Goal: Task Accomplishment & Management: Use online tool/utility

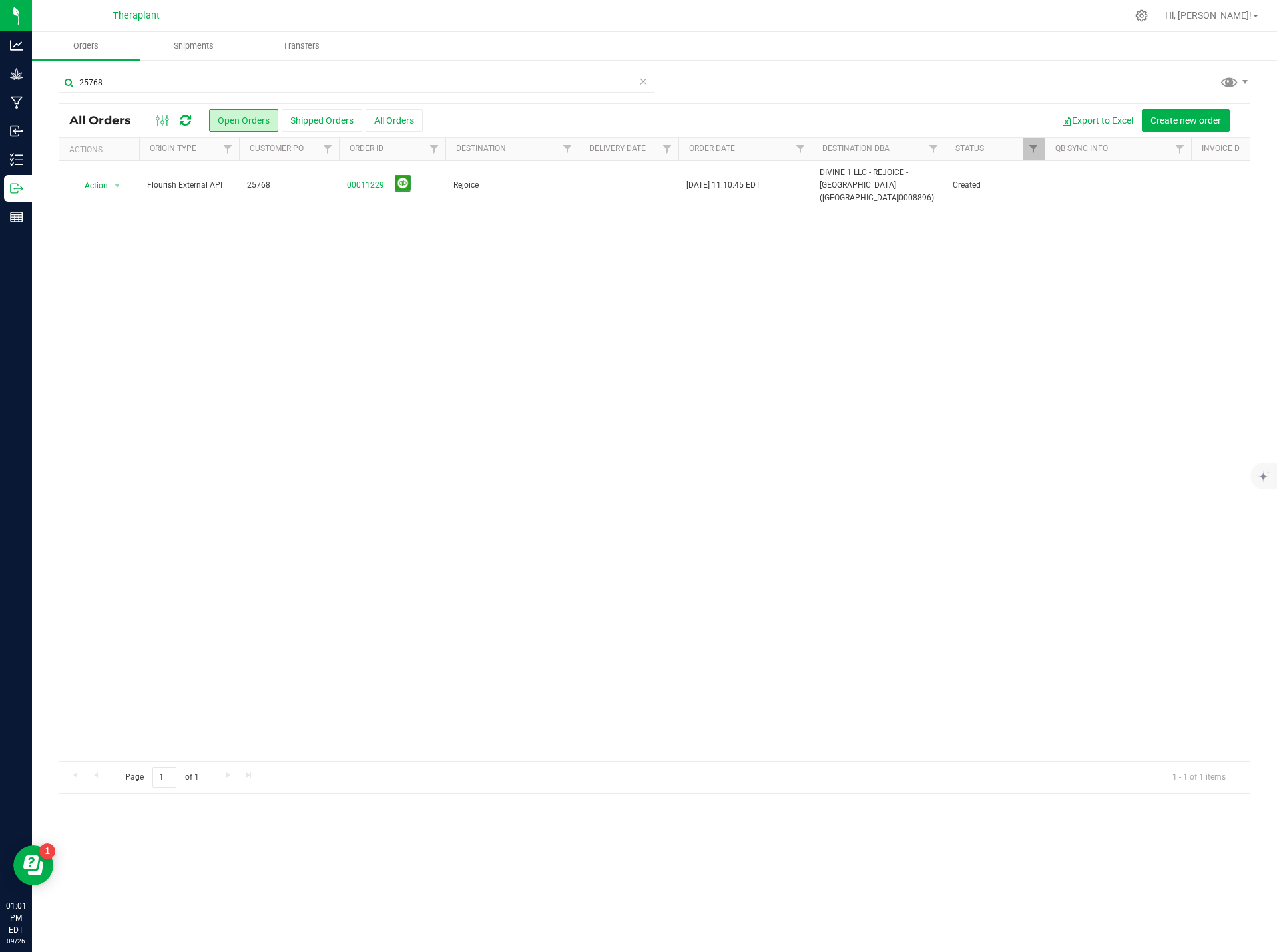
click at [643, 80] on icon at bounding box center [643, 80] width 10 height 16
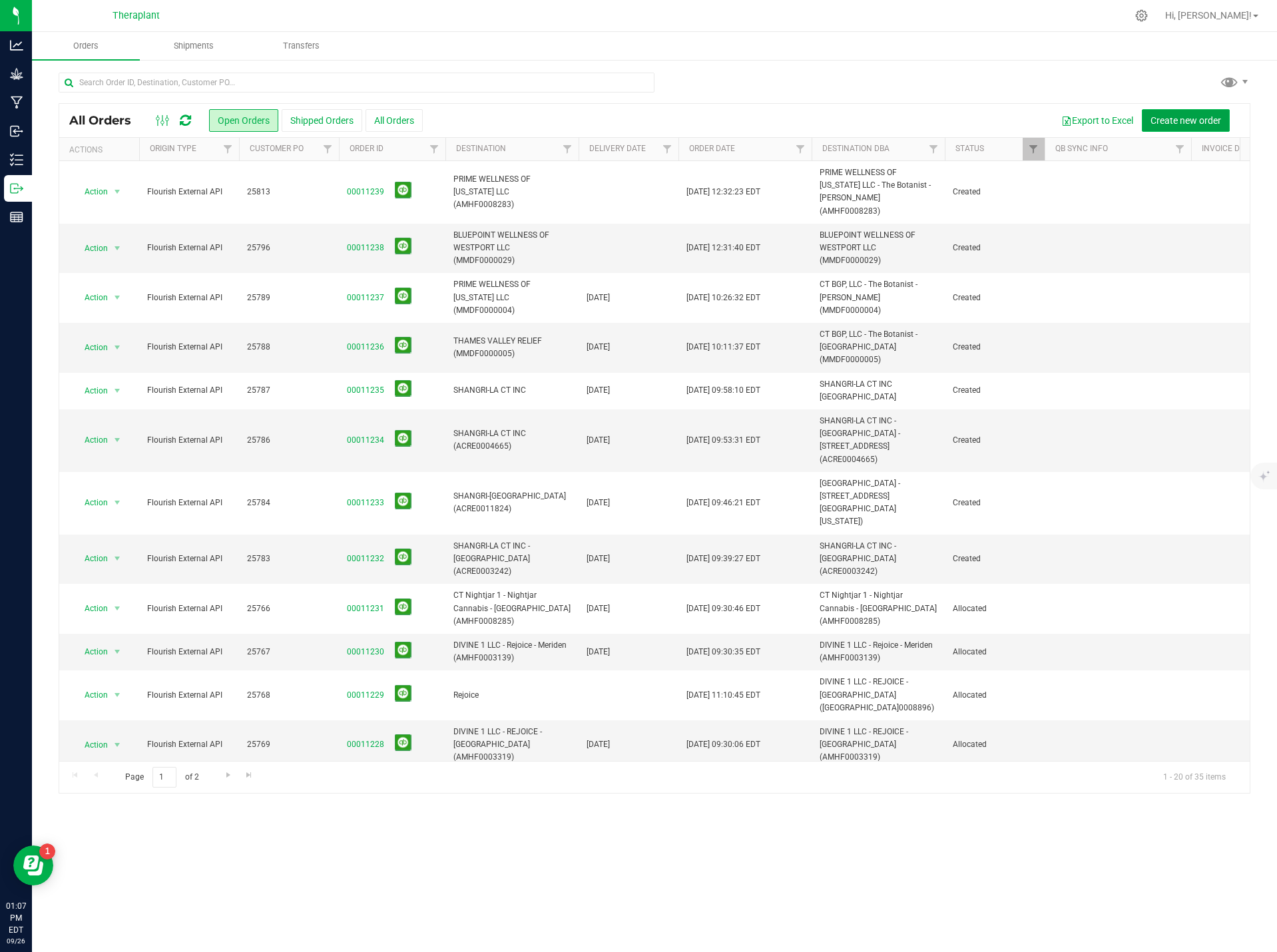
click at [1176, 121] on span "Create new order" at bounding box center [1186, 120] width 71 height 10
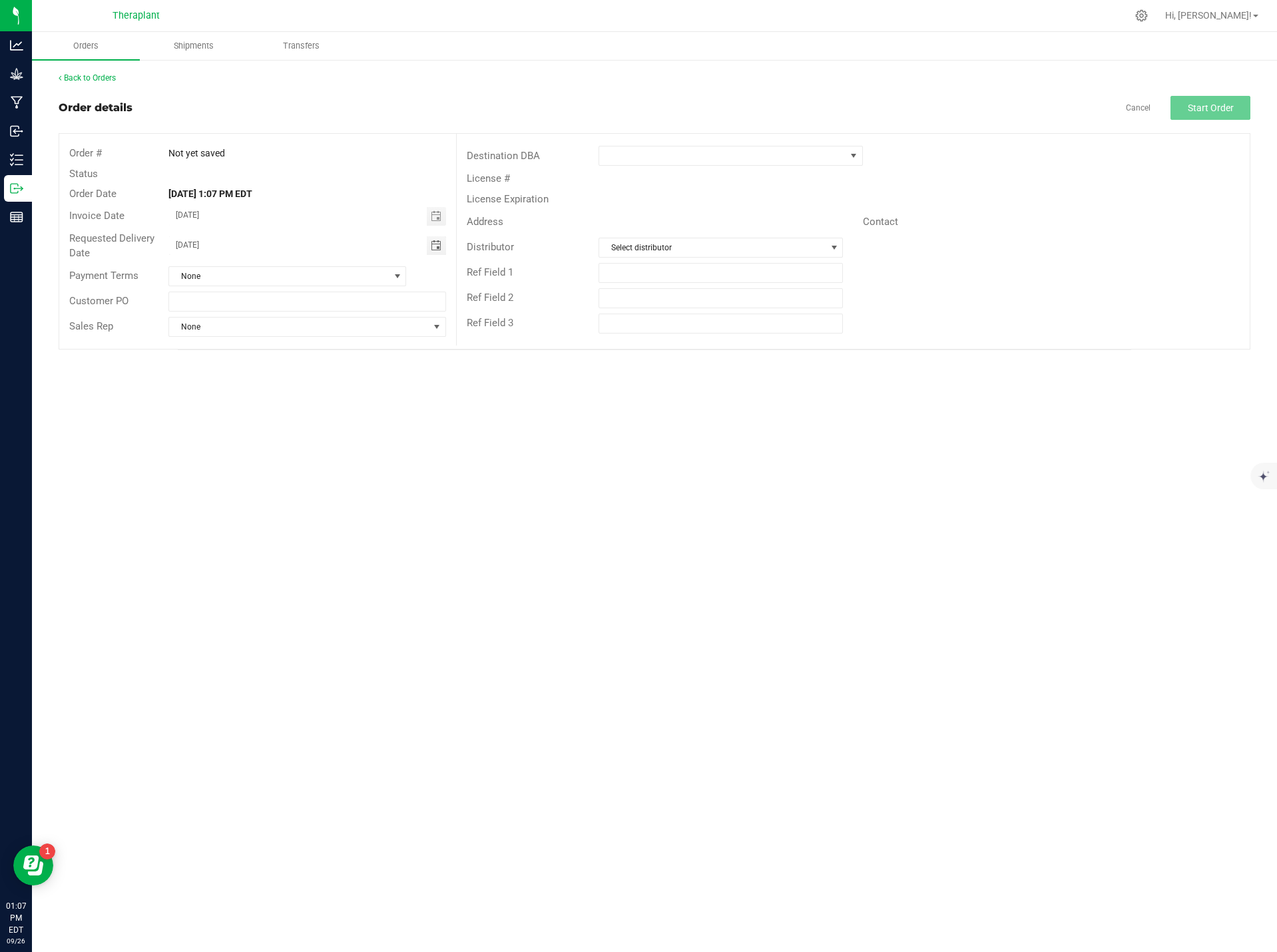
drag, startPoint x: 225, startPoint y: 245, endPoint x: 140, endPoint y: 248, distance: 85.1
click at [140, 248] on div "Requested Delivery Date [DATE]" at bounding box center [257, 246] width 397 height 35
type input "month/day/year"
click at [662, 156] on span at bounding box center [722, 156] width 245 height 18
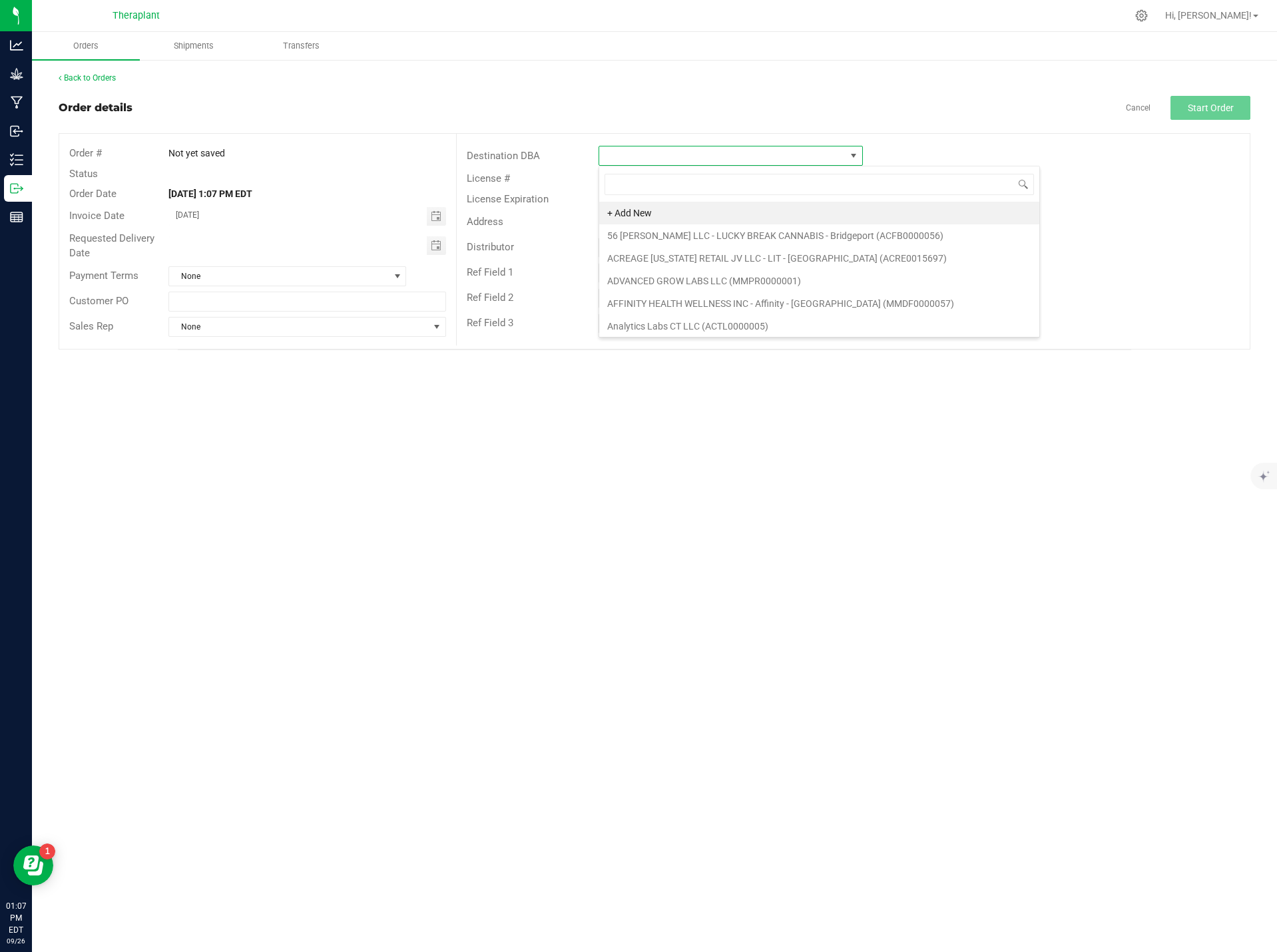
scroll to position [20, 265]
type input "[GEOGRAPHIC_DATA]"
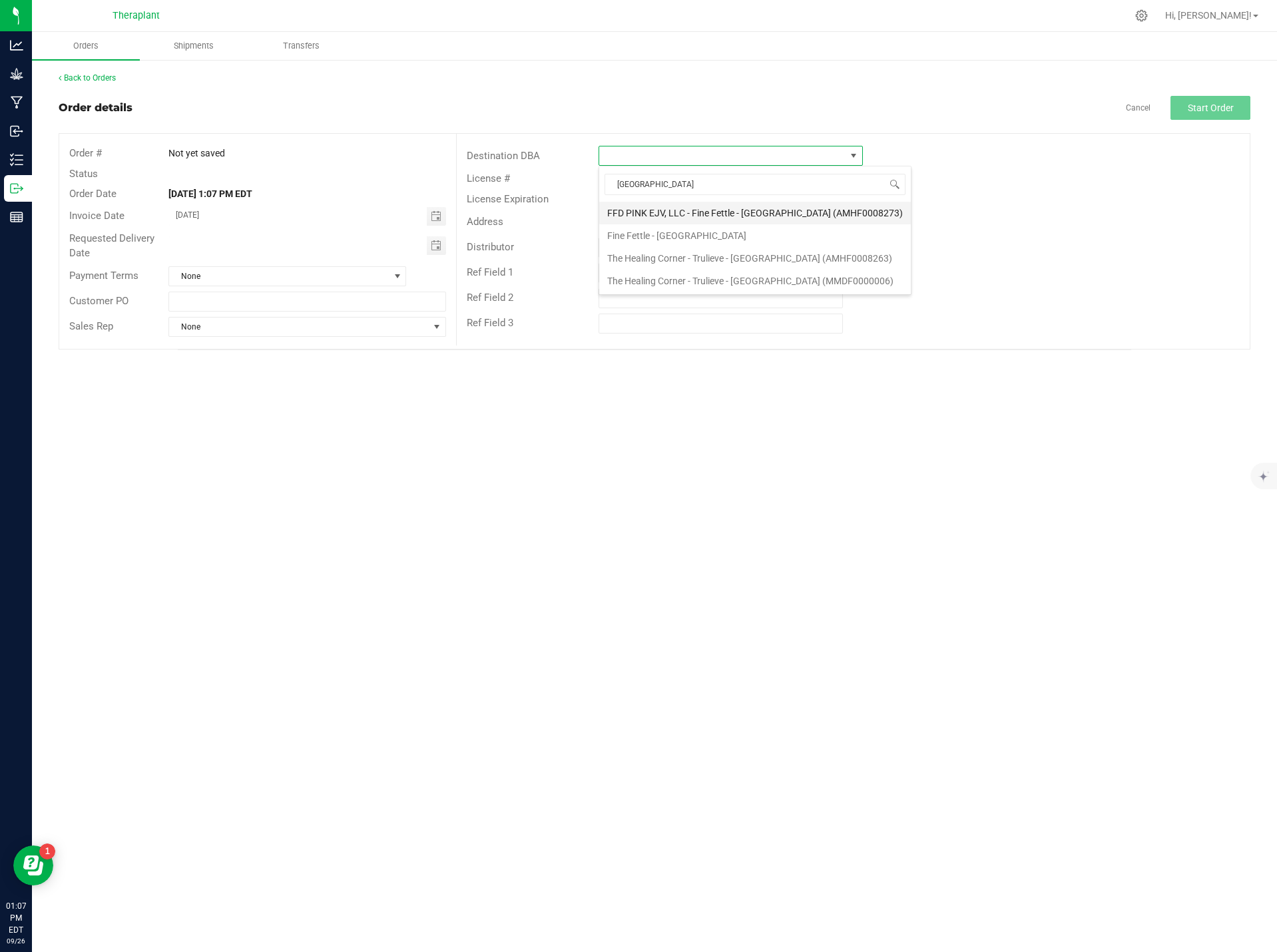
click at [727, 213] on li "FFD PINK EJV, LLC - Fine Fettle - [GEOGRAPHIC_DATA] (AMHF0008273)" at bounding box center [755, 213] width 312 height 22
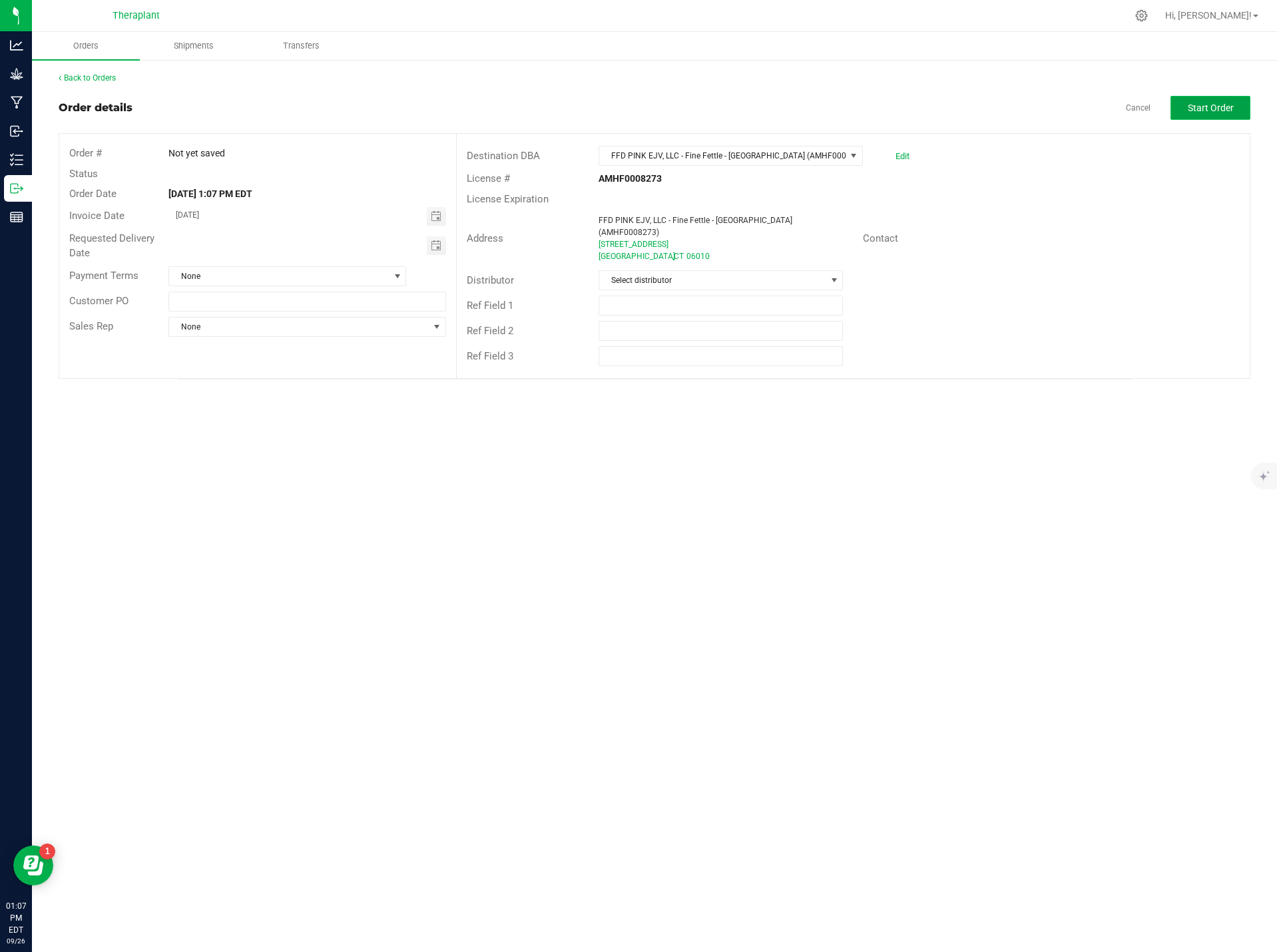
click at [1222, 112] on span "Start Order" at bounding box center [1210, 107] width 46 height 10
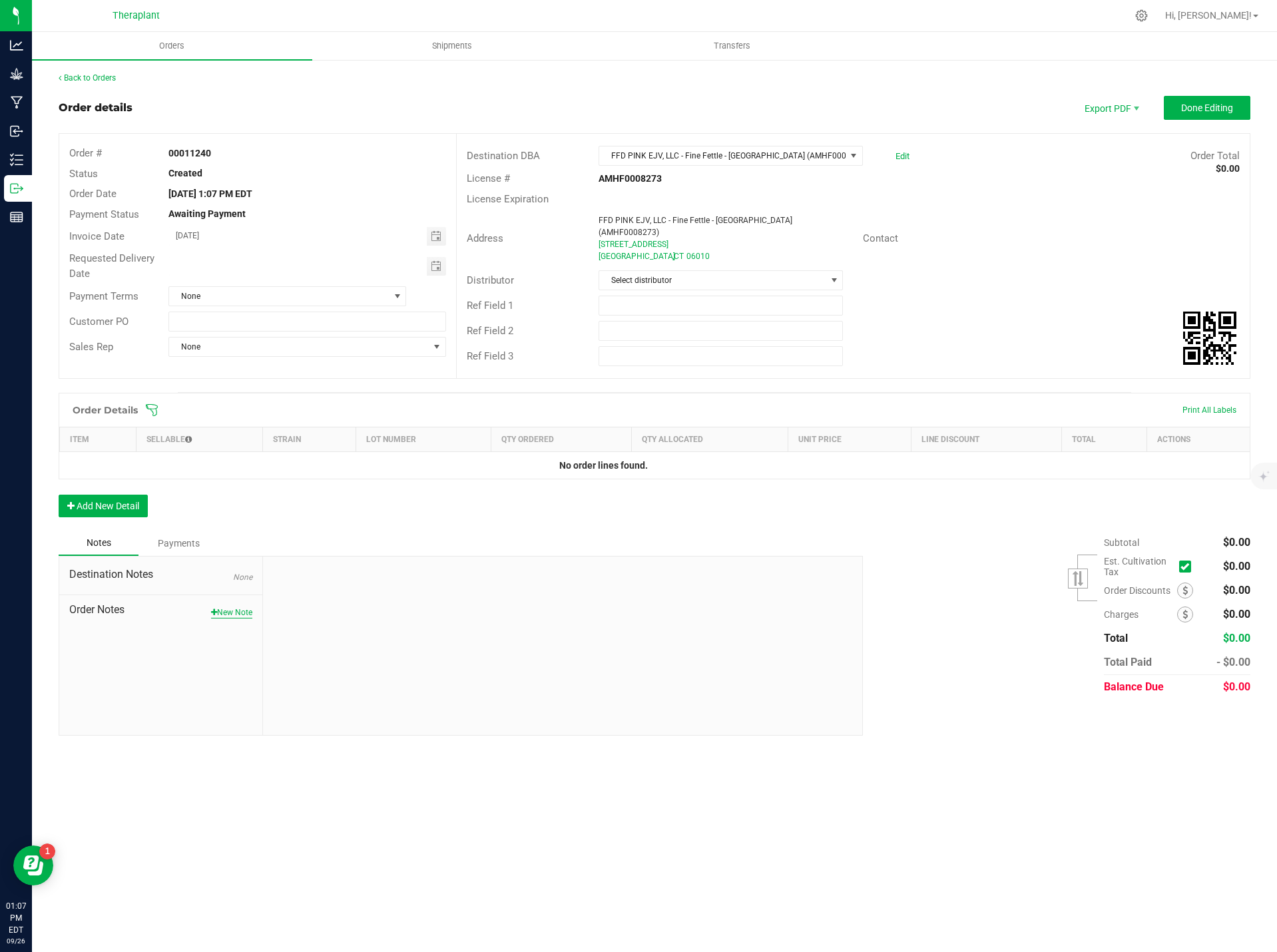
click at [237, 606] on button "New Note" at bounding box center [231, 612] width 41 height 12
click at [329, 602] on input "Note Title" at bounding box center [562, 612] width 580 height 20
type input "Top Performer Sample Units"
click at [352, 655] on textarea "* Note" at bounding box center [562, 674] width 580 height 53
click at [385, 654] on textarea "* Note" at bounding box center [562, 674] width 580 height 53
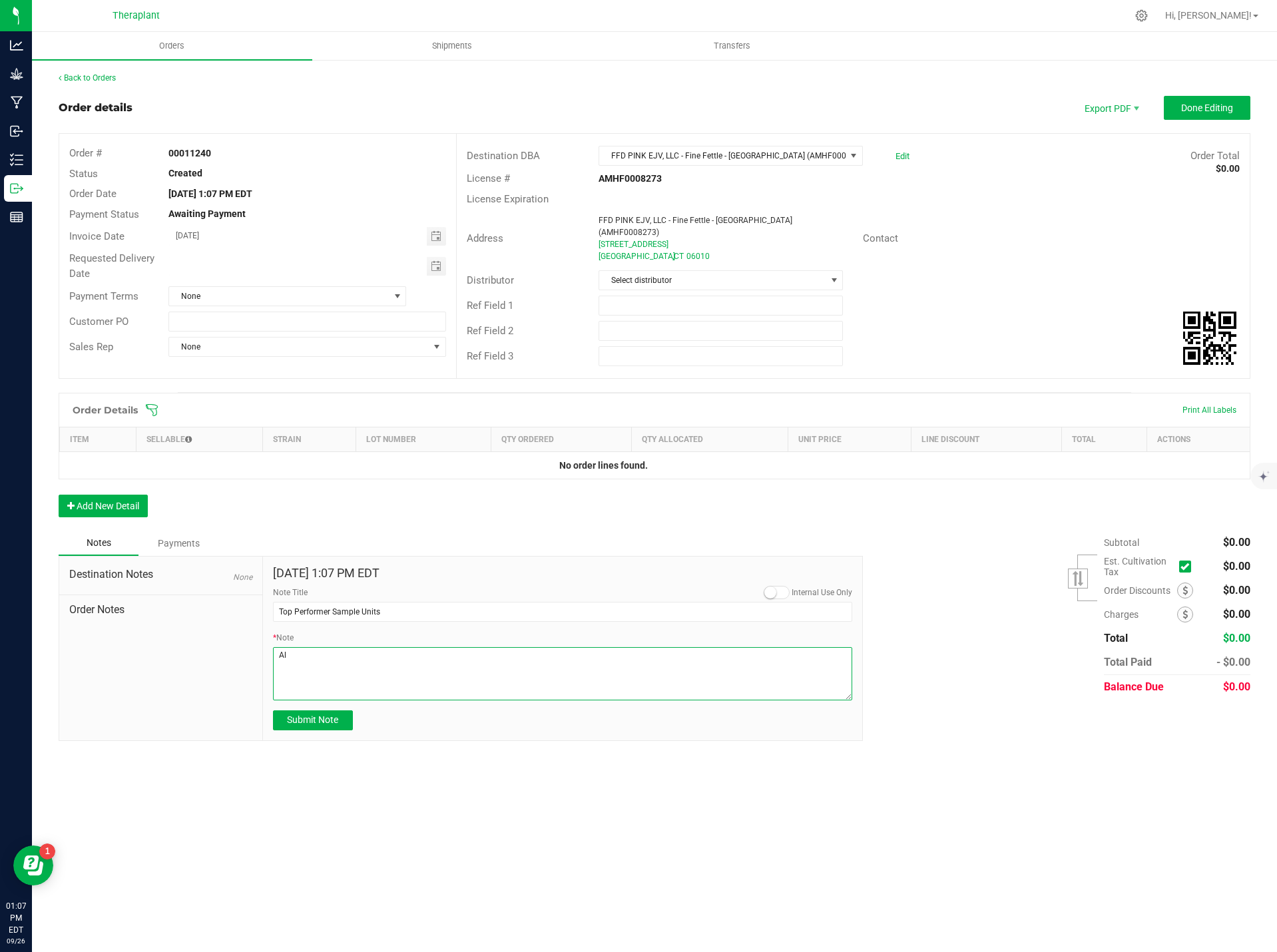
type textarea "A"
click at [135, 508] on div "Order Details Print All Labels Item Sellable Strain Lot Number Qty Ordered Qty …" at bounding box center [655, 462] width 1192 height 138
click at [137, 495] on button "Add New Detail" at bounding box center [103, 506] width 89 height 22
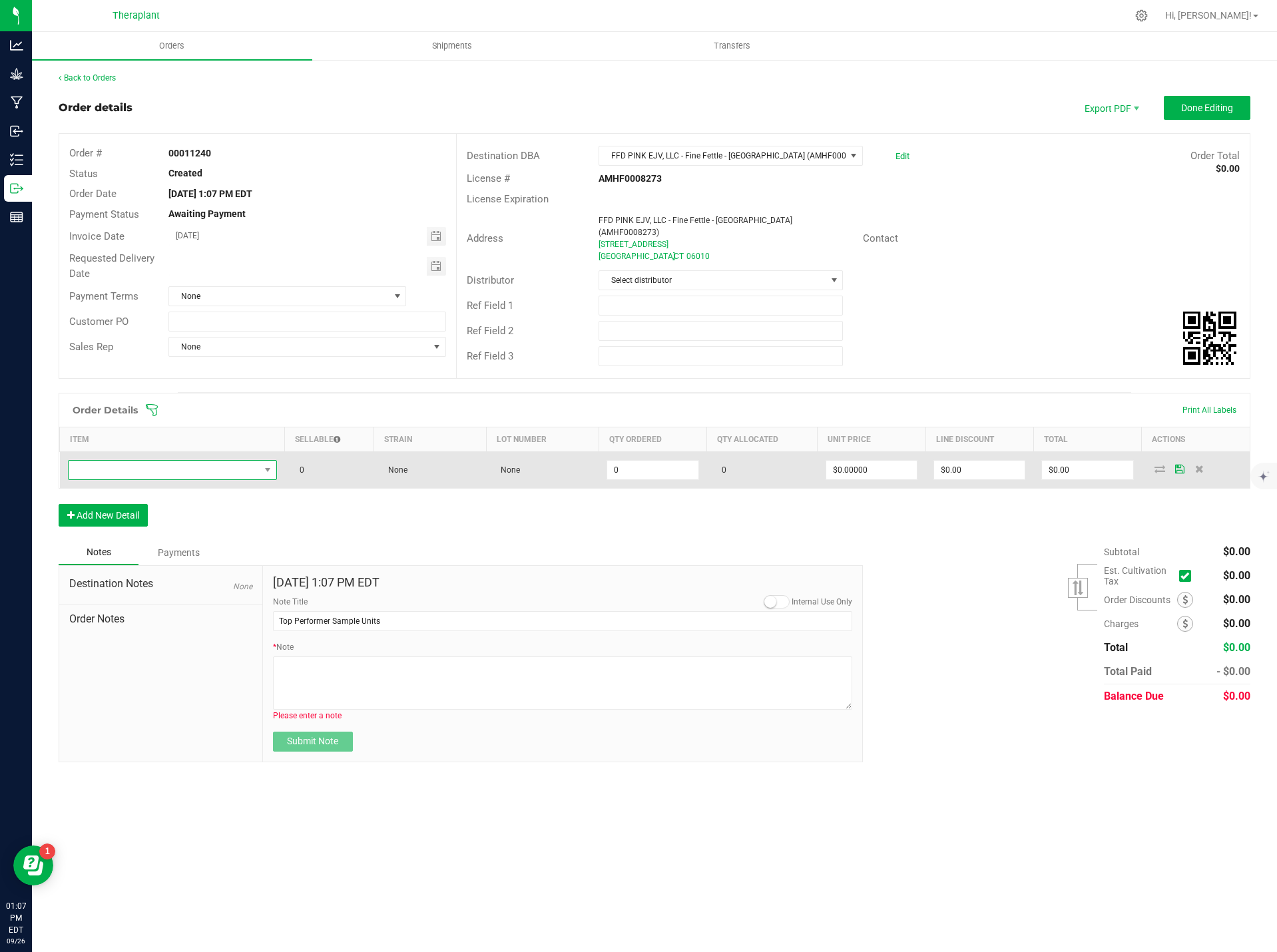
click at [140, 462] on span "NO DATA FOUND" at bounding box center [164, 470] width 191 height 18
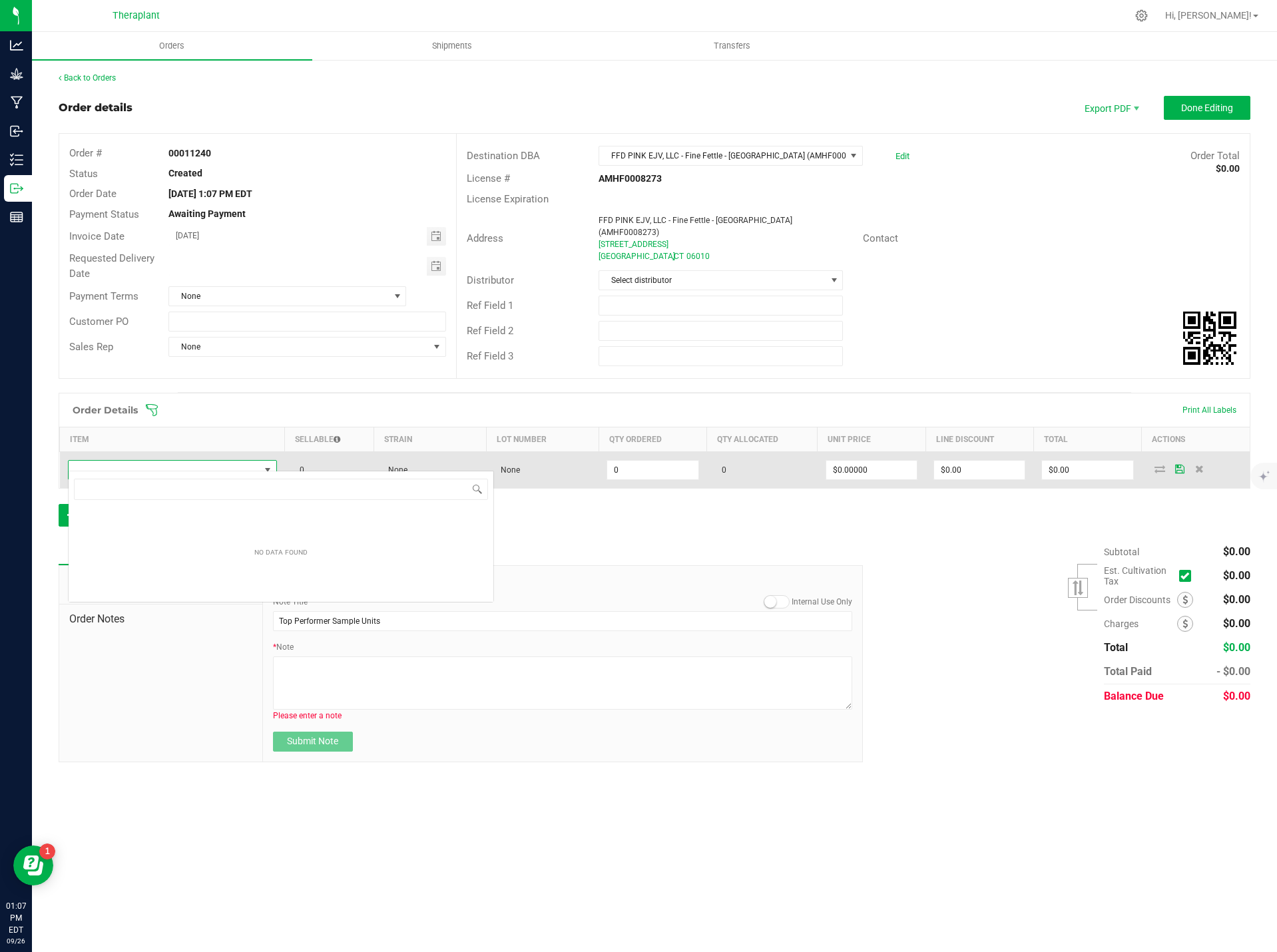
scroll to position [20, 209]
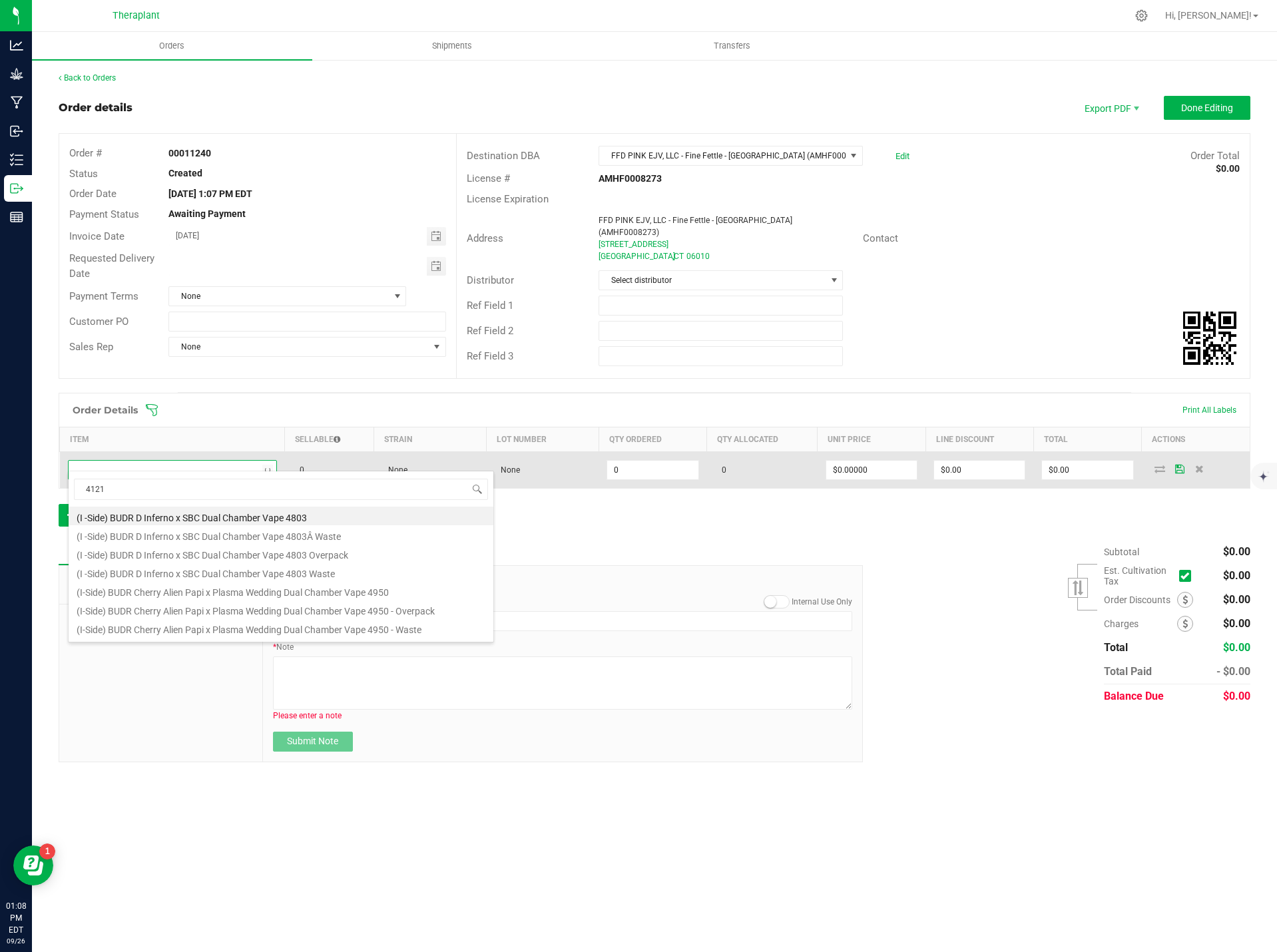
type input "41213"
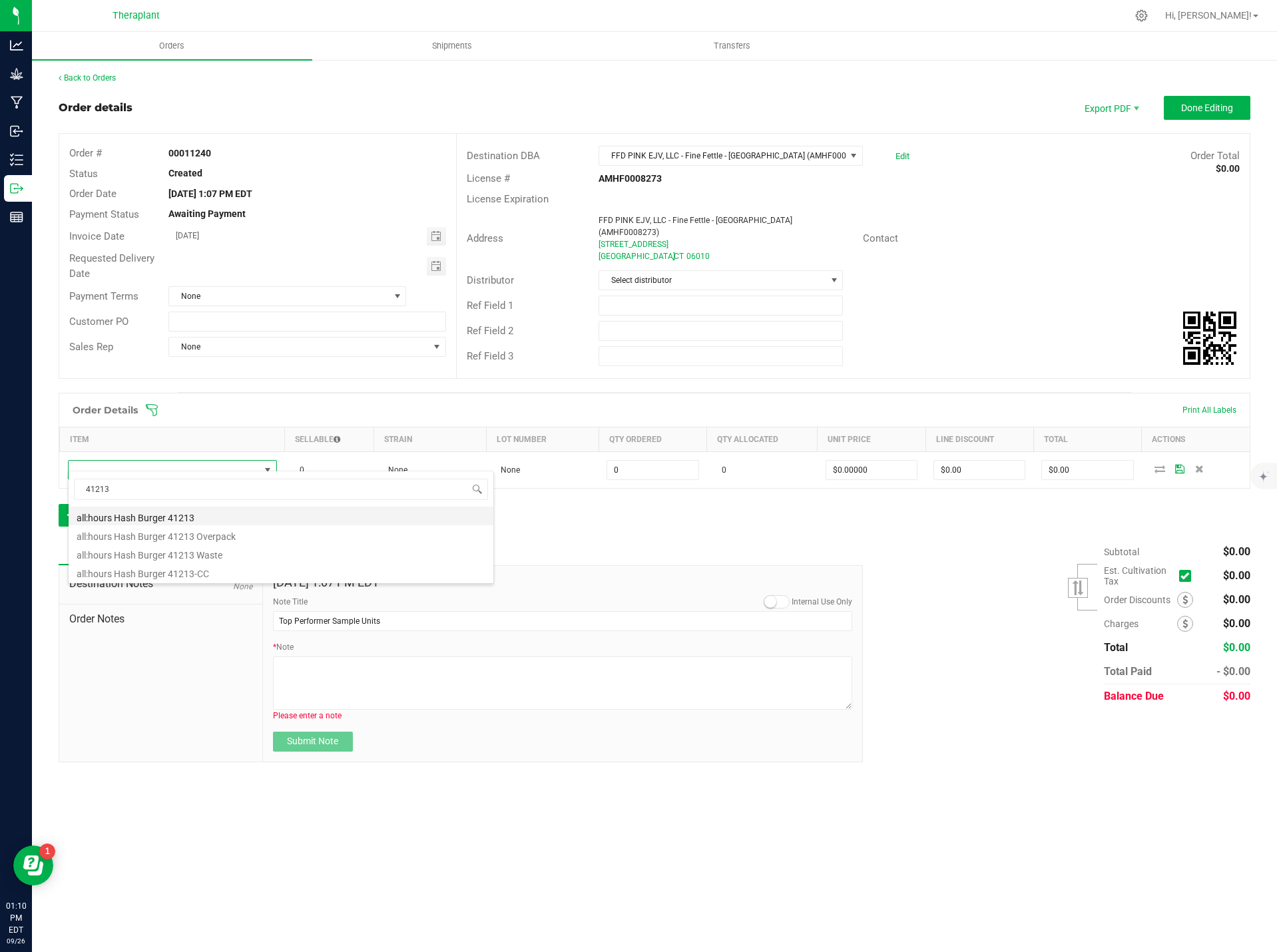
click at [147, 507] on li "all:hours Hash Burger 41213" at bounding box center [282, 516] width 425 height 18
type input "0 ea"
type input "$26.00000"
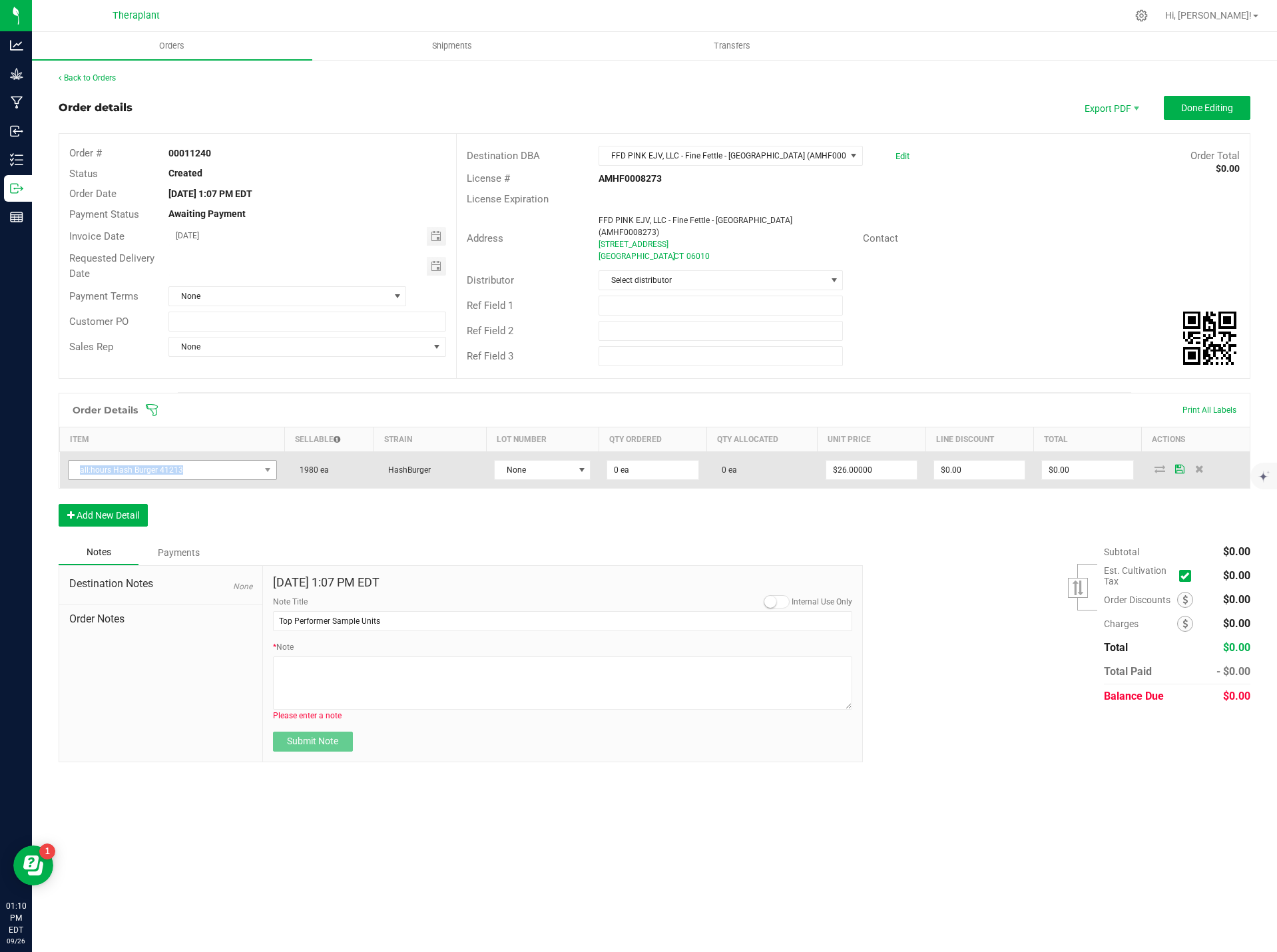
drag, startPoint x: 197, startPoint y: 450, endPoint x: 200, endPoint y: 464, distance: 14.3
click at [200, 464] on td "all:hours Hash Burger 41213" at bounding box center [172, 471] width 225 height 37
copy span "all:hours Hash Burger 41213"
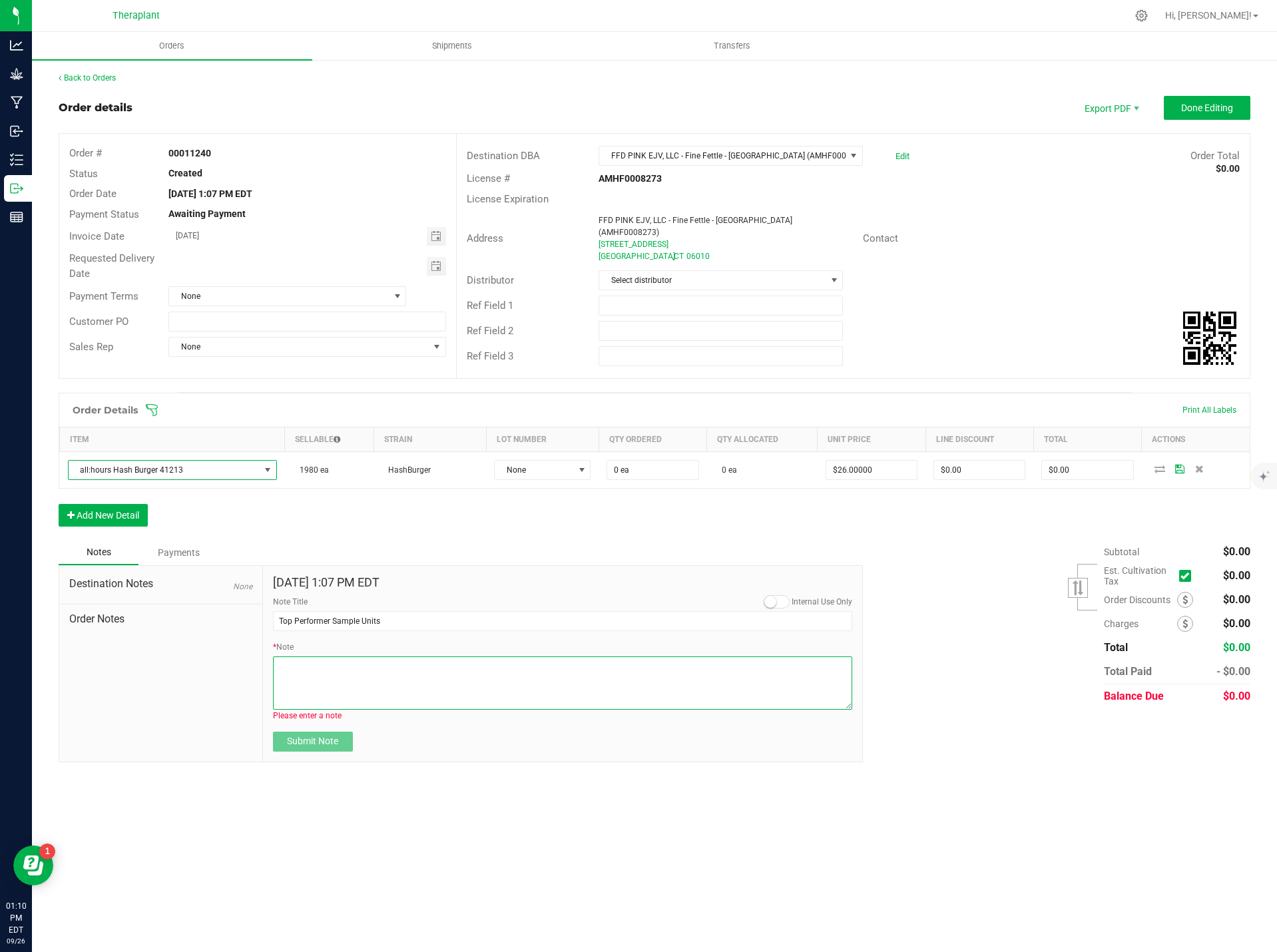
click at [320, 675] on textarea "* Note" at bounding box center [562, 683] width 580 height 53
paste textarea "all:hours Hash Burger 41213"
click at [310, 671] on textarea "* Note" at bounding box center [562, 683] width 580 height 53
paste textarea "[PERSON_NAME] [PERSON_NAME] [PERSON_NAME] [PERSON_NAME] [PERSON_NAME]"
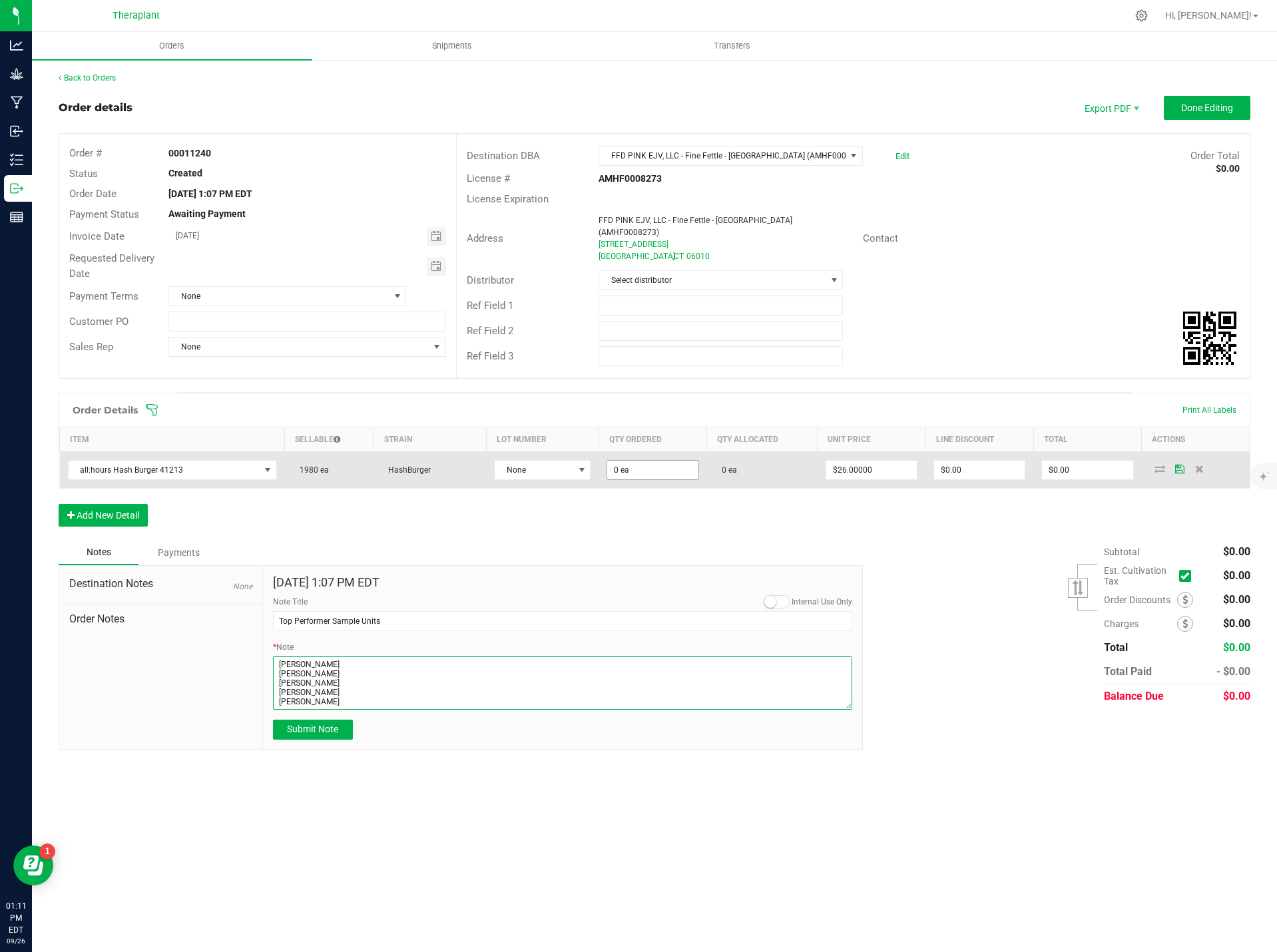
type textarea "all:hours Hash Burger 41213- Sent 5 units for all:hours top performers August. …"
click at [633, 468] on input "0" at bounding box center [652, 470] width 91 height 18
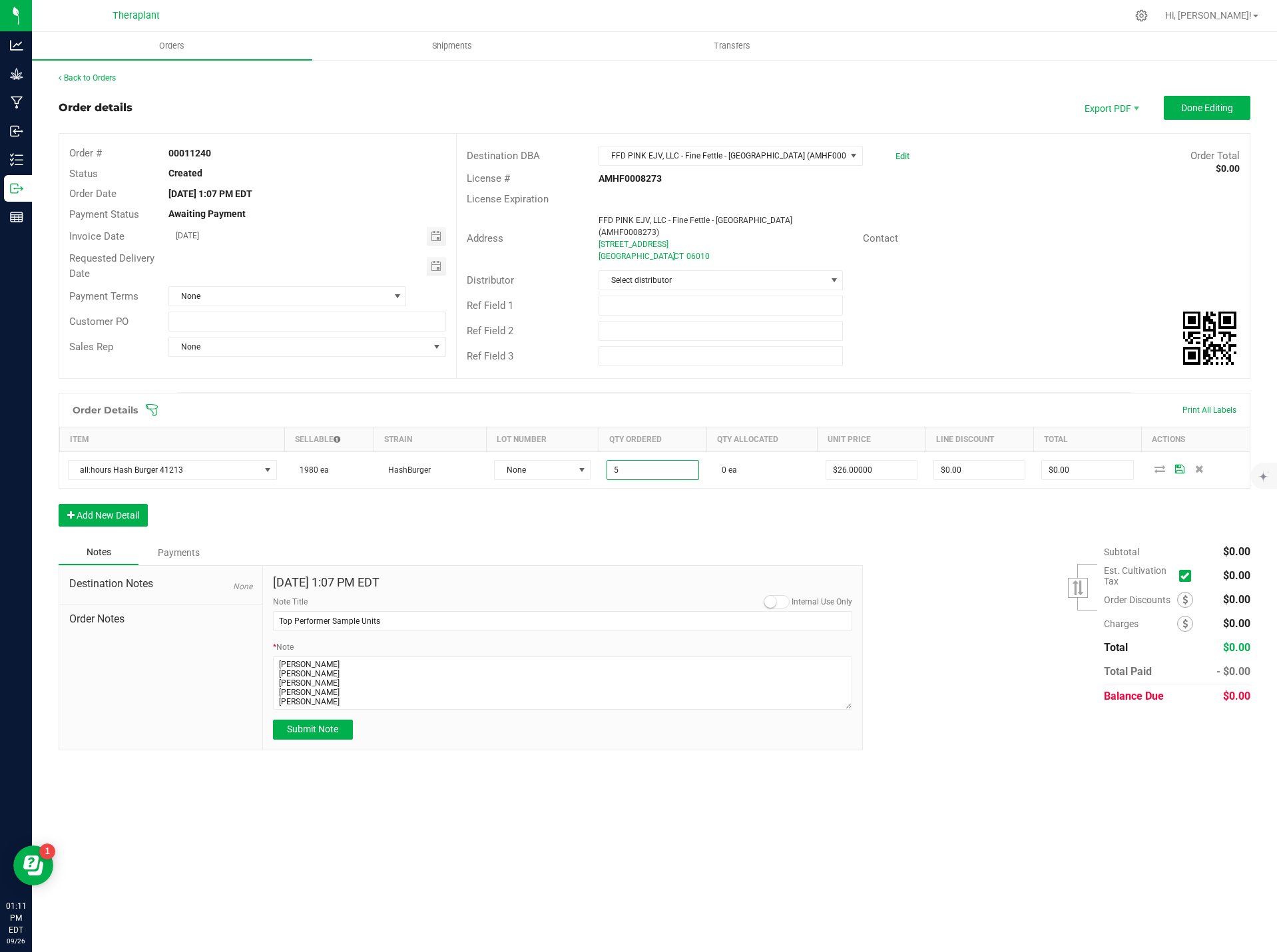
type input "5 ea"
type input "$130.00"
click at [692, 495] on div "Order Details Print All Labels Item Sellable Strain Lot Number Qty Ordered Qty …" at bounding box center [655, 466] width 1192 height 147
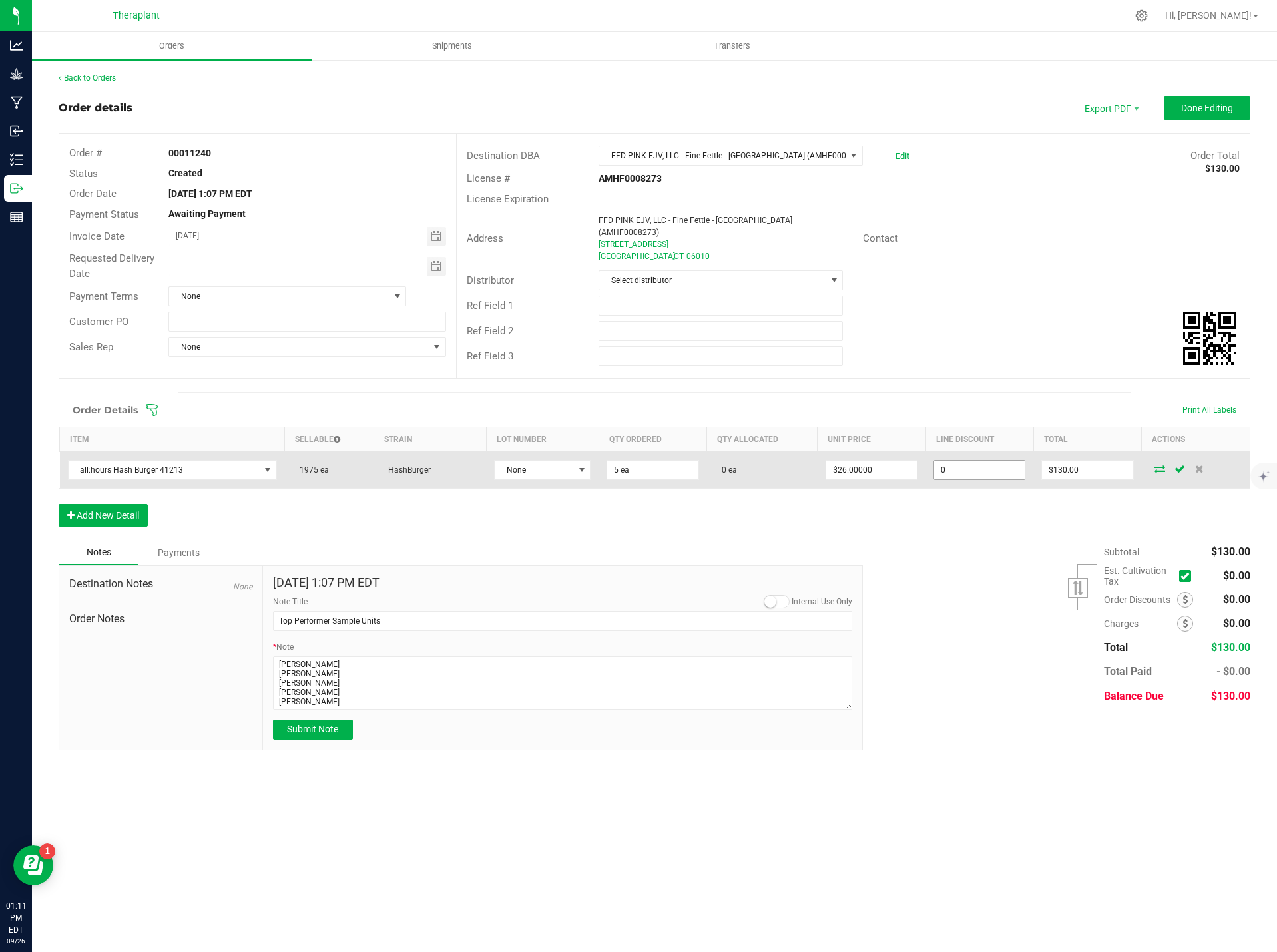
click at [989, 461] on input "0" at bounding box center [979, 470] width 91 height 18
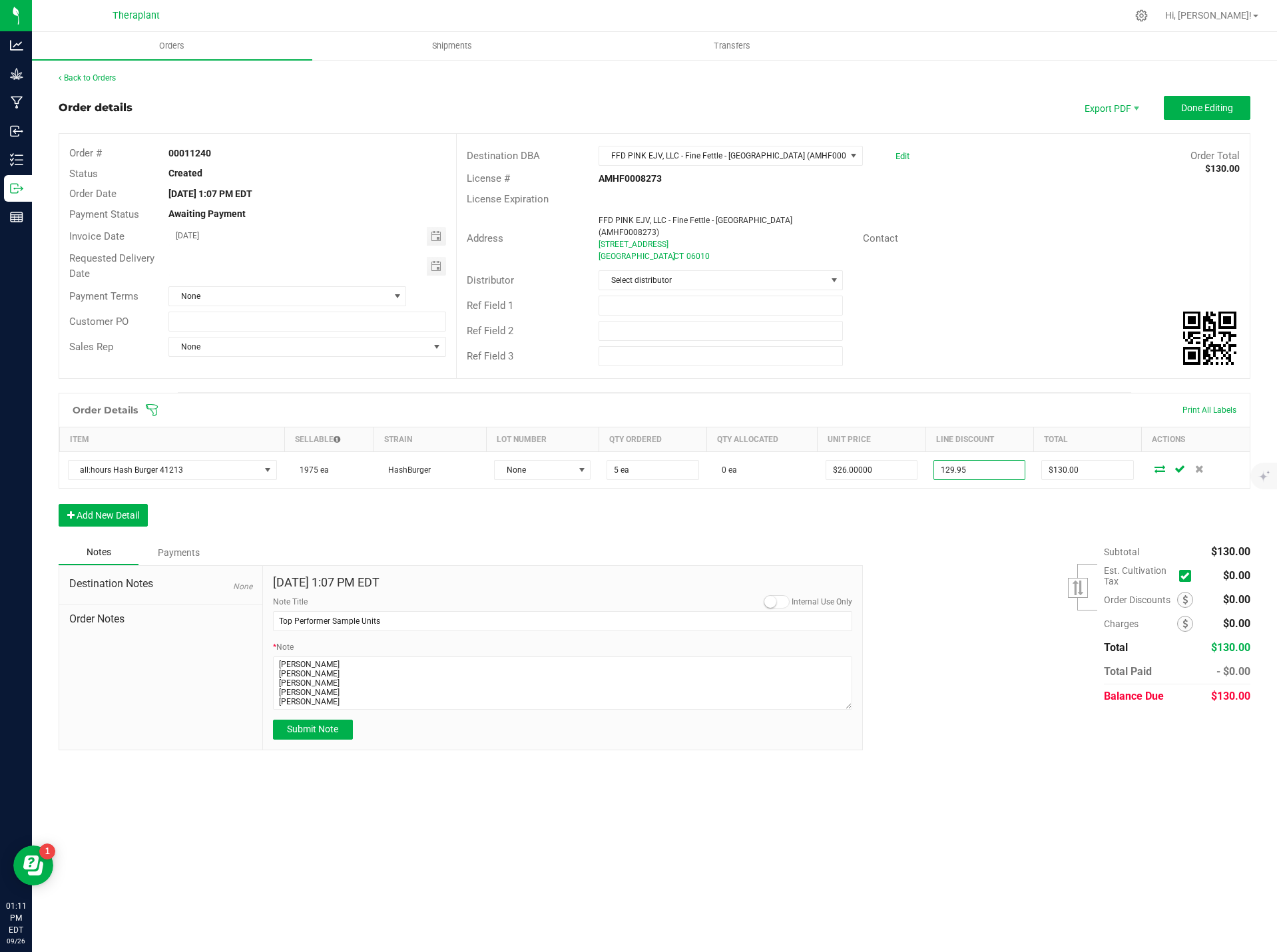
type input "$129.95"
type input "$0.05"
click at [999, 606] on div "Subtotal $130.00 Est. Cultivation Tax" at bounding box center [1052, 624] width 398 height 168
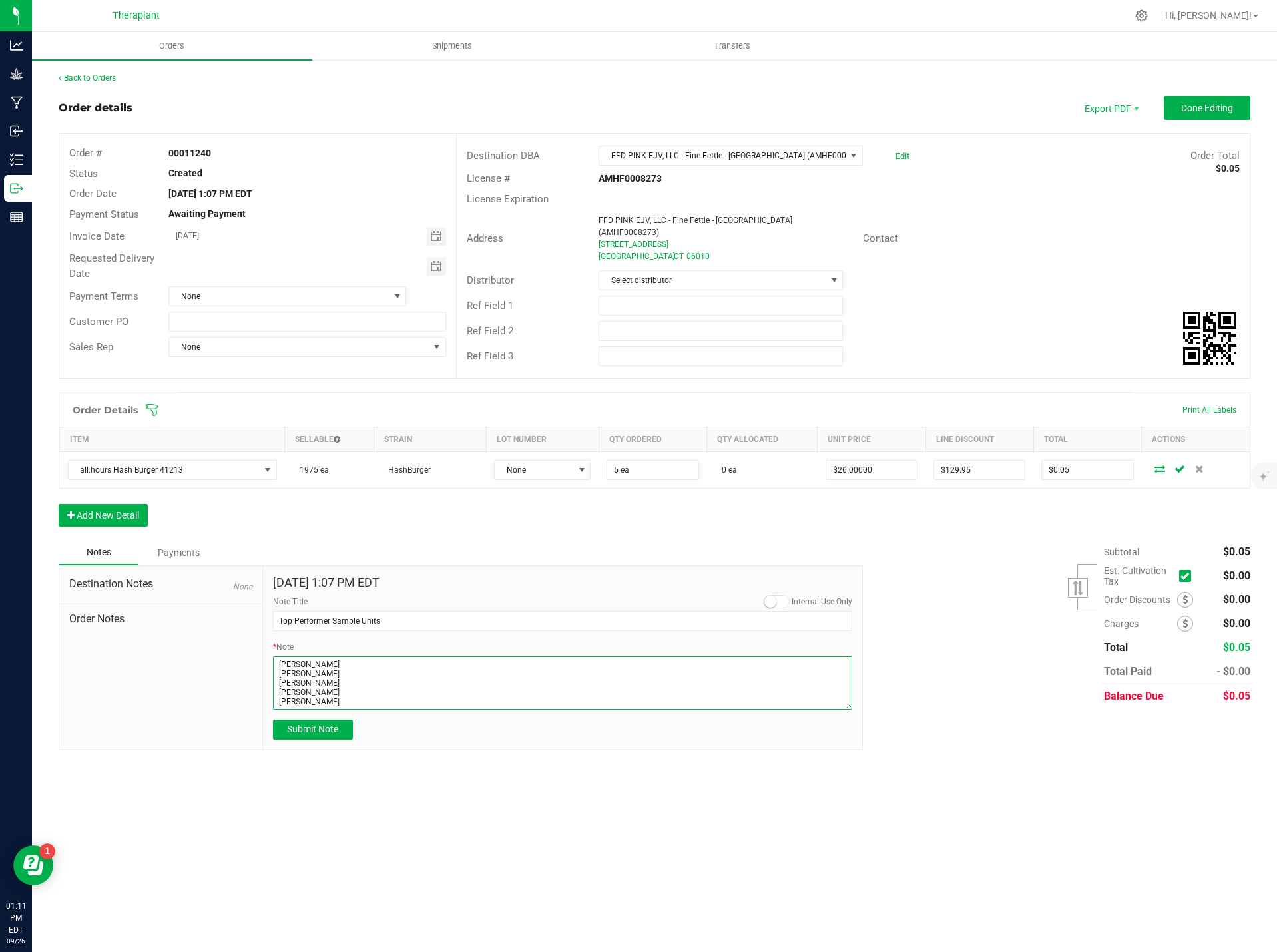
click at [363, 691] on textarea "* Note" at bounding box center [562, 683] width 580 height 53
click at [128, 506] on button "Add New Detail" at bounding box center [103, 515] width 89 height 22
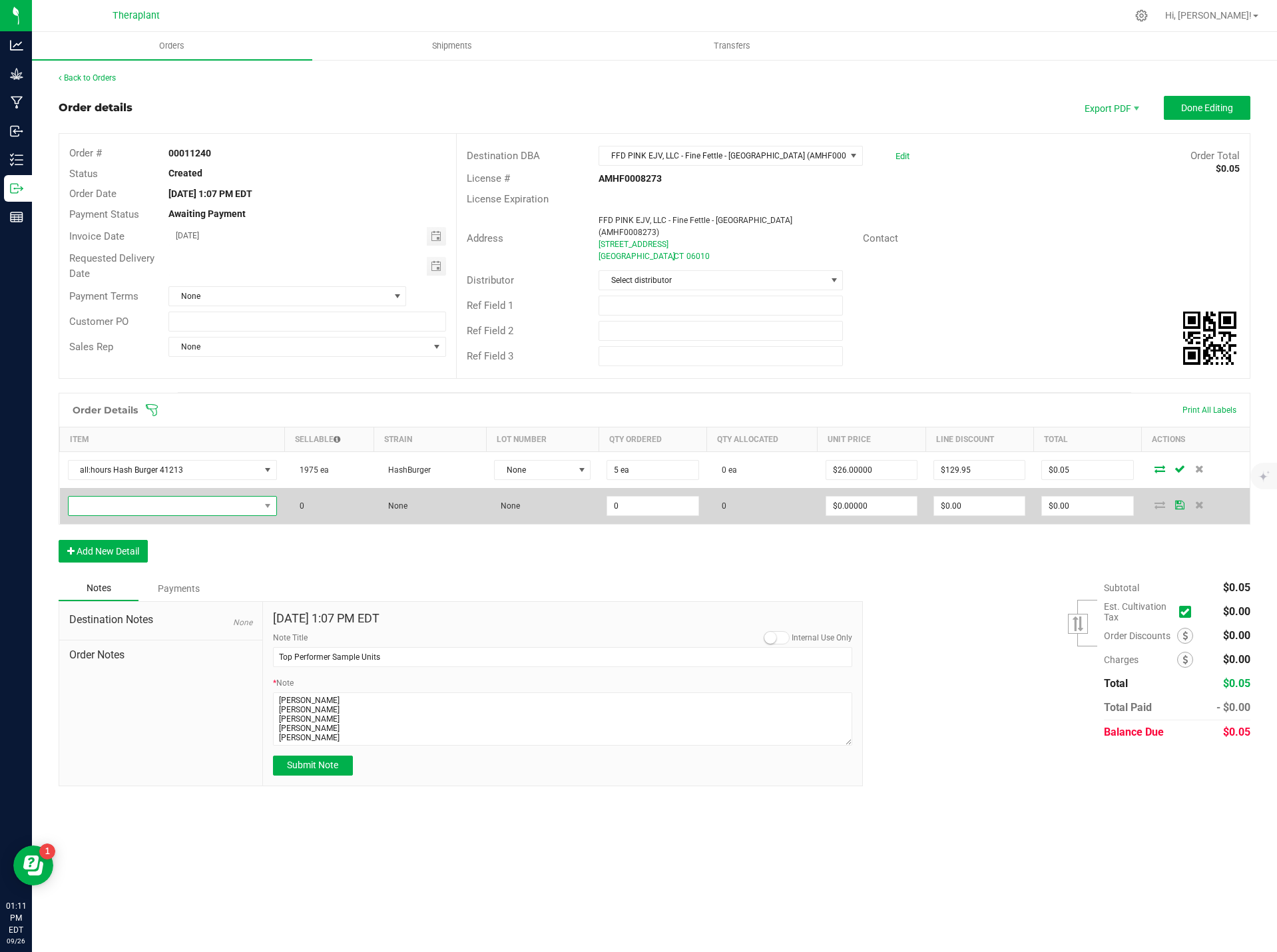
click at [133, 496] on span "NO DATA FOUND" at bounding box center [164, 505] width 191 height 18
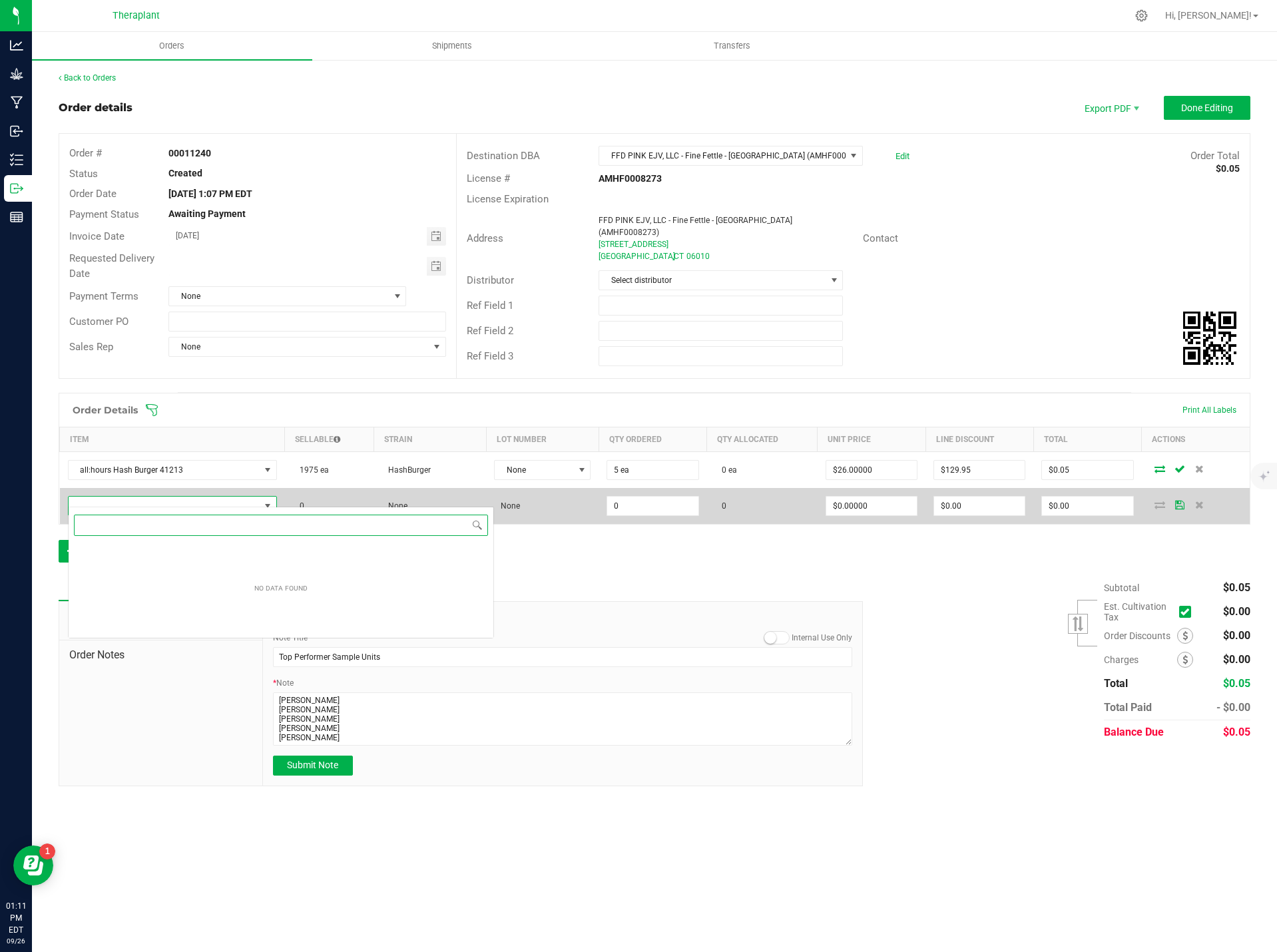
scroll to position [20, 209]
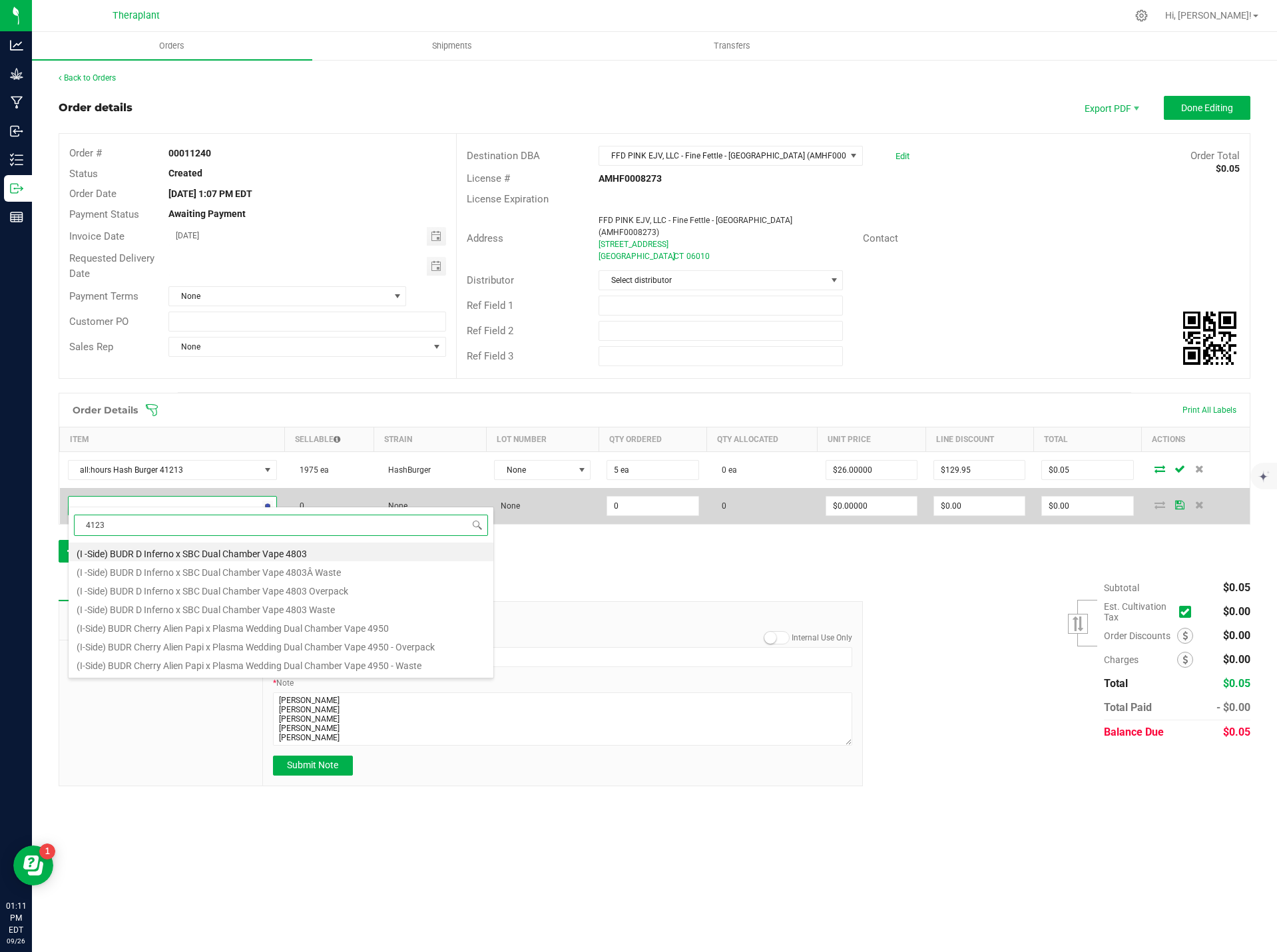
type input "41231"
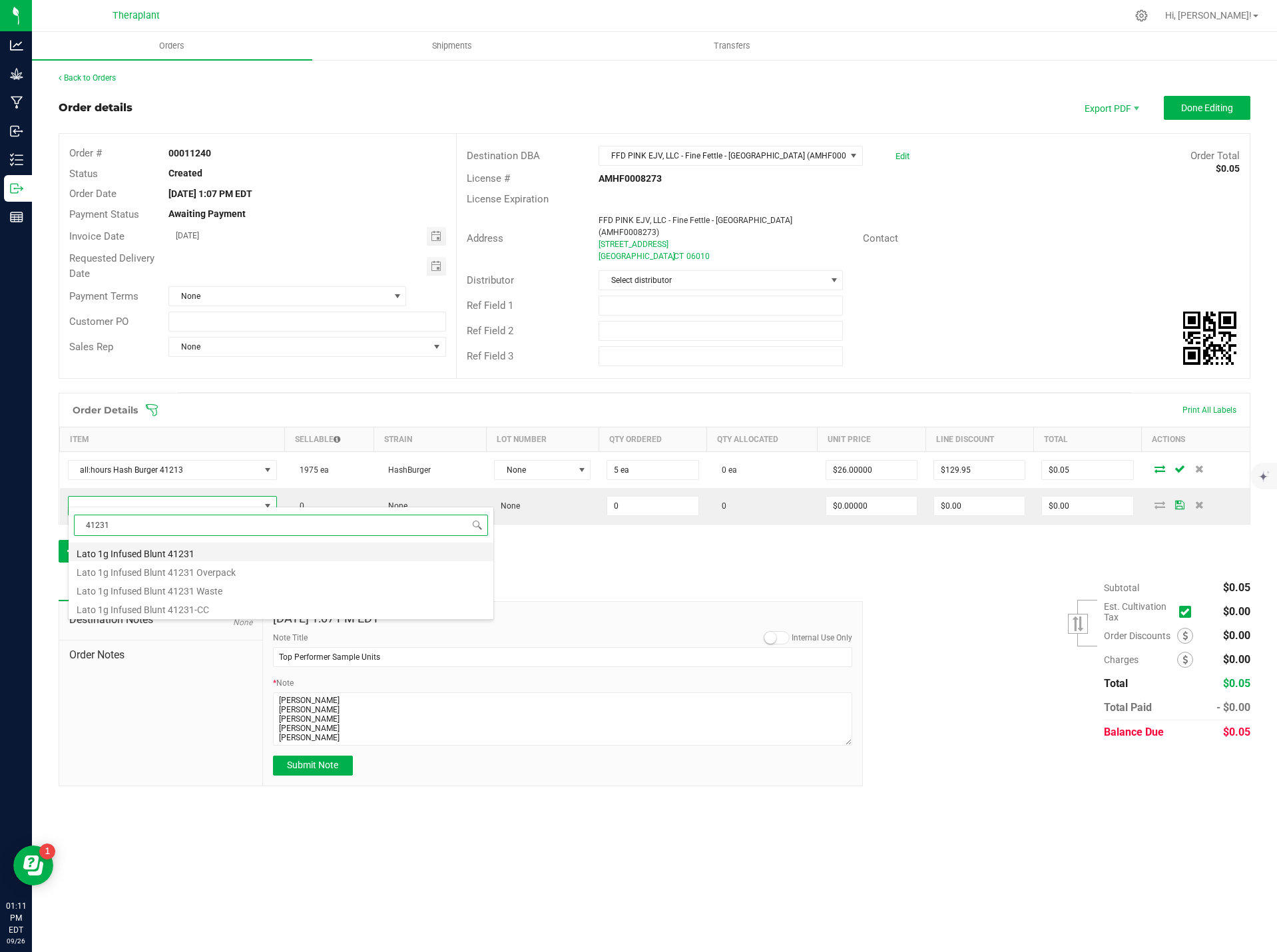
click at [160, 549] on li "Lato 1g Infused Blunt 41231" at bounding box center [282, 552] width 425 height 18
type input "0 ea"
type input "$14.50000"
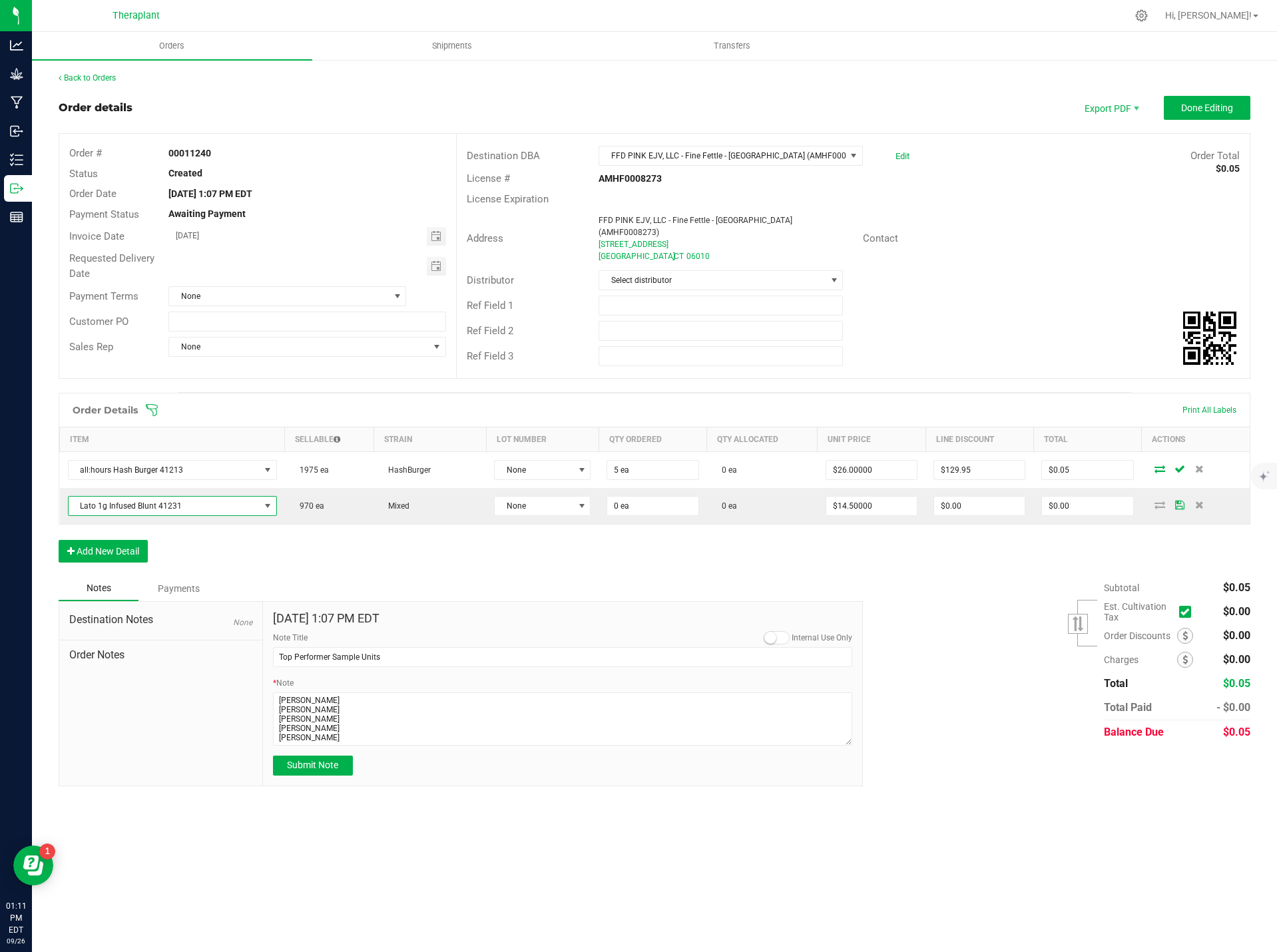
click at [412, 576] on div "Notes Payments" at bounding box center [456, 589] width 794 height 26
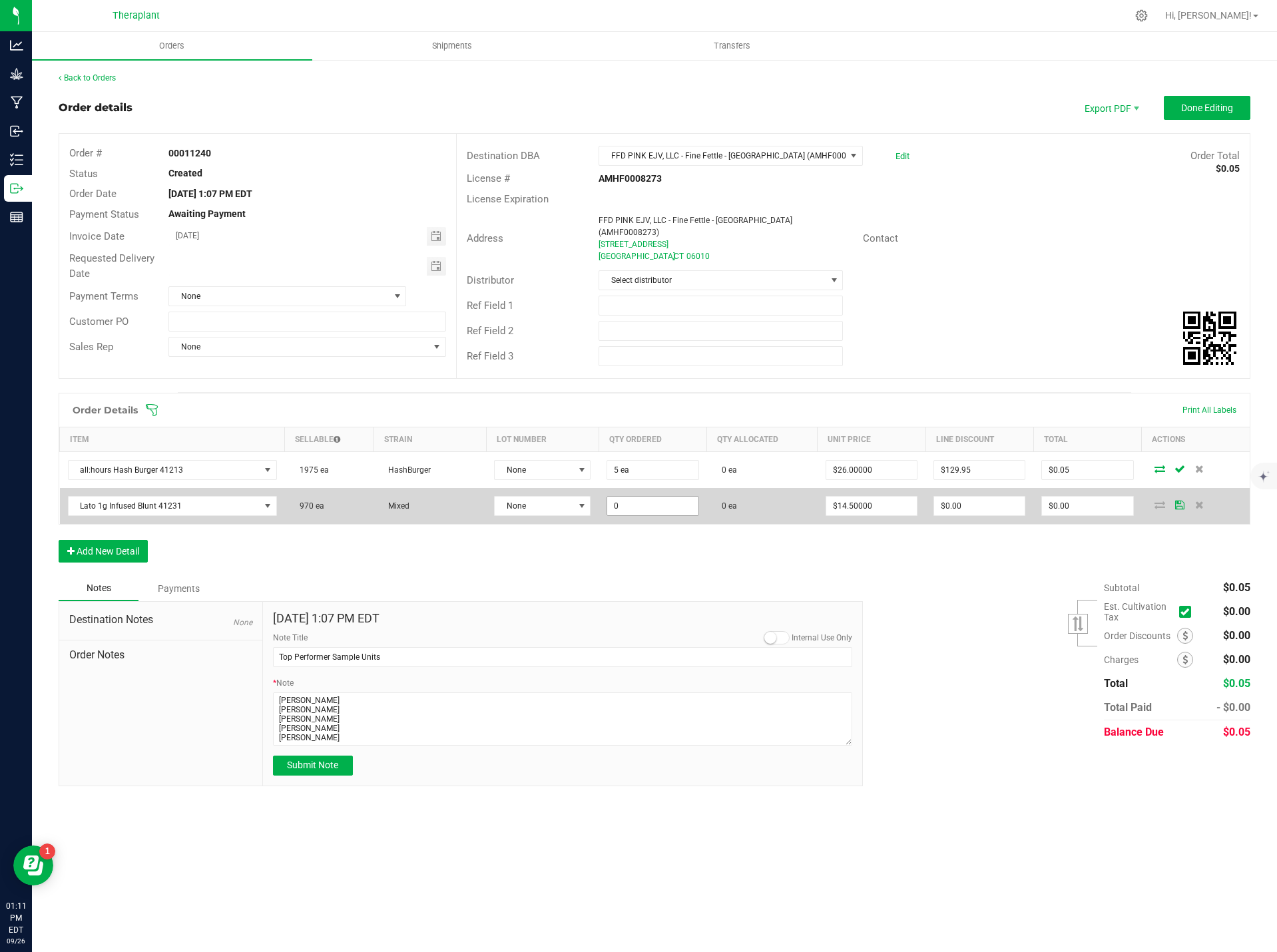
click at [627, 501] on input "0" at bounding box center [652, 505] width 91 height 18
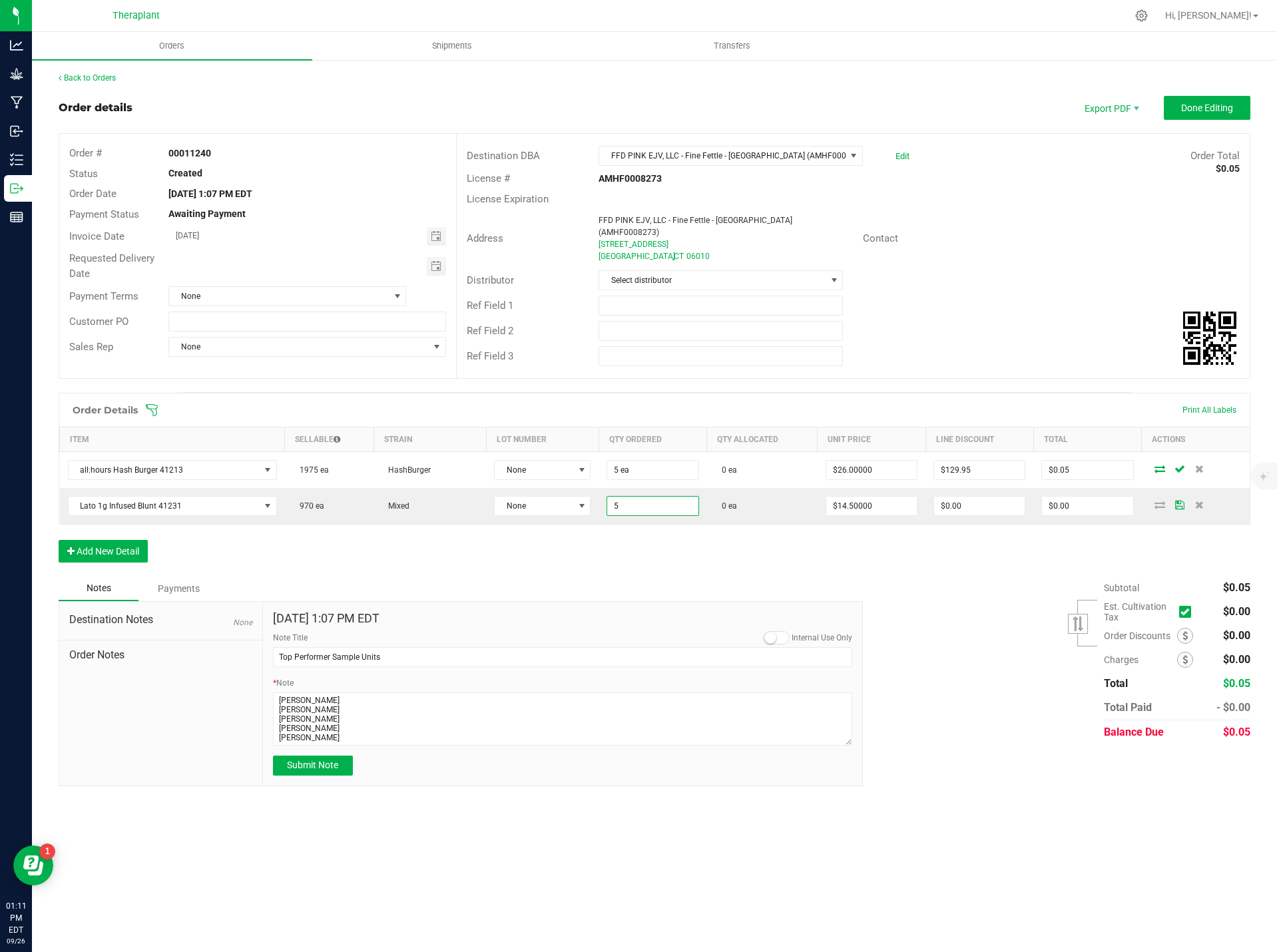
type input "5 ea"
type input "$72.50"
click at [651, 551] on div "Order Details Print All Labels Item Sellable Strain Lot Number Qty Ordered Qty …" at bounding box center [655, 484] width 1192 height 183
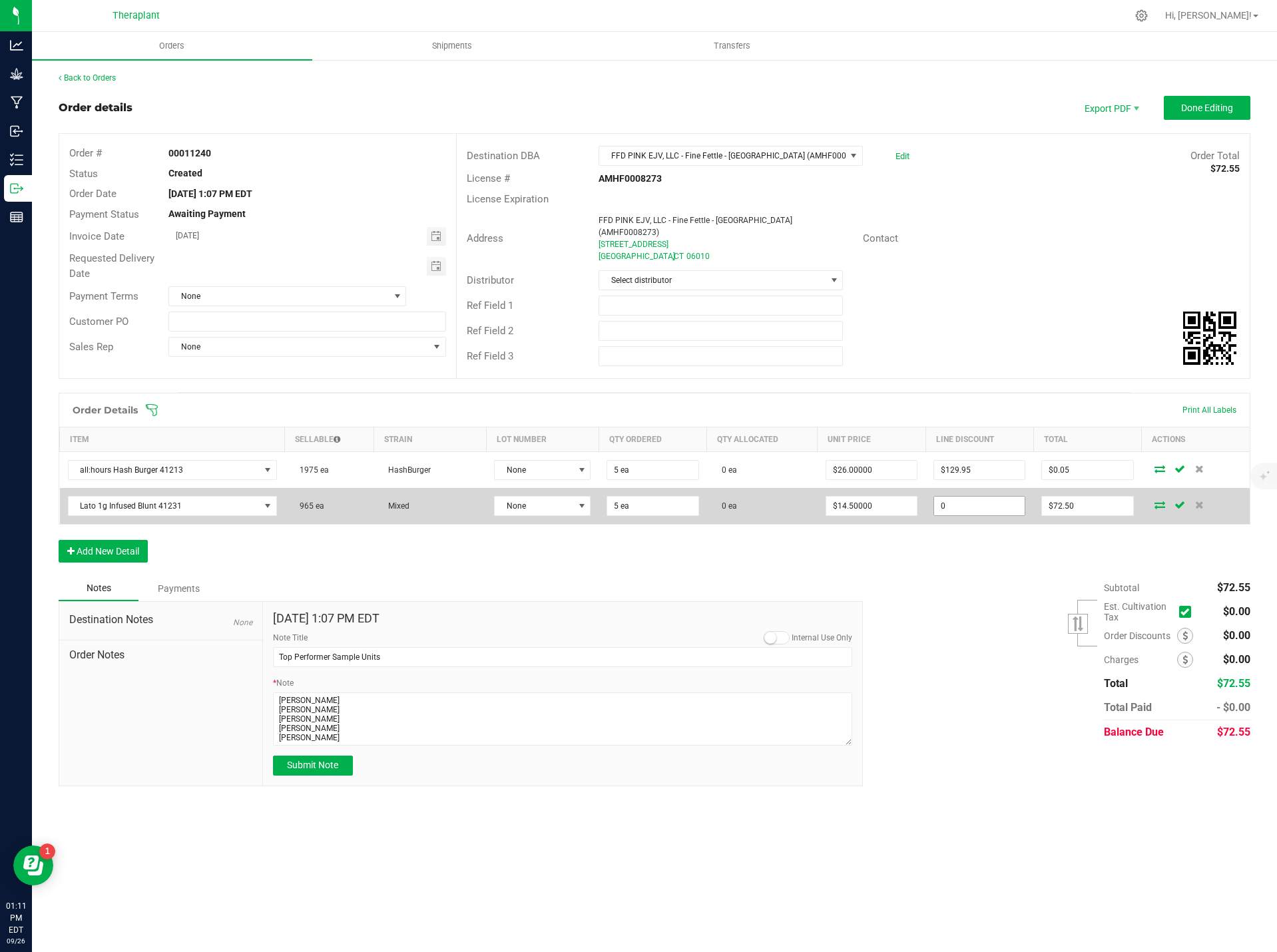
click at [973, 504] on input "0" at bounding box center [979, 505] width 91 height 18
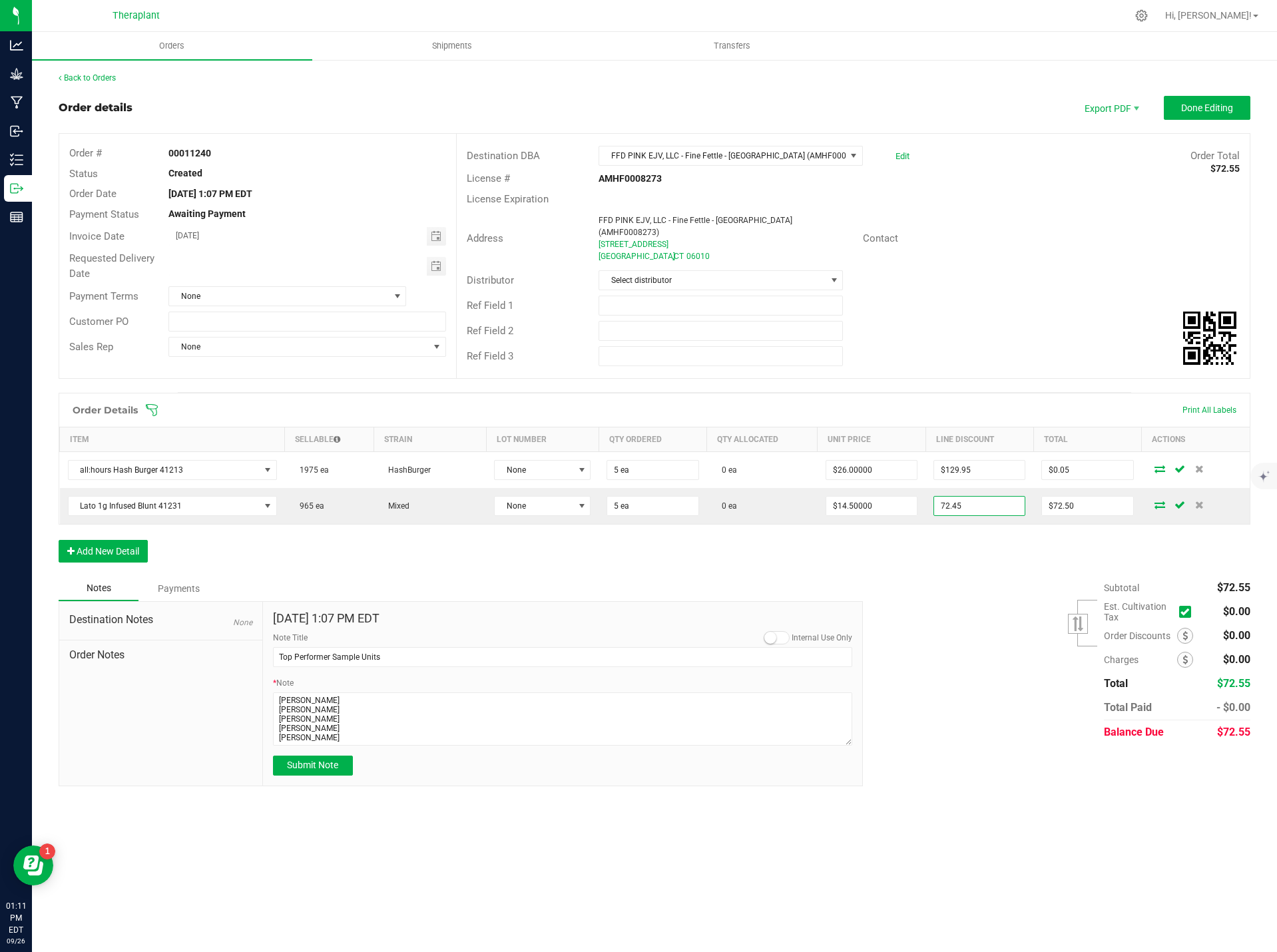
type input "$72.45"
type input "$0.05"
click at [967, 588] on div "Subtotal $72.55 Est. Cultivation Tax" at bounding box center [1052, 660] width 398 height 168
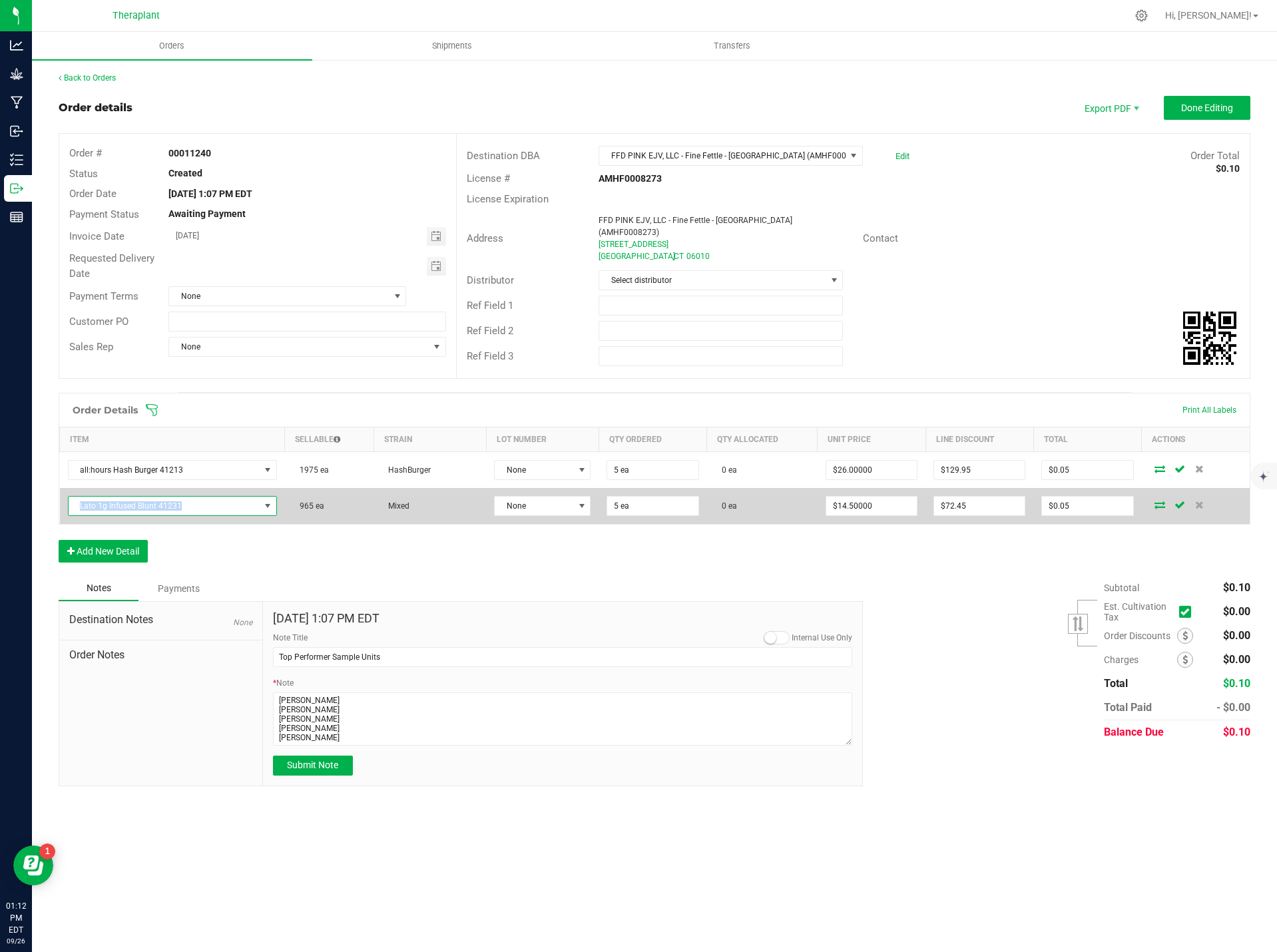
drag, startPoint x: 201, startPoint y: 497, endPoint x: 81, endPoint y: 496, distance: 120.0
click at [81, 496] on span "Lato 1g Infused Blunt 41231" at bounding box center [164, 505] width 191 height 18
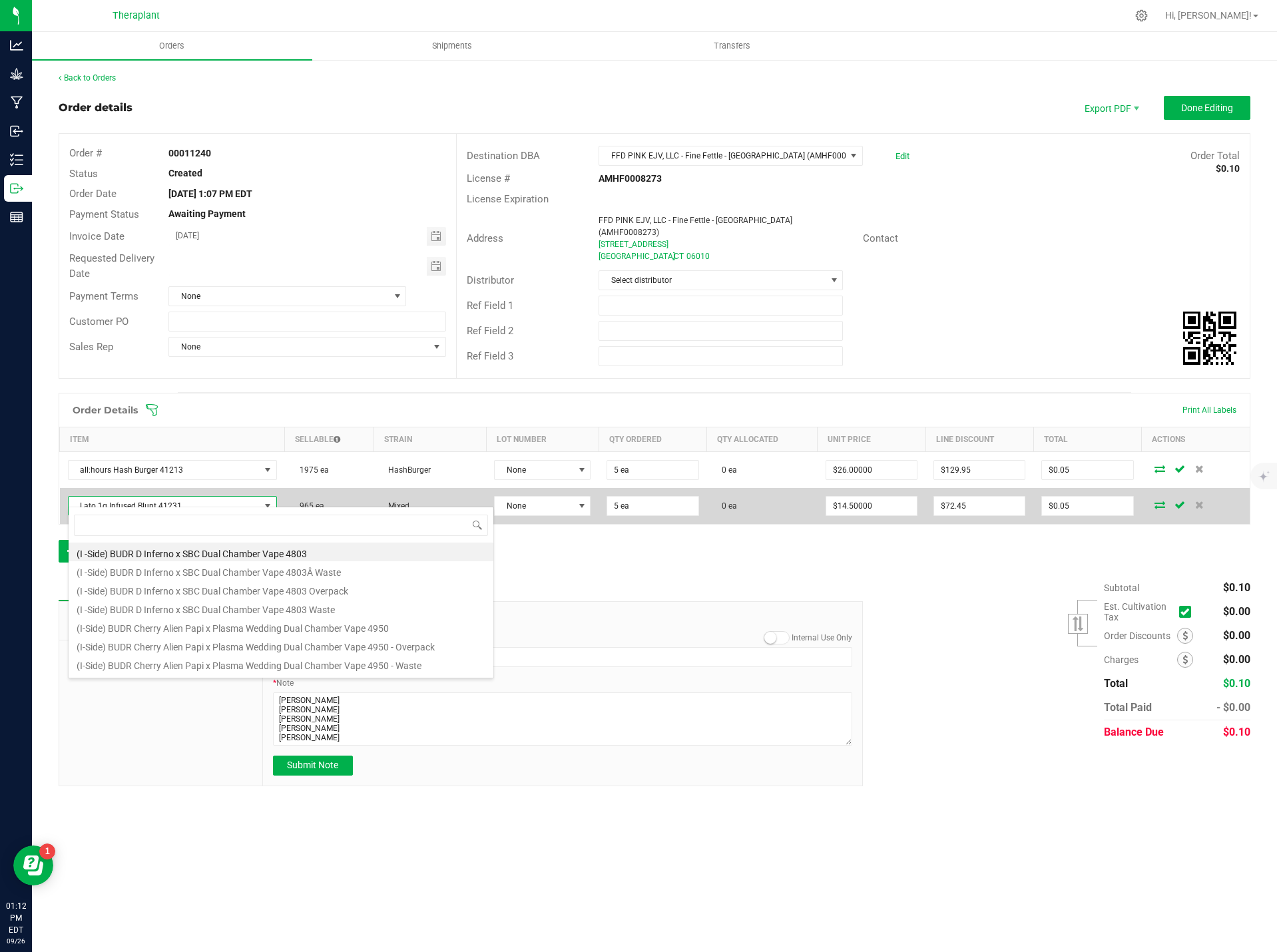
click at [84, 496] on span "Lato 1g Infused Blunt 41231" at bounding box center [164, 505] width 191 height 18
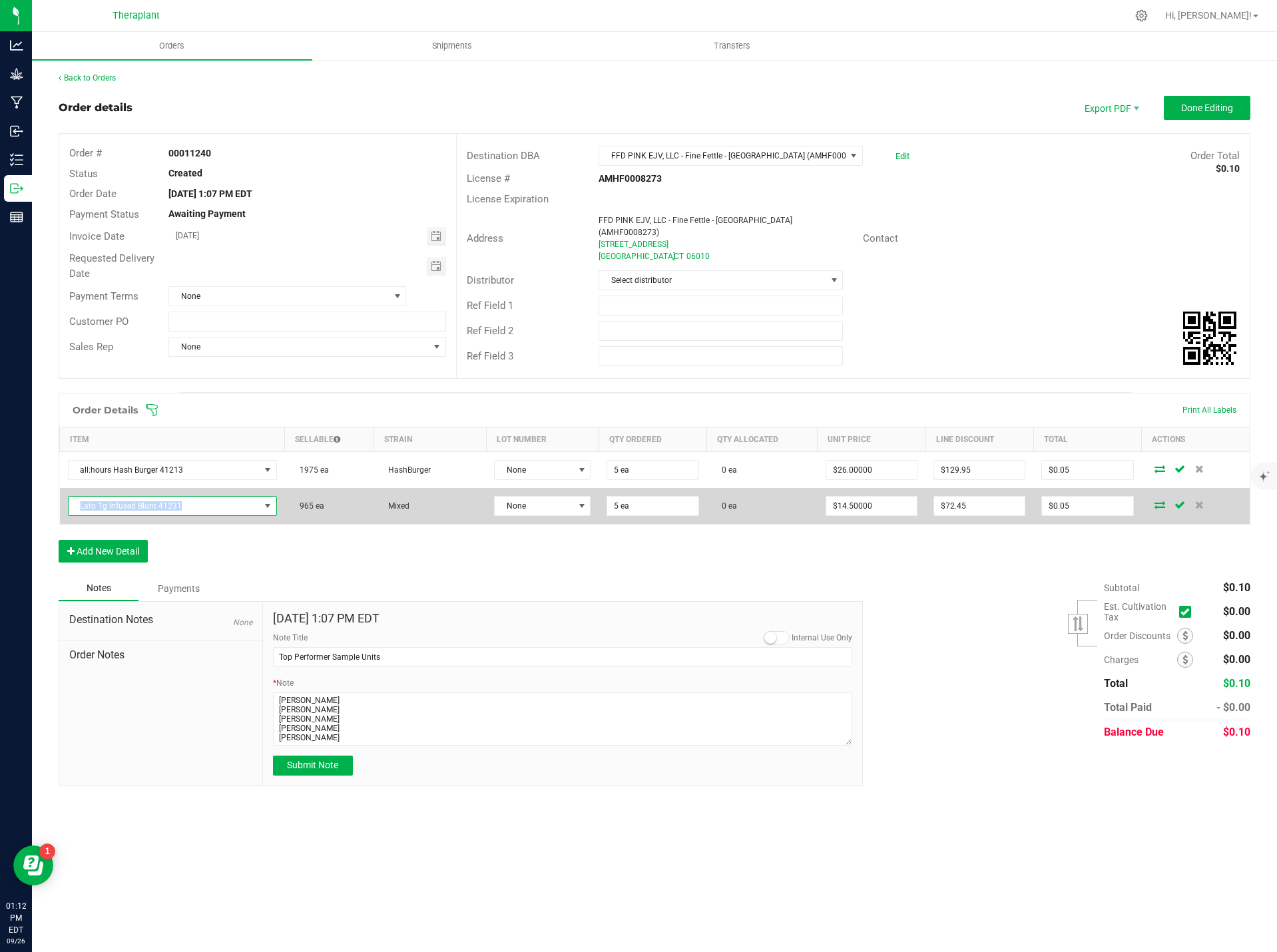
copy span "Lato 1g Infused Blunt 41231"
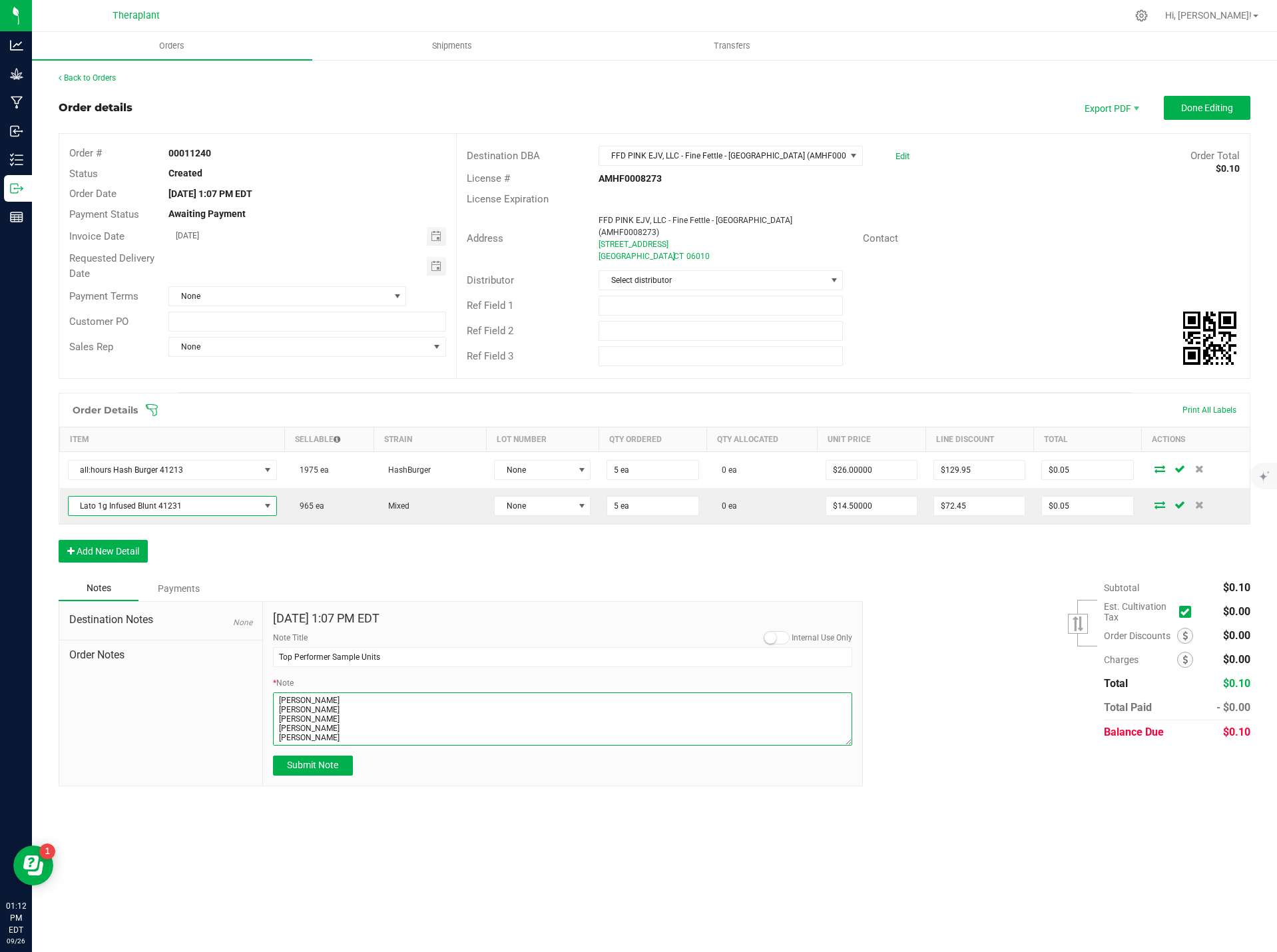
click at [315, 731] on textarea "* Note" at bounding box center [562, 719] width 580 height 53
paste textarea "Lato 1g Infused Blunt 41231"
click at [423, 726] on textarea "* Note" at bounding box center [562, 719] width 580 height 53
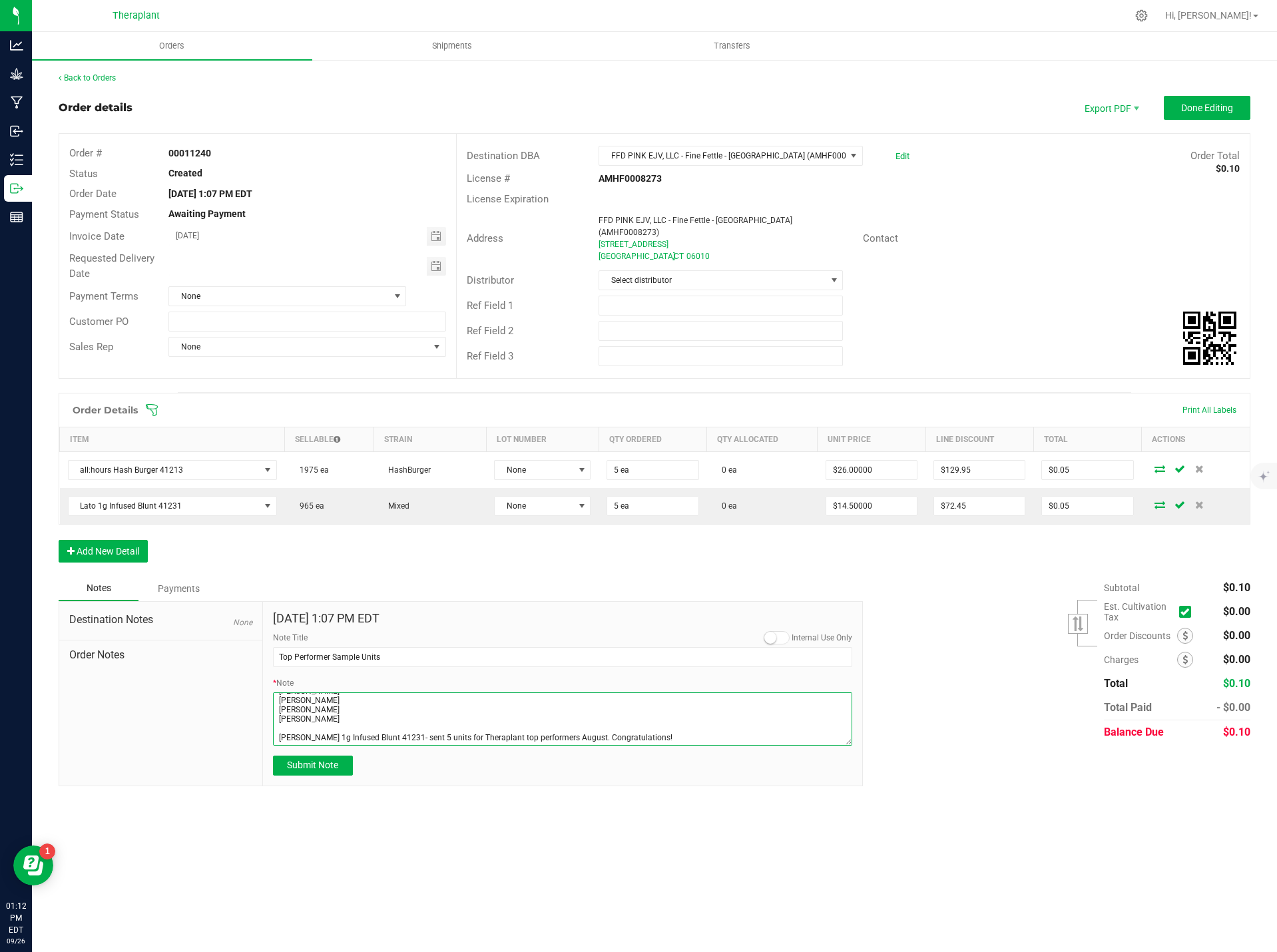
click at [302, 731] on textarea "* Note" at bounding box center [562, 719] width 580 height 53
paste textarea "[PERSON_NAME] [PERSON_NAME] [PERSON_NAME] [PERSON_NAME] [PERSON_NAME]"
type textarea "all:hours Hash Burger 41213- Sent 5 units for all:hours top performers August. …"
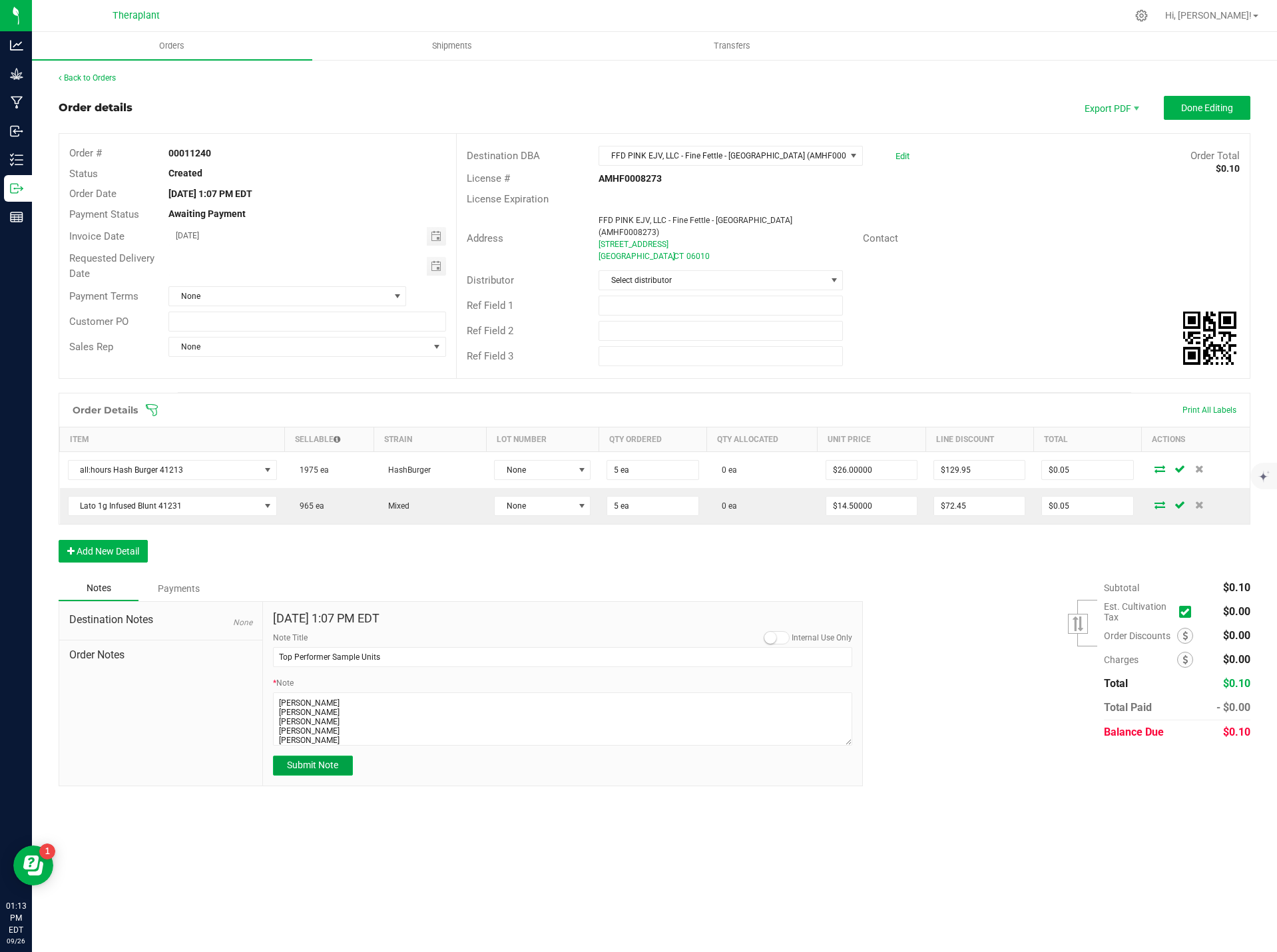
click at [313, 760] on span "Submit Note" at bounding box center [313, 764] width 51 height 10
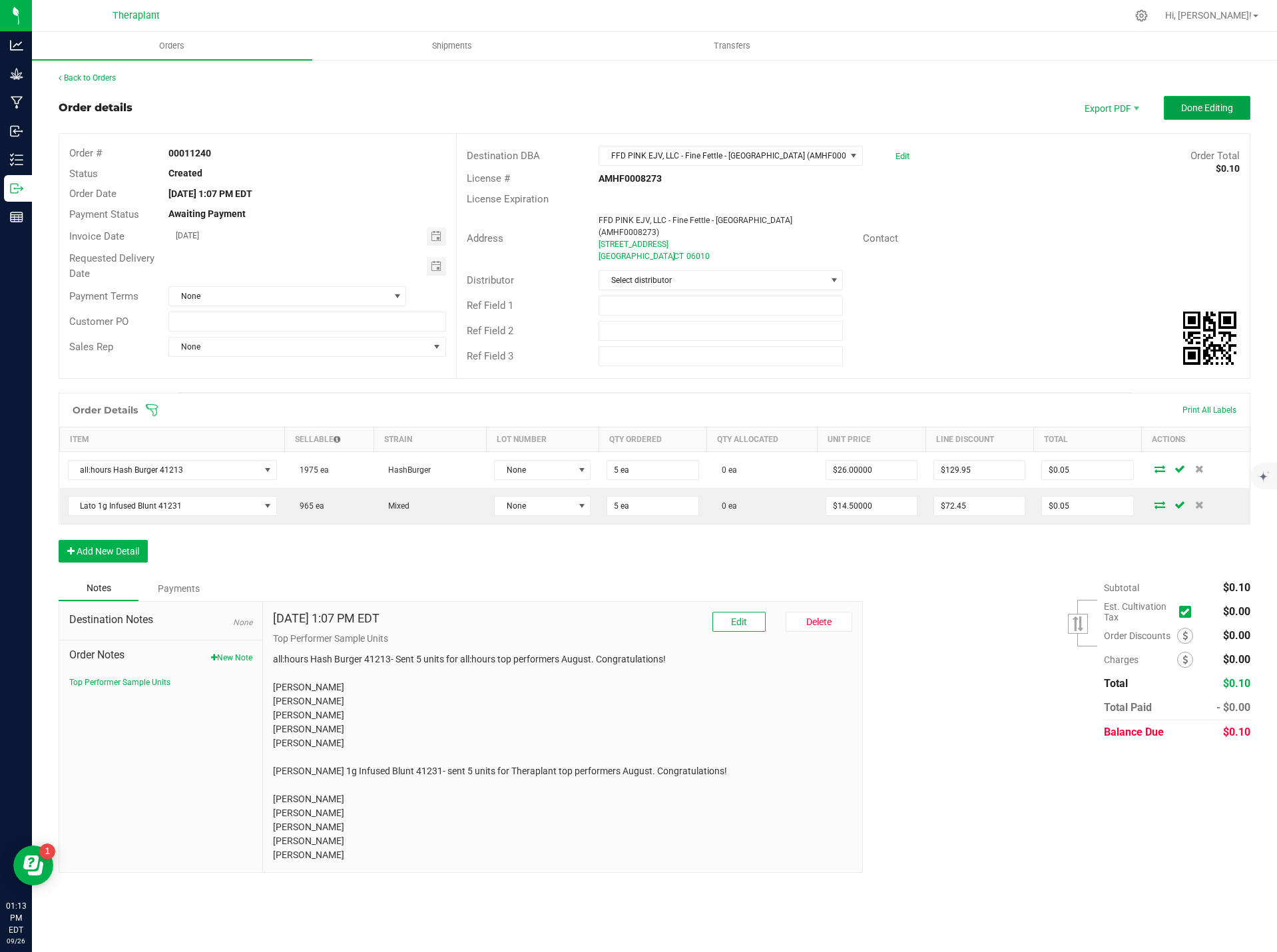
click at [1215, 103] on span "Done Editing" at bounding box center [1207, 107] width 52 height 10
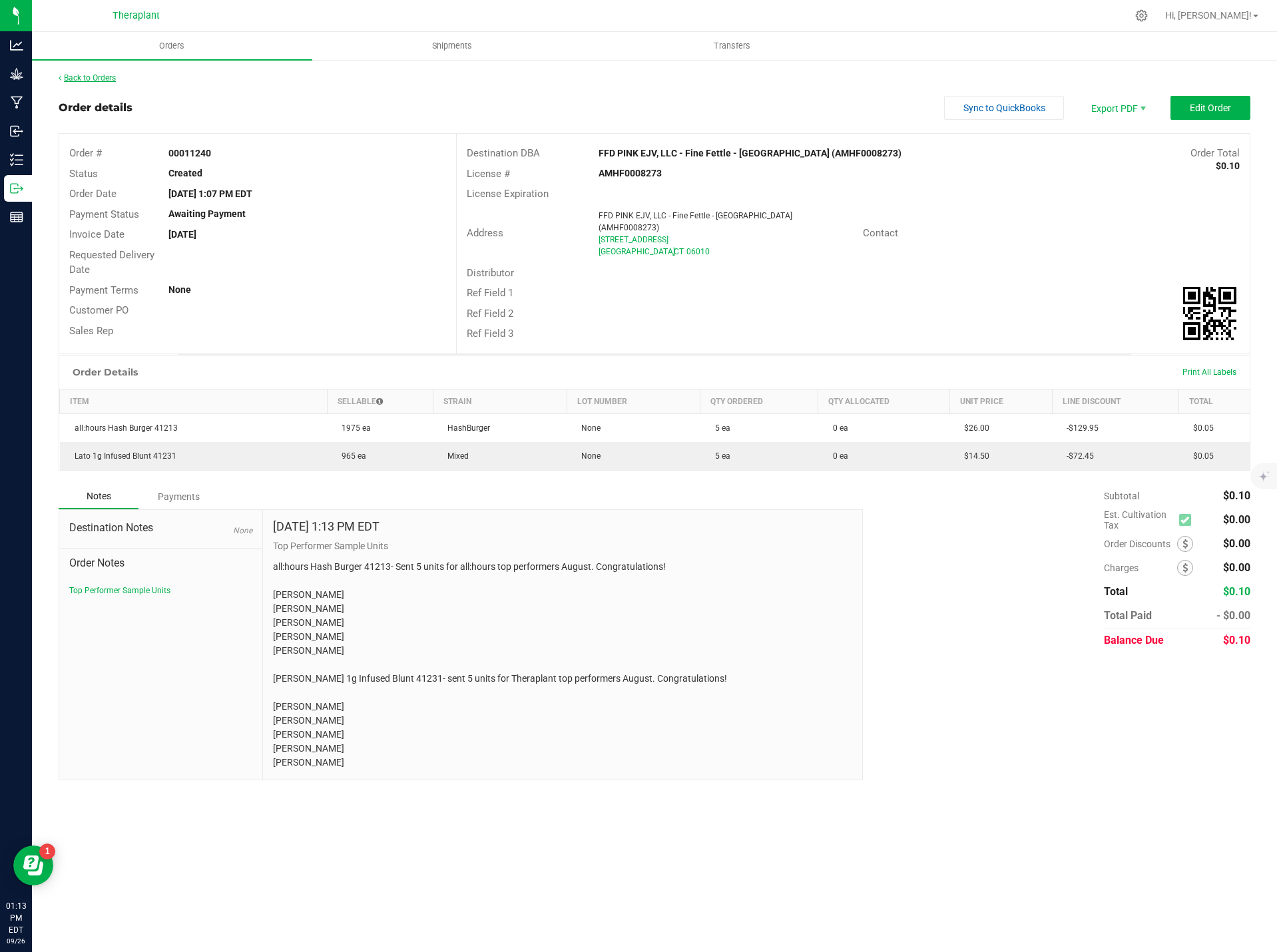
click at [106, 75] on link "Back to Orders" at bounding box center [87, 78] width 57 height 10
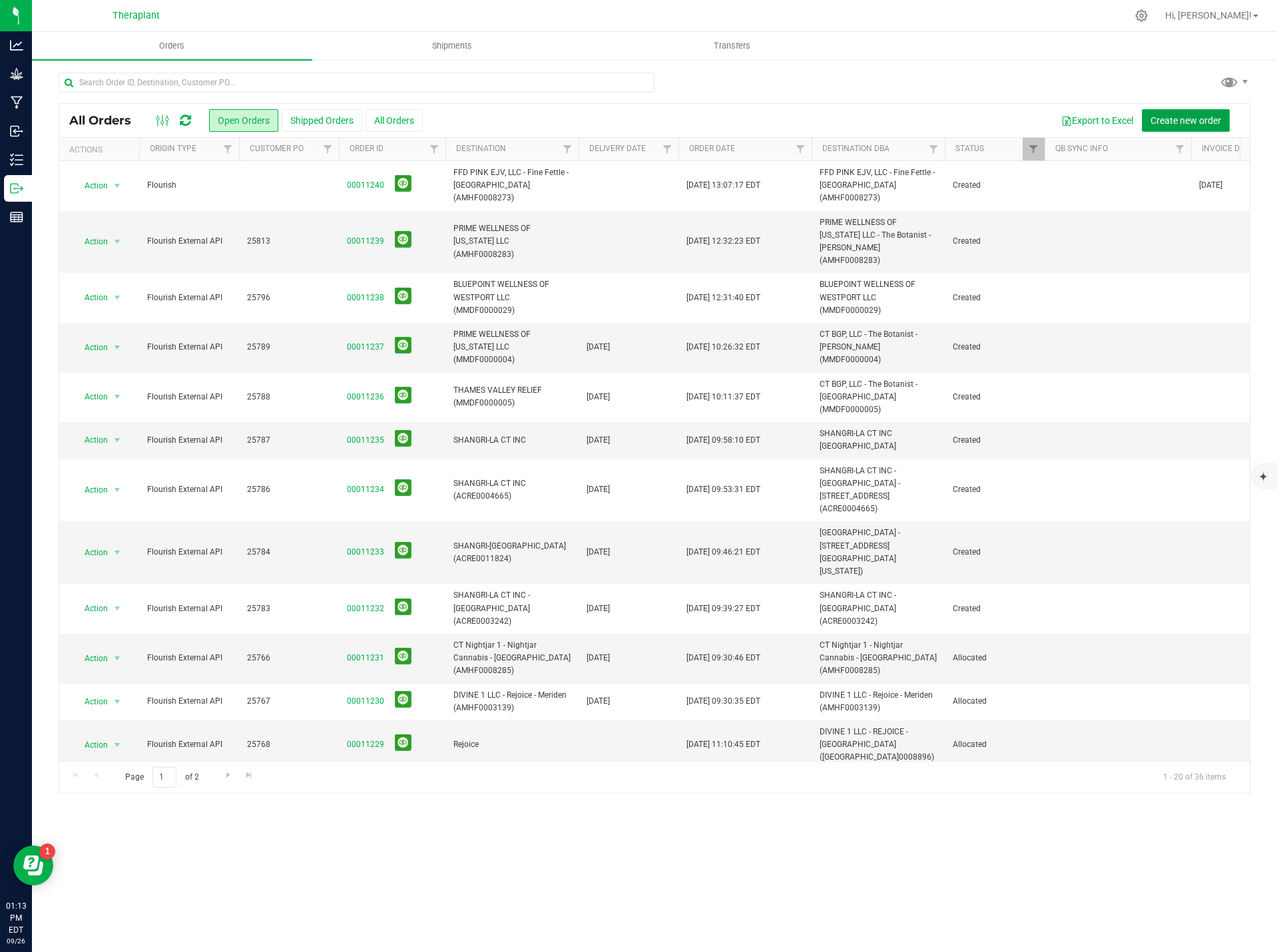
click at [1208, 118] on span "Create new order" at bounding box center [1186, 120] width 71 height 10
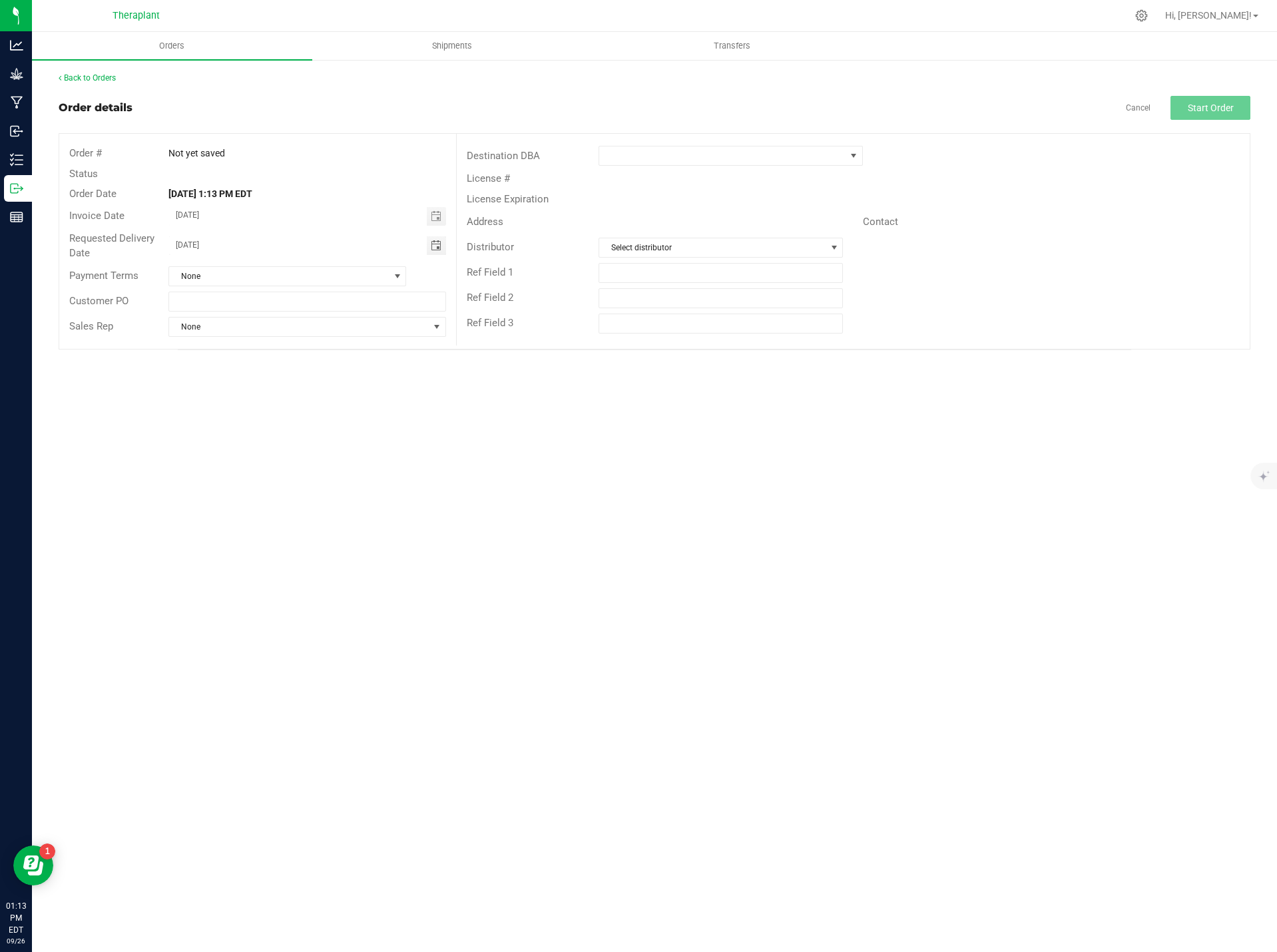
drag, startPoint x: 245, startPoint y: 245, endPoint x: 117, endPoint y: 247, distance: 128.0
click at [120, 248] on div "Requested Delivery Date [DATE]" at bounding box center [257, 246] width 397 height 35
type input "month/day/year"
click at [610, 153] on span at bounding box center [722, 156] width 245 height 18
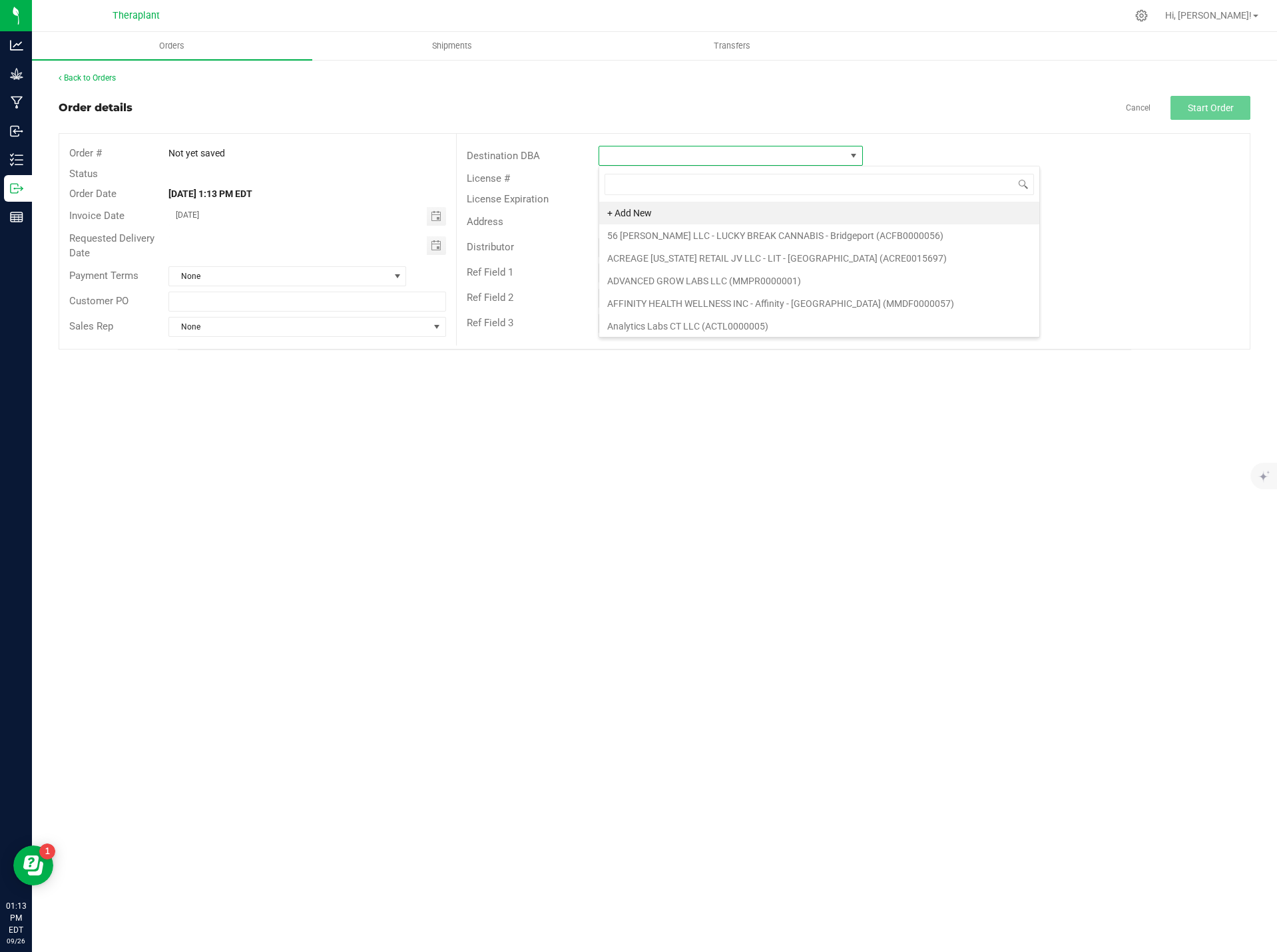
scroll to position [20, 265]
type input "[GEOGRAPHIC_DATA]"
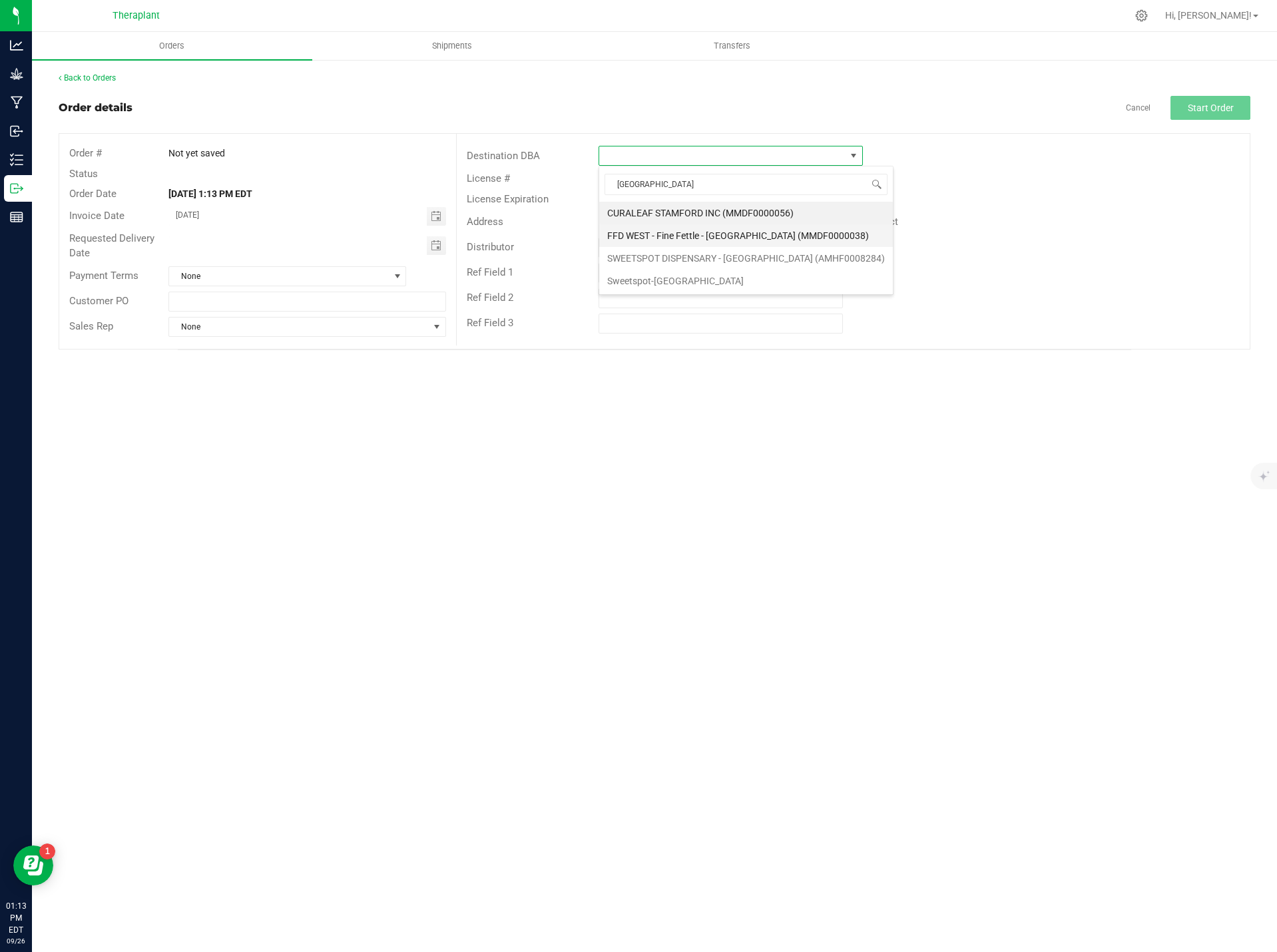
click at [740, 237] on li "FFD WEST - Fine Fettle - [GEOGRAPHIC_DATA] (MMDF0000038)" at bounding box center [746, 236] width 294 height 22
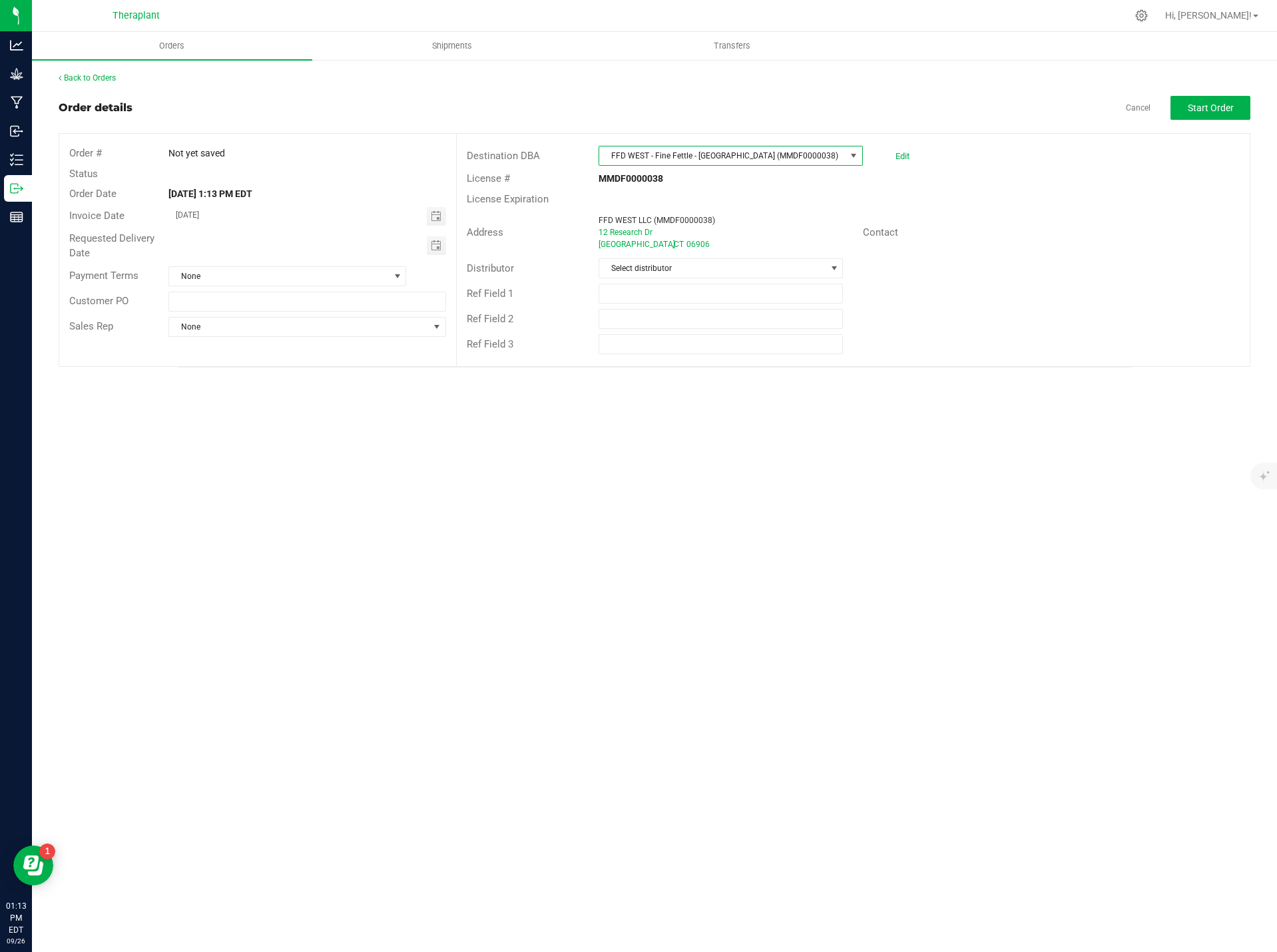
click at [1226, 95] on div "Back to Orders Order details Cancel Start Order Order # Not yet saved Status Or…" at bounding box center [655, 220] width 1192 height 296
click at [1224, 107] on span "Start Order" at bounding box center [1210, 107] width 46 height 10
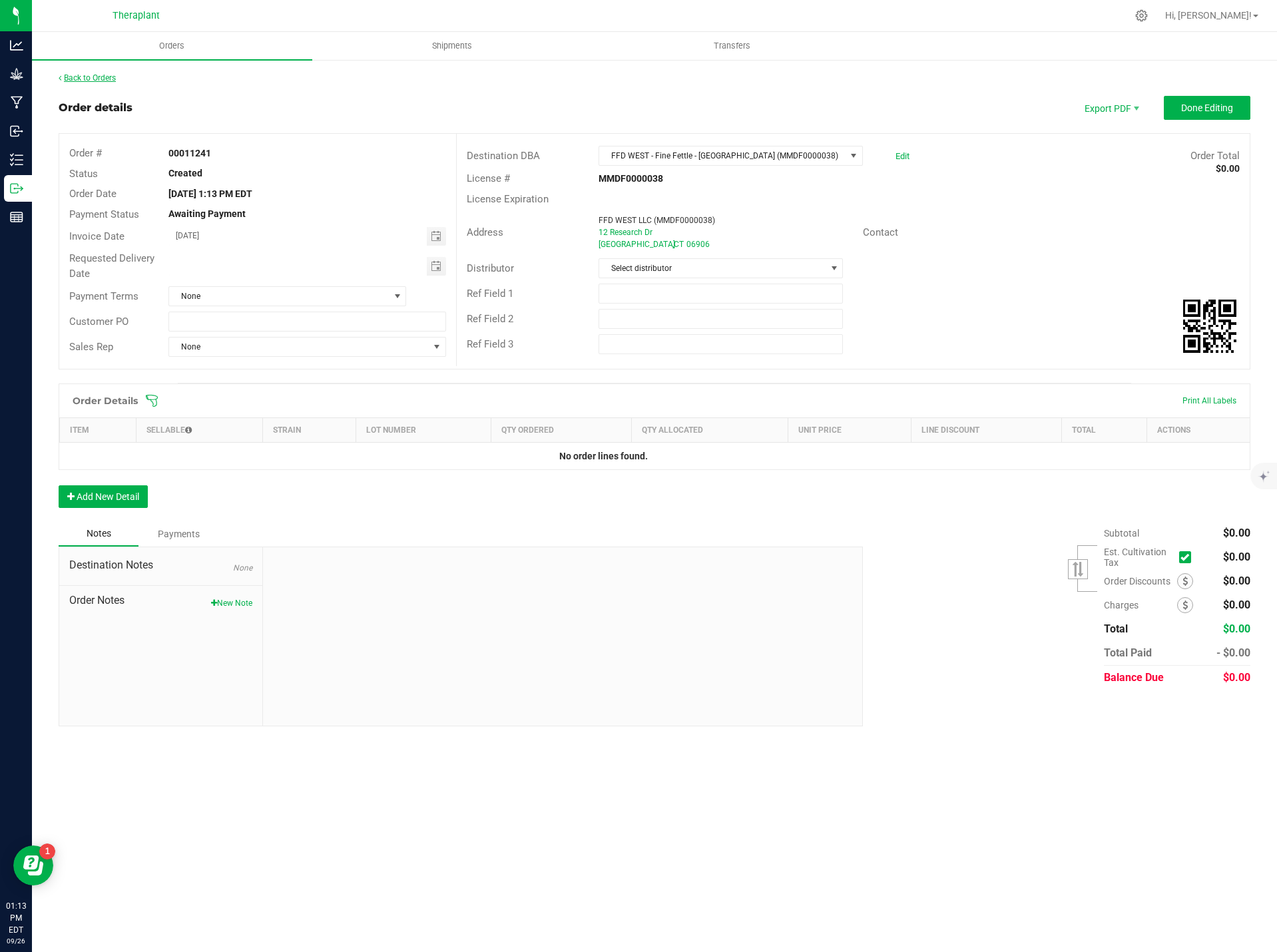
click at [96, 80] on link "Back to Orders" at bounding box center [87, 78] width 57 height 10
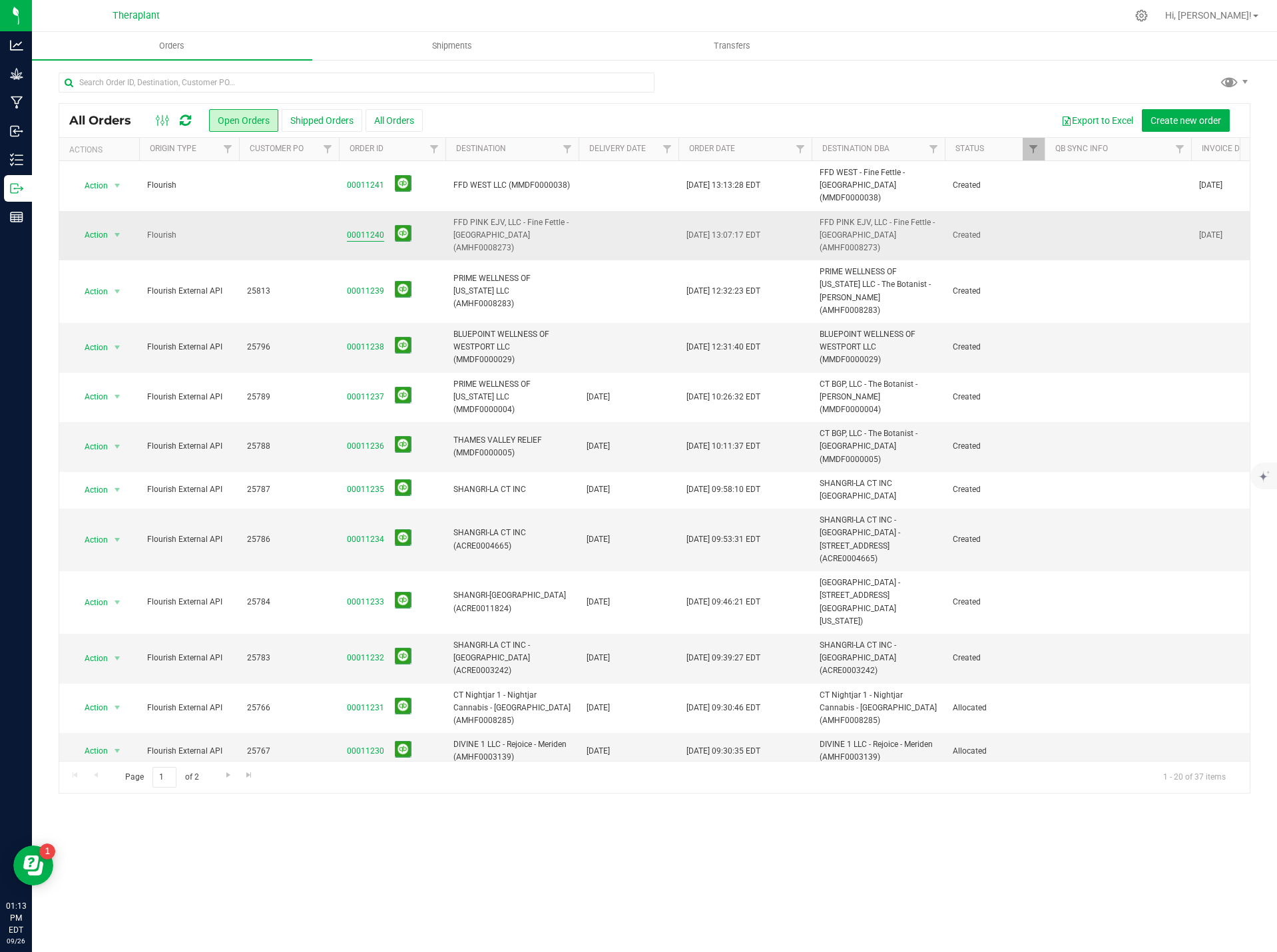
click at [358, 229] on link "00011240" at bounding box center [366, 236] width 37 height 13
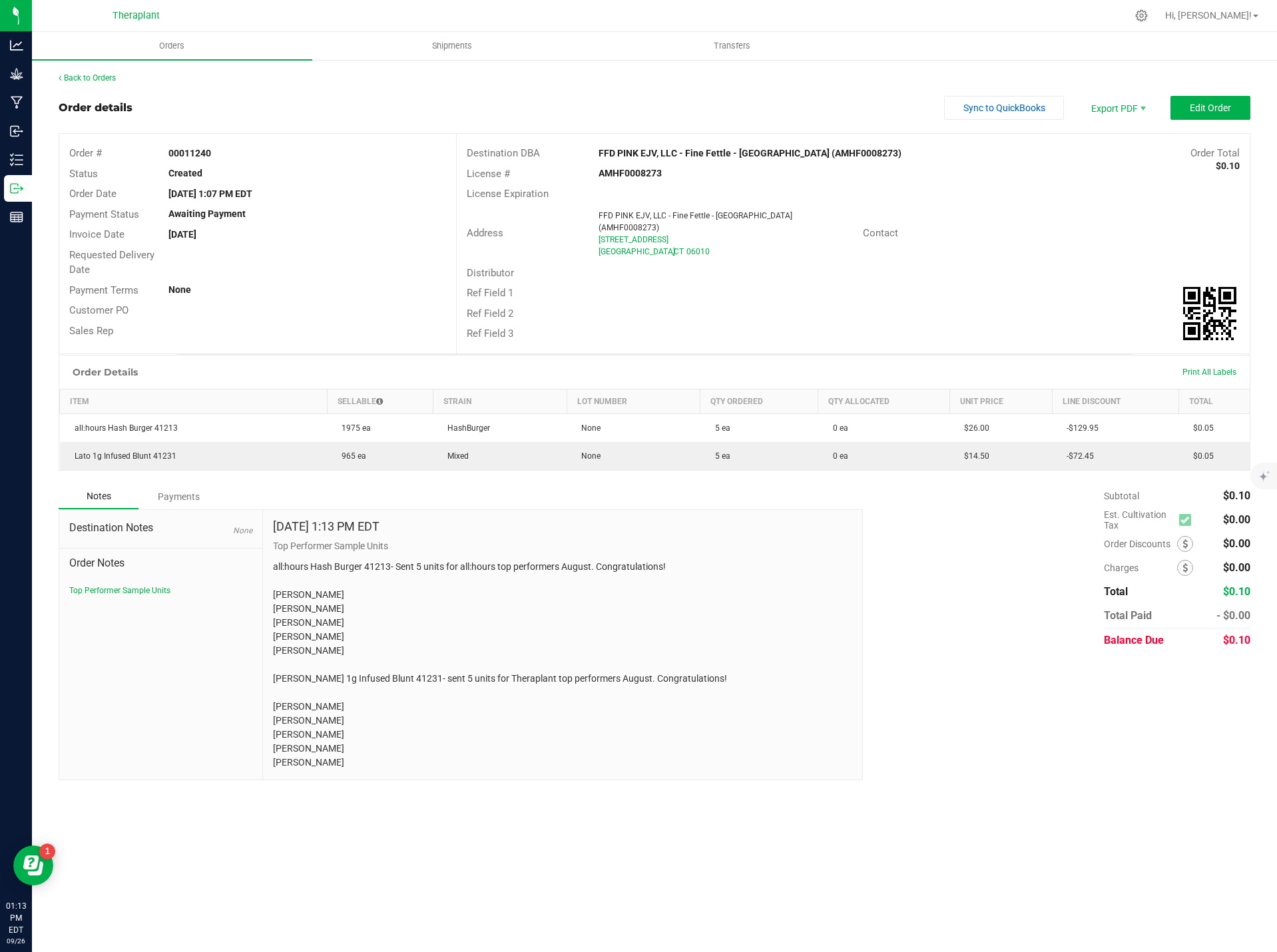
drag, startPoint x: 378, startPoint y: 772, endPoint x: 254, endPoint y: 541, distance: 262.2
click at [230, 521] on div "Destination Notes None Order Notes Top Performer Sample Units [DATE] 1:13 PM ED…" at bounding box center [460, 645] width 805 height 272
click at [378, 621] on p "all:hours Hash Burger 41213- Sent 5 units for all:hours top performers August. …" at bounding box center [562, 665] width 580 height 210
click at [399, 743] on p "all:hours Hash Burger 41213- Sent 5 units for all:hours top performers August. …" at bounding box center [562, 665] width 580 height 210
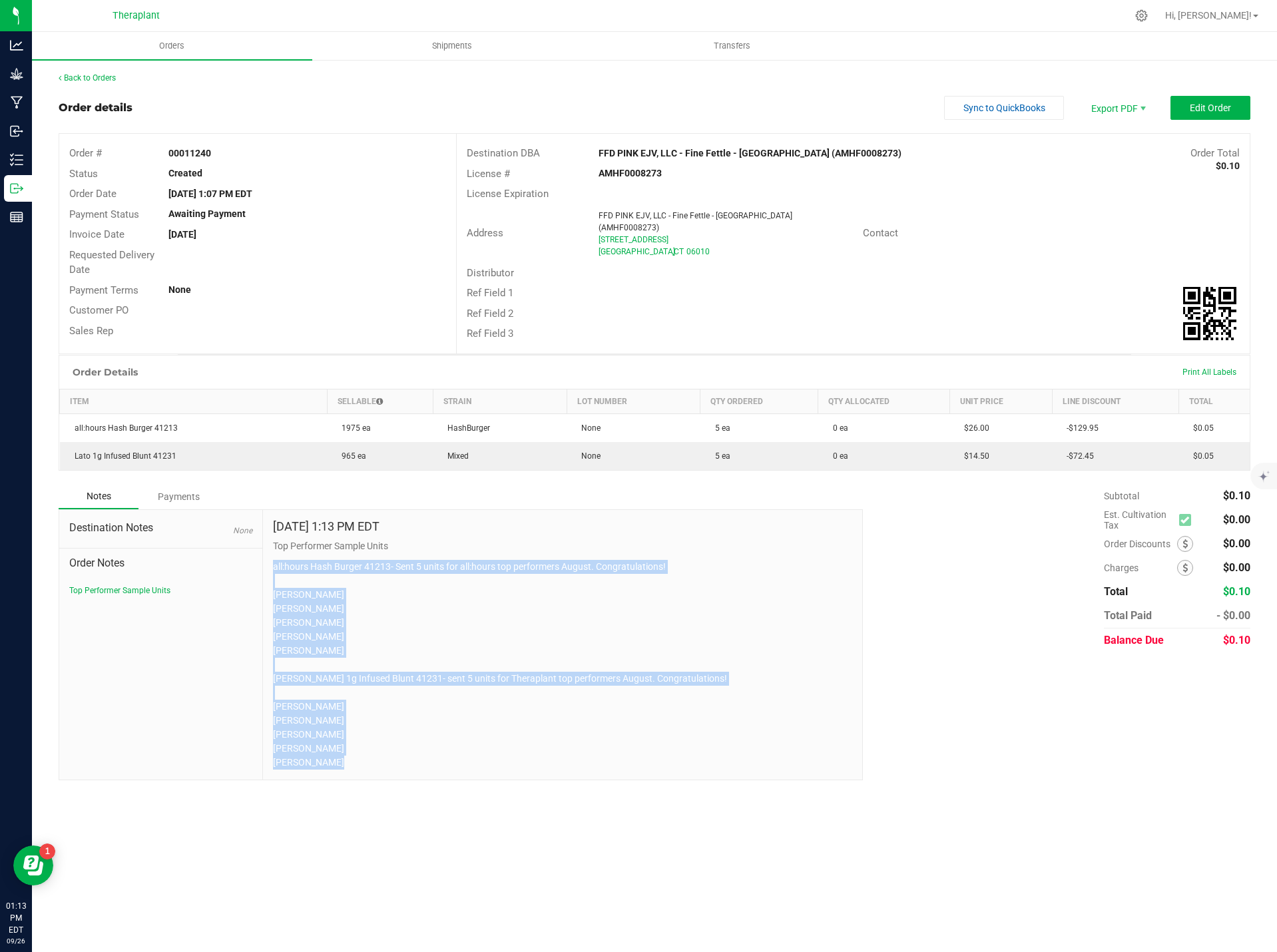
drag, startPoint x: 367, startPoint y: 765, endPoint x: 274, endPoint y: 561, distance: 224.2
click at [274, 561] on p "all:hours Hash Burger 41213- Sent 5 units for all:hours top performers August. …" at bounding box center [562, 665] width 580 height 210
copy p "all:hours Hash Burger 41213- Sent 5 units for all:hours top performers August. …"
click at [91, 81] on link "Back to Orders" at bounding box center [87, 78] width 57 height 10
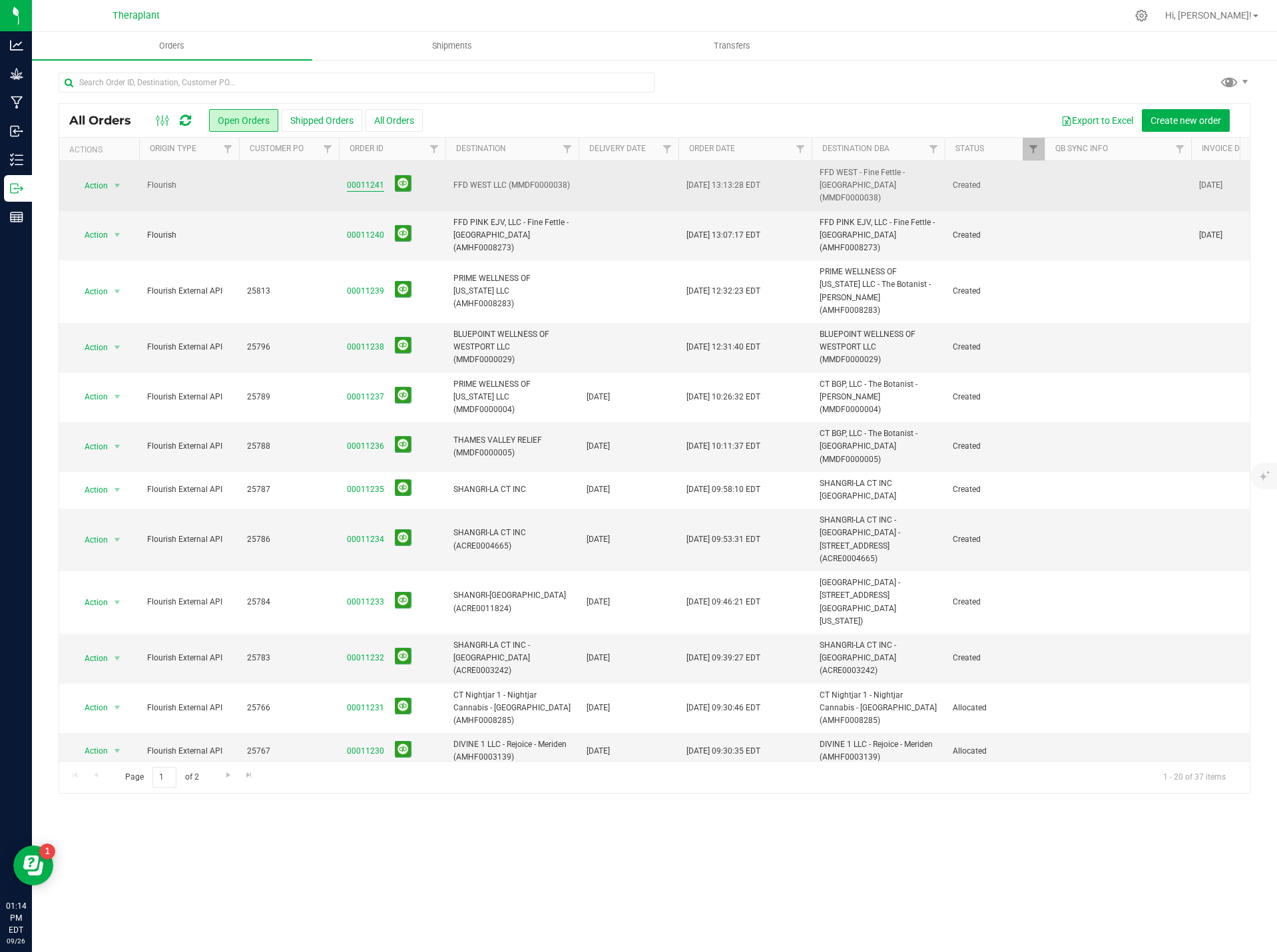
click at [359, 180] on link "00011241" at bounding box center [366, 185] width 37 height 13
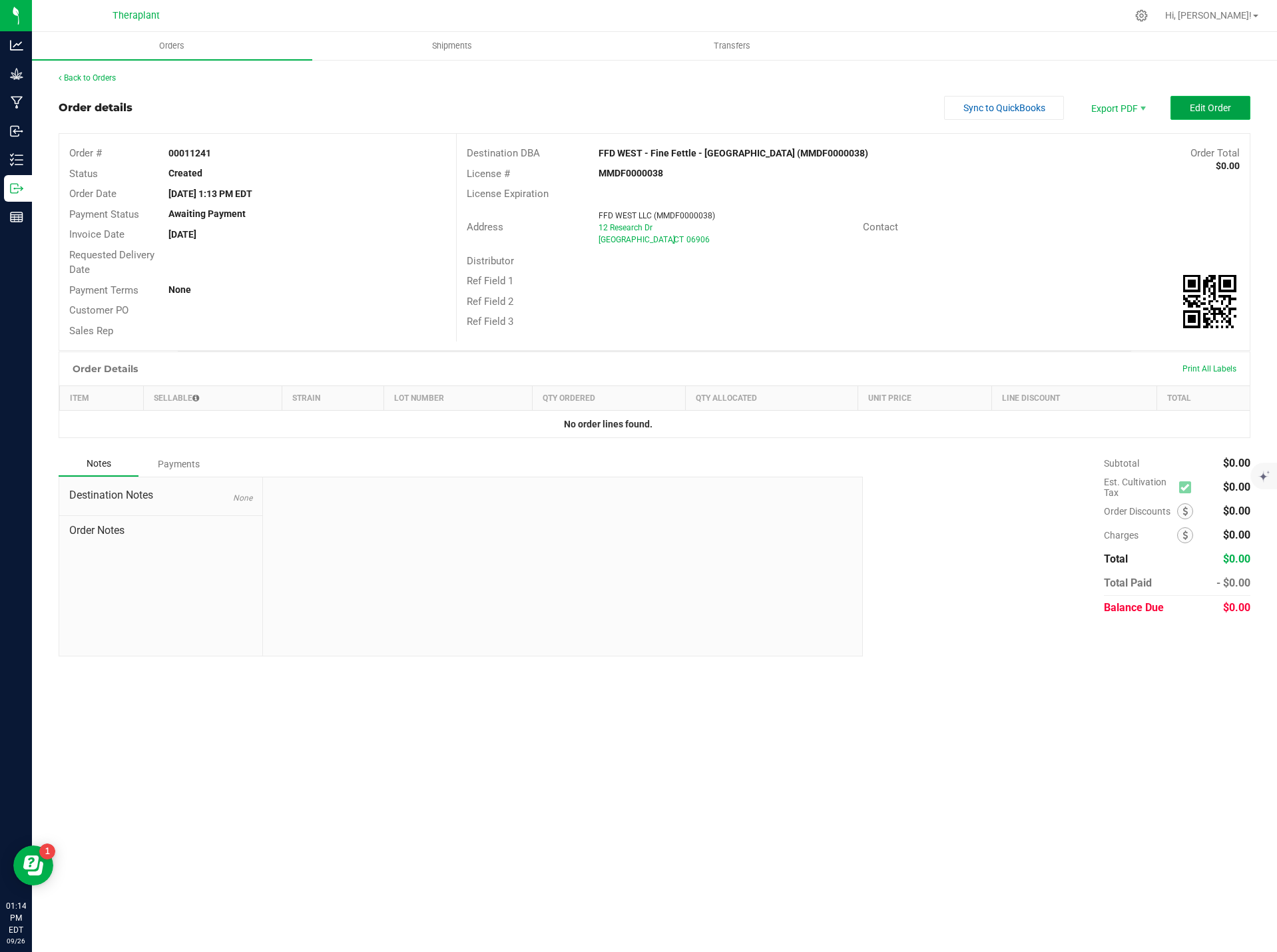
click at [1227, 104] on span "Edit Order" at bounding box center [1210, 107] width 41 height 10
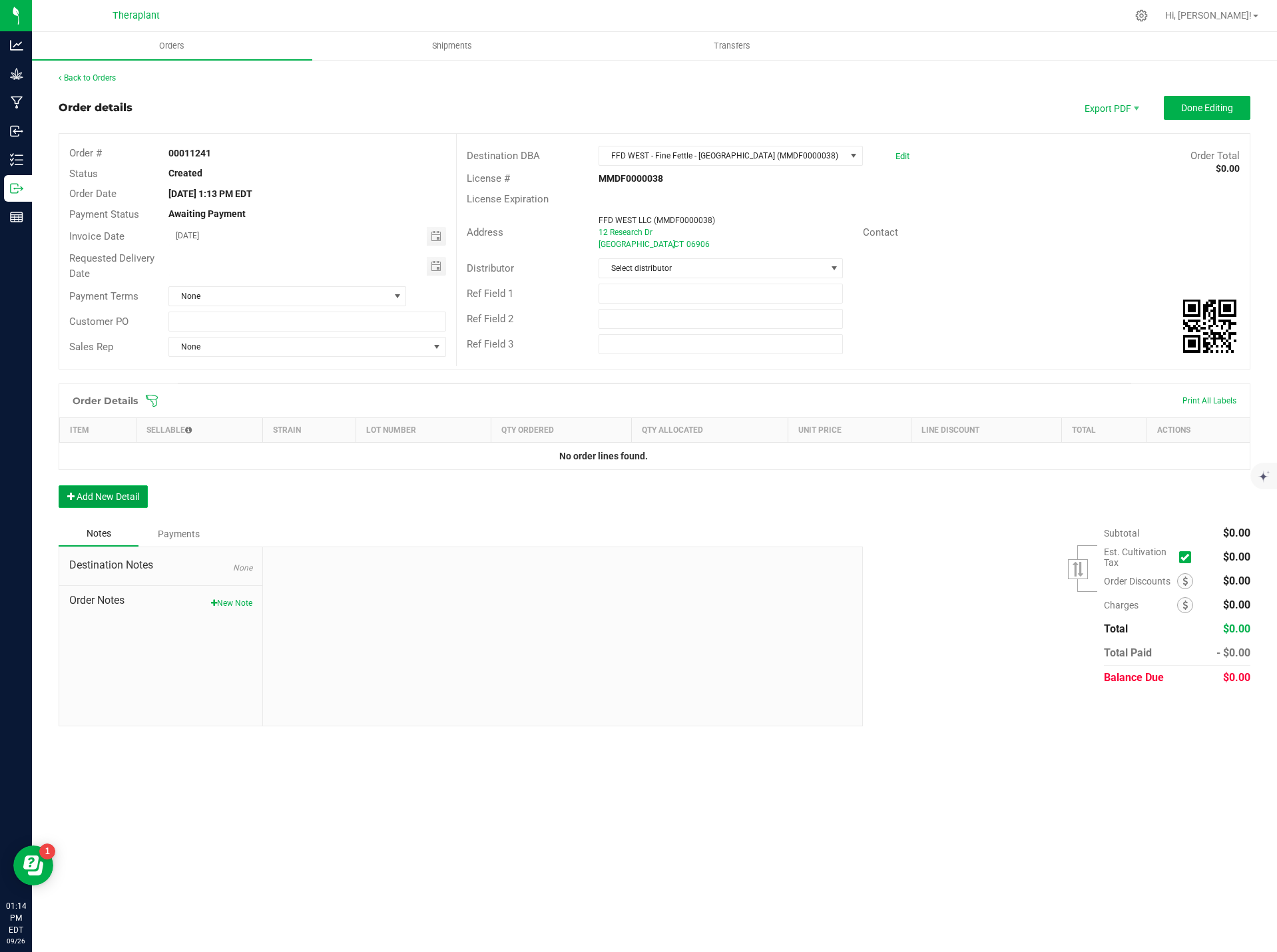
click at [124, 498] on button "Add New Detail" at bounding box center [103, 496] width 89 height 22
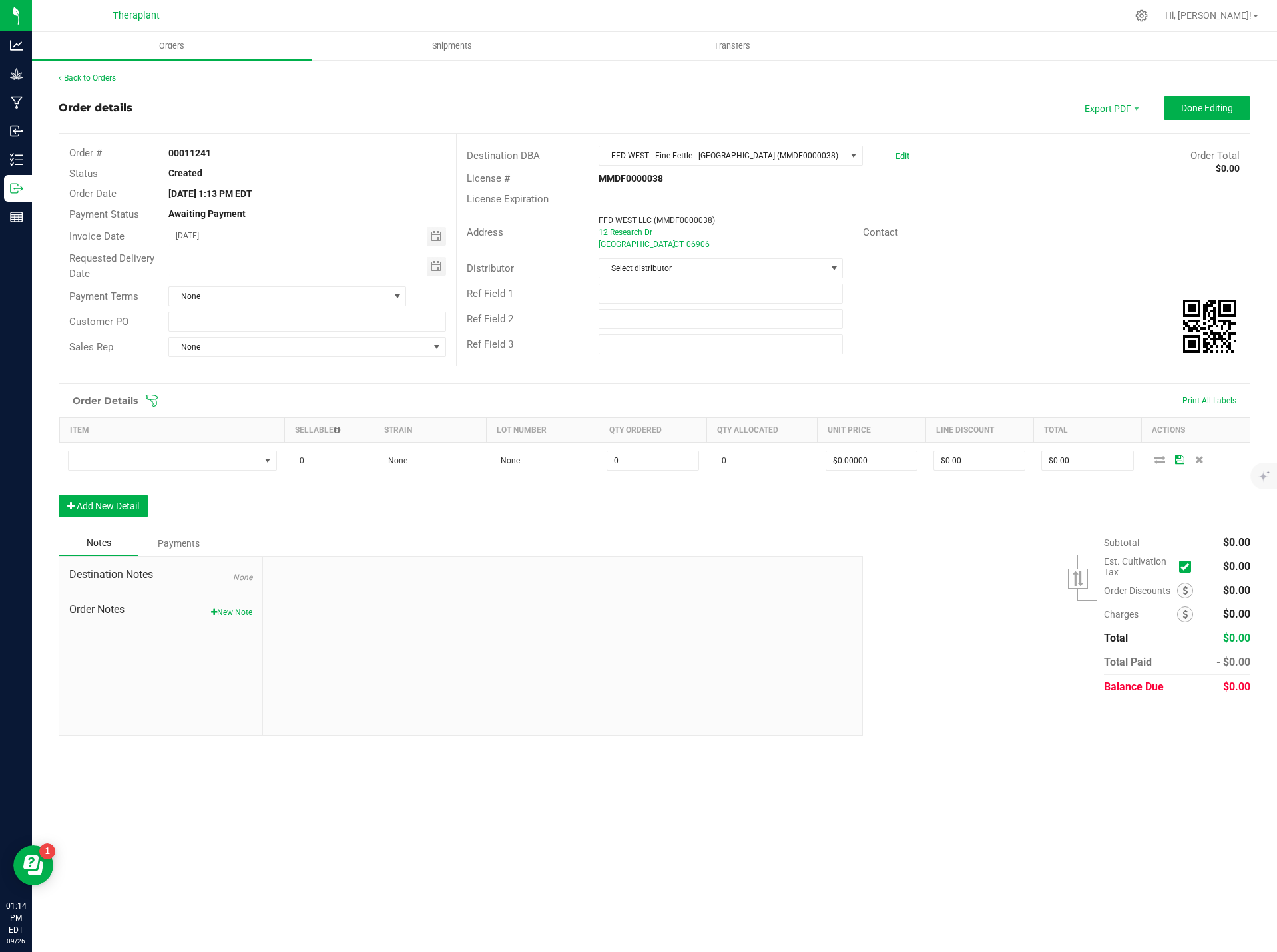
click at [221, 609] on button "New Note" at bounding box center [231, 612] width 41 height 12
paste textarea "all:hours Hash Burger 41213- Sent 5 units for all:hours top performers August. …"
type textarea "all:hours Hash Burger 41213- Sent 5 units for all:hours top performers August. …"
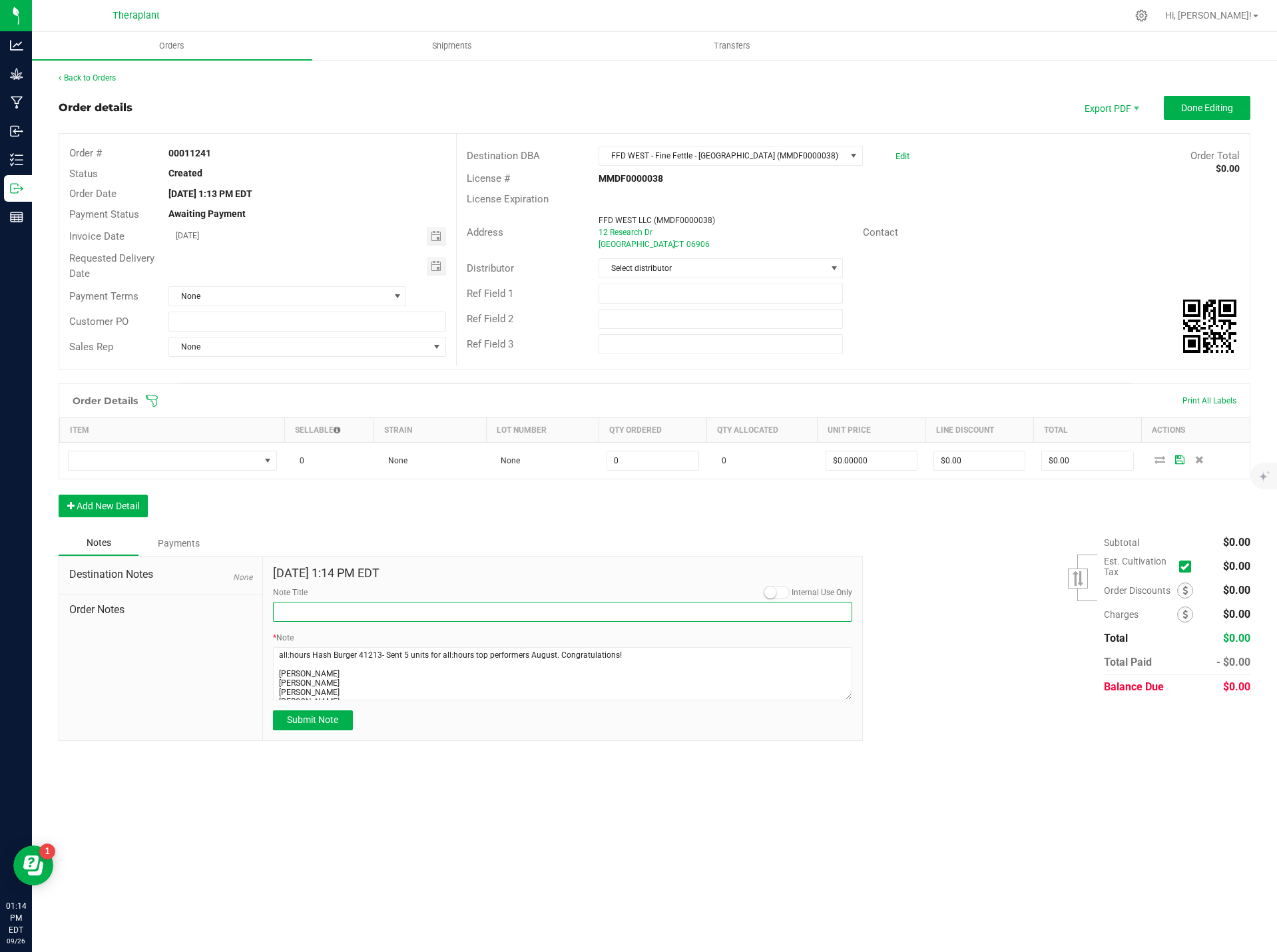
click at [343, 610] on input "Note Title" at bounding box center [562, 612] width 580 height 20
type input "Top Performer Sample Units"
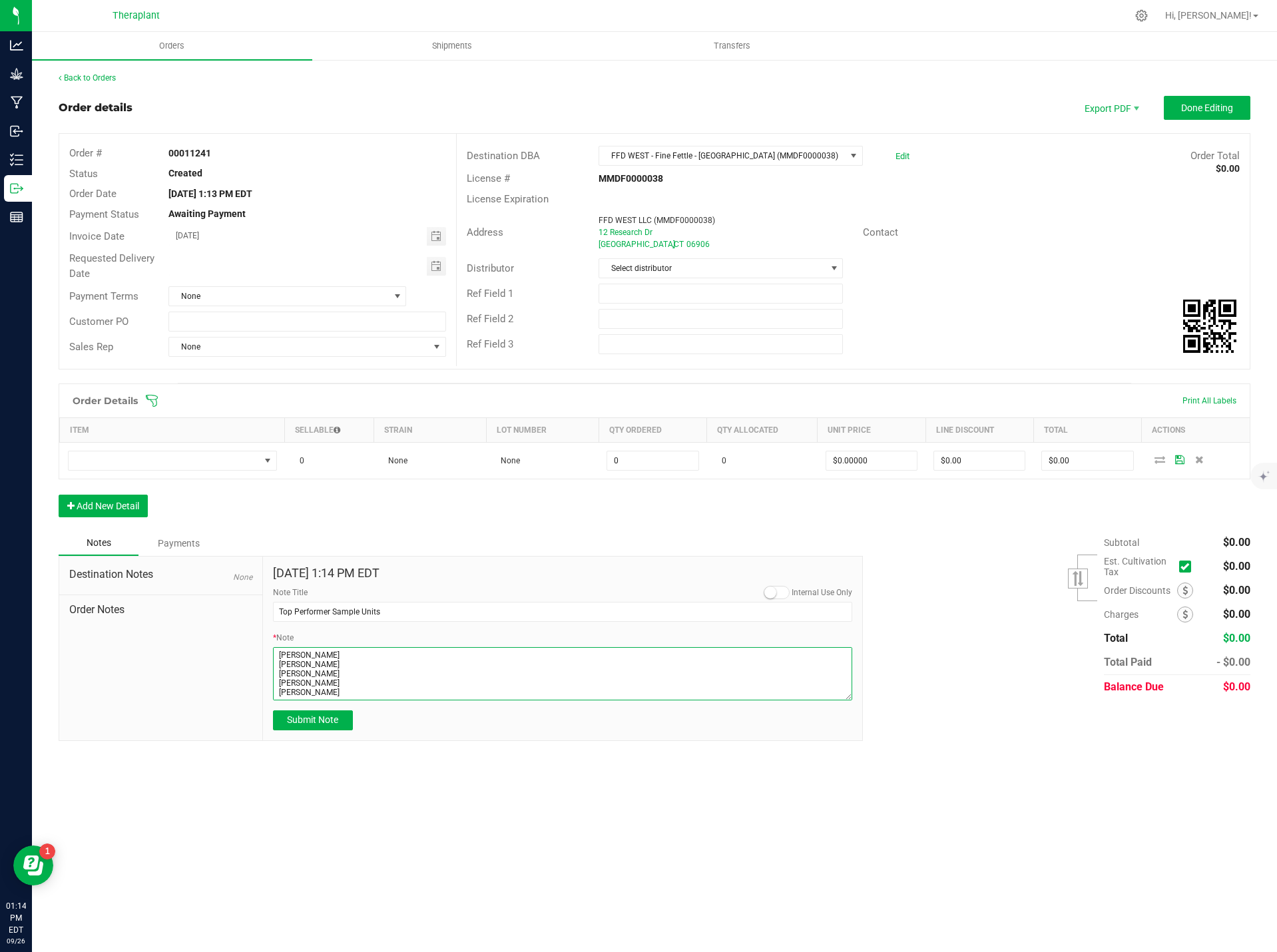
scroll to position [26, 0]
drag, startPoint x: 279, startPoint y: 673, endPoint x: 346, endPoint y: 683, distance: 67.7
click at [346, 683] on textarea "* Note" at bounding box center [562, 674] width 580 height 53
paste textarea "[PERSON_NAME] [PERSON_NAME] [PERSON_NAME] [PERSON_NAME] Shaqirah [PERSON_NAME]"
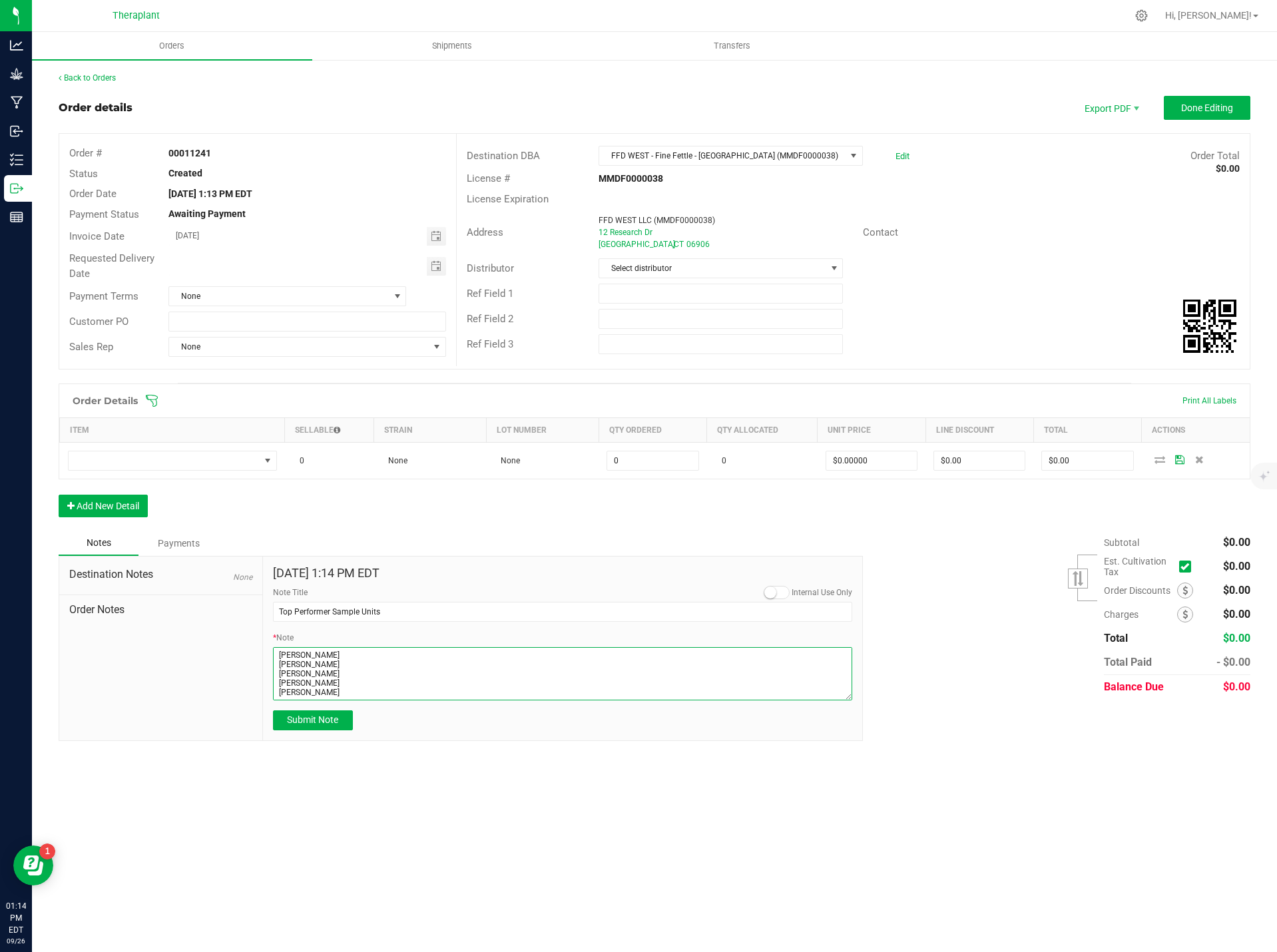
drag, startPoint x: 277, startPoint y: 653, endPoint x: 331, endPoint y: 703, distance: 73.6
click at [331, 703] on form "[DATE] 1:14 PM EDT Internal Use Only Note Title Top Performer Sample Units * No…" at bounding box center [562, 649] width 580 height 164
paste textarea "[PERSON_NAME] [PERSON_NAME] [PERSON_NAME] [PERSON_NAME] [PERSON_NAME]"
type textarea "all:hours Hash Burger 41213- Sent 5 units for all:hours top performers August. …"
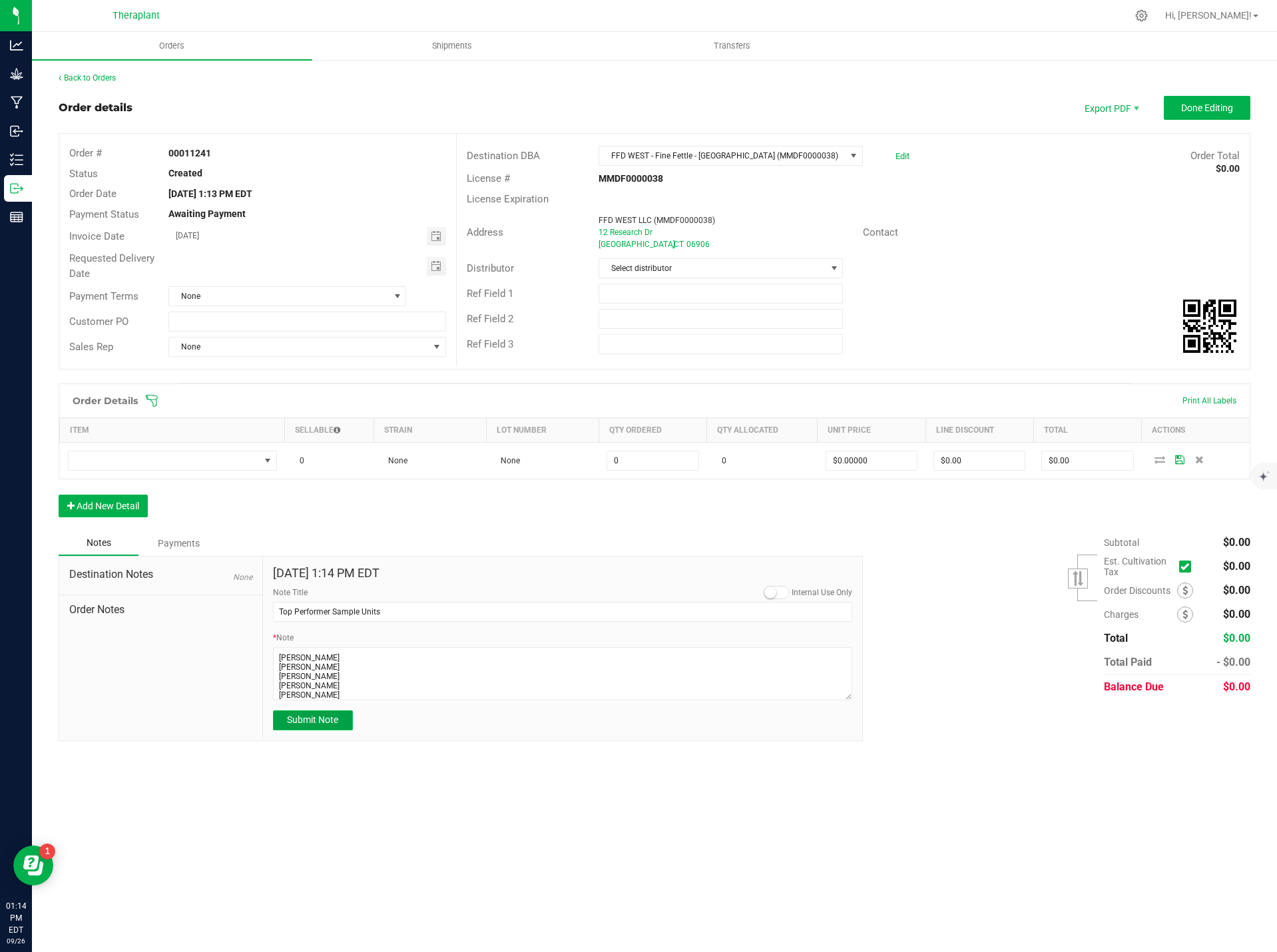
click at [324, 718] on span "Submit Note" at bounding box center [313, 719] width 51 height 10
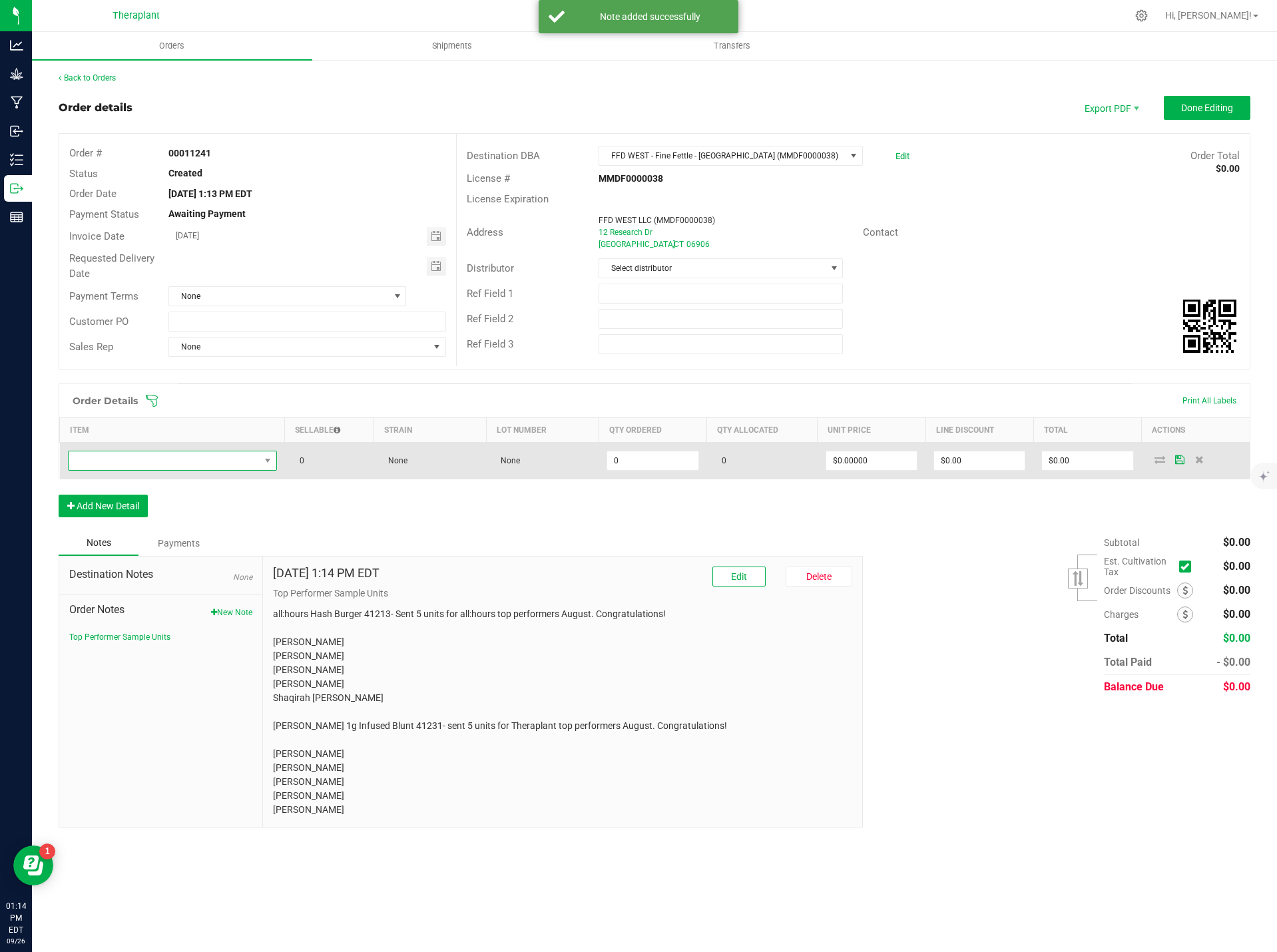
click at [125, 452] on span "NO DATA FOUND" at bounding box center [164, 460] width 191 height 18
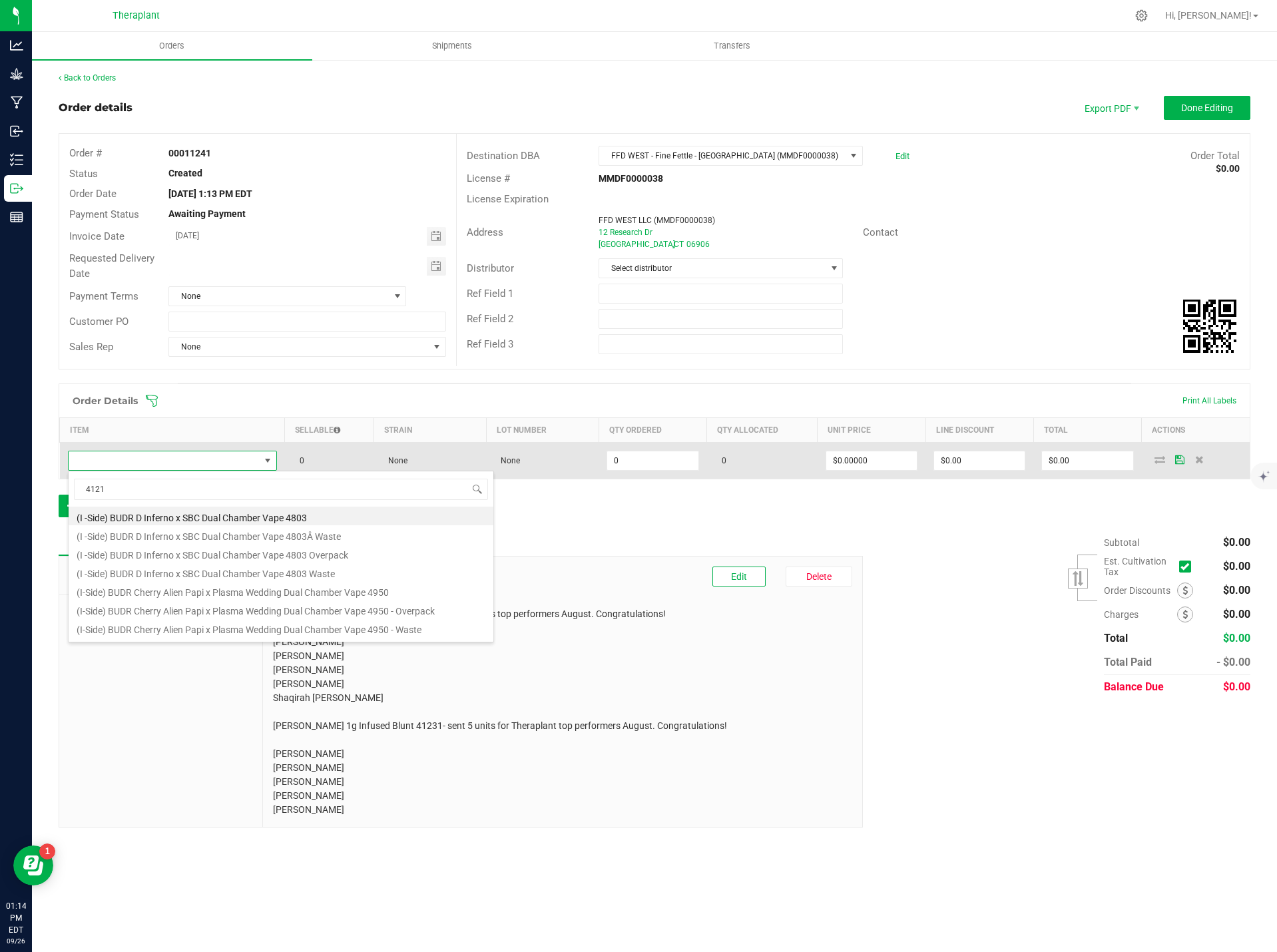
type input "41213"
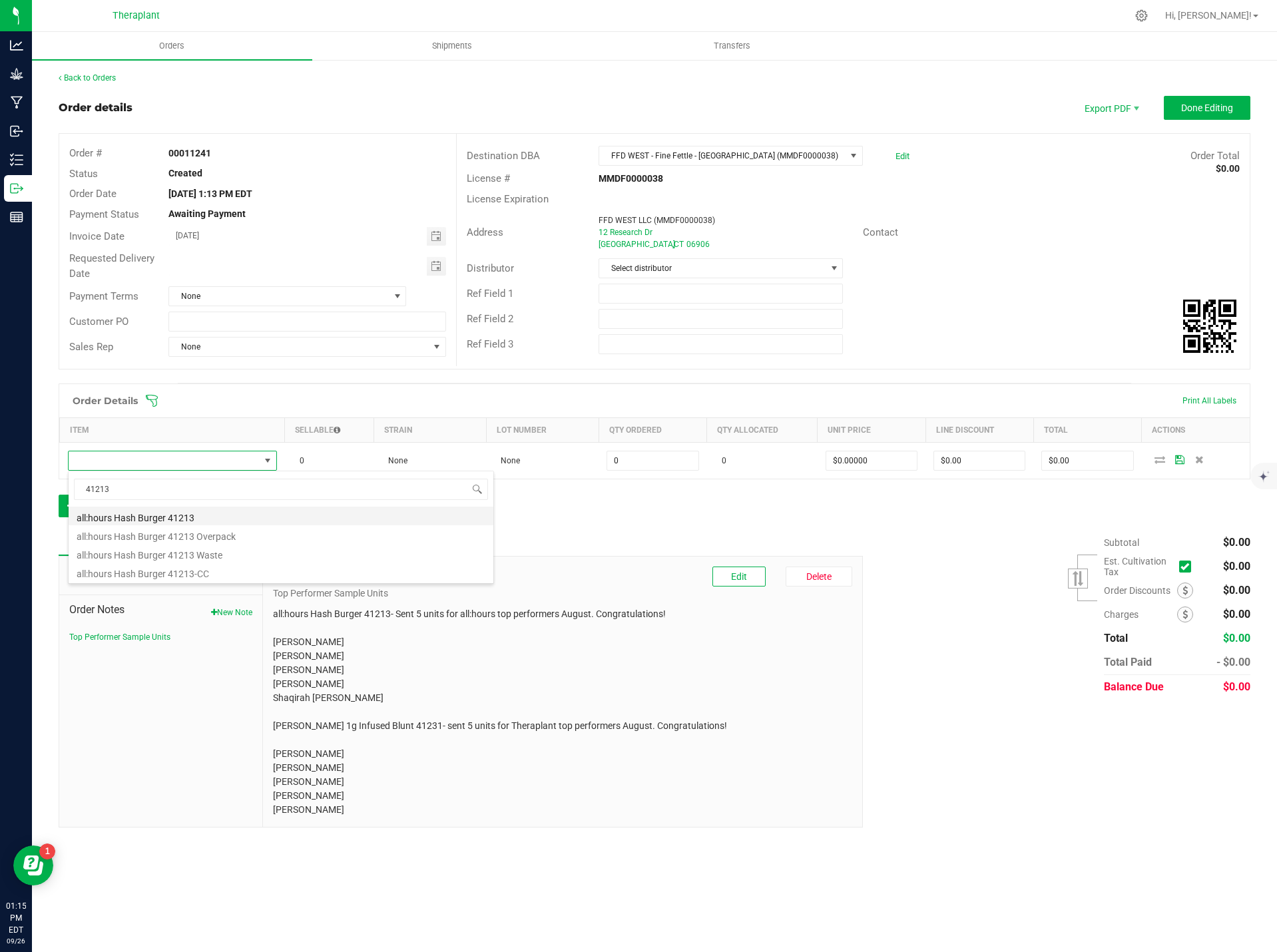
click at [194, 516] on li "all:hours Hash Burger 41213" at bounding box center [282, 516] width 425 height 18
type input "0 ea"
type input "$26.00000"
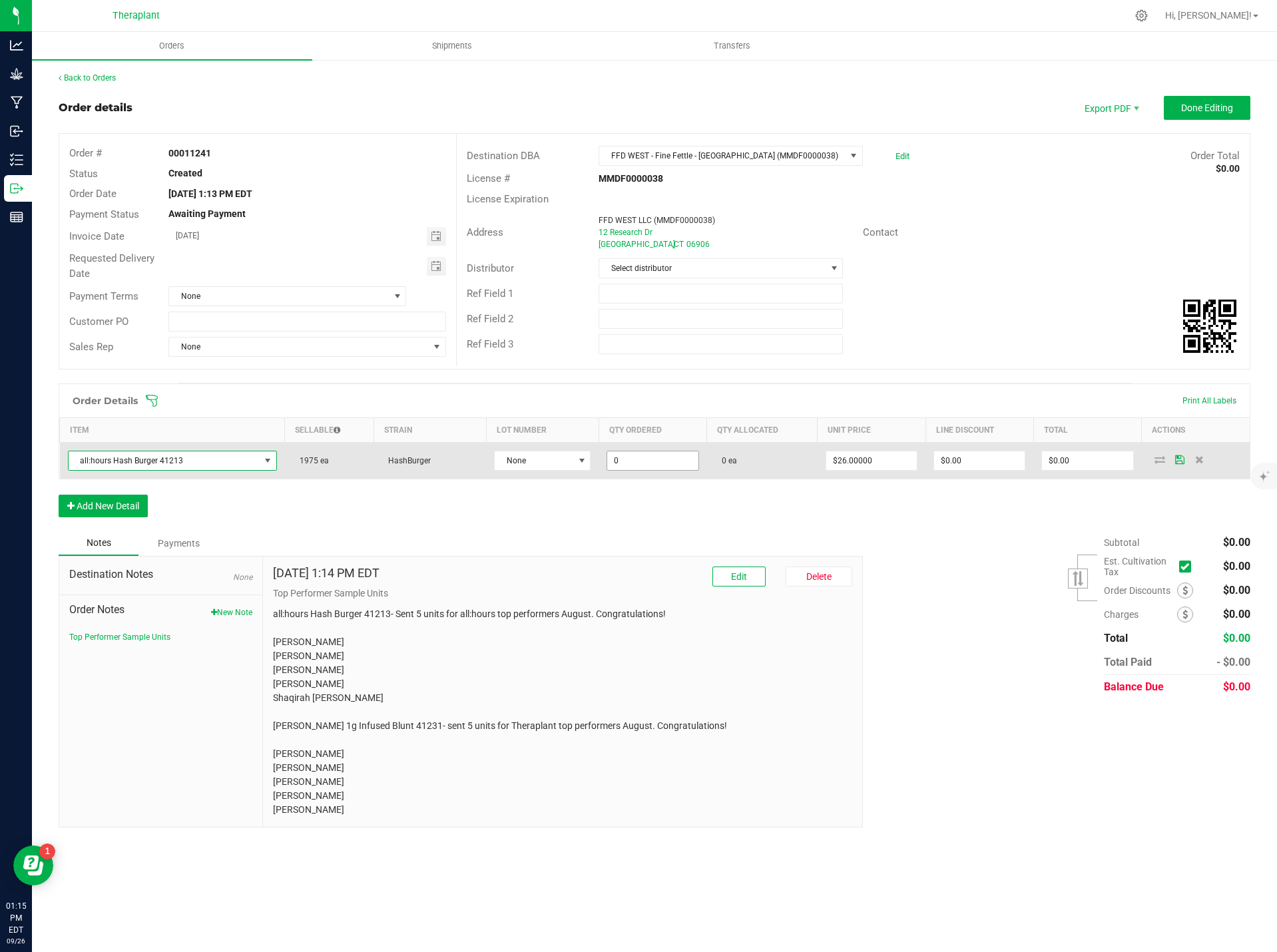
click at [629, 460] on input "0" at bounding box center [652, 460] width 91 height 18
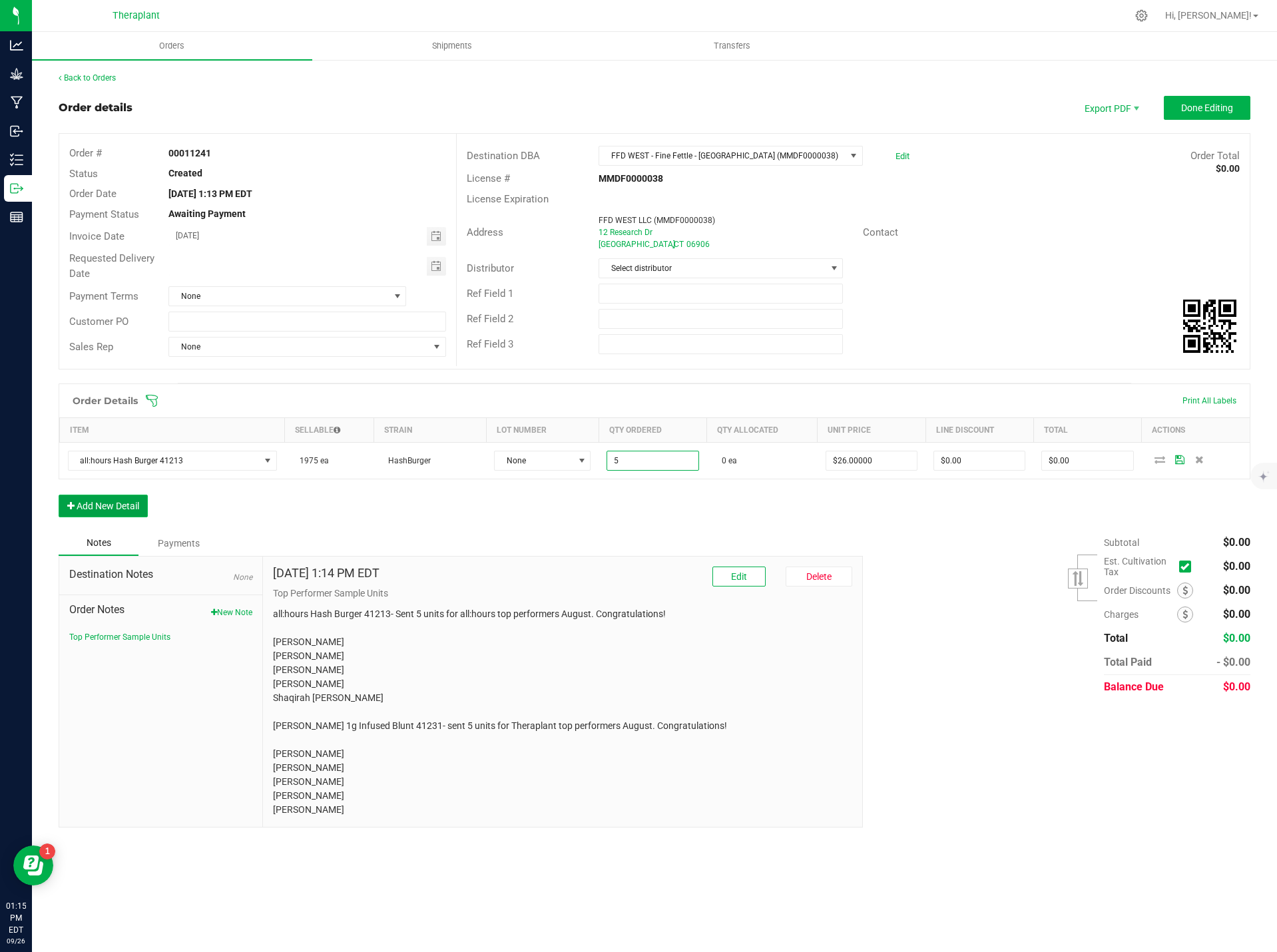
type input "5 ea"
type input "$130.00"
click at [125, 505] on button "Add New Detail" at bounding box center [103, 506] width 89 height 22
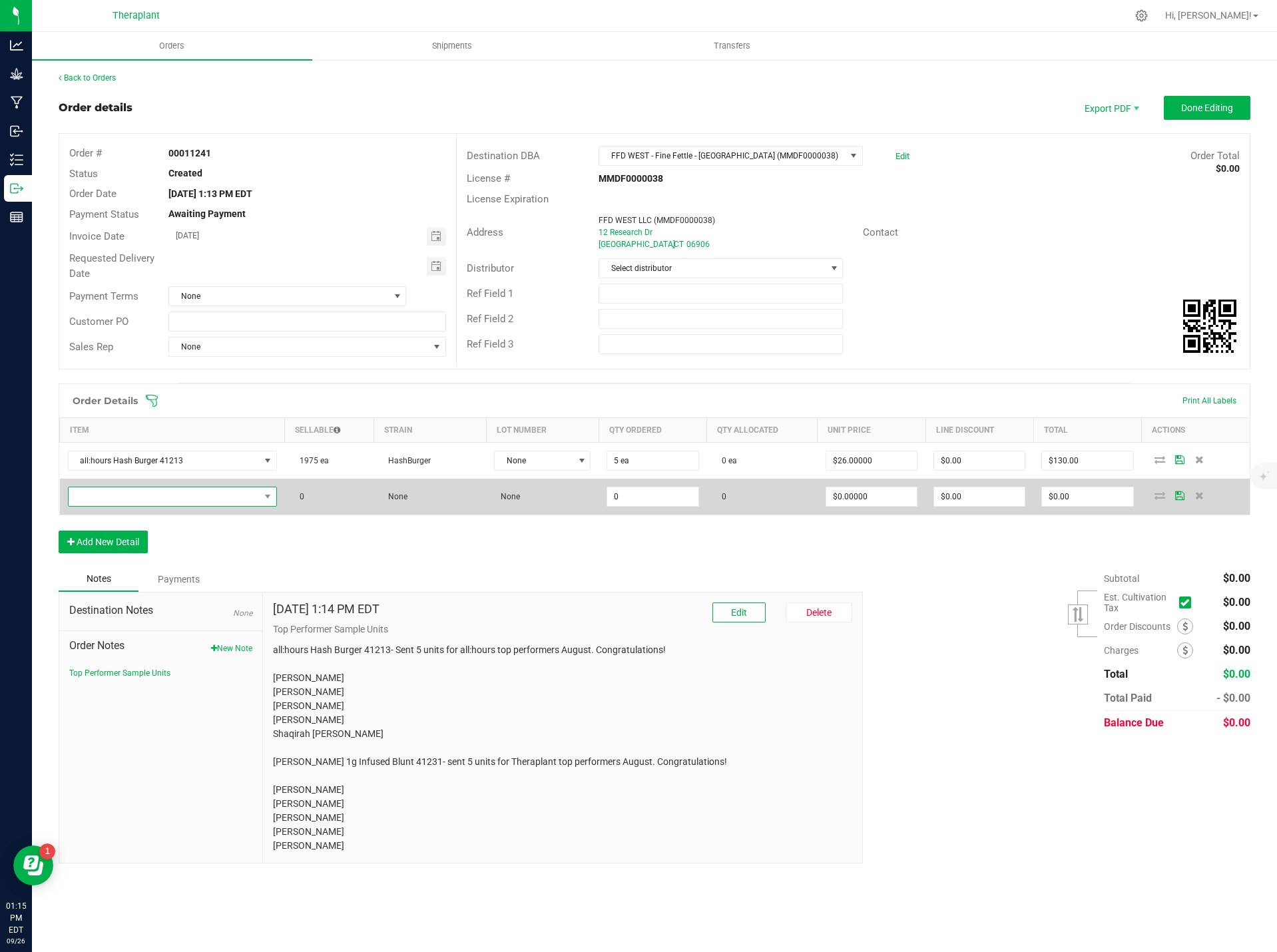
click at [164, 496] on span "NO DATA FOUND" at bounding box center [164, 496] width 191 height 18
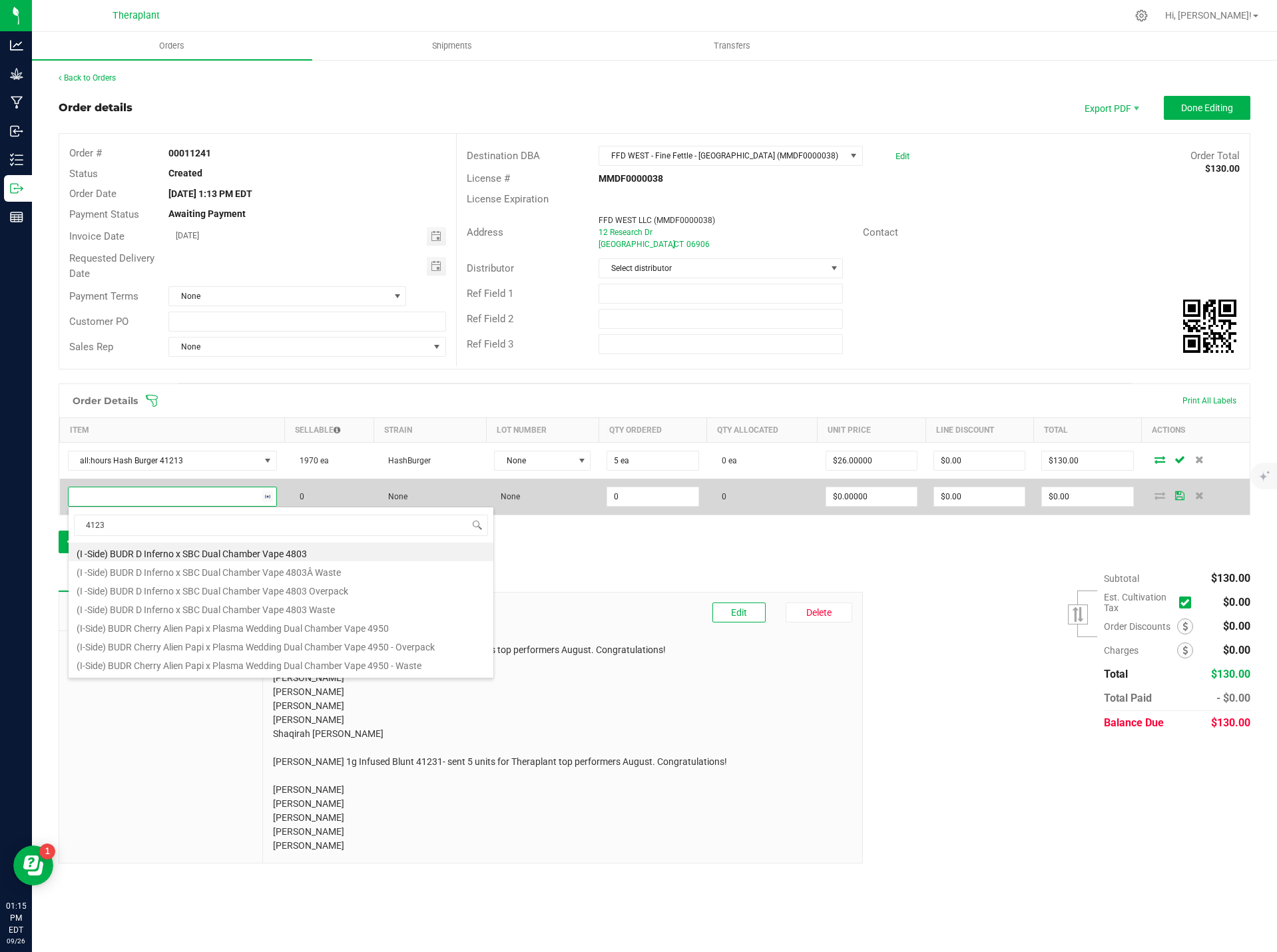
type input "41231"
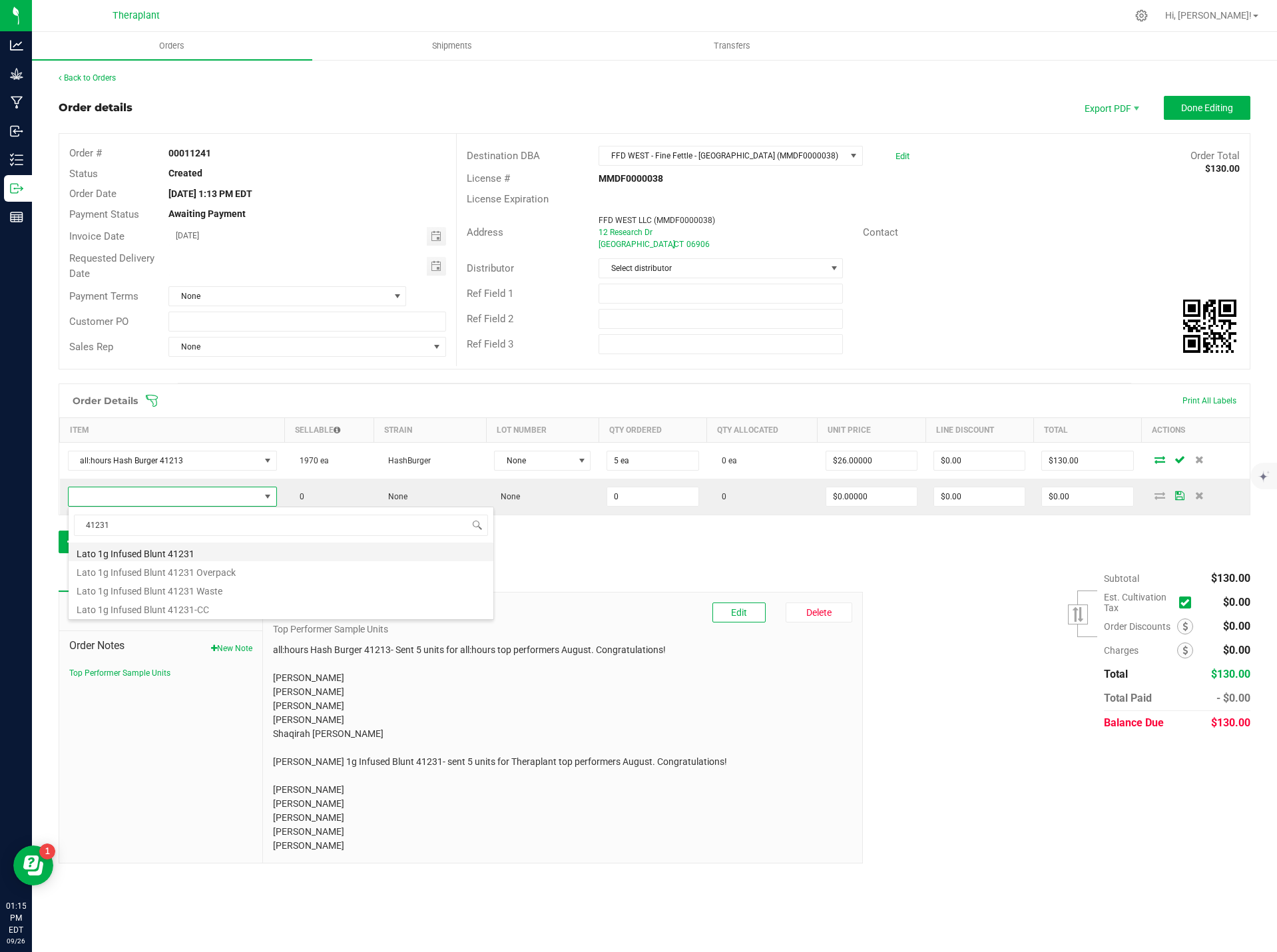
click at [214, 550] on li "Lato 1g Infused Blunt 41231" at bounding box center [282, 552] width 425 height 18
type input "0 ea"
type input "$14.50000"
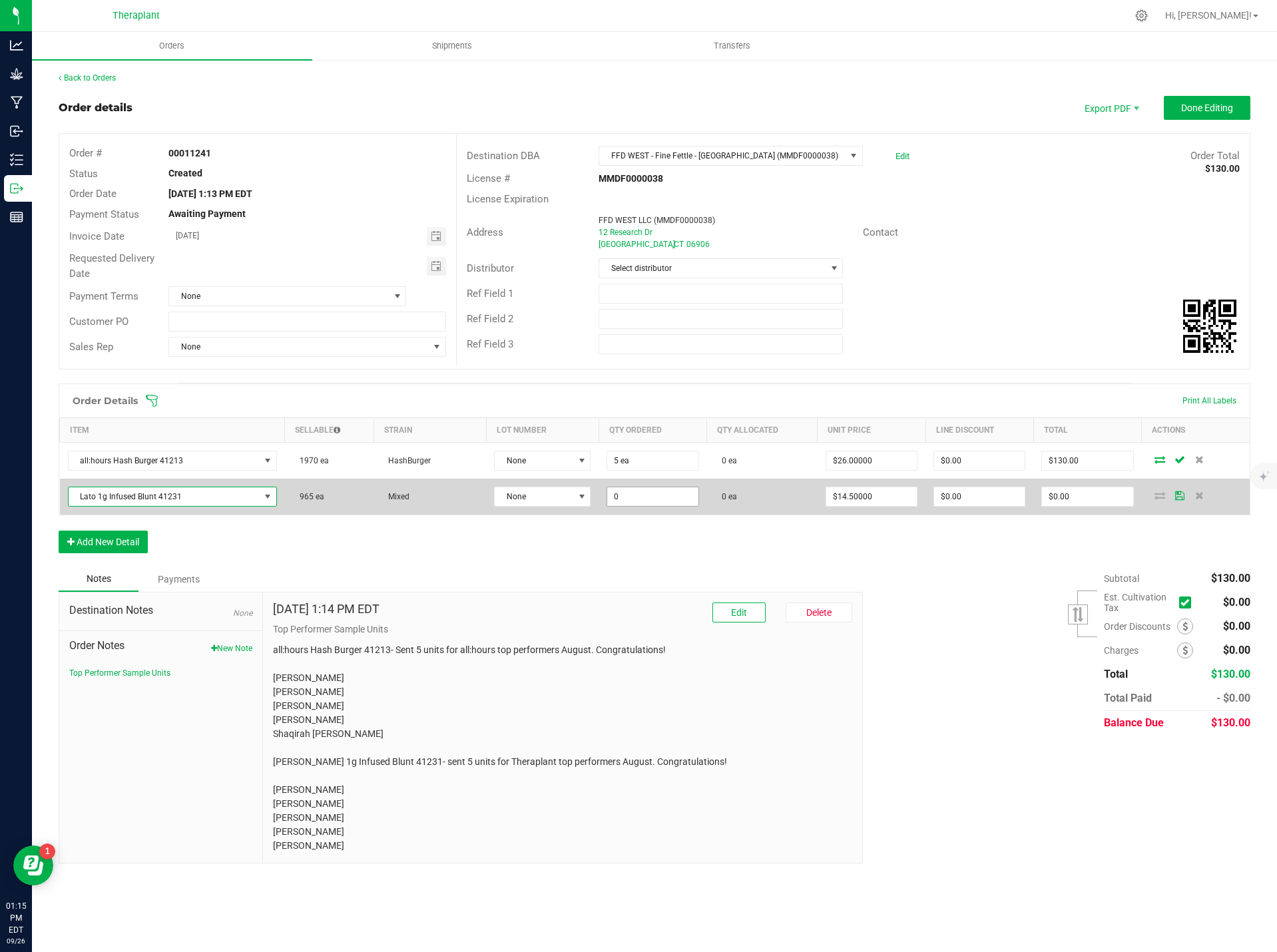
click at [615, 492] on input "0" at bounding box center [652, 496] width 91 height 18
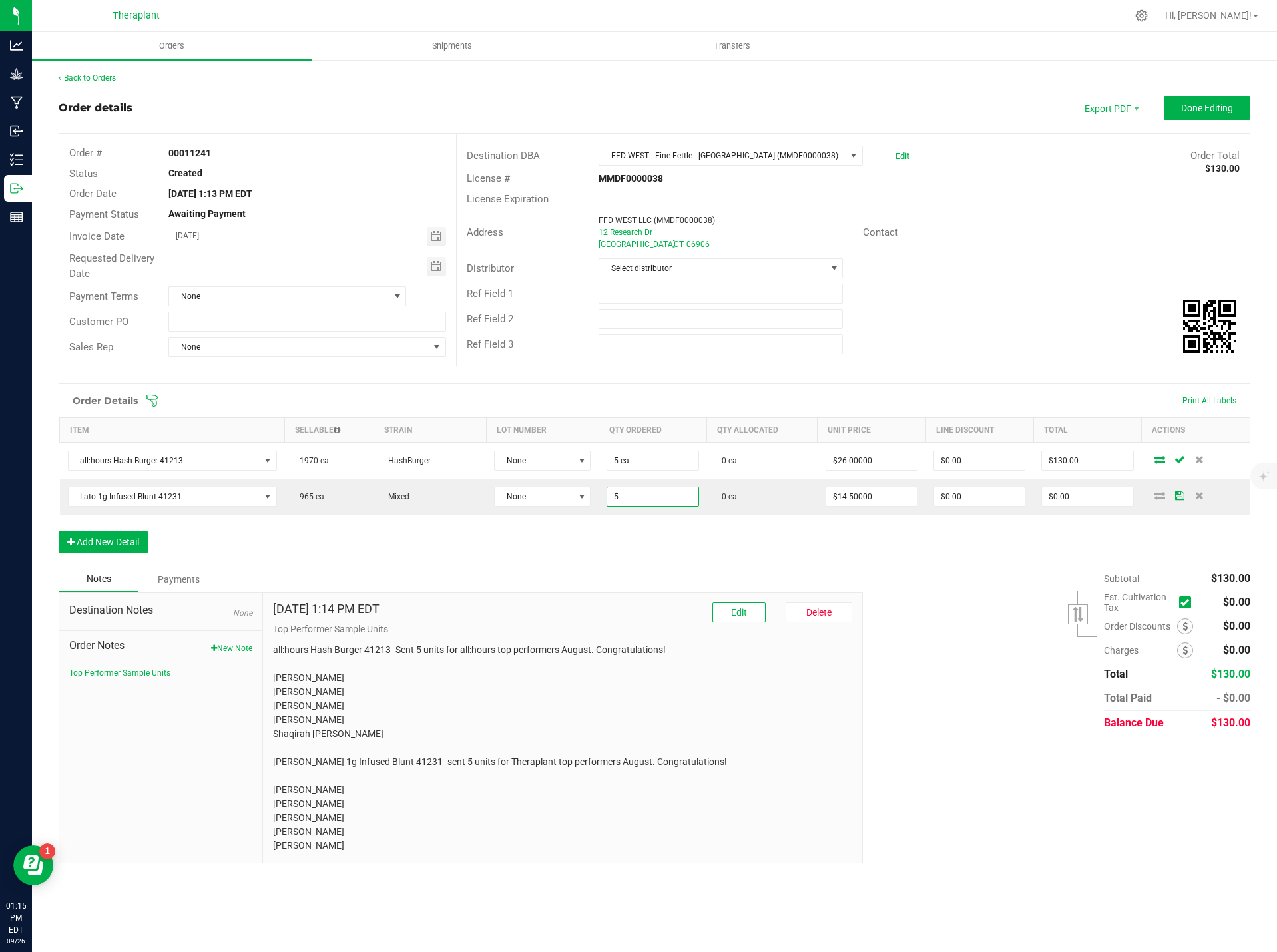
type input "5 ea"
type input "$72.50"
click at [668, 572] on div "Notes Payments" at bounding box center [456, 580] width 794 height 26
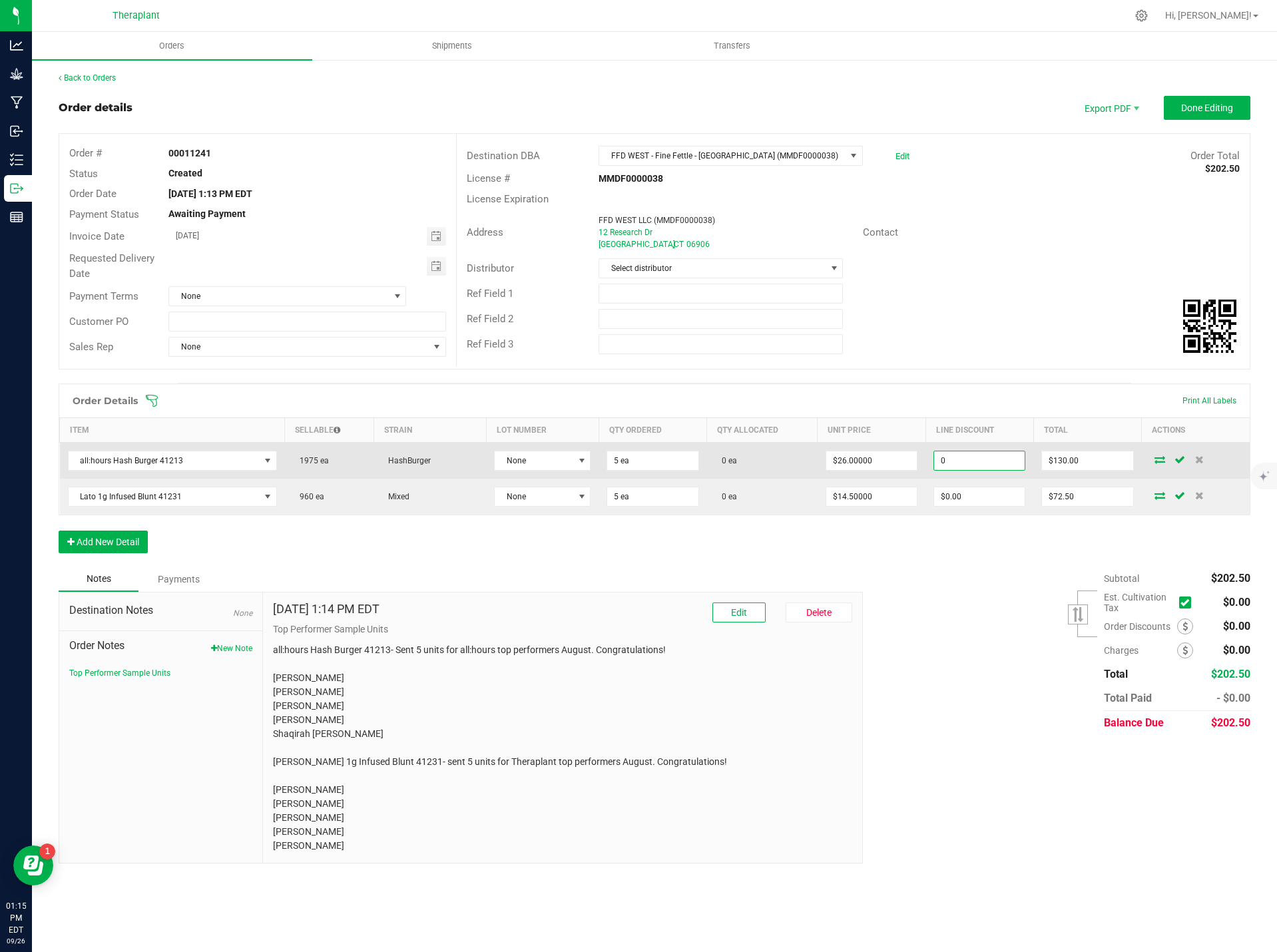
click at [971, 457] on input "0" at bounding box center [979, 460] width 91 height 18
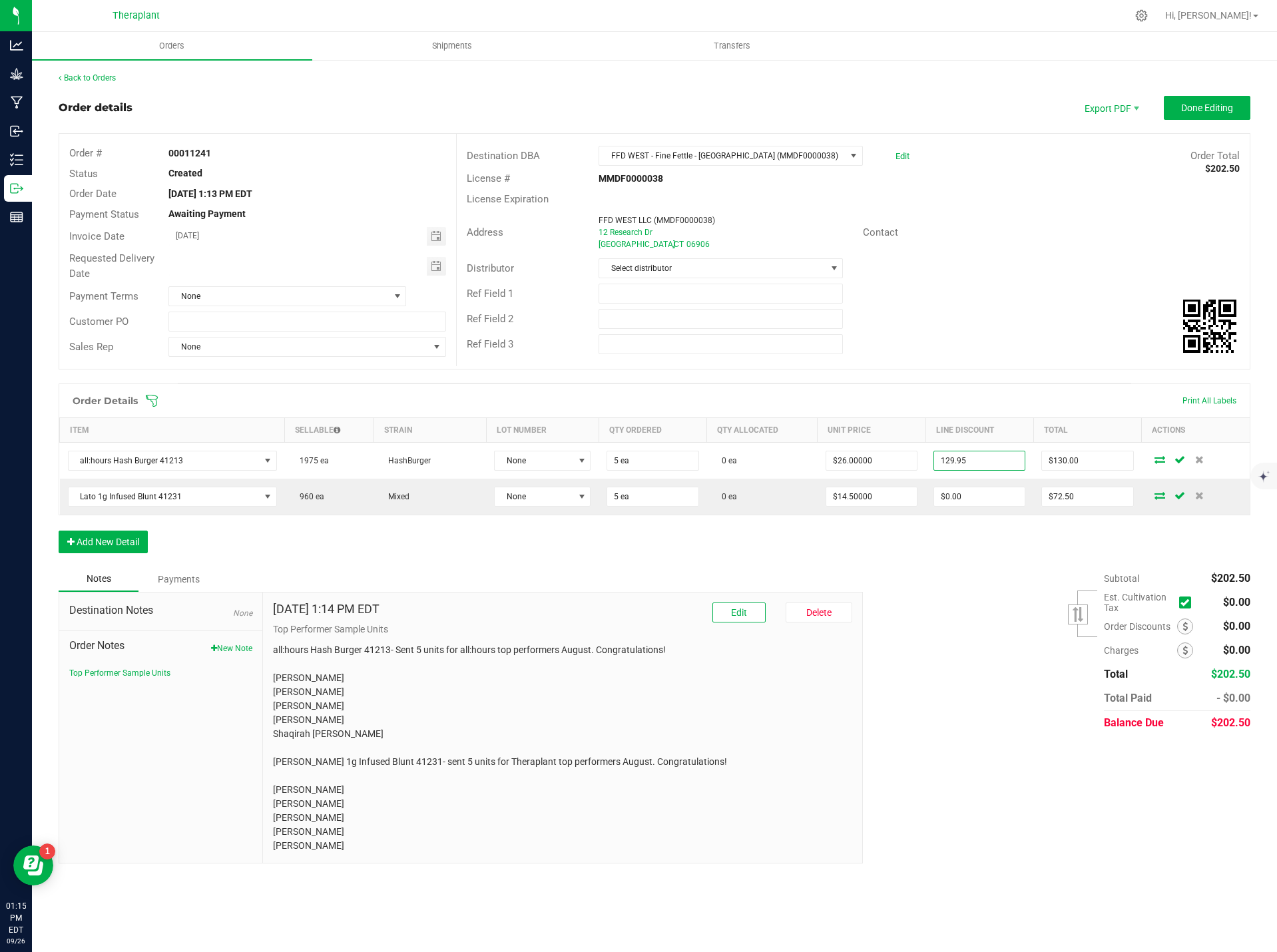
type input "$129.95"
type input "$0.05"
click at [978, 547] on div "Order Details Print All Labels Item Sellable Strain Lot Number Qty Ordered Qty …" at bounding box center [655, 475] width 1192 height 183
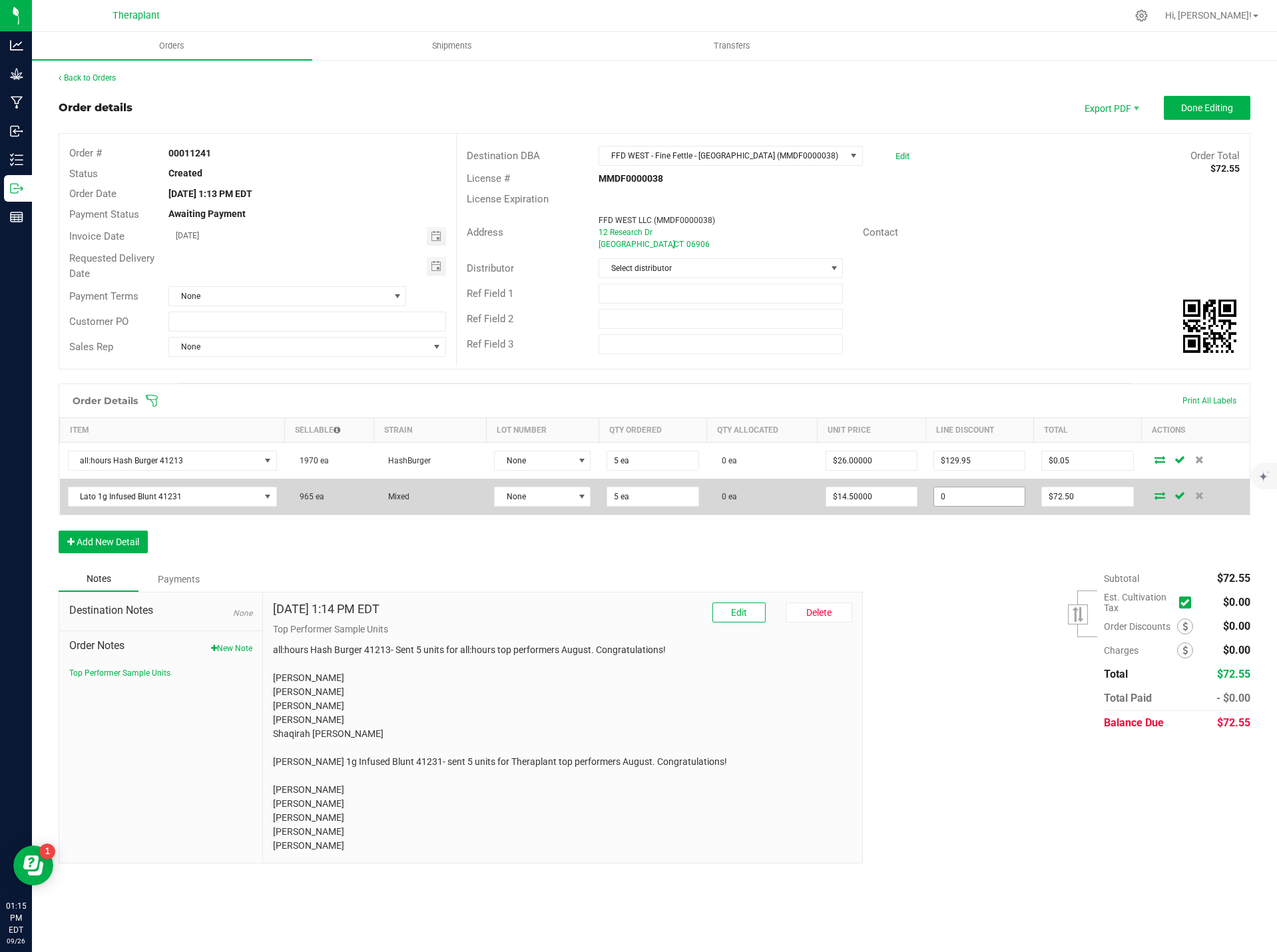
click at [978, 500] on input "0" at bounding box center [979, 496] width 91 height 18
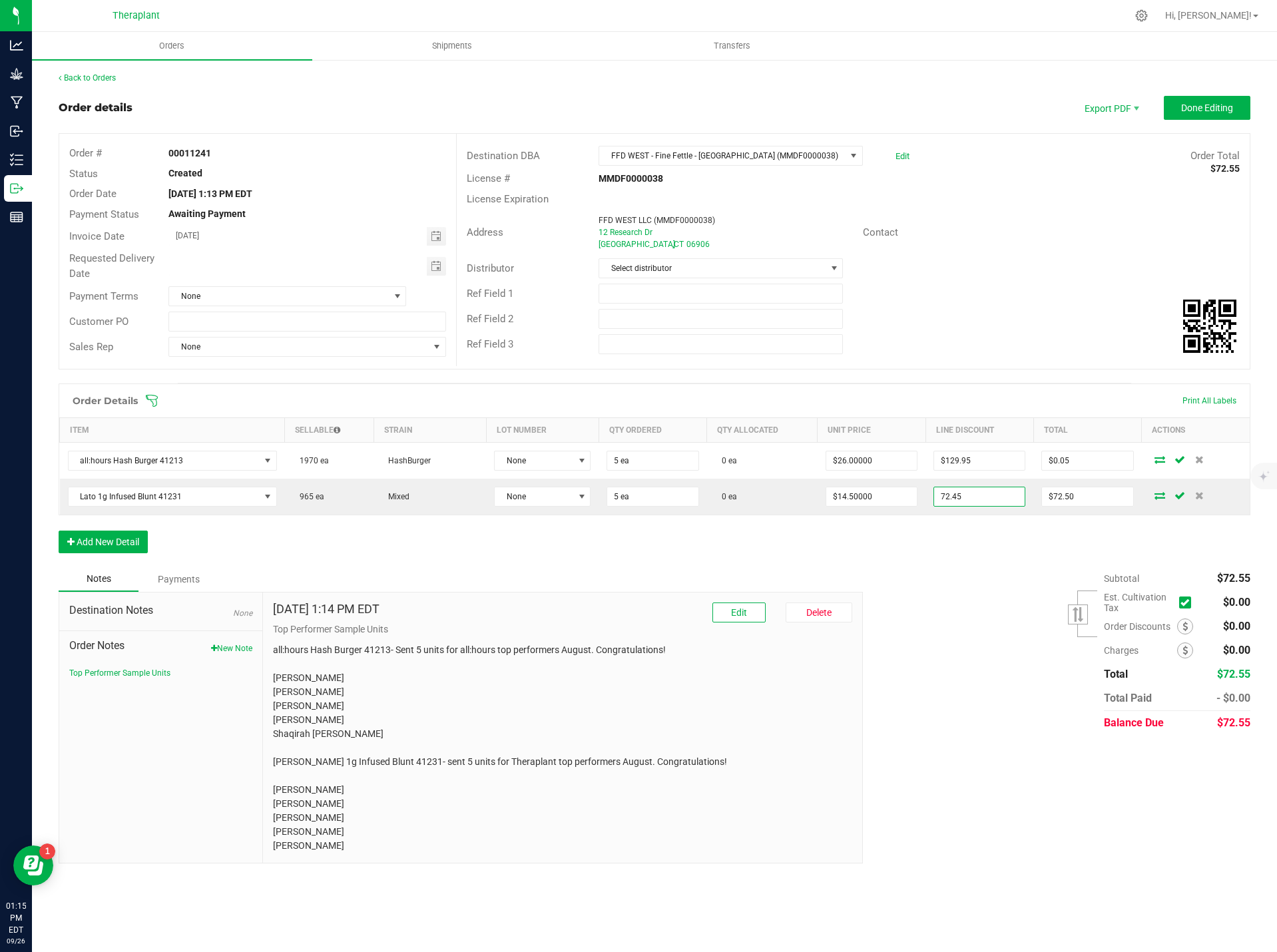
type input "$72.45"
type input "$0.05"
click at [973, 557] on div "Order Details Print All Labels Item Sellable Strain Lot Number Qty Ordered Qty …" at bounding box center [655, 475] width 1192 height 183
click at [1230, 111] on span "Done Editing" at bounding box center [1207, 107] width 52 height 10
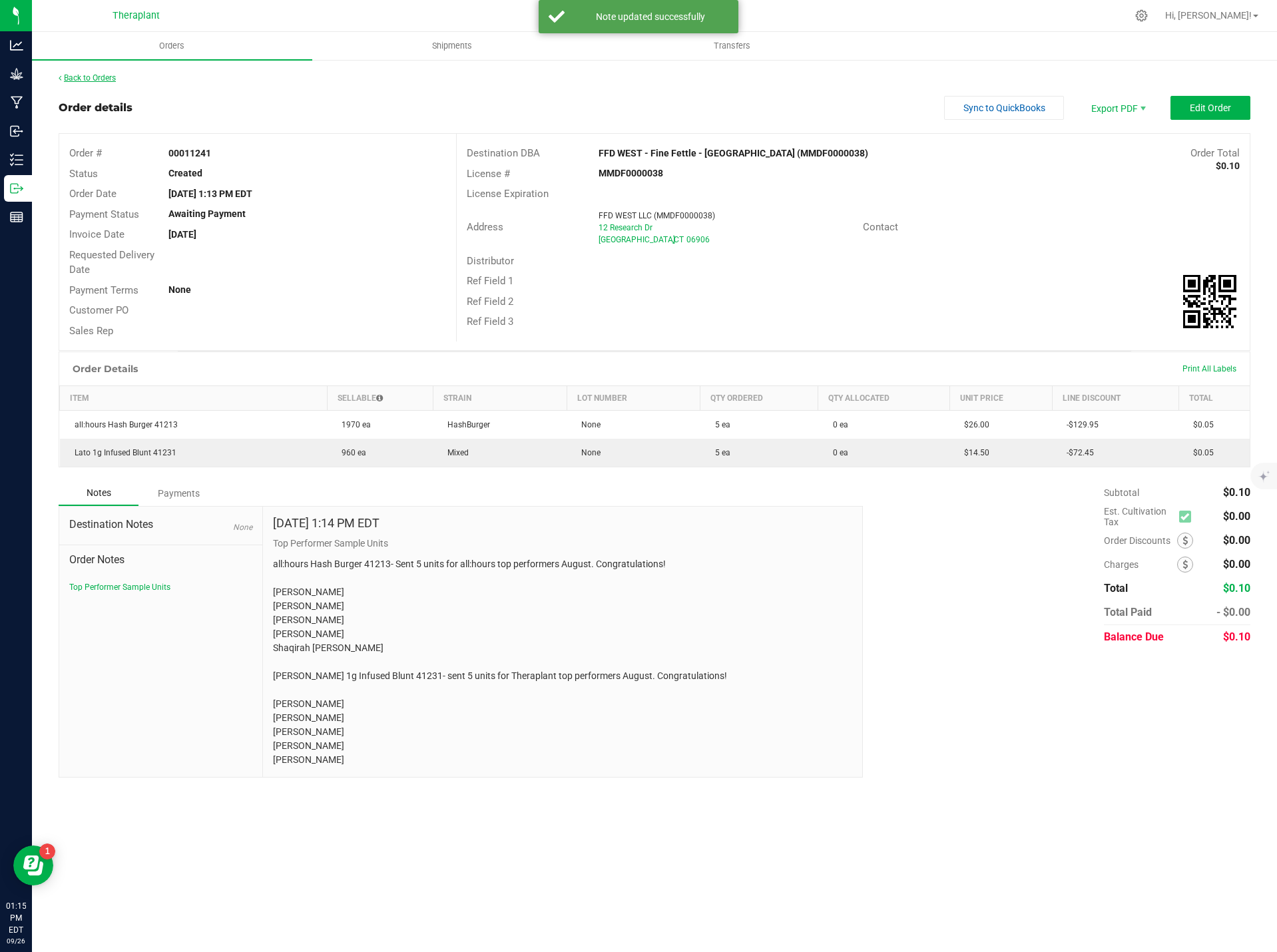
click at [97, 79] on link "Back to Orders" at bounding box center [87, 78] width 57 height 10
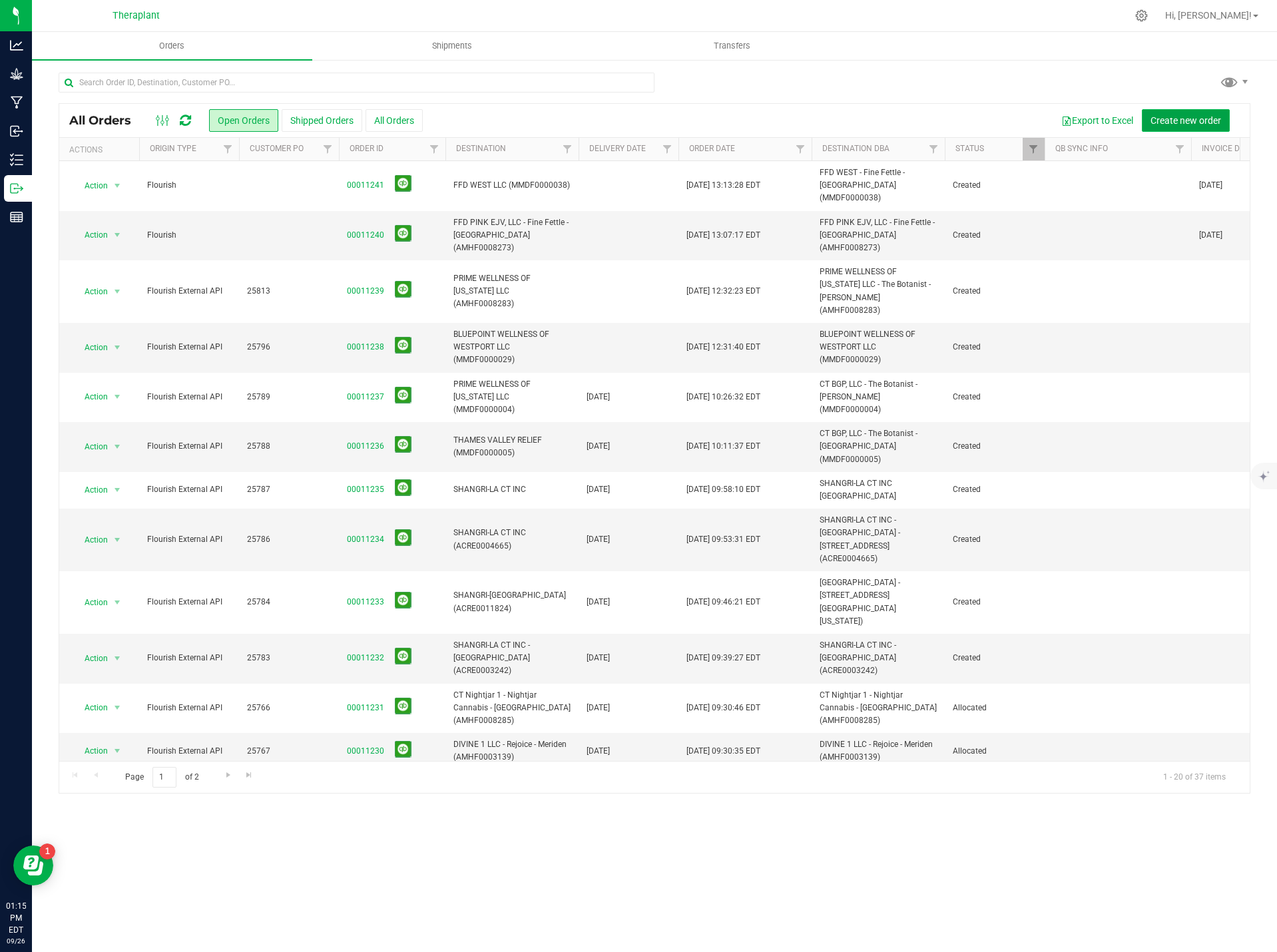
click at [1208, 120] on span "Create new order" at bounding box center [1186, 120] width 71 height 10
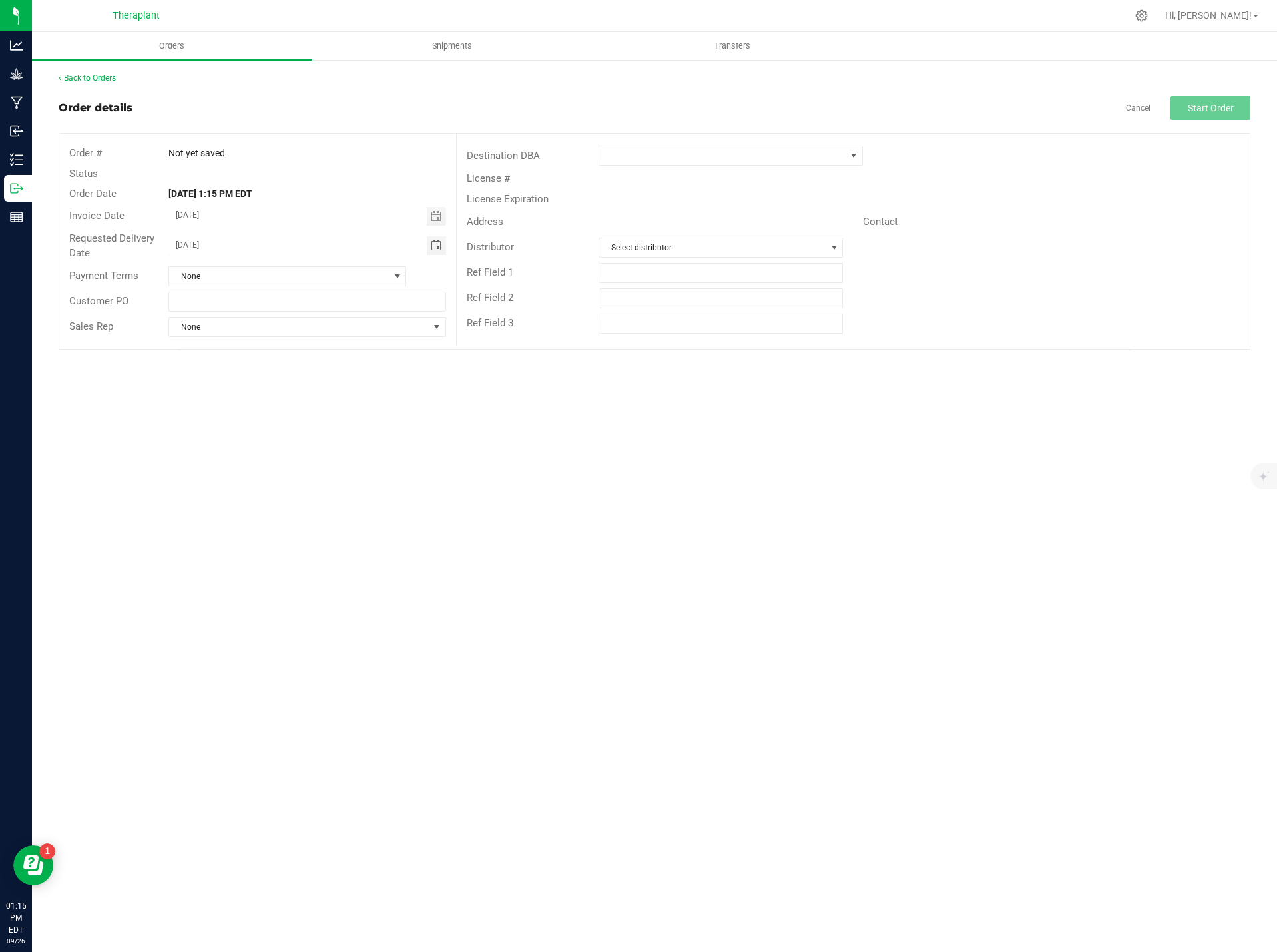
drag, startPoint x: 250, startPoint y: 247, endPoint x: 131, endPoint y: 249, distance: 119.0
click at [131, 249] on div "Requested Delivery Date [DATE]" at bounding box center [257, 246] width 397 height 35
type input "month/day/year"
click at [638, 159] on span at bounding box center [722, 156] width 245 height 18
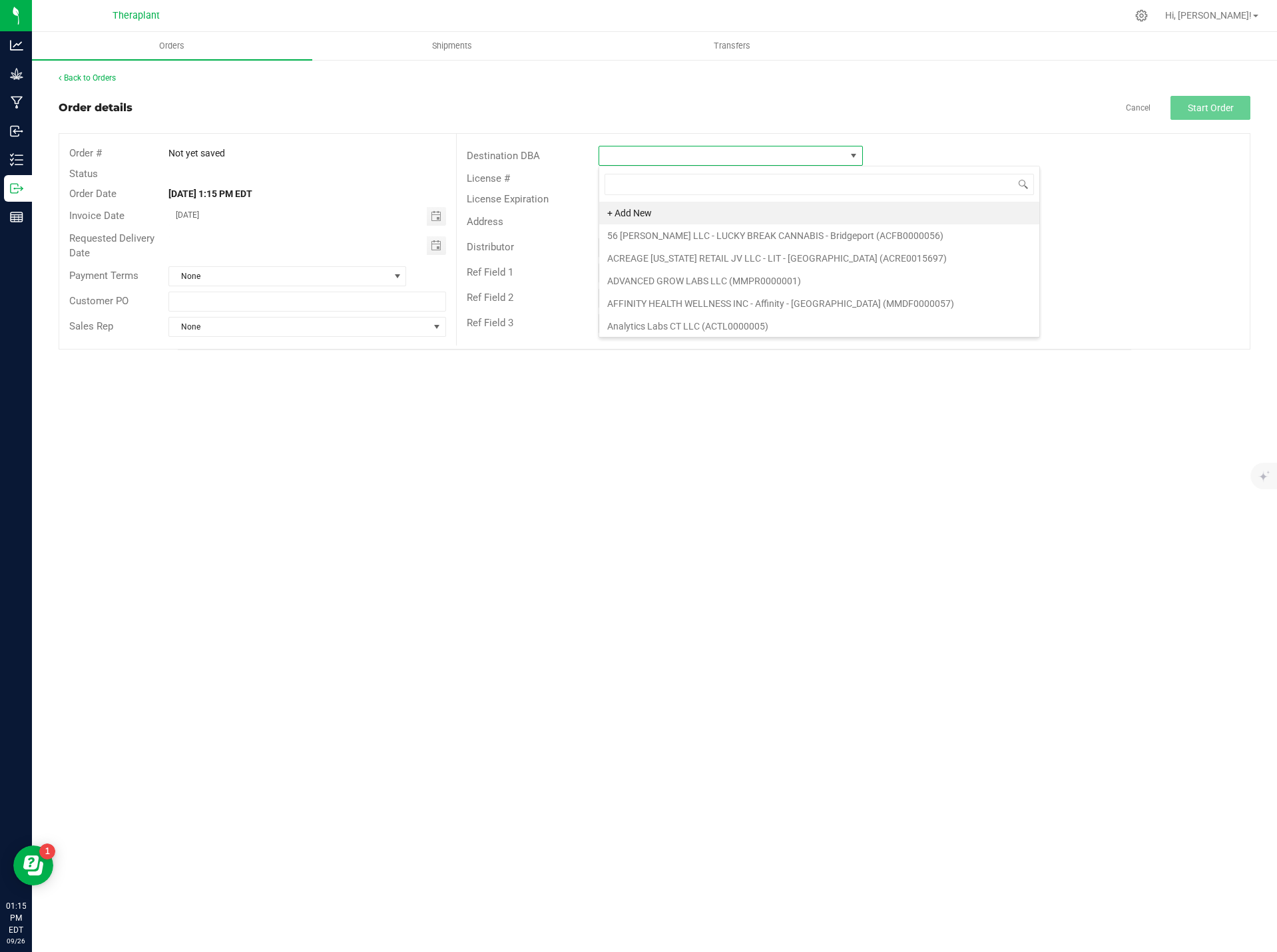
scroll to position [20, 265]
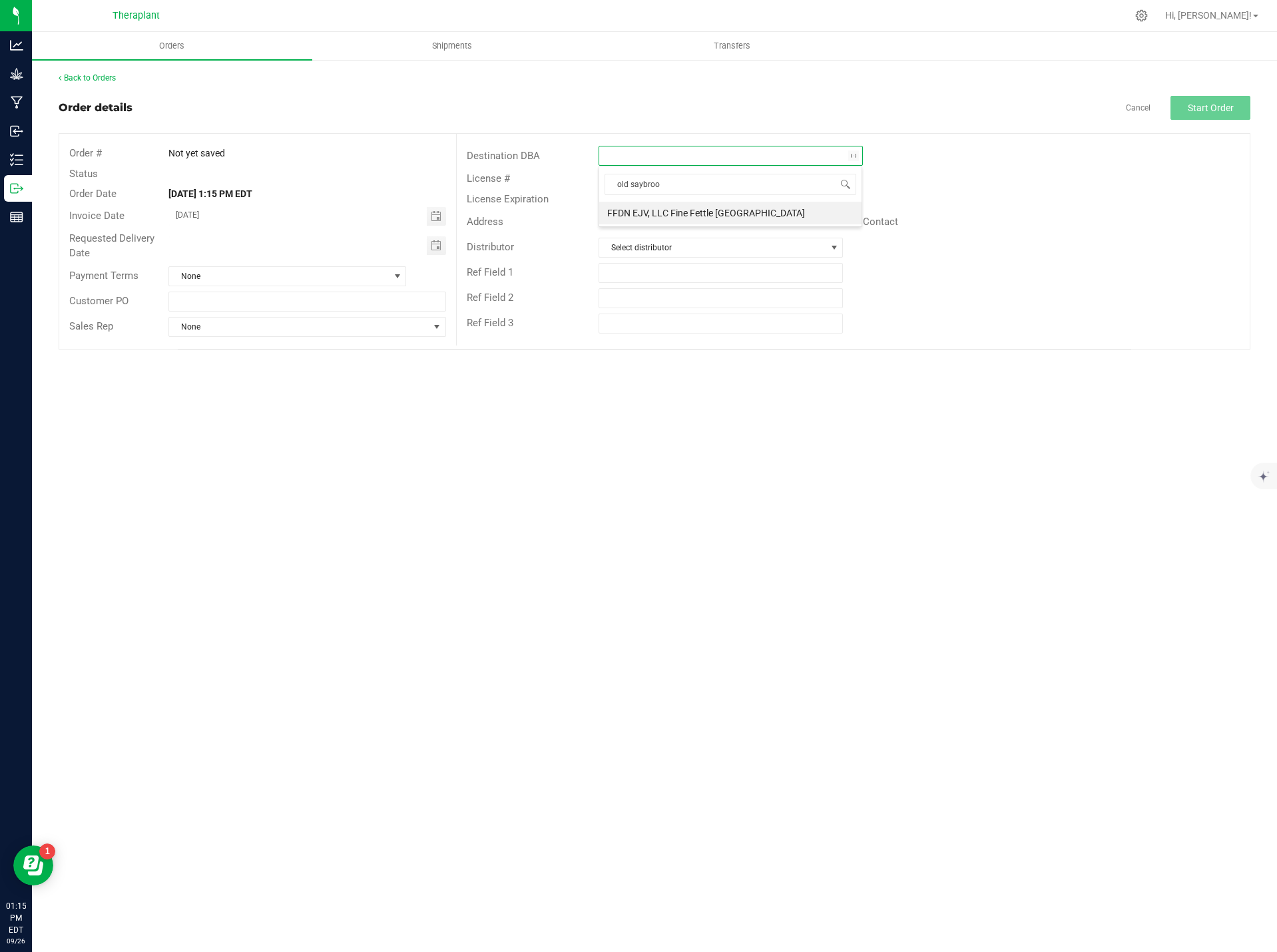
type input "old [PERSON_NAME]"
click at [700, 218] on li "FFDN EJV, LLC Fine Fettle [GEOGRAPHIC_DATA]" at bounding box center [730, 213] width 262 height 22
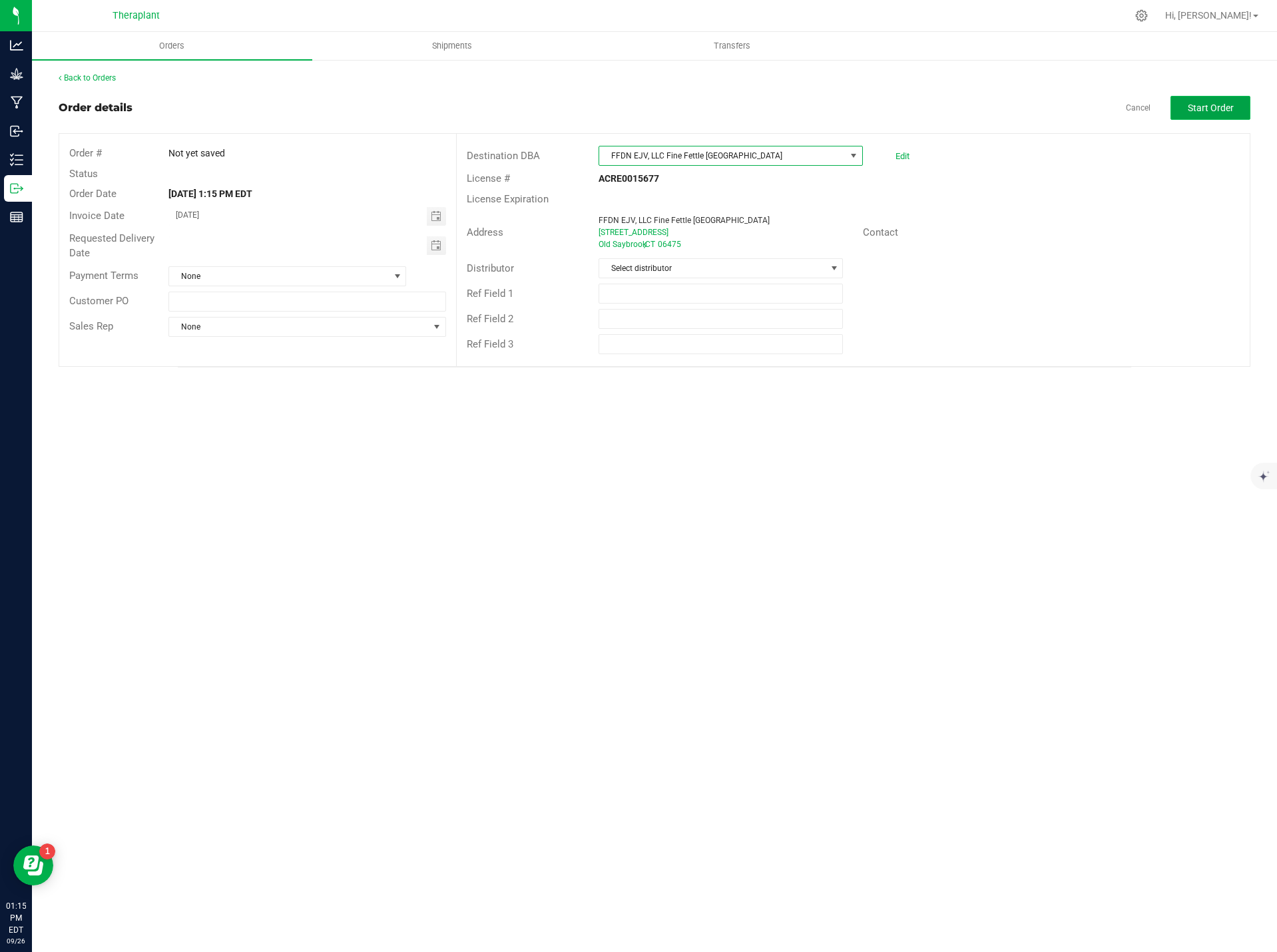
click at [1215, 112] on span "Start Order" at bounding box center [1210, 107] width 46 height 10
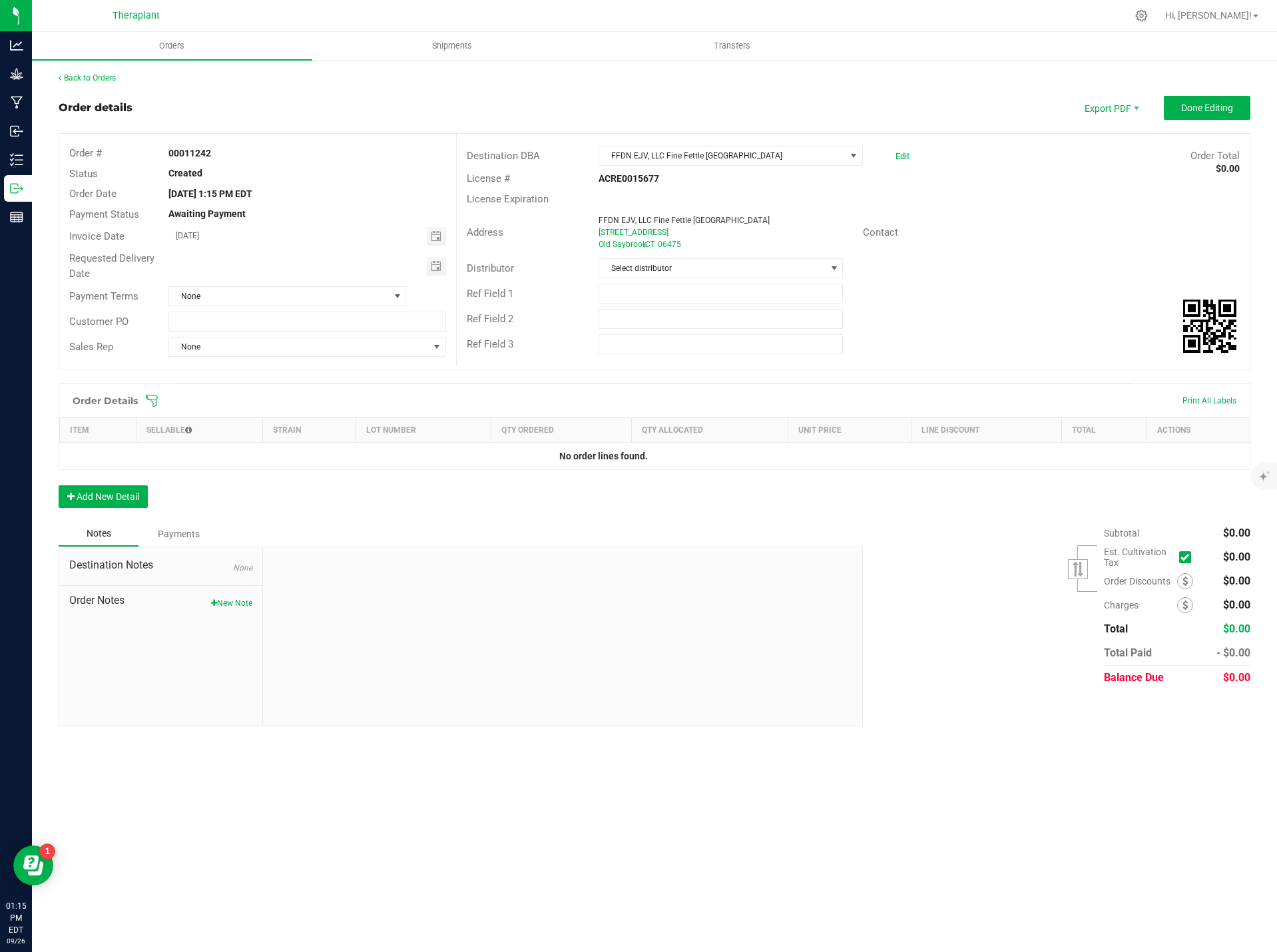
click at [99, 72] on div "Back to Orders" at bounding box center [655, 78] width 1192 height 12
click at [97, 79] on link "Back to Orders" at bounding box center [87, 78] width 57 height 10
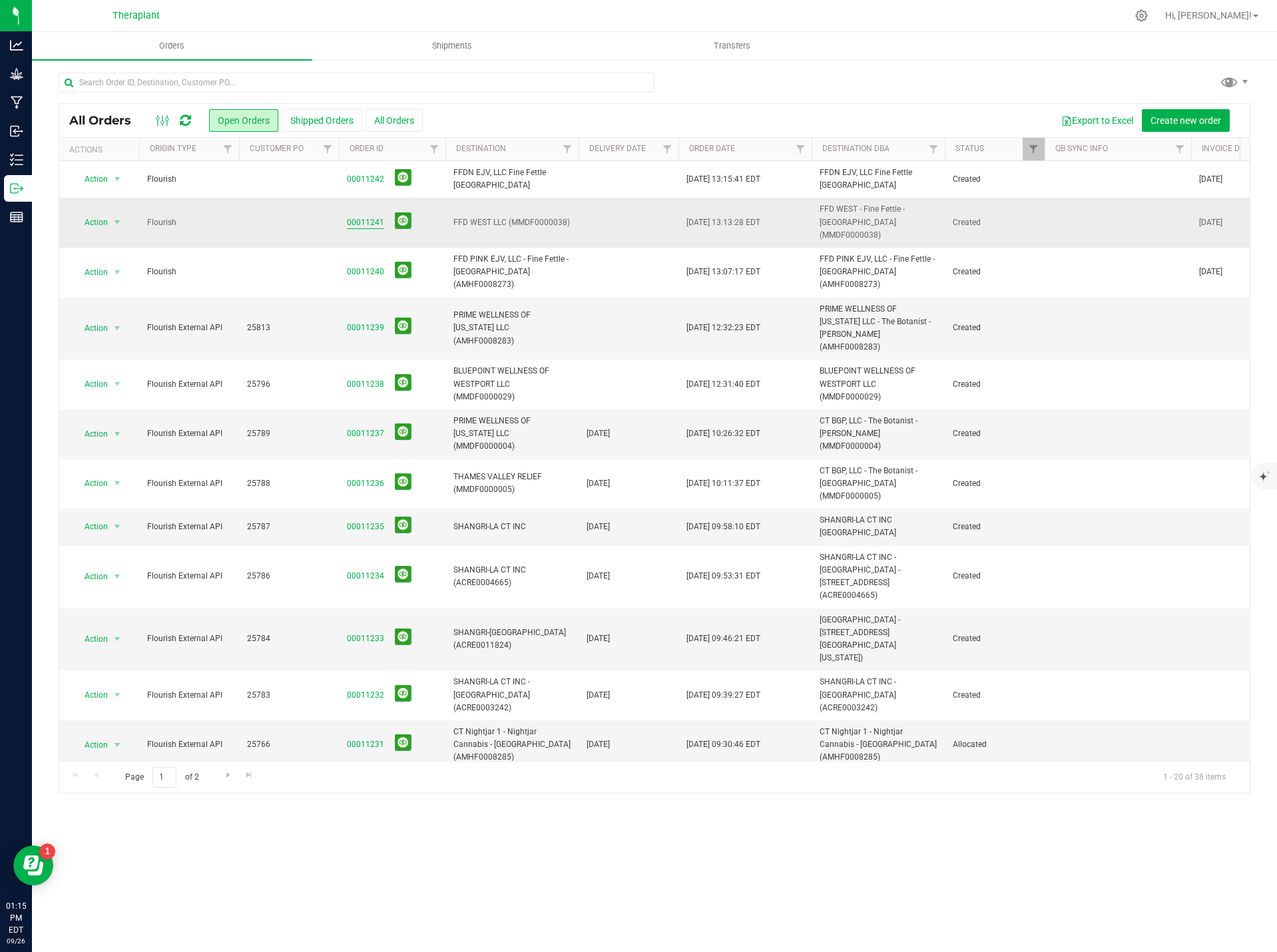
click at [363, 217] on link "00011241" at bounding box center [366, 223] width 37 height 13
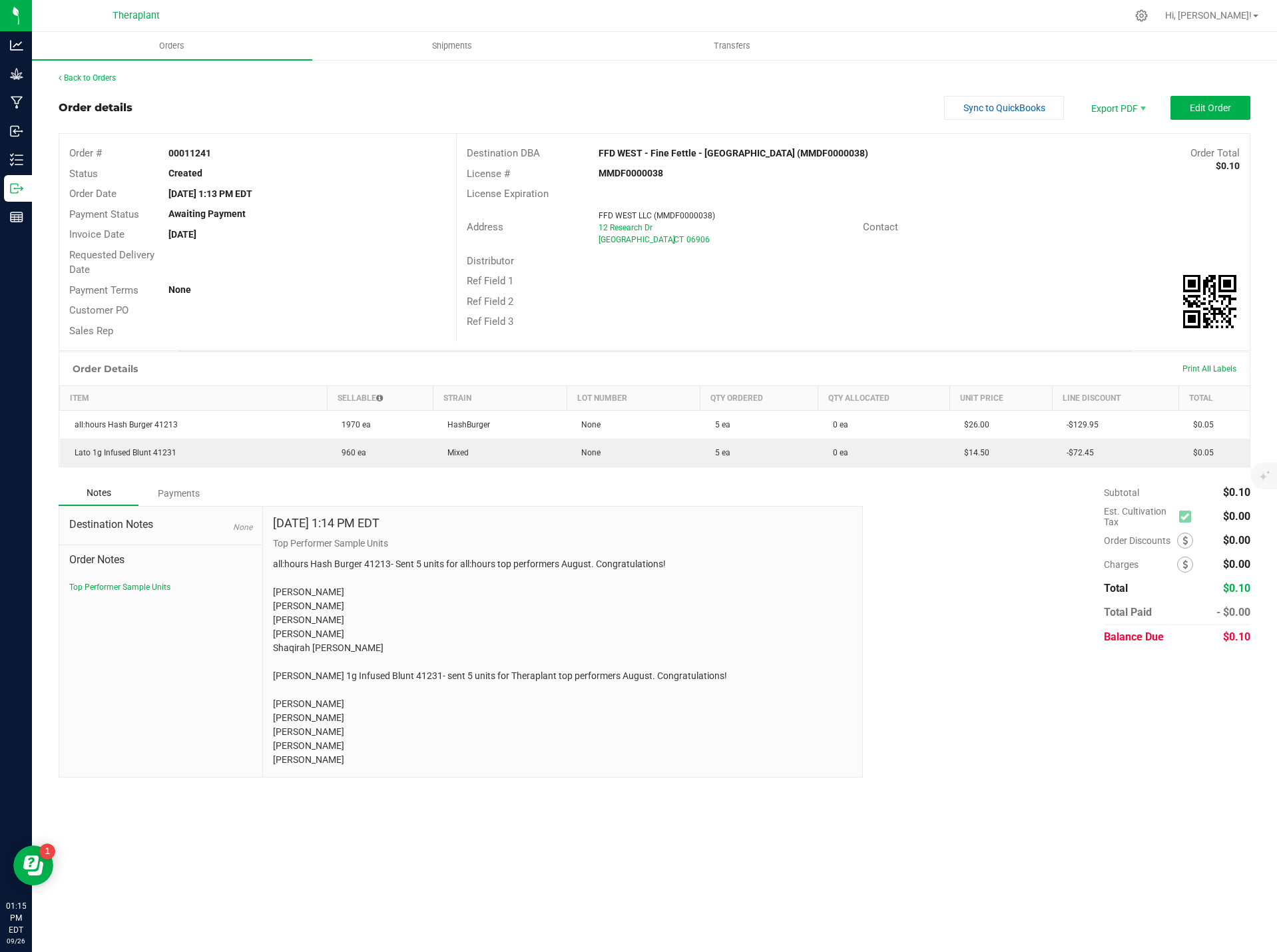
drag, startPoint x: 350, startPoint y: 760, endPoint x: 256, endPoint y: 554, distance: 226.4
click at [256, 555] on div "Destination Notes None Order Notes Top Performer Sample Units [DATE] 1:14 PM ED…" at bounding box center [460, 642] width 805 height 272
click at [427, 619] on p "all:hours Hash Burger 41213- Sent 5 units for all:hours top performers August. …" at bounding box center [562, 662] width 580 height 210
drag, startPoint x: 356, startPoint y: 763, endPoint x: 273, endPoint y: 545, distance: 233.3
click at [273, 545] on div "[DATE] 1:14 PM EDT Top Performer Sample Units all:hours Hash Burger 41213- Sent…" at bounding box center [562, 642] width 580 height 250
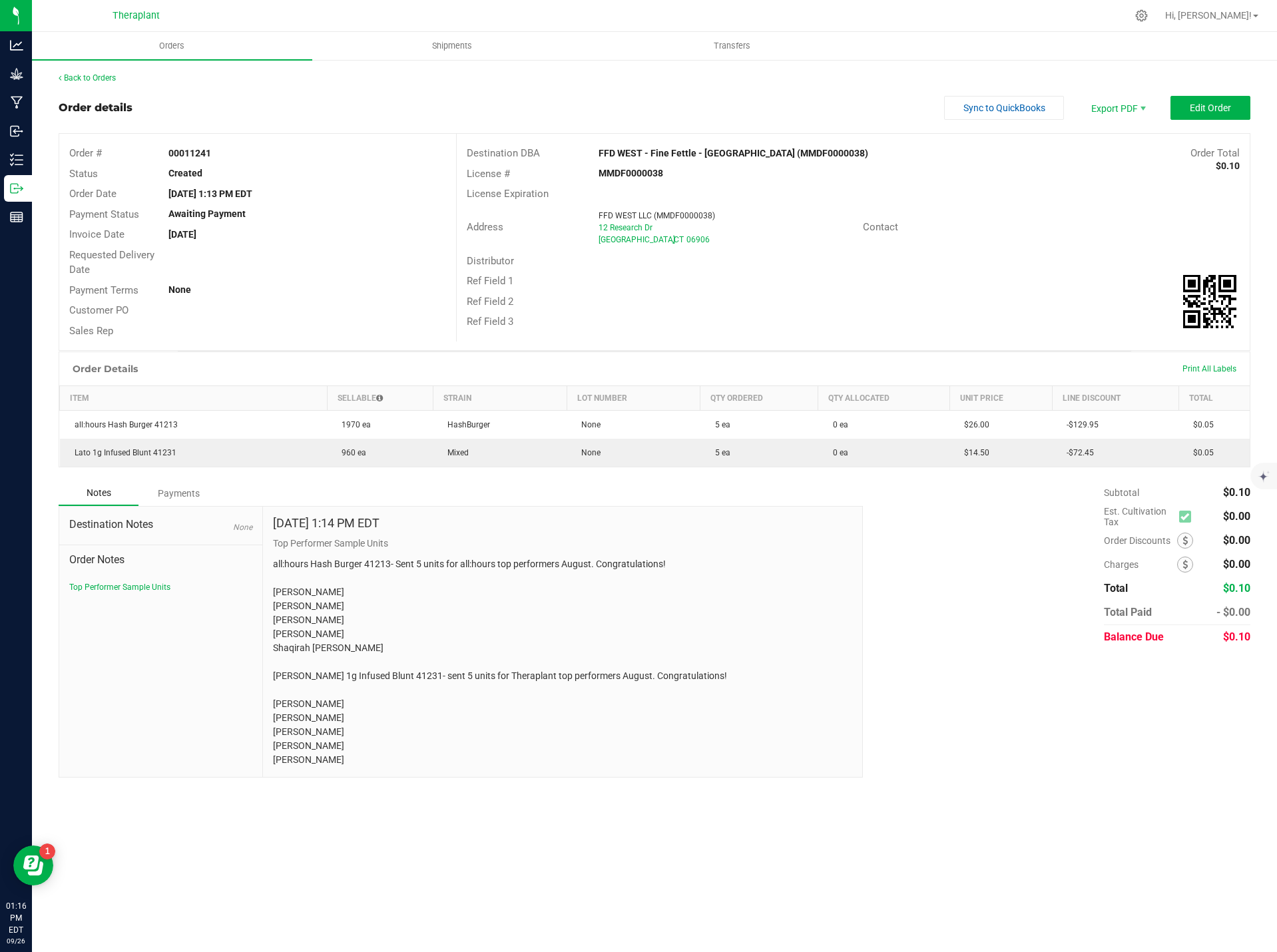
copy div "Top Performer Sample Units all:hours Hash Burger 41213- Sent 5 units for all:ho…"
click at [100, 80] on link "Back to Orders" at bounding box center [87, 78] width 57 height 10
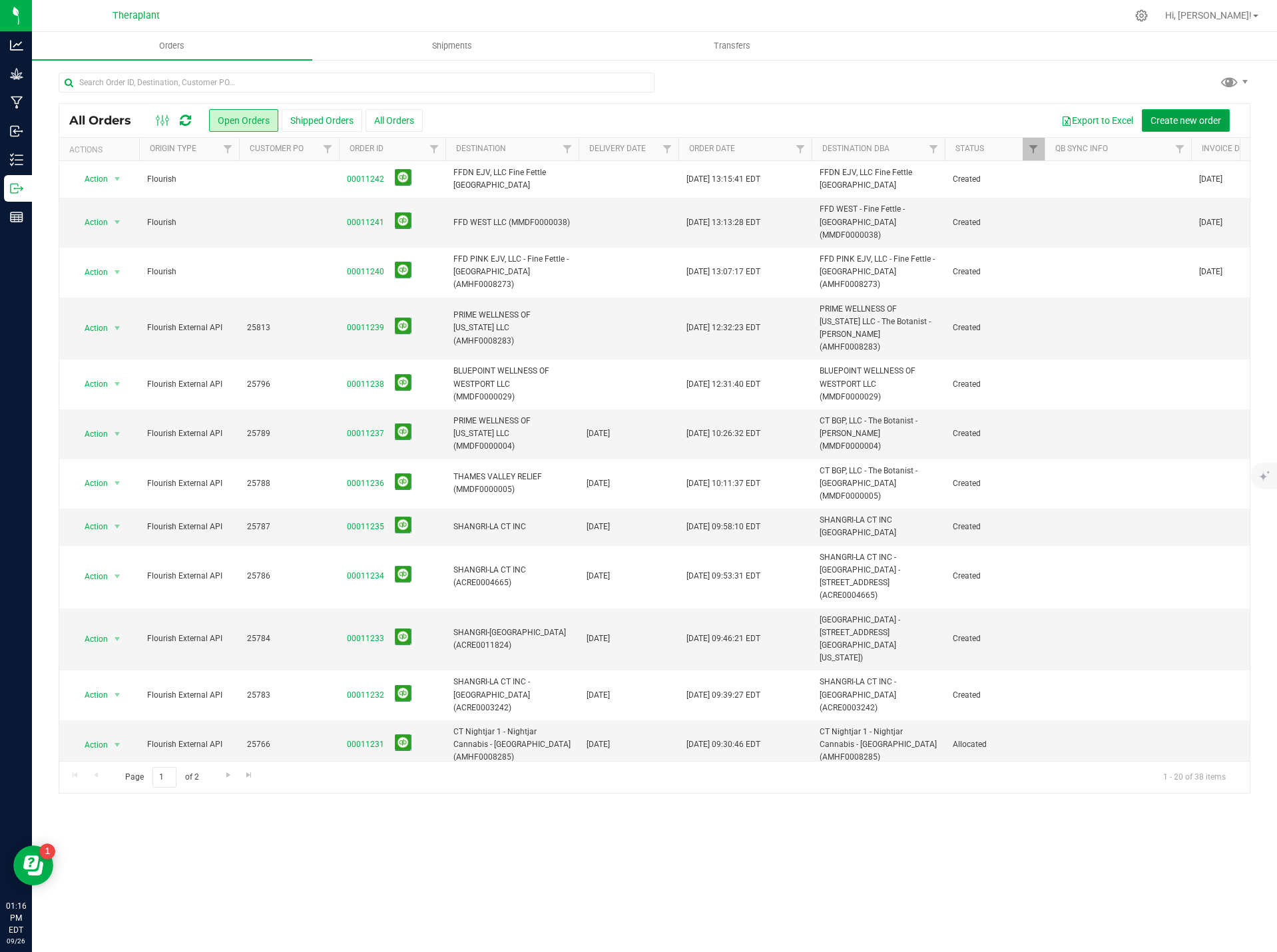
click at [1185, 123] on span "Create new order" at bounding box center [1186, 120] width 71 height 10
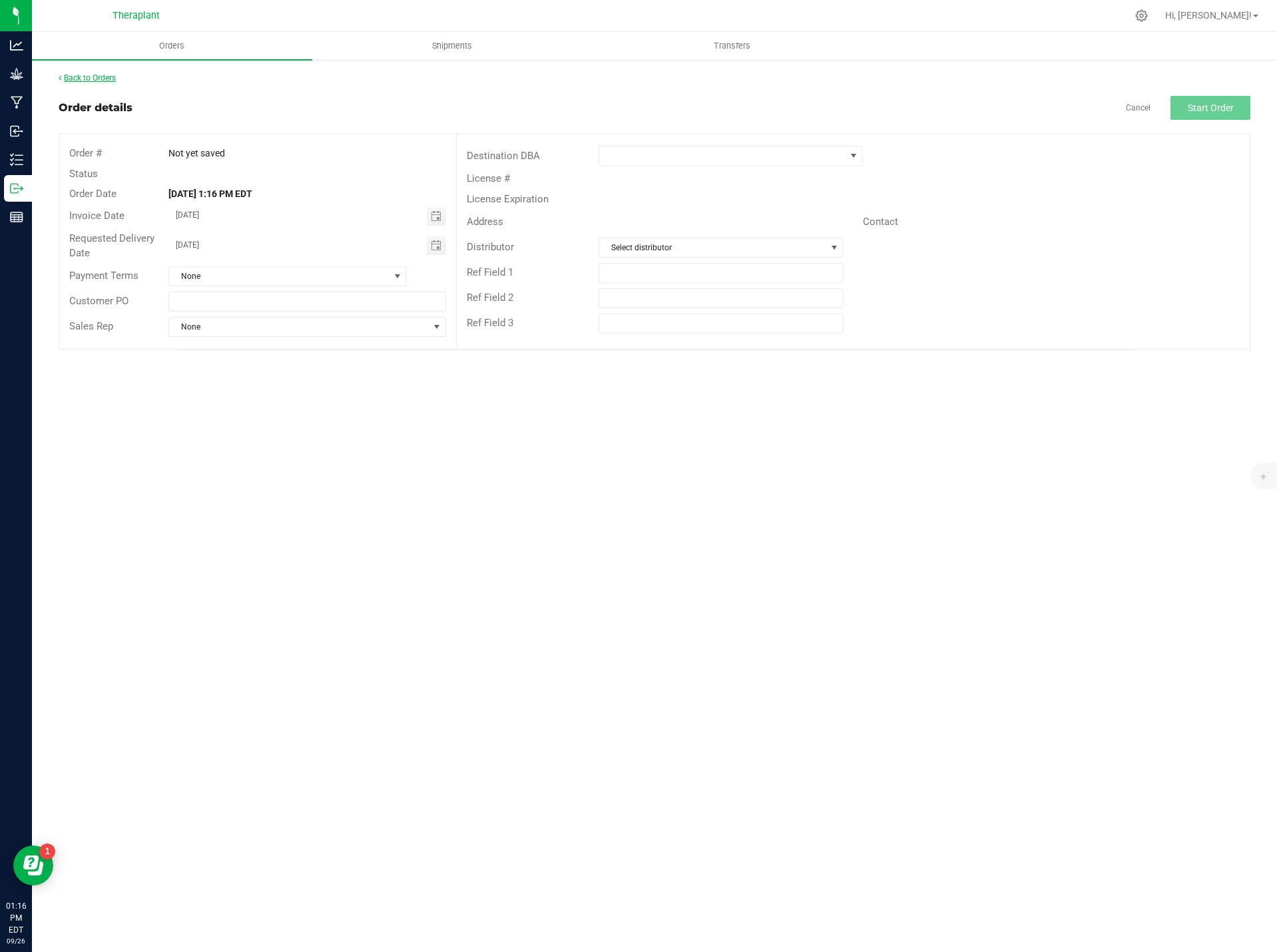
click at [90, 80] on link "Back to Orders" at bounding box center [87, 78] width 57 height 10
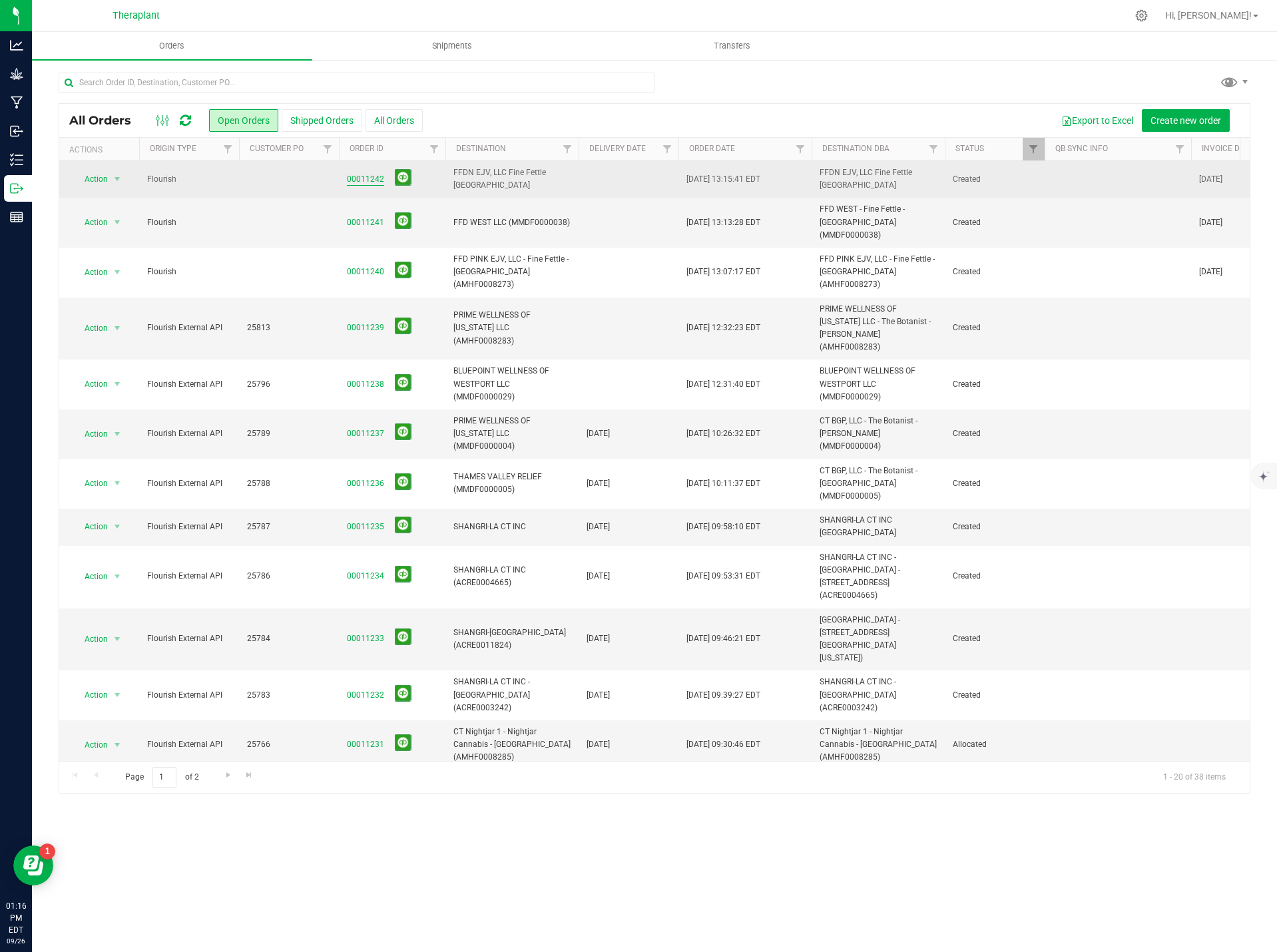
click at [364, 177] on link "00011242" at bounding box center [366, 180] width 37 height 13
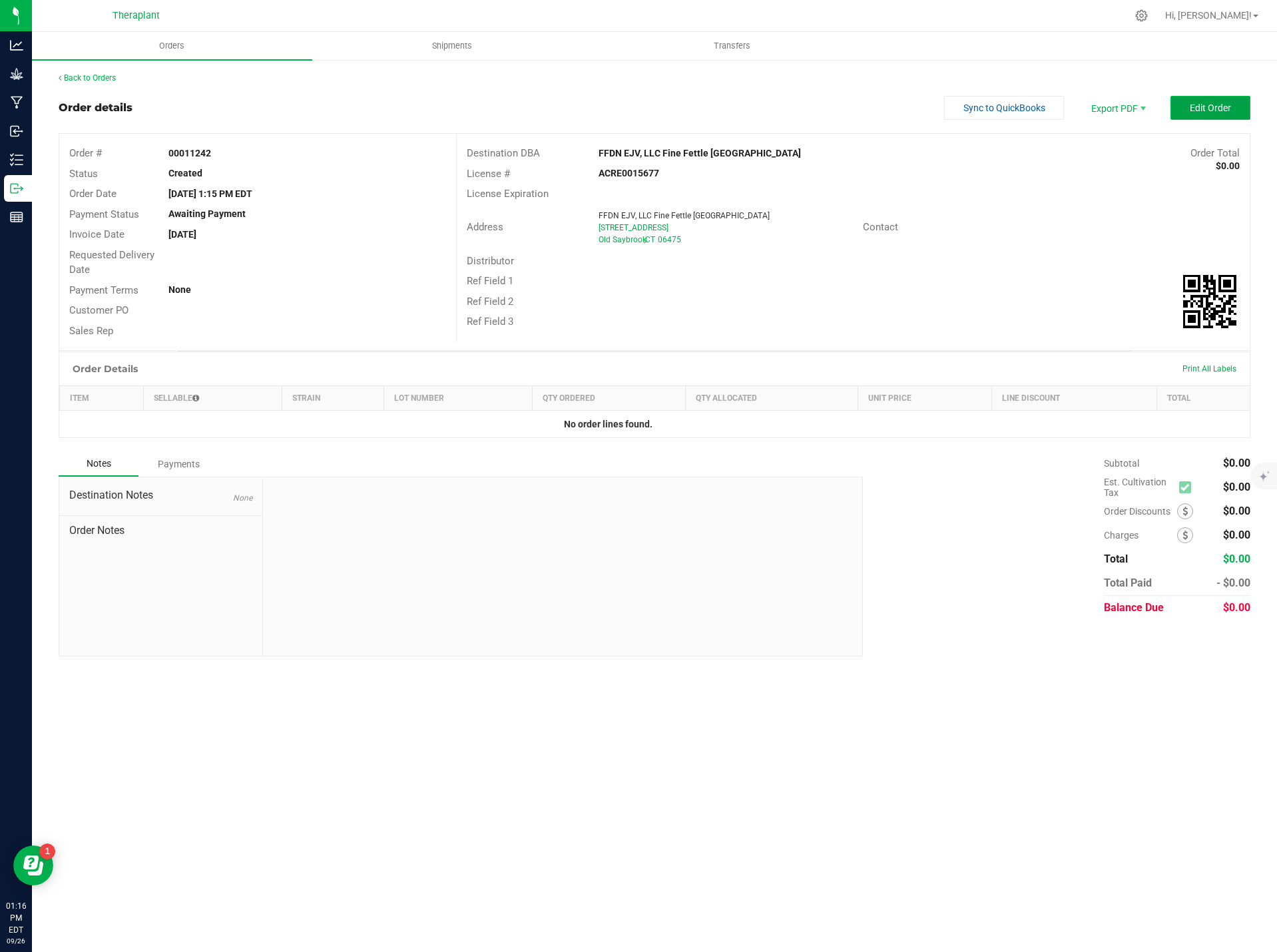
click at [1214, 105] on span "Edit Order" at bounding box center [1210, 107] width 41 height 10
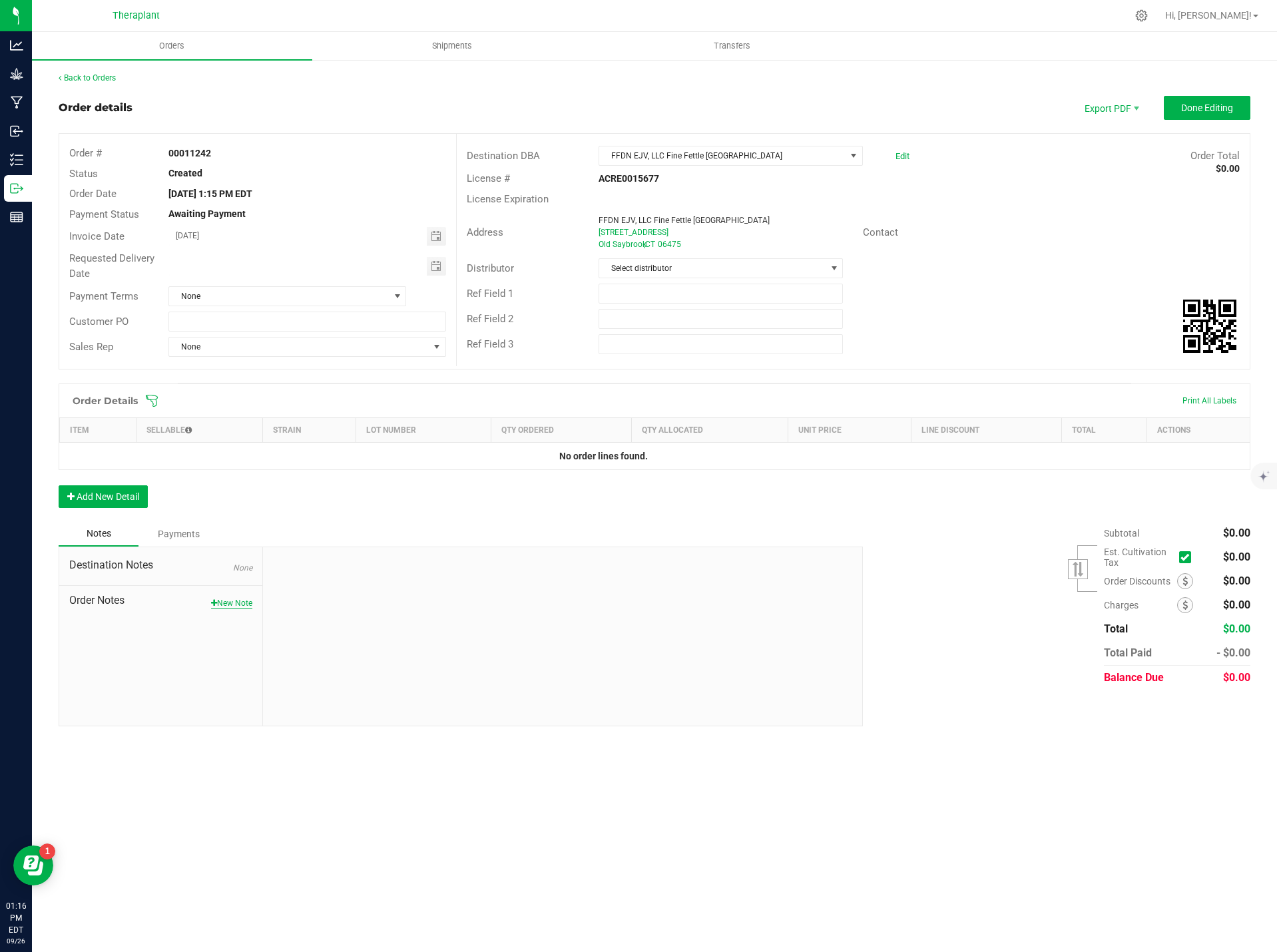
click at [235, 606] on button "New Note" at bounding box center [231, 603] width 41 height 12
paste textarea "Top Performer Sample Units all:hours Hash Burger 41213- Sent 5 units for all:ho…"
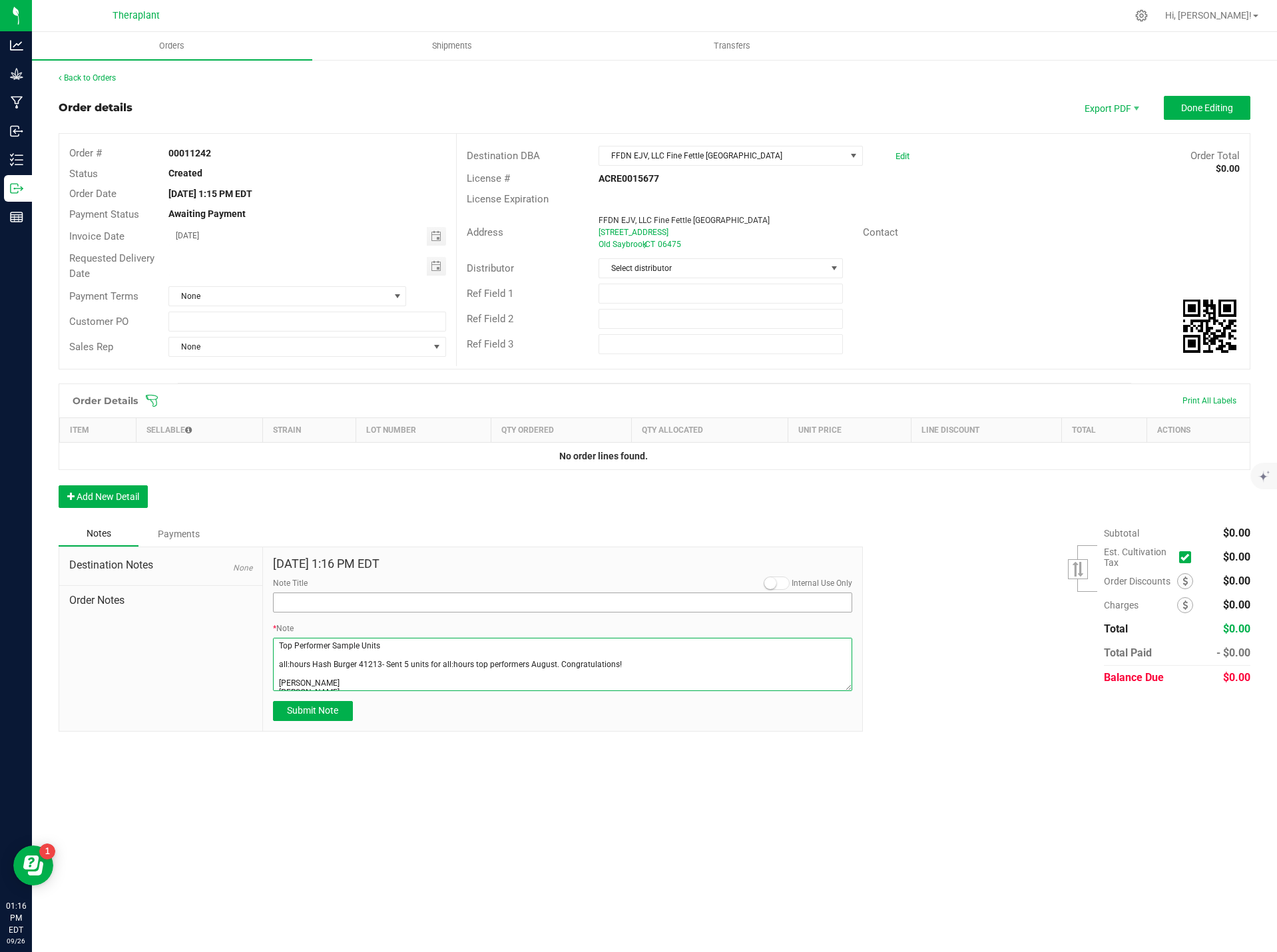
type textarea "Top Performer Sample Units all:hours Hash Burger 41213- Sent 5 units for all:ho…"
click at [320, 595] on input "Note Title" at bounding box center [562, 602] width 580 height 20
type input "Top Performer Sample Units"
click at [398, 667] on textarea "* Note" at bounding box center [562, 664] width 580 height 53
drag, startPoint x: 352, startPoint y: 655, endPoint x: 278, endPoint y: 676, distance: 76.9
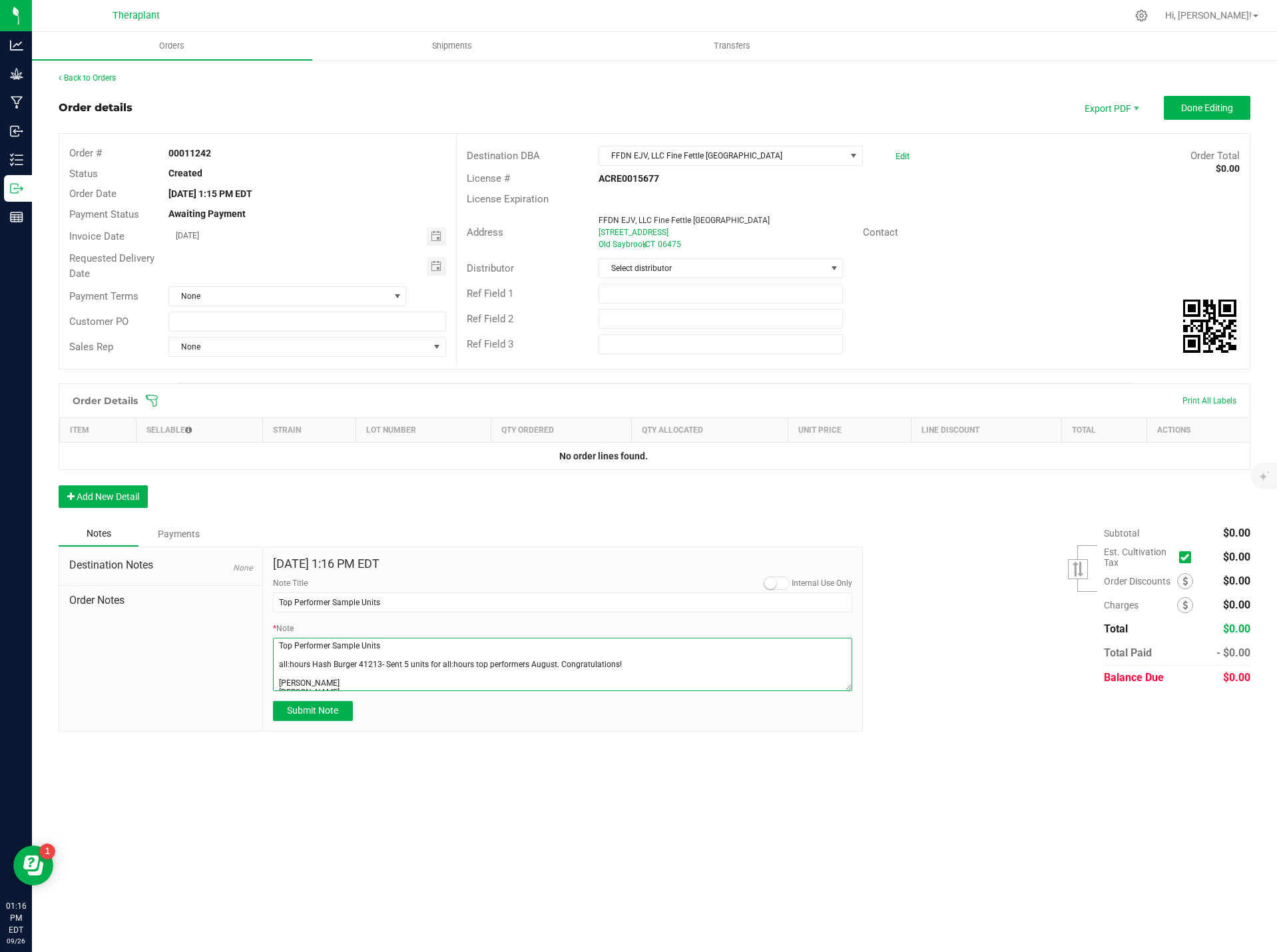
click at [278, 676] on textarea "* Note" at bounding box center [562, 664] width 580 height 53
paste textarea "[PERSON_NAME] [PERSON_NAME] [PERSON_NAME] [PERSON_NAME] [PERSON_NAME]"
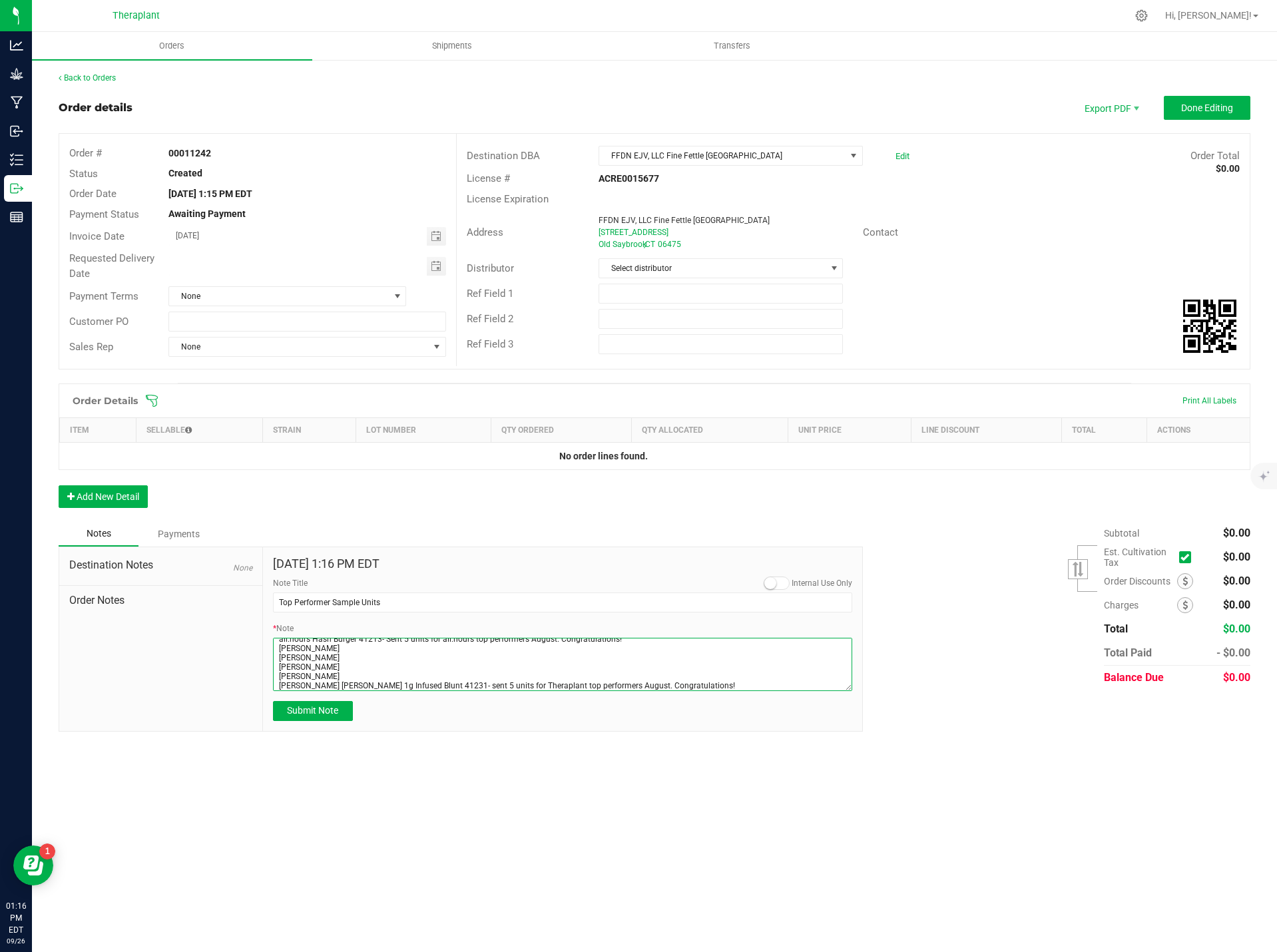
click at [278, 643] on textarea "* Note" at bounding box center [562, 664] width 580 height 53
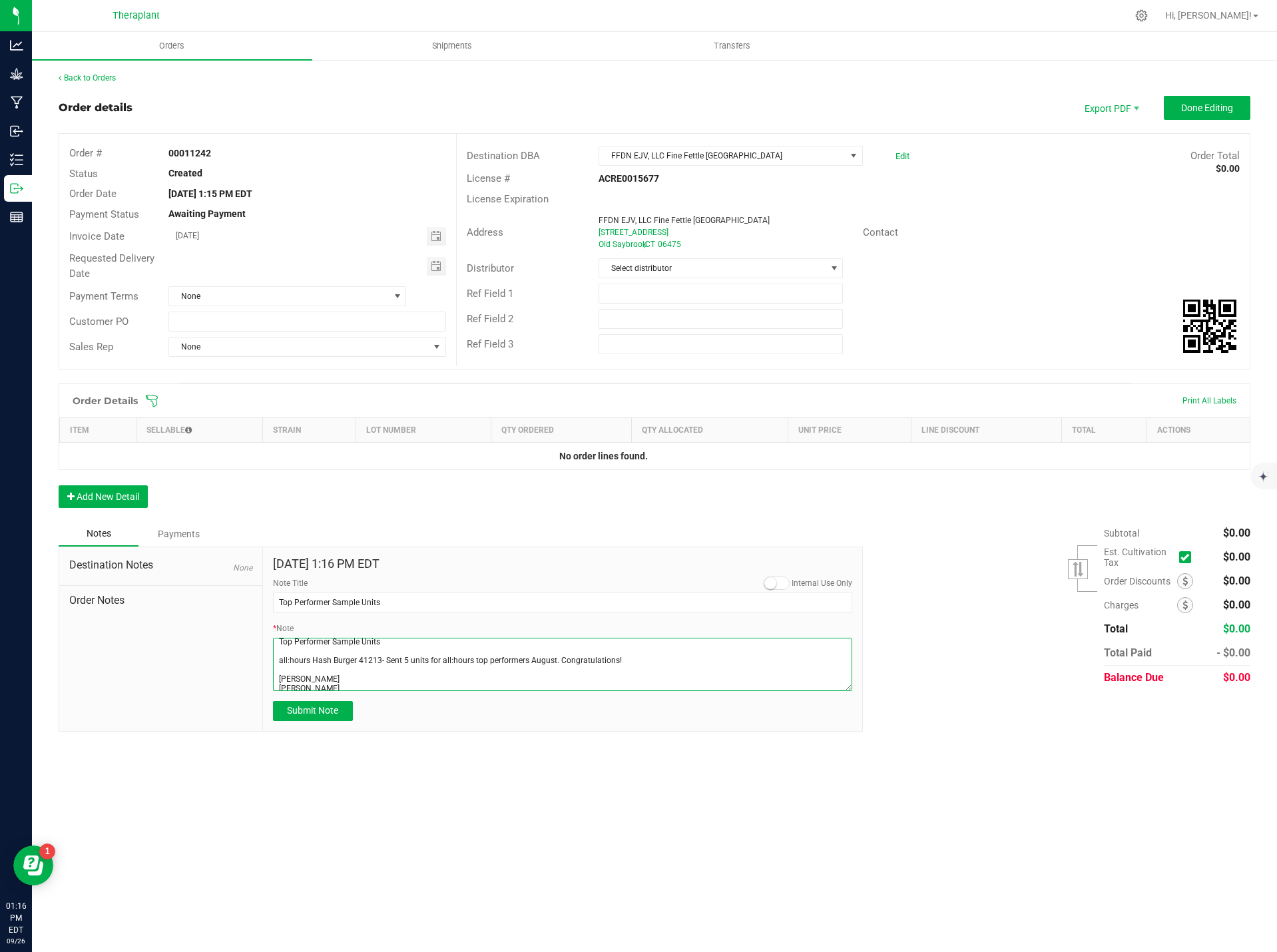
scroll to position [0, 0]
drag, startPoint x: 387, startPoint y: 645, endPoint x: 229, endPoint y: 651, distance: 158.1
click at [232, 651] on div "Destination Notes None Order Notes [DATE] 1:16 PM EDT Internal Use Only Note Ti…" at bounding box center [460, 639] width 805 height 185
drag, startPoint x: 277, startPoint y: 675, endPoint x: 367, endPoint y: 691, distance: 91.4
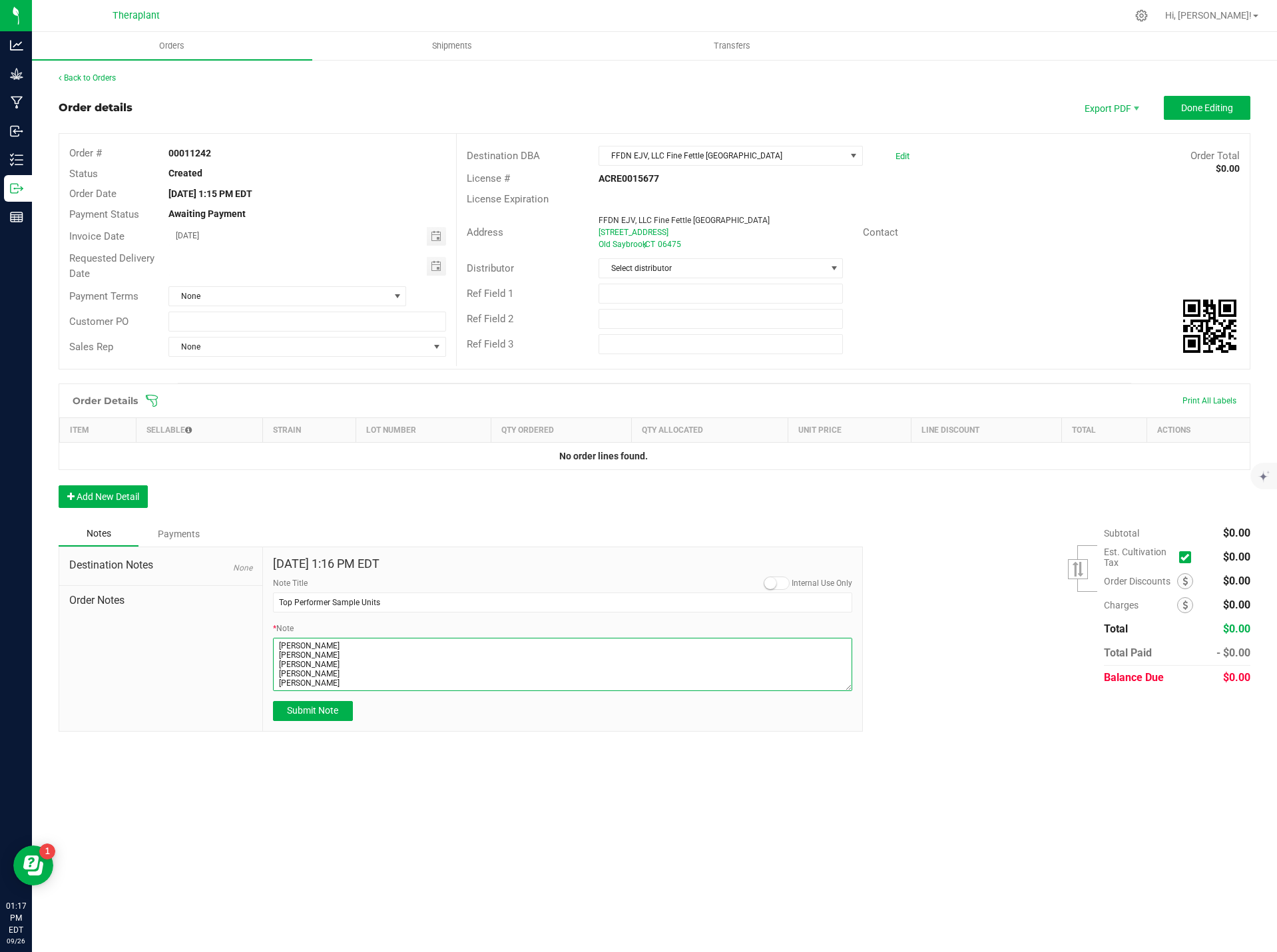
click at [367, 691] on textarea "* Note" at bounding box center [562, 664] width 580 height 53
paste textarea "[PERSON_NAME] [PERSON_NAME] [PERSON_NAME] [PERSON_NAME] [PERSON_NAME]"
type textarea "all:hours Hash Burger 41213- Sent 5 units for all:hours top performers August. …"
click at [123, 496] on button "Add New Detail" at bounding box center [103, 496] width 89 height 22
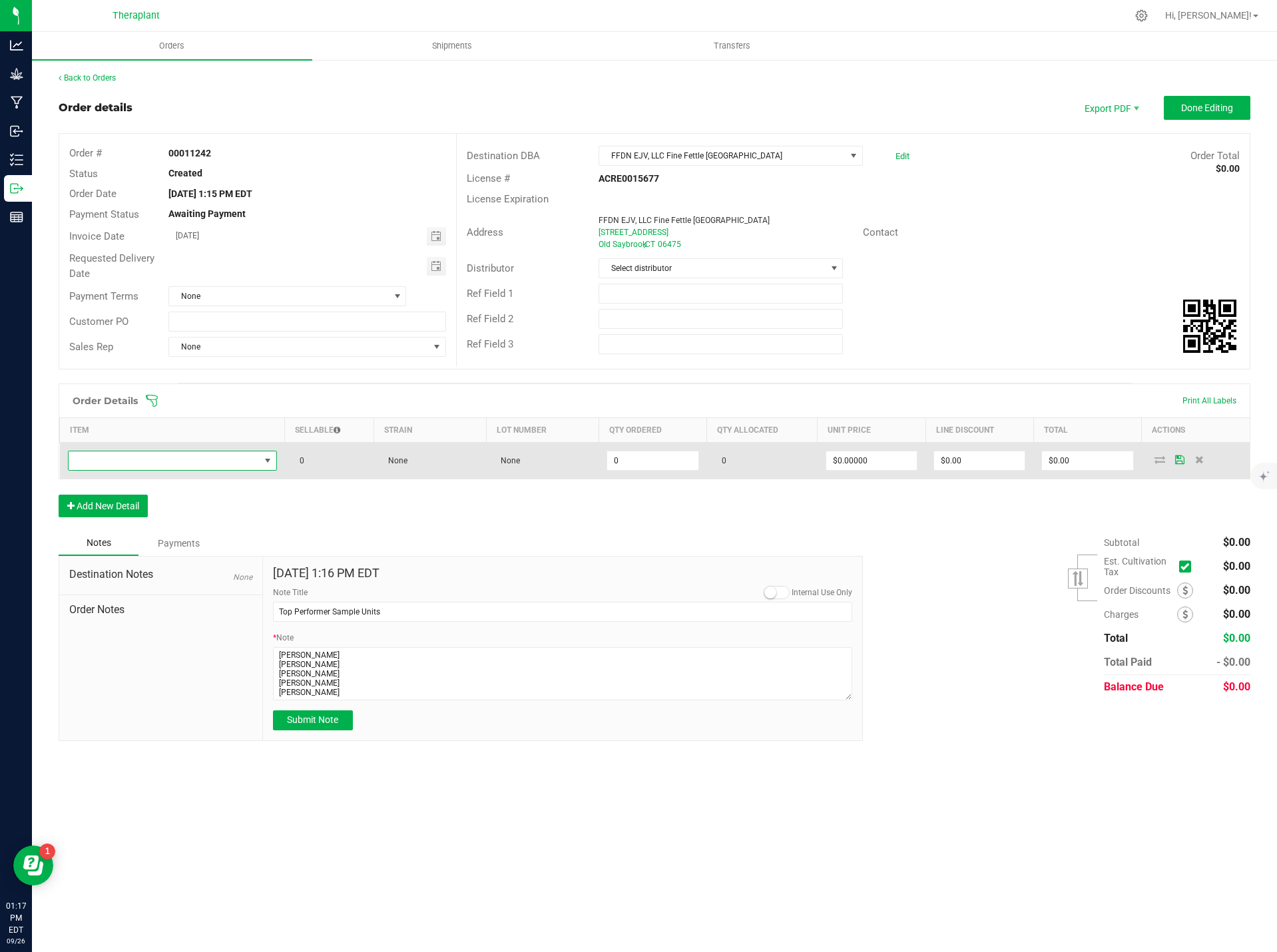
click at [217, 461] on span "NO DATA FOUND" at bounding box center [164, 460] width 191 height 18
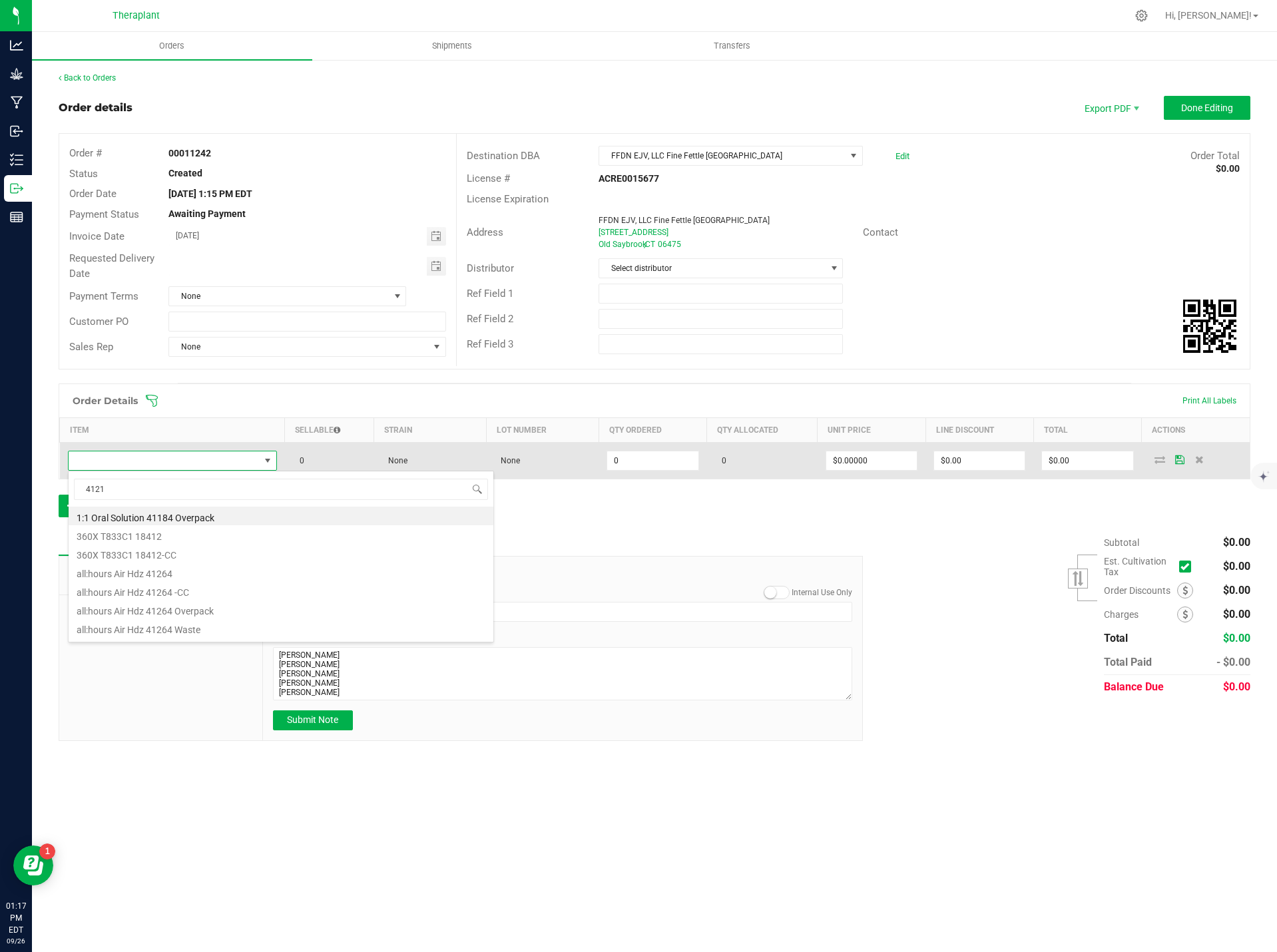
type input "41213"
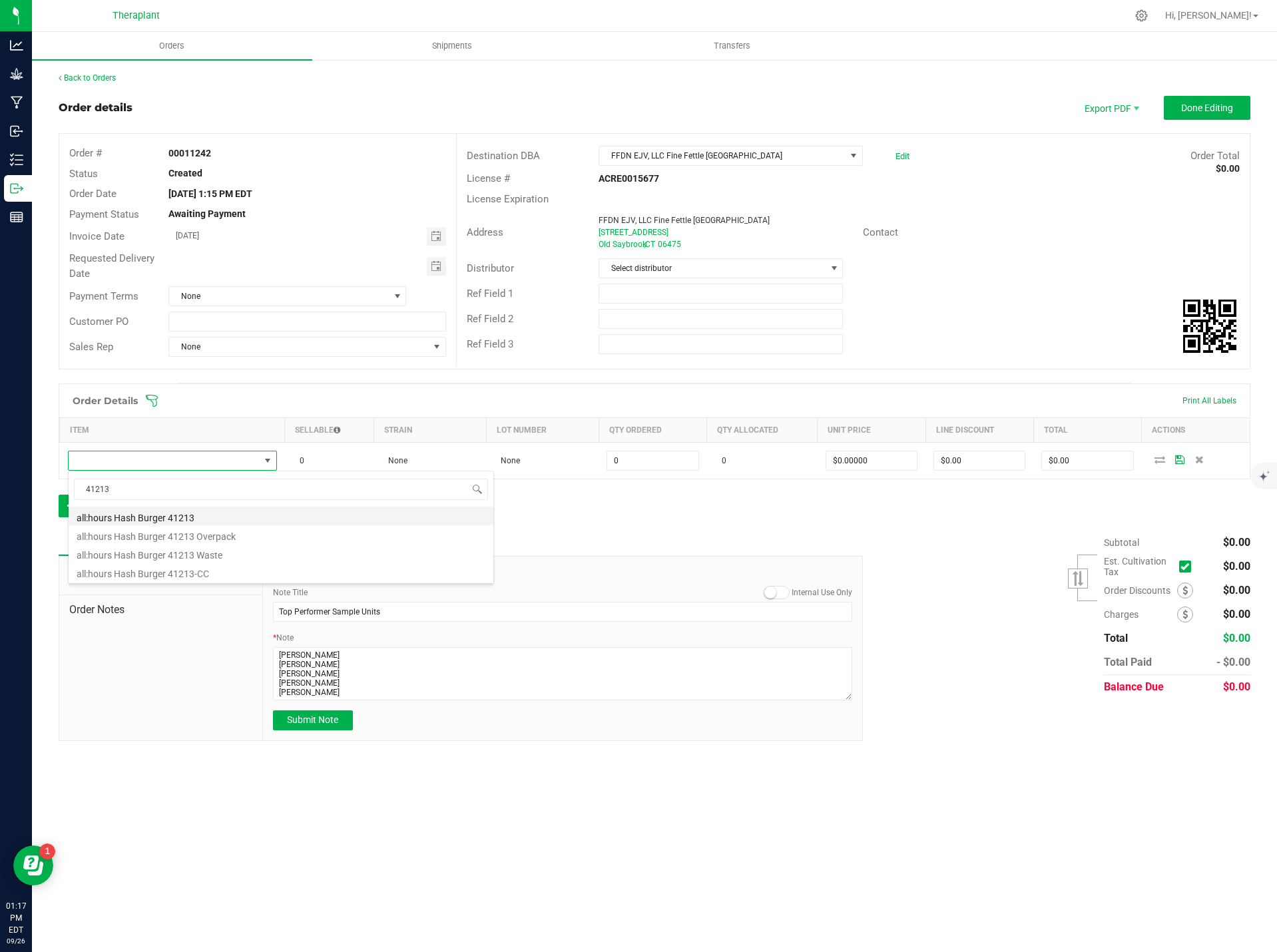
click at [171, 508] on li "all:hours Hash Burger 41213" at bounding box center [282, 516] width 425 height 18
type input "0 ea"
type input "$26.00000"
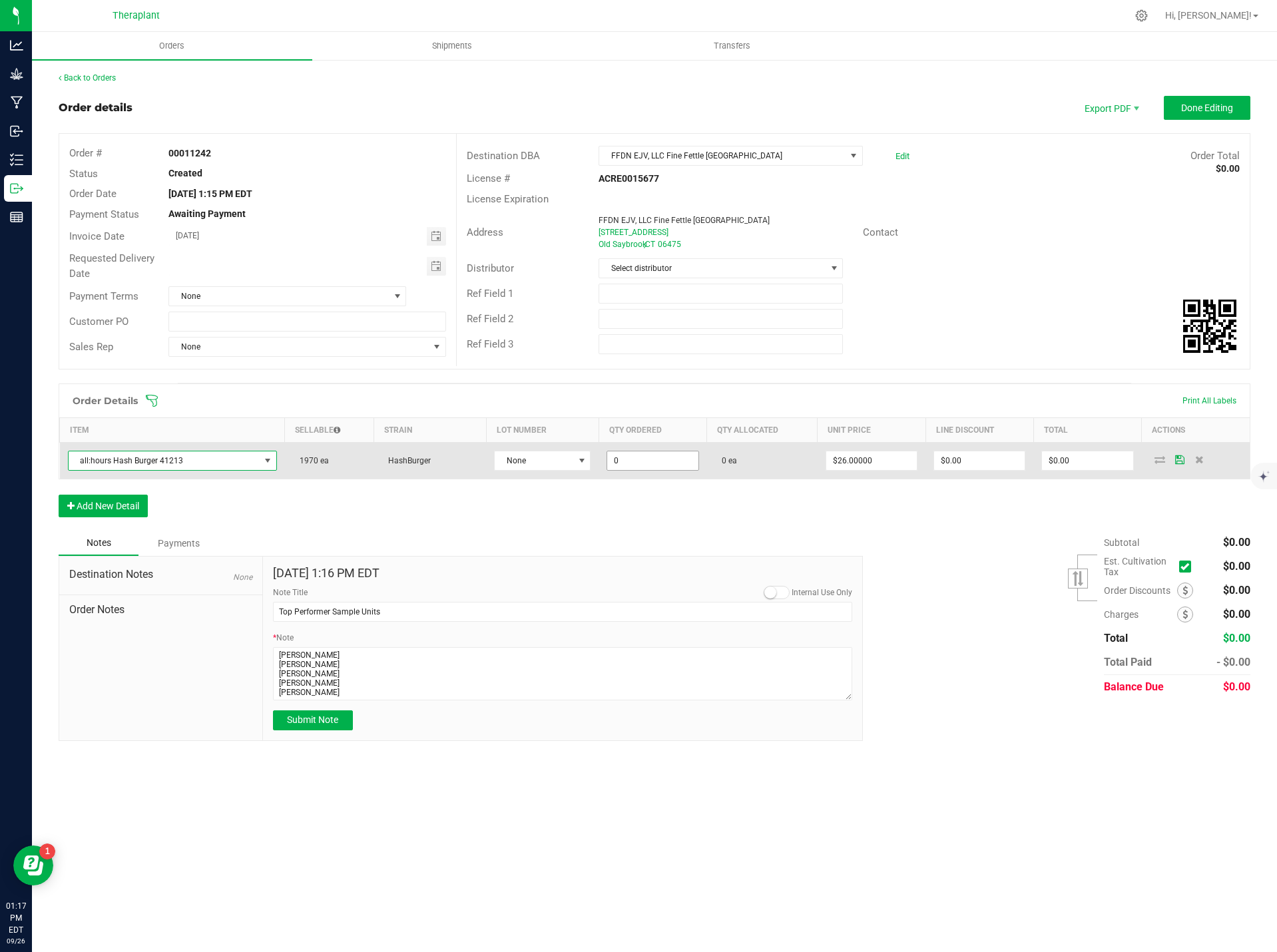
click at [647, 463] on input "0" at bounding box center [652, 460] width 91 height 18
type input "5 ea"
type input "$130.00"
click at [764, 457] on td "0 ea" at bounding box center [763, 461] width 111 height 37
click at [971, 464] on input "0" at bounding box center [979, 460] width 91 height 18
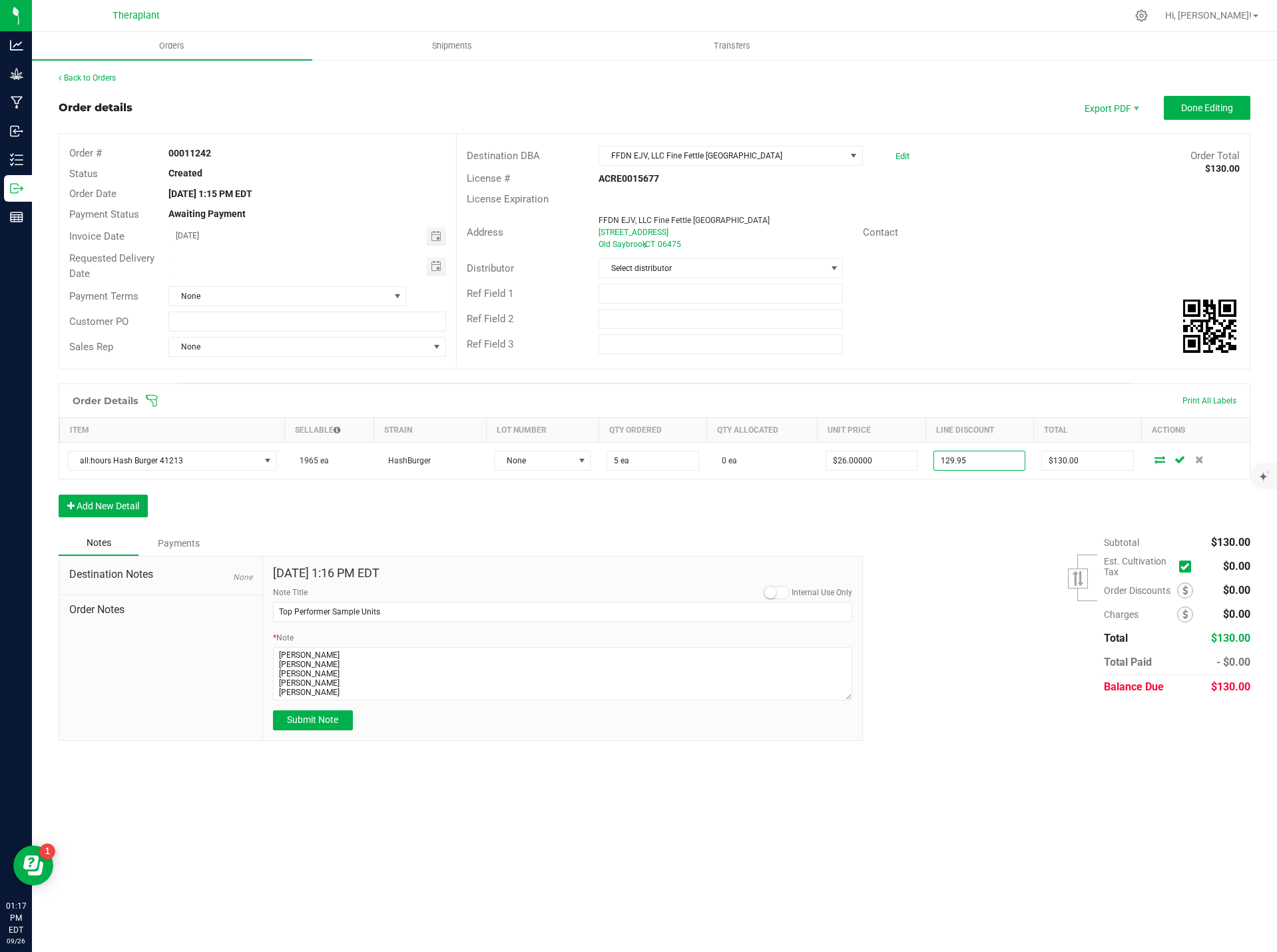
type input "$129.95"
type input "$0.05"
click at [929, 521] on div "Order Details Print All Labels Item Sellable Strain Lot Number Qty Ordered Qty …" at bounding box center [655, 456] width 1192 height 147
click at [129, 512] on button "Add New Detail" at bounding box center [103, 506] width 89 height 22
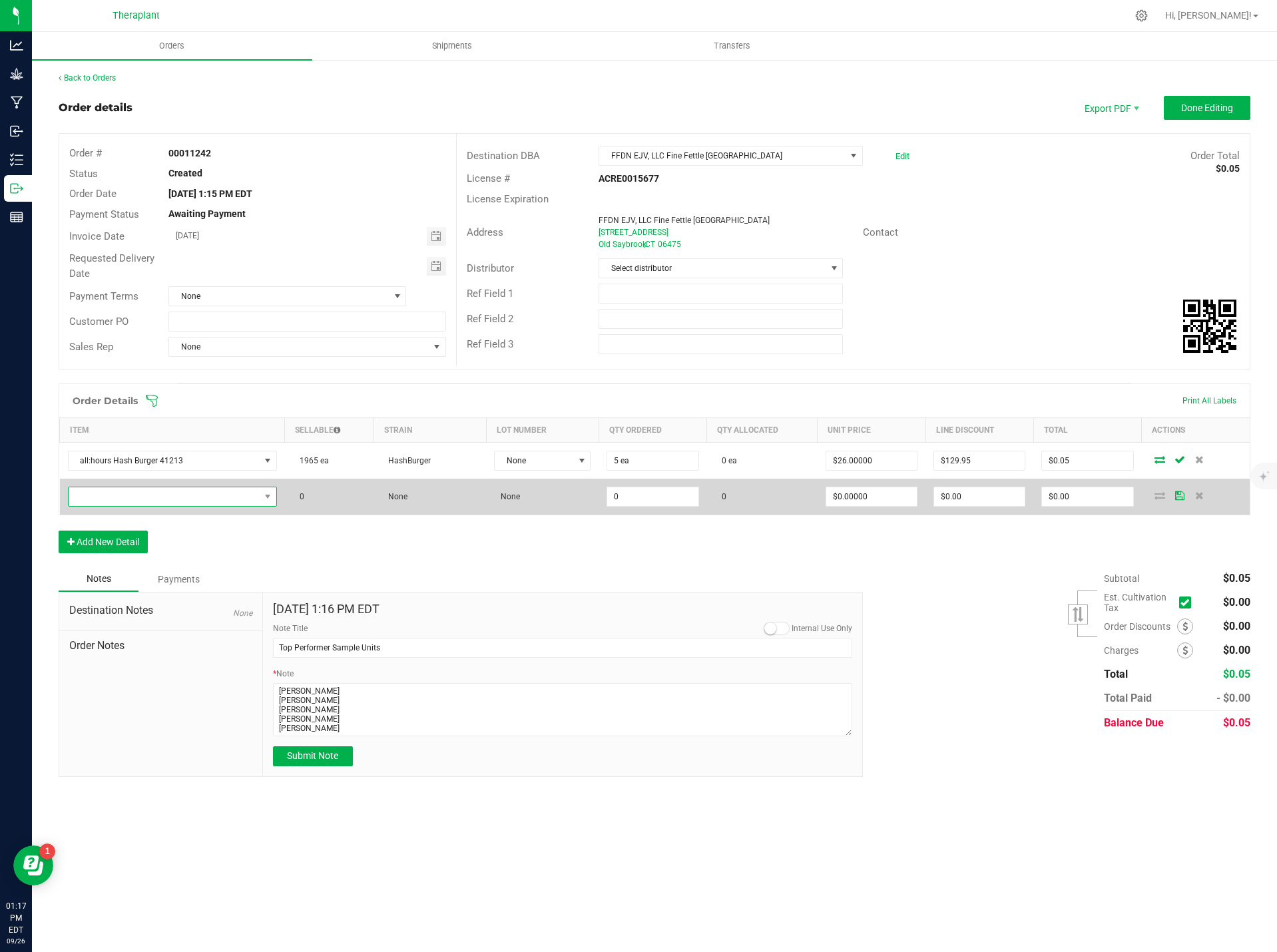
click at [144, 493] on span "NO DATA FOUND" at bounding box center [164, 496] width 191 height 18
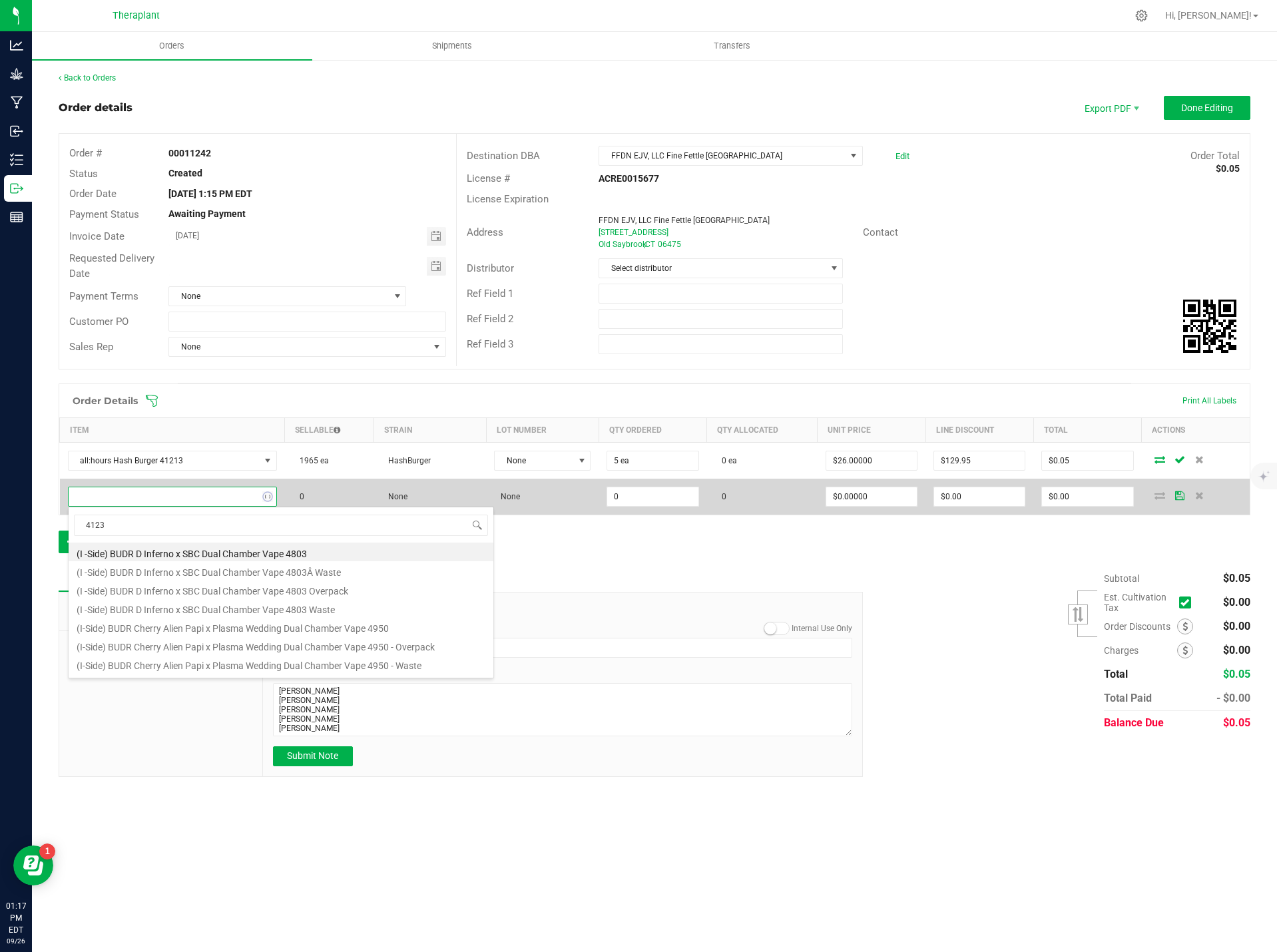
type input "41231"
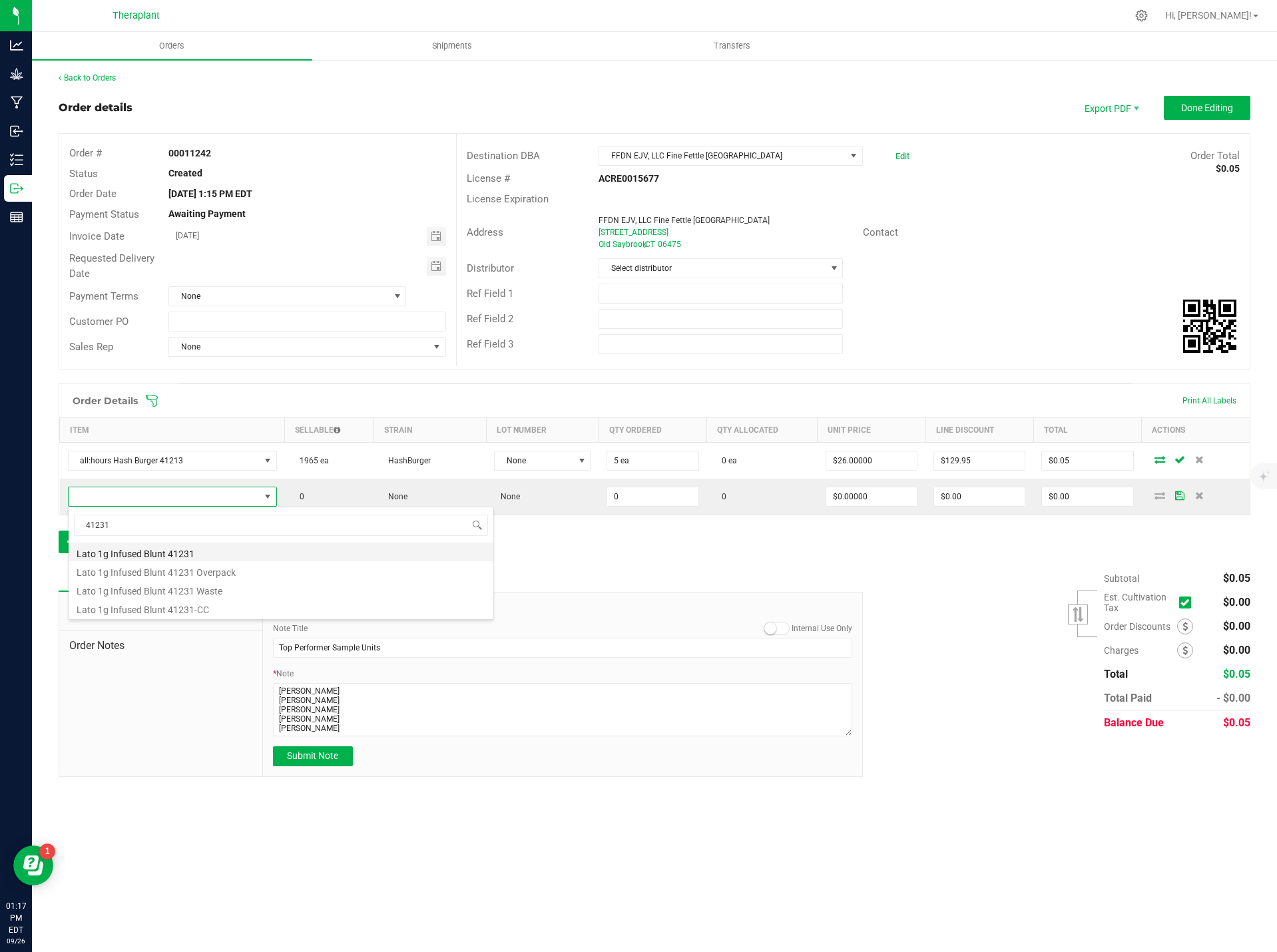
click at [187, 547] on li "Lato 1g Infused Blunt 41231" at bounding box center [282, 552] width 425 height 18
type input "0 ea"
type input "$14.50000"
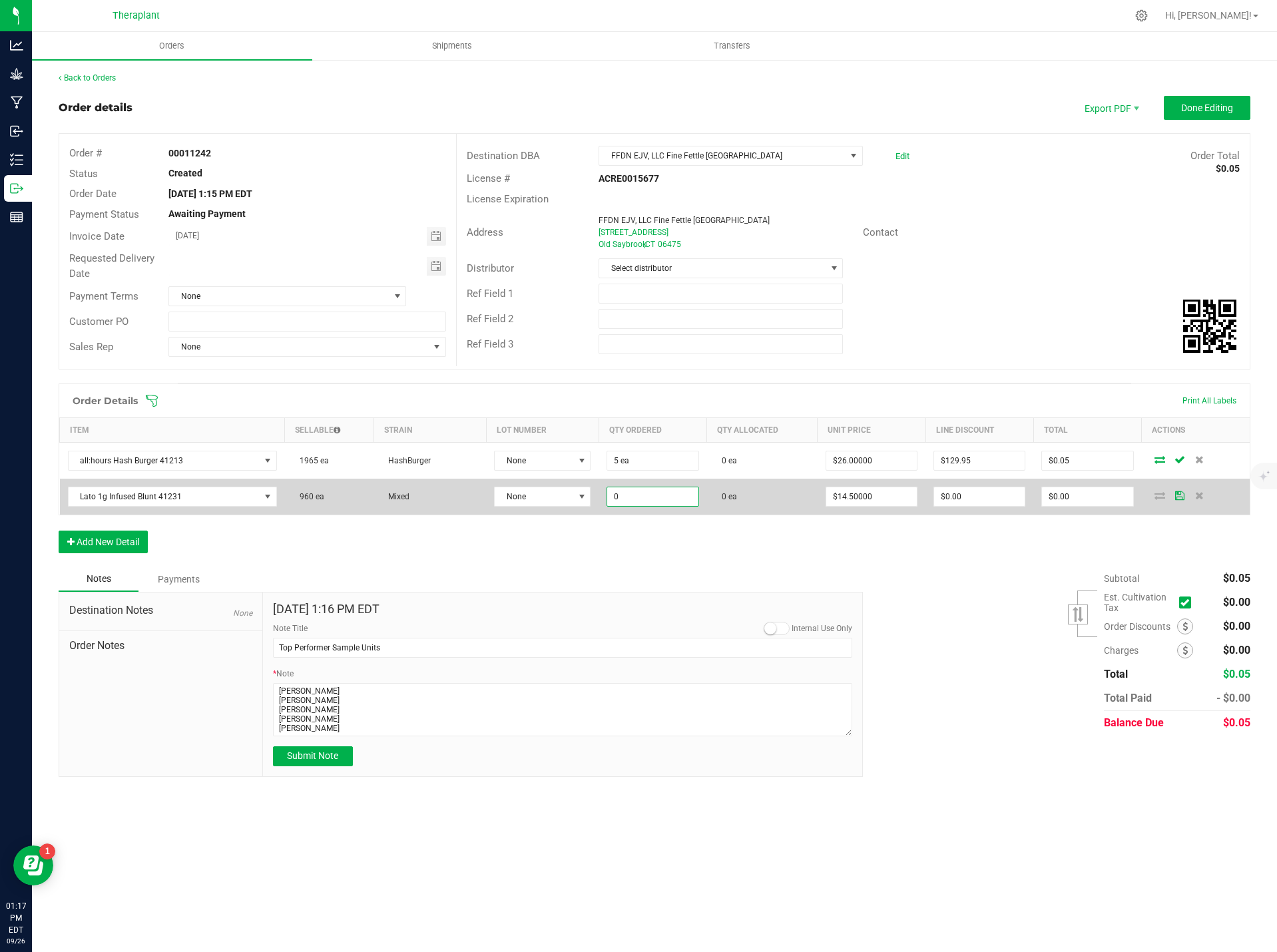
click at [622, 500] on input "0" at bounding box center [652, 496] width 91 height 18
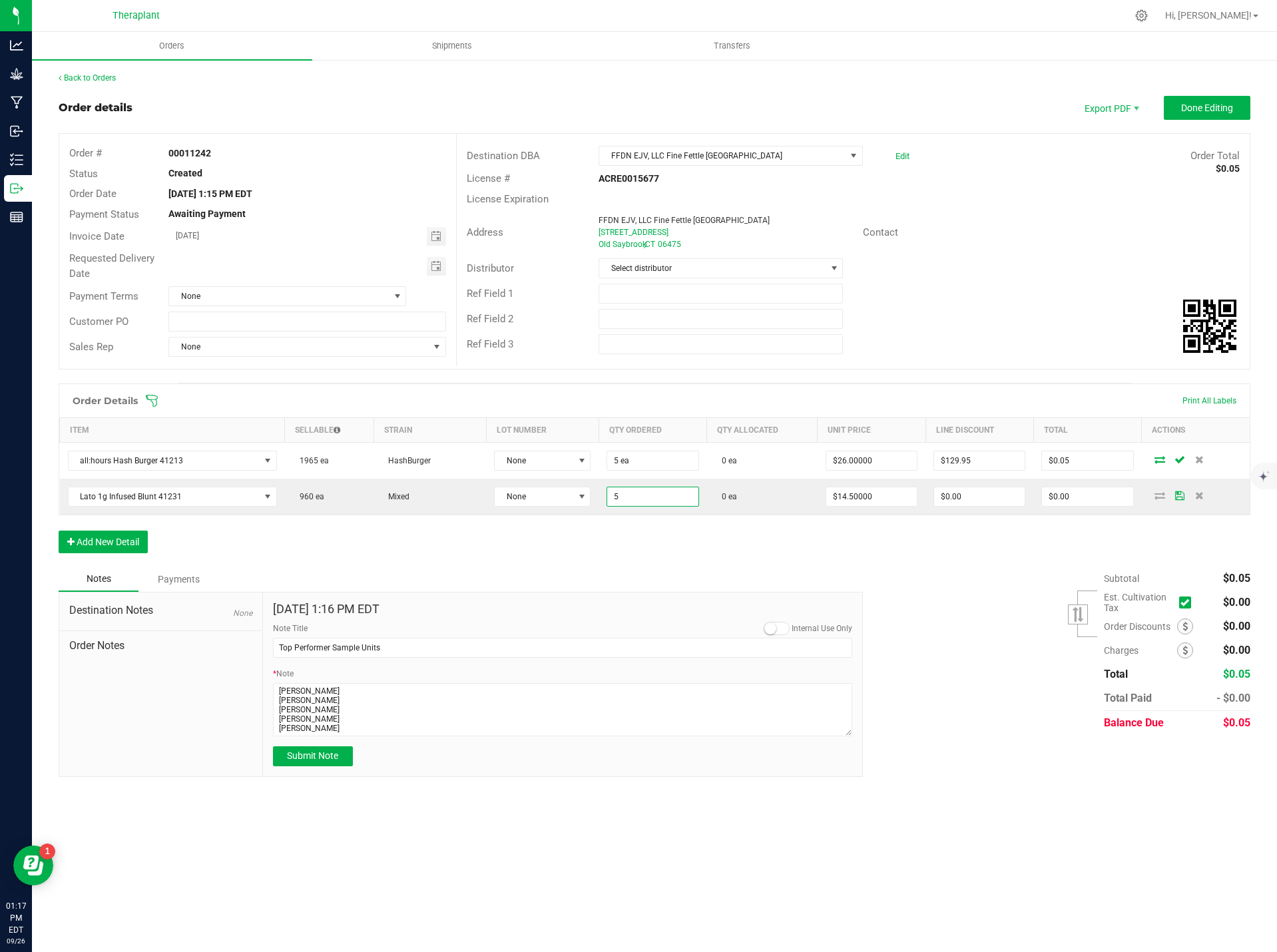
type input "5 ea"
type input "$72.50"
click at [626, 552] on div "Order Details Print All Labels Item Sellable Strain Lot Number Qty Ordered Qty …" at bounding box center [655, 475] width 1192 height 183
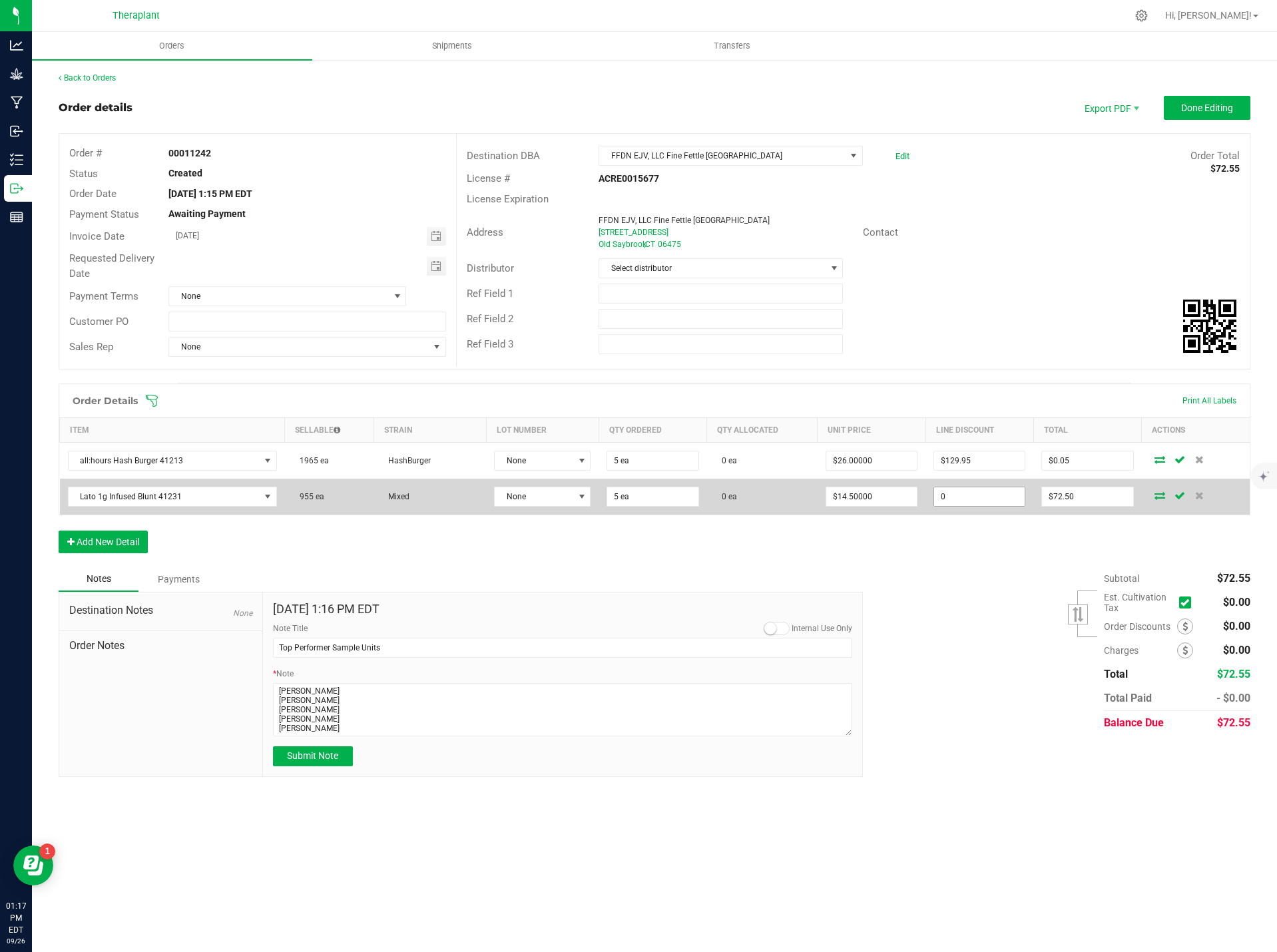
click at [959, 503] on input "0" at bounding box center [979, 496] width 91 height 18
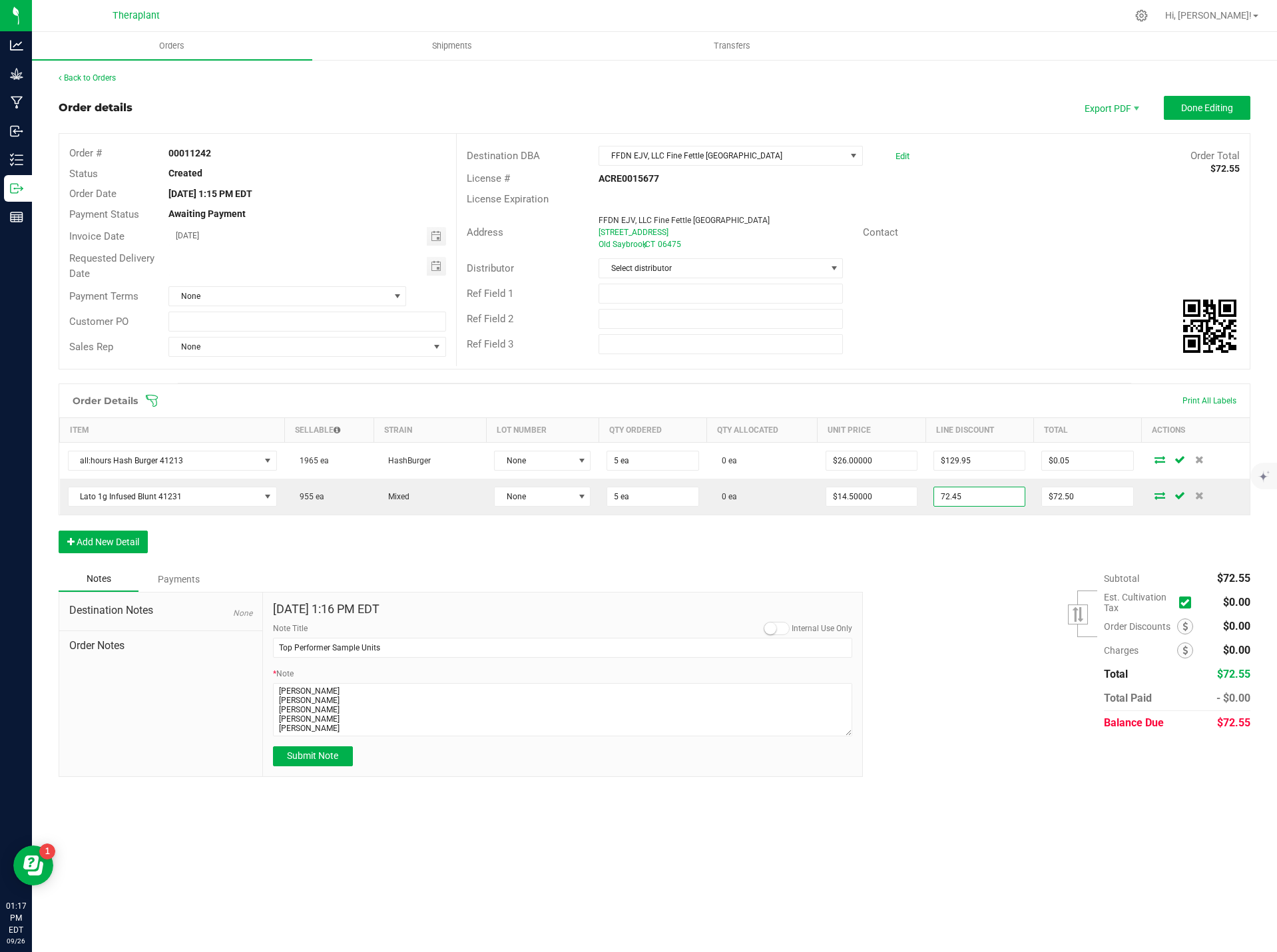
type input "$72.45"
type input "$0.05"
click at [943, 553] on div "Order Details Print All Labels Item Sellable Strain Lot Number Qty Ordered Qty …" at bounding box center [655, 475] width 1192 height 183
click at [334, 763] on button "Submit Note" at bounding box center [313, 756] width 80 height 20
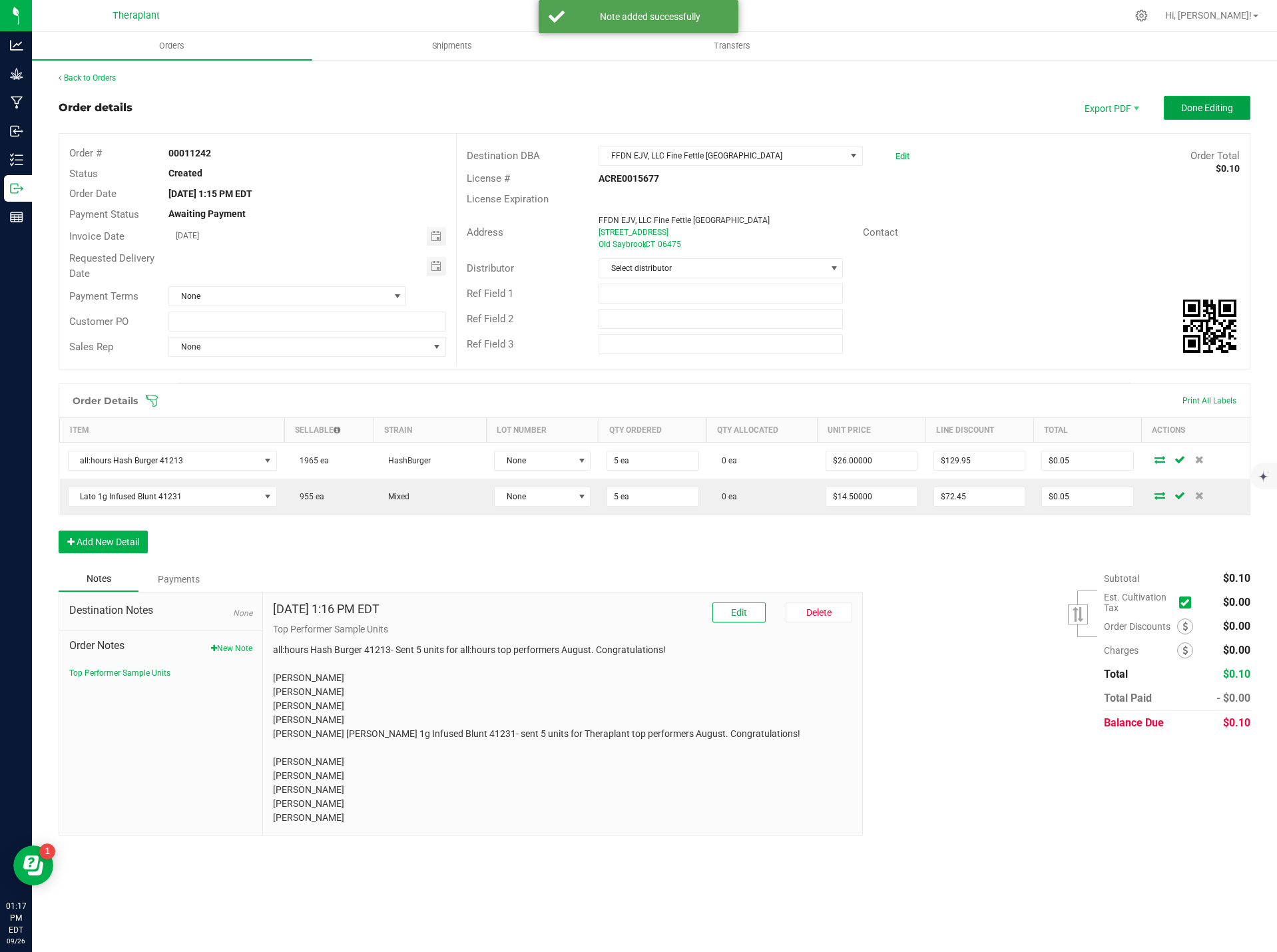
click at [1212, 103] on span "Done Editing" at bounding box center [1207, 107] width 52 height 10
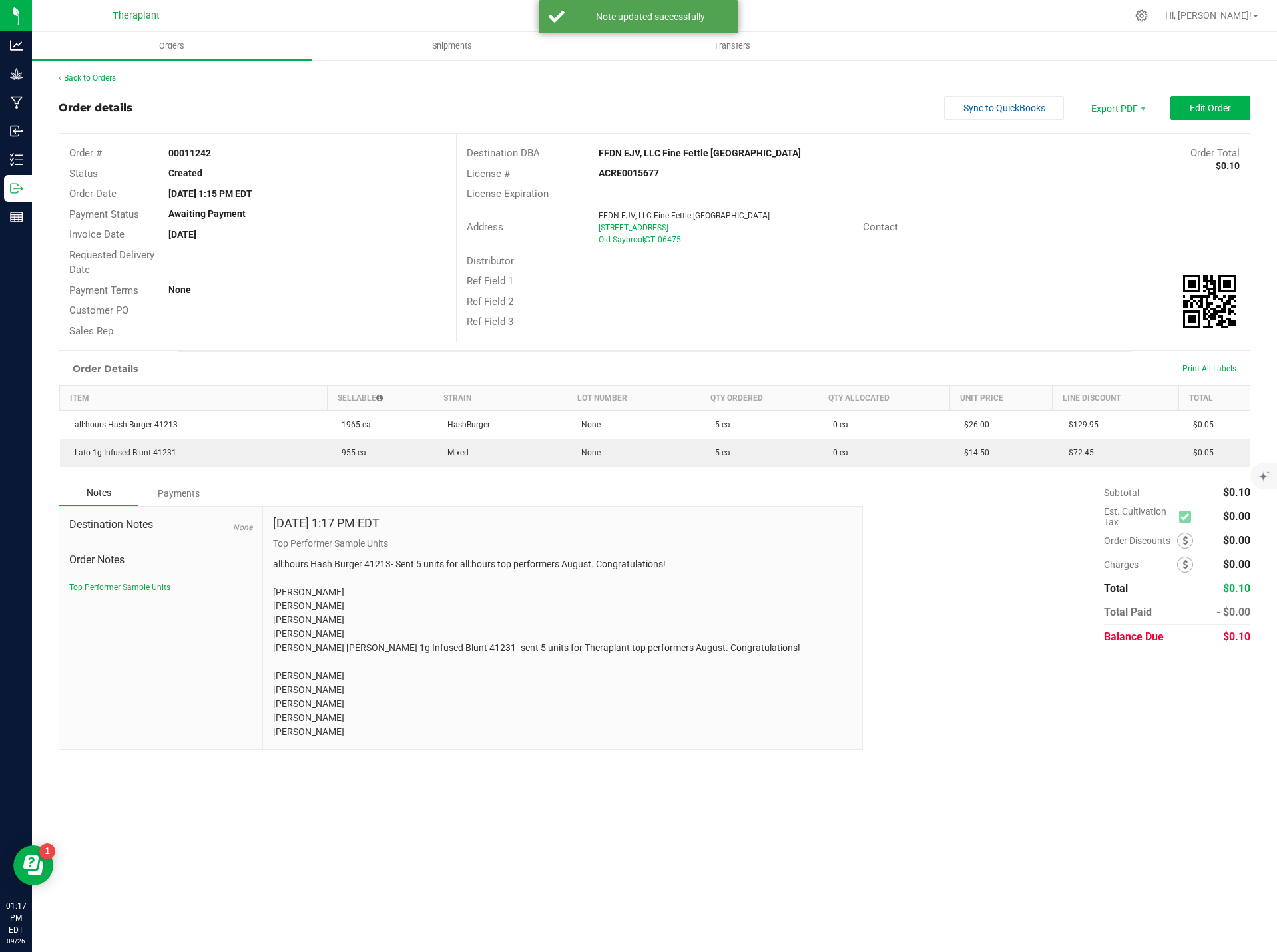
drag, startPoint x: 343, startPoint y: 765, endPoint x: 274, endPoint y: 570, distance: 206.8
click at [274, 570] on p "all:hours Hash Burger 41213- Sent 5 units for all:hours top performers August. …" at bounding box center [562, 648] width 580 height 182
copy p "all:hours Hash Burger 41213- Sent 5 units for all:hours top performers August. …"
click at [84, 75] on link "Back to Orders" at bounding box center [87, 78] width 57 height 10
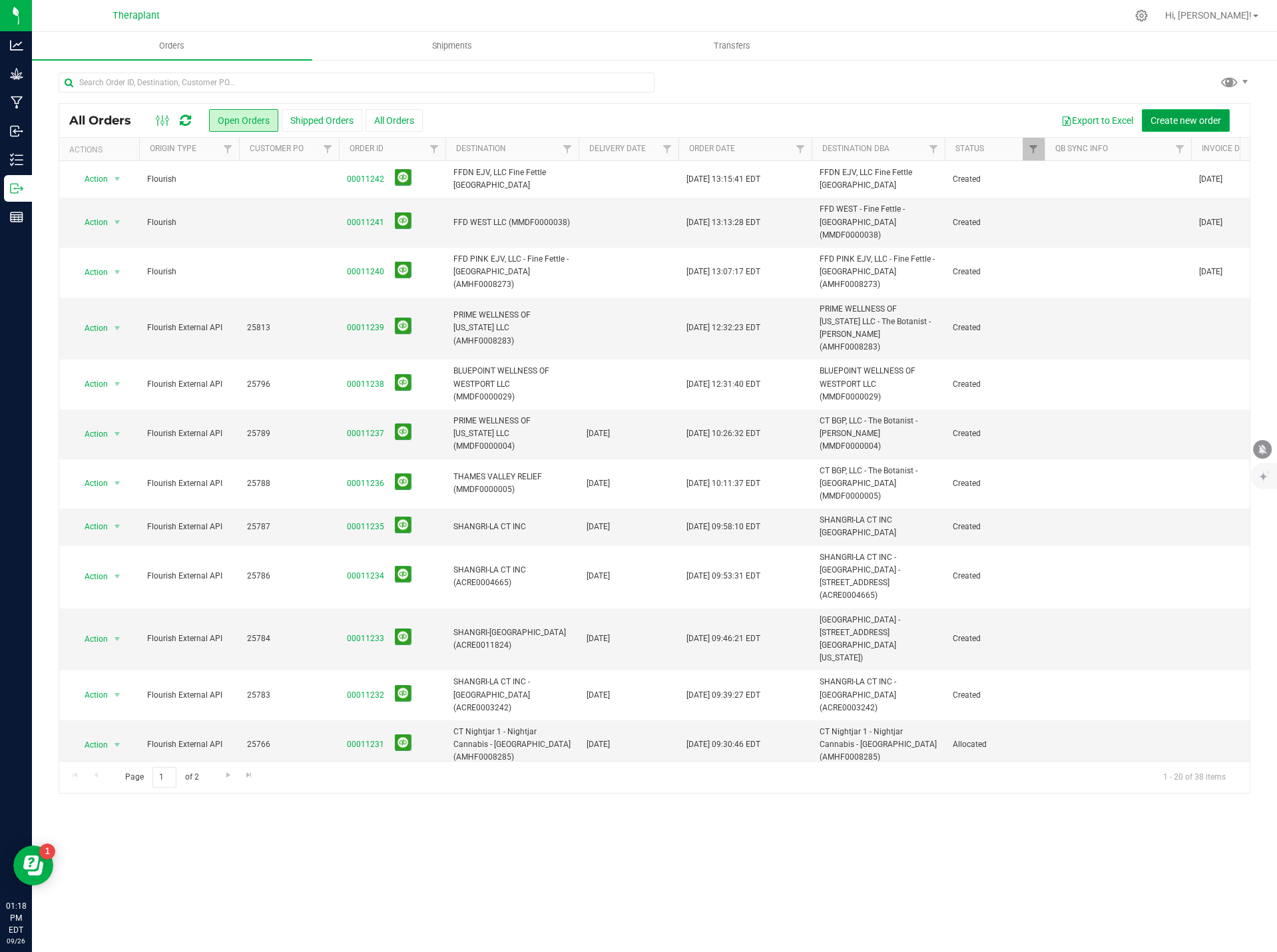
click at [1190, 115] on span "Create new order" at bounding box center [1186, 120] width 71 height 10
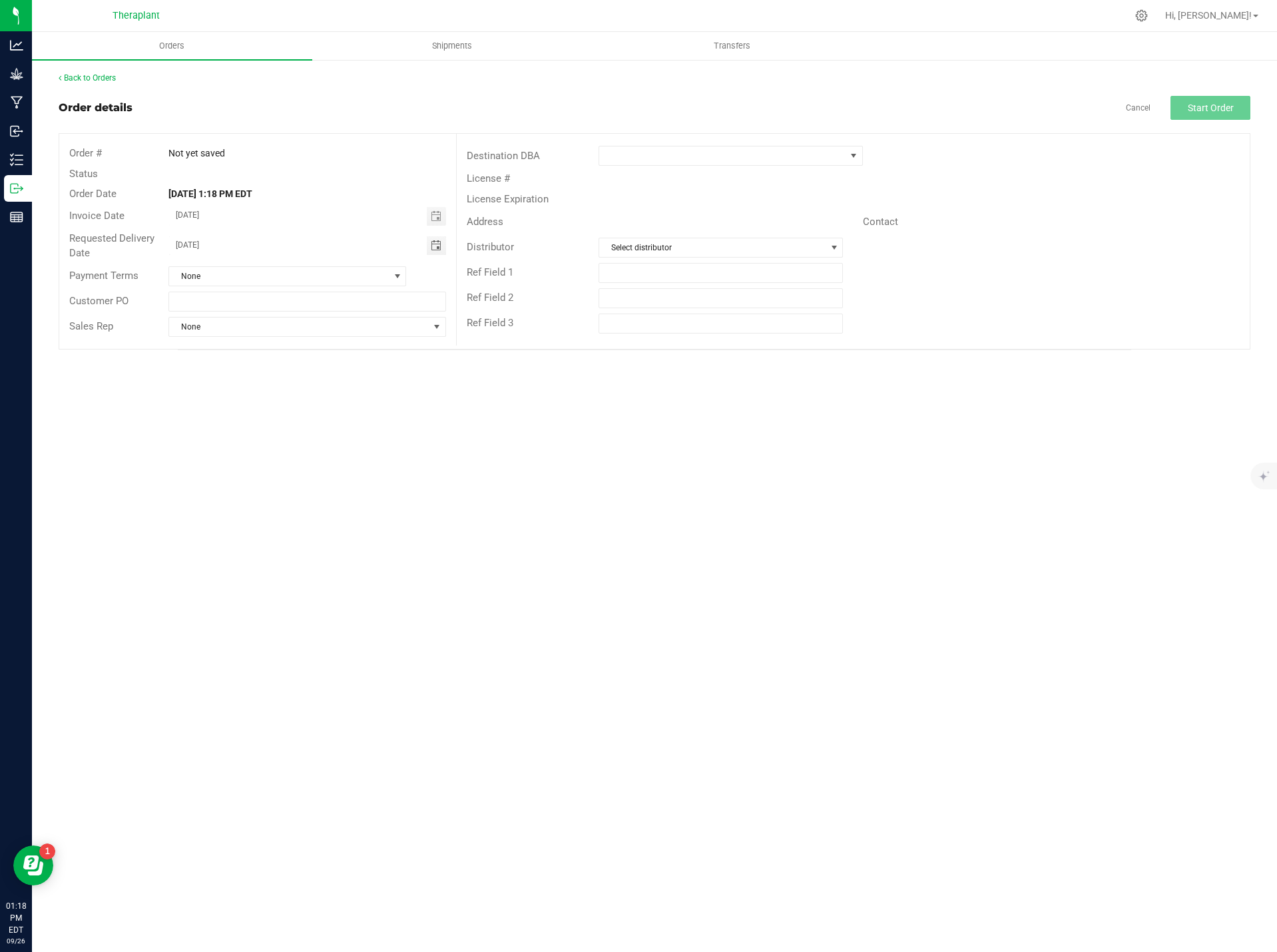
drag, startPoint x: 264, startPoint y: 237, endPoint x: 104, endPoint y: 249, distance: 160.4
click at [104, 249] on div "Requested Delivery Date [DATE]" at bounding box center [257, 246] width 397 height 35
type input "month/day/year"
click at [727, 163] on span at bounding box center [722, 156] width 245 height 18
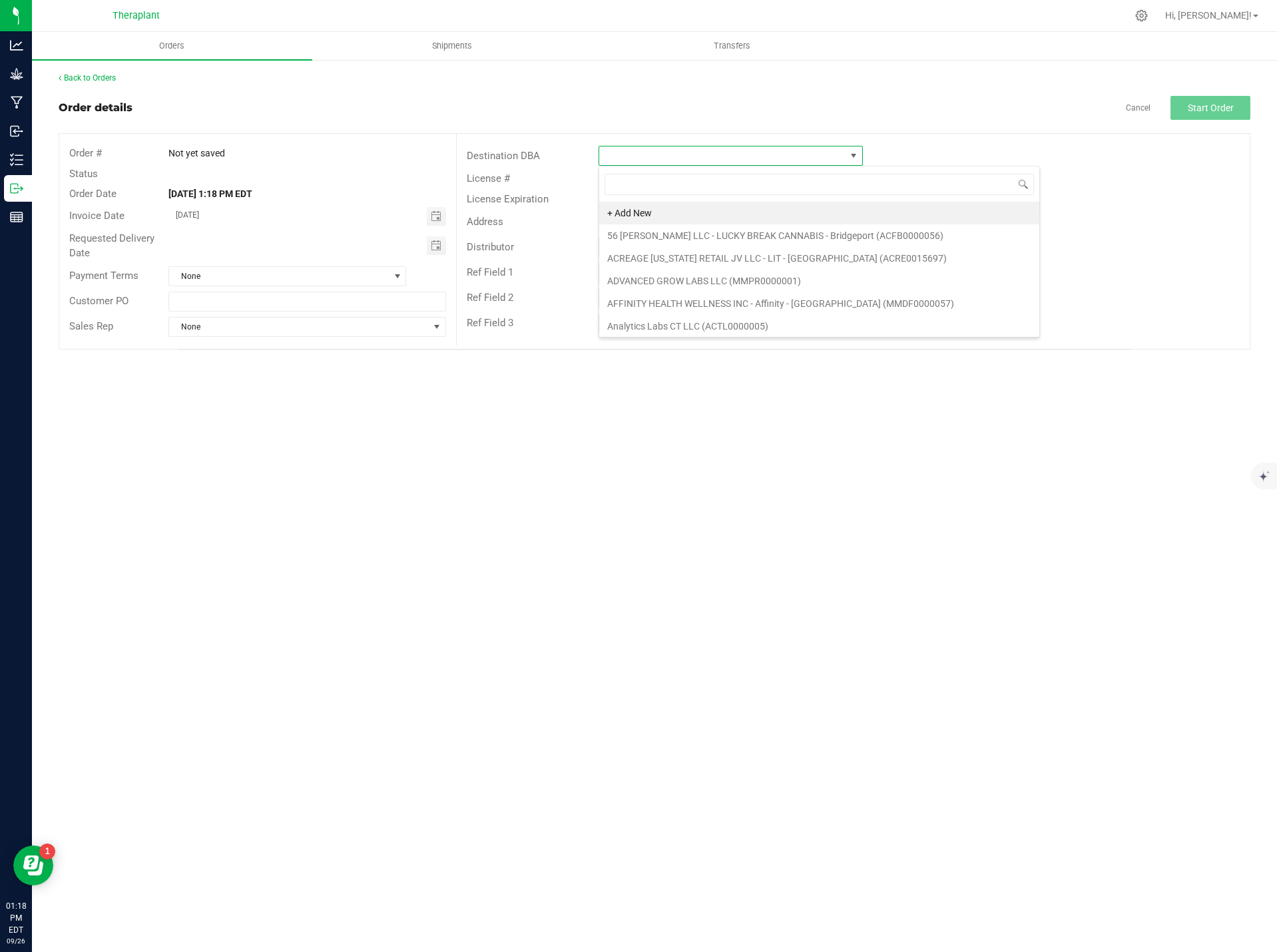
scroll to position [20, 265]
type input "[PERSON_NAME]"
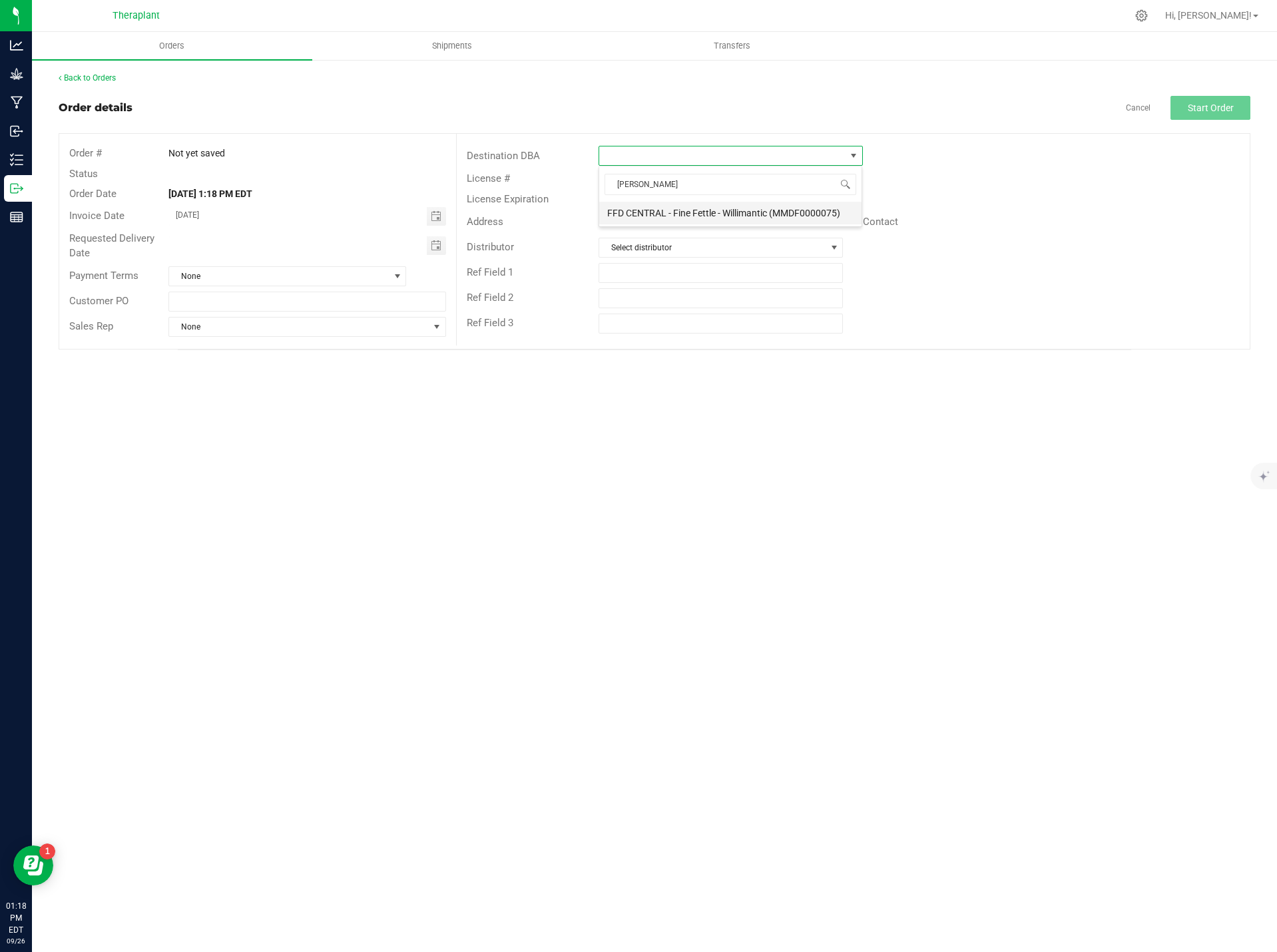
click at [708, 215] on li "FFD CENTRAL - Fine Fettle - Willimantic (MMDF0000075)" at bounding box center [730, 213] width 262 height 22
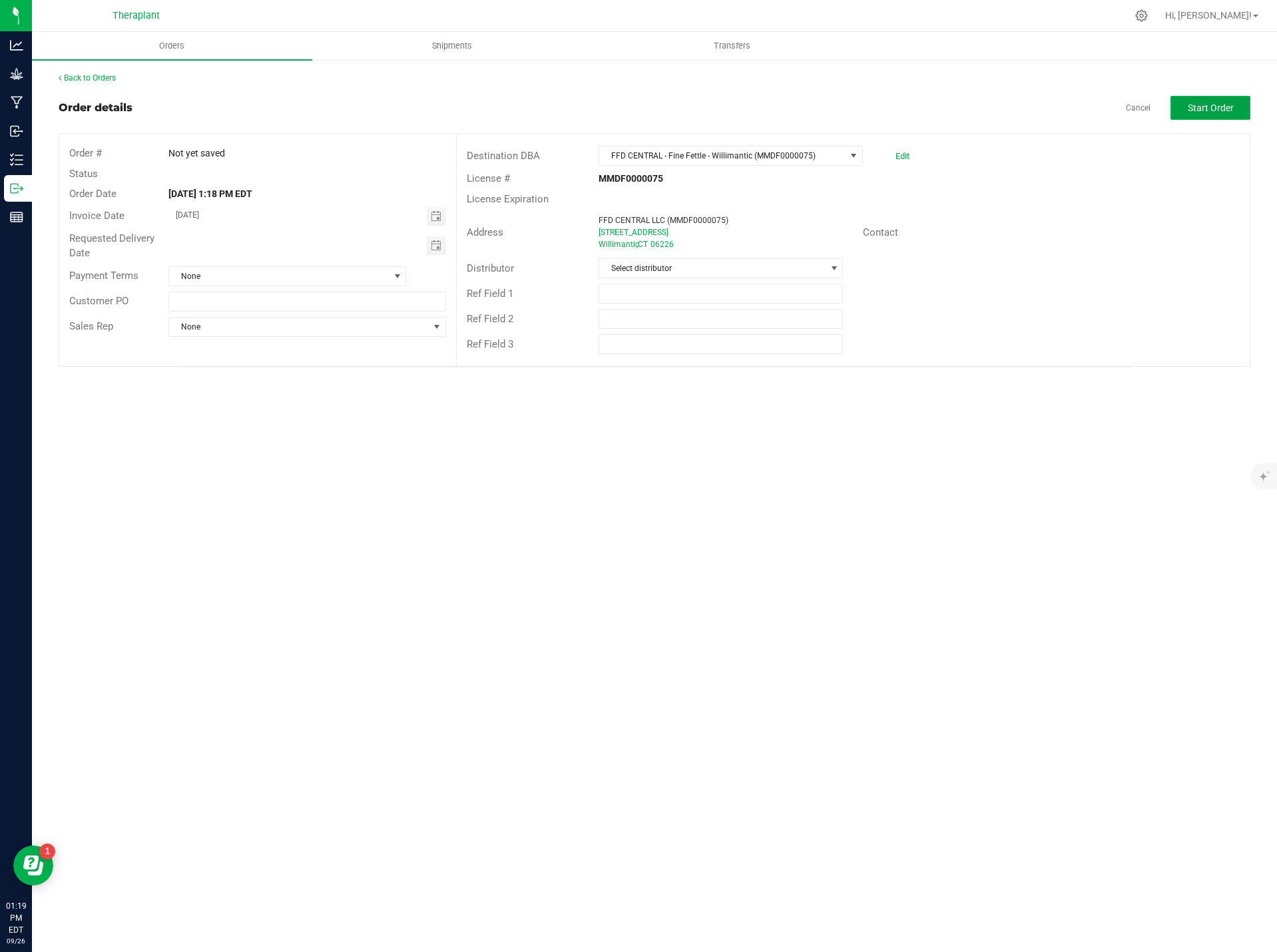
click at [1220, 105] on span "Start Order" at bounding box center [1210, 107] width 46 height 10
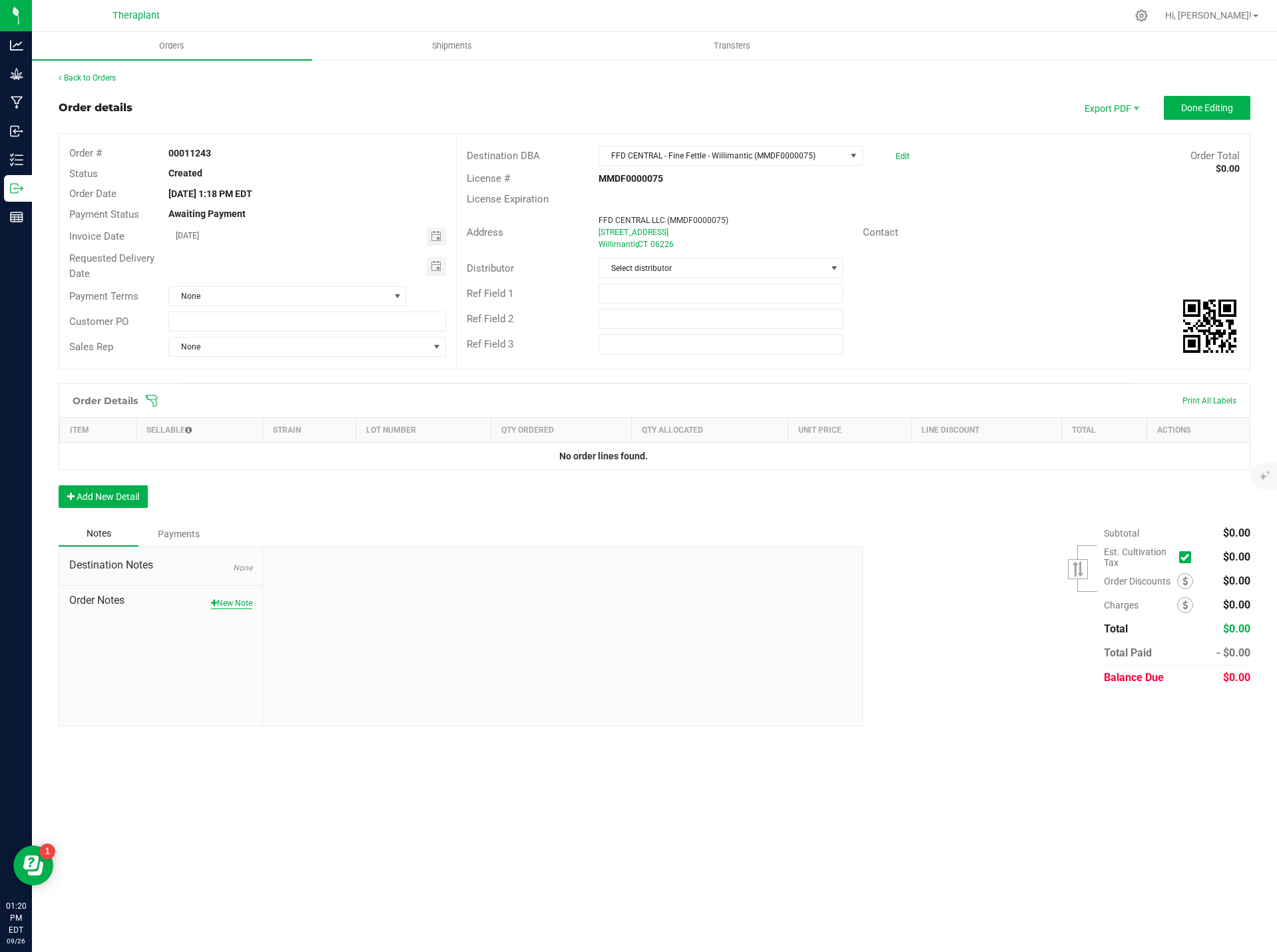
click at [241, 598] on button "New Note" at bounding box center [231, 603] width 41 height 12
paste textarea "all:hours Hash Burger 41213- Sent 5 units for all:hours top performers August. …"
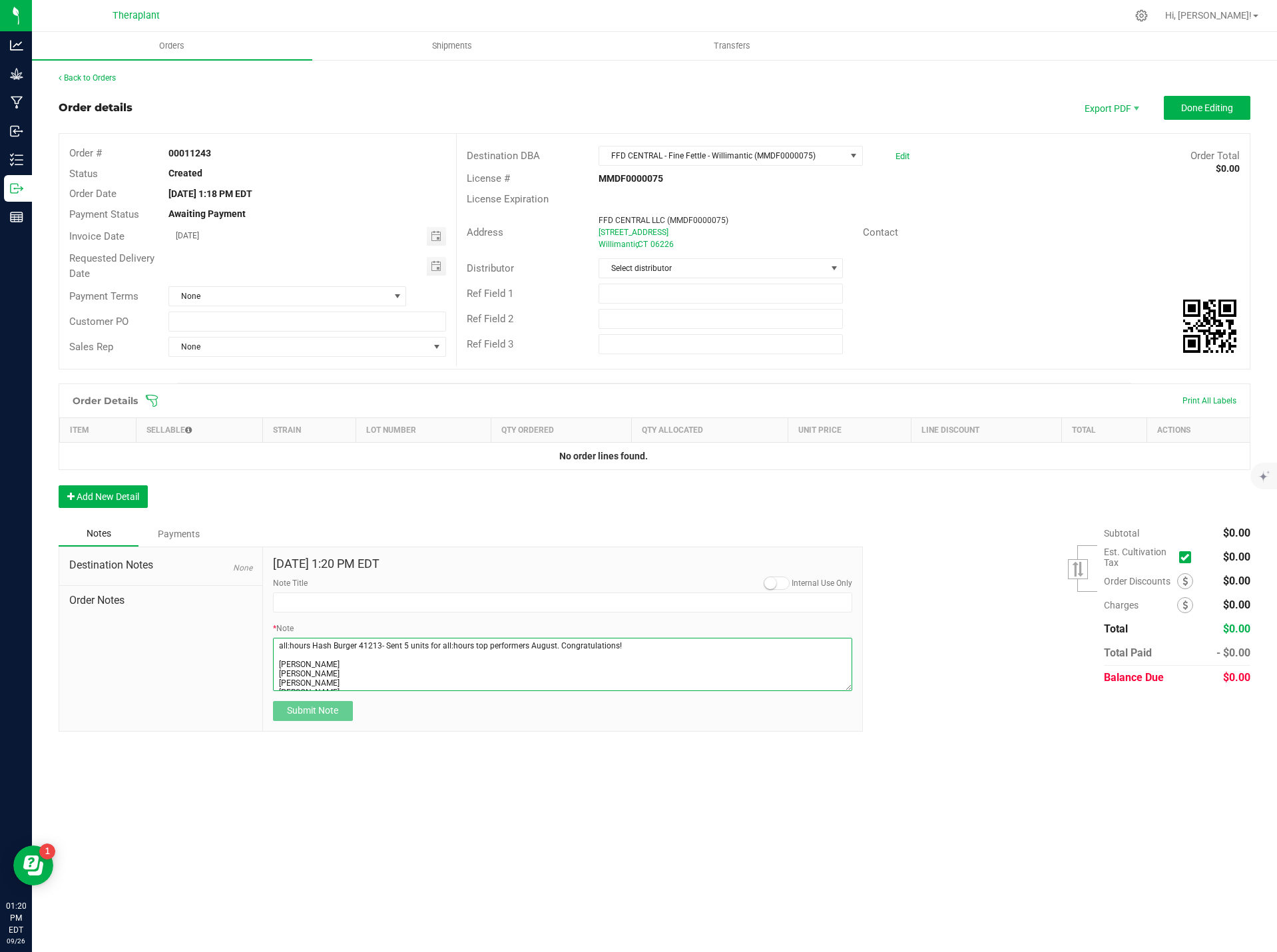
scroll to position [91, 0]
type textarea "all:hours Hash Burger 41213- Sent 5 units for all:hours top performers August. …"
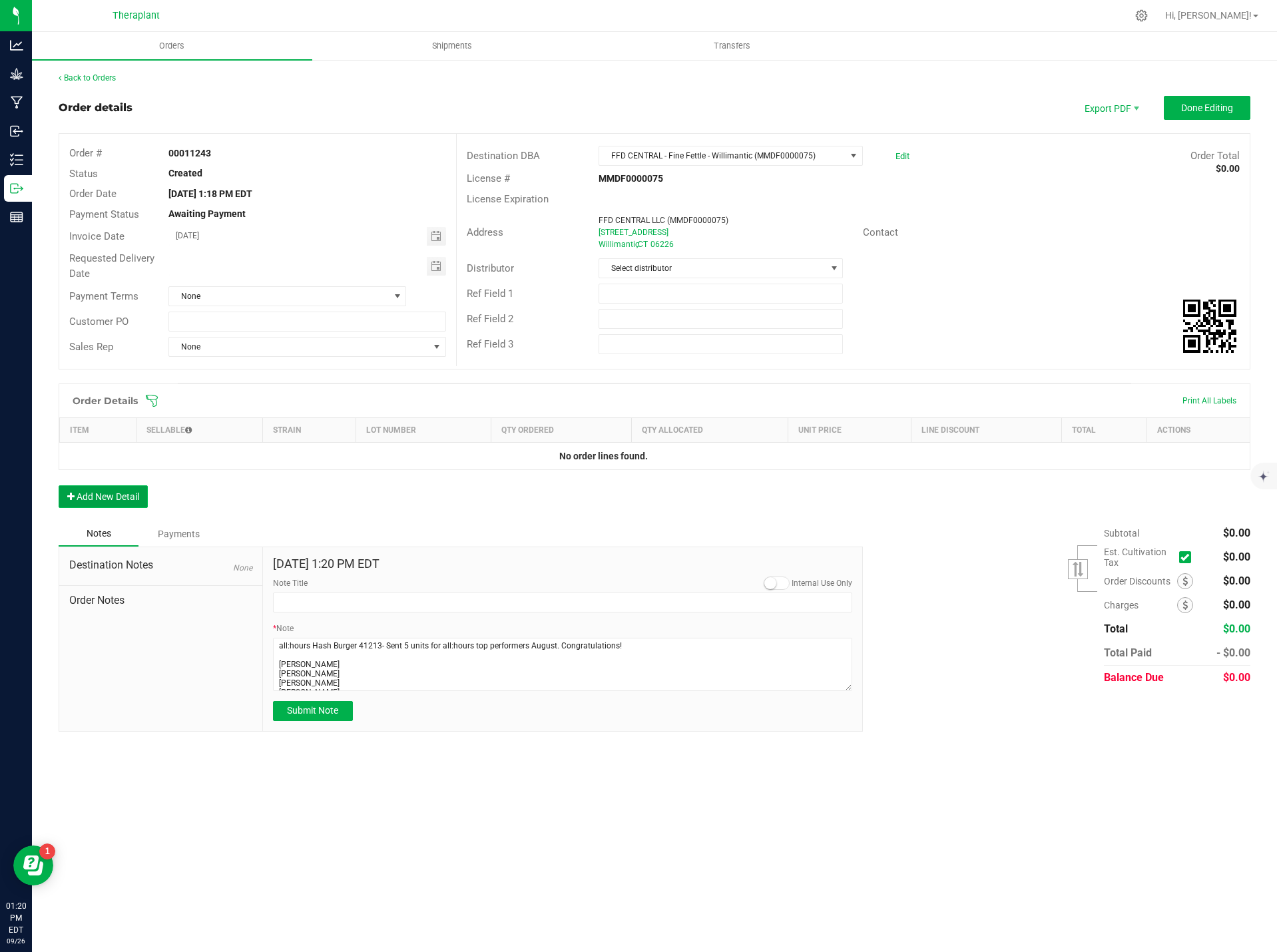
click at [136, 499] on button "Add New Detail" at bounding box center [103, 496] width 89 height 22
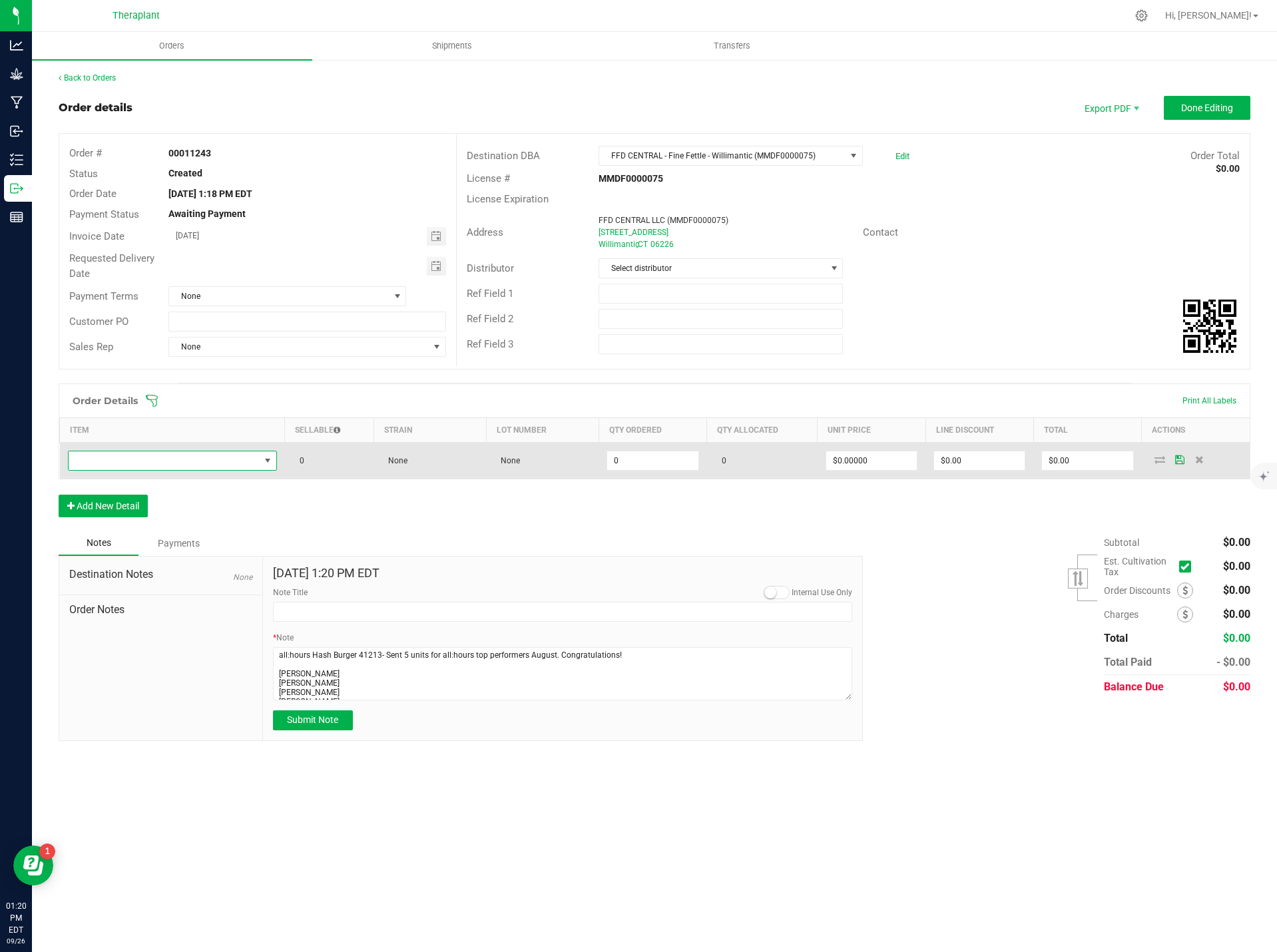
click at [167, 460] on span "NO DATA FOUND" at bounding box center [164, 460] width 191 height 18
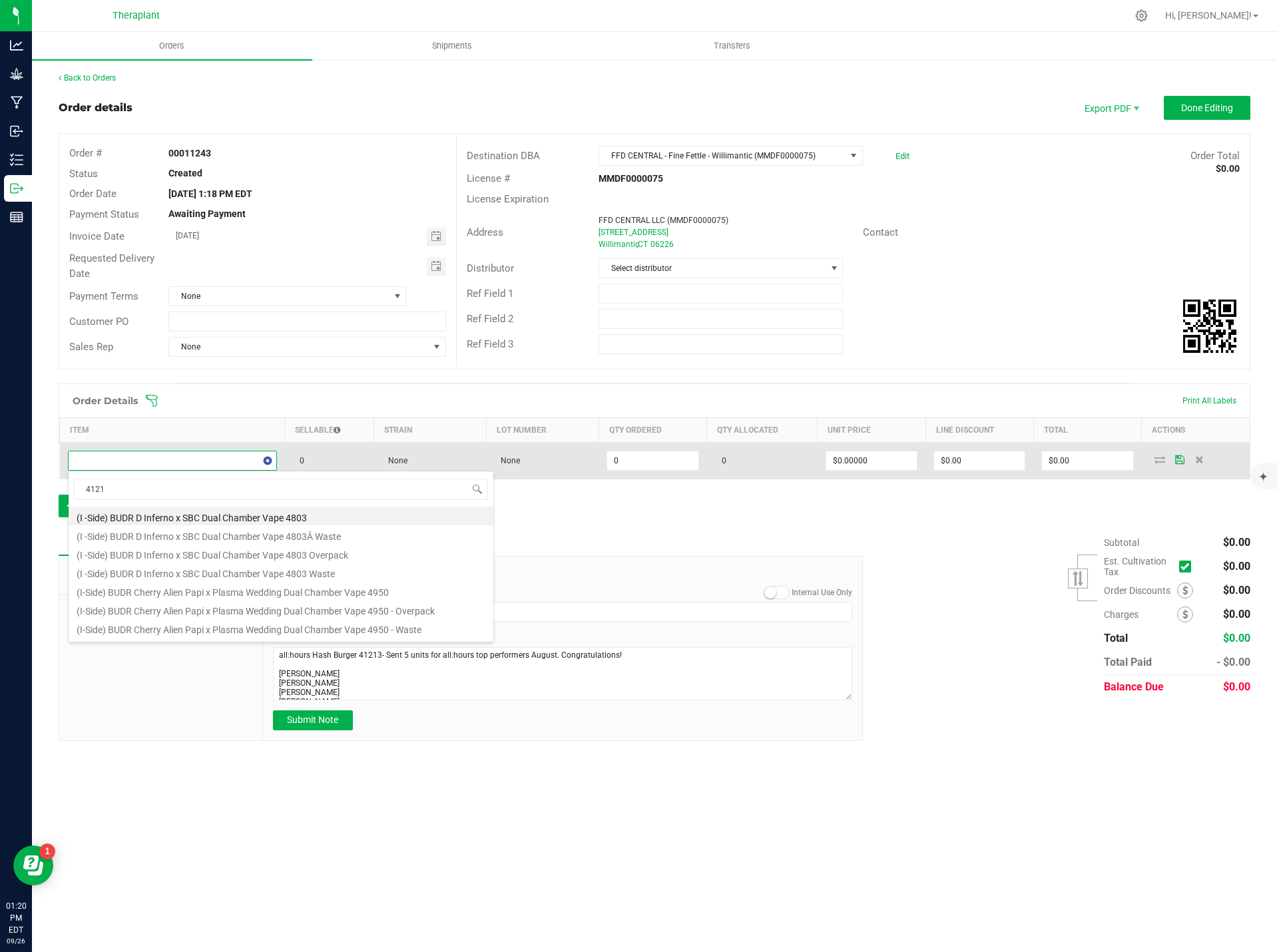
type input "41213"
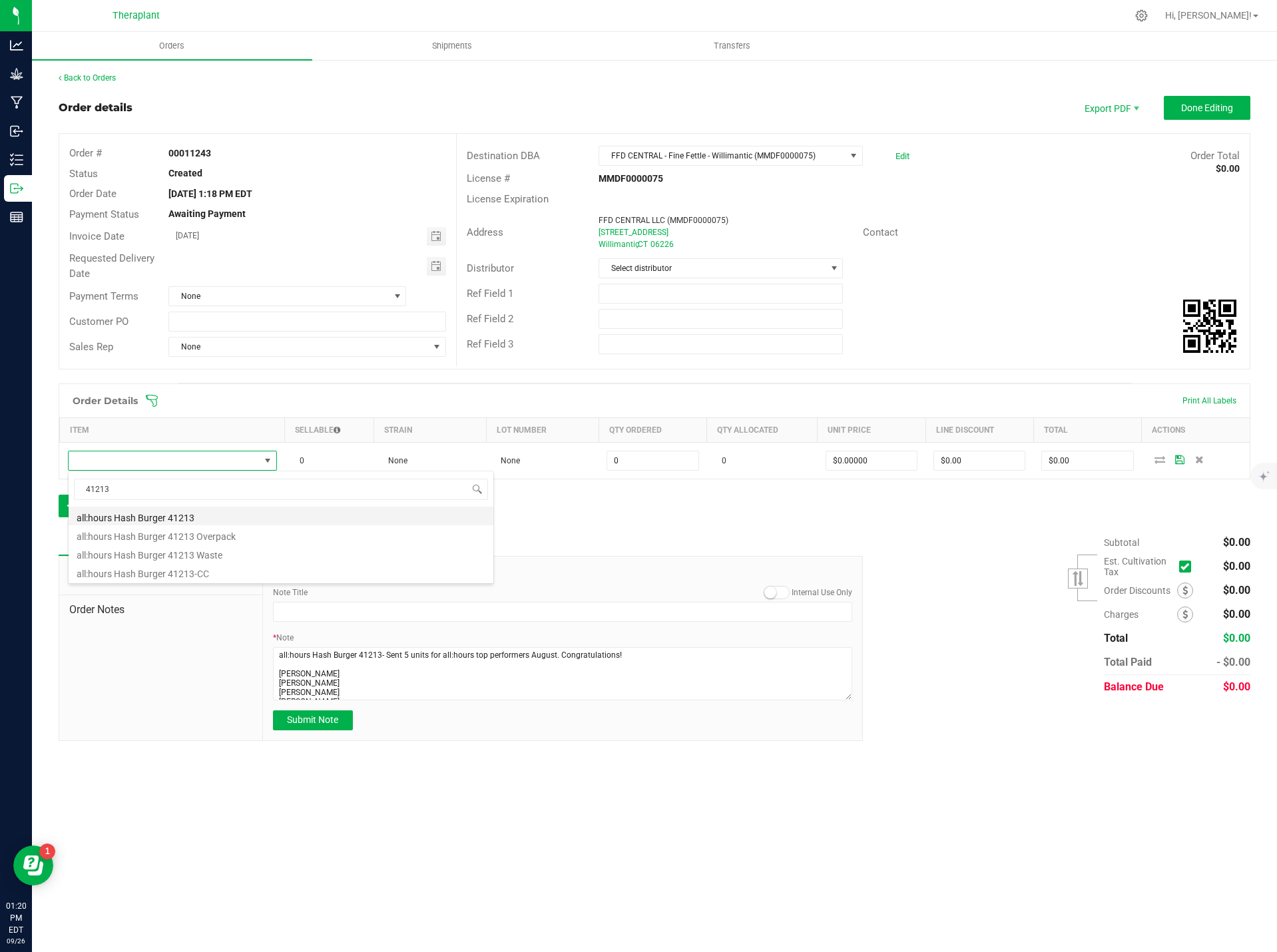
click at [188, 520] on li "all:hours Hash Burger 41213" at bounding box center [282, 516] width 425 height 18
type input "0 ea"
type input "$26.00000"
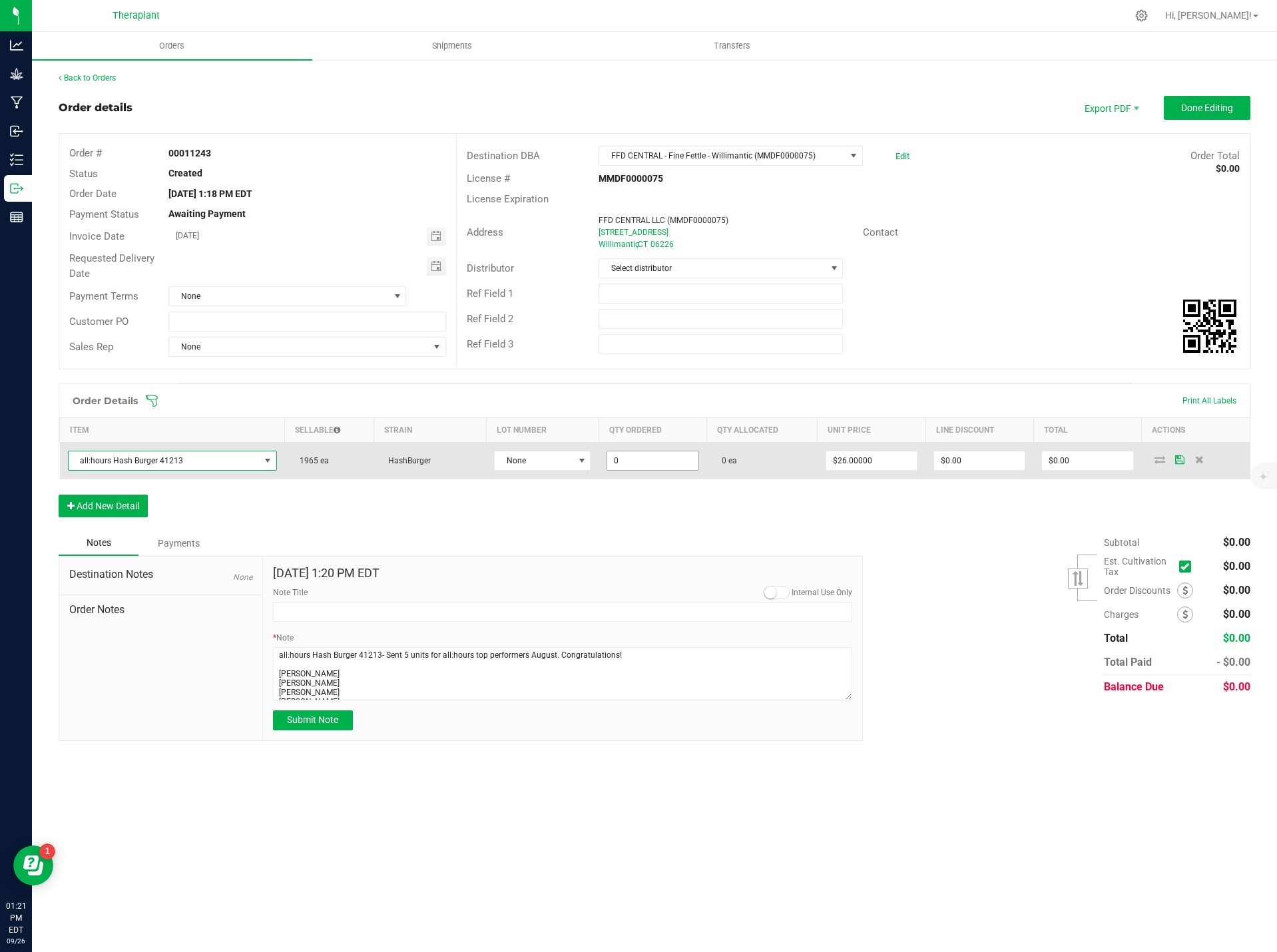
click at [630, 460] on input "0" at bounding box center [652, 460] width 91 height 18
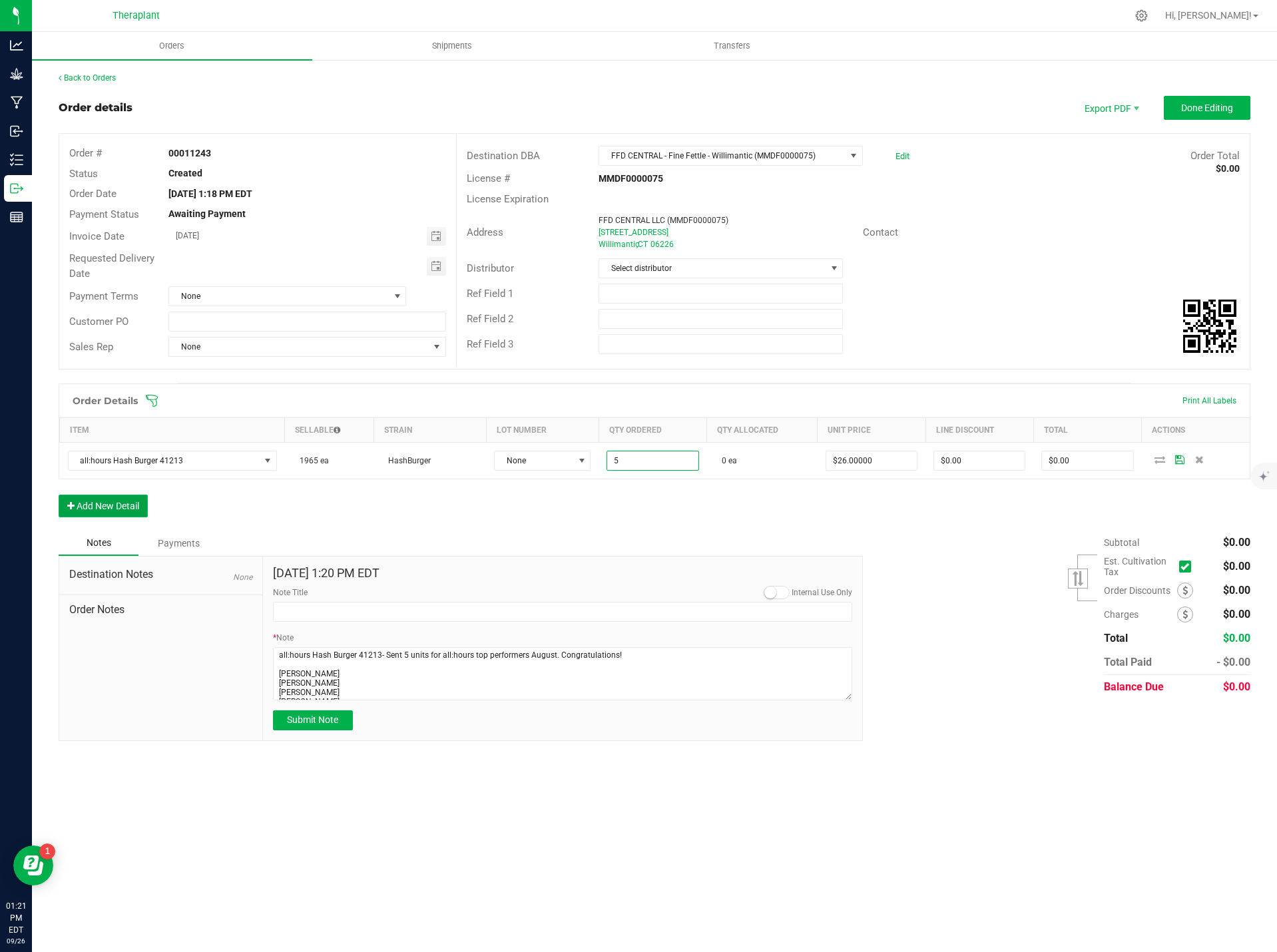
type input "5 ea"
type input "$130.00"
click at [128, 509] on button "Add New Detail" at bounding box center [103, 506] width 89 height 22
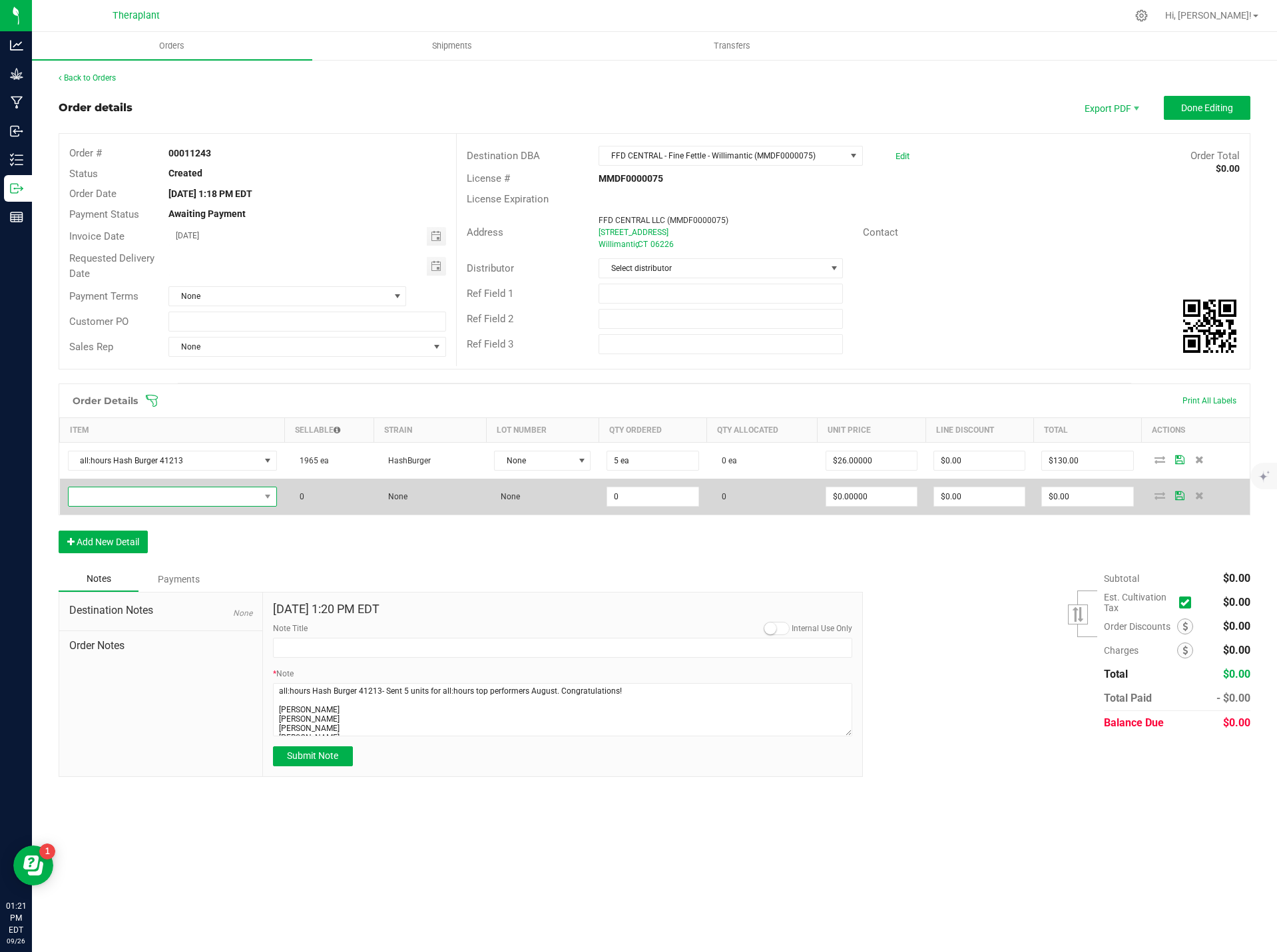
click at [129, 489] on span "NO DATA FOUND" at bounding box center [164, 496] width 191 height 18
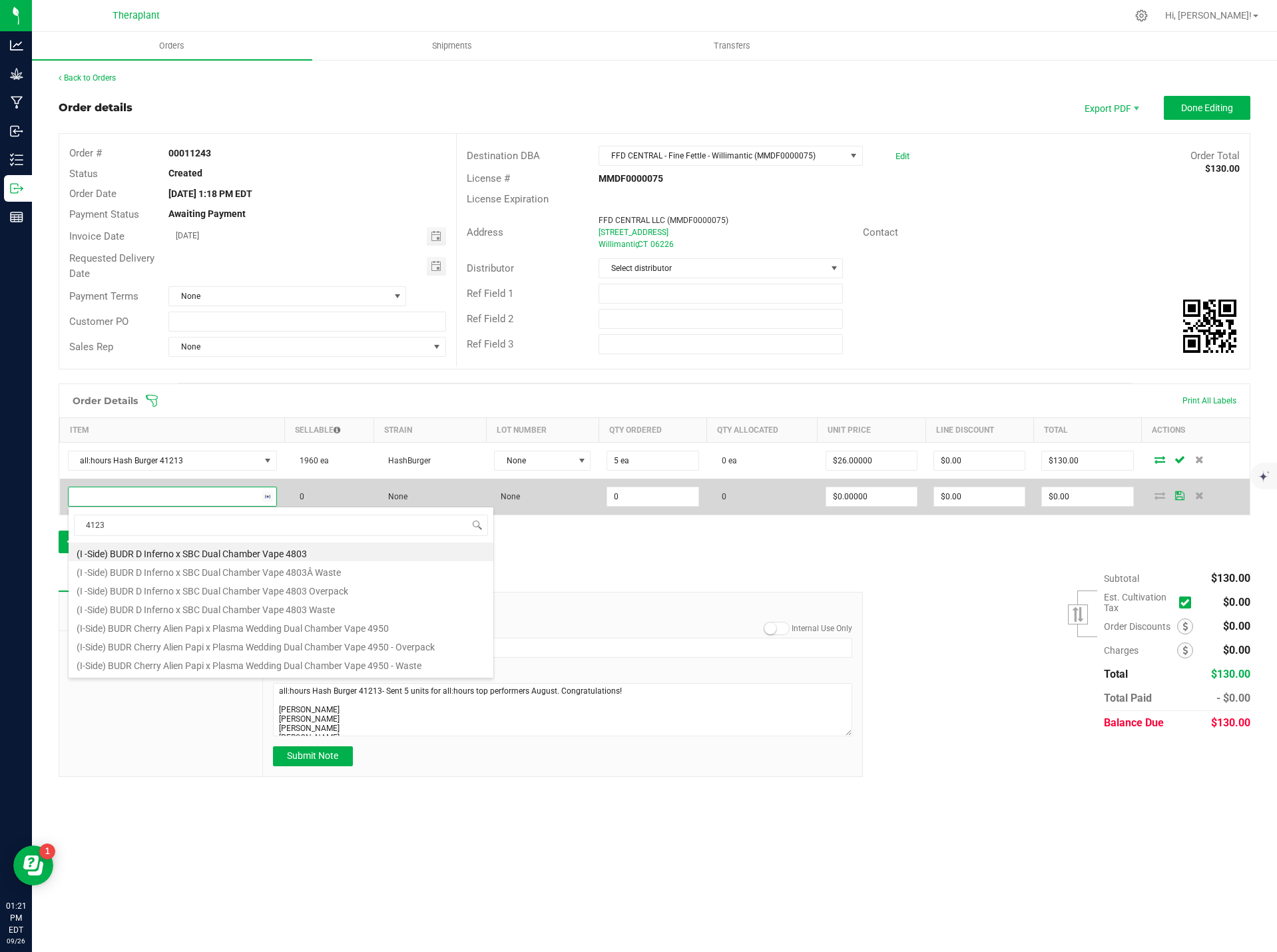
type input "41231"
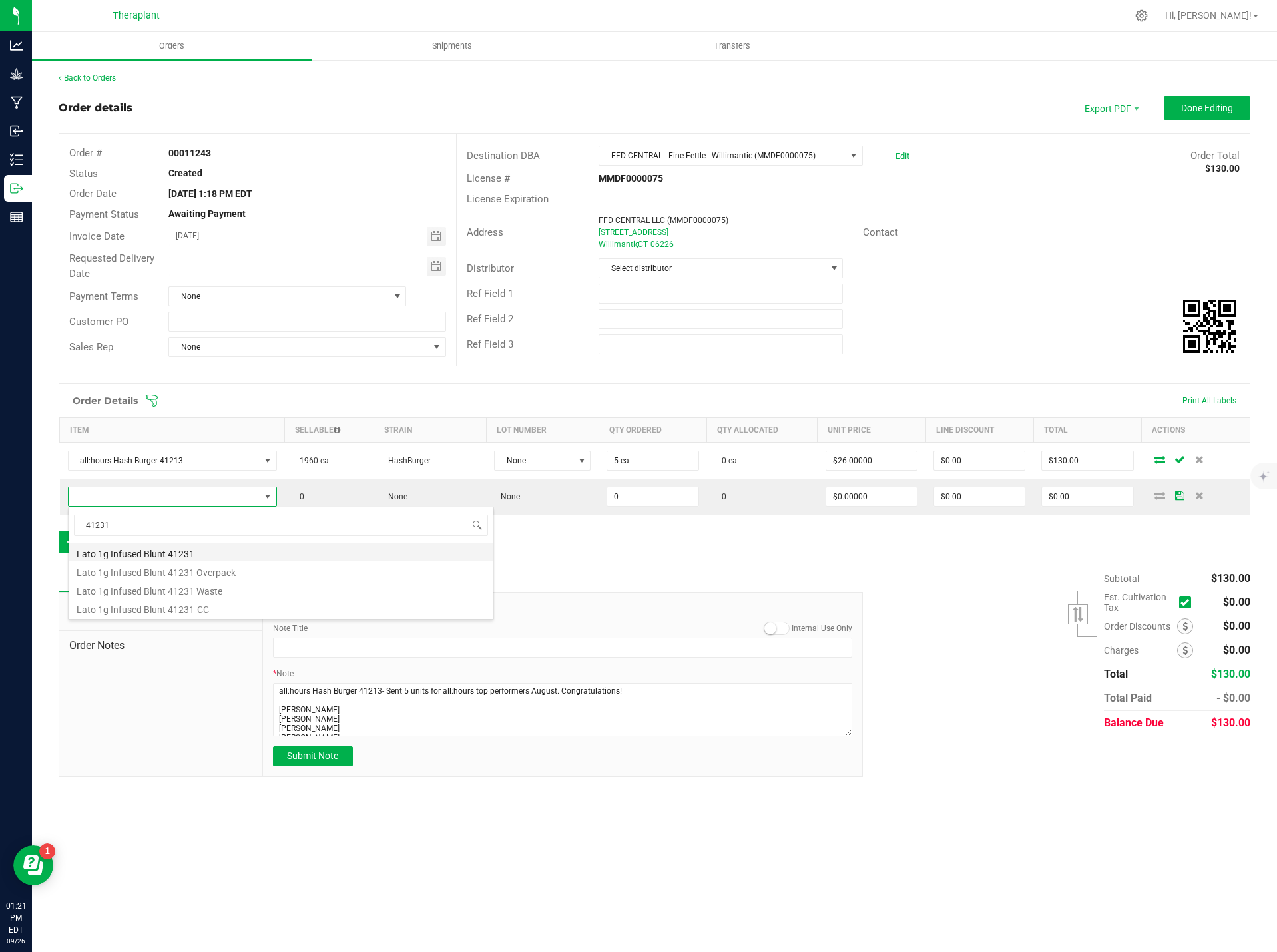
click at [190, 549] on li "Lato 1g Infused Blunt 41231" at bounding box center [282, 552] width 425 height 18
type input "0 ea"
type input "$14.50000"
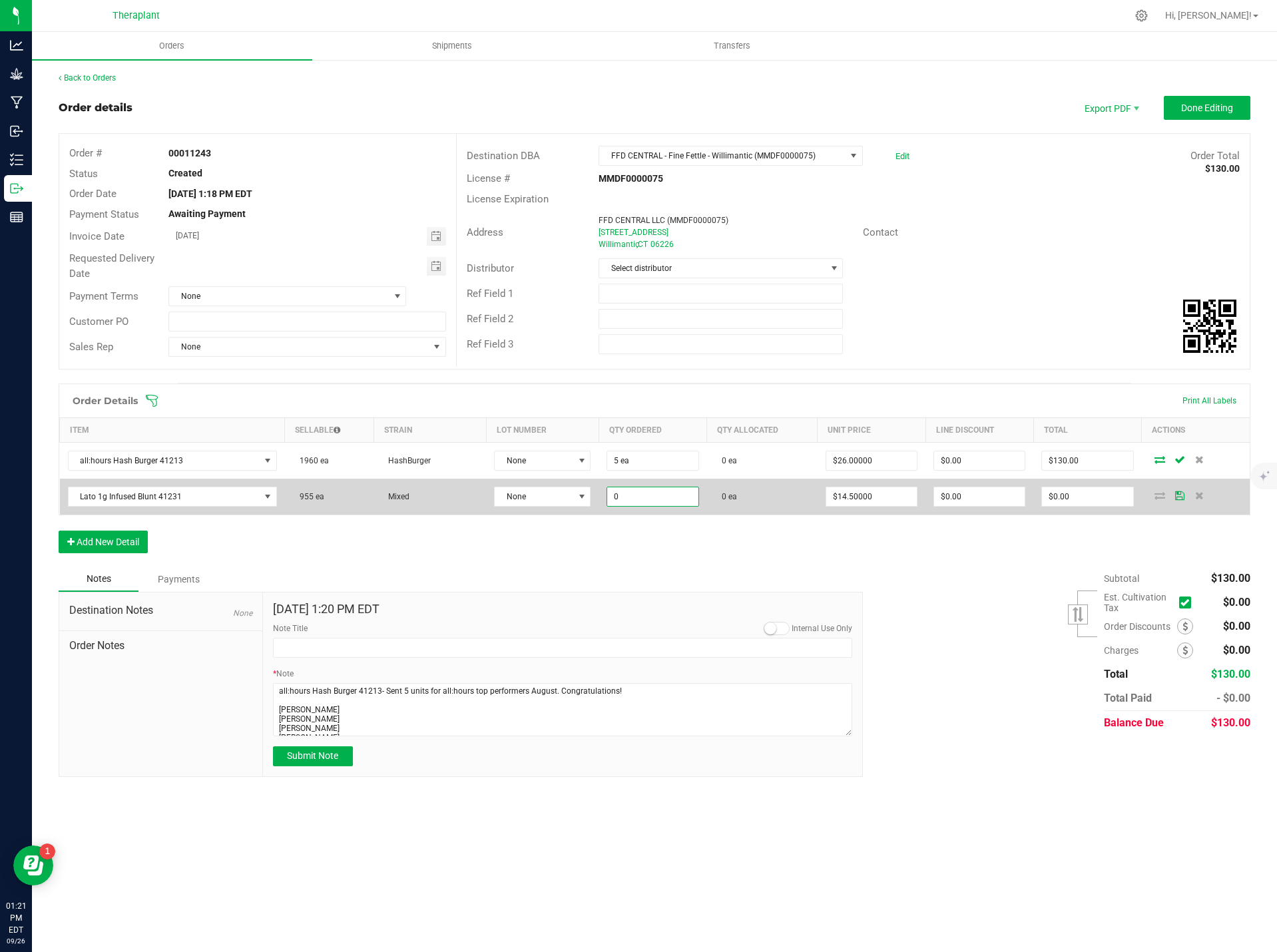
click at [627, 494] on input "0" at bounding box center [652, 496] width 91 height 18
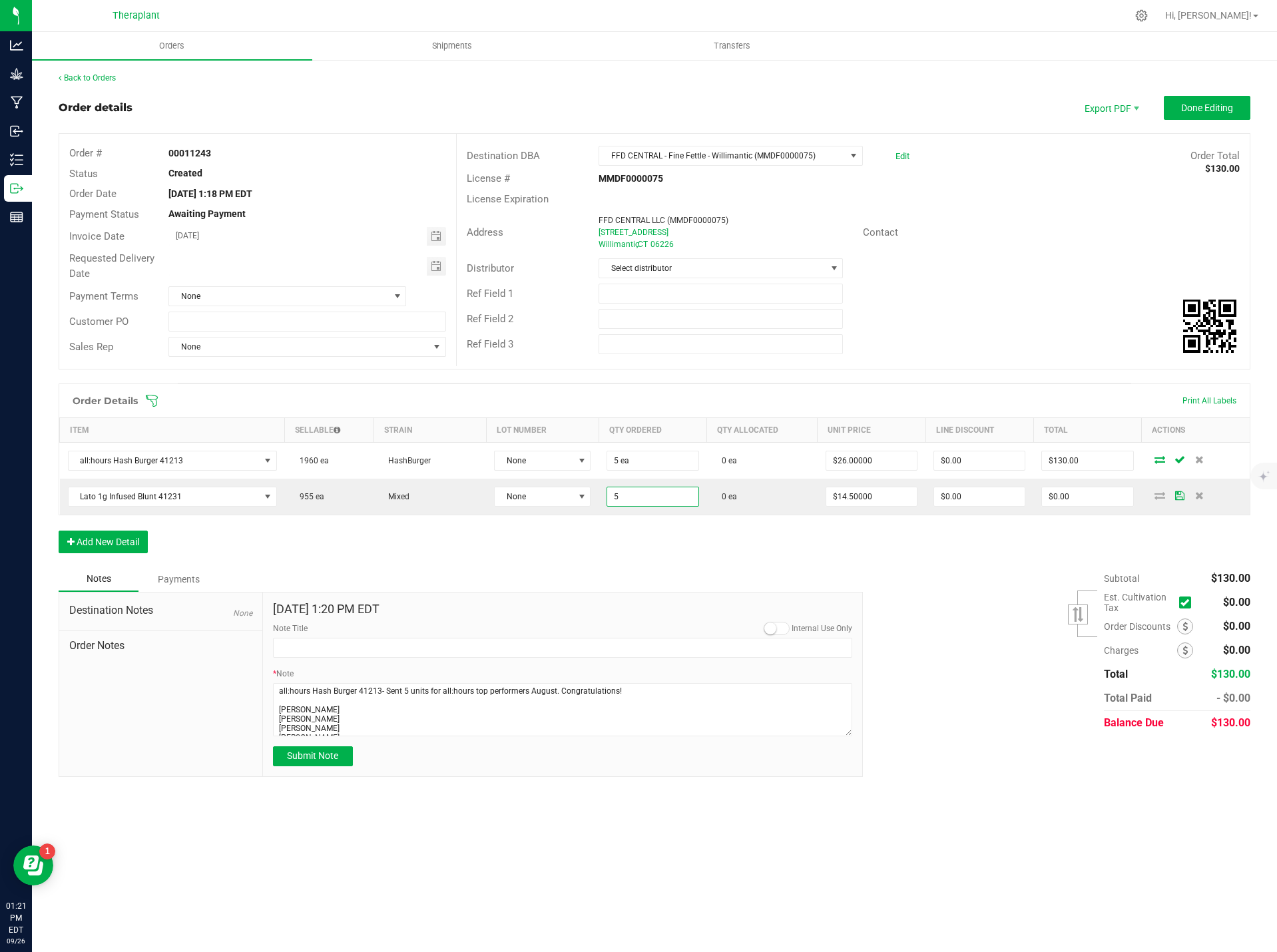
type input "5 ea"
type input "$72.50"
click at [975, 590] on div "Subtotal $130.00 Est. Cultivation Tax" at bounding box center [1052, 651] width 398 height 168
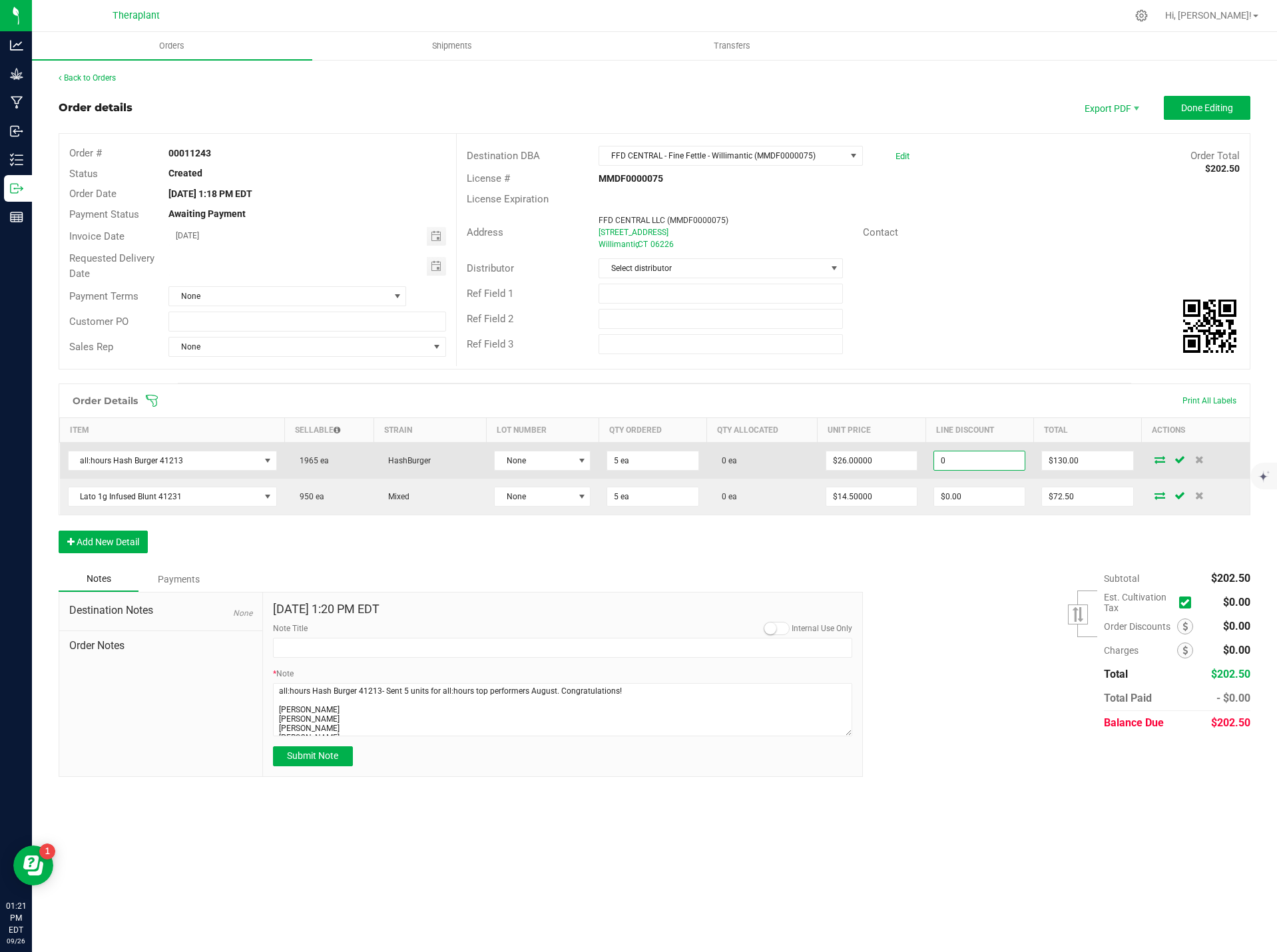
click at [972, 457] on input "0" at bounding box center [979, 460] width 91 height 18
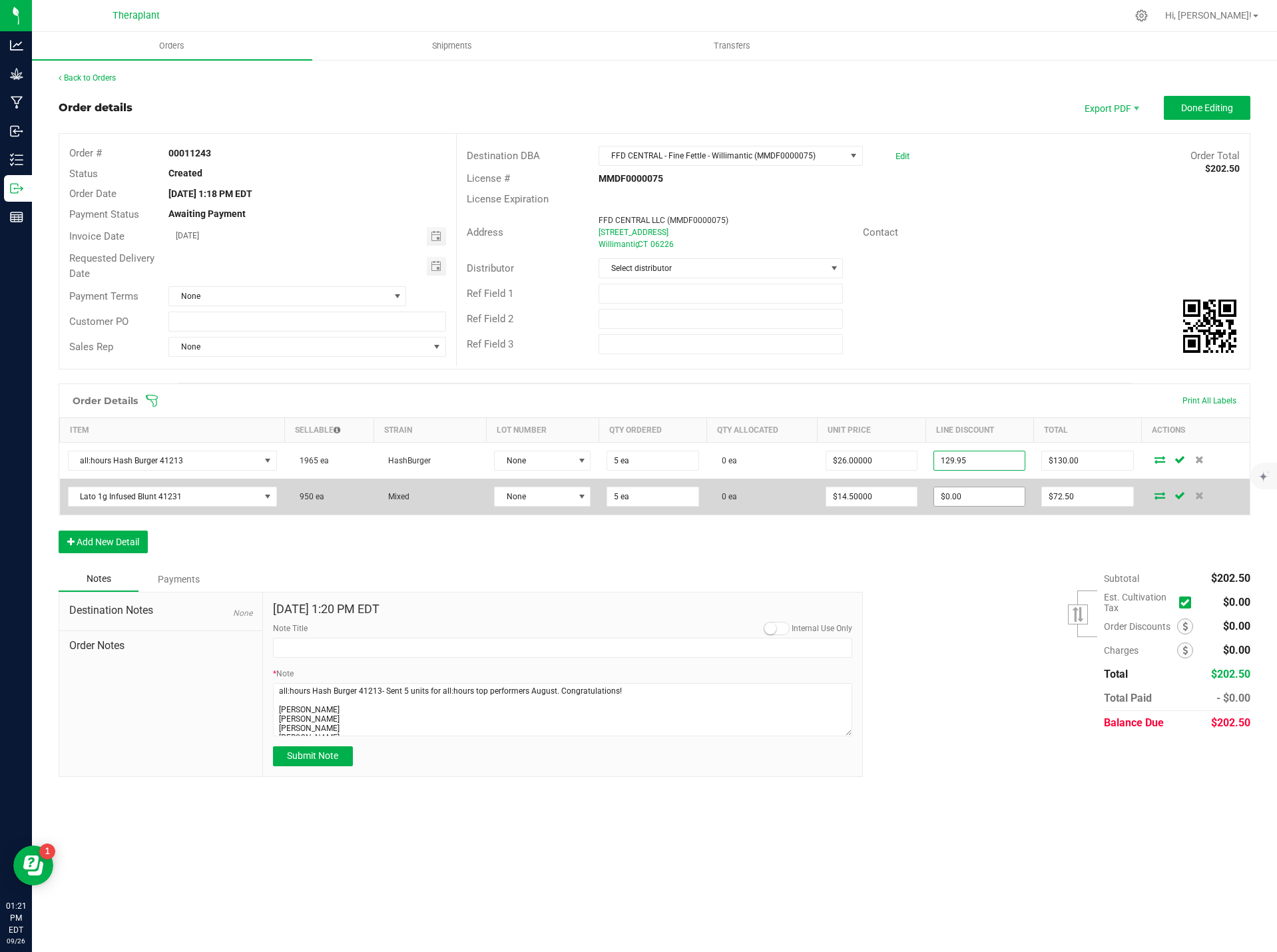
type input "$129.95"
type input "$0.05"
click at [975, 492] on input "0" at bounding box center [979, 496] width 91 height 18
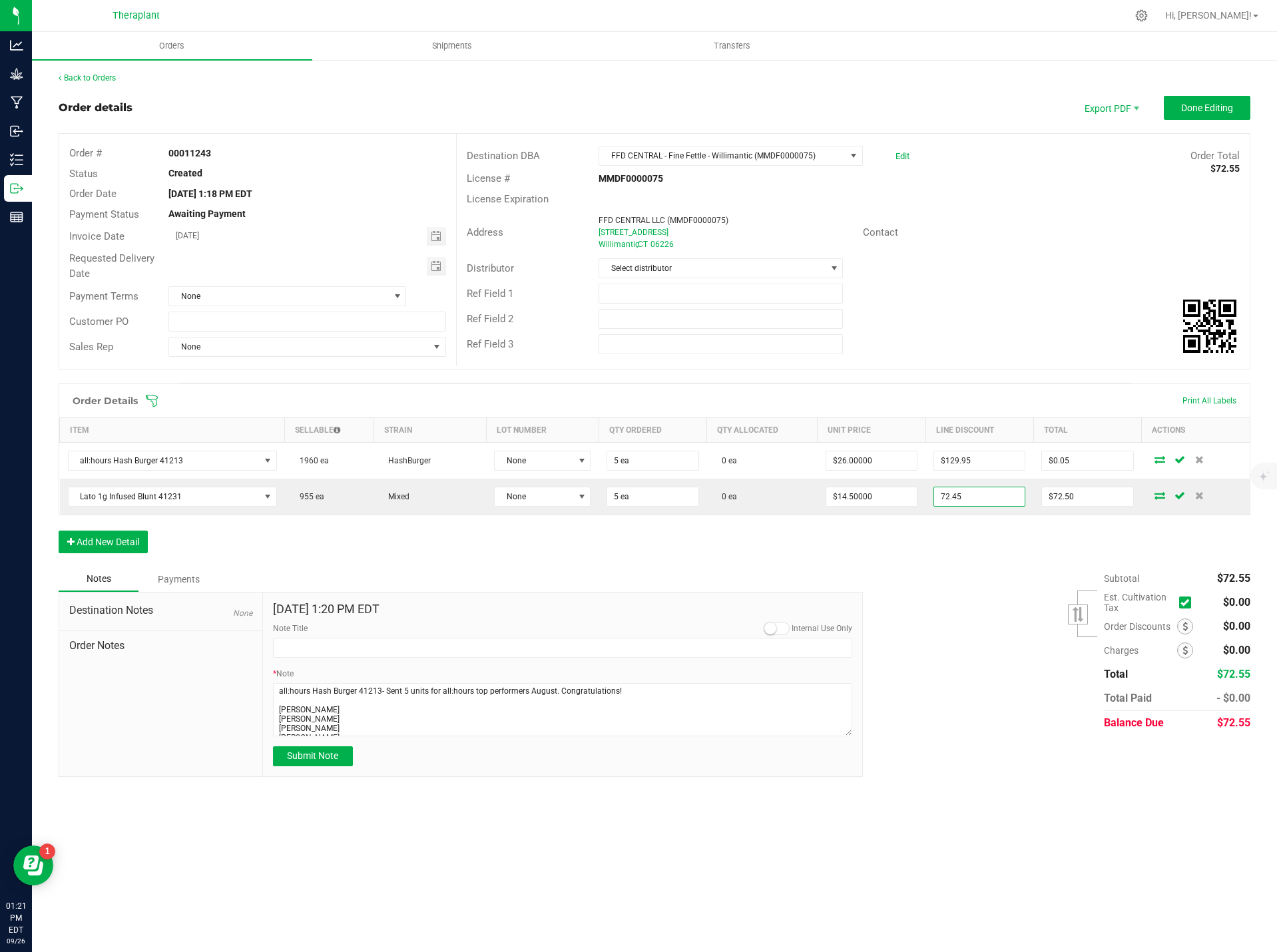
type input "$72.45"
type input "$0.05"
click at [990, 630] on div "Subtotal $72.55 Est. Cultivation Tax" at bounding box center [1052, 651] width 398 height 168
click at [351, 648] on input "Note Title" at bounding box center [562, 647] width 580 height 20
type input "Top Performer Sample Units"
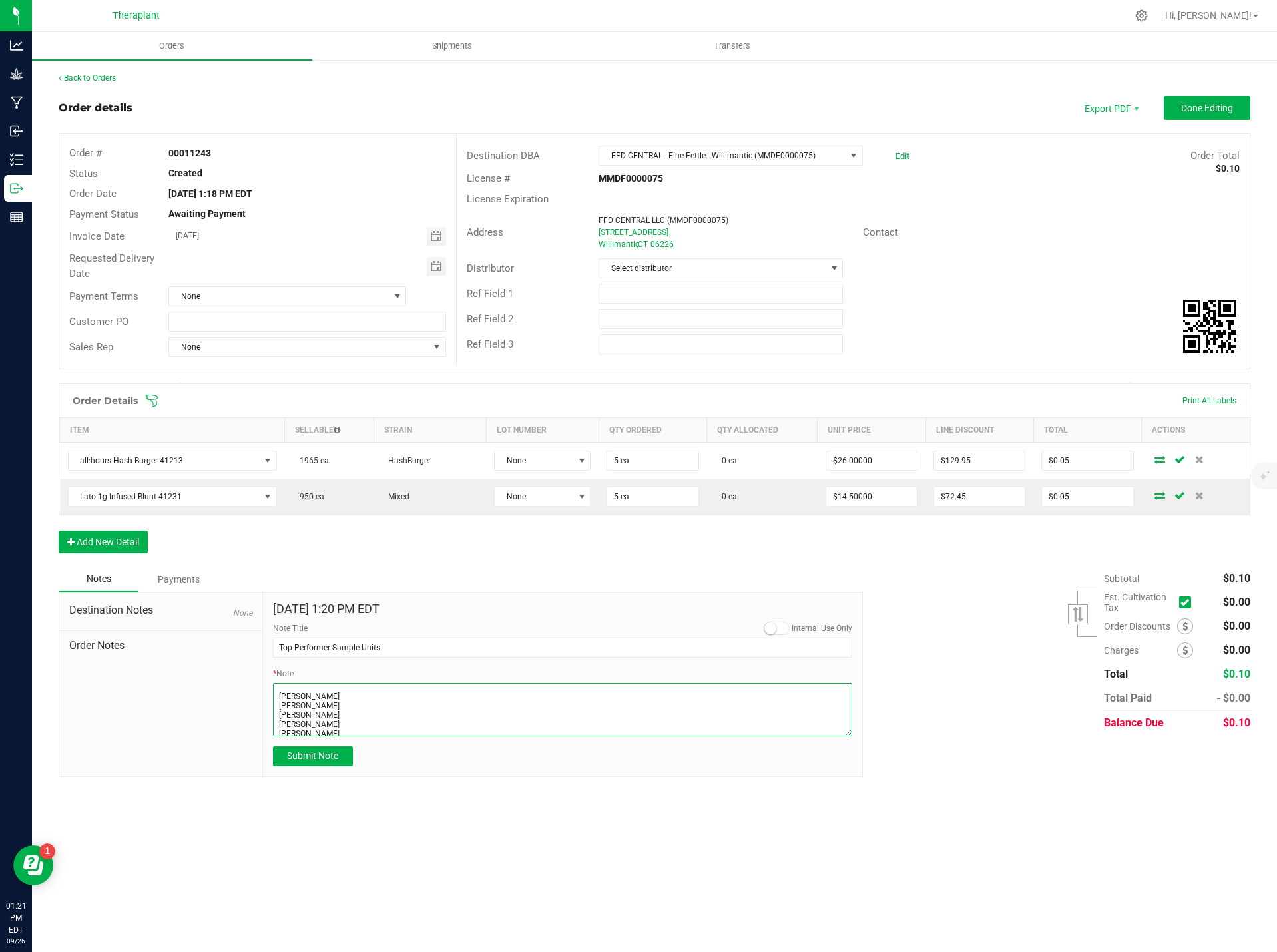
scroll to position [26, 0]
drag, startPoint x: 282, startPoint y: 708, endPoint x: 335, endPoint y: 722, distance: 54.8
click at [335, 722] on textarea "* Note" at bounding box center [562, 710] width 580 height 53
paste textarea "[PERSON_NAME] [PERSON_NAME] [PERSON_NAME] [PERSON_NAME] [PERSON_NAME]"
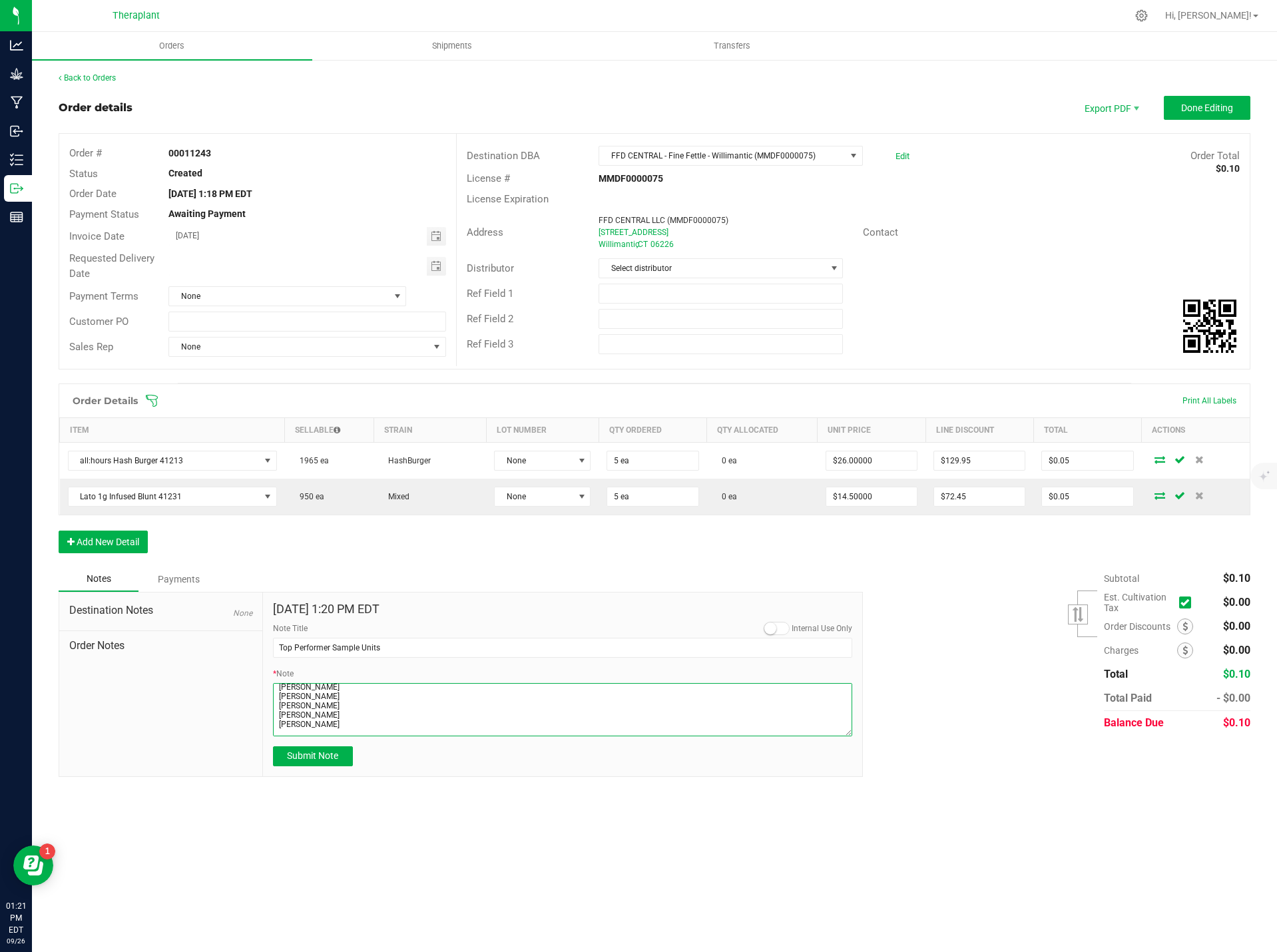
drag, startPoint x: 314, startPoint y: 731, endPoint x: 259, endPoint y: 702, distance: 62.2
click at [259, 702] on div "Destination Notes None Order Notes [DATE] 1:20 PM EDT Internal Use Only Note Ti…" at bounding box center [460, 684] width 805 height 185
click at [296, 683] on textarea "* Note" at bounding box center [562, 710] width 580 height 53
drag, startPoint x: 278, startPoint y: 690, endPoint x: 330, endPoint y: 735, distance: 68.8
click at [330, 735] on textarea "* Note" at bounding box center [562, 710] width 580 height 53
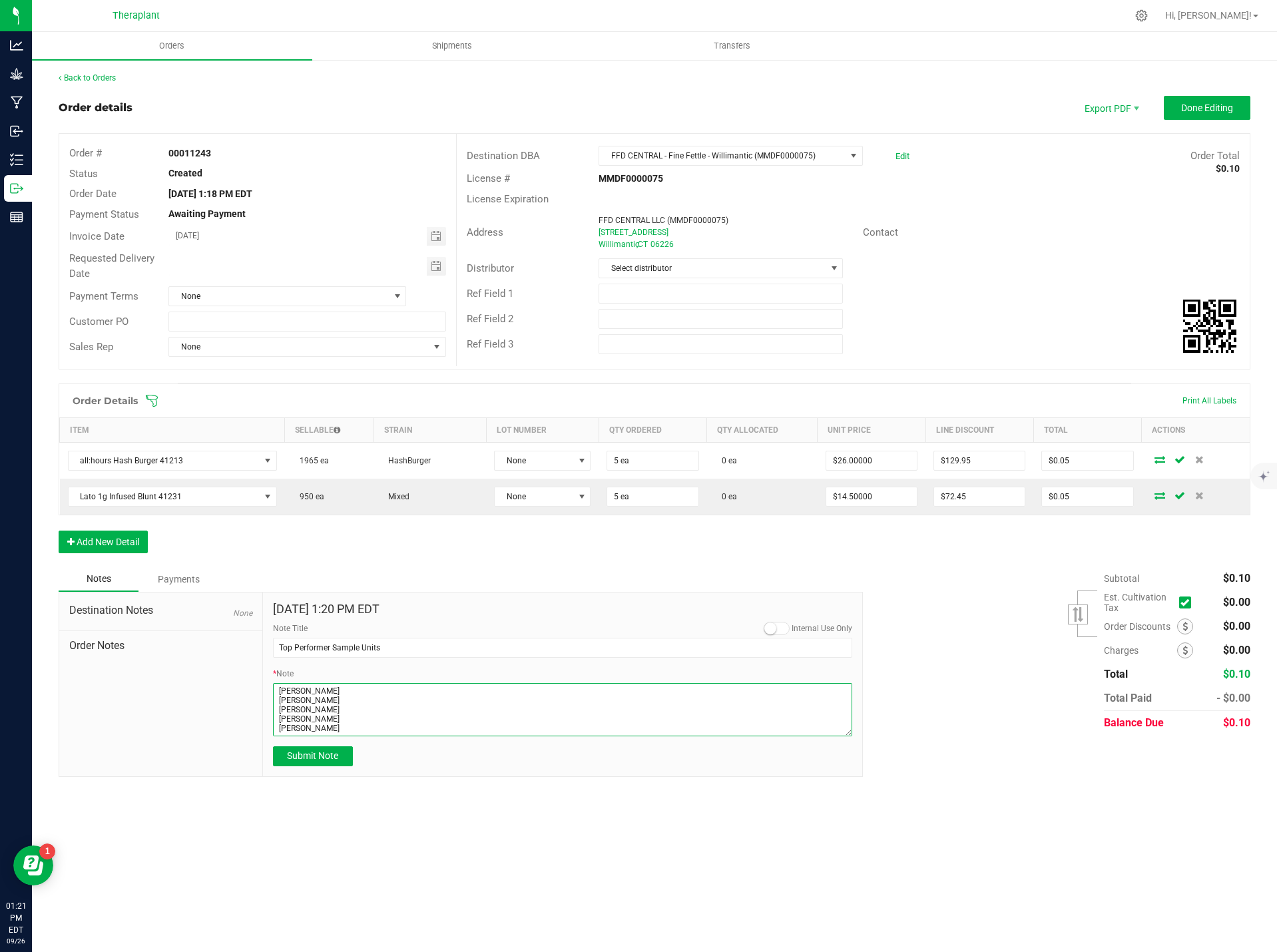
paste textarea "[PERSON_NAME] [PERSON_NAME] [PERSON_NAME] [PERSON_NAME] [PERSON_NAME]"
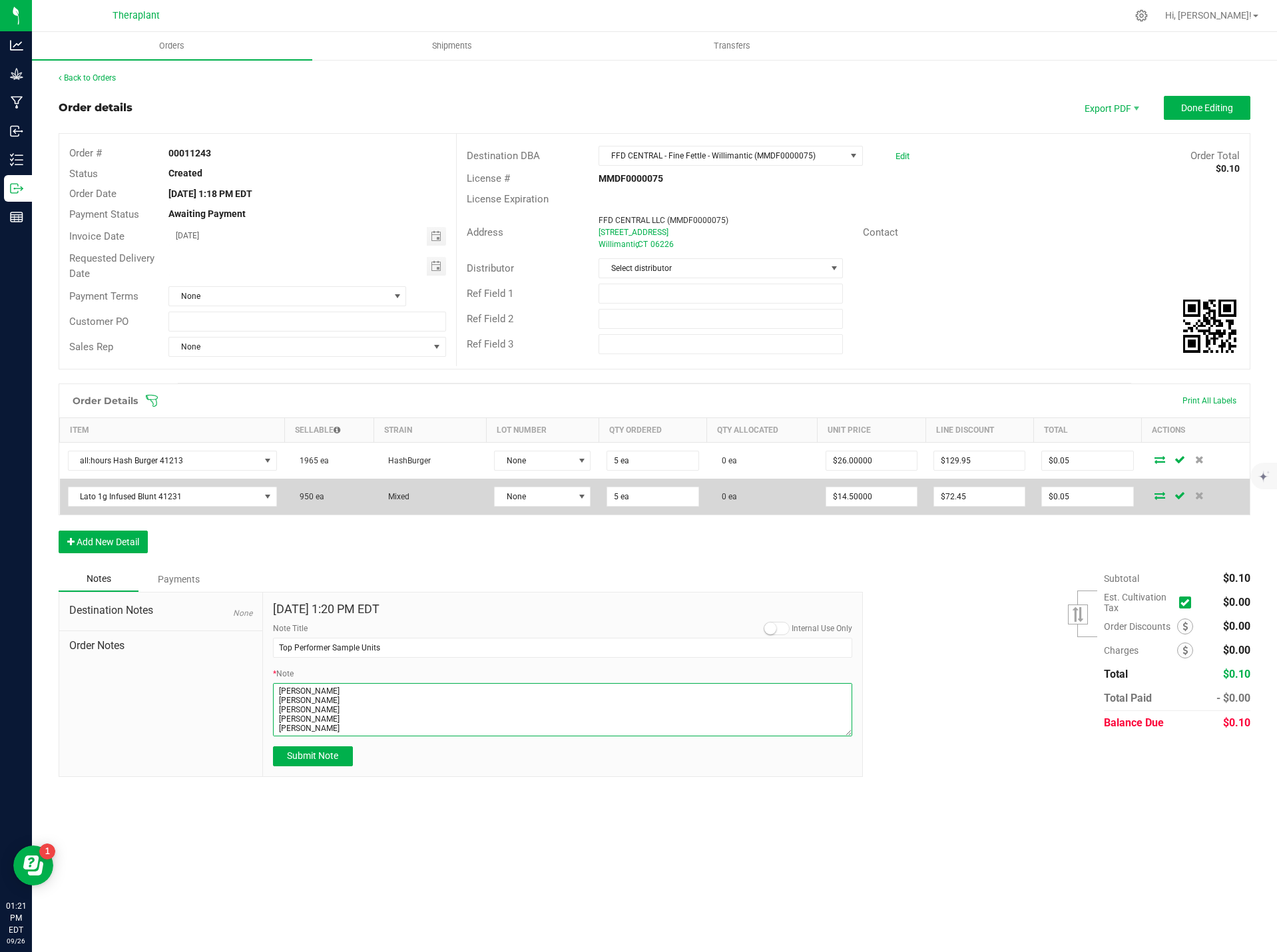
scroll to position [91, 0]
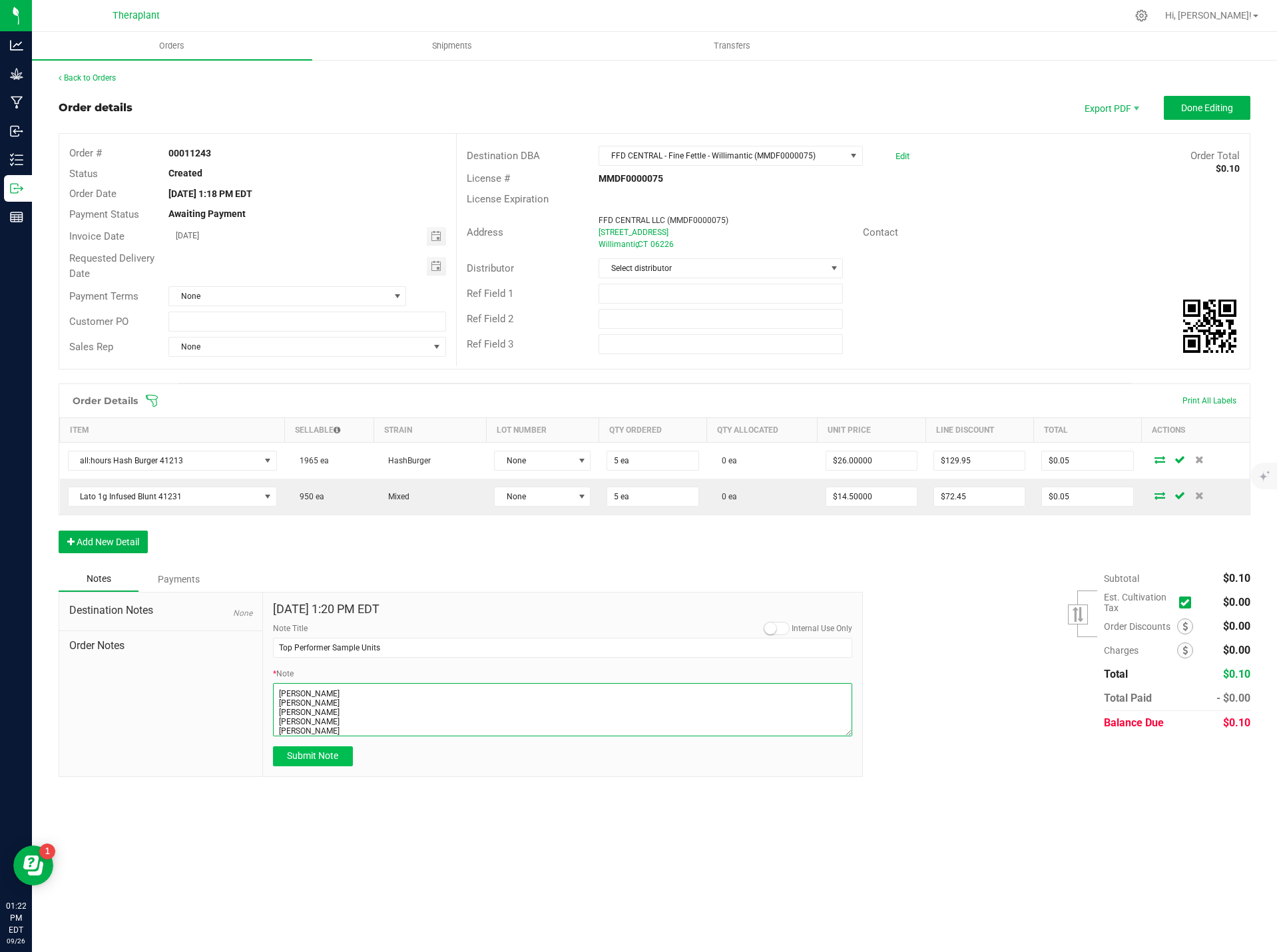
type textarea "all:hours Hash Burger 41213- Sent 5 units for all:hours top performers August. …"
click at [313, 753] on span "Submit Note" at bounding box center [313, 756] width 51 height 10
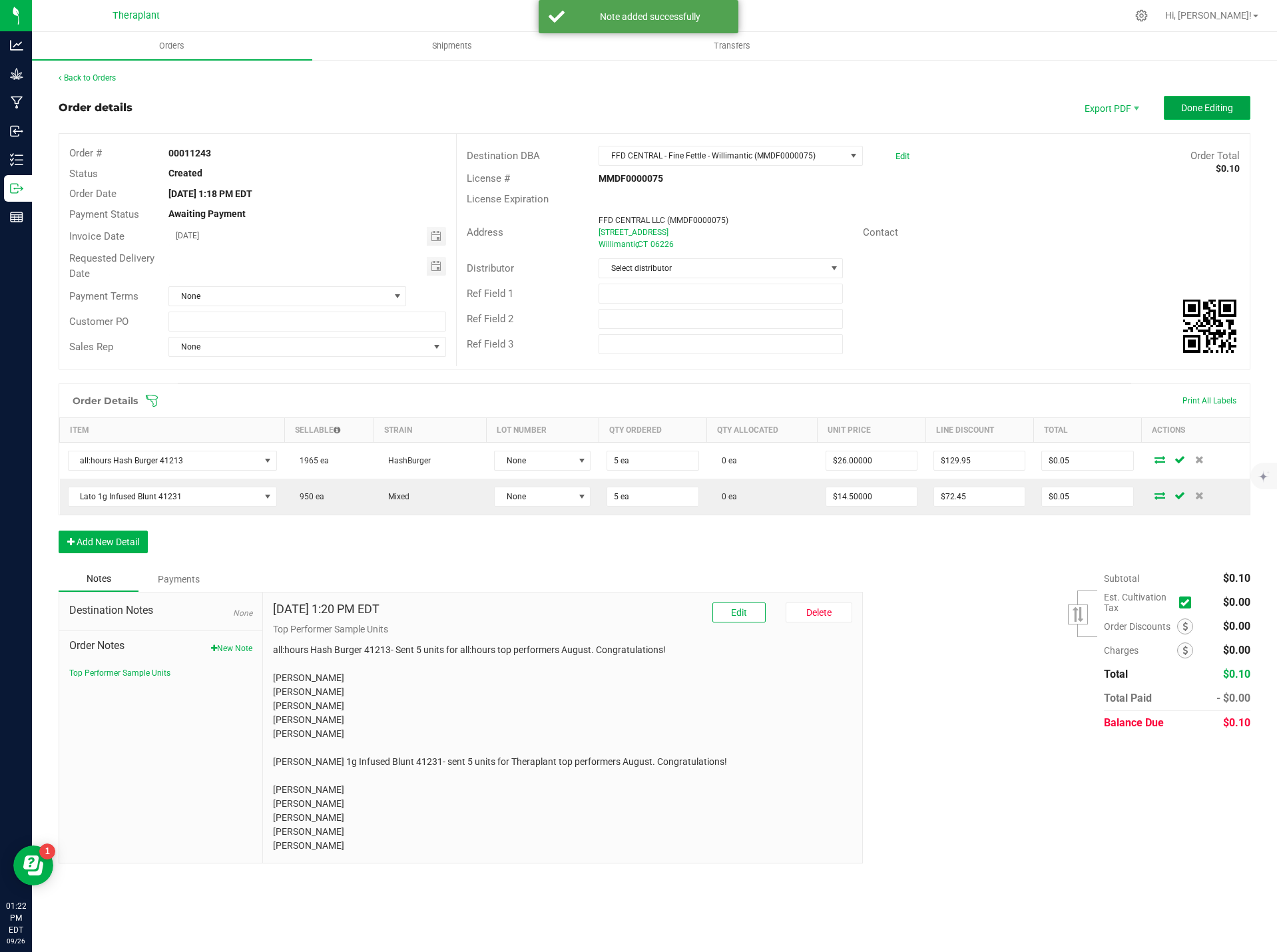
click at [1189, 98] on button "Done Editing" at bounding box center [1207, 108] width 87 height 24
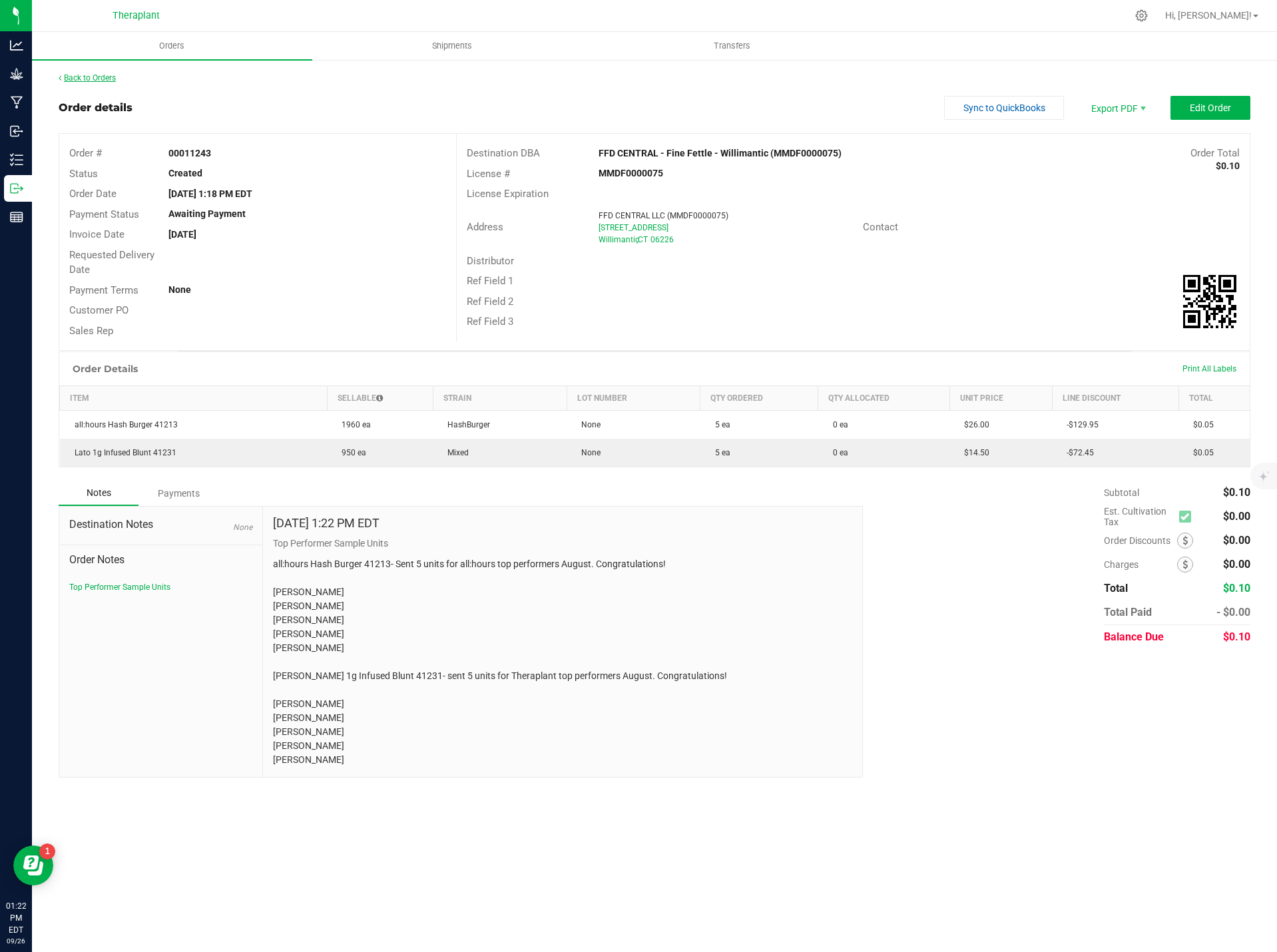
click at [92, 76] on link "Back to Orders" at bounding box center [87, 78] width 57 height 10
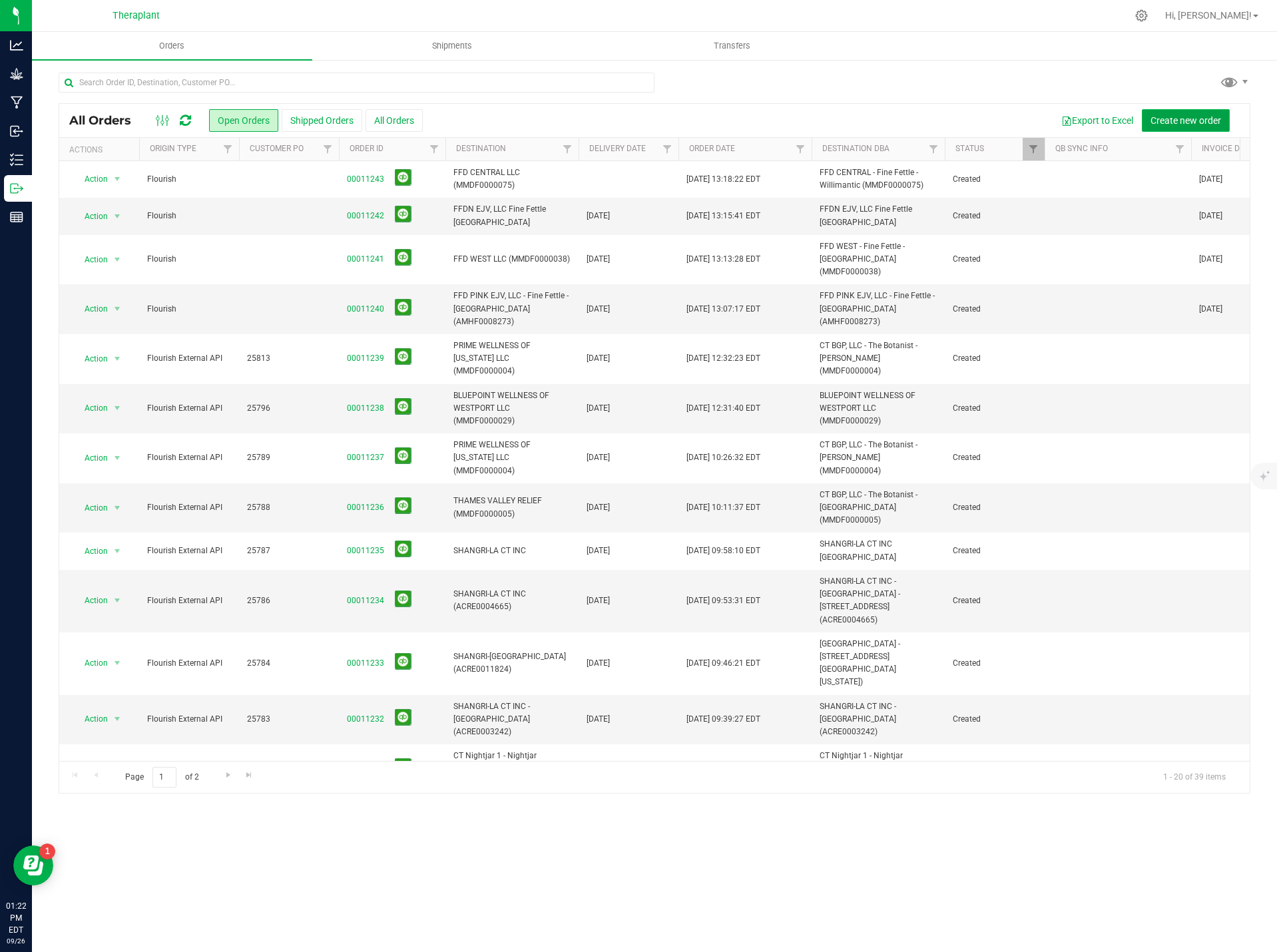
click at [1199, 124] on span "Create new order" at bounding box center [1186, 120] width 71 height 10
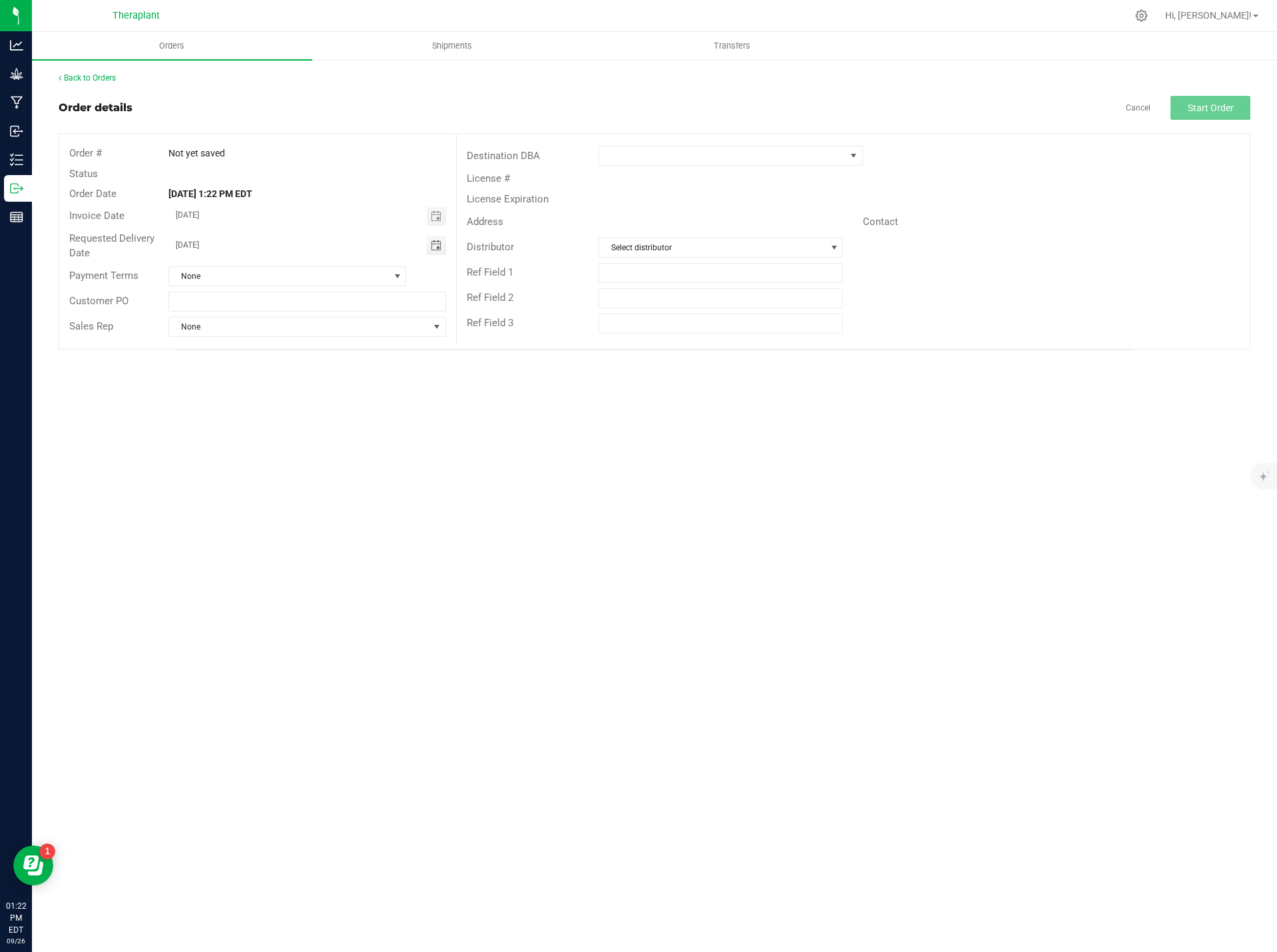
drag, startPoint x: 268, startPoint y: 241, endPoint x: 137, endPoint y: 253, distance: 131.5
click at [137, 253] on div "Requested Delivery Date [DATE]" at bounding box center [257, 246] width 397 height 35
type input "month/day/year"
click at [629, 155] on span at bounding box center [722, 156] width 245 height 18
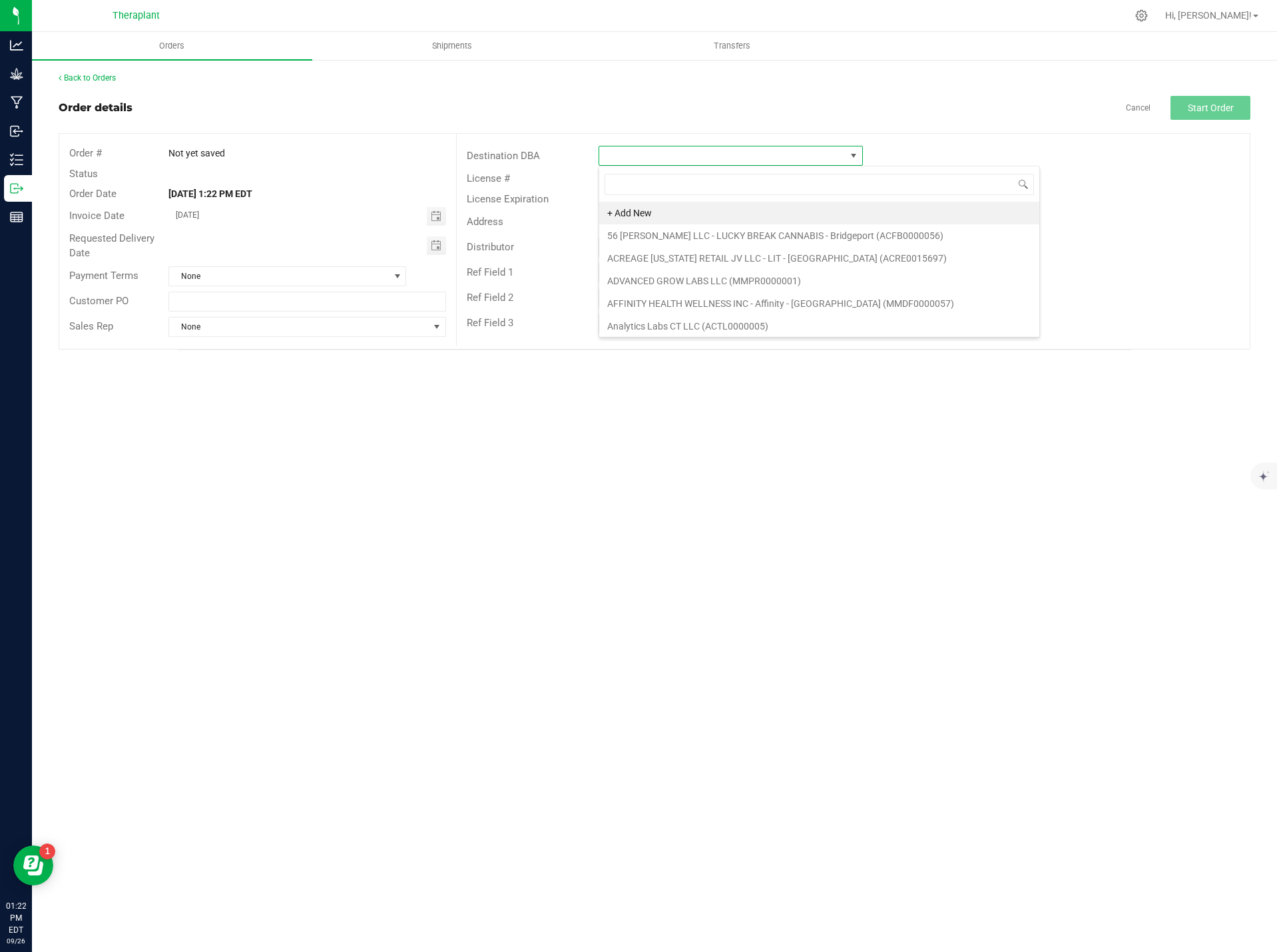
scroll to position [20, 265]
type input "man"
click at [765, 302] on li "FFDW EJV - Fine Fettle - [GEOGRAPHIC_DATA] (ACRE0015647)" at bounding box center [806, 303] width 414 height 22
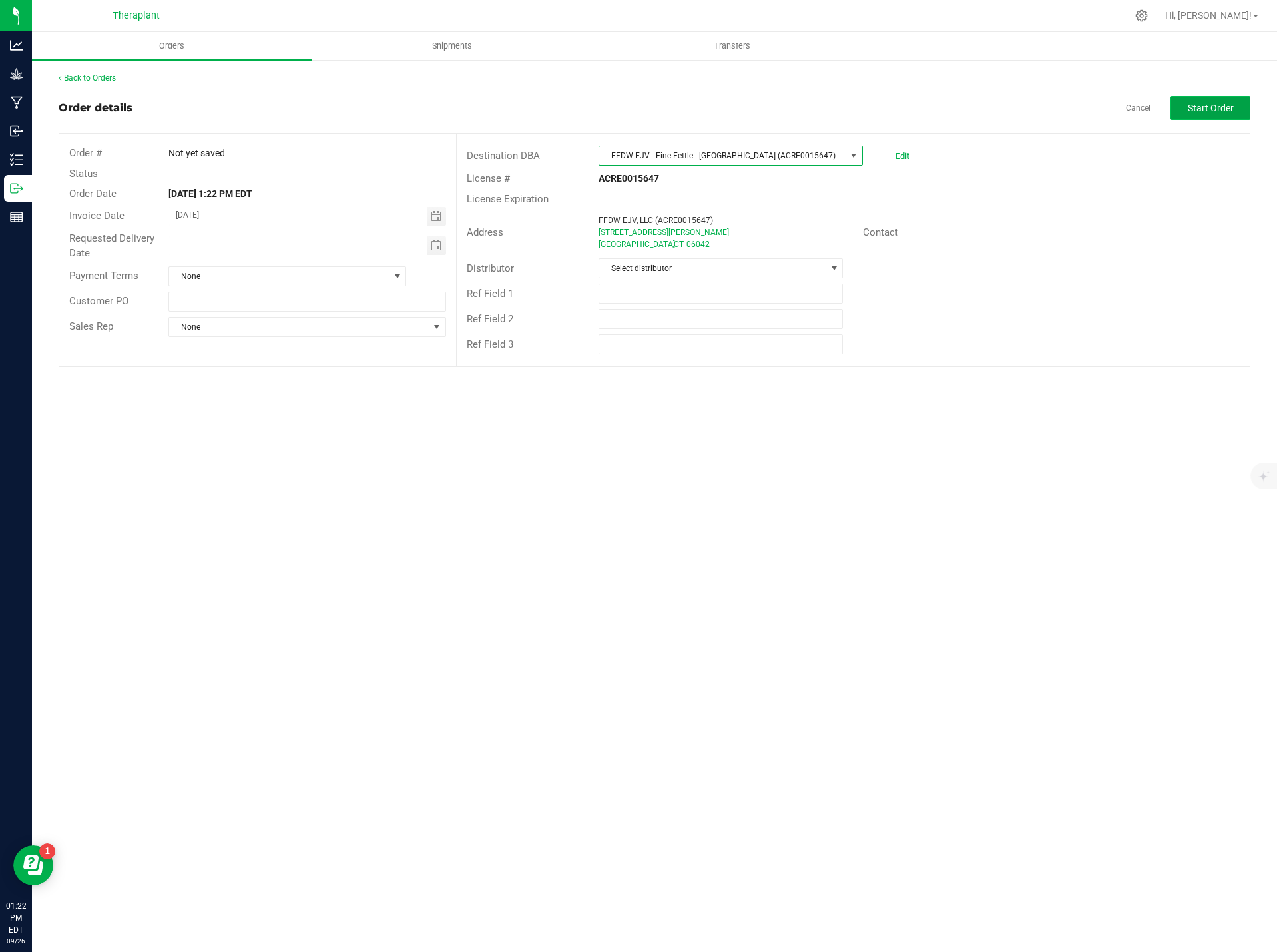
click at [1229, 111] on span "Start Order" at bounding box center [1210, 107] width 46 height 10
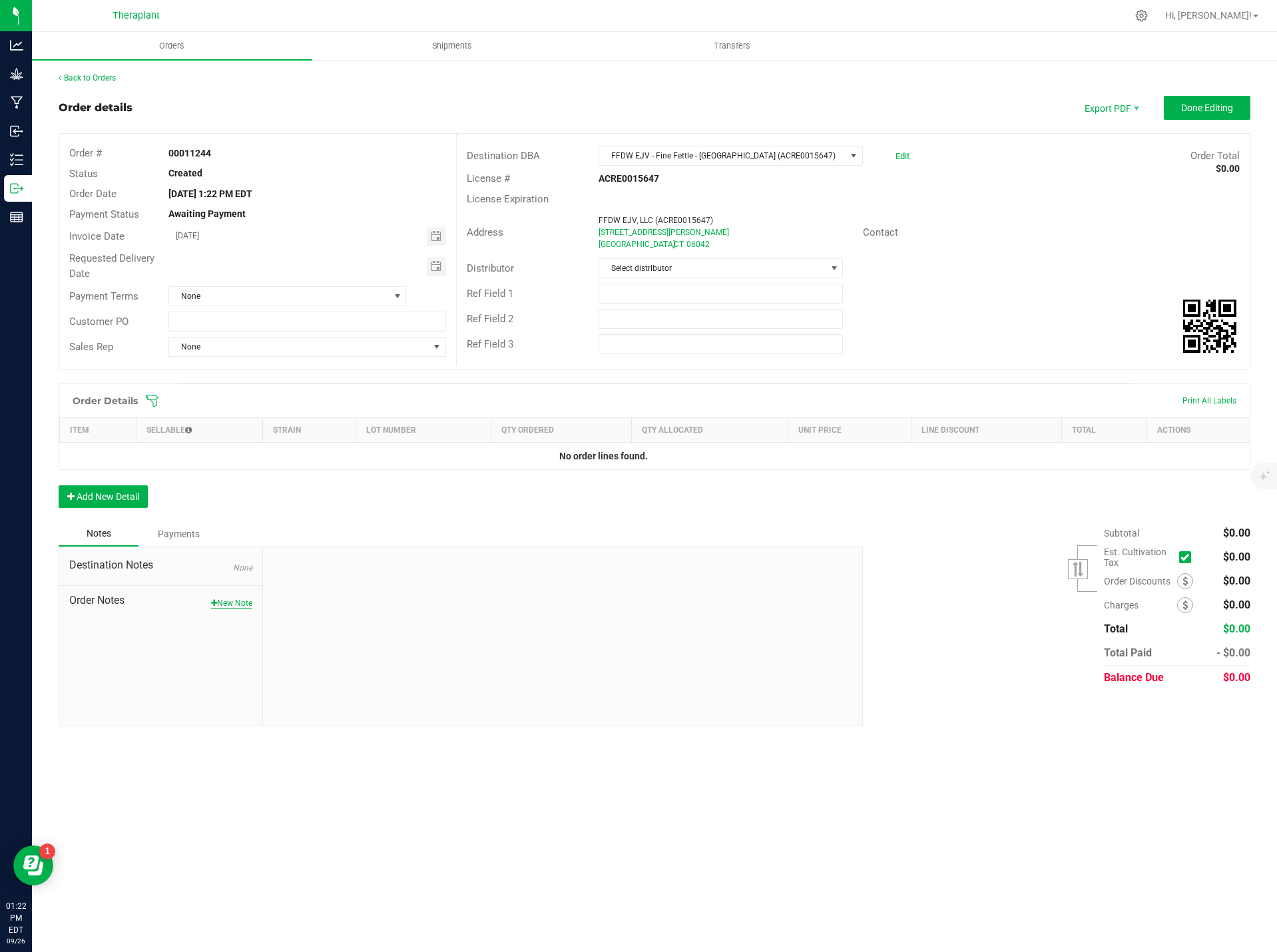
click at [244, 606] on button "New Note" at bounding box center [231, 603] width 41 height 12
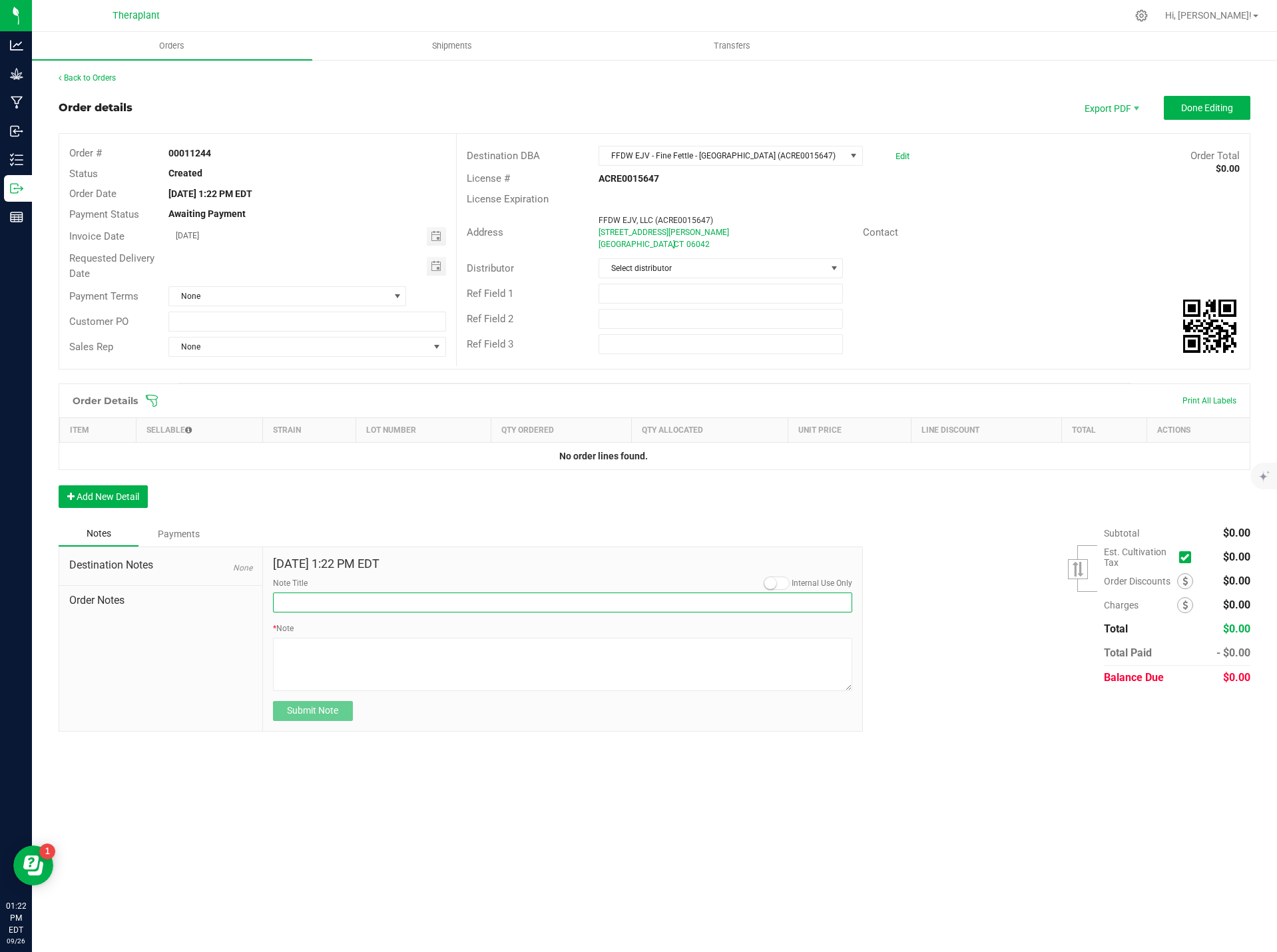
click at [343, 605] on input "Note Title" at bounding box center [562, 602] width 580 height 20
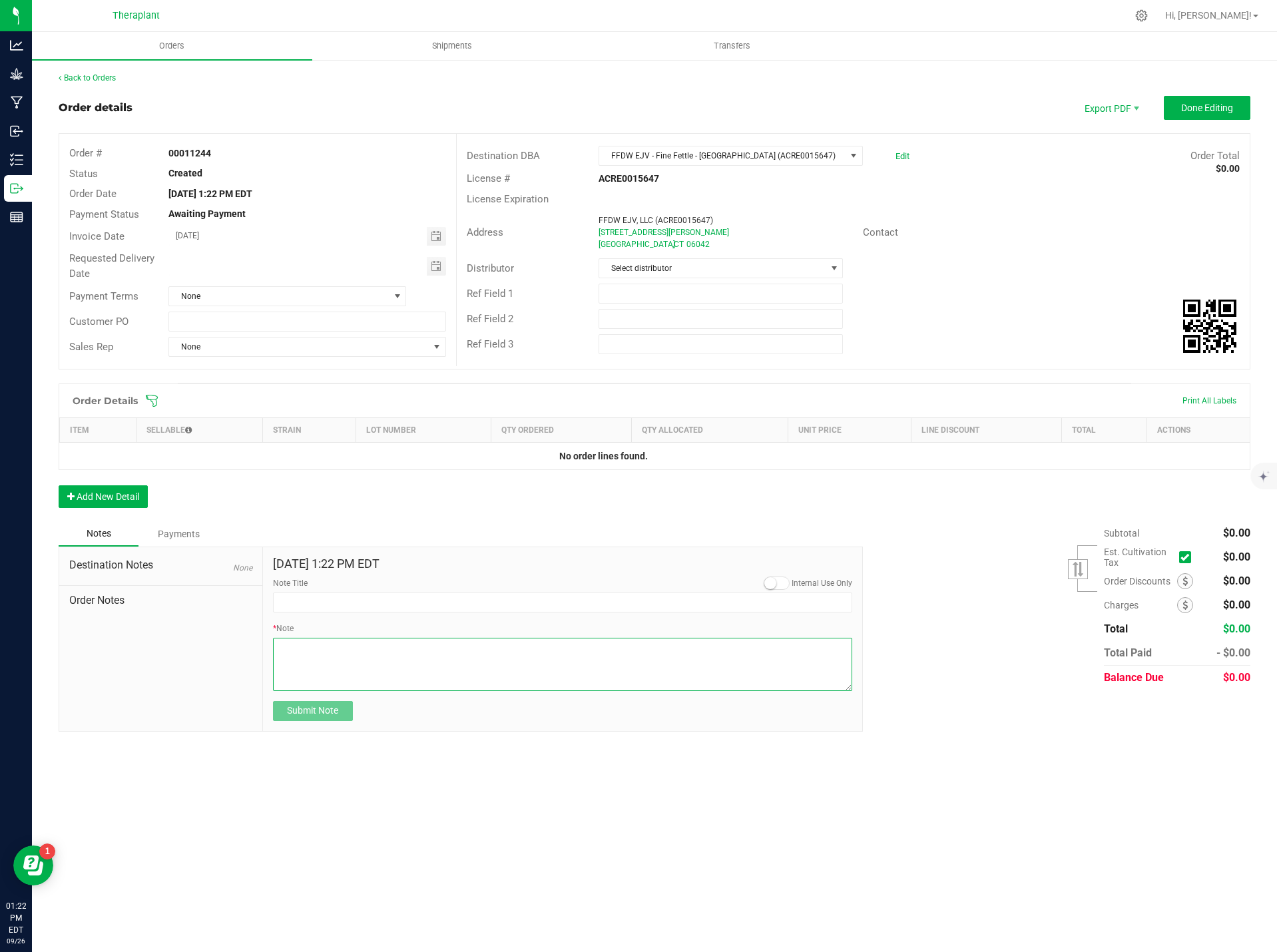
click at [286, 665] on textarea "* Note" at bounding box center [562, 664] width 580 height 53
paste textarea "[PERSON_NAME] [PERSON_NAME] [PERSON_NAME] [PERSON_NAME] [PERSON_NAME]"
type textarea "[PERSON_NAME] [PERSON_NAME] [PERSON_NAME] [PERSON_NAME] [PERSON_NAME]"
drag, startPoint x: 331, startPoint y: 684, endPoint x: 253, endPoint y: 591, distance: 121.4
click at [253, 593] on div "Destination Notes None Order Notes [DATE] 1:22 PM EDT Internal Use Only Note Ti…" at bounding box center [460, 639] width 805 height 185
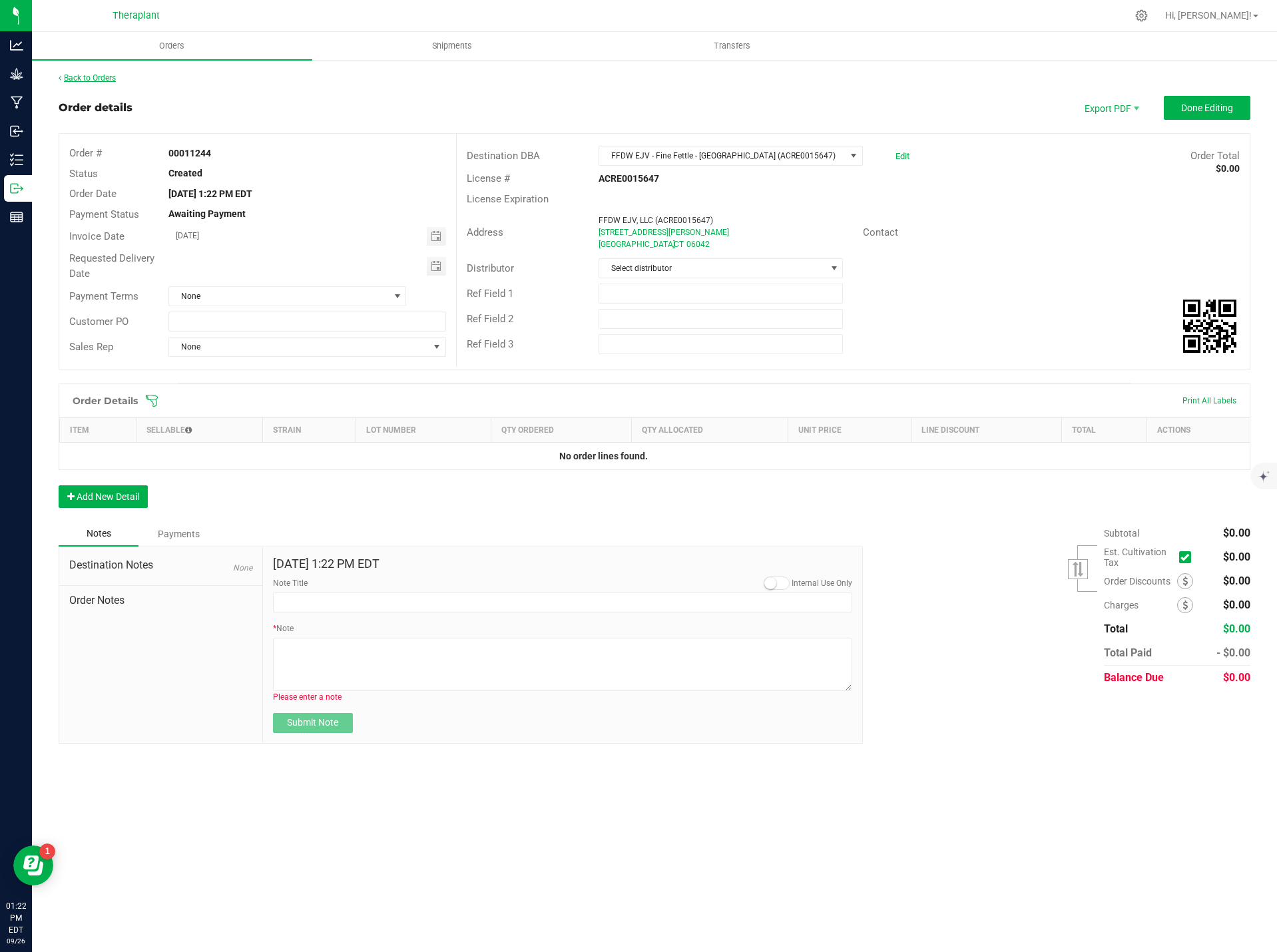
click at [95, 75] on link "Back to Orders" at bounding box center [87, 78] width 57 height 10
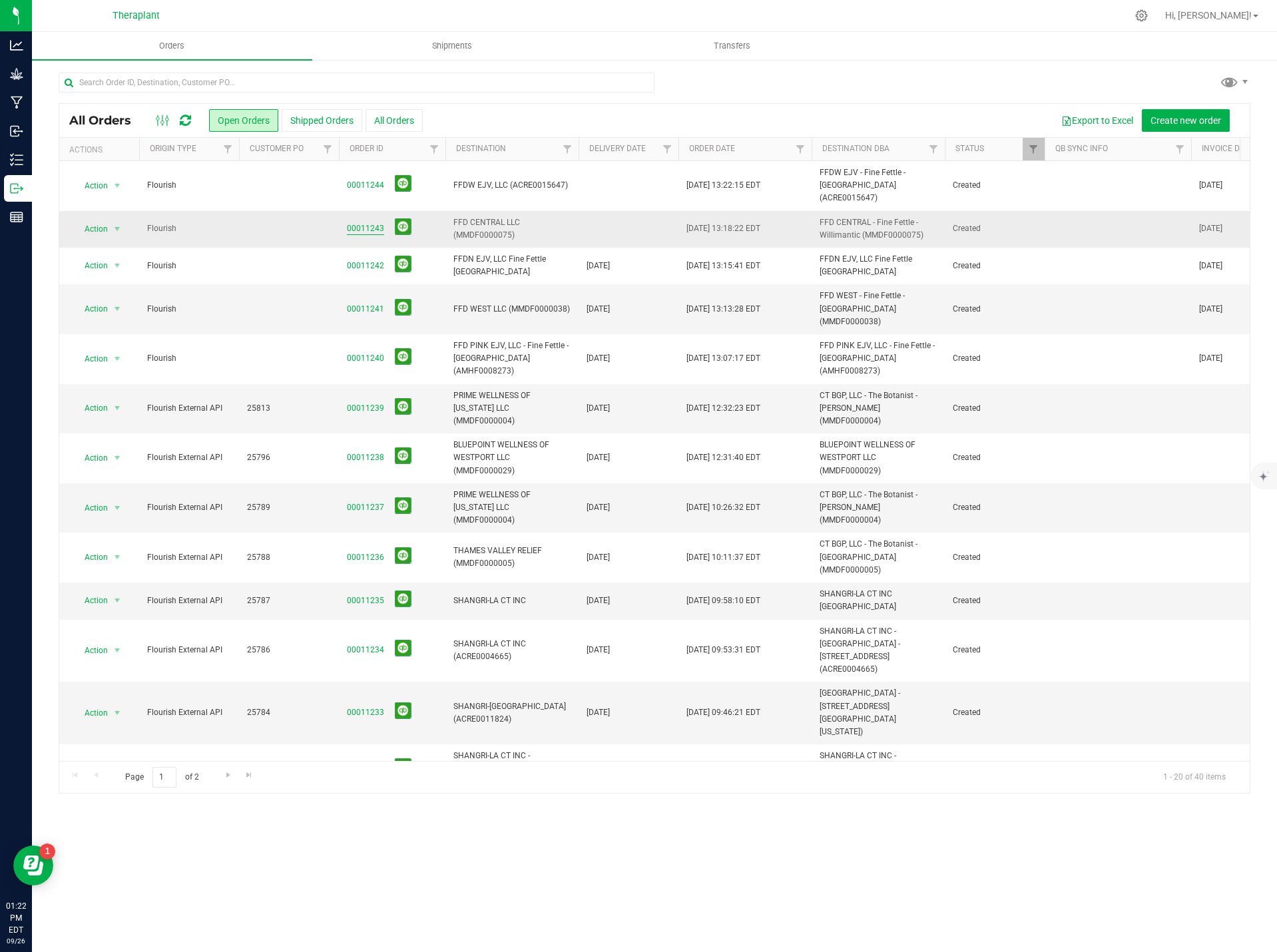
click at [367, 222] on link "00011243" at bounding box center [366, 229] width 37 height 13
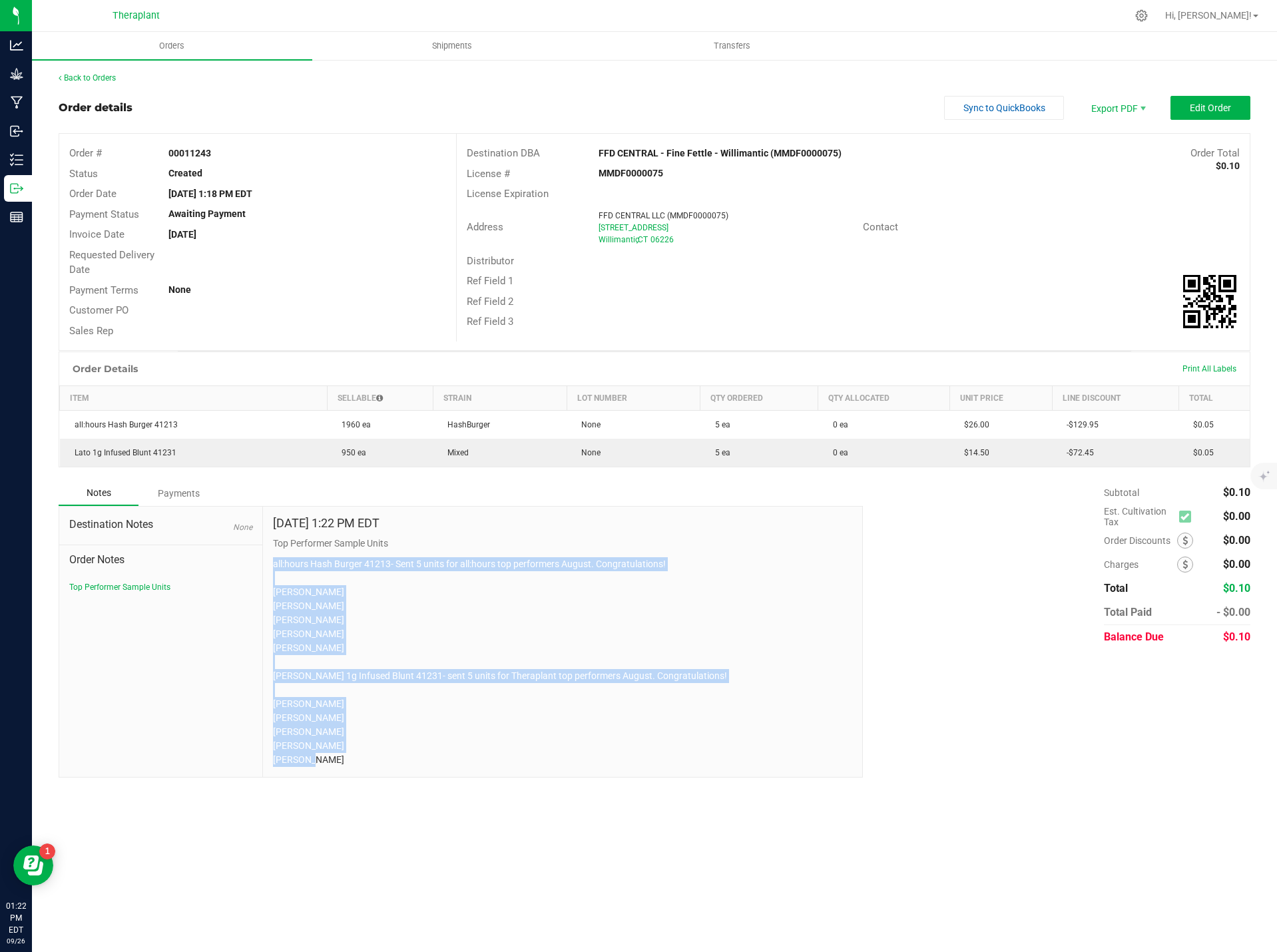
drag, startPoint x: 347, startPoint y: 764, endPoint x: 268, endPoint y: 562, distance: 216.9
click at [268, 562] on div "[DATE] 1:22 PM EDT Top Performer Sample Units all:hours Hash Burger 41213- Sent…" at bounding box center [563, 642] width 600 height 270
copy p "all:hours Hash Burger 41213- Sent 5 units for all:hours top performers August. …"
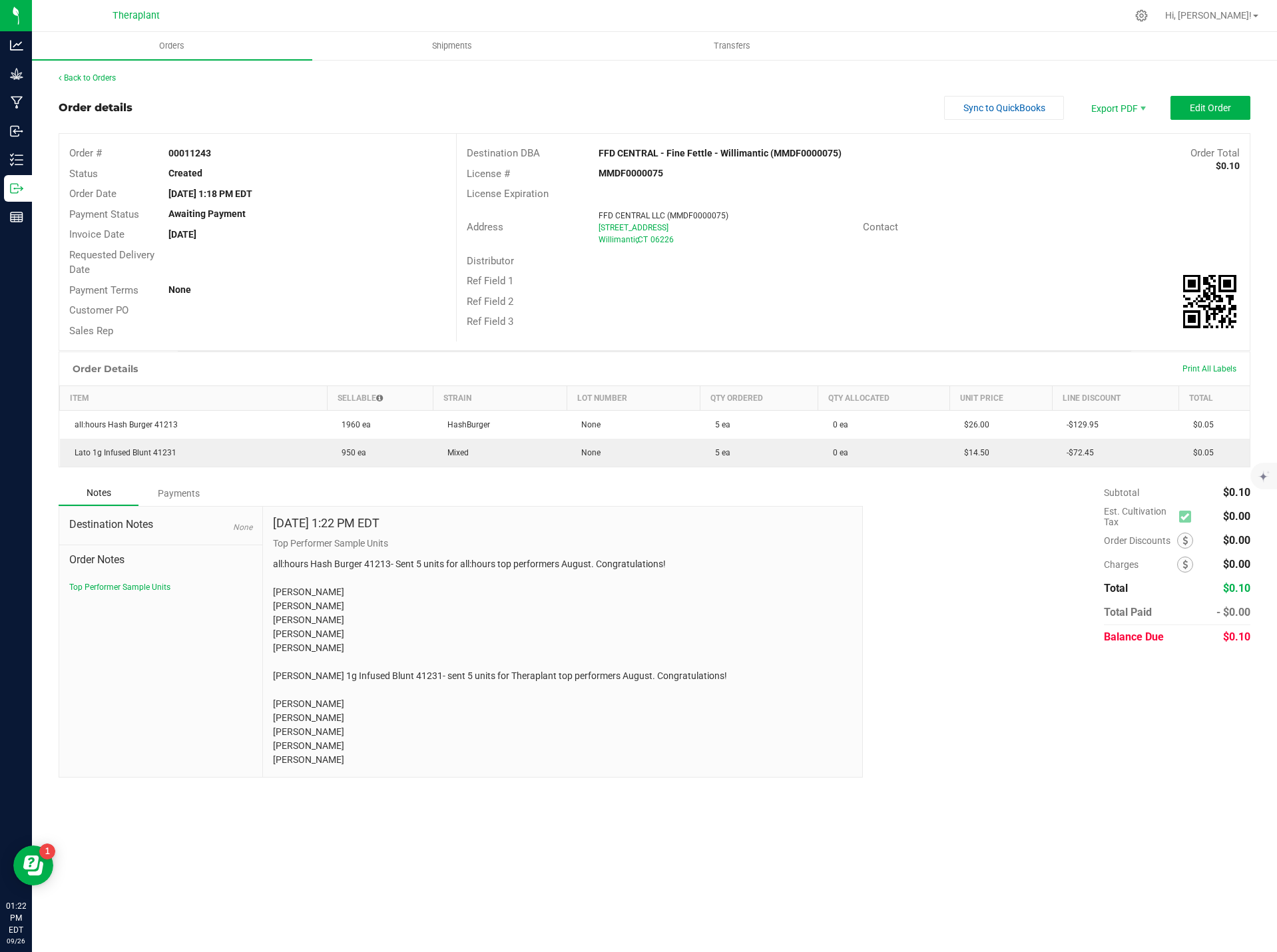
click at [109, 70] on div "Back to Orders Order details Sync to QuickBooks Export PDF Edit Order Order # 0…" at bounding box center [655, 424] width 1246 height 732
click at [109, 79] on link "Back to Orders" at bounding box center [87, 78] width 57 height 10
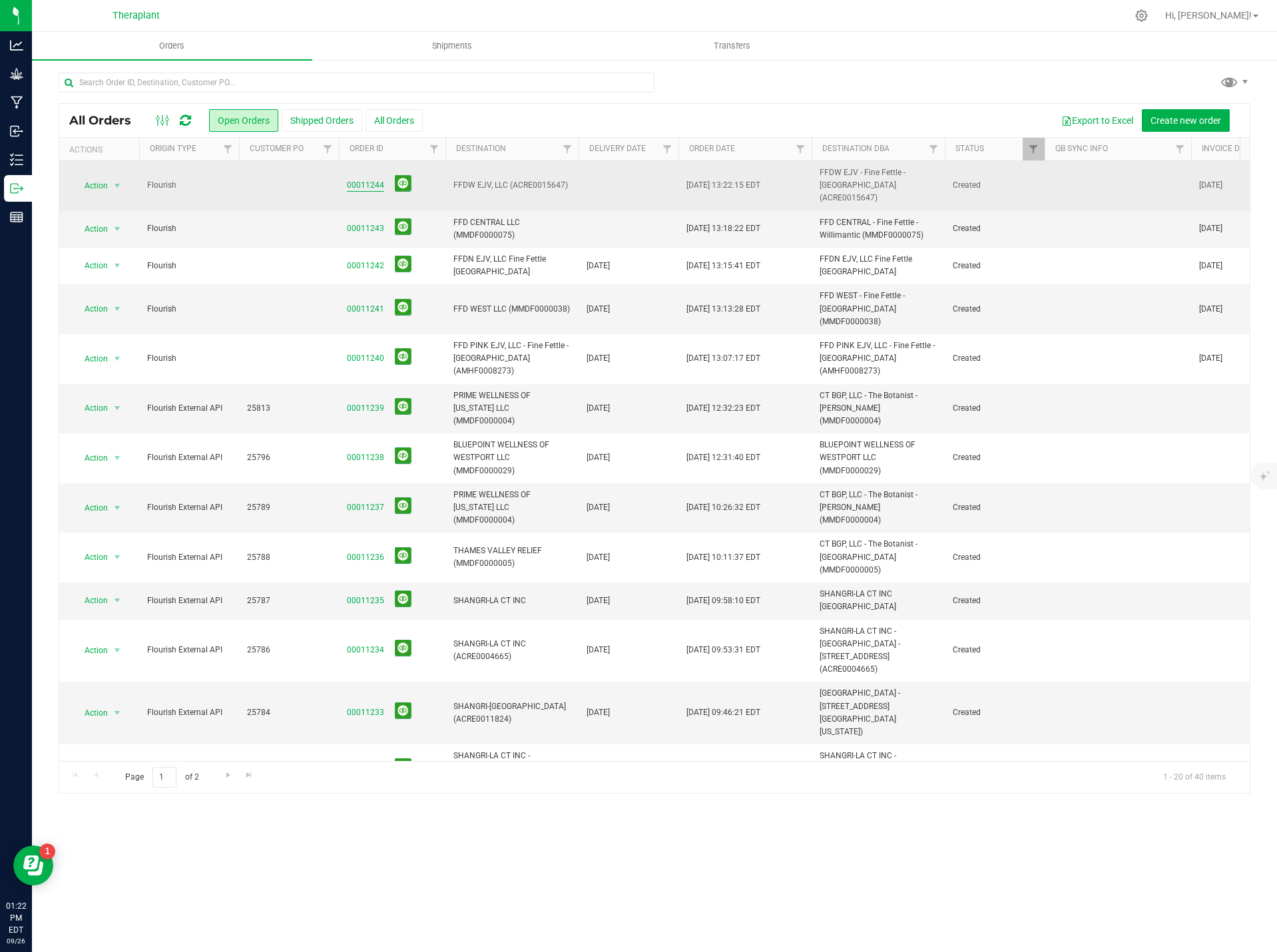
click at [367, 179] on link "00011244" at bounding box center [366, 185] width 37 height 13
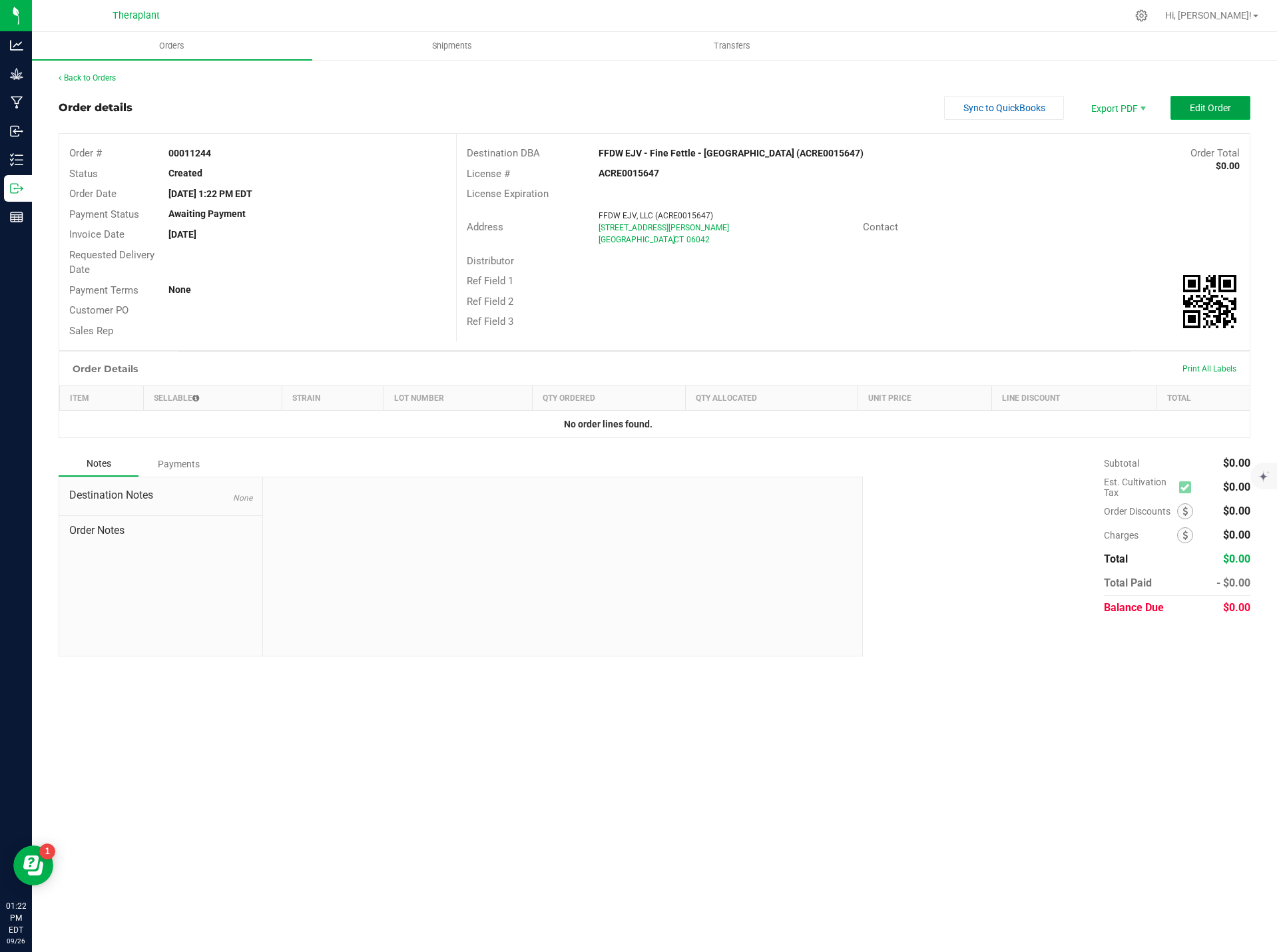
click at [1185, 118] on button "Edit Order" at bounding box center [1211, 108] width 80 height 24
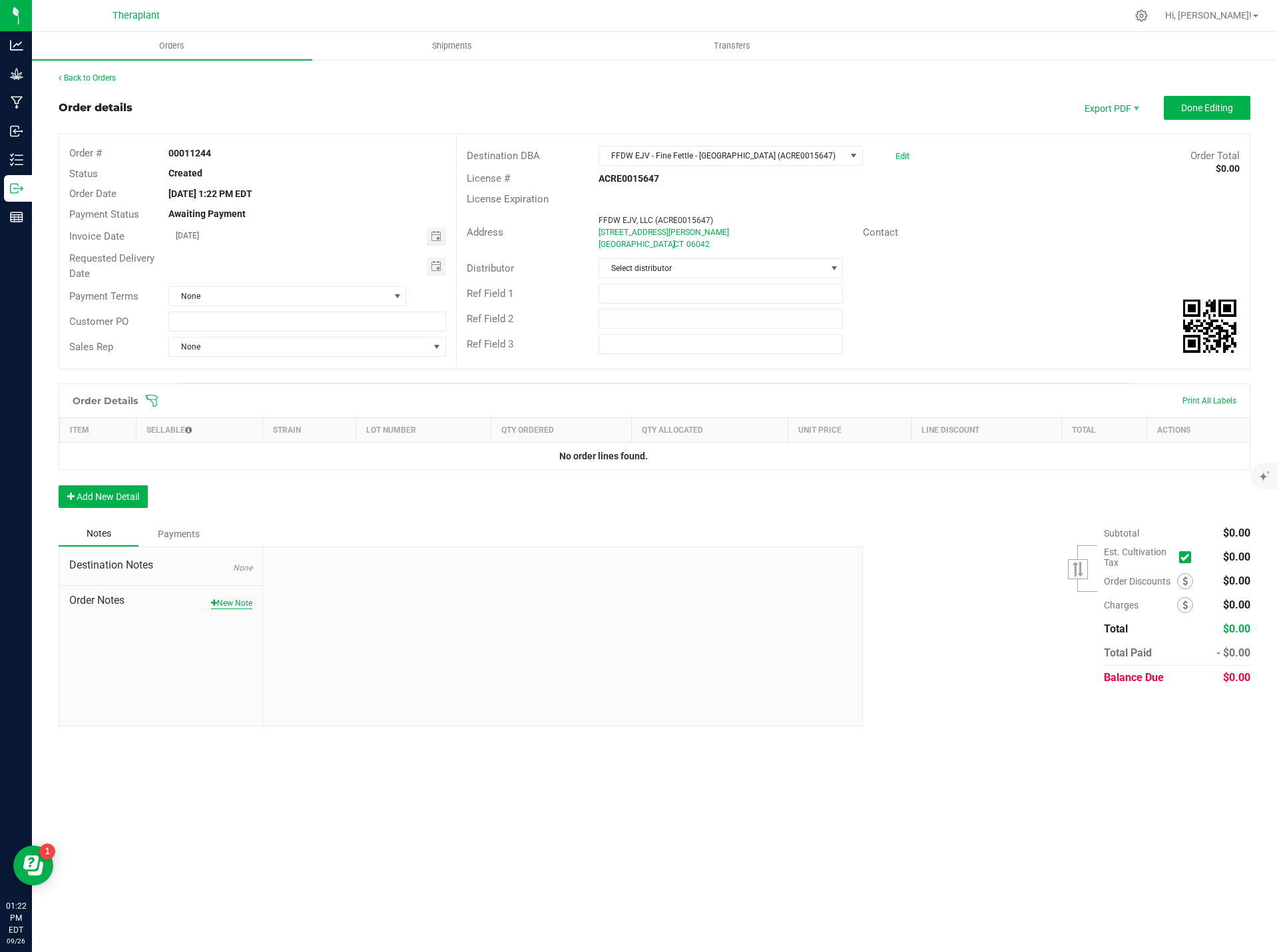
click at [227, 609] on button "New Note" at bounding box center [231, 603] width 41 height 12
paste textarea "all:hours Hash Burger 41213- Sent 5 units for all:hours top performers August. …"
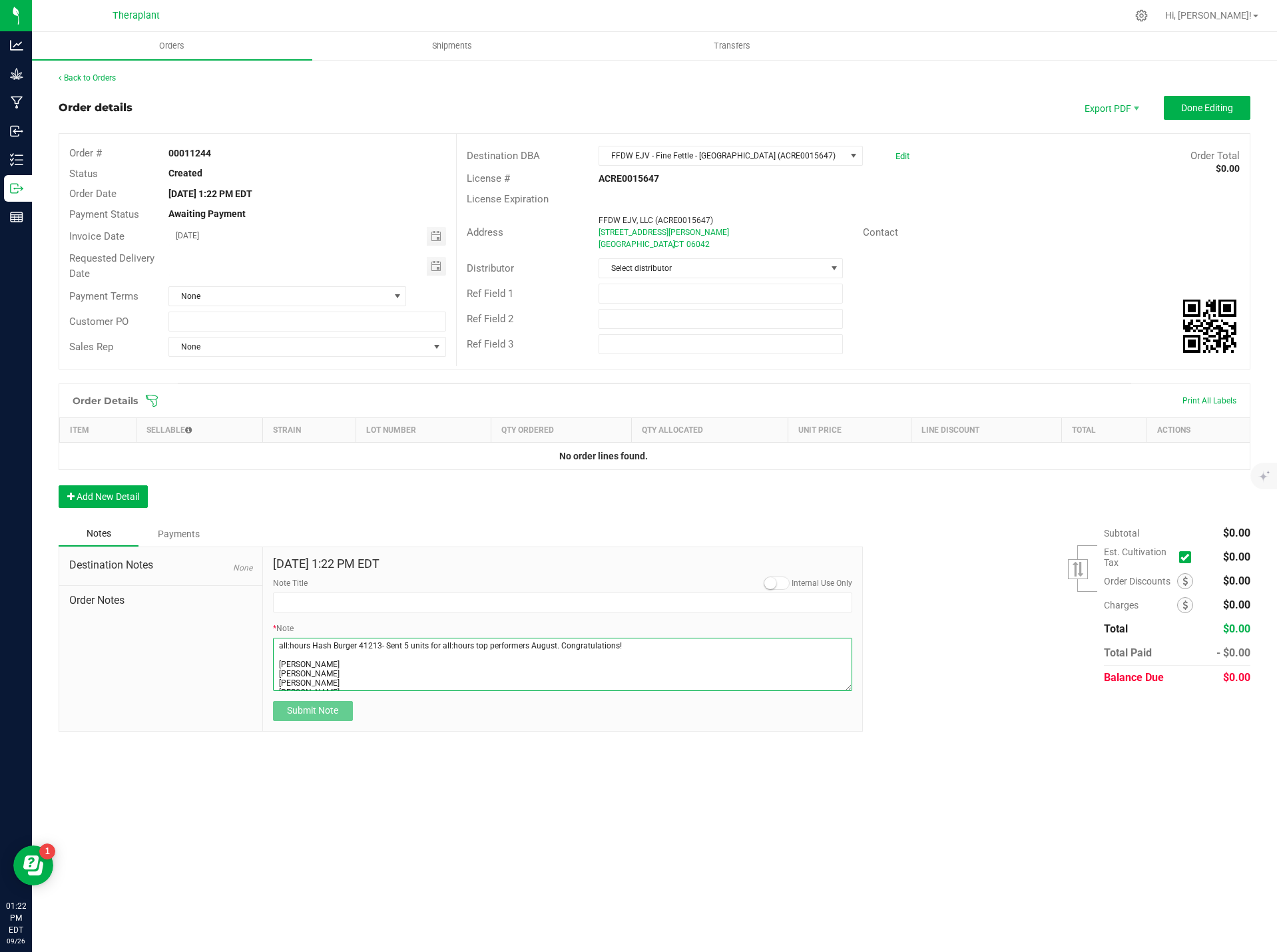
scroll to position [91, 0]
type textarea "all:hours Hash Burger 41213- Sent 5 units for all:hours top performers August. …"
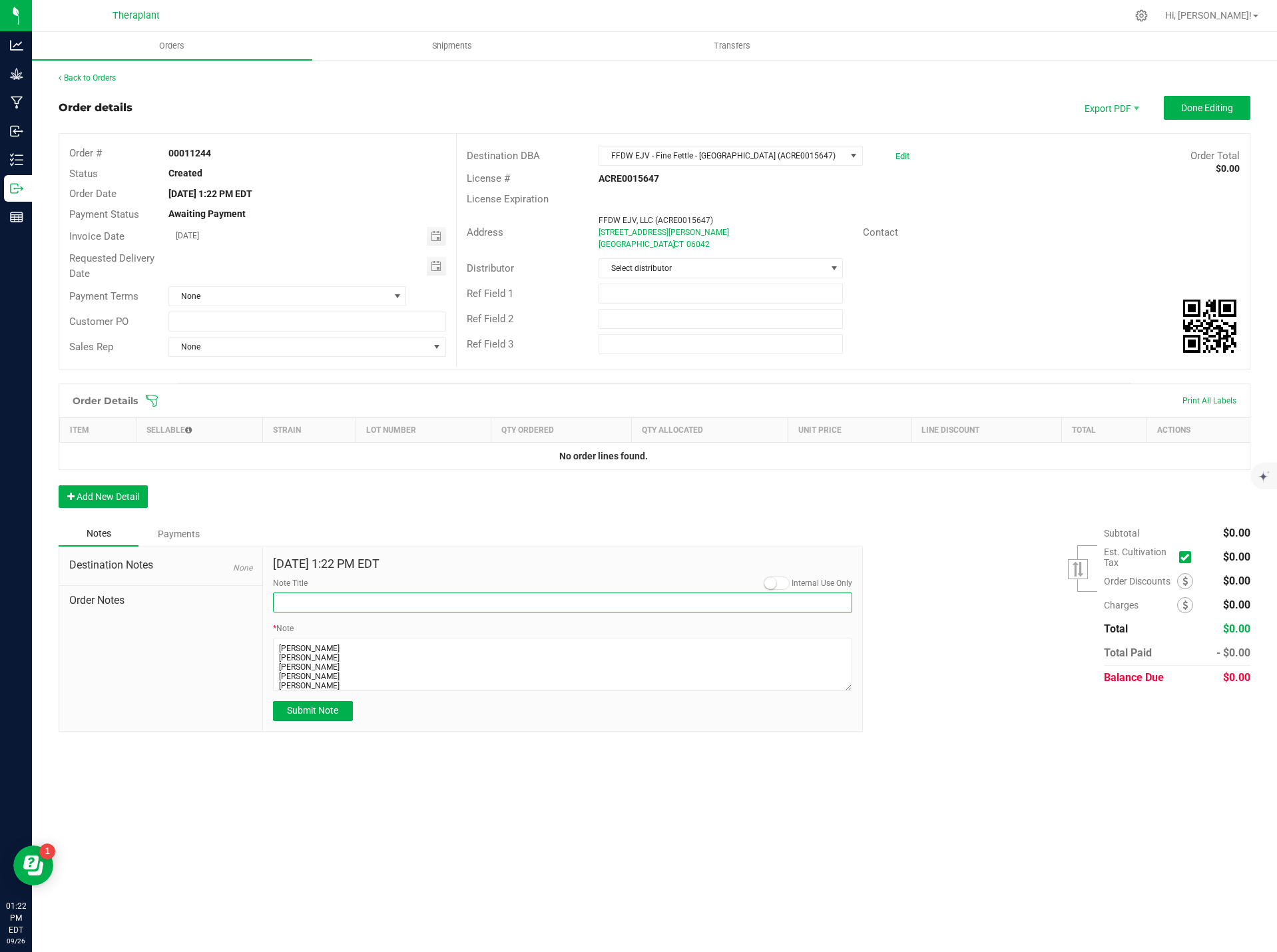
click at [289, 603] on input "Note Title" at bounding box center [562, 602] width 580 height 20
type input "Top Performer Sample Units"
click at [118, 501] on button "Add New Detail" at bounding box center [103, 496] width 89 height 22
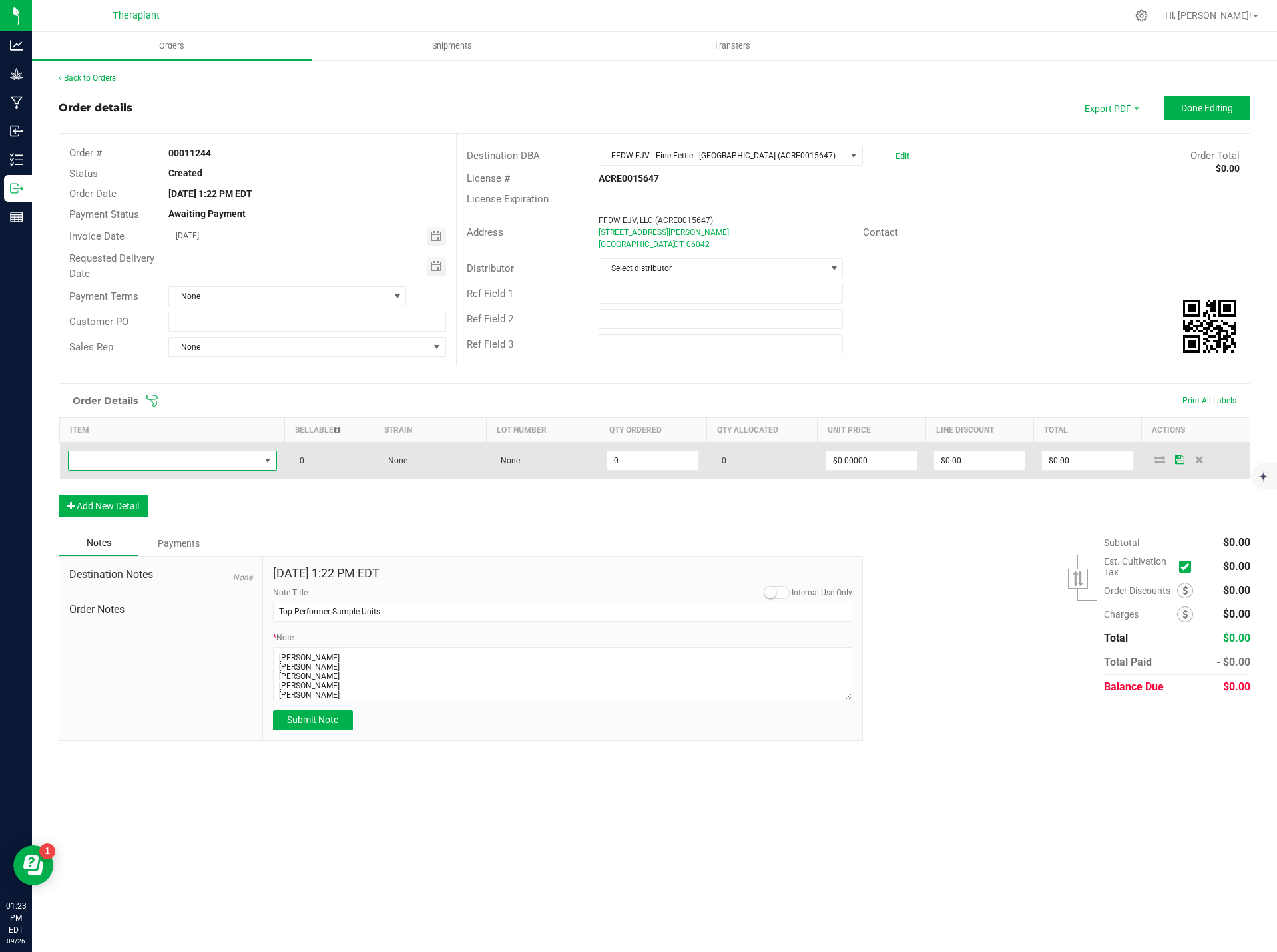
click at [124, 457] on span "NO DATA FOUND" at bounding box center [164, 460] width 191 height 18
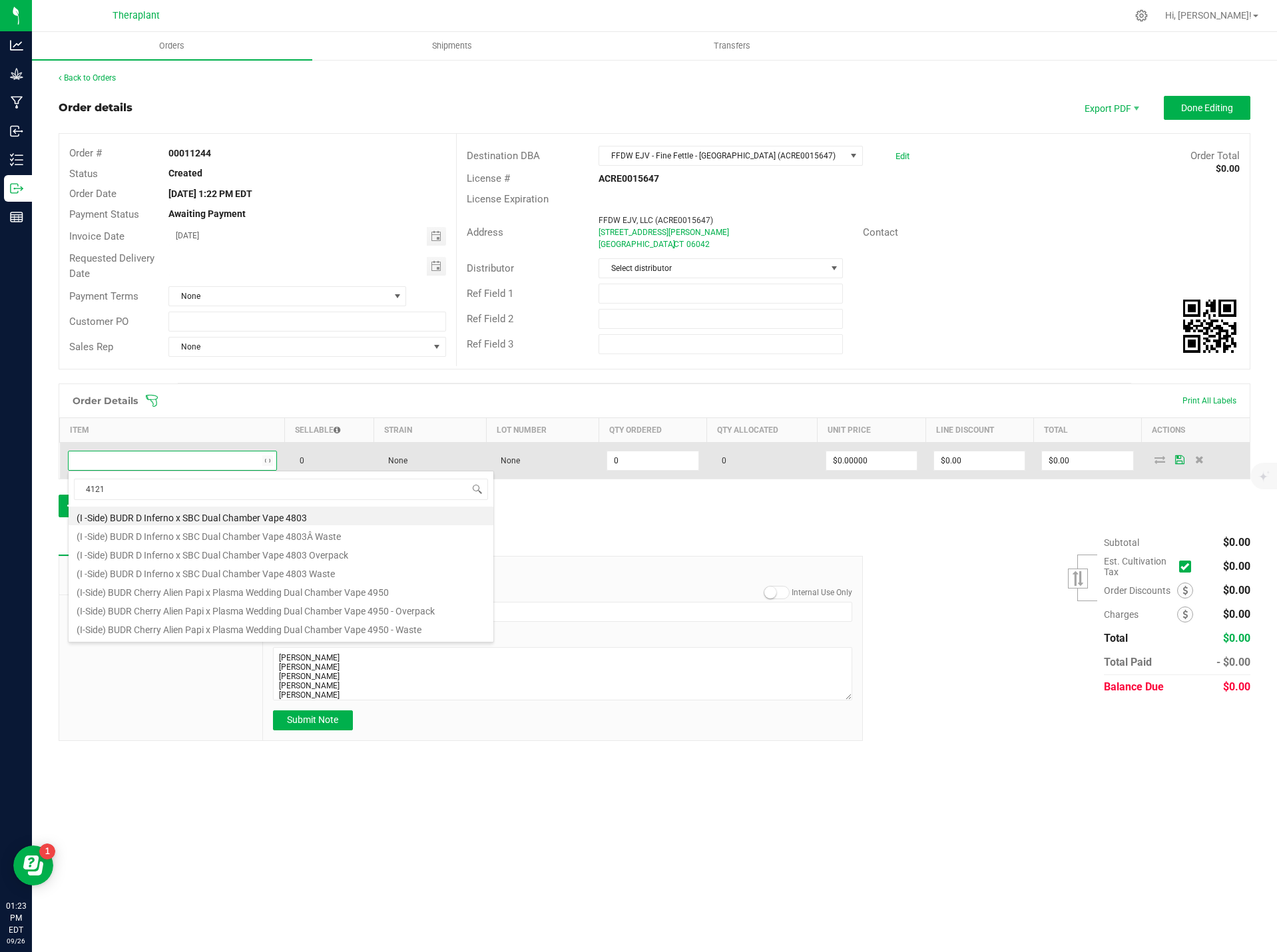
type input "41213"
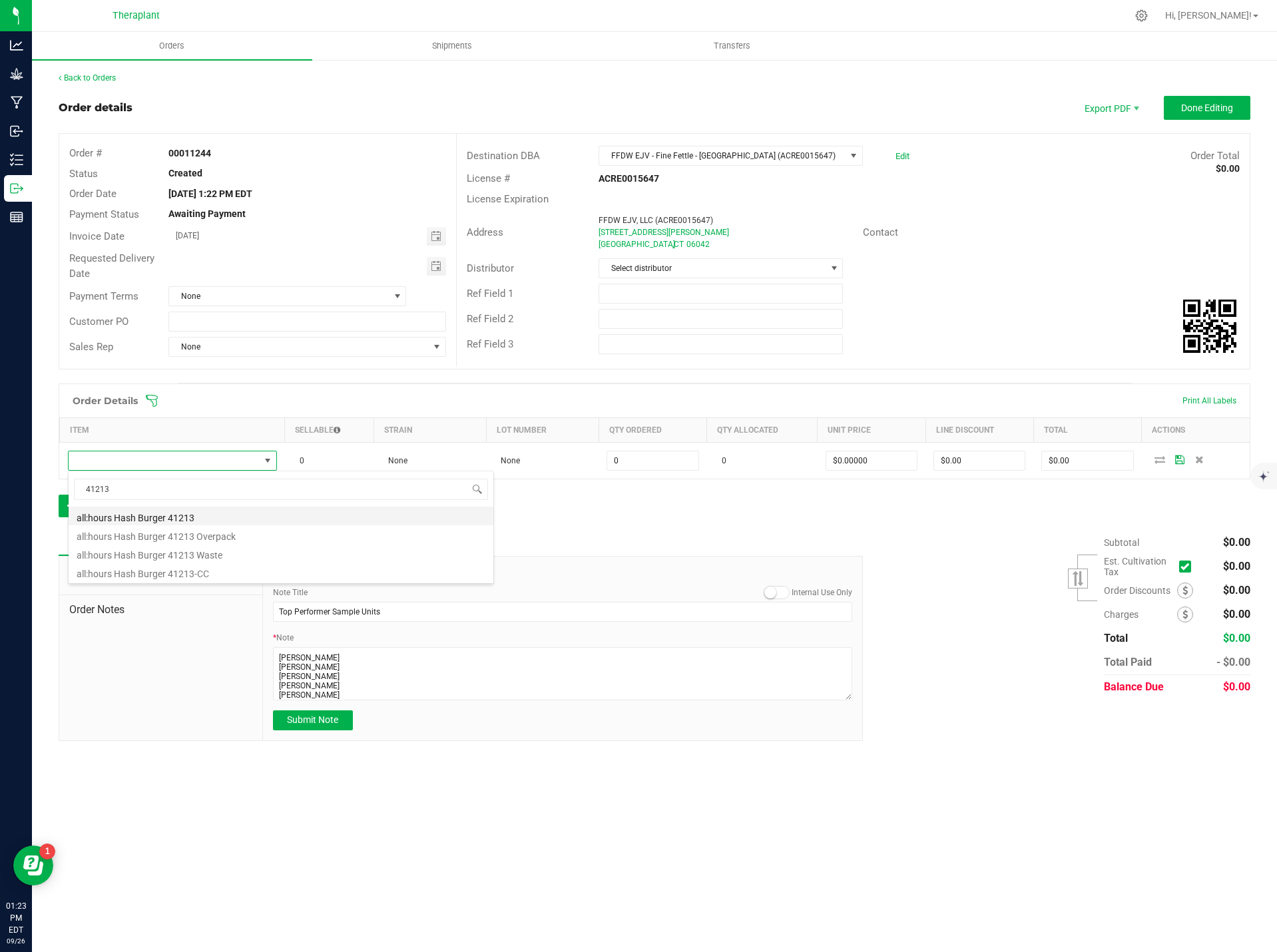
click at [241, 521] on li "all:hours Hash Burger 41213" at bounding box center [282, 516] width 425 height 18
type input "0 ea"
type input "$26.00000"
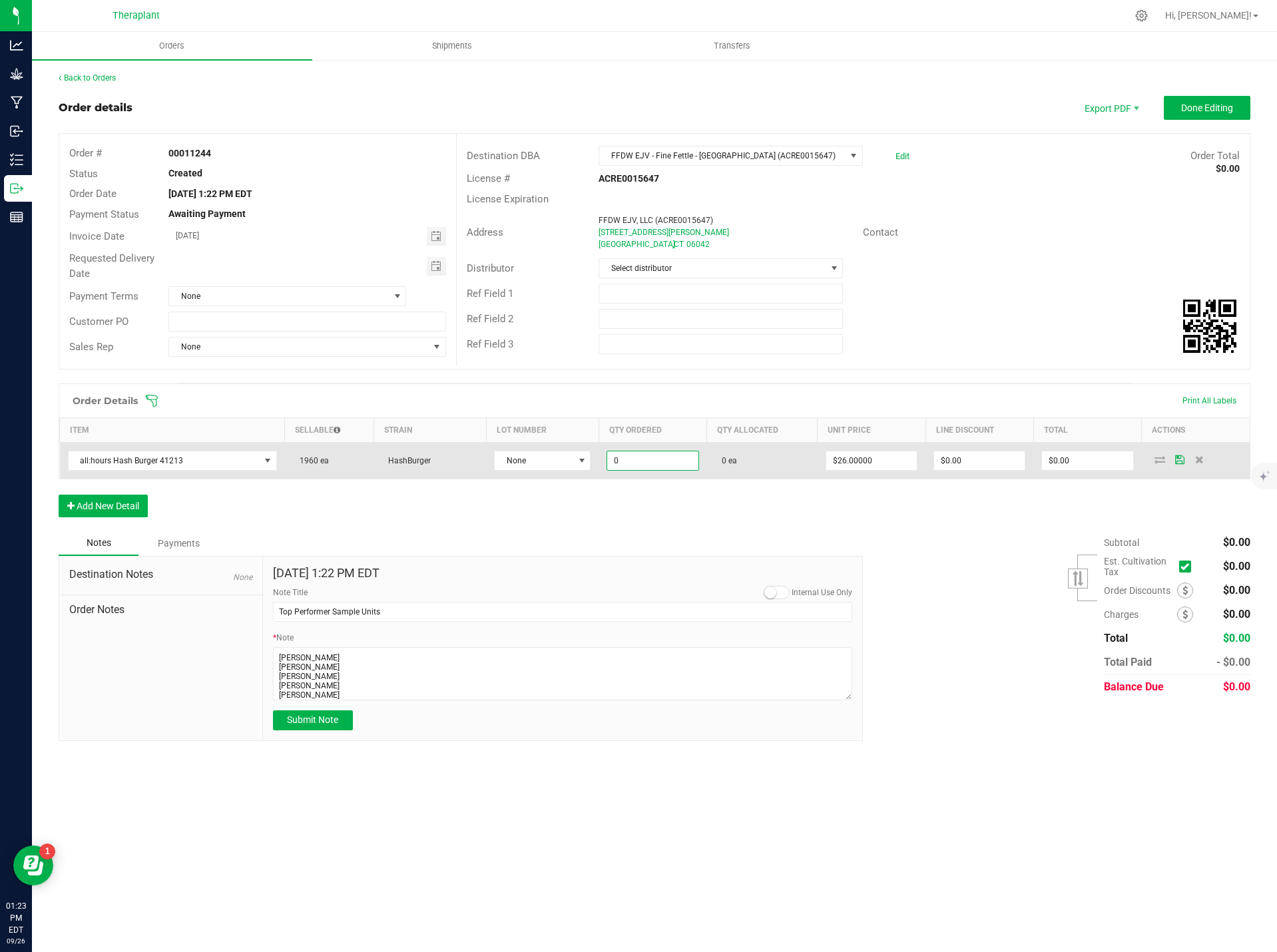
click at [610, 461] on input "0" at bounding box center [652, 460] width 91 height 18
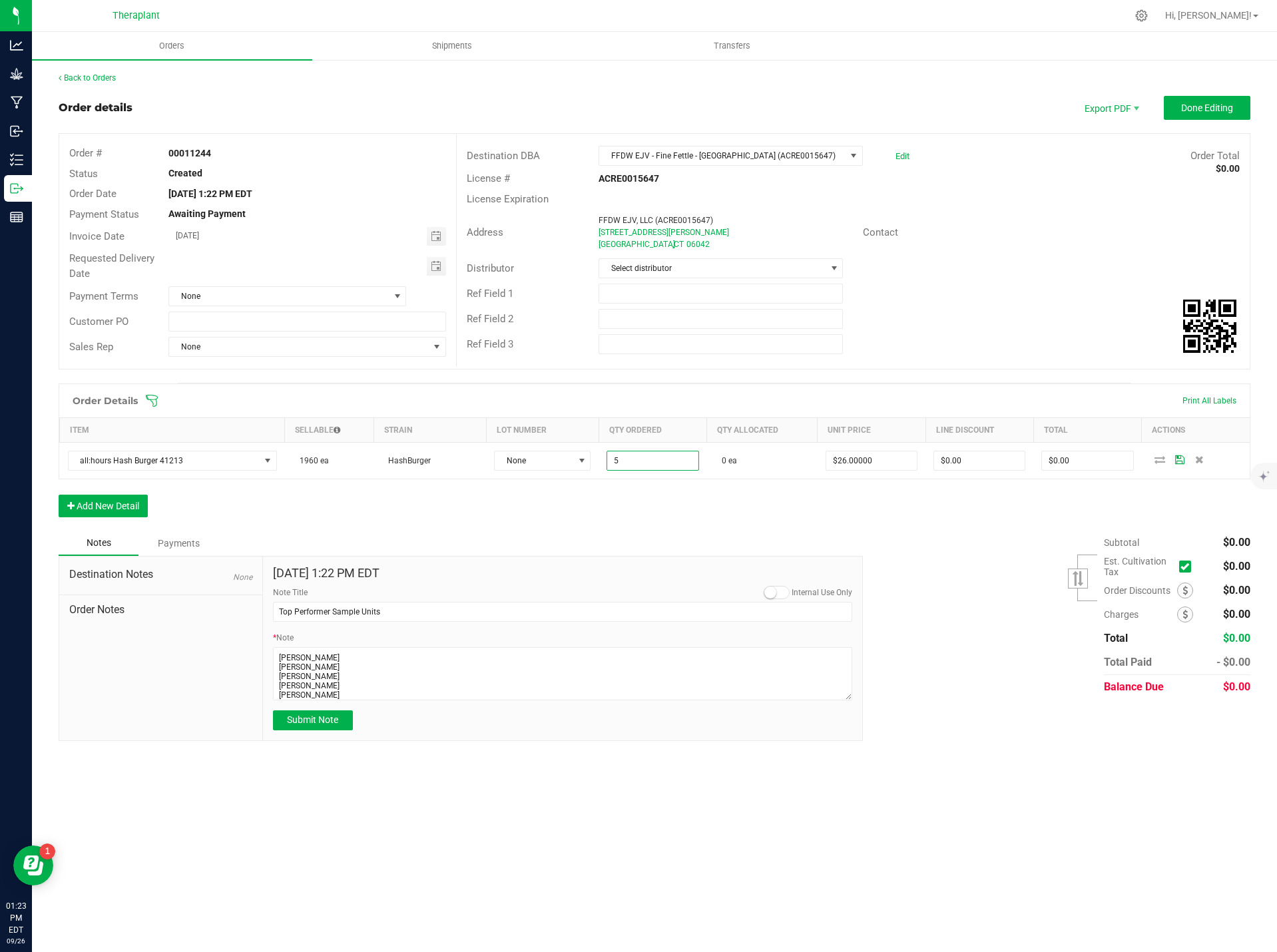
type input "5 ea"
type input "$130.00"
click at [566, 504] on div "Order Details Print All Labels Item Sellable Strain Lot Number Qty Ordered Qty …" at bounding box center [655, 456] width 1192 height 147
click at [116, 504] on button "Add New Detail" at bounding box center [103, 506] width 89 height 22
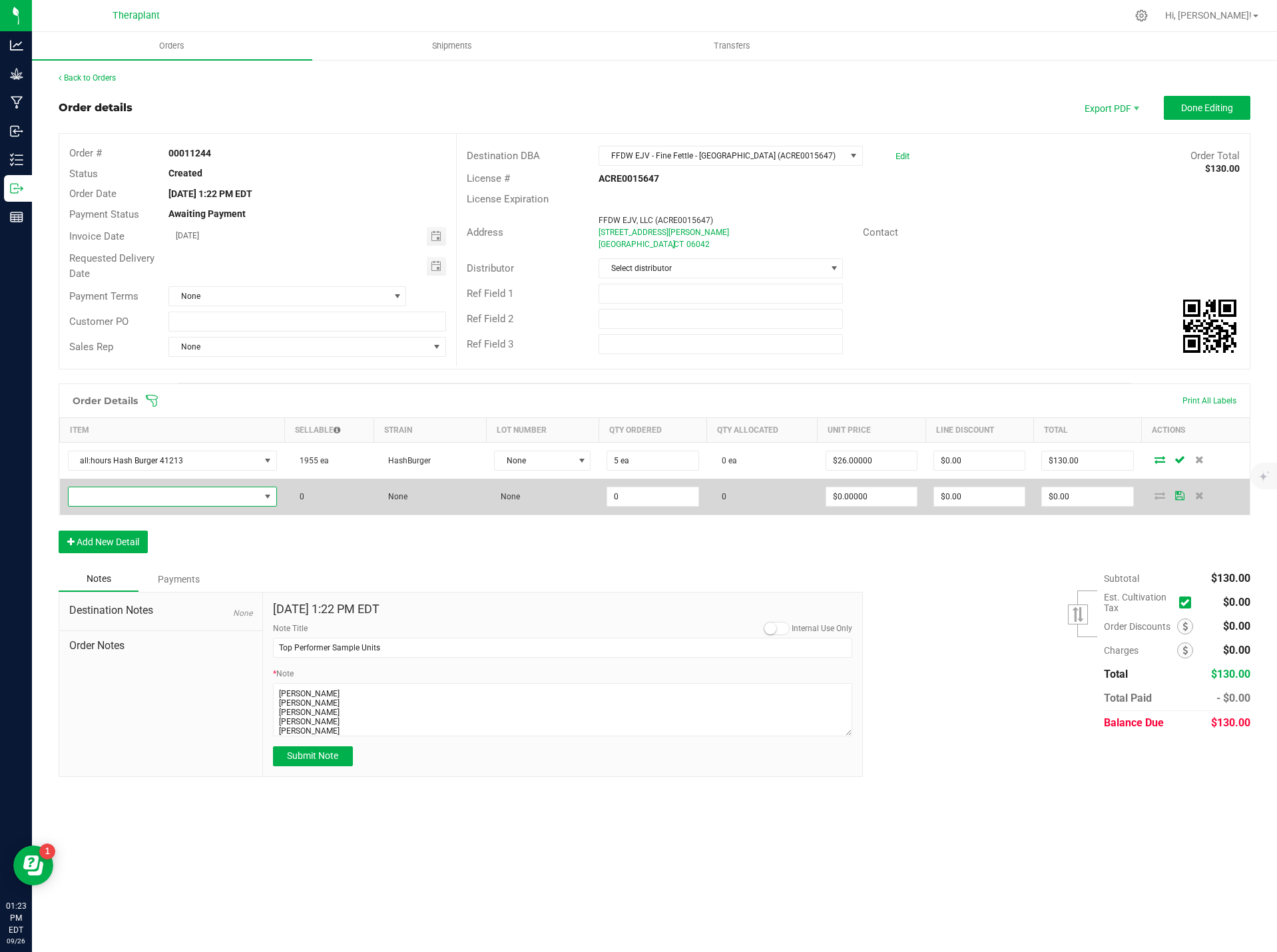
click at [169, 488] on span "NO DATA FOUND" at bounding box center [164, 496] width 191 height 18
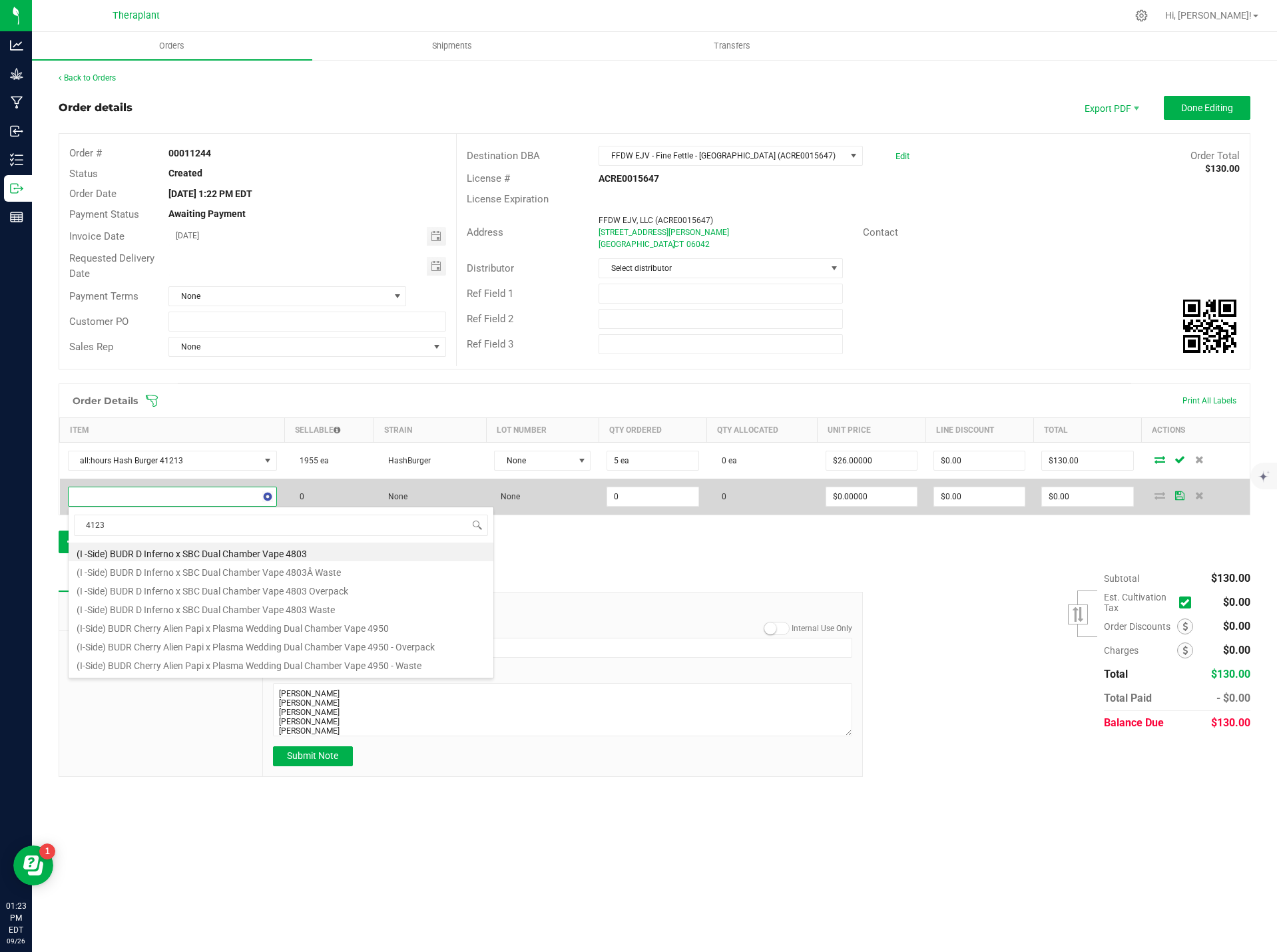
type input "41231"
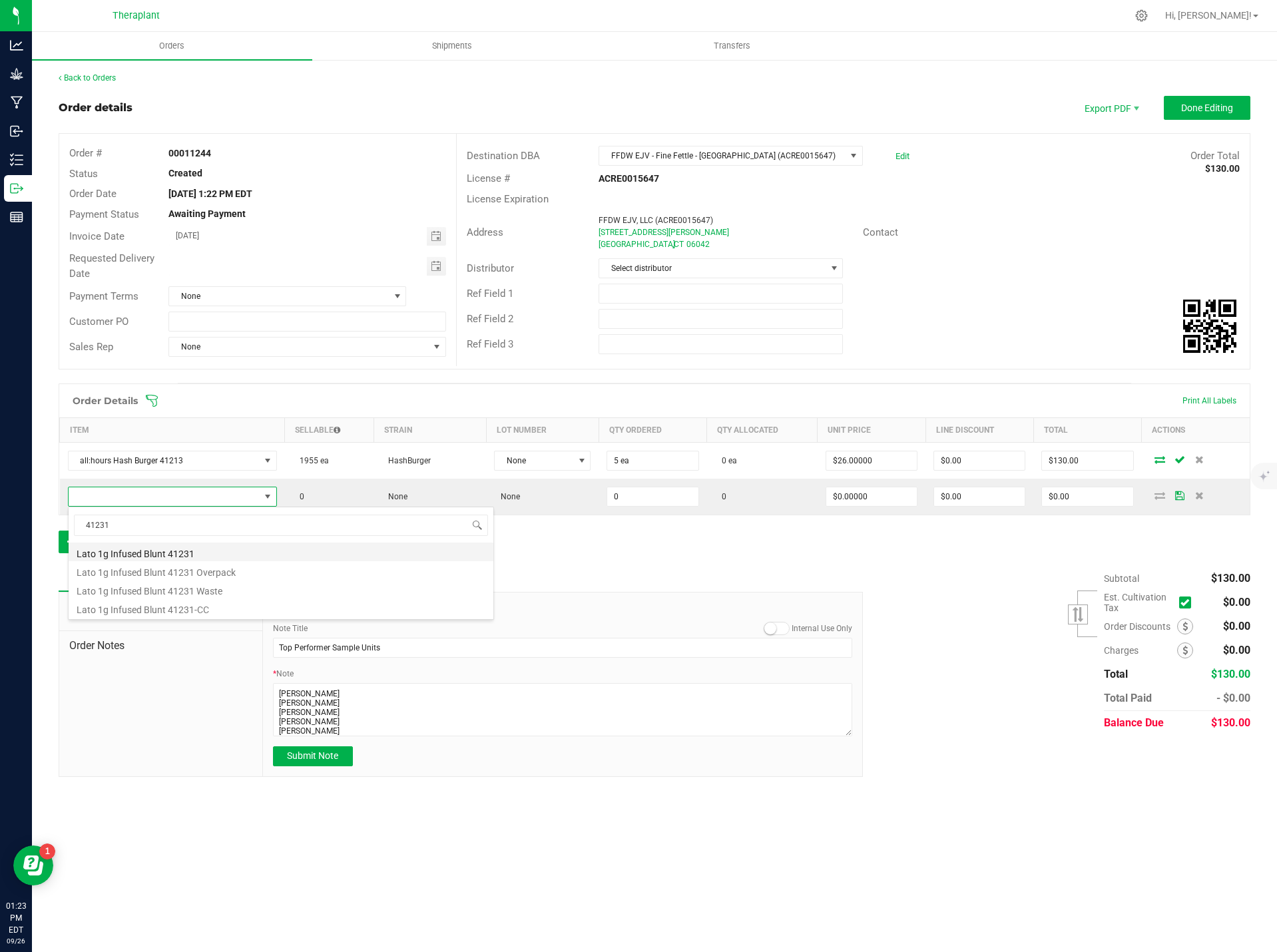
click at [268, 554] on li "Lato 1g Infused Blunt 41231" at bounding box center [282, 552] width 425 height 18
type input "0 ea"
type input "$14.50000"
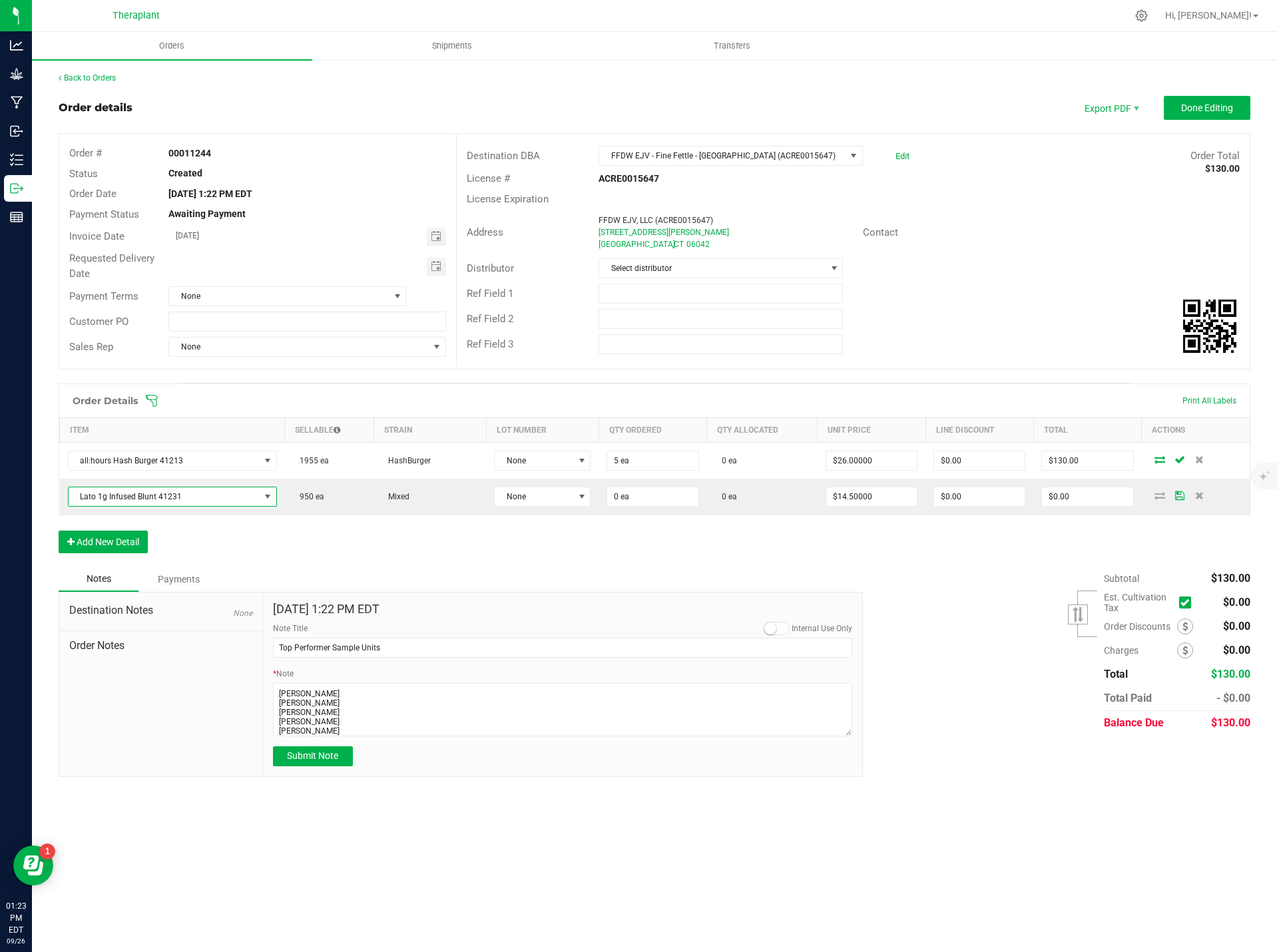
click at [679, 568] on div "Notes Payments" at bounding box center [456, 580] width 794 height 26
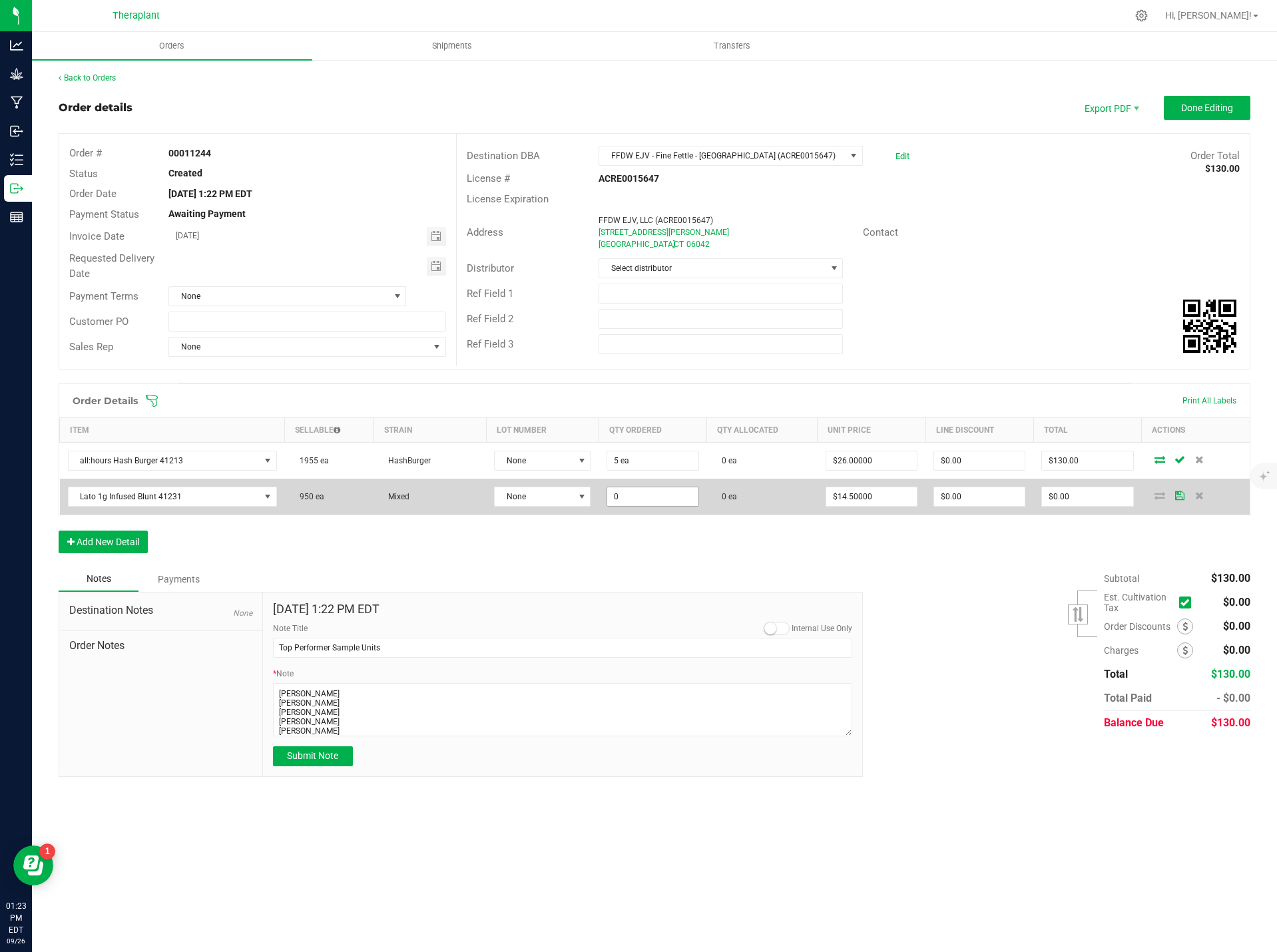
click at [632, 501] on input "0" at bounding box center [652, 496] width 91 height 18
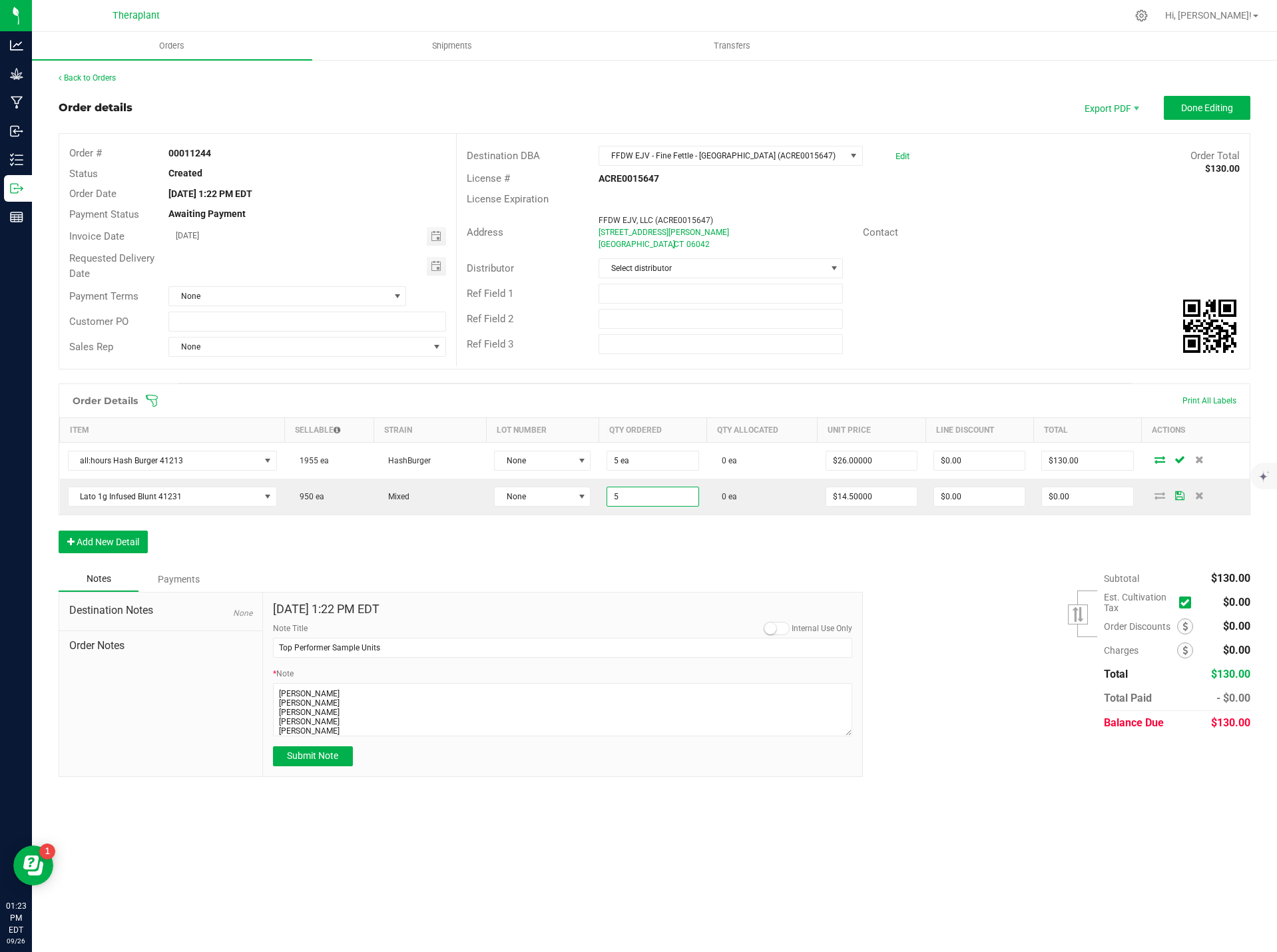
type input "5 ea"
type input "$72.50"
click at [775, 553] on div "Order Details Print All Labels Item Sellable Strain Lot Number Qty Ordered Qty …" at bounding box center [655, 475] width 1192 height 183
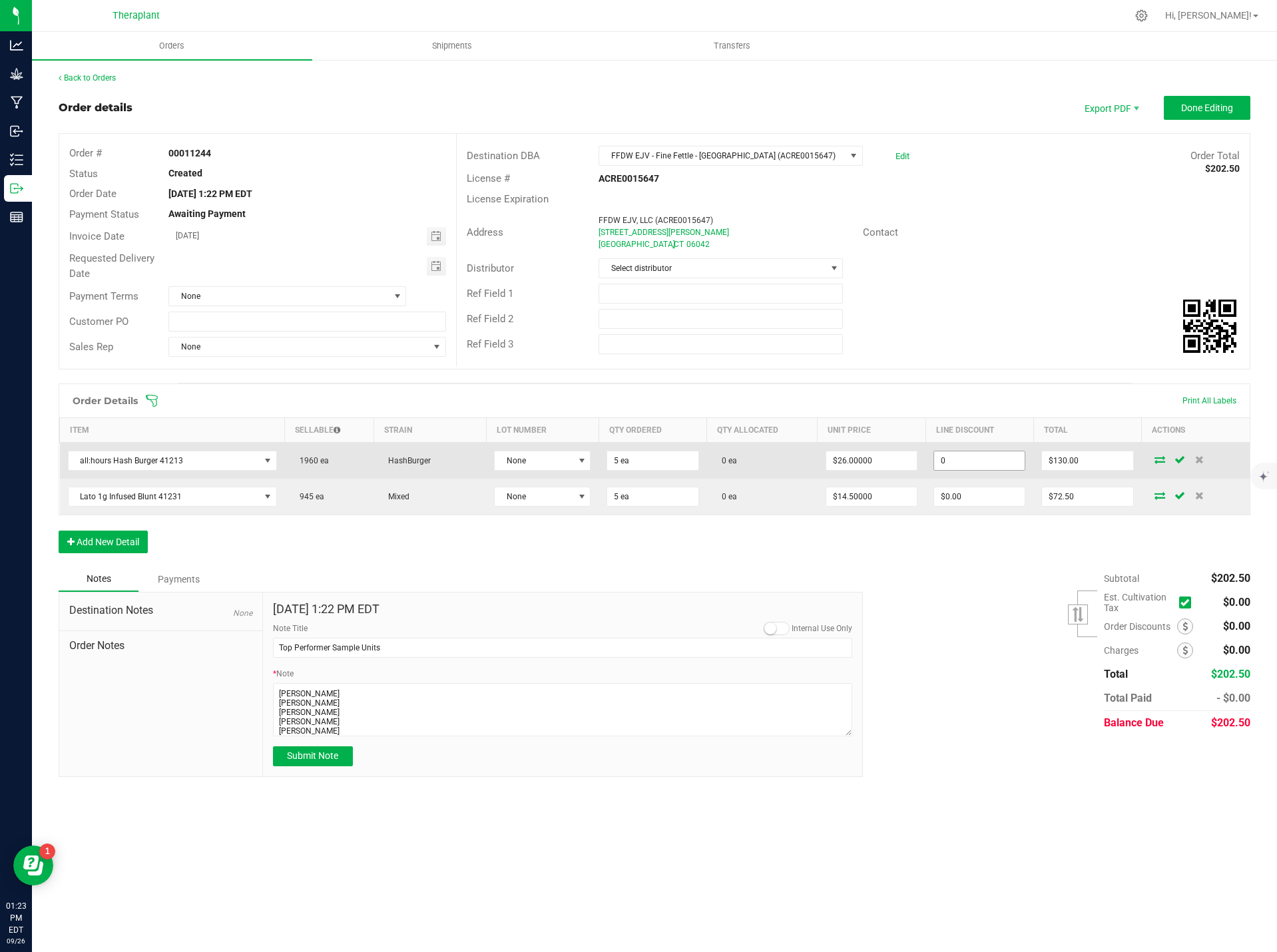
click at [1002, 464] on input "0" at bounding box center [979, 460] width 91 height 18
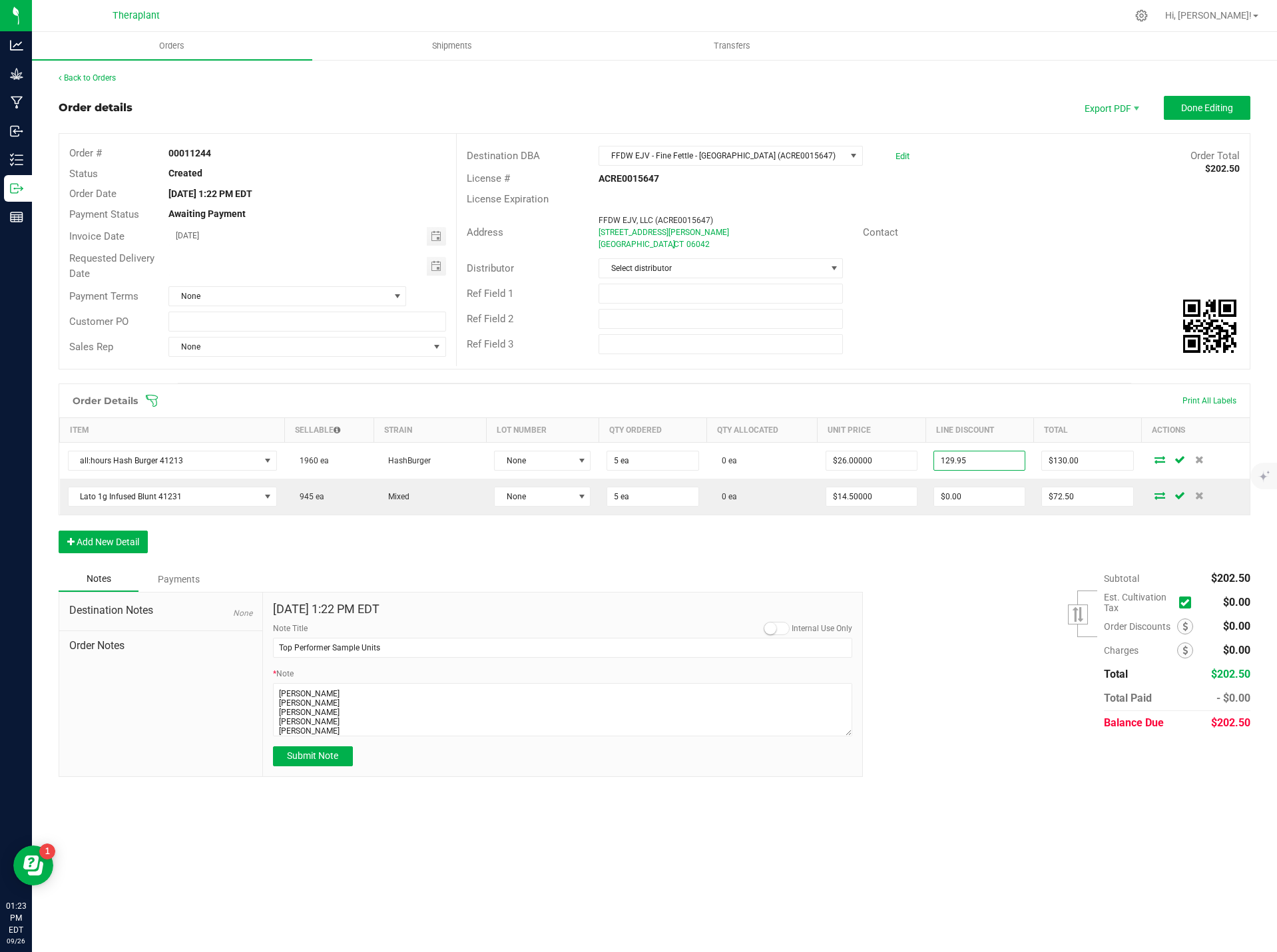
type input "$129.95"
type input "$0.05"
click at [995, 548] on div "Order Details Print All Labels Item Sellable Strain Lot Number Qty Ordered Qty …" at bounding box center [655, 475] width 1192 height 183
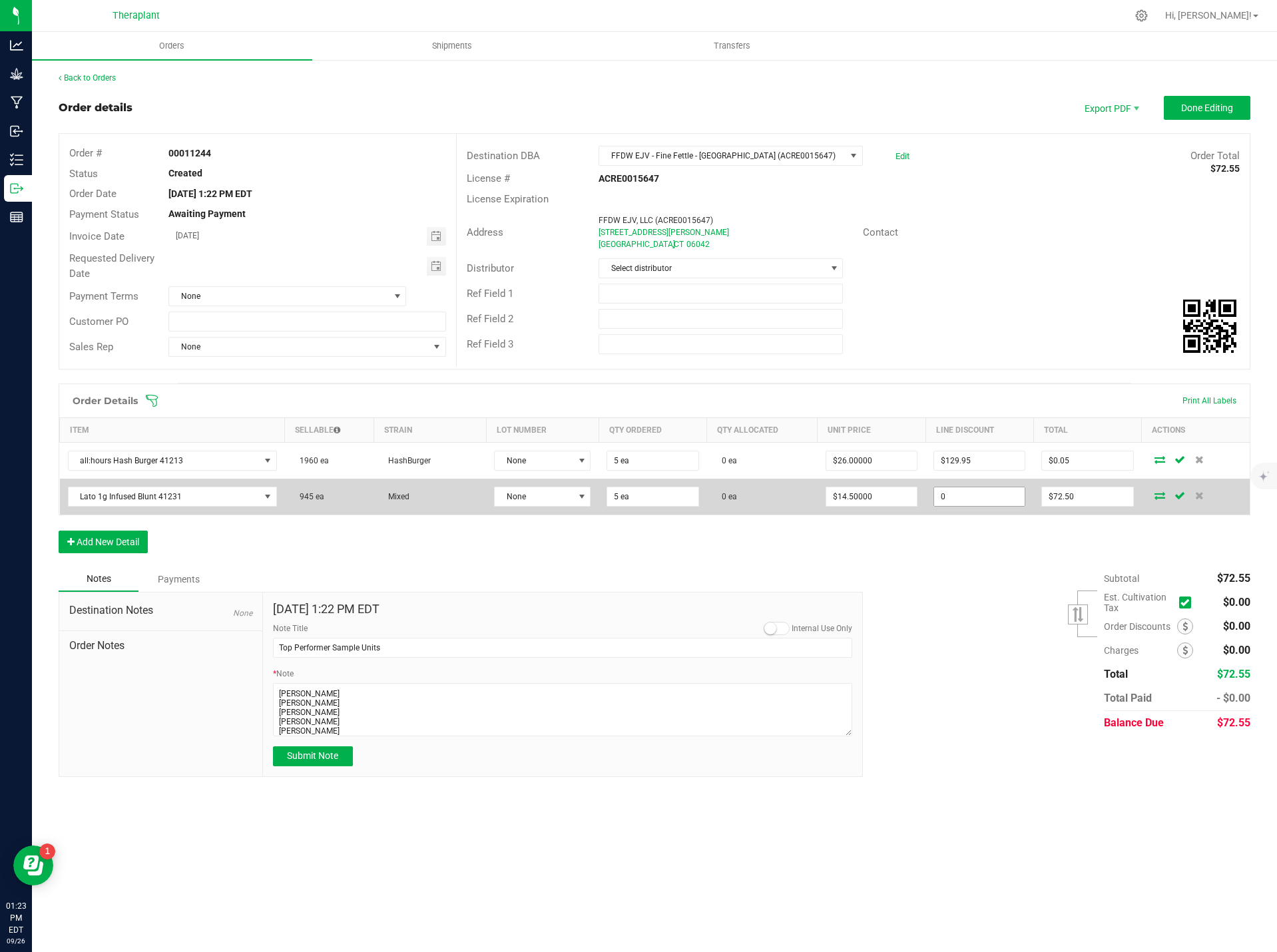
click at [968, 499] on input "0" at bounding box center [979, 496] width 91 height 18
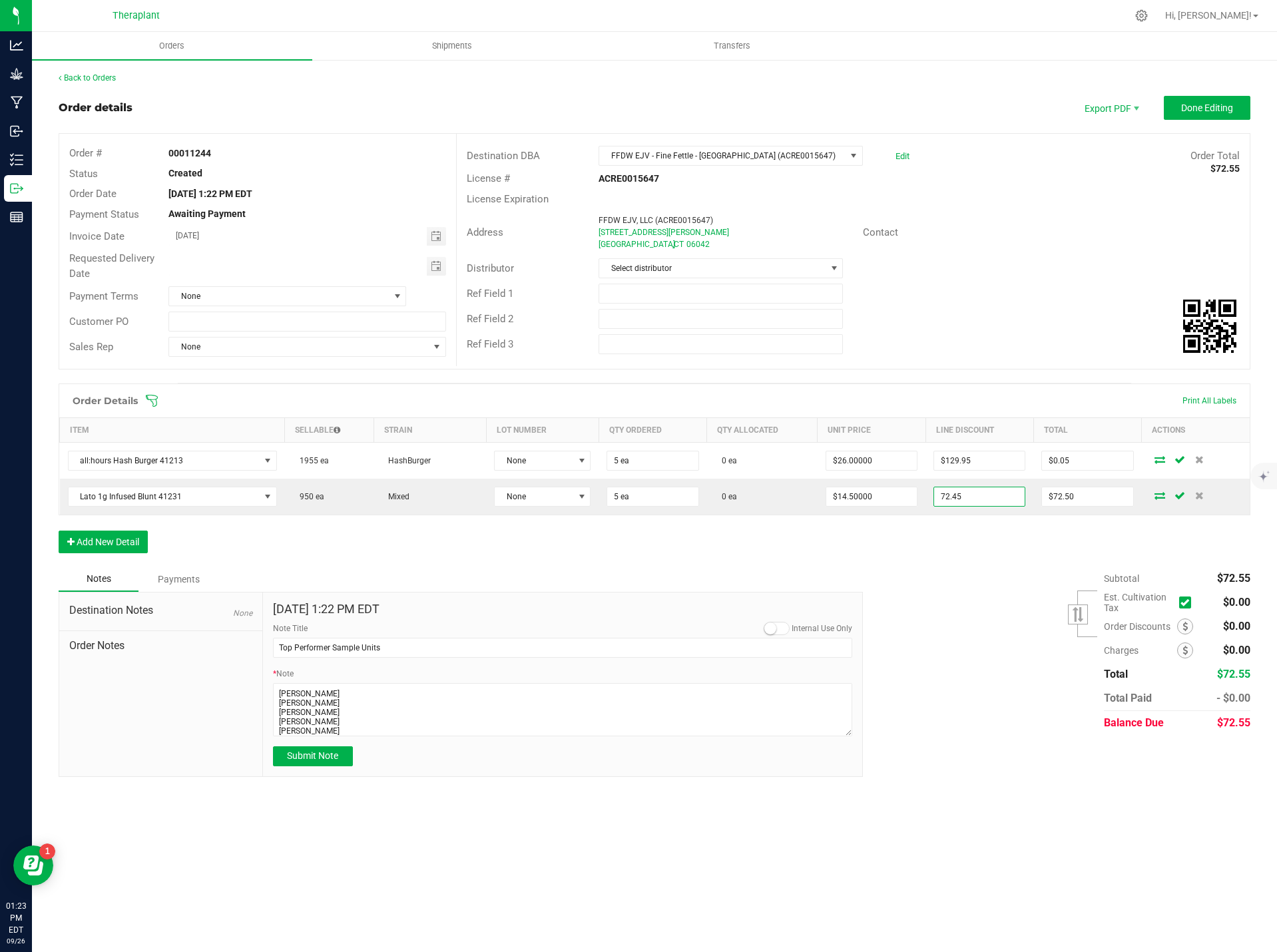
type input "$72.45"
type input "$0.05"
click at [1061, 533] on div "Order Details Print All Labels Item Sellable Strain Lot Number Qty Ordered Qty …" at bounding box center [655, 475] width 1192 height 183
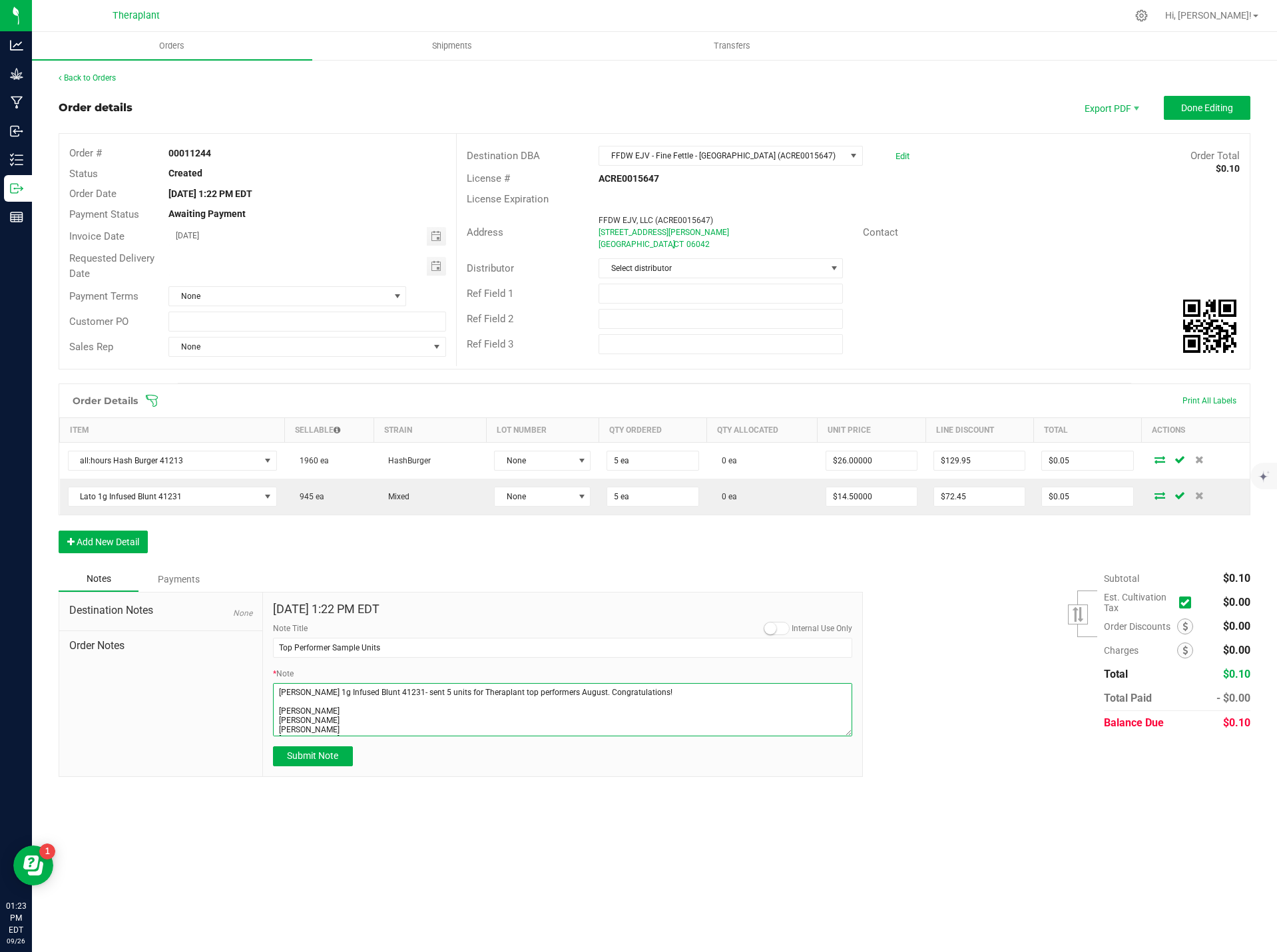
scroll to position [0, 0]
drag, startPoint x: 279, startPoint y: 708, endPoint x: 338, endPoint y: 721, distance: 60.4
click at [338, 721] on textarea "* Note" at bounding box center [562, 710] width 580 height 53
drag, startPoint x: 334, startPoint y: 688, endPoint x: 281, endPoint y: 707, distance: 56.3
click at [280, 707] on textarea "* Note" at bounding box center [562, 710] width 580 height 53
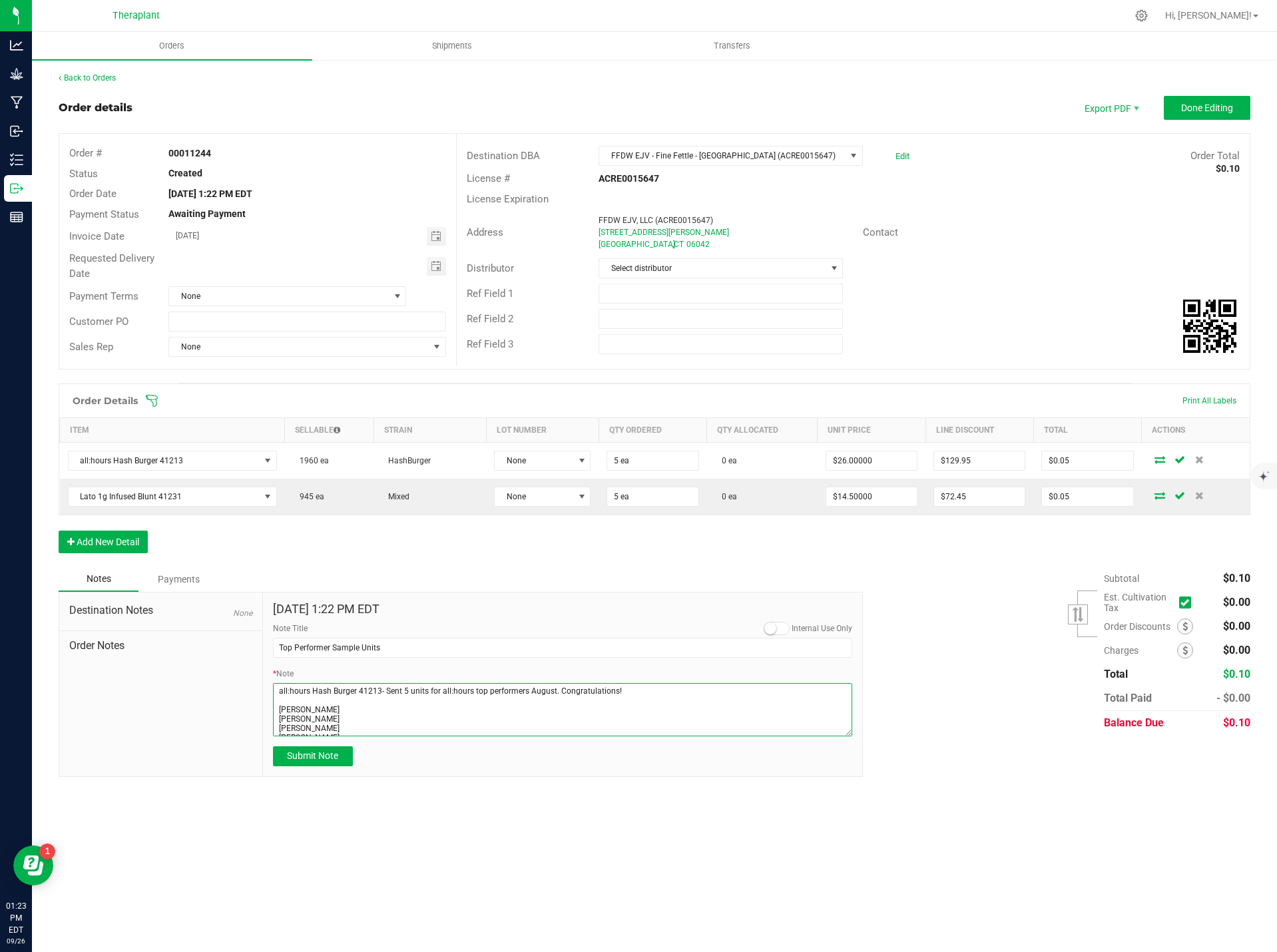
paste textarea "[PERSON_NAME] [PERSON_NAME] [PERSON_NAME] [PERSON_NAME] [PERSON_NAME]"
click at [339, 721] on textarea "* Note" at bounding box center [562, 710] width 580 height 53
drag, startPoint x: 278, startPoint y: 689, endPoint x: 336, endPoint y: 747, distance: 82.0
click at [336, 747] on form "[DATE] 1:22 PM EDT Internal Use Only Note Title Top Performer Sample Units * No…" at bounding box center [562, 684] width 580 height 164
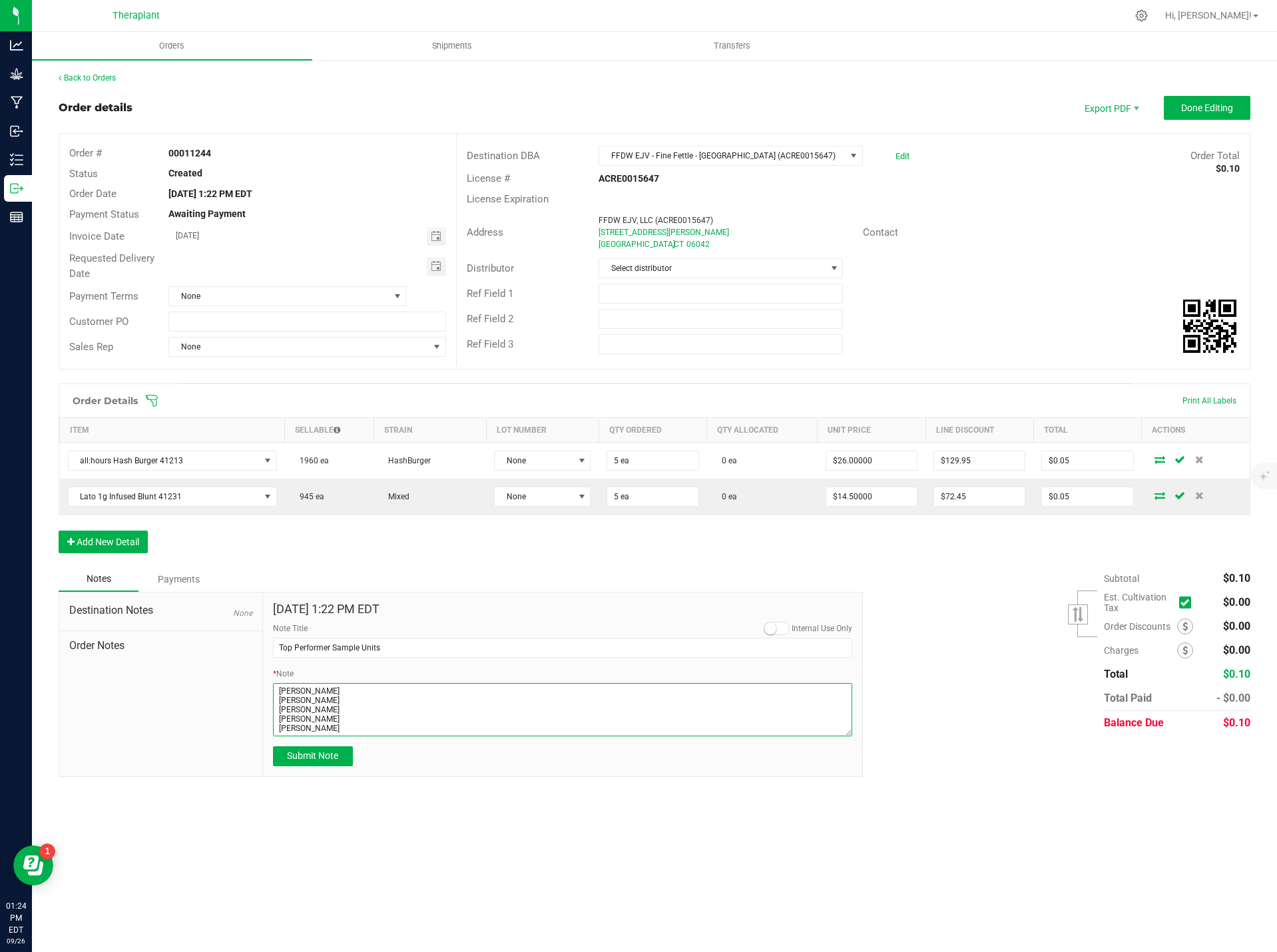
paste textarea "[PERSON_NAME] [PERSON_NAME] [PERSON_NAME] [PERSON_NAME] [PERSON_NAME]"
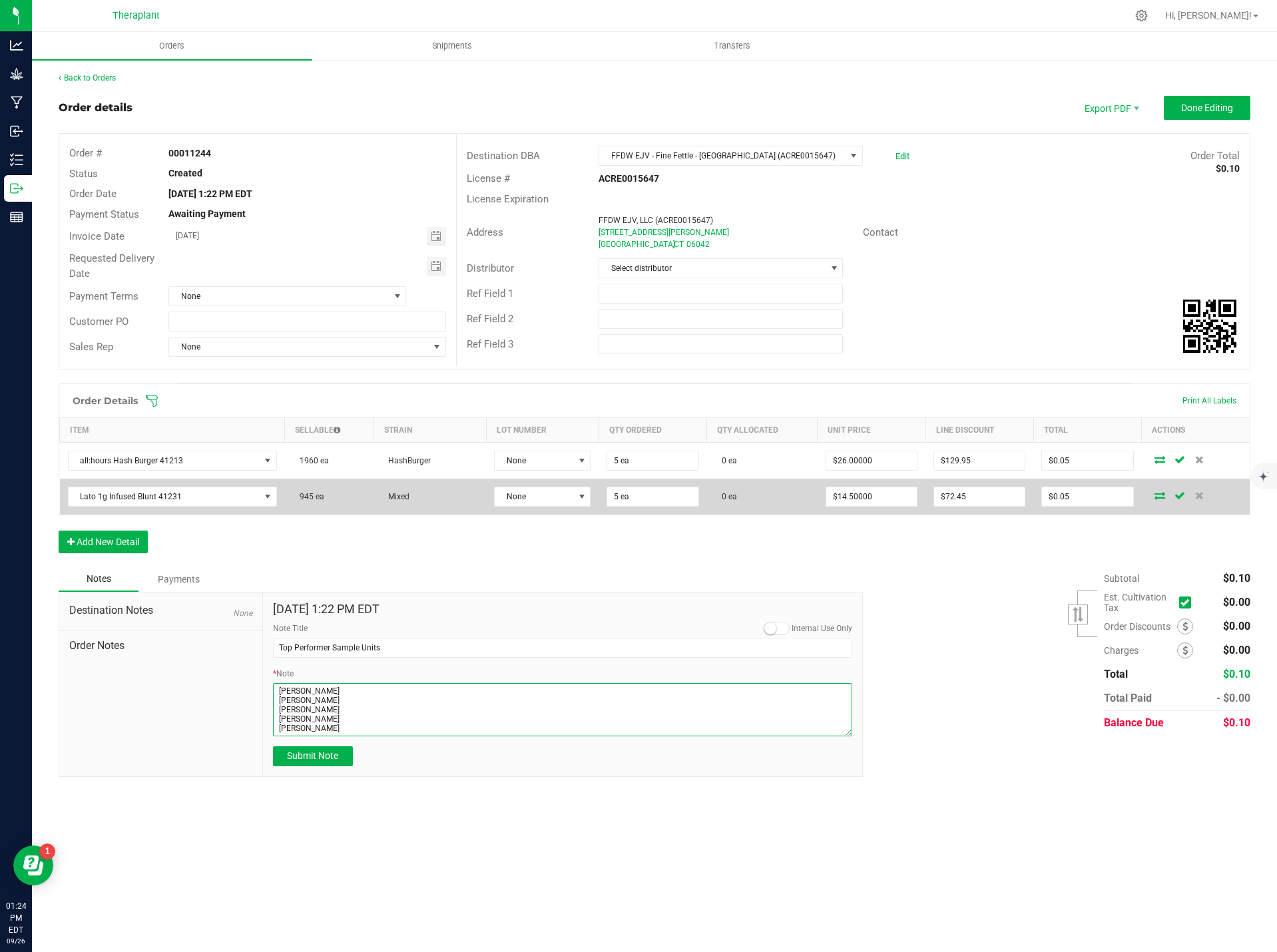
scroll to position [91, 0]
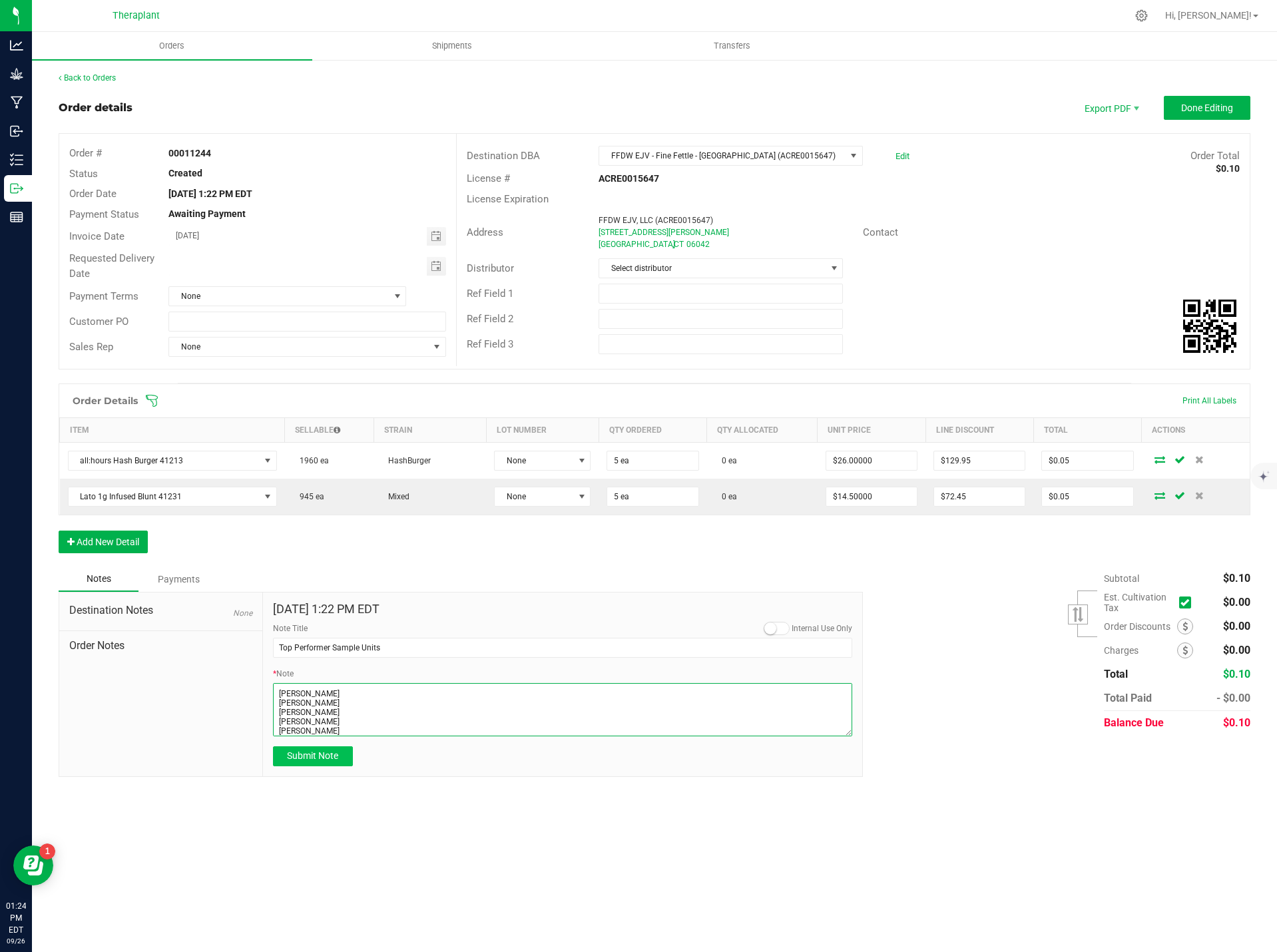
type textarea "all:hours Hash Burger 41213- Sent 5 units for all:hours top performers August. …"
click at [334, 756] on span "Submit Note" at bounding box center [313, 756] width 51 height 10
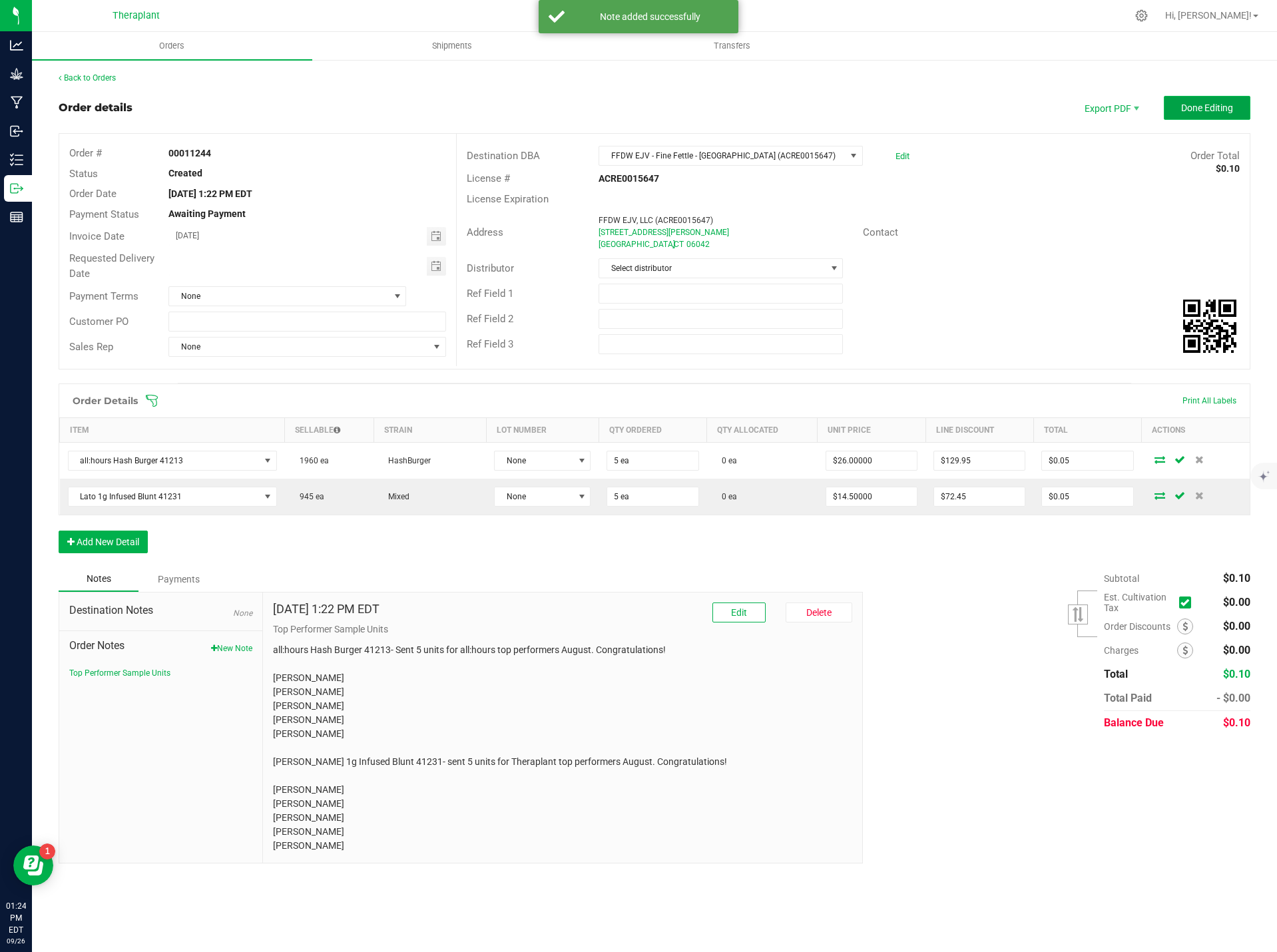
click at [1213, 106] on span "Done Editing" at bounding box center [1207, 107] width 52 height 10
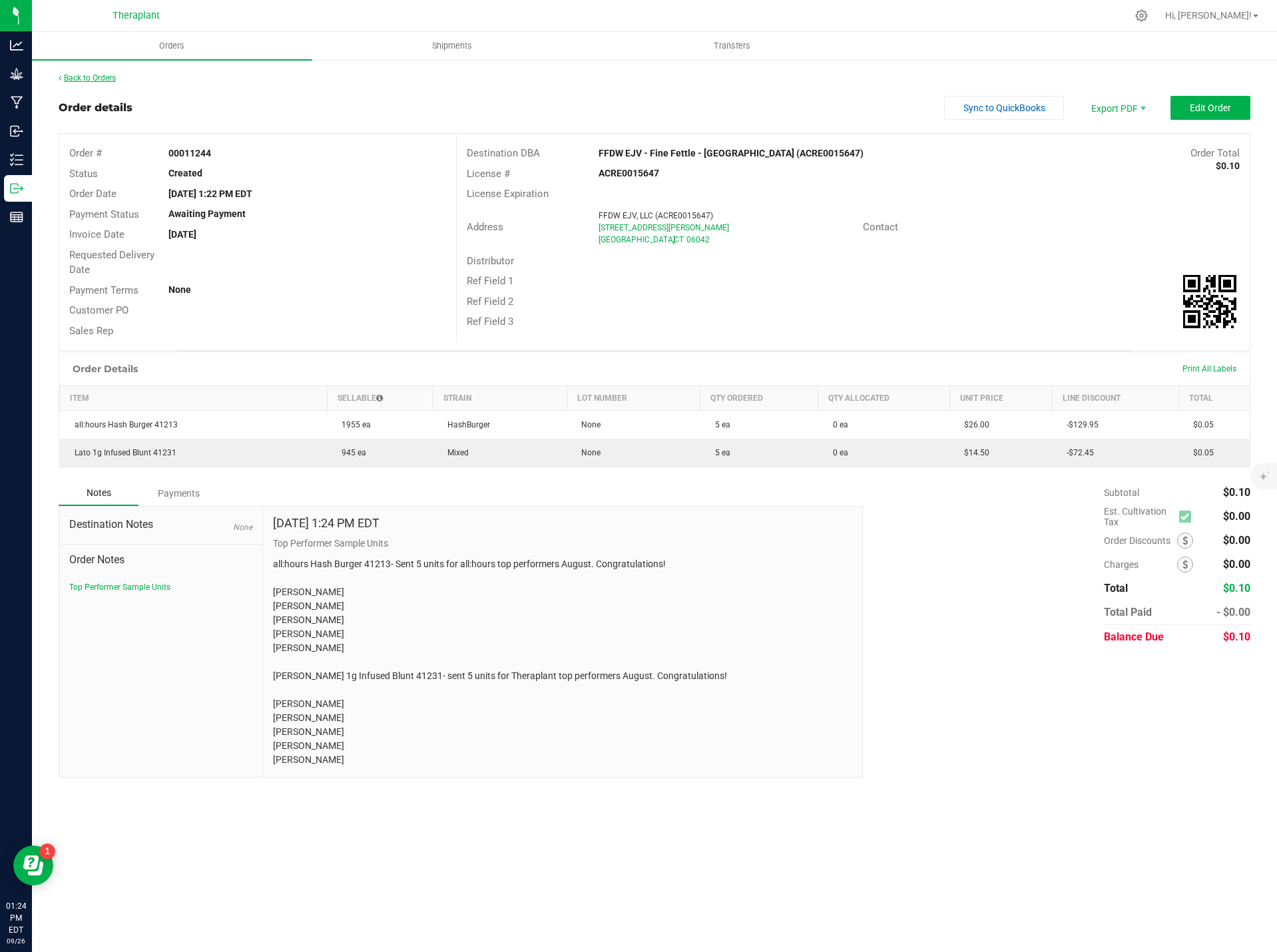
click at [103, 75] on link "Back to Orders" at bounding box center [87, 78] width 57 height 10
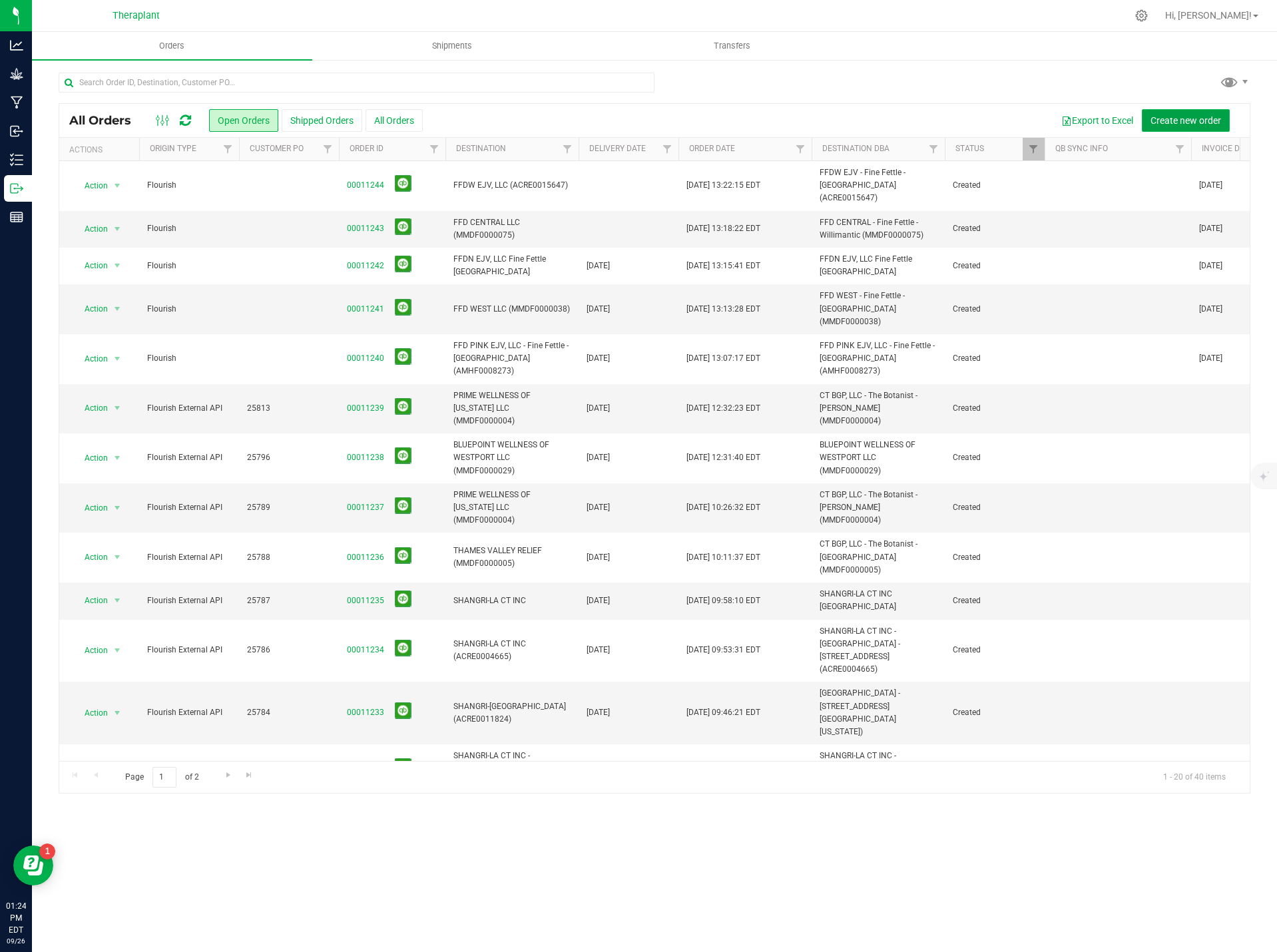
click at [1193, 113] on button "Create new order" at bounding box center [1186, 120] width 88 height 22
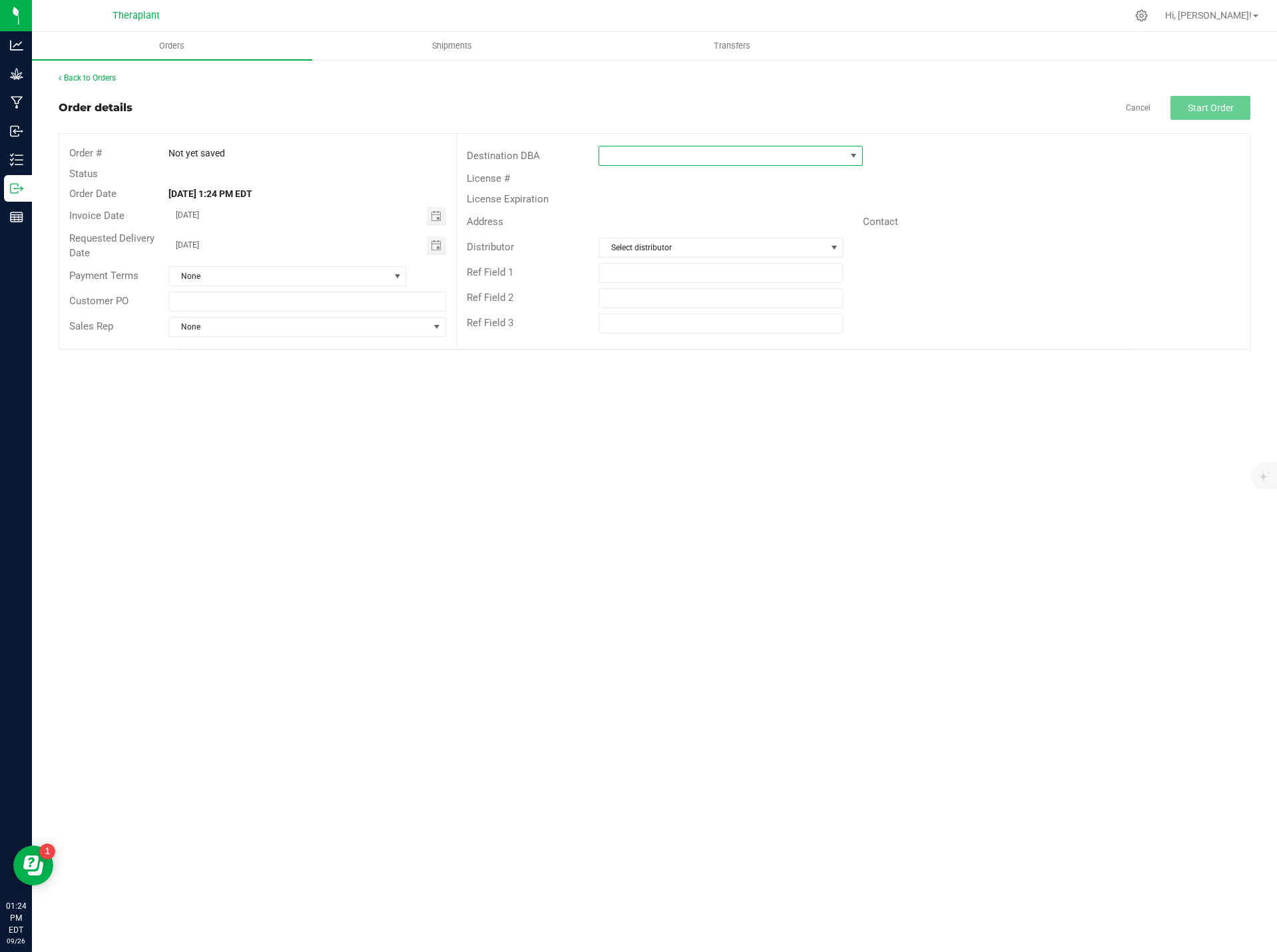
click at [687, 155] on span at bounding box center [722, 156] width 245 height 18
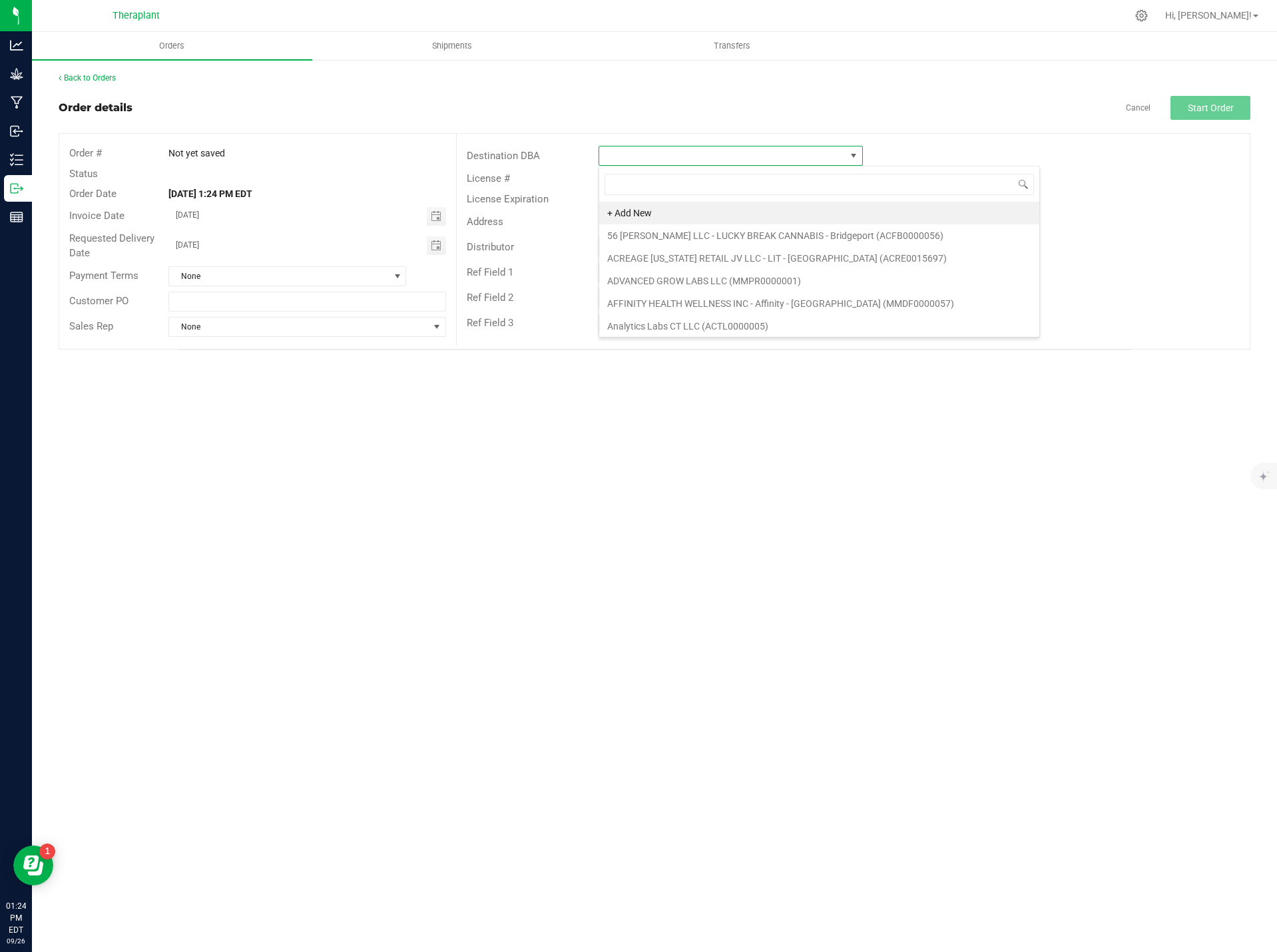
scroll to position [20, 265]
type input "waterbury"
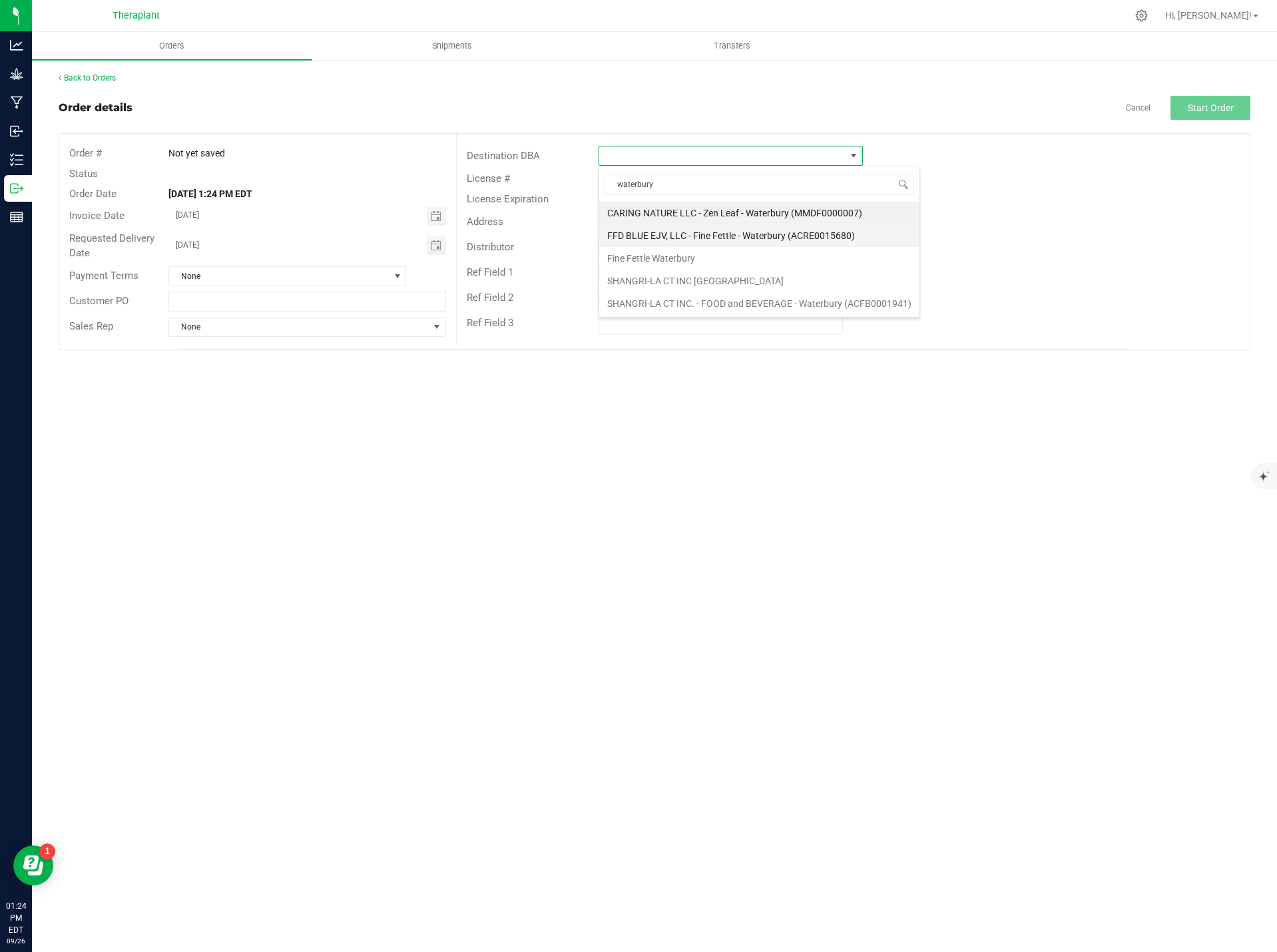
click at [765, 233] on li "FFD BLUE EJV, LLC - Fine Fettle - Waterbury (ACRE0015680)" at bounding box center [759, 236] width 320 height 22
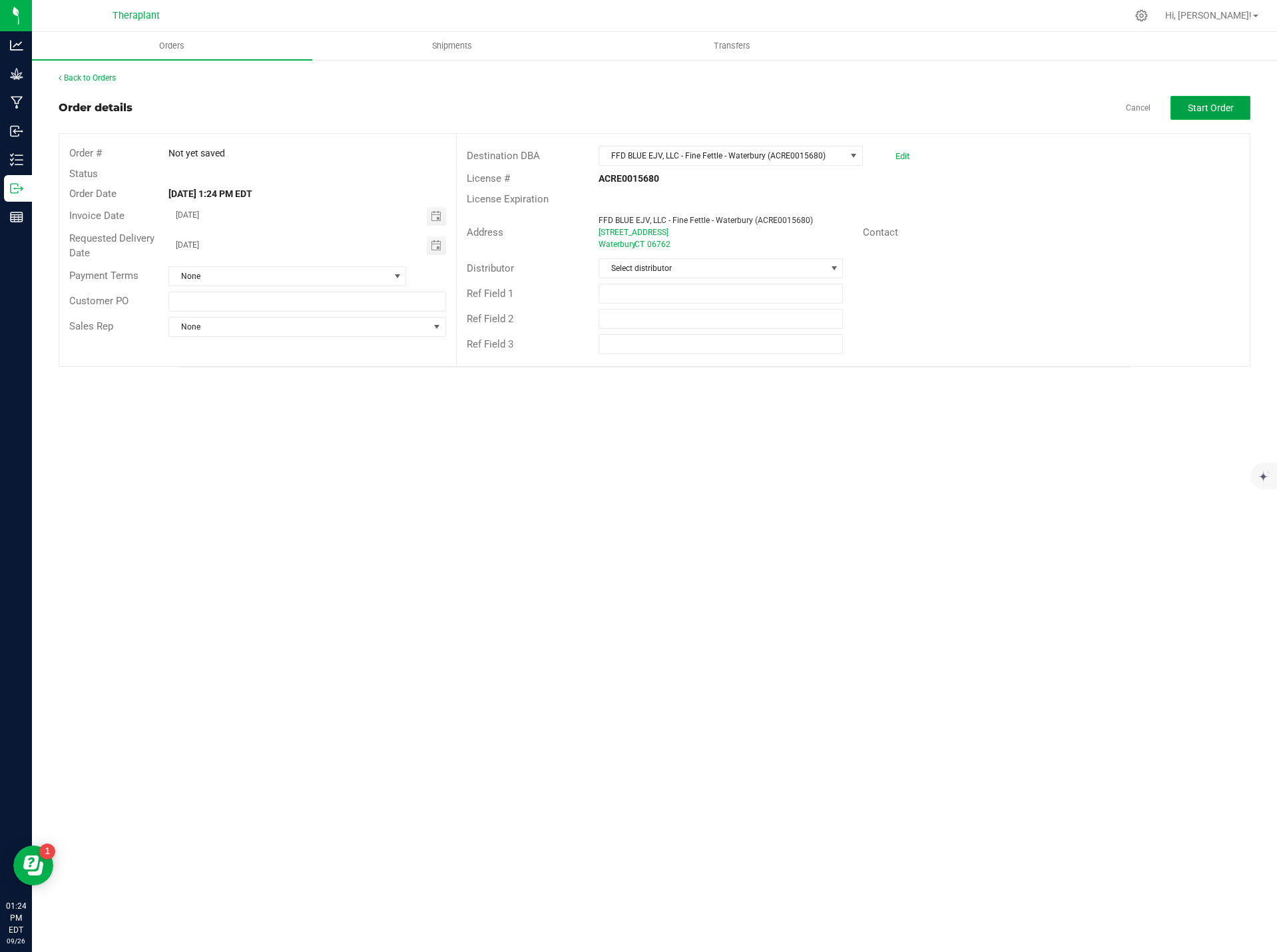
click at [1226, 111] on span "Start Order" at bounding box center [1210, 107] width 46 height 10
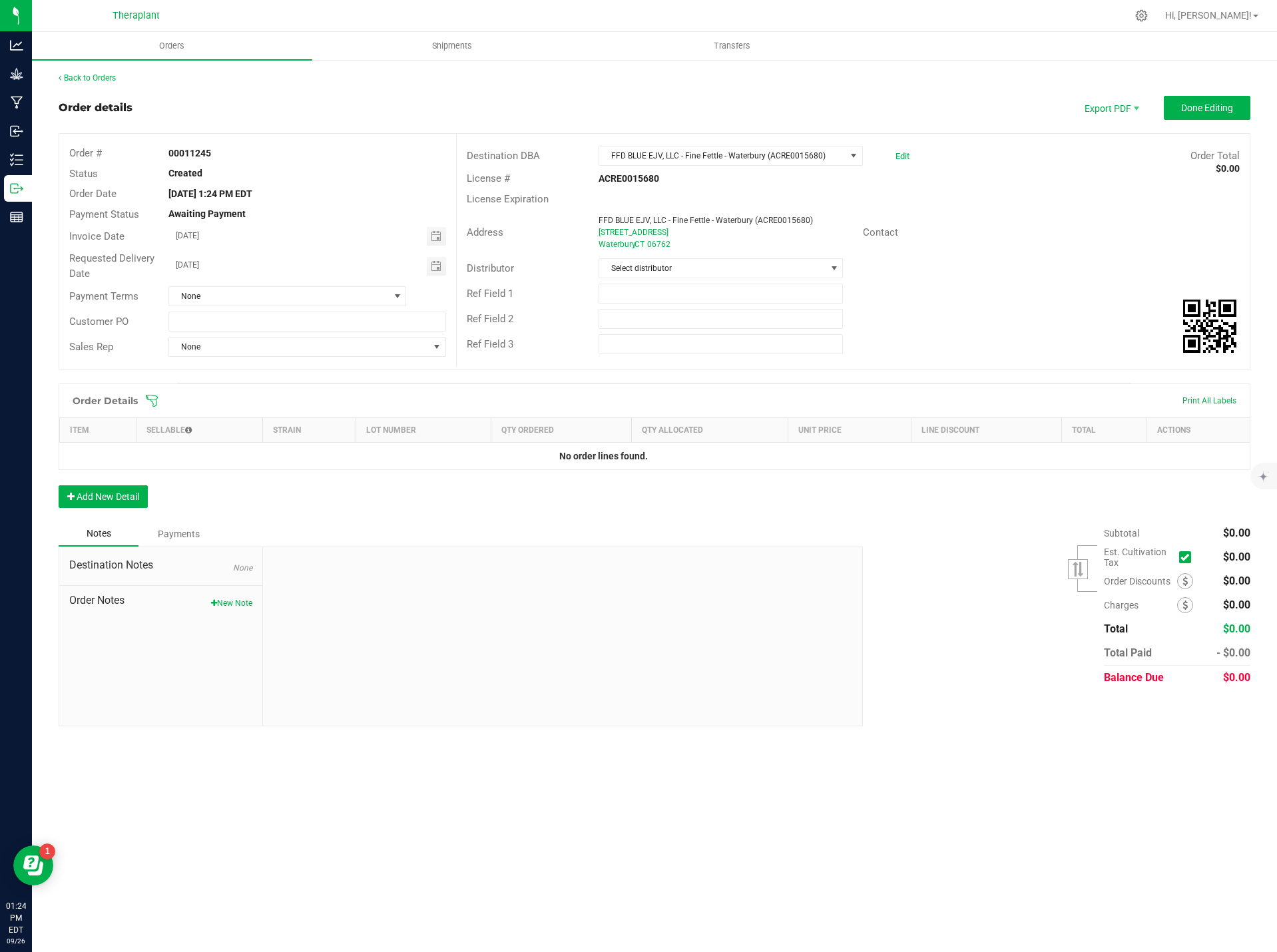
click at [238, 602] on button "New Note" at bounding box center [231, 603] width 41 height 12
click at [97, 82] on link "Back to Orders" at bounding box center [87, 78] width 57 height 10
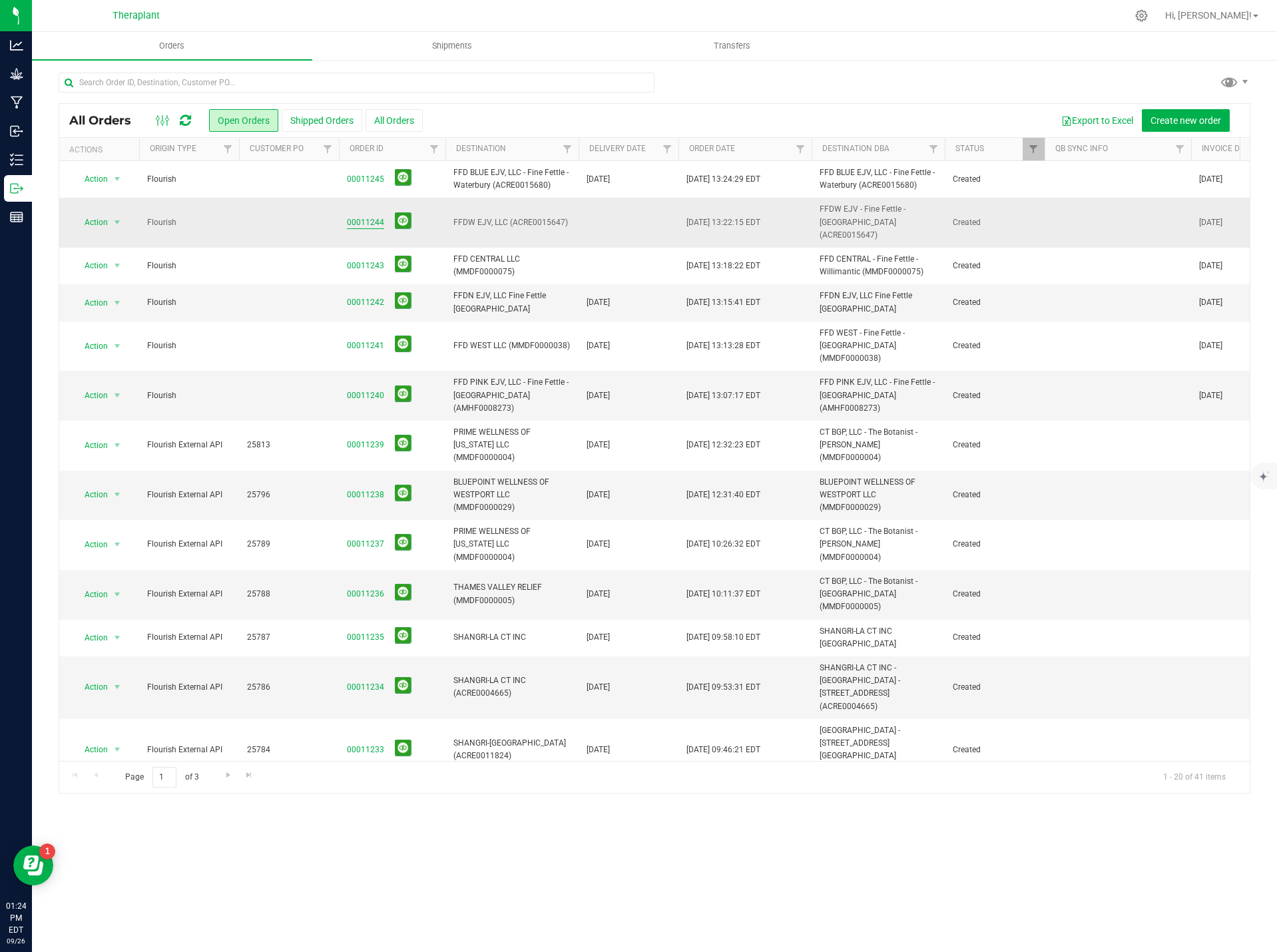
click at [359, 217] on link "00011244" at bounding box center [366, 223] width 37 height 13
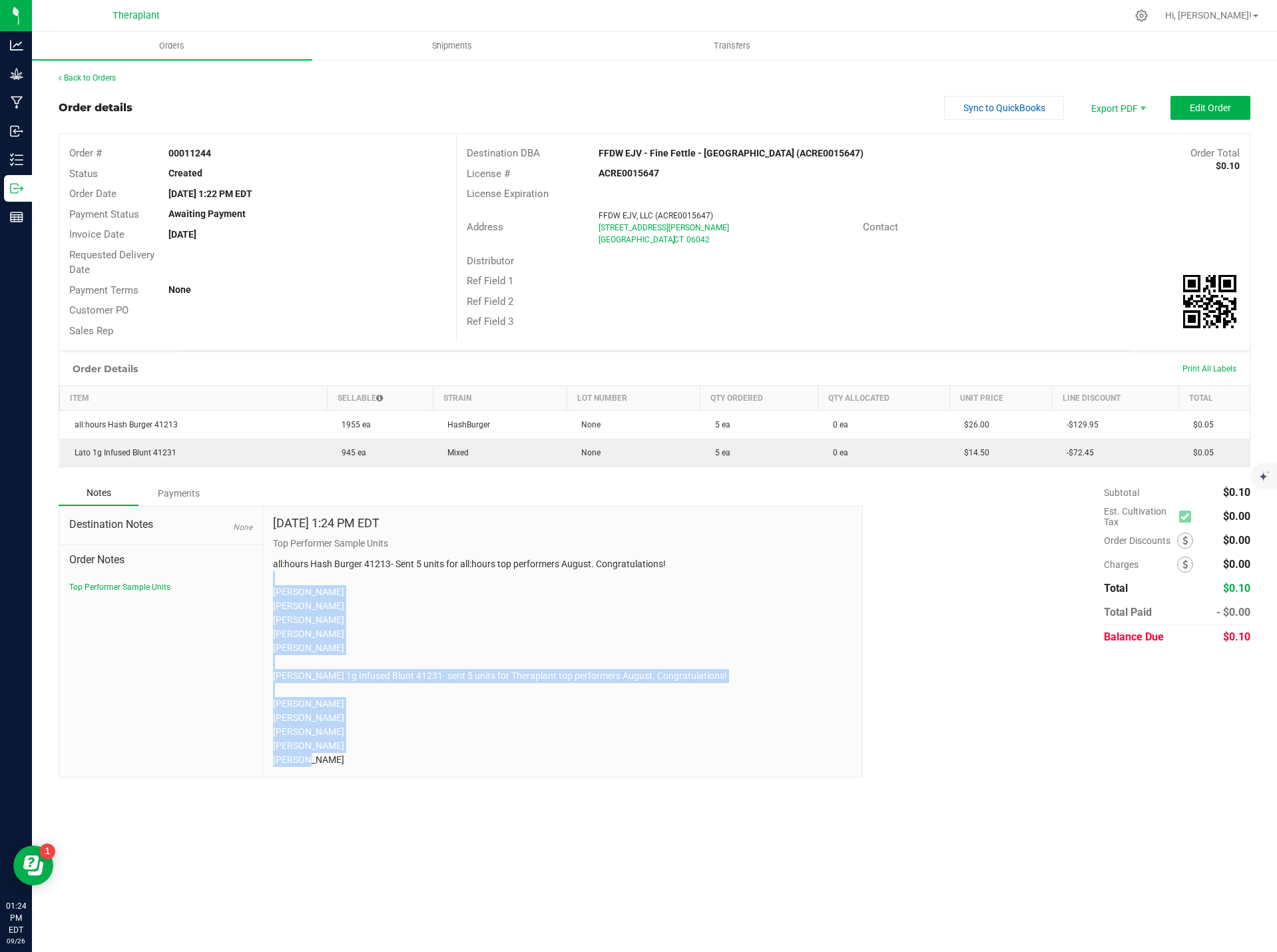
drag, startPoint x: 370, startPoint y: 761, endPoint x: 265, endPoint y: 576, distance: 212.7
click at [265, 576] on div "[DATE] 1:24 PM EDT Top Performer Sample Units all:hours Hash Burger 41213- Sent…" at bounding box center [563, 642] width 600 height 270
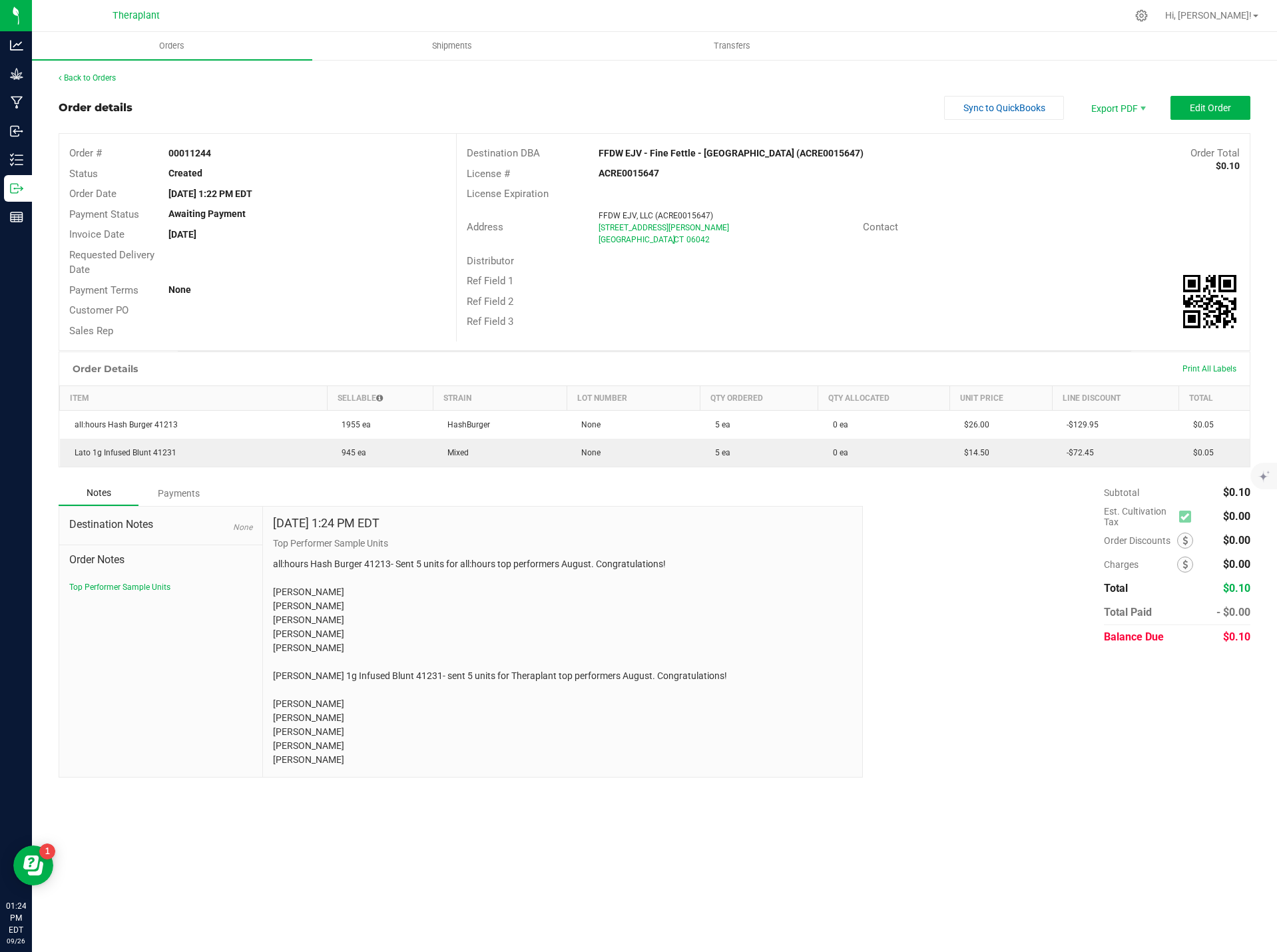
click at [270, 569] on div "[DATE] 1:24 PM EDT Top Performer Sample Units all:hours Hash Burger 41213- Sent…" at bounding box center [563, 642] width 600 height 270
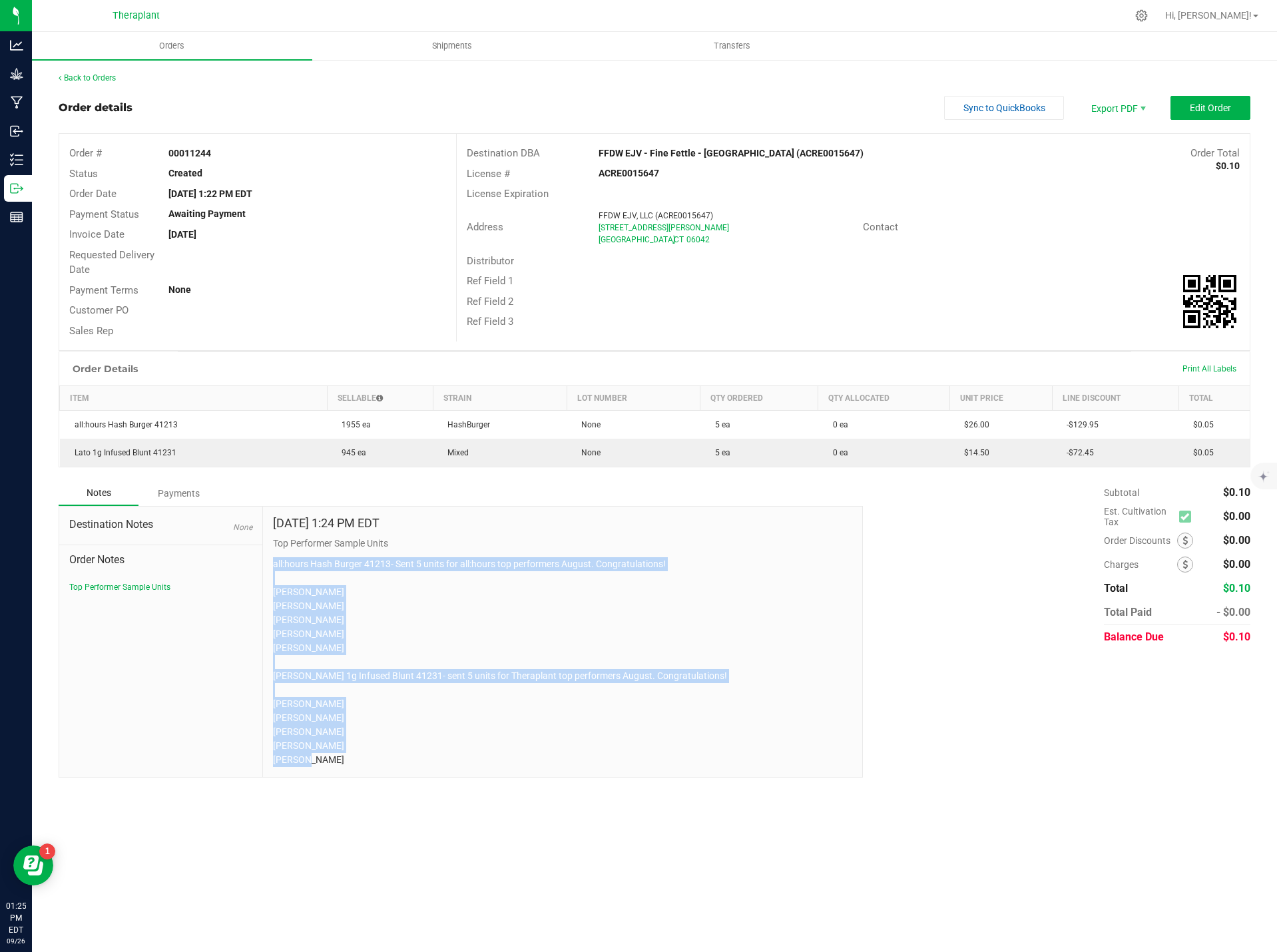
drag, startPoint x: 273, startPoint y: 561, endPoint x: 433, endPoint y: 763, distance: 257.7
click at [433, 763] on p "all:hours Hash Burger 41213- Sent 5 units for all:hours top performers August. …" at bounding box center [562, 662] width 580 height 210
copy p "all:hours Hash Burger 41213- Sent 5 units for all:hours top performers August. …"
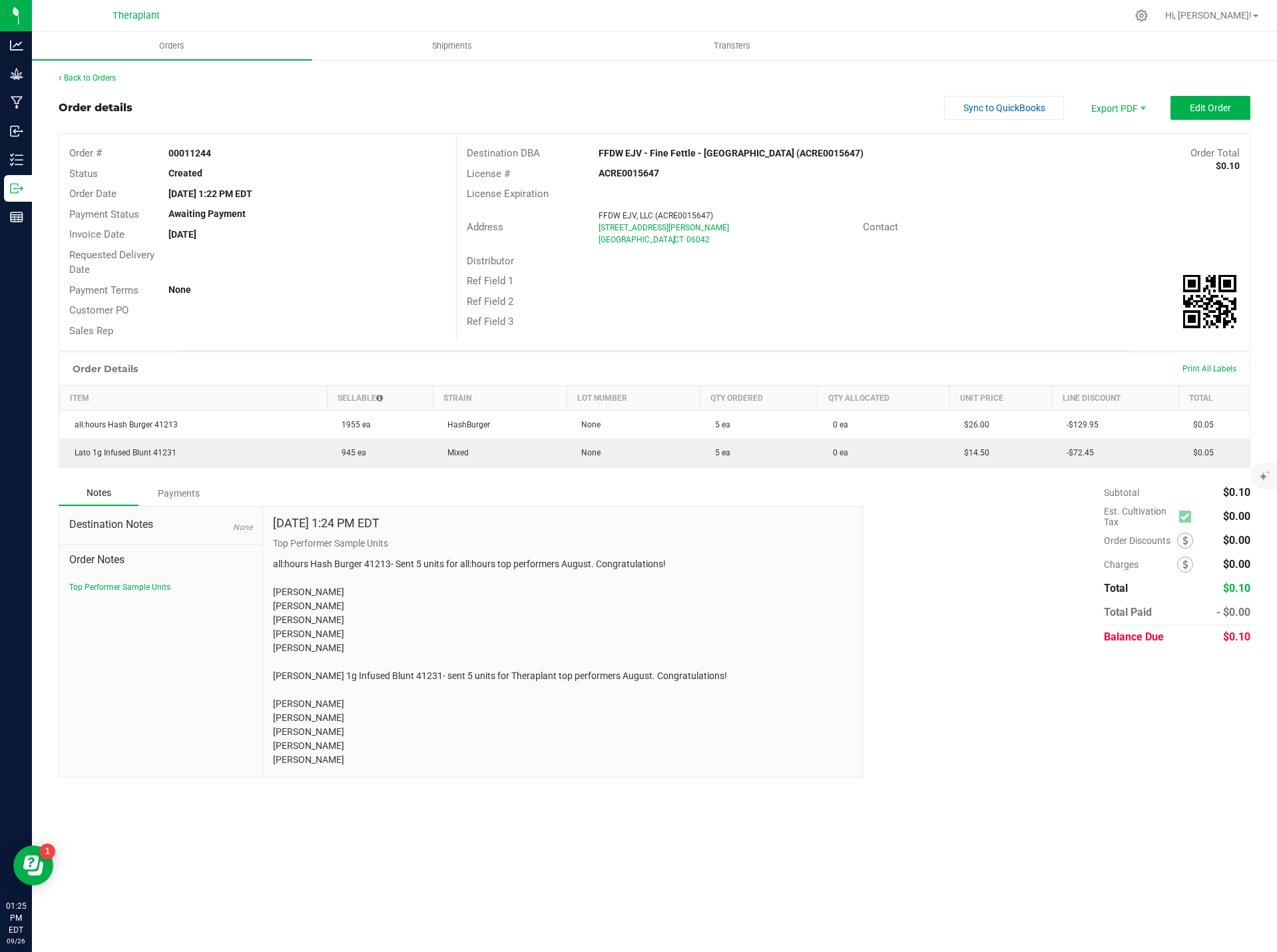
click at [102, 71] on div "Back to Orders Order details Sync to QuickBooks Export PDF Edit Order Order # 0…" at bounding box center [655, 424] width 1246 height 732
click at [105, 85] on div "Back to Orders Order details Sync to QuickBooks Export PDF Edit Order Order # 0…" at bounding box center [655, 425] width 1192 height 706
click at [101, 76] on link "Back to Orders" at bounding box center [87, 78] width 57 height 10
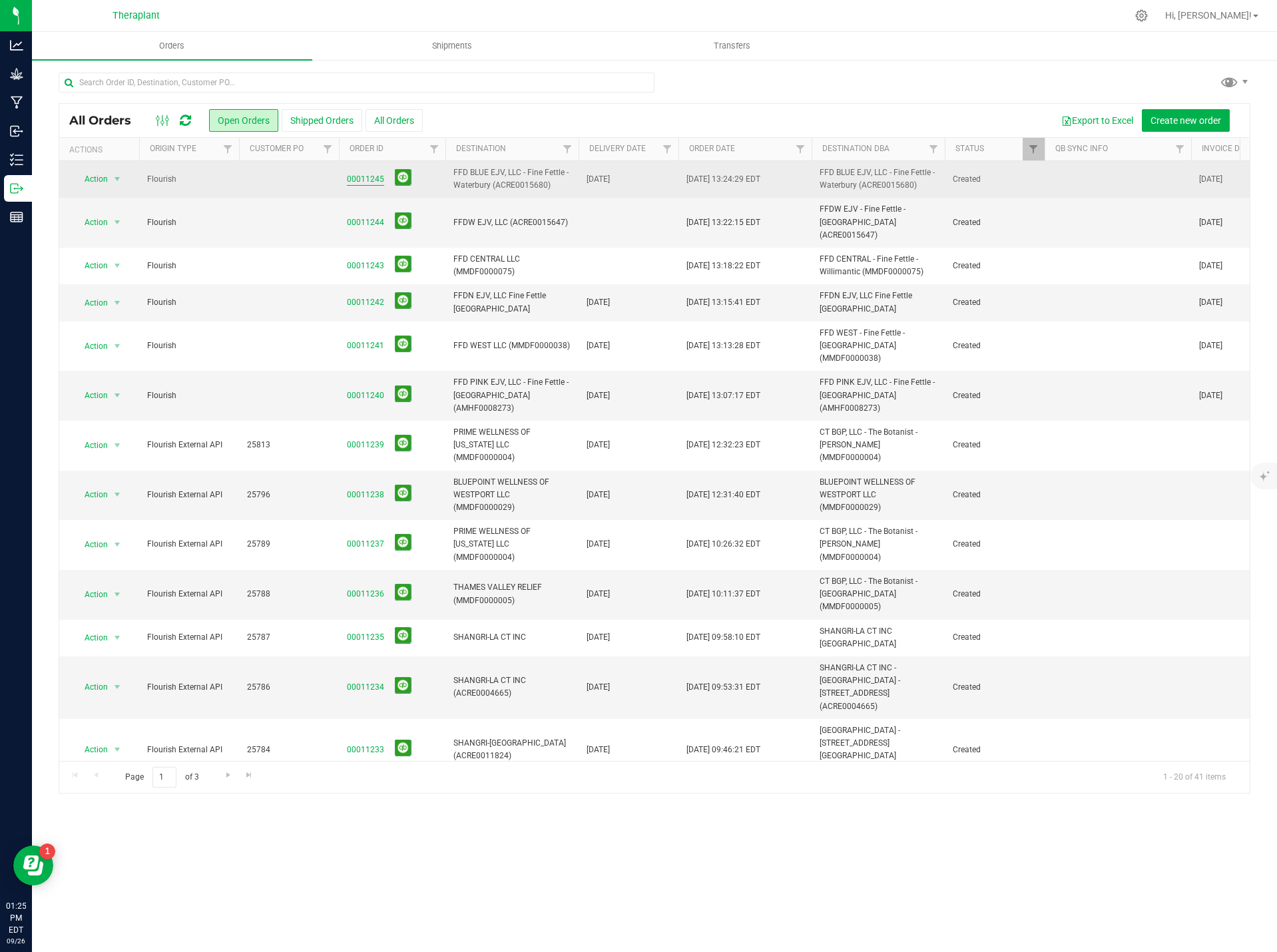
click at [359, 183] on link "00011245" at bounding box center [366, 180] width 37 height 13
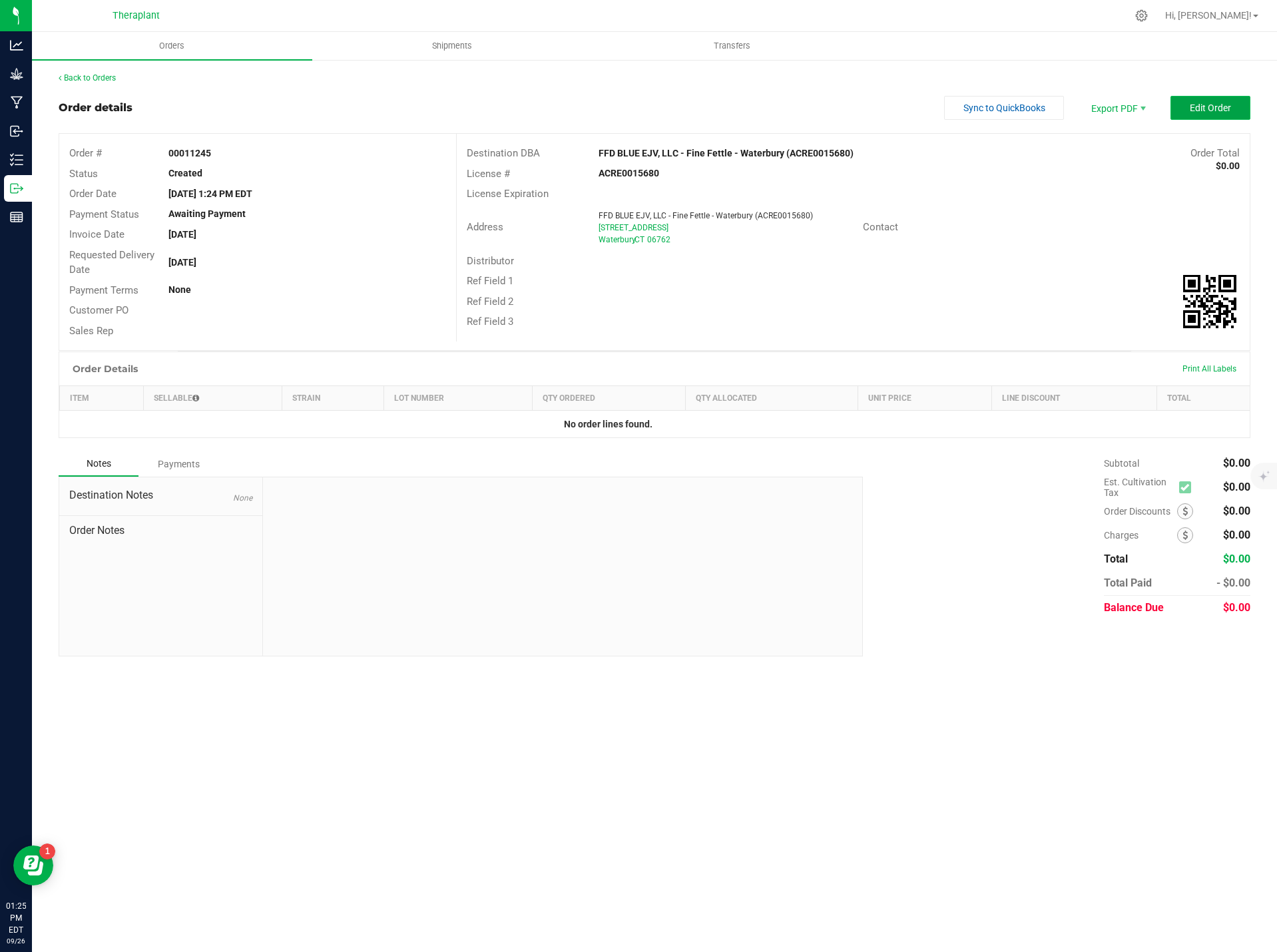
click at [1203, 105] on span "Edit Order" at bounding box center [1210, 107] width 41 height 10
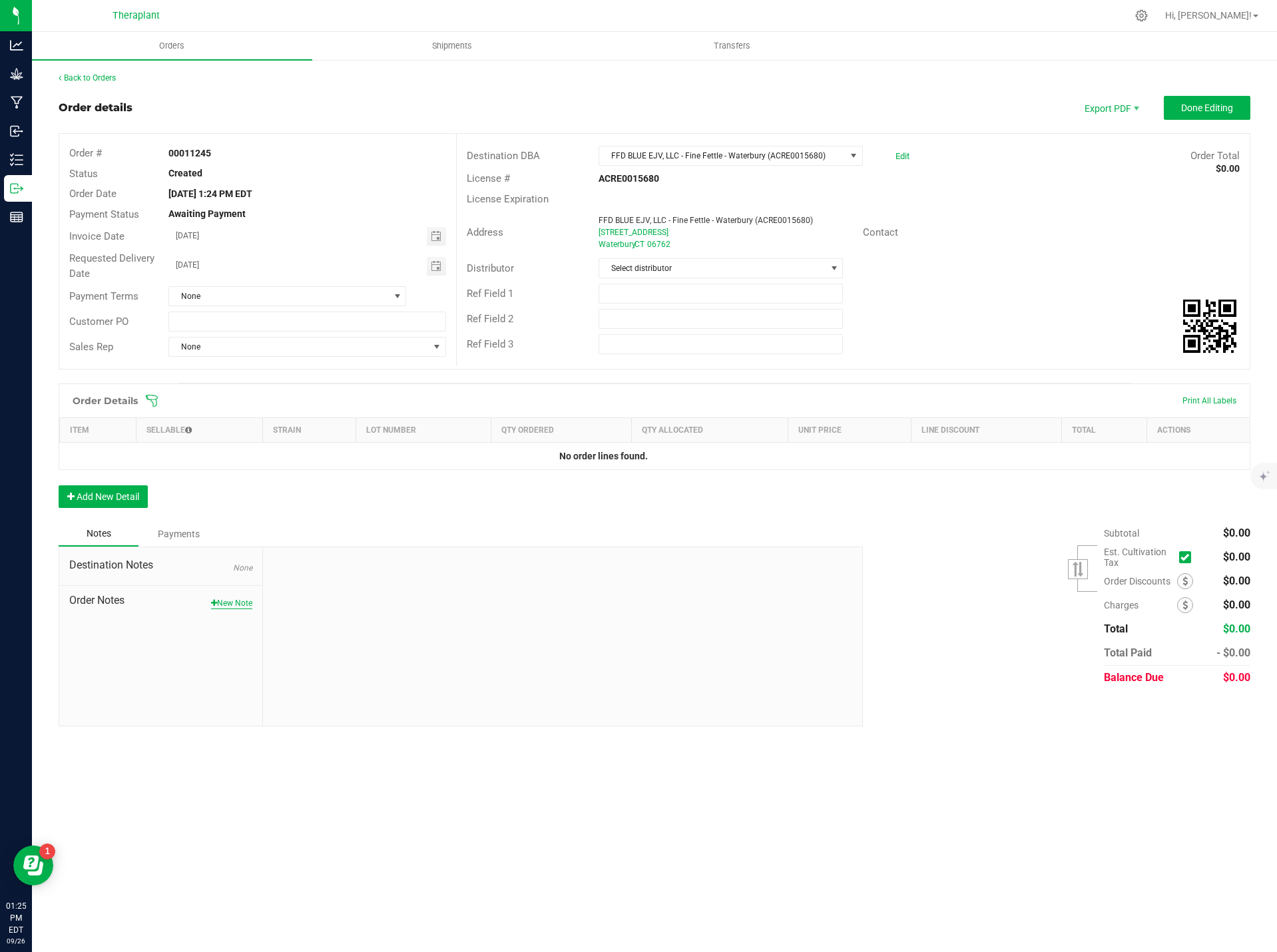
click at [223, 598] on button "New Note" at bounding box center [231, 603] width 41 height 12
paste textarea "all:hours Hash Burger 41213- Sent 5 units for all:hours top performers August. …"
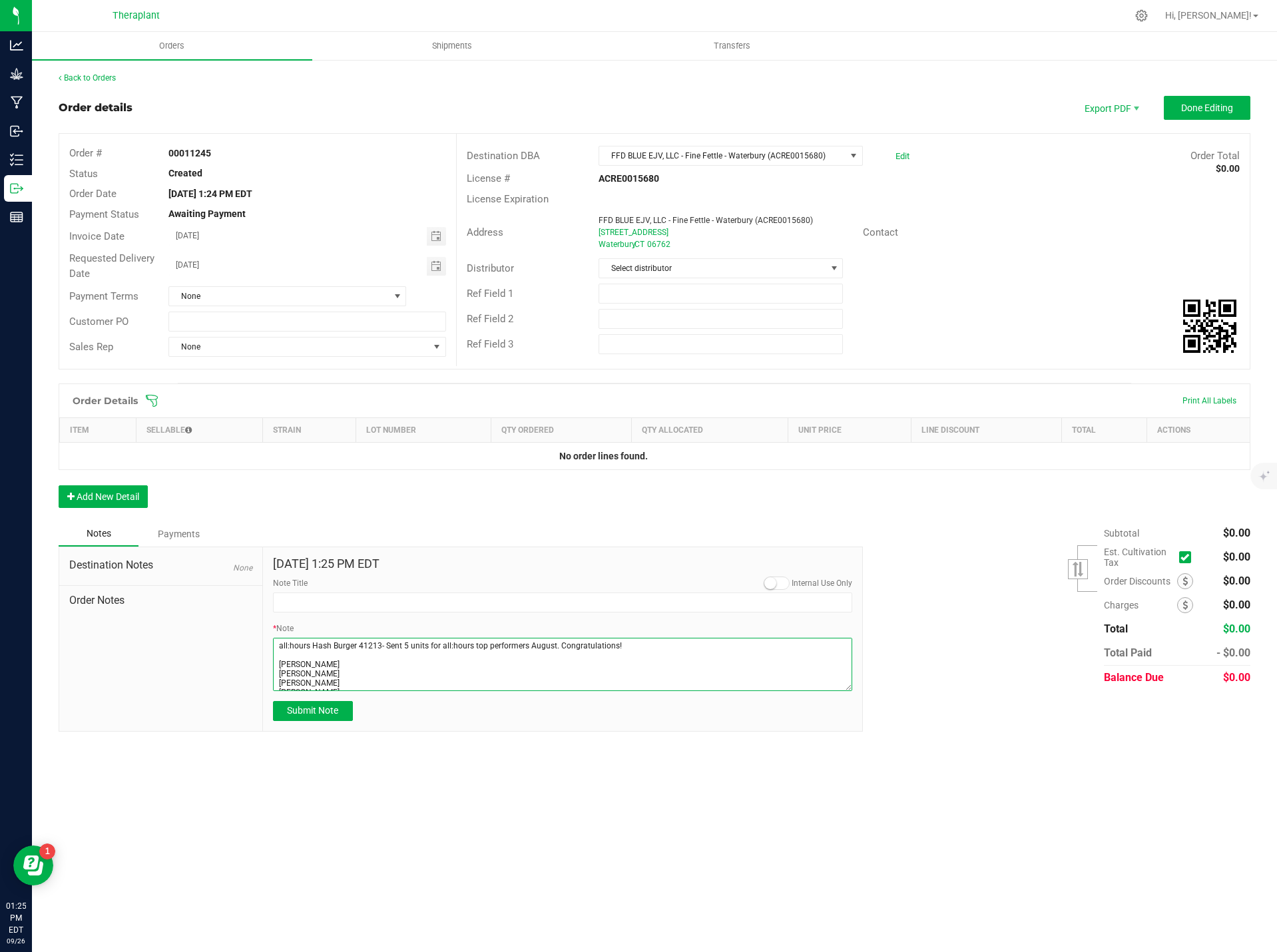
scroll to position [91, 0]
type textarea "all:hours Hash Burger 41213- Sent 5 units for all:hours top performers August. …"
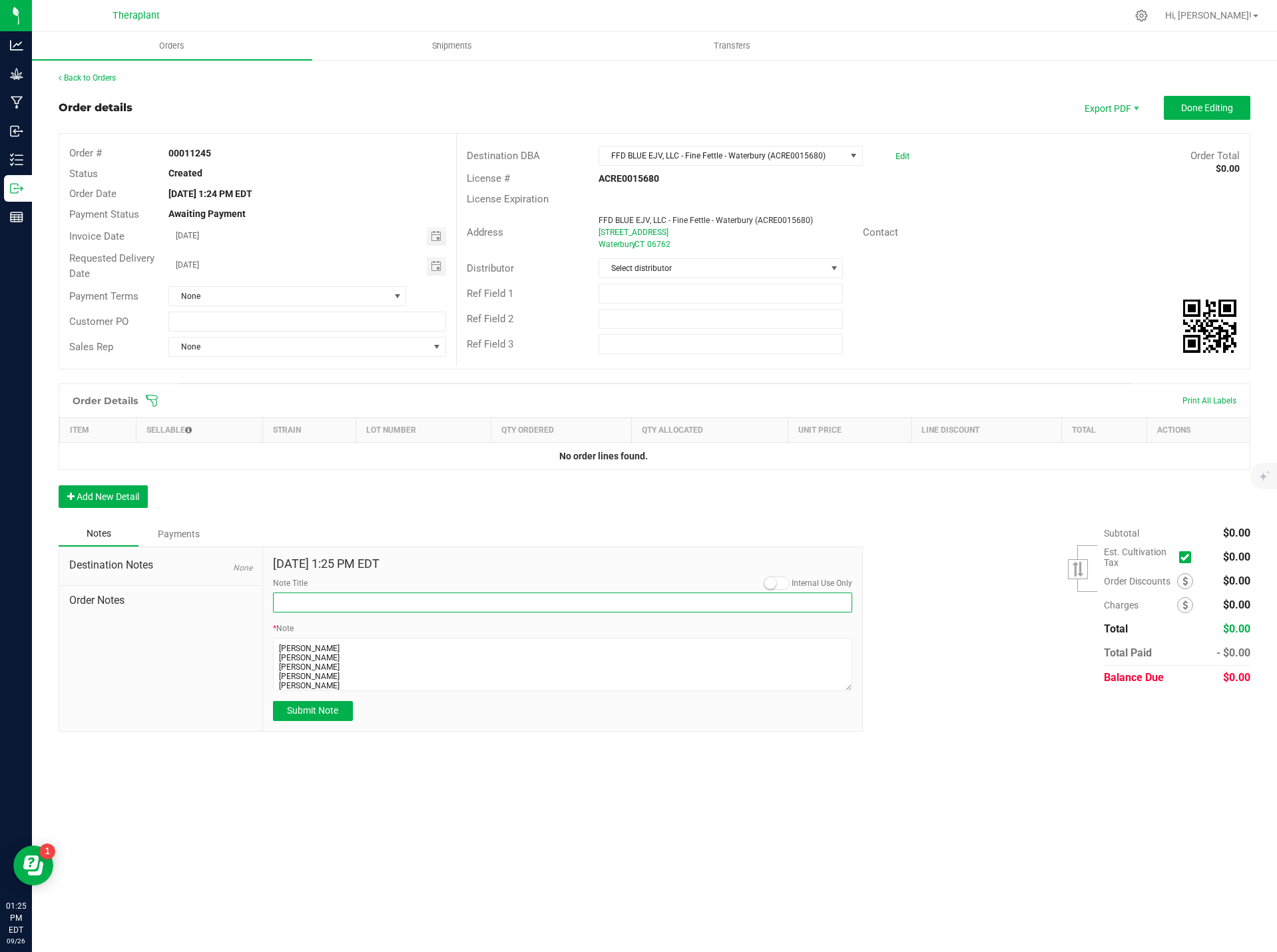
click at [318, 594] on input "Note Title" at bounding box center [562, 602] width 580 height 20
type input "Top Performer Sample Units"
click at [116, 497] on button "Add New Detail" at bounding box center [103, 496] width 89 height 22
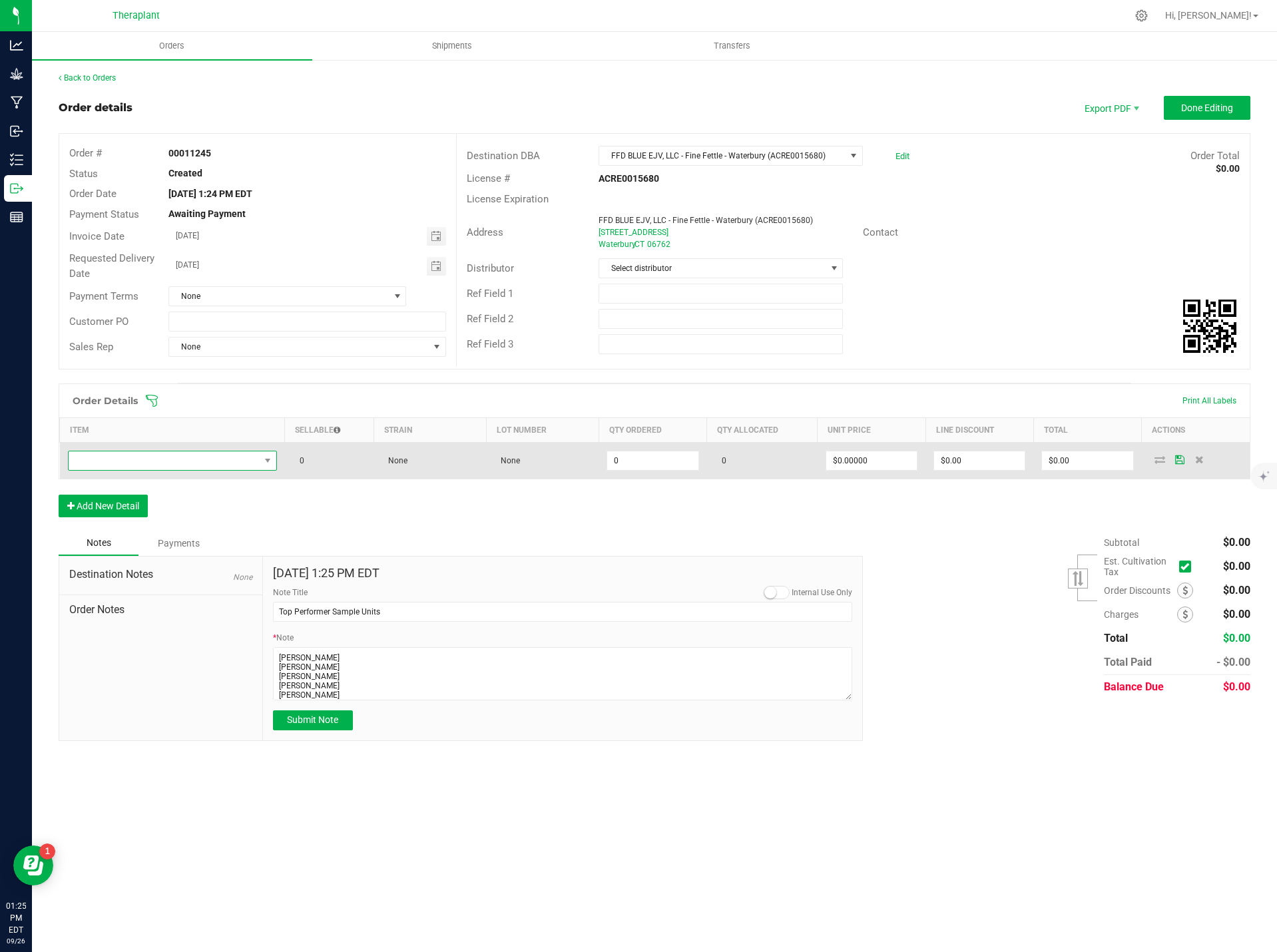
click at [104, 456] on span "NO DATA FOUND" at bounding box center [164, 460] width 191 height 18
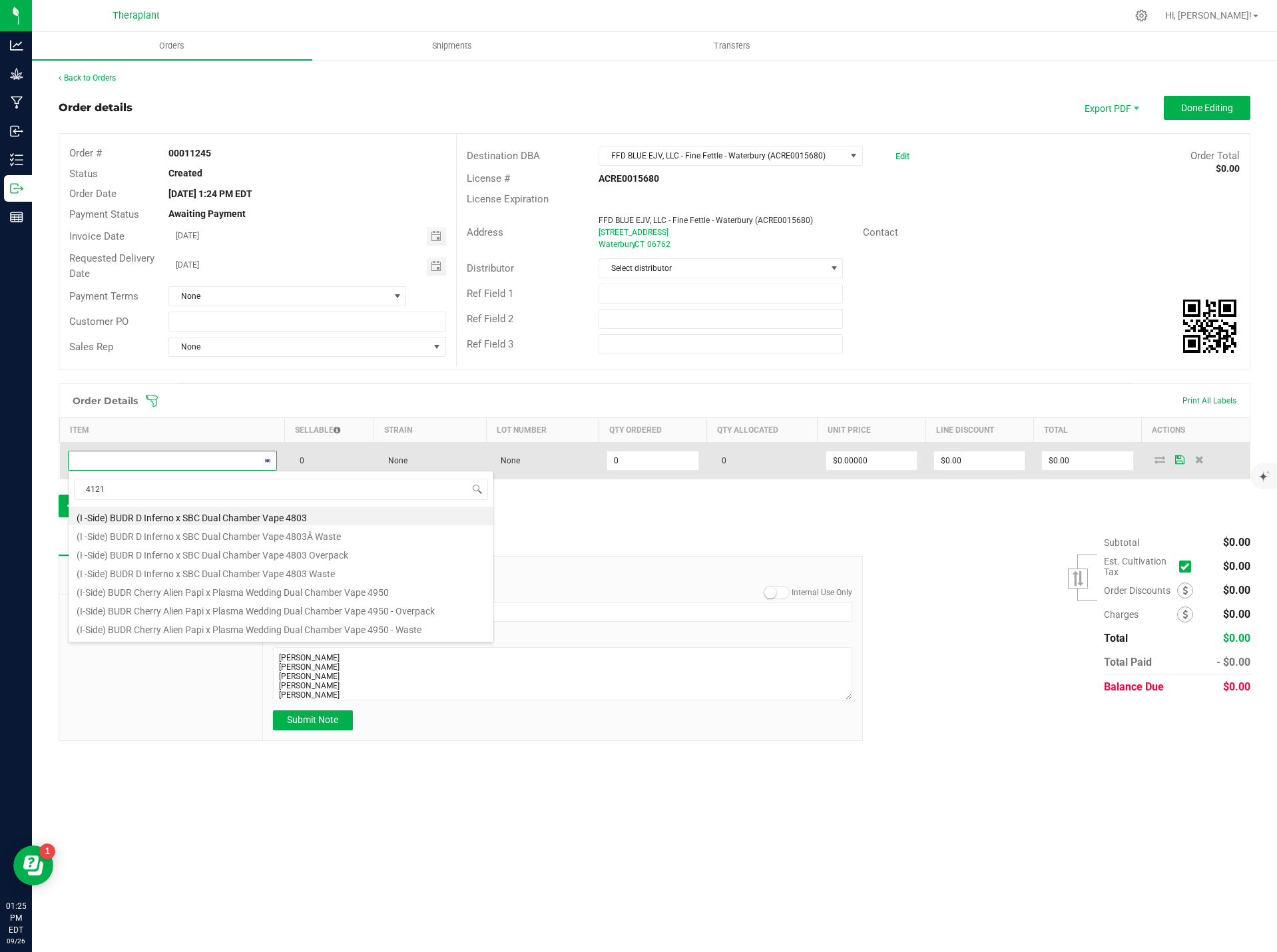
type input "41213"
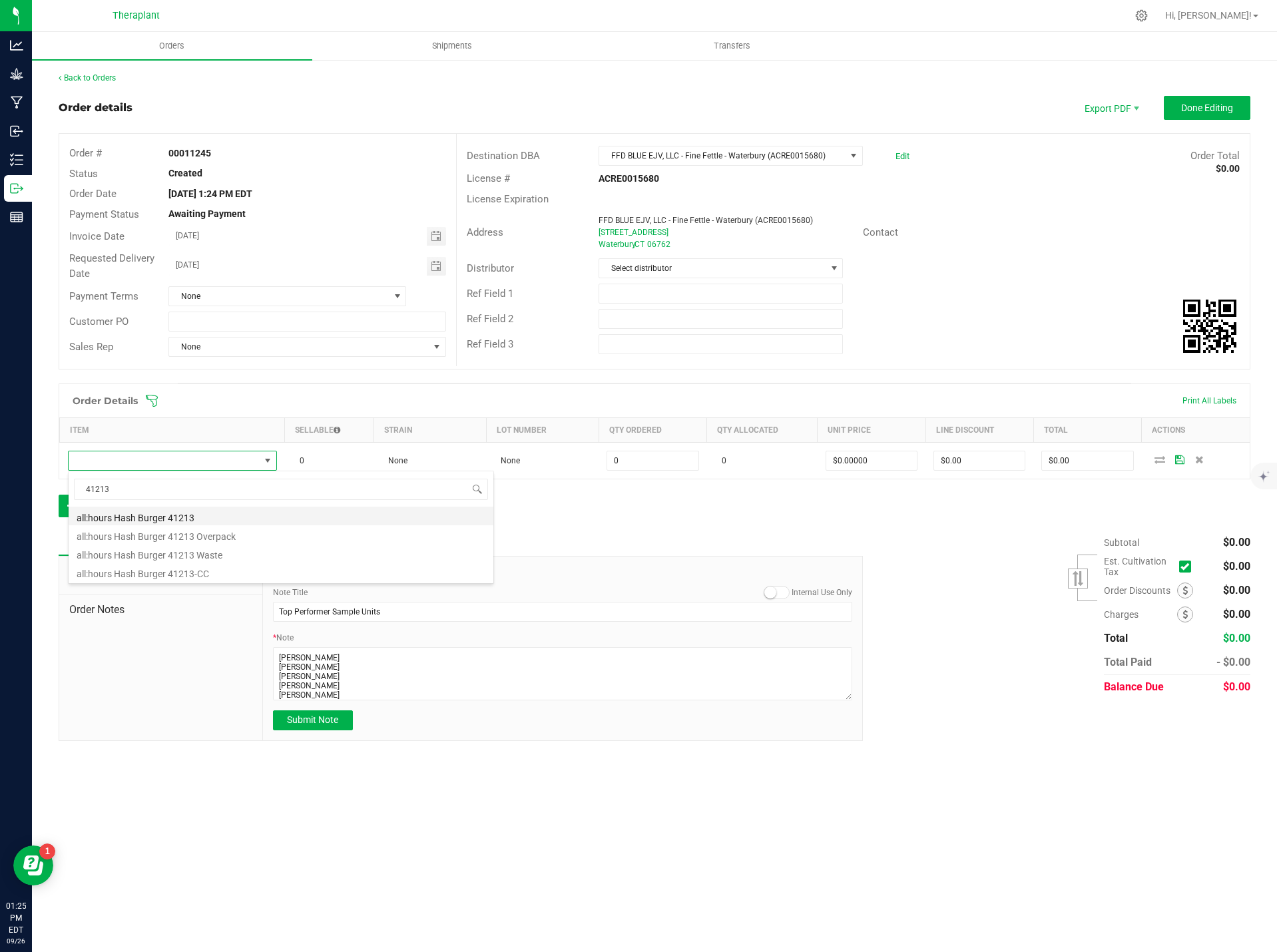
click at [205, 516] on li "all:hours Hash Burger 41213" at bounding box center [282, 516] width 425 height 18
type input "0 ea"
type input "$26.00000"
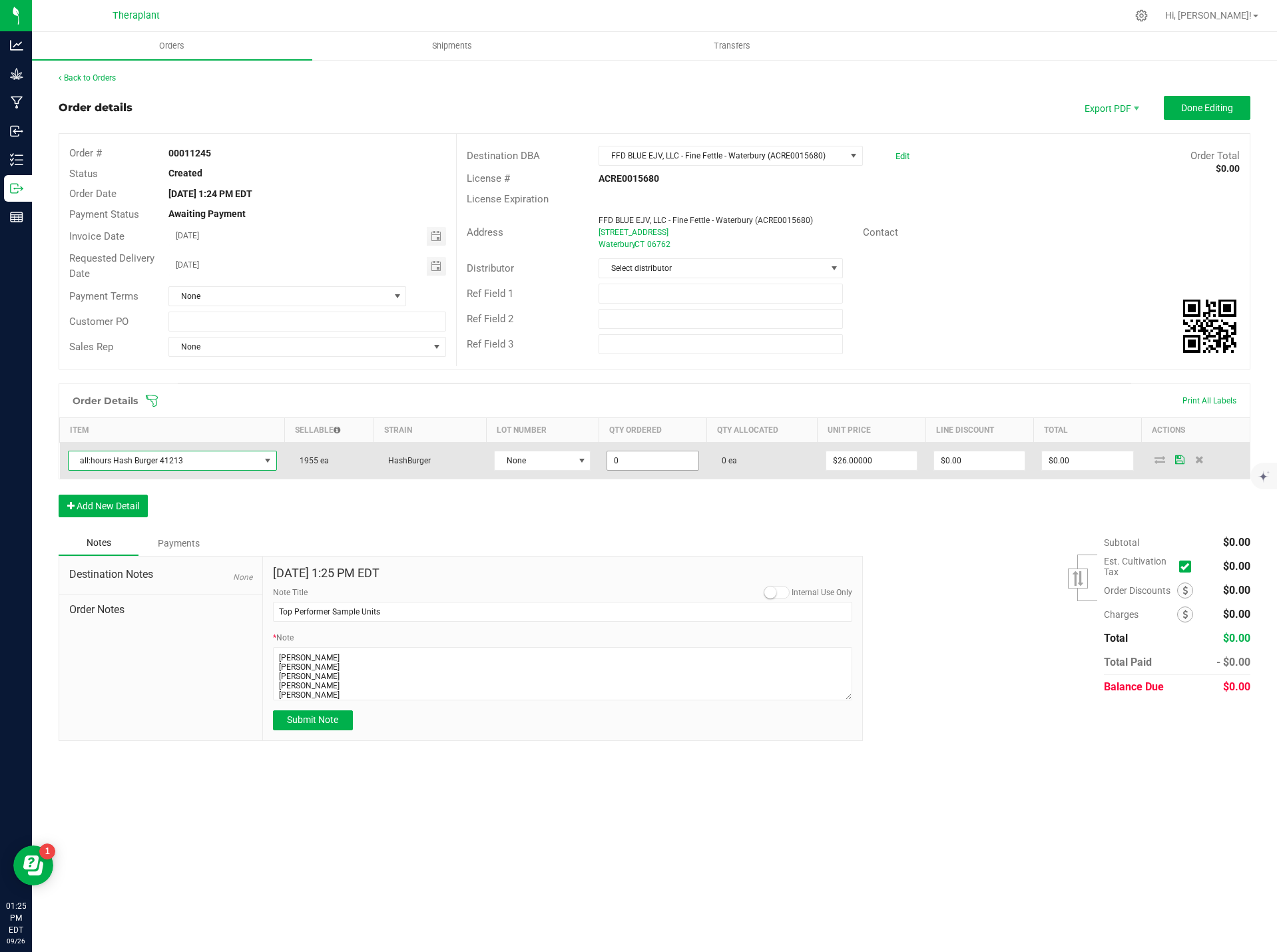
click at [612, 459] on input "0" at bounding box center [652, 460] width 91 height 18
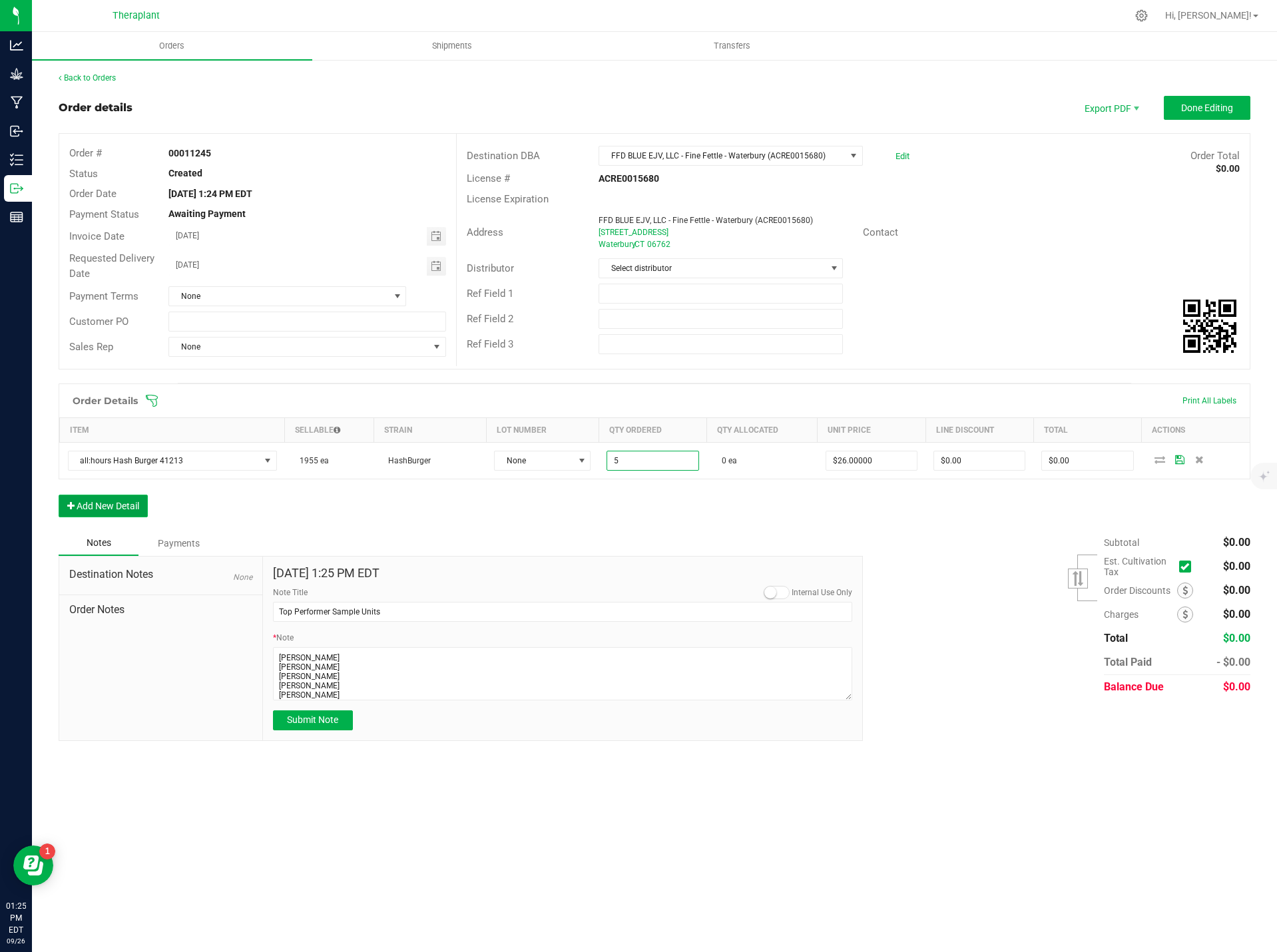
type input "5 ea"
type input "$130.00"
click at [119, 499] on button "Add New Detail" at bounding box center [103, 506] width 89 height 22
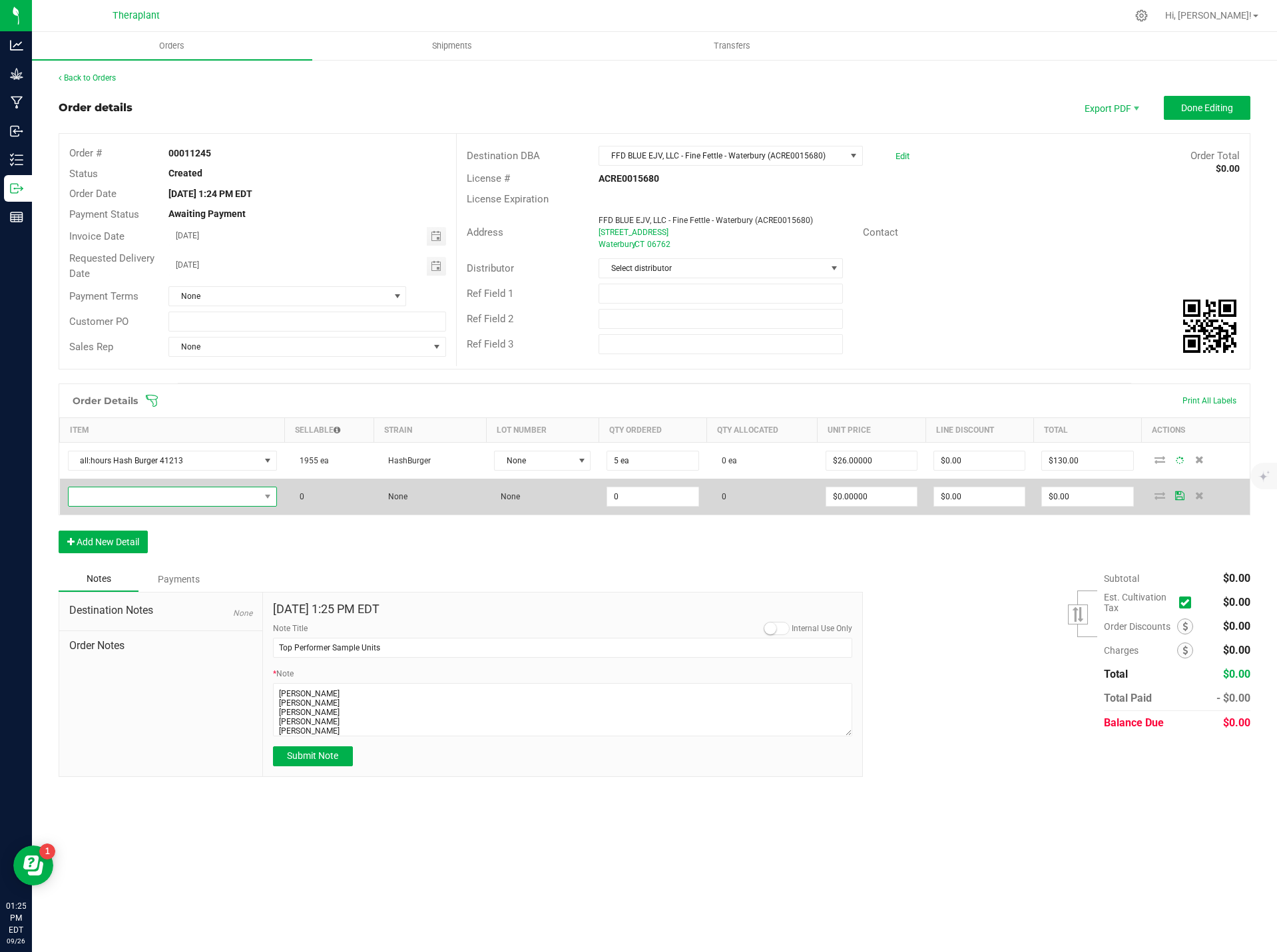
click at [137, 496] on span "NO DATA FOUND" at bounding box center [164, 496] width 191 height 18
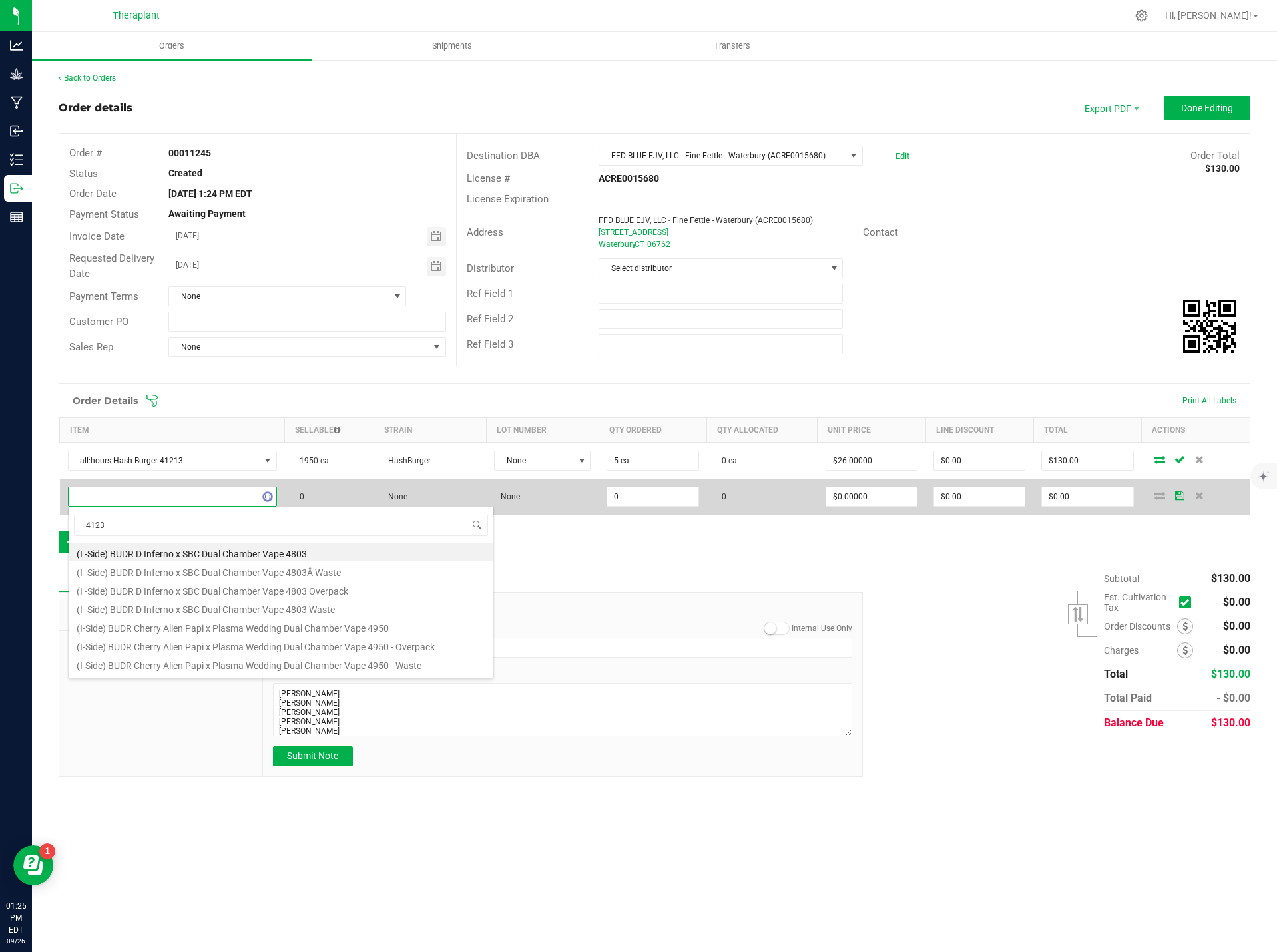
type input "41231"
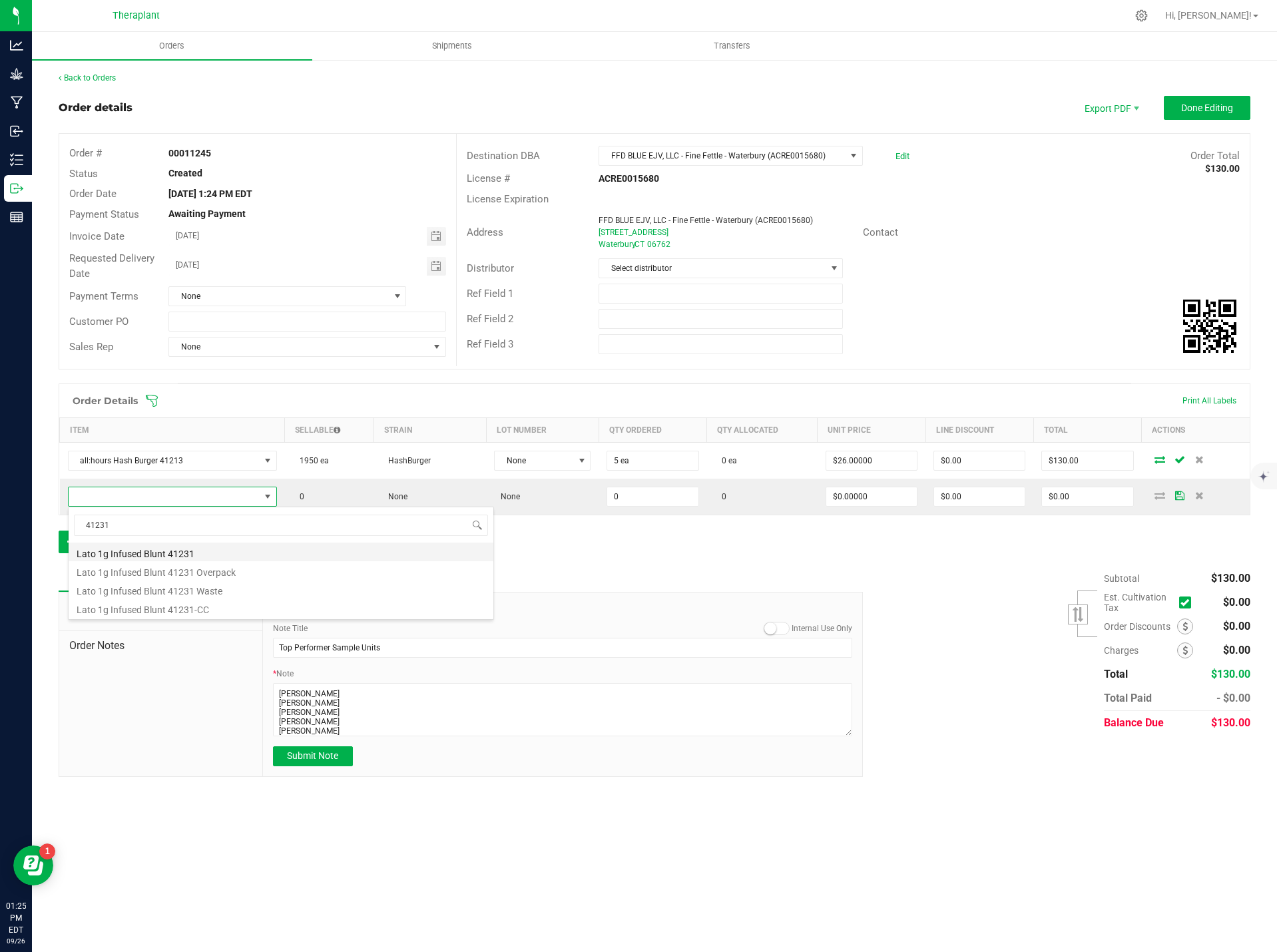
click at [237, 553] on li "Lato 1g Infused Blunt 41231" at bounding box center [282, 552] width 425 height 18
type input "0 ea"
type input "$14.50000"
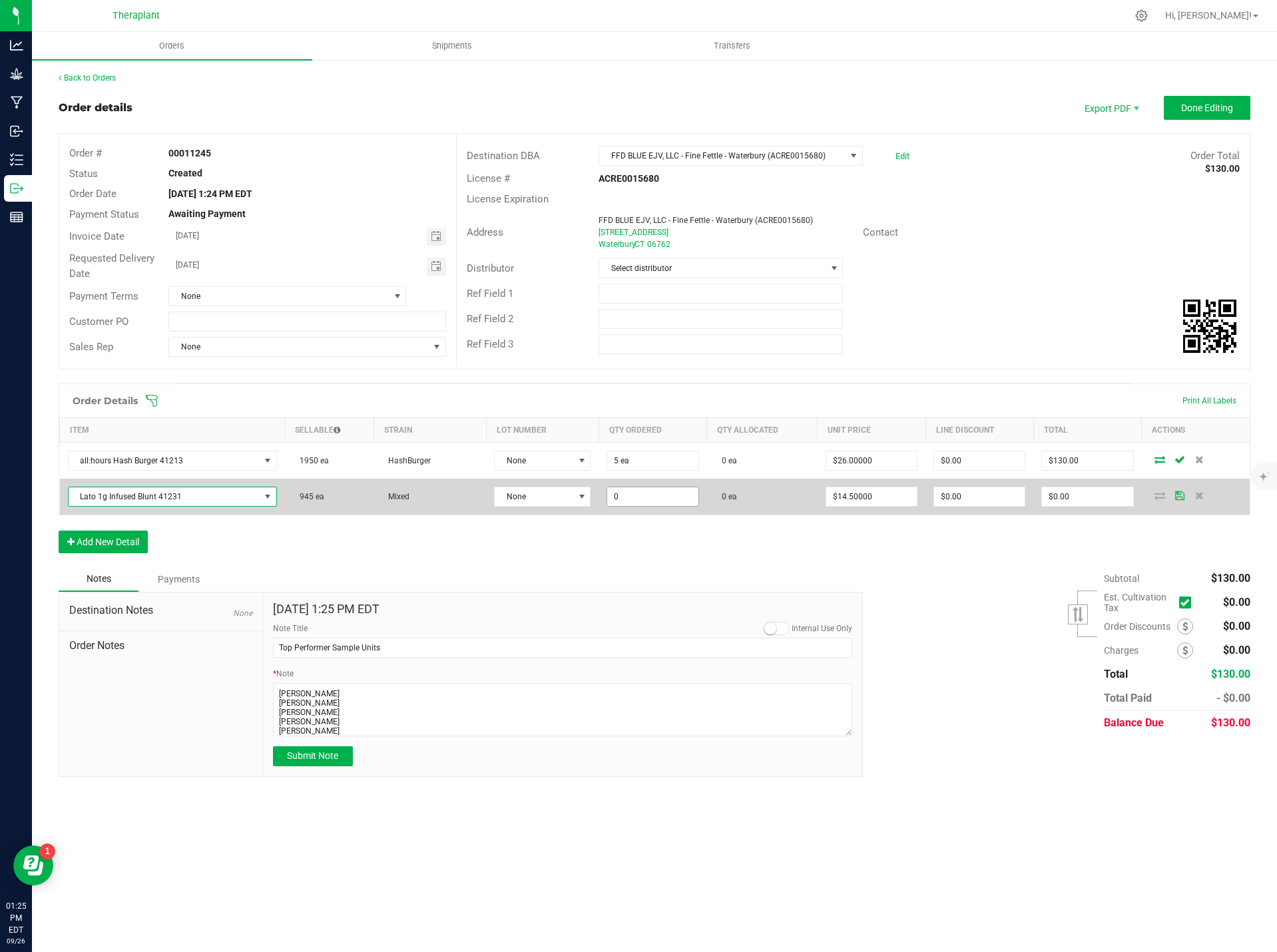
click at [615, 498] on input "0" at bounding box center [652, 496] width 91 height 18
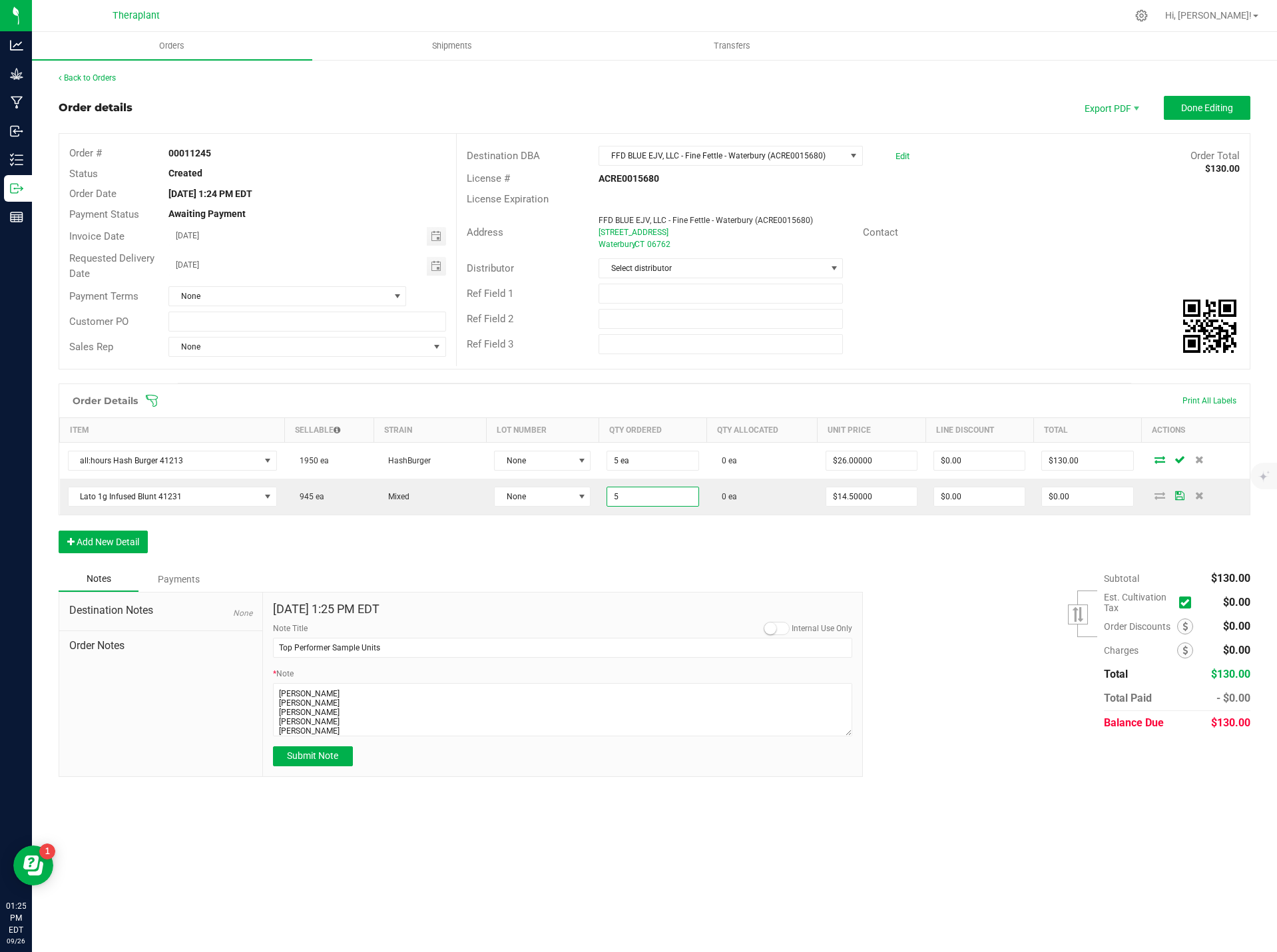
type input "5 ea"
type input "$72.50"
click at [950, 580] on div "Subtotal $130.00 Est. Cultivation Tax" at bounding box center [1052, 651] width 398 height 168
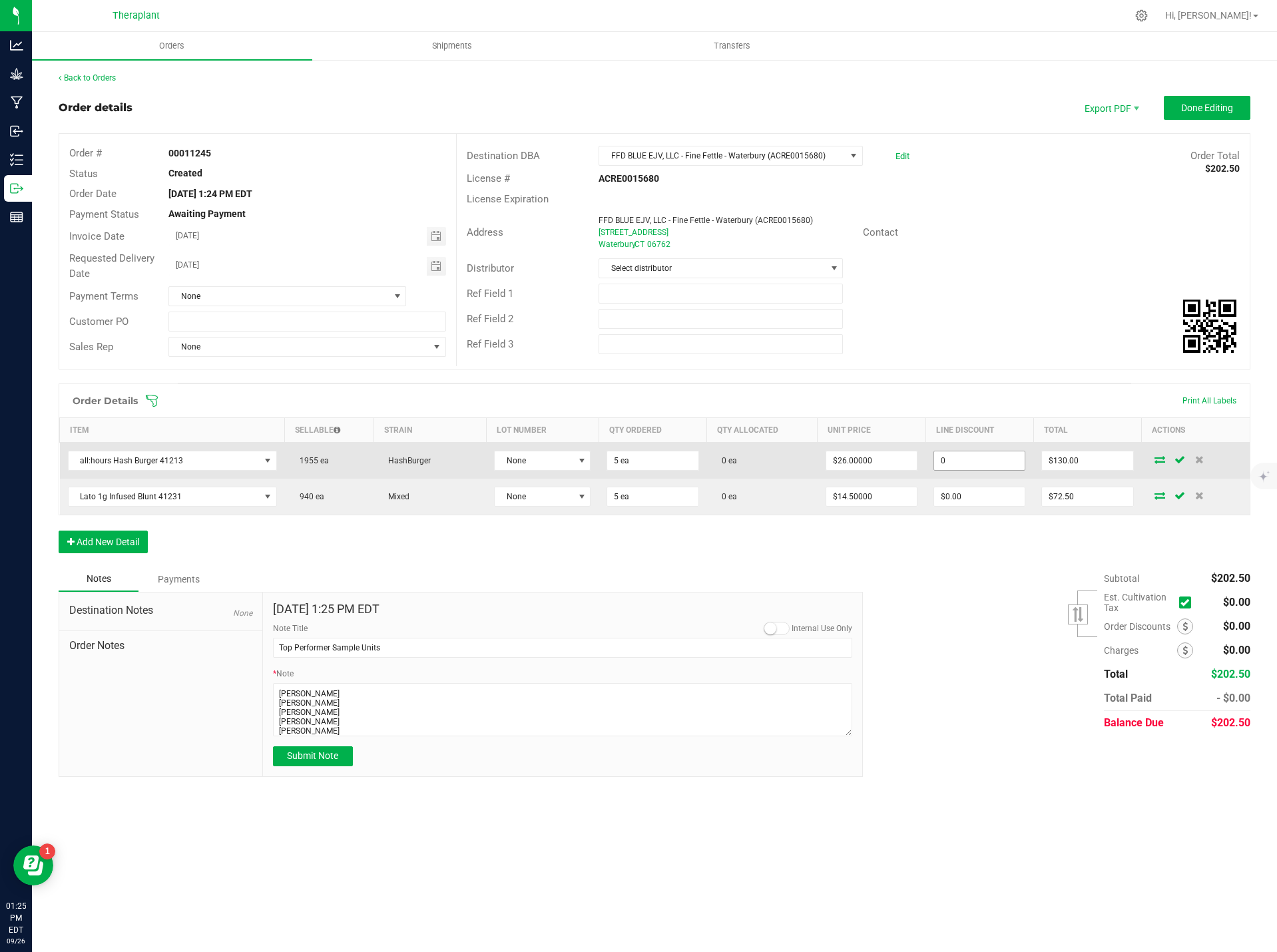
click at [988, 463] on input "0" at bounding box center [979, 460] width 91 height 18
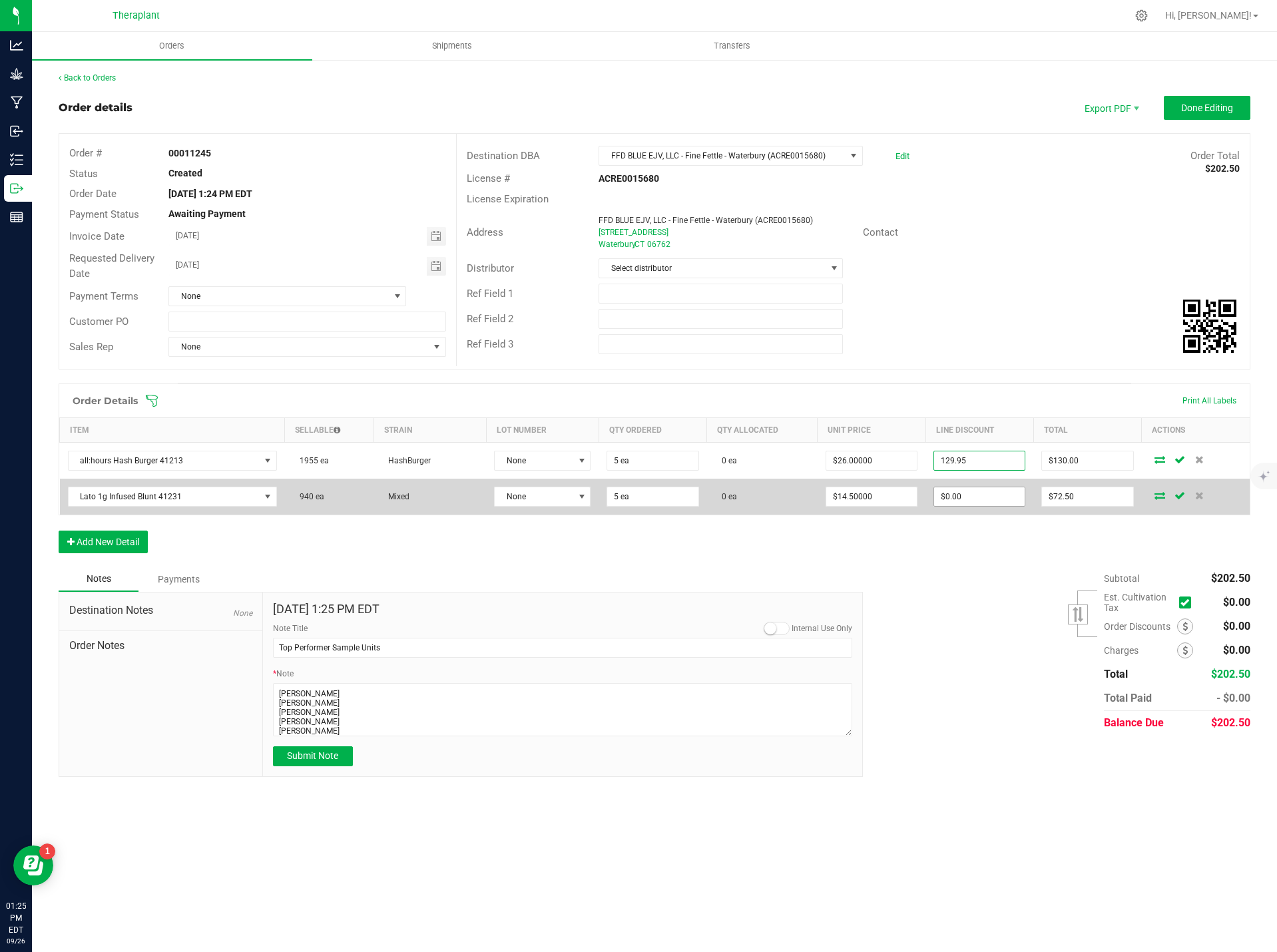
type input "$129.95"
type input "$0.05"
click at [983, 501] on input "0" at bounding box center [979, 496] width 91 height 18
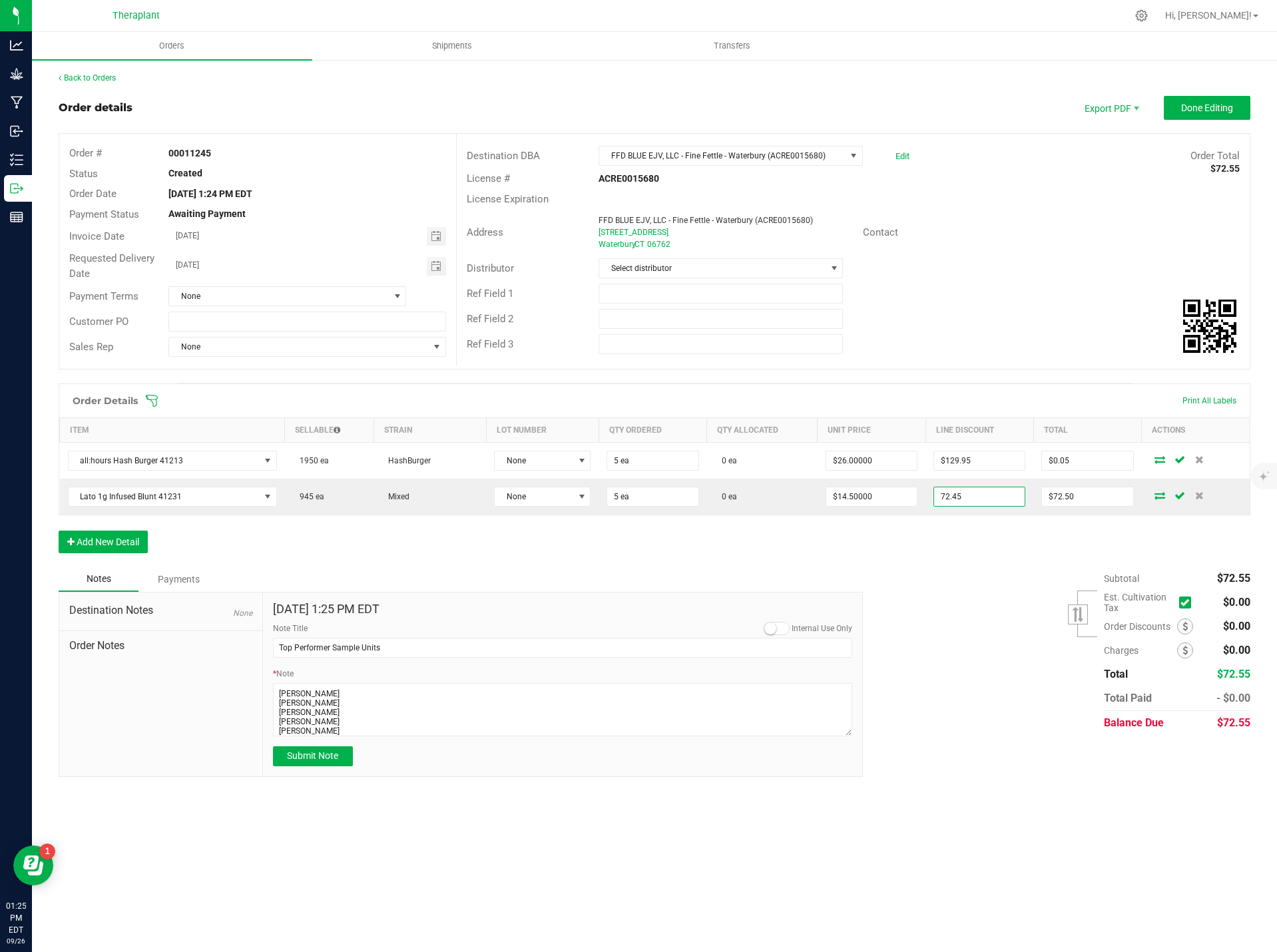
type input "$72.45"
type input "$0.05"
click at [972, 578] on div "Subtotal $72.55 Est. Cultivation Tax" at bounding box center [1052, 651] width 398 height 168
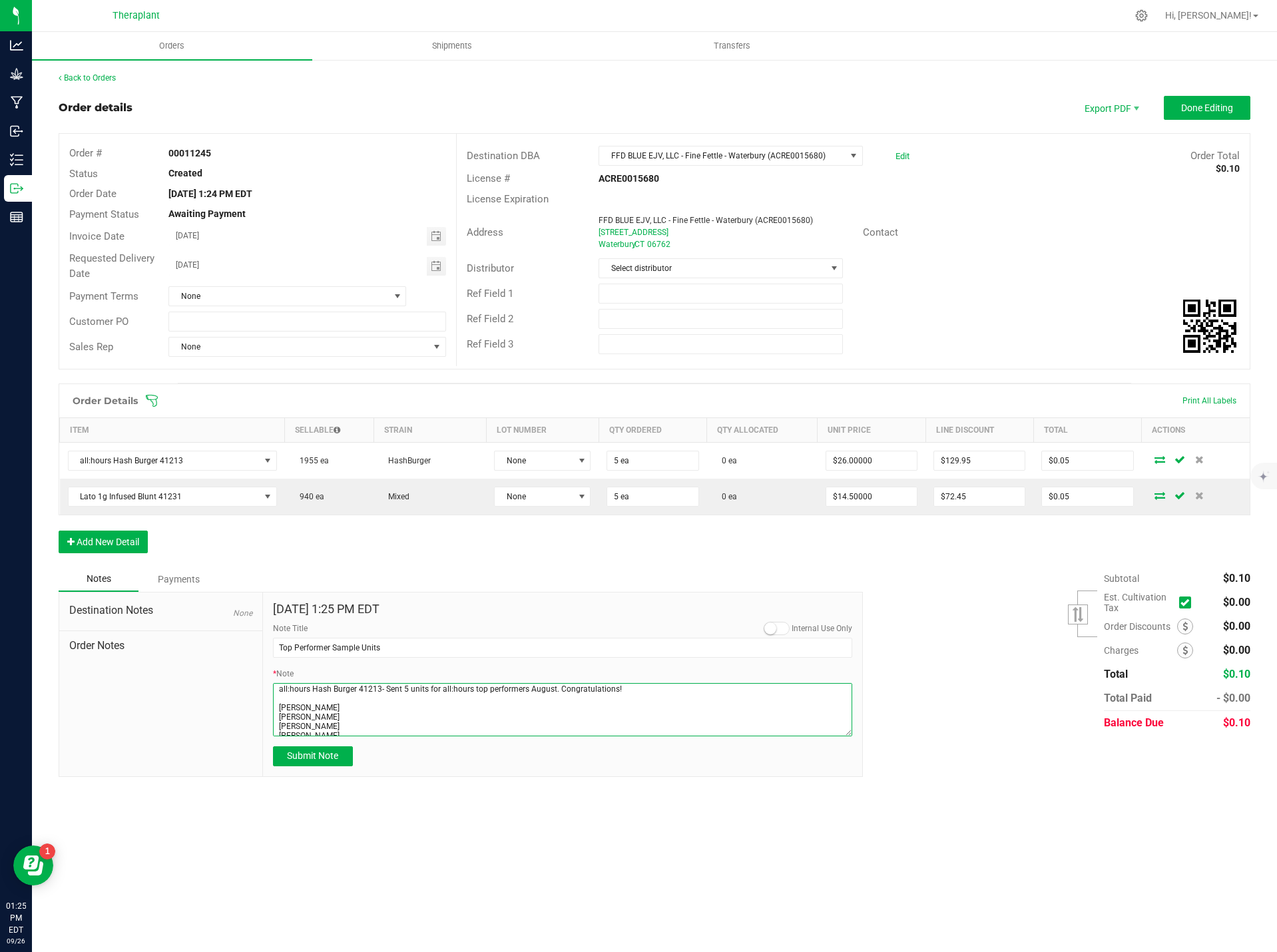
scroll to position [0, 0]
drag, startPoint x: 335, startPoint y: 723, endPoint x: 274, endPoint y: 714, distance: 61.7
click at [274, 714] on textarea "* Note" at bounding box center [562, 710] width 580 height 53
paste textarea "[PERSON_NAME] [PERSON_NAME] [PERSON_NAME] [PERSON_NAME] [PERSON_NAME]"
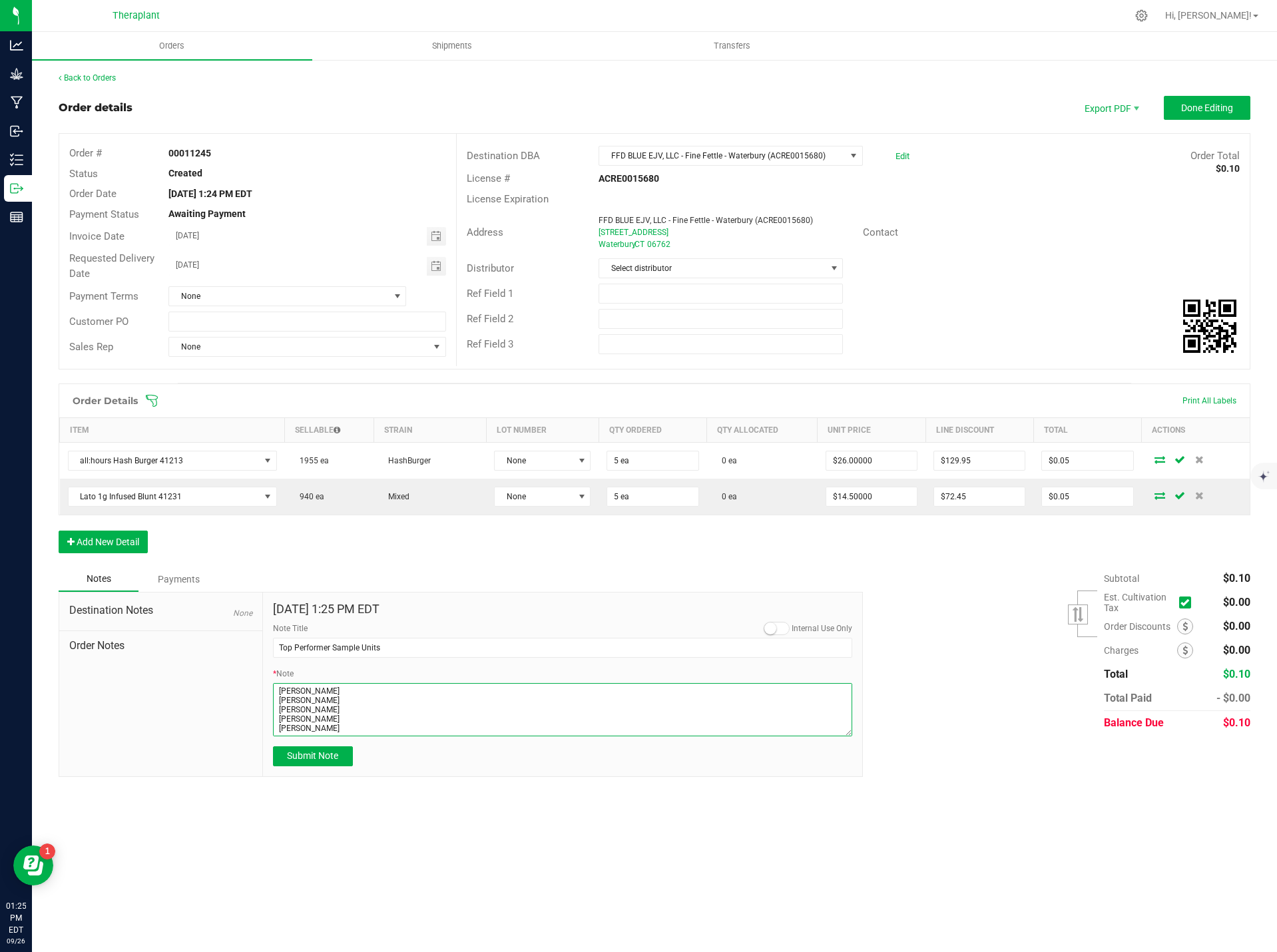
drag, startPoint x: 278, startPoint y: 700, endPoint x: 351, endPoint y: 732, distance: 79.7
click at [351, 732] on textarea "* Note" at bounding box center [562, 710] width 580 height 53
paste textarea "[PERSON_NAME] G [PERSON_NAME] [PERSON_NAME] [PERSON_NAME] [PERSON_NAME]"
click at [335, 731] on textarea "* Note" at bounding box center [562, 710] width 580 height 53
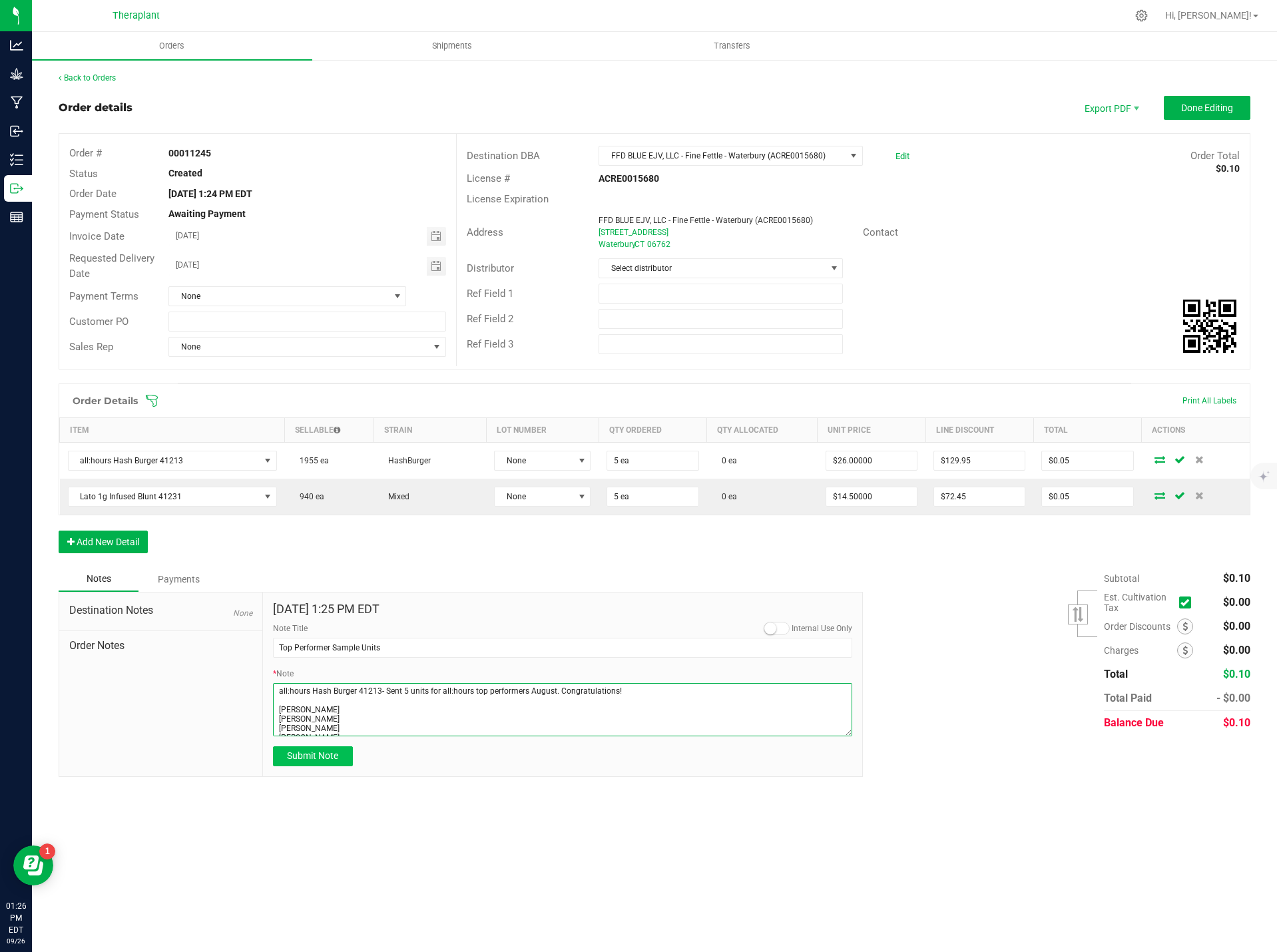
type textarea "all:hours Hash Burger 41213- Sent 5 units for all:hours top performers August. …"
click at [334, 763] on button "Submit Note" at bounding box center [313, 756] width 80 height 20
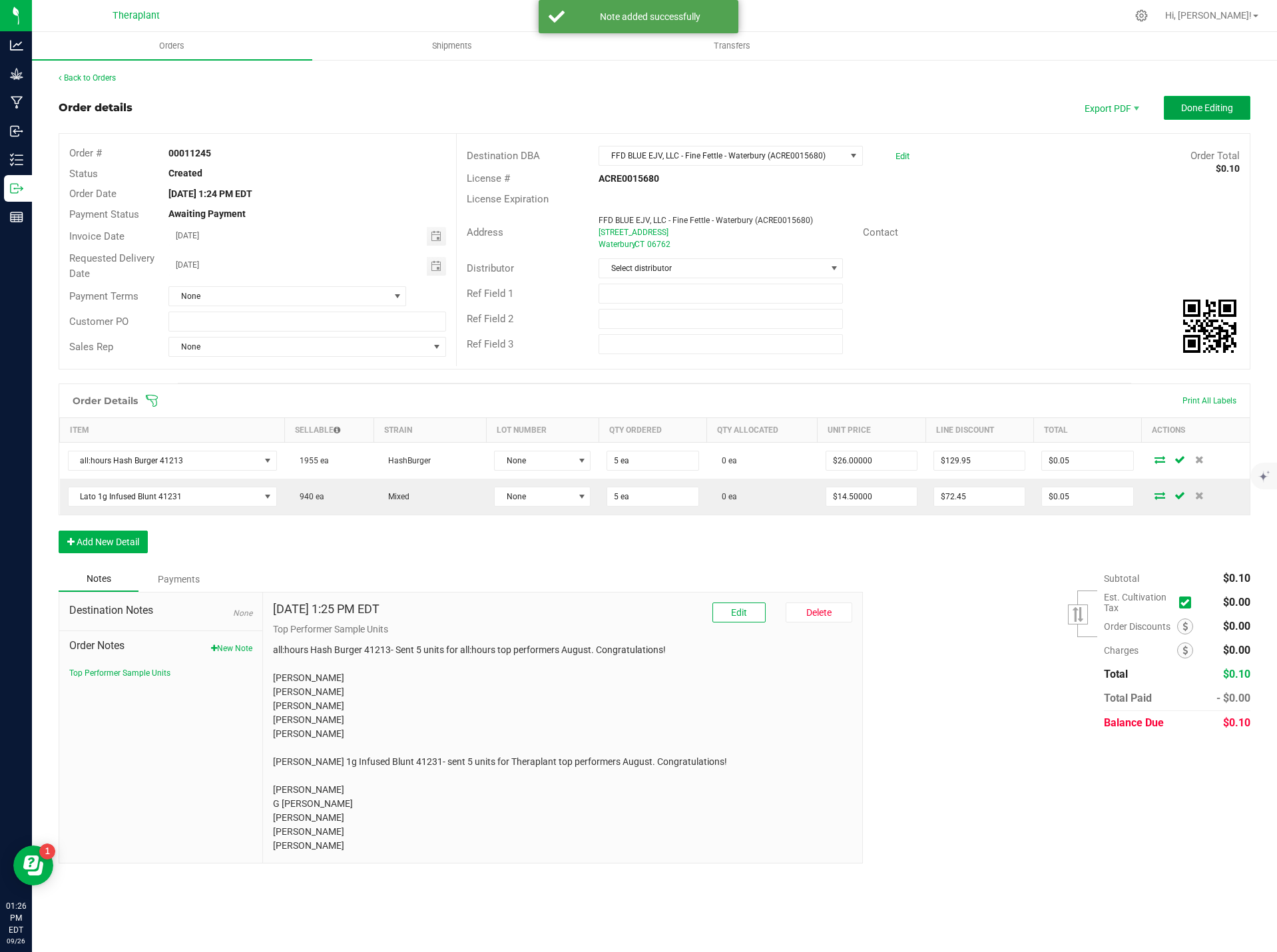
click at [1205, 107] on span "Done Editing" at bounding box center [1207, 107] width 52 height 10
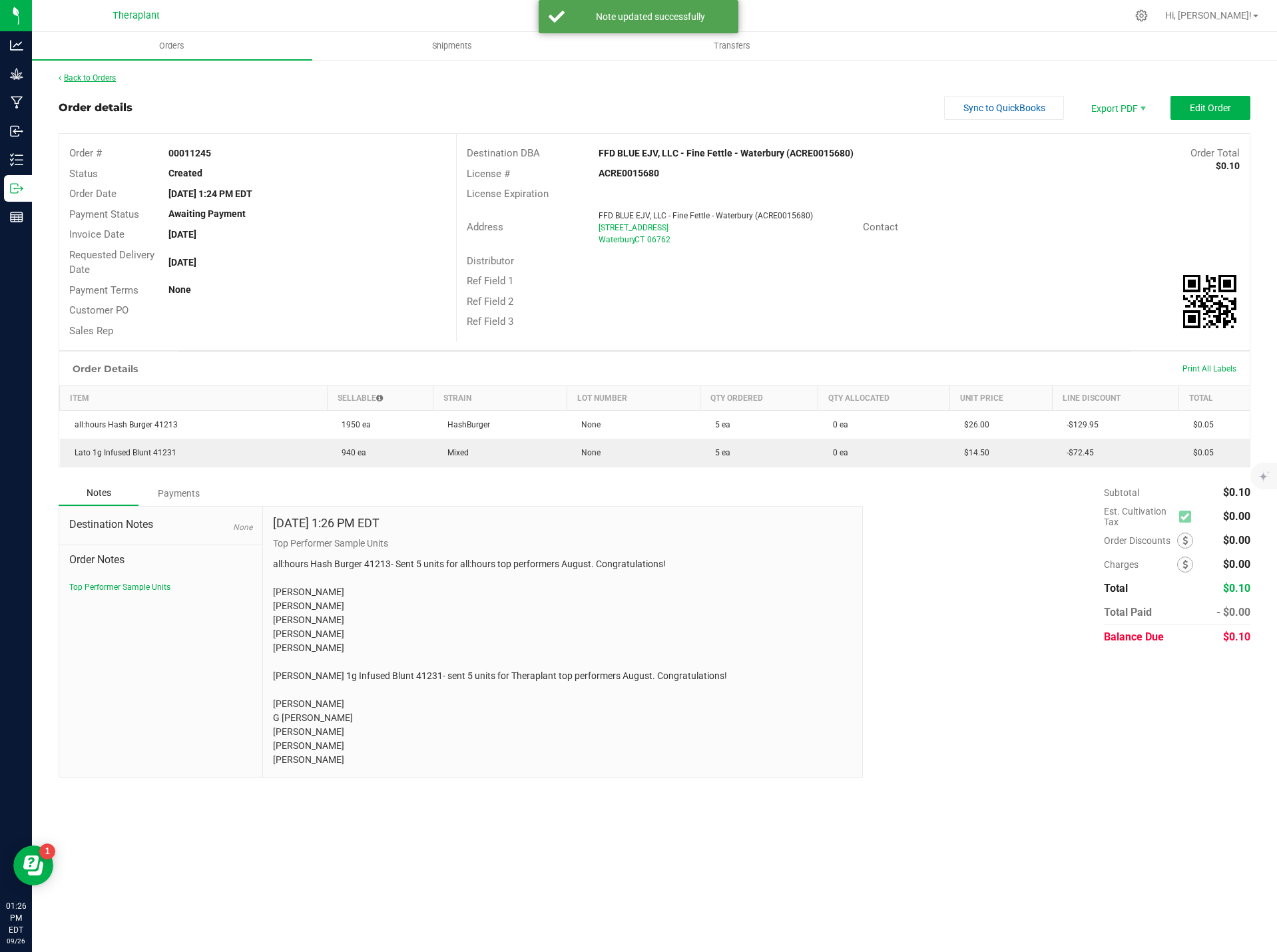
click at [107, 77] on link "Back to Orders" at bounding box center [87, 78] width 57 height 10
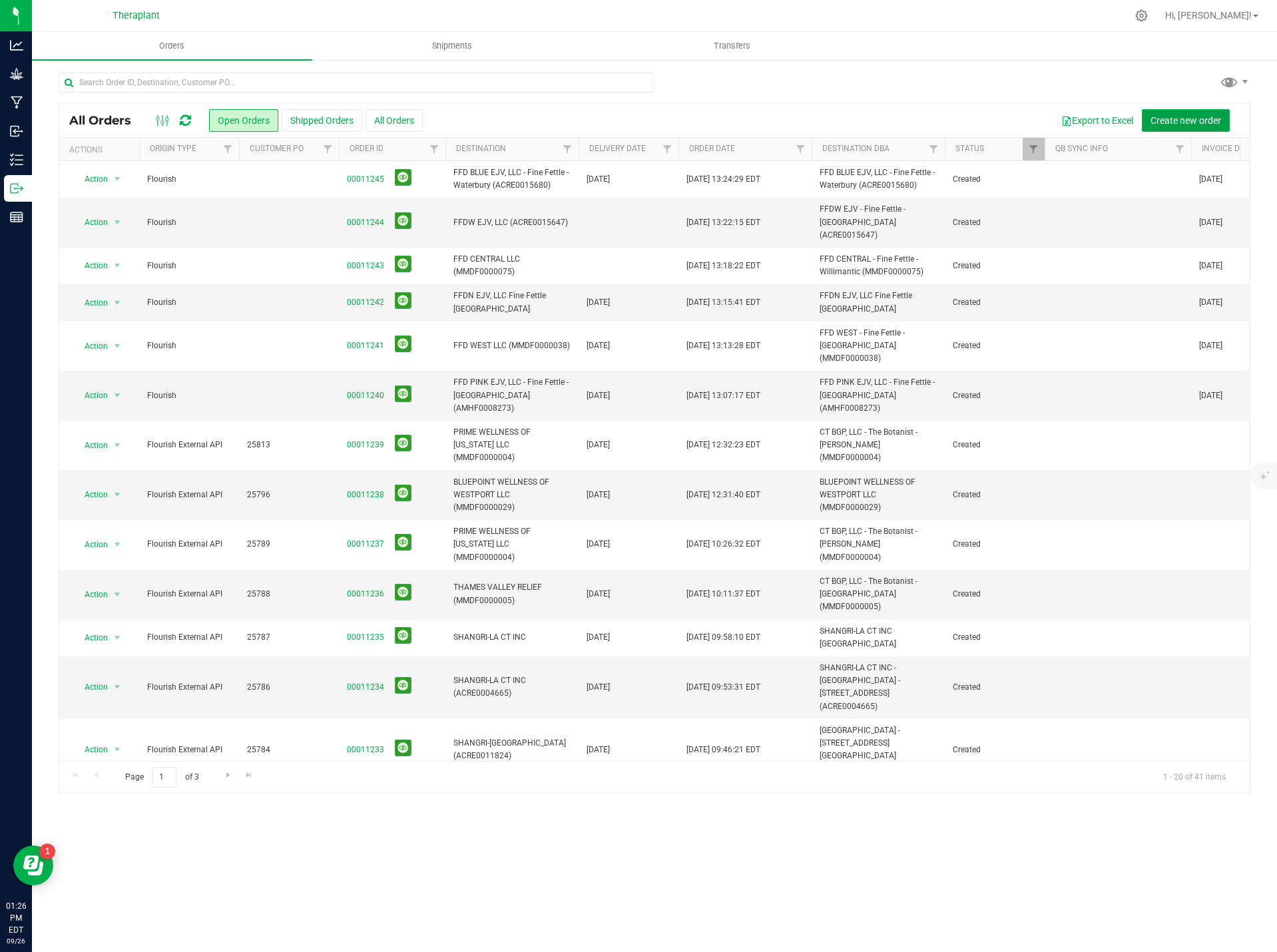
click at [1184, 119] on span "Create new order" at bounding box center [1186, 120] width 71 height 10
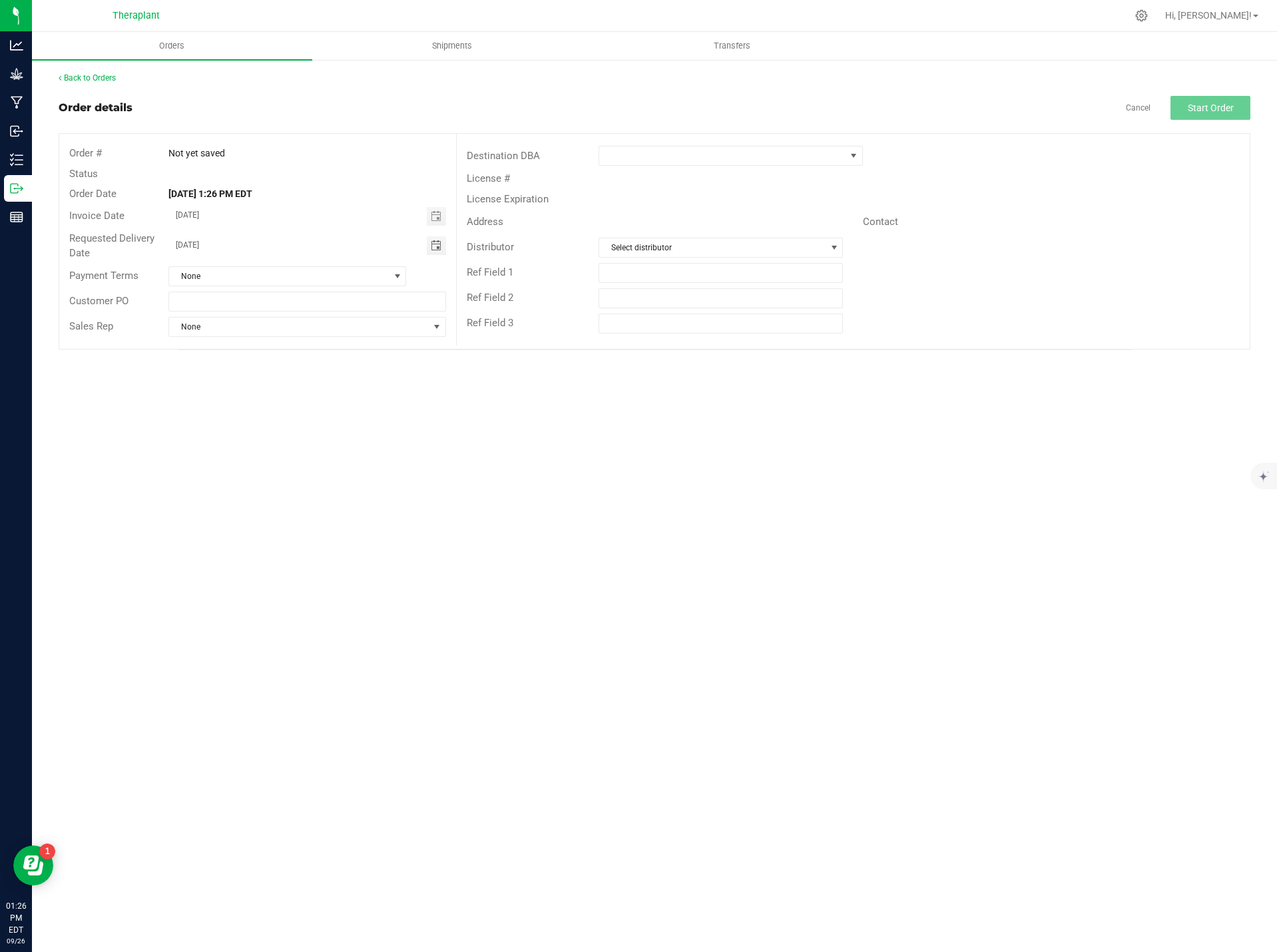
drag, startPoint x: 217, startPoint y: 245, endPoint x: 71, endPoint y: 241, distance: 146.1
click at [71, 241] on div "Requested Delivery Date [DATE]" at bounding box center [257, 246] width 397 height 35
type input "month/day/year"
click at [638, 153] on span at bounding box center [722, 156] width 245 height 18
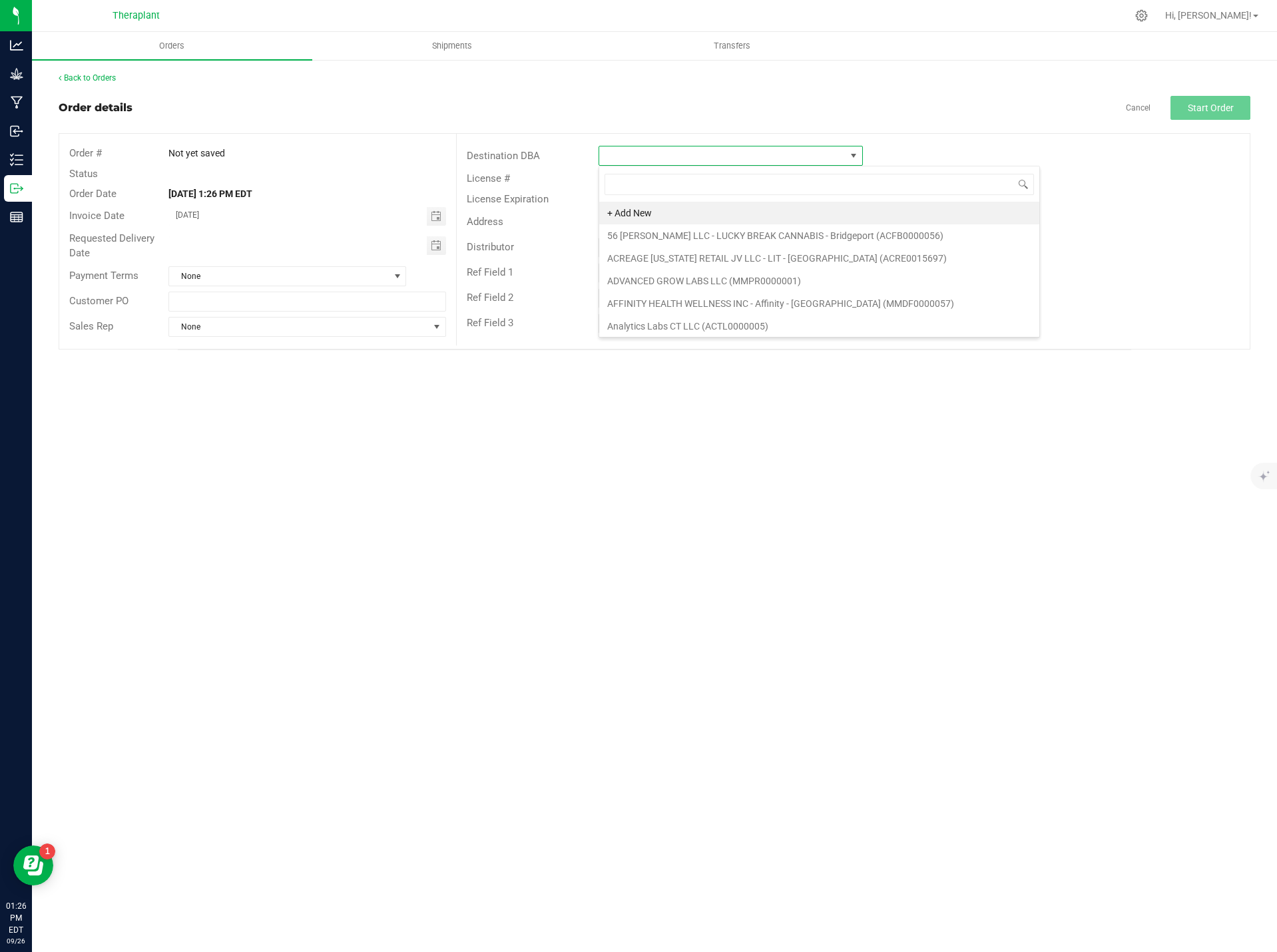
scroll to position [20, 265]
type input "norwalk"
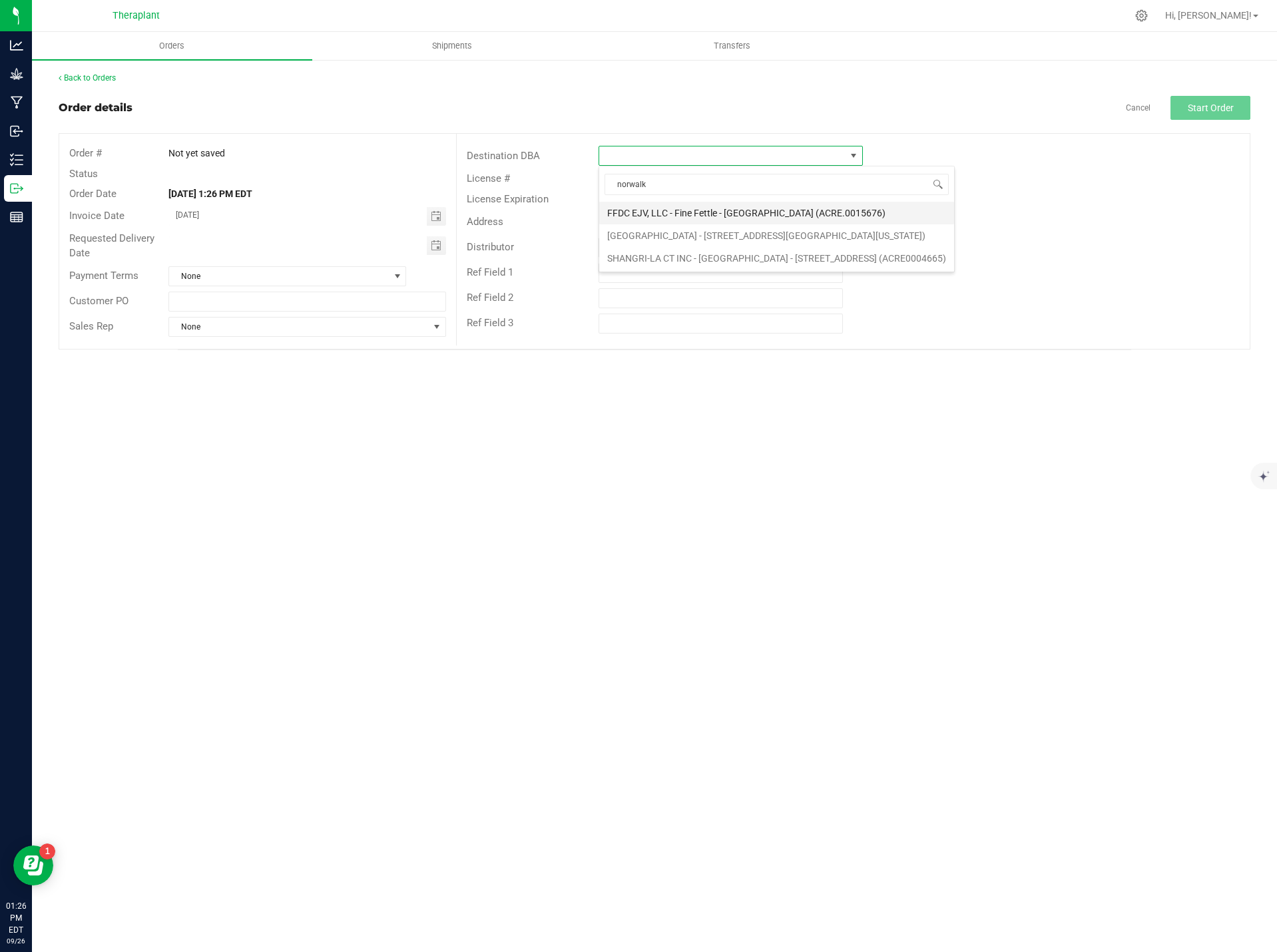
click at [720, 213] on li "FFDC EJV, LLC - Fine Fettle - [GEOGRAPHIC_DATA] (ACRE.0015676)" at bounding box center [776, 213] width 355 height 22
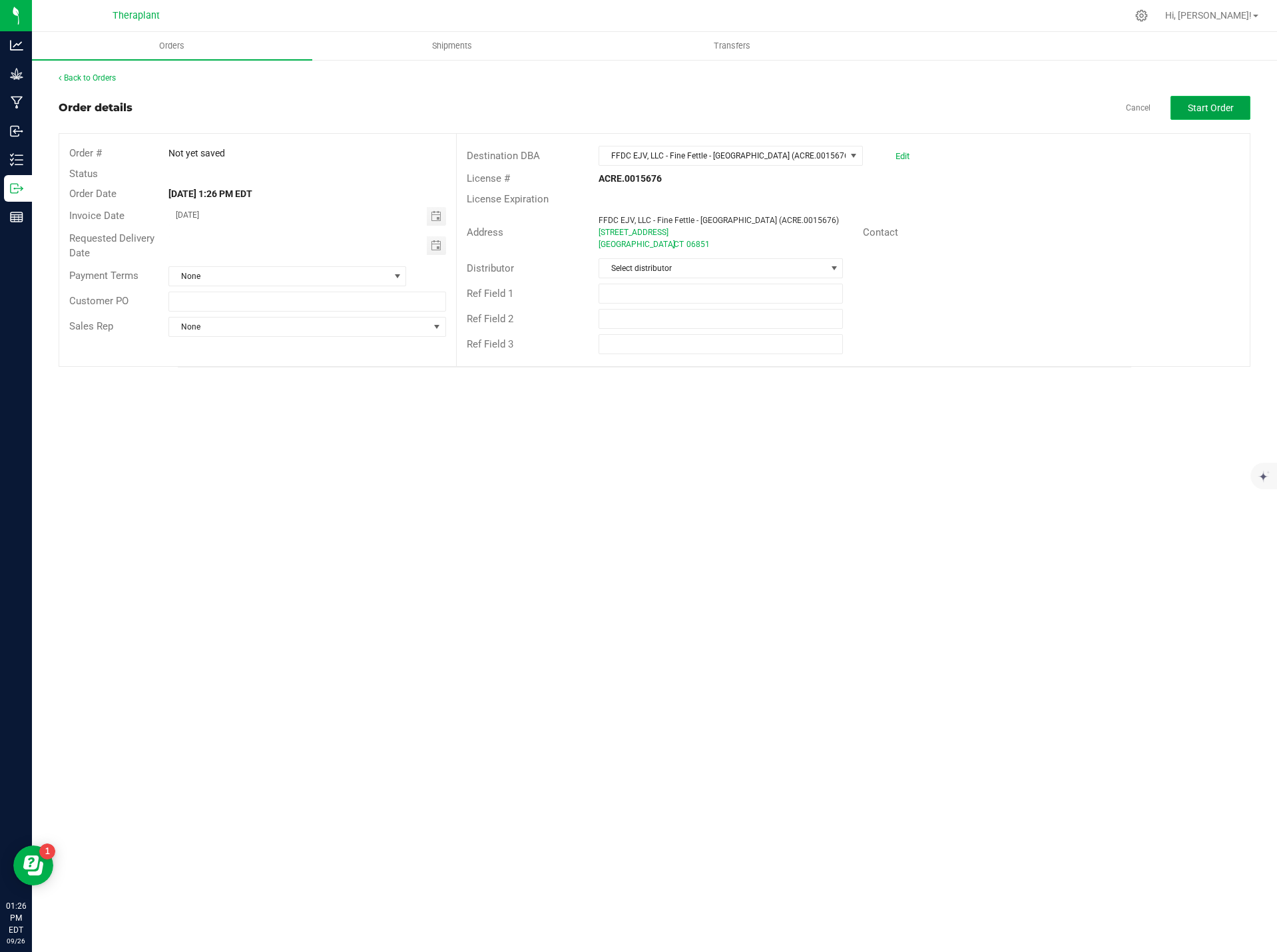
click at [1211, 100] on button "Start Order" at bounding box center [1211, 108] width 80 height 24
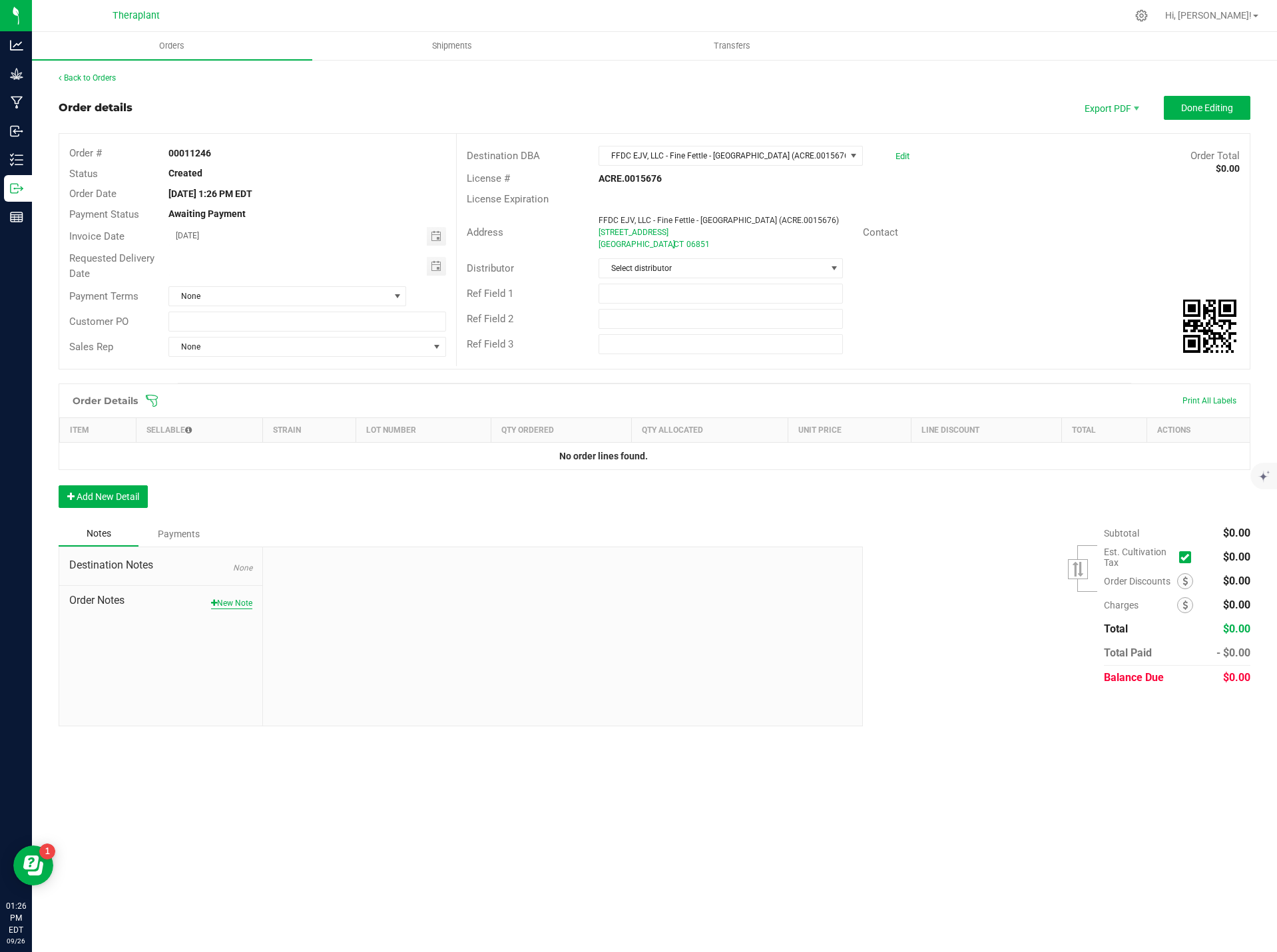
click at [240, 606] on button "New Note" at bounding box center [231, 603] width 41 height 12
click at [110, 80] on link "Back to Orders" at bounding box center [87, 78] width 57 height 10
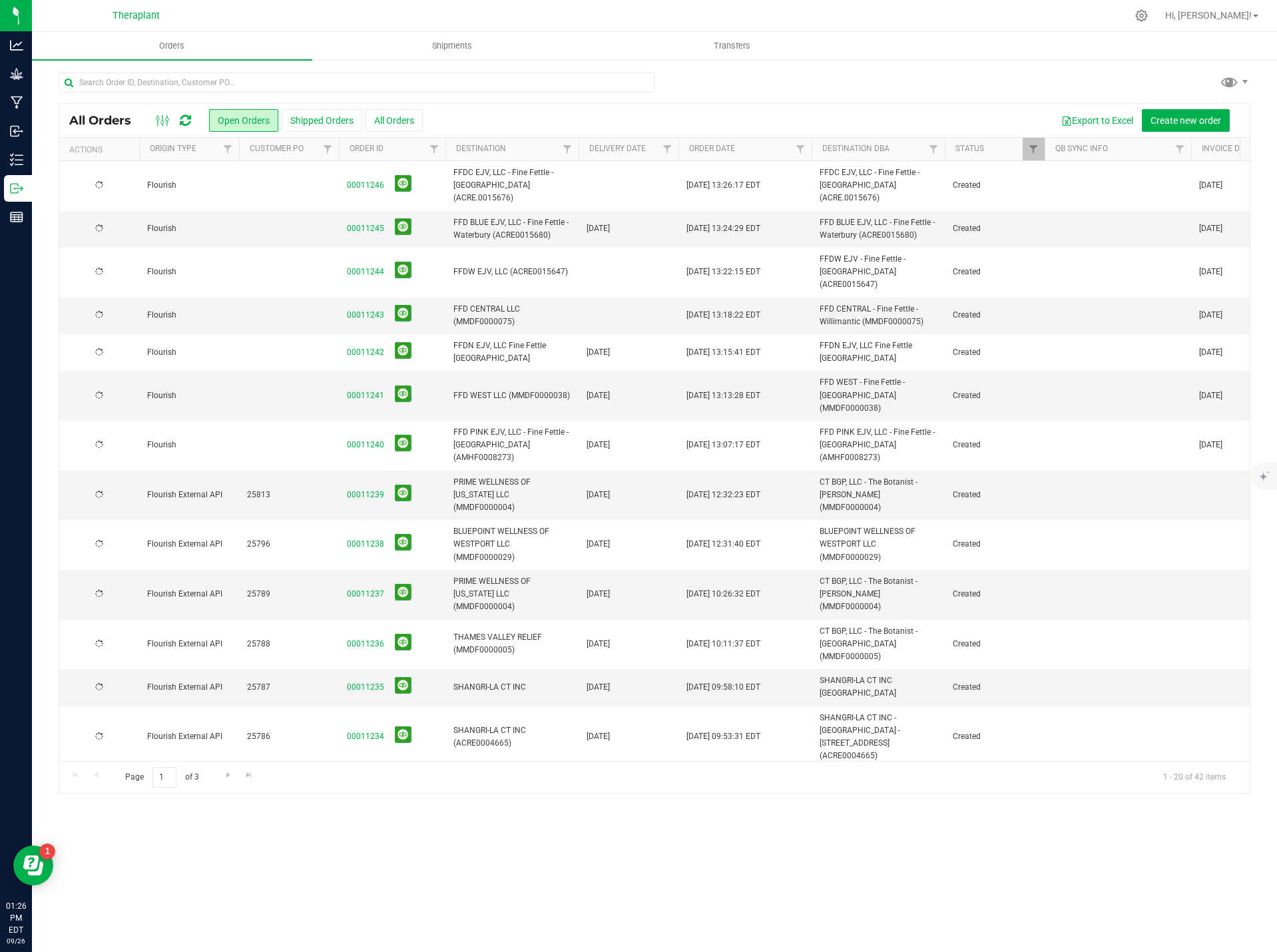
click at [355, 222] on link "00011245" at bounding box center [366, 229] width 37 height 13
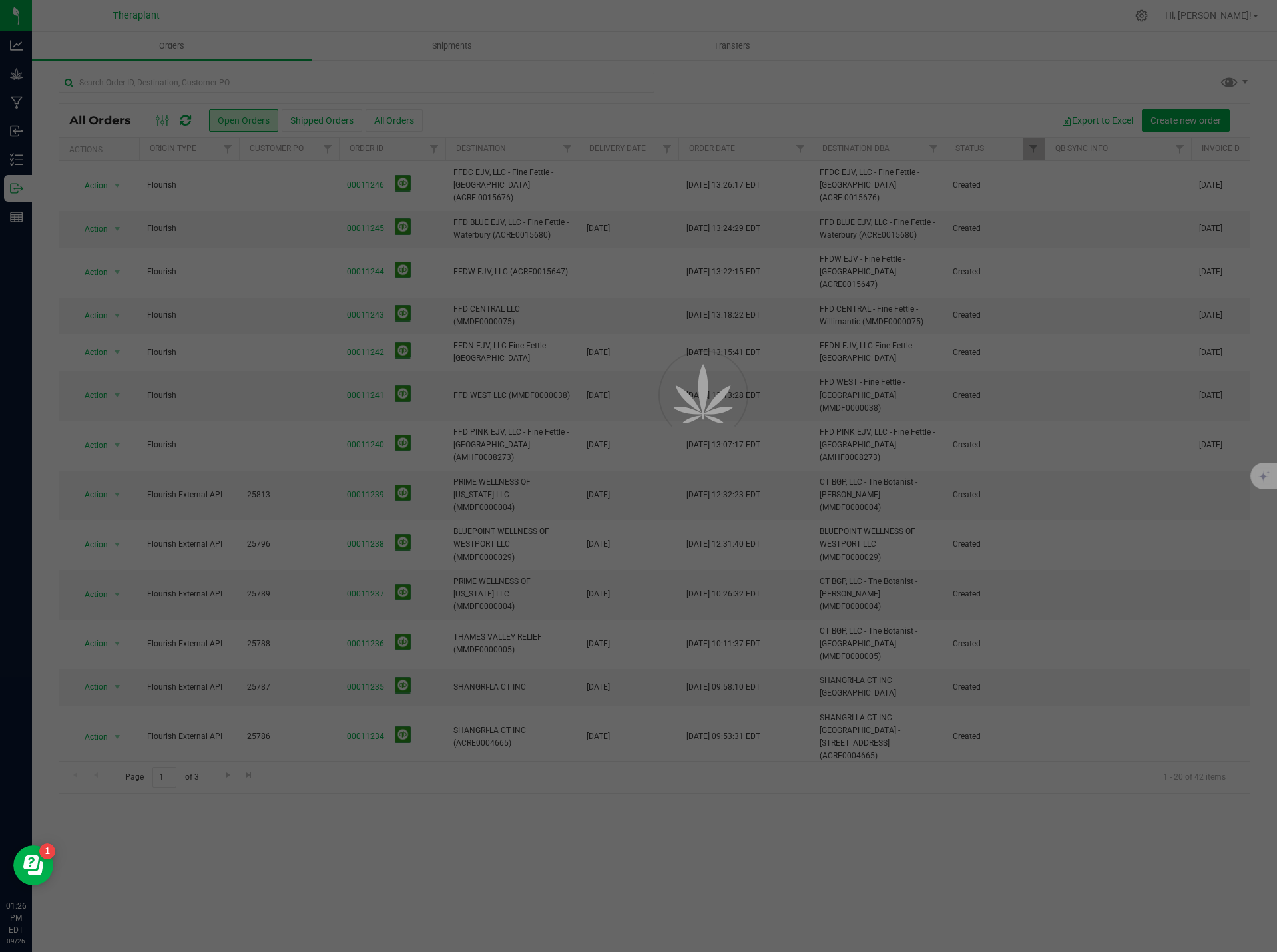
click at [367, 214] on div at bounding box center [638, 476] width 1277 height 952
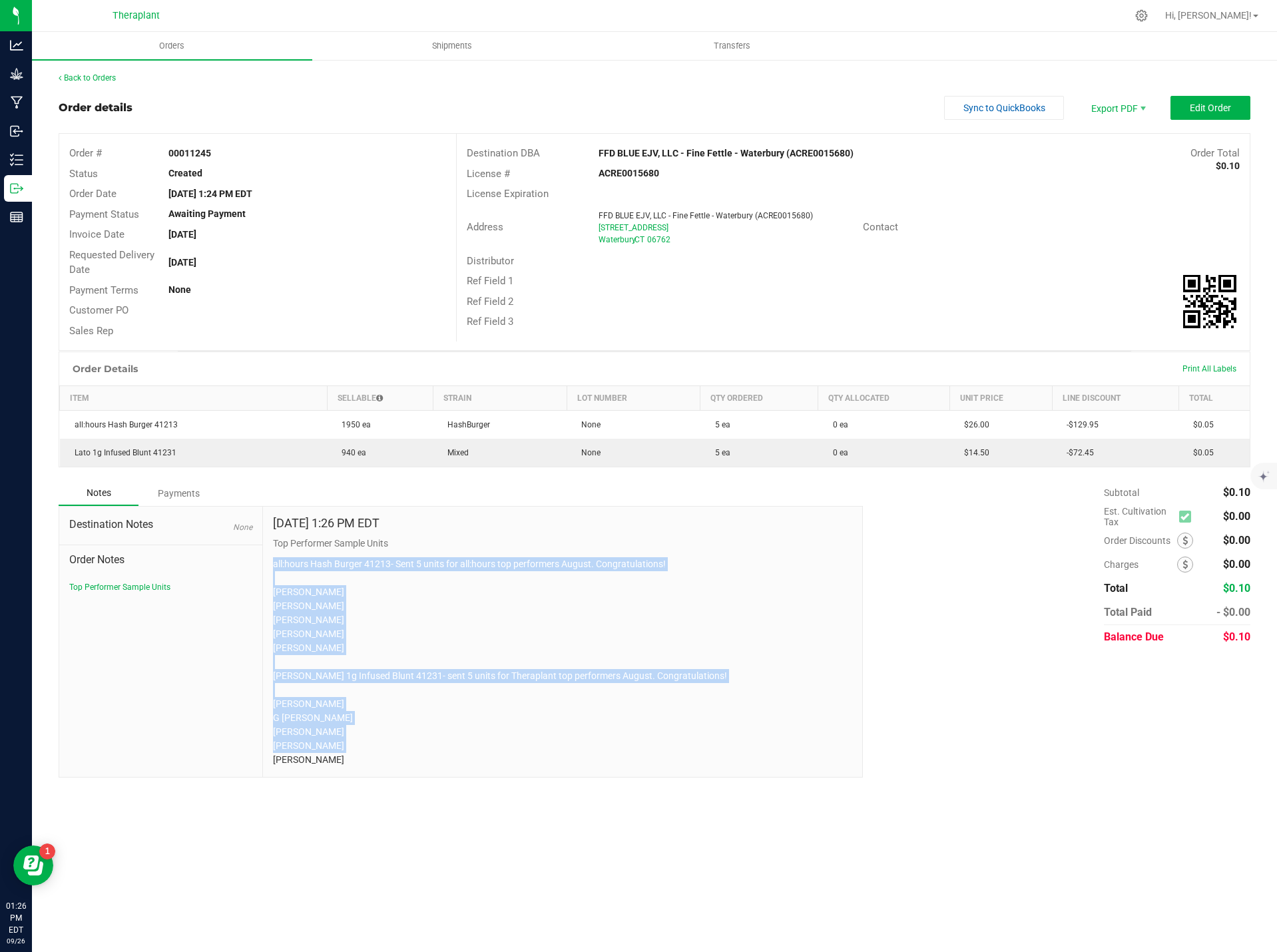
drag, startPoint x: 330, startPoint y: 759, endPoint x: 265, endPoint y: 566, distance: 203.7
click at [265, 566] on div "[DATE] 1:26 PM EDT Top Performer Sample Units all:hours Hash Burger 41213- Sent…" at bounding box center [563, 642] width 600 height 270
copy p "all:hours Hash Burger 41213- Sent 5 units for all:hours top performers August. …"
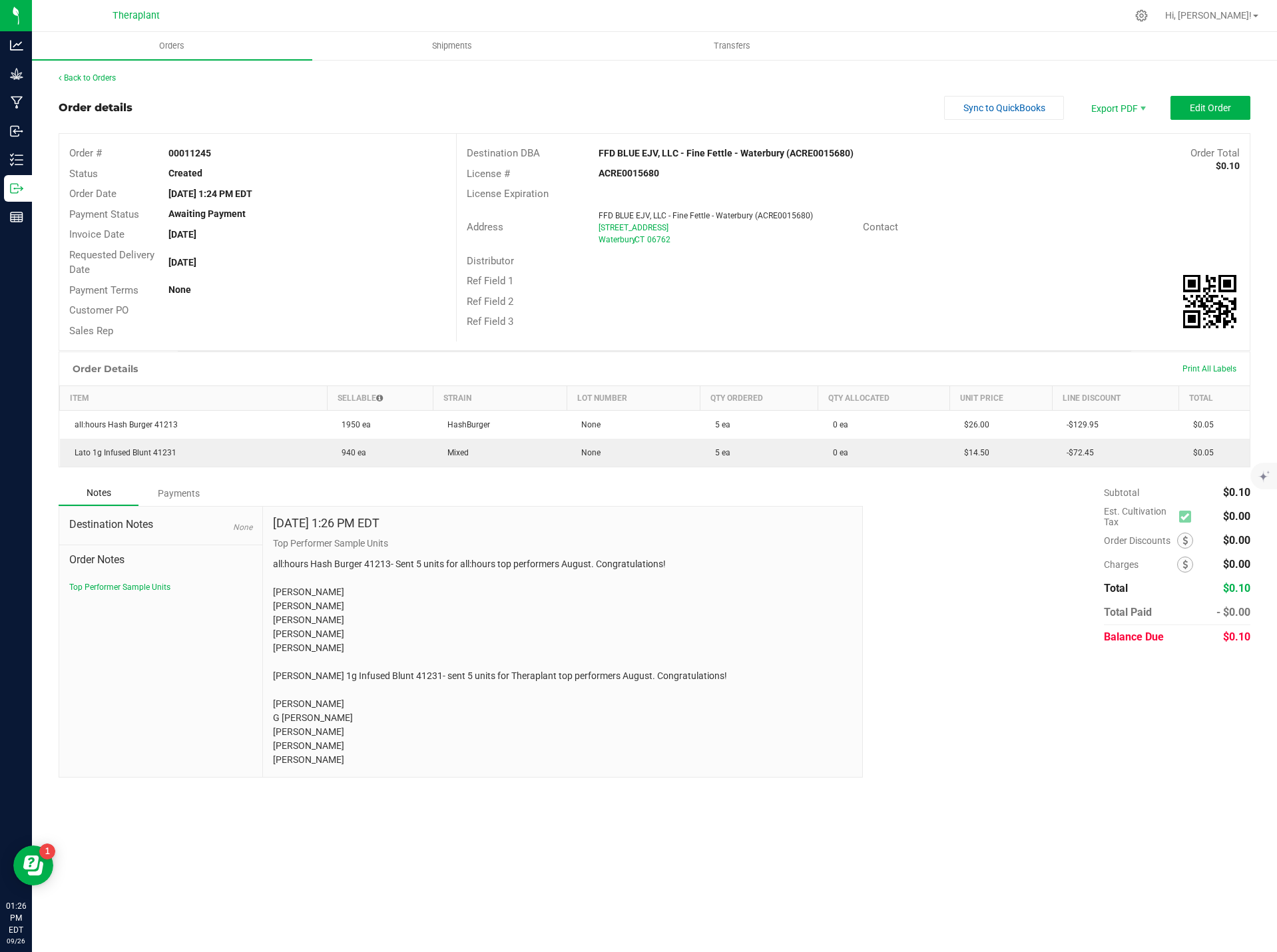
click at [103, 71] on div "Back to Orders Order details Sync to QuickBooks Export PDF Edit Order Order # 0…" at bounding box center [655, 424] width 1246 height 732
click at [104, 82] on link "Back to Orders" at bounding box center [87, 78] width 57 height 10
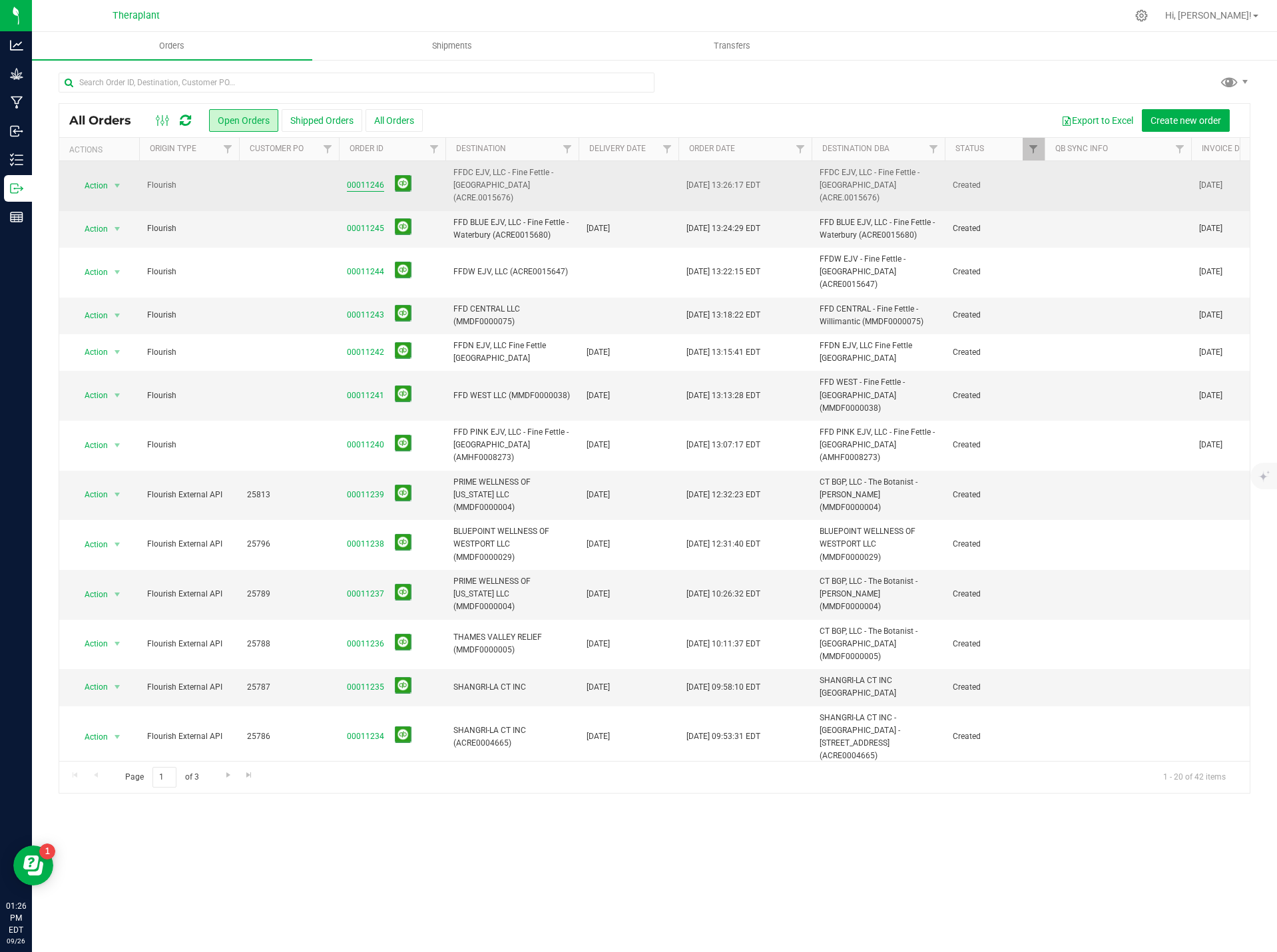
click at [366, 179] on link "00011246" at bounding box center [366, 185] width 37 height 13
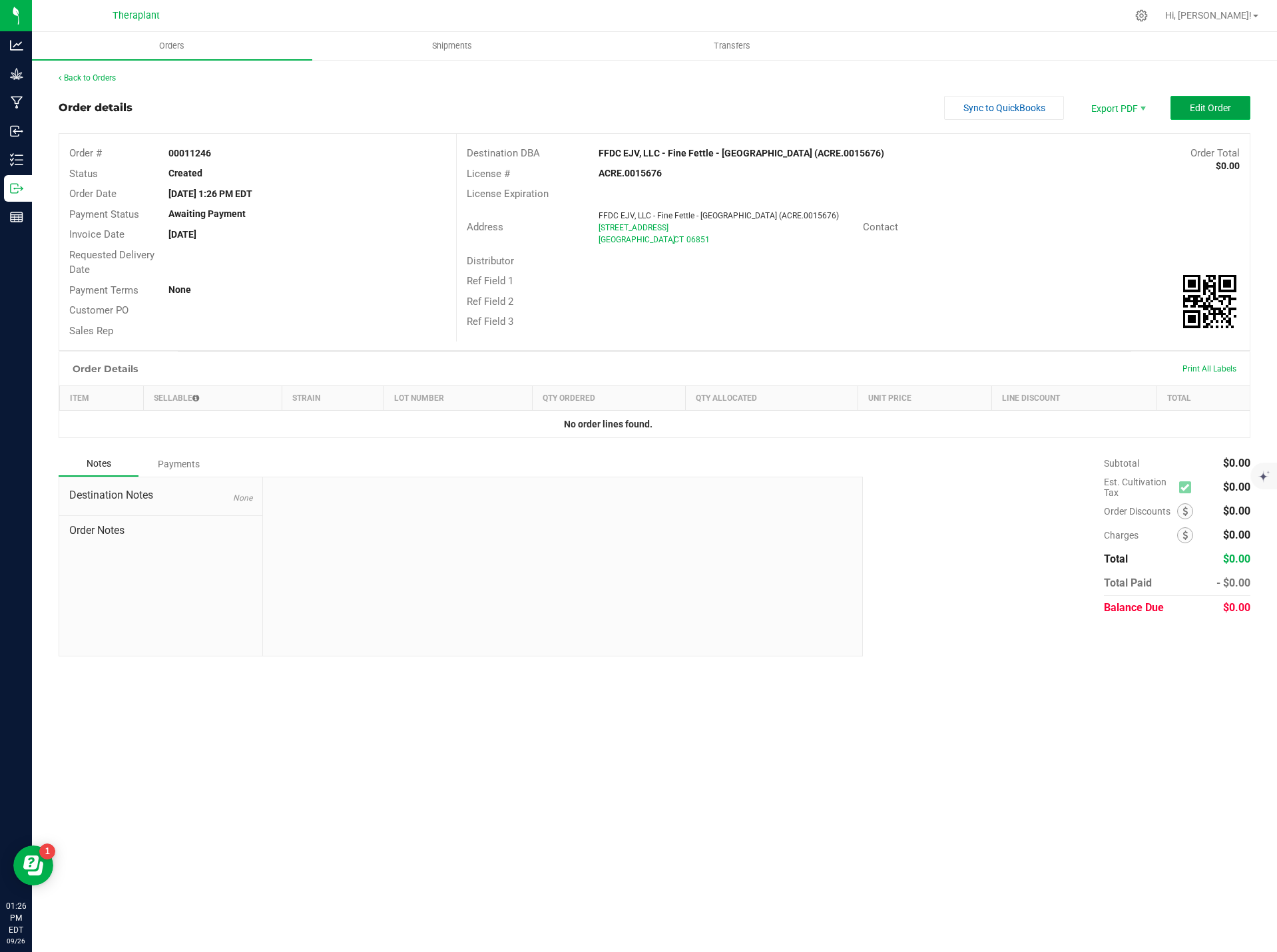
click at [1221, 96] on button "Edit Order" at bounding box center [1211, 108] width 80 height 24
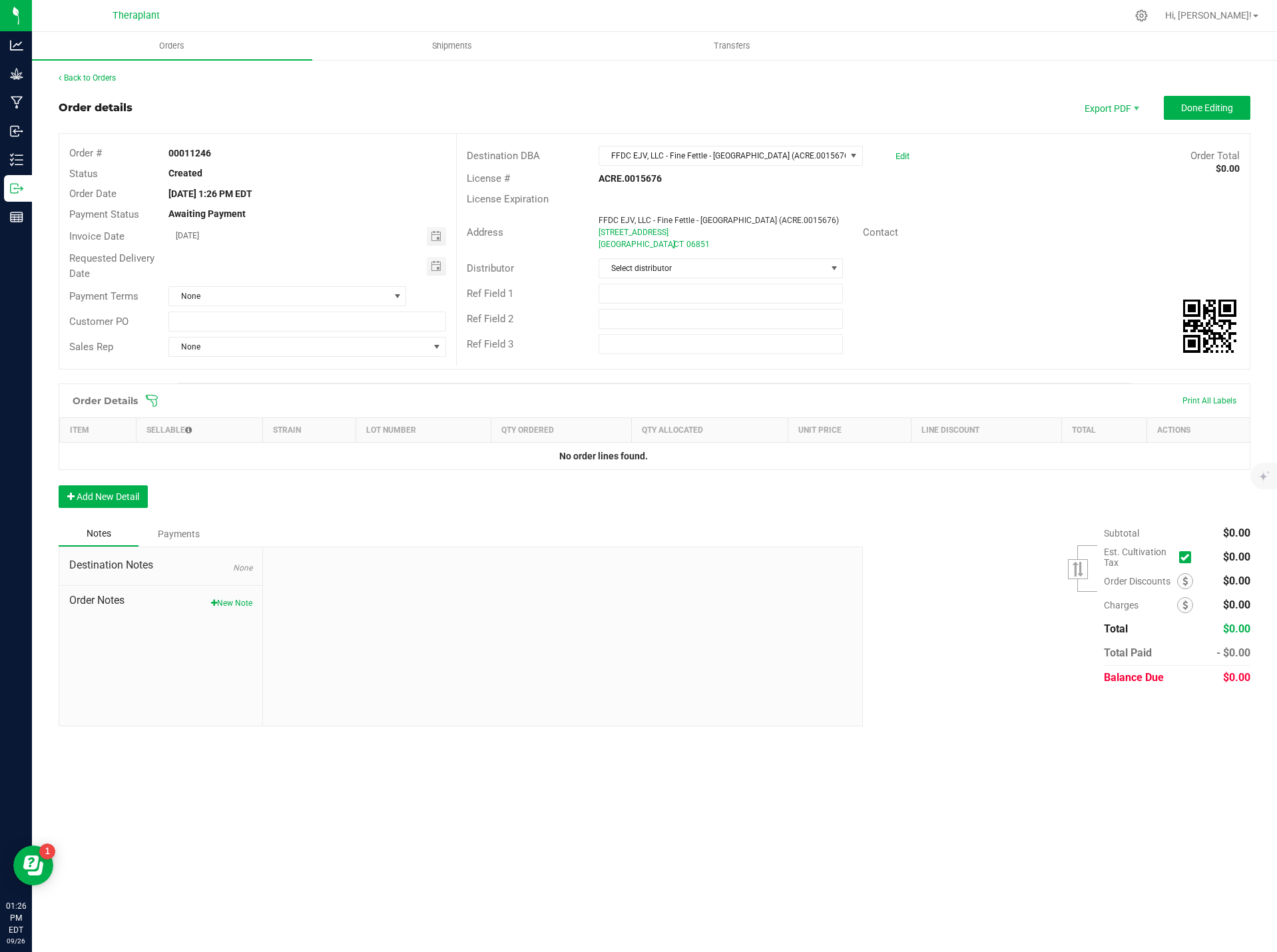
click at [228, 593] on span "Order Notes" at bounding box center [160, 601] width 183 height 16
click at [230, 601] on button "New Note" at bounding box center [231, 603] width 41 height 12
paste textarea "all:hours Hash Burger 41213- Sent 5 units for all:hours top performers August. …"
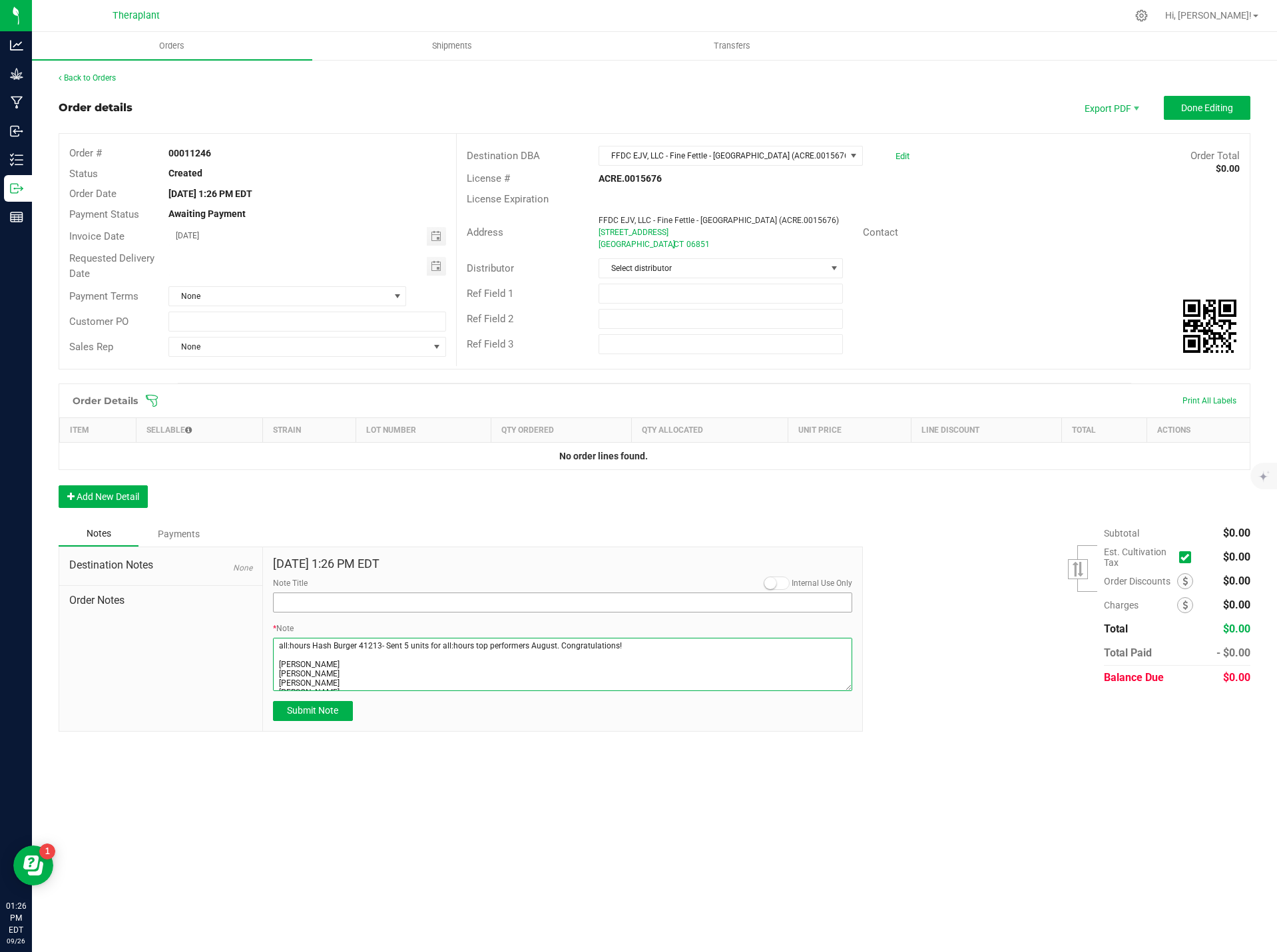
type textarea "all:hours Hash Burger 41213- Sent 5 units for all:hours top performers August. …"
click at [322, 595] on input "Note Title" at bounding box center [562, 602] width 580 height 20
type input "Top Performer Sample Units"
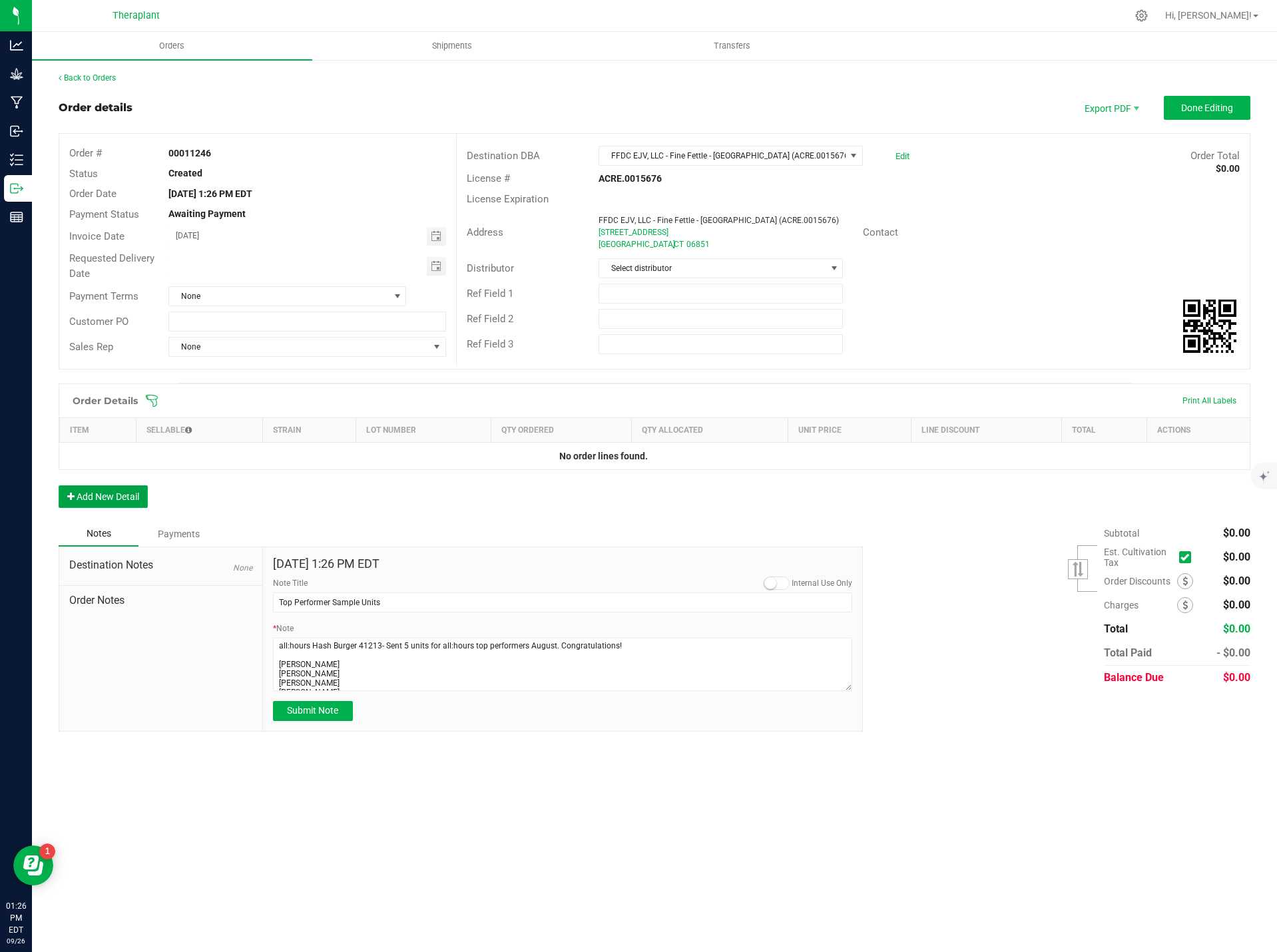
click at [124, 496] on button "Add New Detail" at bounding box center [103, 496] width 89 height 22
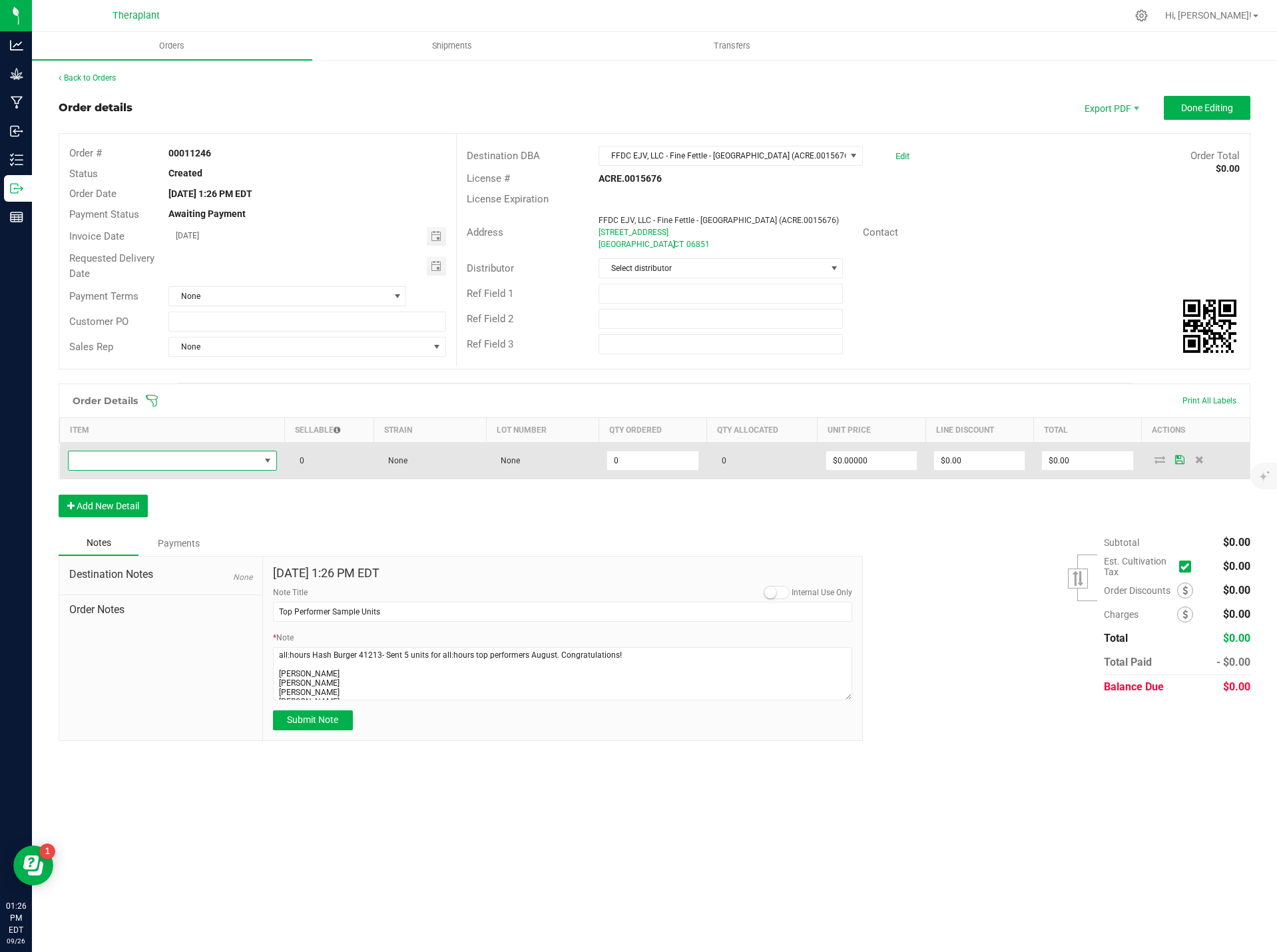
click at [120, 455] on span "NO DATA FOUND" at bounding box center [164, 460] width 191 height 18
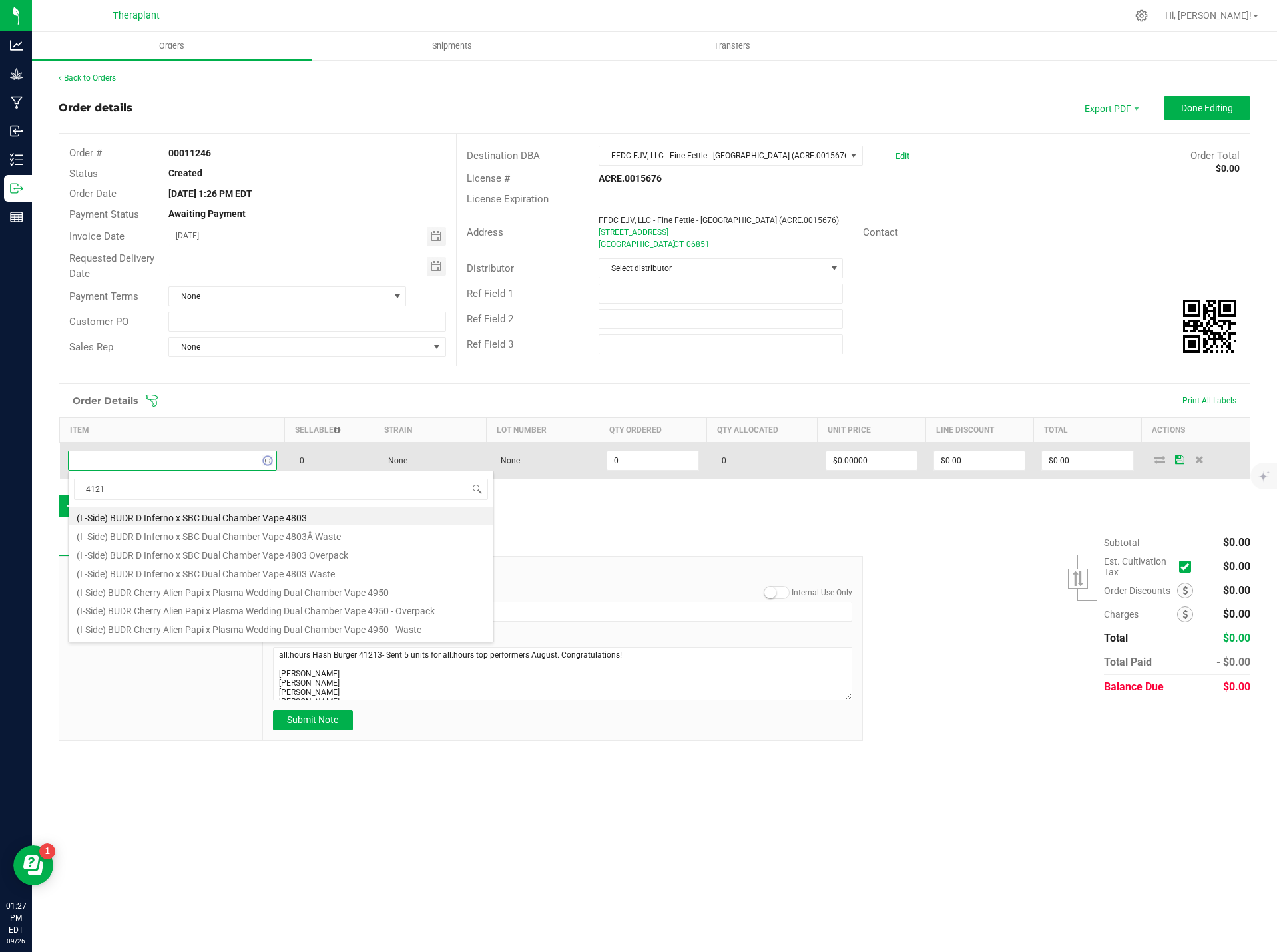
type input "41213"
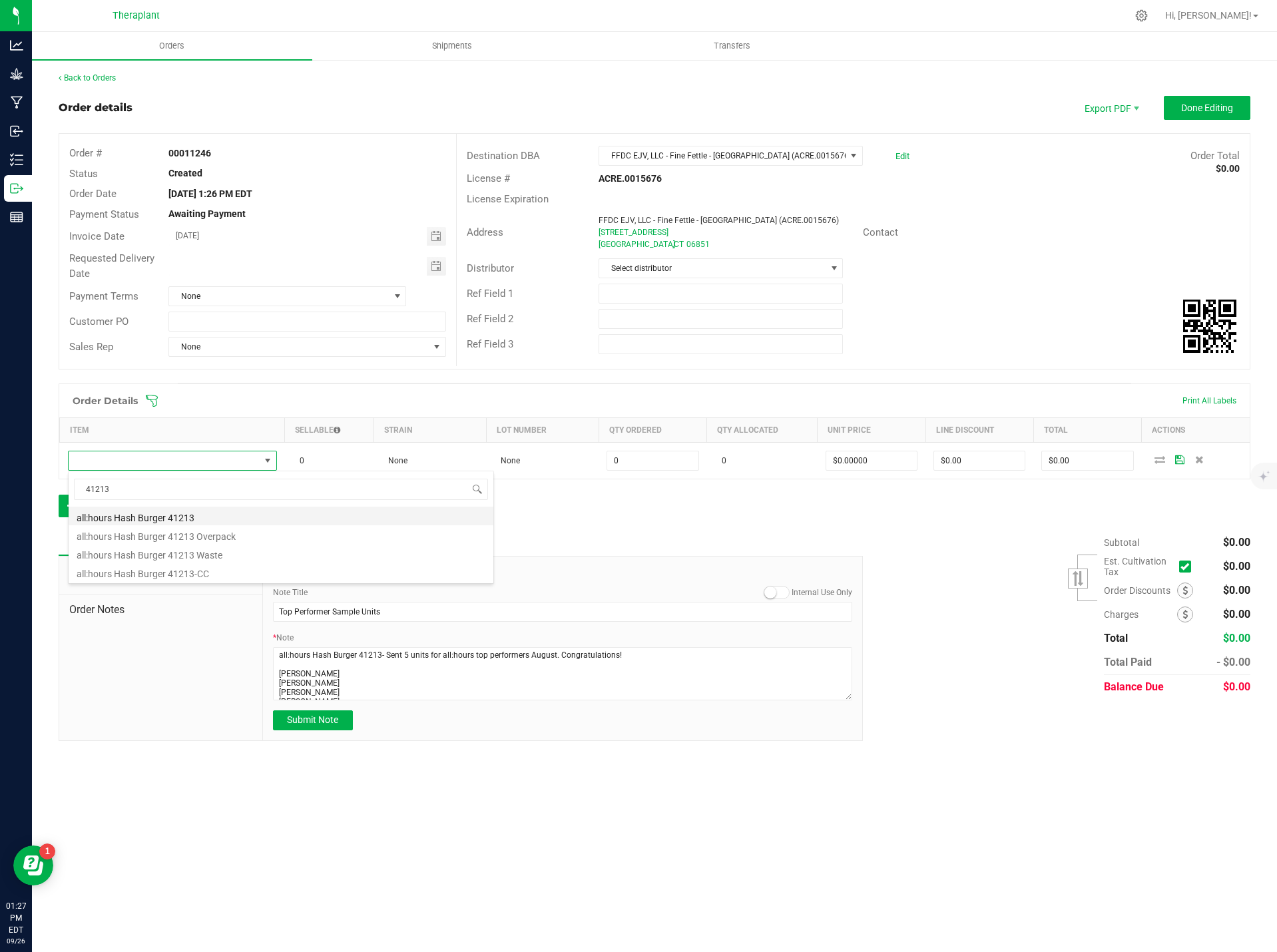
click at [186, 512] on li "all:hours Hash Burger 41213" at bounding box center [282, 516] width 425 height 18
type input "0 ea"
type input "$26.00000"
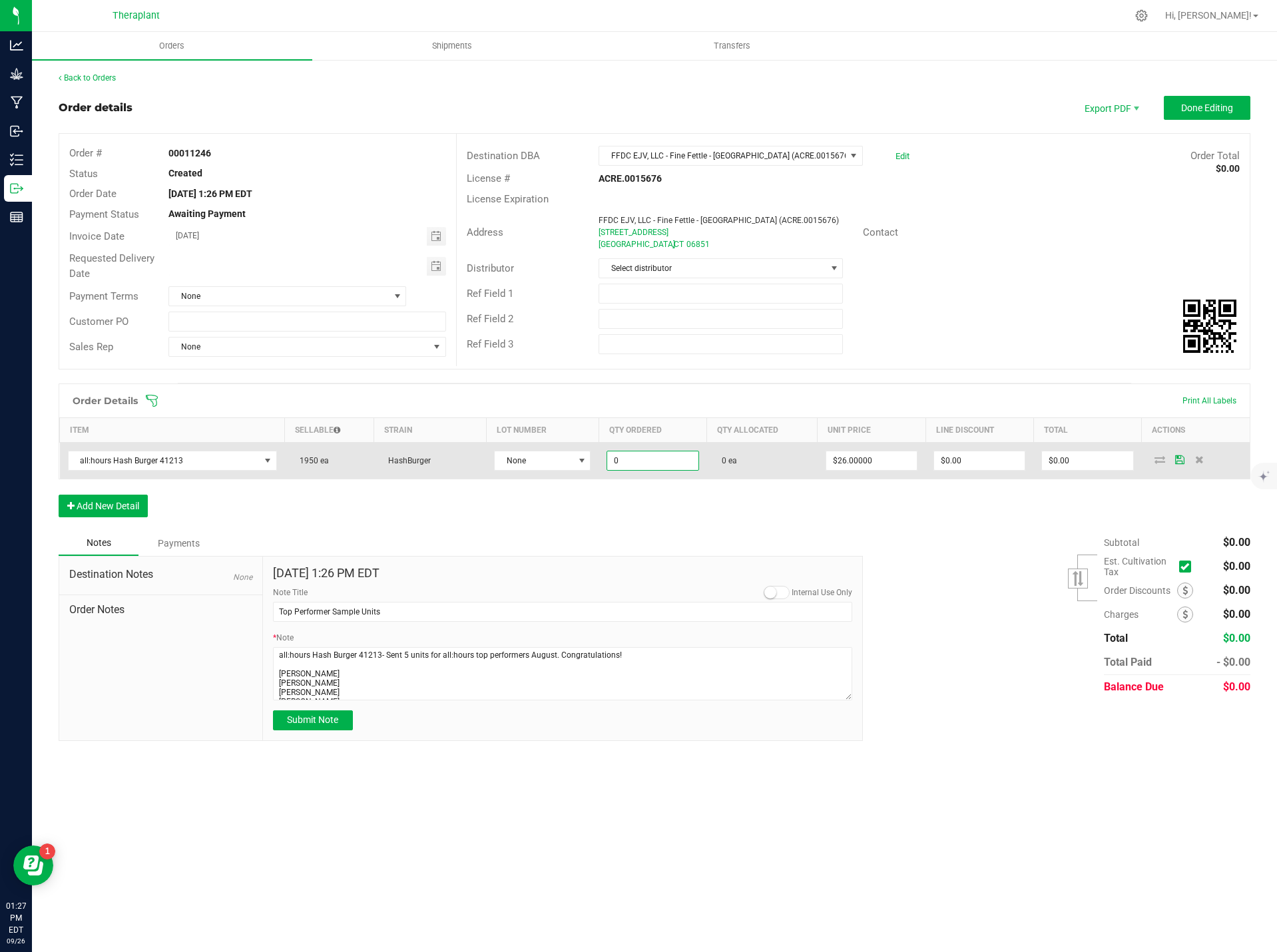
click at [622, 459] on input "0" at bounding box center [652, 460] width 91 height 18
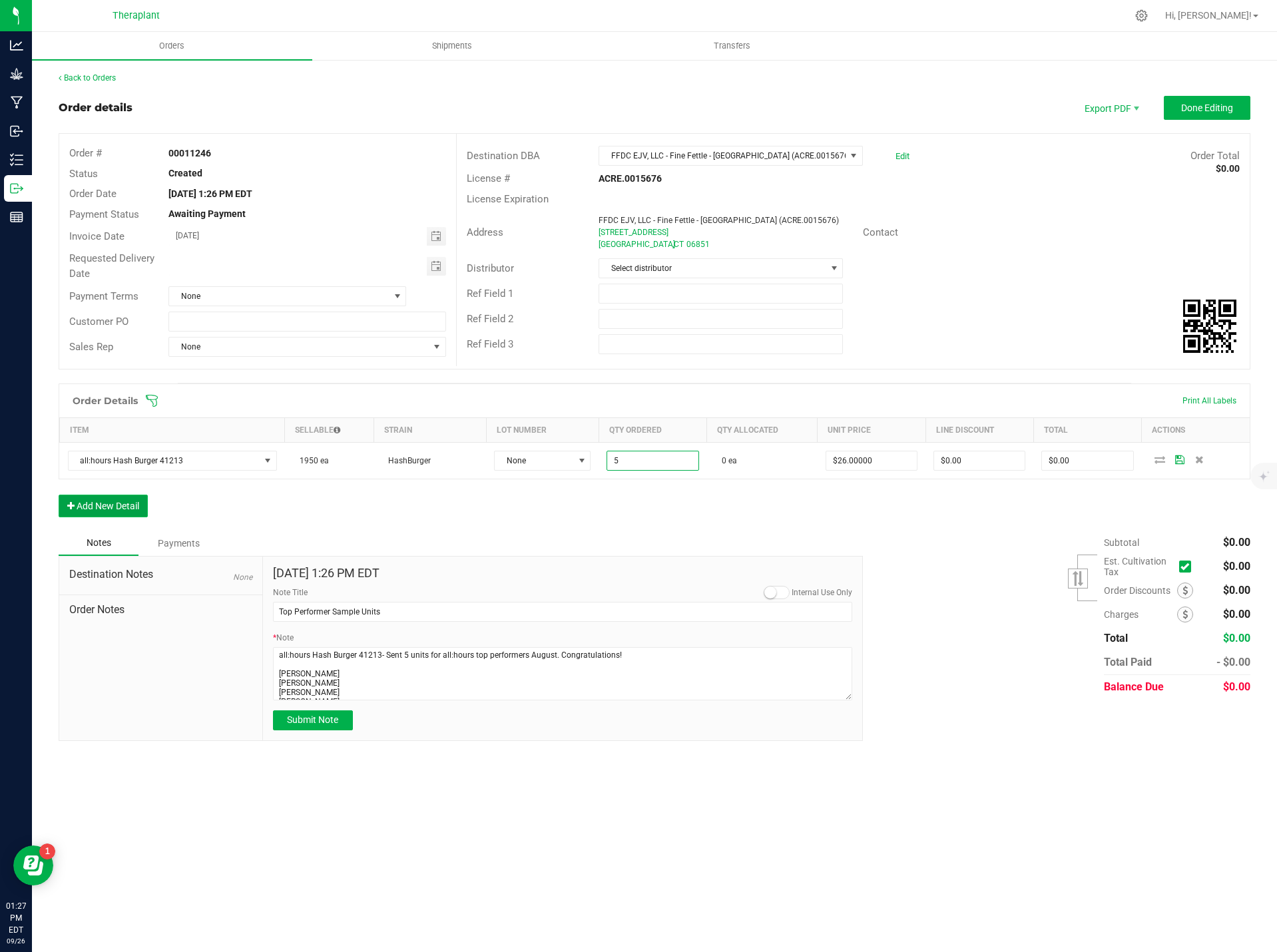
type input "5 ea"
type input "$130.00"
click at [128, 513] on button "Add New Detail" at bounding box center [103, 506] width 89 height 22
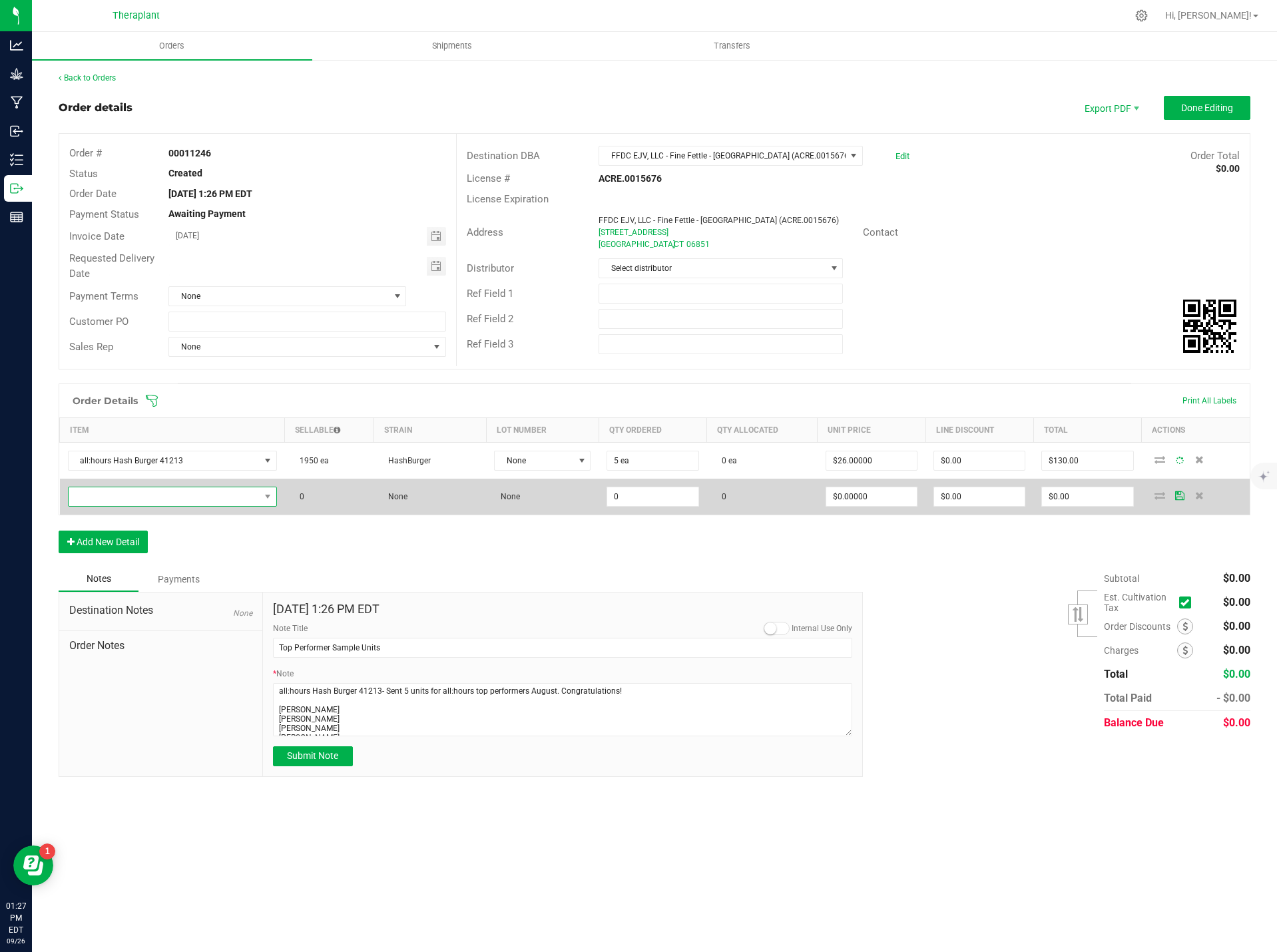
click at [123, 496] on span "NO DATA FOUND" at bounding box center [164, 496] width 191 height 18
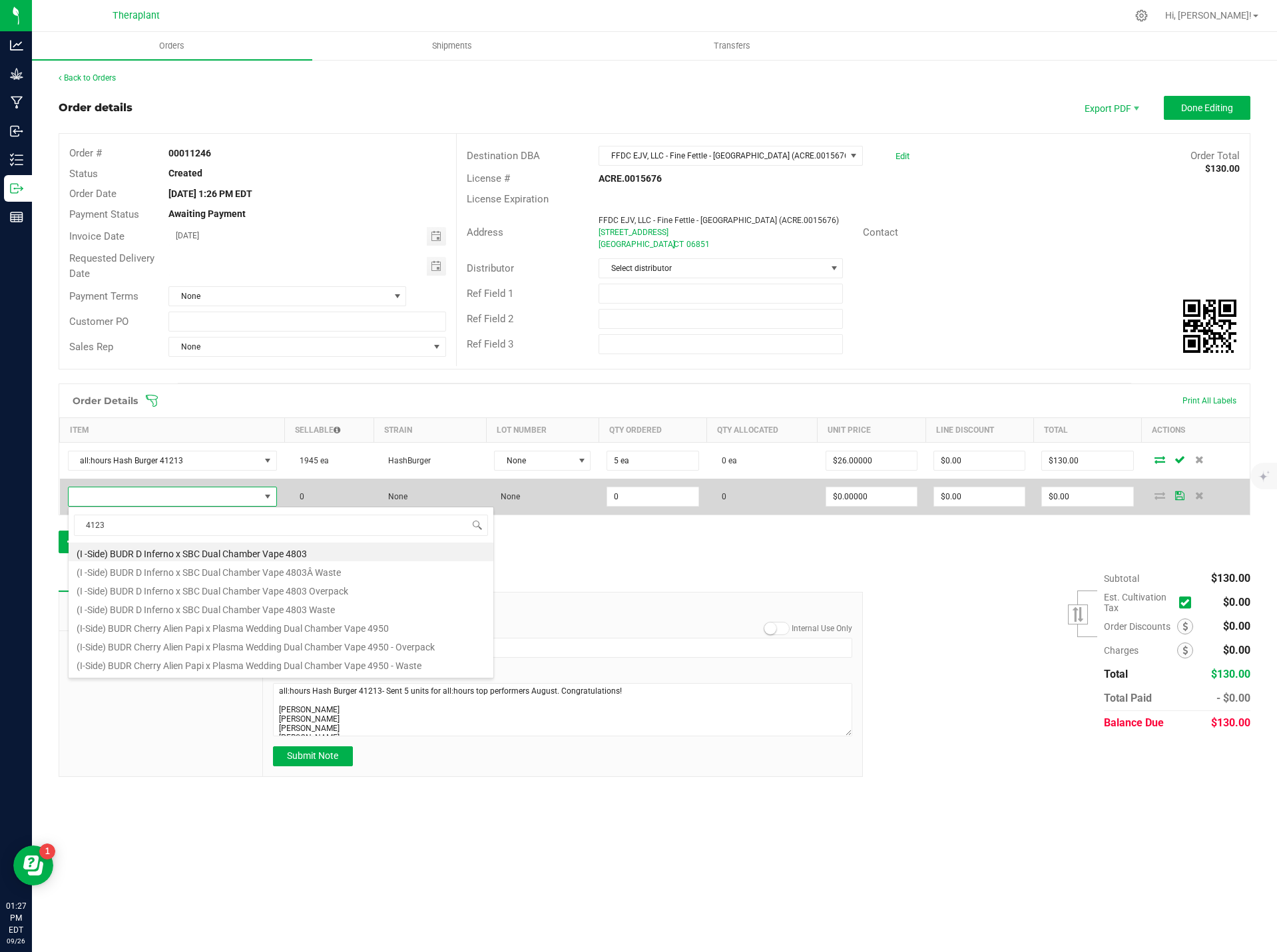
type input "41231"
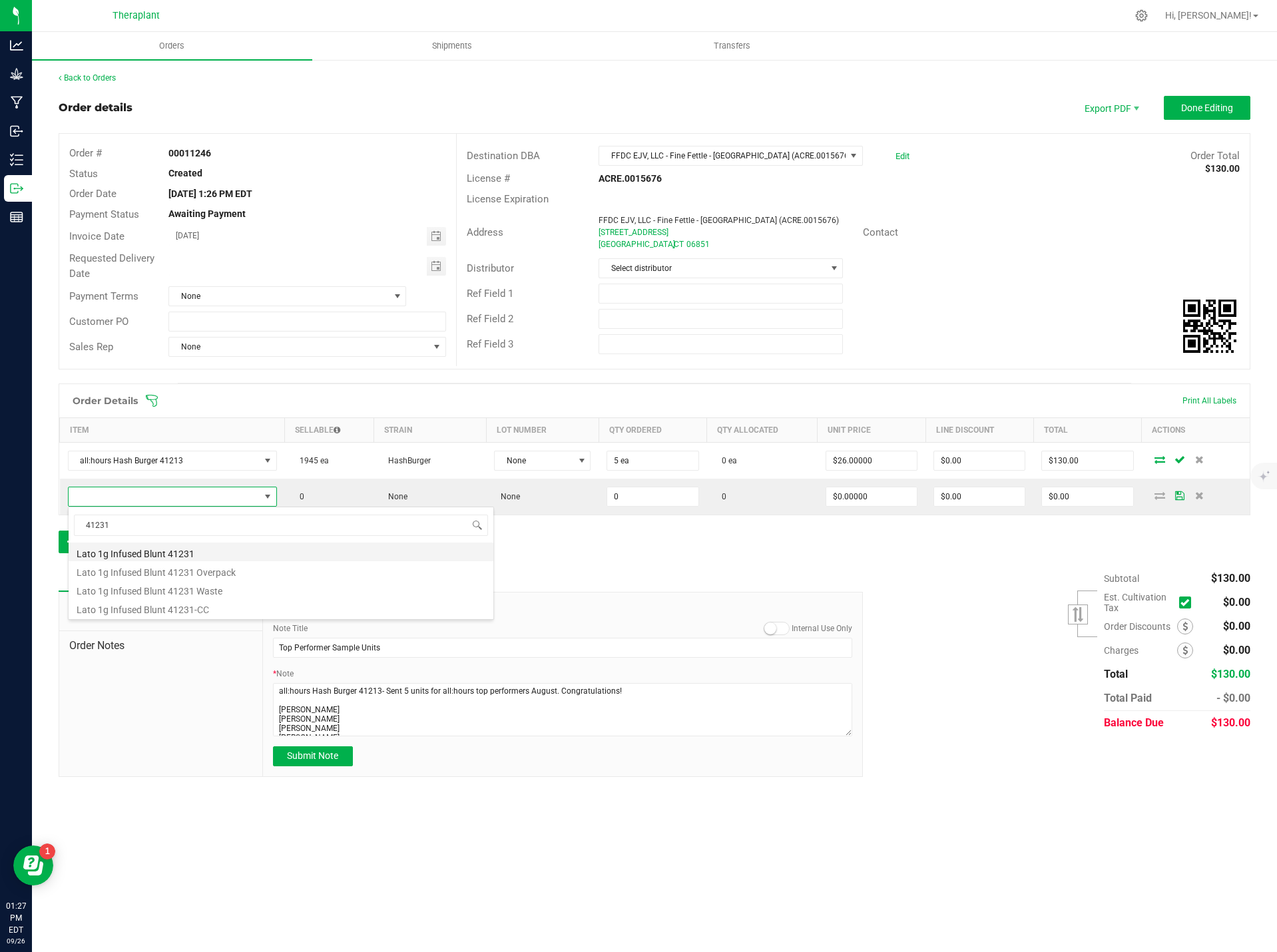
click at [177, 547] on li "Lato 1g Infused Blunt 41231" at bounding box center [282, 552] width 425 height 18
type input "0 ea"
type input "$14.50000"
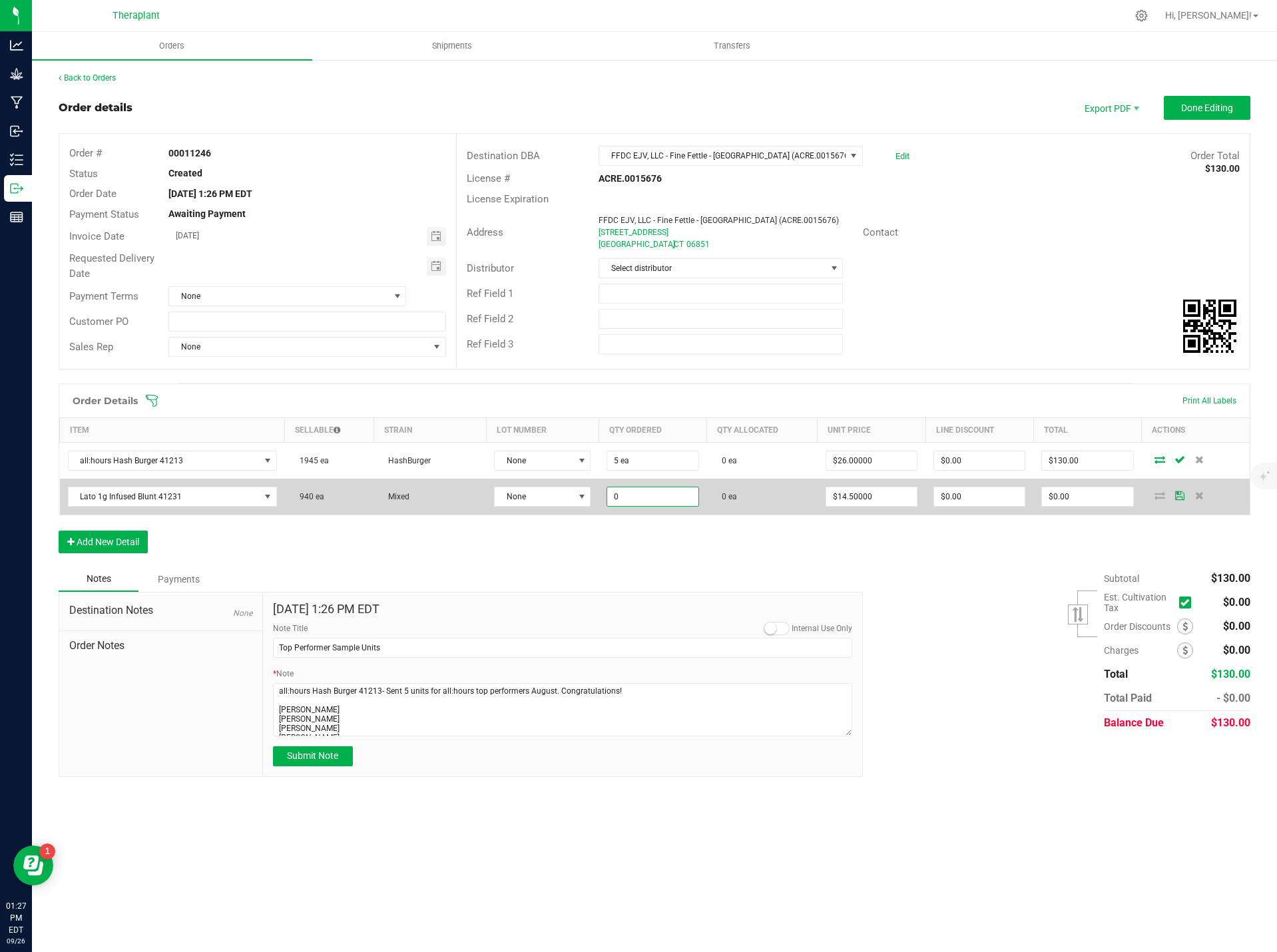
click at [626, 496] on input "0" at bounding box center [652, 496] width 91 height 18
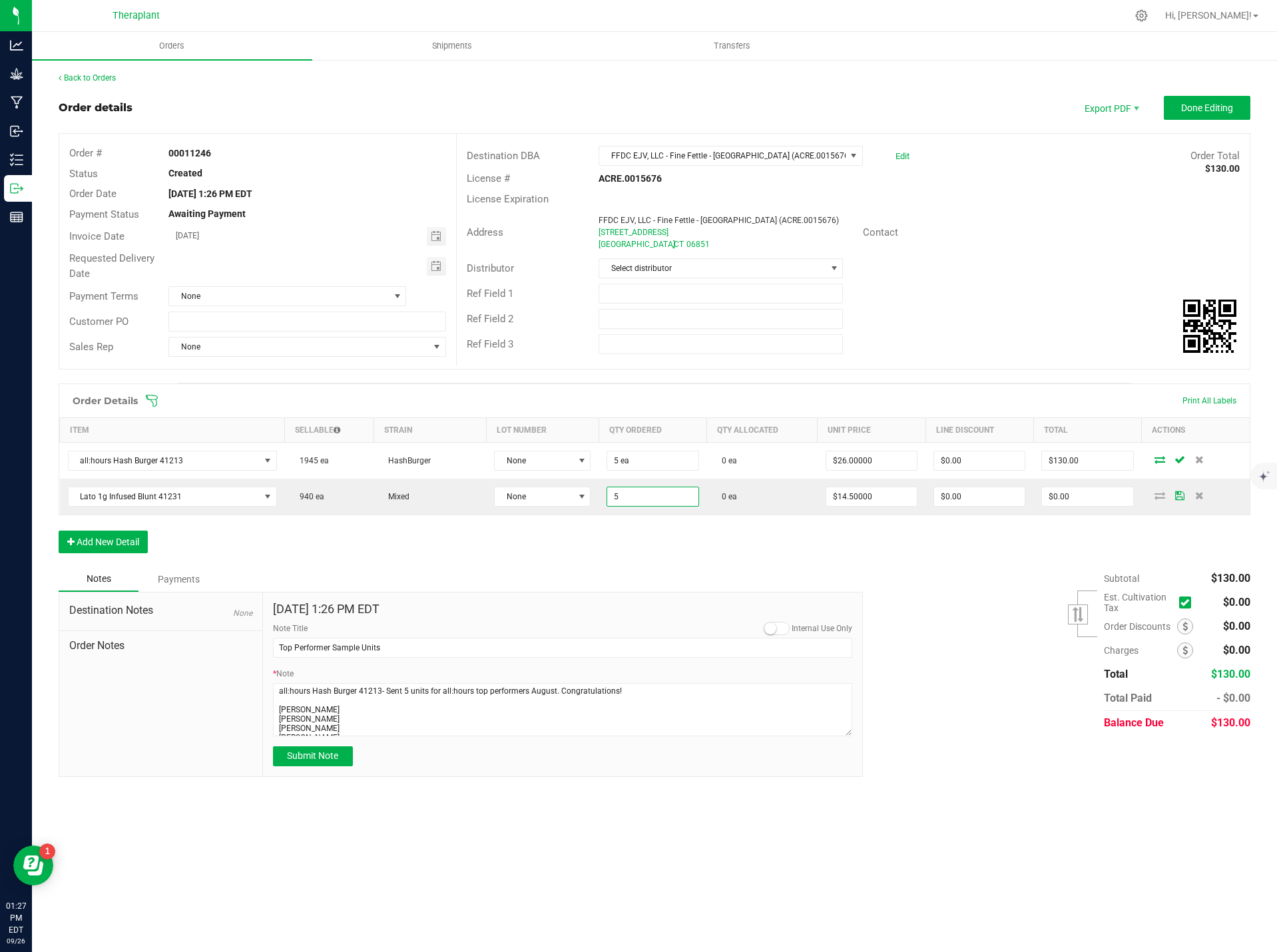
type input "5 ea"
type input "$72.50"
click at [1005, 568] on div "Subtotal $130.00 Est. Cultivation Tax" at bounding box center [1052, 651] width 398 height 168
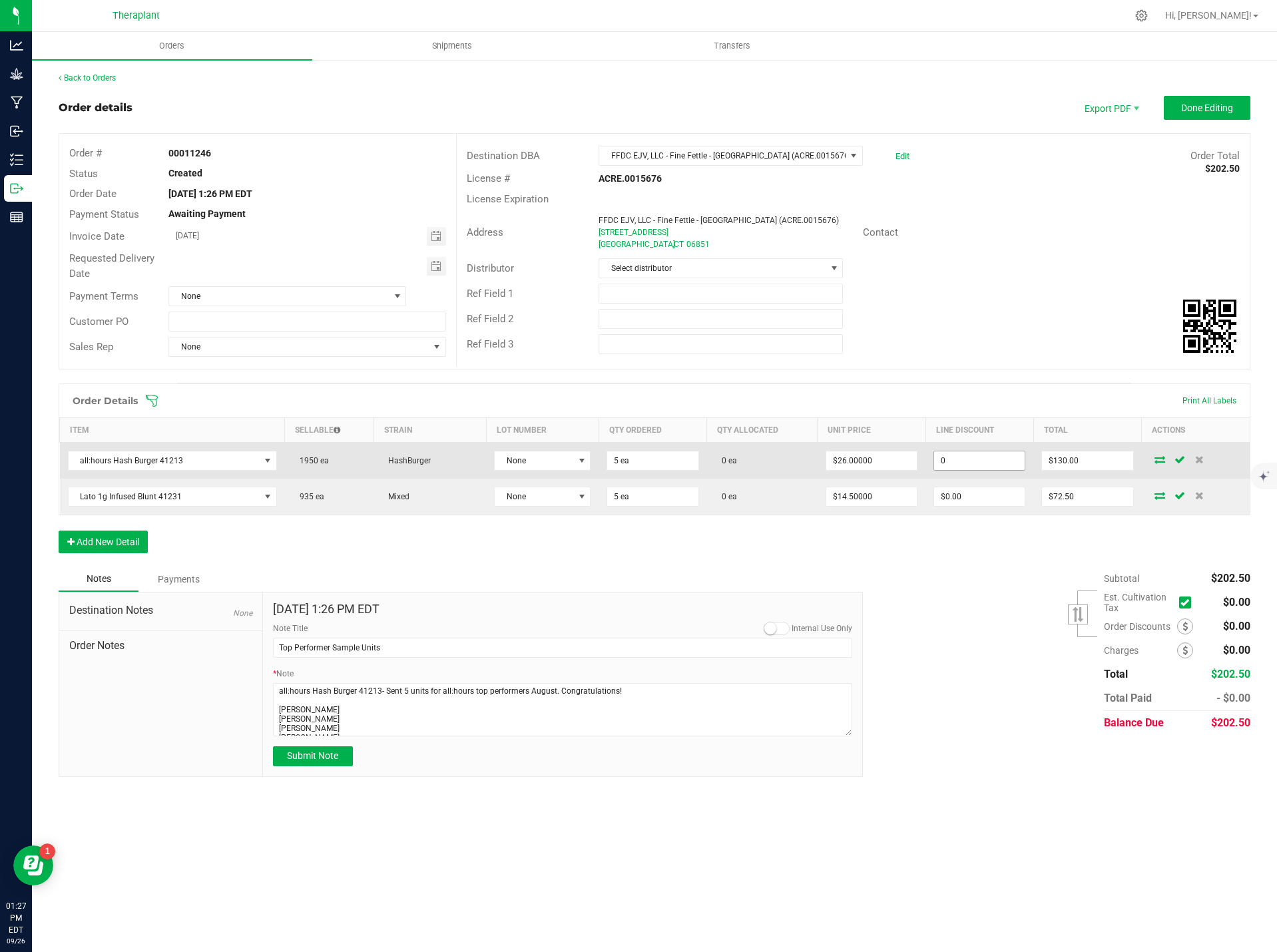
click at [971, 461] on input "0" at bounding box center [979, 460] width 91 height 18
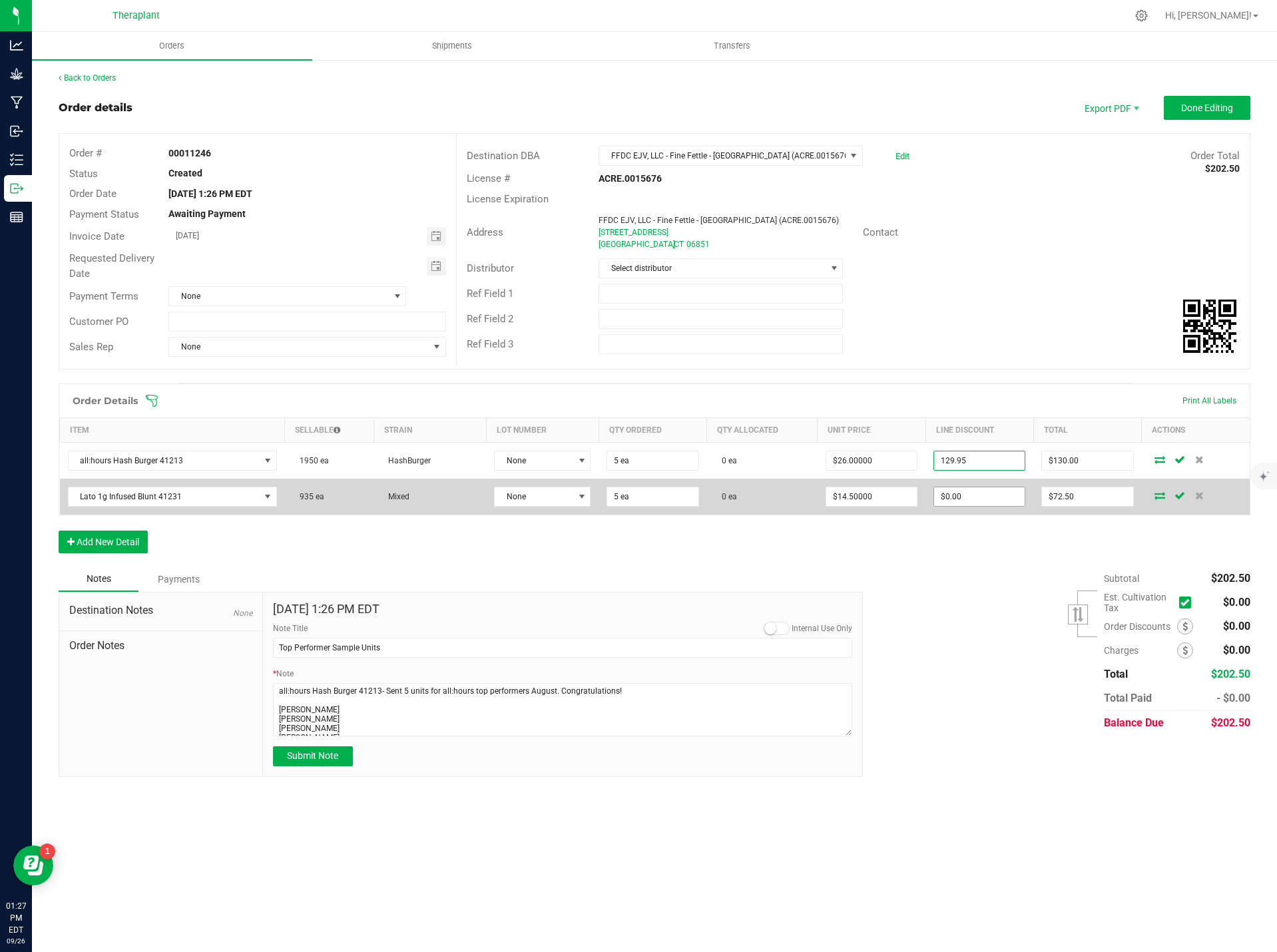
type input "$129.95"
type input "$0.05"
click at [1010, 504] on input "0" at bounding box center [979, 496] width 91 height 18
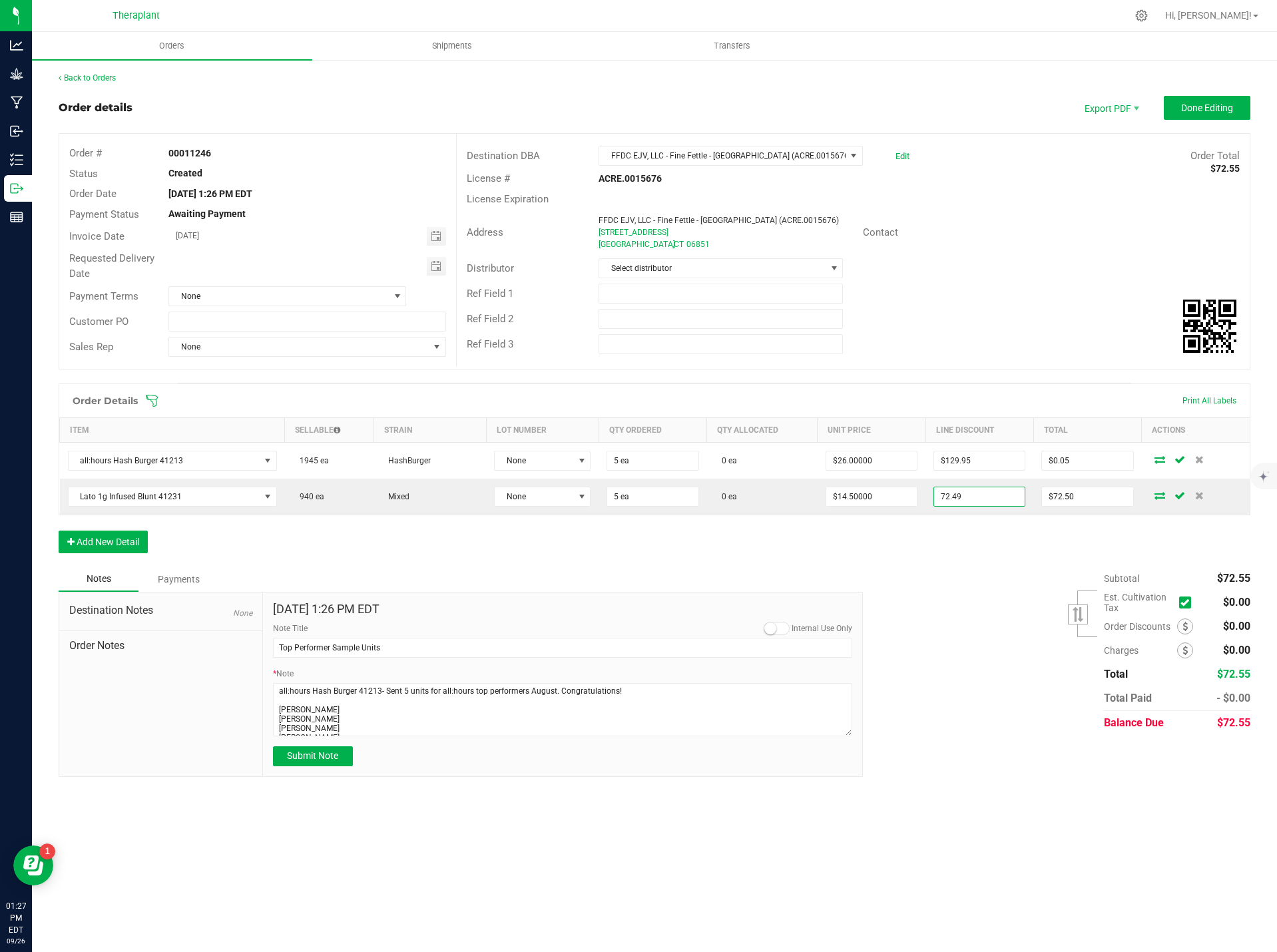
type input "$72.49"
type input "$0.01"
click at [1000, 561] on div "Order Details Print All Labels Item Sellable Strain Lot Number Qty Ordered Qty …" at bounding box center [655, 475] width 1192 height 183
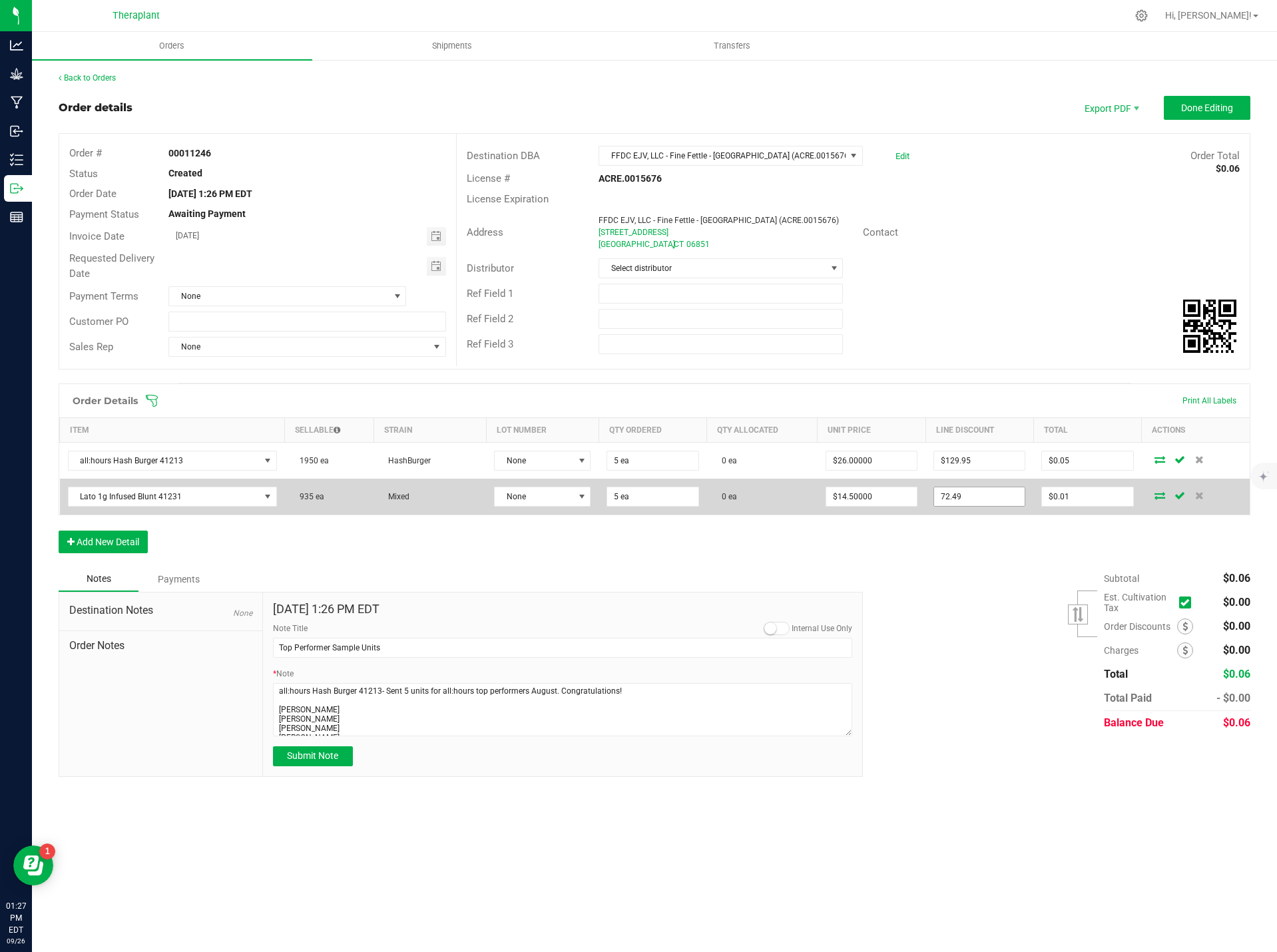
click at [971, 501] on input "72.49" at bounding box center [979, 496] width 91 height 18
click at [983, 491] on input "72.49" at bounding box center [979, 496] width 91 height 18
click at [983, 492] on input "72.49" at bounding box center [979, 496] width 91 height 18
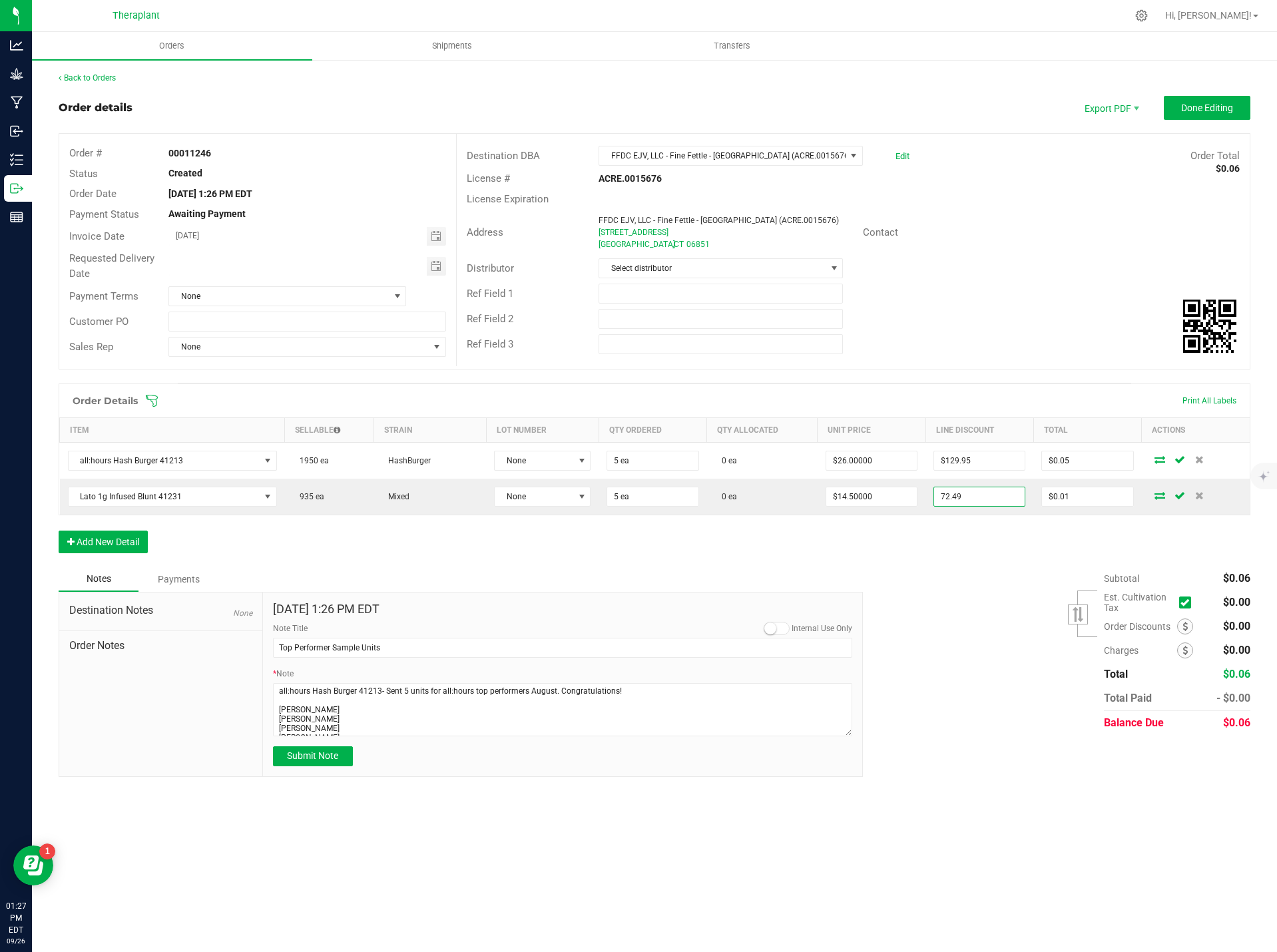
type input "$72.49"
click at [987, 515] on div "Order Details Print All Labels Item Sellable Strain Lot Number Qty Ordered Qty …" at bounding box center [655, 449] width 1192 height 132
click at [991, 495] on input "72.49" at bounding box center [979, 496] width 91 height 18
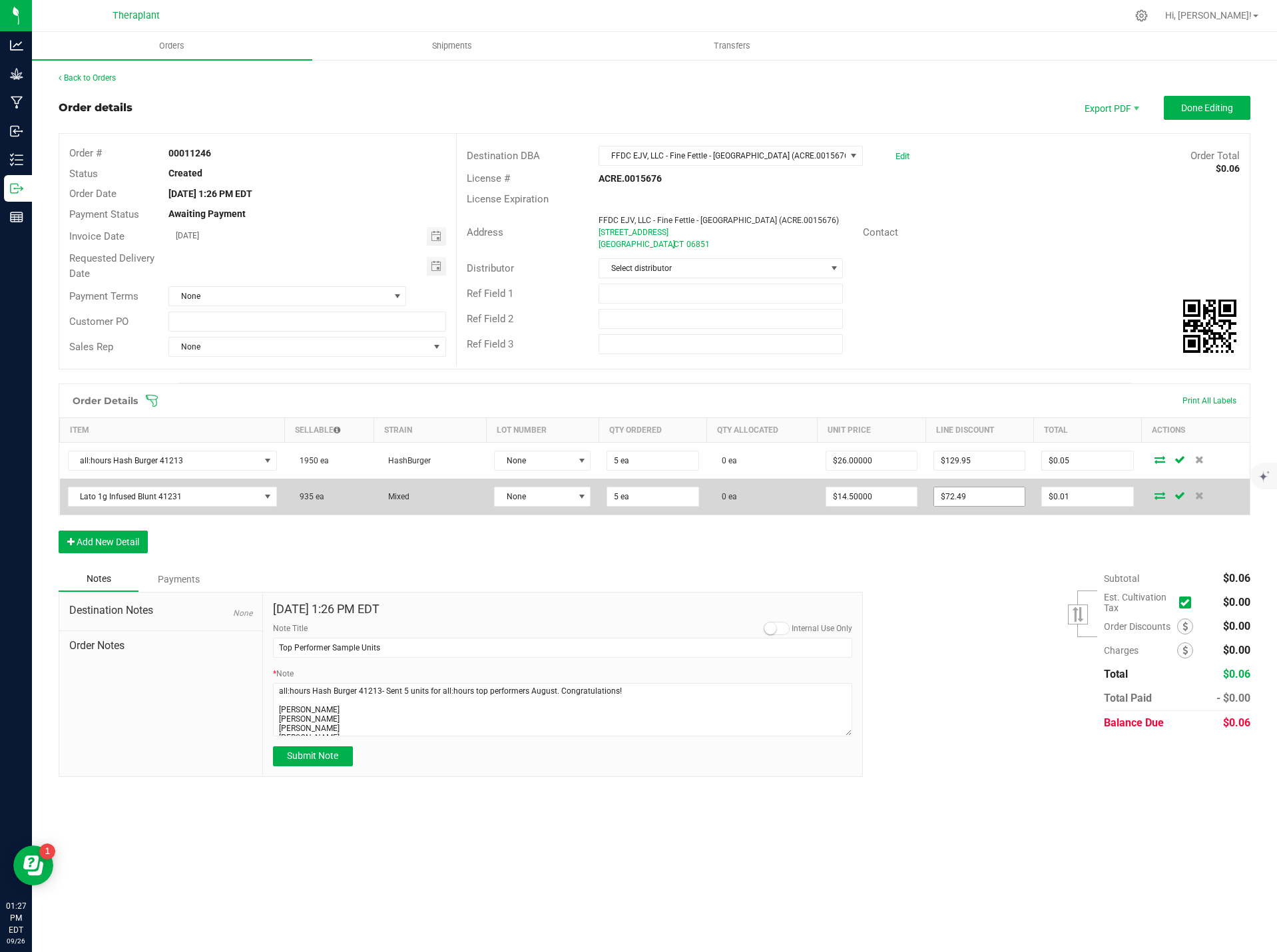
click at [990, 506] on span "$72.49" at bounding box center [979, 496] width 92 height 20
type input "72.49"
click at [992, 502] on input "72.49" at bounding box center [979, 496] width 91 height 18
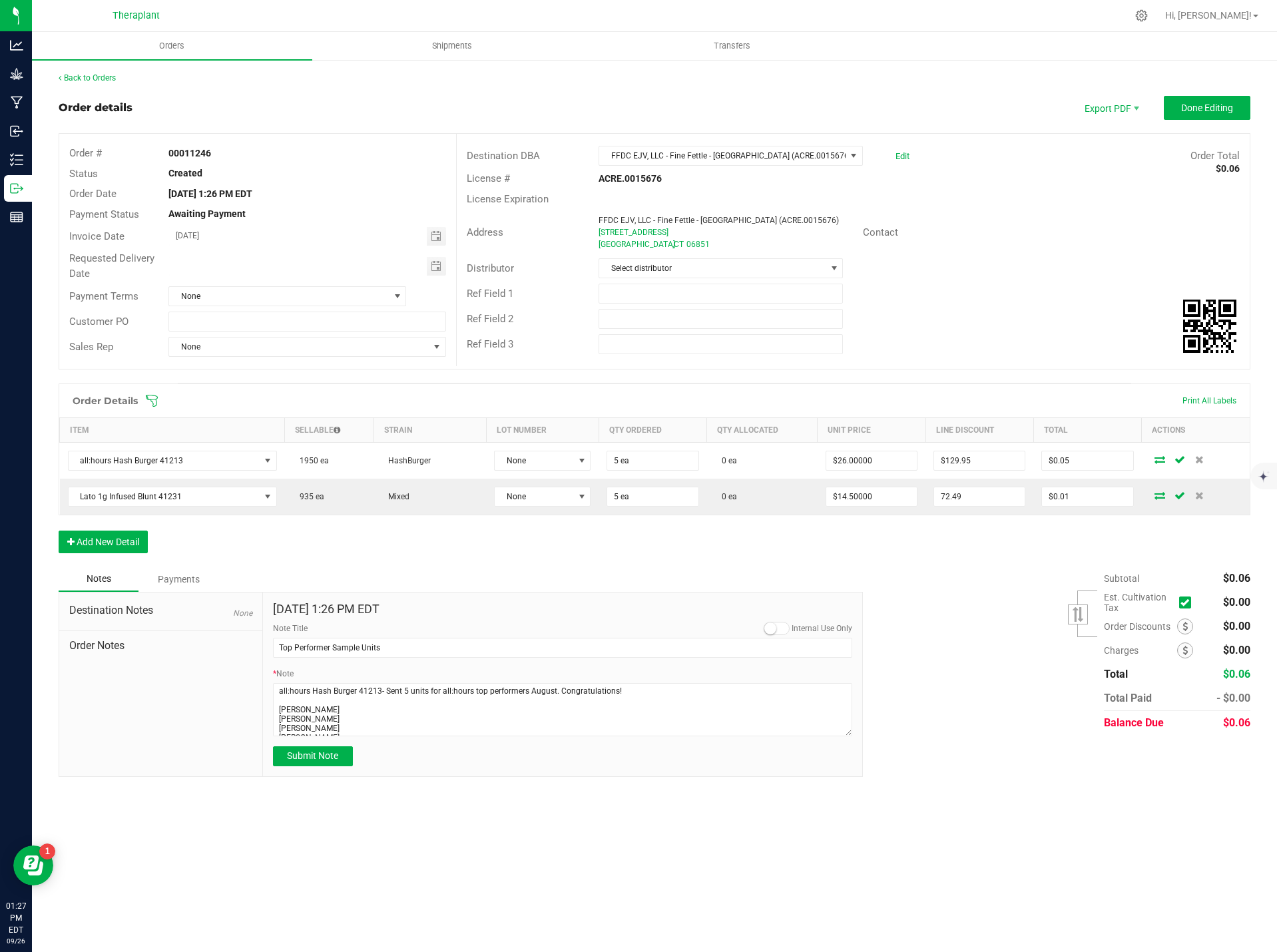
click at [992, 502] on input "72.49" at bounding box center [979, 496] width 91 height 18
type input "$72.45"
type input "$0.05"
click at [975, 546] on div "Order Details Print All Labels Item Sellable Strain Lot Number Qty Ordered Qty …" at bounding box center [655, 475] width 1192 height 183
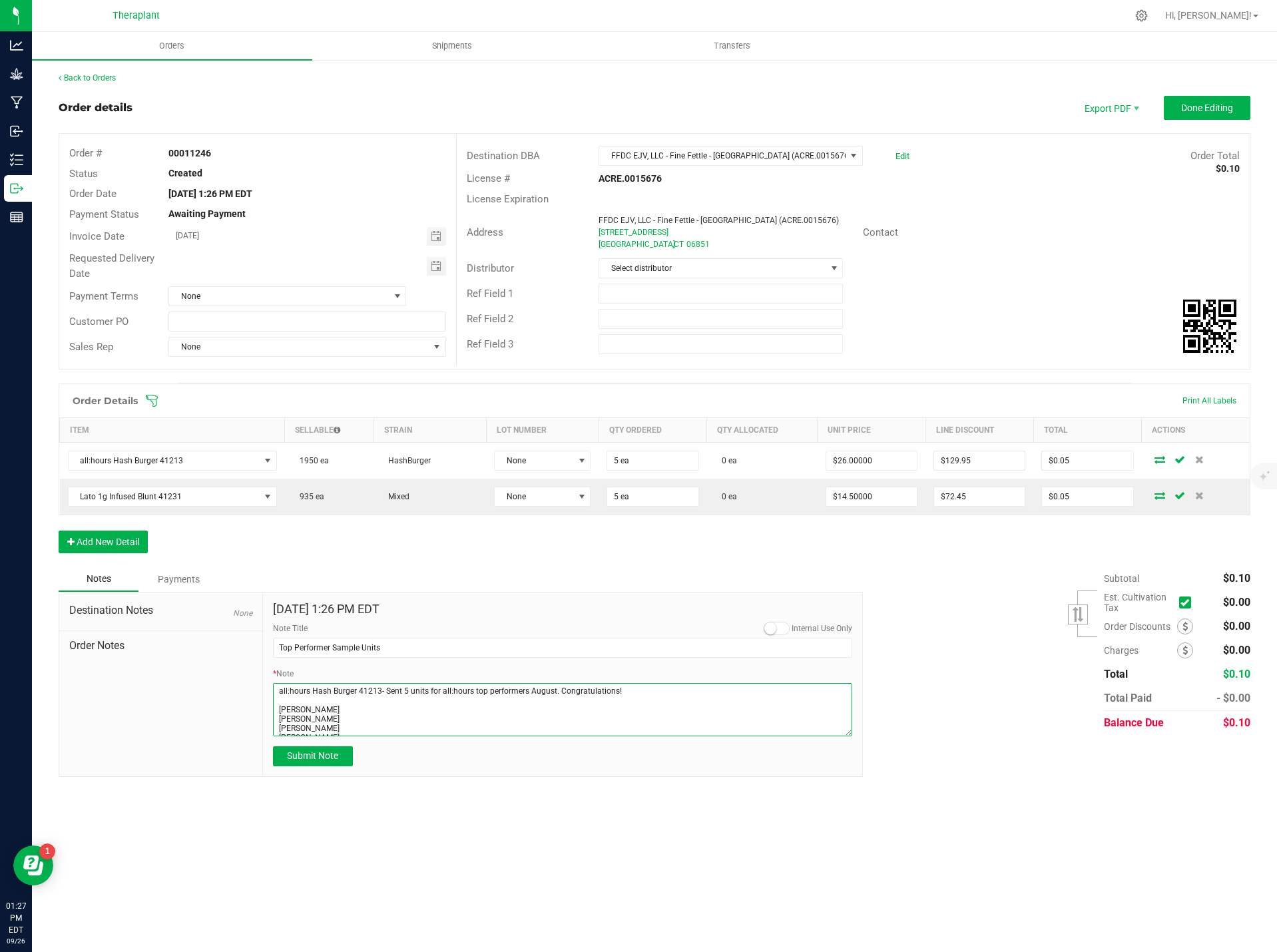
drag, startPoint x: 326, startPoint y: 689, endPoint x: 272, endPoint y: 707, distance: 56.9
click at [272, 707] on div "[DATE] 1:26 PM EDT Internal Use Only Note Title Top Performer Sample Units * No…" at bounding box center [563, 684] width 600 height 184
paste textarea "[PERSON_NAME] [PERSON_NAME] [PERSON_NAME] Saravout Sirichantho [PERSON_NAME] Ge…"
drag, startPoint x: 278, startPoint y: 691, endPoint x: 372, endPoint y: 730, distance: 101.8
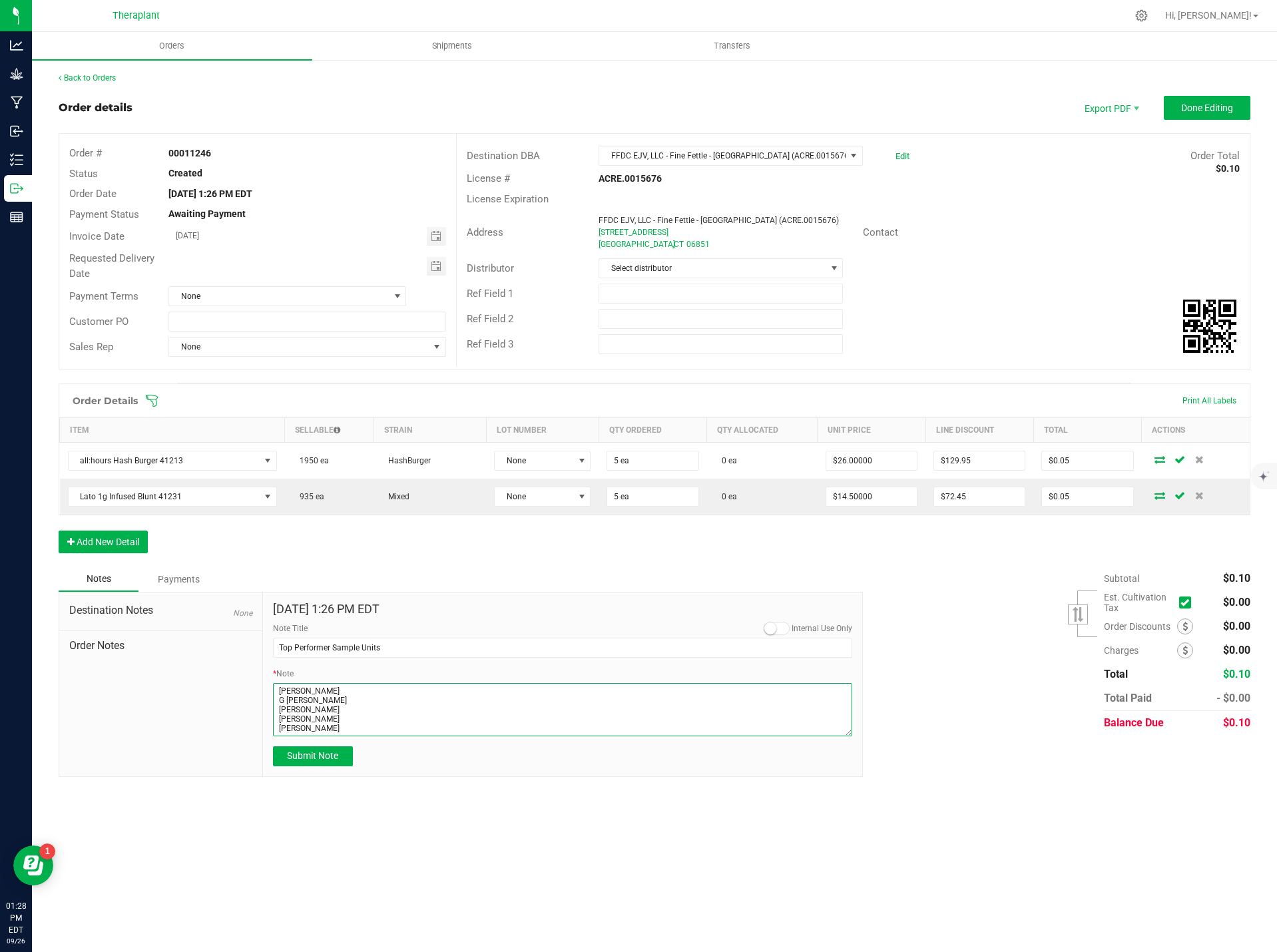
click at [372, 730] on textarea "* Note" at bounding box center [562, 710] width 580 height 53
paste textarea "Saravout Sirichantho [PERSON_NAME] [PERSON_NAME] [PERSON_NAME]"
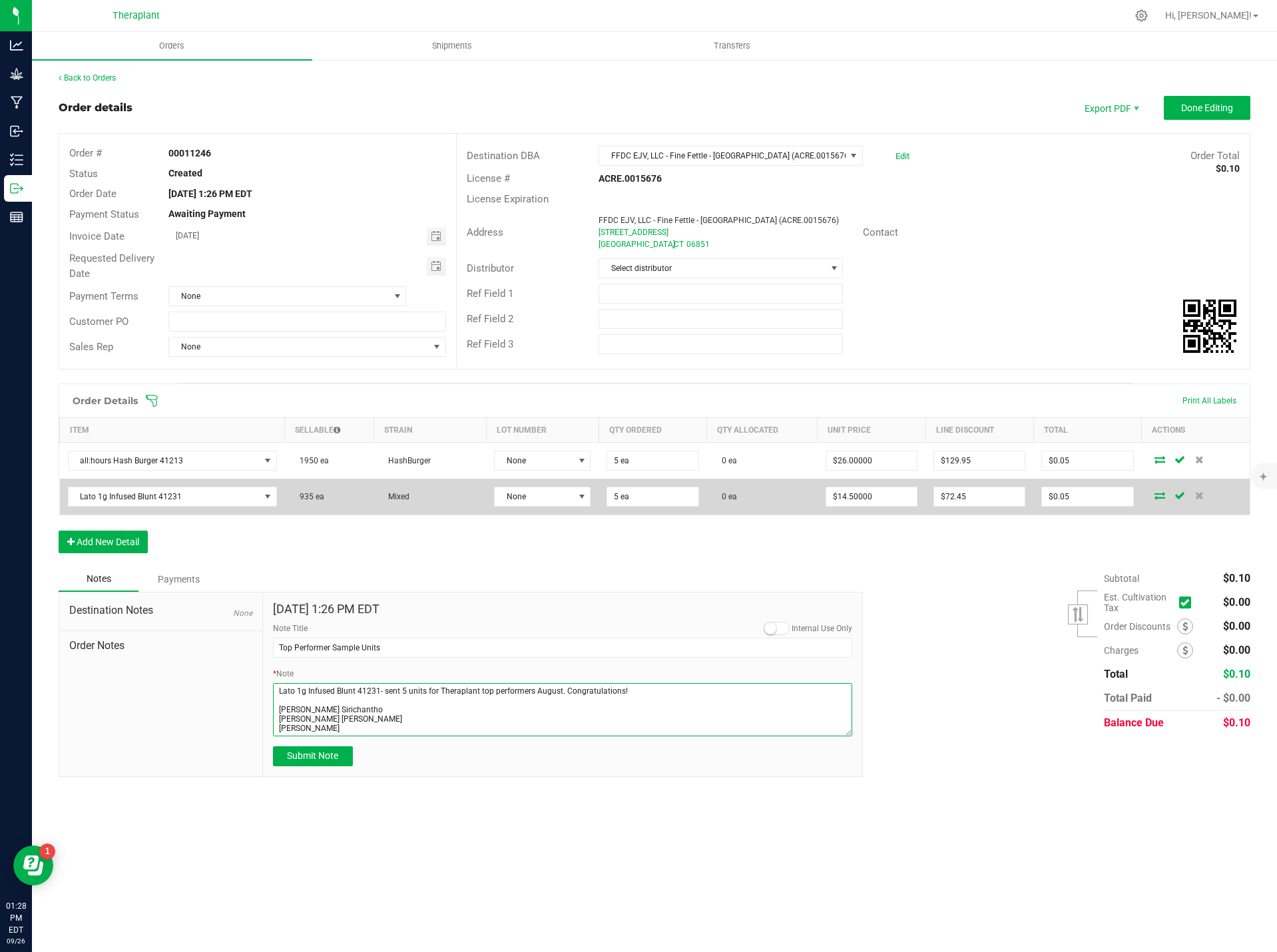
scroll to position [91, 0]
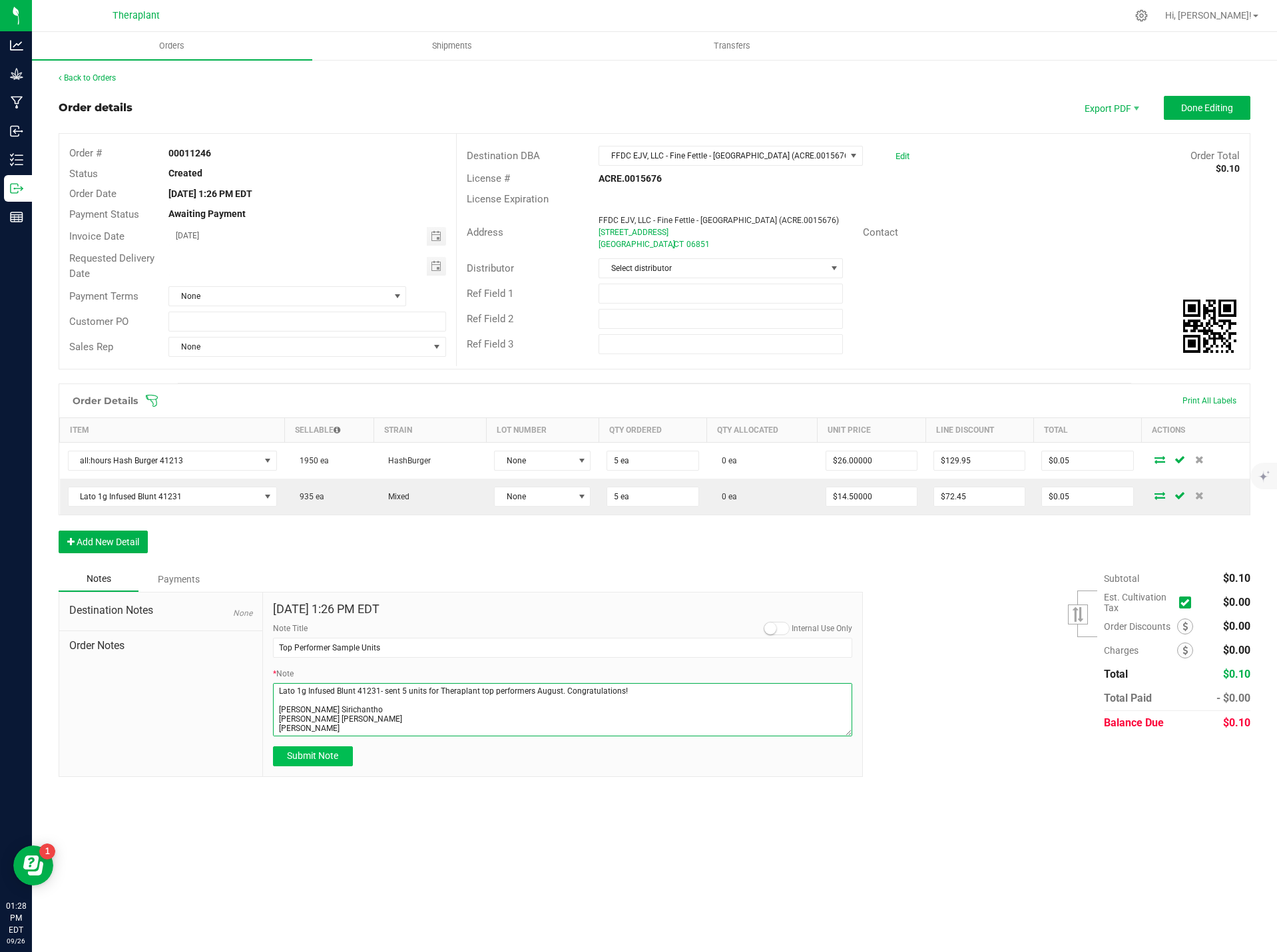
type textarea "all:hours Hash Burger 41213- Sent 5 units for all:hours top performers August. …"
click at [330, 756] on span "Submit Note" at bounding box center [313, 756] width 51 height 10
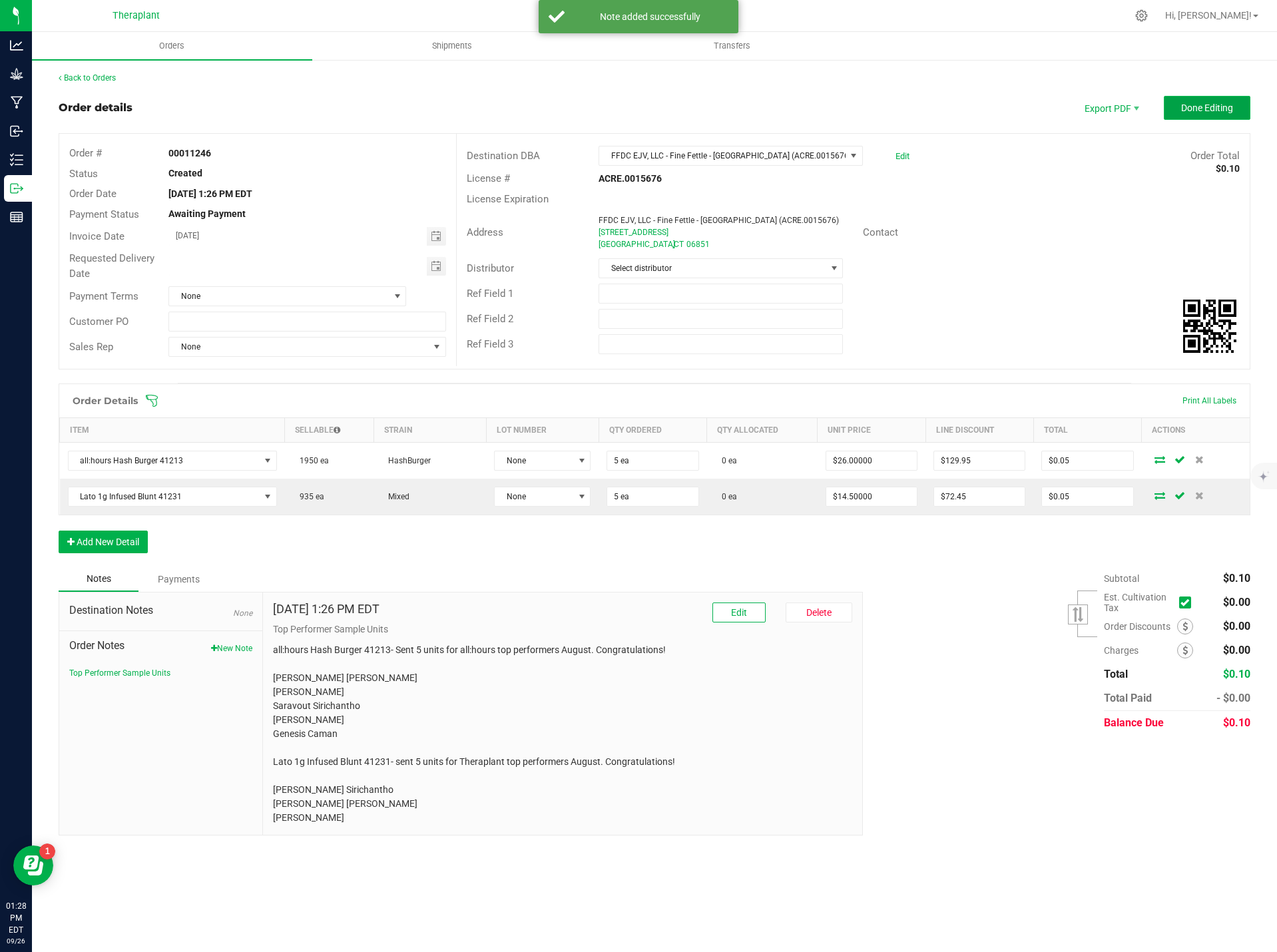
click at [1230, 106] on span "Done Editing" at bounding box center [1207, 107] width 52 height 10
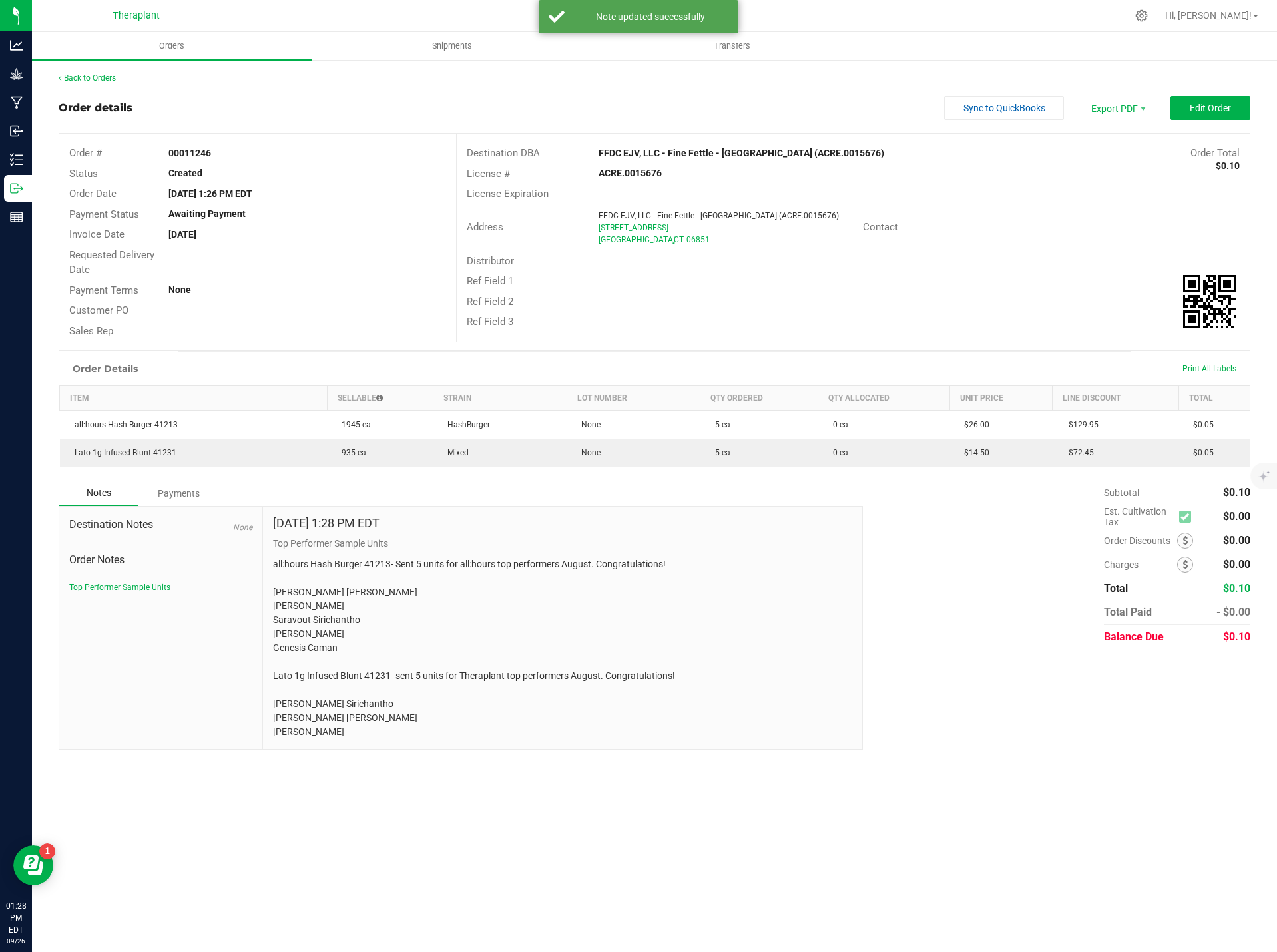
drag, startPoint x: 334, startPoint y: 761, endPoint x: 267, endPoint y: 564, distance: 208.1
click at [267, 564] on div "[DATE] 1:28 PM EDT Top Performer Sample Units all:hours Hash Burger 41213- Sent…" at bounding box center [563, 628] width 600 height 242
copy p "all:hours Hash Burger 41213- Sent 5 units for all:hours top performers August. …"
click at [86, 72] on div "Back to Orders" at bounding box center [655, 78] width 1192 height 12
click at [90, 75] on link "Back to Orders" at bounding box center [87, 78] width 57 height 10
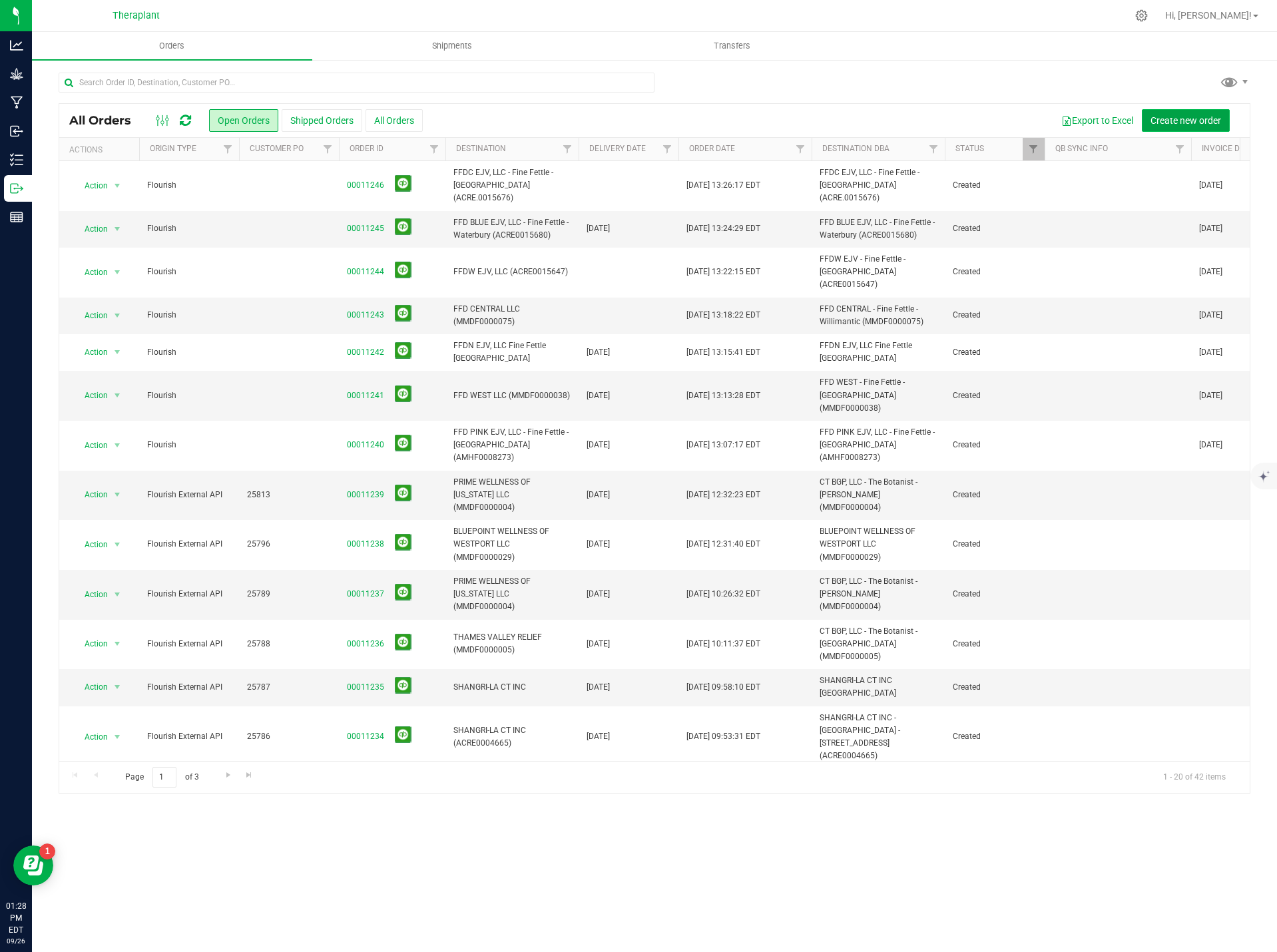
click at [1186, 123] on span "Create new order" at bounding box center [1186, 120] width 71 height 10
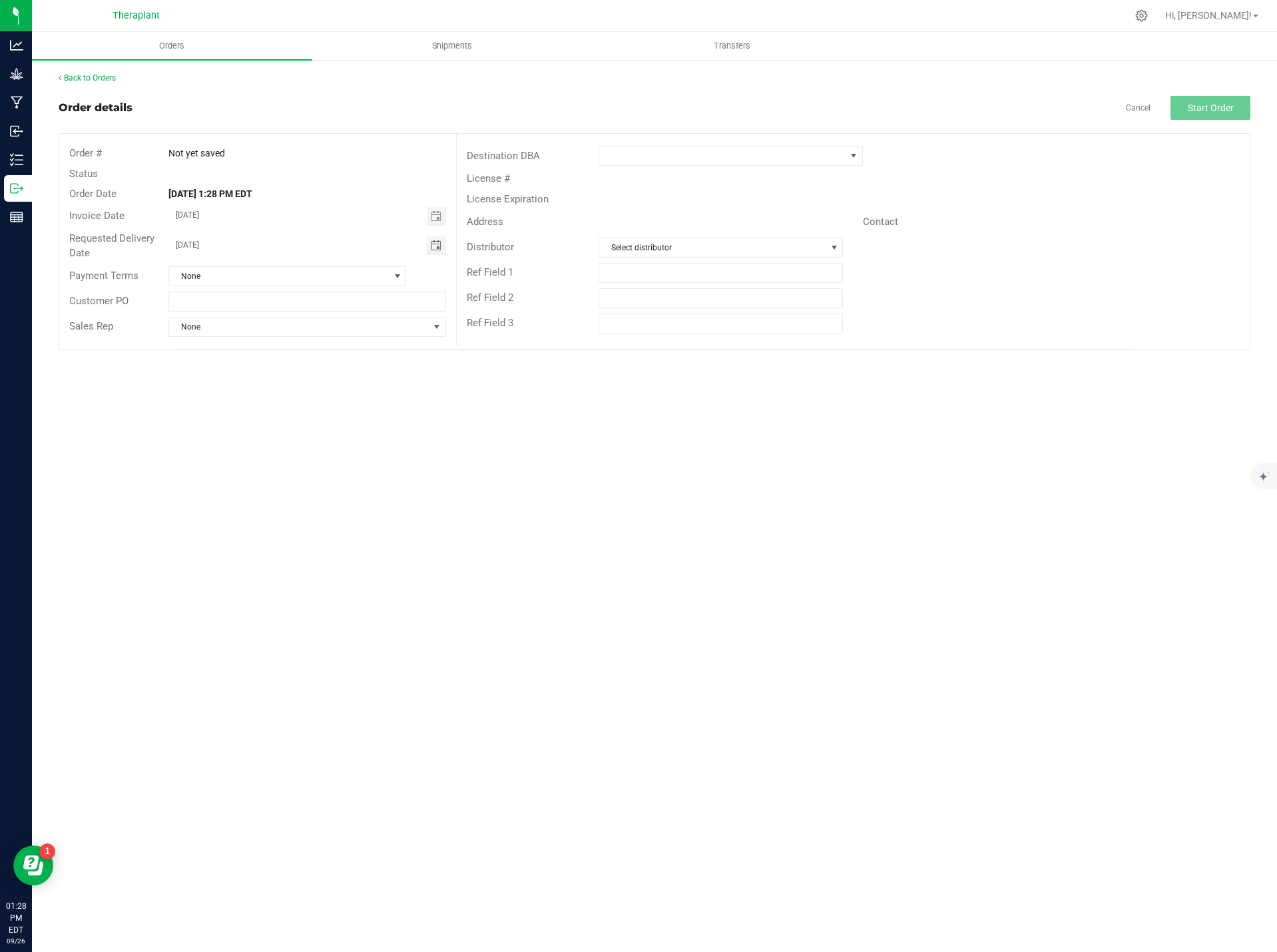
drag, startPoint x: 229, startPoint y: 245, endPoint x: 137, endPoint y: 249, distance: 92.1
click at [137, 249] on div "Requested Delivery Date [DATE]" at bounding box center [257, 246] width 397 height 35
type input "month/day/year"
click at [673, 153] on span at bounding box center [722, 156] width 245 height 18
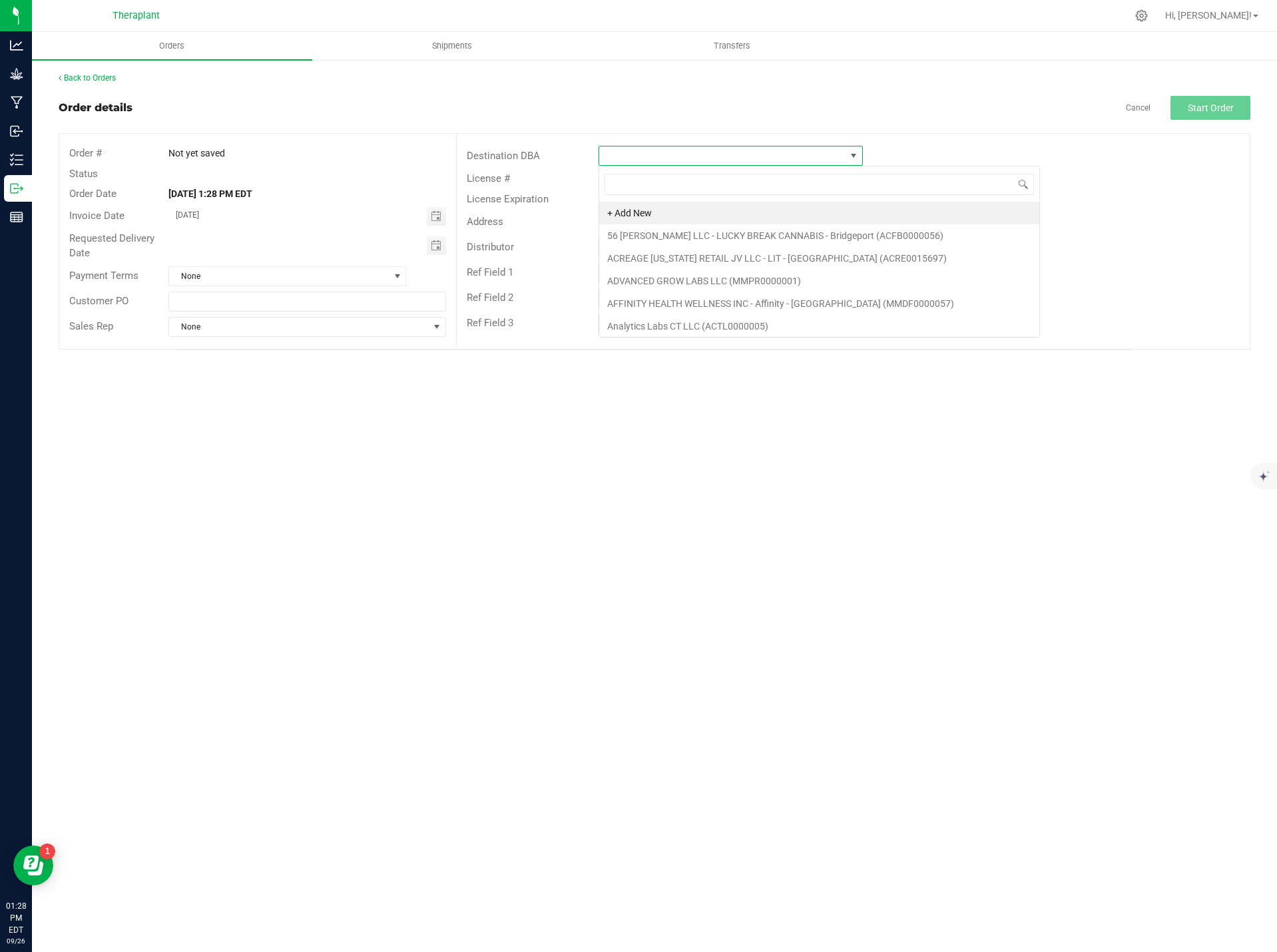
scroll to position [20, 265]
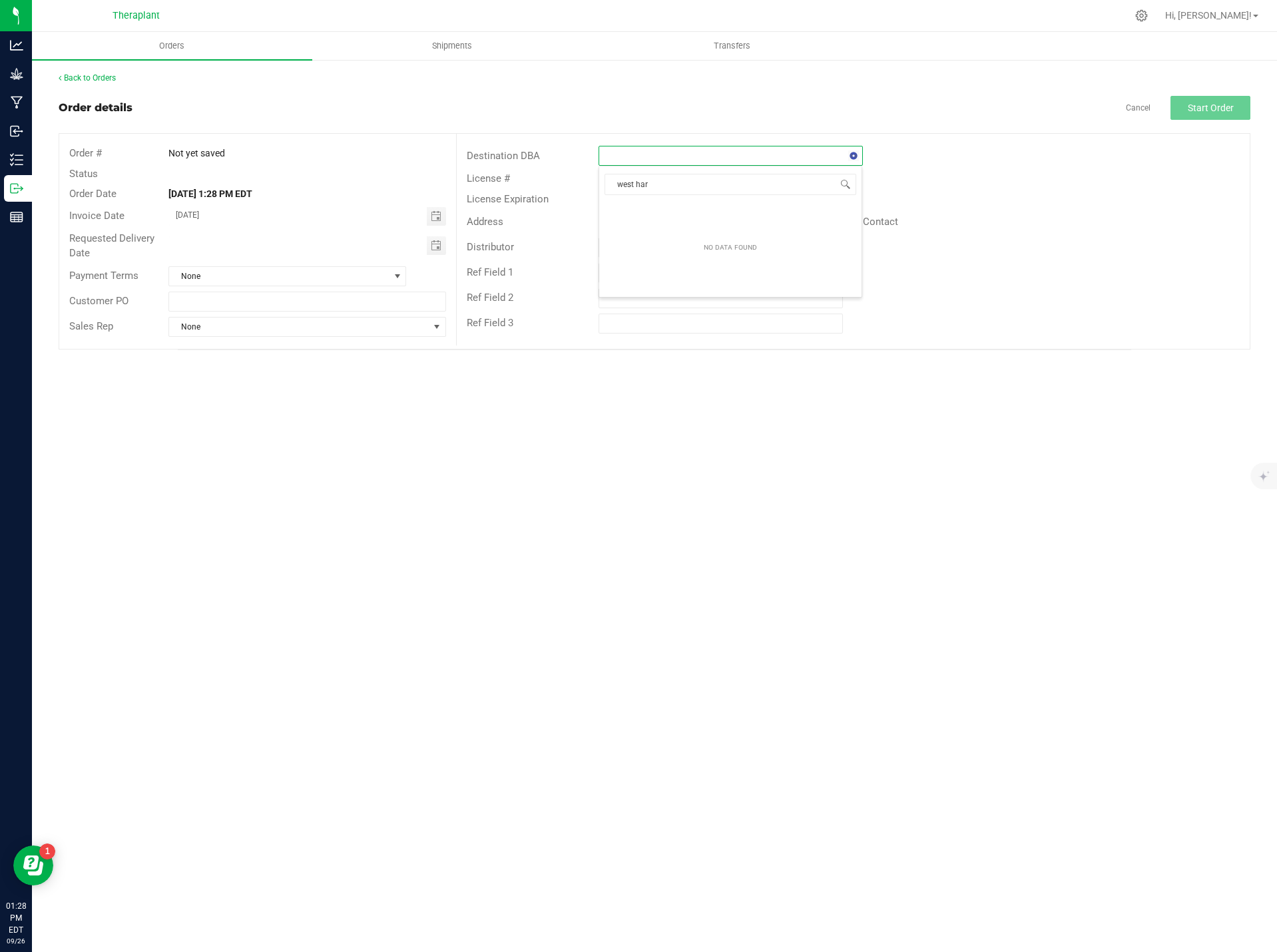
type input "west [PERSON_NAME]"
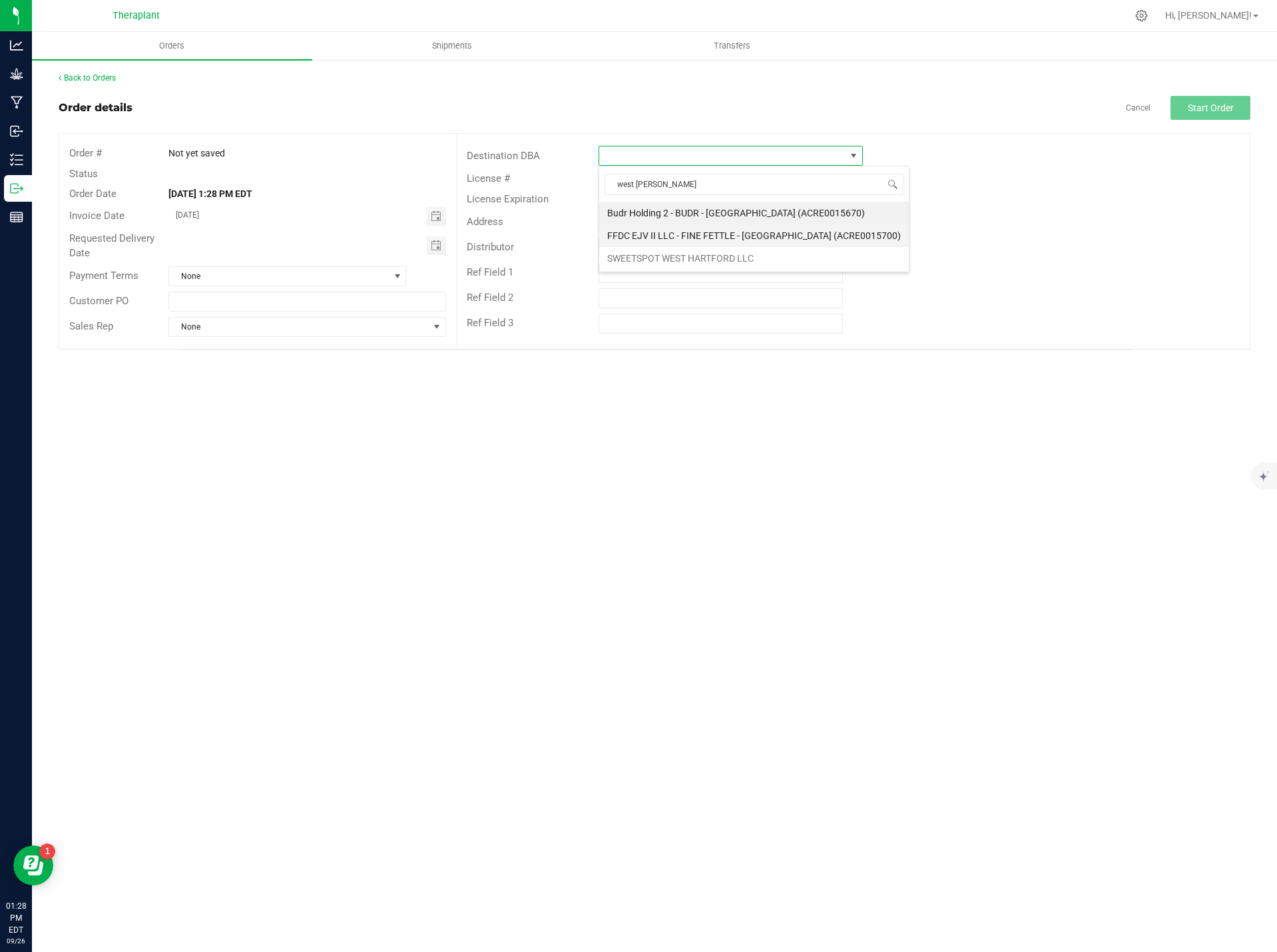
click at [714, 227] on li "FFDC EJV II LLC - FINE FETTLE - [GEOGRAPHIC_DATA] (ACRE0015700)" at bounding box center [754, 236] width 310 height 22
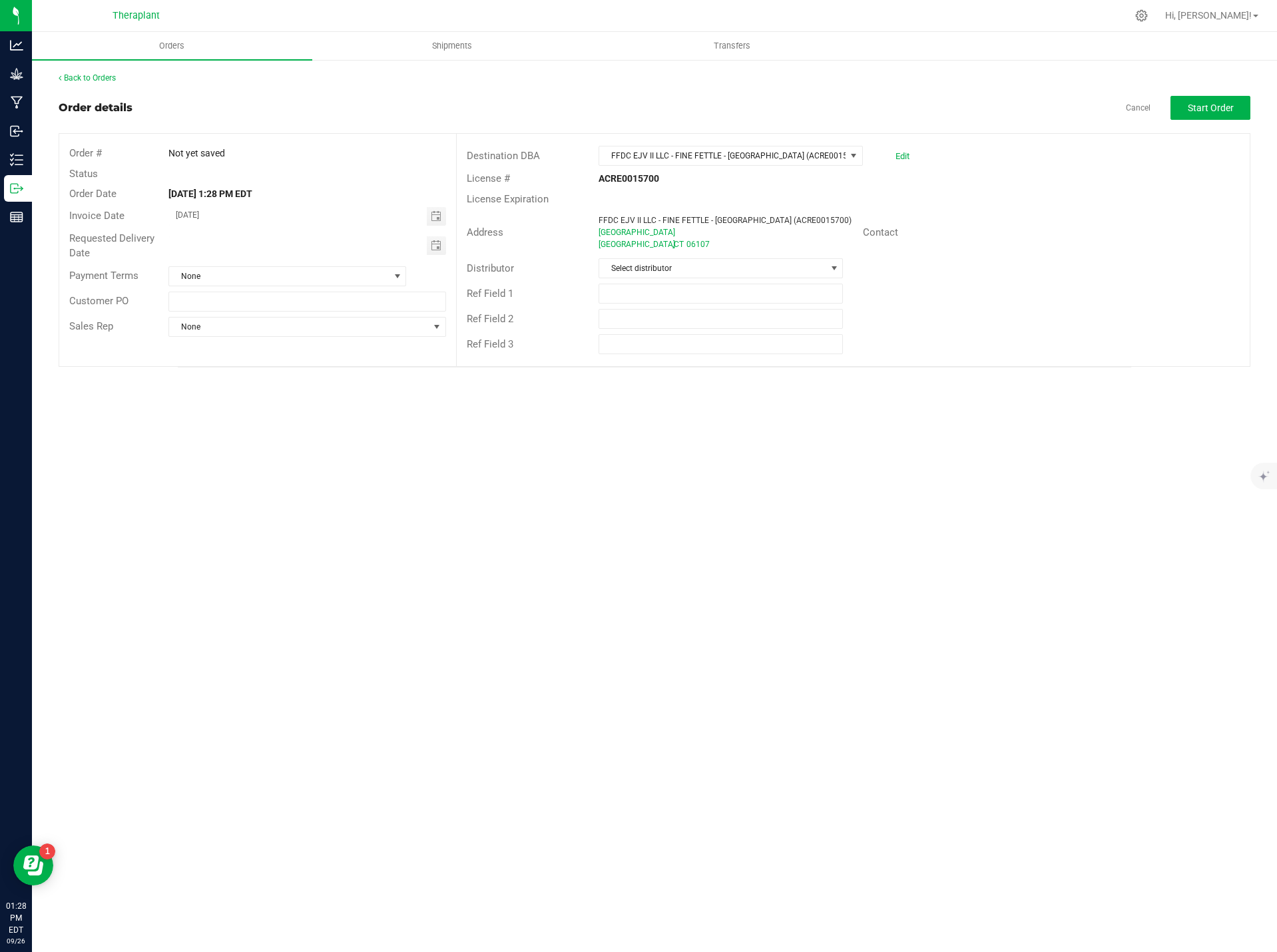
click at [1199, 86] on div "Back to Orders Order details Cancel Start Order Order # Not yet saved Status Or…" at bounding box center [655, 220] width 1192 height 296
click at [1198, 100] on button "Start Order" at bounding box center [1211, 108] width 80 height 24
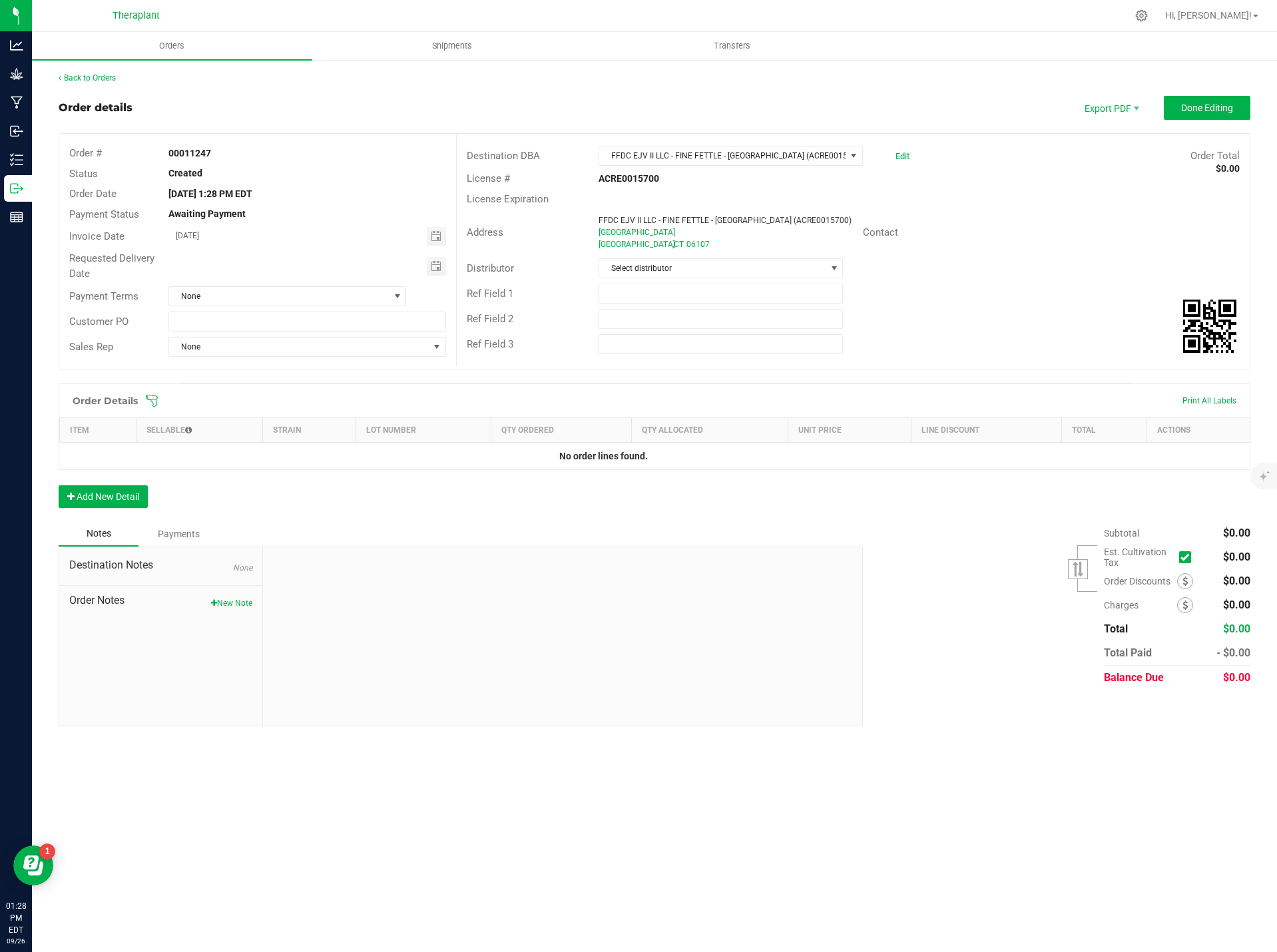
click at [236, 606] on button "New Note" at bounding box center [231, 603] width 41 height 12
paste textarea "all:hours Hash Burger 41213- Sent 5 units for all:hours top performers August. …"
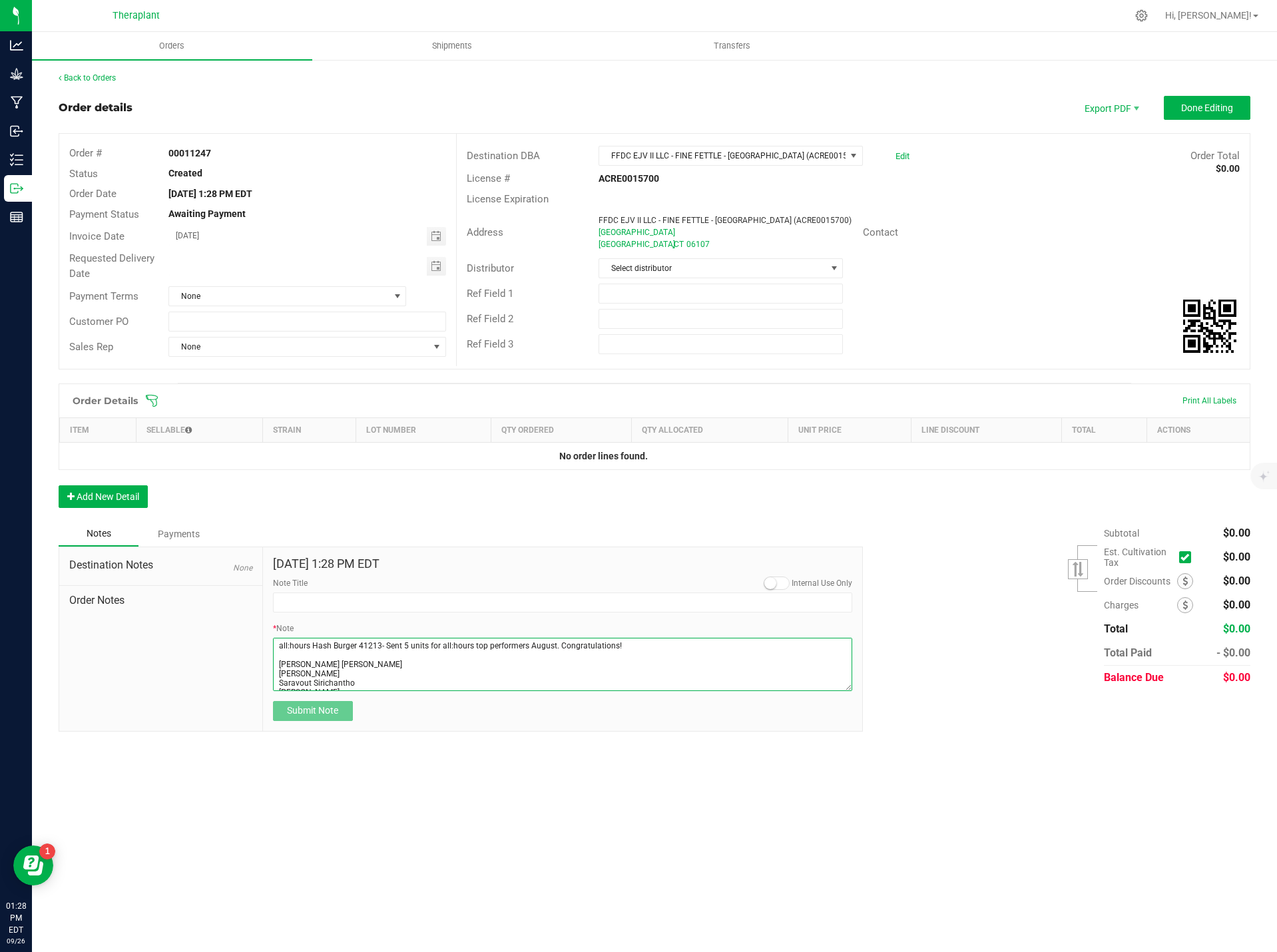
type textarea "all:hours Hash Burger 41213- Sent 5 units for all:hours top performers August. …"
click at [398, 528] on div "Notes Payments" at bounding box center [456, 534] width 794 height 26
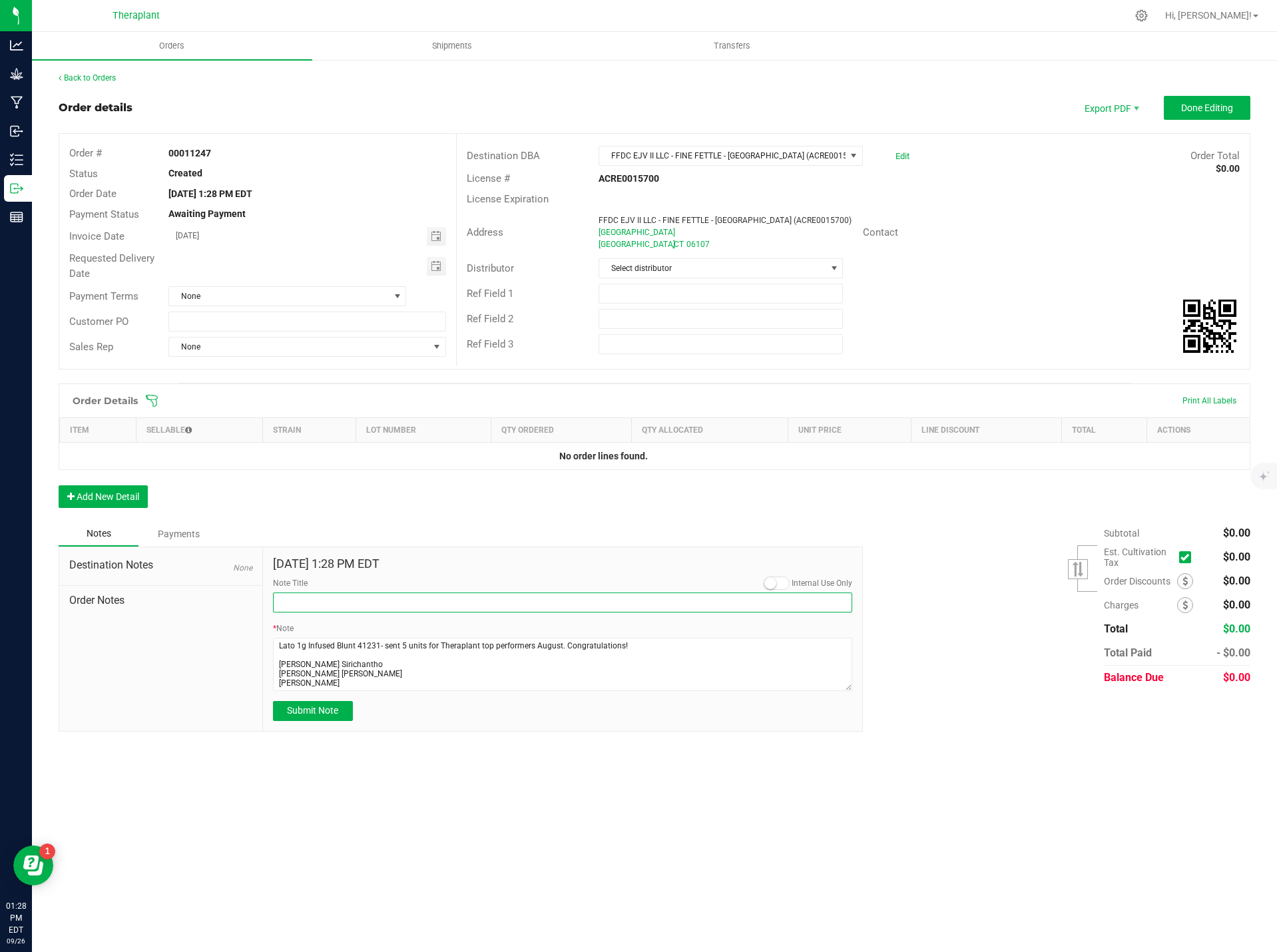
click at [334, 602] on input "Note Title" at bounding box center [562, 602] width 580 height 20
type input "Top Performer Sample Units"
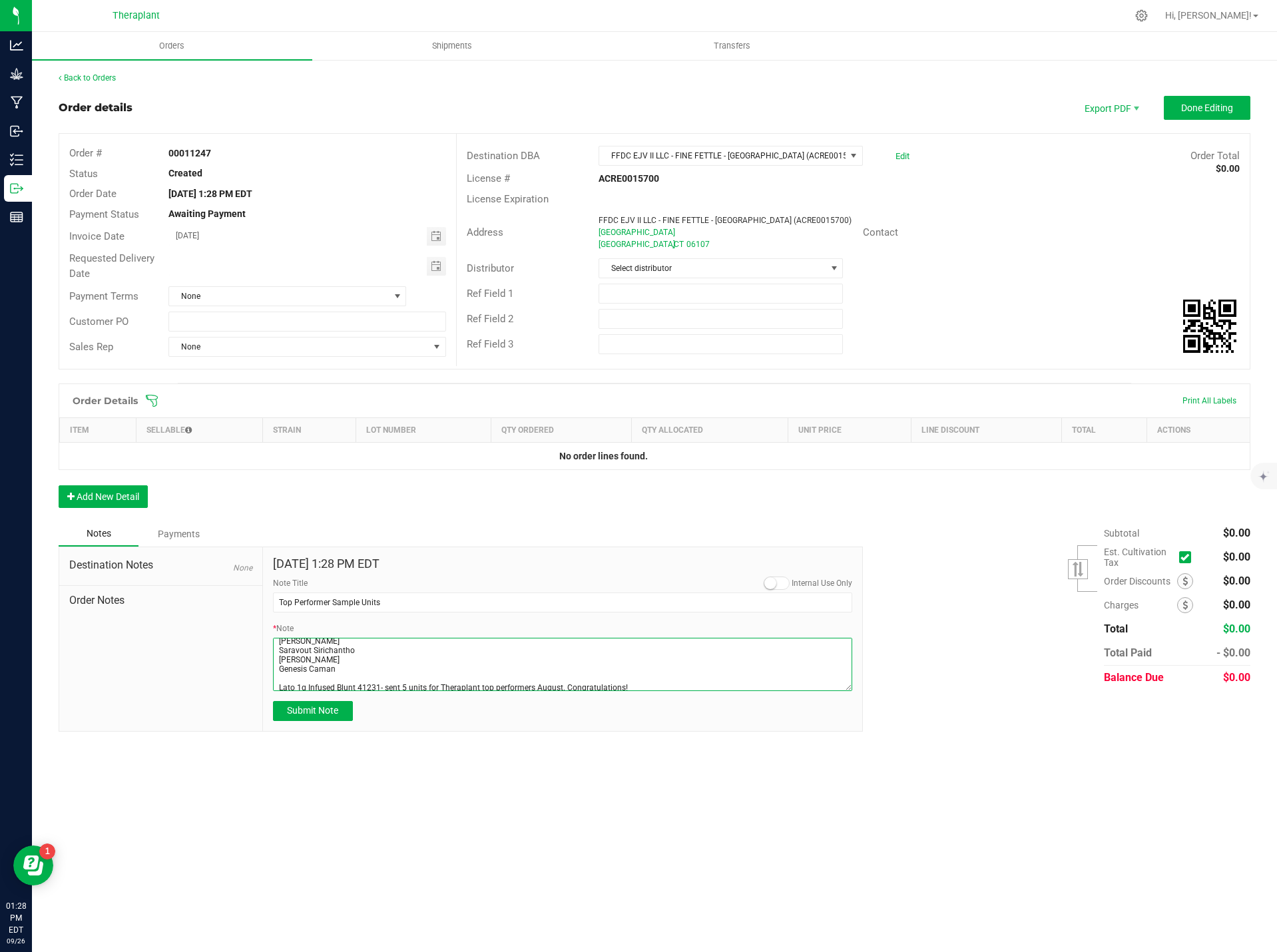
scroll to position [0, 0]
drag, startPoint x: 328, startPoint y: 649, endPoint x: 276, endPoint y: 669, distance: 55.7
click at [276, 669] on textarea "* Note" at bounding box center [562, 664] width 580 height 53
paste textarea "[PERSON_NAME] [PERSON_NAME] [PERSON_NAME] [PERSON_NAME] [PERSON_NAME]"
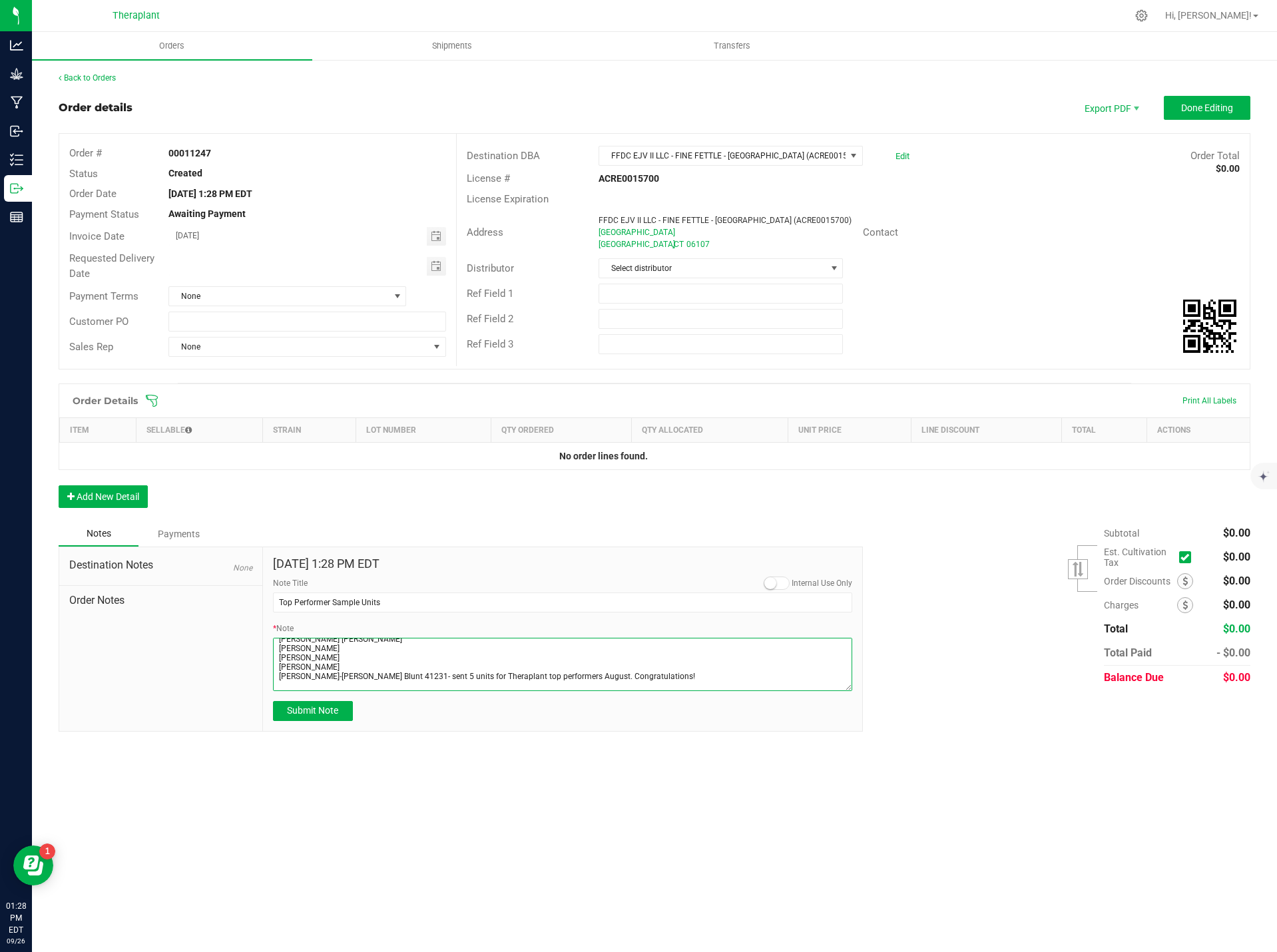
type textarea "all:hours Hash Burger 41213- Sent 5 units for all:hours top performers August. …"
click at [92, 70] on div "Back to Orders Order details Export PDF Done Editing Order # 00011247 Status Cr…" at bounding box center [655, 402] width 1246 height 687
click at [92, 78] on link "Back to Orders" at bounding box center [87, 78] width 57 height 10
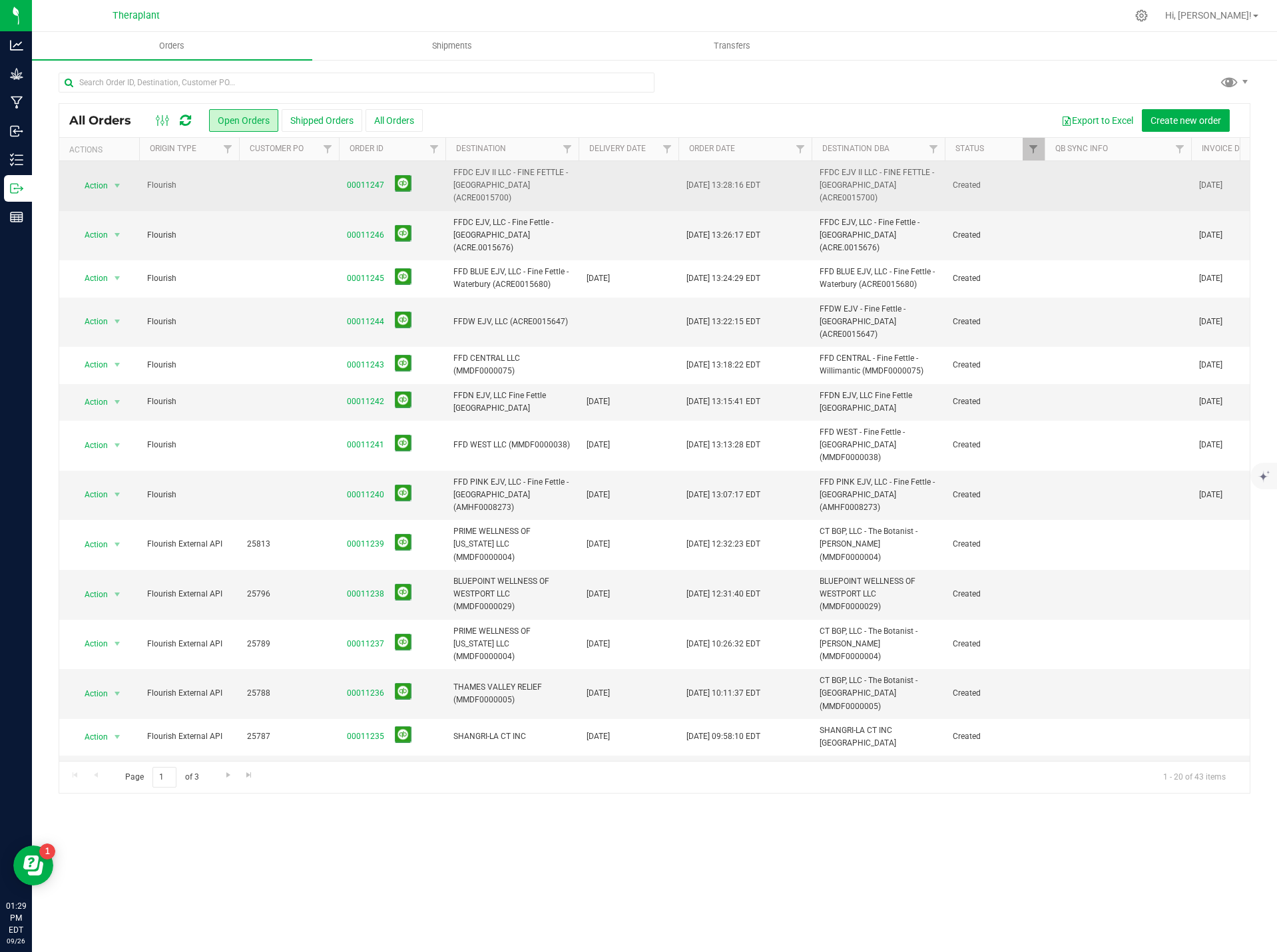
click at [347, 180] on td "00011247" at bounding box center [392, 186] width 107 height 50
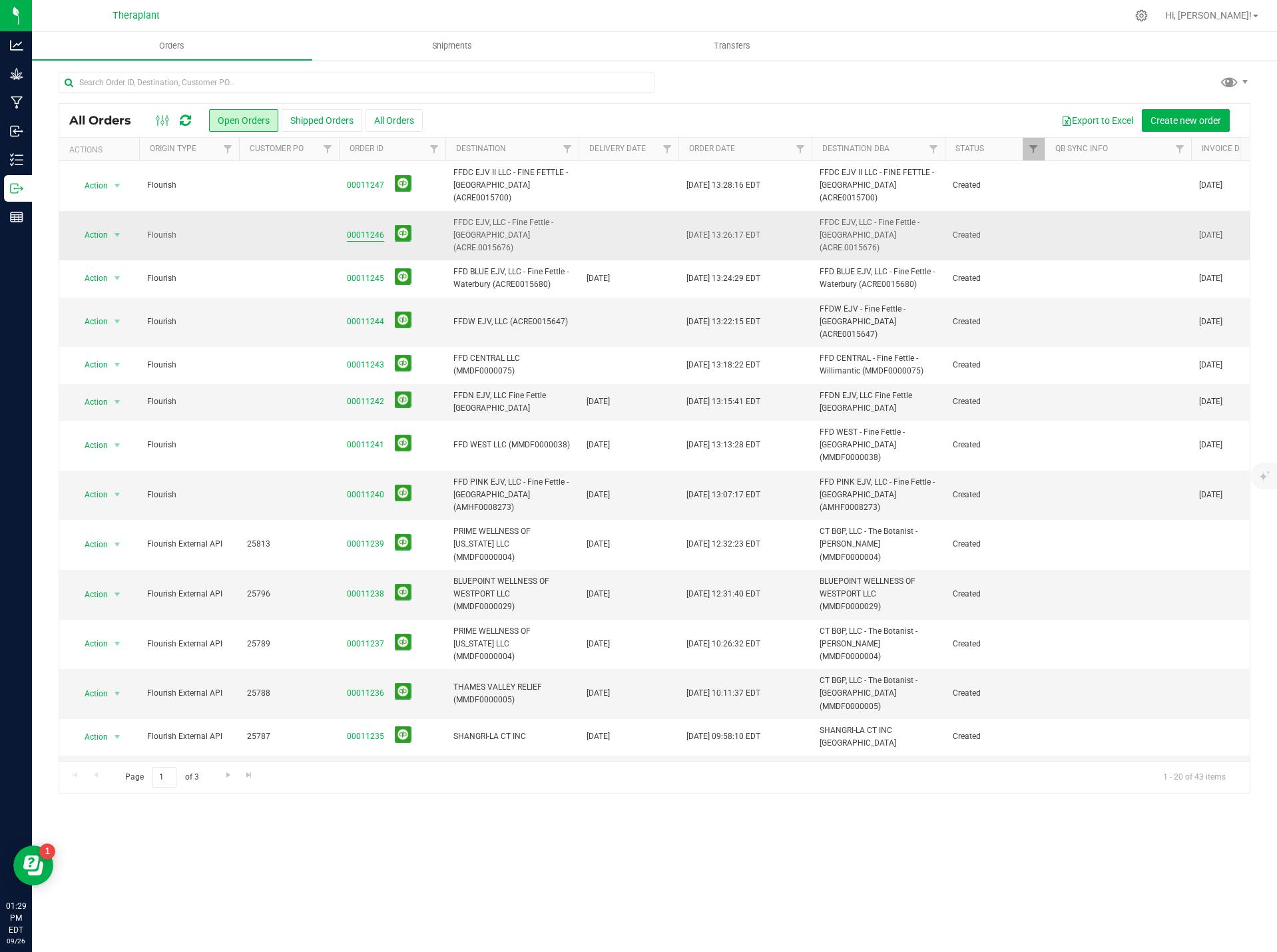
click at [367, 229] on link "00011246" at bounding box center [366, 236] width 37 height 13
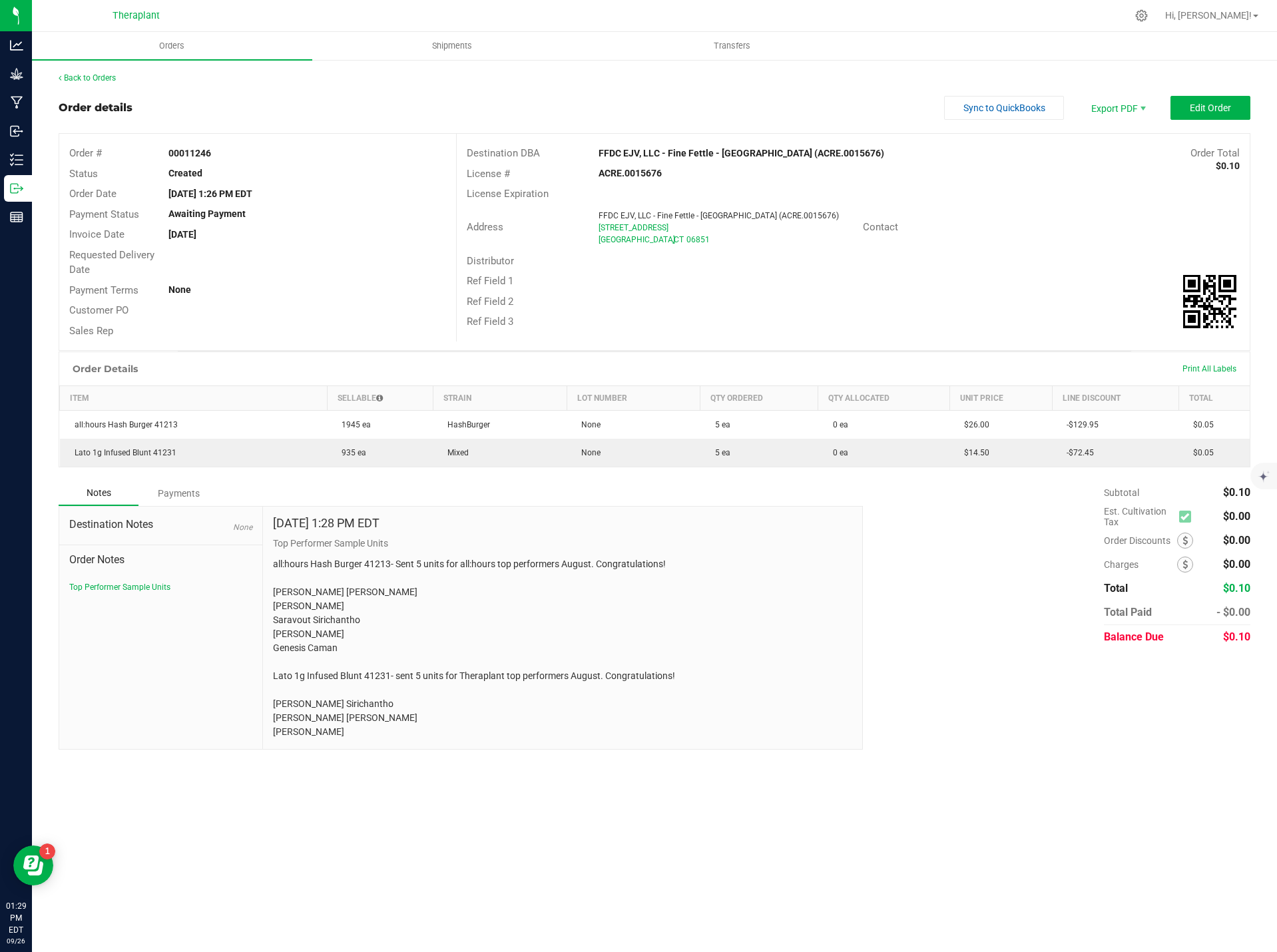
drag, startPoint x: 353, startPoint y: 769, endPoint x: 267, endPoint y: 551, distance: 234.4
click at [267, 551] on div "[DATE] 1:28 PM EDT Top Performer Sample Units all:hours Hash Burger 41213- Sent…" at bounding box center [563, 628] width 600 height 242
click at [90, 76] on link "Back to Orders" at bounding box center [87, 78] width 57 height 10
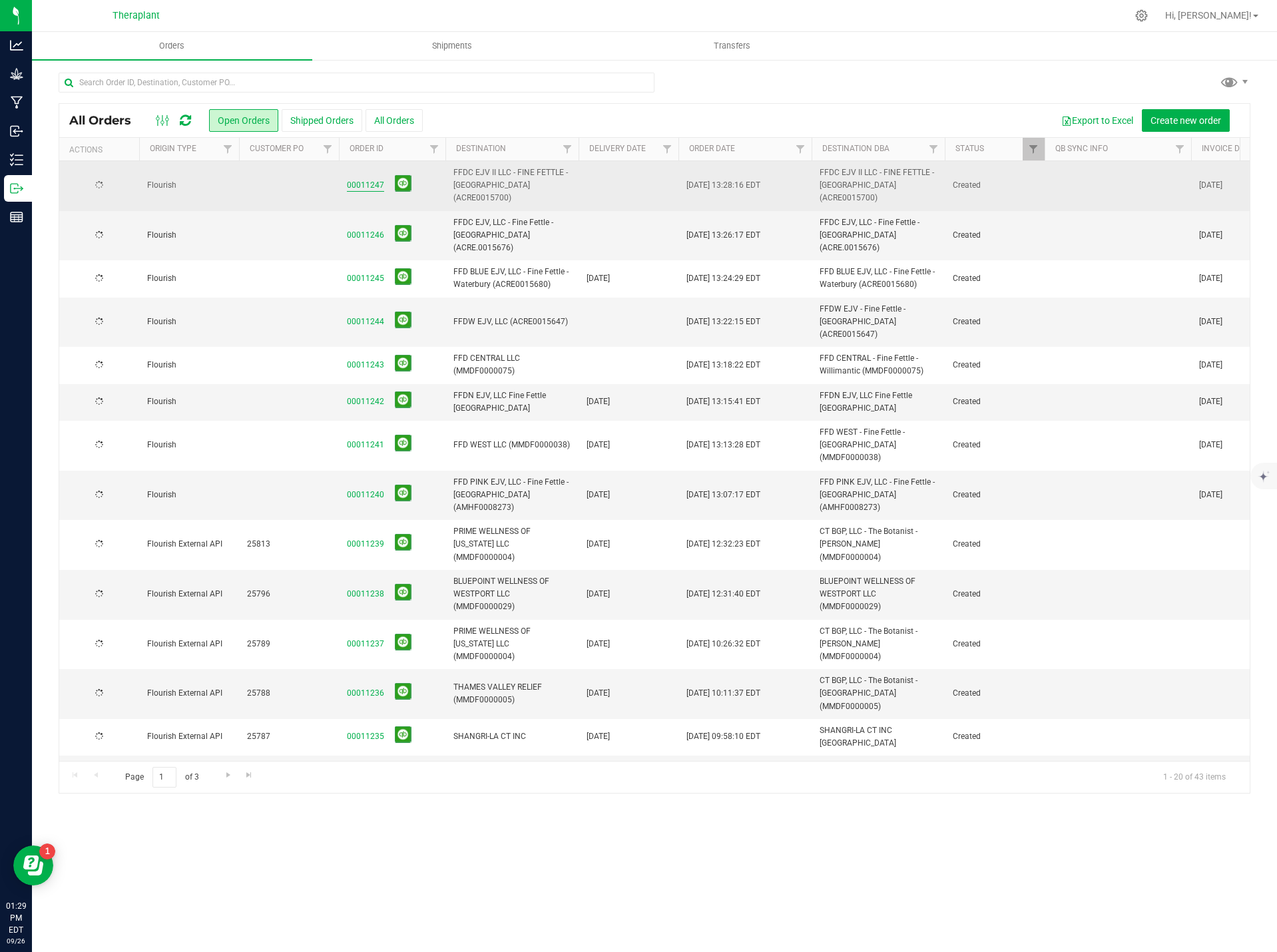
click at [362, 185] on link "00011247" at bounding box center [366, 185] width 37 height 13
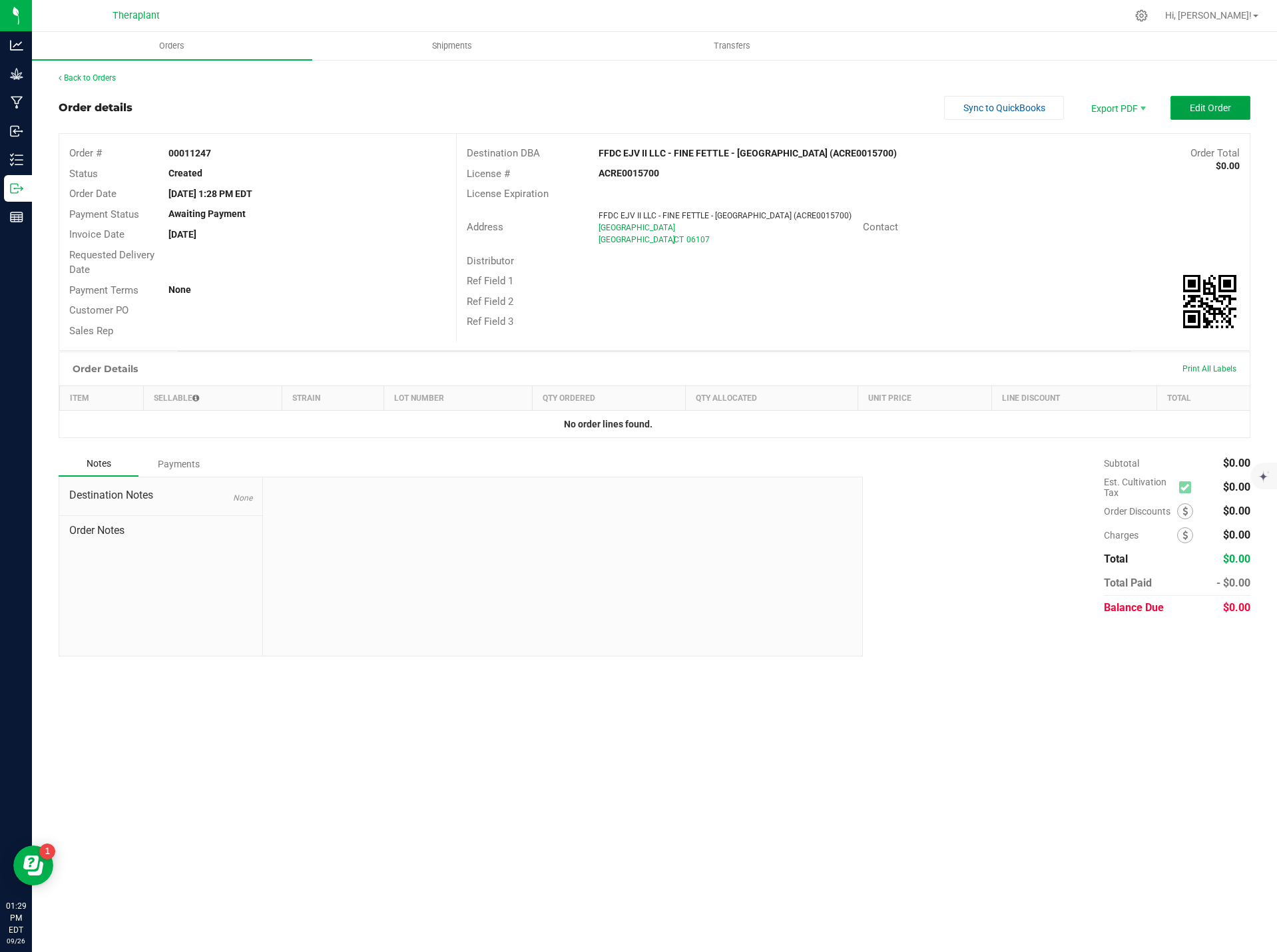
click at [1215, 115] on button "Edit Order" at bounding box center [1211, 108] width 80 height 24
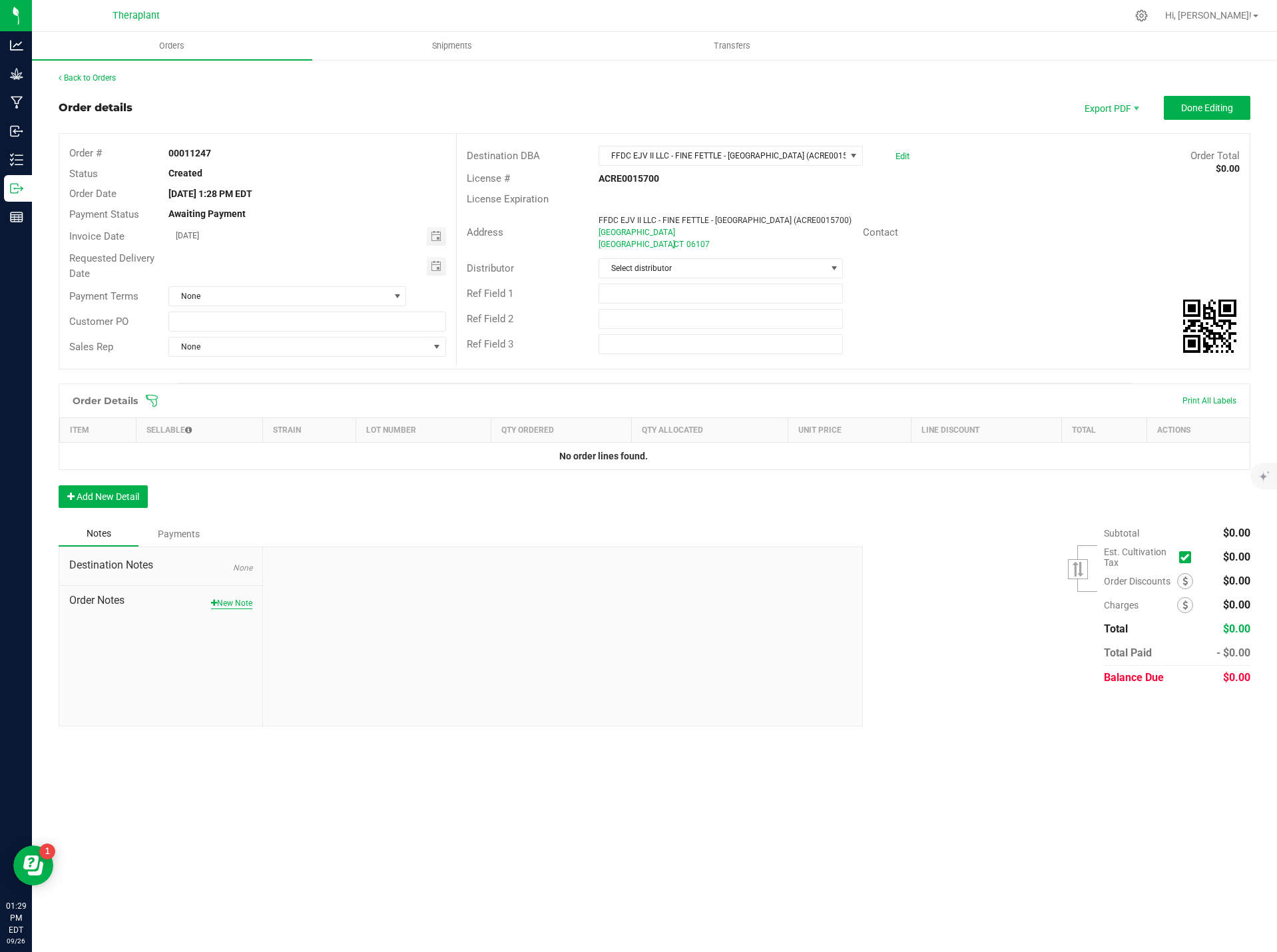
click at [233, 601] on button "New Note" at bounding box center [231, 603] width 41 height 12
paste textarea "all:hours Hash Burger 41213- Sent 5 units for all:hours top performers August. …"
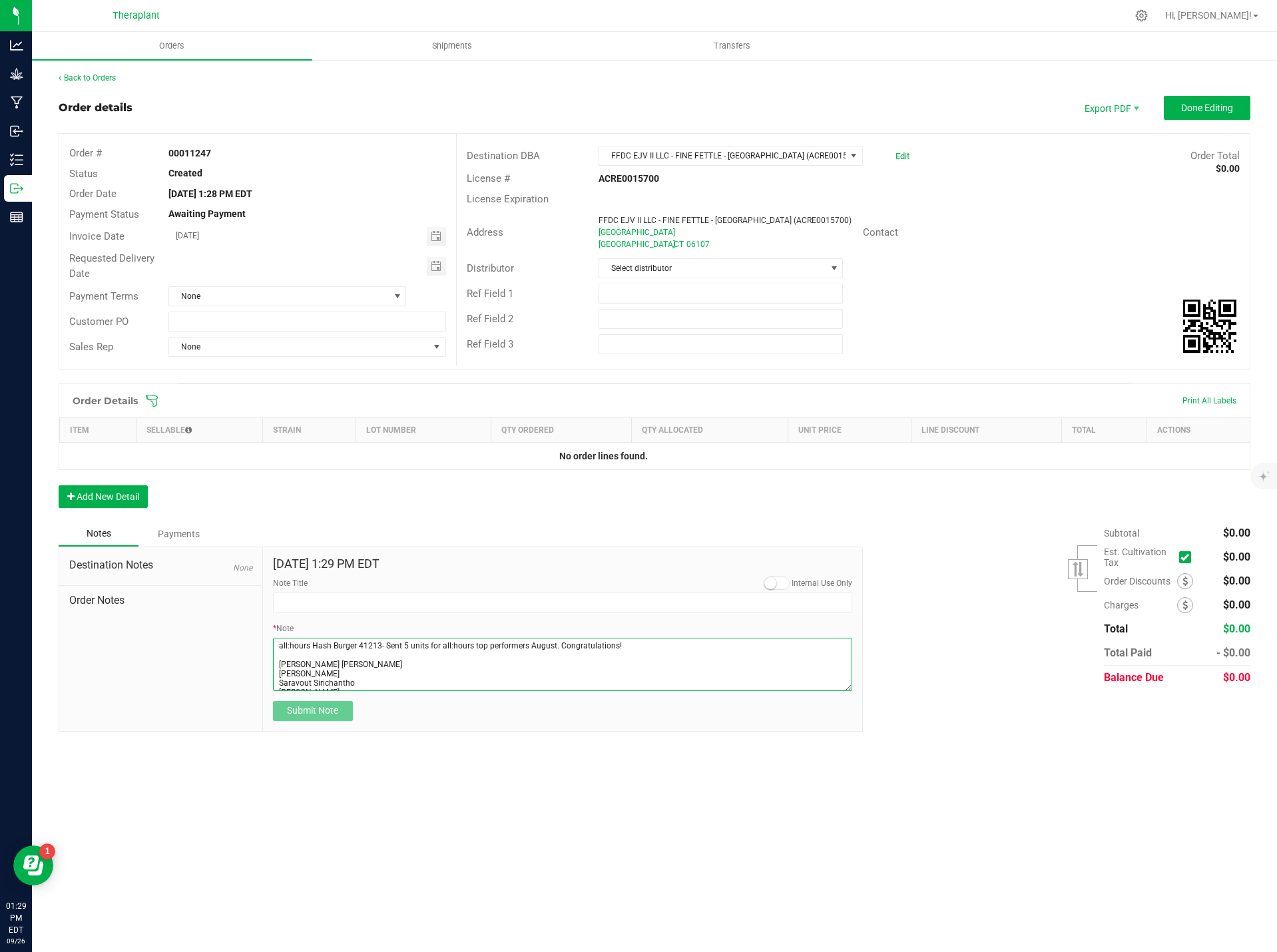
scroll to position [91, 0]
type textarea "all:hours Hash Burger 41213- Sent 5 units for all:hours top performers August. …"
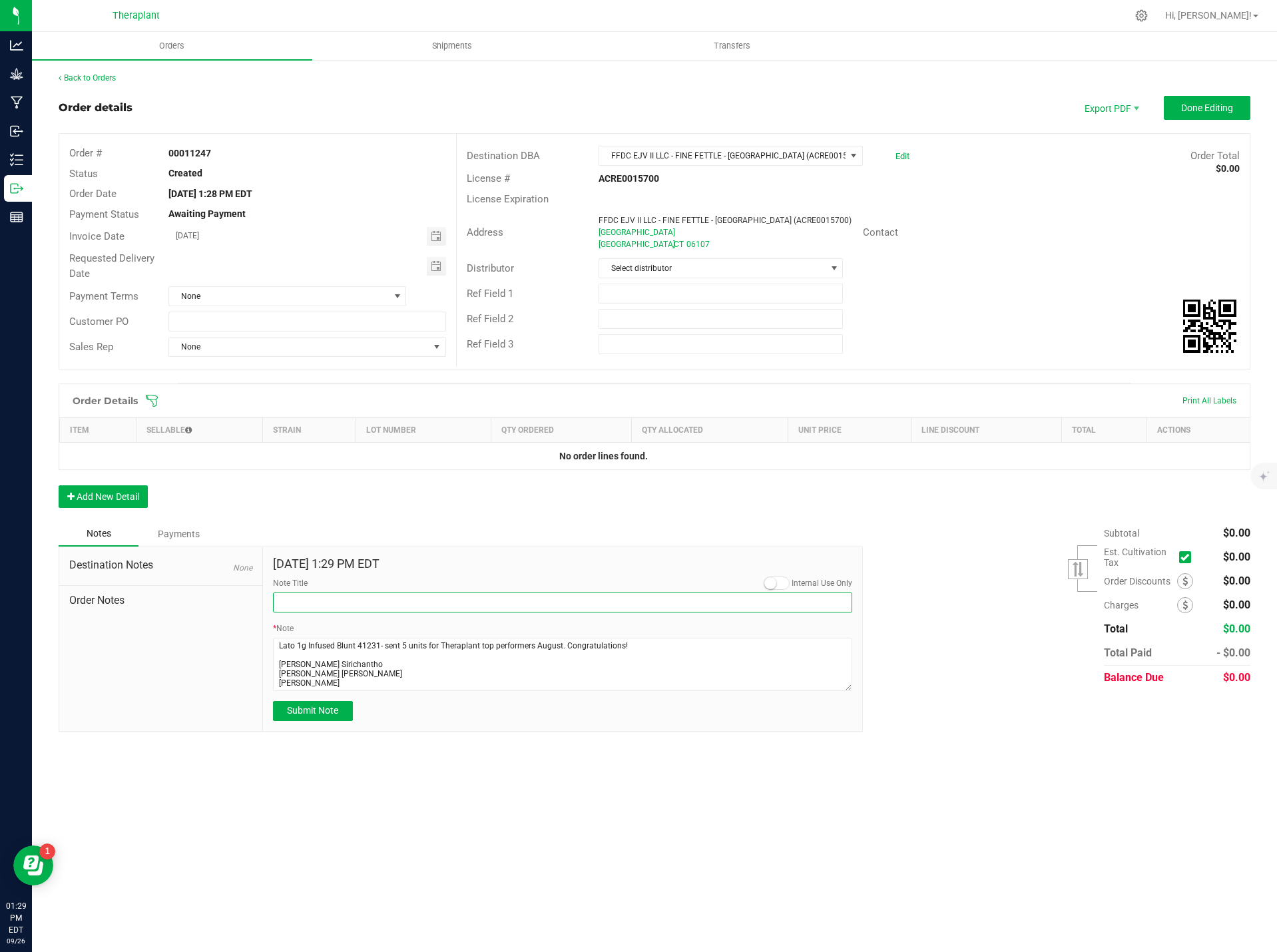
click at [321, 600] on input "Note Title" at bounding box center [562, 602] width 580 height 20
type input "Top Performer Sample Units"
click at [95, 493] on button "Add New Detail" at bounding box center [103, 496] width 89 height 22
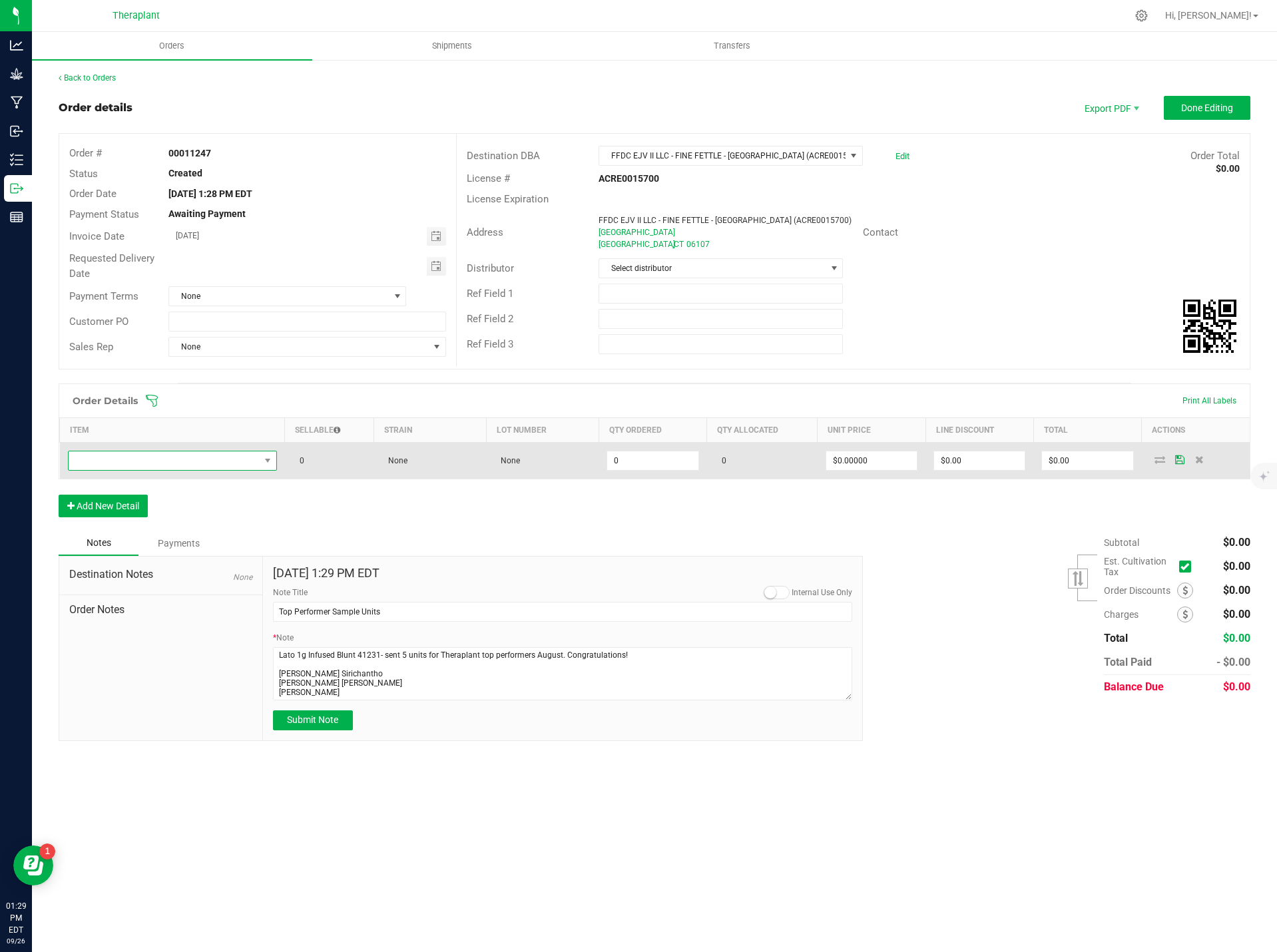
click at [103, 457] on span "NO DATA FOUND" at bounding box center [164, 460] width 191 height 18
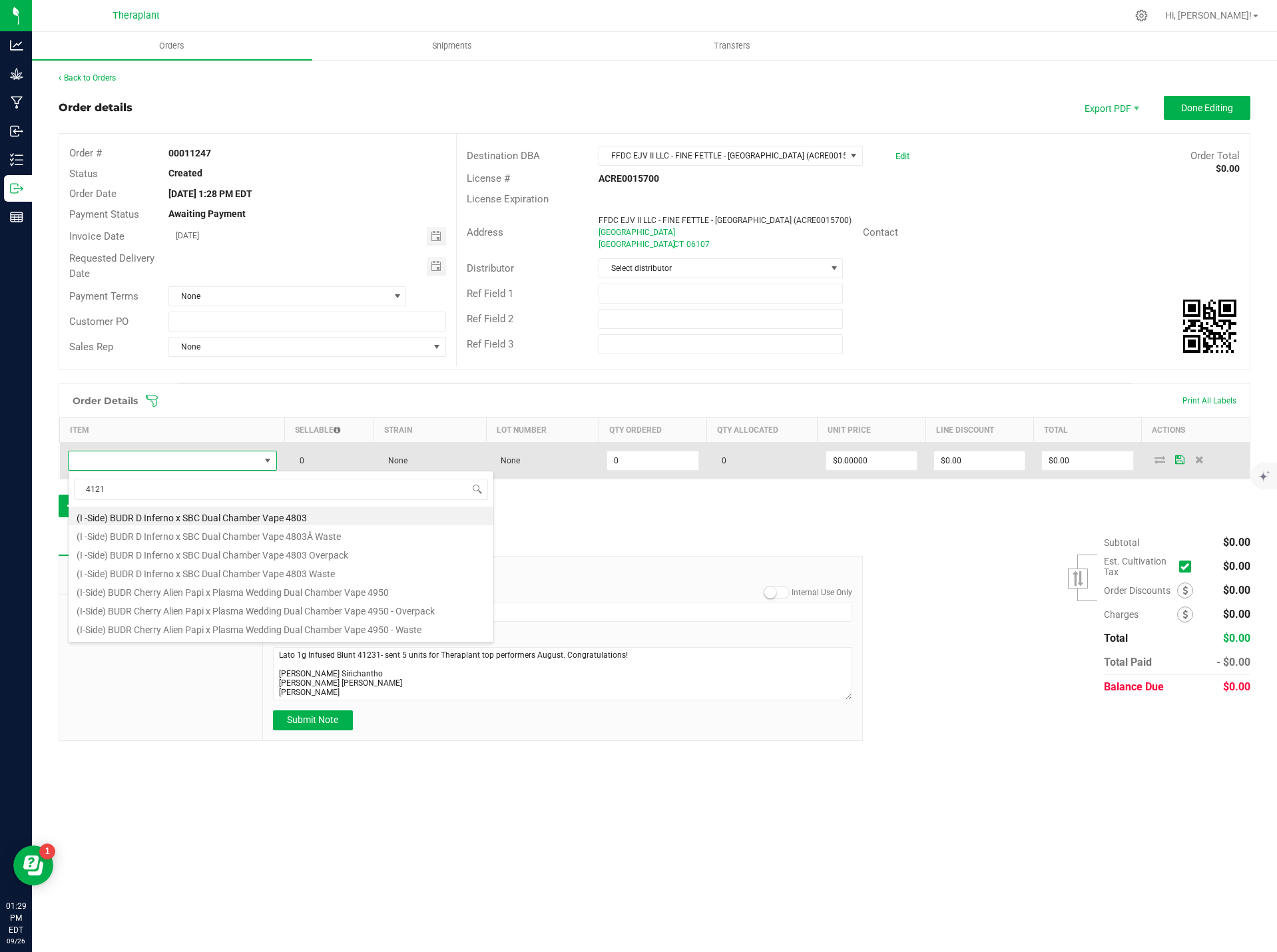
type input "41213"
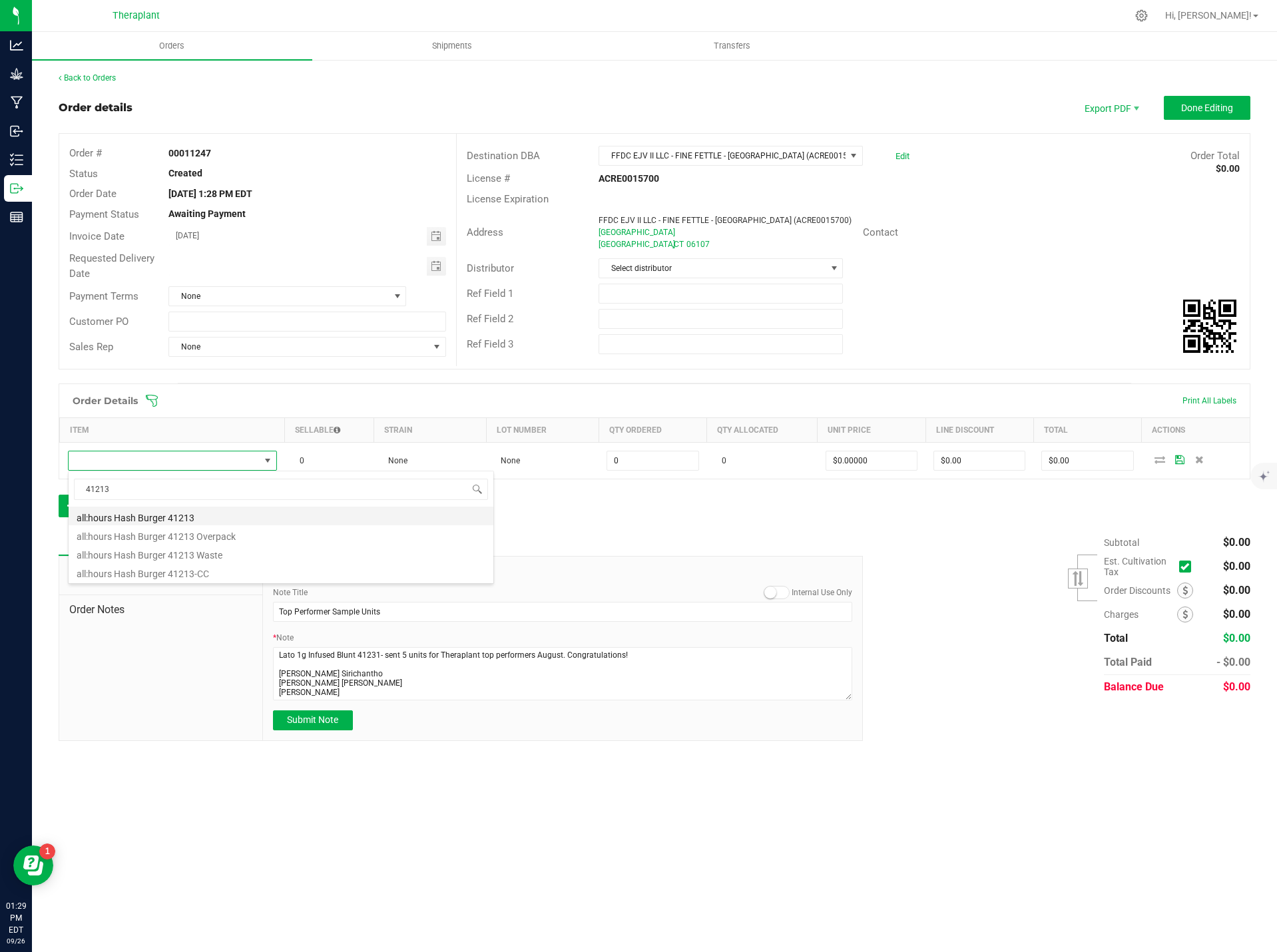
click at [208, 516] on li "all:hours Hash Burger 41213" at bounding box center [282, 516] width 425 height 18
type input "0 ea"
type input "$26.00000"
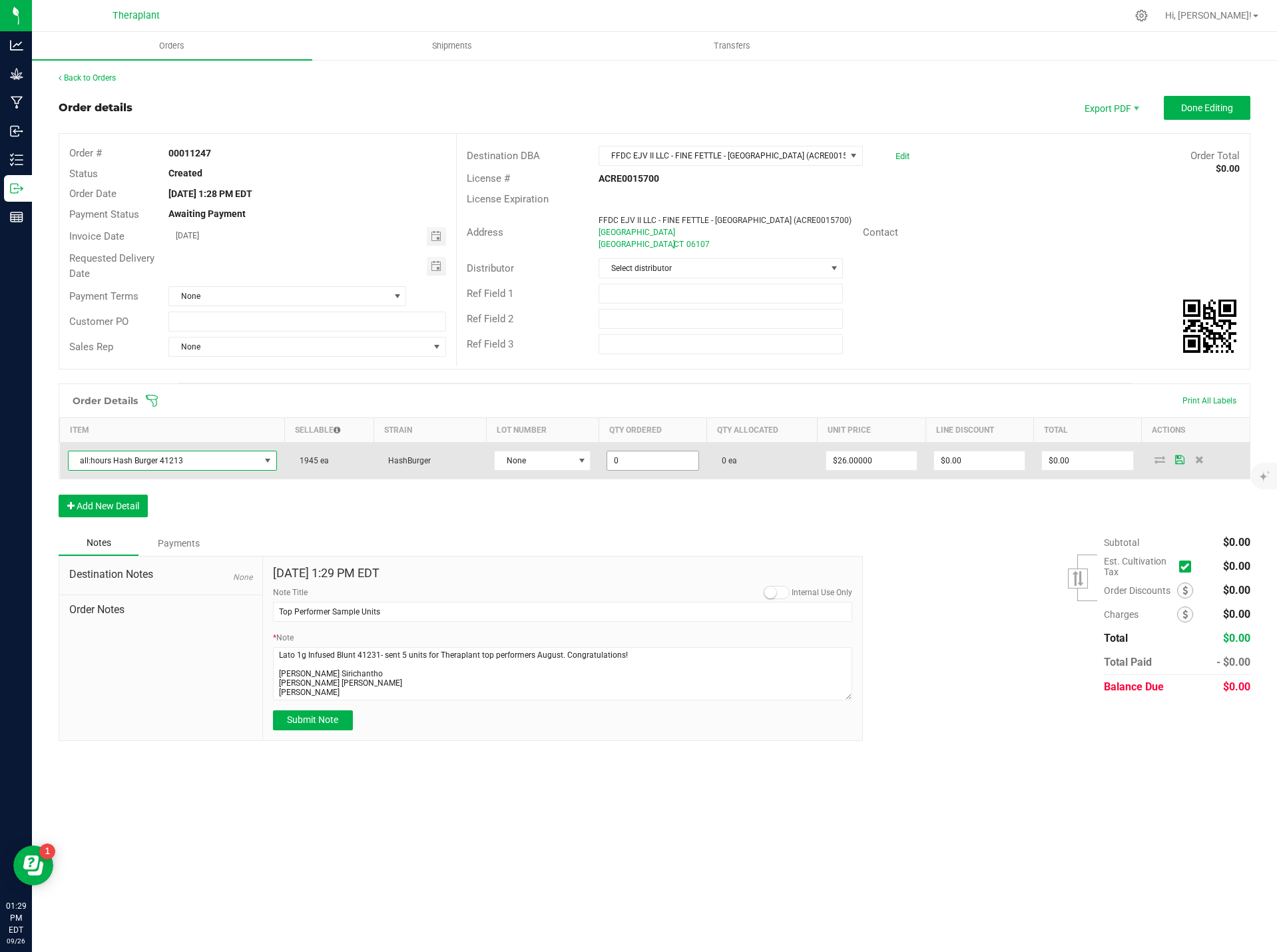
click at [622, 460] on input "0" at bounding box center [652, 460] width 91 height 18
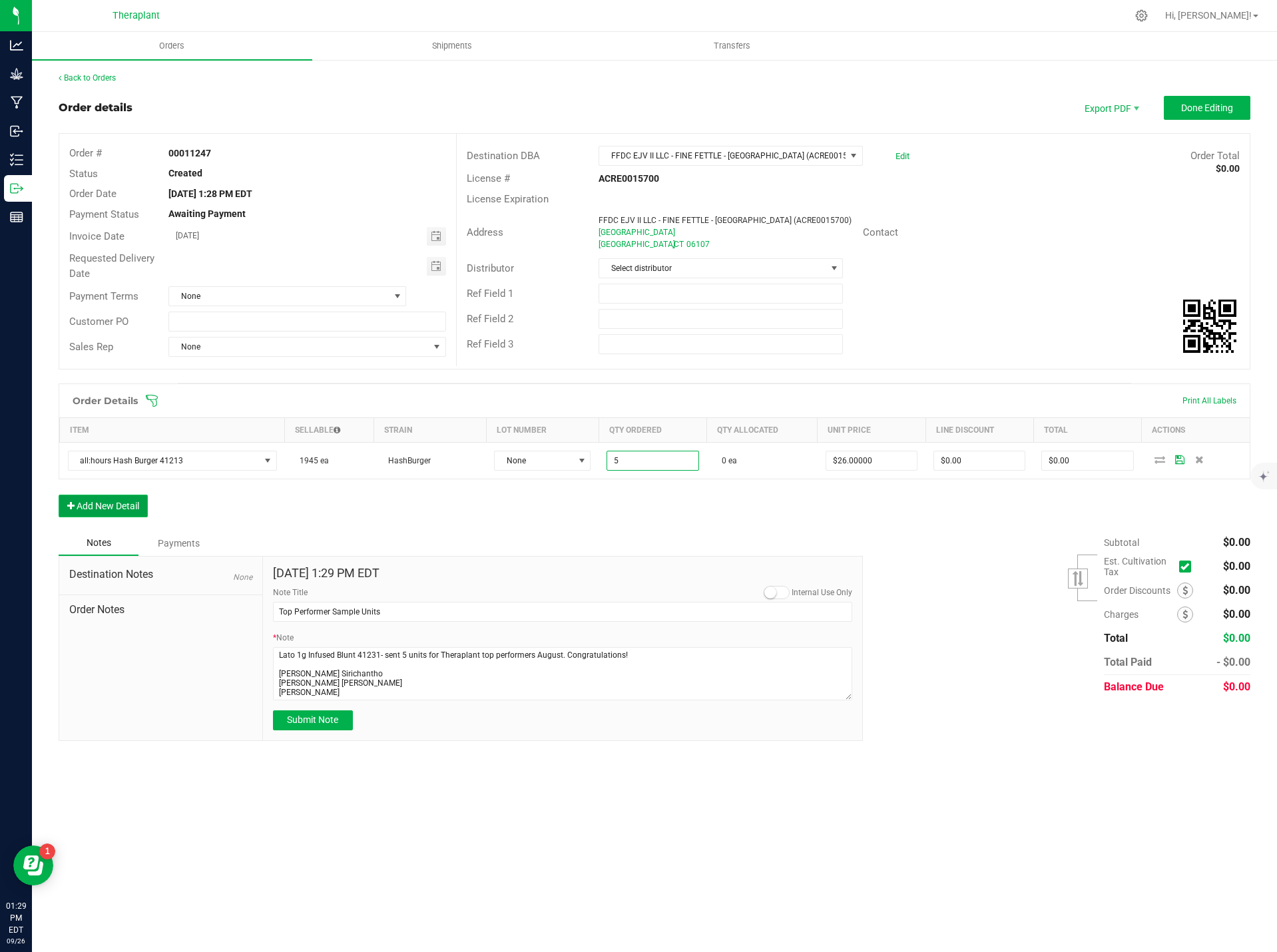
type input "5 ea"
type input "$130.00"
click at [145, 508] on button "Add New Detail" at bounding box center [103, 506] width 89 height 22
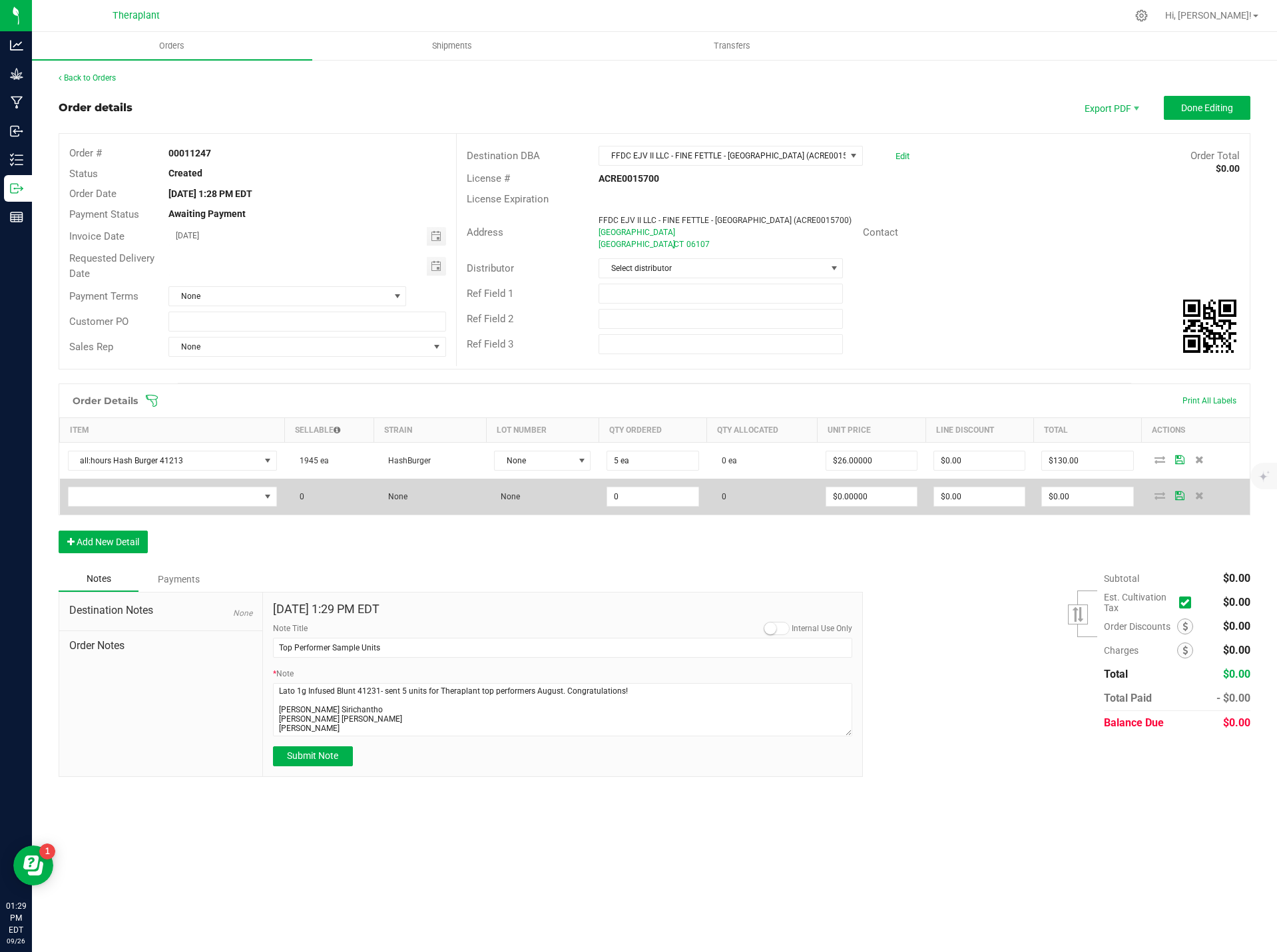
click at [145, 508] on td at bounding box center [172, 496] width 225 height 36
click at [147, 500] on span "NO DATA FOUND" at bounding box center [164, 496] width 191 height 18
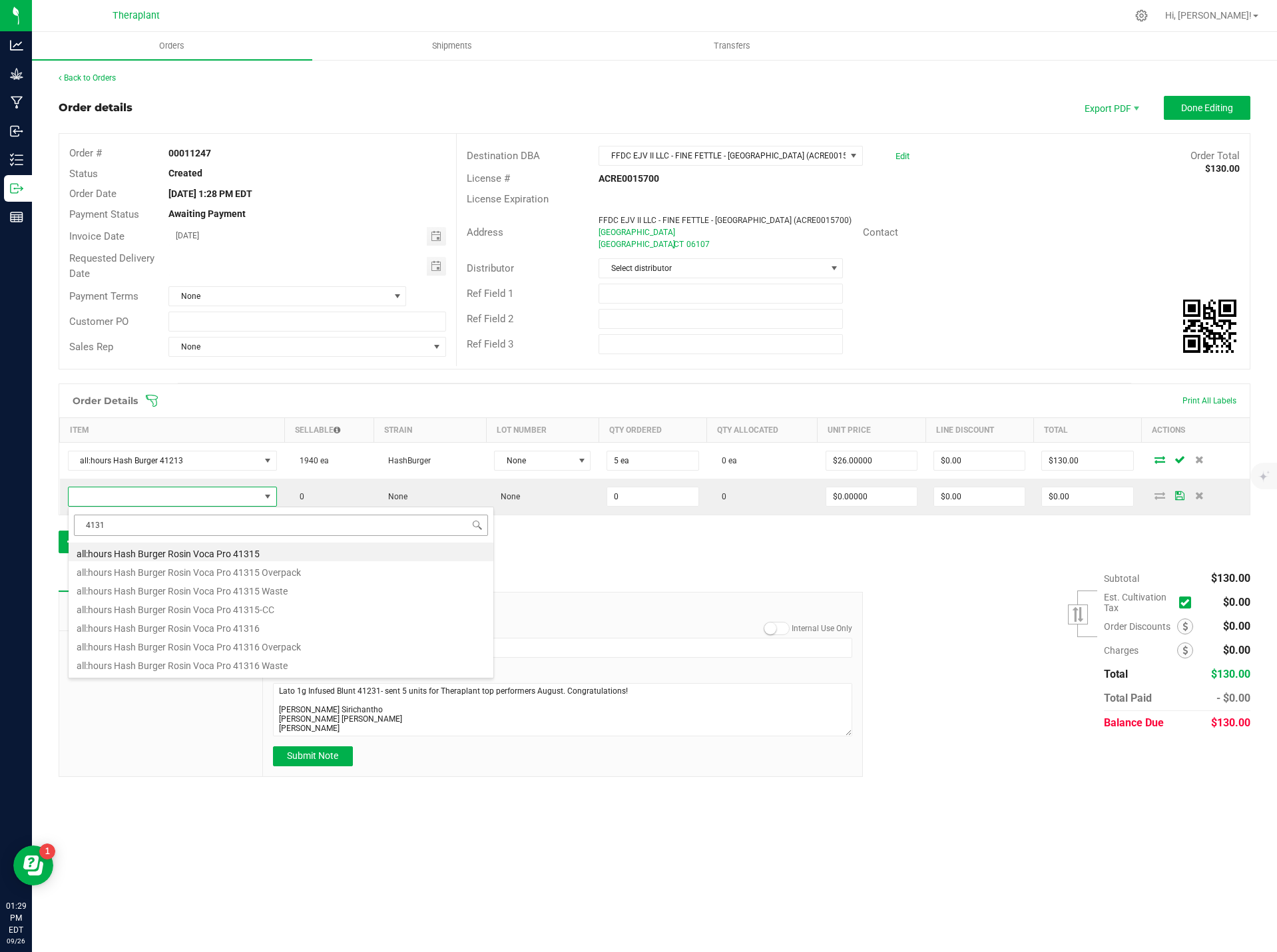
click at [92, 520] on input "4131" at bounding box center [281, 525] width 414 height 21
type input "41231"
click at [201, 551] on li "Lato 1g Infused Blunt 41231" at bounding box center [282, 552] width 425 height 18
type input "0 ea"
type input "$14.50000"
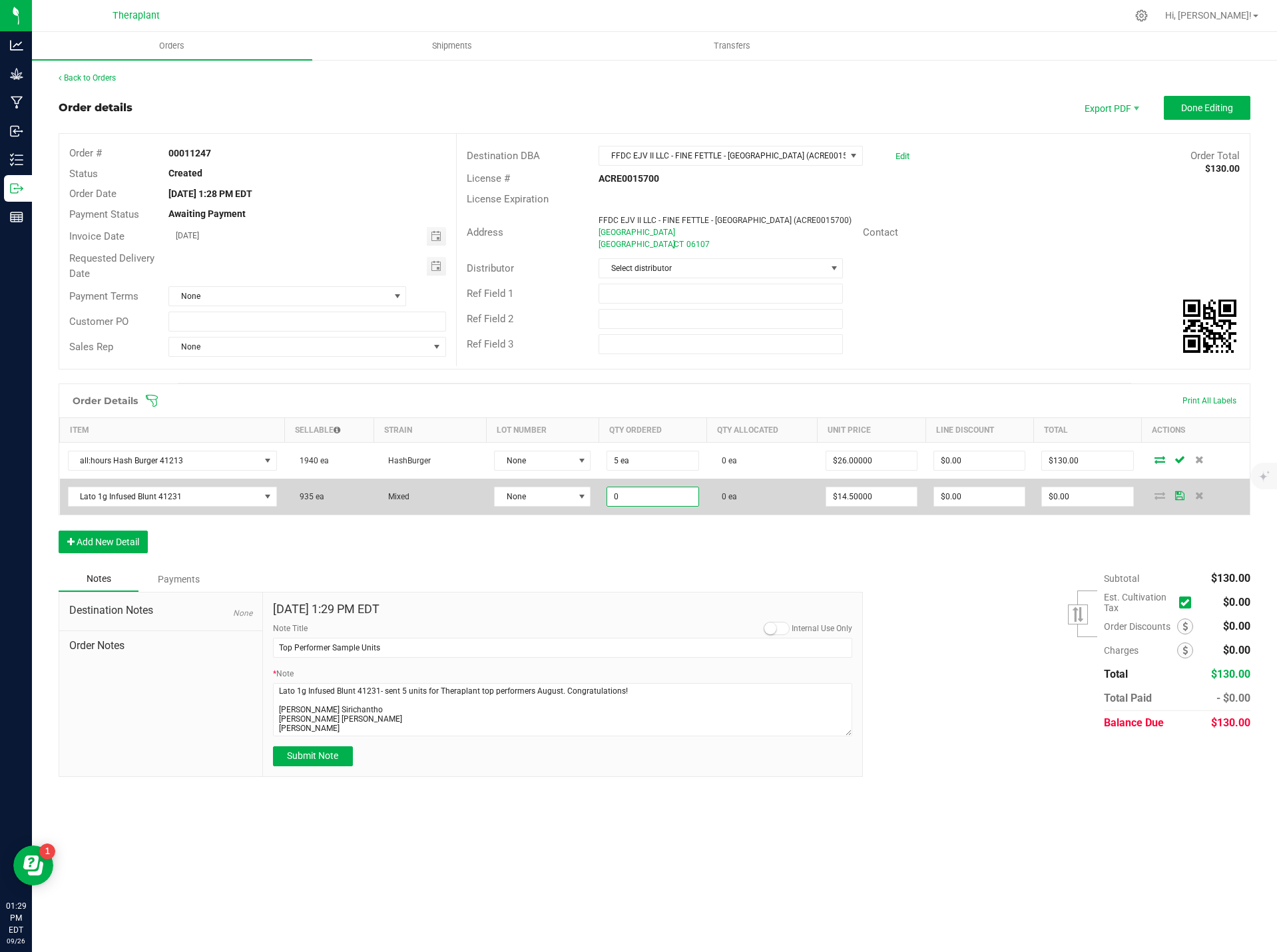
click at [621, 500] on input "0" at bounding box center [652, 496] width 91 height 18
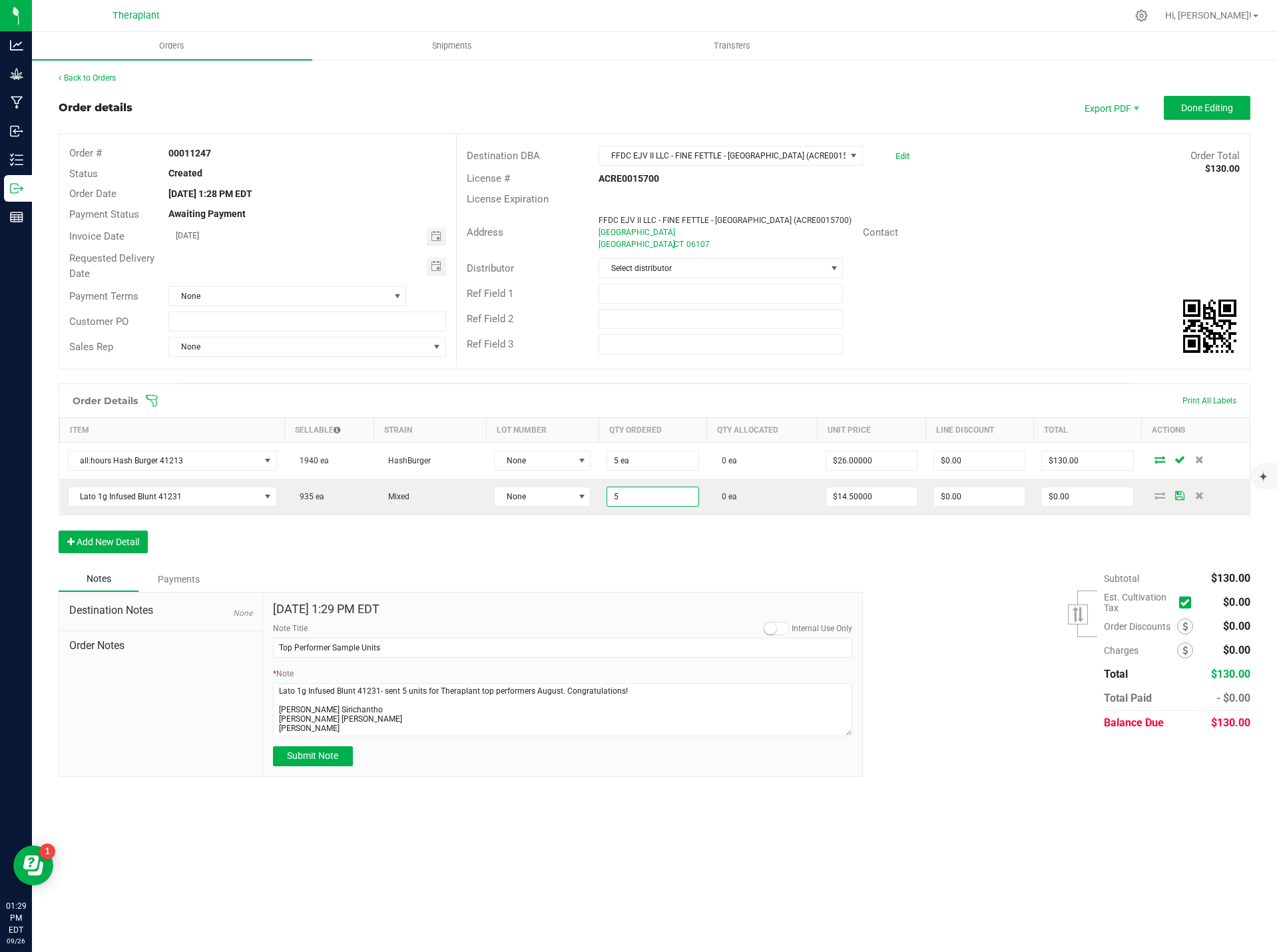
type input "5 ea"
type input "$72.50"
click at [971, 568] on div "Subtotal $130.00 Est. Cultivation Tax" at bounding box center [1052, 651] width 398 height 168
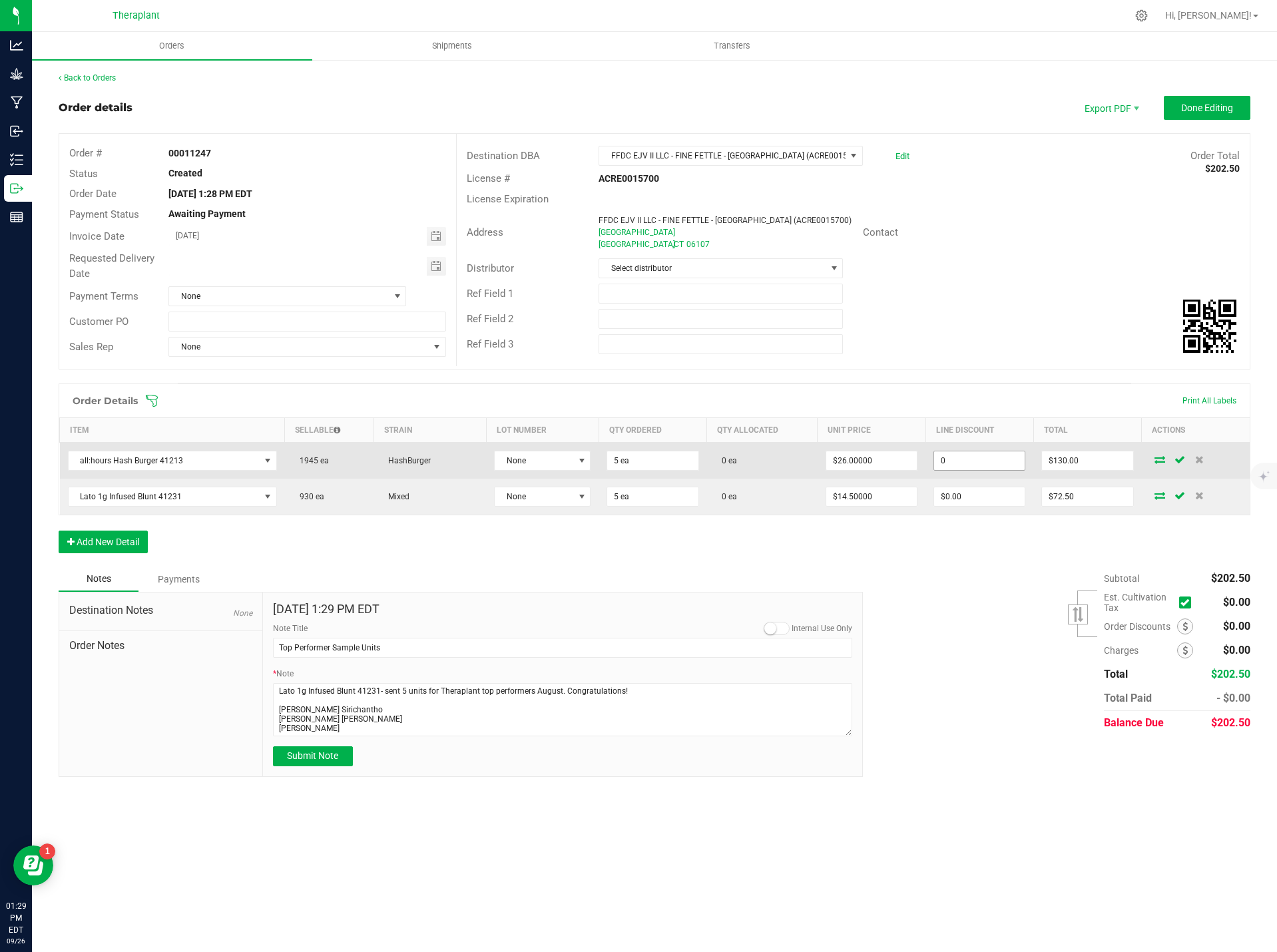
click at [980, 455] on input "0" at bounding box center [979, 460] width 91 height 18
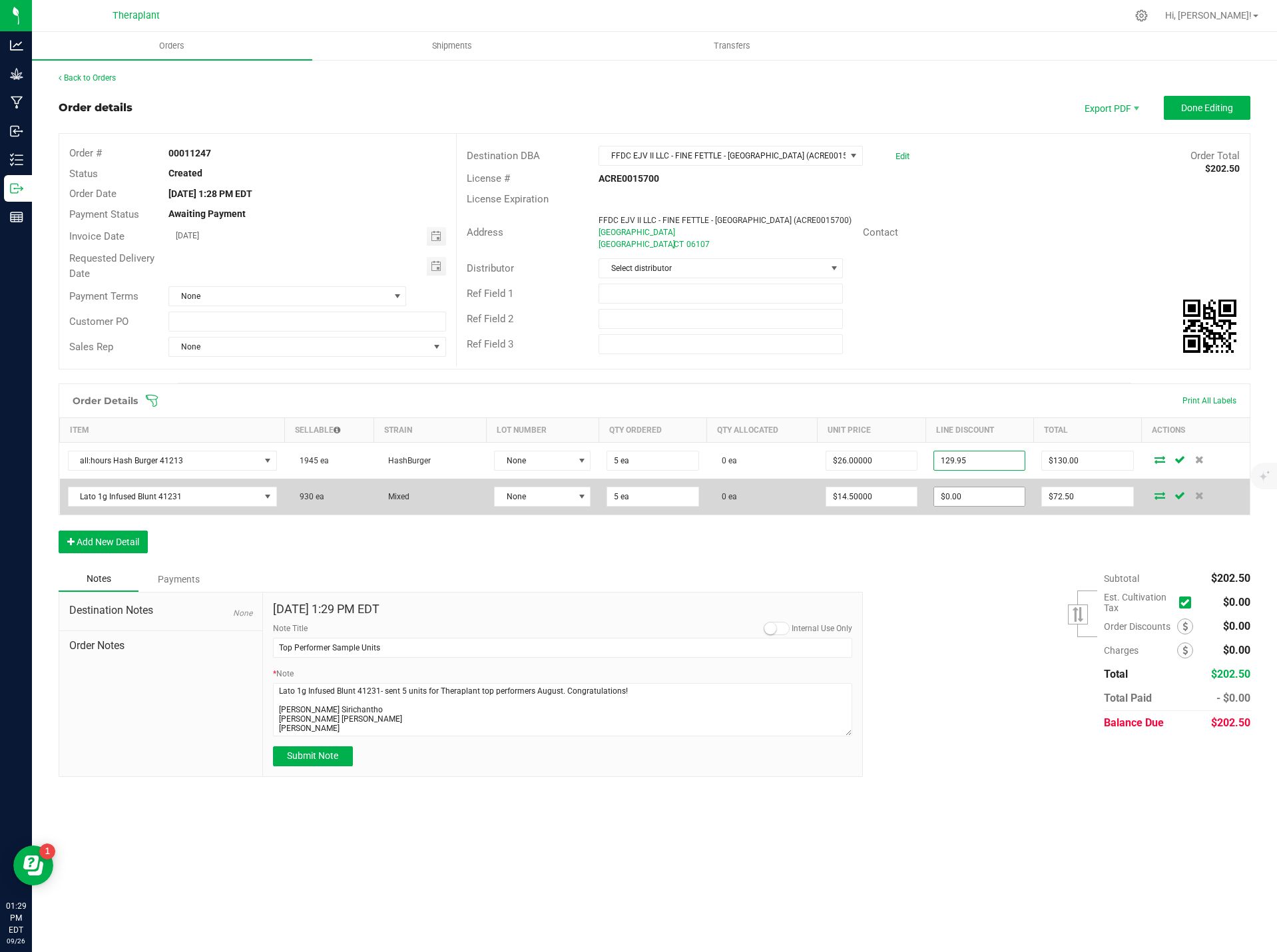
type input "$129.95"
type input "$0.05"
click at [986, 501] on input "0" at bounding box center [979, 496] width 91 height 18
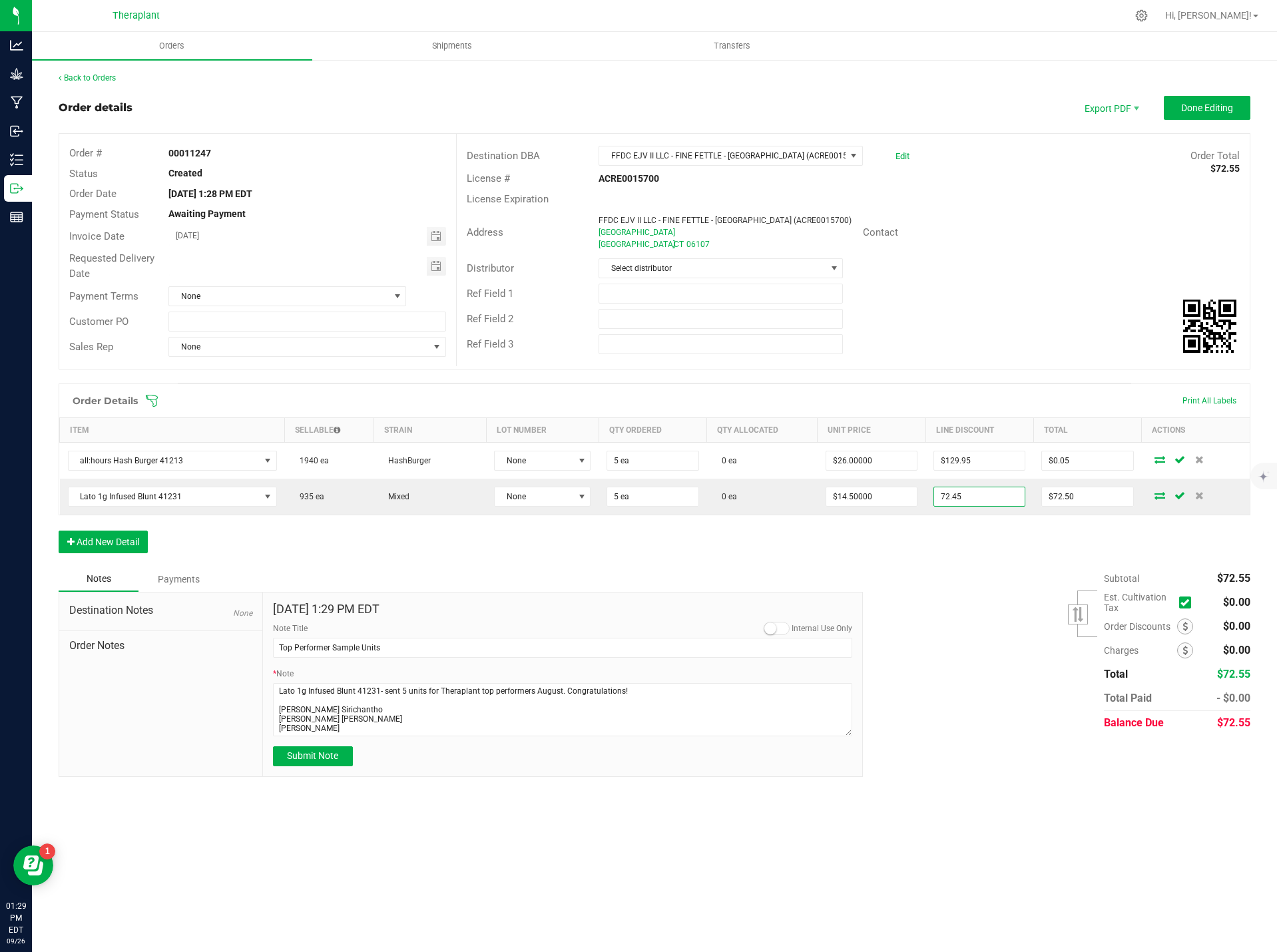
type input "$72.45"
type input "$0.05"
click at [958, 545] on div "Order Details Print All Labels Item Sellable Strain Lot Number Qty Ordered Qty …" at bounding box center [655, 475] width 1192 height 183
drag, startPoint x: 341, startPoint y: 732, endPoint x: 257, endPoint y: 715, distance: 85.7
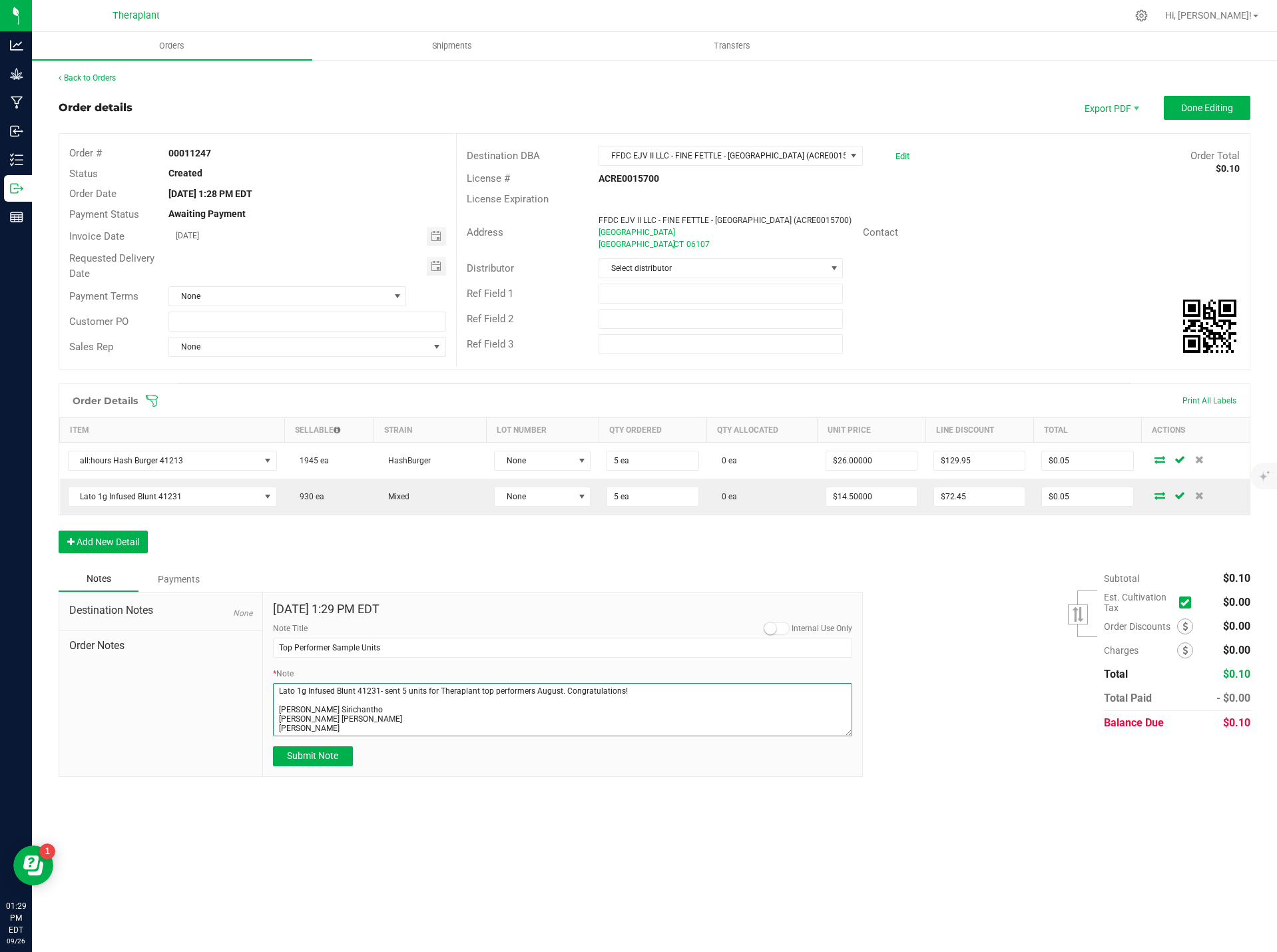
click at [257, 715] on div "Destination Notes None Order Notes [DATE] 1:29 PM EDT Internal Use Only Note Ti…" at bounding box center [460, 684] width 805 height 185
click at [290, 687] on textarea "* Note" at bounding box center [562, 710] width 580 height 53
drag, startPoint x: 337, startPoint y: 686, endPoint x: 274, endPoint y: 709, distance: 67.1
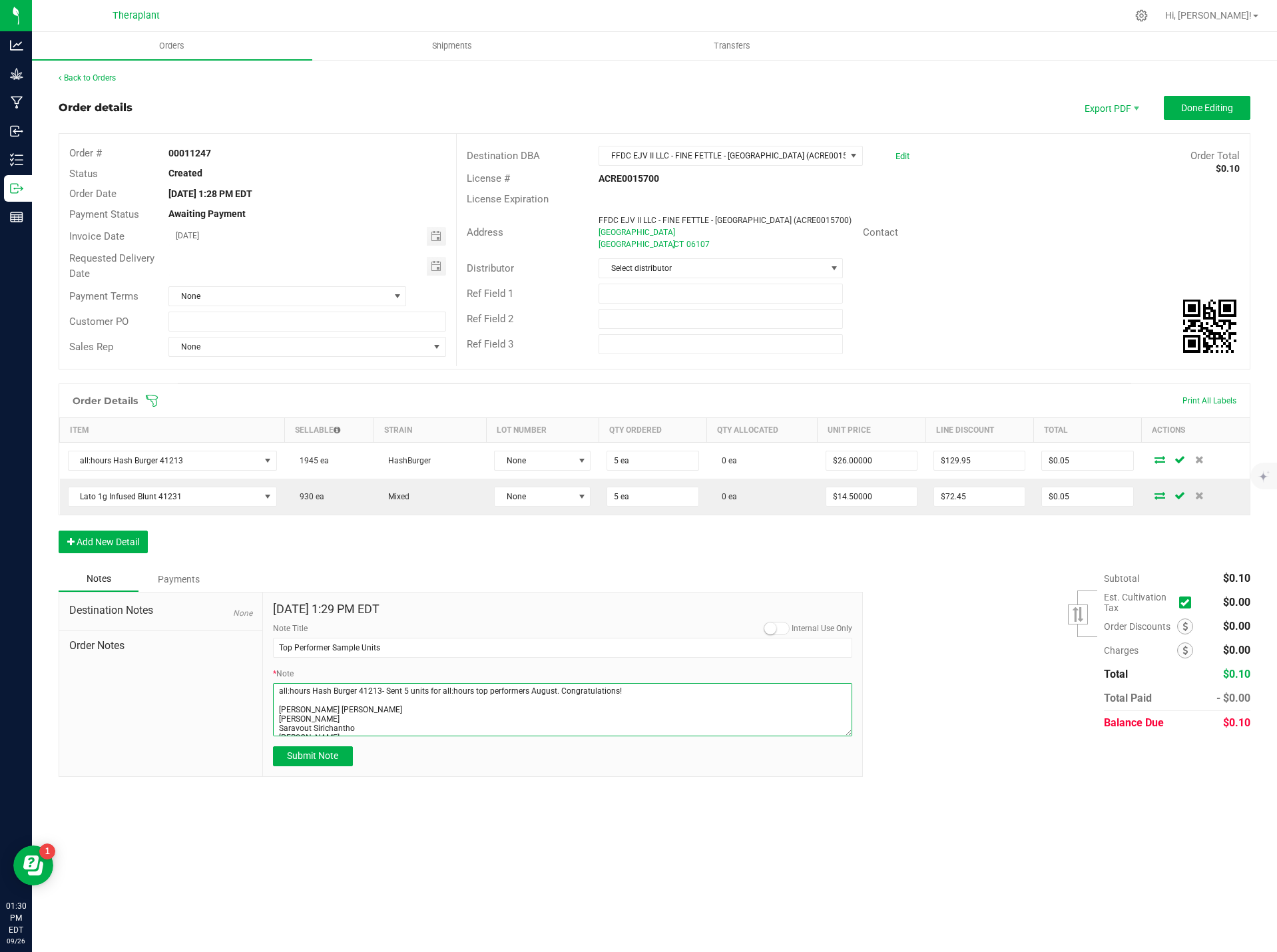
click at [274, 709] on textarea "* Note" at bounding box center [562, 710] width 580 height 53
paste textarea "[PERSON_NAME] [PERSON_NAME] [PERSON_NAME] [PERSON_NAME] [PERSON_NAME]"
drag, startPoint x: 278, startPoint y: 693, endPoint x: 334, endPoint y: 742, distance: 74.4
click at [334, 742] on form "[DATE] 1:29 PM EDT Internal Use Only Note Title Top Performer Sample Units * No…" at bounding box center [562, 684] width 580 height 164
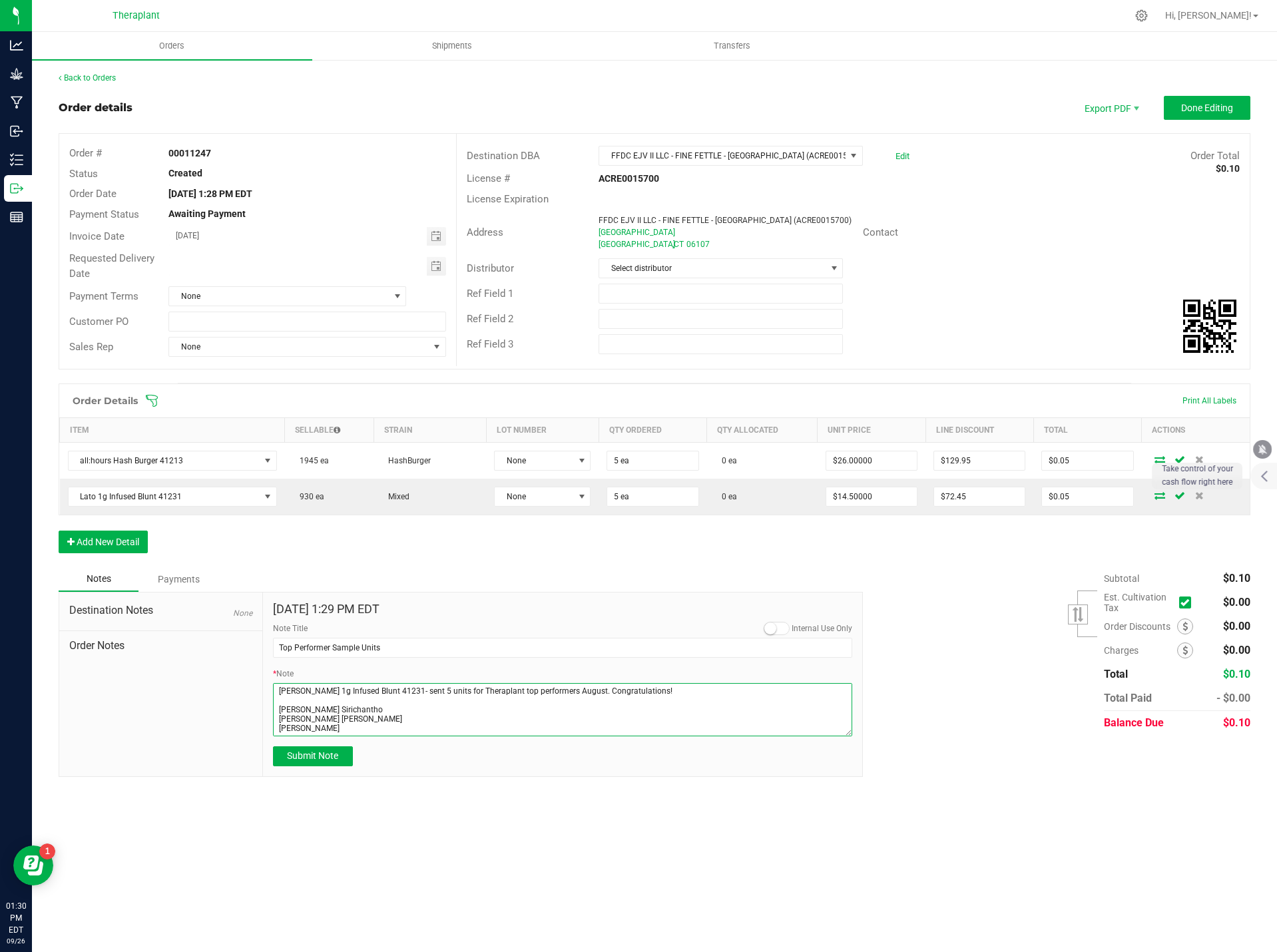
paste textarea "[PERSON_NAME] [PERSON_NAME] [PERSON_NAME] [PERSON_NAME] [PERSON_NAME]"
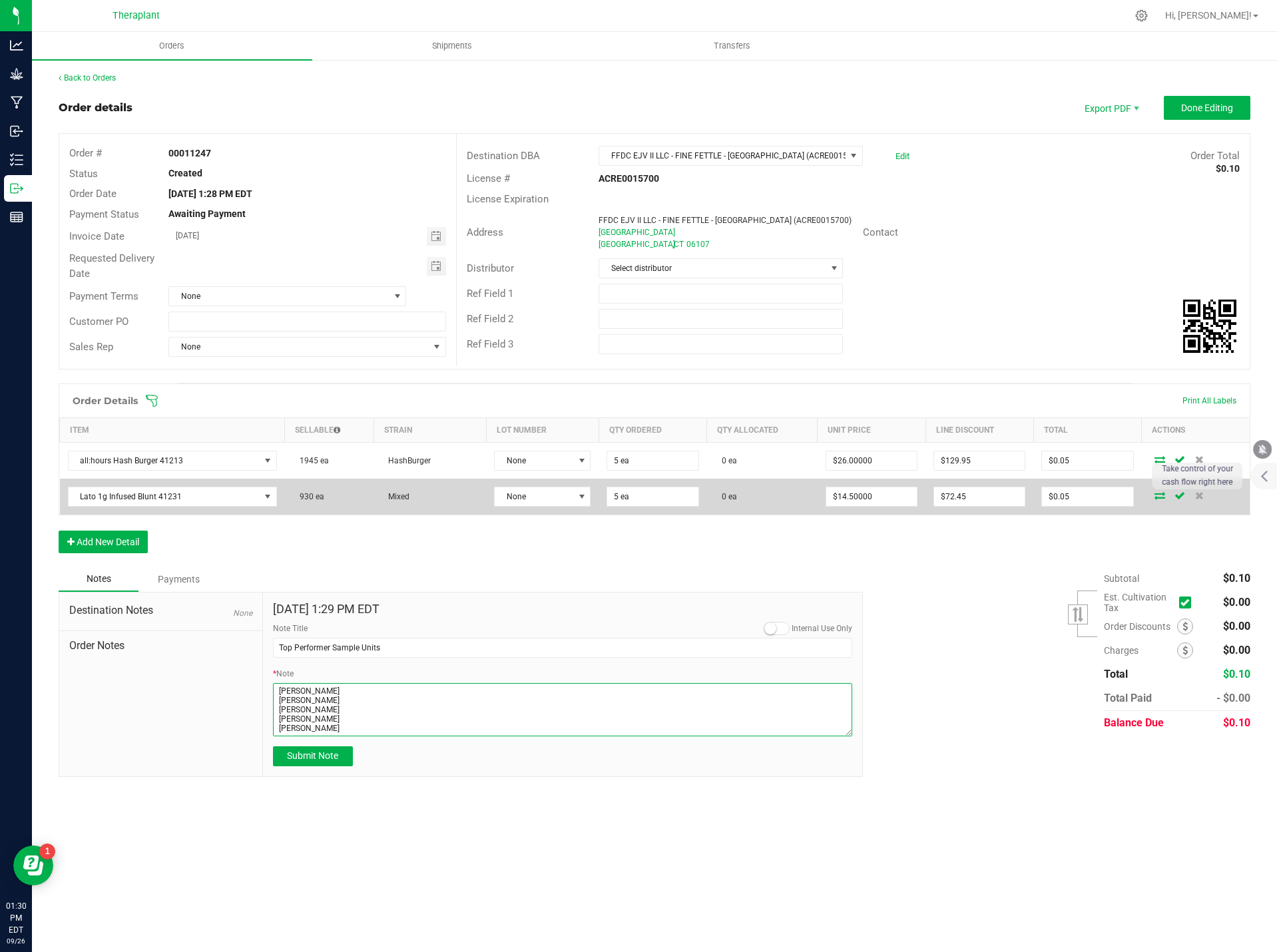
scroll to position [91, 0]
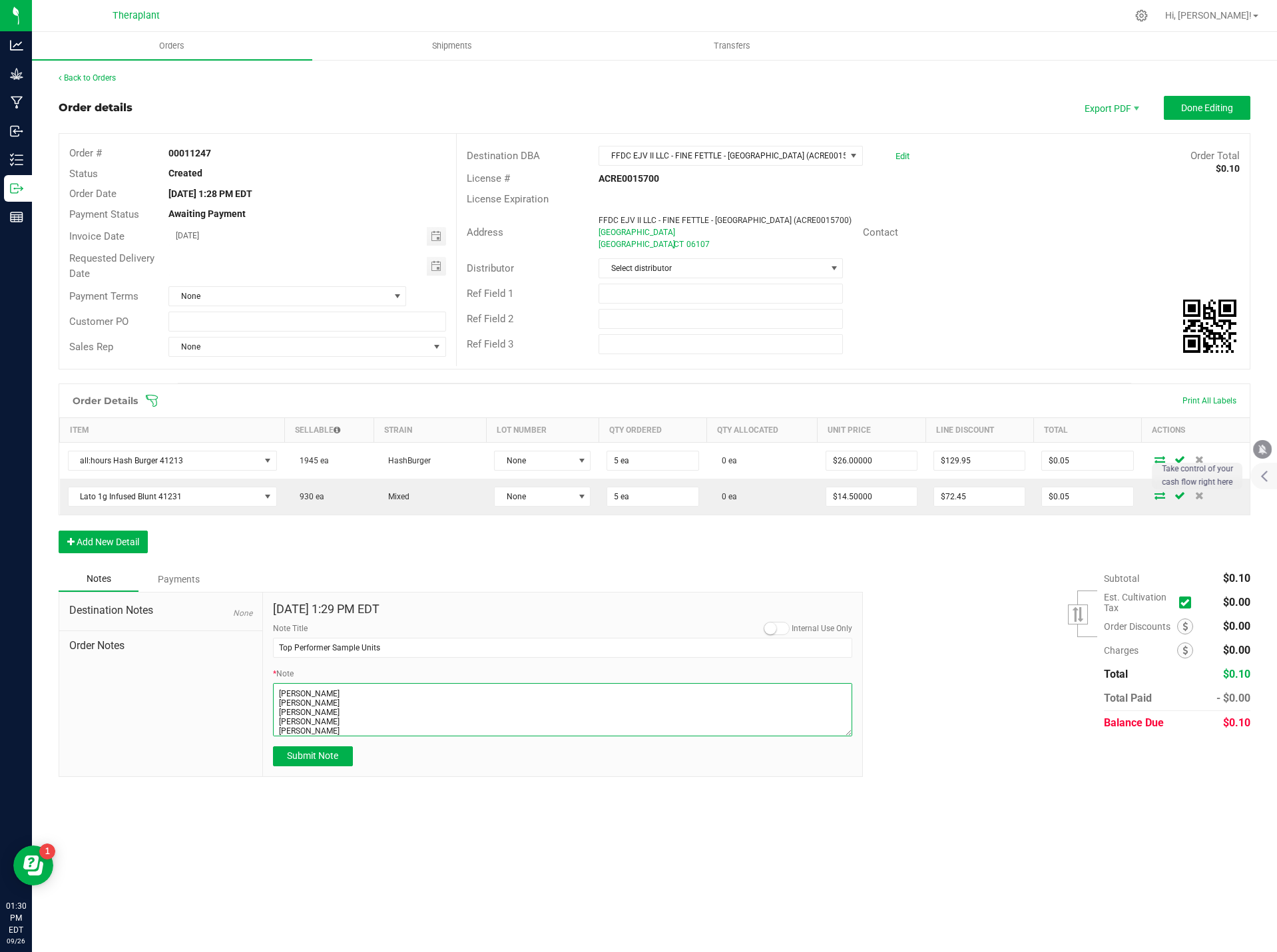
type textarea "all:hours Hash Burger 41213- Sent 5 units for all:hours top performers August. …"
click at [324, 744] on form "[DATE] 1:29 PM EDT Internal Use Only Note Title Top Performer Sample Units * No…" at bounding box center [562, 684] width 580 height 164
click at [326, 760] on span "Submit Note" at bounding box center [313, 756] width 51 height 10
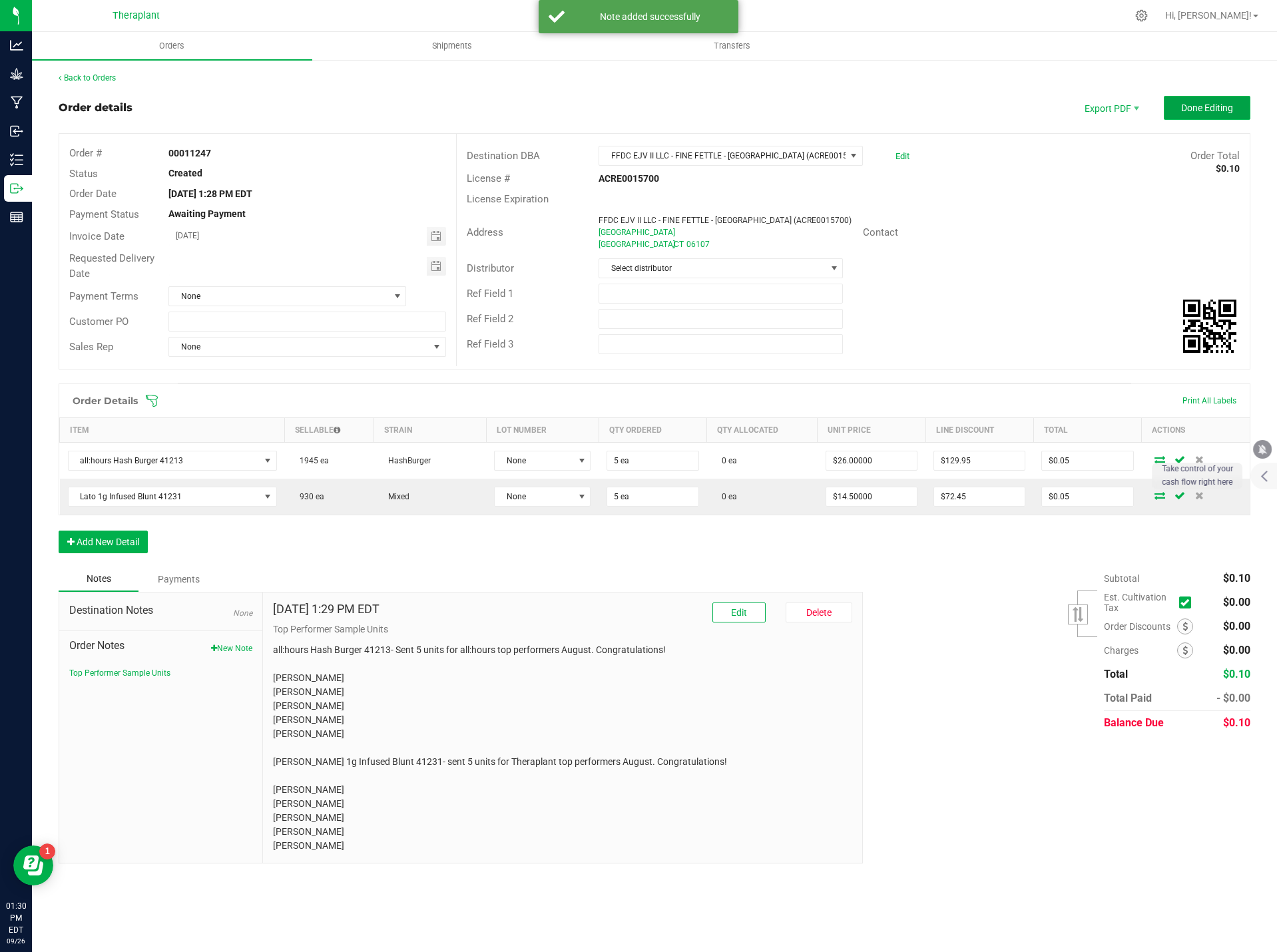
click at [1229, 111] on span "Done Editing" at bounding box center [1207, 107] width 52 height 10
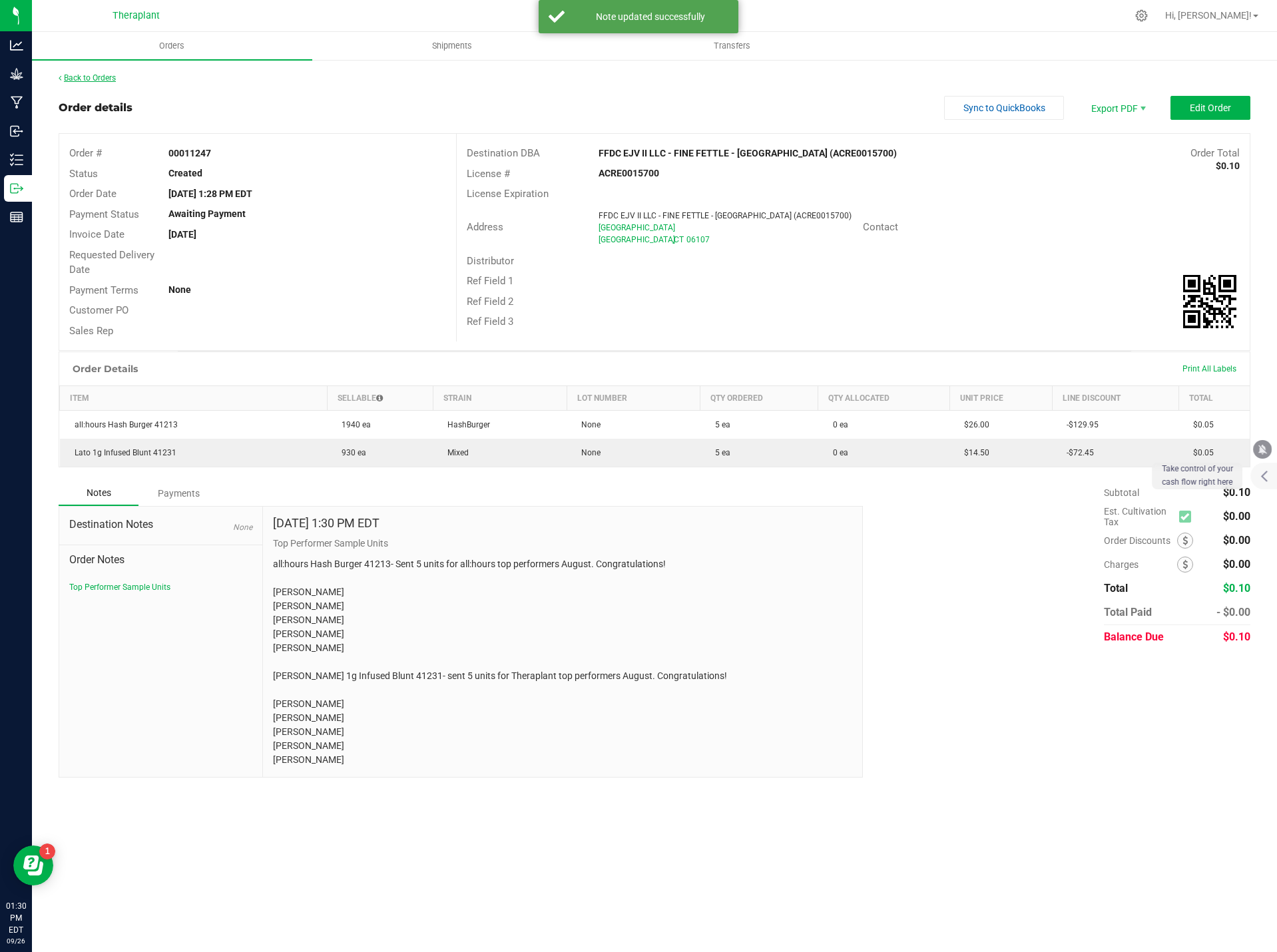
click at [103, 76] on link "Back to Orders" at bounding box center [87, 78] width 57 height 10
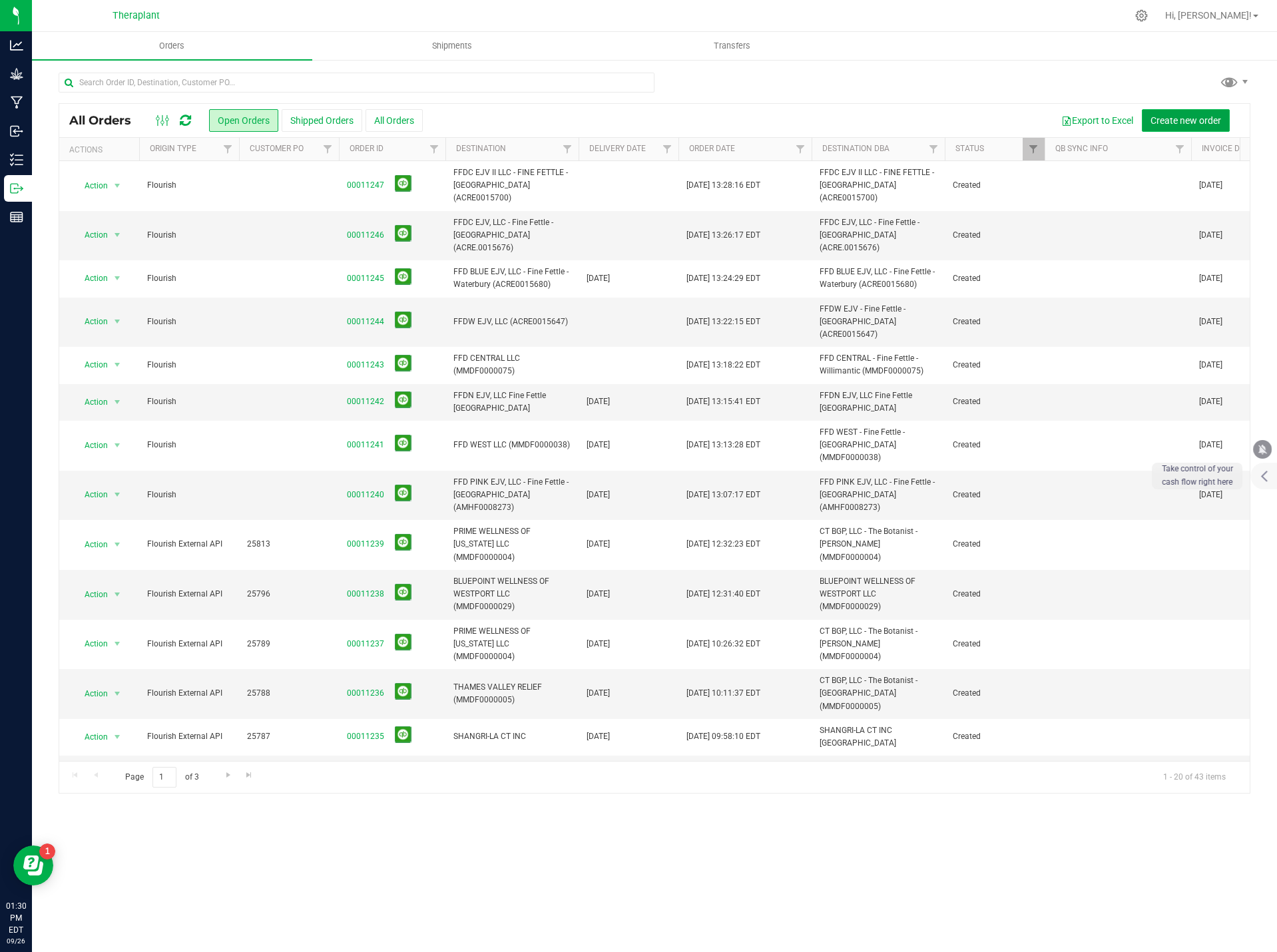
click at [1174, 120] on span "Create new order" at bounding box center [1186, 120] width 71 height 10
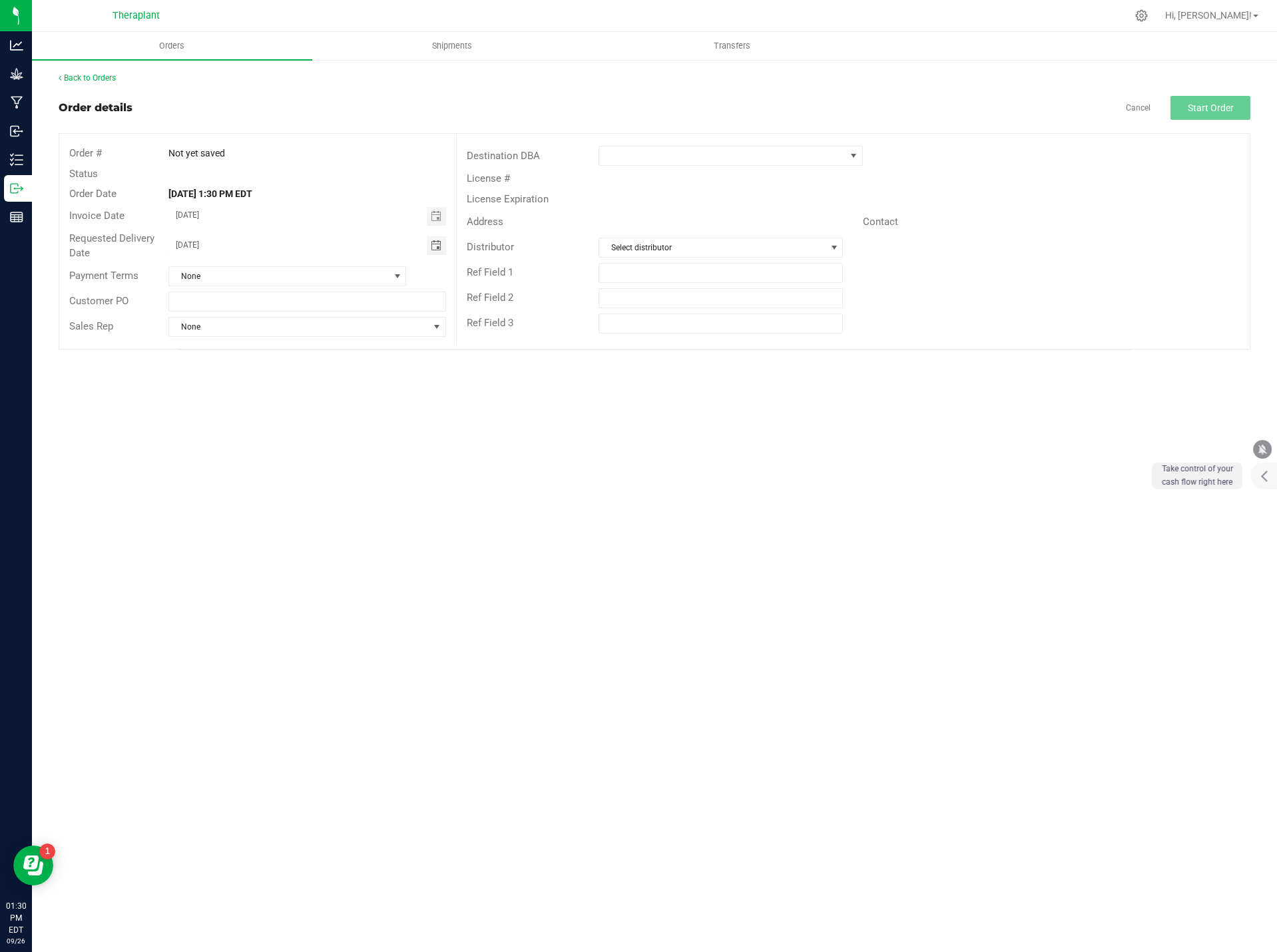
drag, startPoint x: 225, startPoint y: 245, endPoint x: 122, endPoint y: 251, distance: 103.2
click at [130, 251] on div "Requested Delivery Date [DATE]" at bounding box center [257, 246] width 397 height 35
type input "month/day/year"
click at [679, 156] on span at bounding box center [722, 156] width 245 height 18
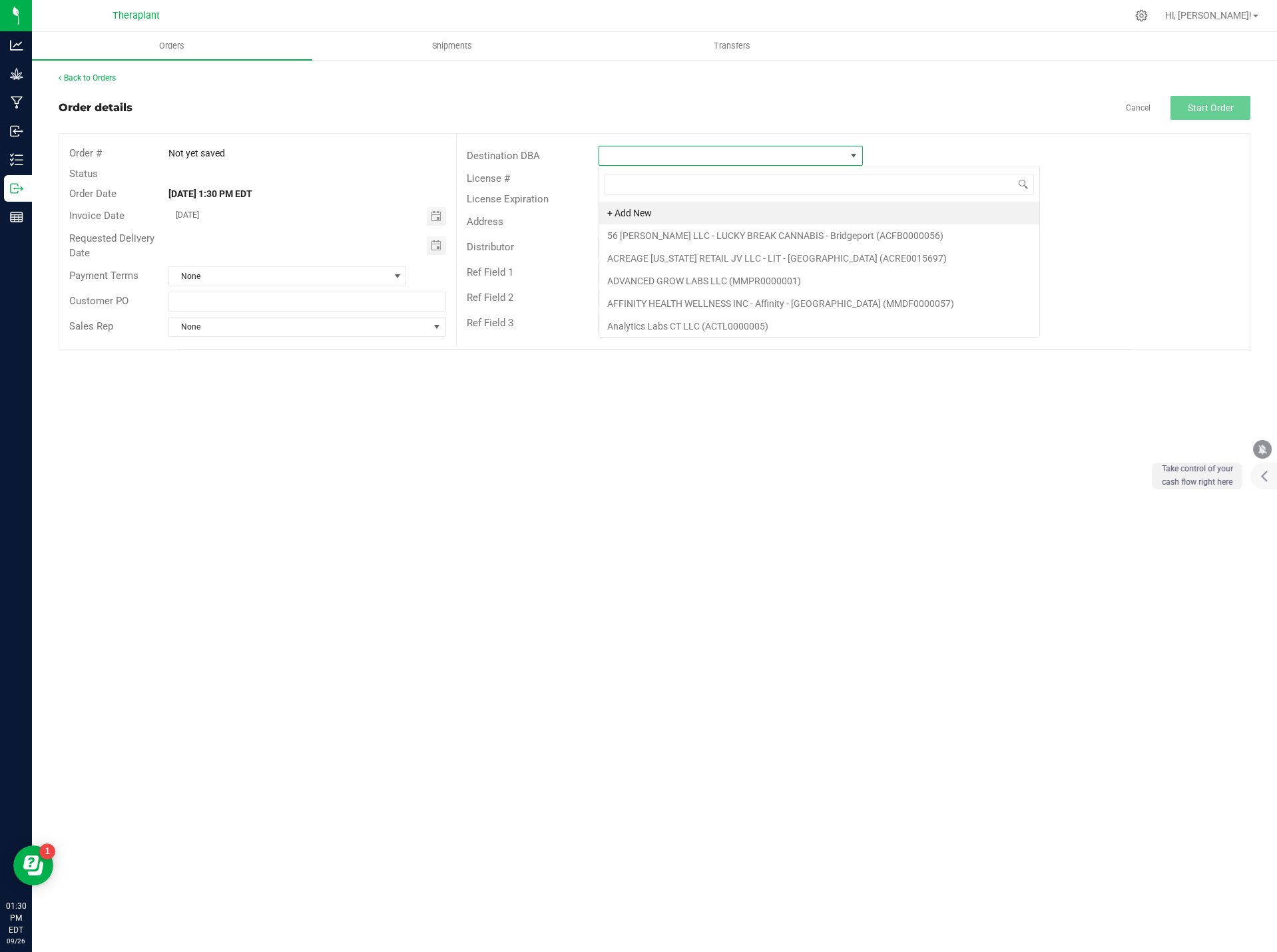
scroll to position [20, 265]
type input "newing"
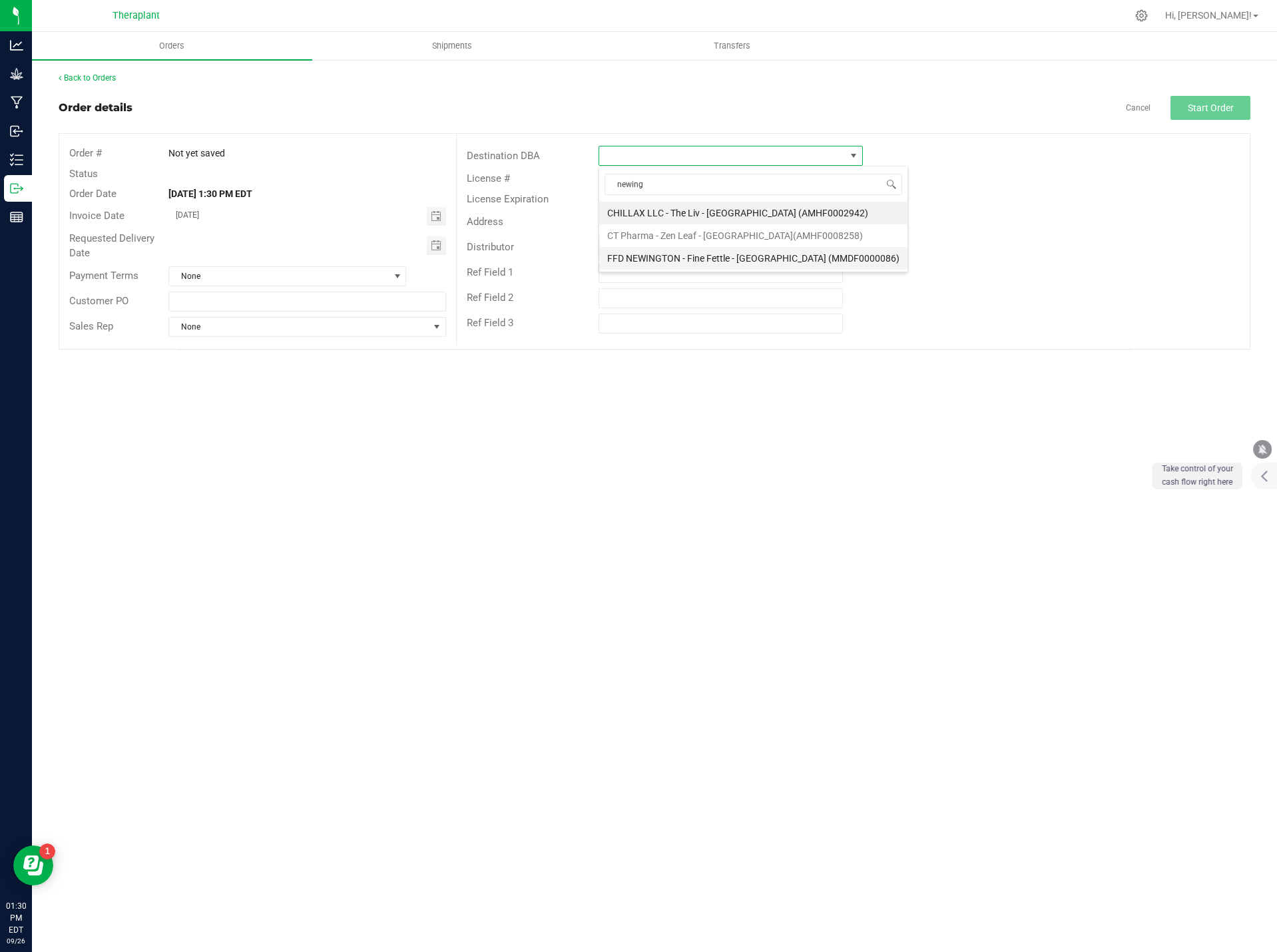
click at [726, 259] on li "FFD NEWINGTON - Fine Fettle - [GEOGRAPHIC_DATA] (MMDF0000086)" at bounding box center [753, 258] width 308 height 22
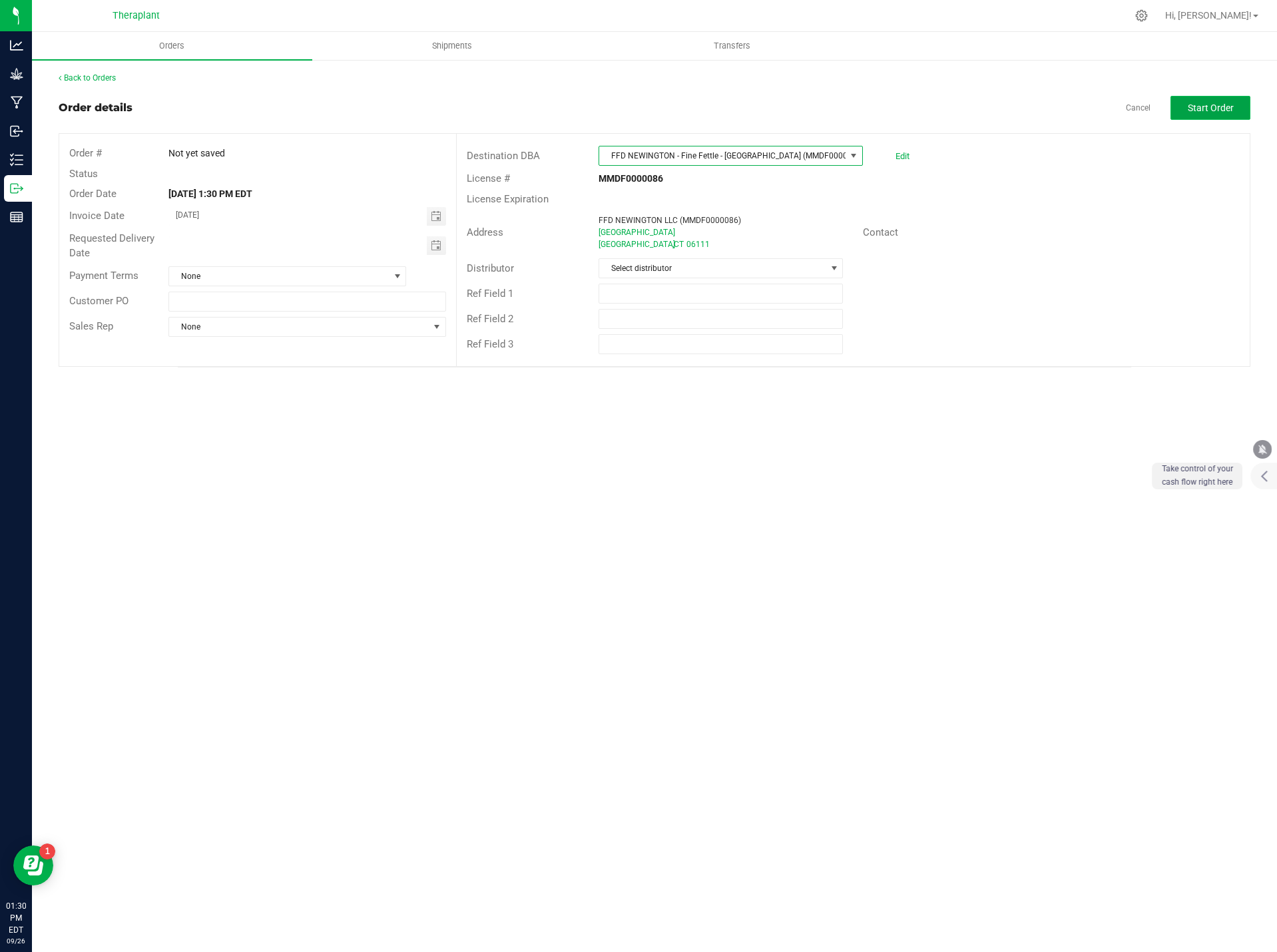
click at [1197, 110] on span "Start Order" at bounding box center [1210, 107] width 46 height 10
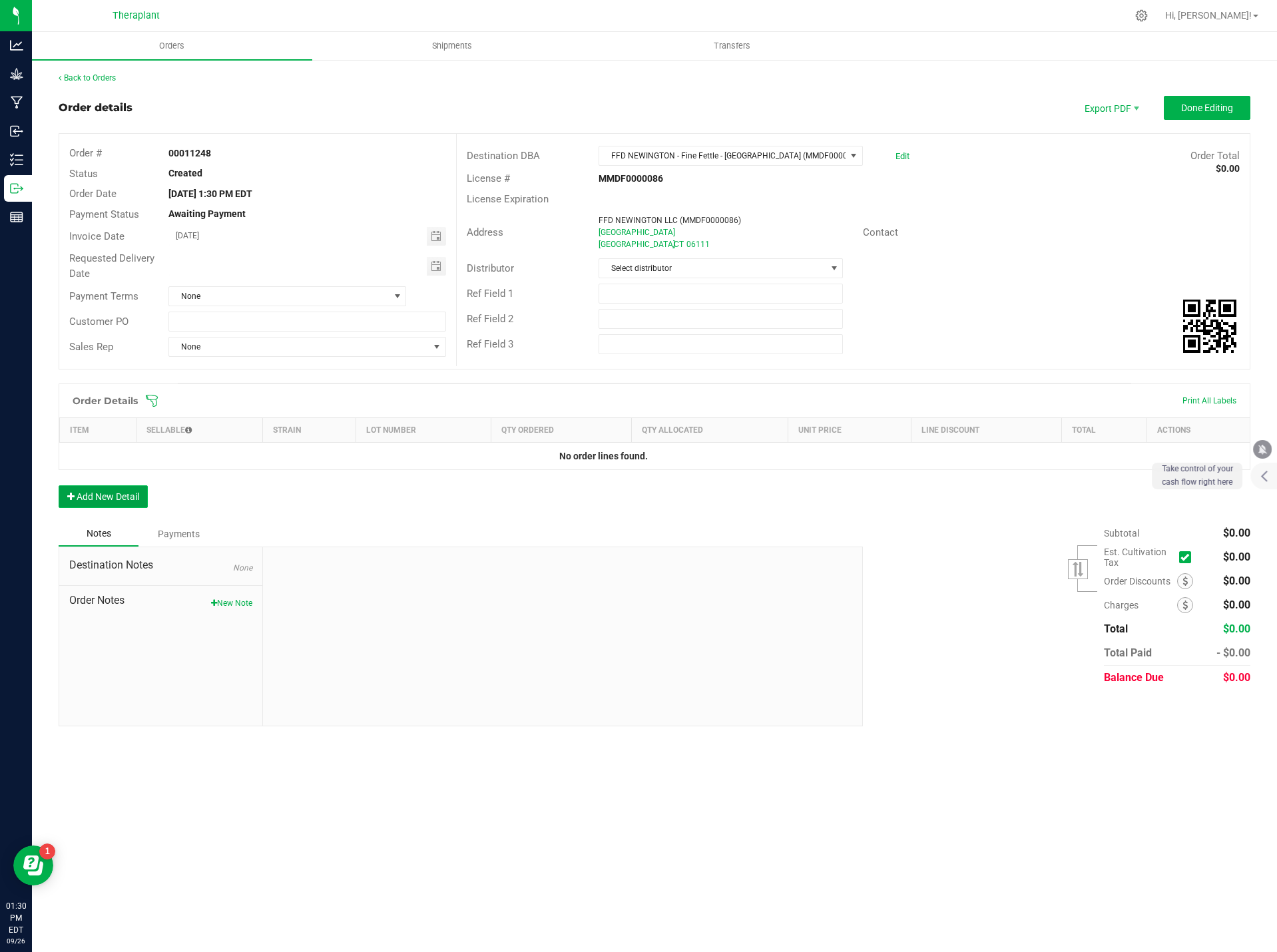
click at [126, 488] on button "Add New Detail" at bounding box center [103, 496] width 89 height 22
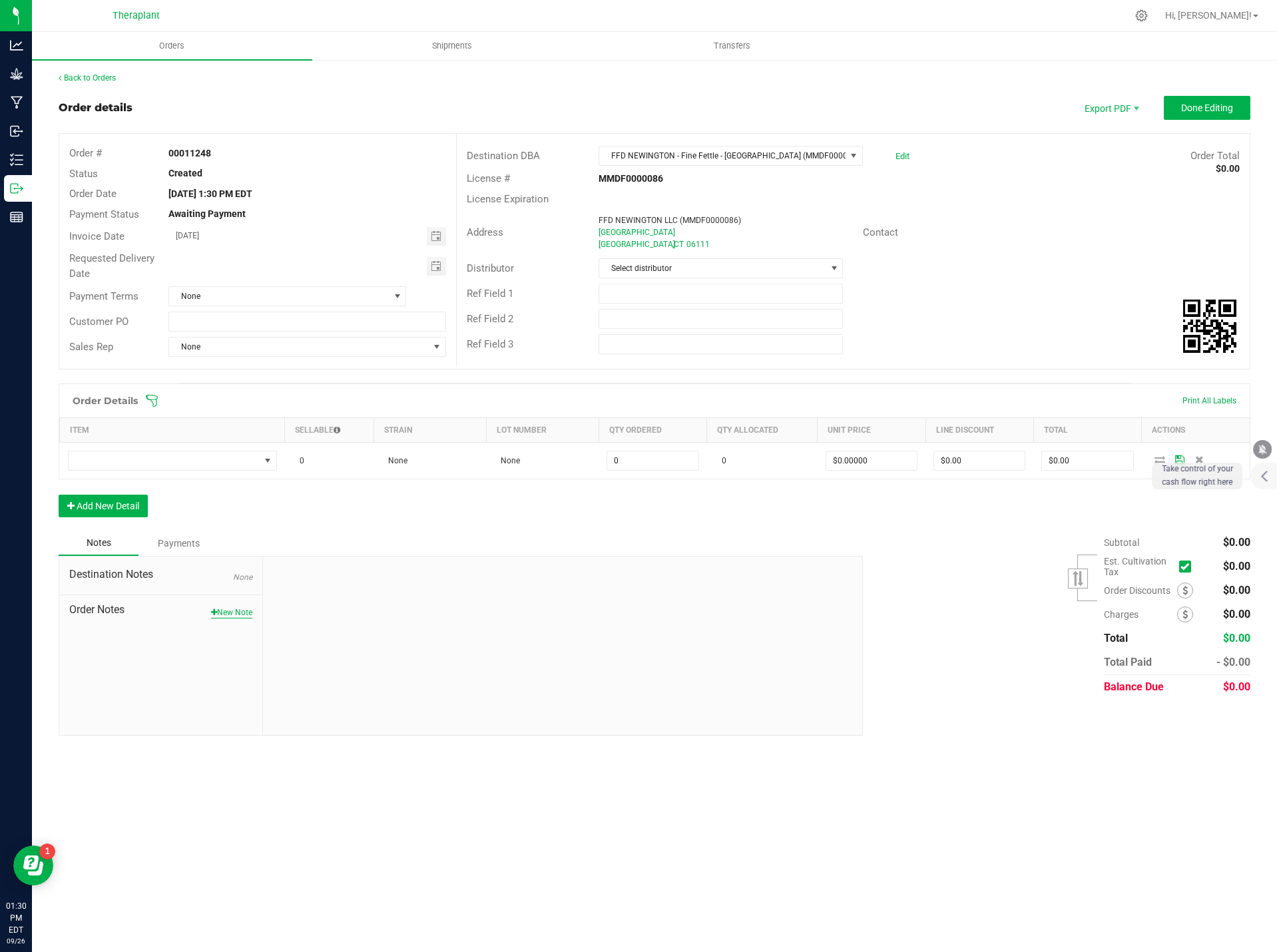
click at [225, 610] on button "New Note" at bounding box center [231, 612] width 41 height 12
paste textarea "[PERSON_NAME] [PERSON_NAME] [PERSON_NAME] [PERSON_NAME] [PERSON_NAME]"
type textarea "[PERSON_NAME] [PERSON_NAME] [PERSON_NAME] [PERSON_NAME] [PERSON_NAME]"
drag, startPoint x: 366, startPoint y: 692, endPoint x: 270, endPoint y: 653, distance: 103.6
click at [270, 653] on div "[DATE] 1:30 PM EDT Internal Use Only Note Title * Note Submit Note" at bounding box center [563, 648] width 600 height 184
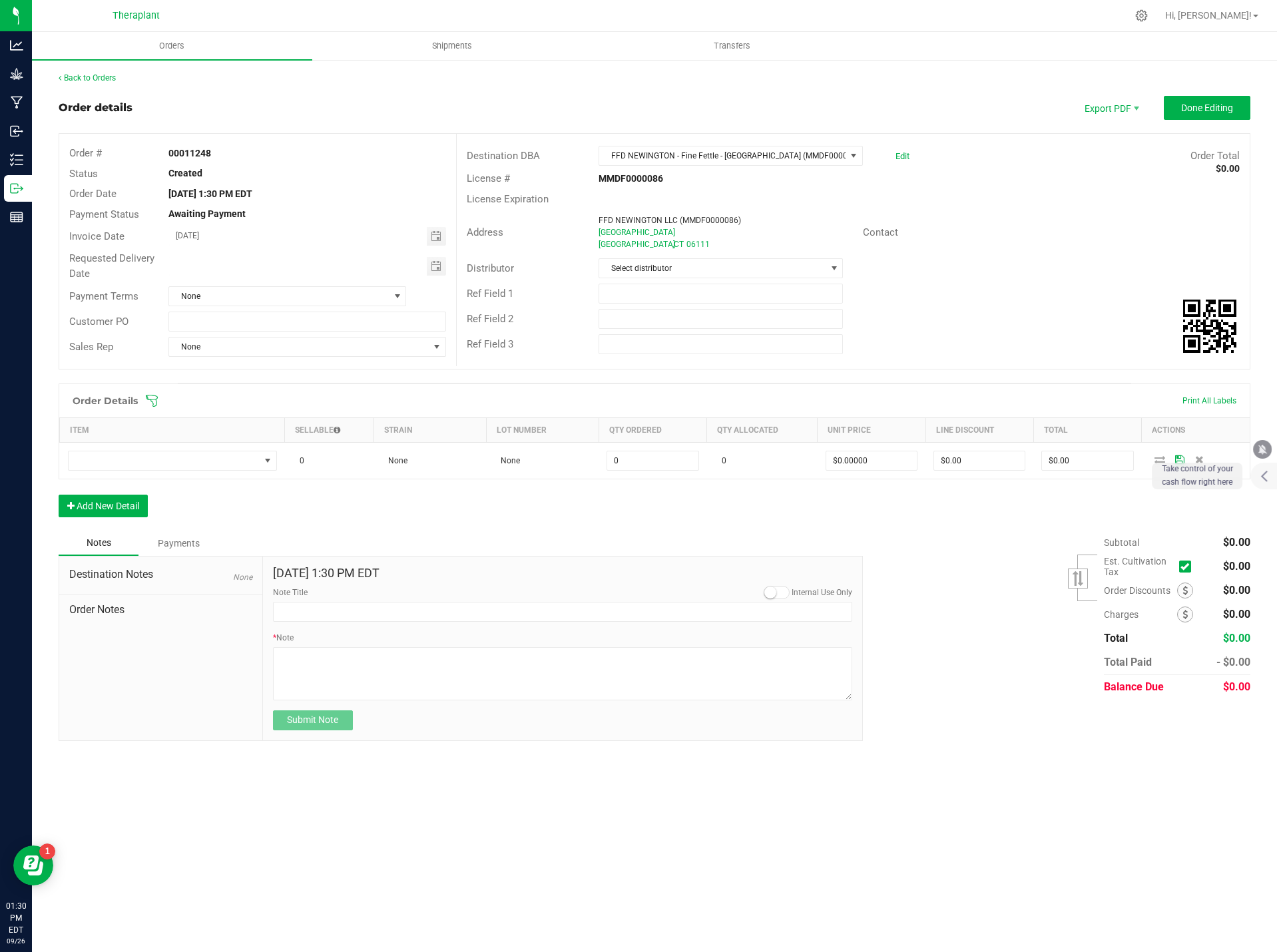
click at [94, 71] on div "Back to Orders Order details Export PDF Done Editing Order # 00011248 Status Cr…" at bounding box center [655, 407] width 1246 height 696
click at [96, 75] on link "Back to Orders" at bounding box center [87, 78] width 57 height 10
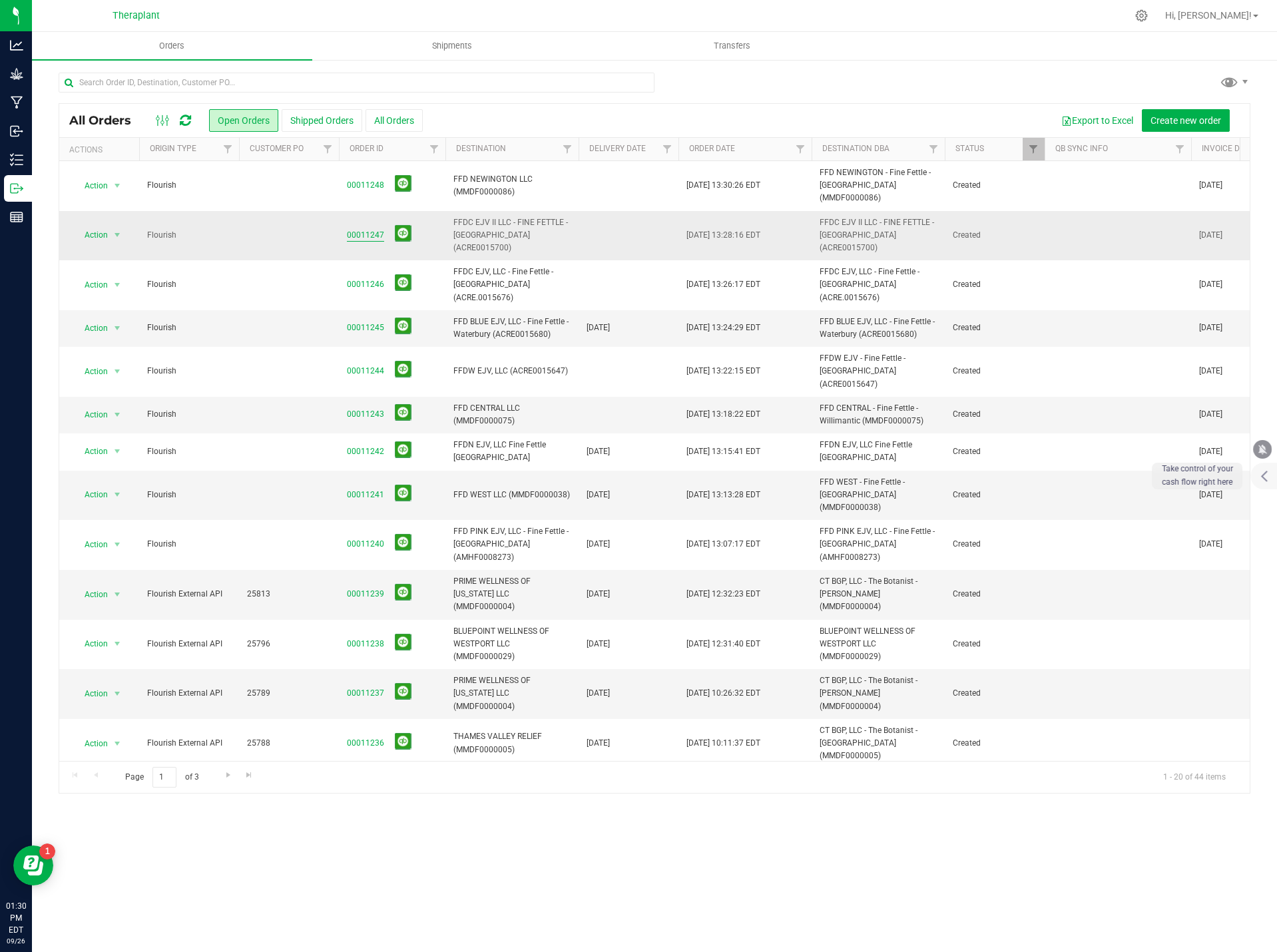
click at [354, 229] on link "00011247" at bounding box center [366, 236] width 37 height 13
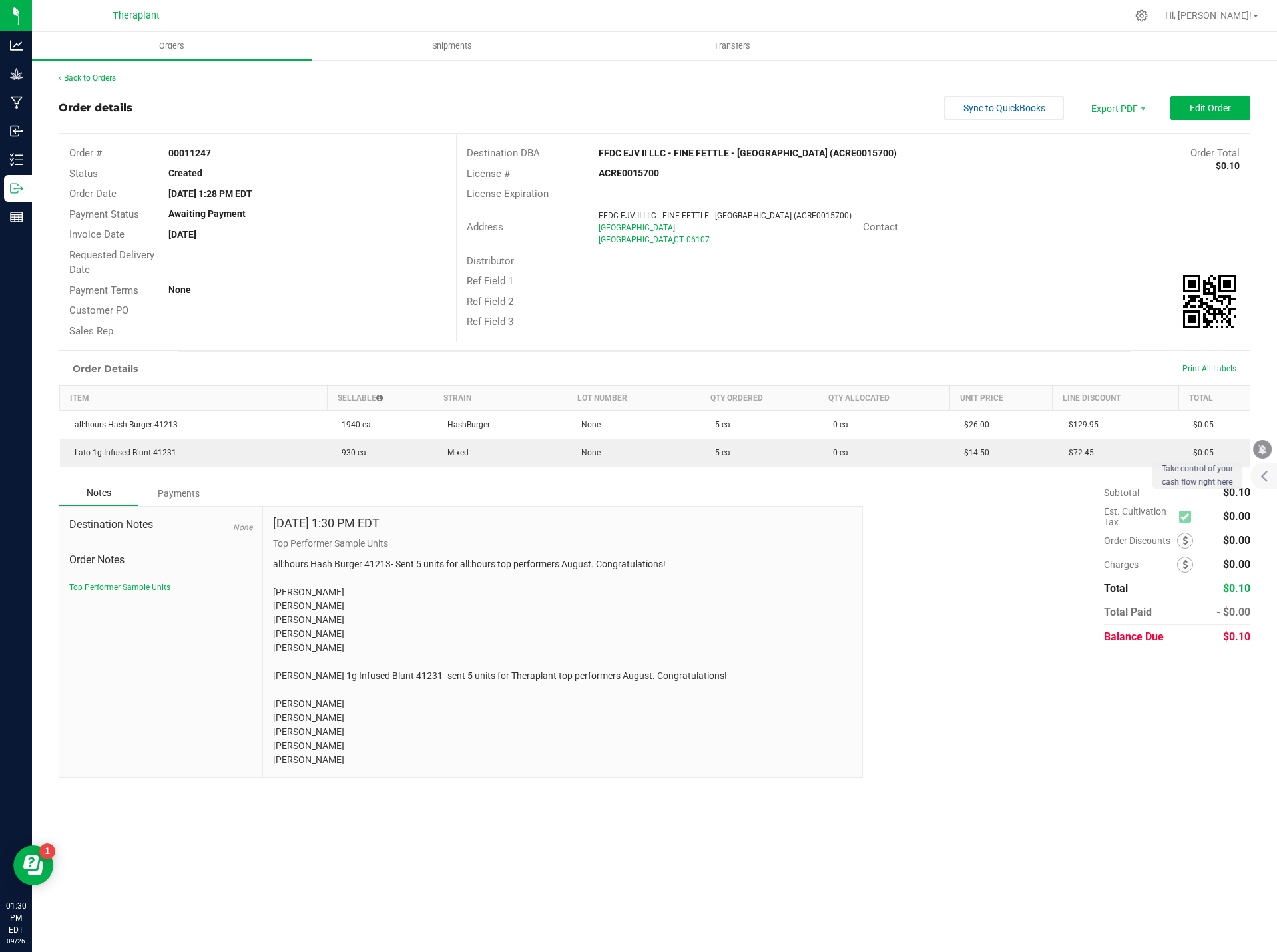
drag, startPoint x: 363, startPoint y: 760, endPoint x: 273, endPoint y: 557, distance: 222.1
click at [273, 557] on p "all:hours Hash Burger 41213- Sent 5 units for all:hours top performers August. …" at bounding box center [562, 662] width 580 height 210
click at [84, 71] on div "Back to Orders Order details Sync to QuickBooks Export PDF Edit Order Order # 0…" at bounding box center [655, 424] width 1246 height 732
click at [85, 75] on link "Back to Orders" at bounding box center [87, 78] width 57 height 10
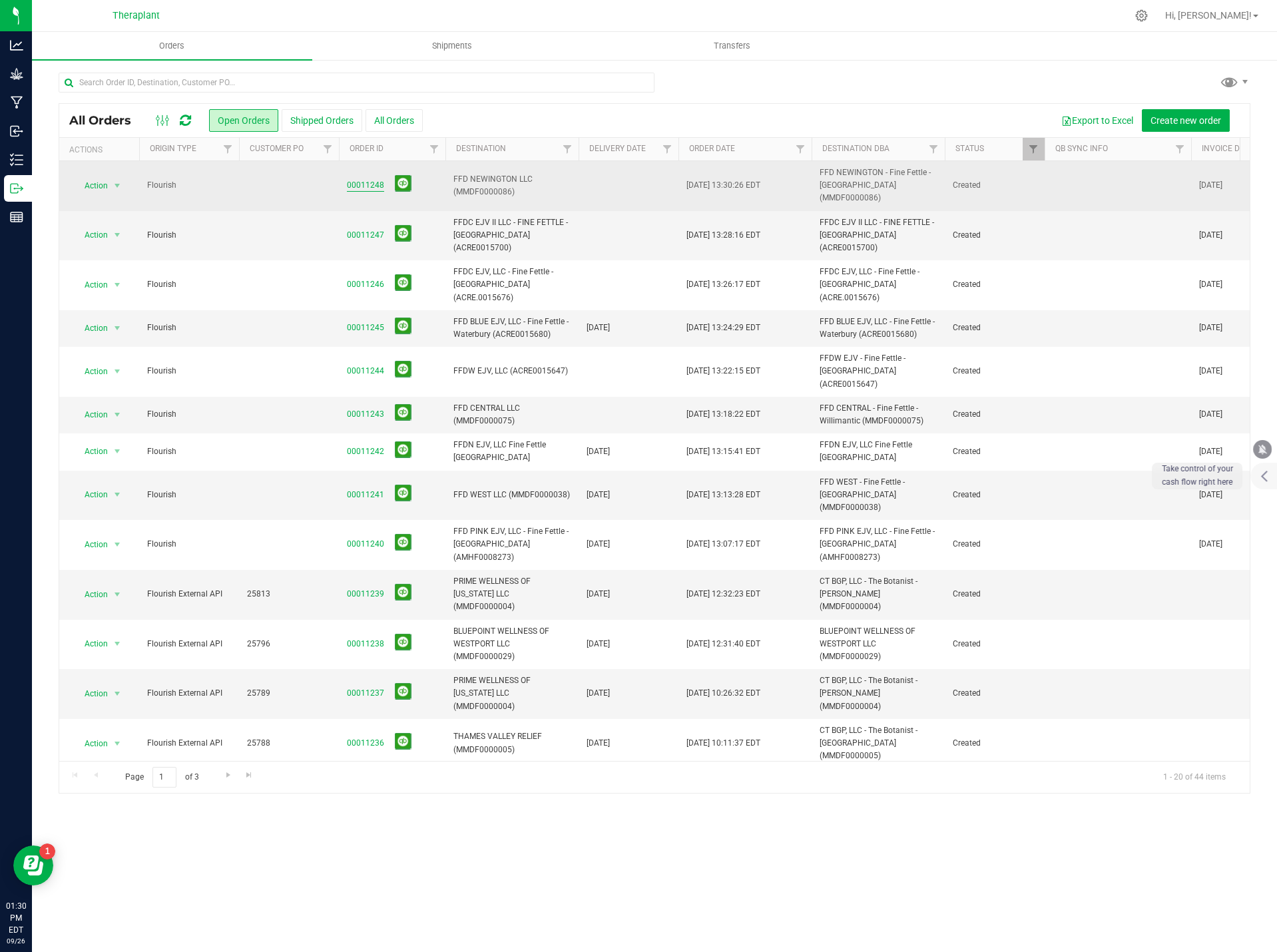
click at [363, 179] on link "00011248" at bounding box center [366, 185] width 37 height 13
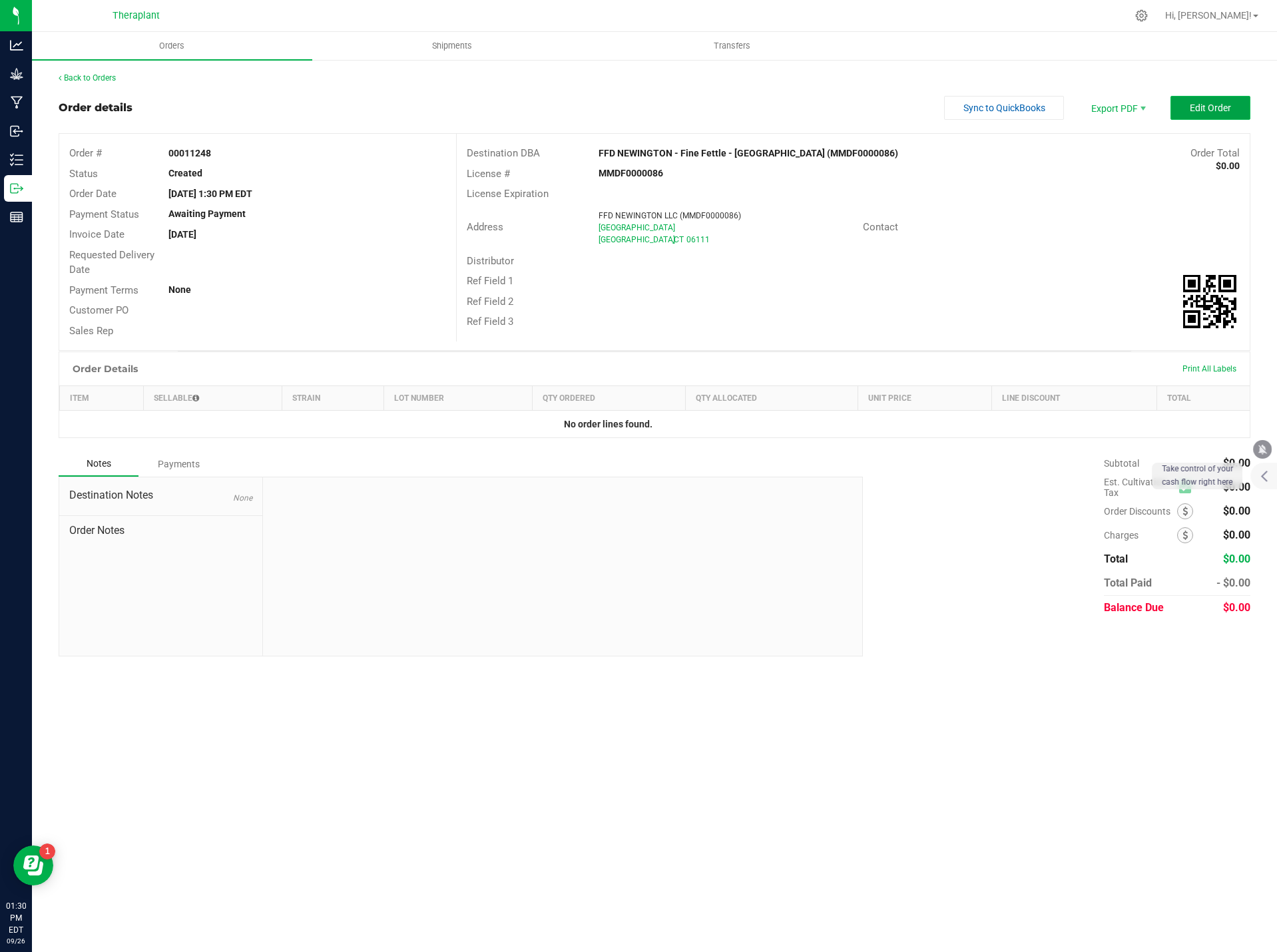
click at [1221, 97] on button "Edit Order" at bounding box center [1211, 108] width 80 height 24
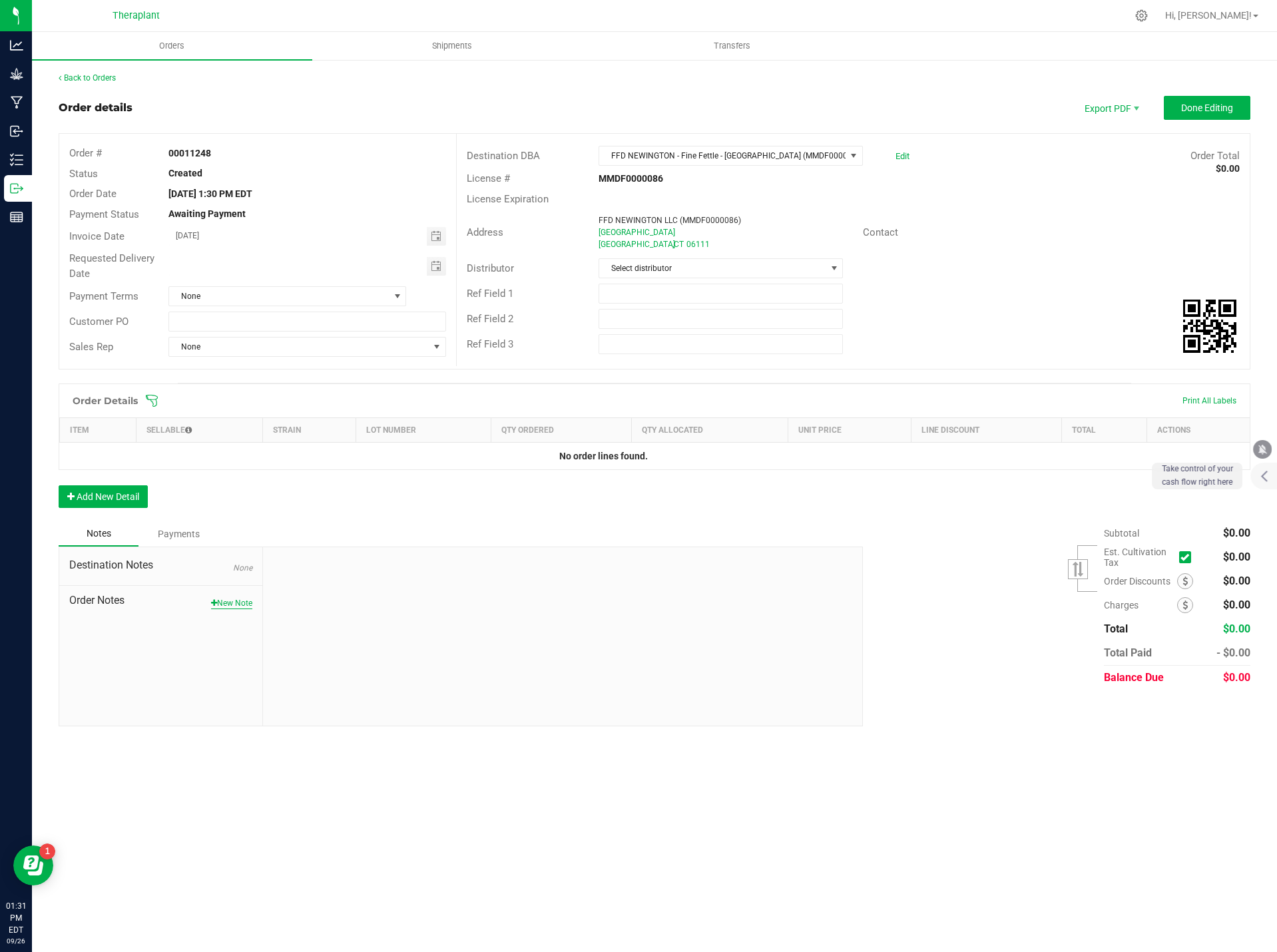
click at [230, 602] on button "New Note" at bounding box center [231, 603] width 41 height 12
paste textarea "all:hours Hash Burger 41213- Sent 5 units for all:hours top performers August. …"
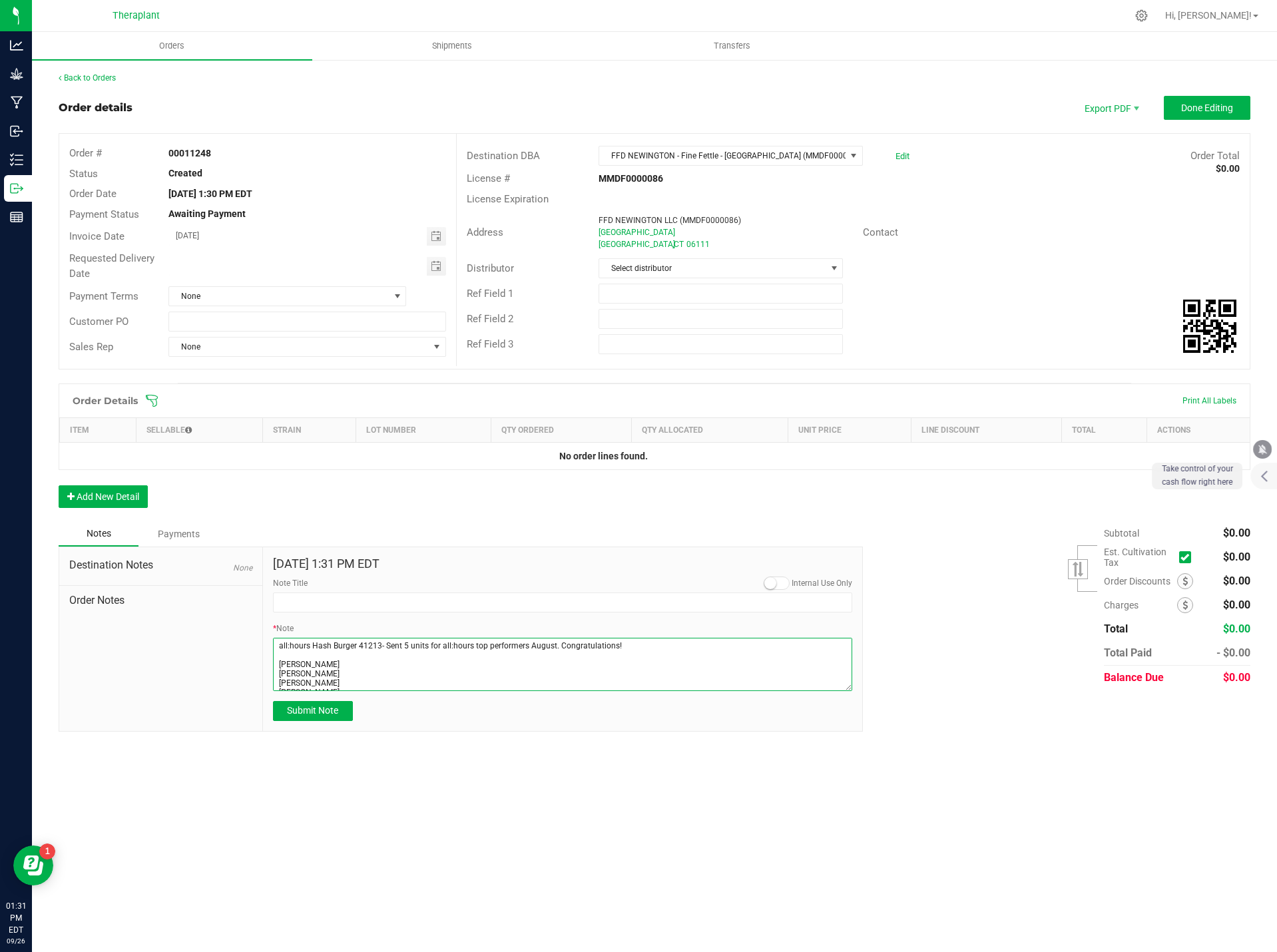
drag, startPoint x: 362, startPoint y: 680, endPoint x: 273, endPoint y: 664, distance: 90.4
click at [273, 664] on textarea "* Note" at bounding box center [562, 664] width 580 height 53
paste textarea "[PERSON_NAME] [PERSON_NAME] [PERSON_NAME] [PERSON_NAME] [PERSON_NAME]"
drag, startPoint x: 281, startPoint y: 646, endPoint x: 375, endPoint y: 690, distance: 103.8
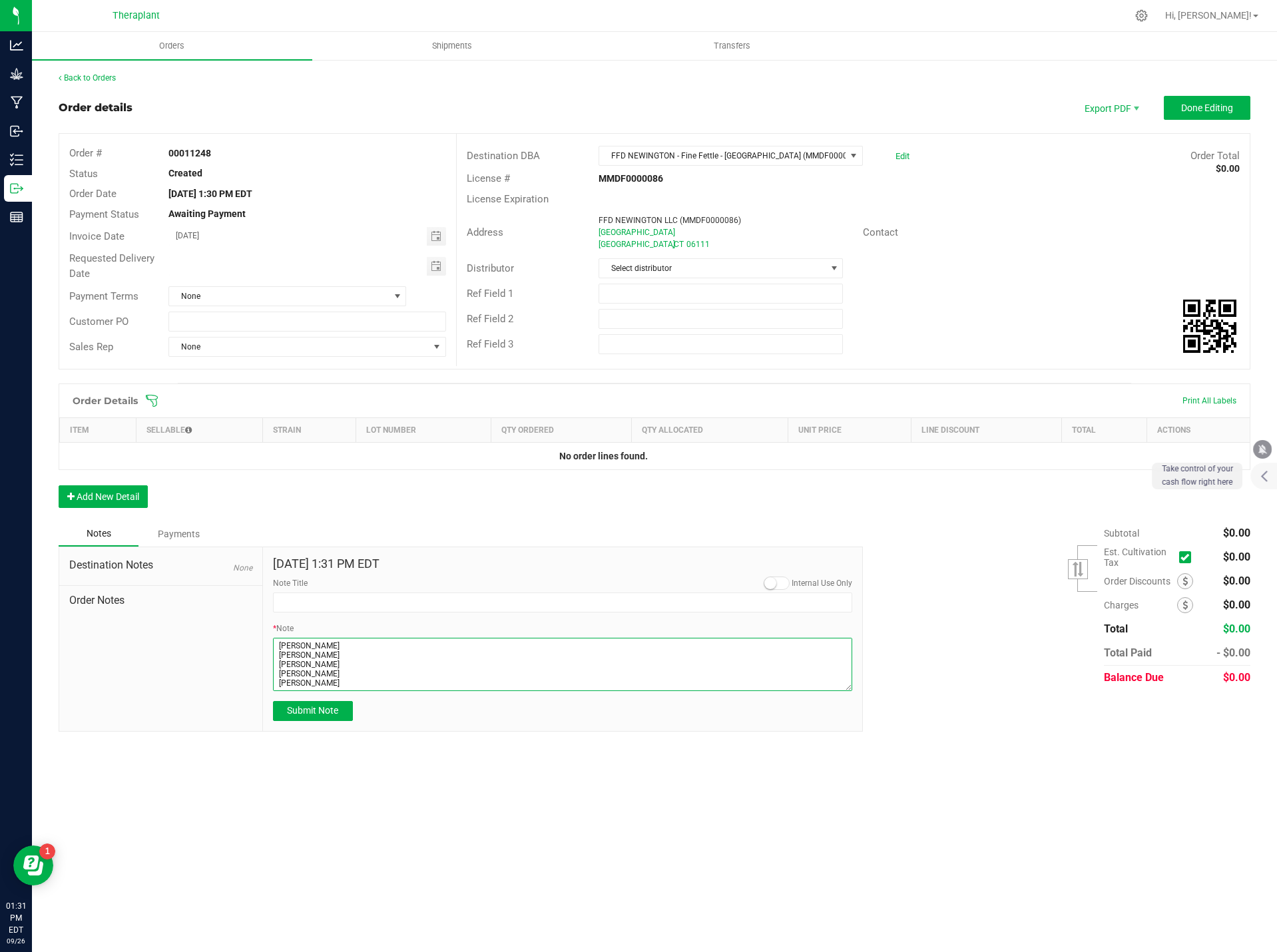
click at [375, 690] on textarea "* Note" at bounding box center [562, 664] width 580 height 53
paste textarea "[PERSON_NAME] [PERSON_NAME] [PERSON_NAME] [PERSON_NAME] [PERSON_NAME]"
type textarea "all:hours Hash Burger 41213- Sent 5 units for all:hours top performers August. …"
click at [308, 589] on div "Note Title" at bounding box center [562, 595] width 580 height 35
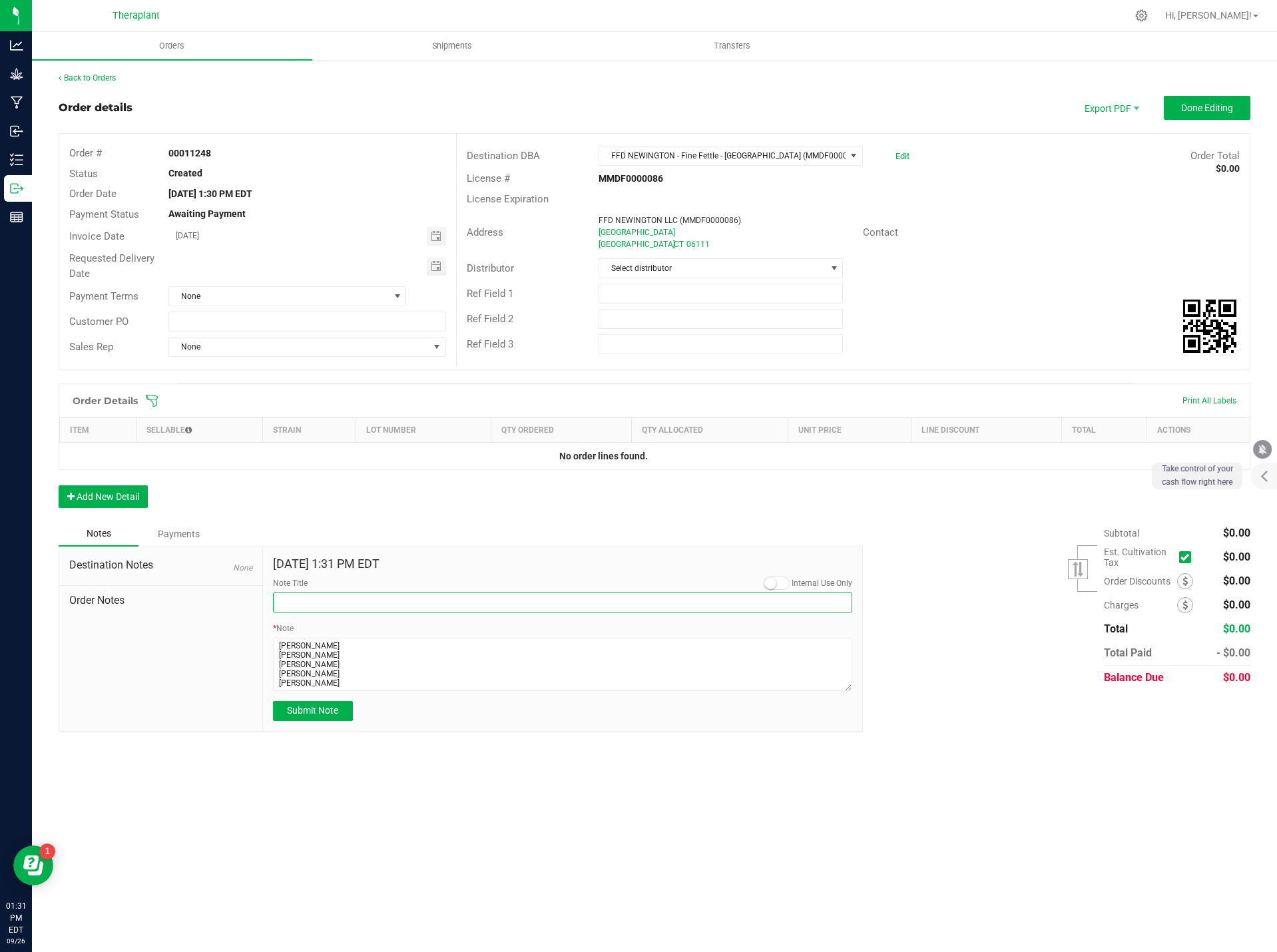
click at [302, 599] on input "Note Title" at bounding box center [562, 602] width 580 height 20
type input "Top Performer Sample Units"
click at [338, 714] on span "Submit Note" at bounding box center [313, 710] width 51 height 10
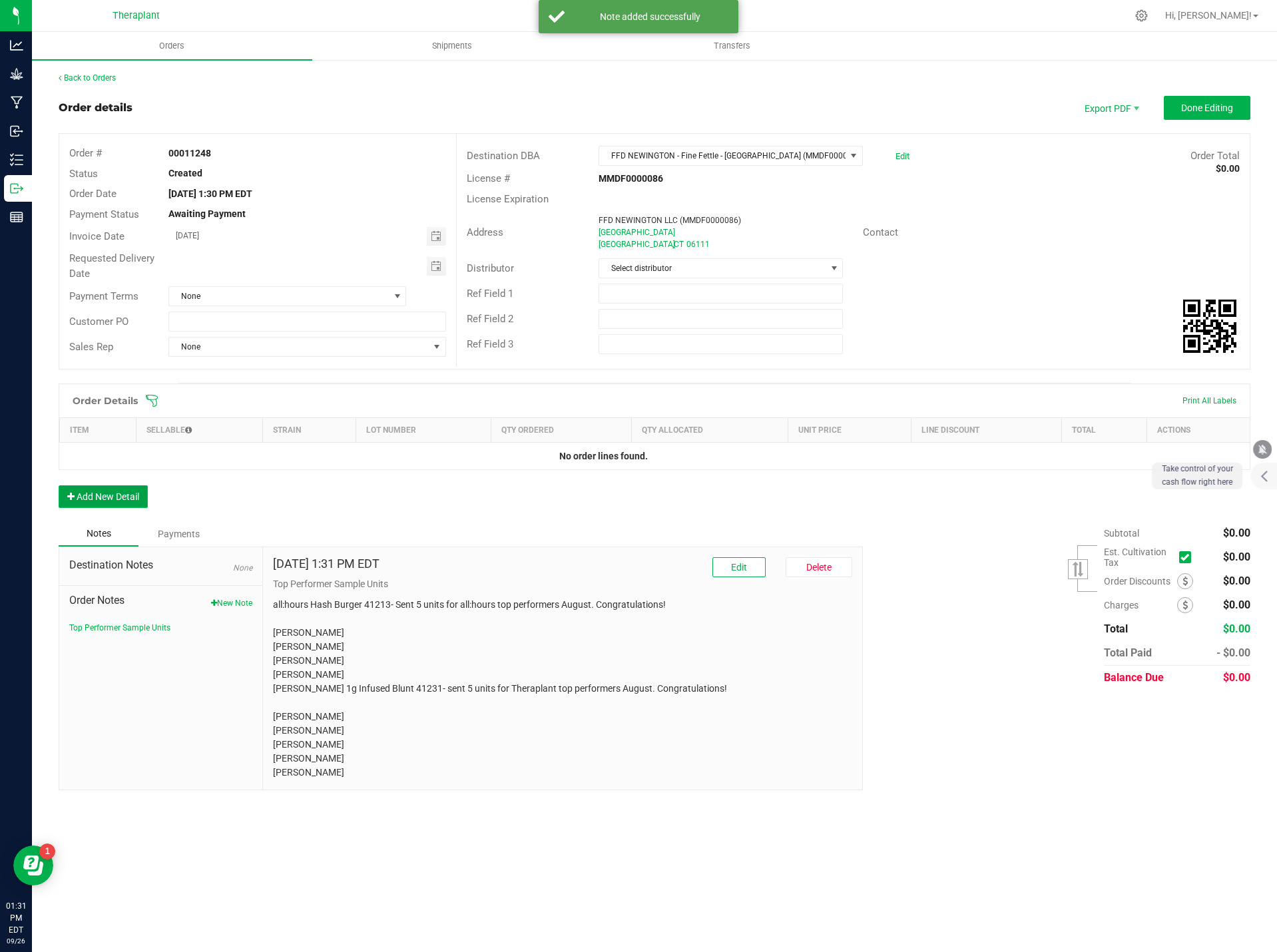
click at [107, 504] on button "Add New Detail" at bounding box center [103, 496] width 89 height 22
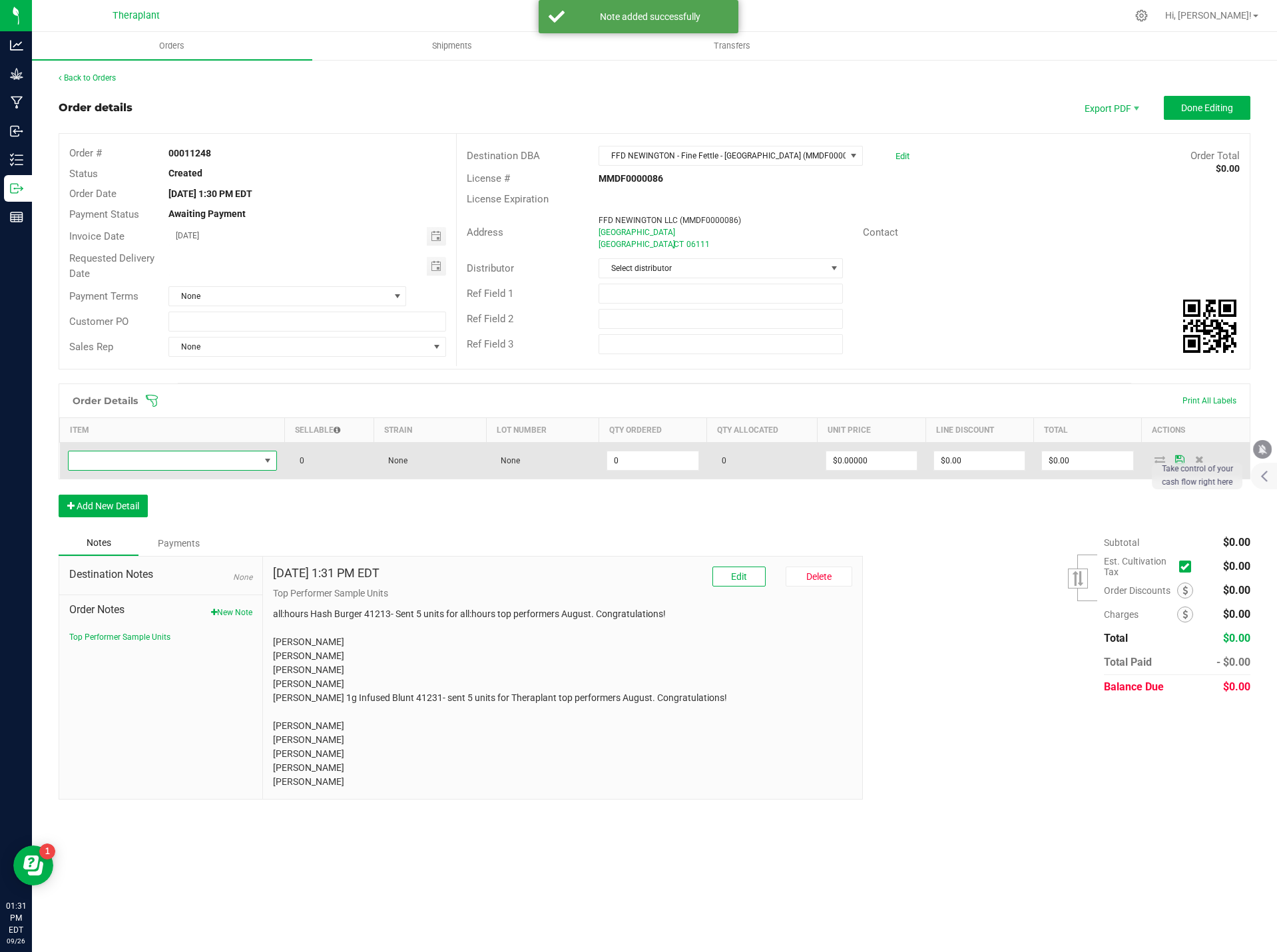
click at [134, 453] on span "NO DATA FOUND" at bounding box center [164, 460] width 191 height 18
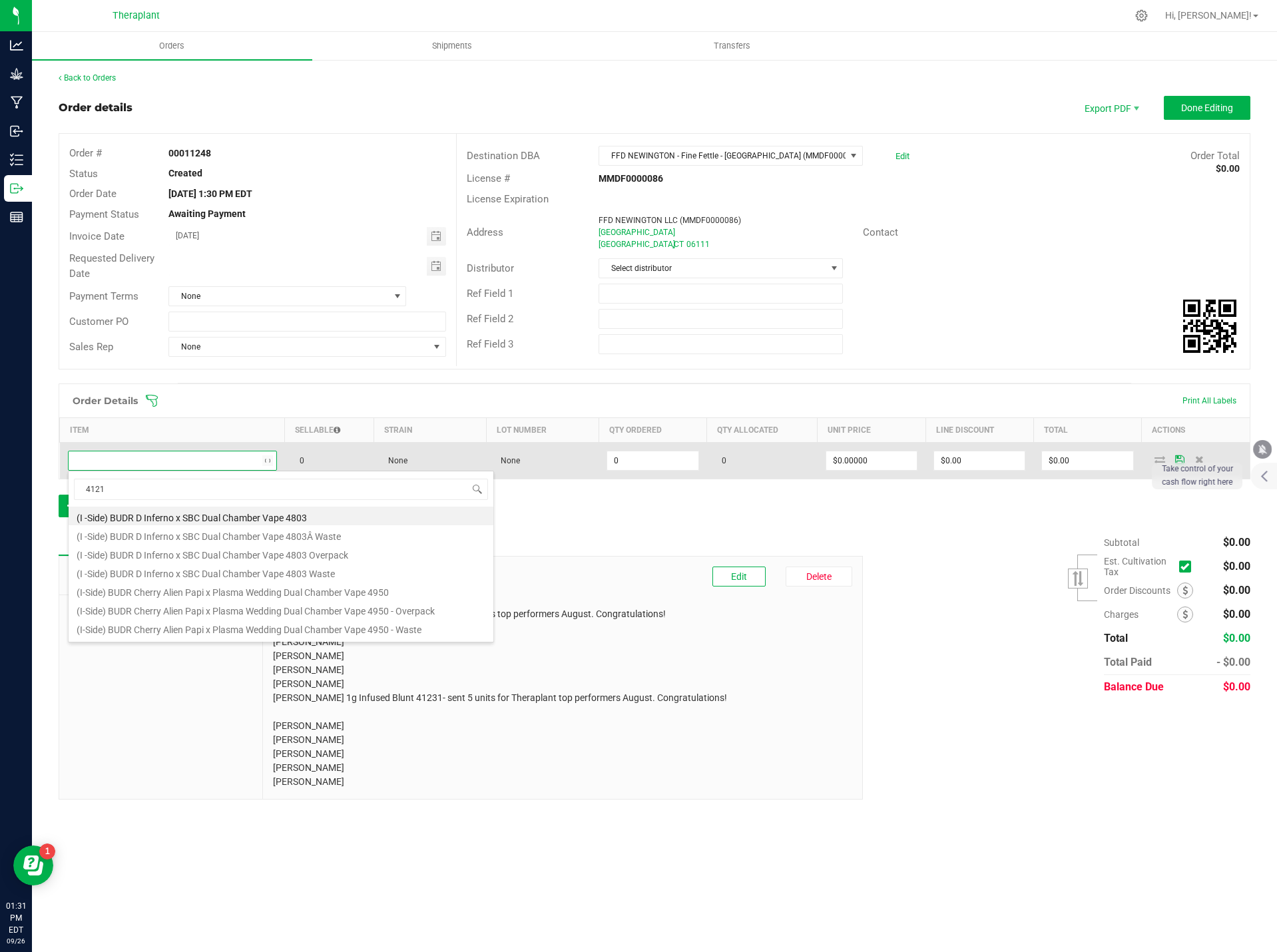
type input "41213"
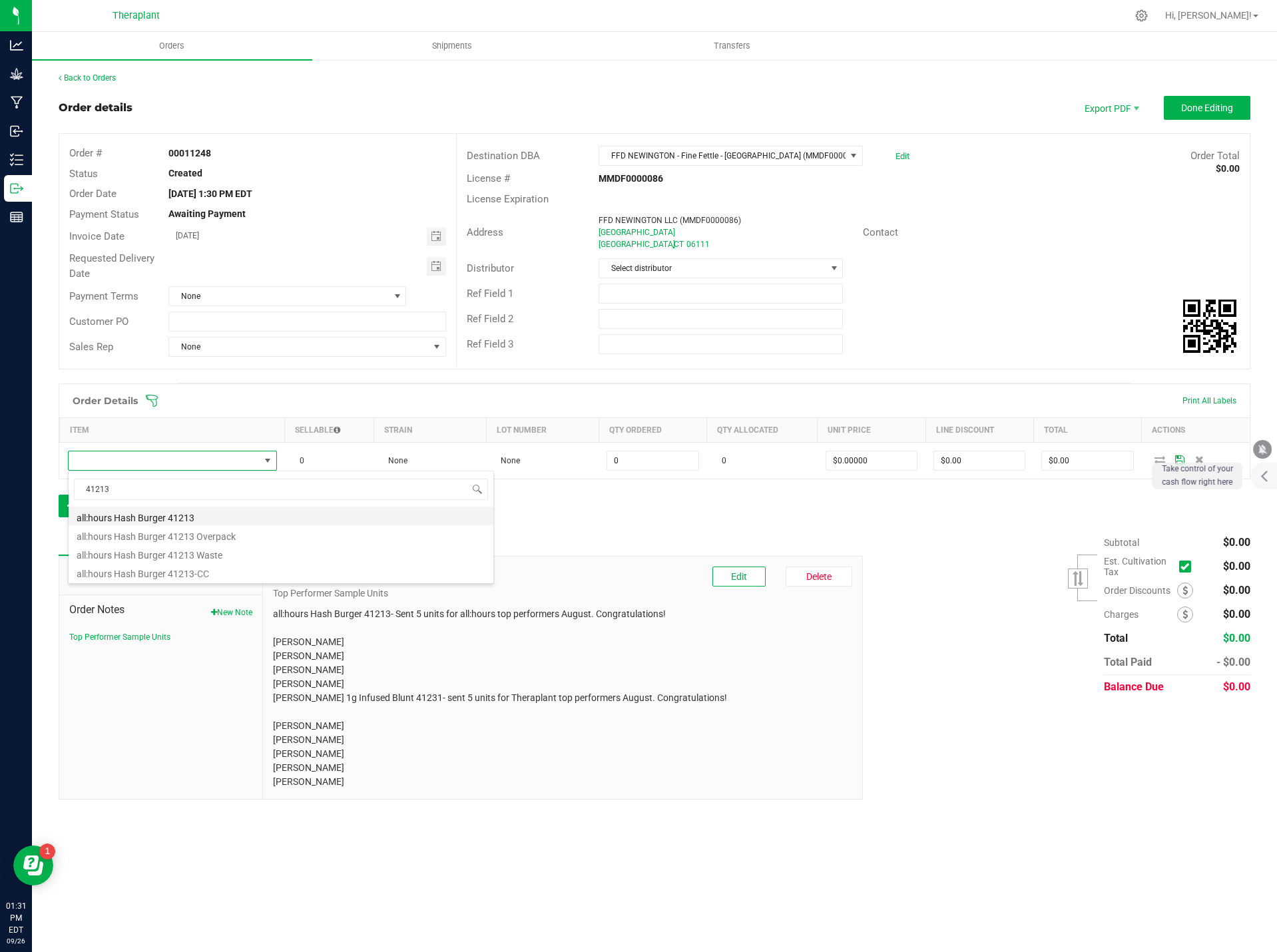
click at [200, 509] on li "all:hours Hash Burger 41213" at bounding box center [282, 516] width 425 height 18
type input "0 ea"
type input "$26.00000"
click at [148, 508] on button "Add New Detail" at bounding box center [103, 506] width 89 height 22
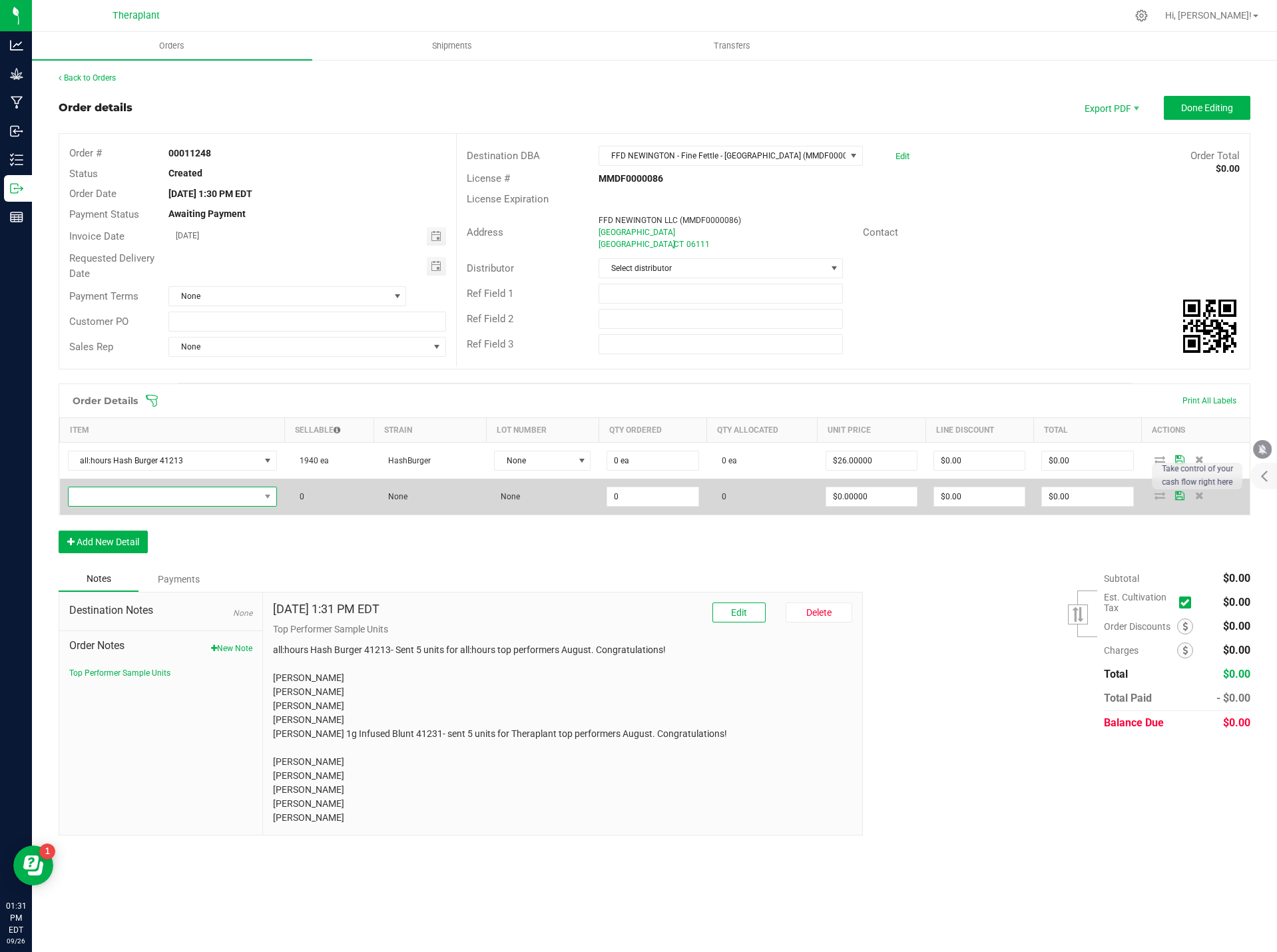
click at [155, 496] on span "NO DATA FOUND" at bounding box center [164, 496] width 191 height 18
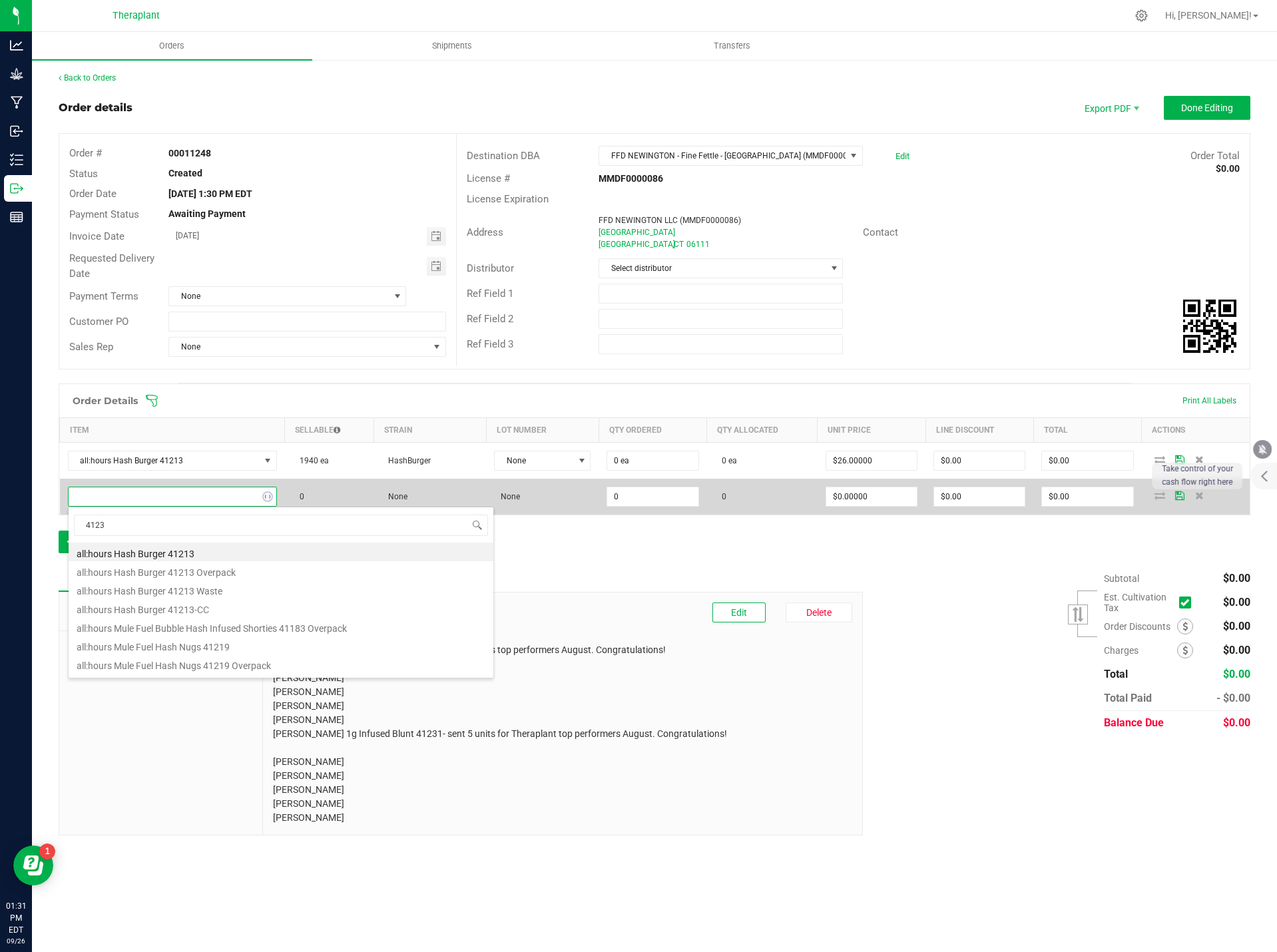
type input "41231"
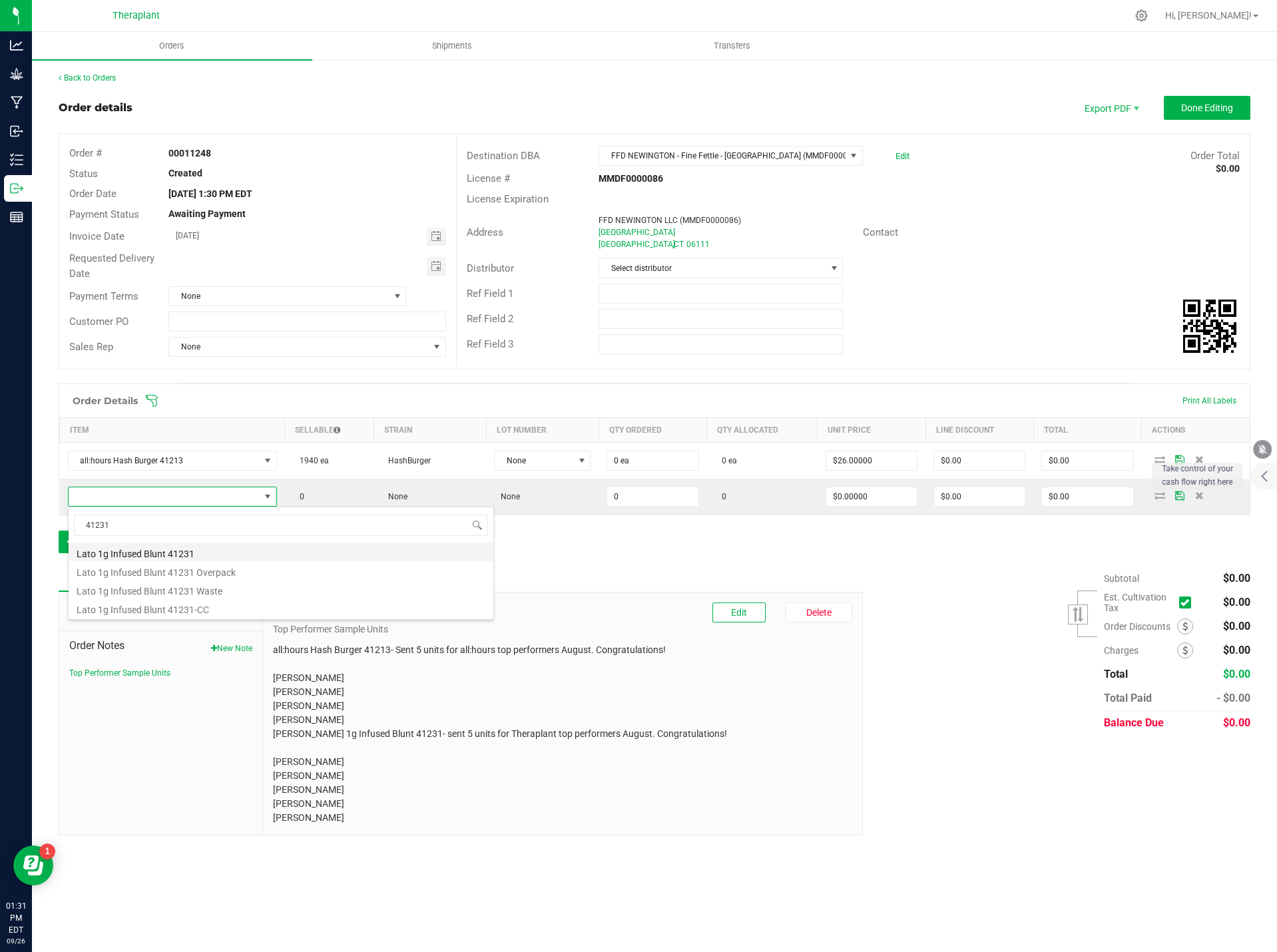
click at [189, 550] on li "Lato 1g Infused Blunt 41231" at bounding box center [282, 552] width 425 height 18
type input "0 ea"
type input "$14.50000"
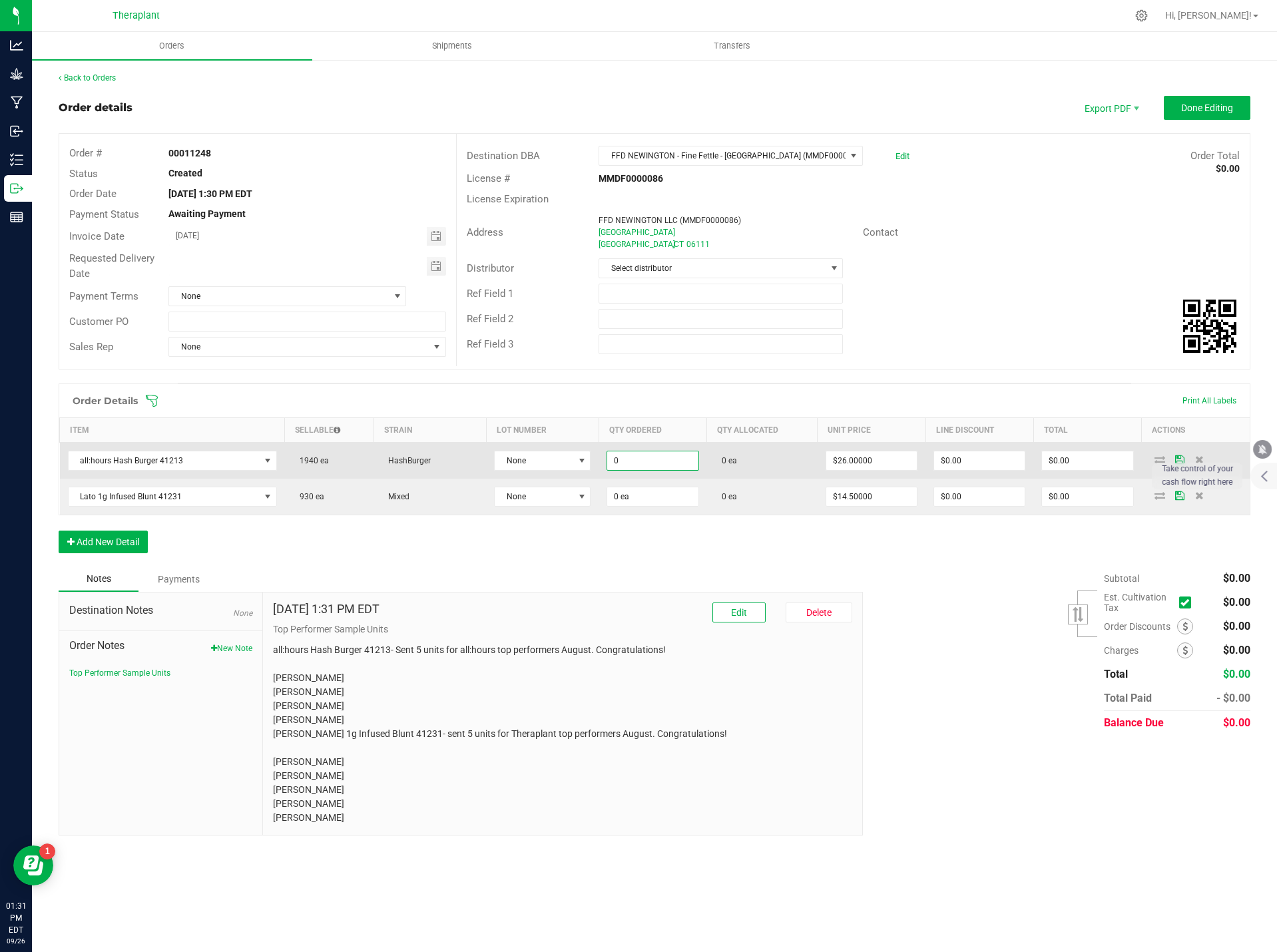
click at [626, 461] on input "0" at bounding box center [652, 460] width 91 height 18
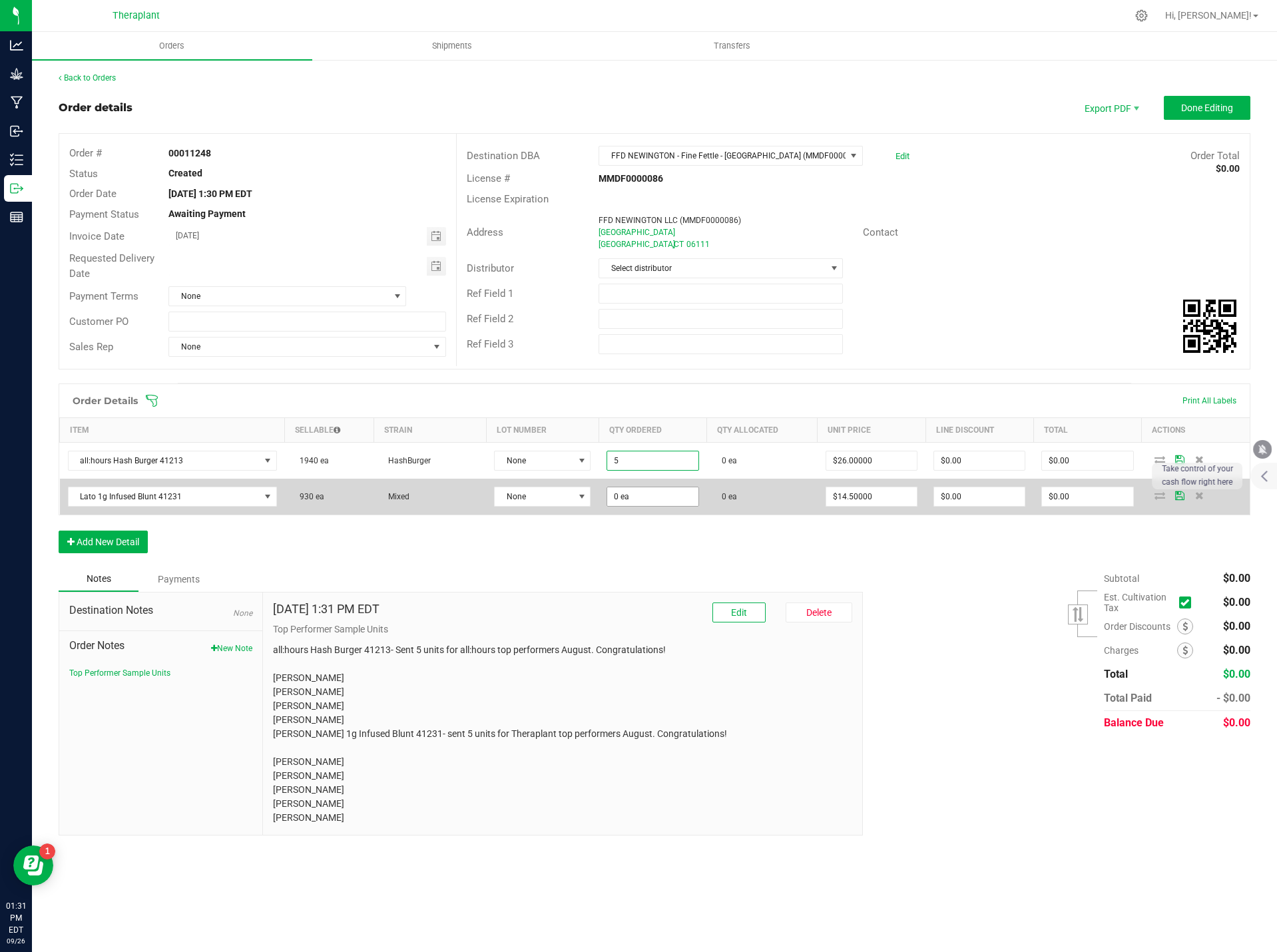
type input "5 ea"
type input "$130.00"
click at [635, 487] on span "0 ea" at bounding box center [652, 496] width 92 height 20
click at [633, 500] on input "0" at bounding box center [652, 496] width 91 height 18
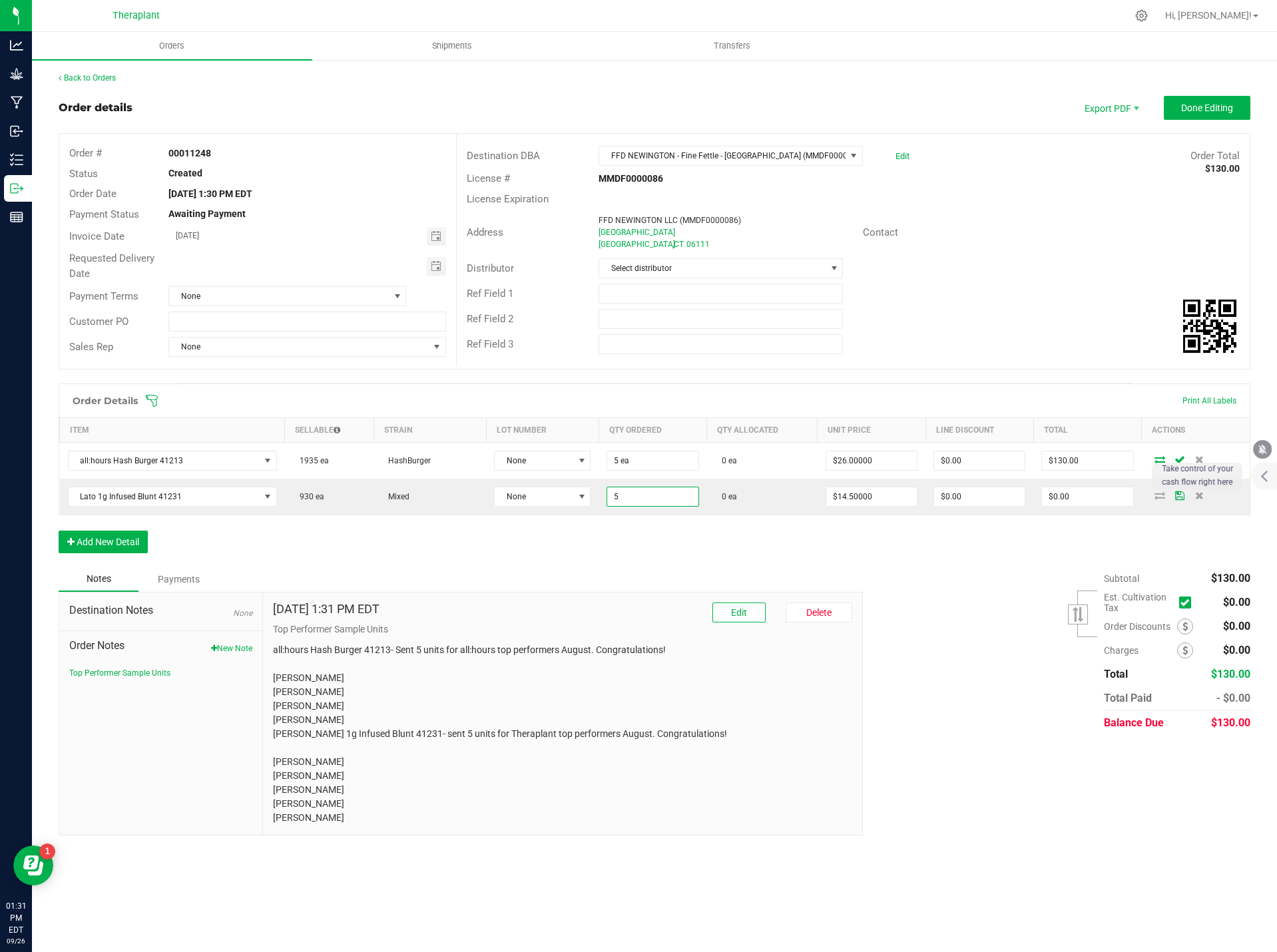
type input "5 ea"
type input "$72.50"
click at [651, 554] on div "Order Details Print All Labels Item Sellable Strain Lot Number Qty Ordered Qty …" at bounding box center [655, 475] width 1192 height 183
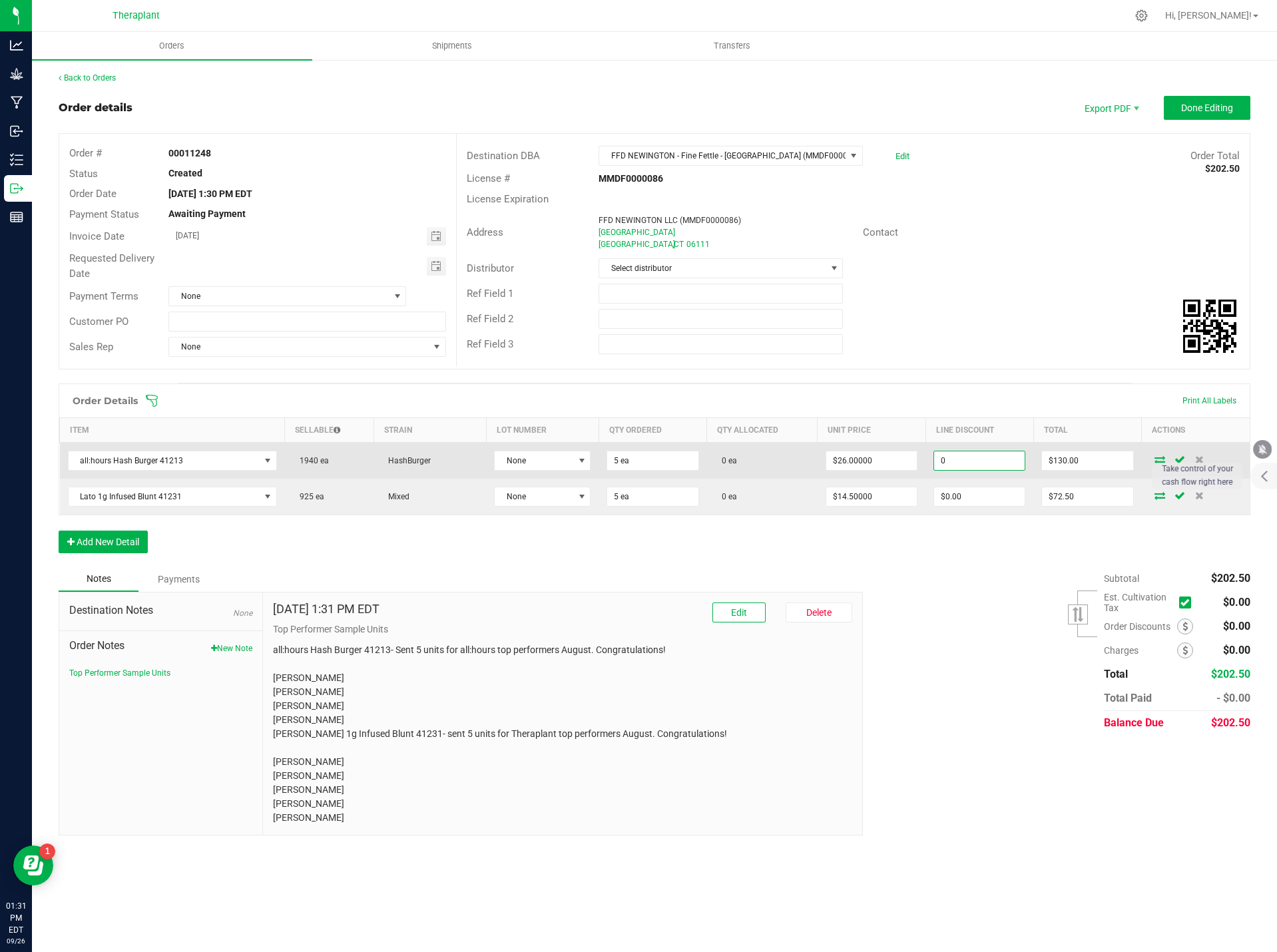
click at [988, 465] on input "0" at bounding box center [979, 460] width 91 height 18
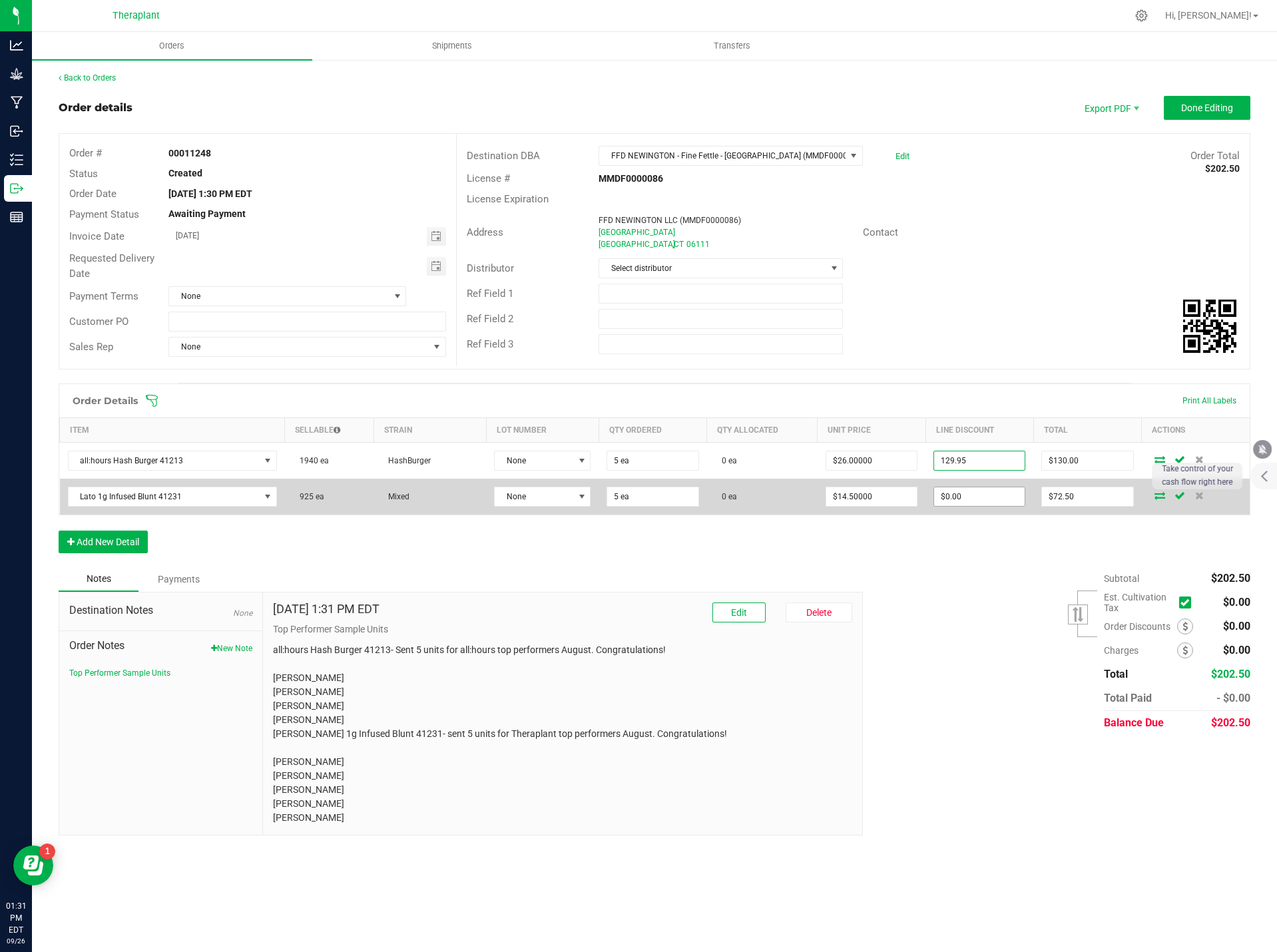
type input "$129.95"
type input "$0.05"
click at [991, 495] on input "0" at bounding box center [979, 496] width 91 height 18
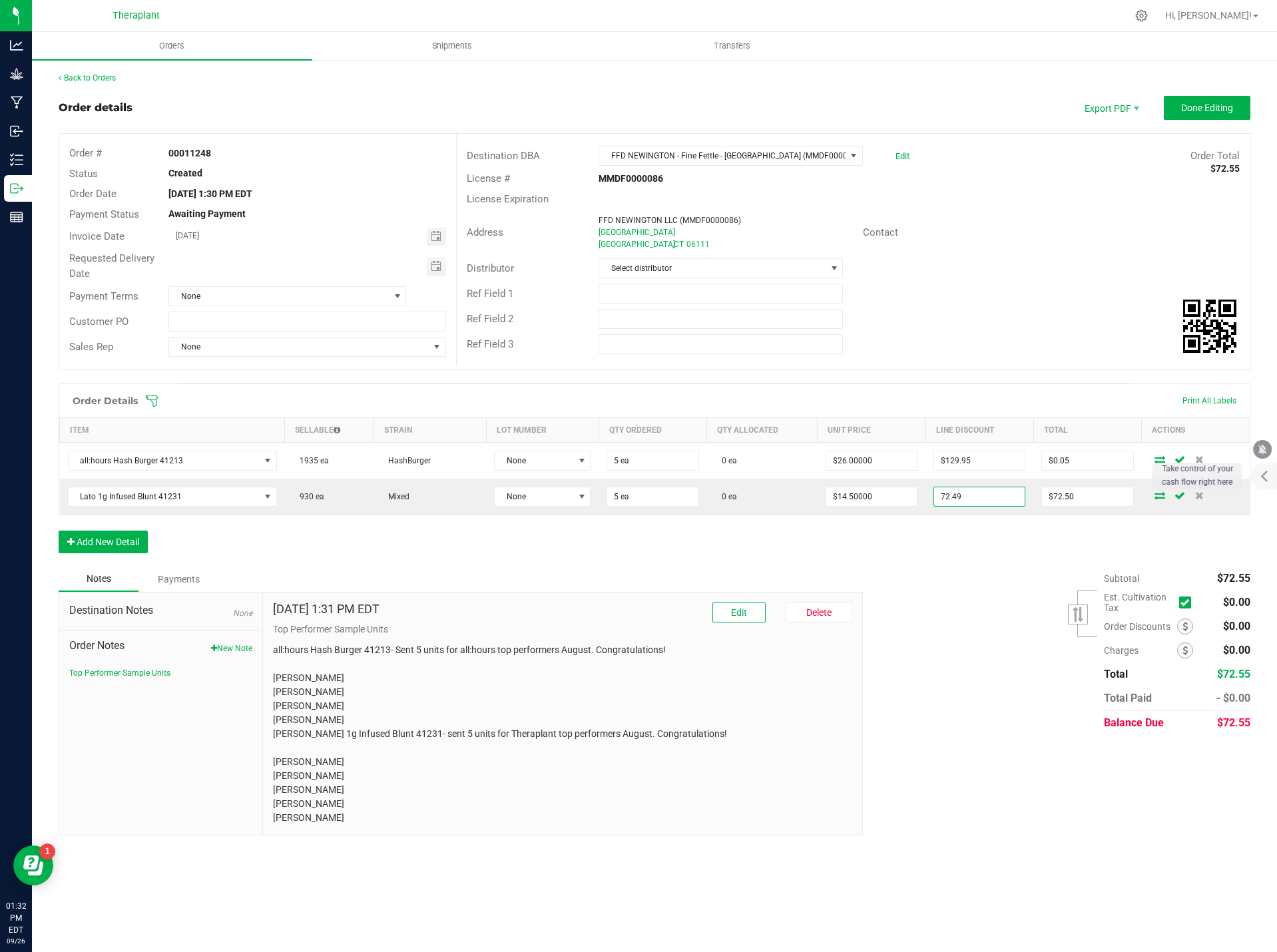
type input "$72.49"
type input "$0.01"
click at [996, 554] on div "Order Details Print All Labels Item Sellable Strain Lot Number Qty Ordered Qty …" at bounding box center [655, 475] width 1192 height 183
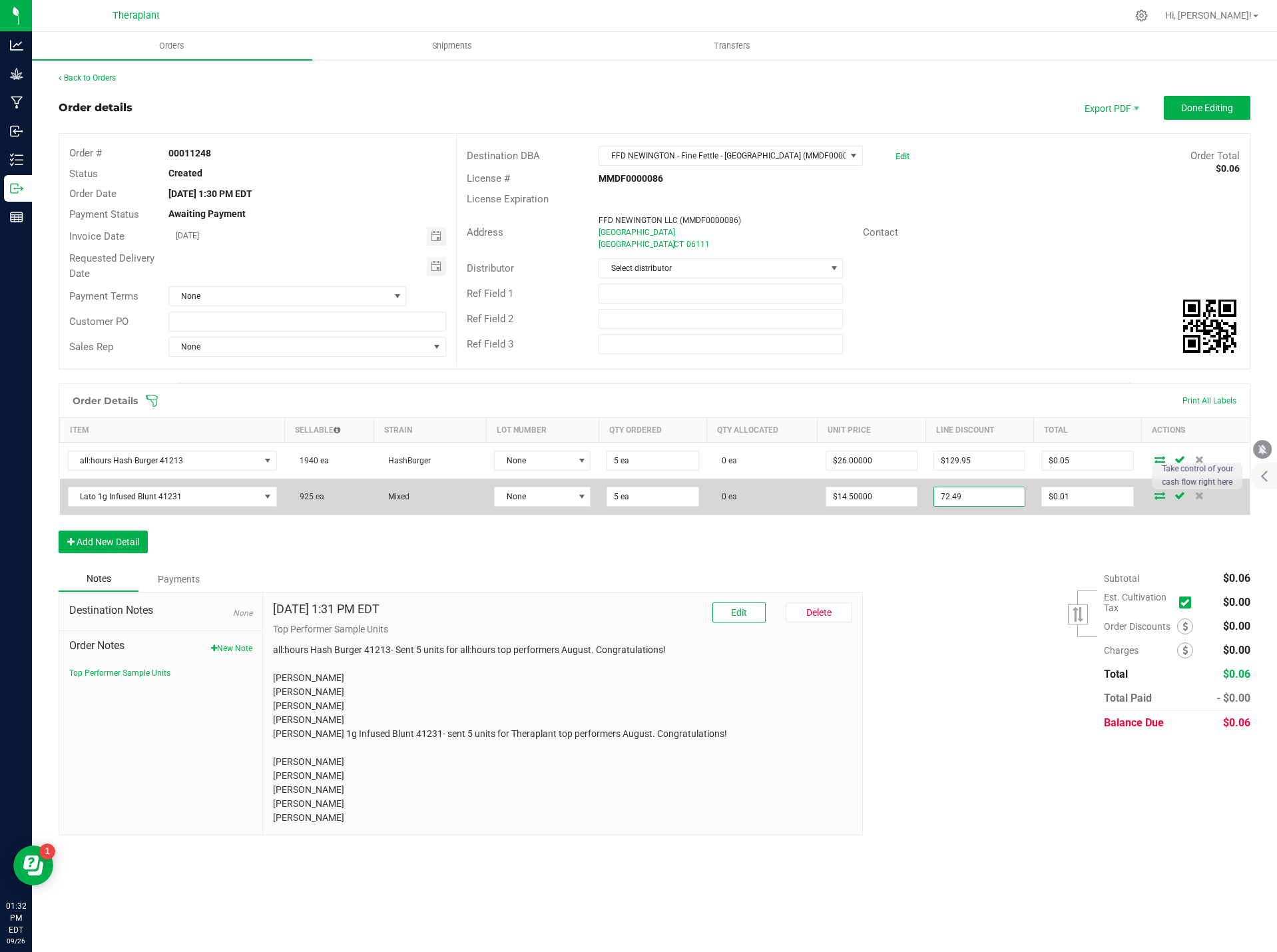
click at [987, 497] on input "72.49" at bounding box center [979, 496] width 91 height 18
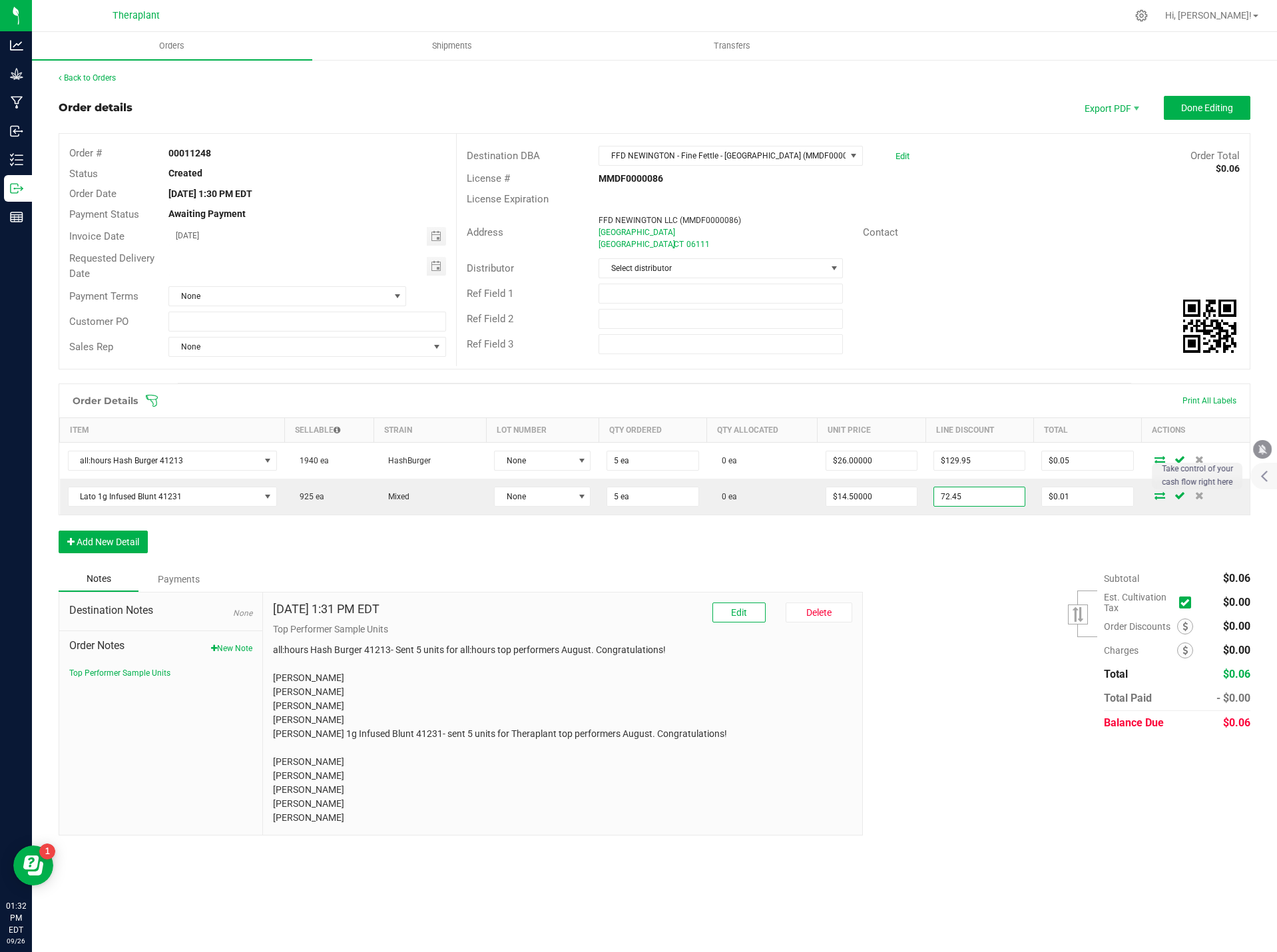
type input "$72.45"
type input "$0.05"
click at [955, 582] on div "Subtotal $0.06 Est. Cultivation Tax" at bounding box center [1052, 651] width 398 height 168
click at [1220, 104] on span "Done Editing" at bounding box center [1207, 107] width 52 height 10
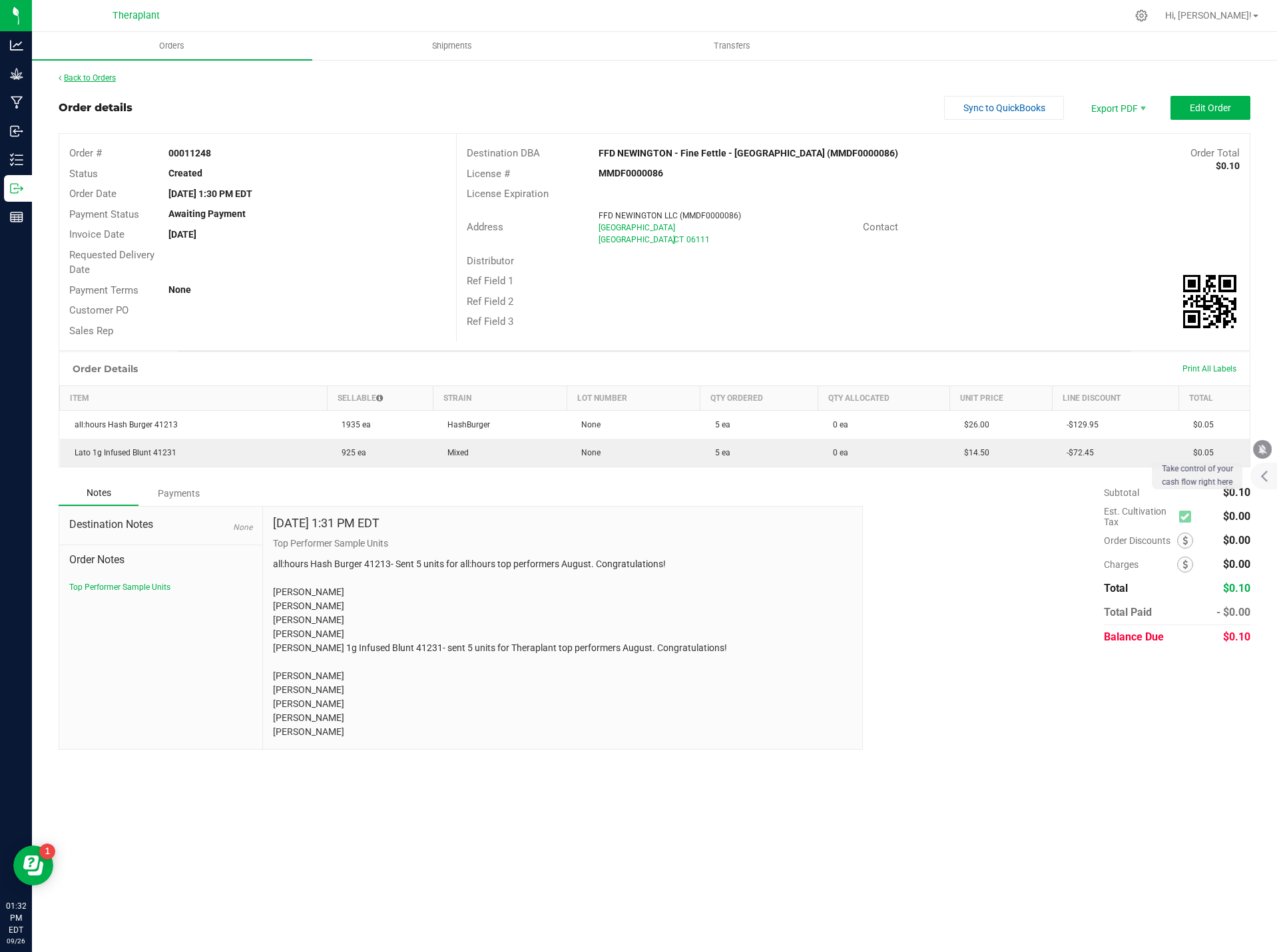
click at [96, 80] on link "Back to Orders" at bounding box center [87, 78] width 57 height 10
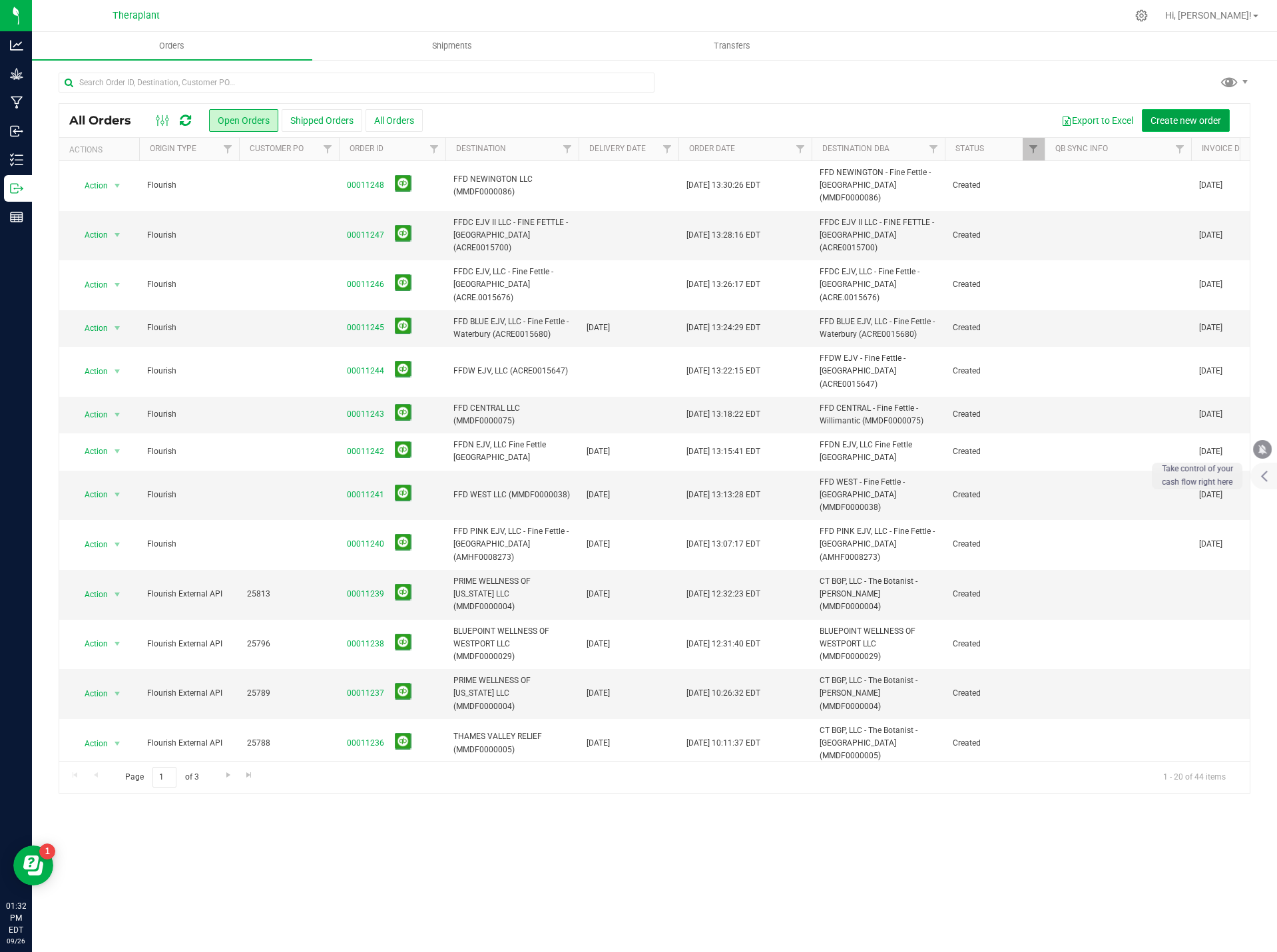
click at [1207, 127] on button "Create new order" at bounding box center [1186, 120] width 88 height 22
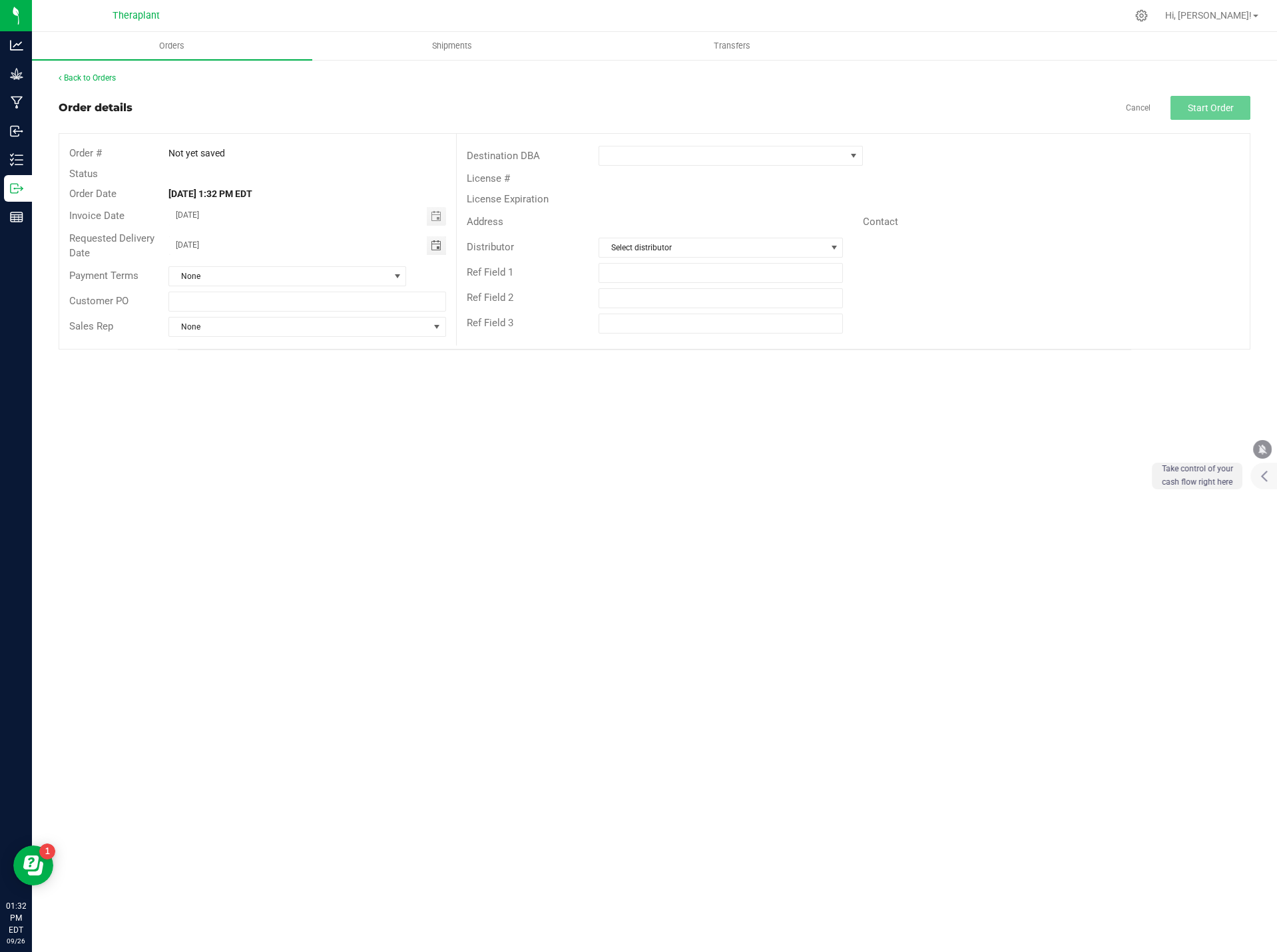
drag, startPoint x: 261, startPoint y: 245, endPoint x: 116, endPoint y: 241, distance: 145.1
click at [116, 241] on div "Requested Delivery Date [DATE]" at bounding box center [257, 246] width 397 height 35
type input "month/day/year"
click at [688, 156] on span at bounding box center [722, 156] width 245 height 18
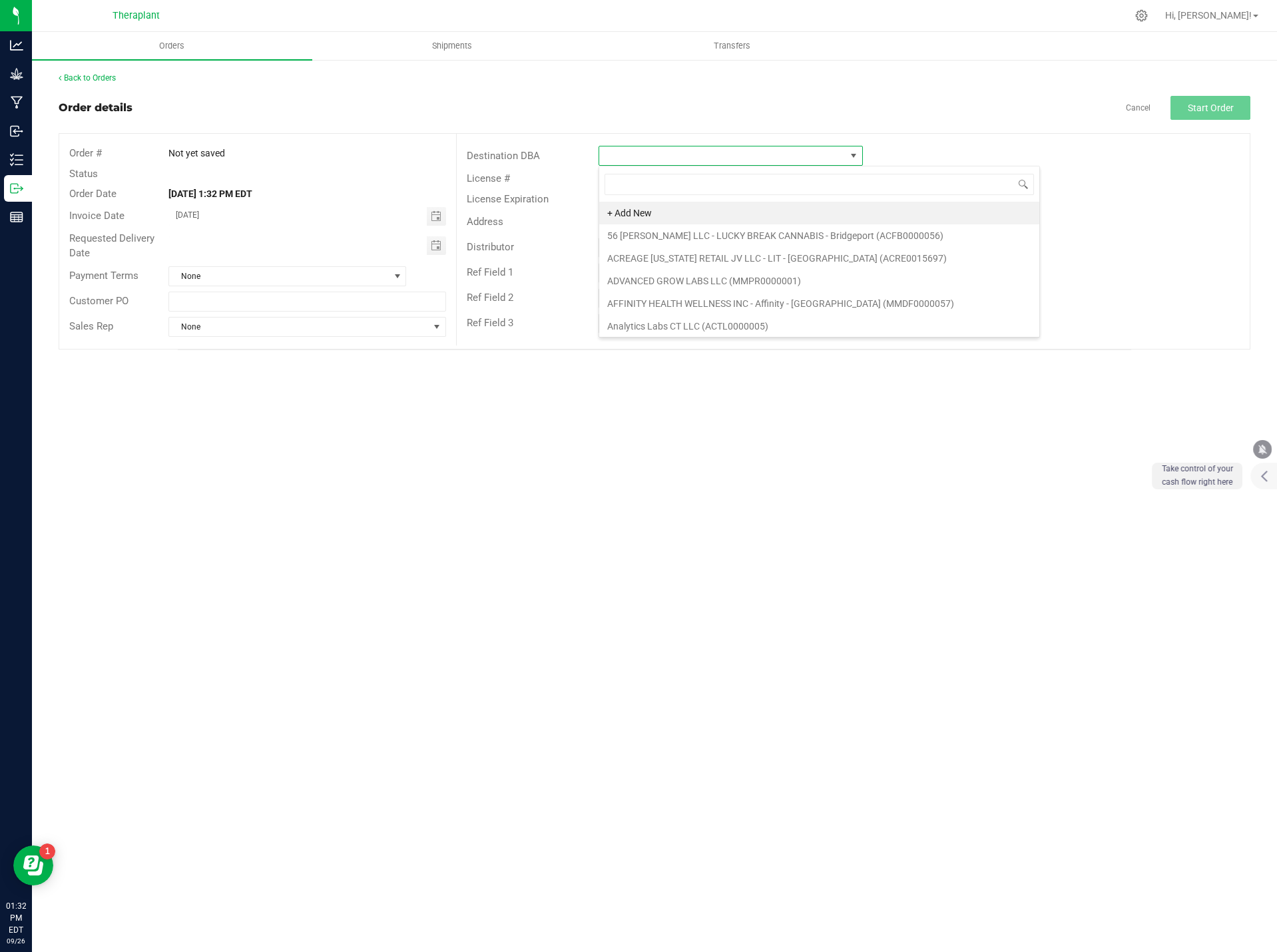
scroll to position [20, 265]
type input "lit"
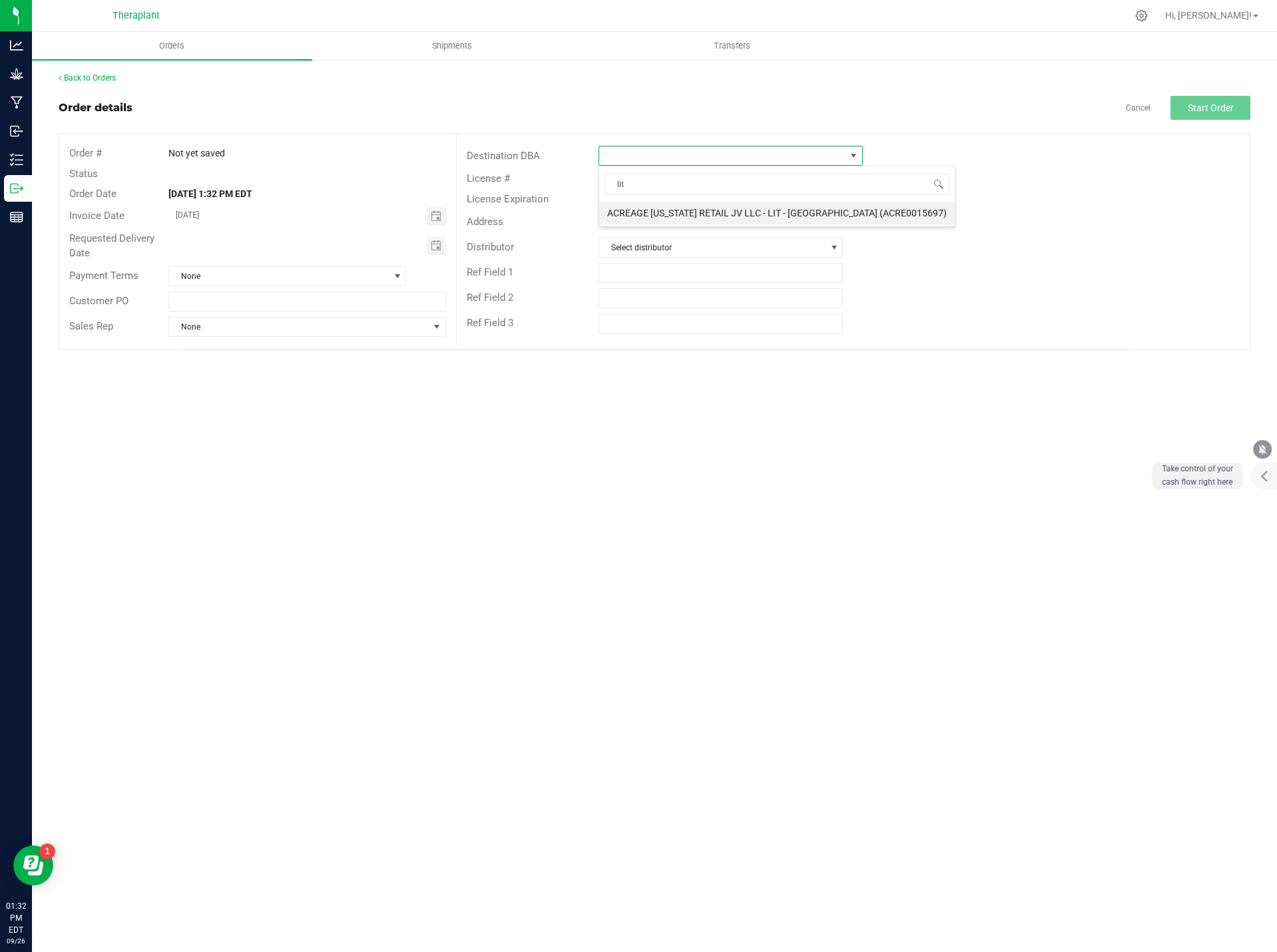
click at [754, 206] on li "ACREAGE [US_STATE] RETAIL JV LLC - LIT - [GEOGRAPHIC_DATA] (ACRE0015697)" at bounding box center [776, 213] width 355 height 22
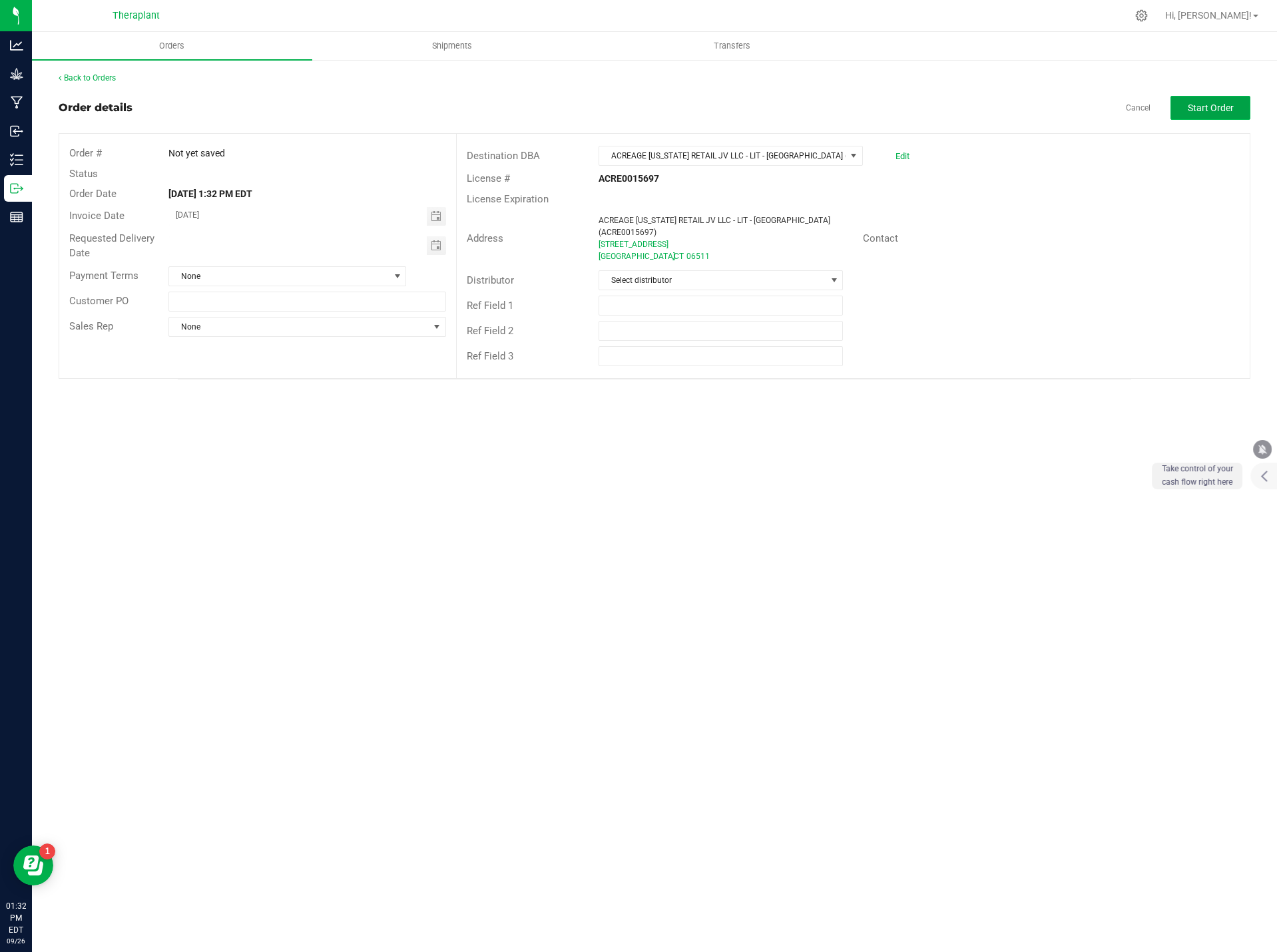
click at [1199, 105] on span "Start Order" at bounding box center [1210, 107] width 46 height 10
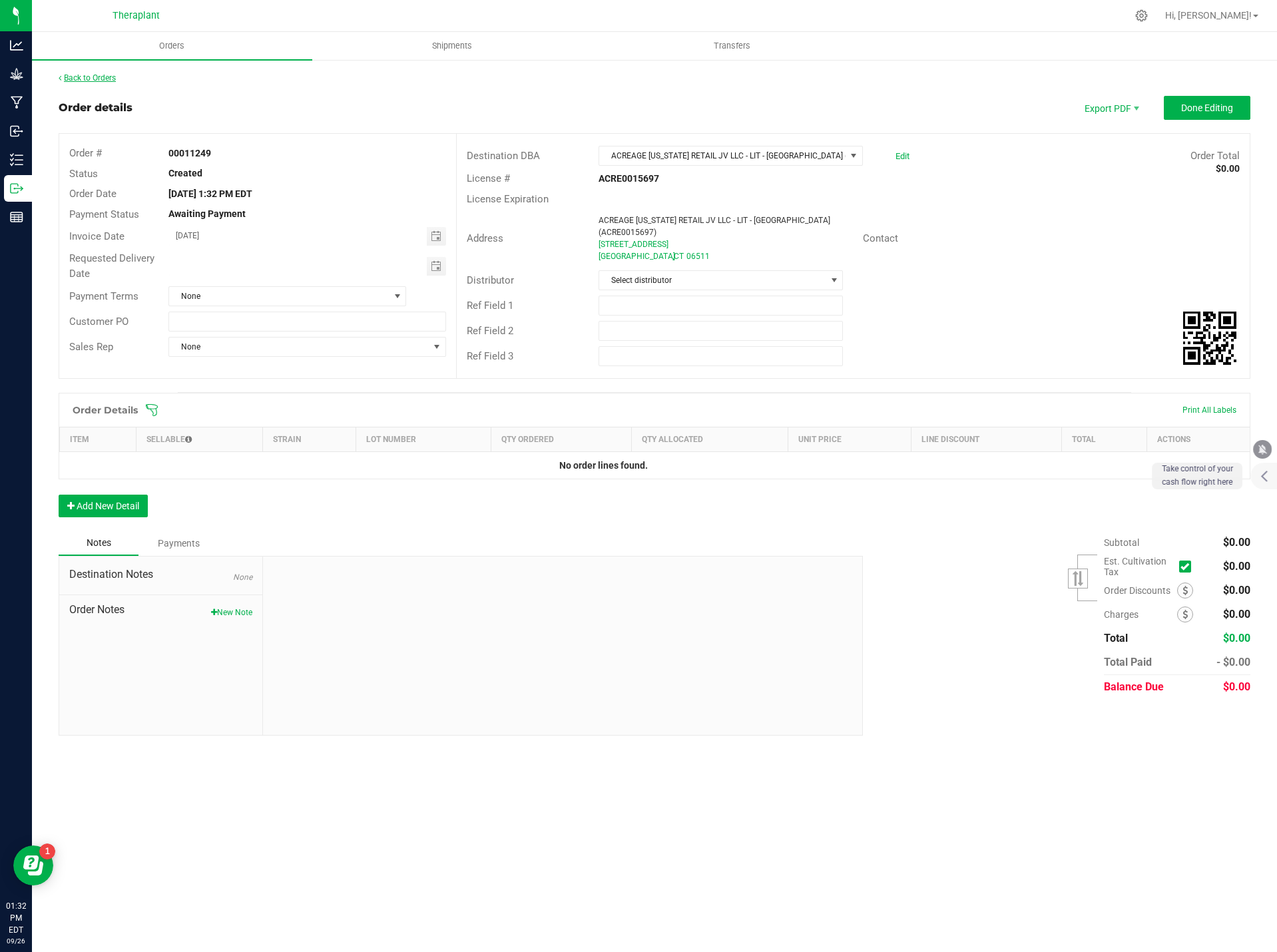
click at [107, 75] on link "Back to Orders" at bounding box center [87, 78] width 57 height 10
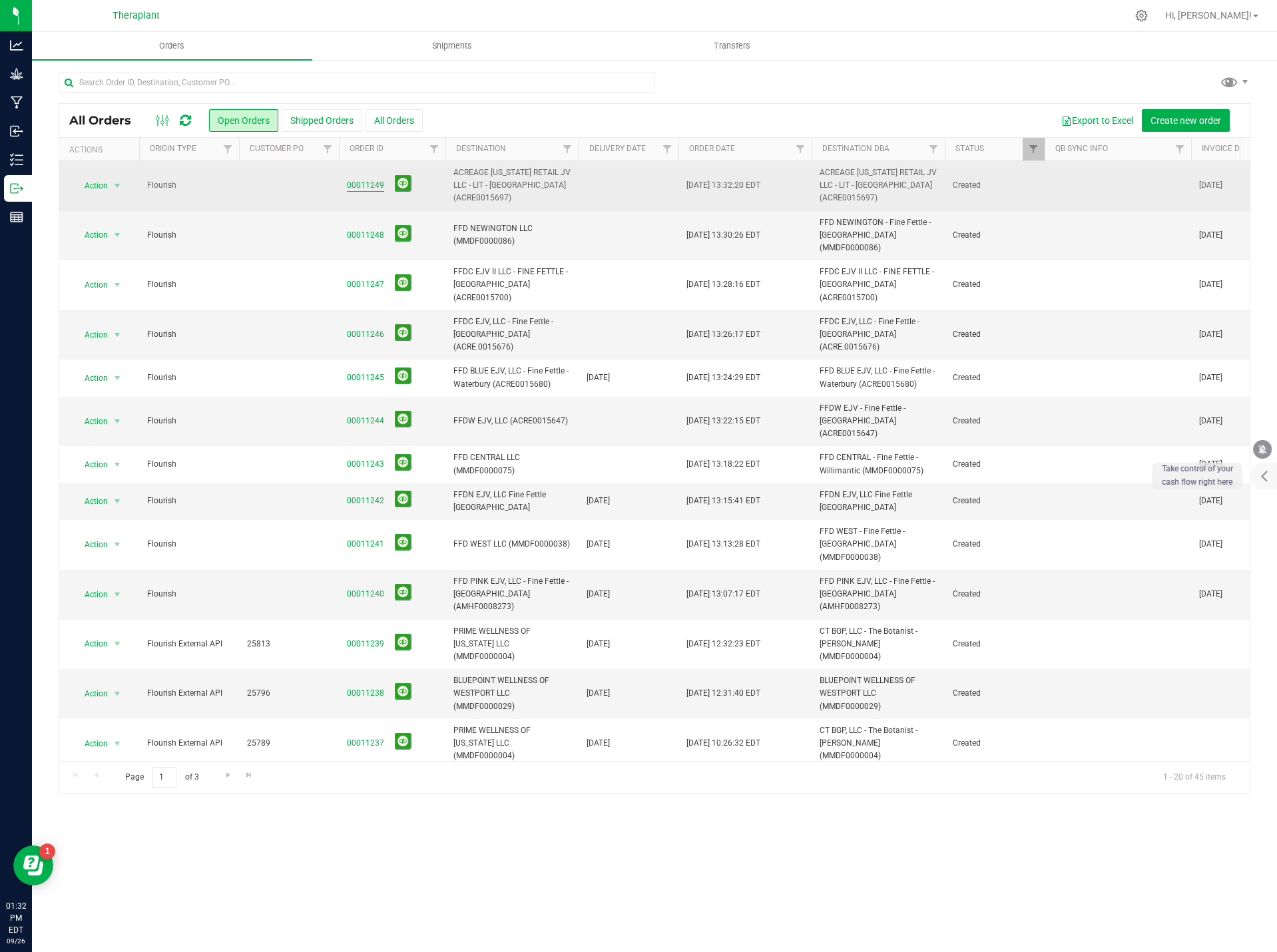
click at [363, 182] on link "00011249" at bounding box center [366, 185] width 37 height 13
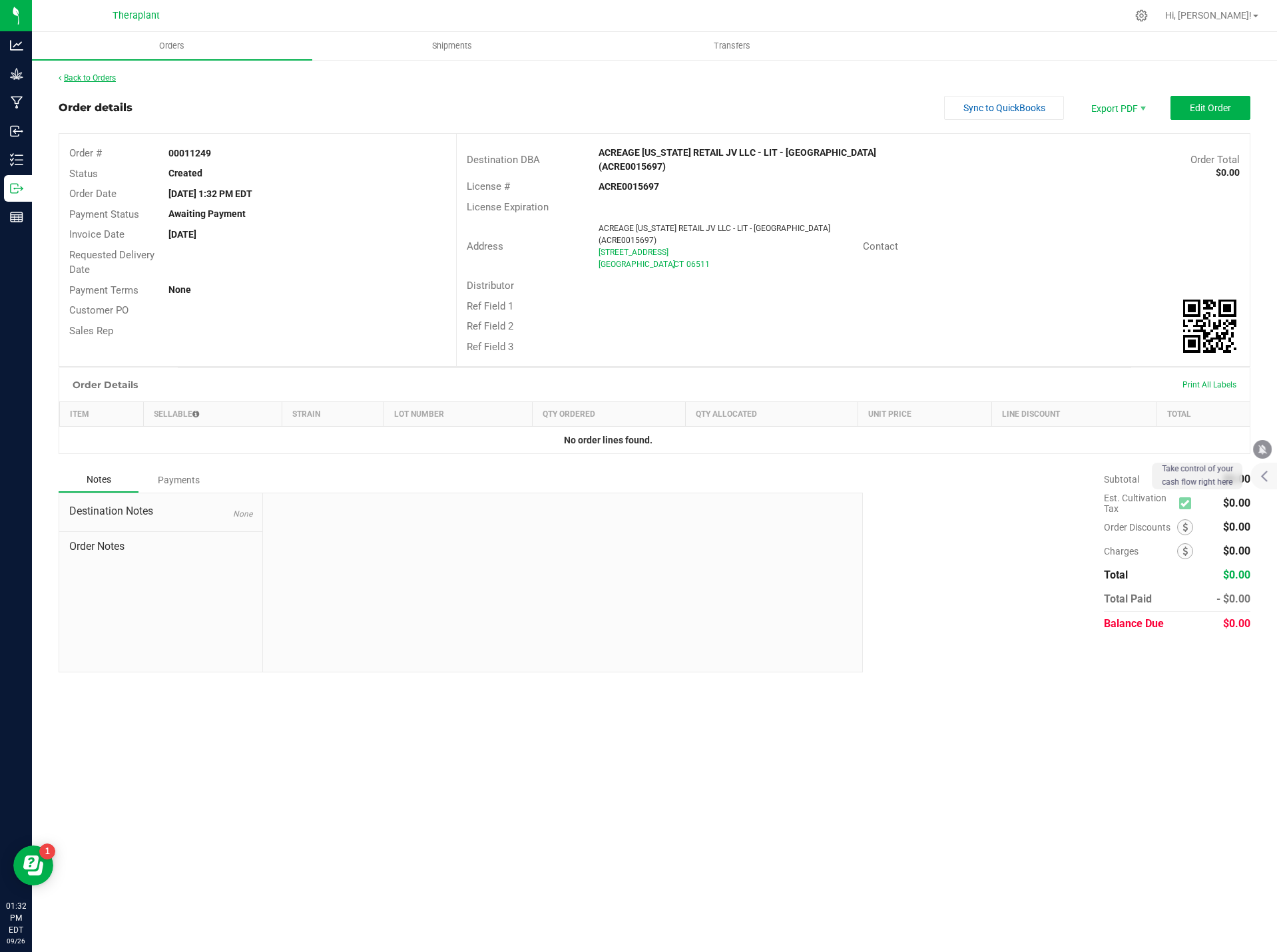
click at [89, 74] on link "Back to Orders" at bounding box center [87, 78] width 57 height 10
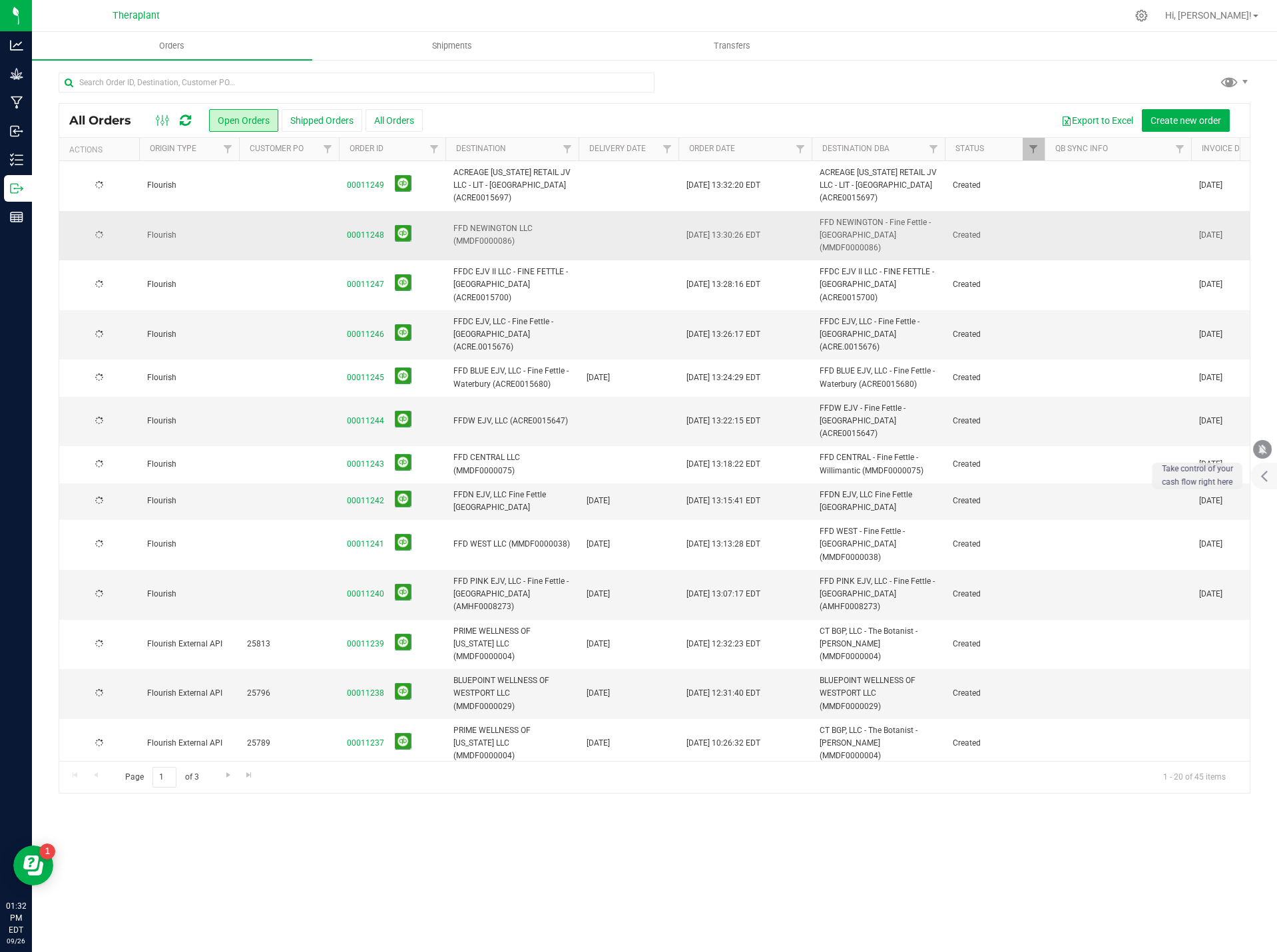
click at [338, 228] on td at bounding box center [289, 236] width 100 height 50
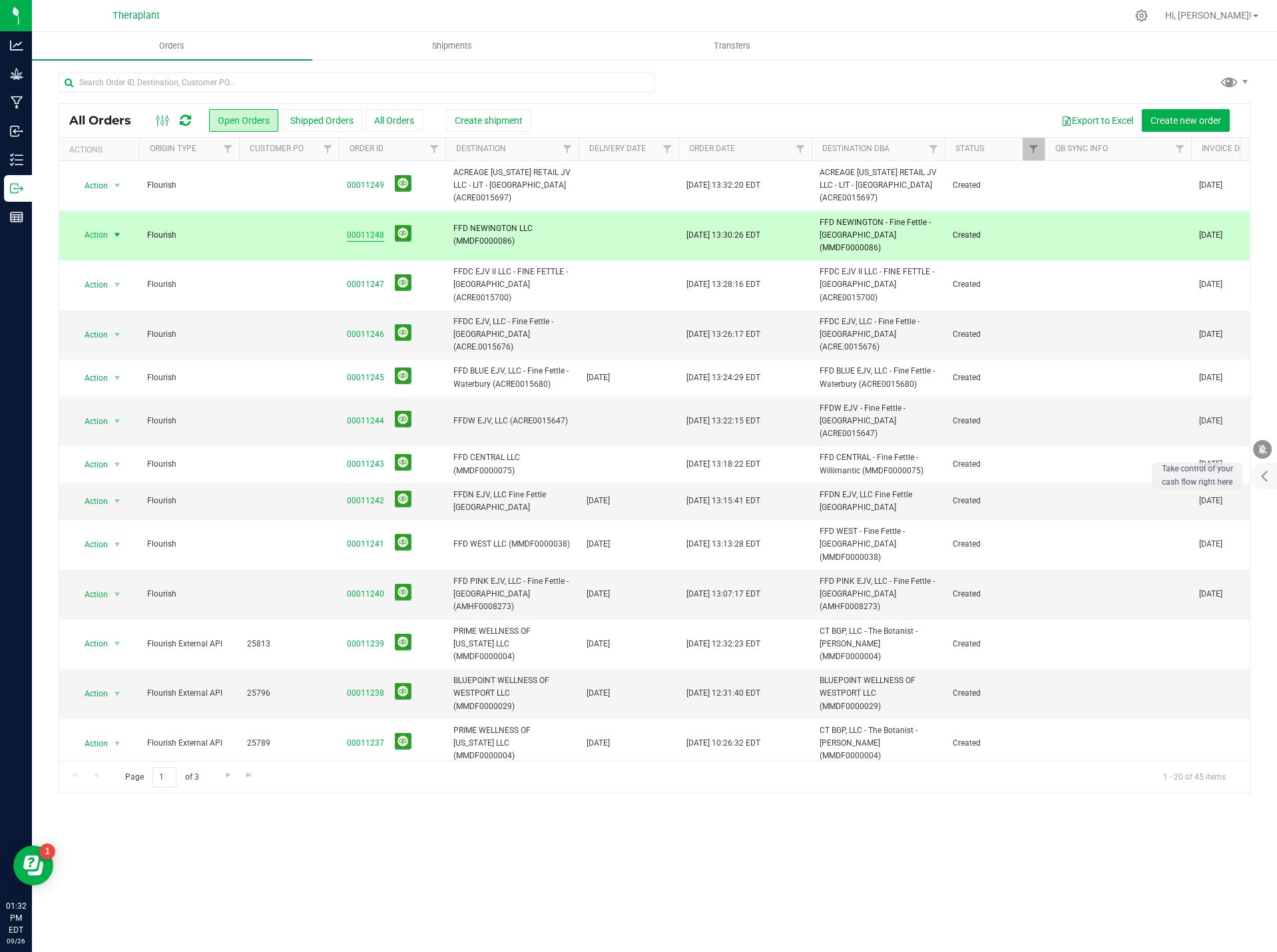
click at [361, 229] on link "00011248" at bounding box center [366, 236] width 37 height 13
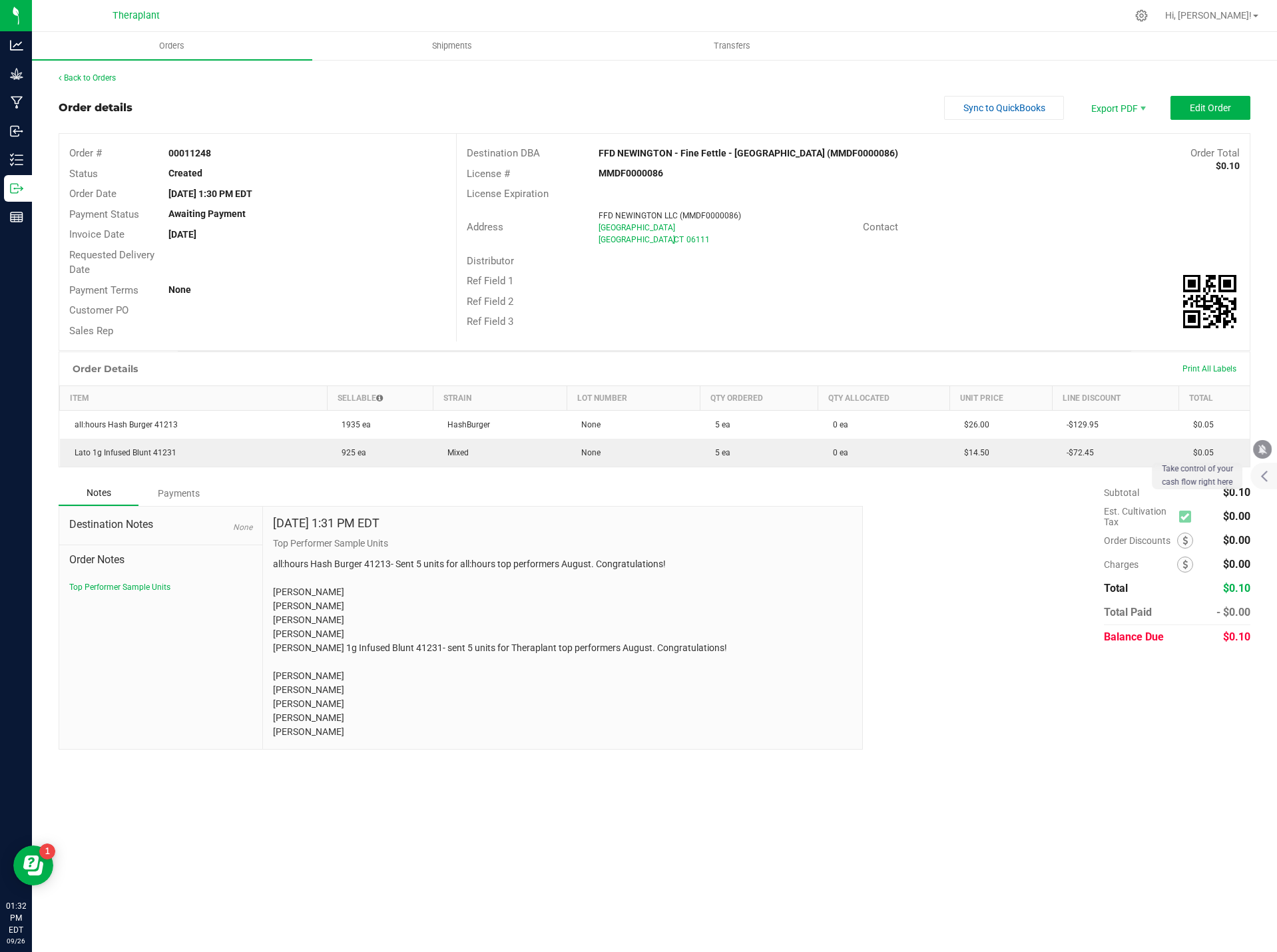
drag, startPoint x: 351, startPoint y: 759, endPoint x: 265, endPoint y: 562, distance: 215.0
click at [265, 562] on div "[DATE] 1:31 PM EDT Top Performer Sample Units all:hours Hash Burger 41213- Sent…" at bounding box center [563, 628] width 600 height 242
click at [83, 89] on div "Back to Orders Order details Sync to QuickBooks Export PDF Edit Order Order # 0…" at bounding box center [655, 411] width 1192 height 678
click at [87, 83] on div "Back to Orders" at bounding box center [655, 78] width 1192 height 12
click at [89, 75] on link "Back to Orders" at bounding box center [87, 78] width 57 height 10
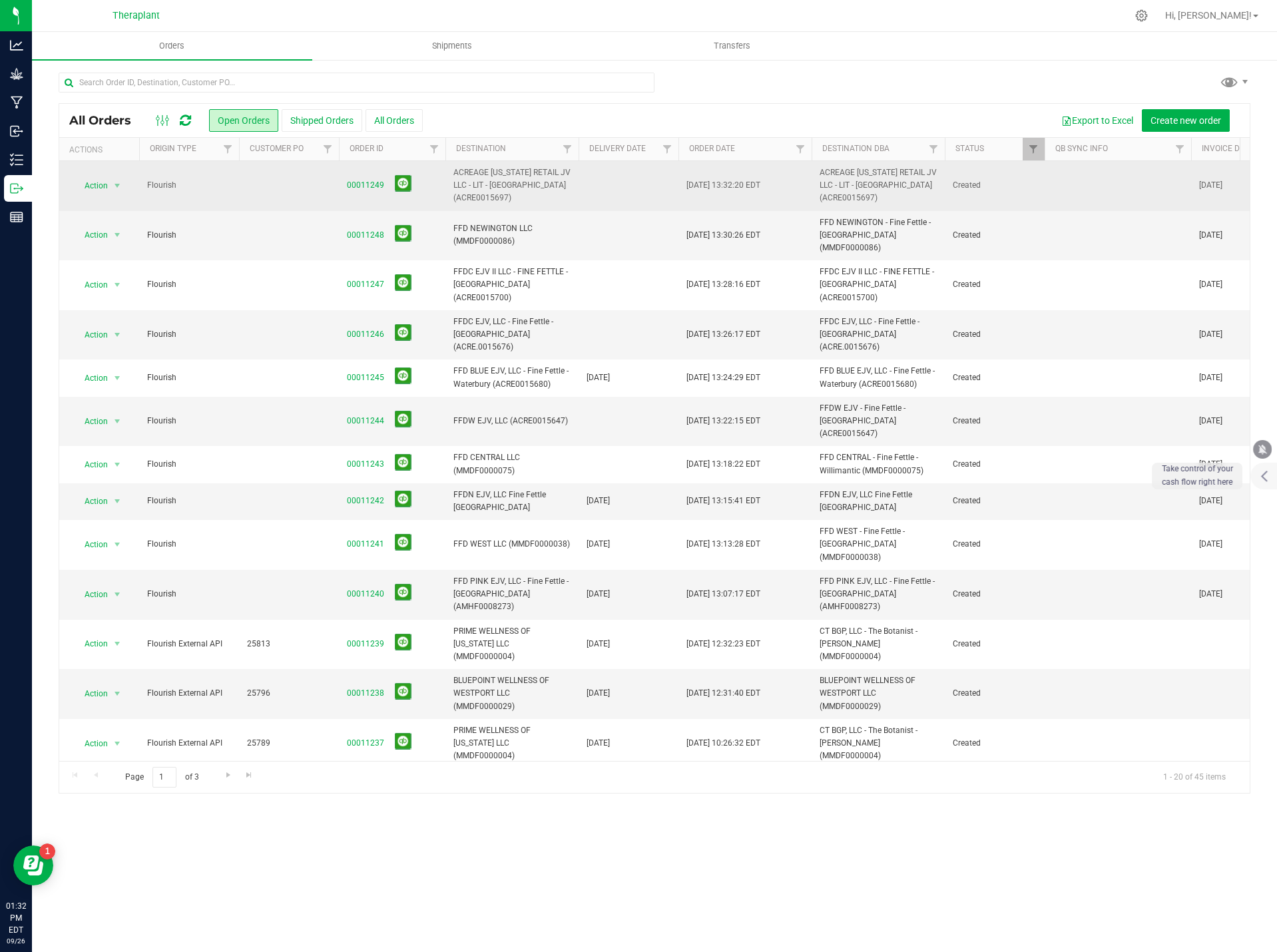
click at [344, 183] on td "00011249" at bounding box center [392, 186] width 107 height 50
click at [352, 182] on link "00011249" at bounding box center [366, 185] width 37 height 13
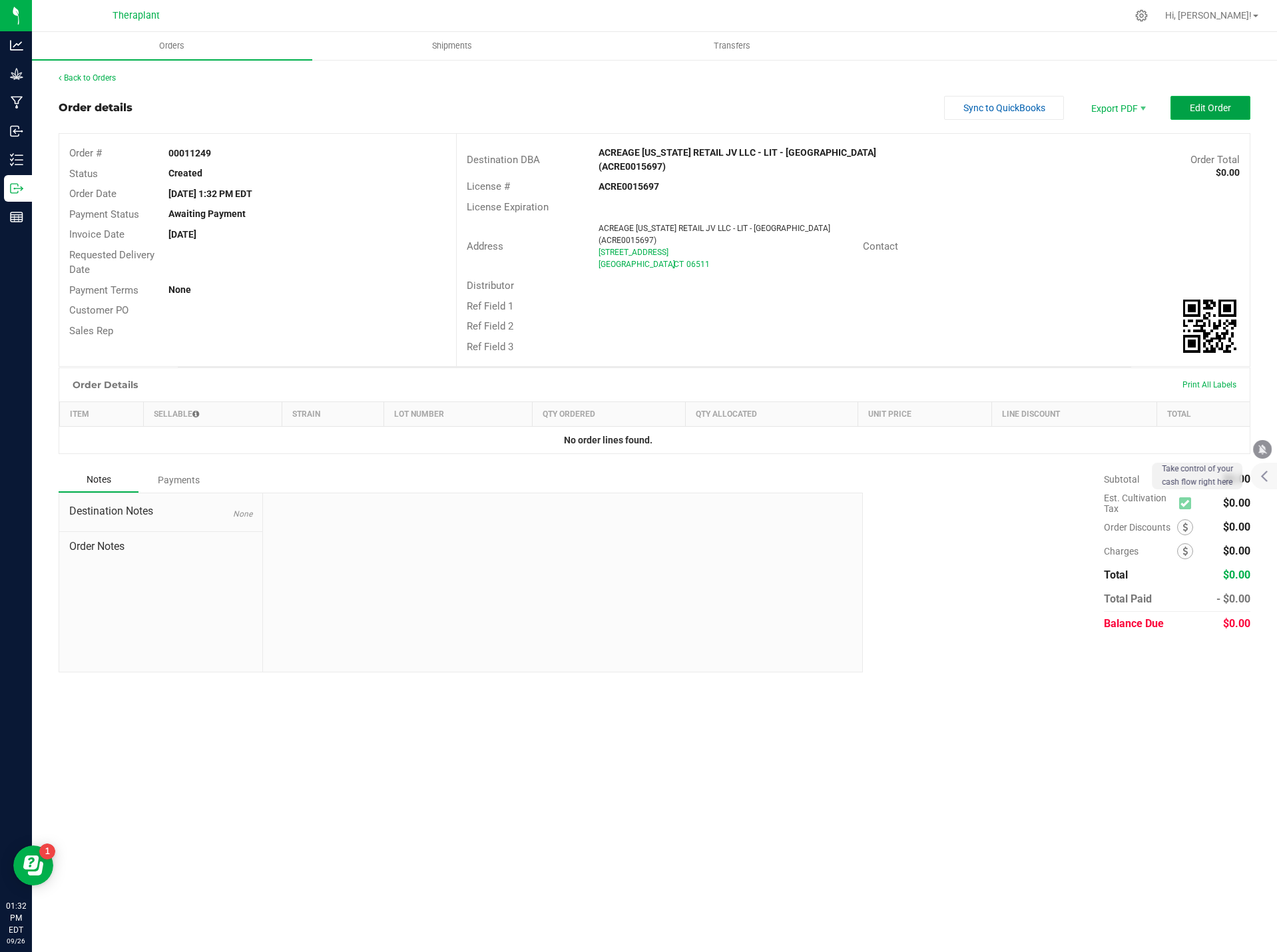
click at [1203, 106] on span "Edit Order" at bounding box center [1210, 107] width 41 height 10
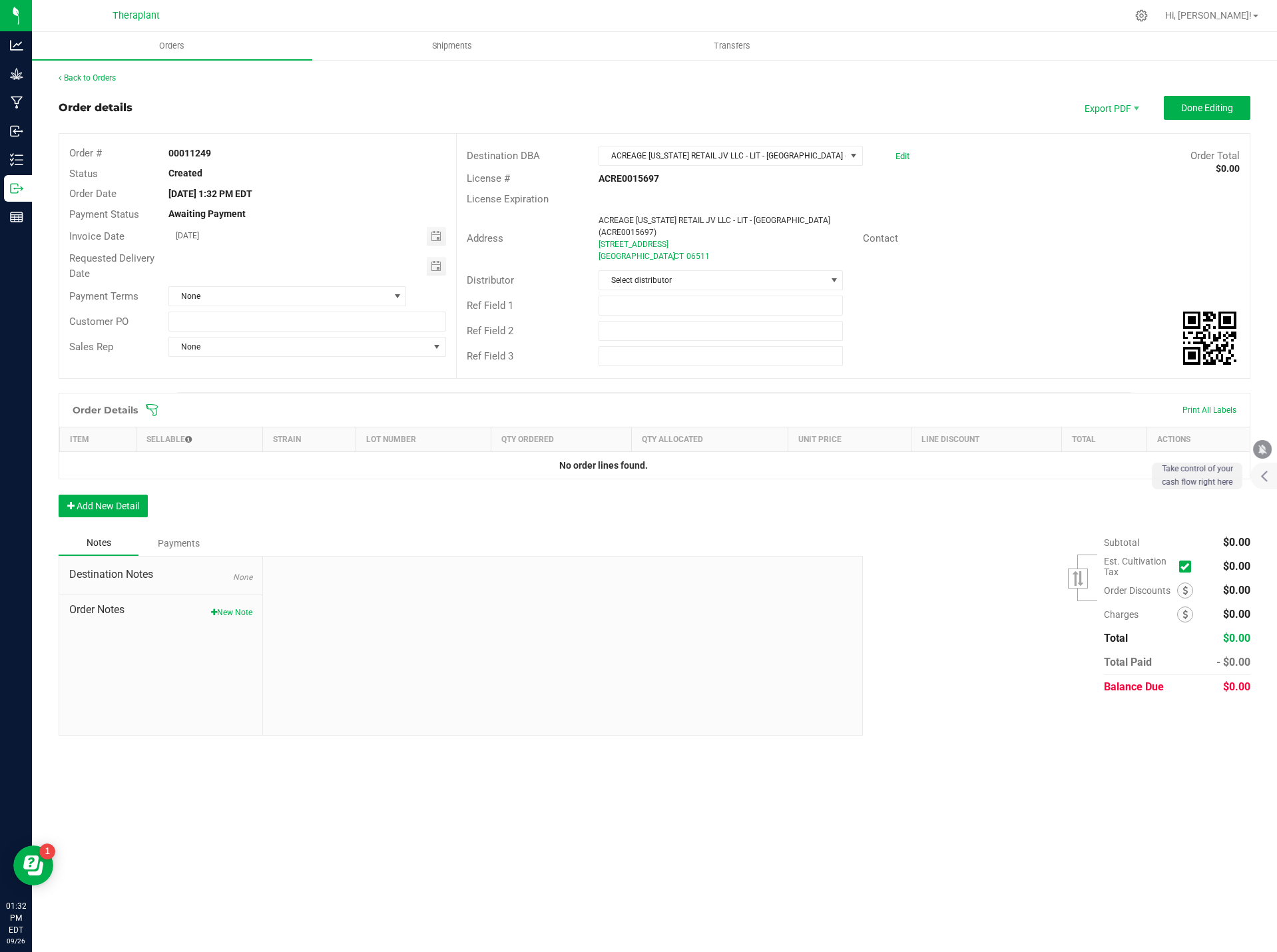
click at [224, 609] on button "New Note" at bounding box center [231, 612] width 41 height 12
paste textarea "all:hours Hash Burger 41213- Sent 5 units for all:hours top performers August. …"
type textarea "all:hours Hash Burger 41213- Sent 5 units for all:hours top performers August. …"
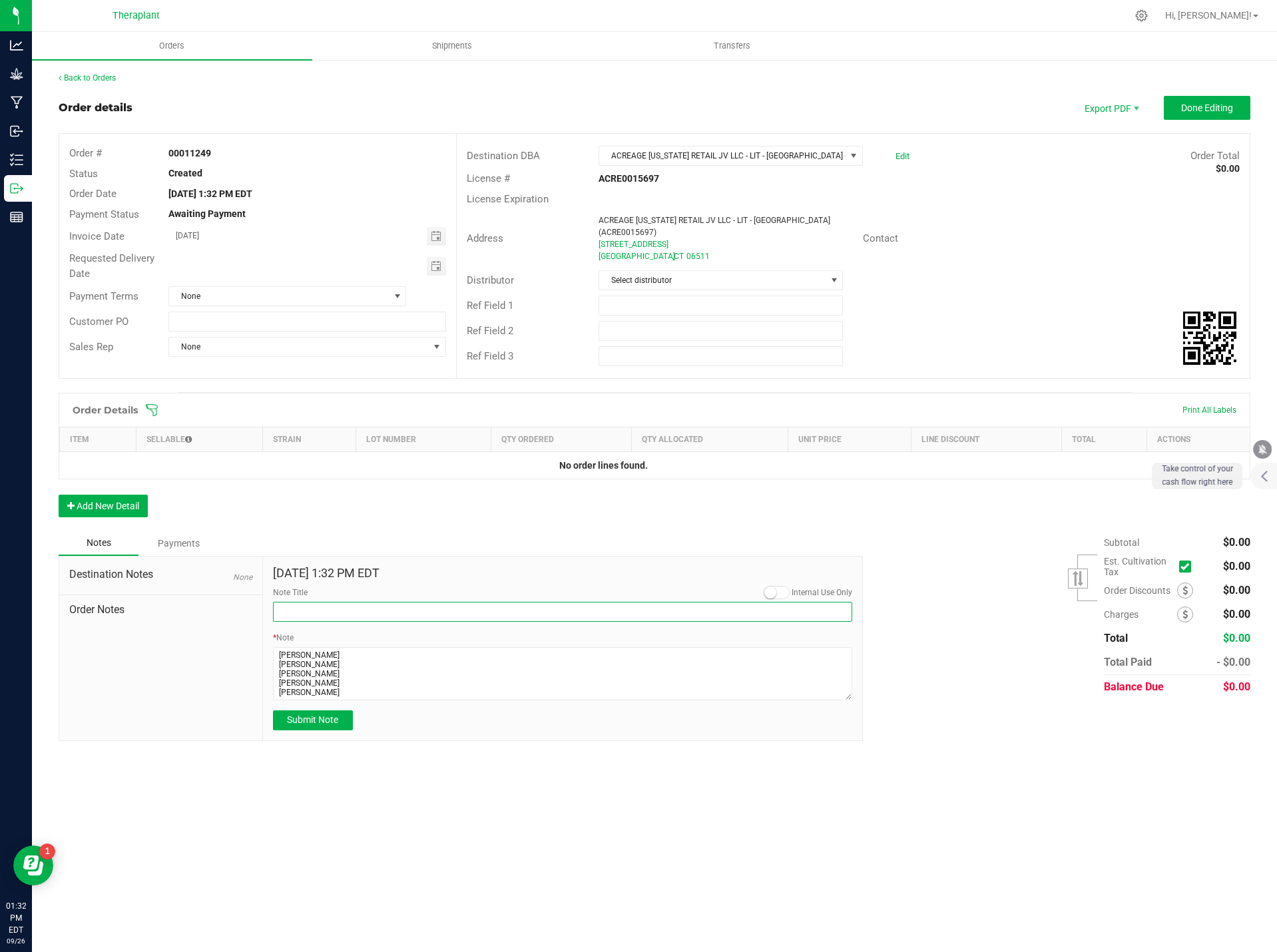
click at [298, 614] on input "Note Title" at bounding box center [562, 612] width 580 height 20
type input "Top Performer Sample Units"
click at [110, 498] on button "Add New Detail" at bounding box center [103, 506] width 89 height 22
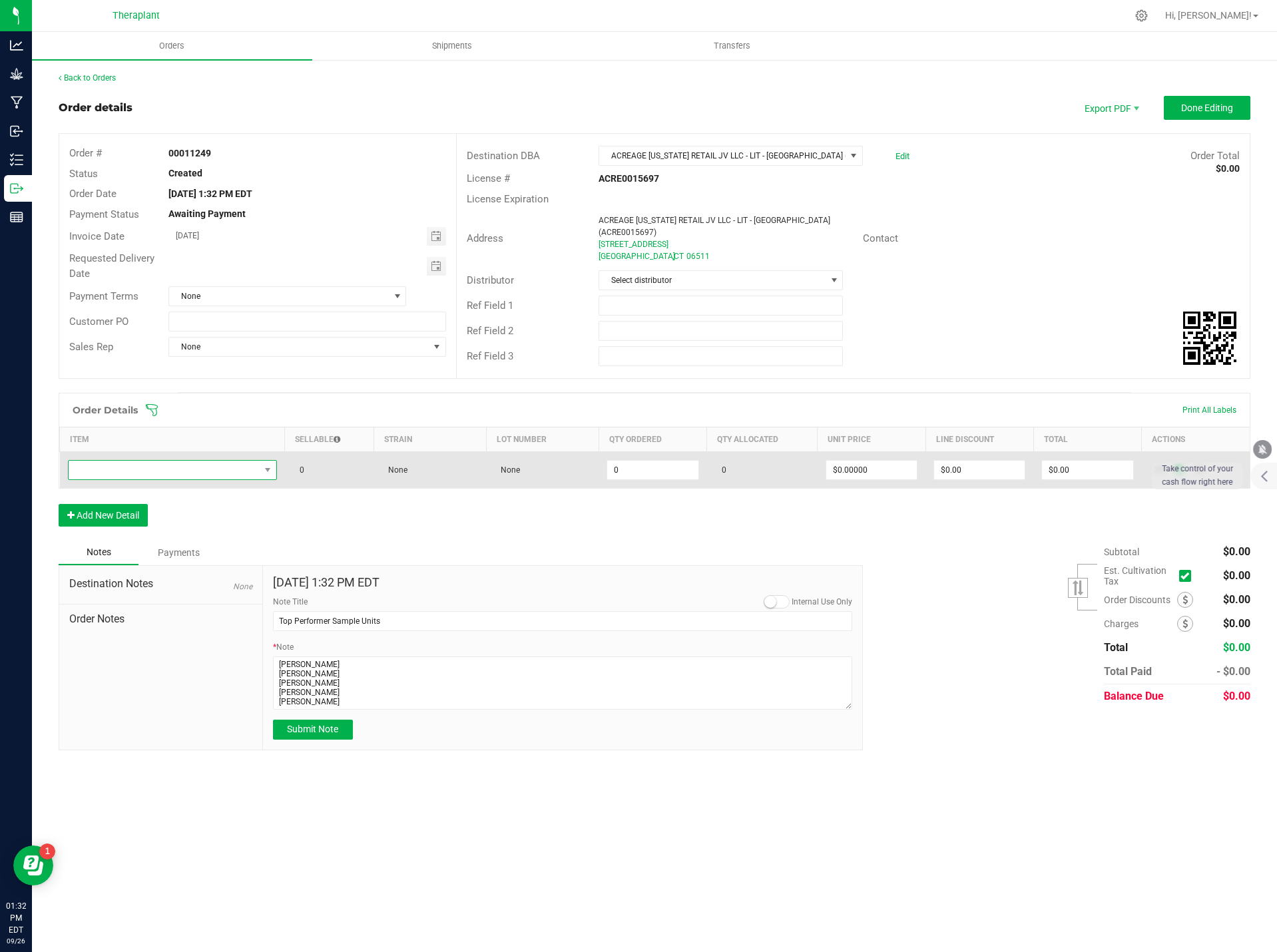
click at [123, 472] on span "NO DATA FOUND" at bounding box center [164, 470] width 191 height 18
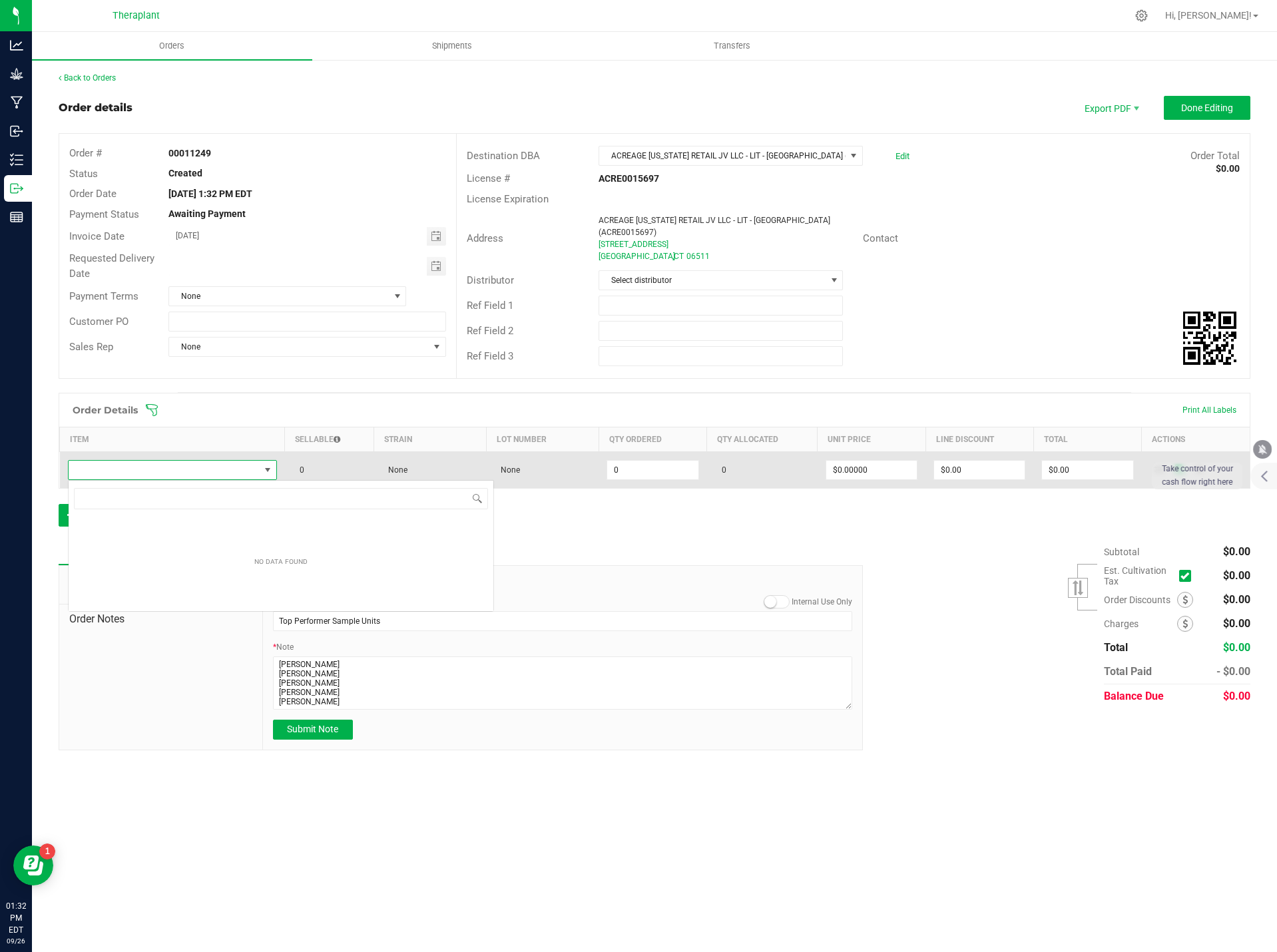
scroll to position [20, 209]
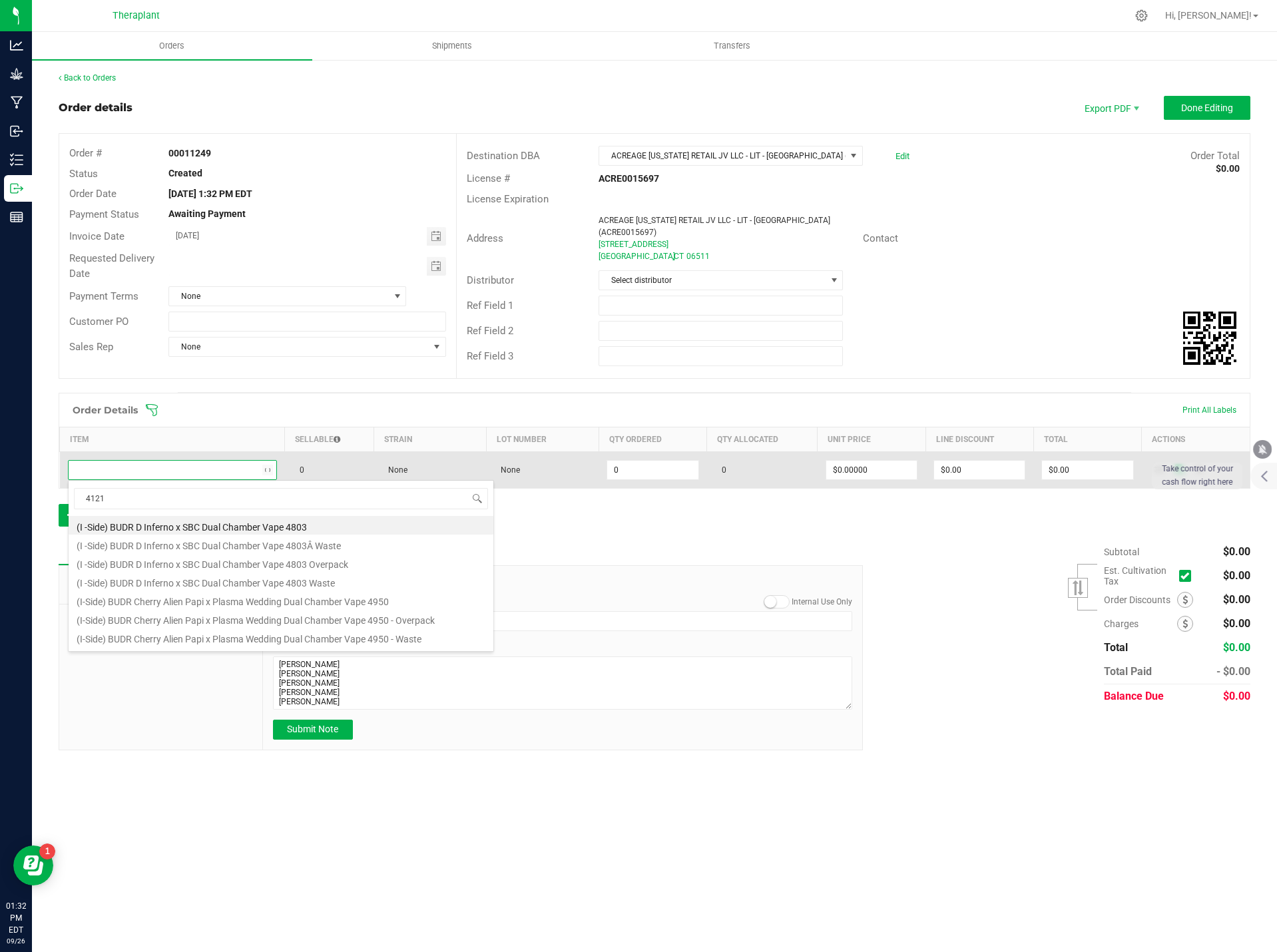
type input "41213"
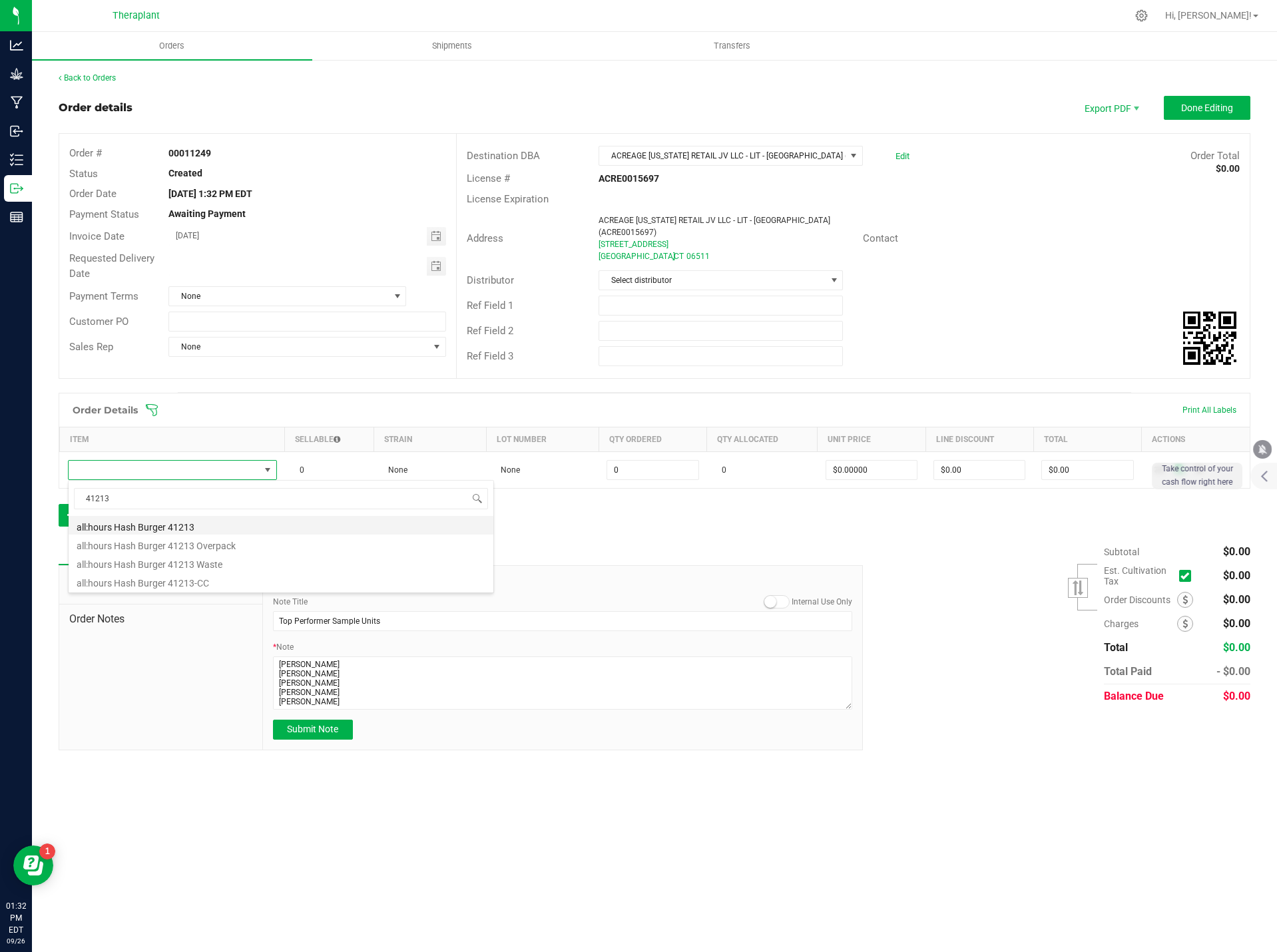
click at [218, 516] on li "all:hours Hash Burger 41213" at bounding box center [282, 525] width 425 height 18
type input "0 ea"
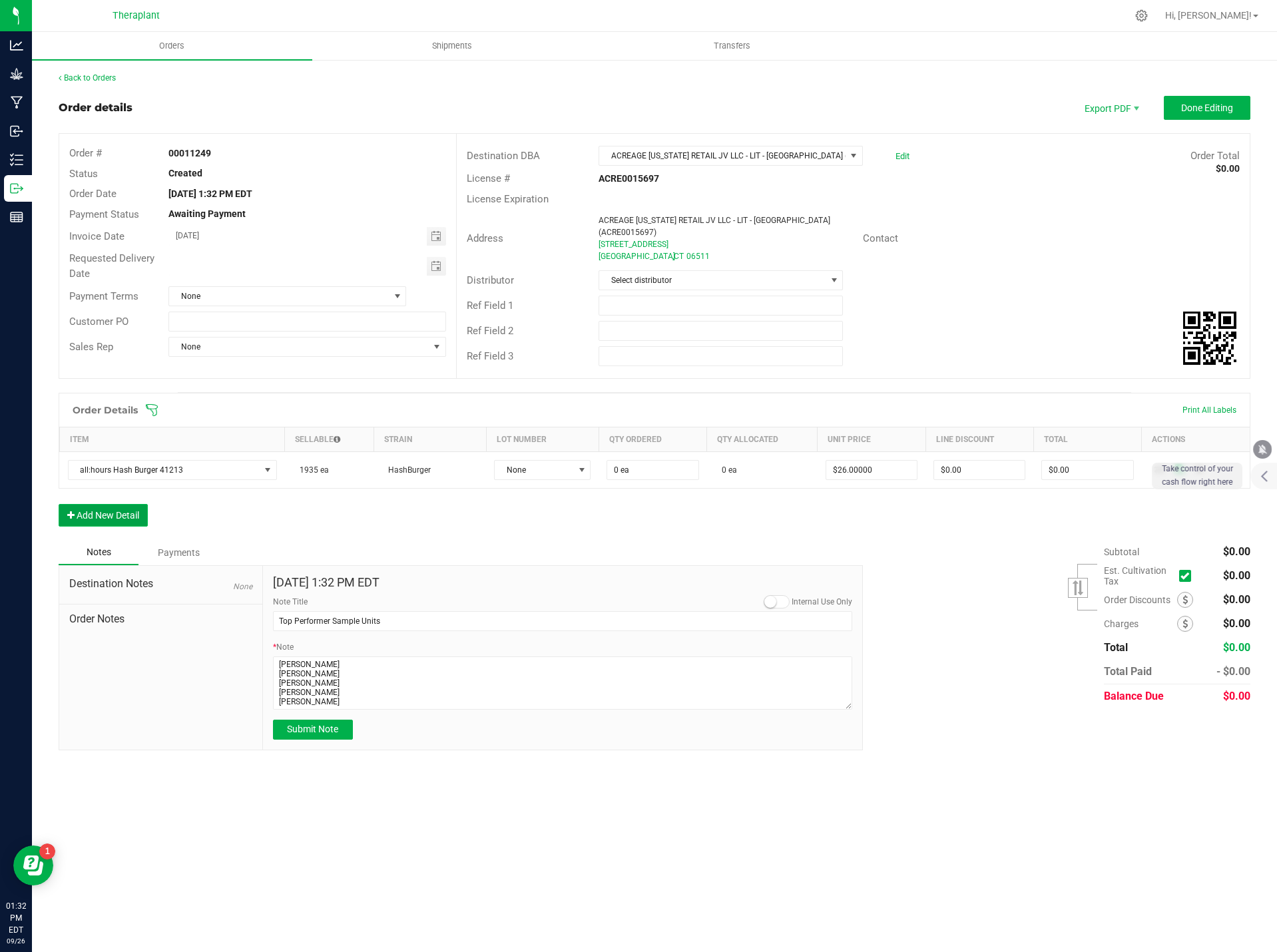
click at [116, 512] on button "Add New Detail" at bounding box center [103, 515] width 89 height 22
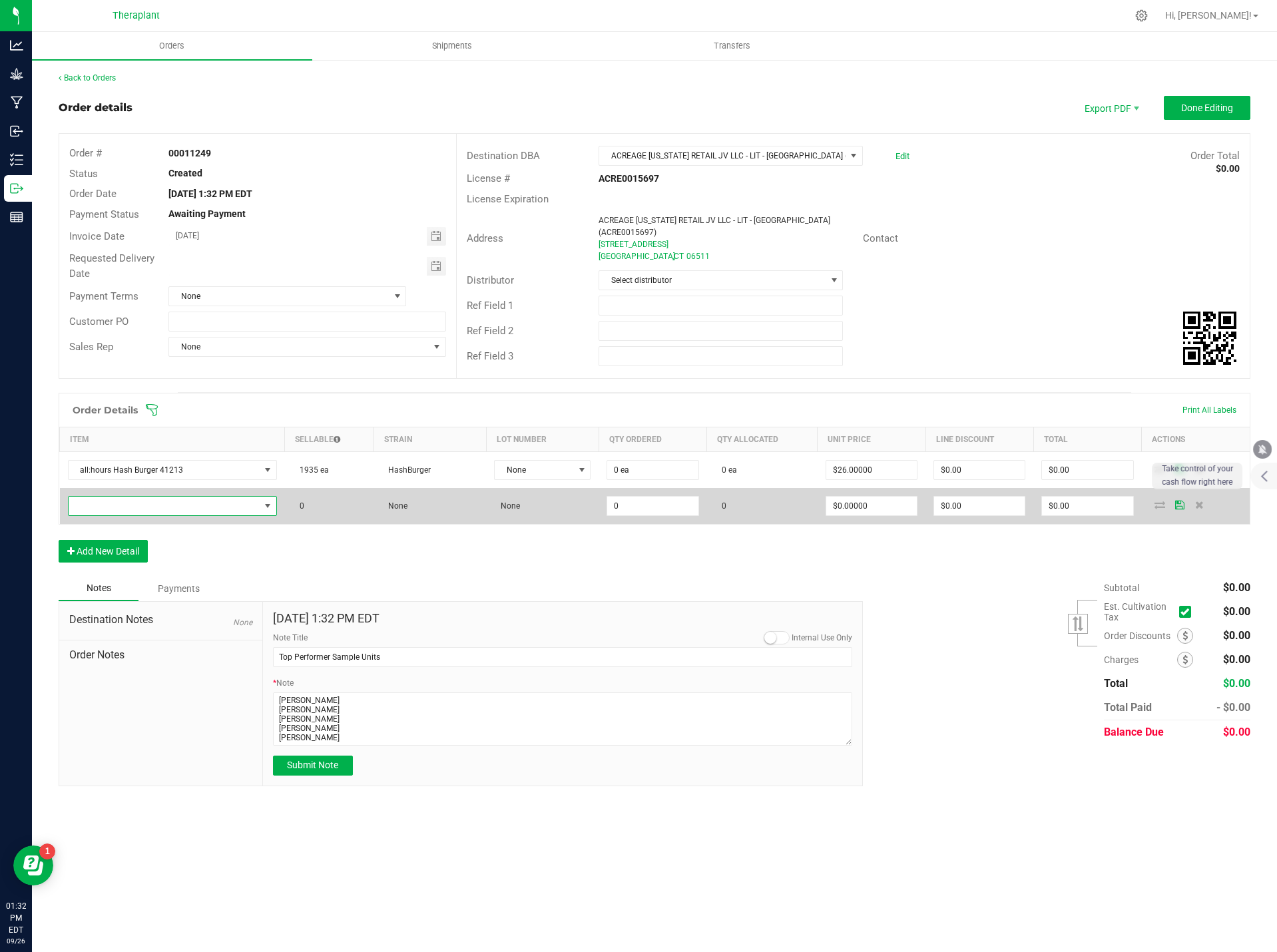
click at [114, 499] on span "NO DATA FOUND" at bounding box center [164, 505] width 191 height 18
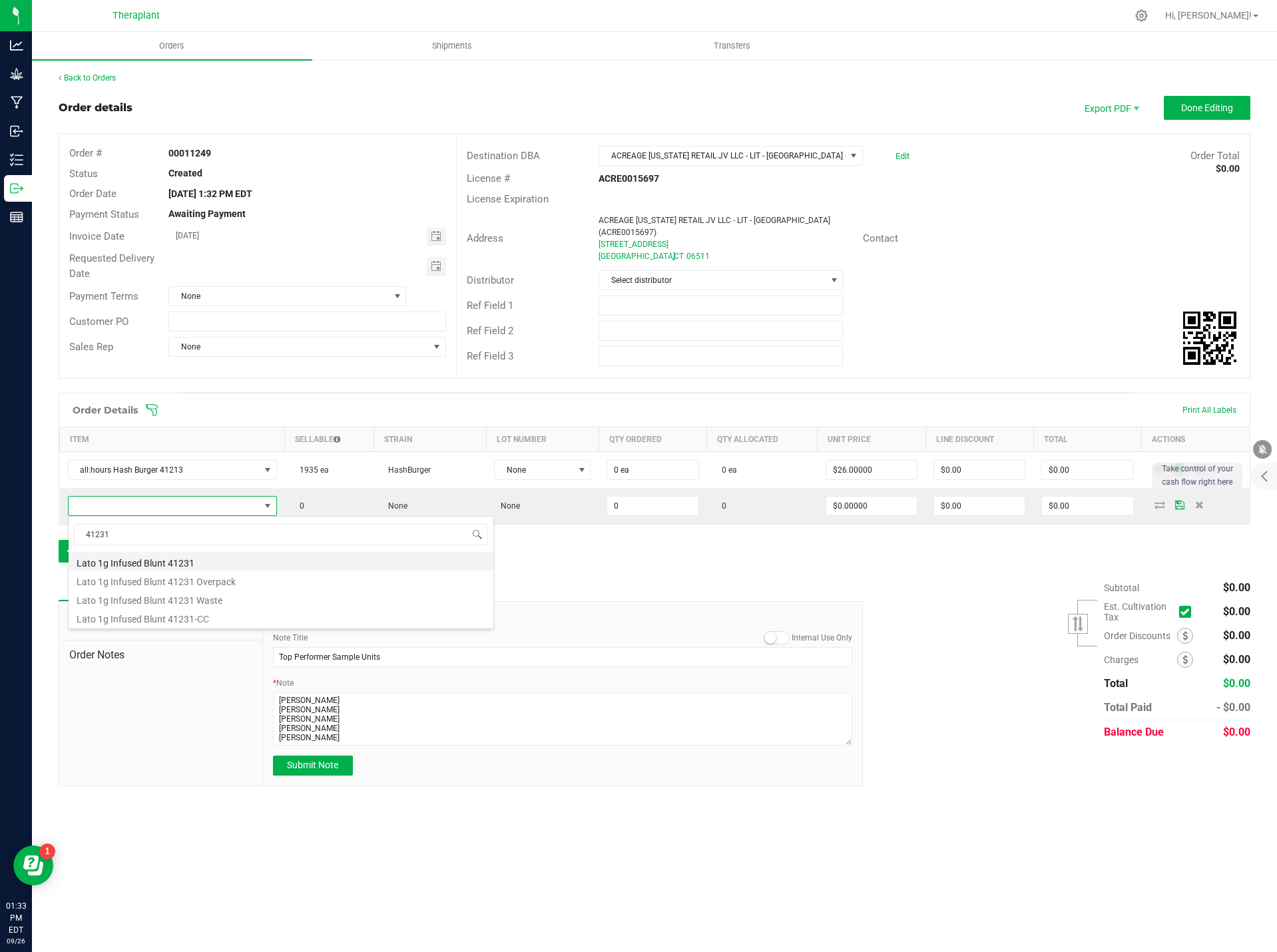
click at [222, 563] on li "Lato 1g Infused Blunt 41231" at bounding box center [282, 561] width 425 height 18
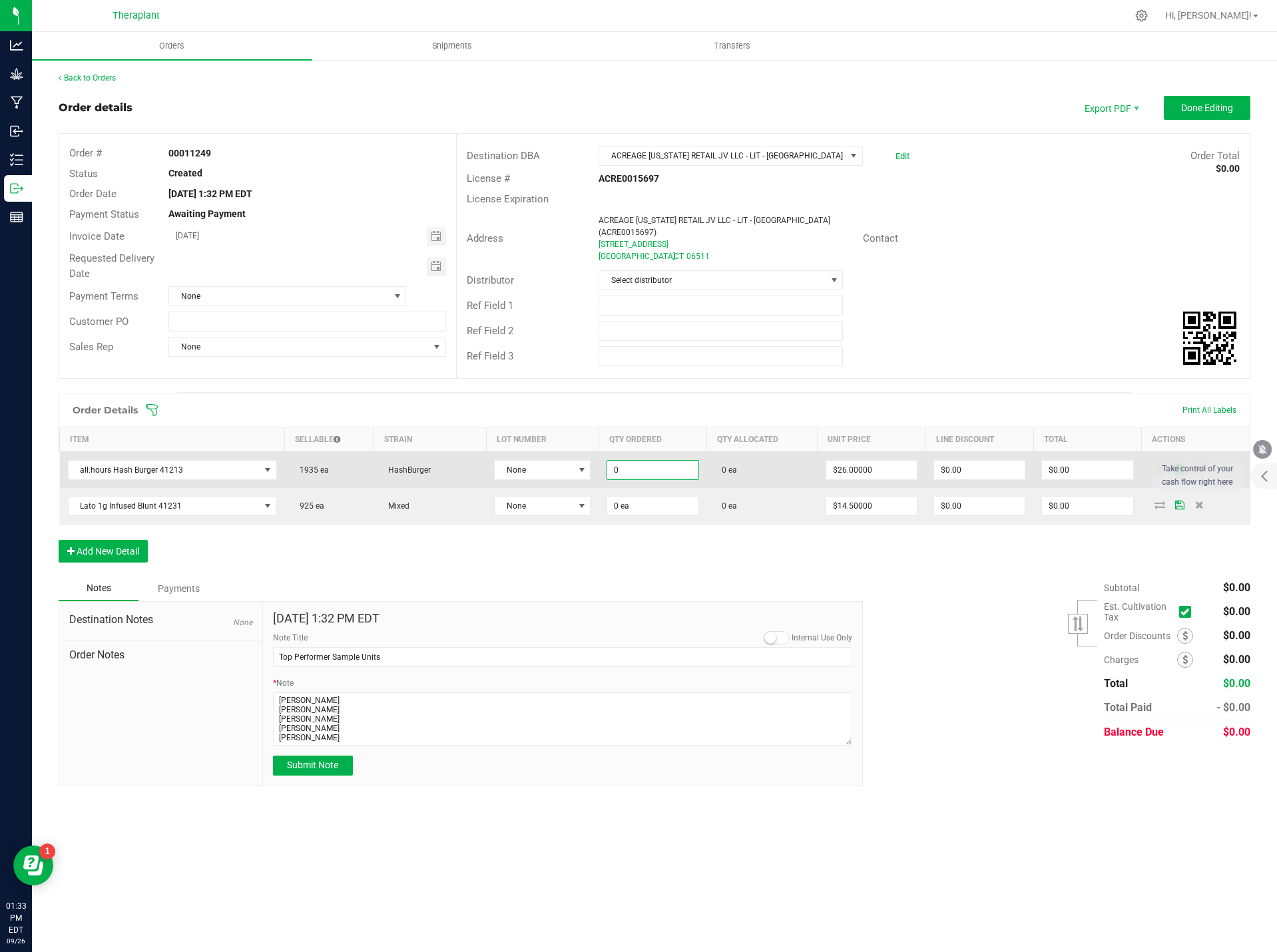
click at [628, 468] on input "0" at bounding box center [652, 470] width 91 height 18
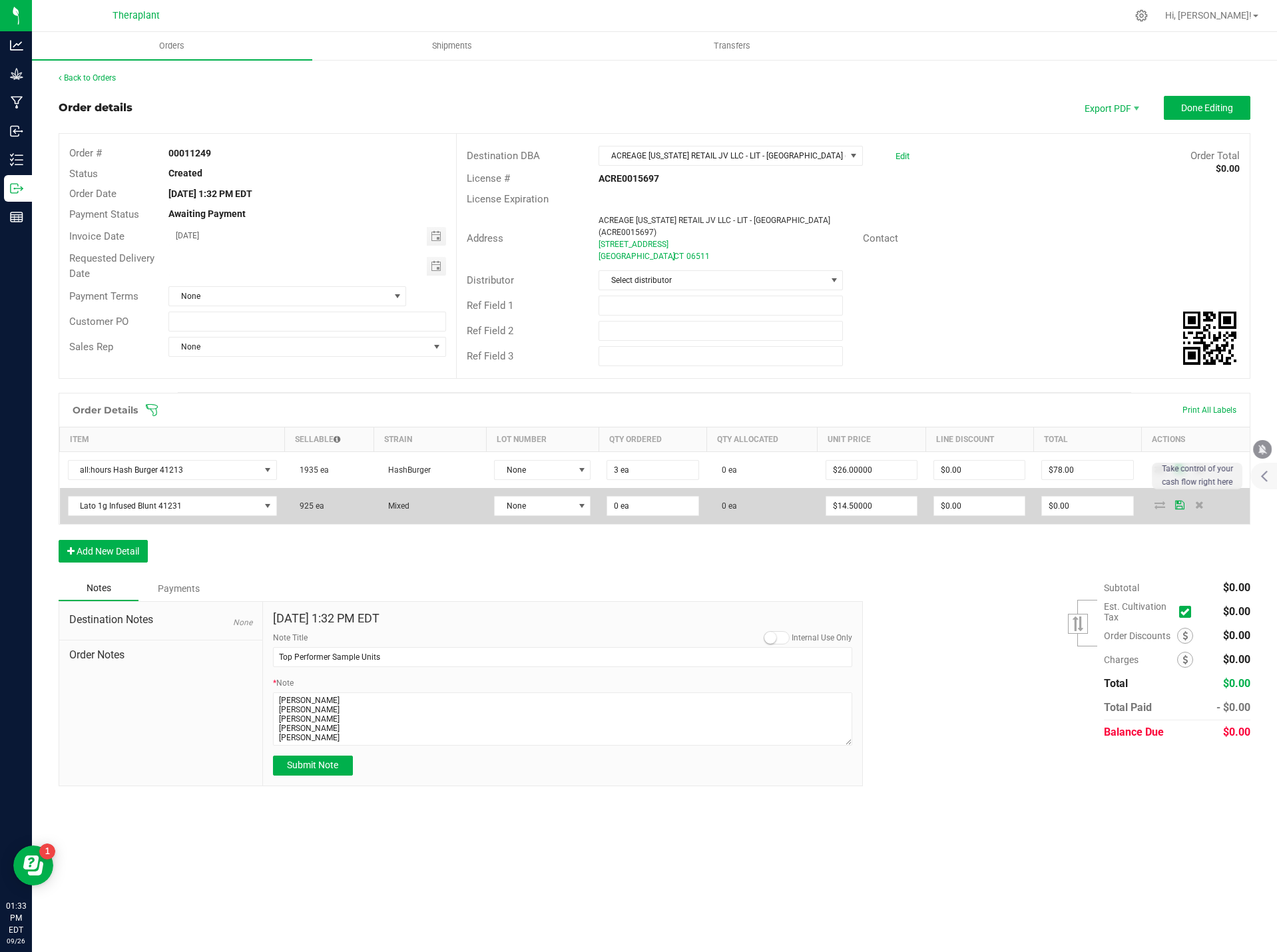
click at [628, 521] on td "0 ea" at bounding box center [652, 506] width 107 height 36
click at [634, 507] on input "0" at bounding box center [652, 505] width 91 height 18
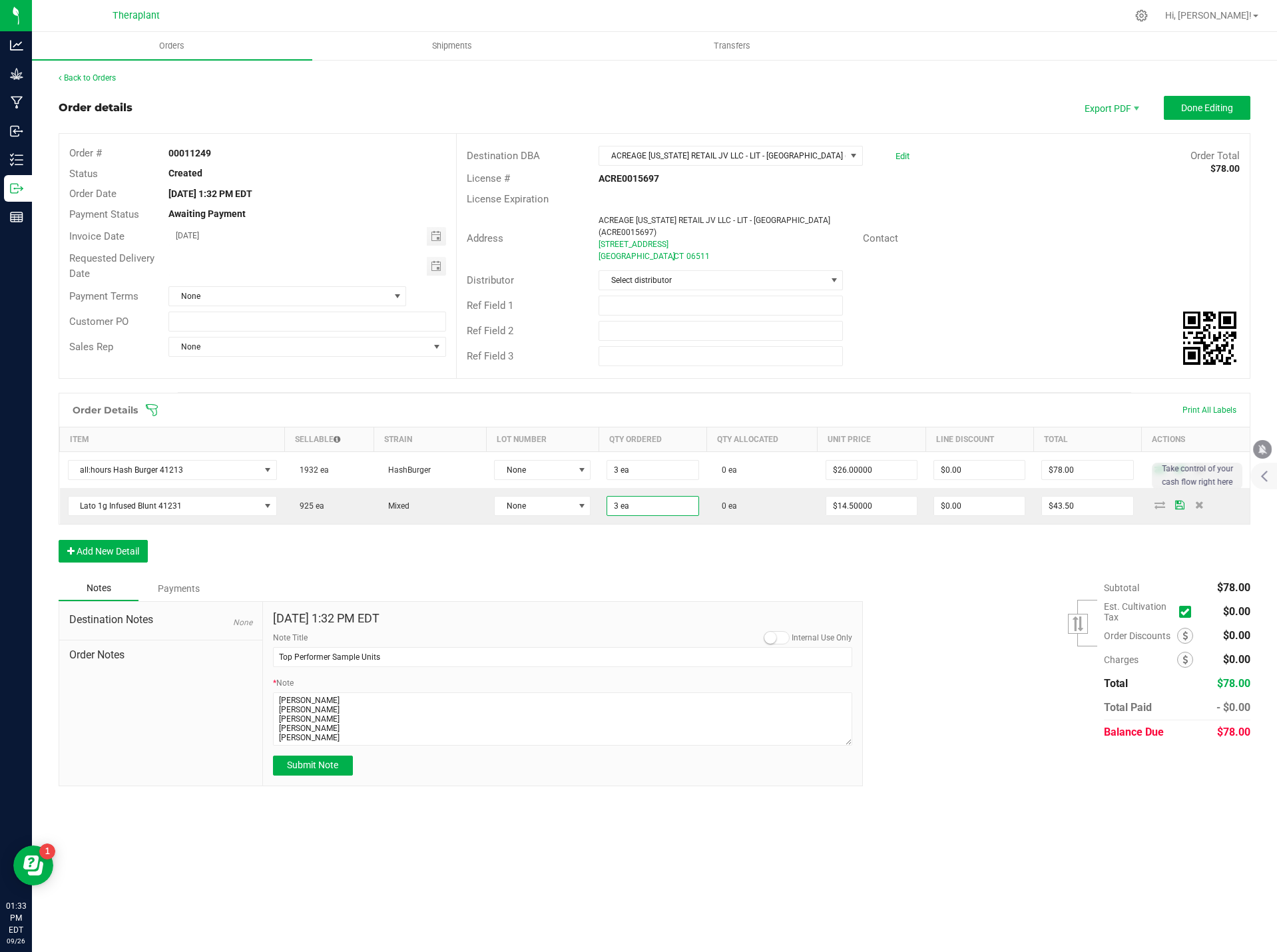
click at [679, 553] on div "Order Details Print All Labels Item Sellable Strain Lot Number Qty Ordered Qty …" at bounding box center [655, 484] width 1192 height 183
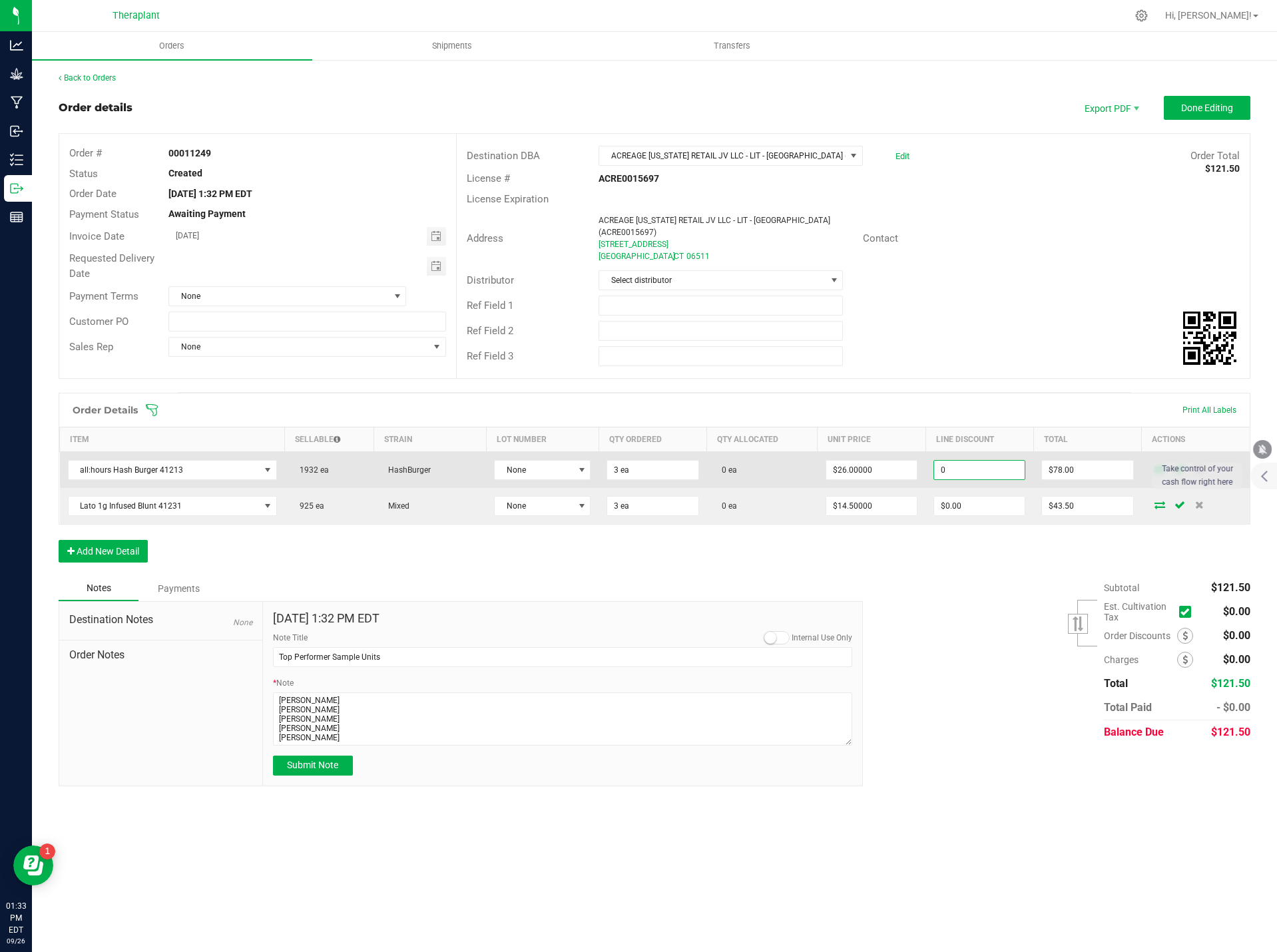
click at [959, 472] on input "0" at bounding box center [979, 470] width 91 height 18
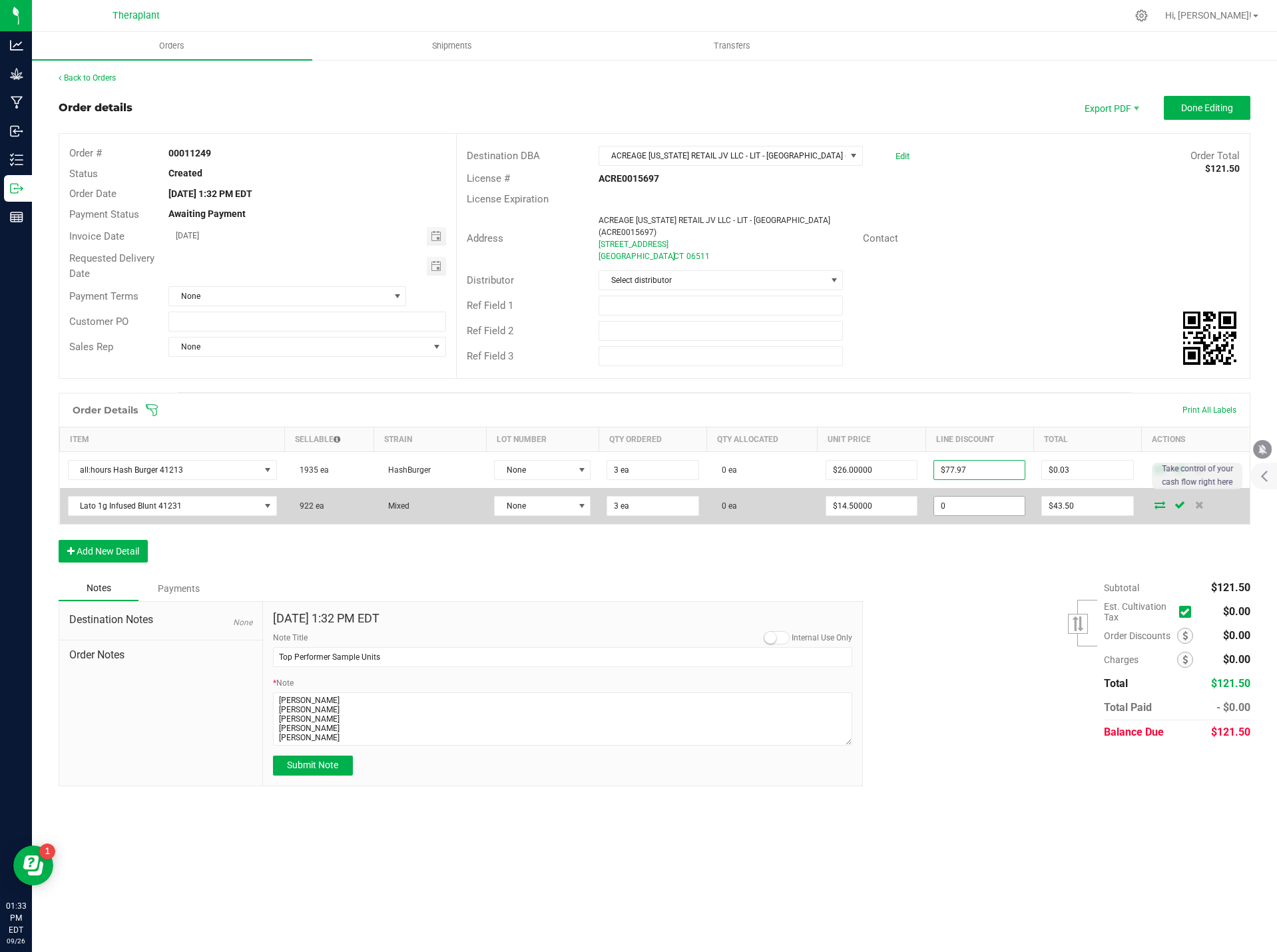
click at [982, 508] on input "0" at bounding box center [979, 505] width 91 height 18
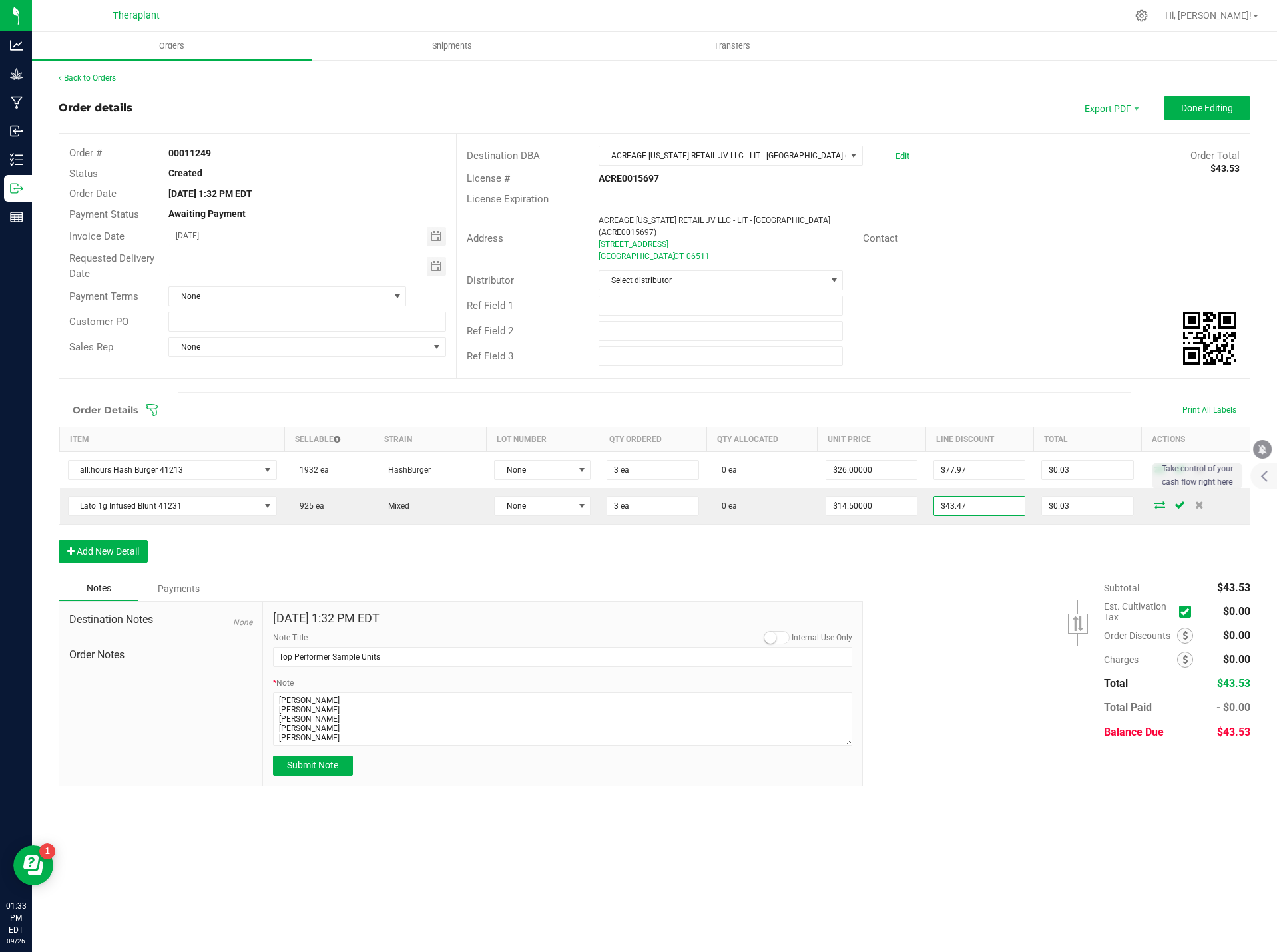
click at [935, 602] on div "Subtotal $43.53 Est. Cultivation Tax" at bounding box center [1052, 660] width 398 height 168
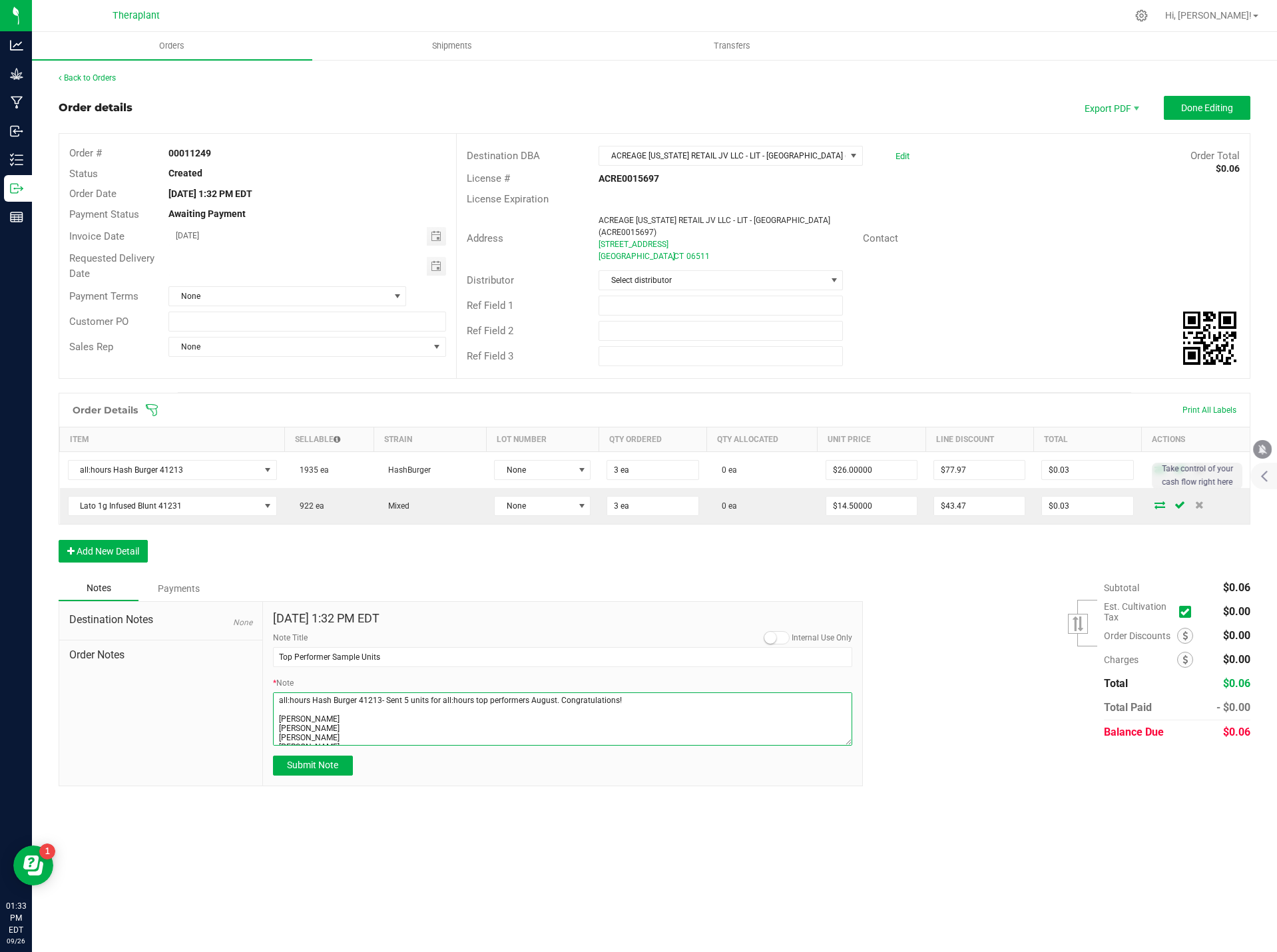
click at [343, 731] on textarea "* Note" at bounding box center [562, 719] width 580 height 53
drag, startPoint x: 343, startPoint y: 731, endPoint x: 274, endPoint y: 712, distance: 71.6
click at [274, 712] on textarea "* Note" at bounding box center [562, 719] width 580 height 53
paste textarea "[PERSON_NAME] [PERSON_NAME] [PERSON_NAME]"
click at [617, 706] on textarea "* Note" at bounding box center [562, 719] width 580 height 53
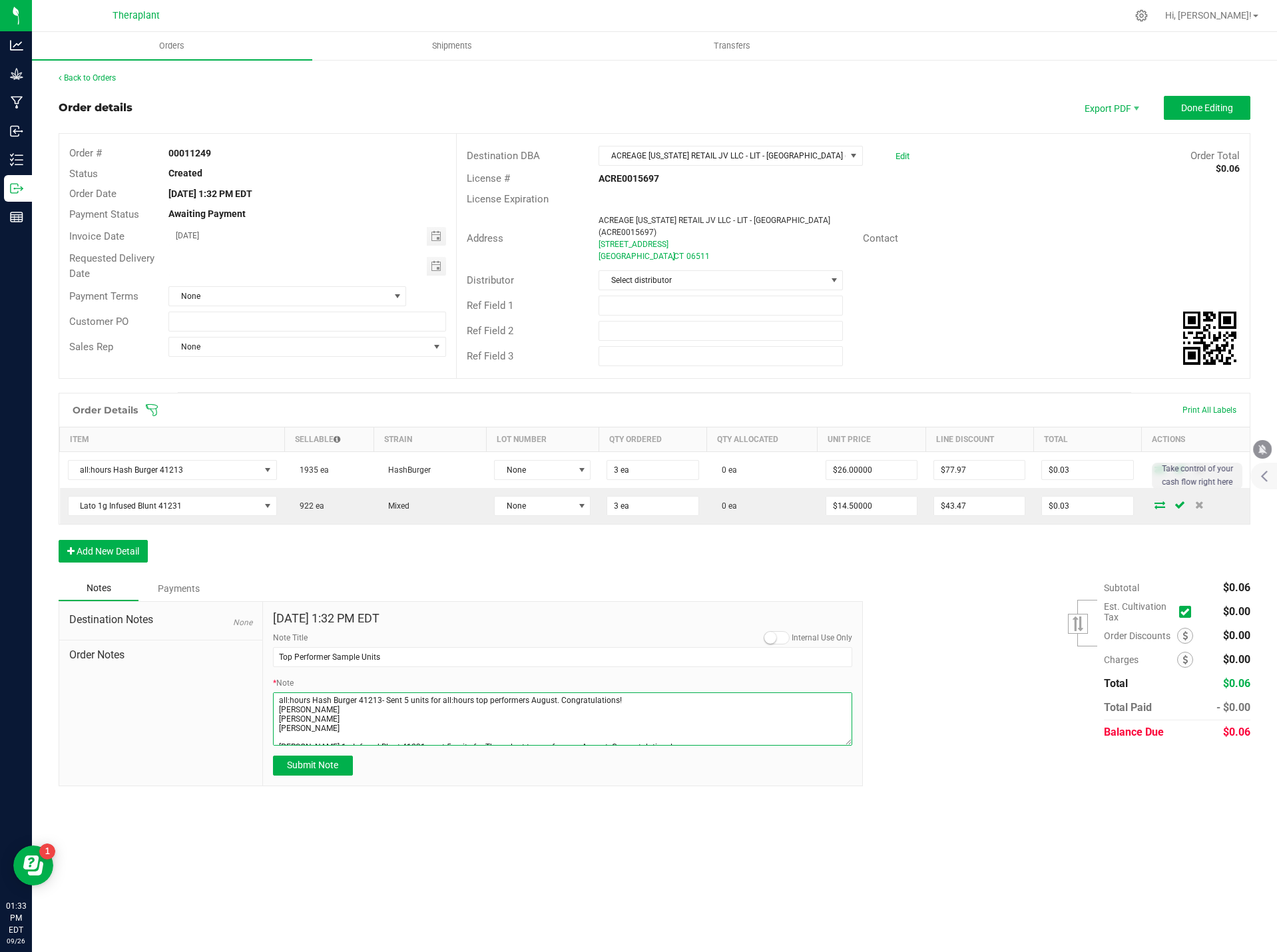
click at [643, 705] on textarea "* Note" at bounding box center [562, 719] width 580 height 53
click at [641, 703] on textarea "* Note" at bounding box center [562, 719] width 580 height 53
click at [406, 702] on textarea "* Note" at bounding box center [562, 719] width 580 height 53
click at [431, 719] on textarea "* Note" at bounding box center [562, 719] width 580 height 53
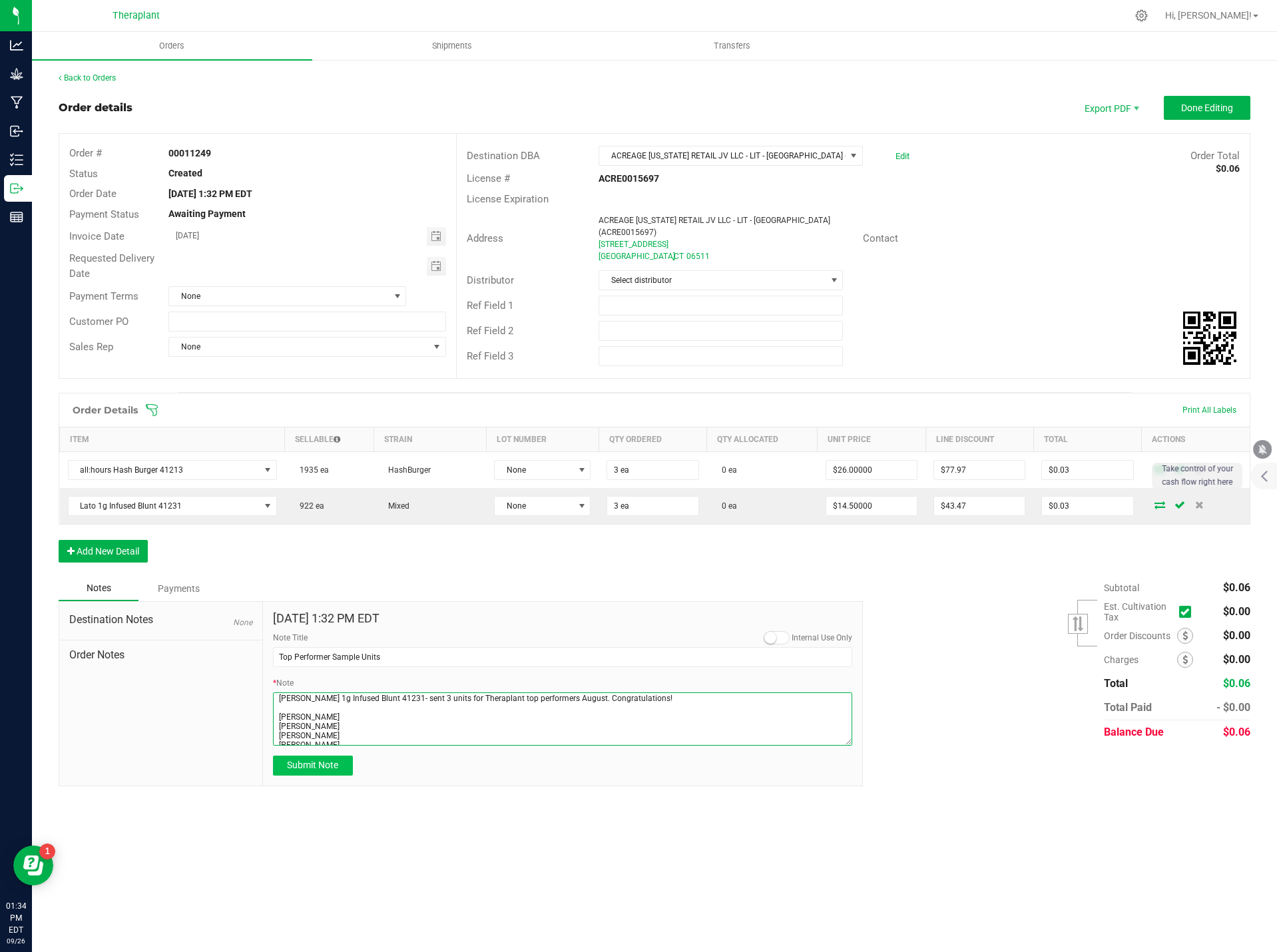
scroll to position [75, 0]
drag, startPoint x: 281, startPoint y: 716, endPoint x: 351, endPoint y: 763, distance: 84.3
click at [351, 763] on form "[DATE] 1:32 PM EDT Internal Use Only Note Title Top Performer Sample Units * No…" at bounding box center [562, 694] width 580 height 164
paste textarea "[PERSON_NAME] [PERSON_NAME] [PERSON_NAME]"
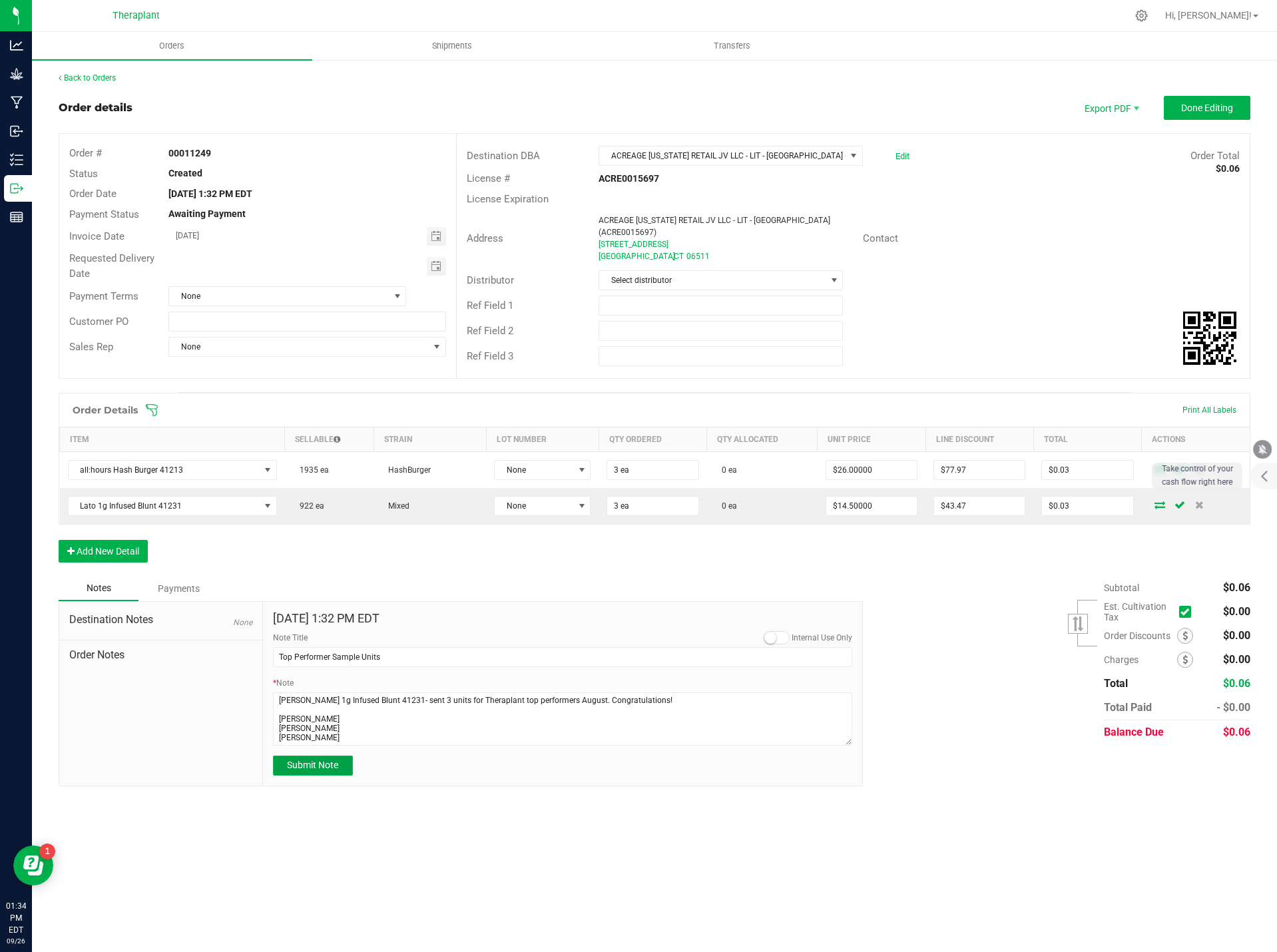
click at [339, 764] on span "Submit Note" at bounding box center [313, 764] width 51 height 10
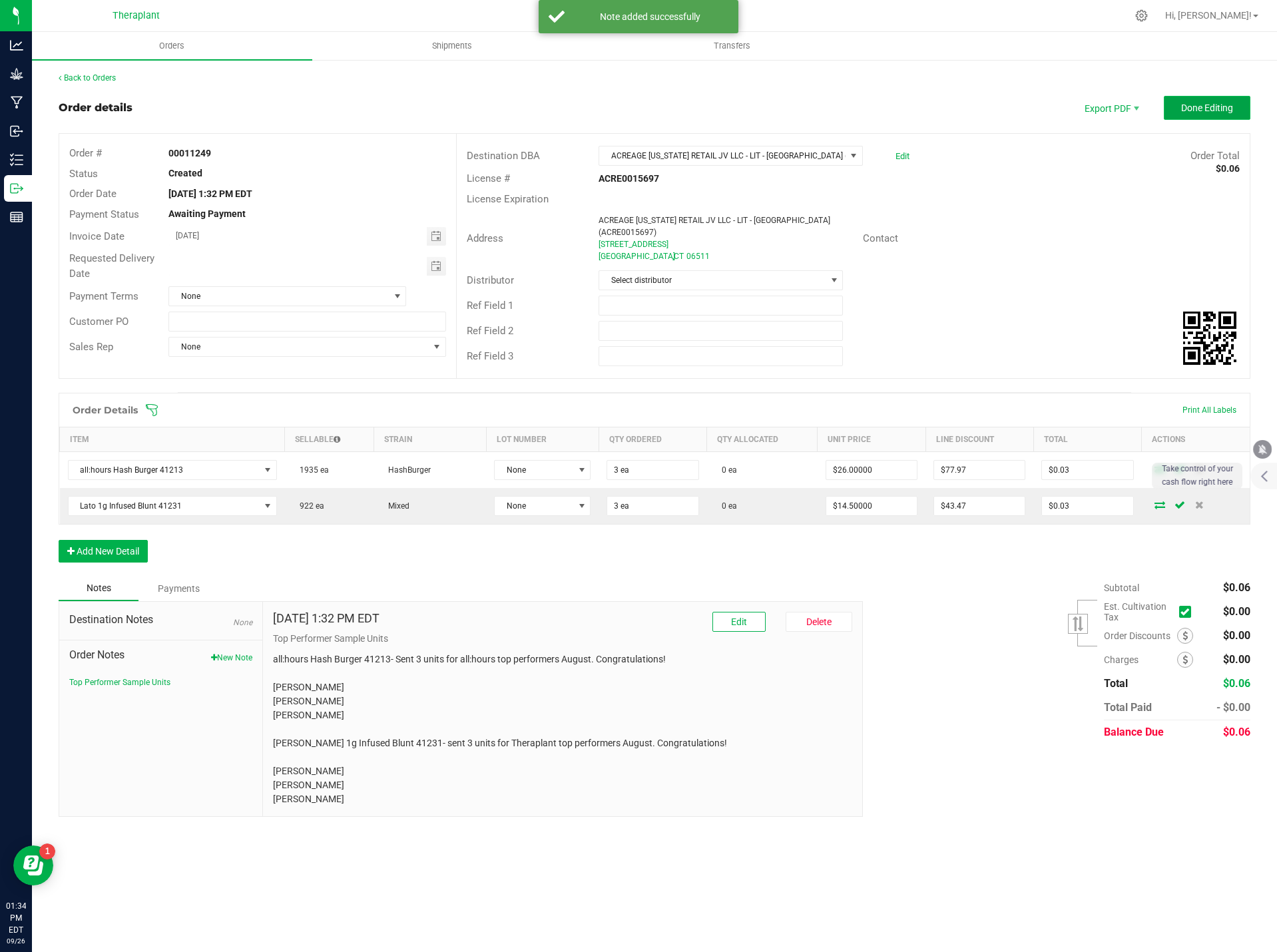
click at [1201, 114] on button "Done Editing" at bounding box center [1207, 108] width 87 height 24
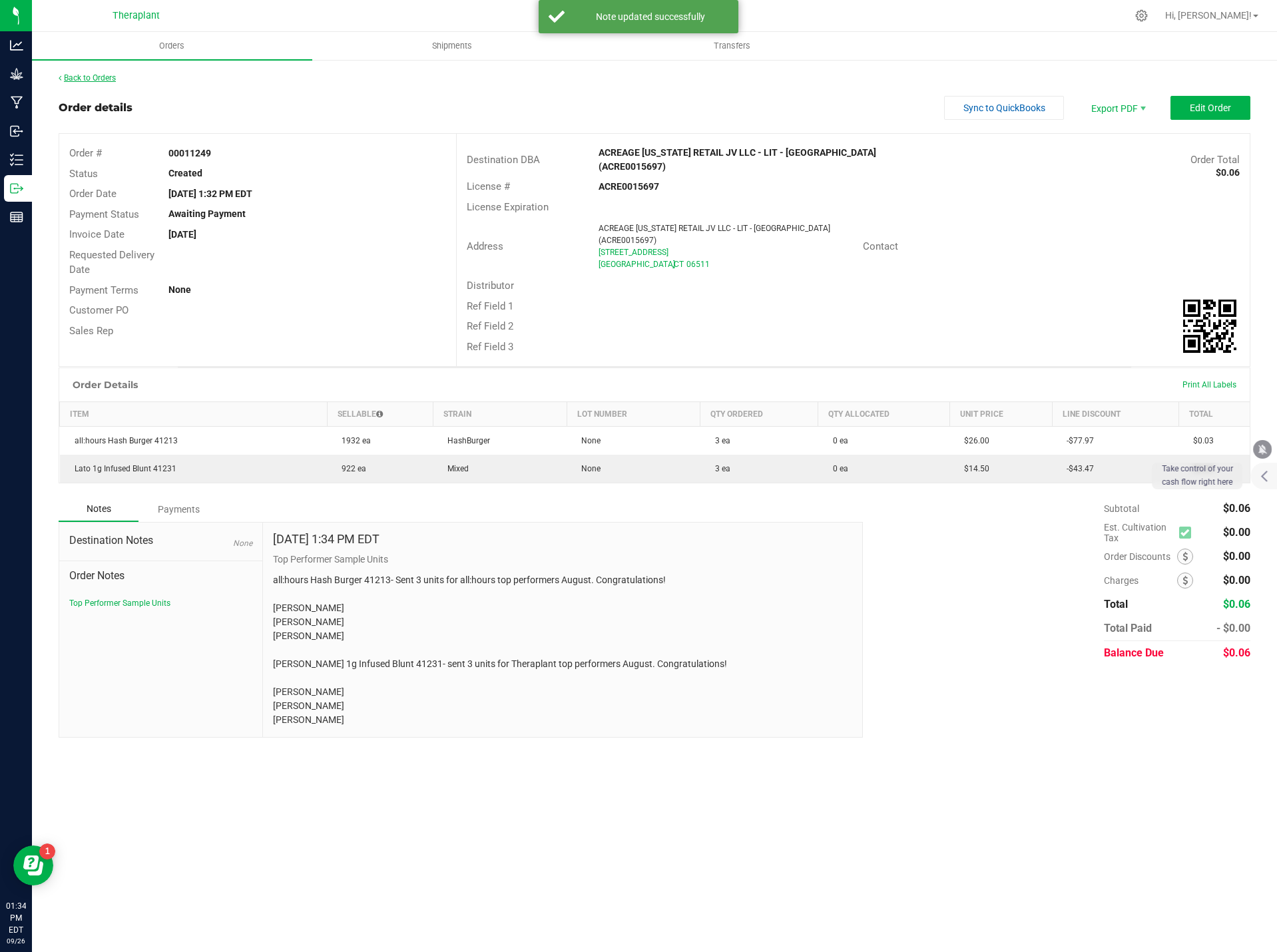
click at [101, 76] on link "Back to Orders" at bounding box center [87, 78] width 57 height 10
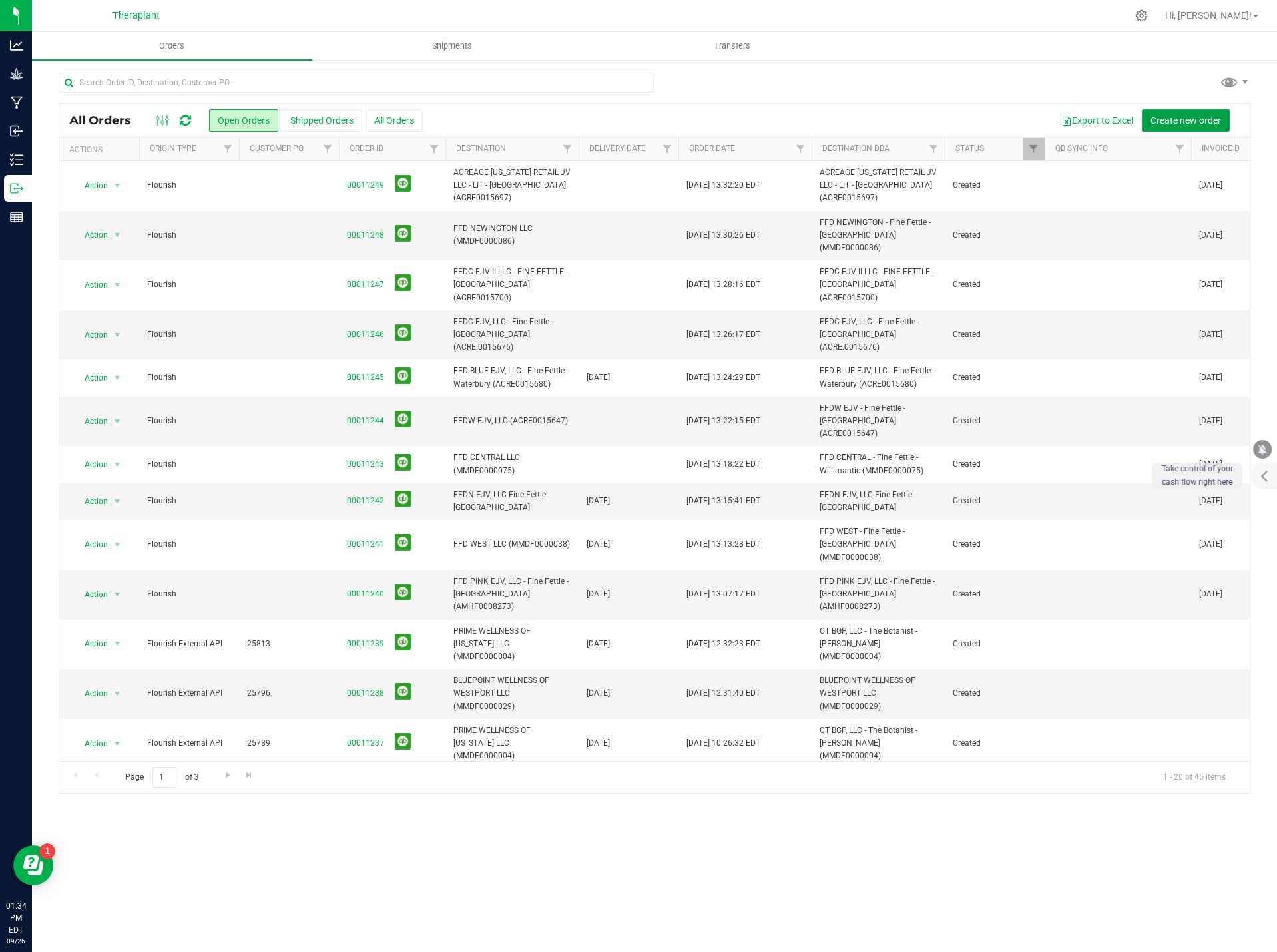
click at [1174, 121] on span "Create new order" at bounding box center [1186, 120] width 71 height 10
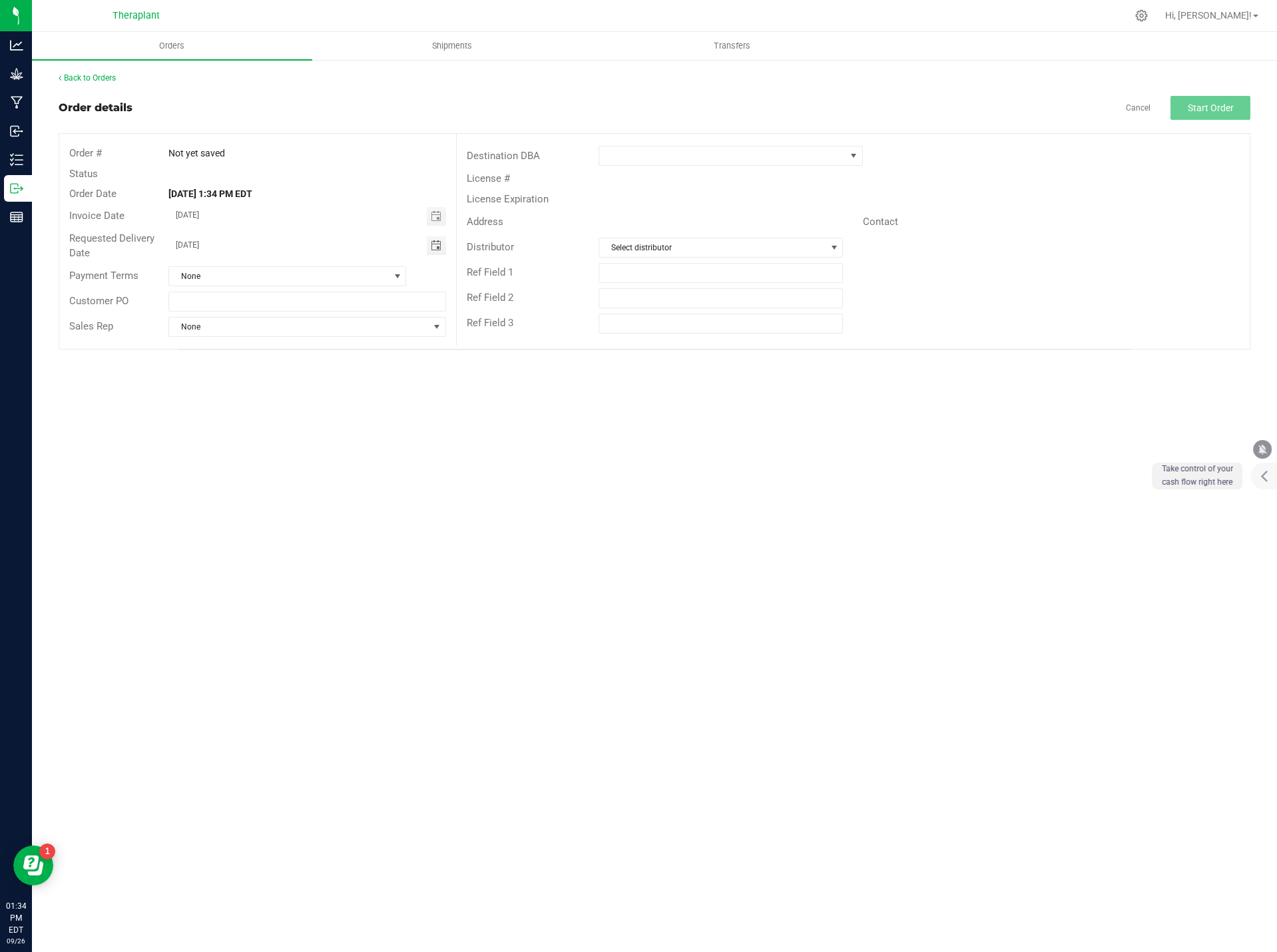
drag, startPoint x: 143, startPoint y: 249, endPoint x: 116, endPoint y: 249, distance: 27.0
click at [116, 249] on div "Requested Delivery Date [DATE]" at bounding box center [257, 246] width 397 height 35
click at [659, 158] on span at bounding box center [722, 156] width 245 height 18
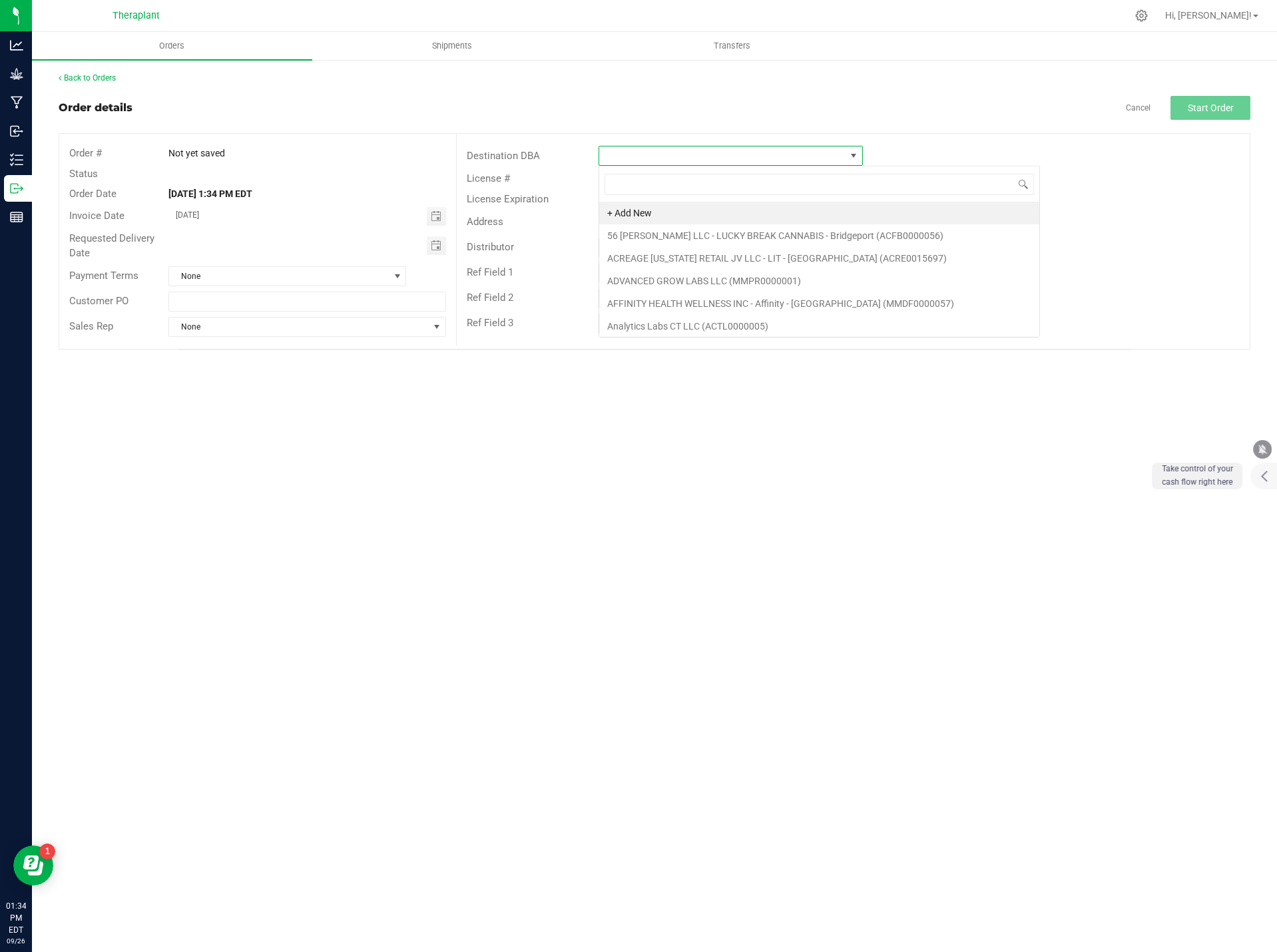
scroll to position [20, 265]
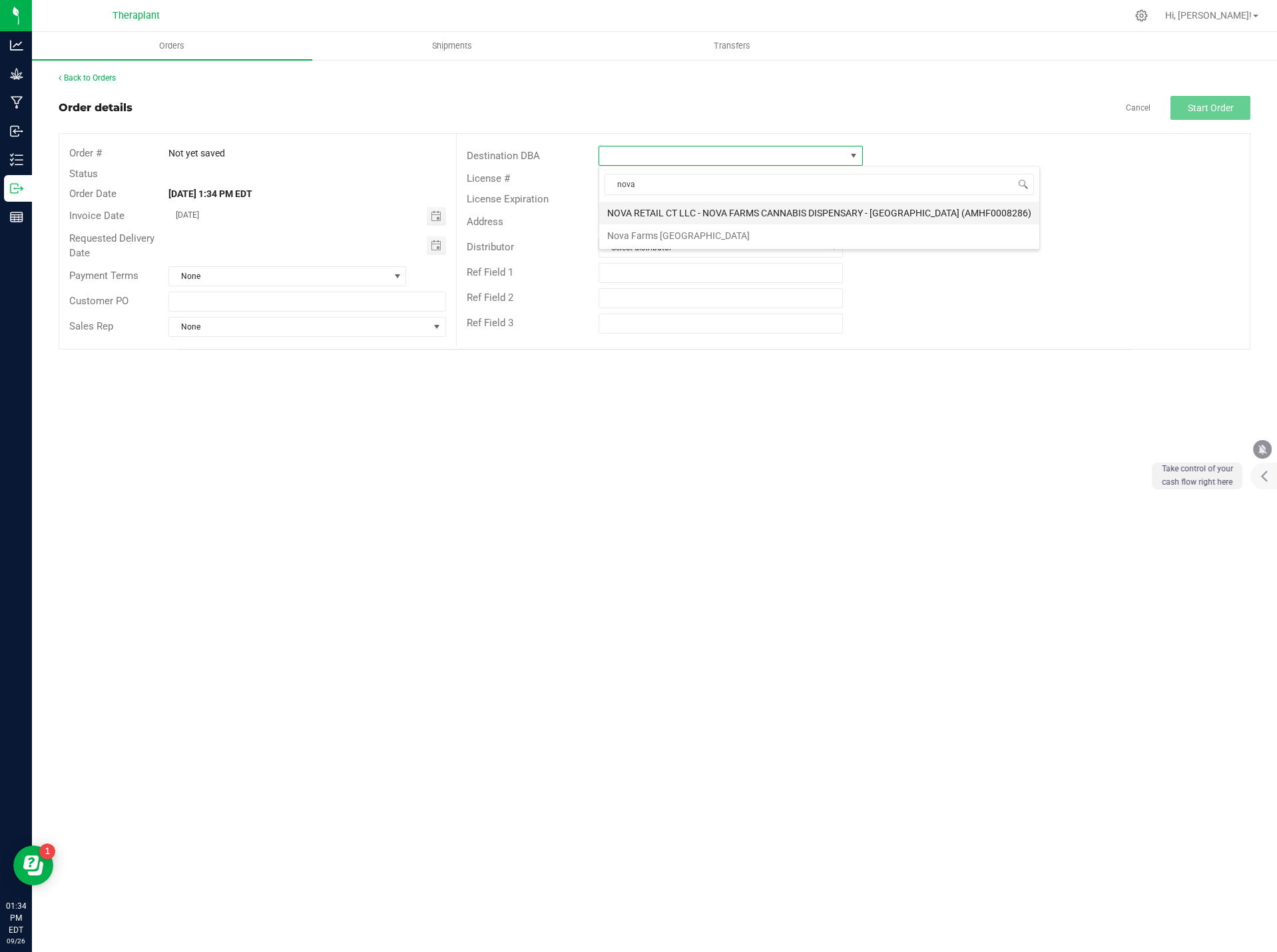
click at [814, 209] on li "NOVA RETAIL CT LLC - NOVA FARMS CANNABIS DISPENSARY - [GEOGRAPHIC_DATA] (AMHF00…" at bounding box center [819, 213] width 440 height 22
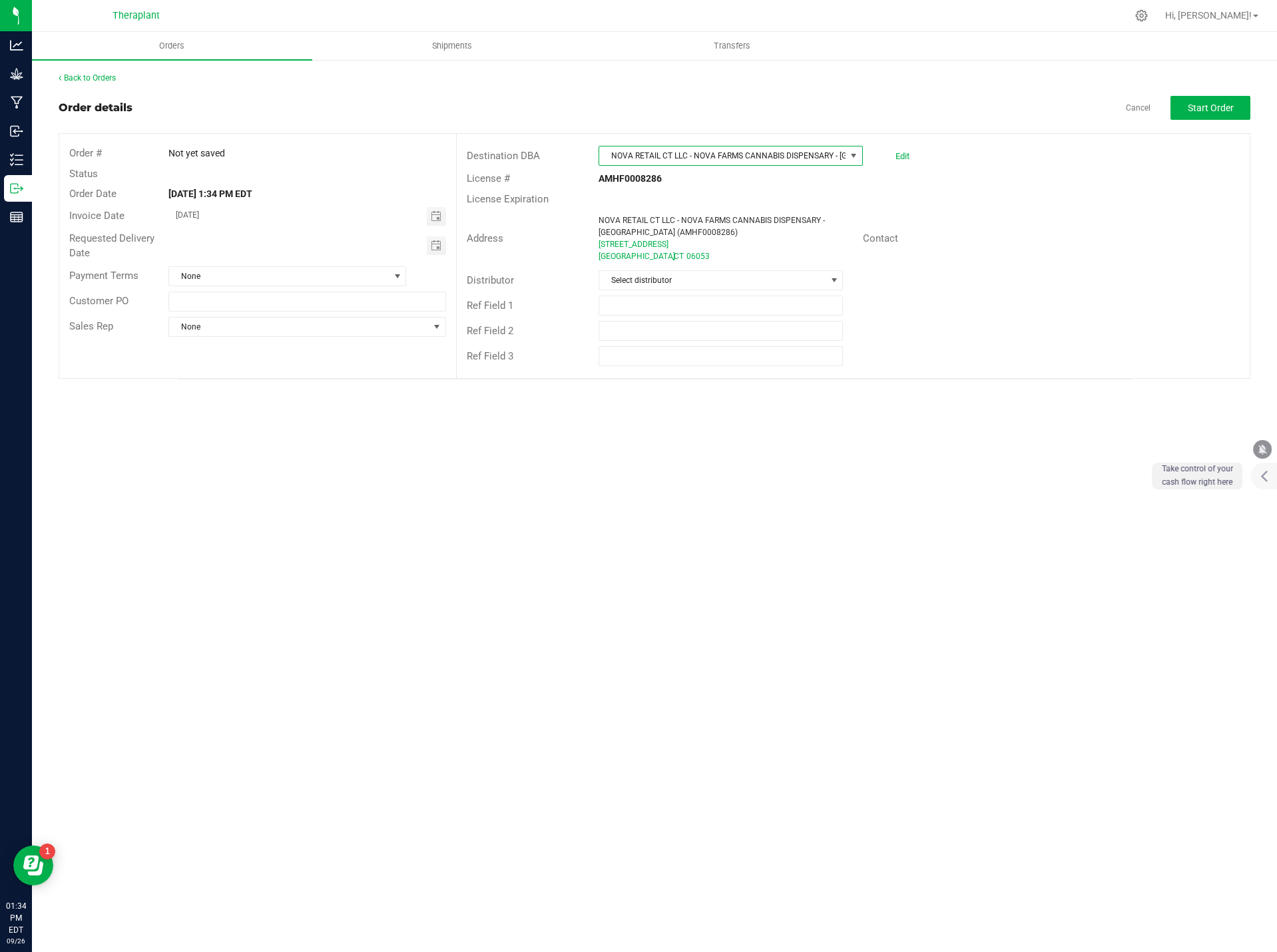
click at [1210, 123] on outbound-order-header "Order details Cancel Start Order Order # Not yet saved Status Order Date [DATE]…" at bounding box center [655, 237] width 1192 height 283
click at [1218, 105] on span "Start Order" at bounding box center [1210, 107] width 46 height 10
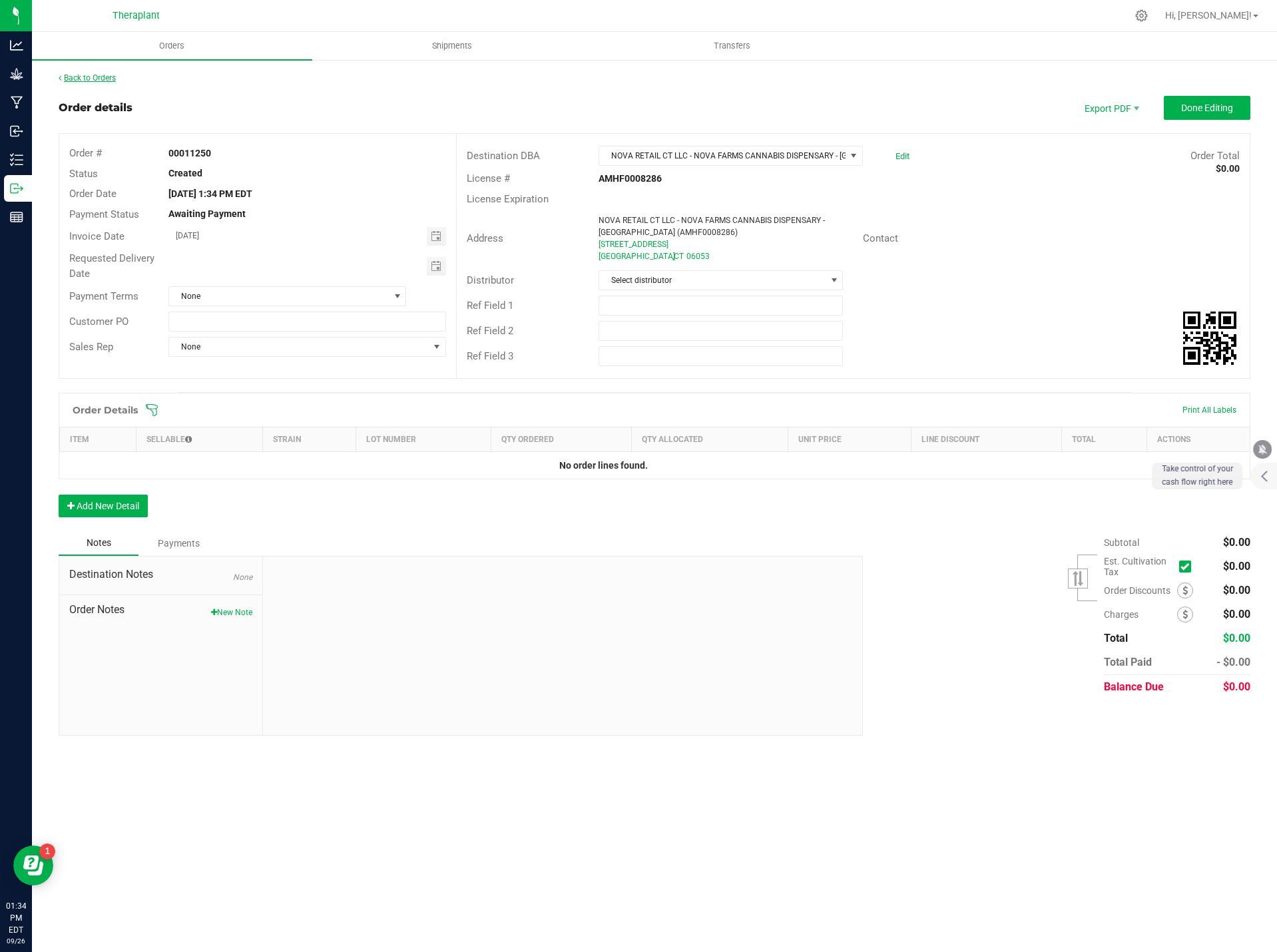
click at [115, 74] on link "Back to Orders" at bounding box center [87, 78] width 57 height 10
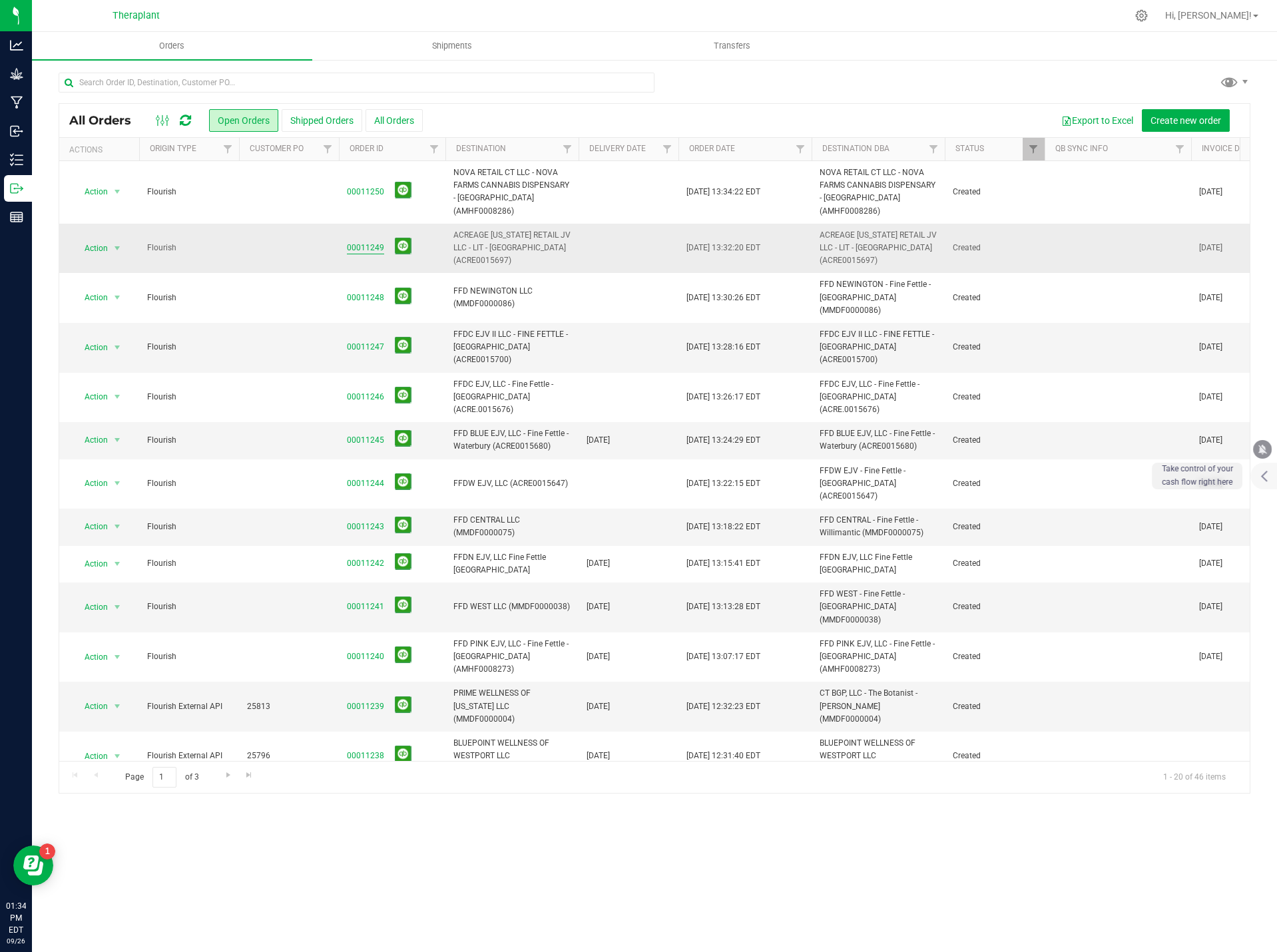
click at [367, 241] on link "00011249" at bounding box center [366, 248] width 37 height 13
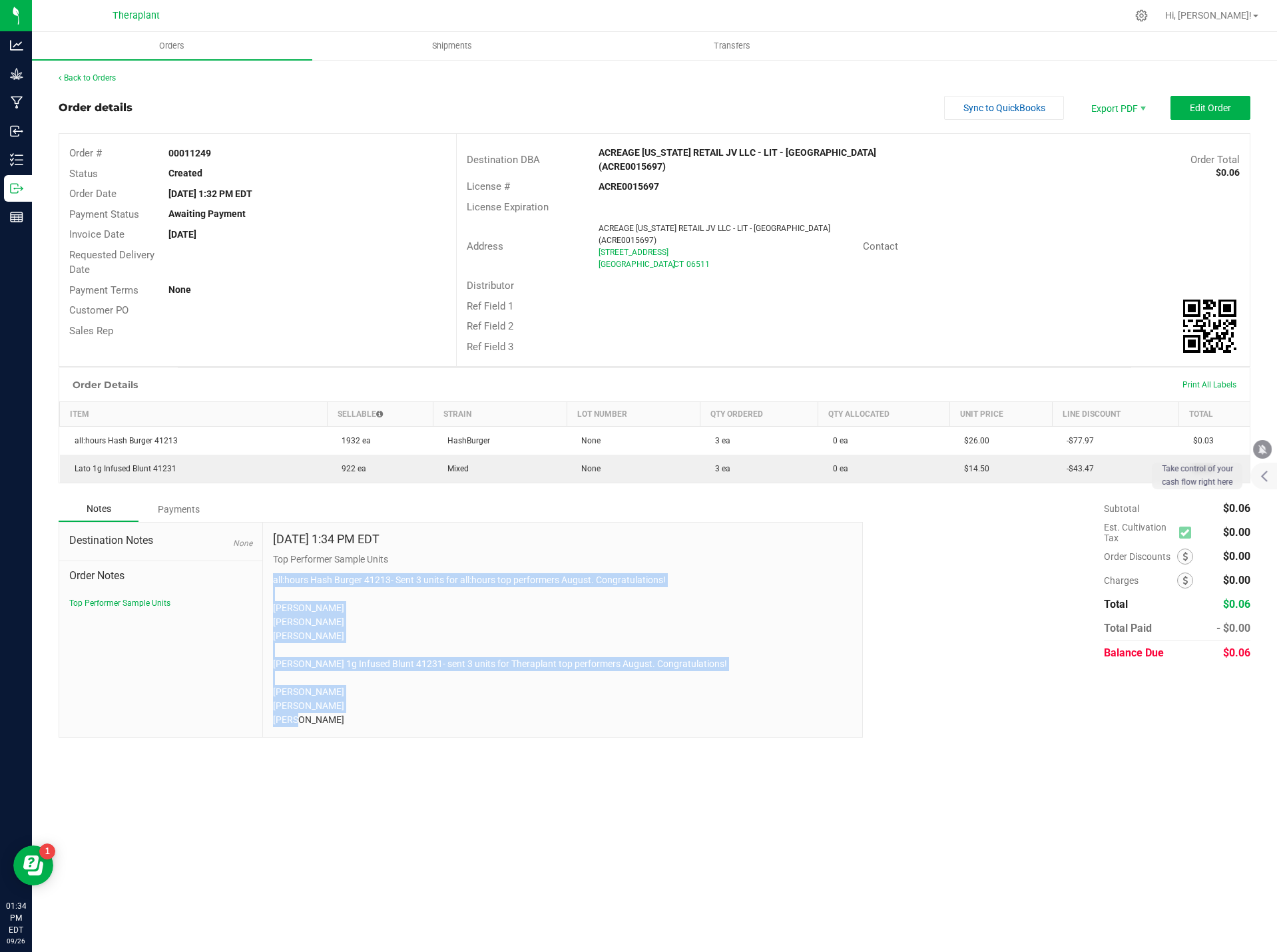
drag, startPoint x: 348, startPoint y: 719, endPoint x: 274, endPoint y: 573, distance: 163.7
click at [274, 573] on p "all:hours Hash Burger 41213- Sent 3 units for all:hours top performers August. …" at bounding box center [562, 650] width 580 height 154
click at [115, 80] on link "Back to Orders" at bounding box center [87, 78] width 57 height 10
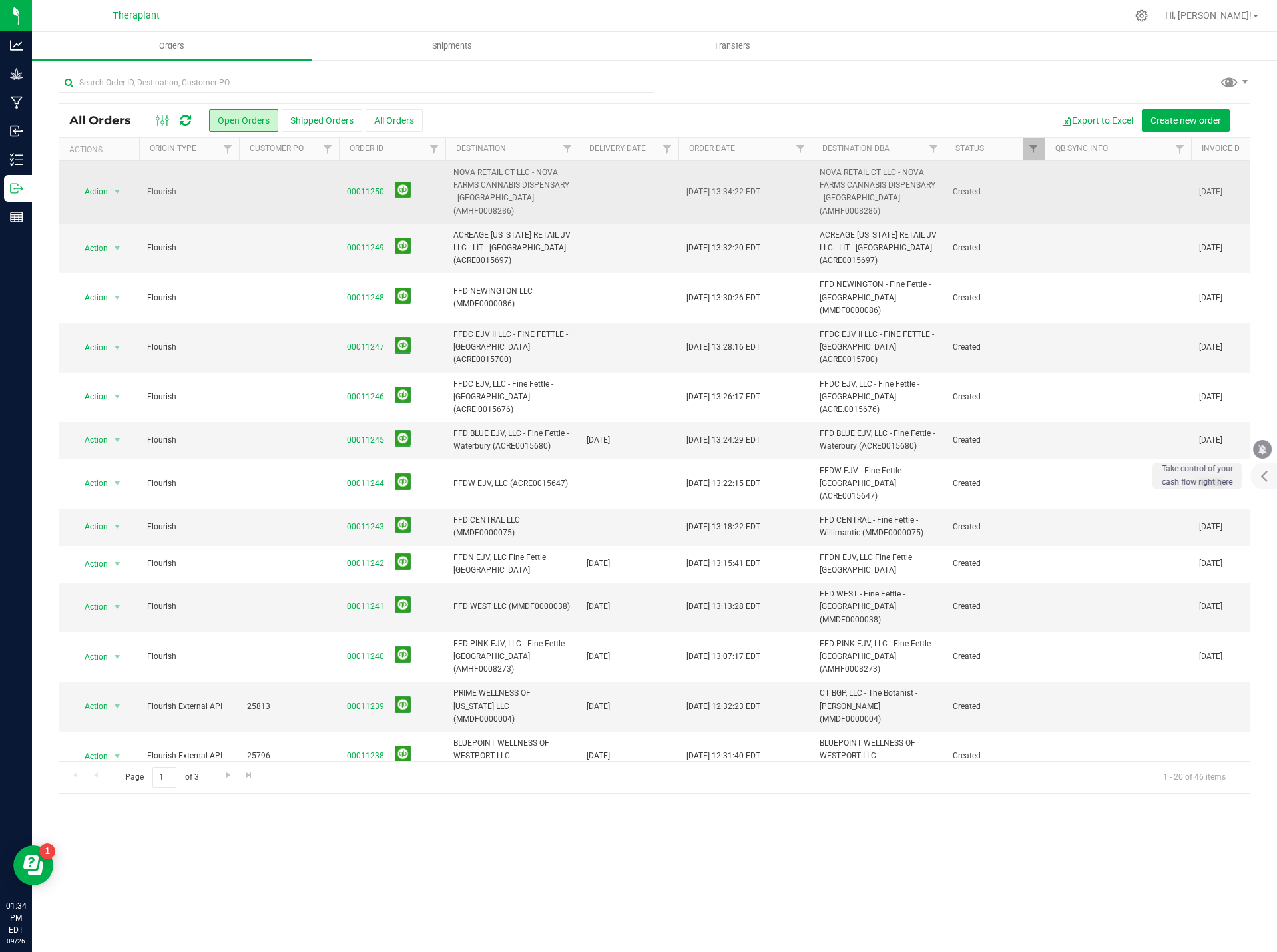
click at [355, 186] on link "00011250" at bounding box center [366, 192] width 37 height 13
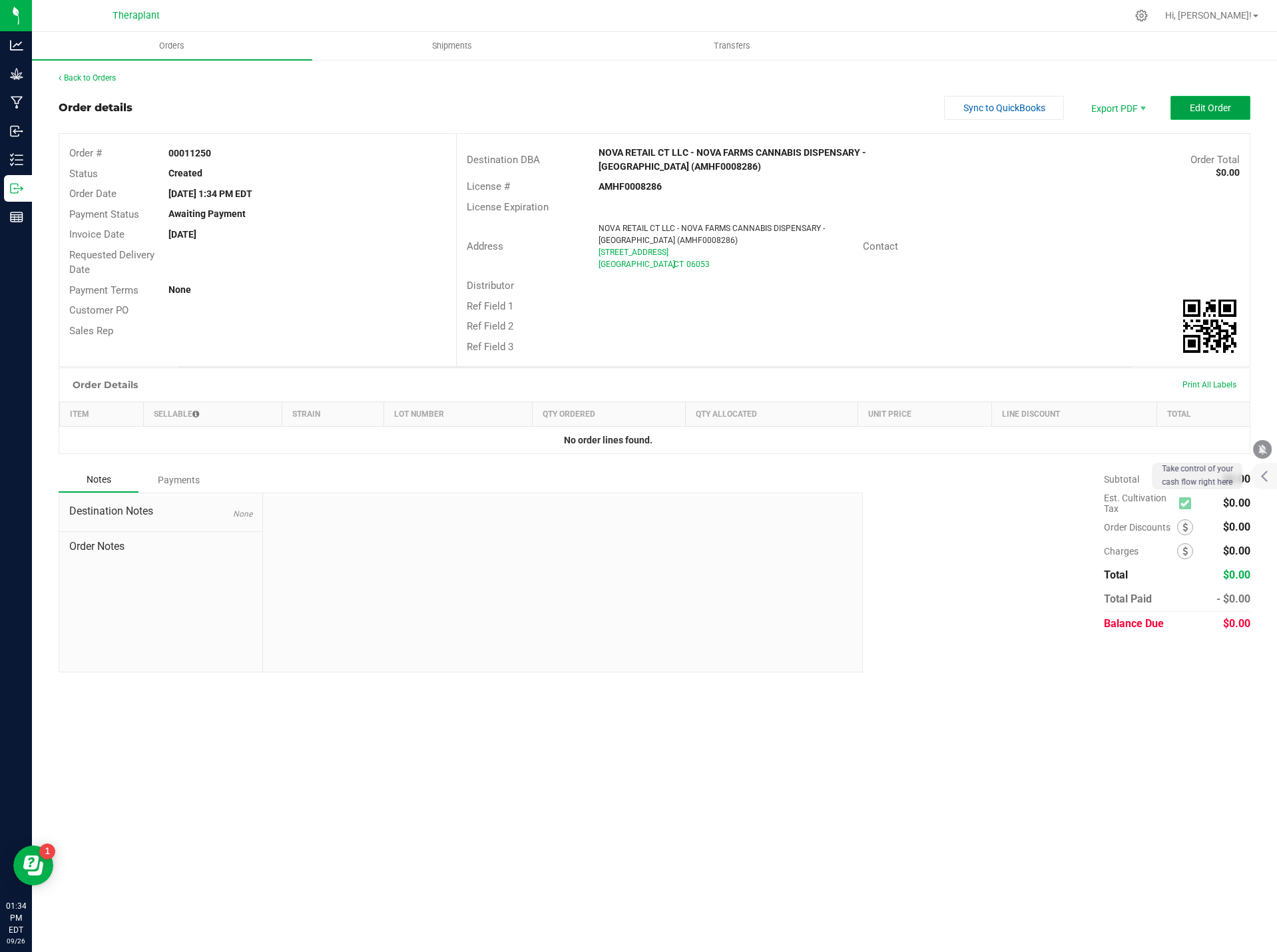
click at [1202, 115] on button "Edit Order" at bounding box center [1211, 108] width 80 height 24
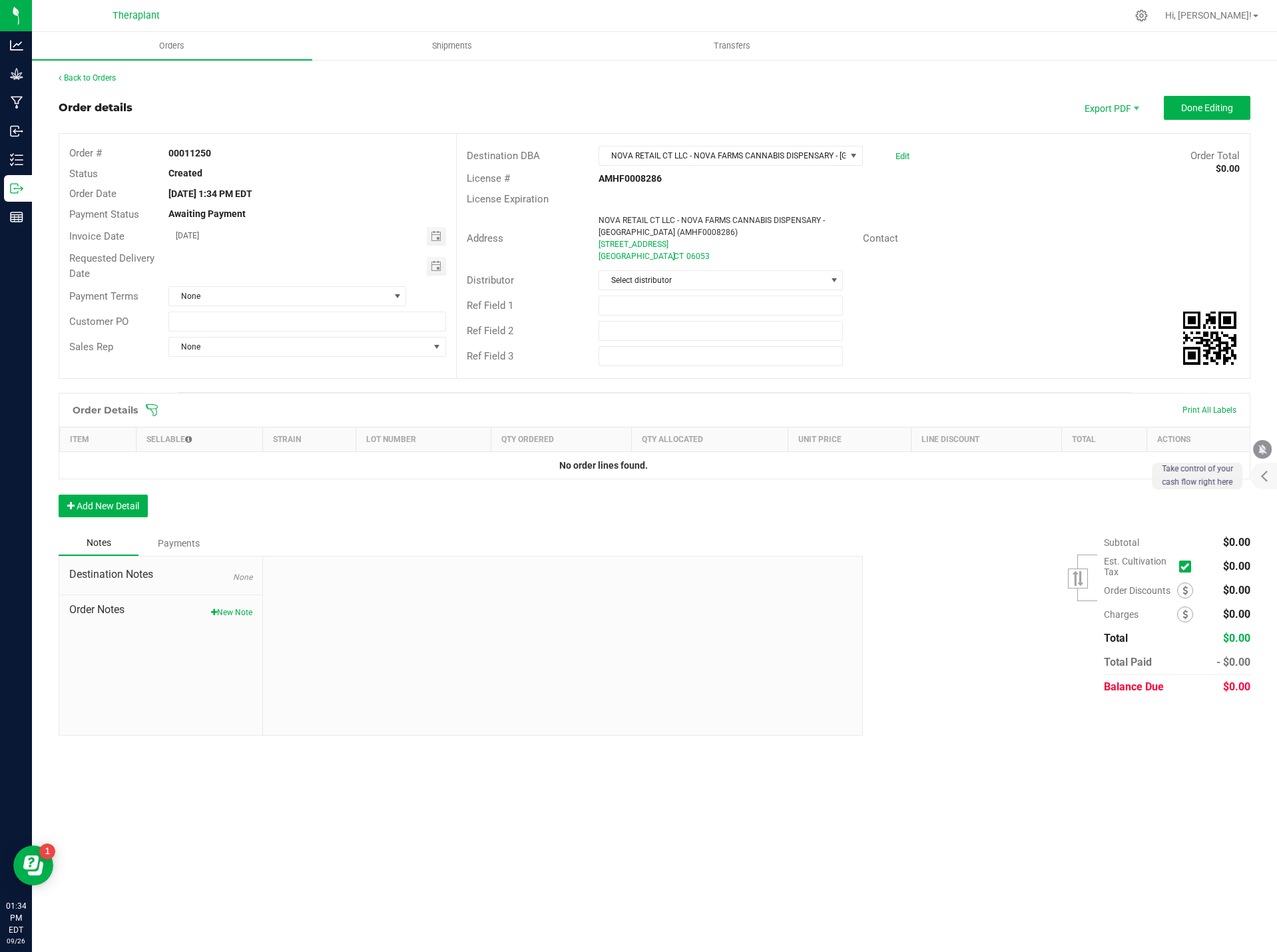
click at [240, 603] on span "Order Notes" at bounding box center [160, 610] width 183 height 16
click at [240, 618] on button "New Note" at bounding box center [231, 612] width 41 height 12
paste textarea "all:hours Hash Burger 41213- Sent 3 units for all:hours top performers August. …"
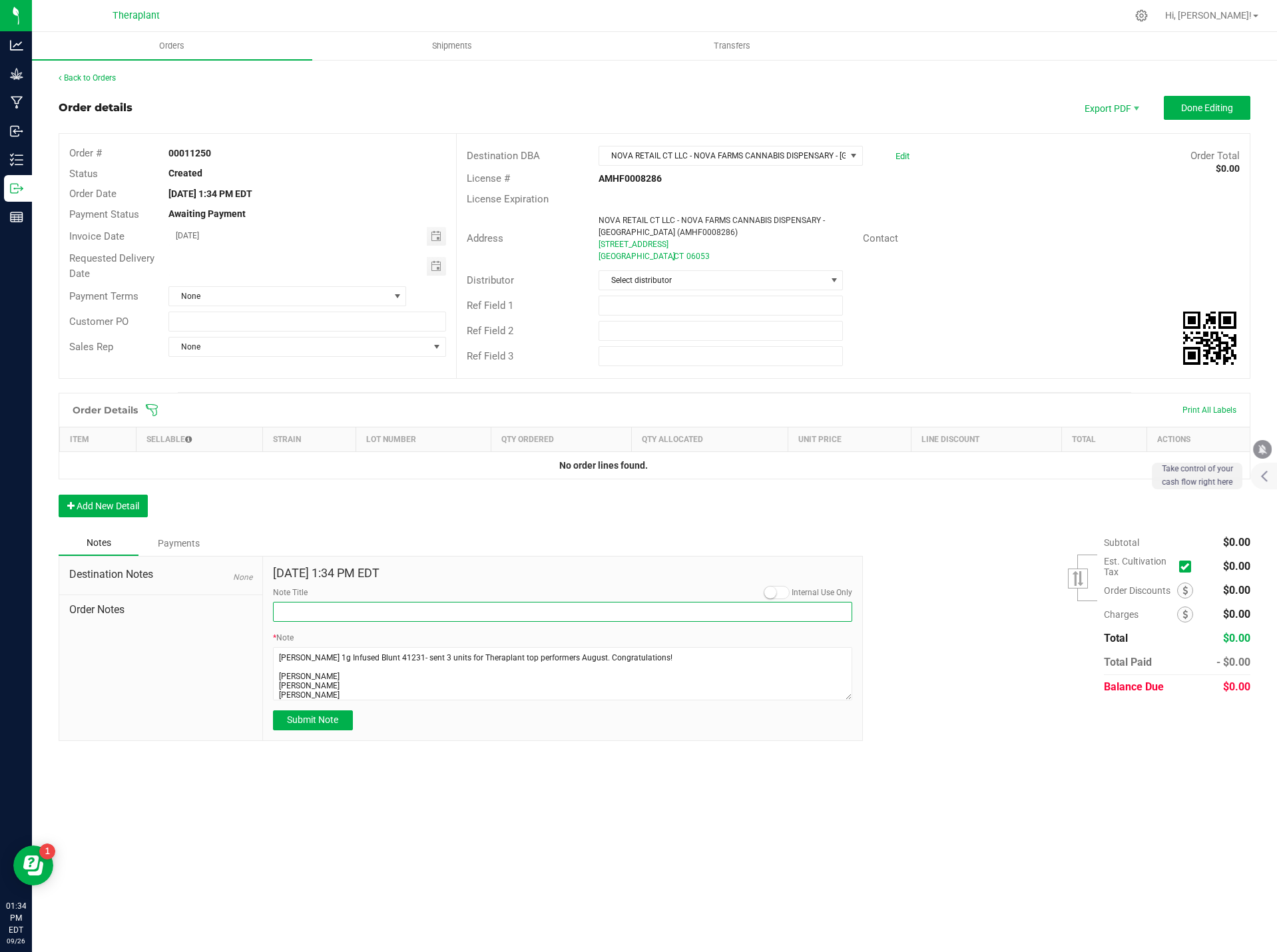
click at [320, 610] on input "Note Title" at bounding box center [562, 612] width 580 height 20
click at [140, 504] on button "Add New Detail" at bounding box center [103, 506] width 89 height 22
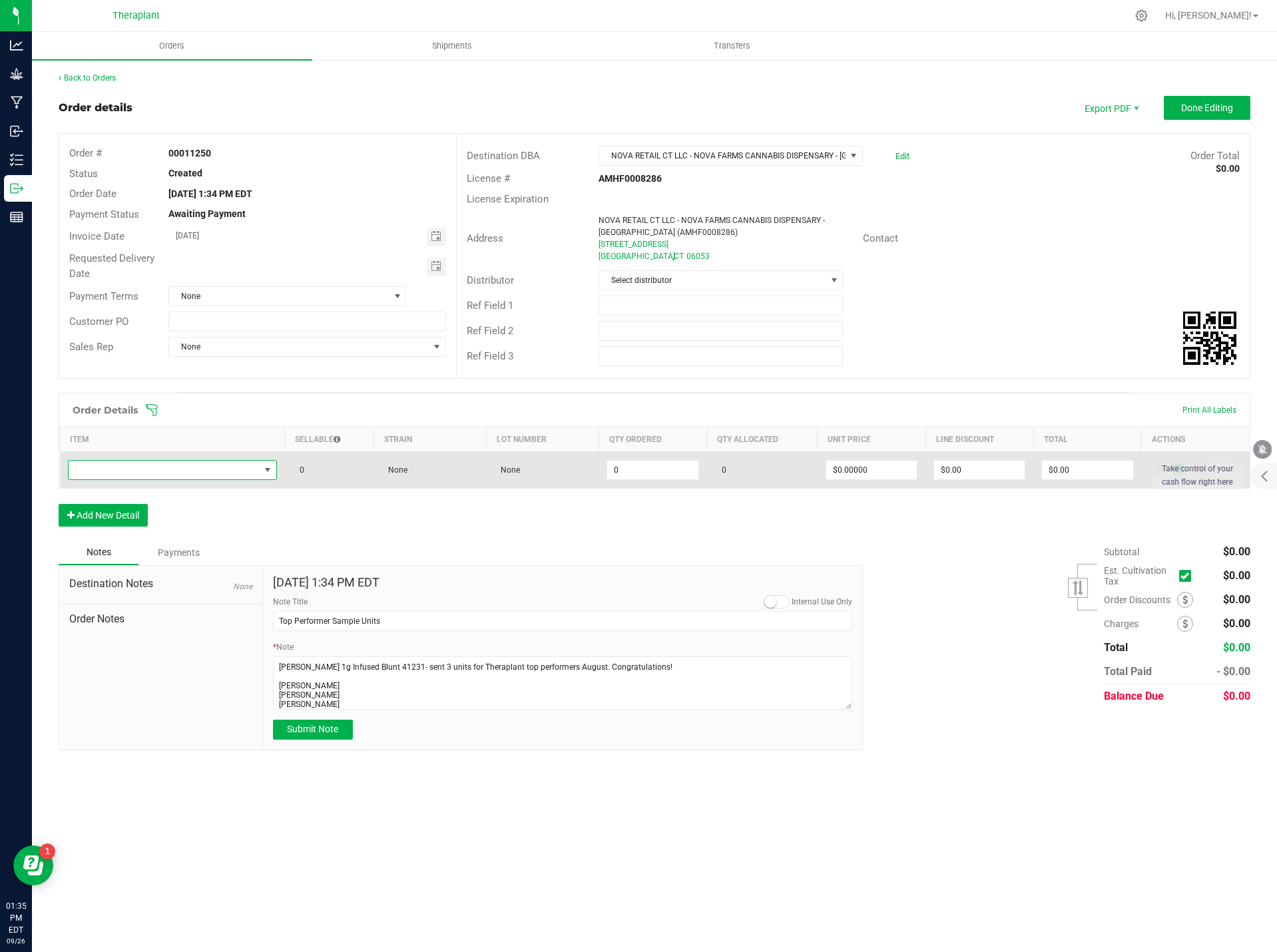
click at [116, 468] on span "NO DATA FOUND" at bounding box center [164, 470] width 191 height 18
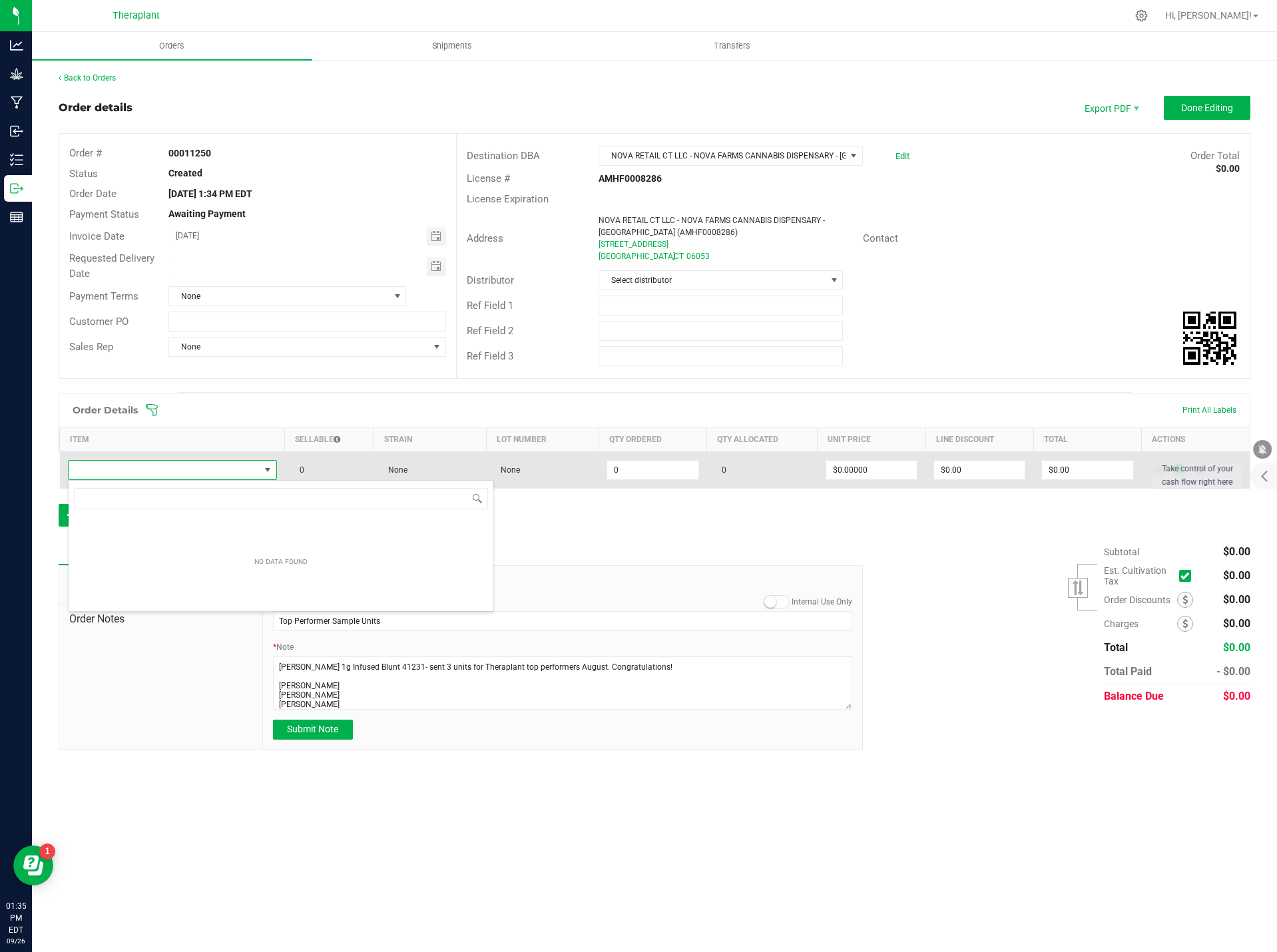
scroll to position [20, 209]
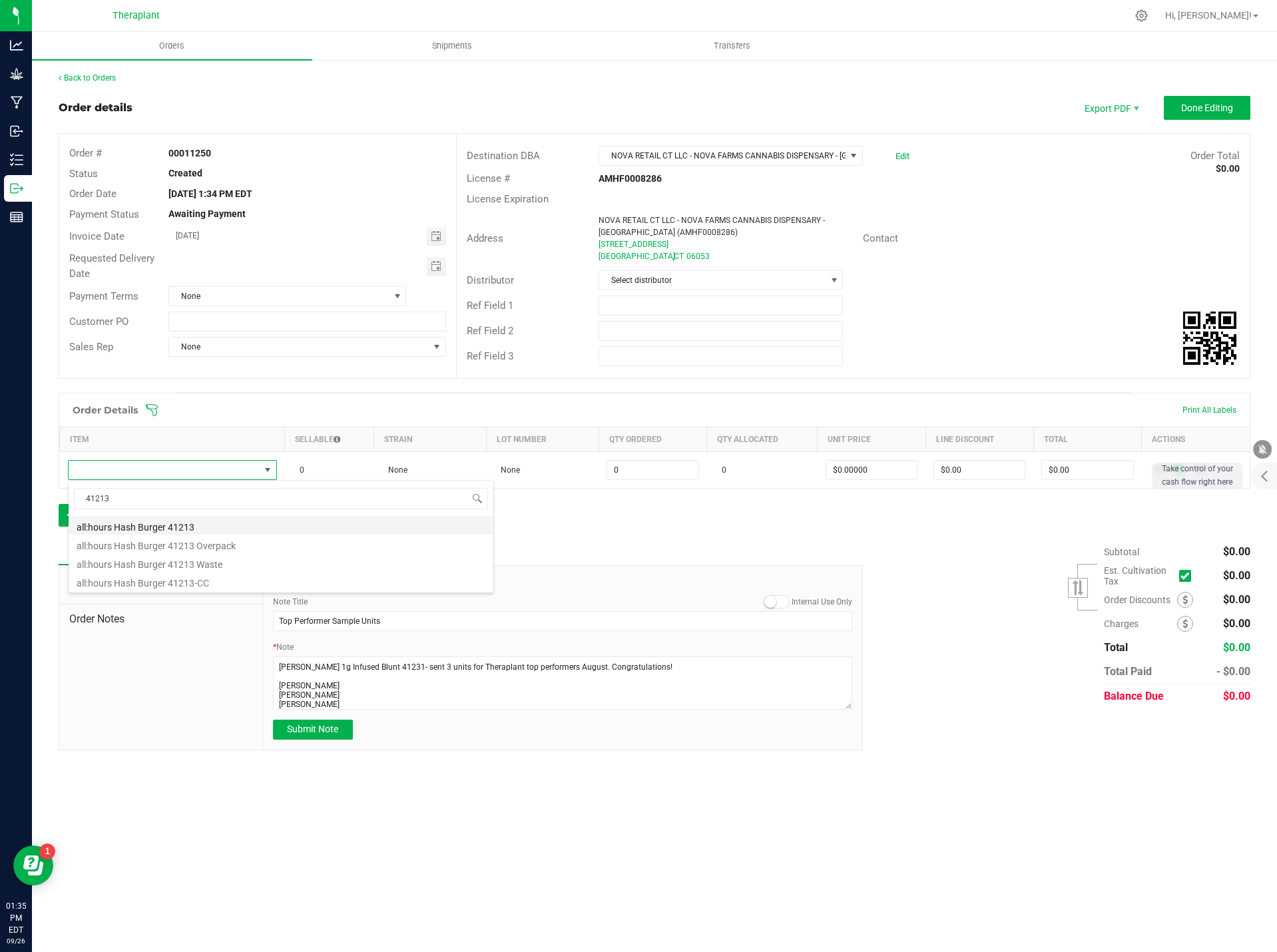
click at [228, 521] on li "all:hours Hash Burger 41213" at bounding box center [282, 525] width 425 height 18
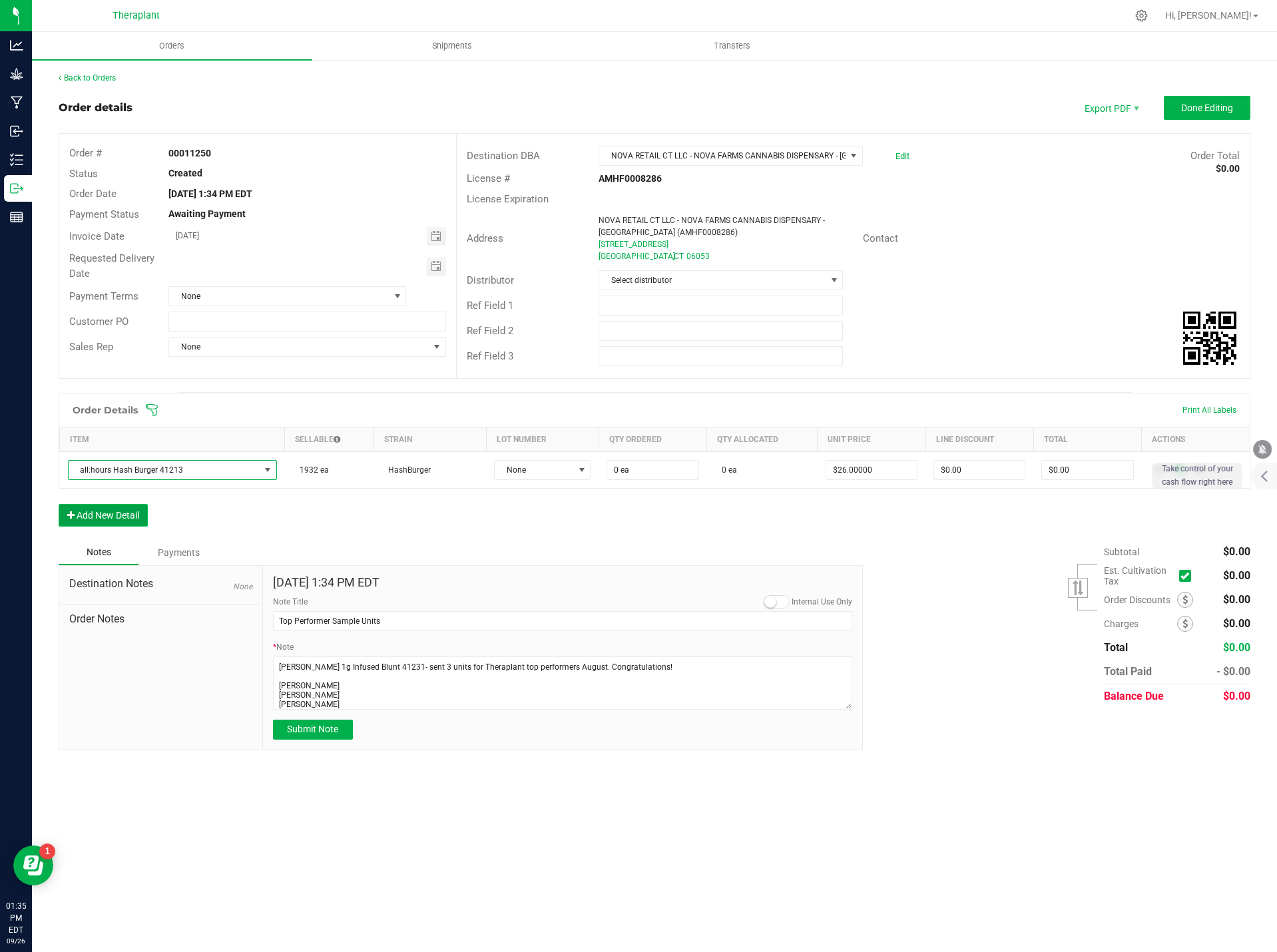
click at [140, 512] on button "Add New Detail" at bounding box center [103, 515] width 89 height 22
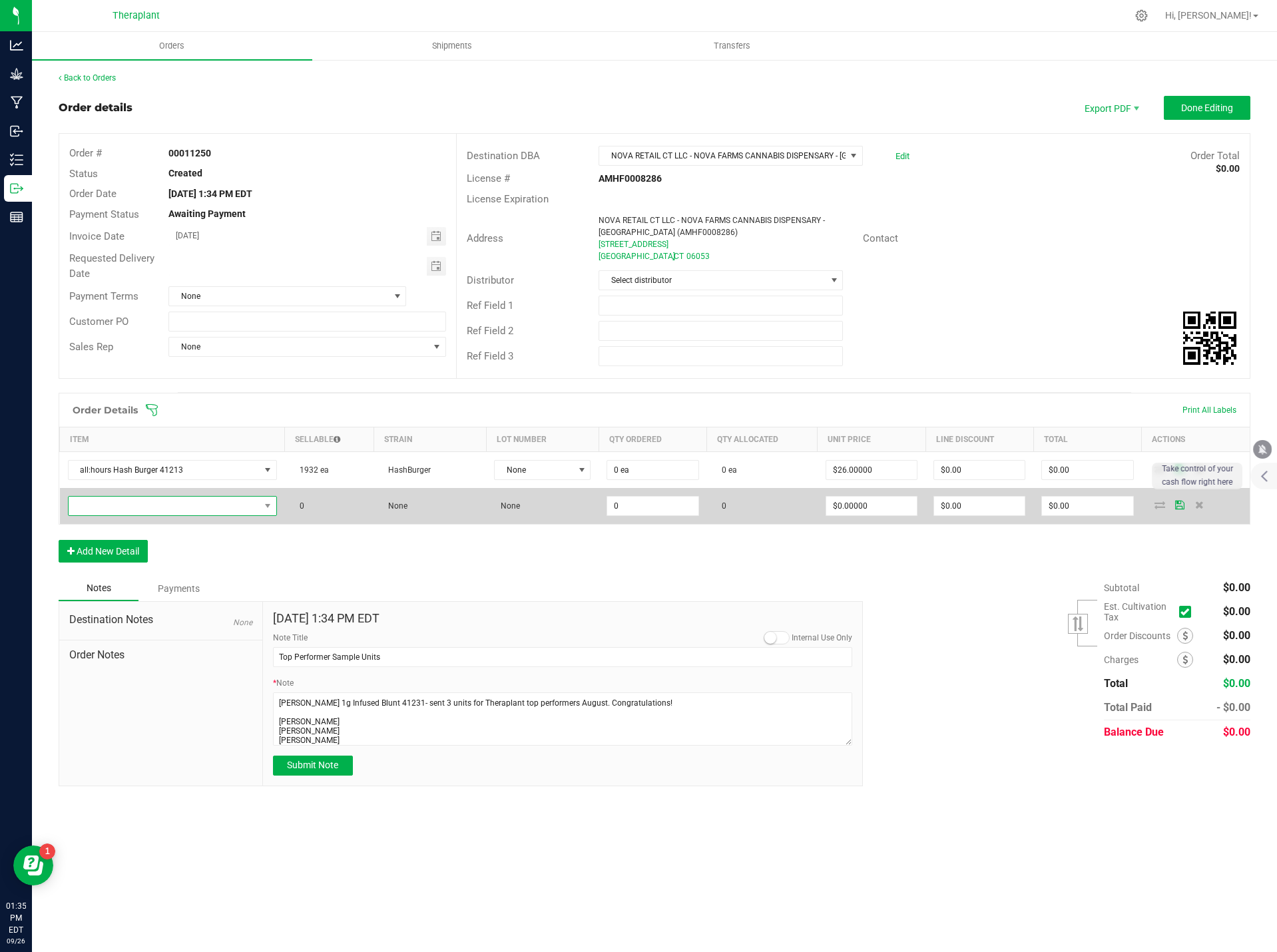
click at [176, 502] on span "NO DATA FOUND" at bounding box center [164, 505] width 191 height 18
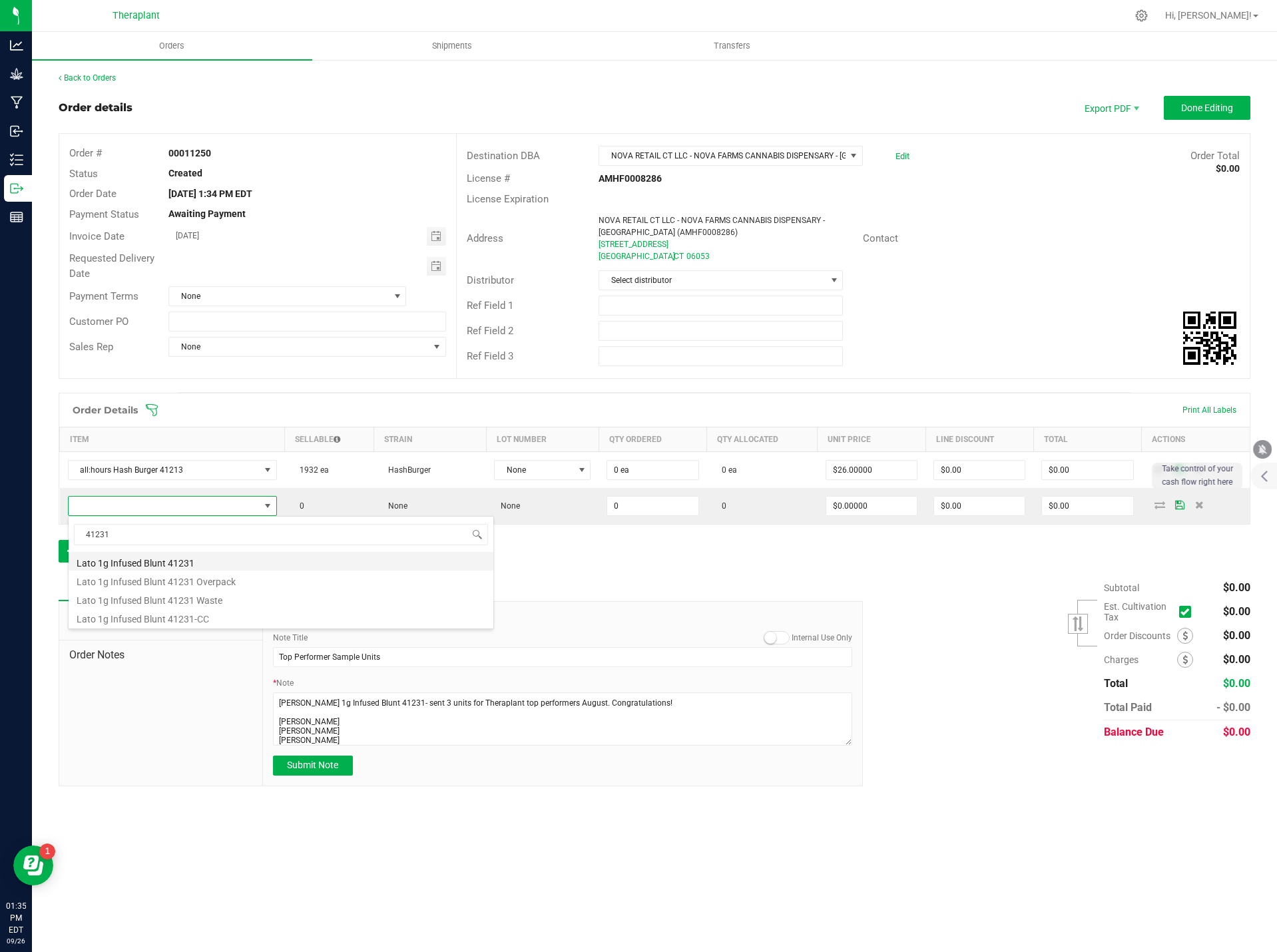
click at [237, 561] on li "Lato 1g Infused Blunt 41231" at bounding box center [282, 561] width 425 height 18
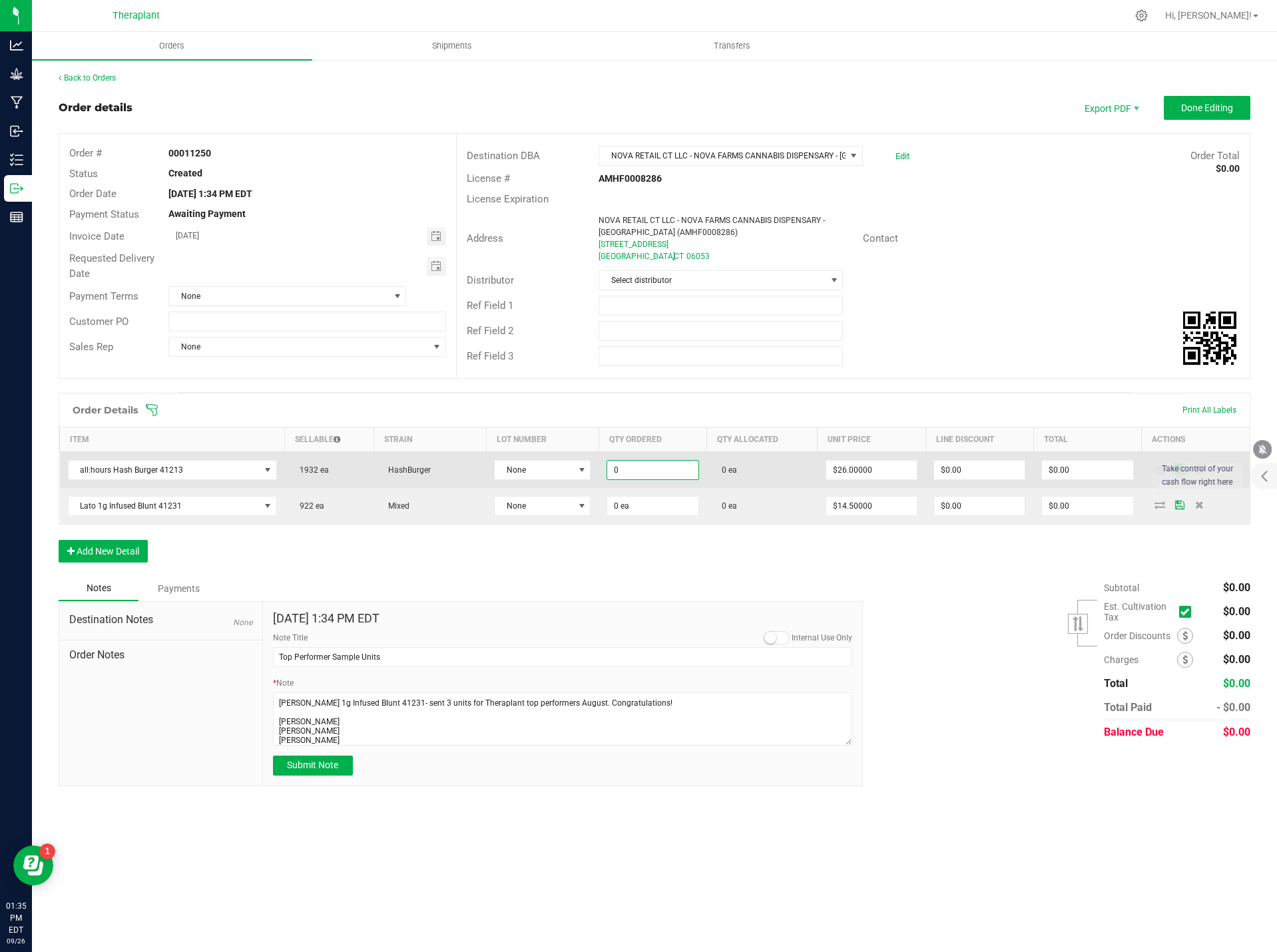
click at [617, 467] on input "0" at bounding box center [652, 470] width 91 height 18
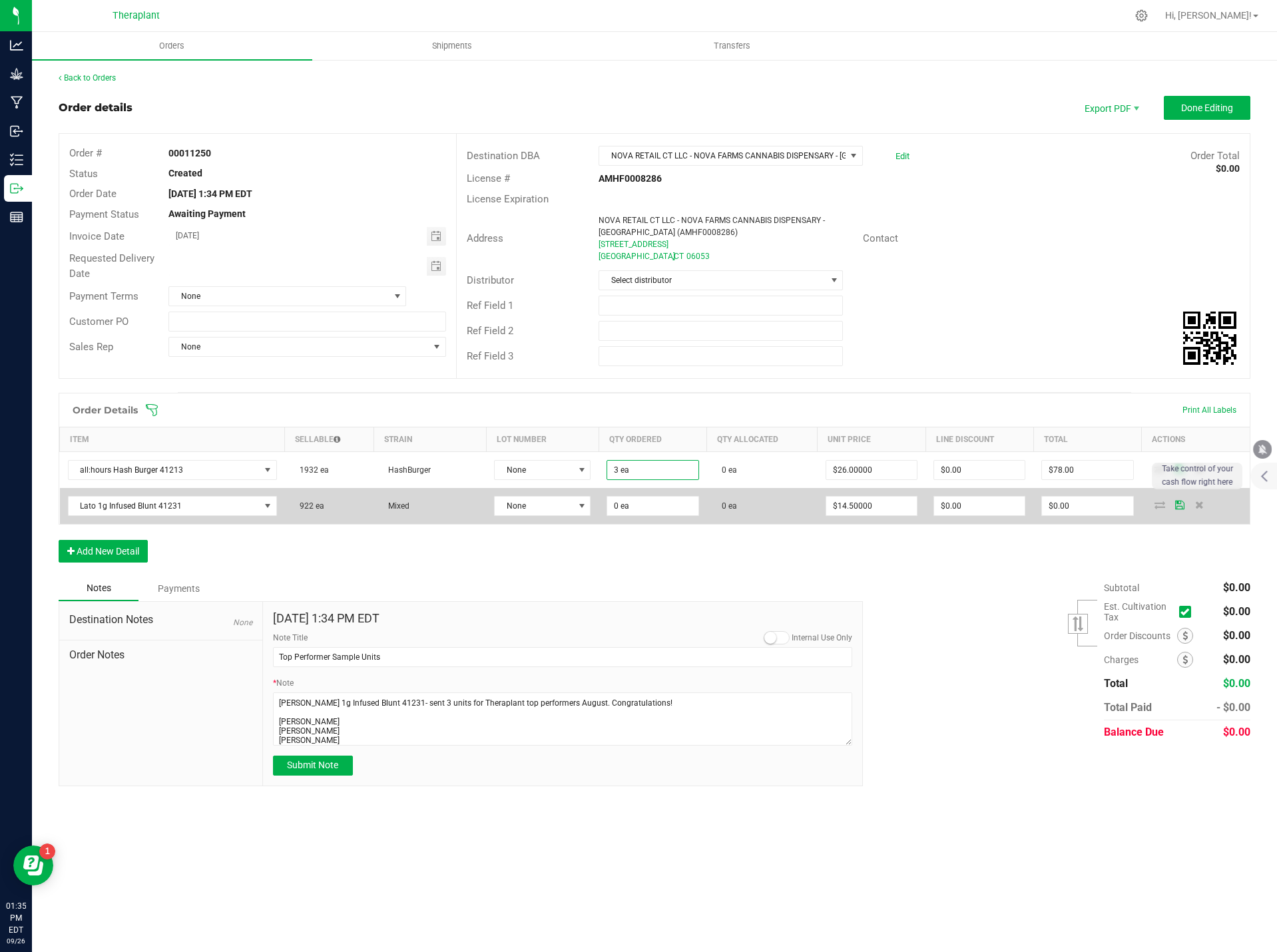
click at [630, 494] on td "0 ea" at bounding box center [652, 506] width 107 height 36
click at [626, 512] on input "0" at bounding box center [652, 505] width 91 height 18
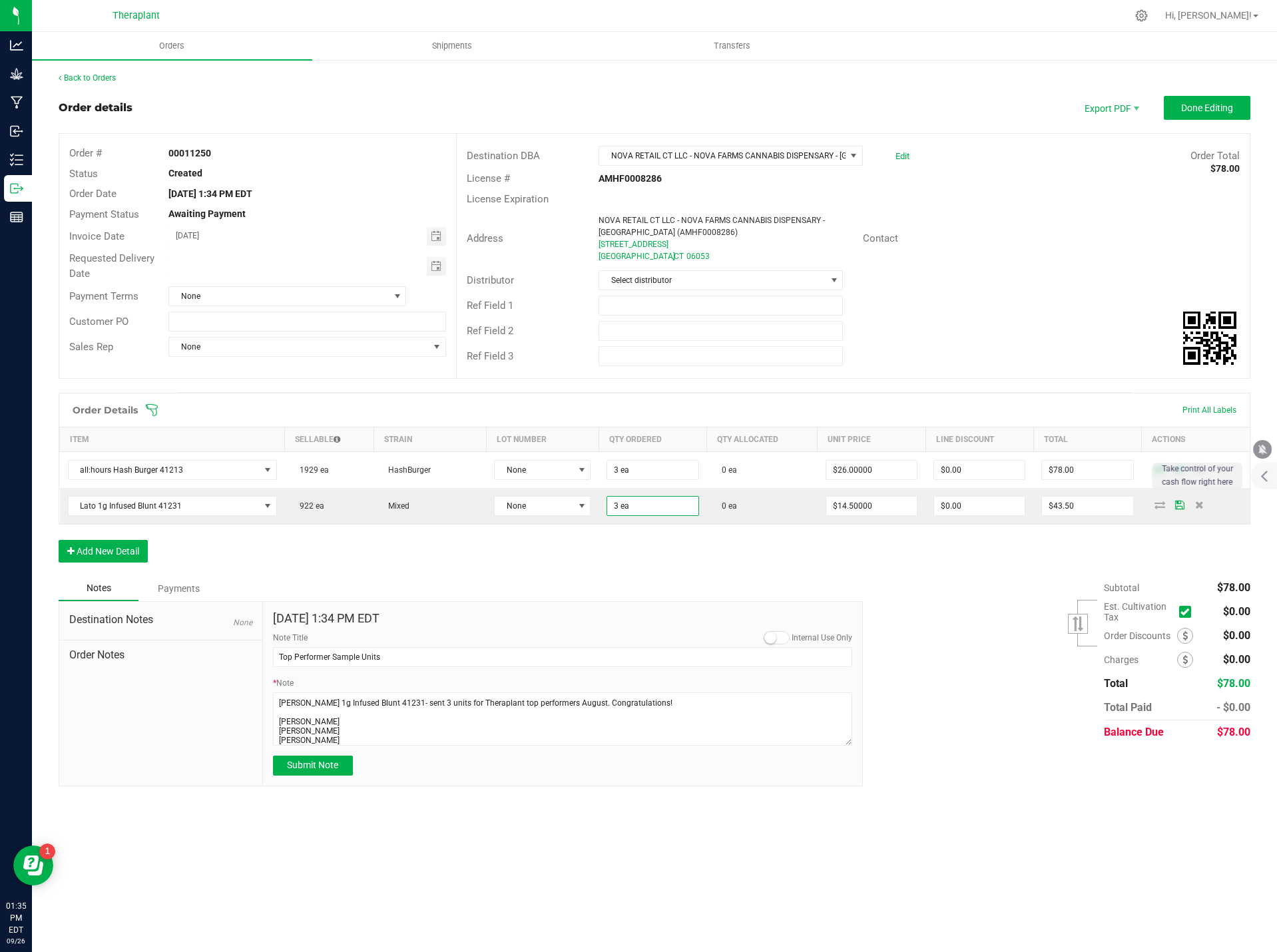
click at [665, 561] on div "Order Details Print All Labels Item Sellable Strain Lot Number Qty Ordered Qty …" at bounding box center [655, 484] width 1192 height 183
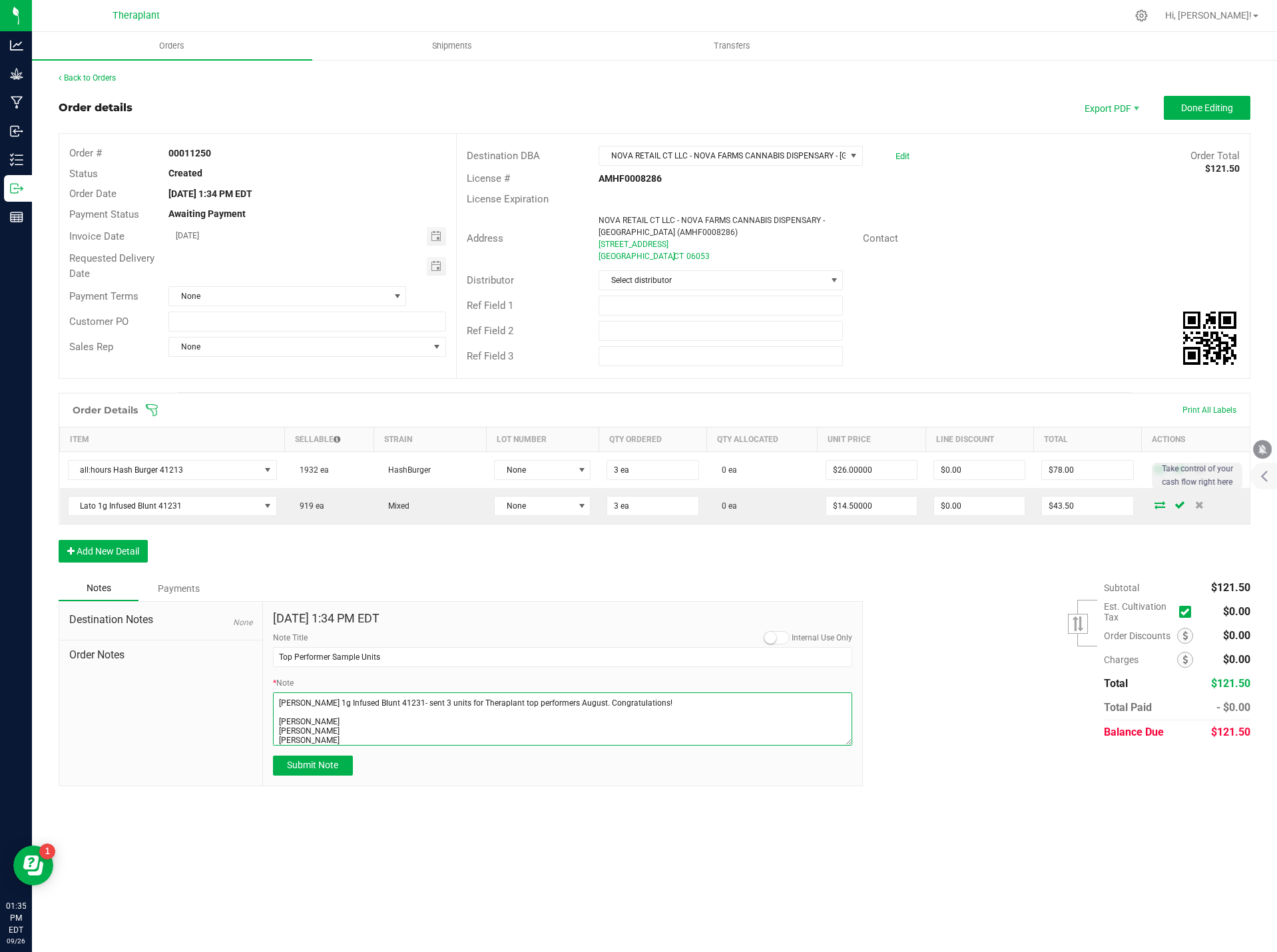
scroll to position [56, 0]
drag, startPoint x: 330, startPoint y: 742, endPoint x: 278, endPoint y: 722, distance: 55.7
click at [278, 722] on textarea "* Note" at bounding box center [562, 719] width 580 height 53
paste textarea "[PERSON_NAME] [PERSON_NAME] St [PERSON_NAME] [PERSON_NAME]"
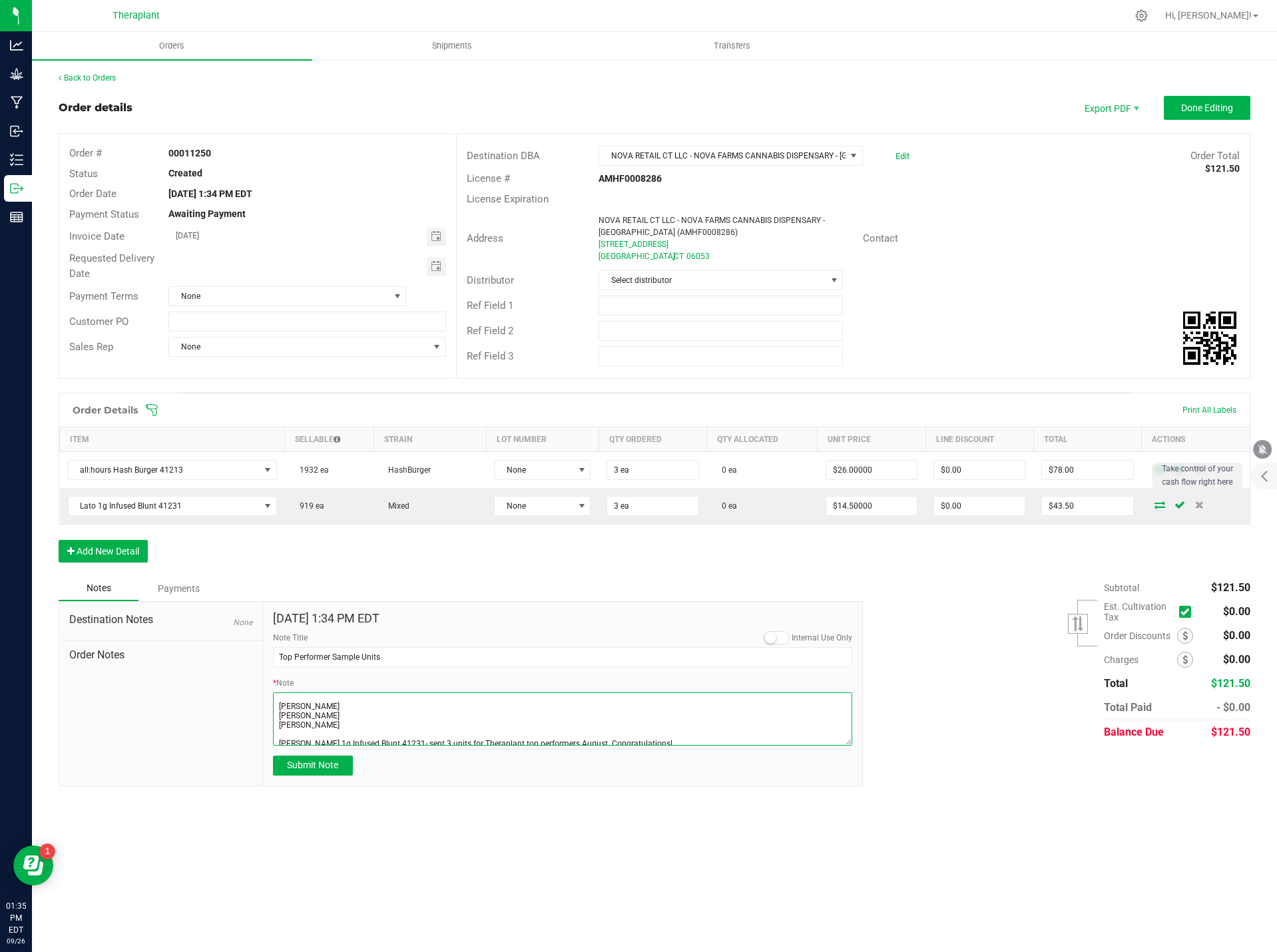
drag, startPoint x: 332, startPoint y: 738, endPoint x: 274, endPoint y: 708, distance: 65.3
click at [274, 708] on textarea "* Note" at bounding box center [562, 719] width 580 height 53
paste textarea "[PERSON_NAME] [PERSON_NAME] St [PERSON_NAME] [PERSON_NAME]"
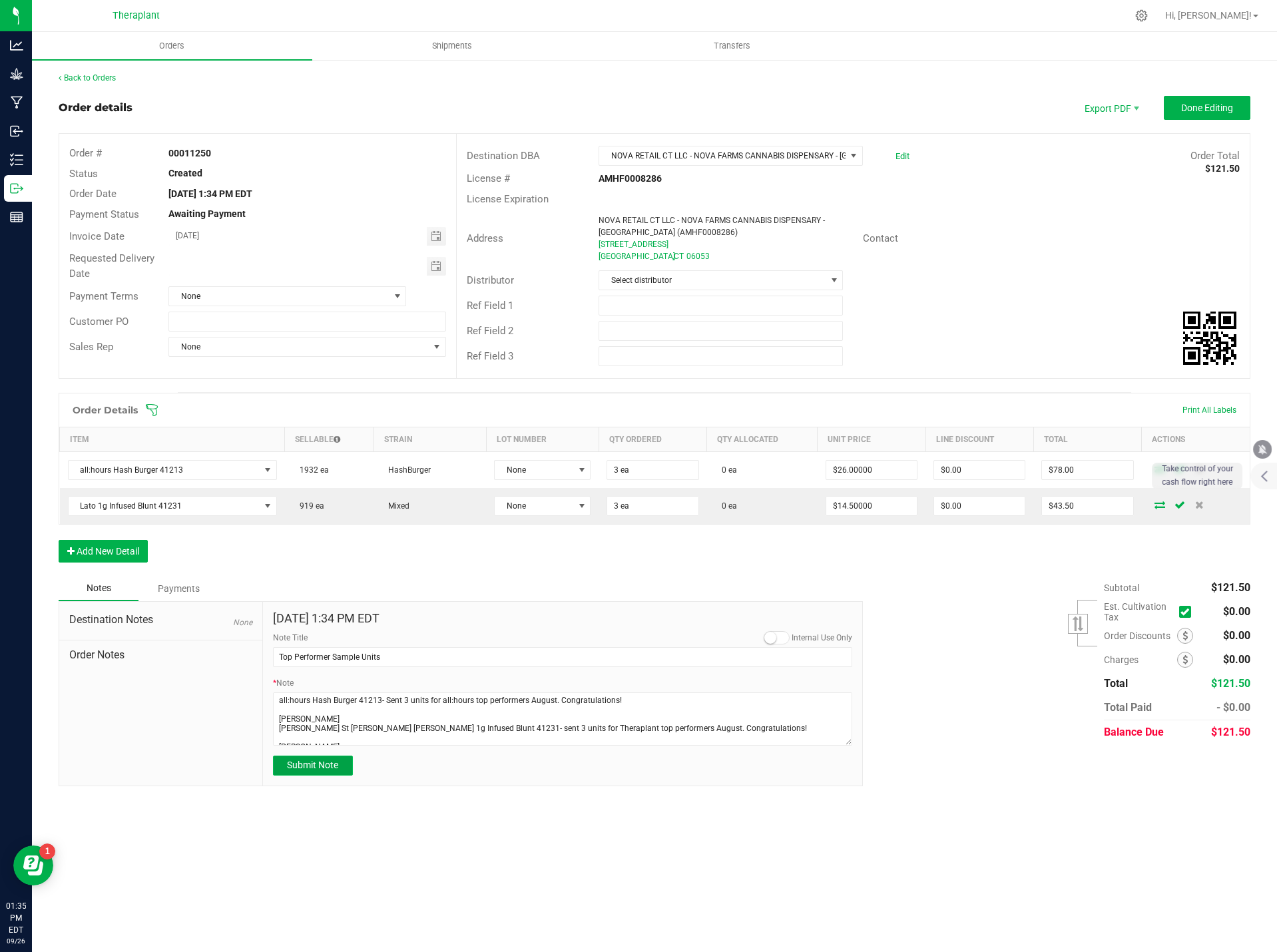
click at [330, 765] on span "Submit Note" at bounding box center [313, 764] width 51 height 10
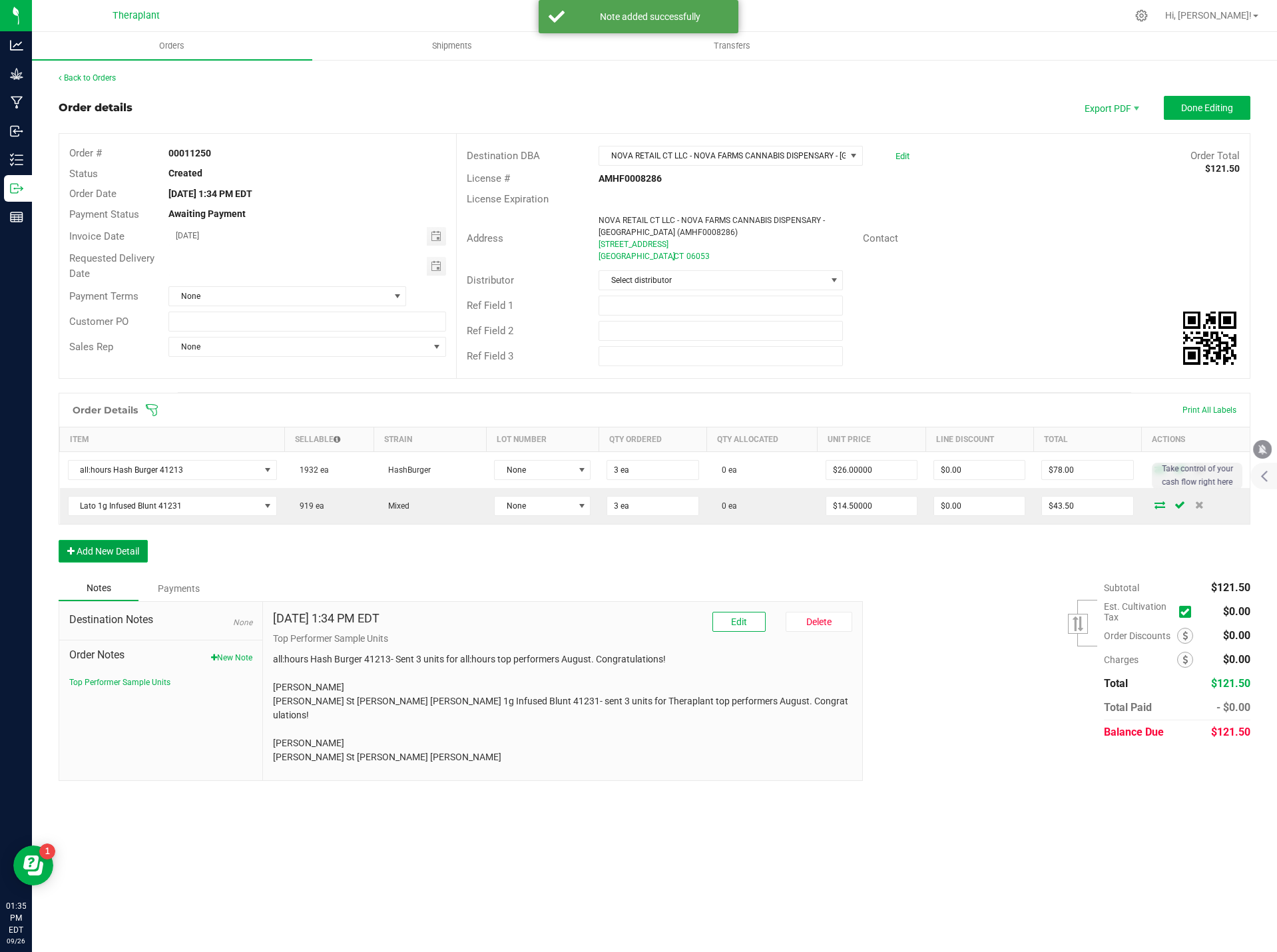
click at [103, 552] on button "Add New Detail" at bounding box center [103, 551] width 89 height 22
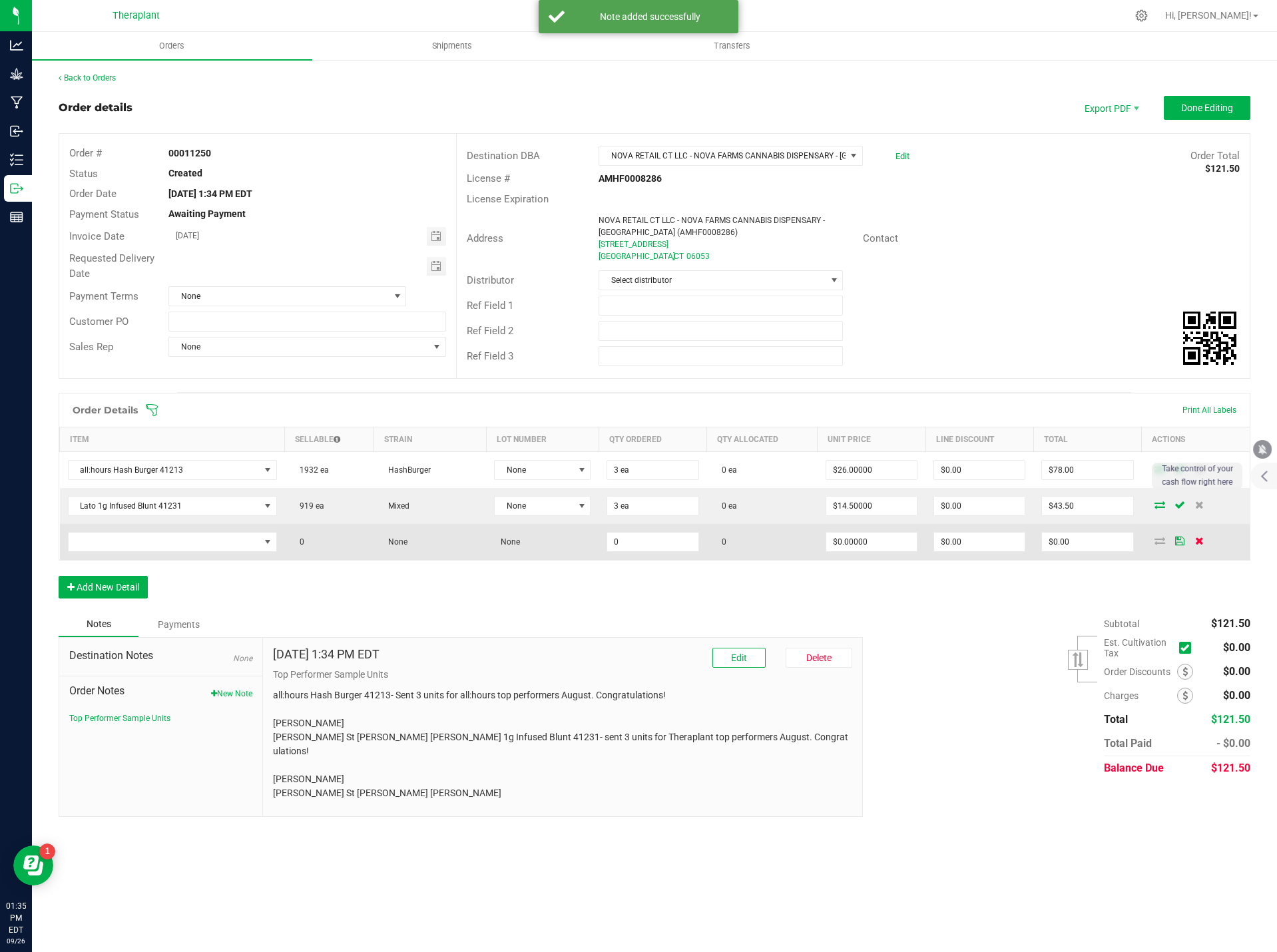
click at [1198, 543] on icon at bounding box center [1199, 541] width 9 height 8
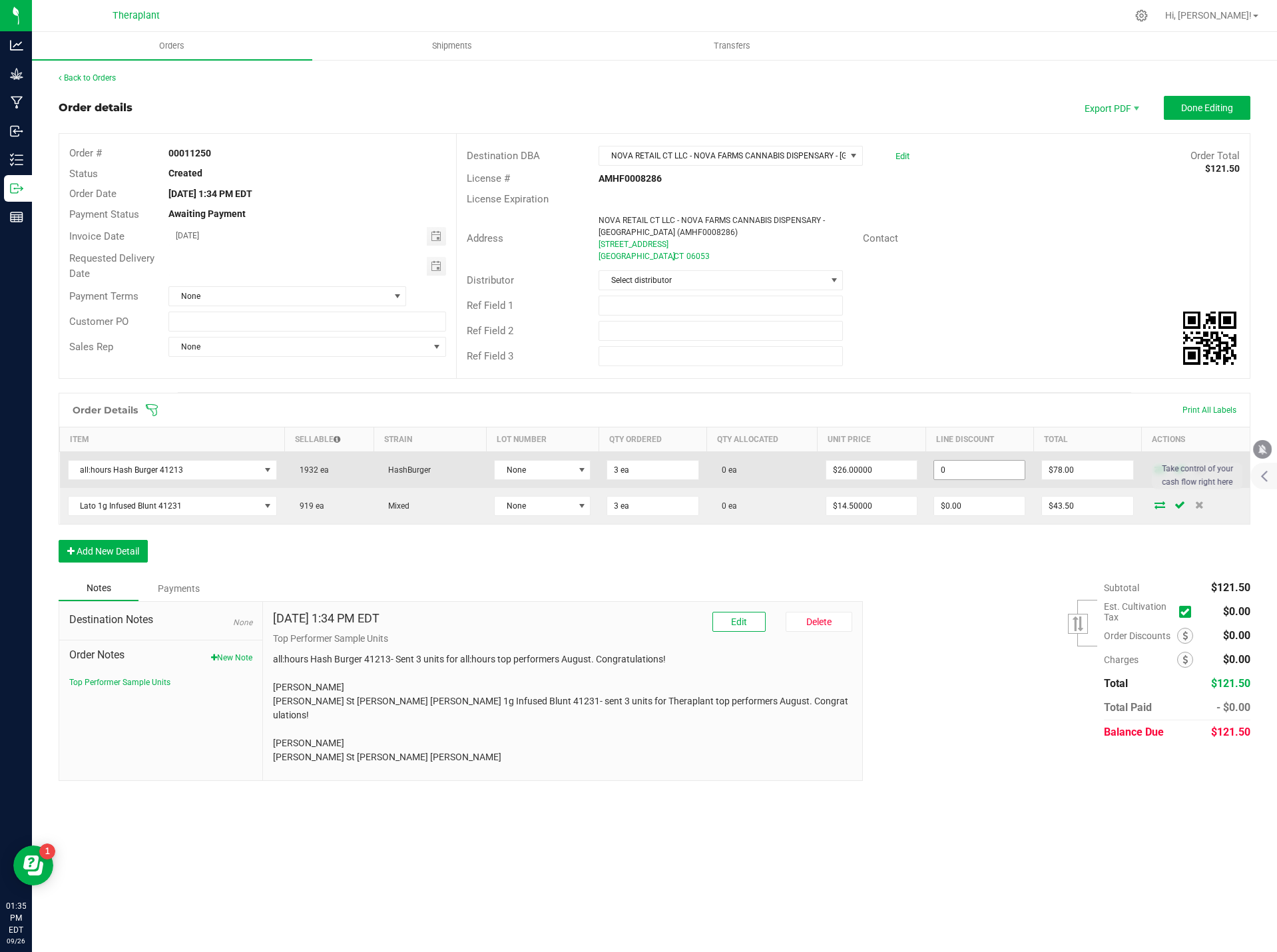
click at [959, 465] on input "0" at bounding box center [979, 470] width 91 height 18
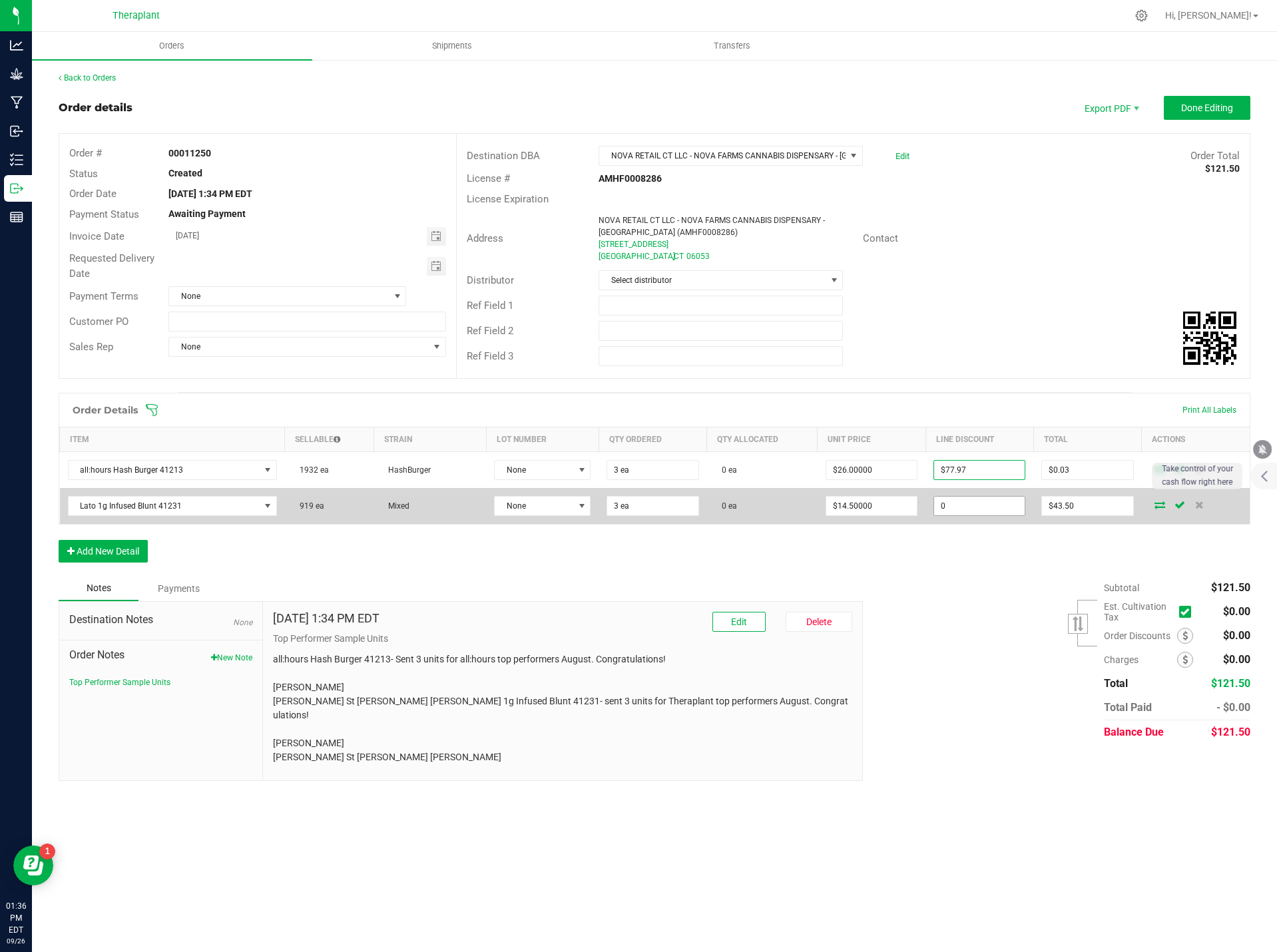
click at [965, 511] on input "0" at bounding box center [979, 505] width 91 height 18
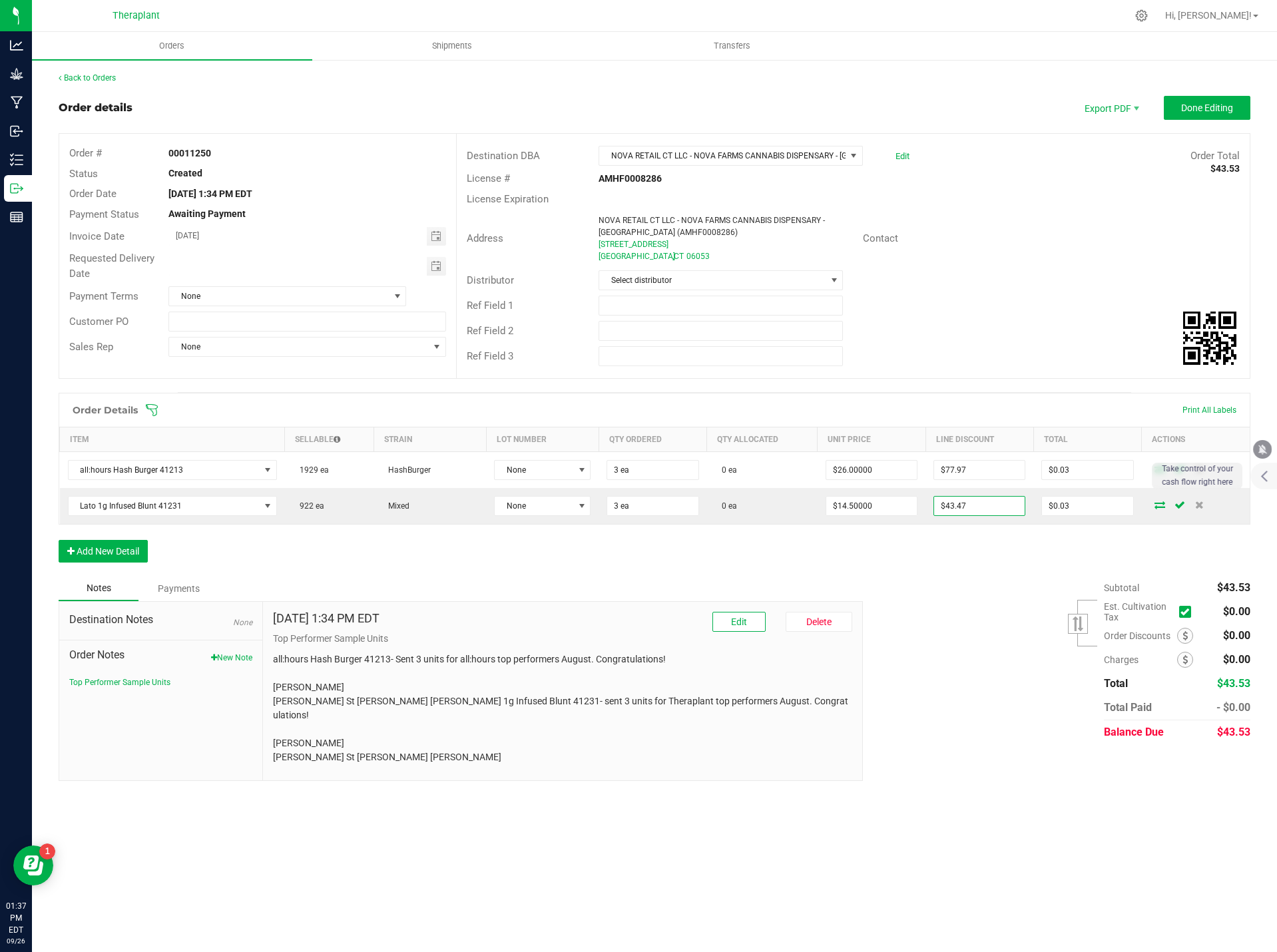
click at [944, 558] on div "Order Details Print All Labels Item Sellable Strain Lot Number Qty Ordered Qty …" at bounding box center [655, 484] width 1192 height 183
click at [1209, 104] on span "Done Editing" at bounding box center [1207, 107] width 52 height 10
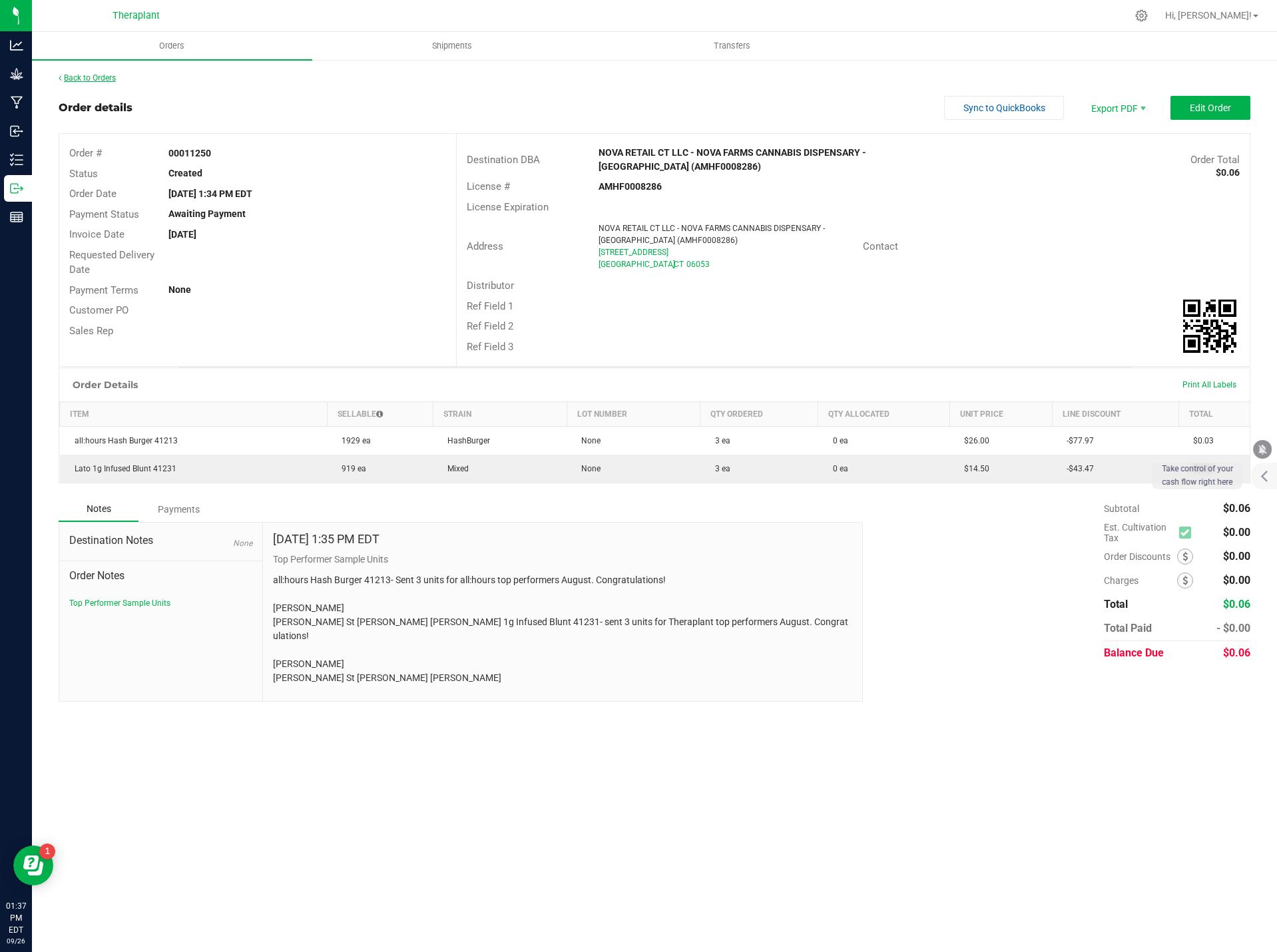
click at [110, 80] on link "Back to Orders" at bounding box center [87, 78] width 57 height 10
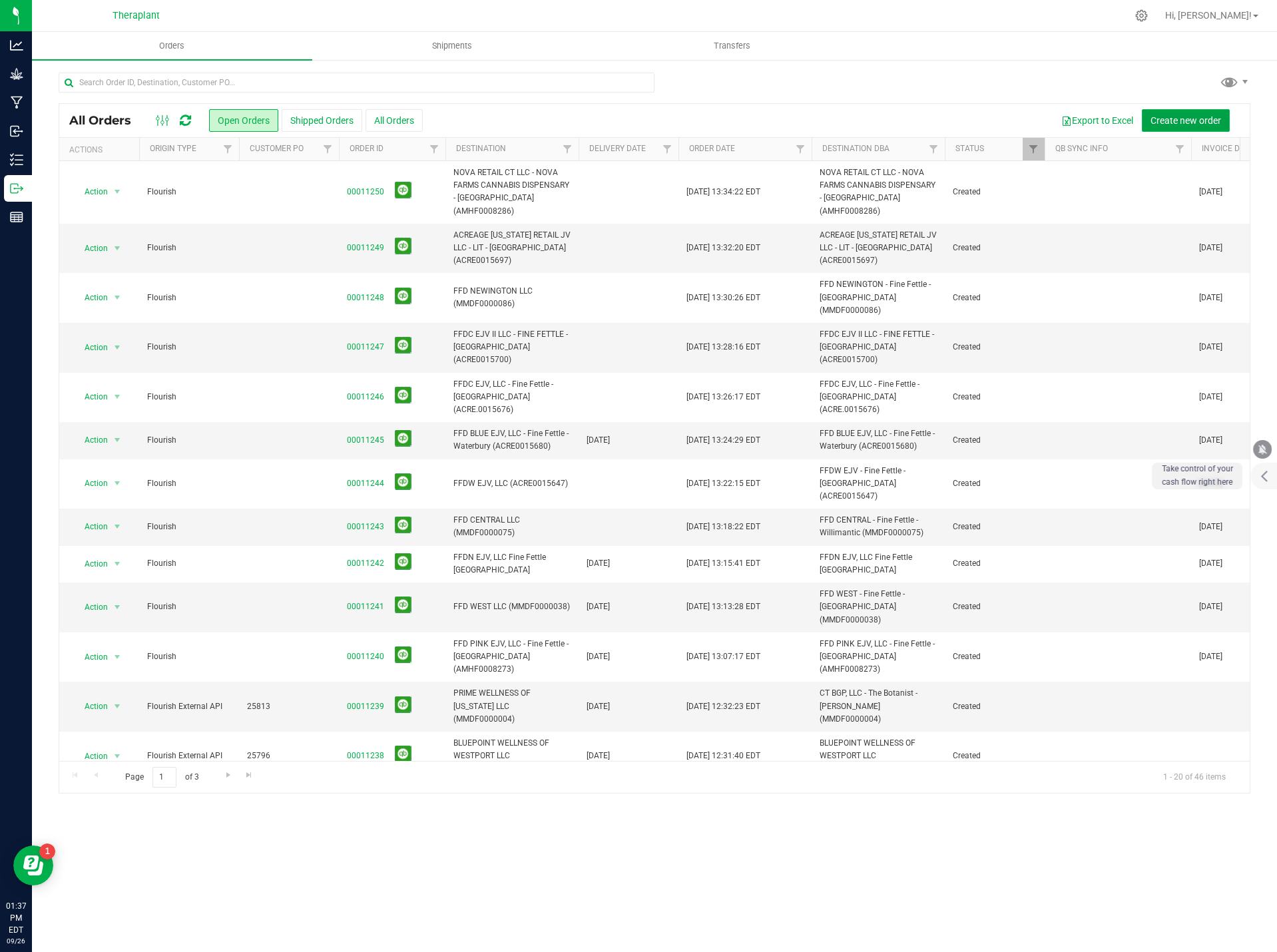
click at [1192, 127] on button "Create new order" at bounding box center [1186, 120] width 88 height 22
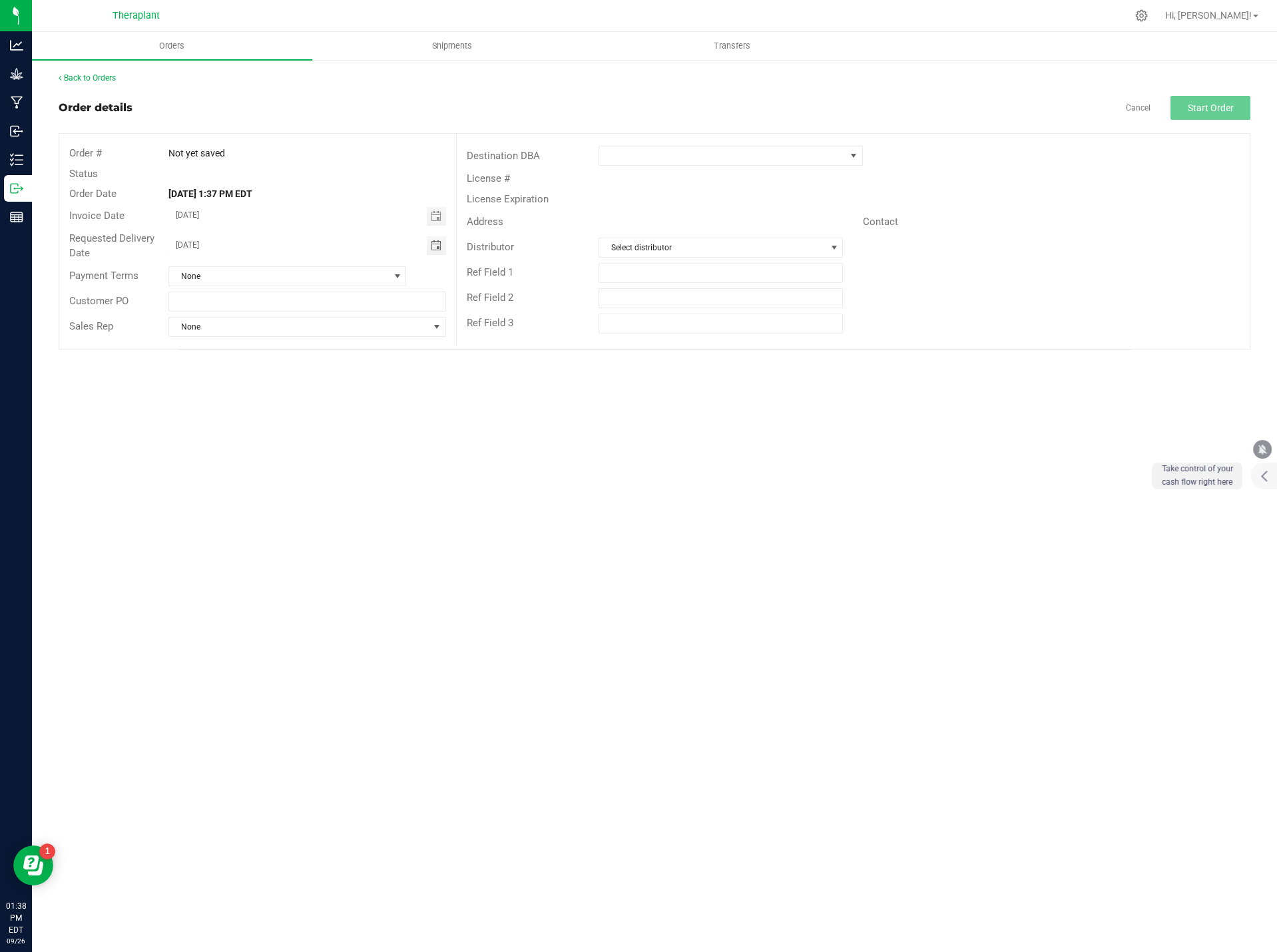
drag, startPoint x: 228, startPoint y: 247, endPoint x: 88, endPoint y: 237, distance: 140.4
click at [106, 241] on div "Requested Delivery Date [DATE]" at bounding box center [257, 246] width 397 height 35
drag, startPoint x: 602, startPoint y: 156, endPoint x: 609, endPoint y: 151, distance: 8.6
click at [603, 155] on span at bounding box center [722, 156] width 245 height 18
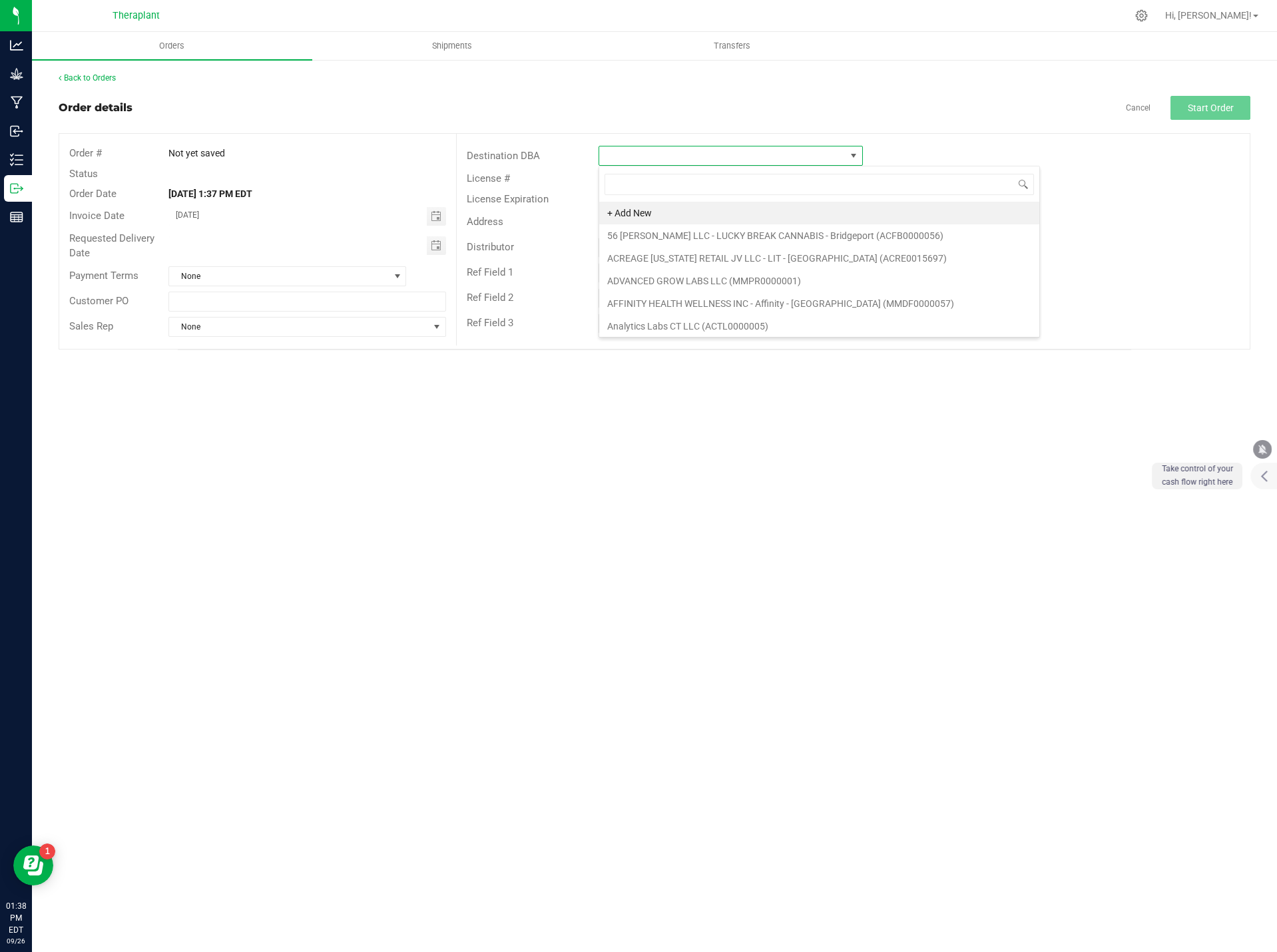
scroll to position [20, 265]
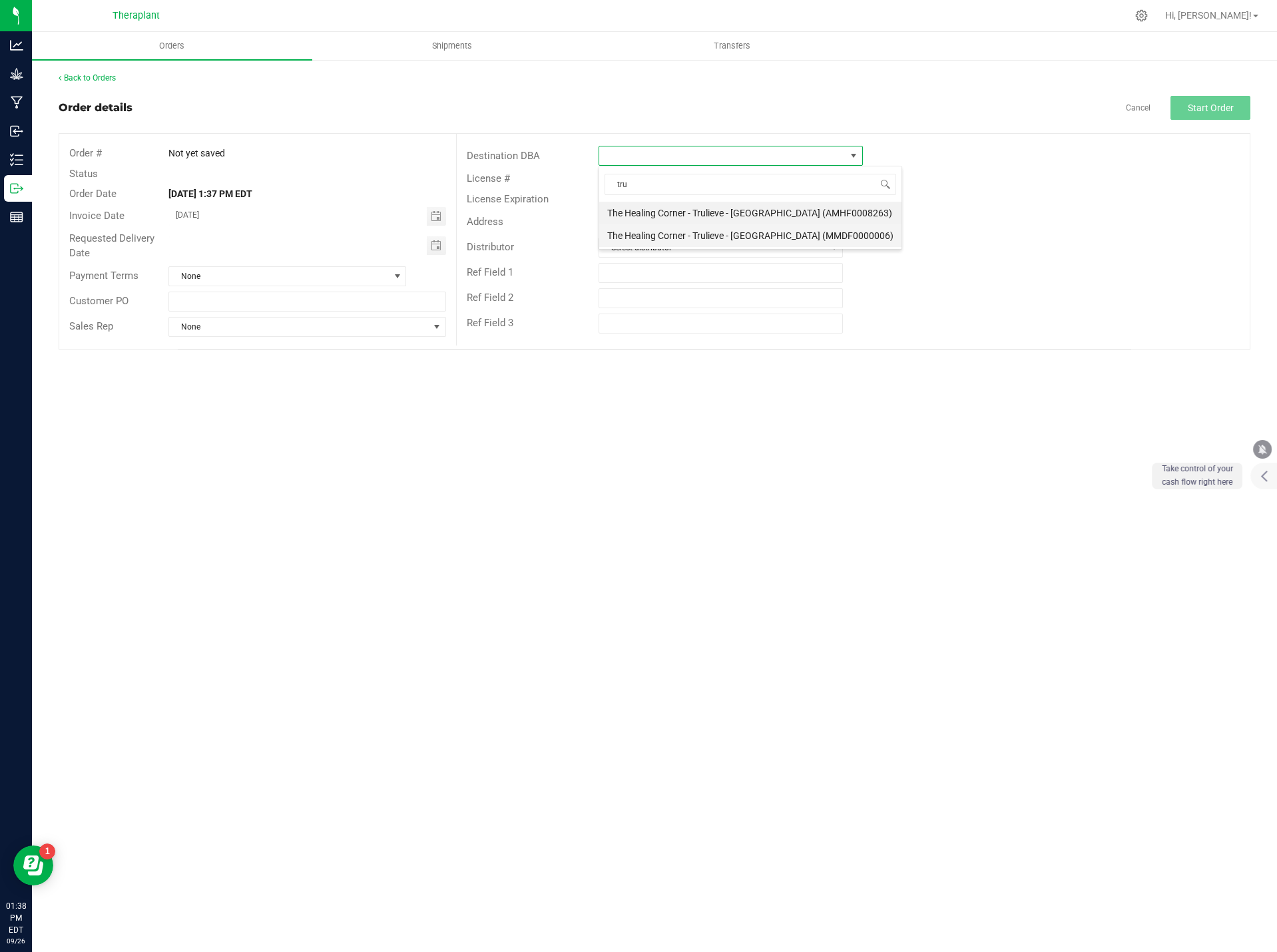
click at [802, 234] on li "The Healing Corner - Trulieve - [GEOGRAPHIC_DATA] (MMDF0000006)" at bounding box center [750, 236] width 302 height 22
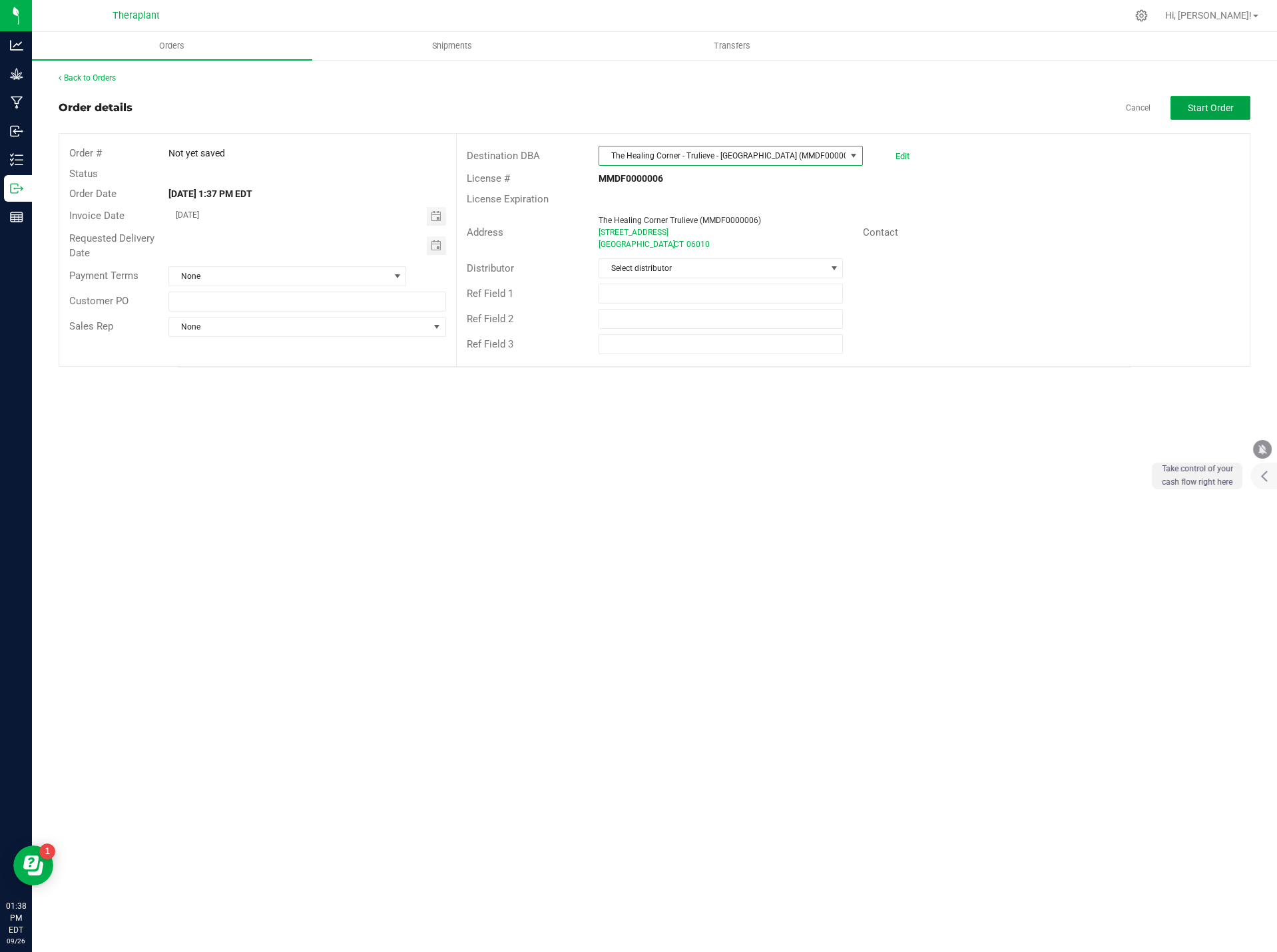
click at [1224, 106] on span "Start Order" at bounding box center [1210, 107] width 46 height 10
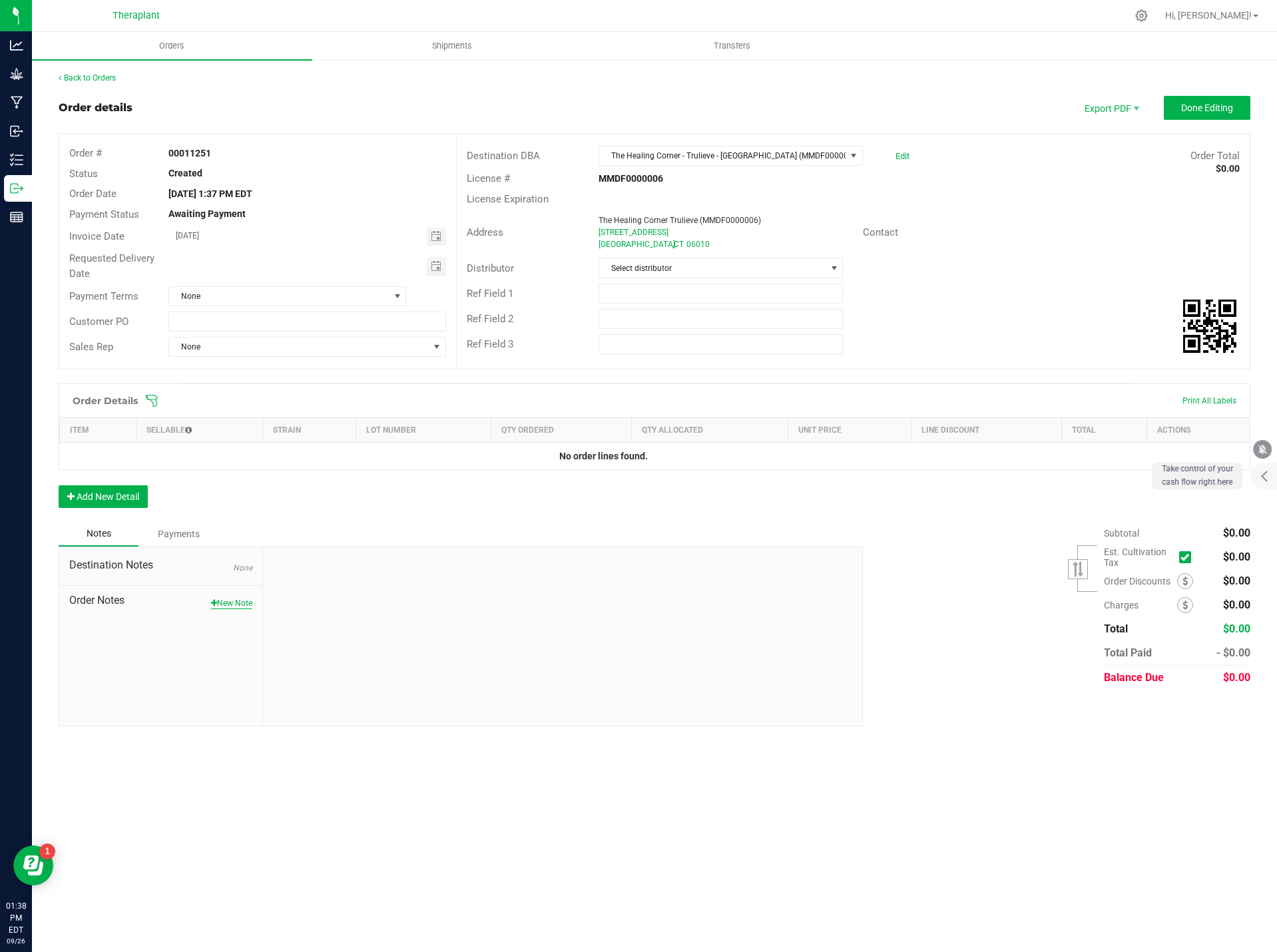
click at [221, 606] on button "New Note" at bounding box center [231, 603] width 41 height 12
click at [80, 79] on link "Back to Orders" at bounding box center [87, 78] width 57 height 10
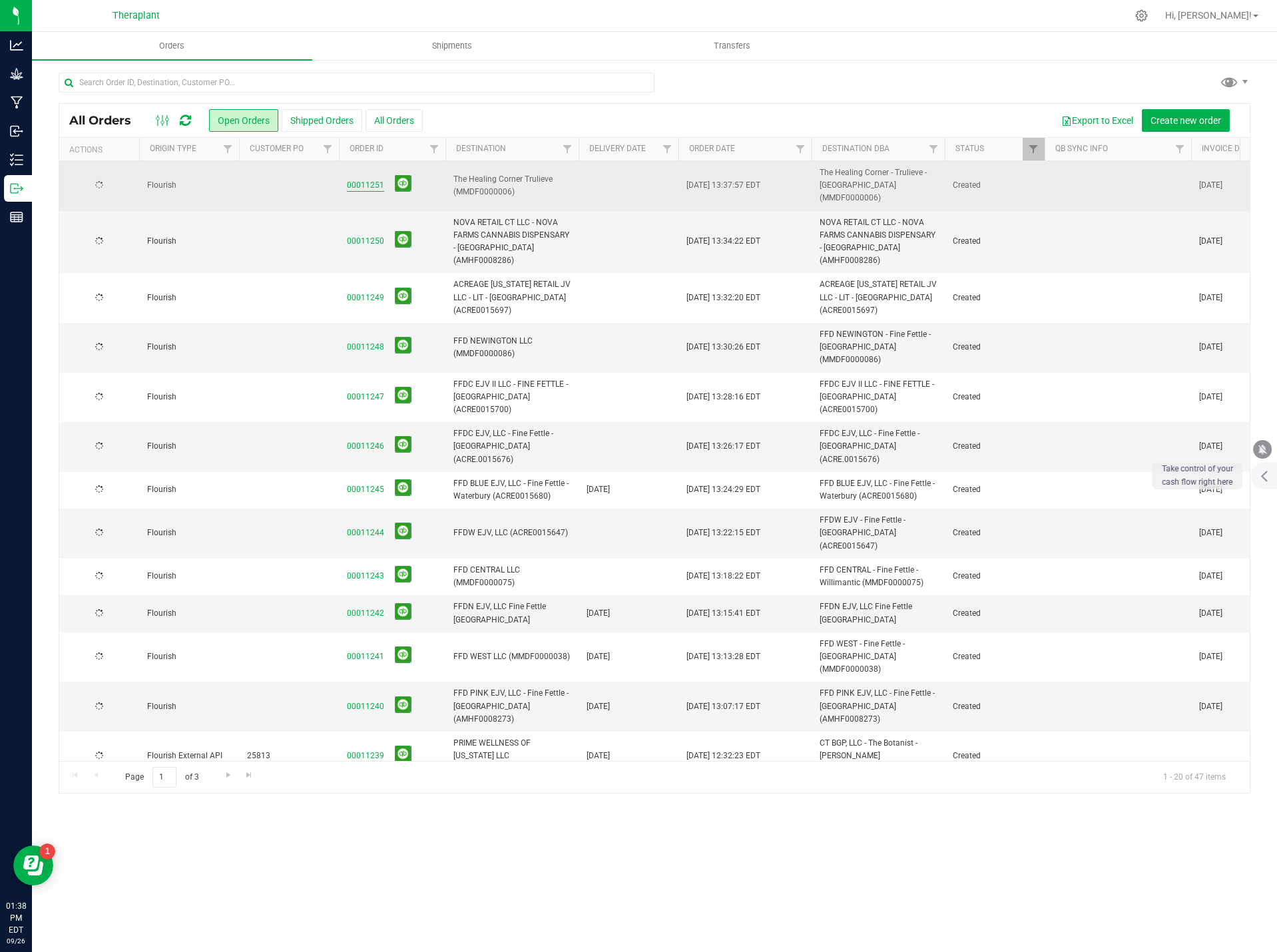
click at [359, 179] on link "00011251" at bounding box center [366, 185] width 37 height 13
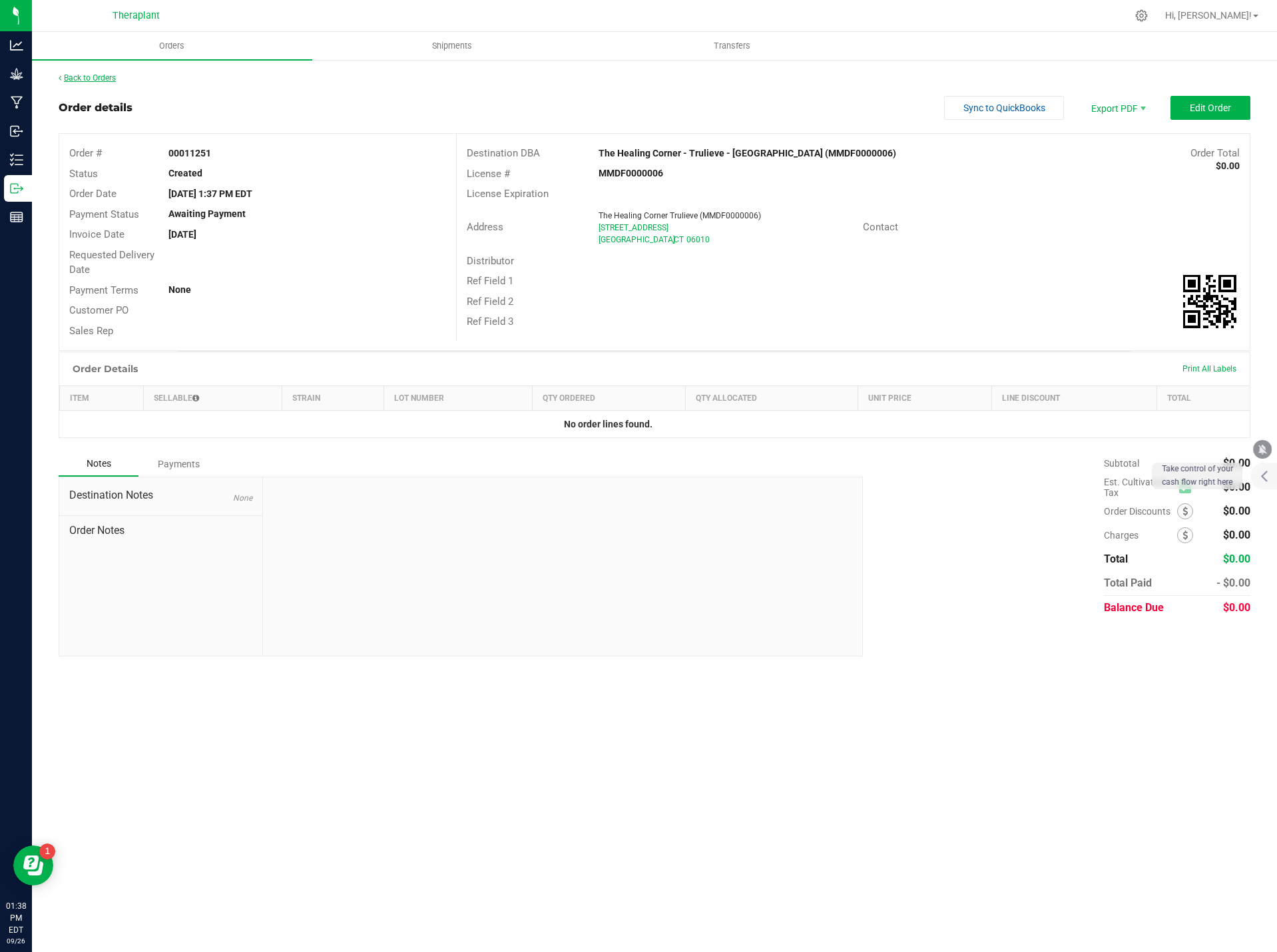
click at [97, 82] on link "Back to Orders" at bounding box center [87, 78] width 57 height 10
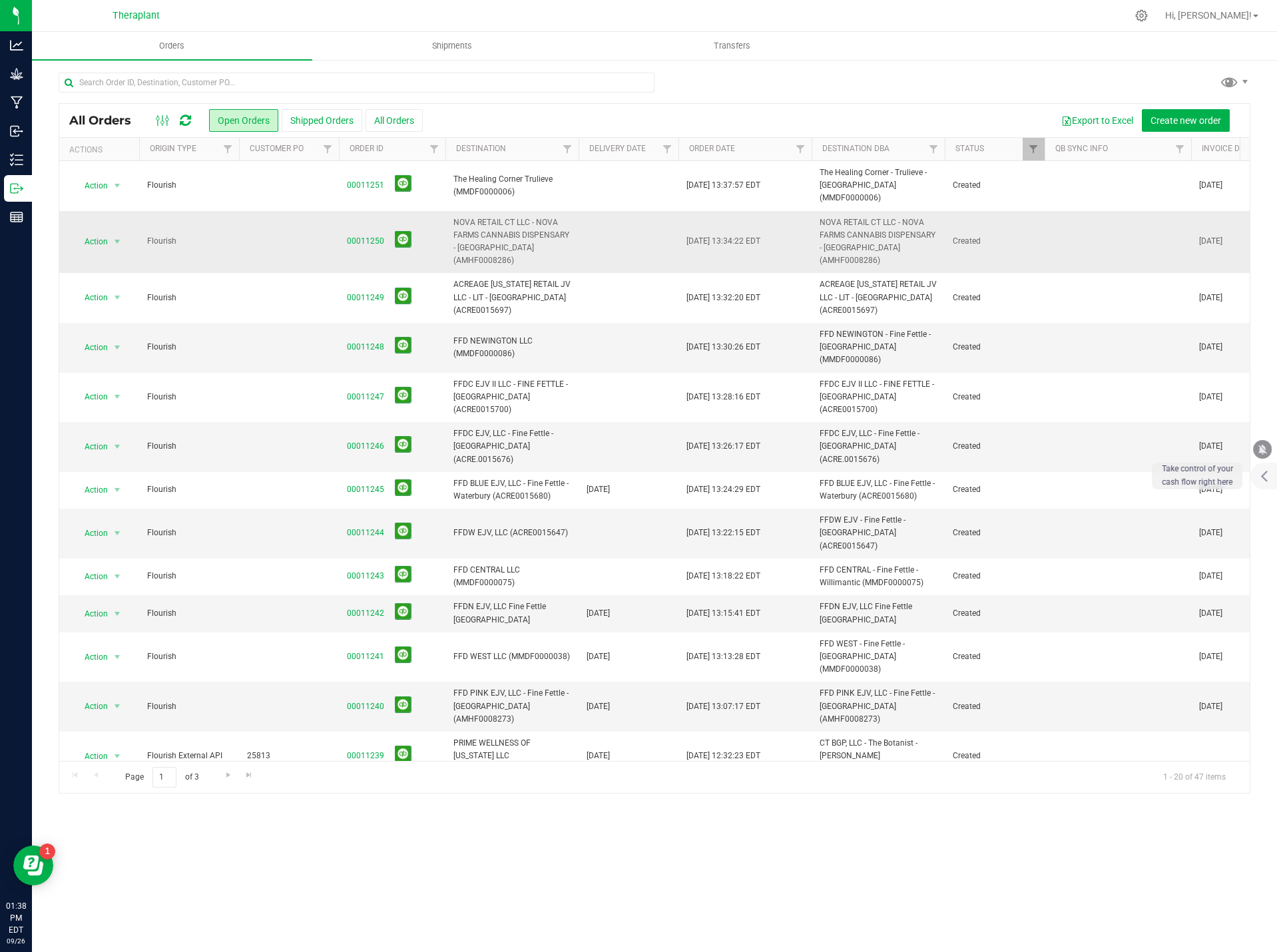
click at [355, 231] on span "00011250" at bounding box center [392, 241] width 91 height 21
click at [370, 235] on link "00011250" at bounding box center [366, 241] width 37 height 13
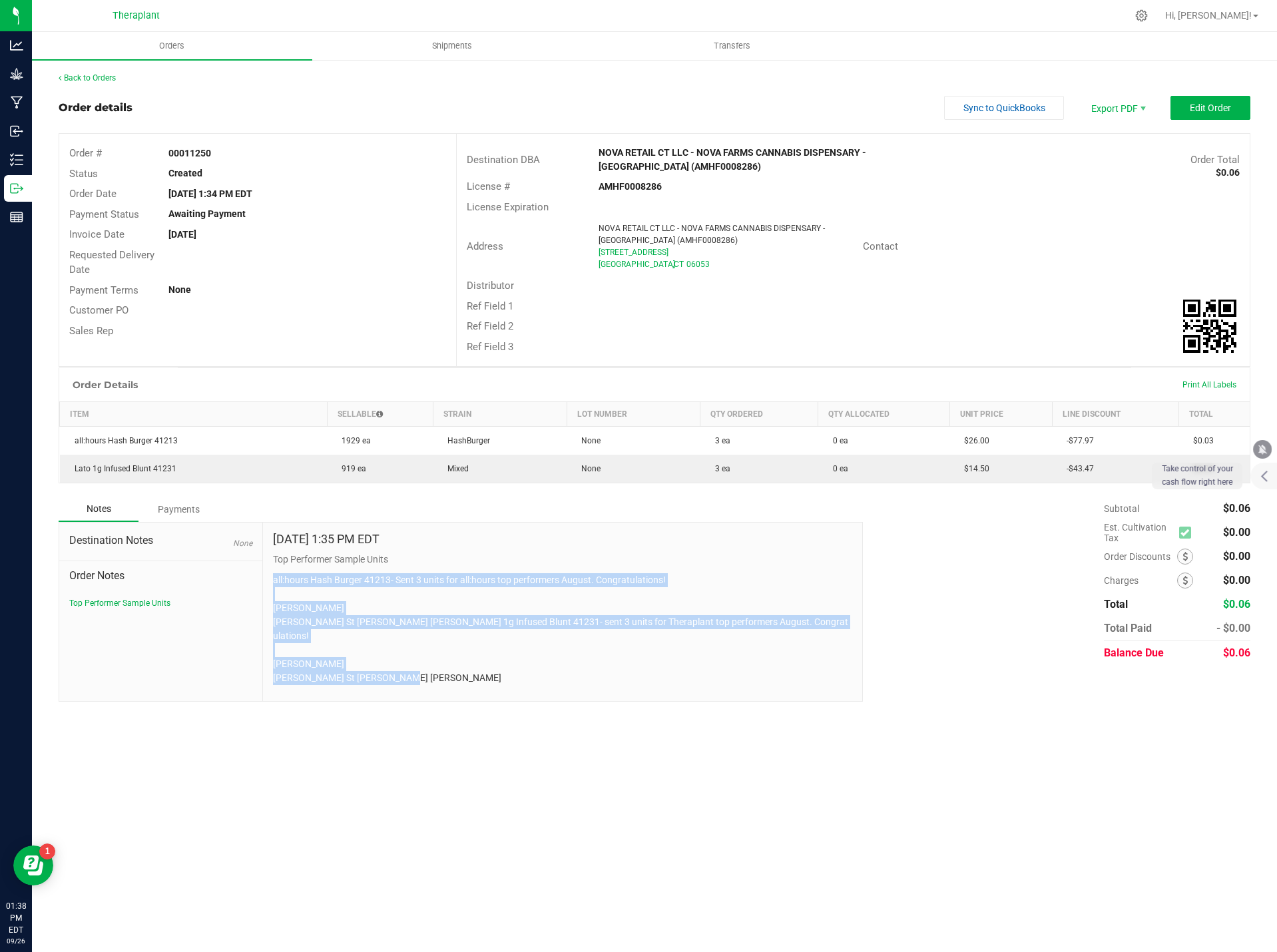
drag, startPoint x: 336, startPoint y: 719, endPoint x: 270, endPoint y: 579, distance: 154.8
click at [270, 579] on div "[DATE] 1:35 PM EDT Top Performer Sample Units all:hours Hash Burger 41213- Sent…" at bounding box center [563, 612] width 600 height 179
click at [109, 79] on link "Back to Orders" at bounding box center [87, 78] width 57 height 10
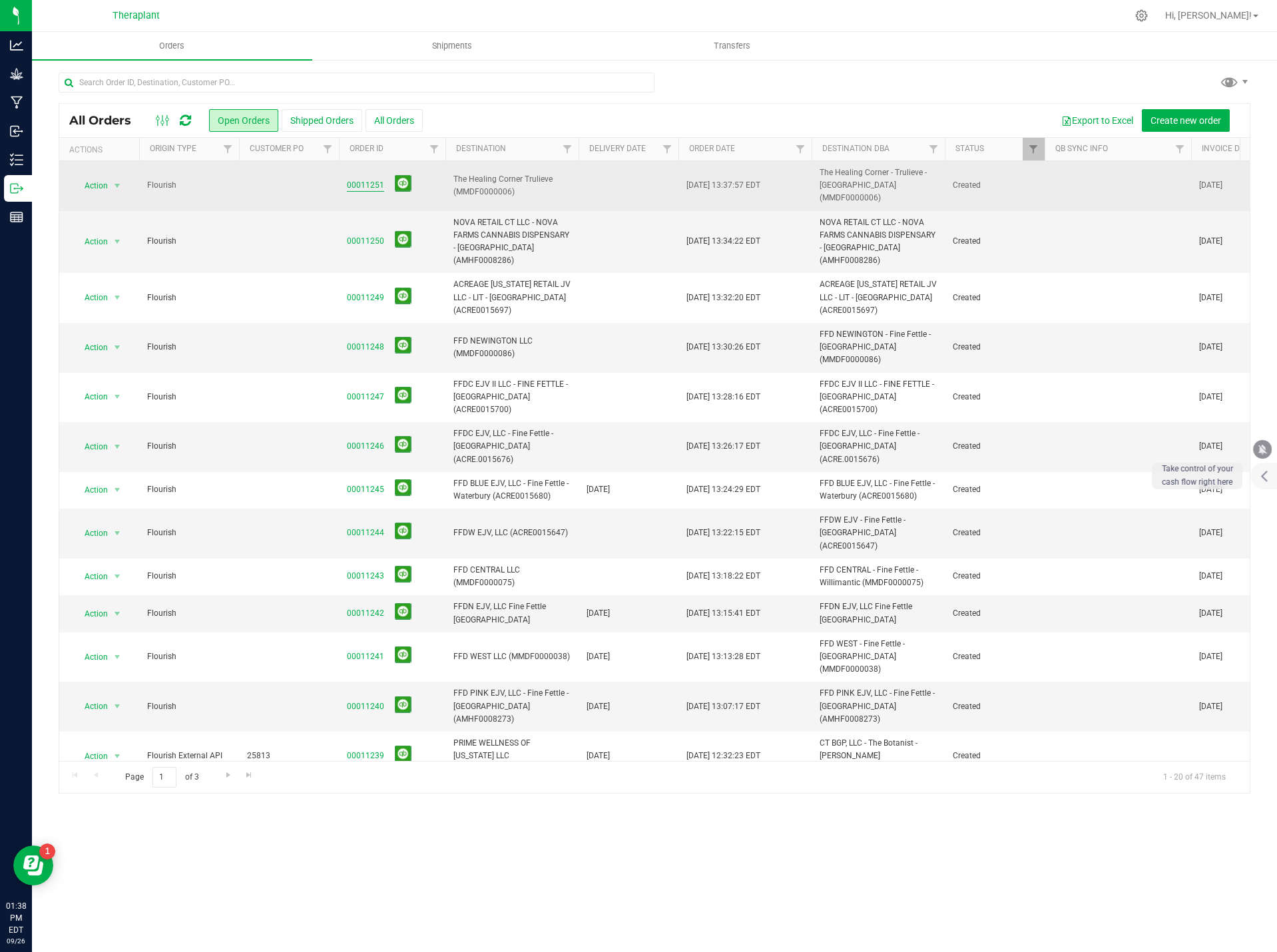
click at [371, 179] on link "00011251" at bounding box center [366, 185] width 37 height 13
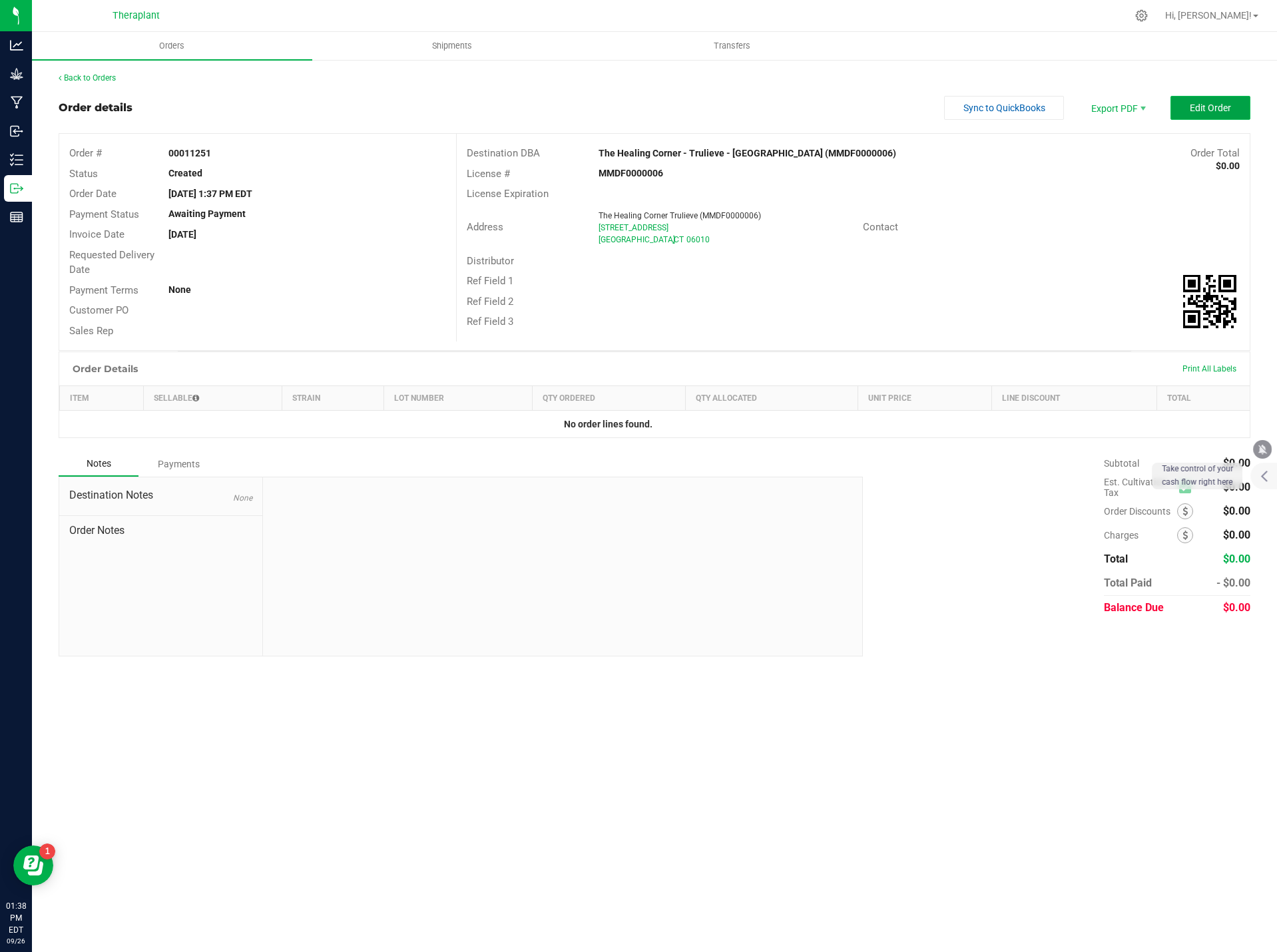
click at [1215, 111] on span "Edit Order" at bounding box center [1210, 107] width 41 height 10
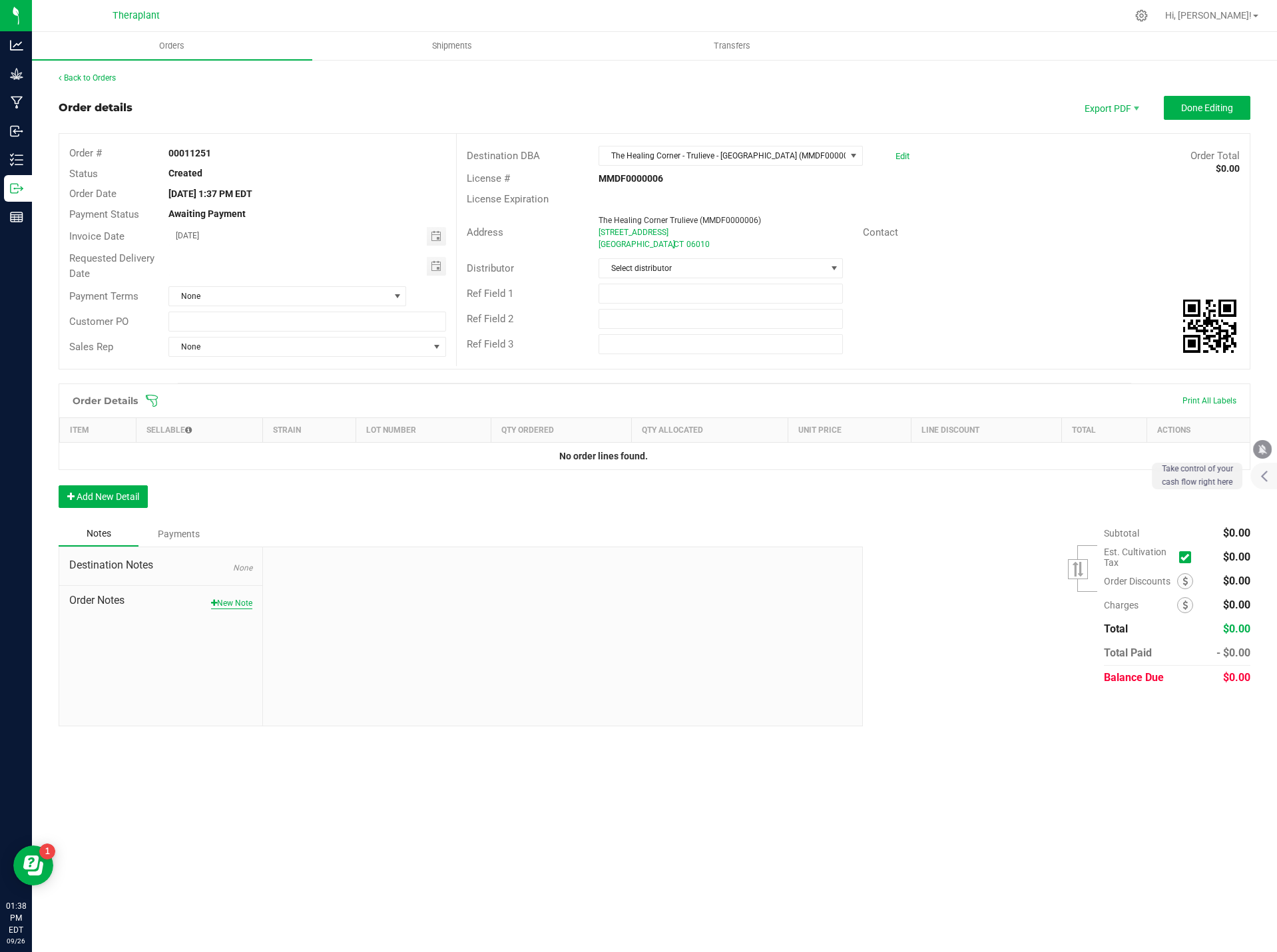
click at [238, 606] on button "New Note" at bounding box center [231, 603] width 41 height 12
paste textarea "all:hours Hash Burger 41213- Sent 3 units for all:hours top performers August. …"
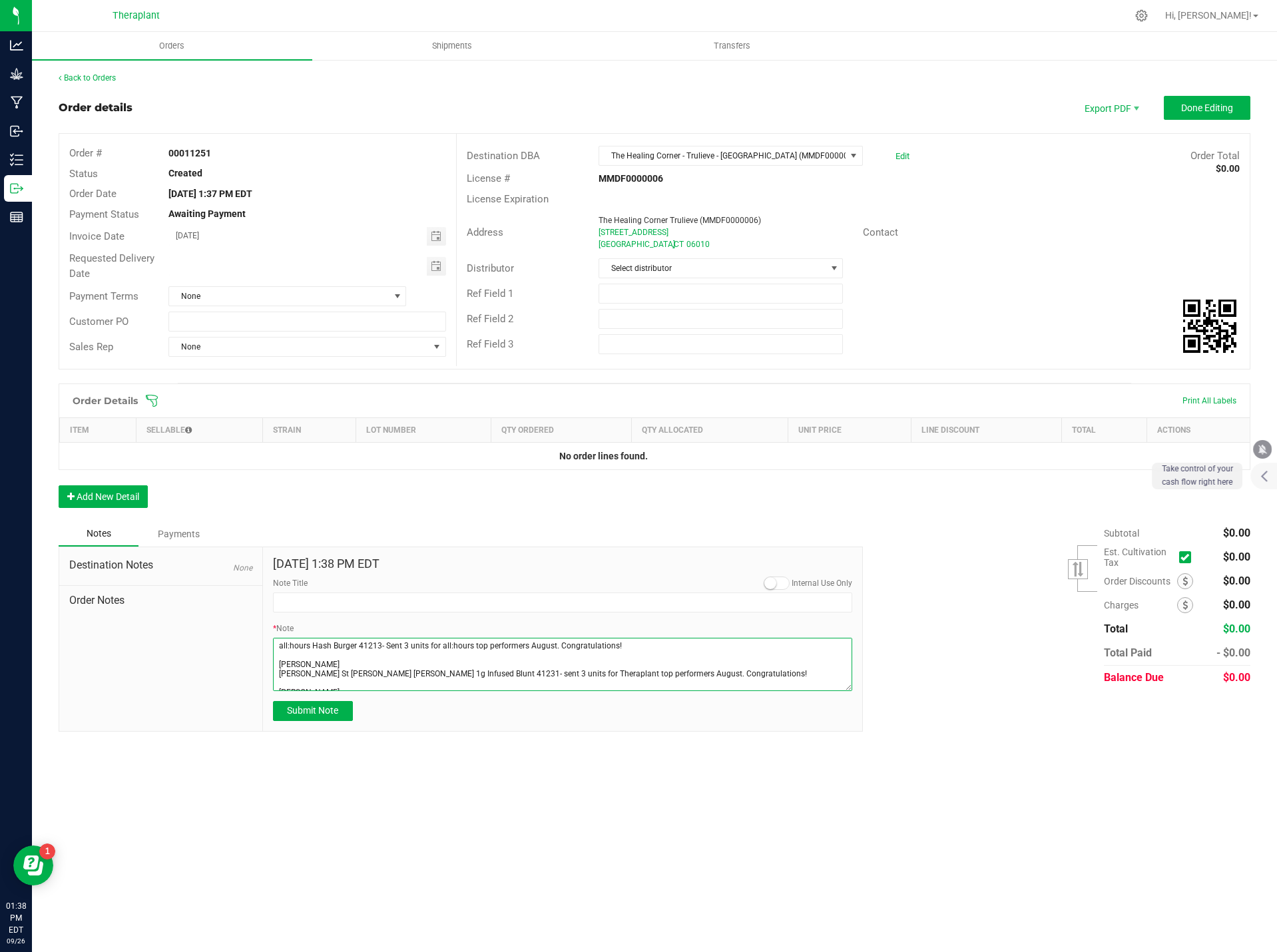
scroll to position [53, 0]
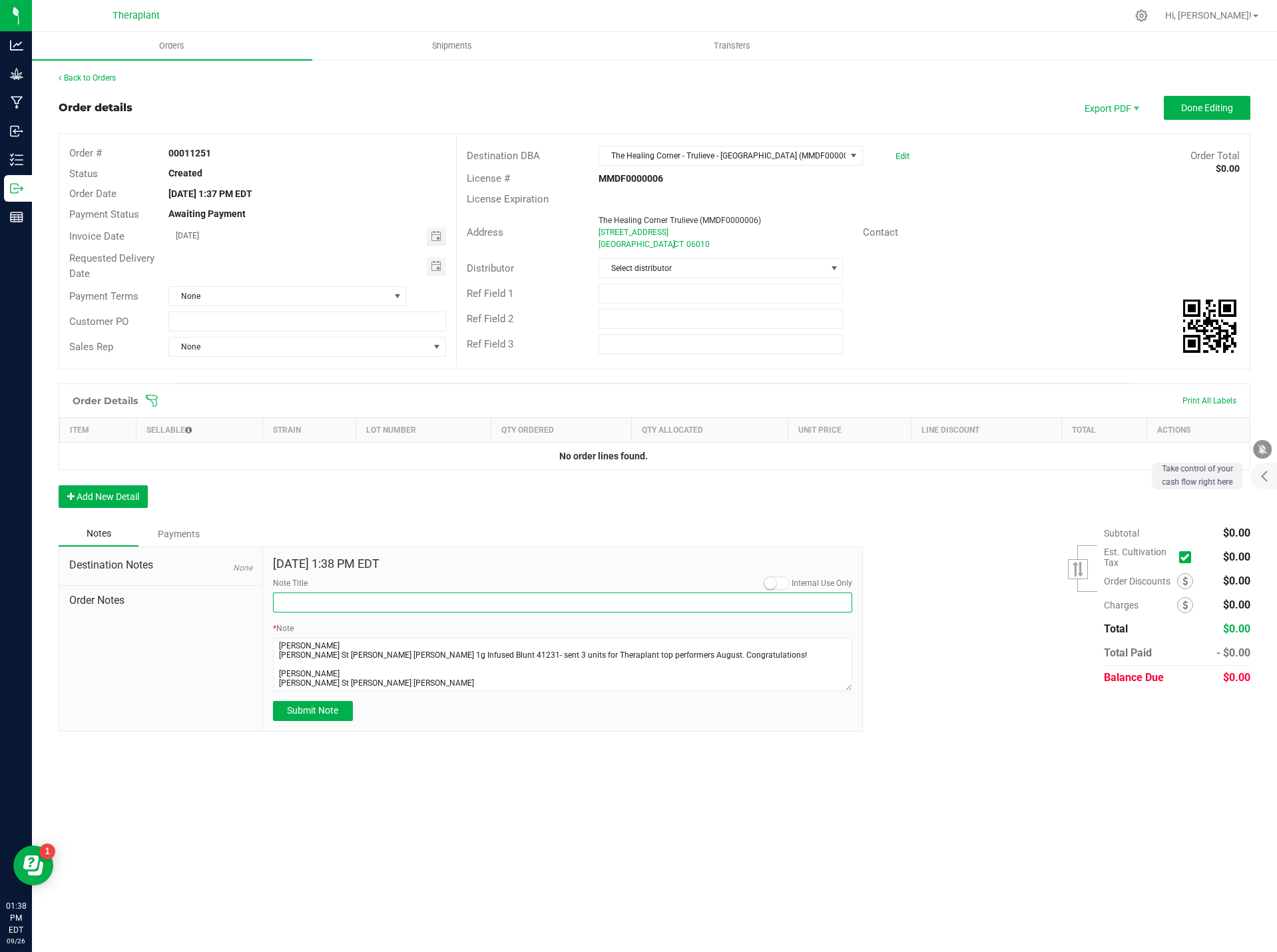
click at [359, 608] on input "Note Title" at bounding box center [562, 602] width 580 height 20
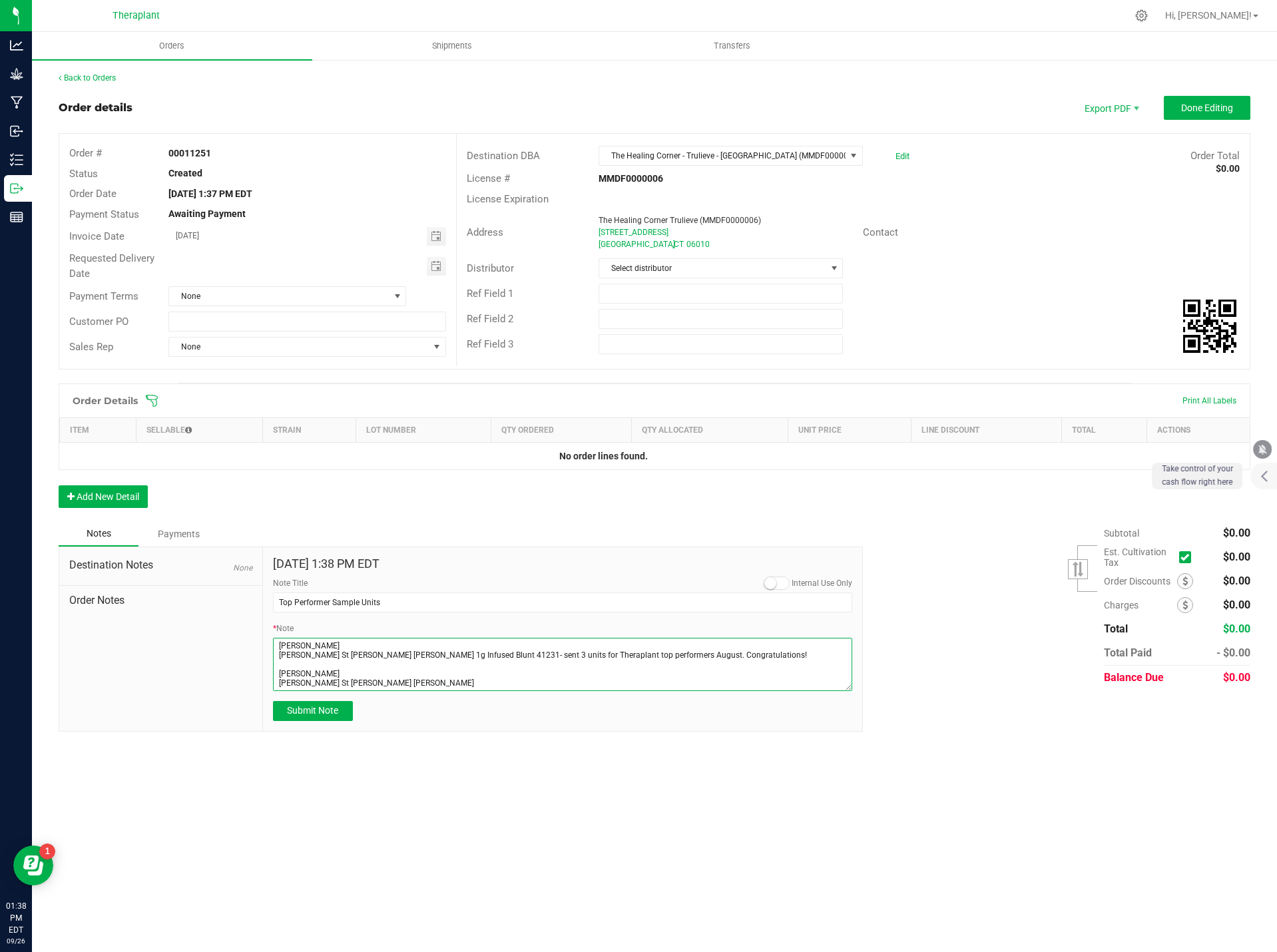
drag, startPoint x: 282, startPoint y: 666, endPoint x: 335, endPoint y: 673, distance: 53.5
click at [335, 673] on textarea "* Note" at bounding box center [562, 664] width 580 height 53
click at [342, 690] on textarea "* Note" at bounding box center [562, 664] width 580 height 53
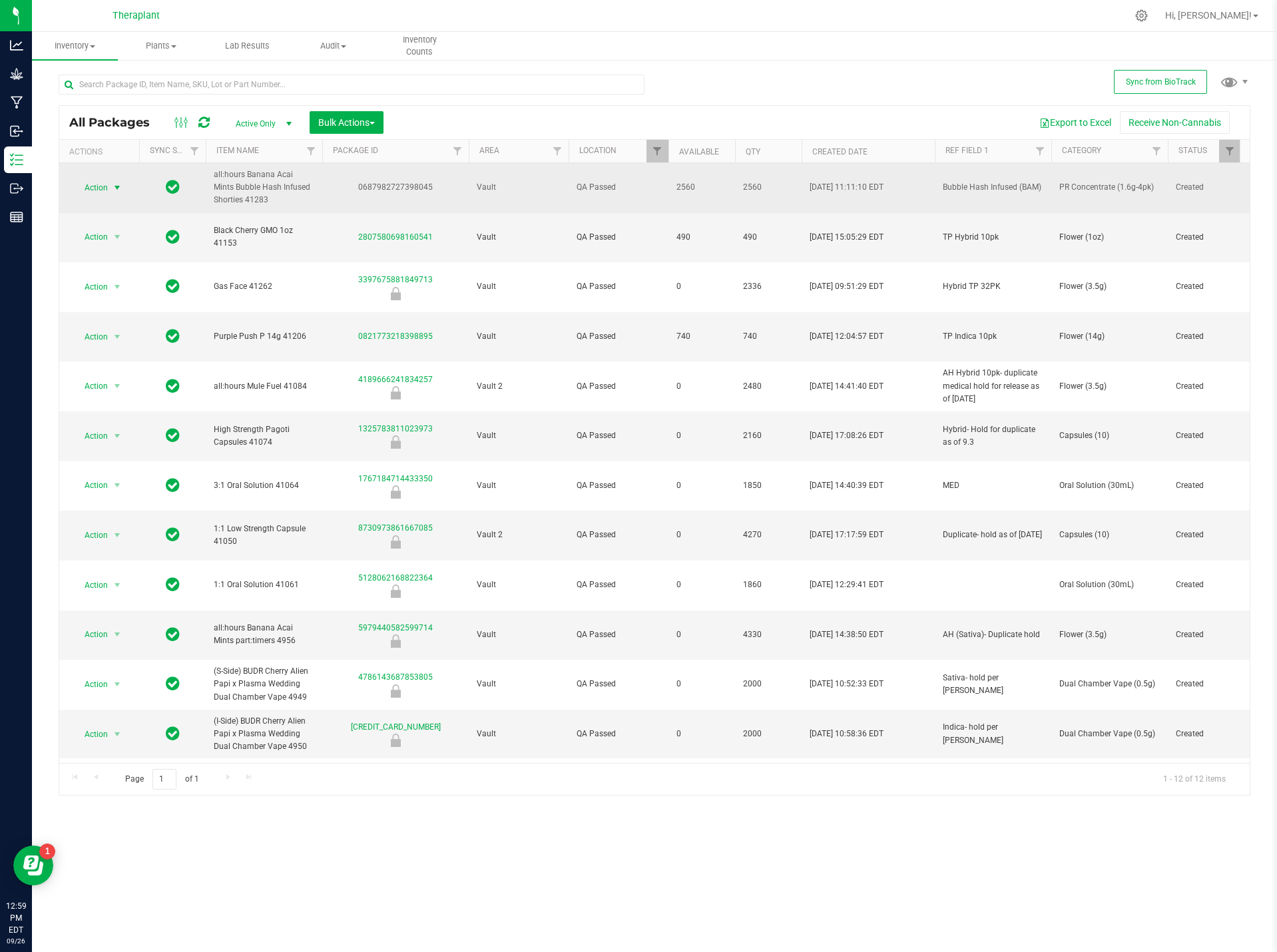
click at [99, 183] on span "Action" at bounding box center [90, 188] width 36 height 18
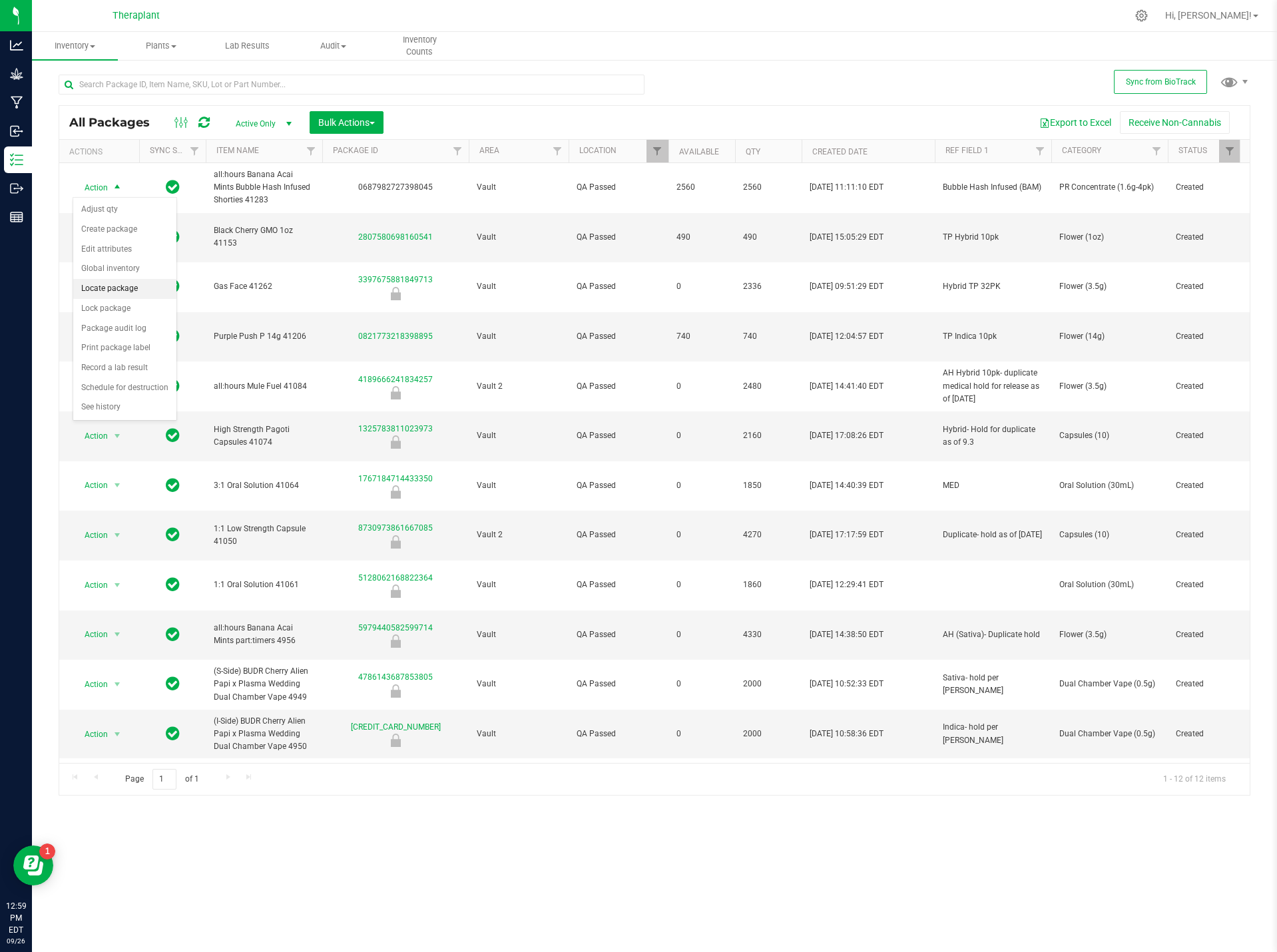
click at [129, 288] on li "Locate package" at bounding box center [124, 289] width 103 height 20
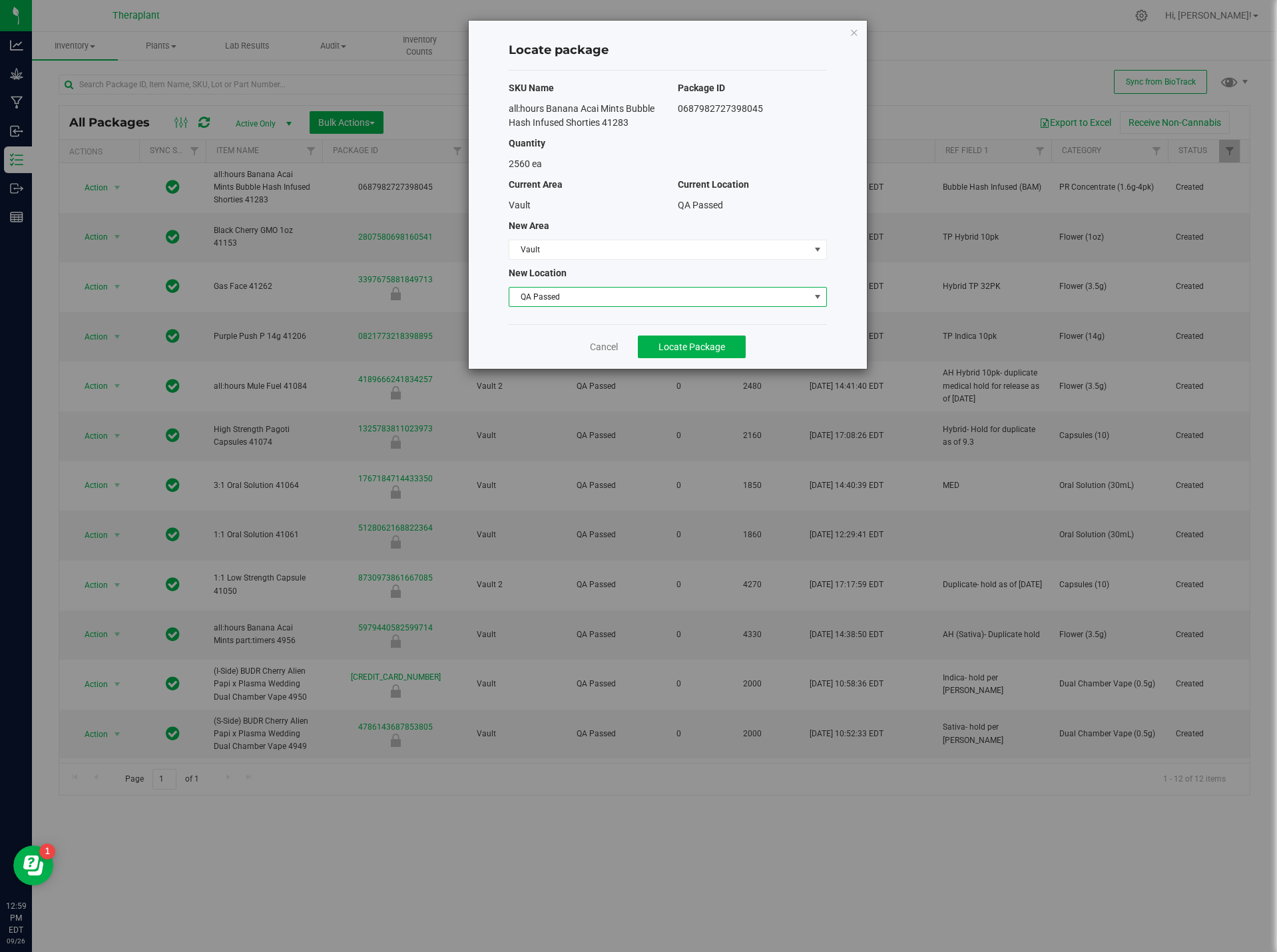
click at [579, 297] on span "QA Passed" at bounding box center [659, 297] width 300 height 18
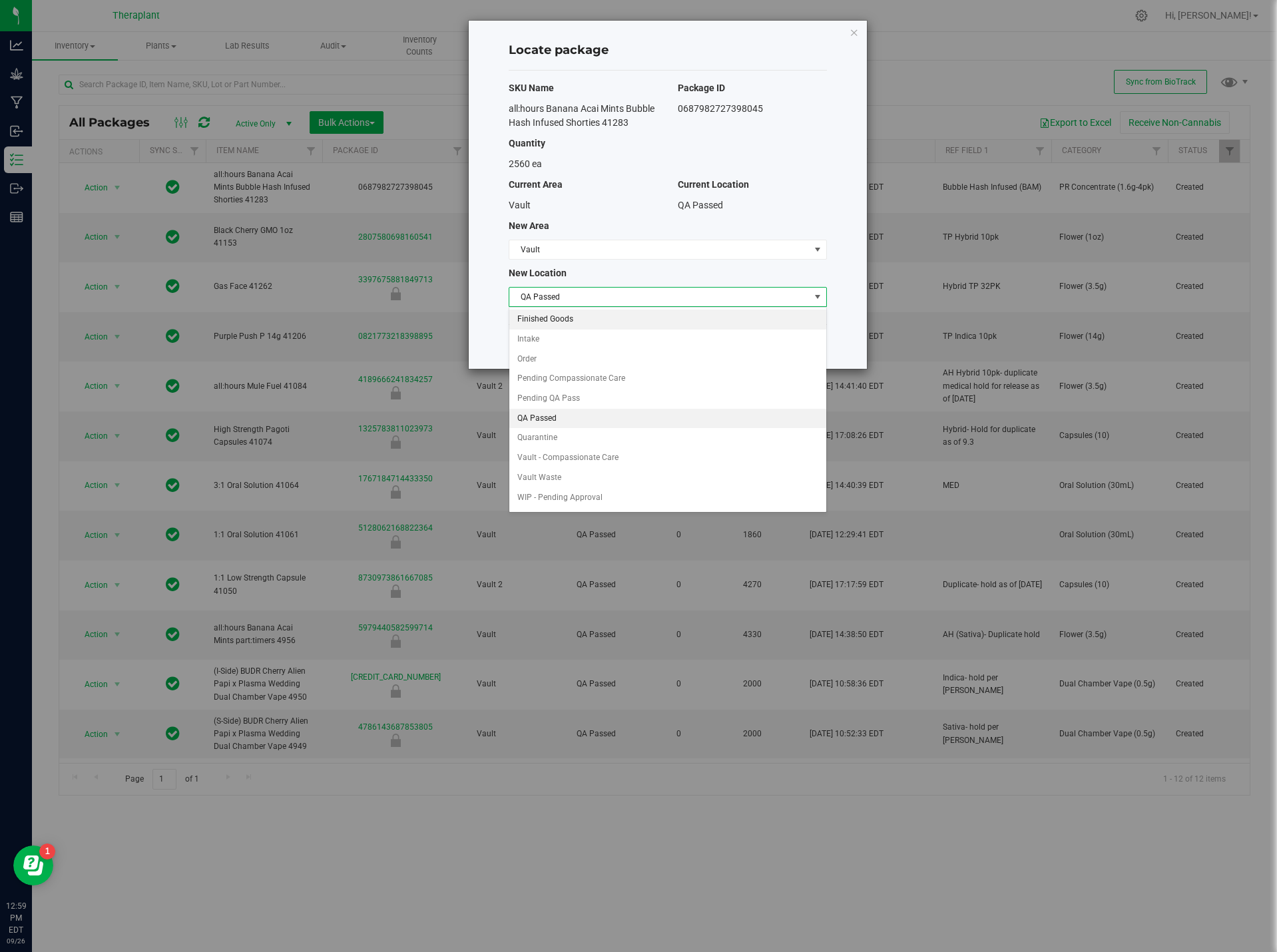
click at [565, 326] on li "Finished Goods" at bounding box center [667, 319] width 317 height 20
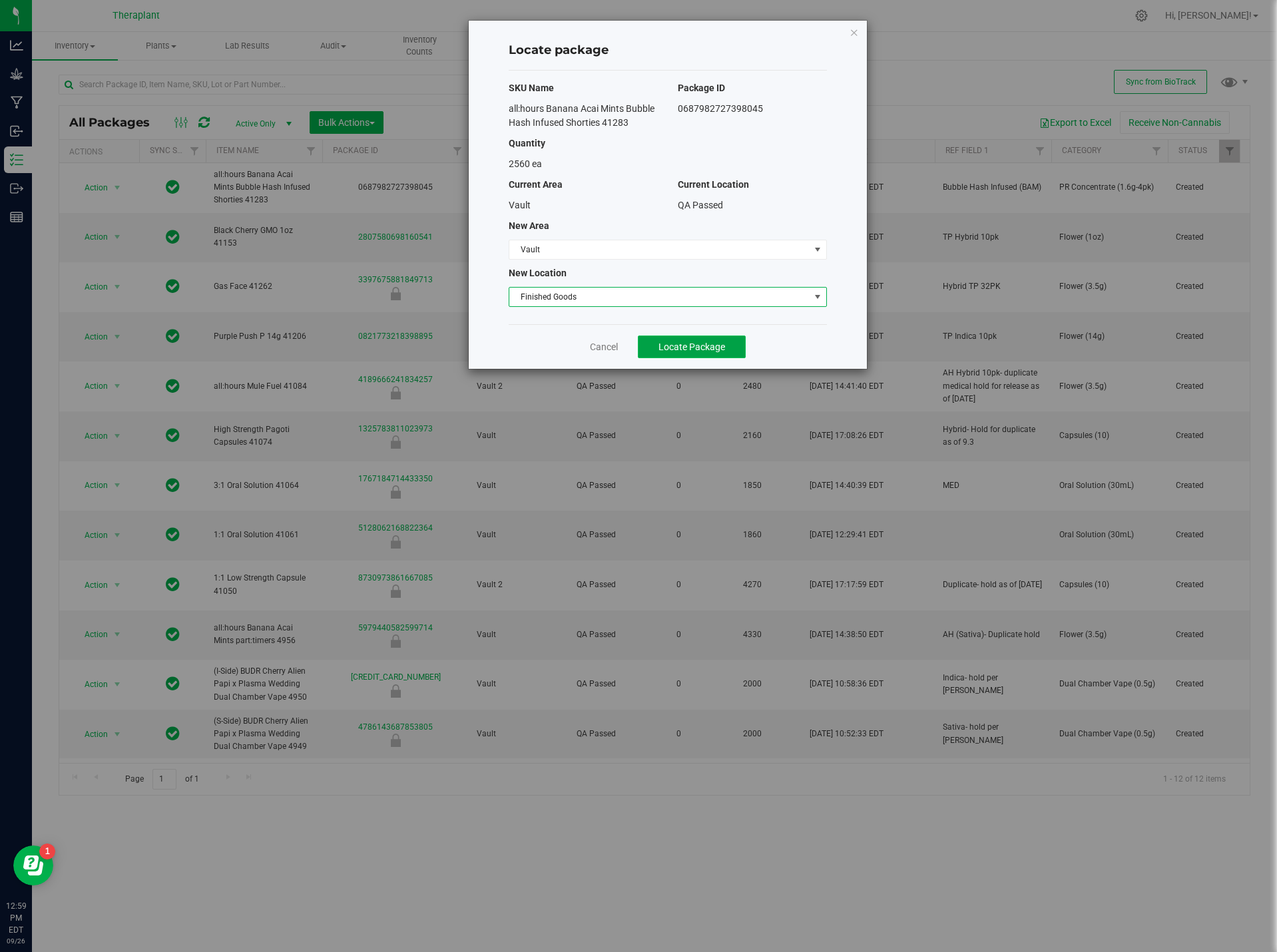
click at [713, 350] on span "Locate Package" at bounding box center [691, 346] width 67 height 10
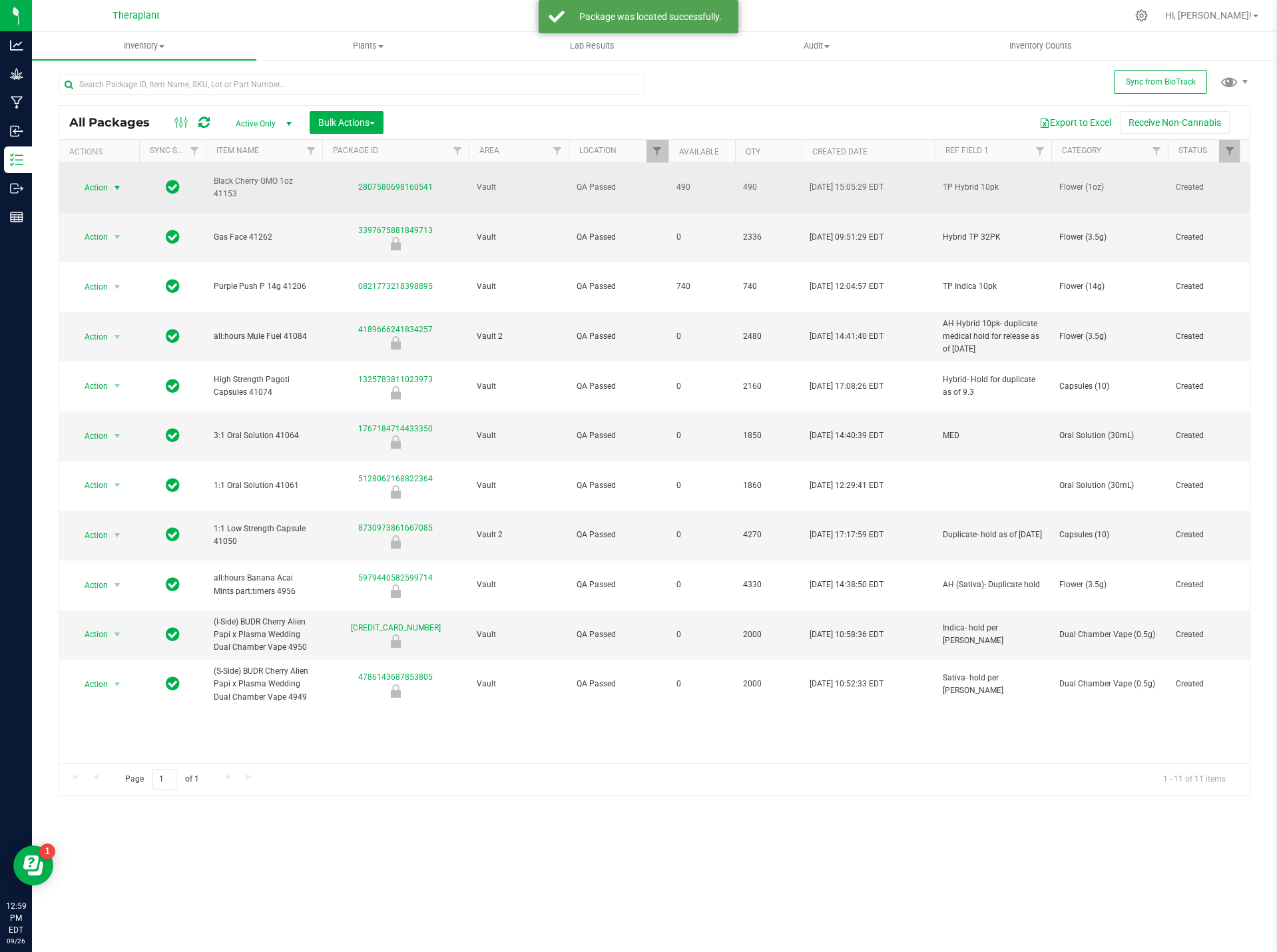
click at [96, 180] on span "Action" at bounding box center [90, 188] width 36 height 18
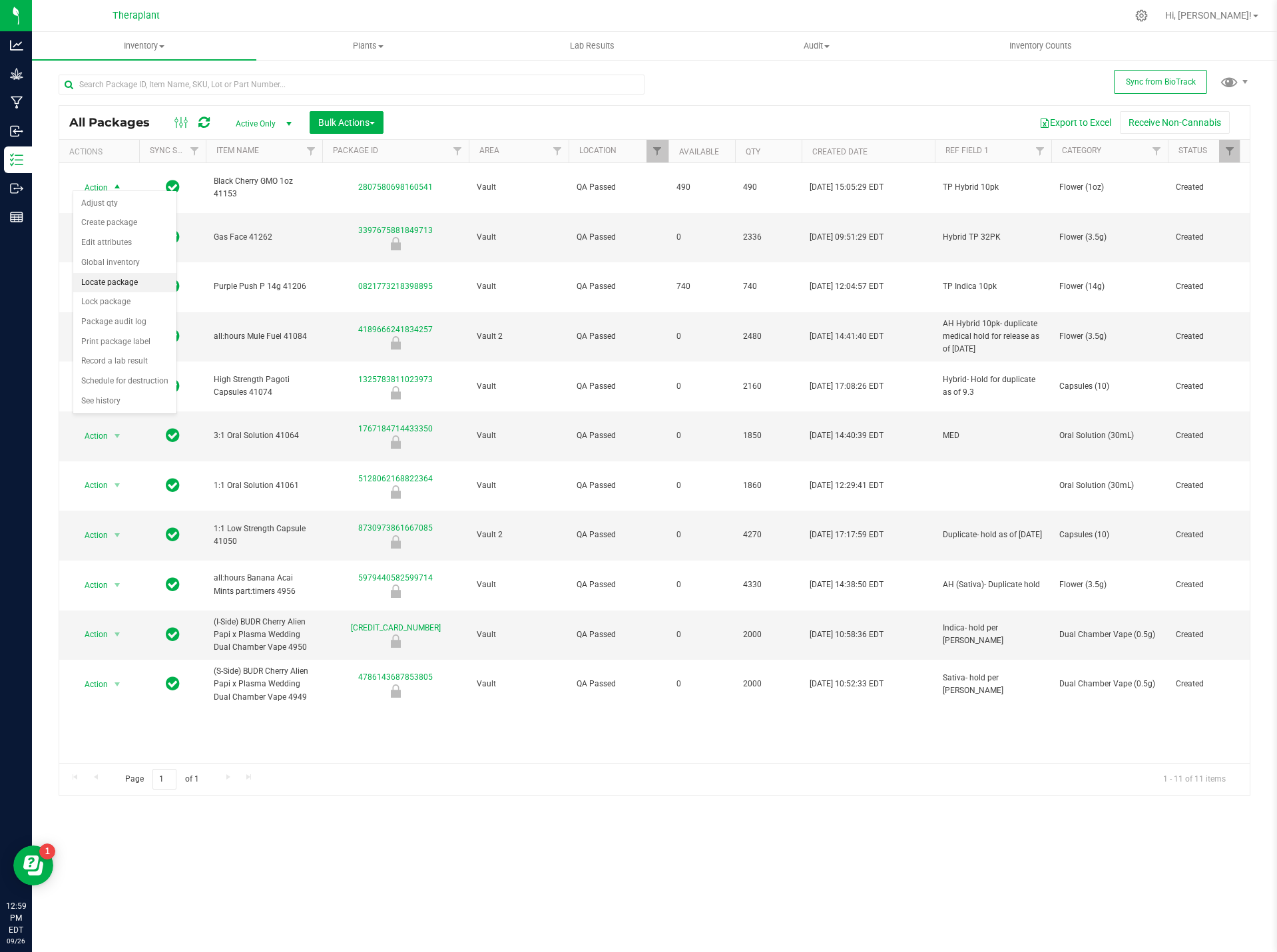
click at [132, 281] on li "Locate package" at bounding box center [124, 282] width 103 height 20
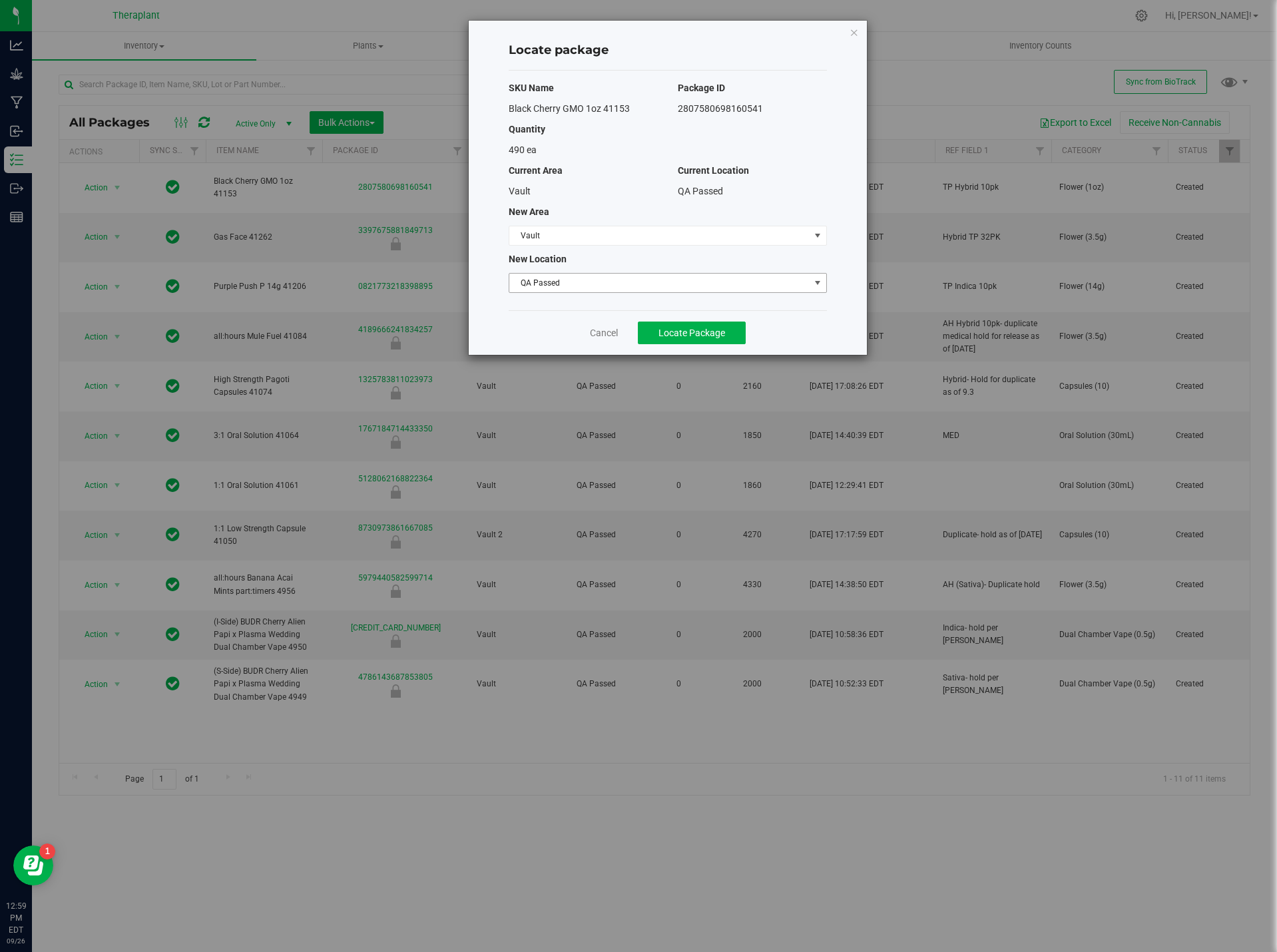
click at [565, 280] on span "QA Passed" at bounding box center [659, 282] width 300 height 18
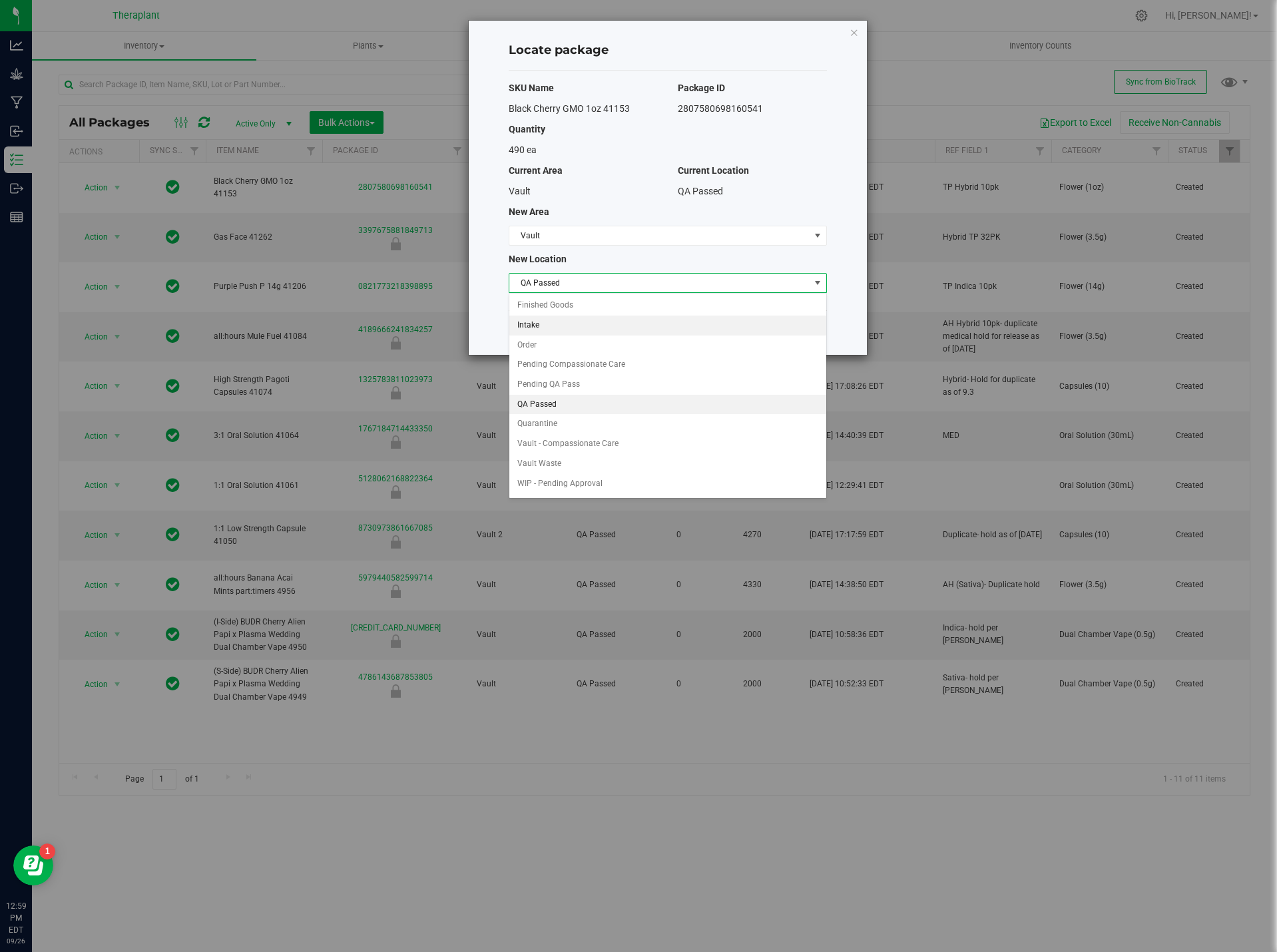
click at [563, 316] on li "Intake" at bounding box center [667, 326] width 317 height 20
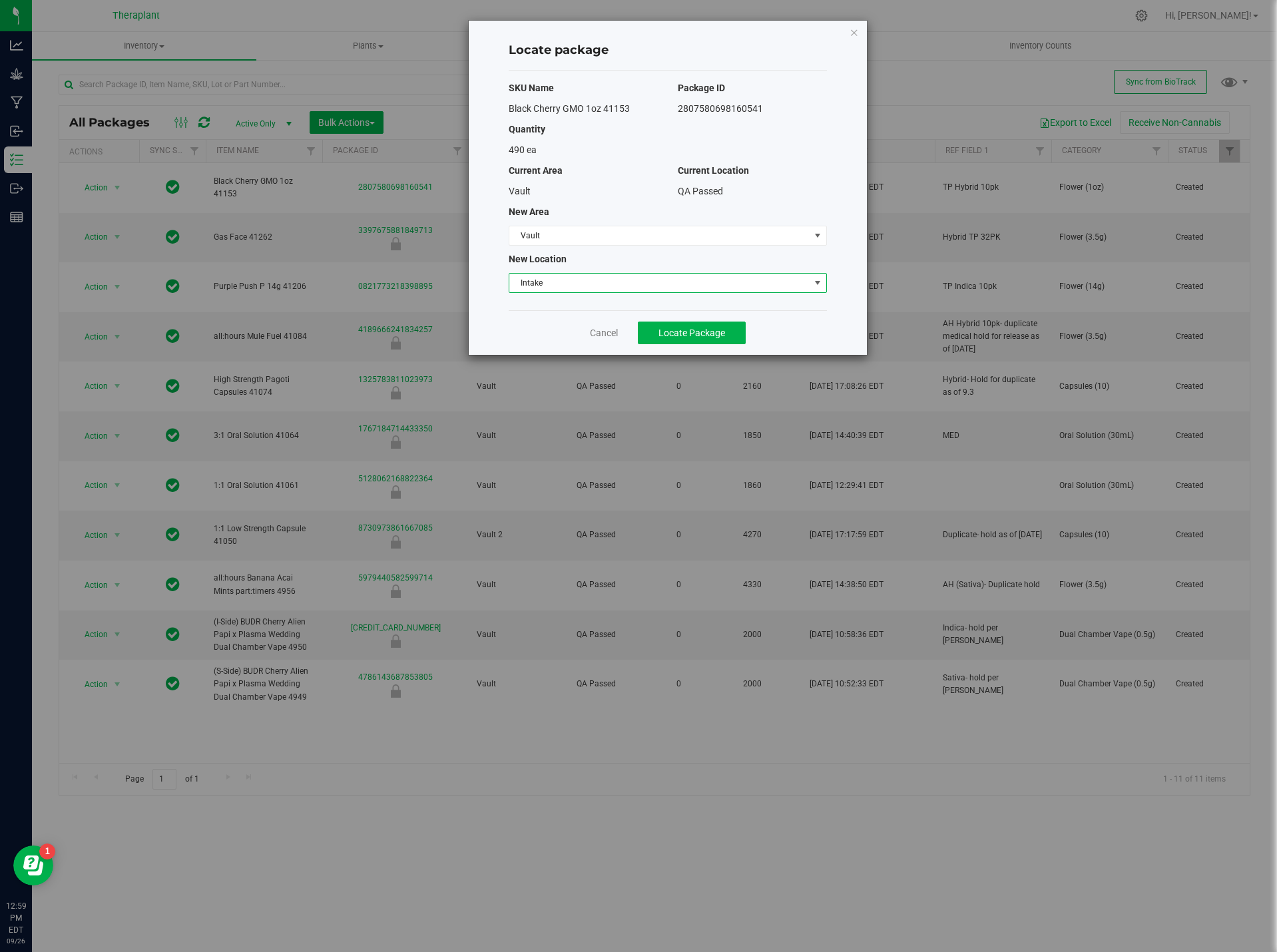
click at [560, 284] on span "Intake" at bounding box center [659, 282] width 300 height 18
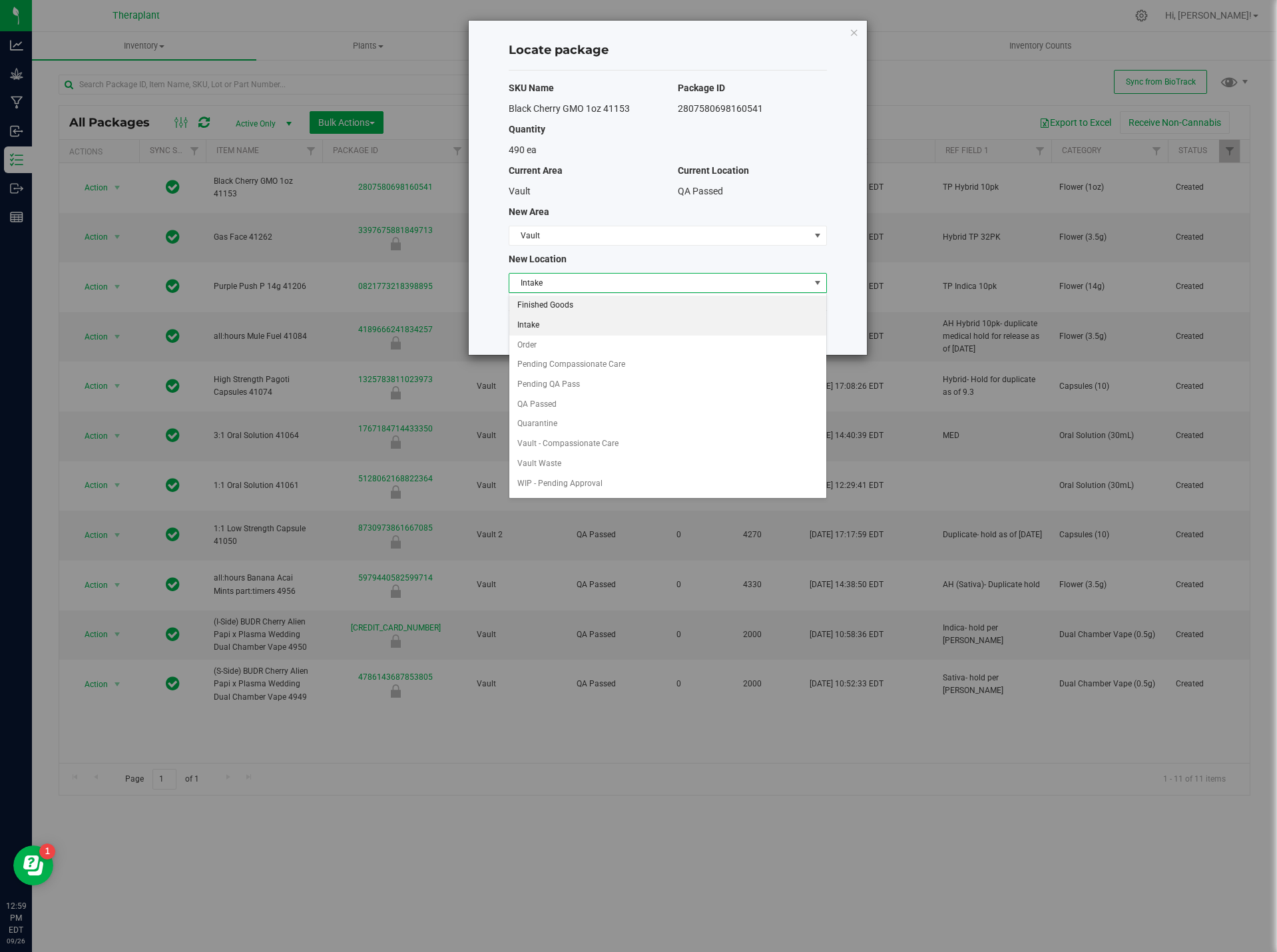
click at [559, 308] on li "Finished Goods" at bounding box center [667, 306] width 317 height 20
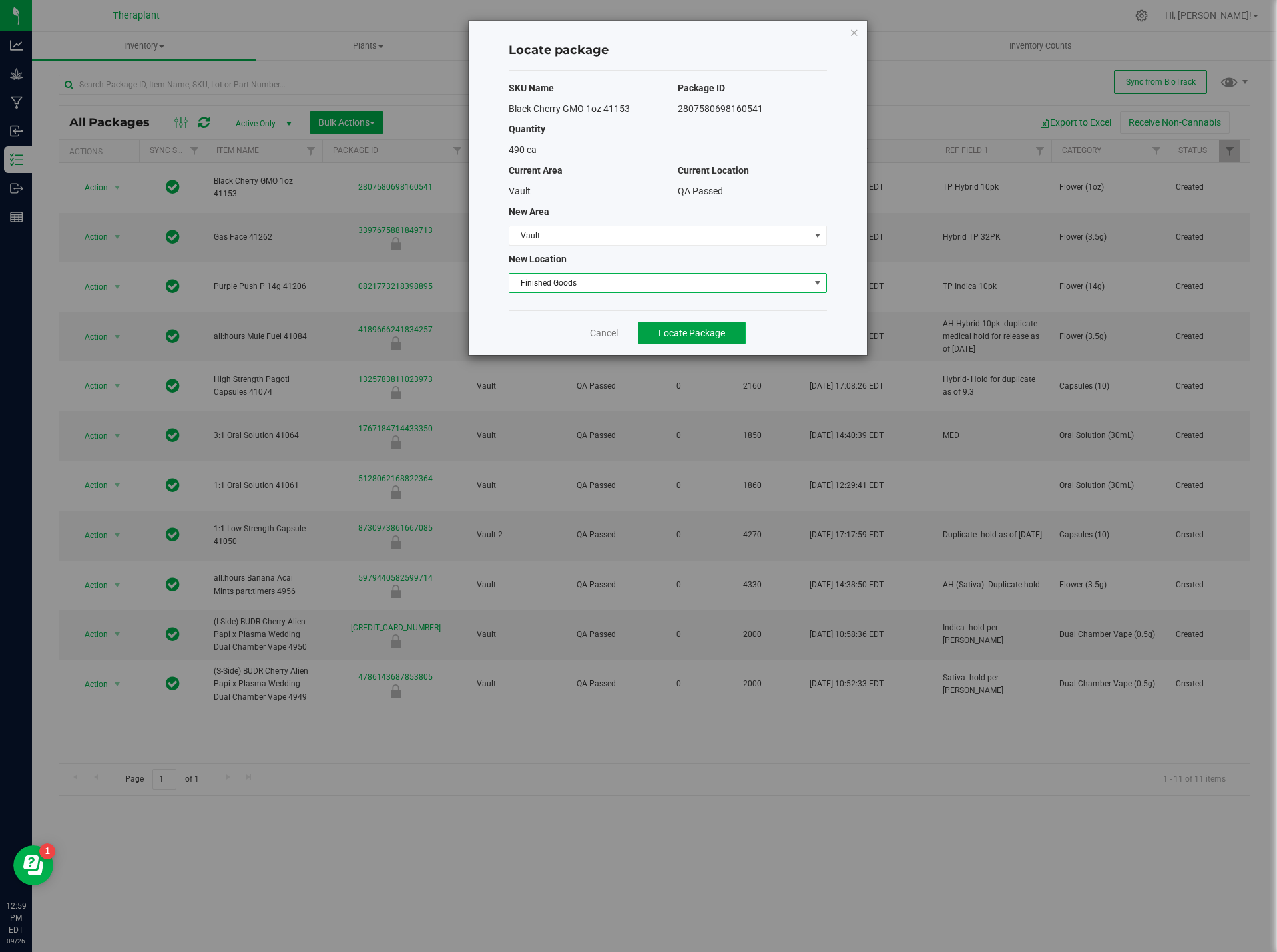
click at [665, 333] on span "Locate Package" at bounding box center [691, 332] width 67 height 10
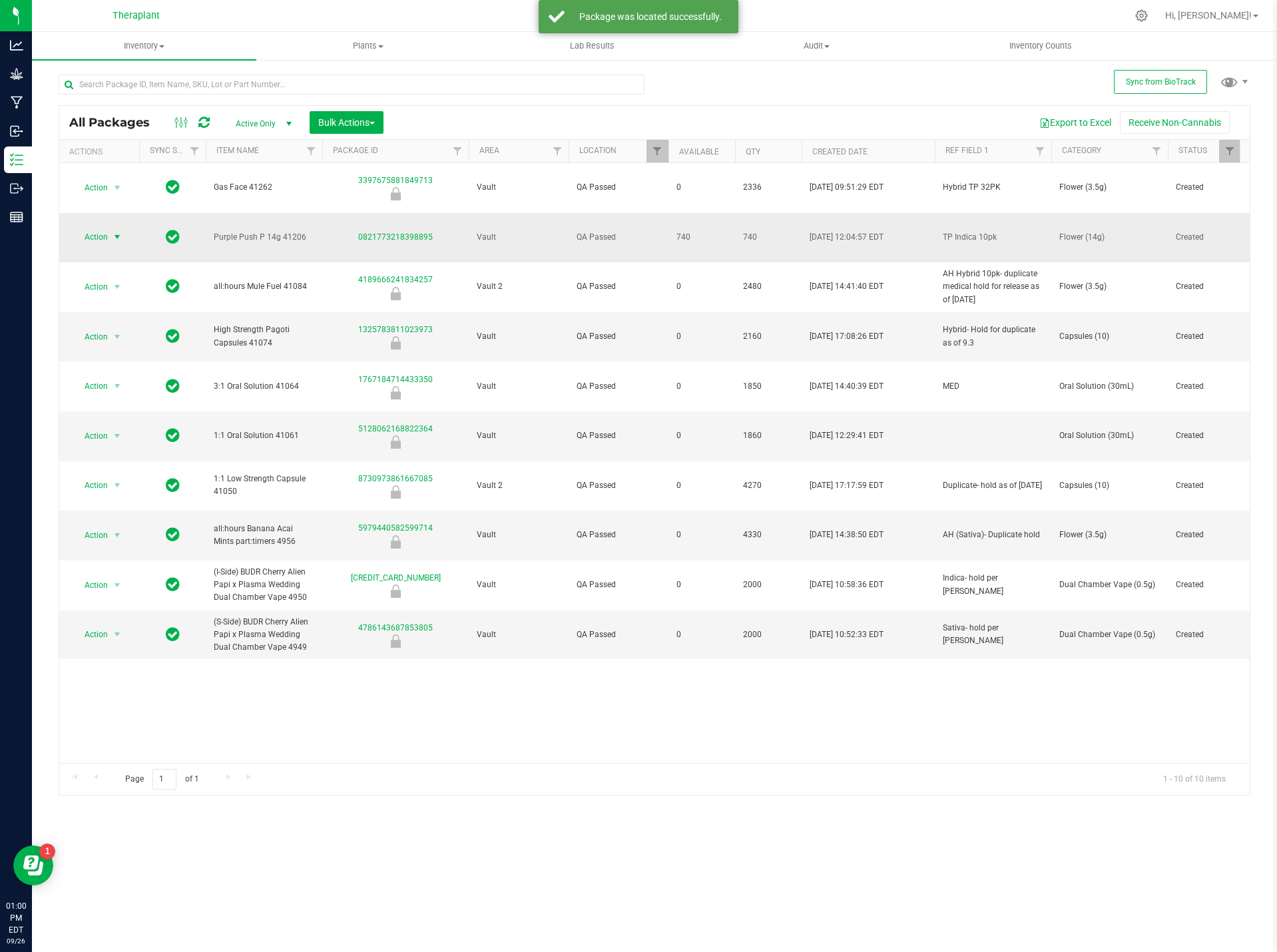
click at [116, 232] on span "select" at bounding box center [116, 237] width 10 height 10
click at [125, 310] on li "Locate package" at bounding box center [124, 320] width 103 height 20
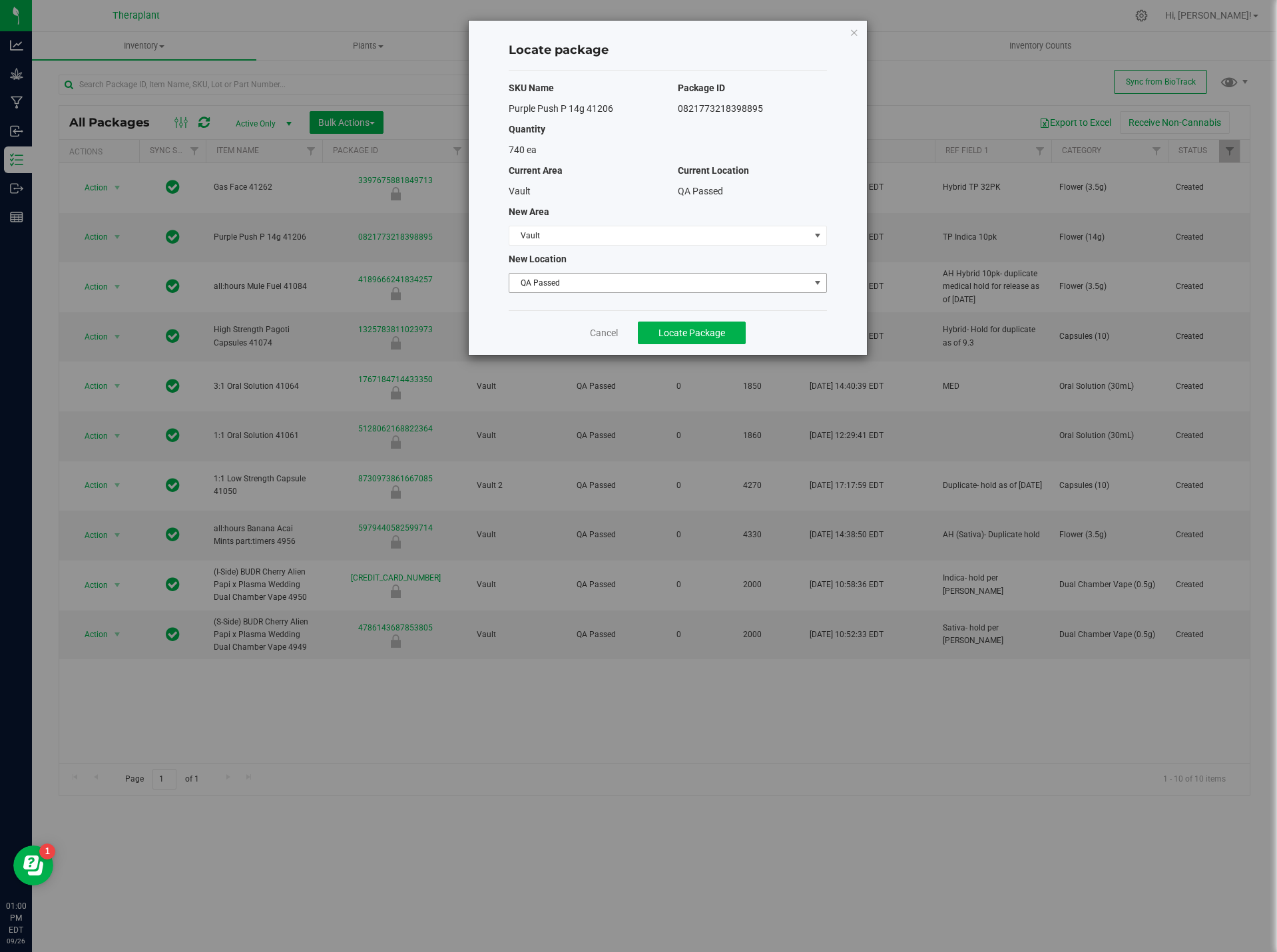
click at [643, 277] on span "QA Passed" at bounding box center [659, 282] width 300 height 18
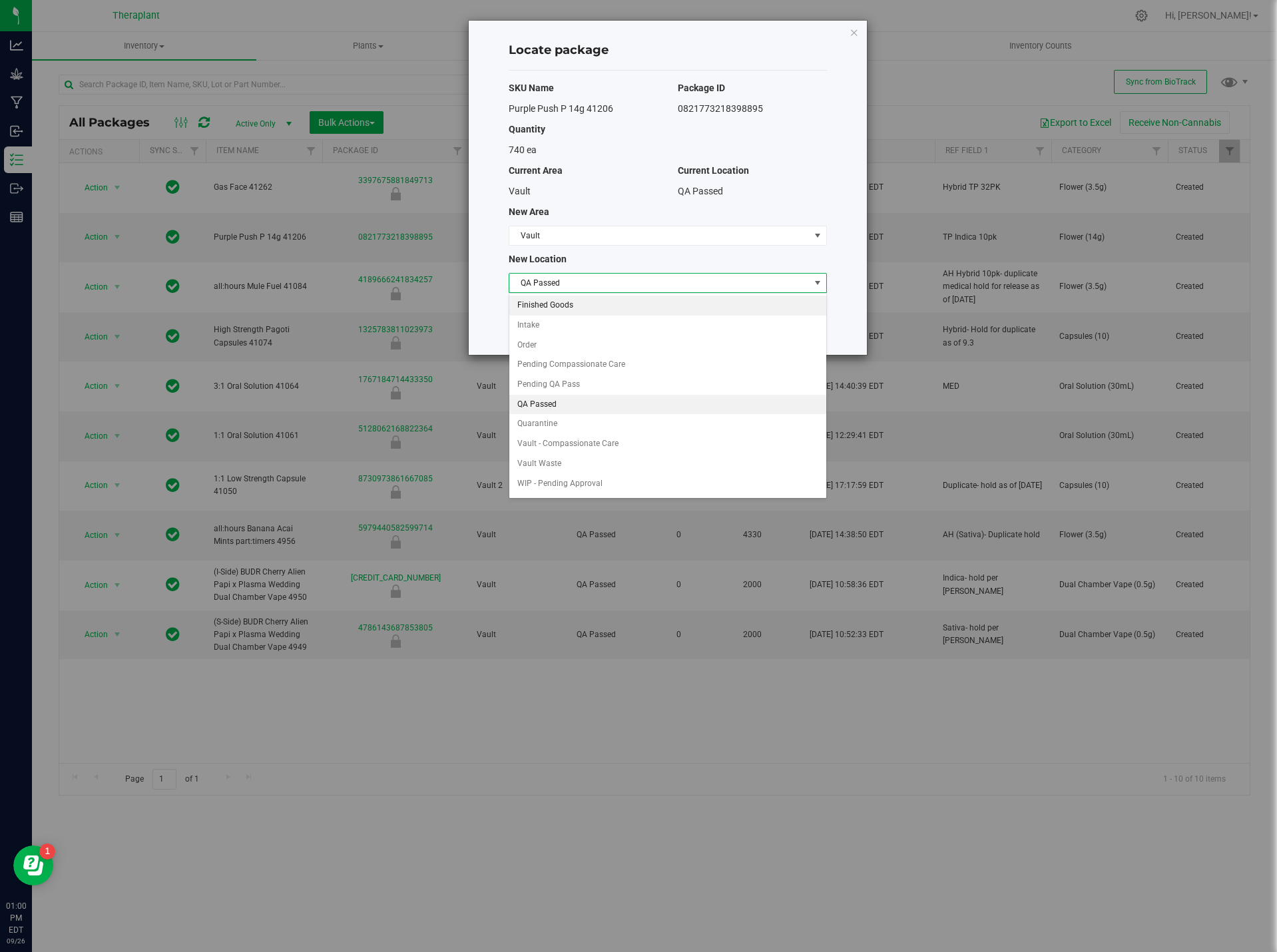
click at [559, 312] on li "Finished Goods" at bounding box center [667, 306] width 317 height 20
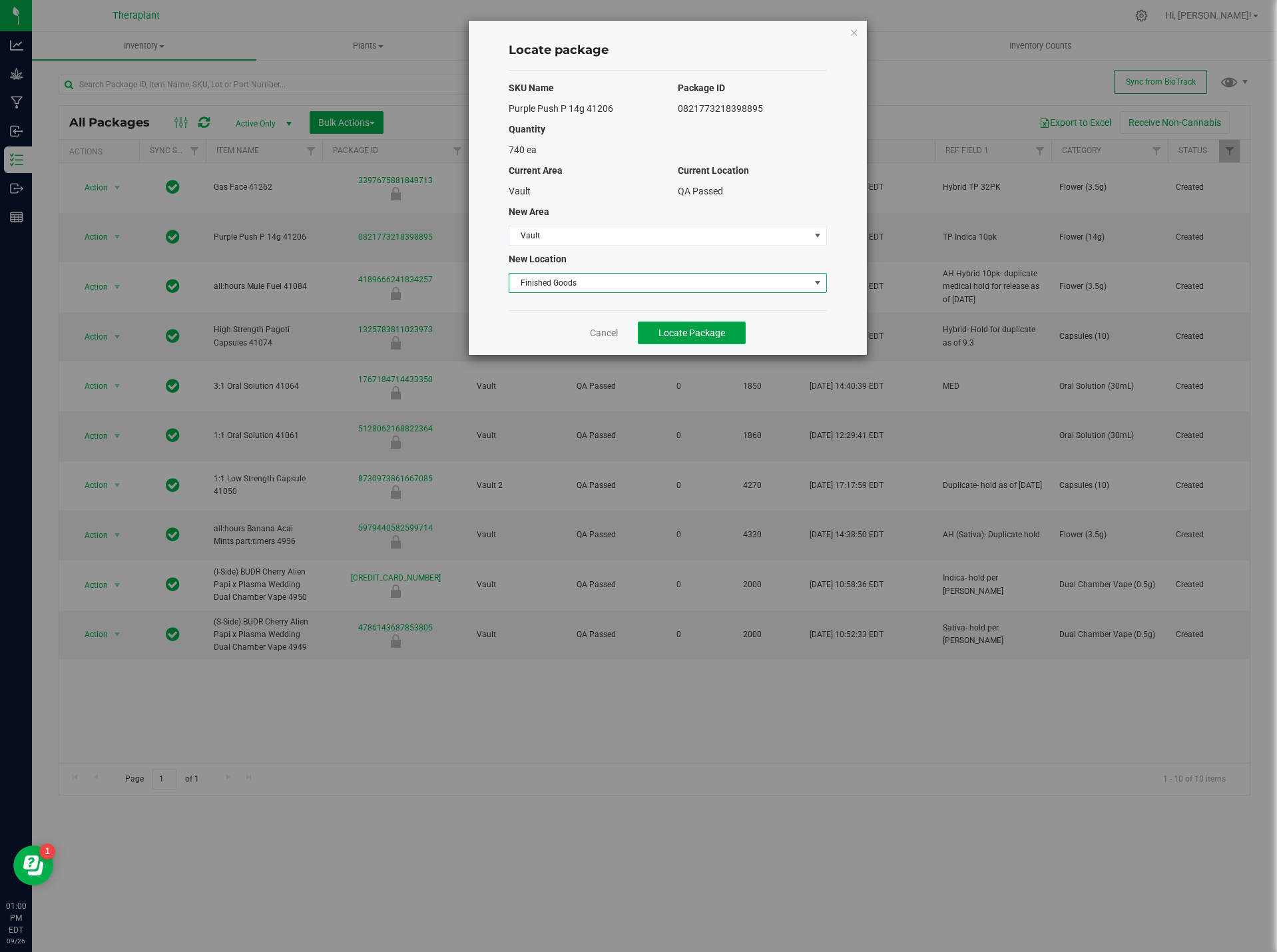
click at [681, 334] on span "Locate Package" at bounding box center [691, 332] width 67 height 10
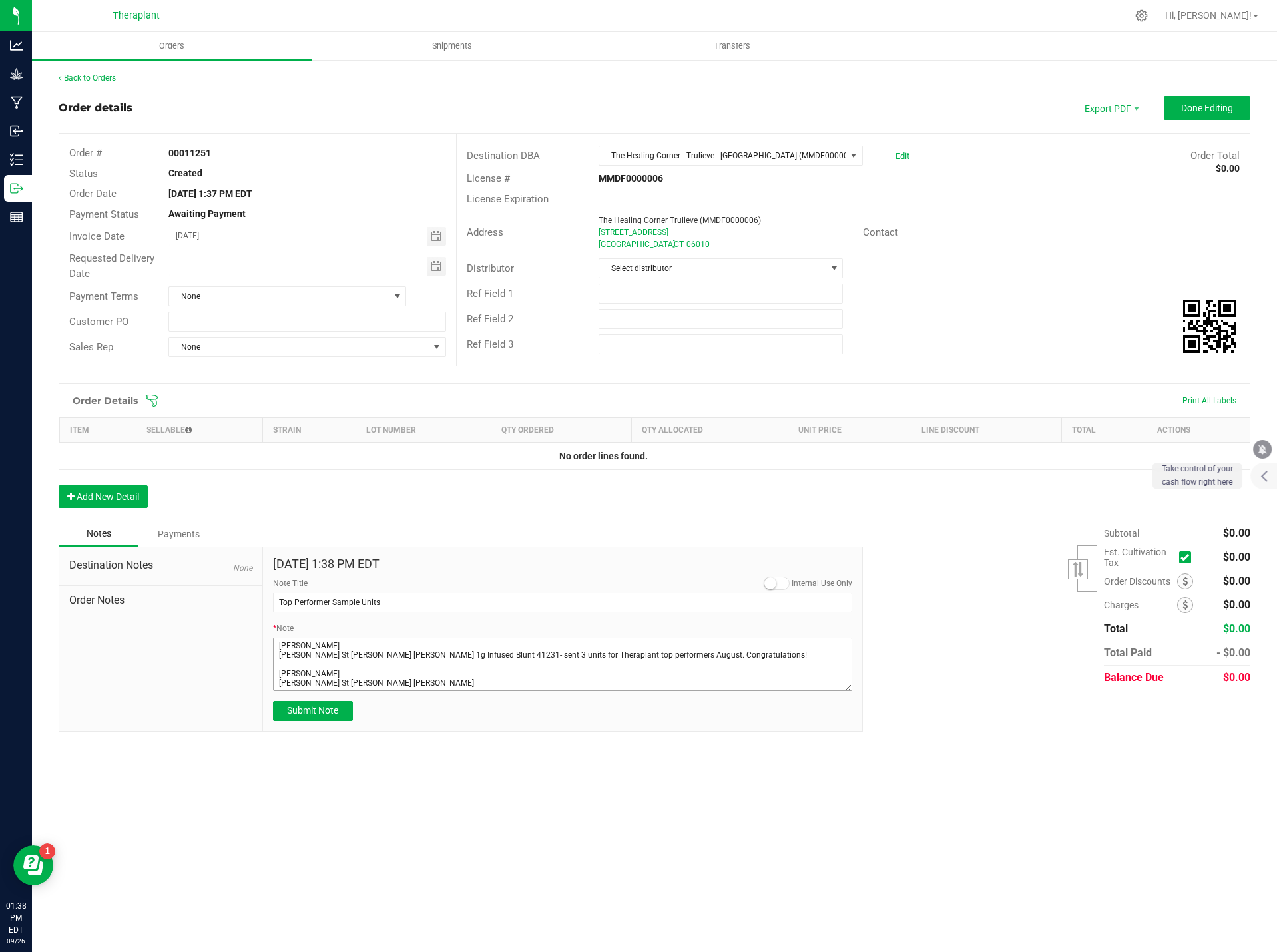
scroll to position [56, 0]
click at [353, 684] on textarea "* Note" at bounding box center [562, 664] width 580 height 53
drag, startPoint x: 329, startPoint y: 686, endPoint x: 276, endPoint y: 665, distance: 57.0
click at [276, 665] on textarea "* Note" at bounding box center [562, 664] width 580 height 53
paste textarea "Hannah Cunliffe Ian Cunliffe Alicia Dasilva"
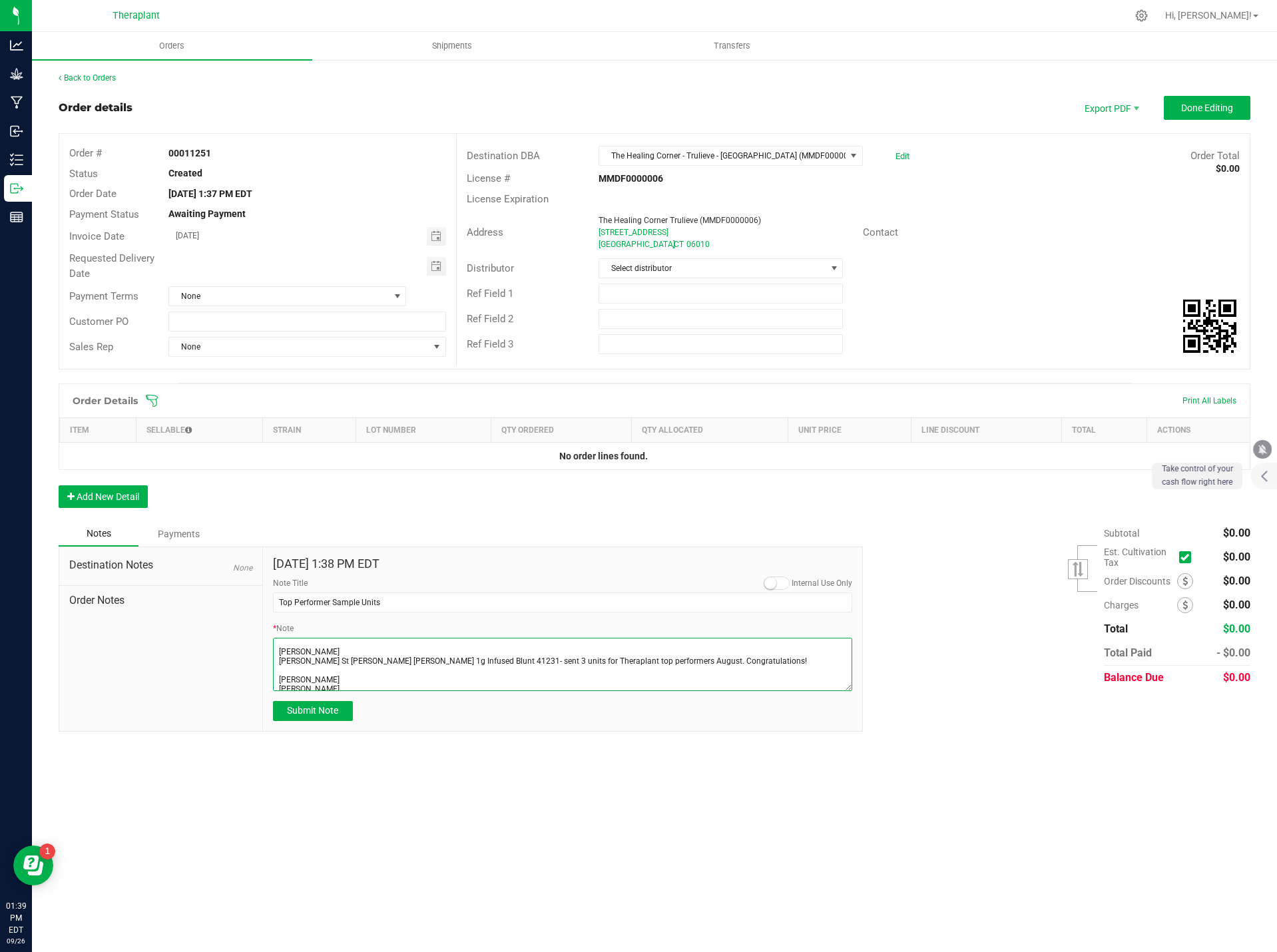
scroll to position [0, 0]
drag, startPoint x: 318, startPoint y: 680, endPoint x: 280, endPoint y: 661, distance: 42.5
click at [280, 661] on textarea "* Note" at bounding box center [562, 664] width 580 height 53
click at [322, 680] on textarea "* Note" at bounding box center [562, 664] width 580 height 53
drag, startPoint x: 329, startPoint y: 683, endPoint x: 278, endPoint y: 666, distance: 53.8
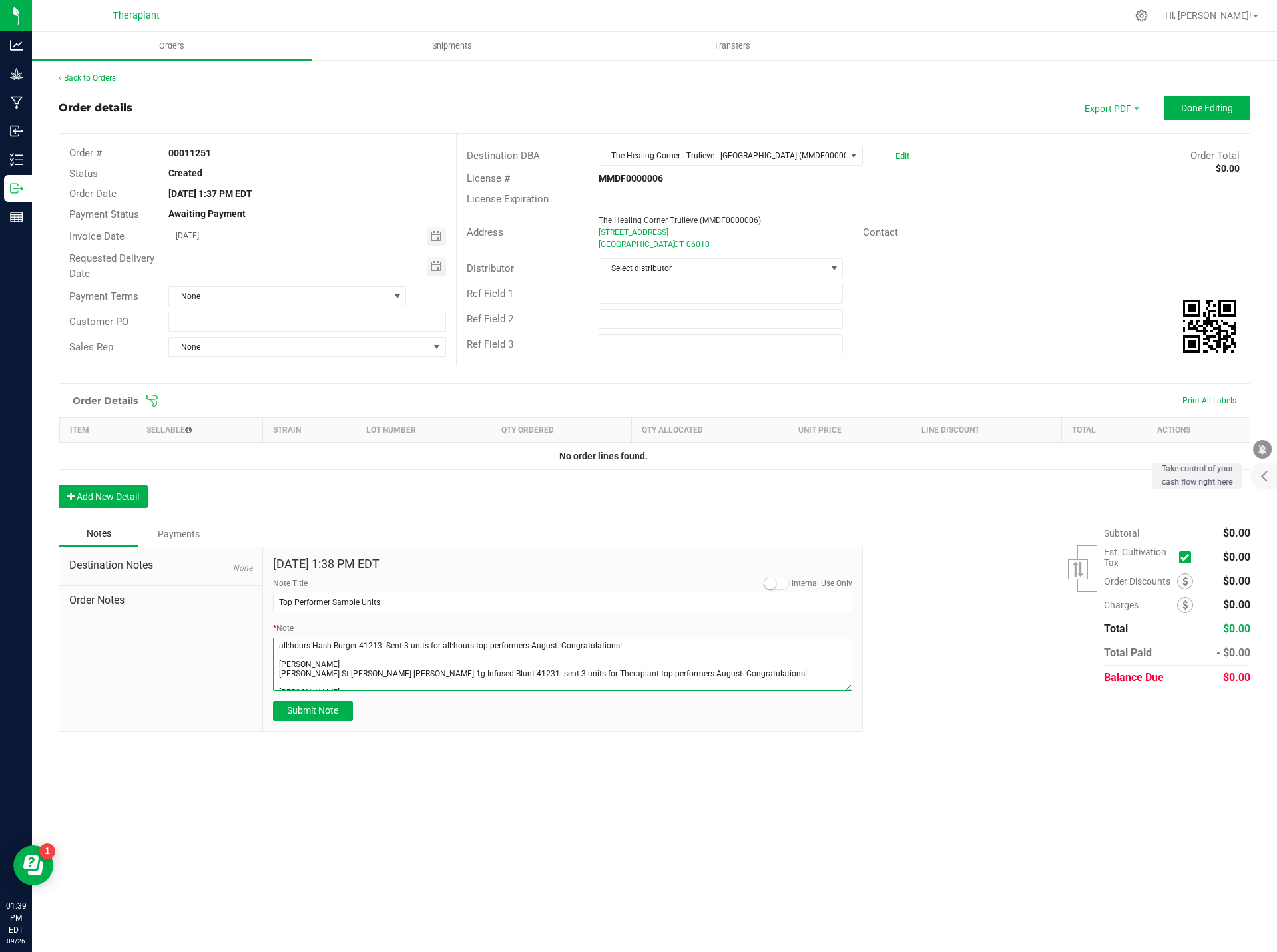
click at [278, 666] on textarea "* Note" at bounding box center [562, 664] width 580 height 53
paste textarea "Brynn Cox Alicia Dasilva Ian Cunliffe"
type textarea "all:hours Hash Burger 41213- Sent 3 units for all:hours top performers August. …"
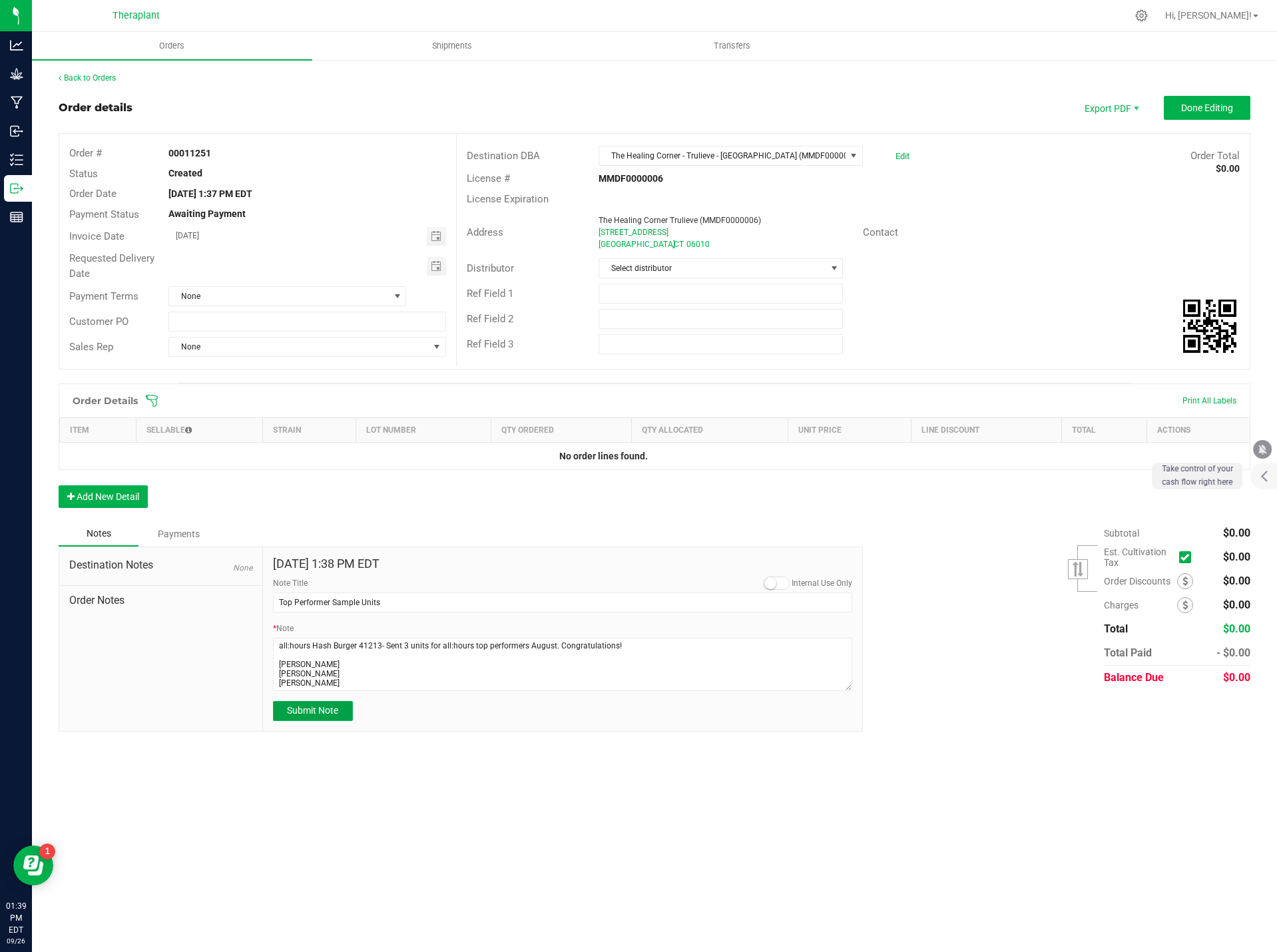
click at [337, 712] on span "Submit Note" at bounding box center [313, 710] width 51 height 10
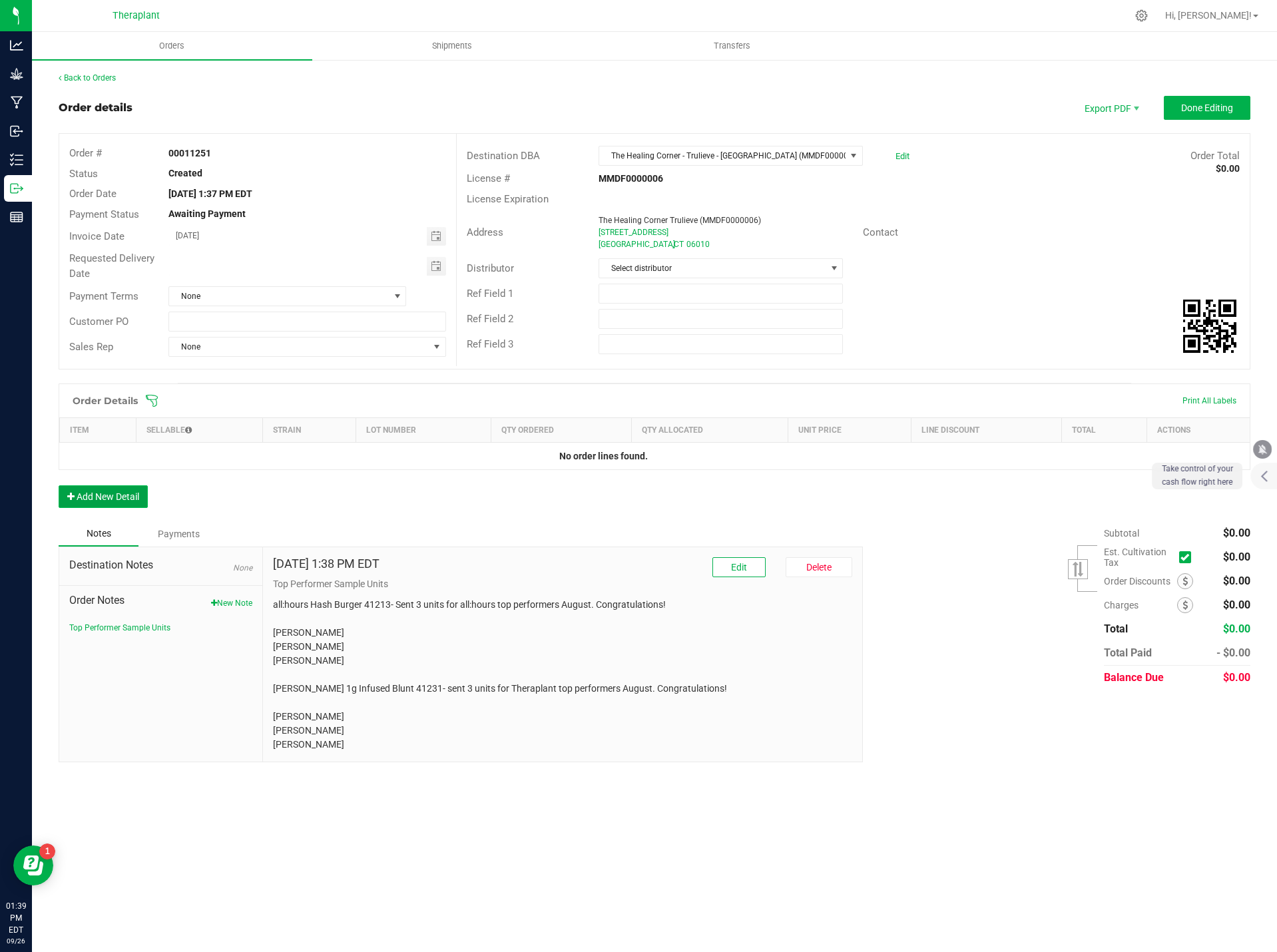
click at [147, 495] on button "Add New Detail" at bounding box center [103, 496] width 89 height 22
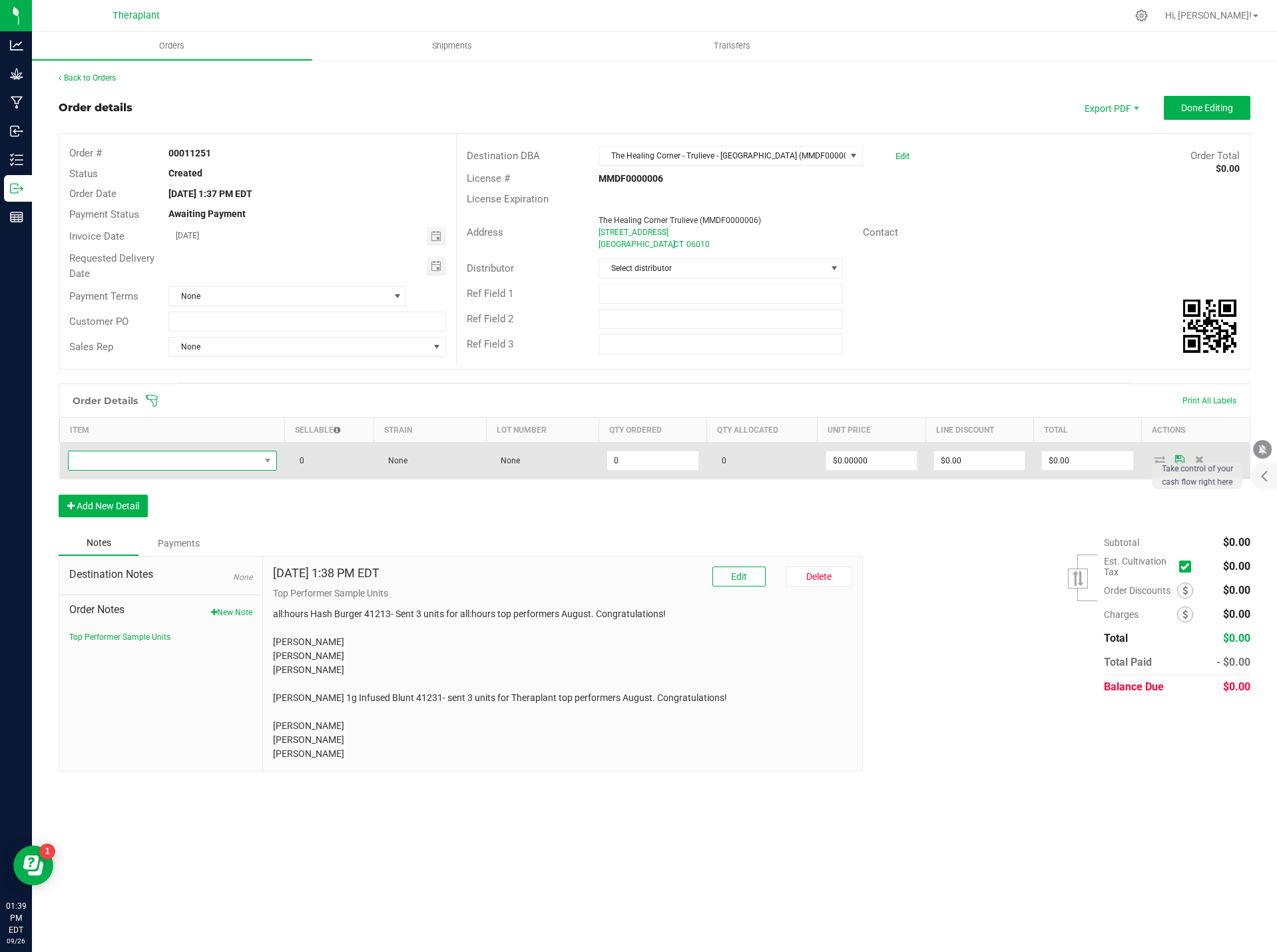
click at [111, 464] on span "NO DATA FOUND" at bounding box center [164, 460] width 191 height 18
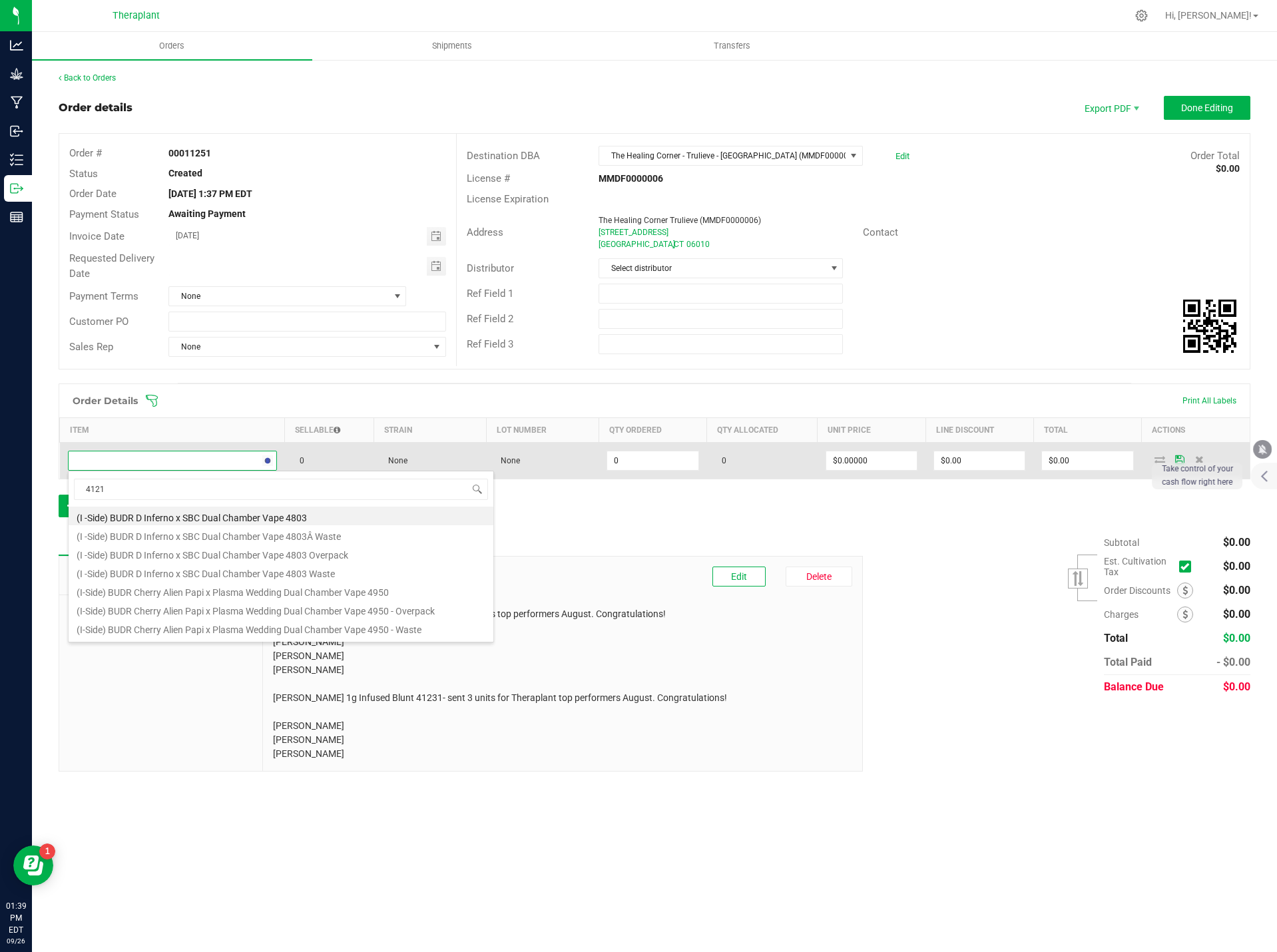
type input "41213"
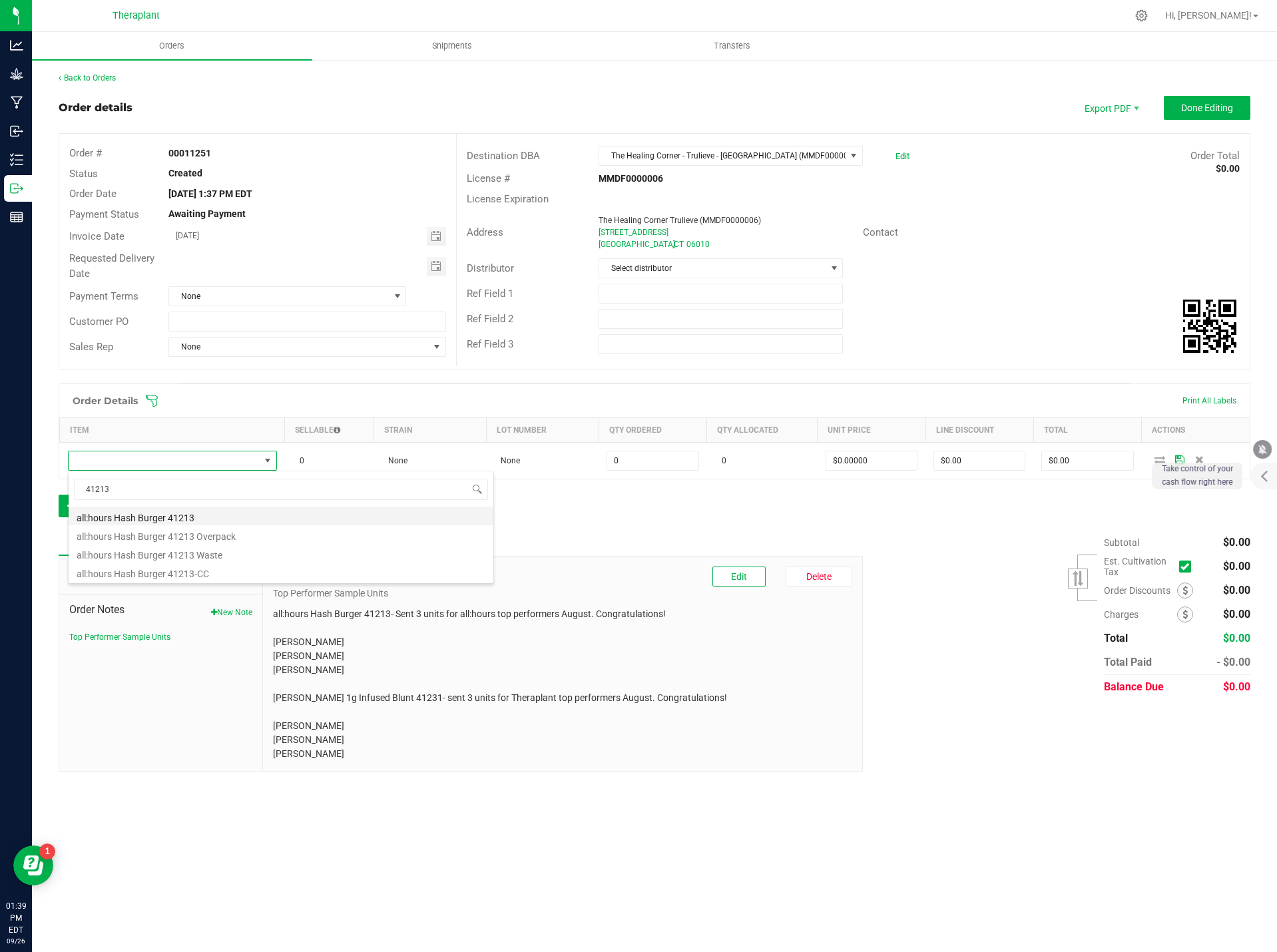
click at [179, 512] on li "all:hours Hash Burger 41213" at bounding box center [282, 516] width 425 height 18
type input "0 ea"
type input "$26.00000"
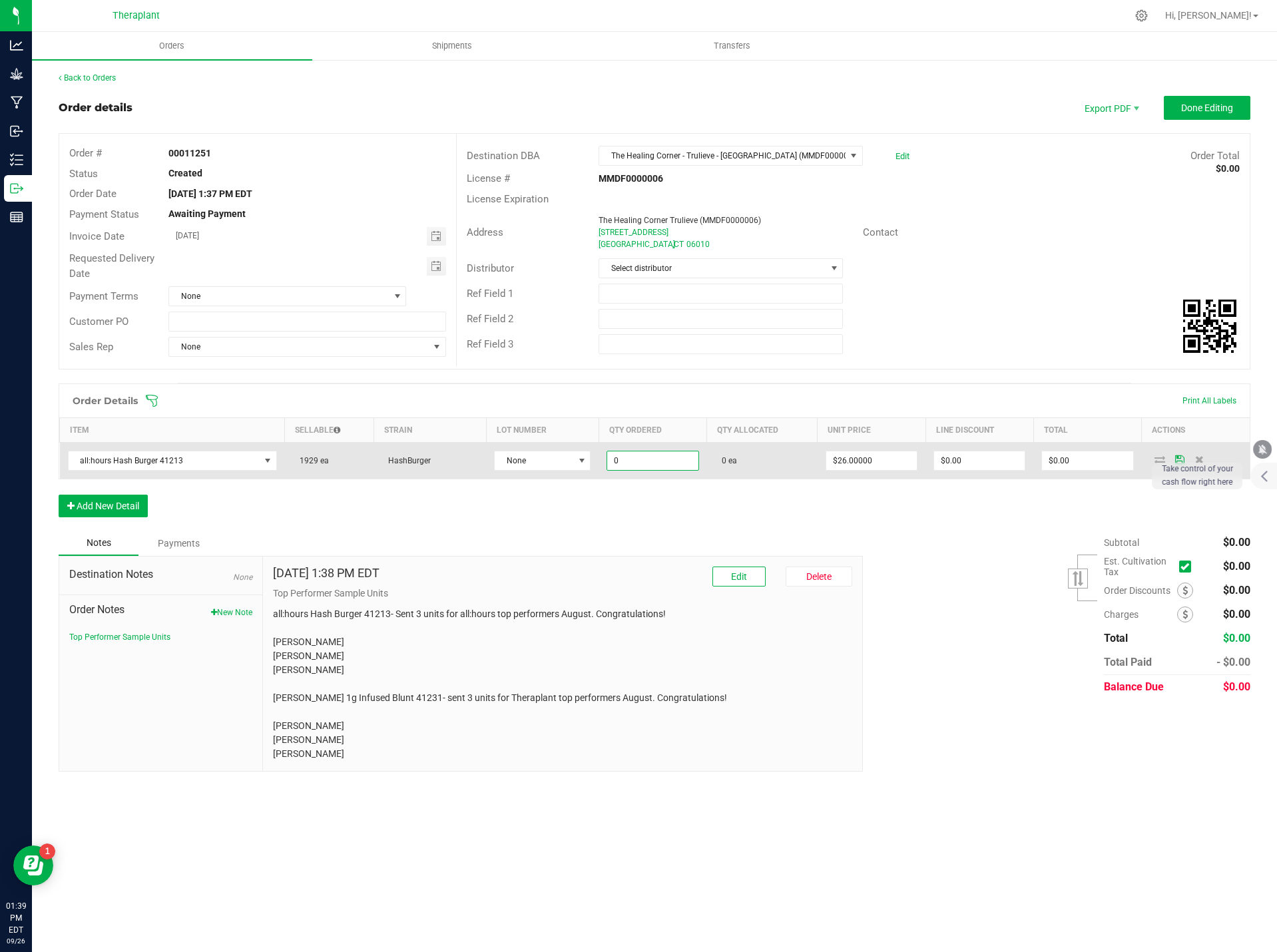
click at [647, 460] on input "0" at bounding box center [652, 460] width 91 height 18
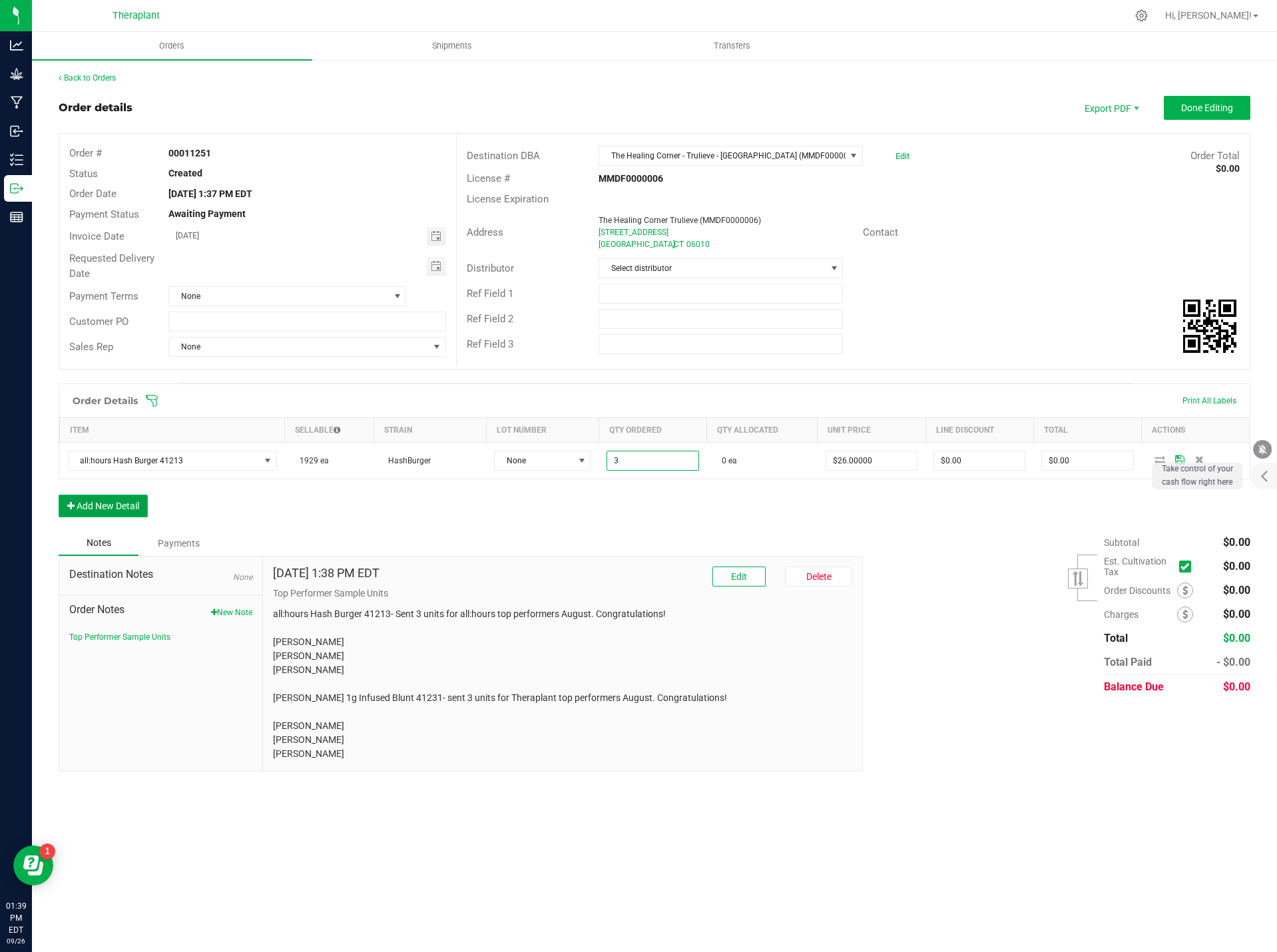
type input "3 ea"
type input "$78.00"
click at [88, 500] on button "Add New Detail" at bounding box center [103, 506] width 89 height 22
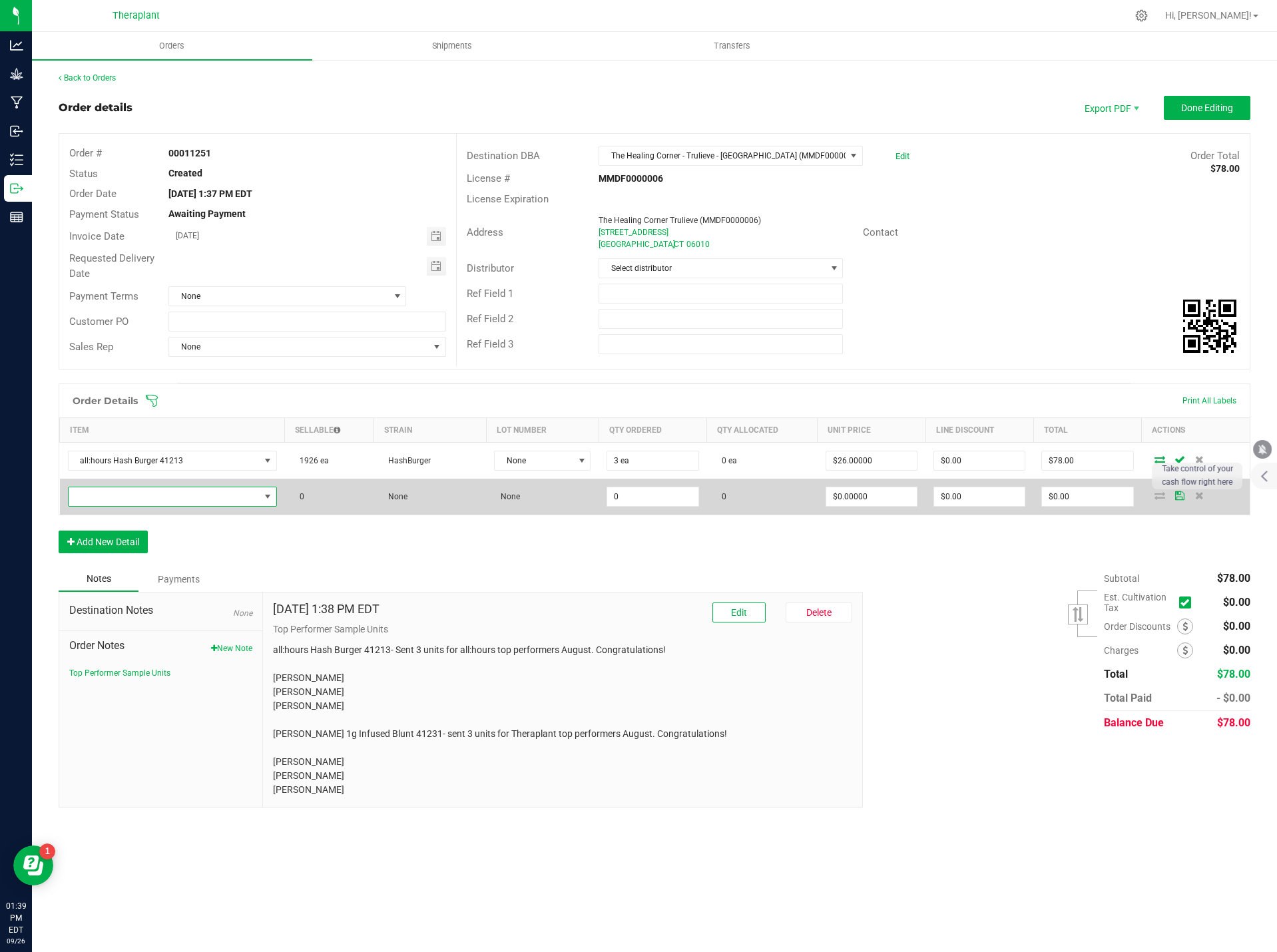
click at [120, 493] on span "NO DATA FOUND" at bounding box center [164, 496] width 191 height 18
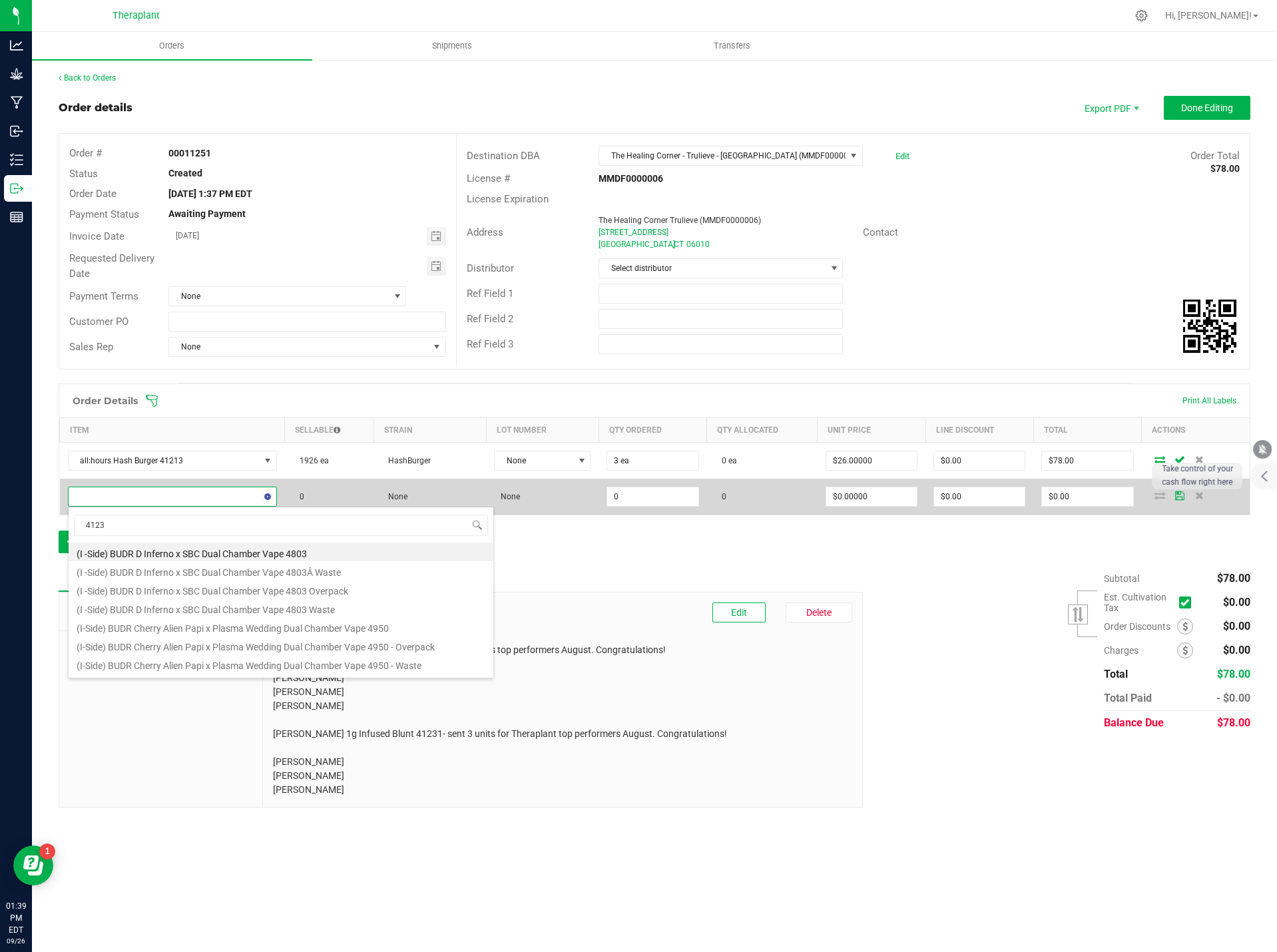
type input "41231"
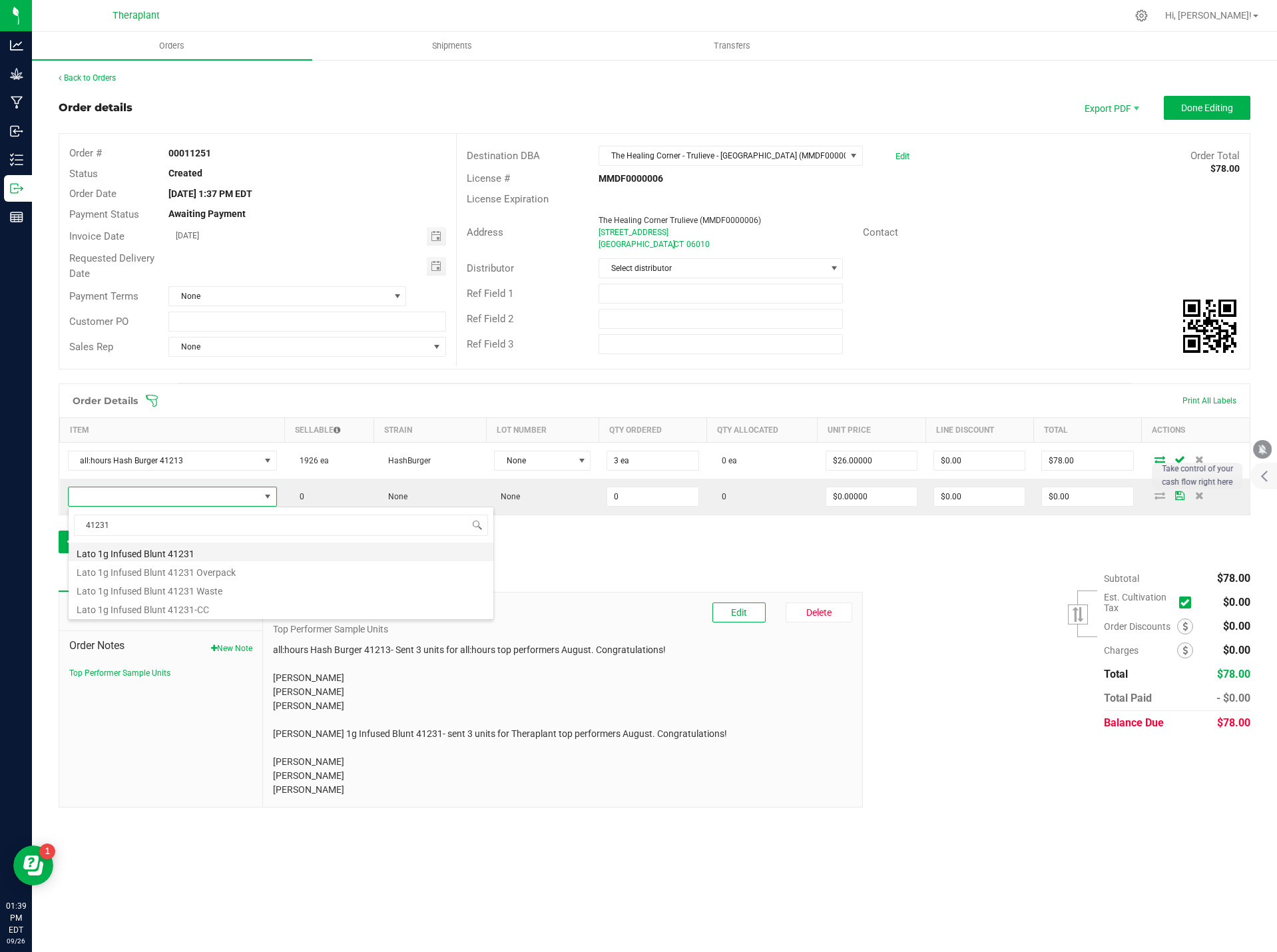
click at [186, 552] on li "Lato 1g Infused Blunt 41231" at bounding box center [282, 552] width 425 height 18
type input "0 ea"
type input "$14.50000"
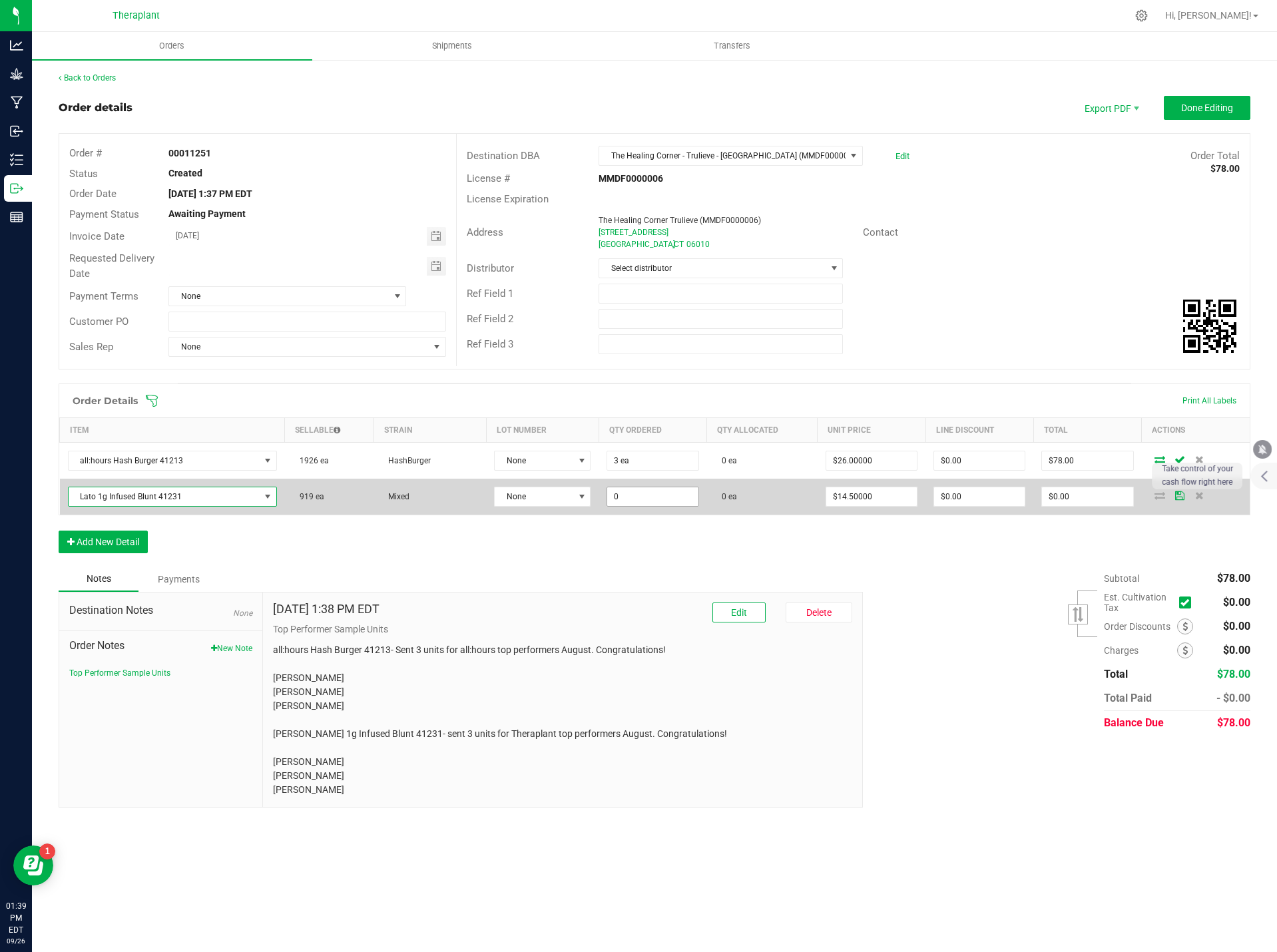
click at [630, 491] on input "0" at bounding box center [652, 496] width 91 height 18
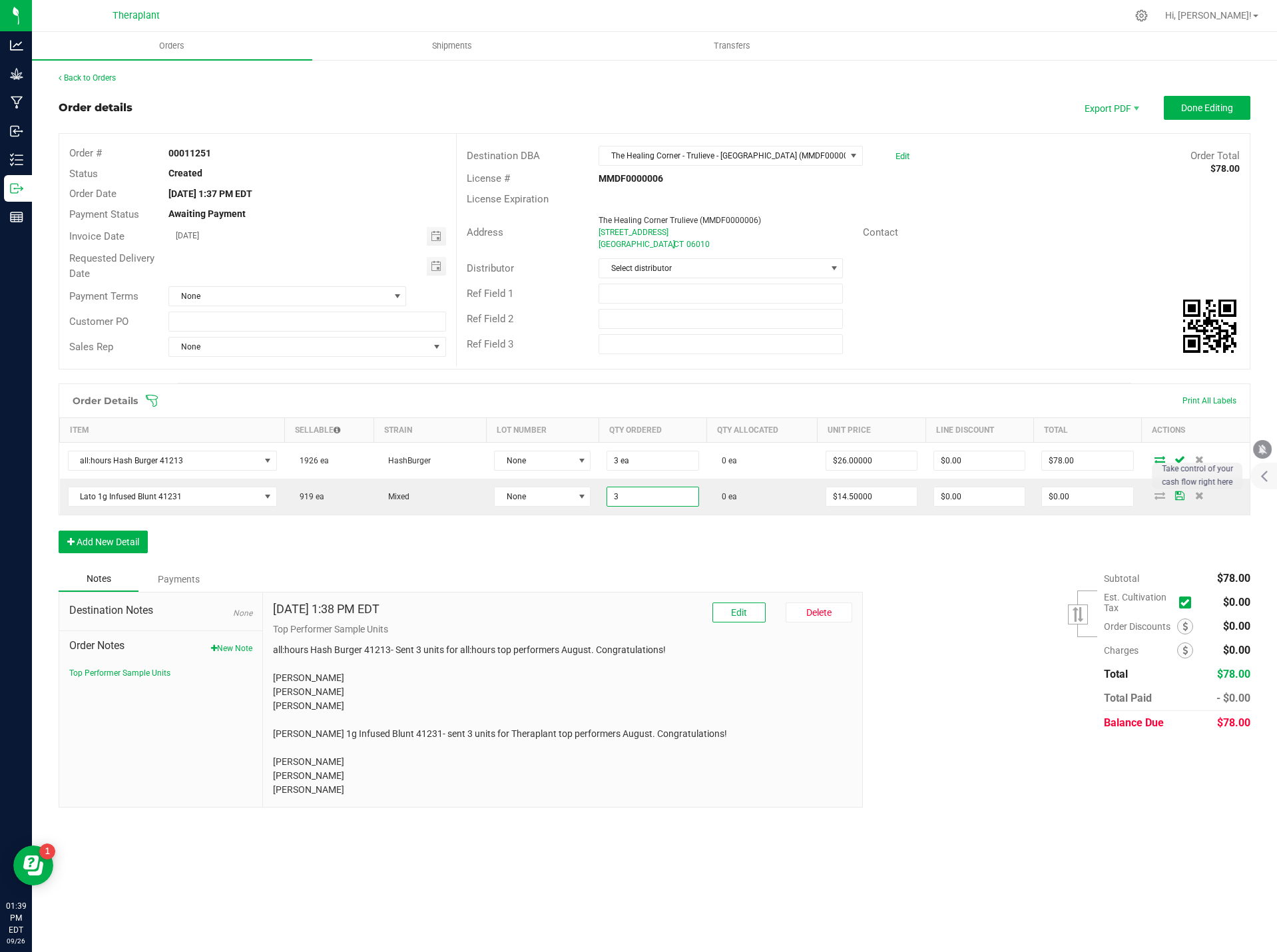
type input "3 ea"
type input "$43.50"
click at [657, 553] on div "Order Details Print All Labels Item Sellable Strain Lot Number Qty Ordered Qty …" at bounding box center [655, 475] width 1192 height 183
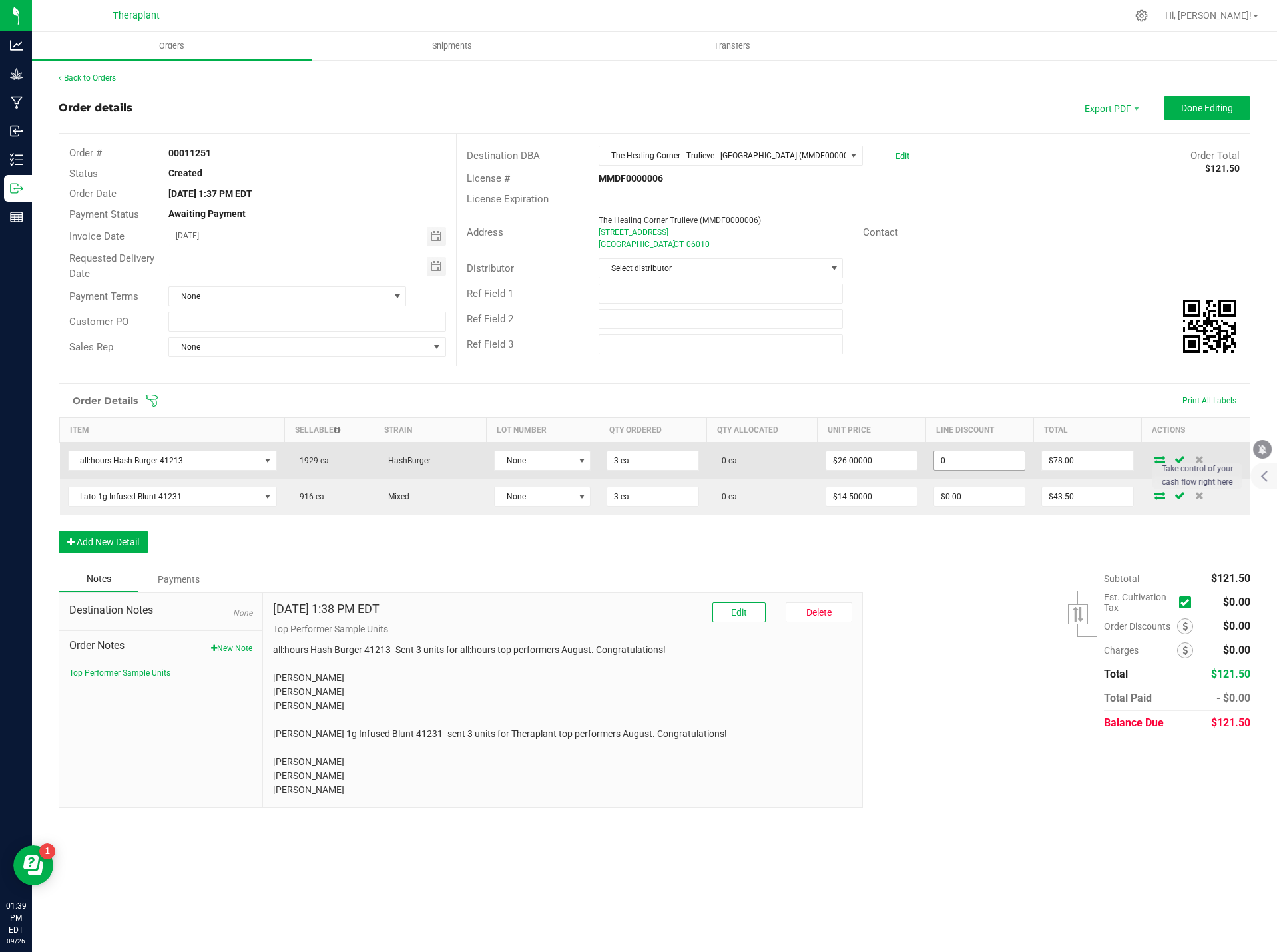
click at [970, 459] on input "0" at bounding box center [979, 460] width 91 height 18
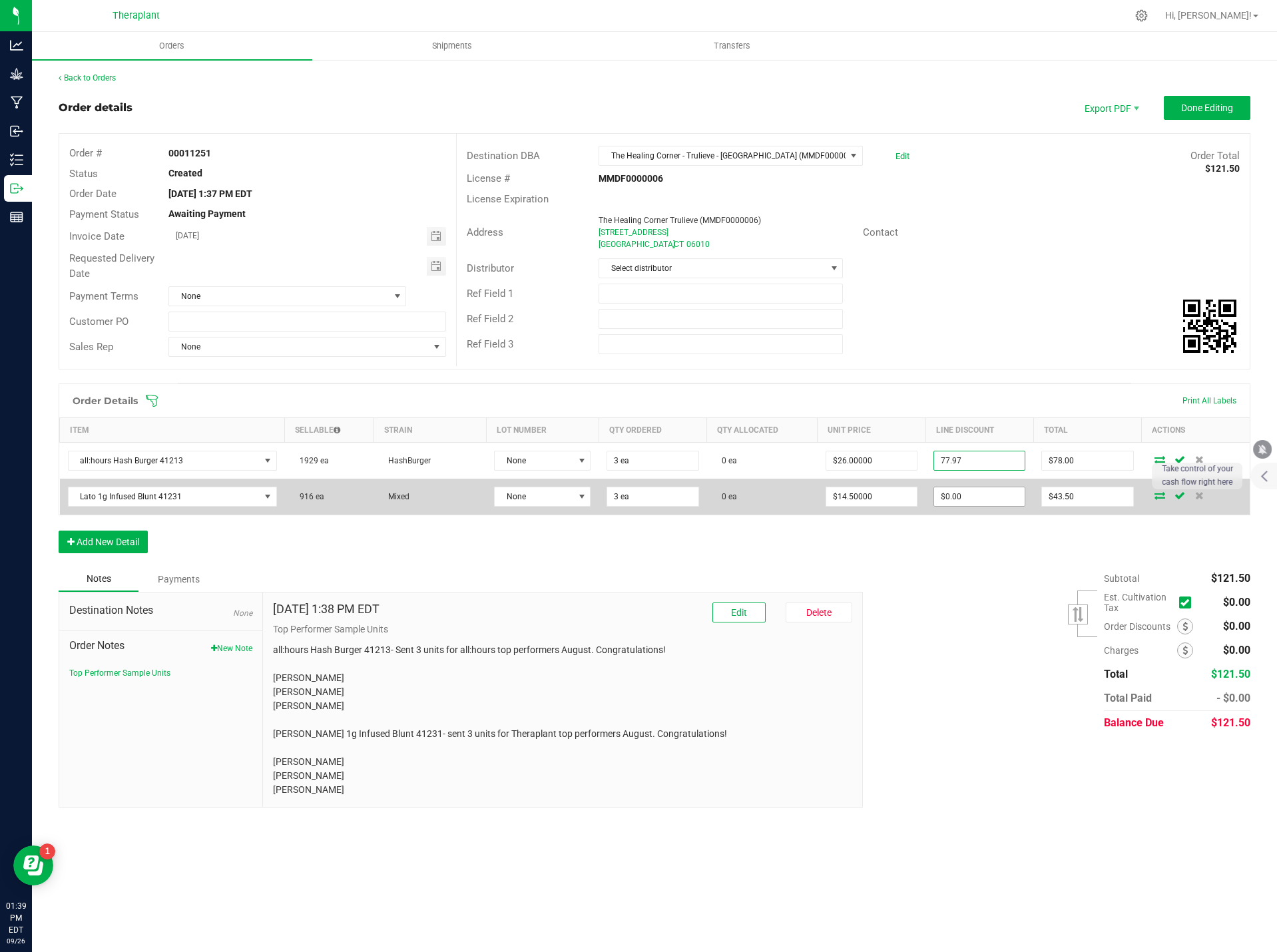
type input "$77.97"
type input "$0.03"
click at [996, 504] on input "0" at bounding box center [979, 496] width 91 height 18
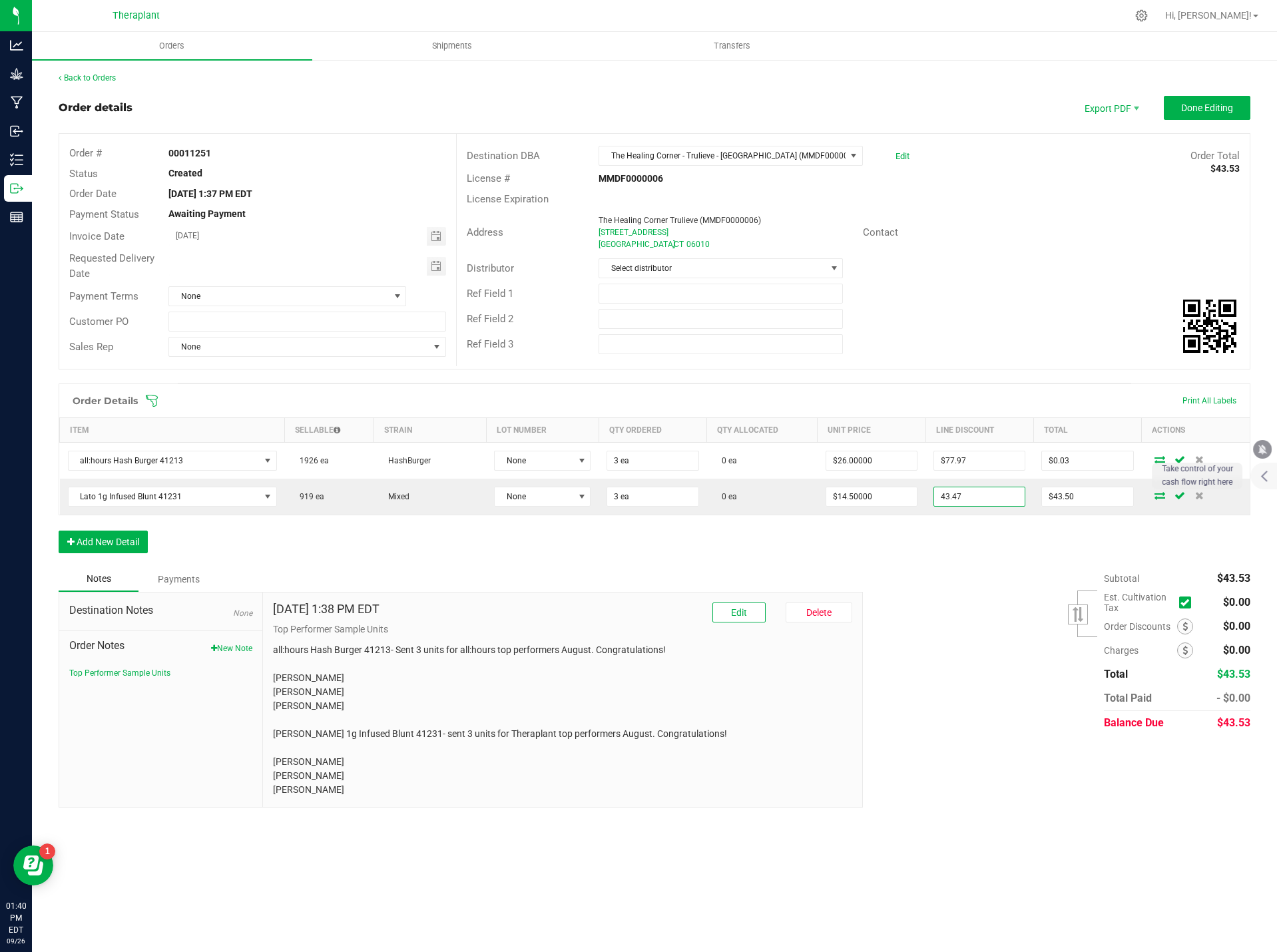
type input "$43.47"
type input "$0.03"
click at [987, 578] on div "Subtotal $43.53 Est. Cultivation Tax" at bounding box center [1052, 651] width 398 height 168
click at [1202, 106] on span "Done Editing" at bounding box center [1207, 107] width 52 height 10
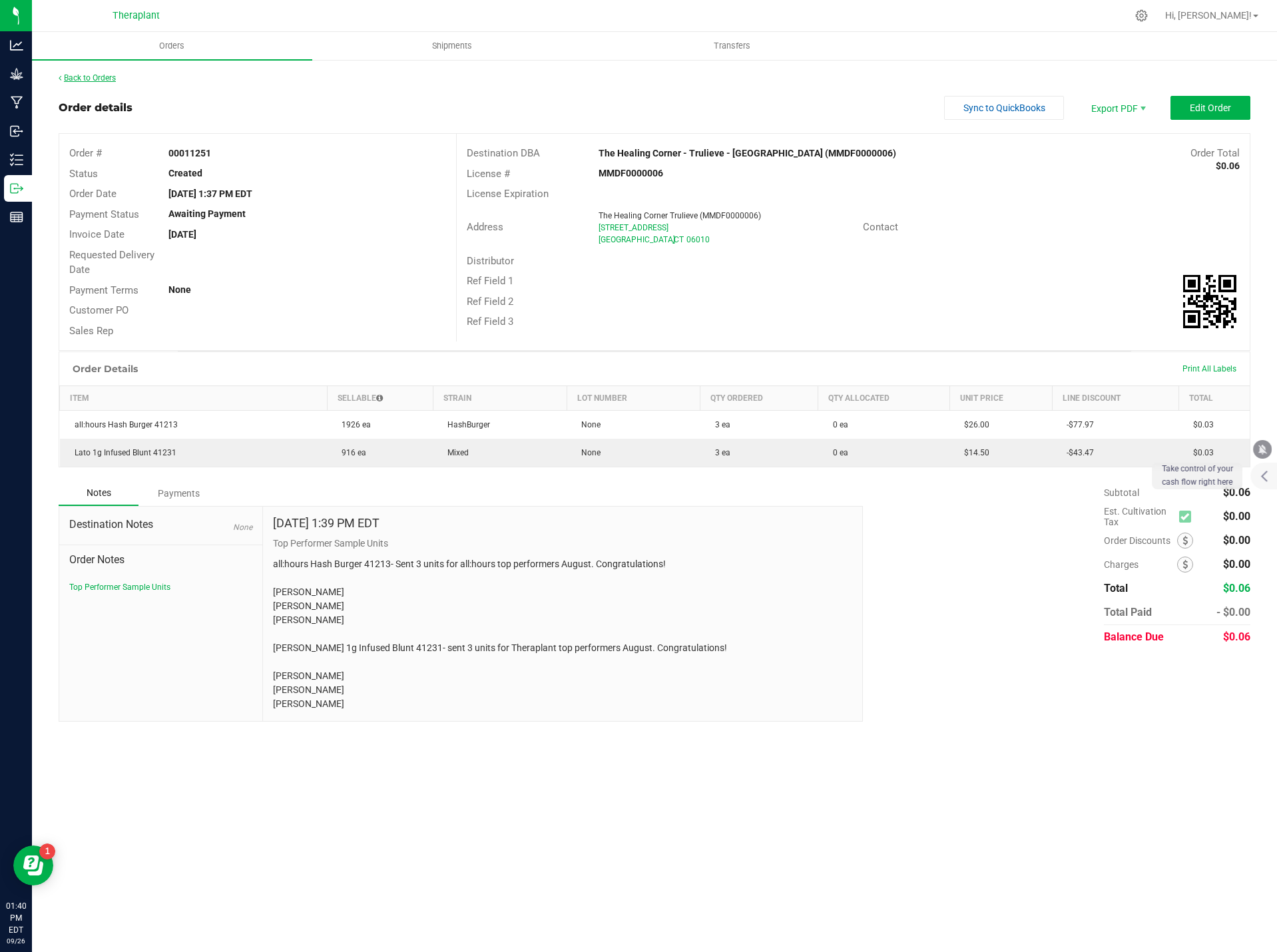
click at [98, 78] on link "Back to Orders" at bounding box center [87, 78] width 57 height 10
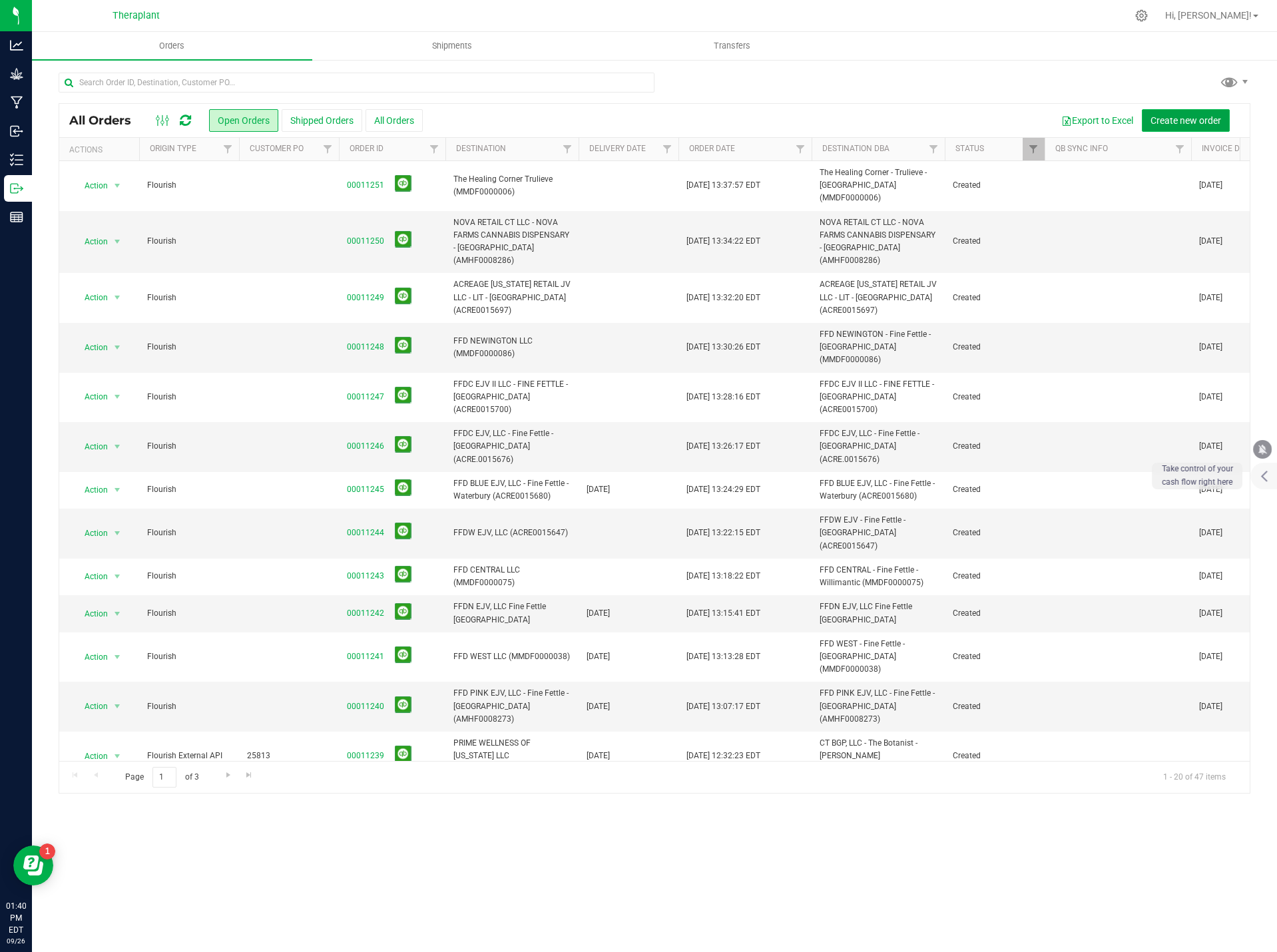
click at [1198, 120] on span "Create new order" at bounding box center [1186, 120] width 71 height 10
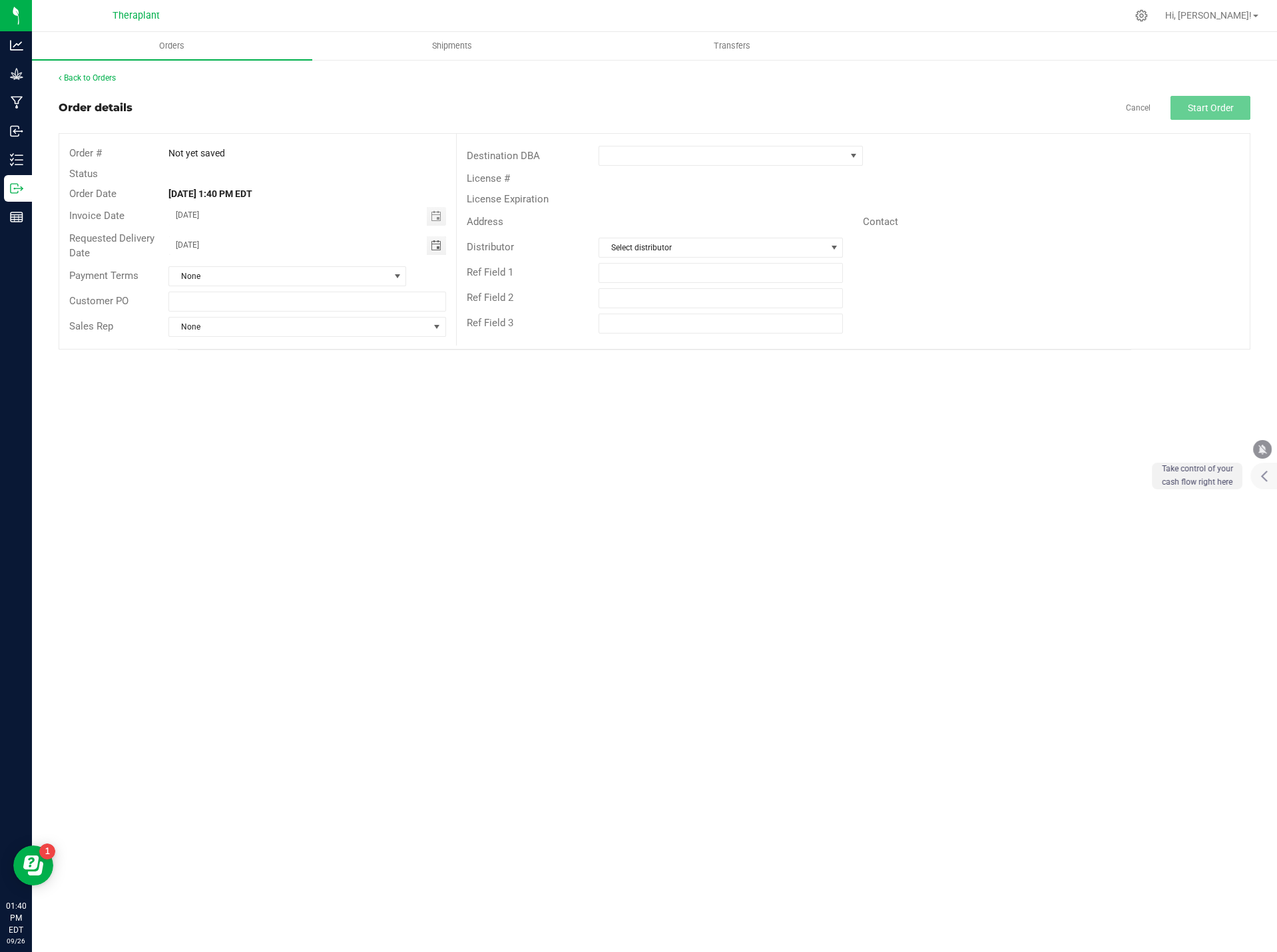
drag, startPoint x: 240, startPoint y: 249, endPoint x: 151, endPoint y: 249, distance: 89.0
click at [151, 249] on div "Requested Delivery Date [DATE]" at bounding box center [257, 246] width 397 height 35
type input "month/day/year"
click at [626, 155] on span at bounding box center [722, 156] width 245 height 18
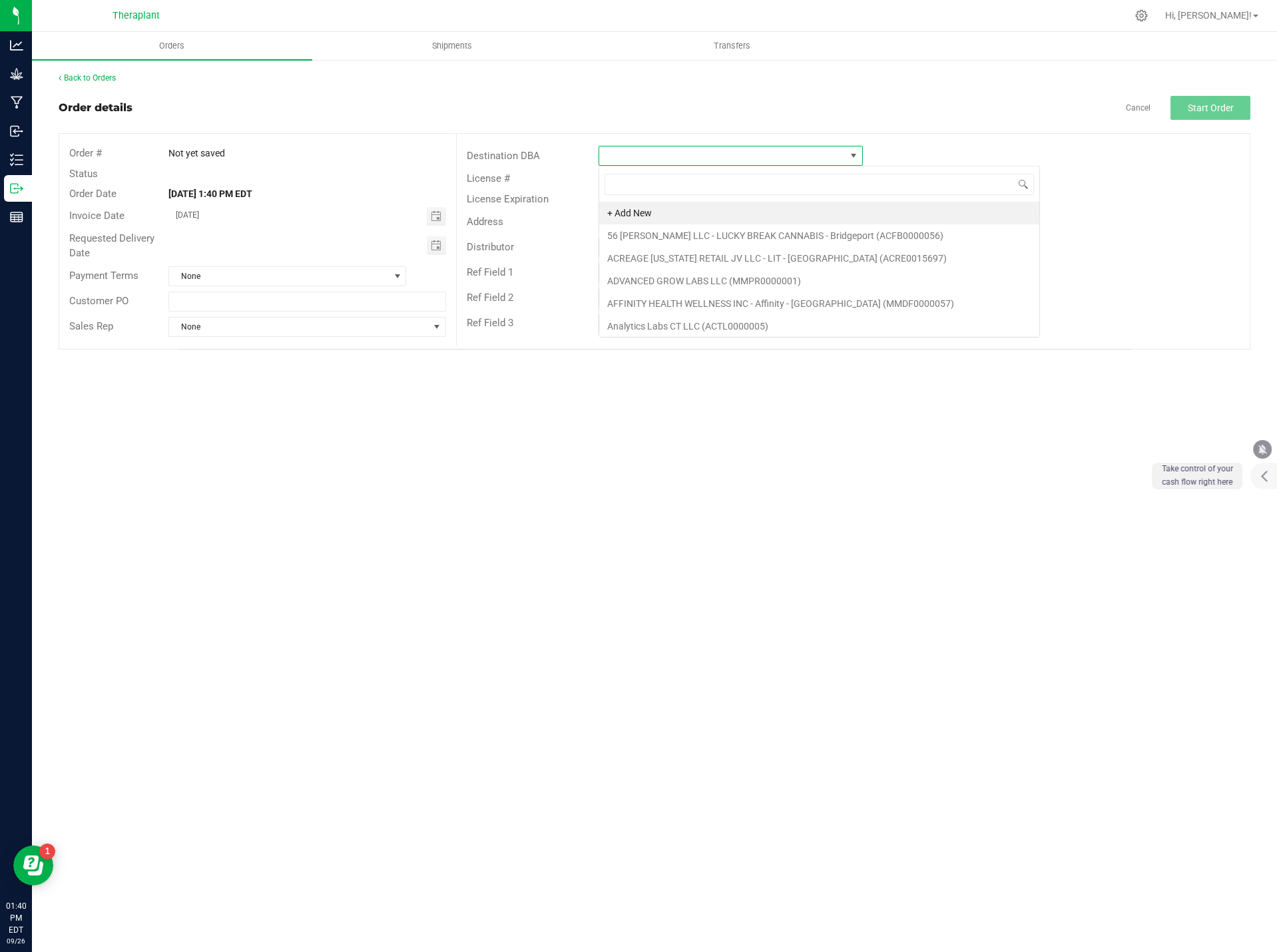
scroll to position [20, 265]
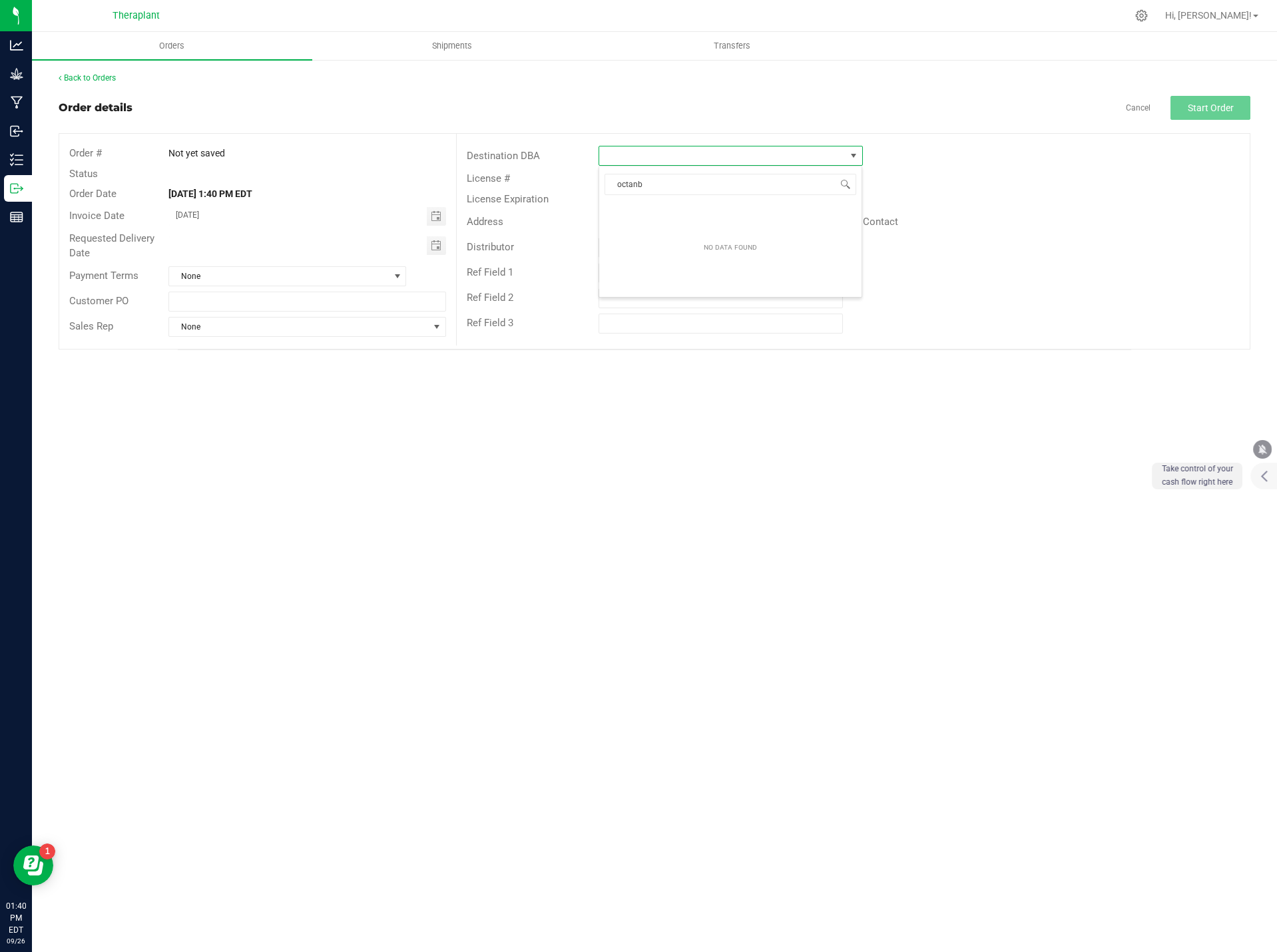
type input "octan"
click at [747, 214] on li "HYDRA EAST, LLC dba Octane Cannabis - [GEOGRAPHIC_DATA] (ACRE0014886)" at bounding box center [772, 213] width 347 height 22
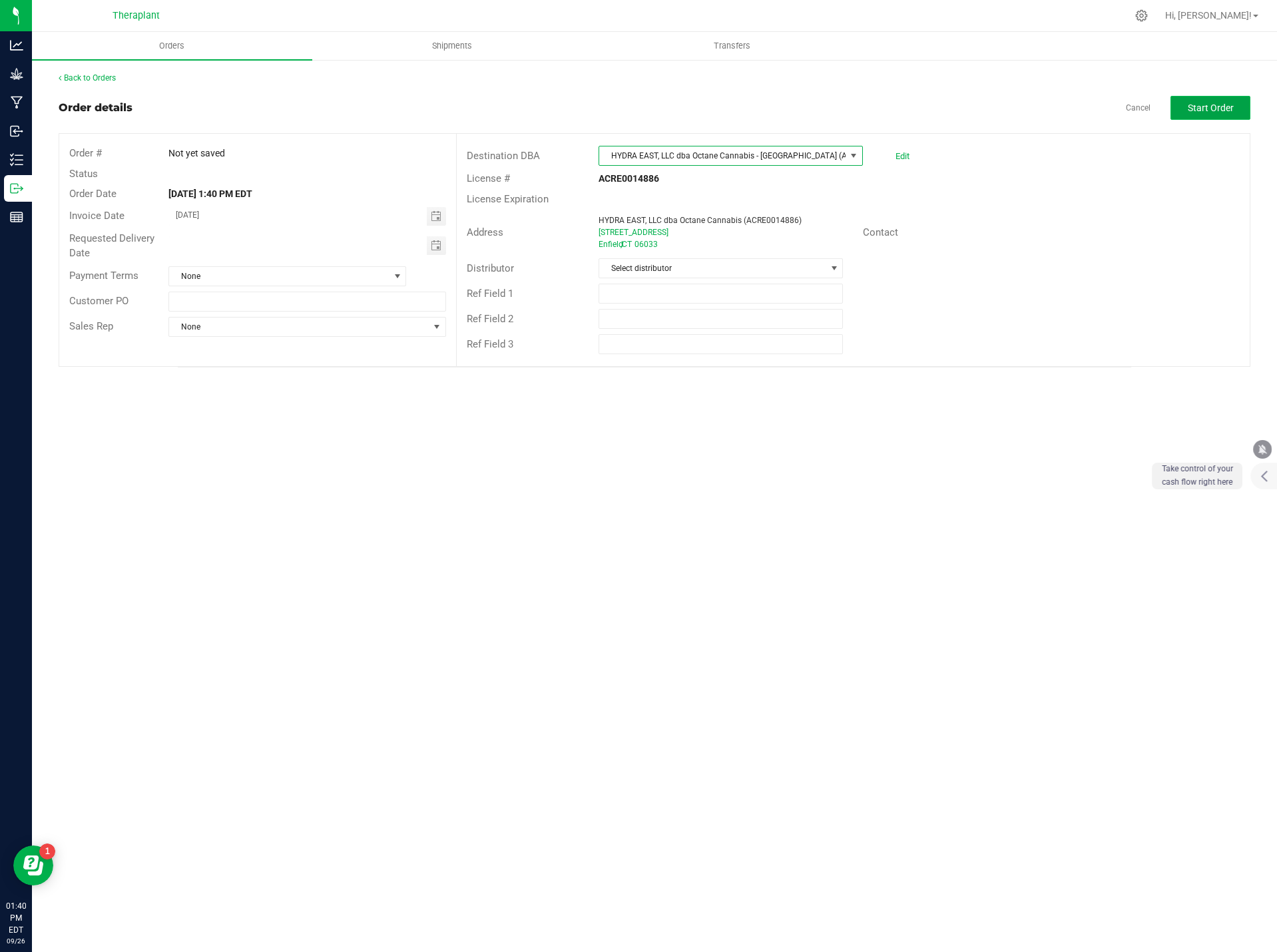
click at [1210, 106] on span "Start Order" at bounding box center [1210, 107] width 46 height 10
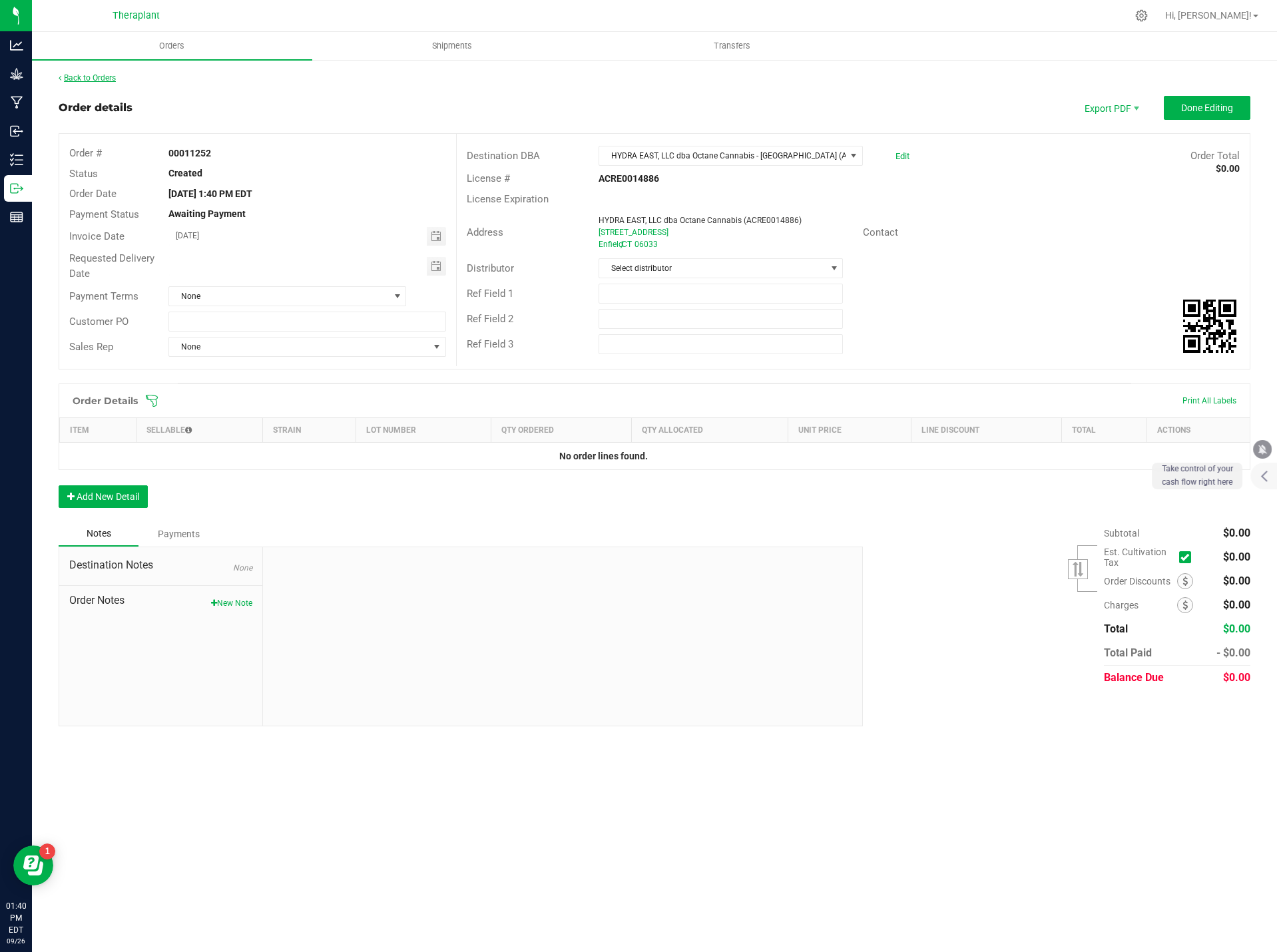
click at [86, 80] on link "Back to Orders" at bounding box center [87, 78] width 57 height 10
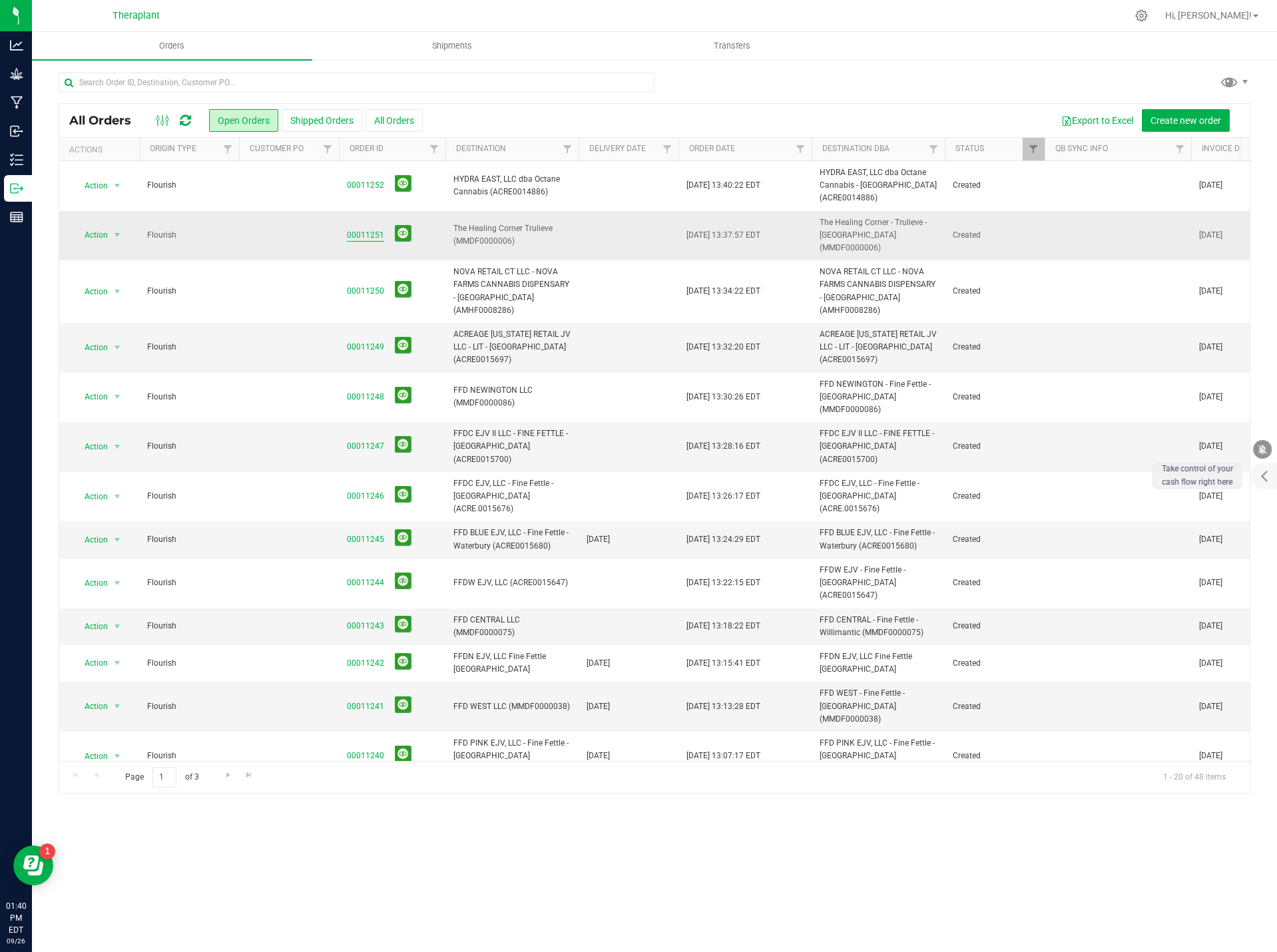
click at [359, 229] on link "00011251" at bounding box center [366, 236] width 37 height 13
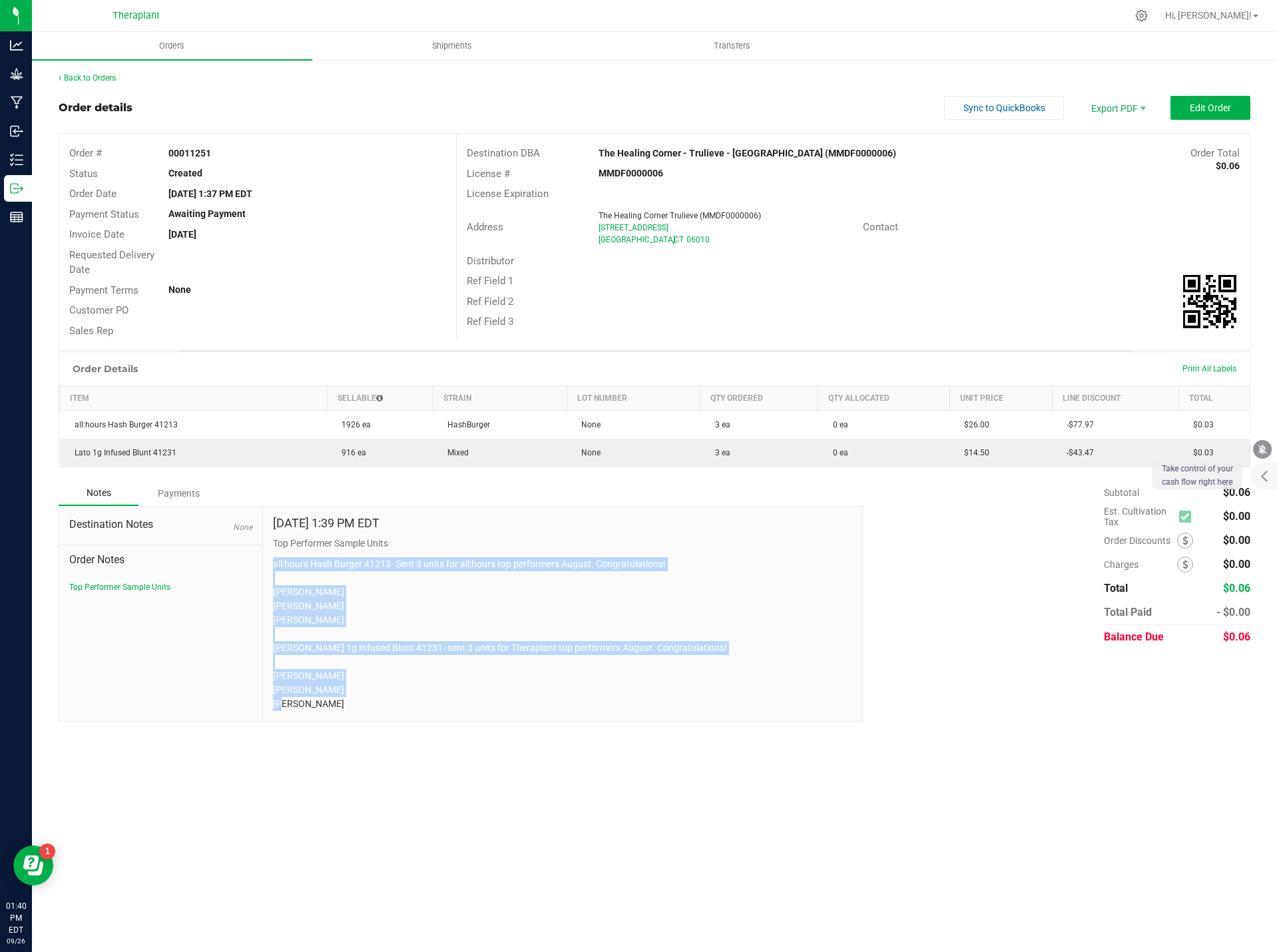
drag, startPoint x: 340, startPoint y: 705, endPoint x: 273, endPoint y: 564, distance: 156.1
click at [273, 564] on p "all:hours Hash Burger 41213- Sent 3 units for all:hours top performers August. …" at bounding box center [562, 634] width 580 height 154
copy p "all:hours Hash Burger 41213- Sent 3 units for all:hours top performers August. …"
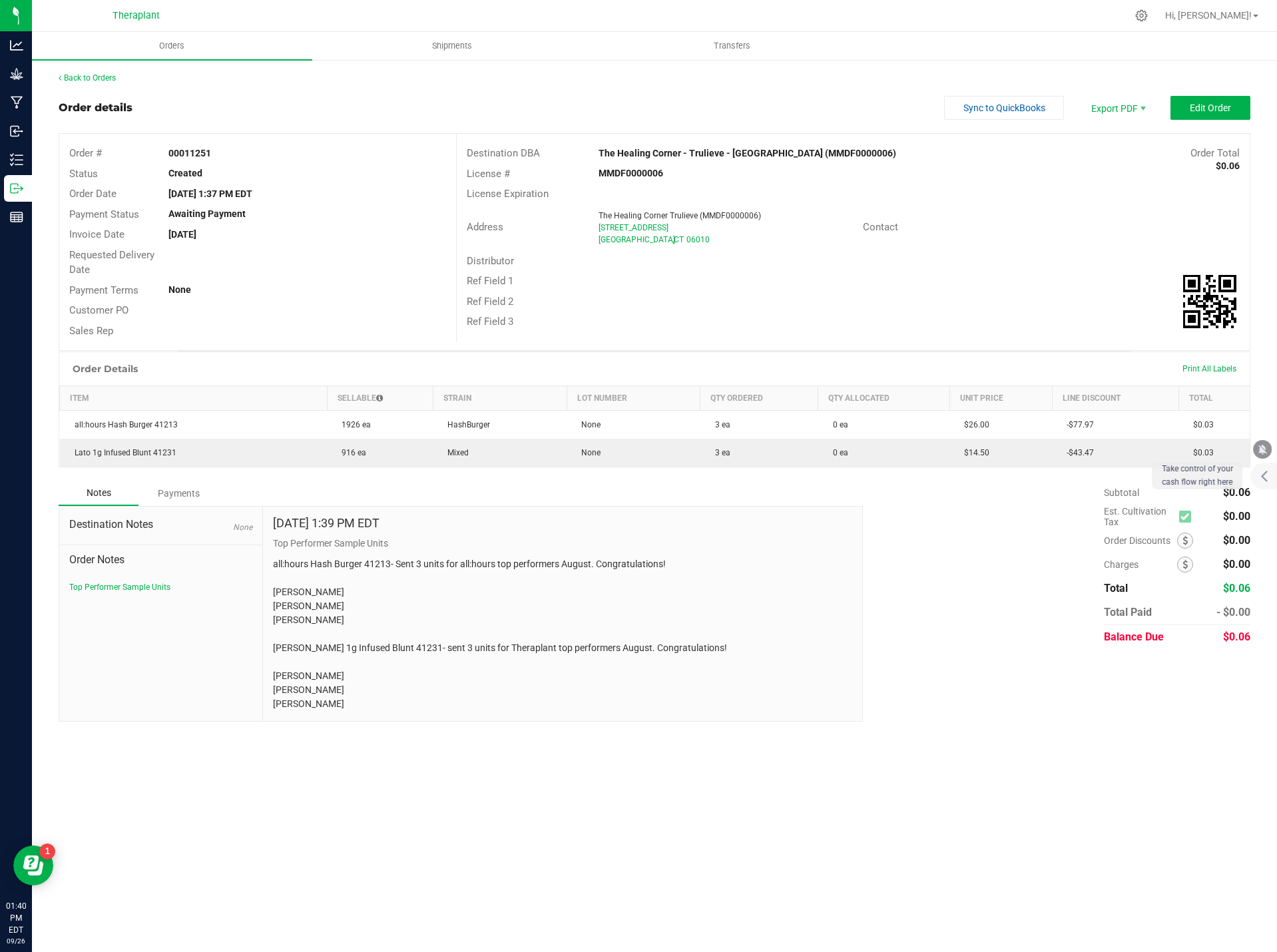
click at [120, 76] on div "Back to Orders" at bounding box center [655, 78] width 1192 height 12
click at [108, 78] on link "Back to Orders" at bounding box center [87, 78] width 57 height 10
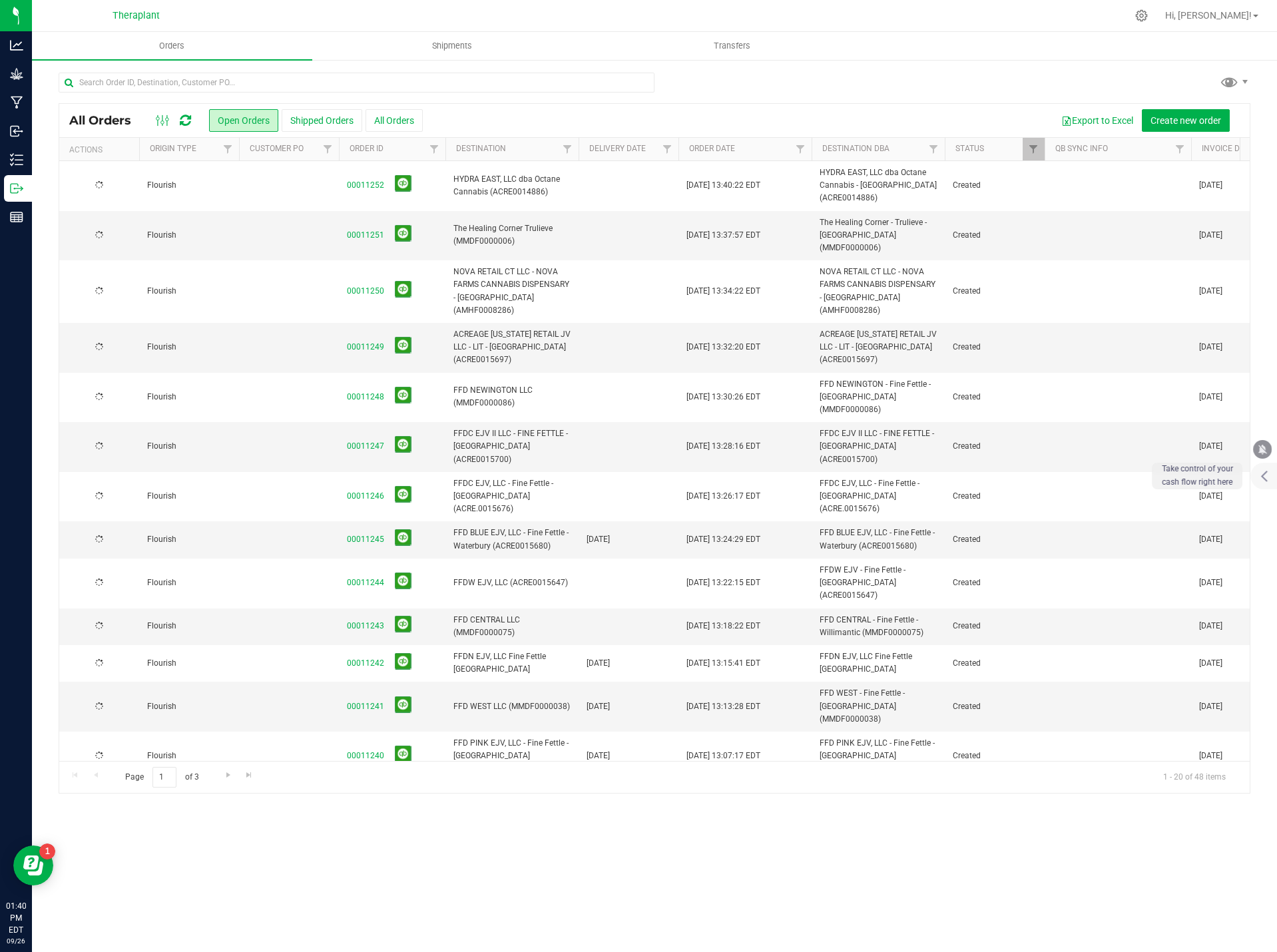
click at [361, 187] on link "00011252" at bounding box center [366, 185] width 37 height 13
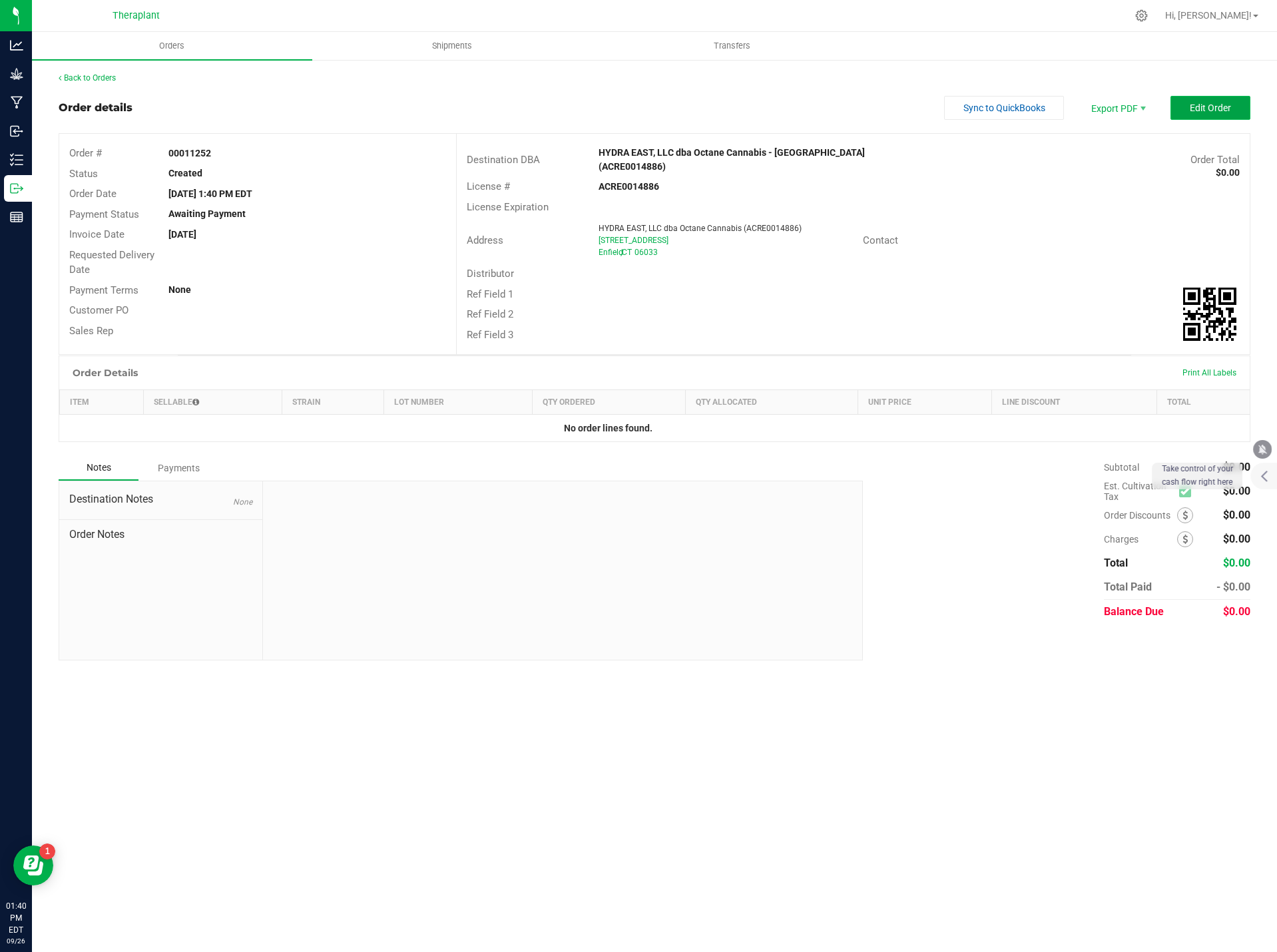
click at [1215, 108] on span "Edit Order" at bounding box center [1210, 107] width 41 height 10
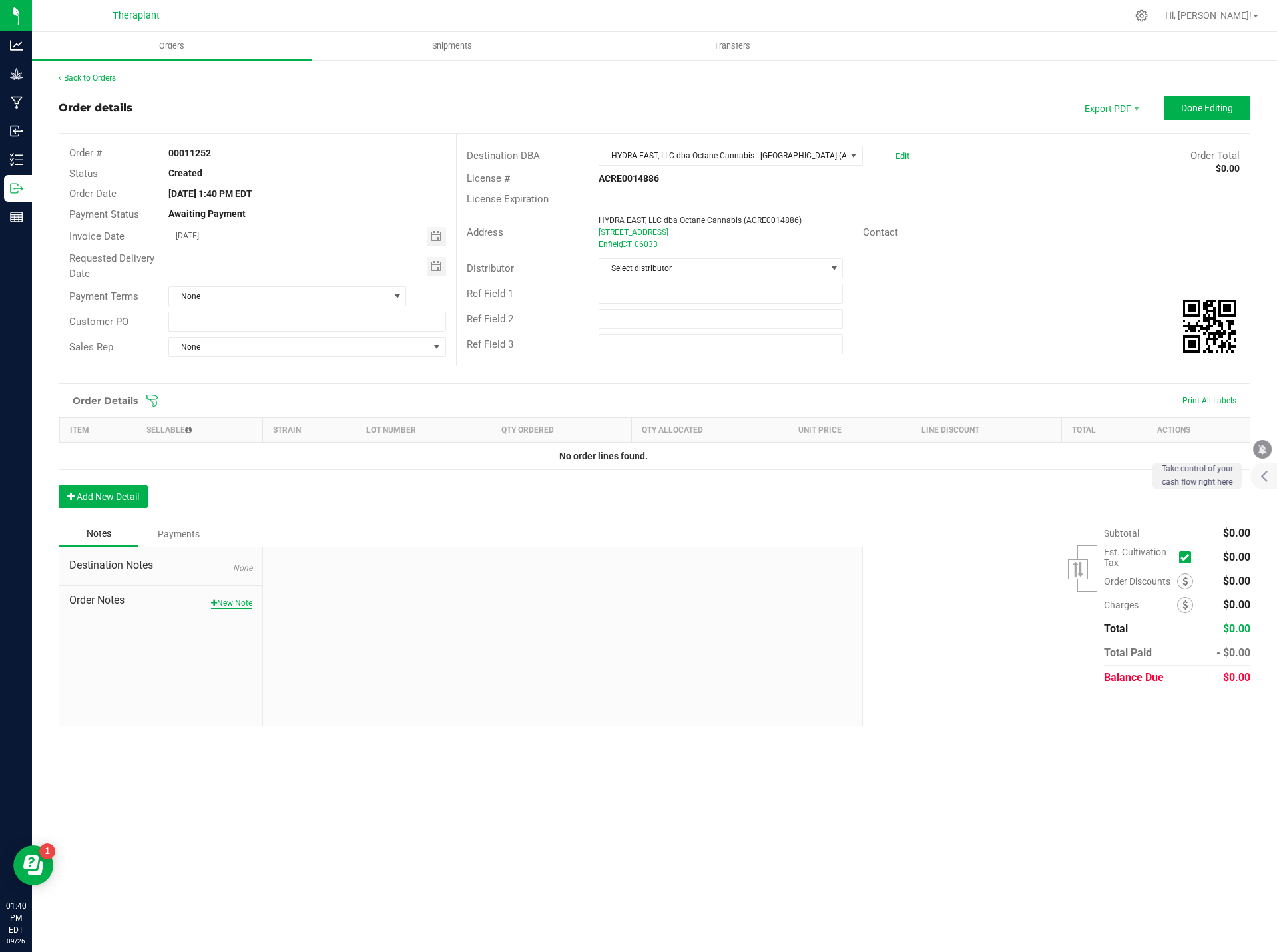
click at [235, 604] on button "New Note" at bounding box center [231, 603] width 41 height 12
paste textarea "all:hours Hash Burger 41213- Sent 3 units for all:hours top performers August. …"
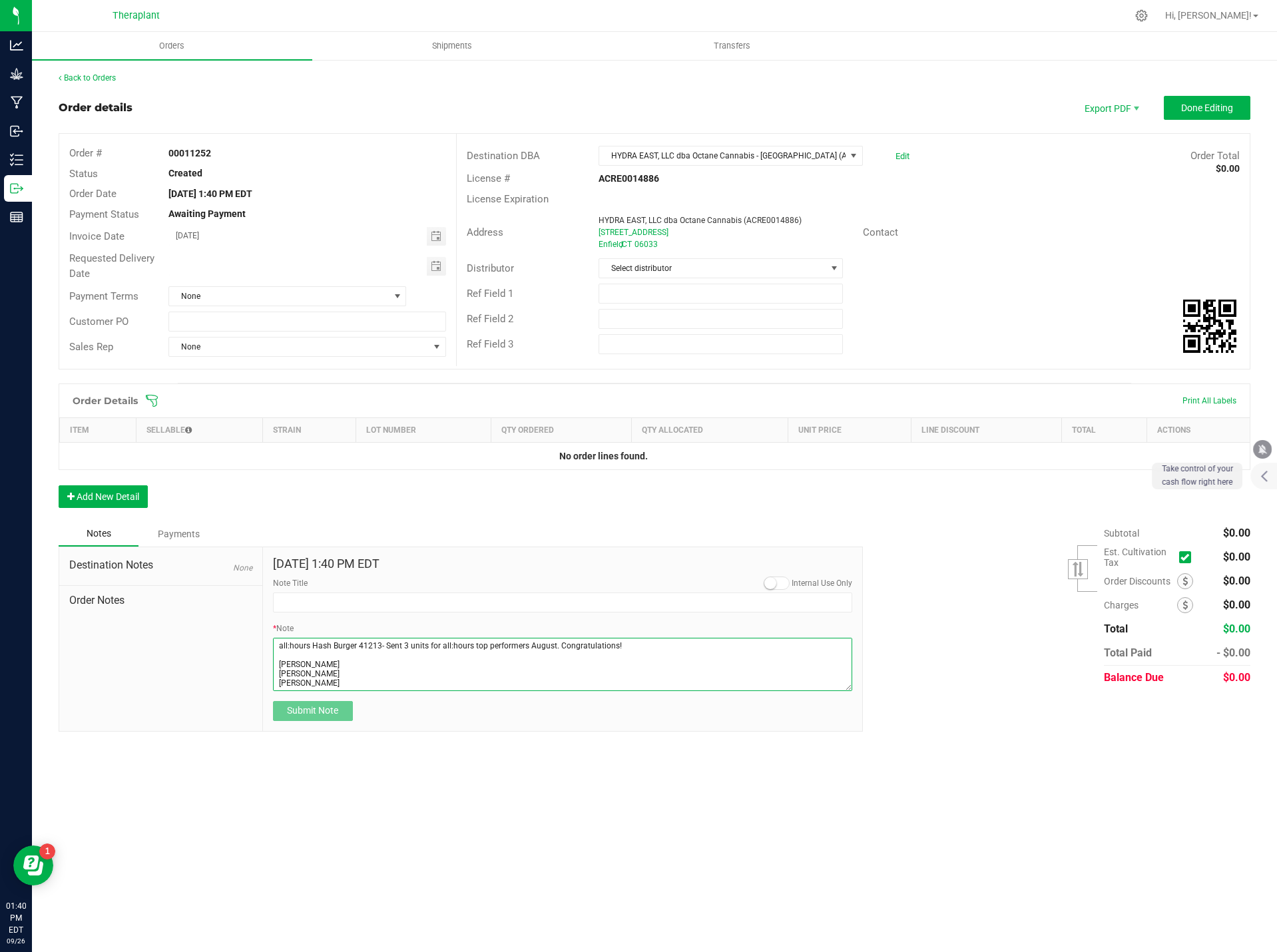
scroll to position [53, 0]
type textarea "all:hours Hash Burger 41213- Sent 3 units for all:hours top performers August. …"
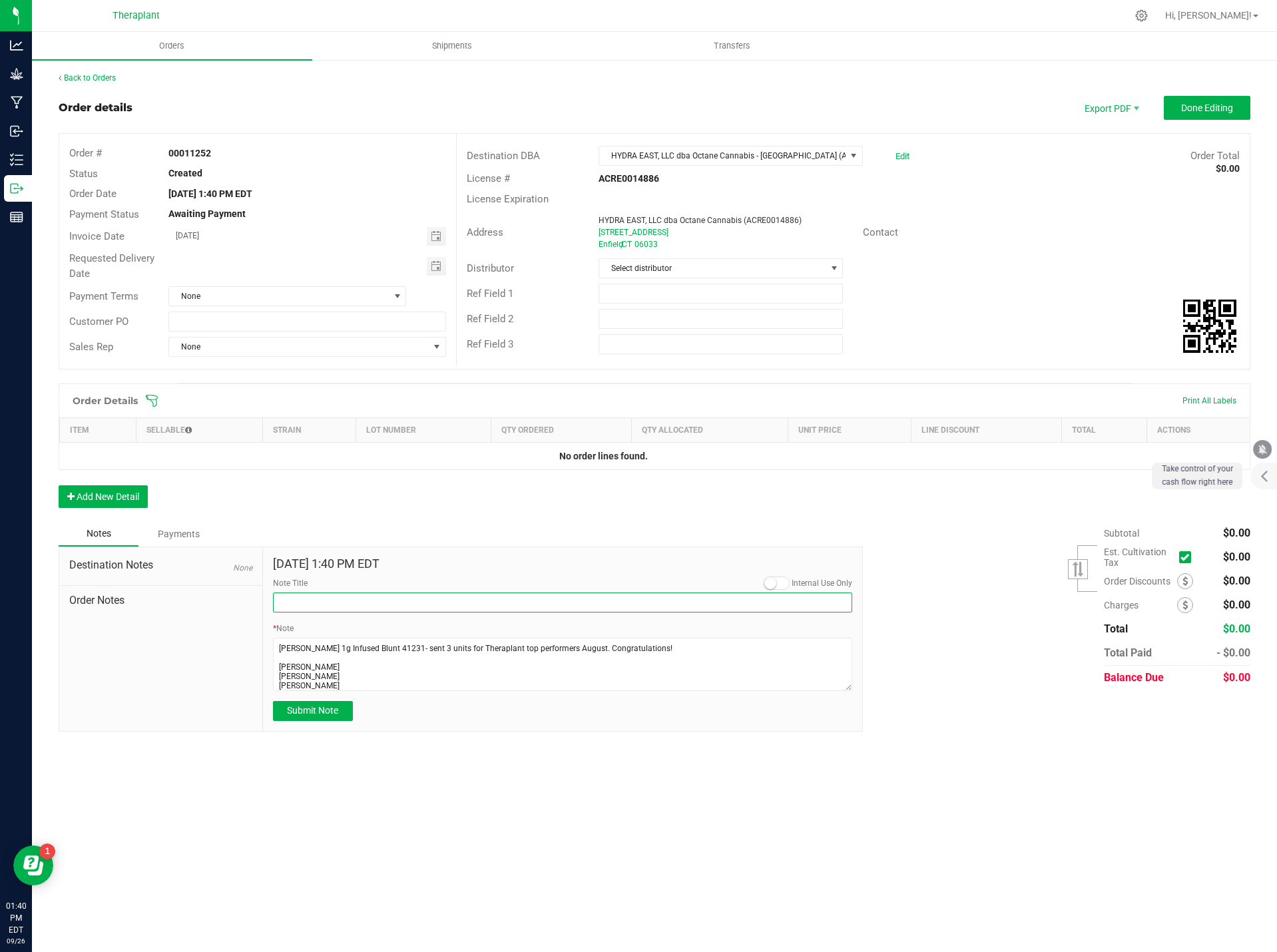
click at [302, 598] on input "Note Title" at bounding box center [562, 602] width 580 height 20
type input "Top Performer Sample Units"
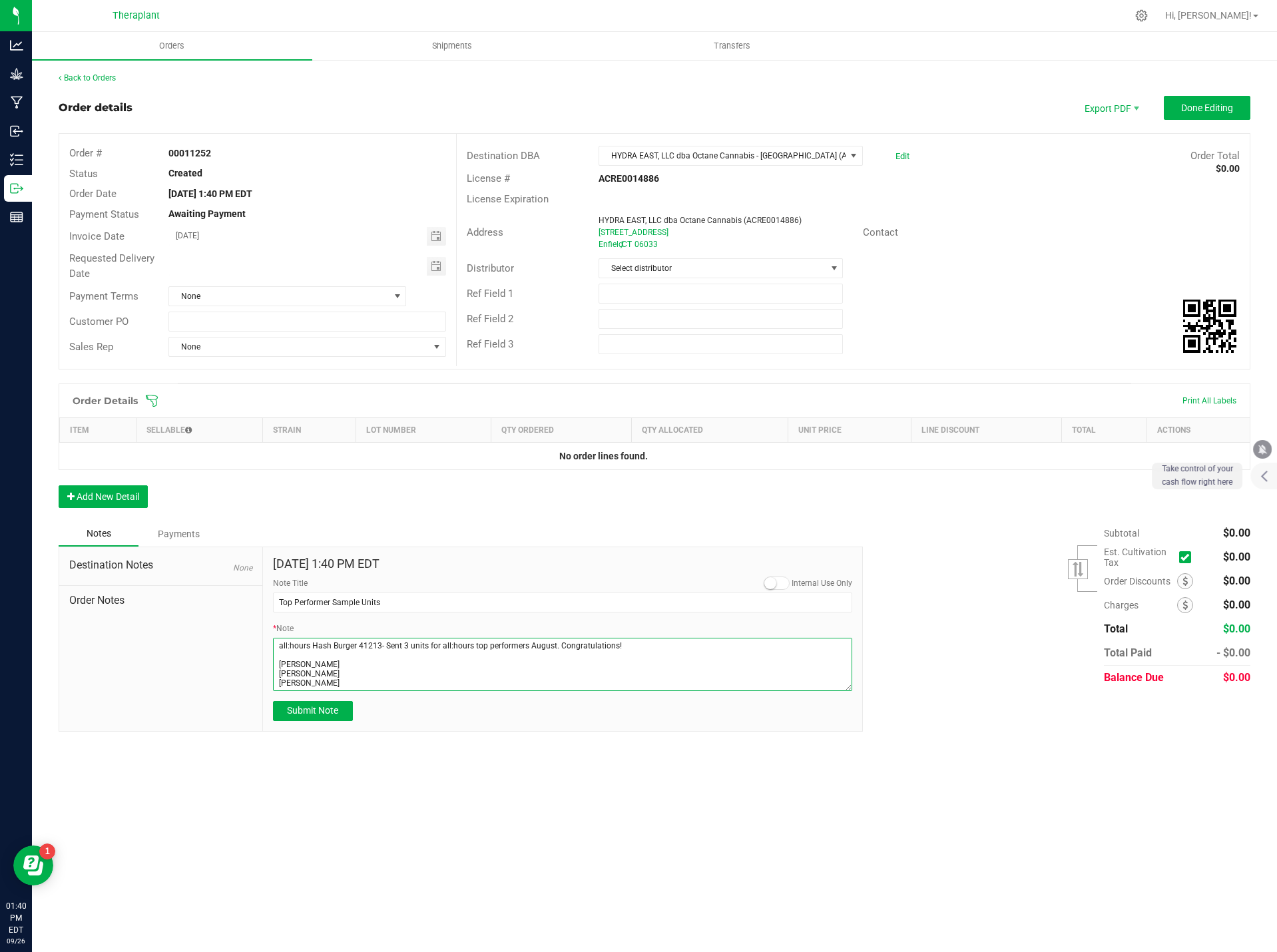
scroll to position [0, 0]
drag, startPoint x: 327, startPoint y: 681, endPoint x: 266, endPoint y: 633, distance: 77.6
click at [266, 633] on div "Sep 26, 2025 1:40 PM EDT Internal Use Only Note Title Top Performer Sample Unit…" at bounding box center [563, 638] width 600 height 184
click at [278, 653] on textarea "* Note" at bounding box center [562, 664] width 580 height 53
drag, startPoint x: 280, startPoint y: 663, endPoint x: 328, endPoint y: 688, distance: 54.1
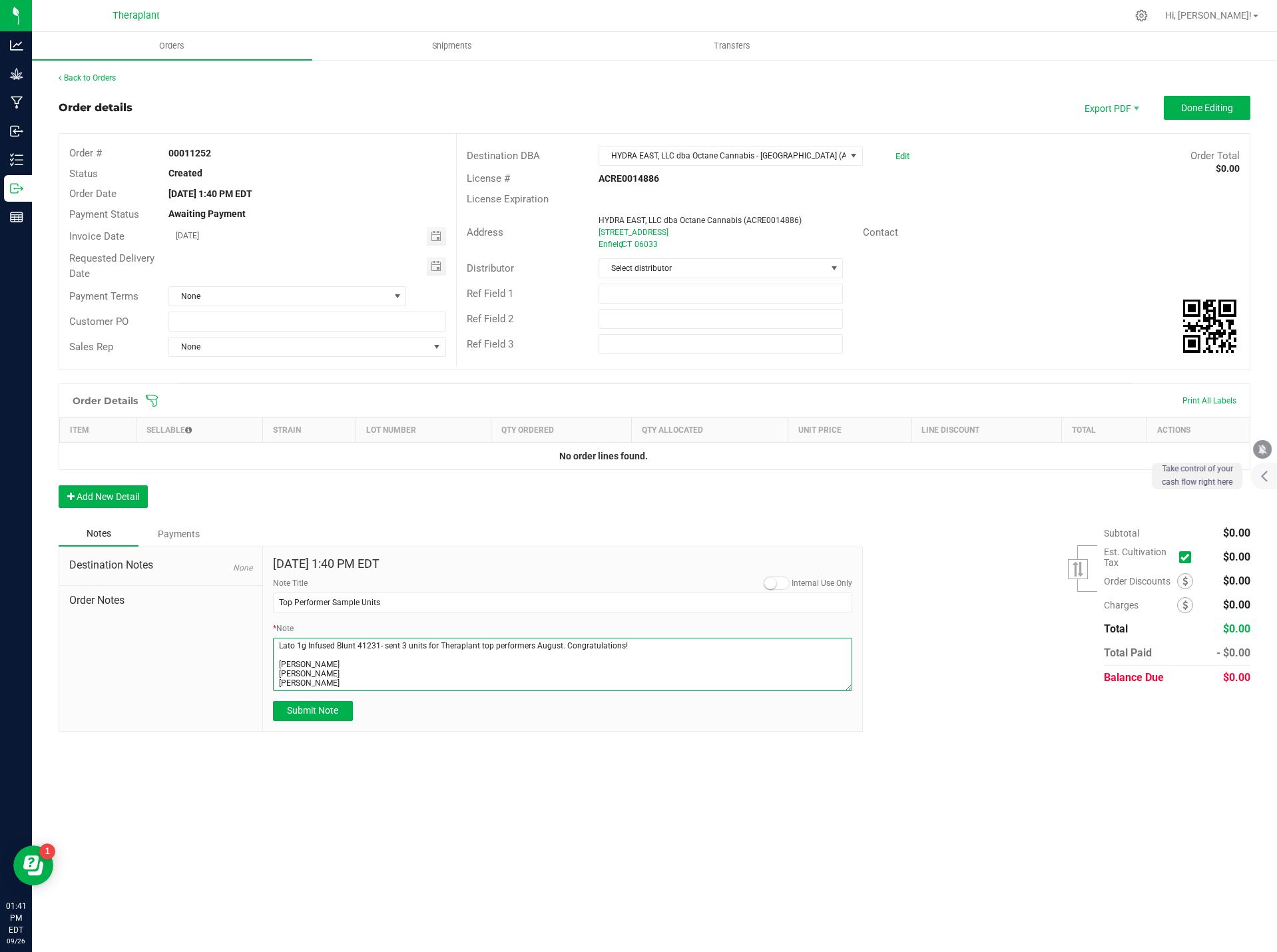
click at [328, 688] on textarea "* Note" at bounding box center [562, 664] width 580 height 53
paste textarea "Thomas Rosario Varnet Christoper Cascio Christian Lowe"
type textarea "Lato 1g Infused Blunt 41231- sent 3 units for Theraplant top performers August.…"
click at [330, 712] on span "Submit Note" at bounding box center [313, 710] width 51 height 10
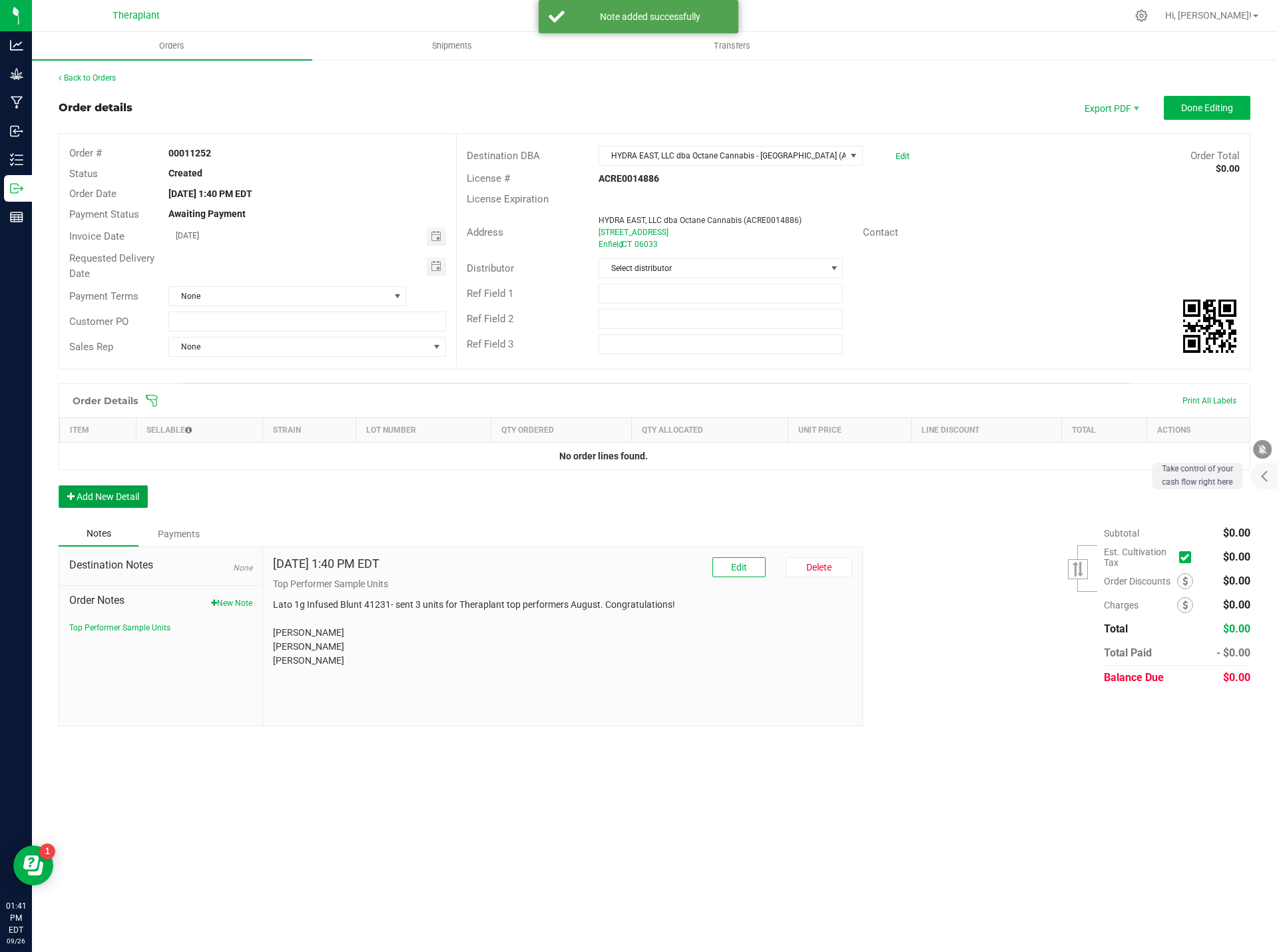
click at [113, 496] on button "Add New Detail" at bounding box center [103, 496] width 89 height 22
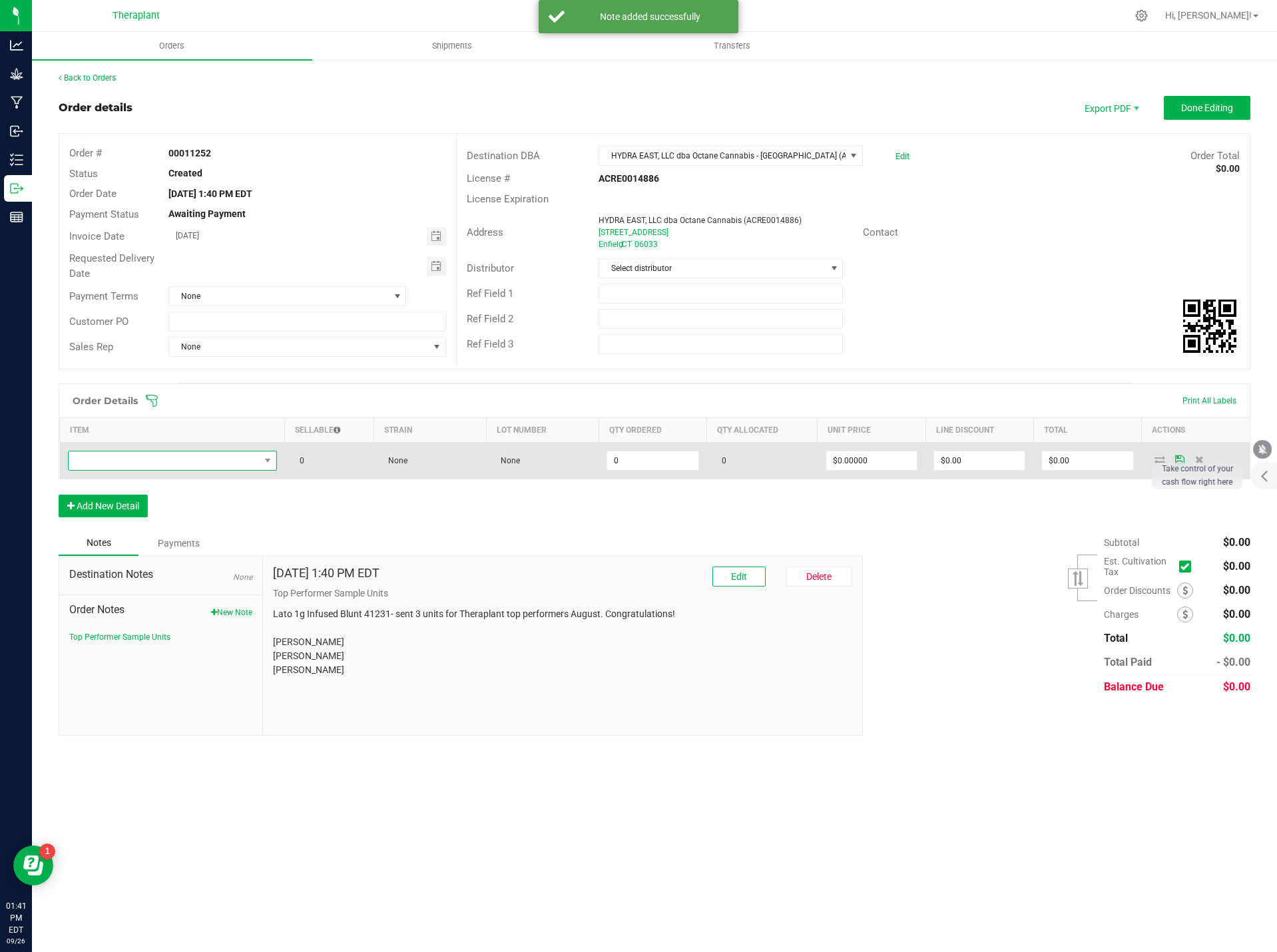
click at [108, 460] on span "NO DATA FOUND" at bounding box center [164, 460] width 191 height 18
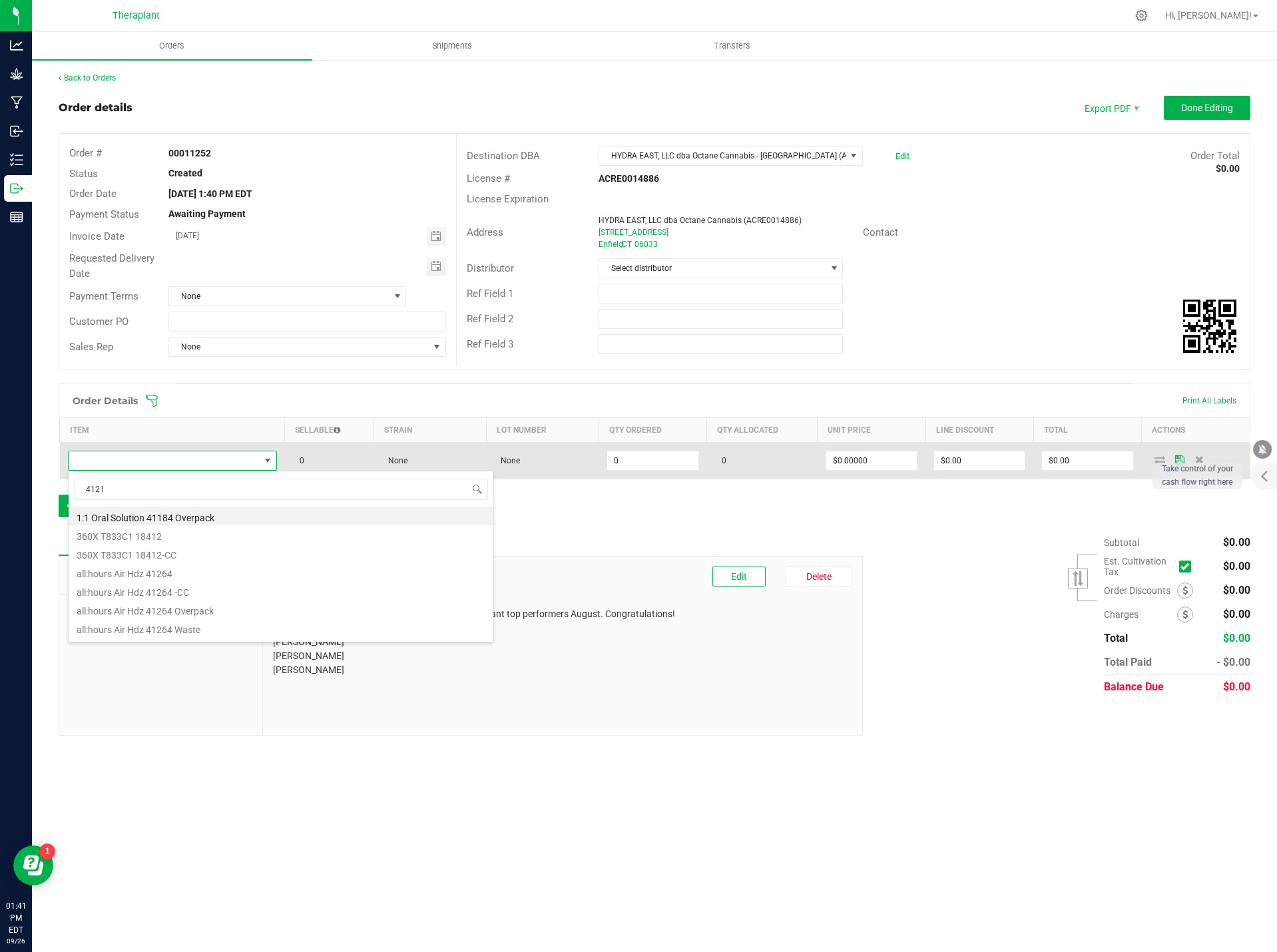
type input "41213"
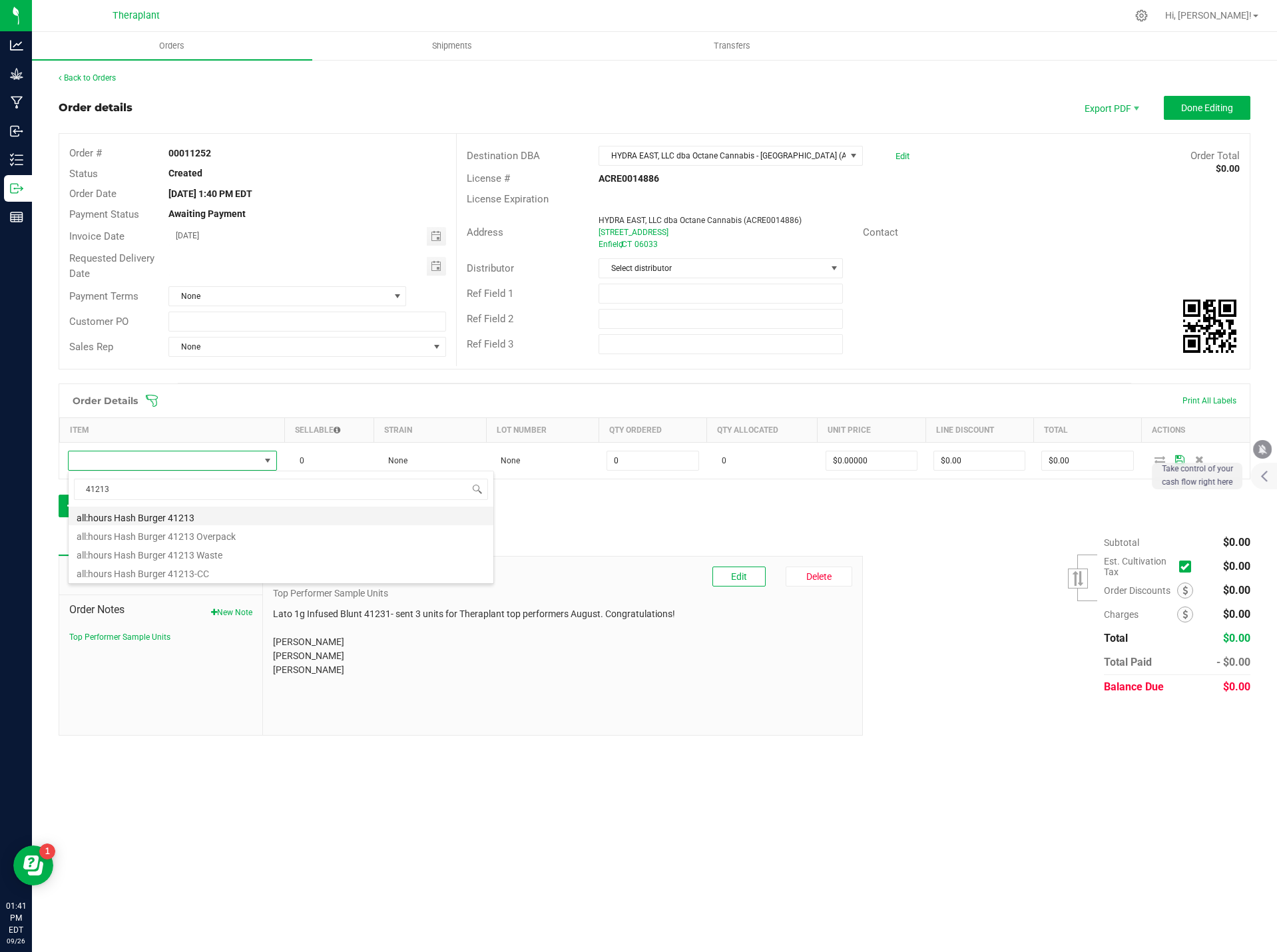
click at [160, 512] on li "all:hours Hash Burger 41213" at bounding box center [282, 516] width 425 height 18
type input "0 ea"
type input "$26.00000"
click at [128, 506] on button "Add New Detail" at bounding box center [103, 506] width 89 height 22
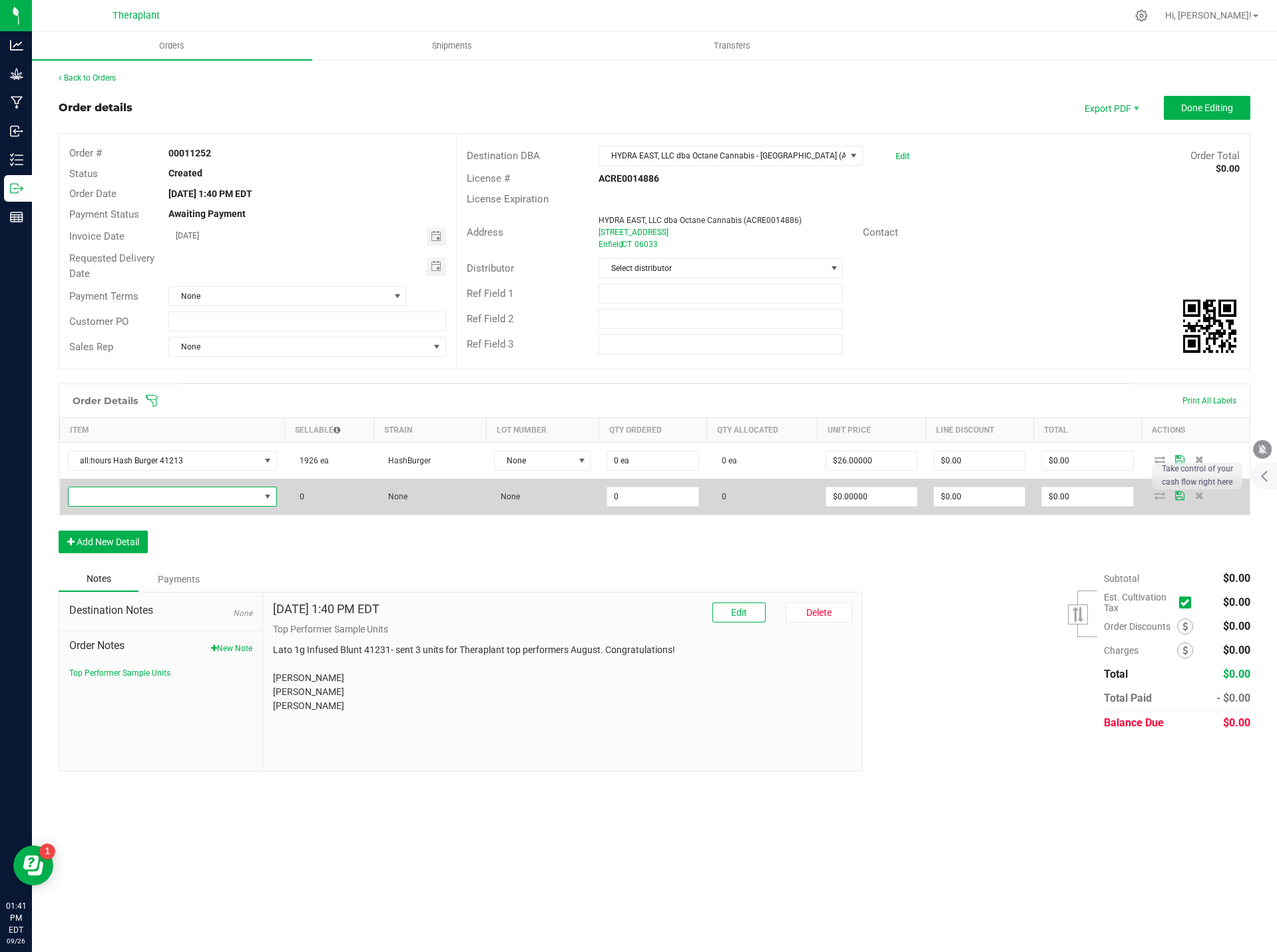
click at [126, 492] on span "NO DATA FOUND" at bounding box center [164, 496] width 191 height 18
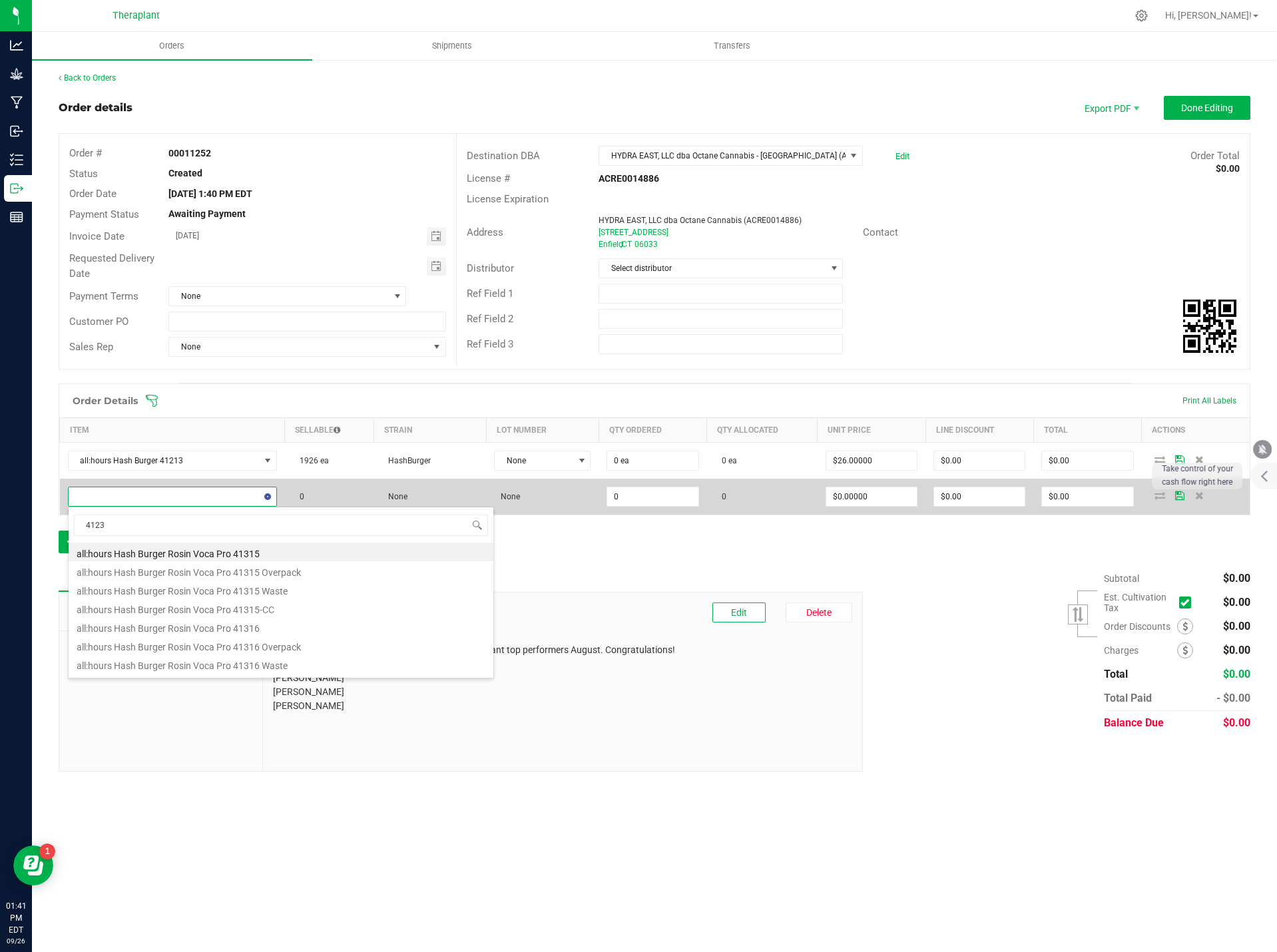
type input "41231"
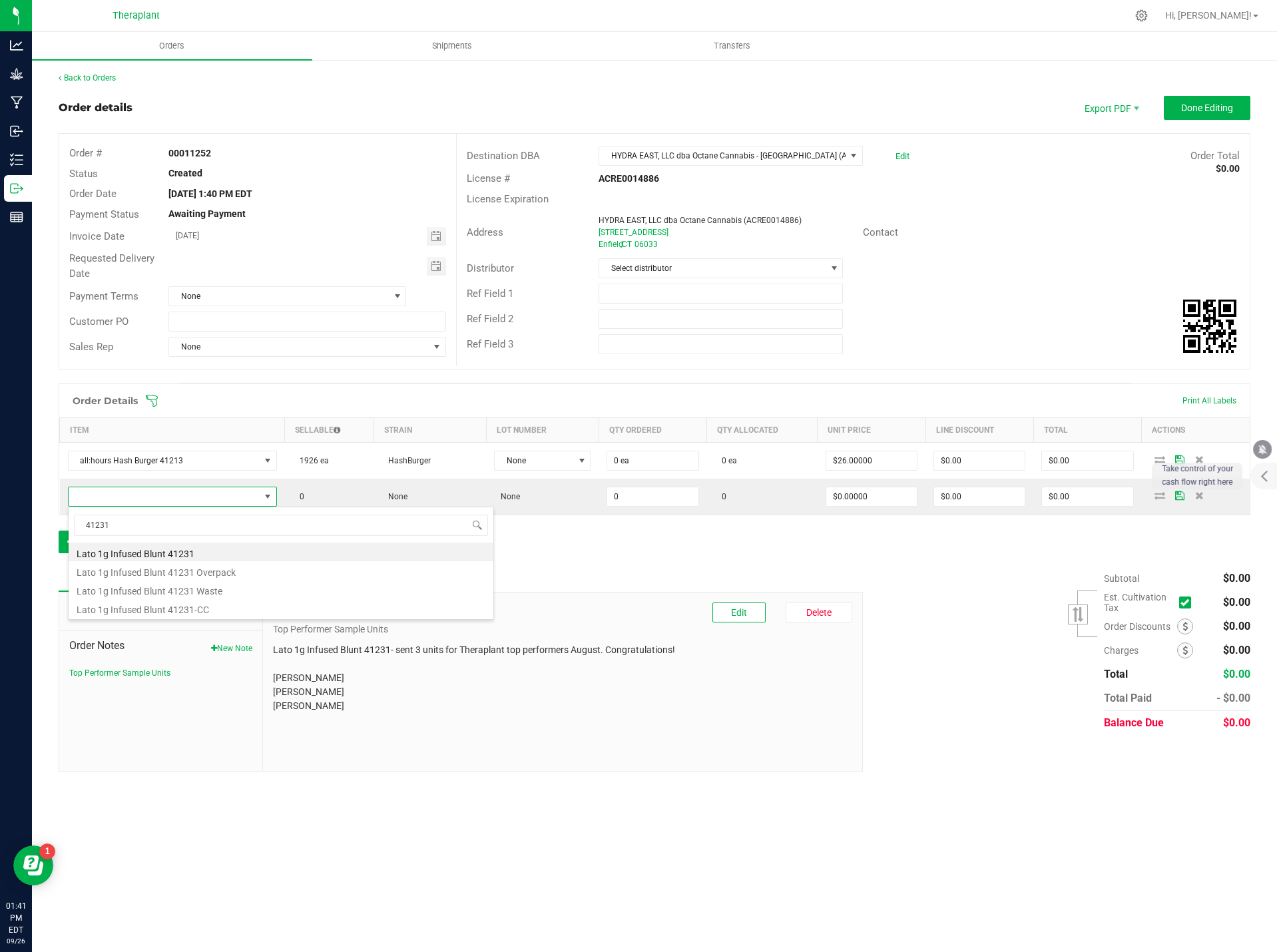
click at [190, 555] on li "Lato 1g Infused Blunt 41231" at bounding box center [282, 552] width 425 height 18
type input "0 ea"
type input "$14.50000"
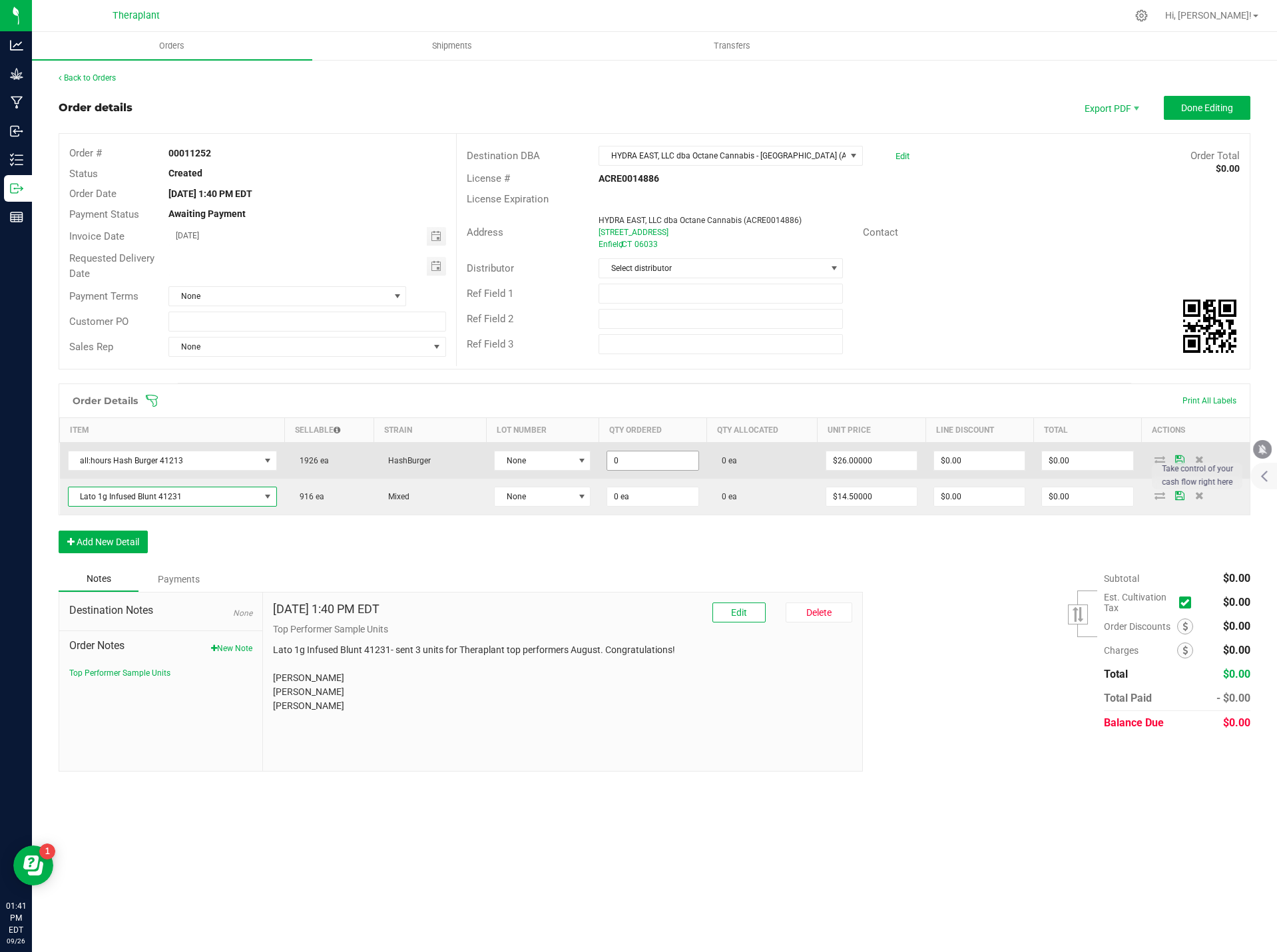
click at [643, 461] on input "0" at bounding box center [652, 460] width 91 height 18
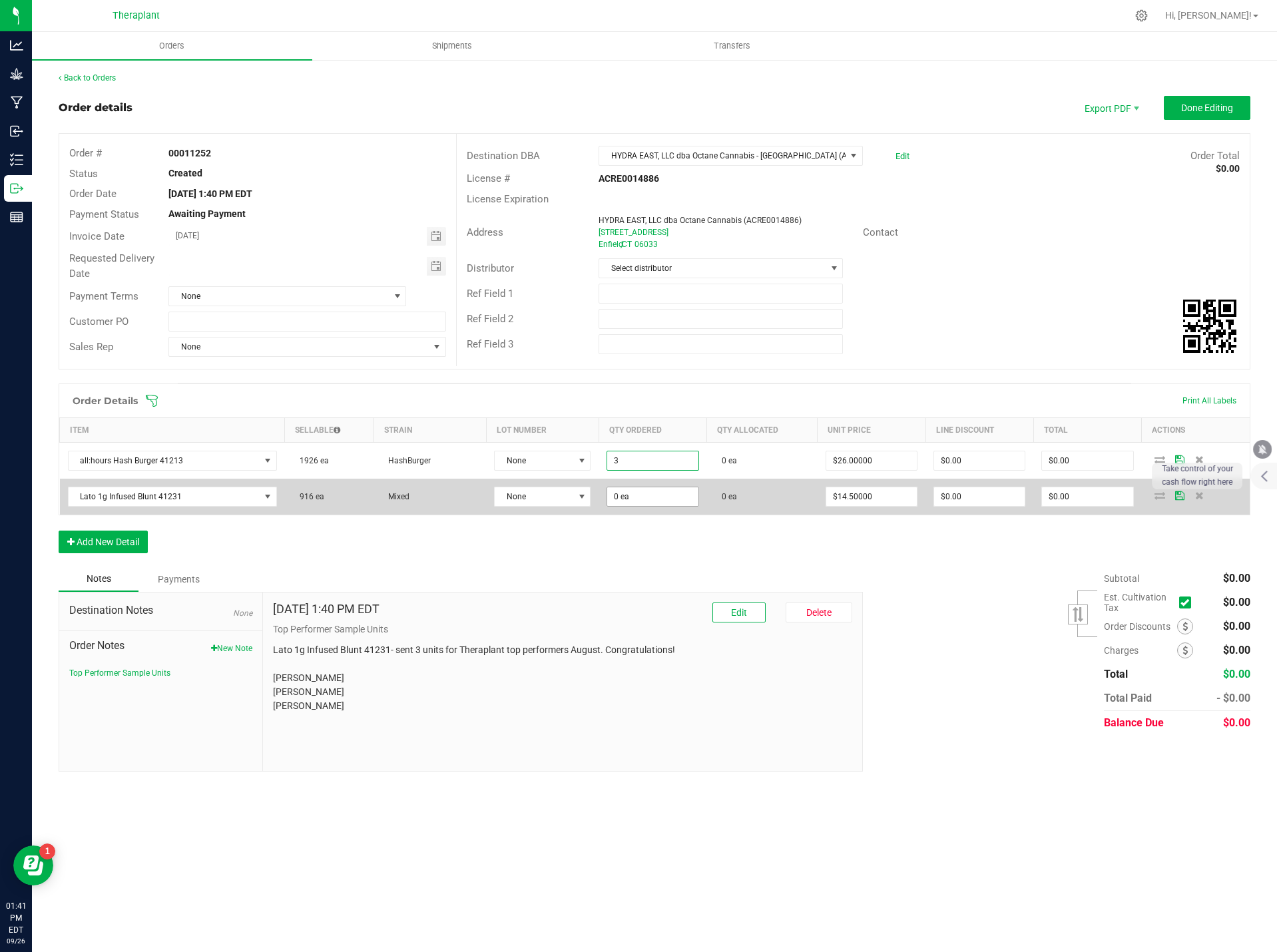
type input "3 ea"
type input "$78.00"
click at [645, 487] on span "0 ea" at bounding box center [652, 496] width 92 height 20
click at [645, 492] on input "0" at bounding box center [652, 496] width 91 height 18
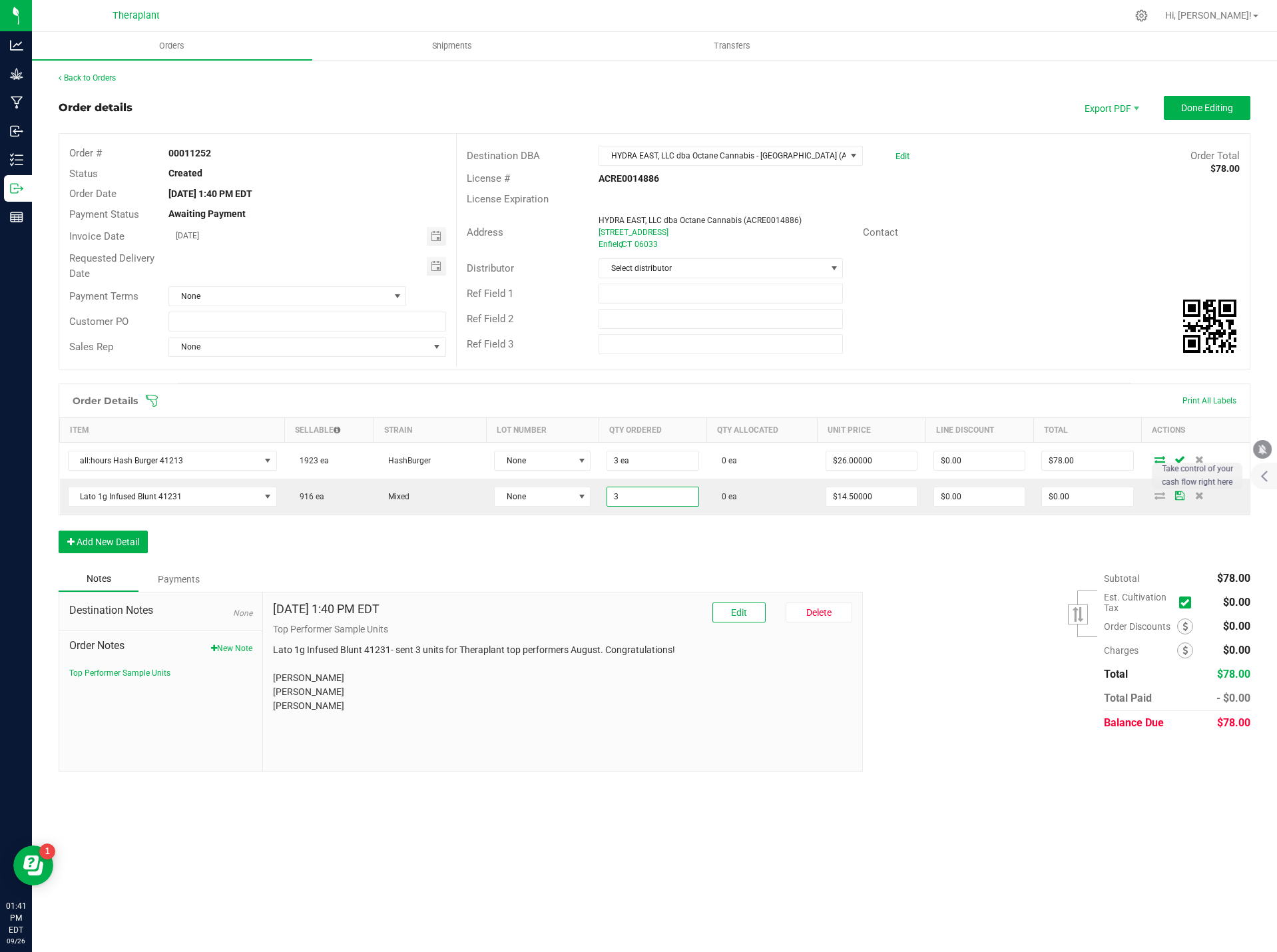
type input "3 ea"
type input "$43.50"
click at [650, 545] on div "Order Details Print All Labels Item Sellable Strain Lot Number Qty Ordered Qty …" at bounding box center [655, 475] width 1192 height 183
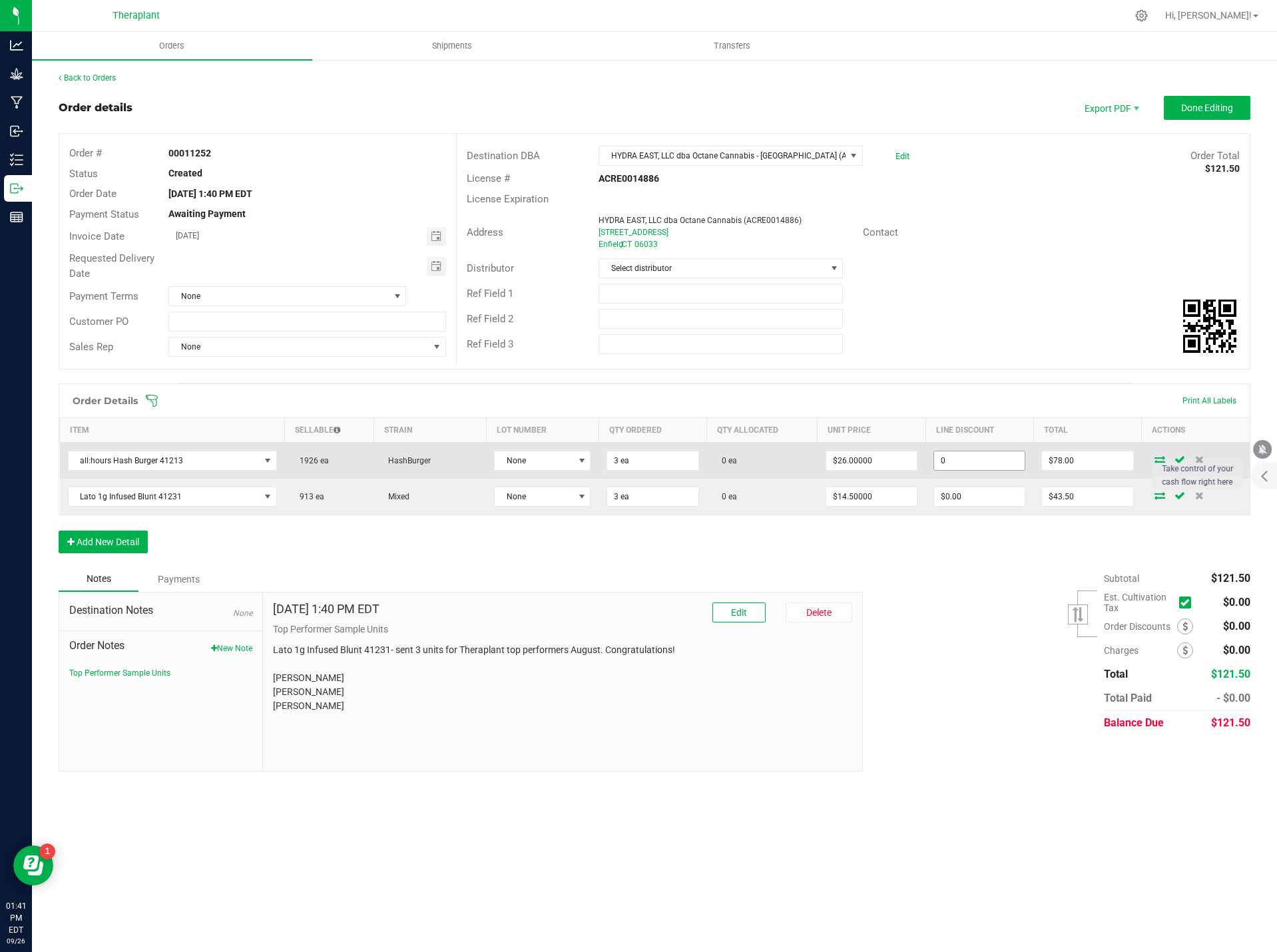
click at [973, 462] on input "0" at bounding box center [979, 460] width 91 height 18
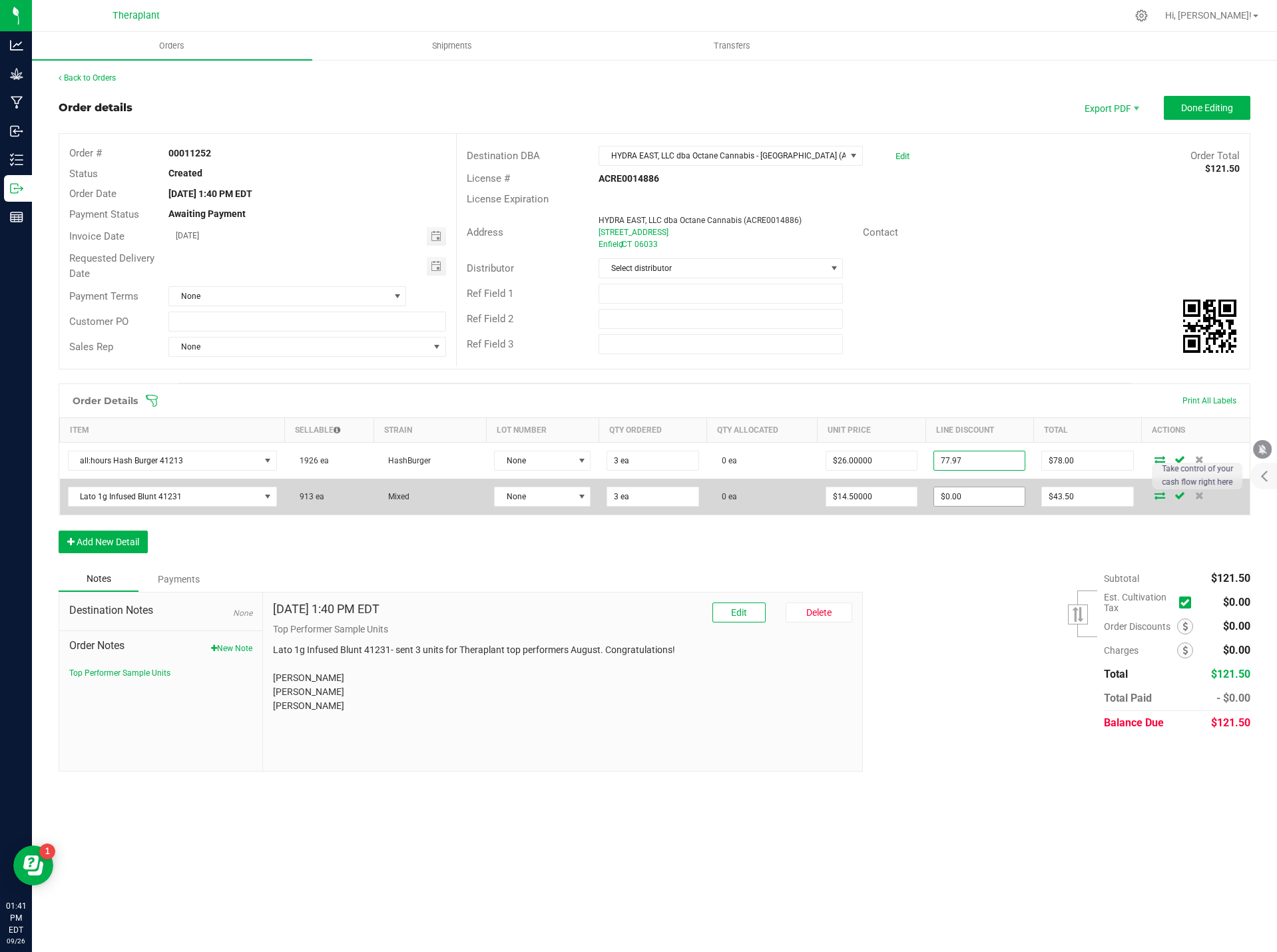
type input "$77.97"
type input "$0.03"
click at [995, 488] on input "0" at bounding box center [979, 496] width 91 height 18
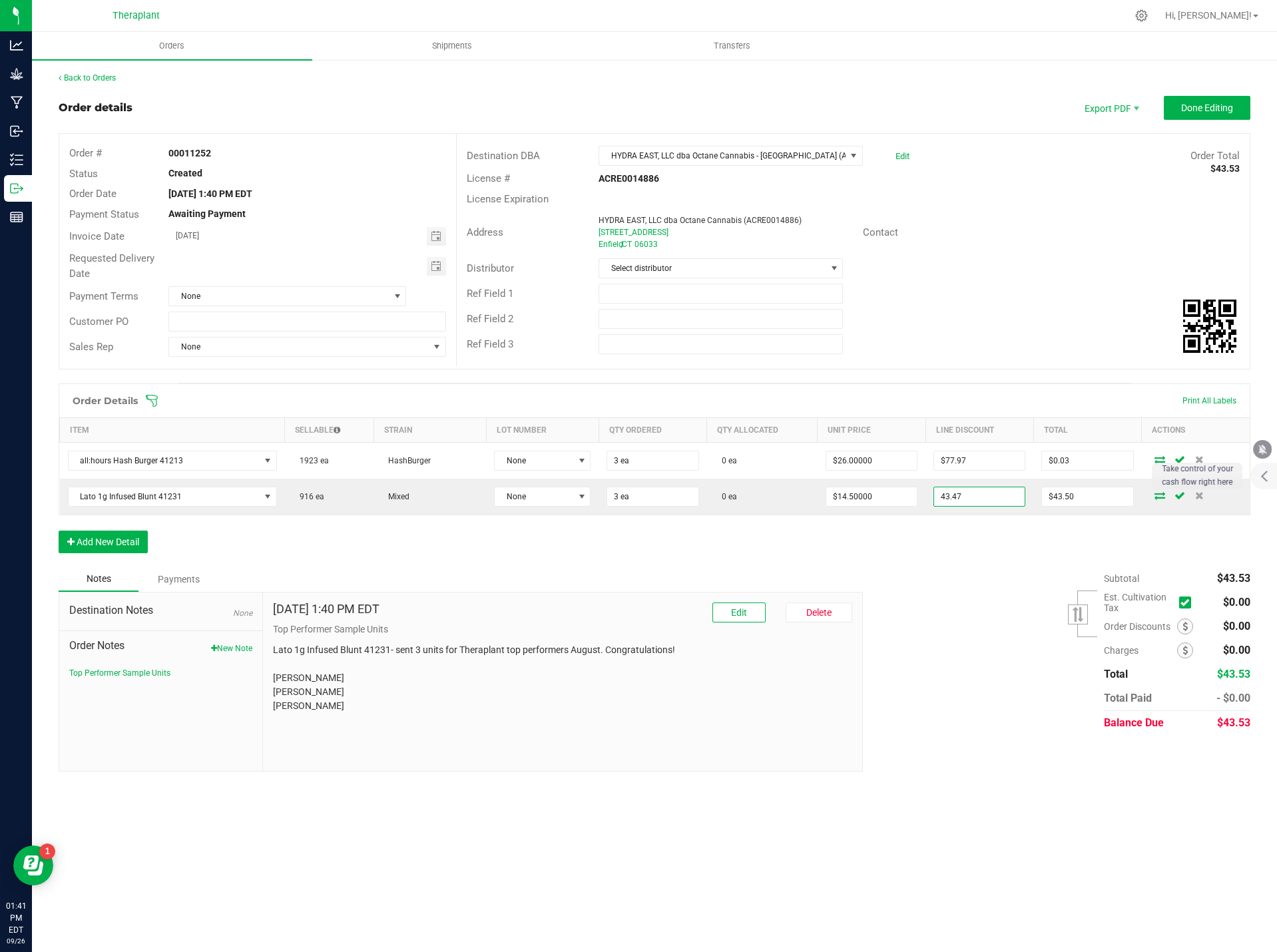
type input "$43.47"
type input "$0.03"
click at [964, 572] on div "Subtotal $43.53 Est. Cultivation Tax" at bounding box center [1052, 651] width 398 height 168
click at [1223, 113] on button "Done Editing" at bounding box center [1207, 108] width 87 height 24
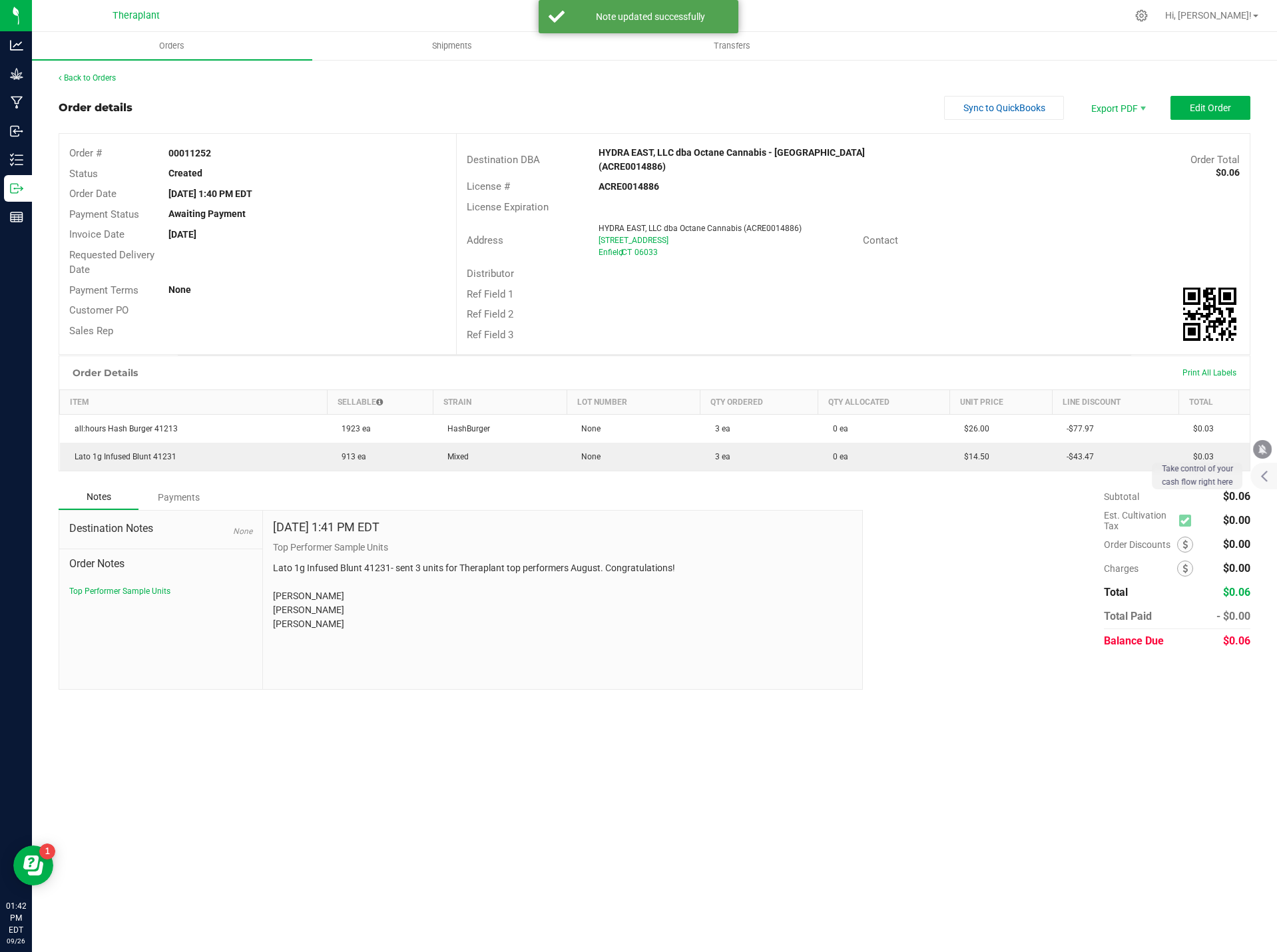
click at [96, 72] on div "Back to Orders" at bounding box center [655, 78] width 1192 height 12
click at [96, 81] on link "Back to Orders" at bounding box center [87, 78] width 57 height 10
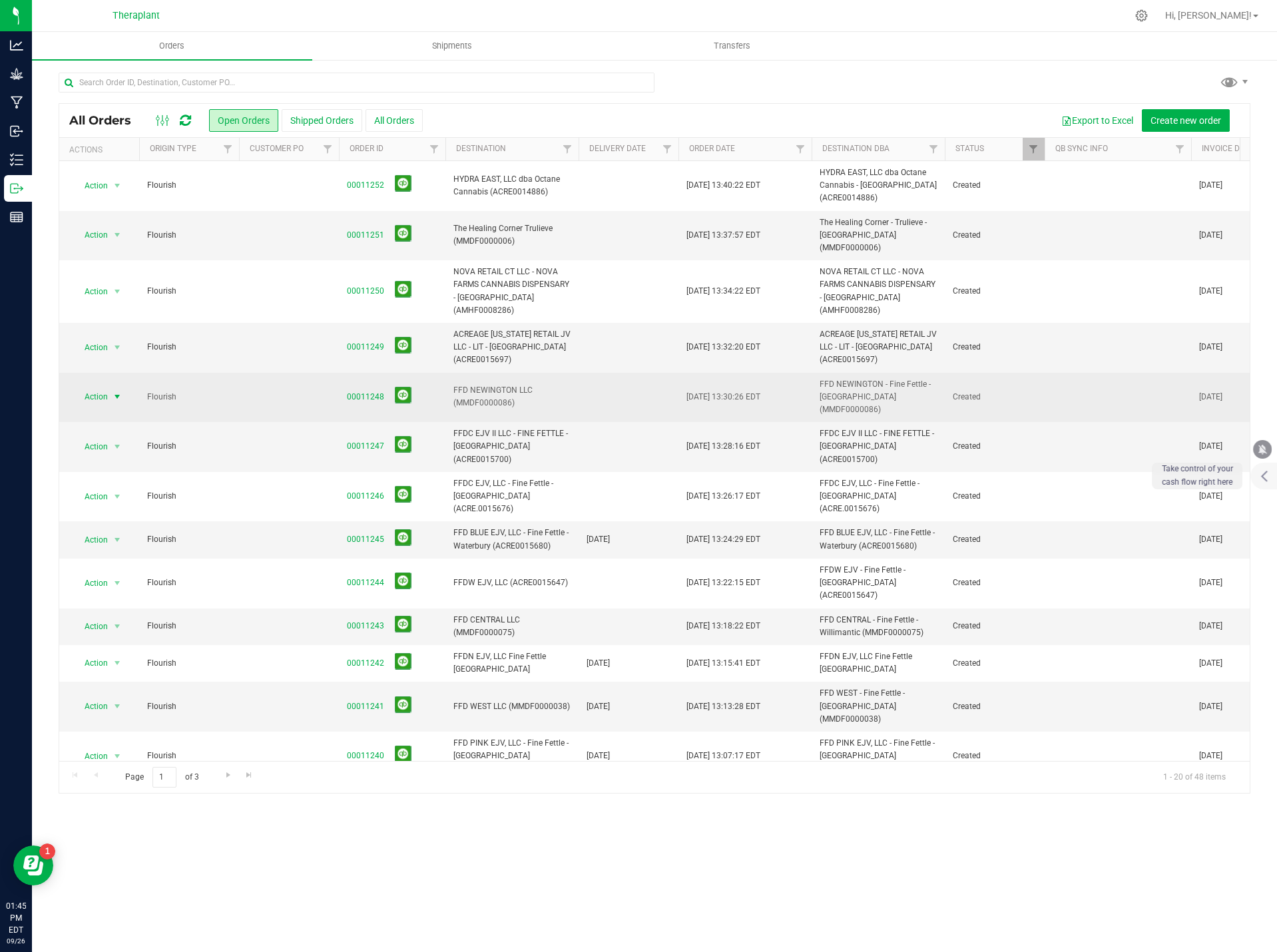
click at [109, 387] on span "select" at bounding box center [117, 396] width 17 height 18
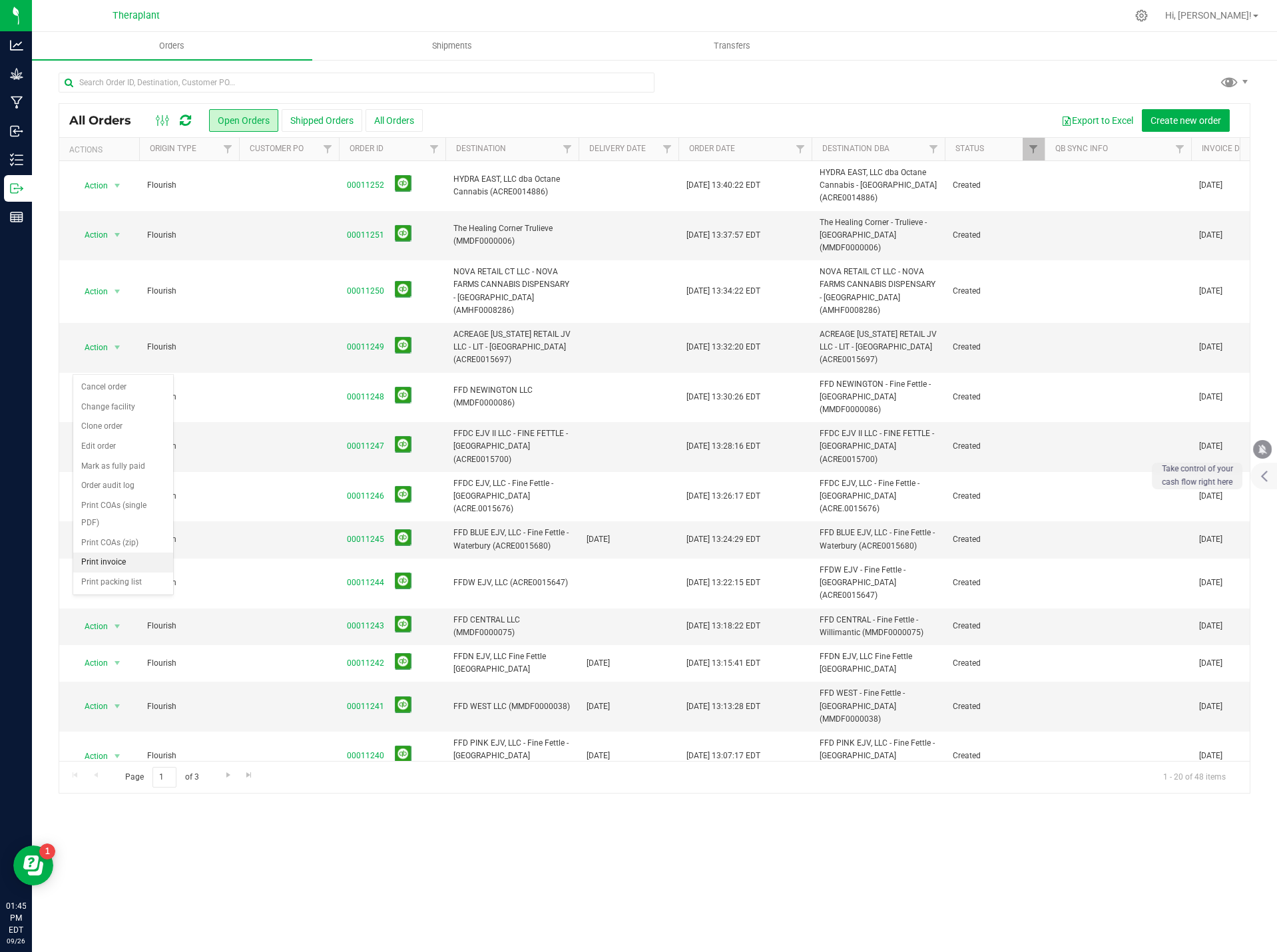
click at [120, 563] on li "Print invoice" at bounding box center [123, 562] width 100 height 20
click at [323, 120] on button "Shipped Orders" at bounding box center [322, 120] width 80 height 22
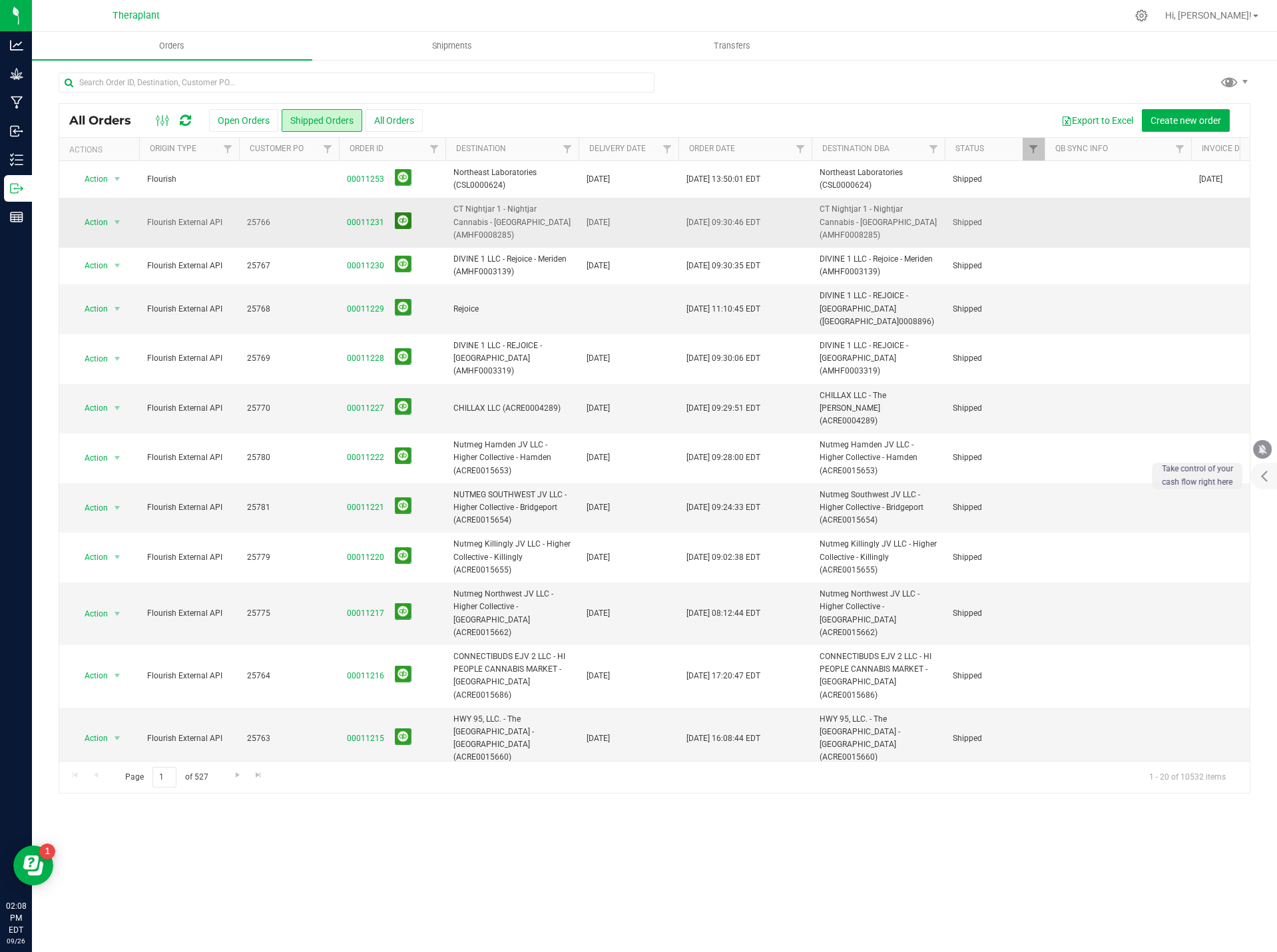
click at [401, 214] on button at bounding box center [403, 221] width 17 height 17
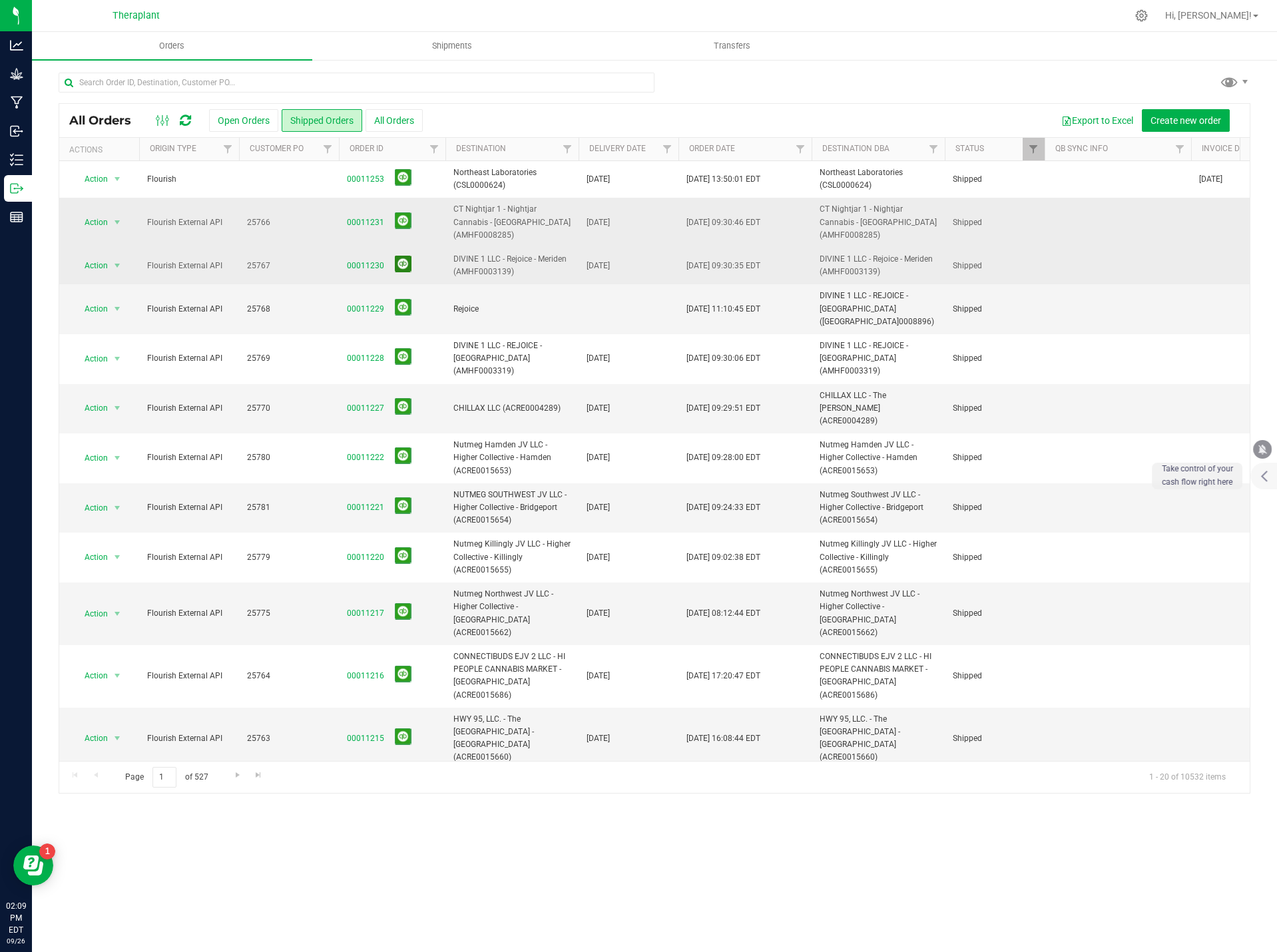
click at [396, 256] on button at bounding box center [403, 264] width 17 height 17
click at [398, 299] on button at bounding box center [403, 307] width 17 height 17
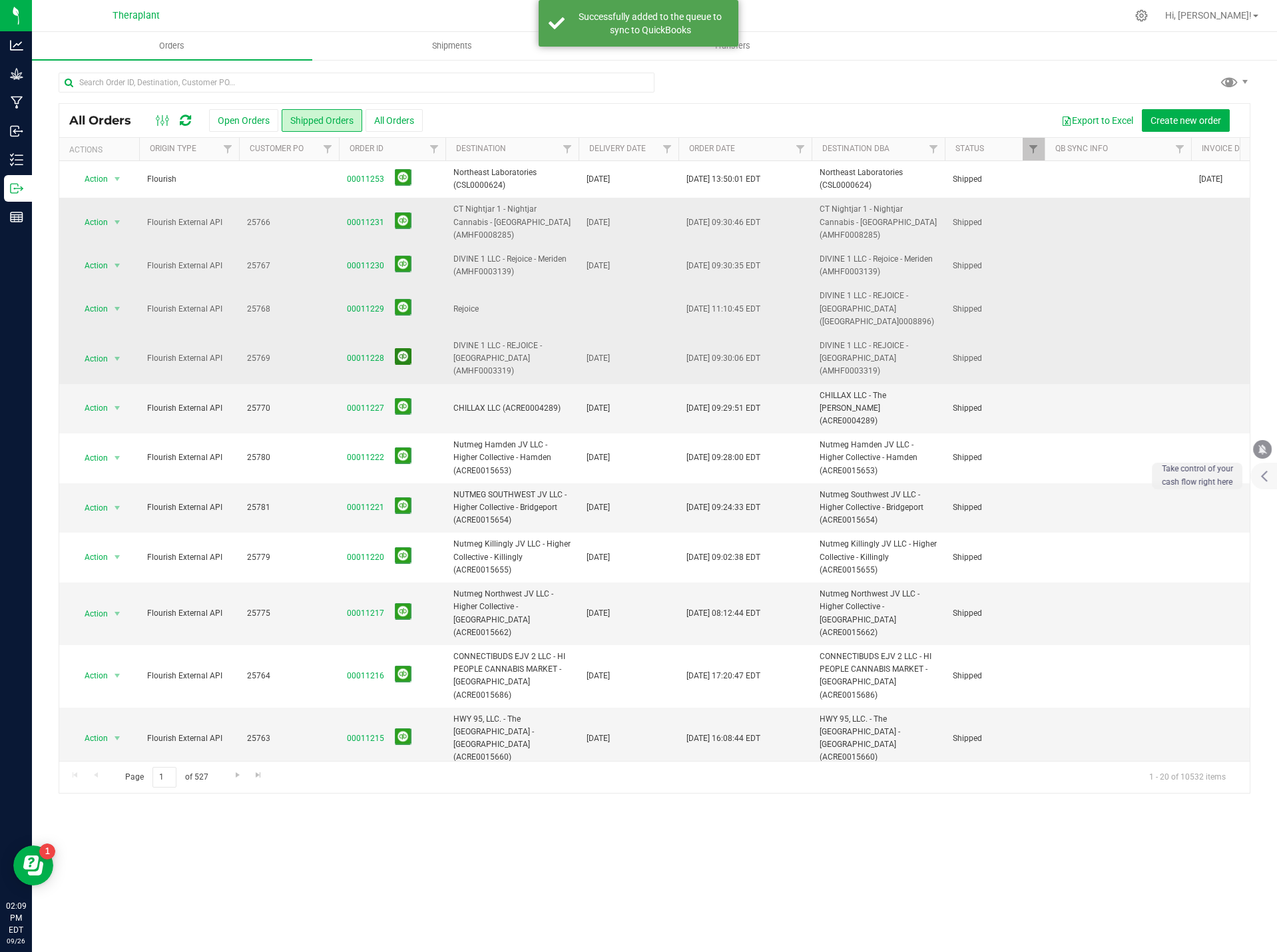
click at [400, 348] on button at bounding box center [403, 356] width 17 height 17
click at [402, 398] on button at bounding box center [403, 406] width 17 height 17
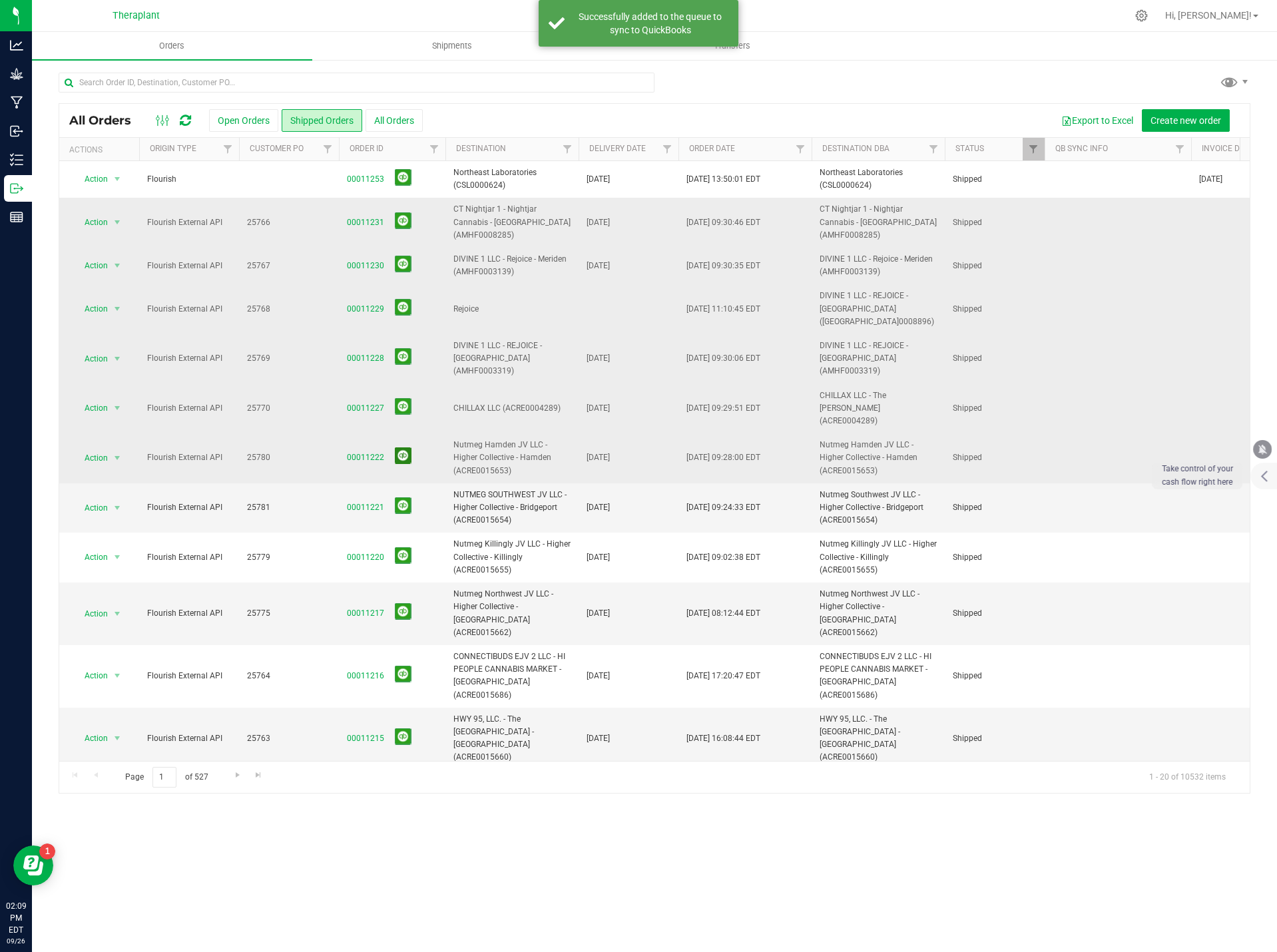
click at [403, 448] on button at bounding box center [403, 456] width 17 height 17
click at [404, 497] on button at bounding box center [403, 505] width 17 height 17
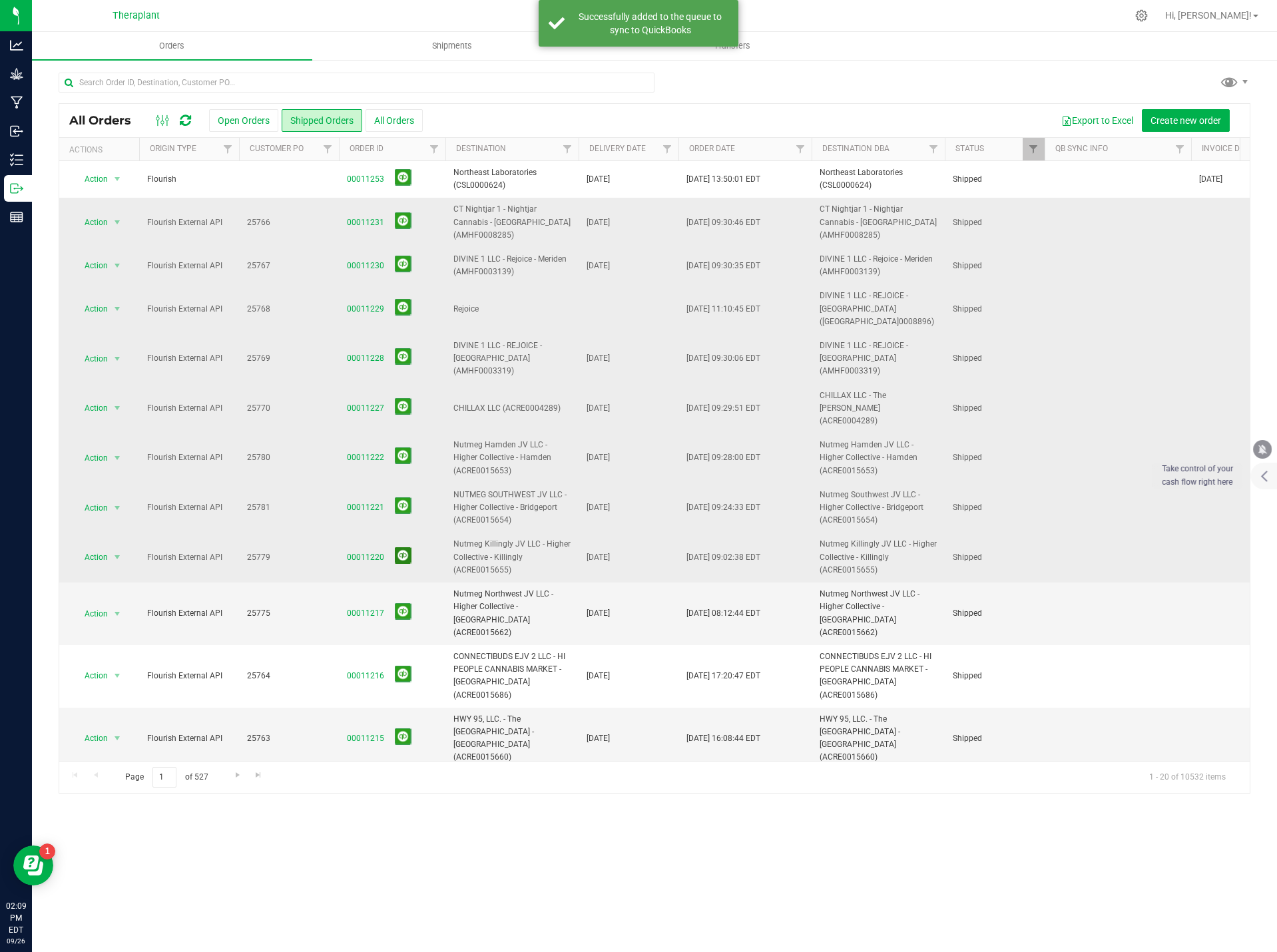
click at [404, 547] on button at bounding box center [403, 555] width 17 height 17
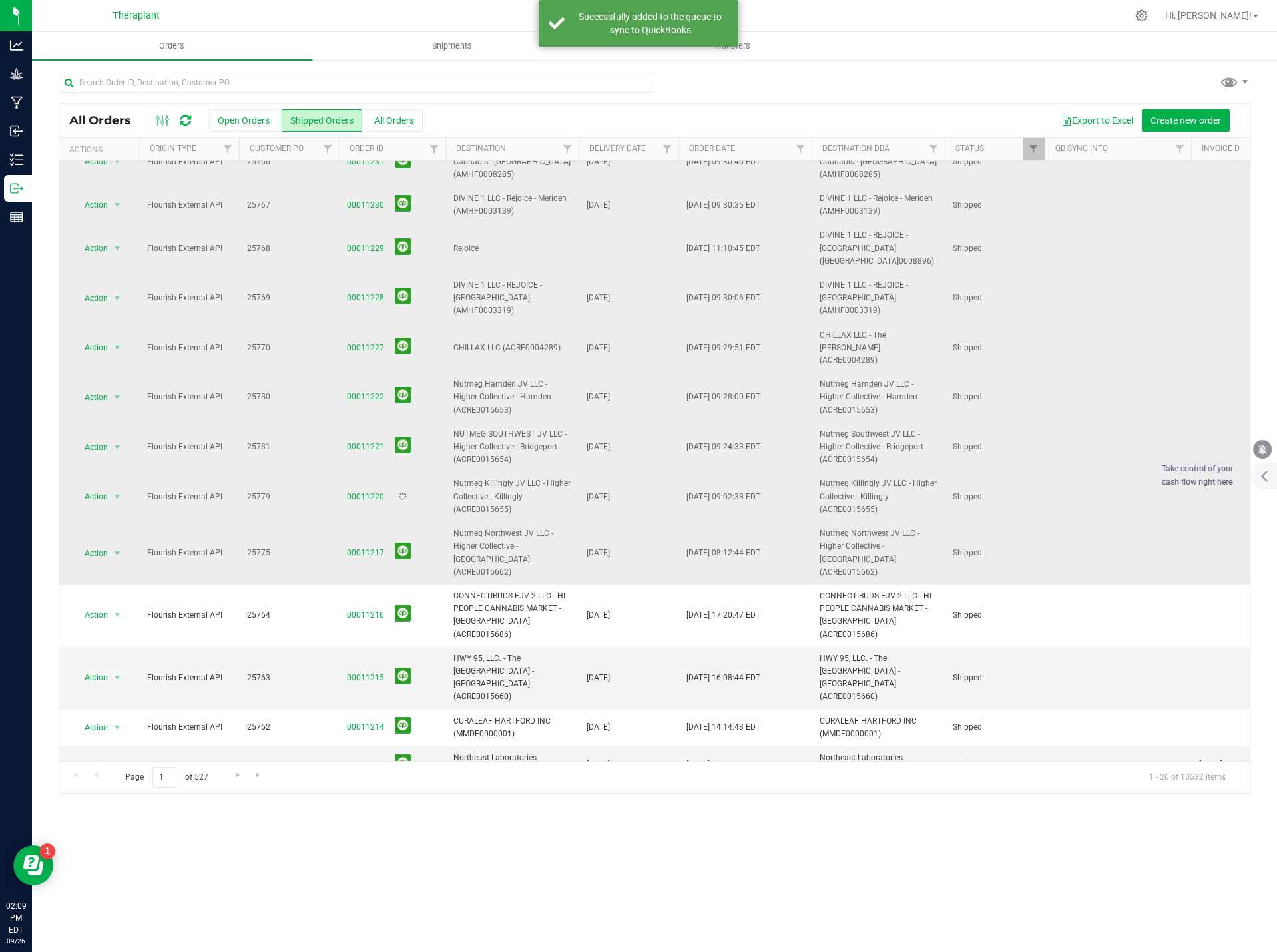
scroll to position [133, 0]
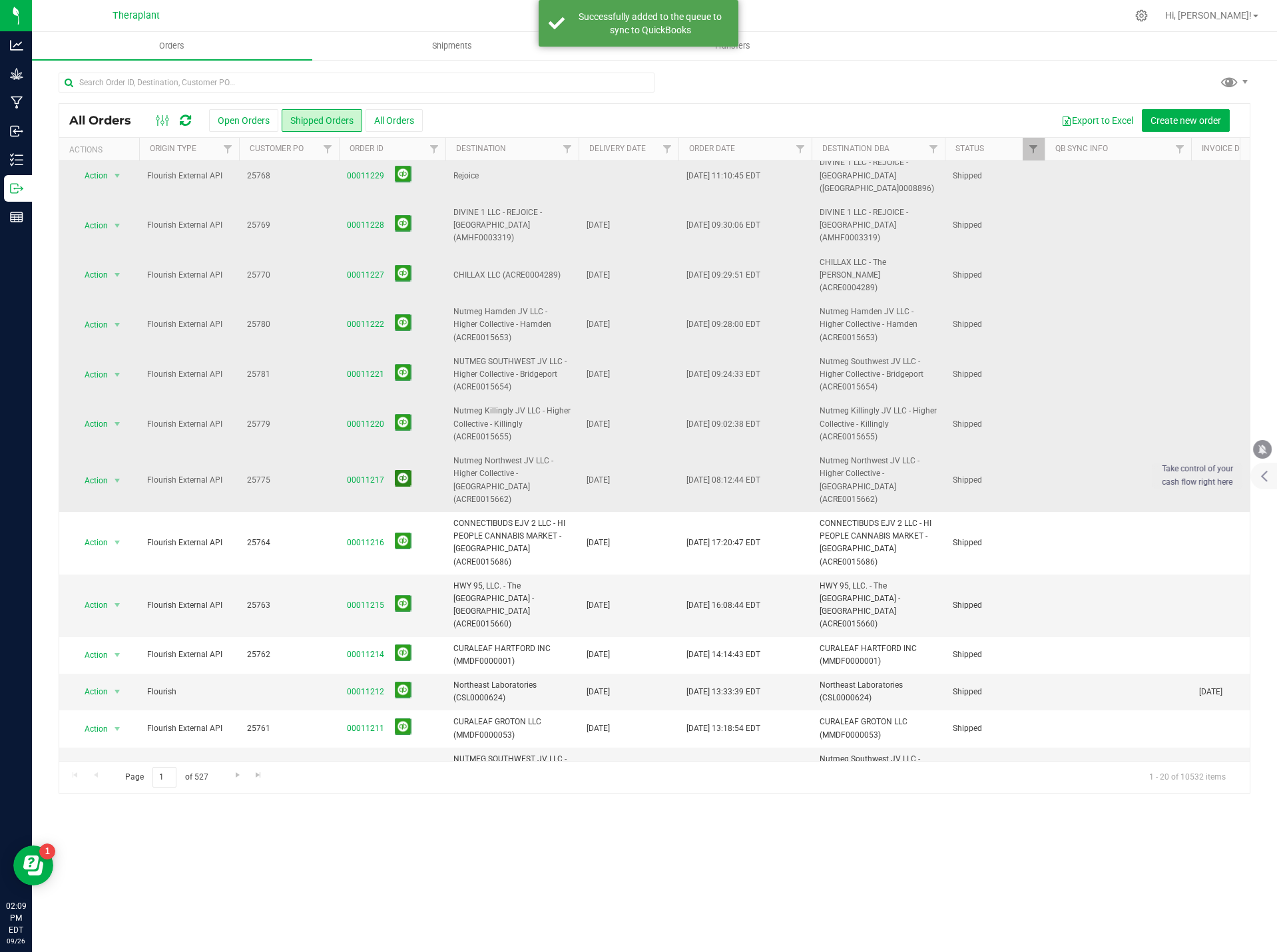
click at [399, 470] on button at bounding box center [403, 478] width 17 height 17
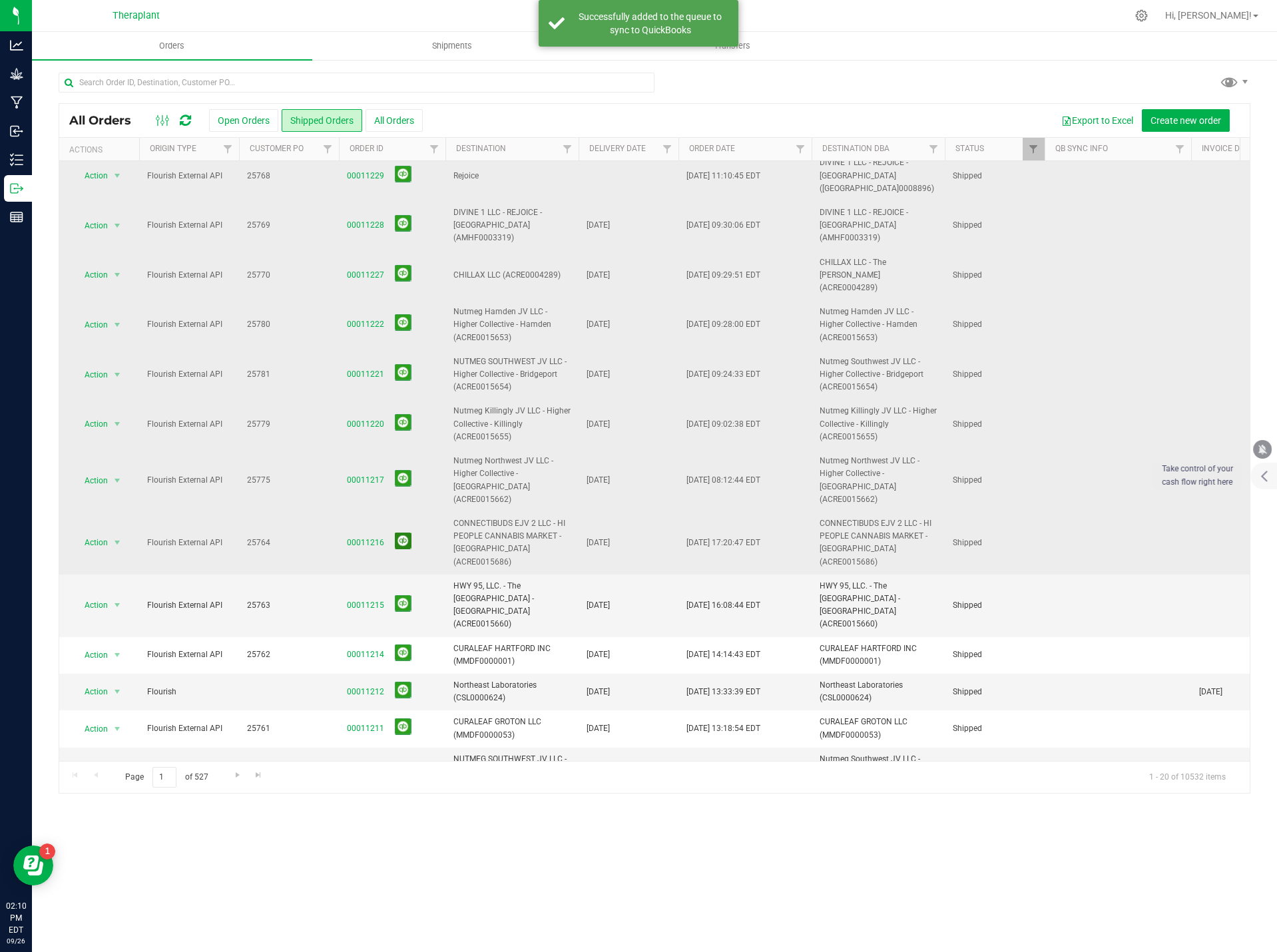
click at [408, 533] on button at bounding box center [403, 541] width 17 height 17
click at [401, 595] on button at bounding box center [403, 603] width 17 height 17
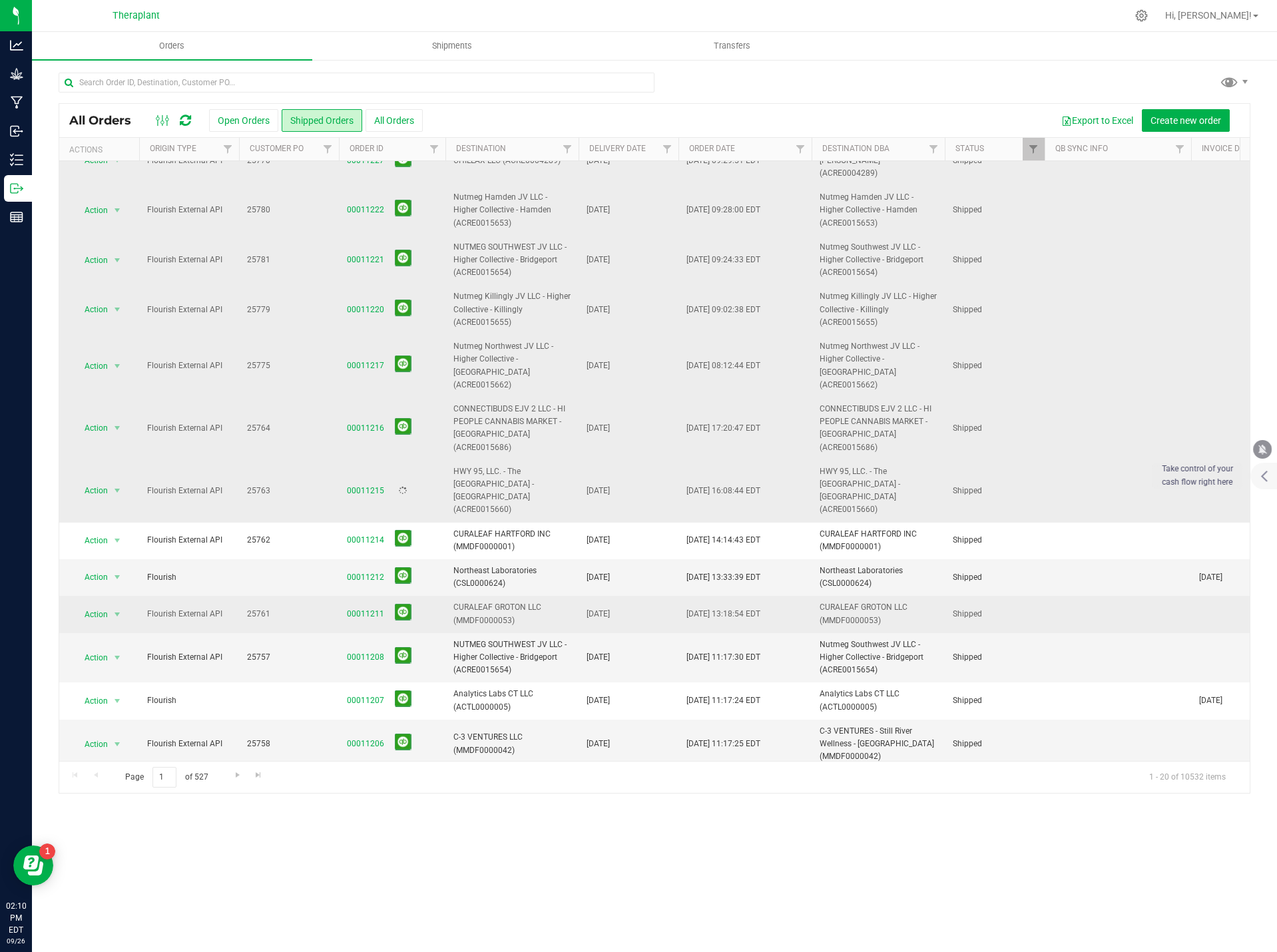
scroll to position [249, 0]
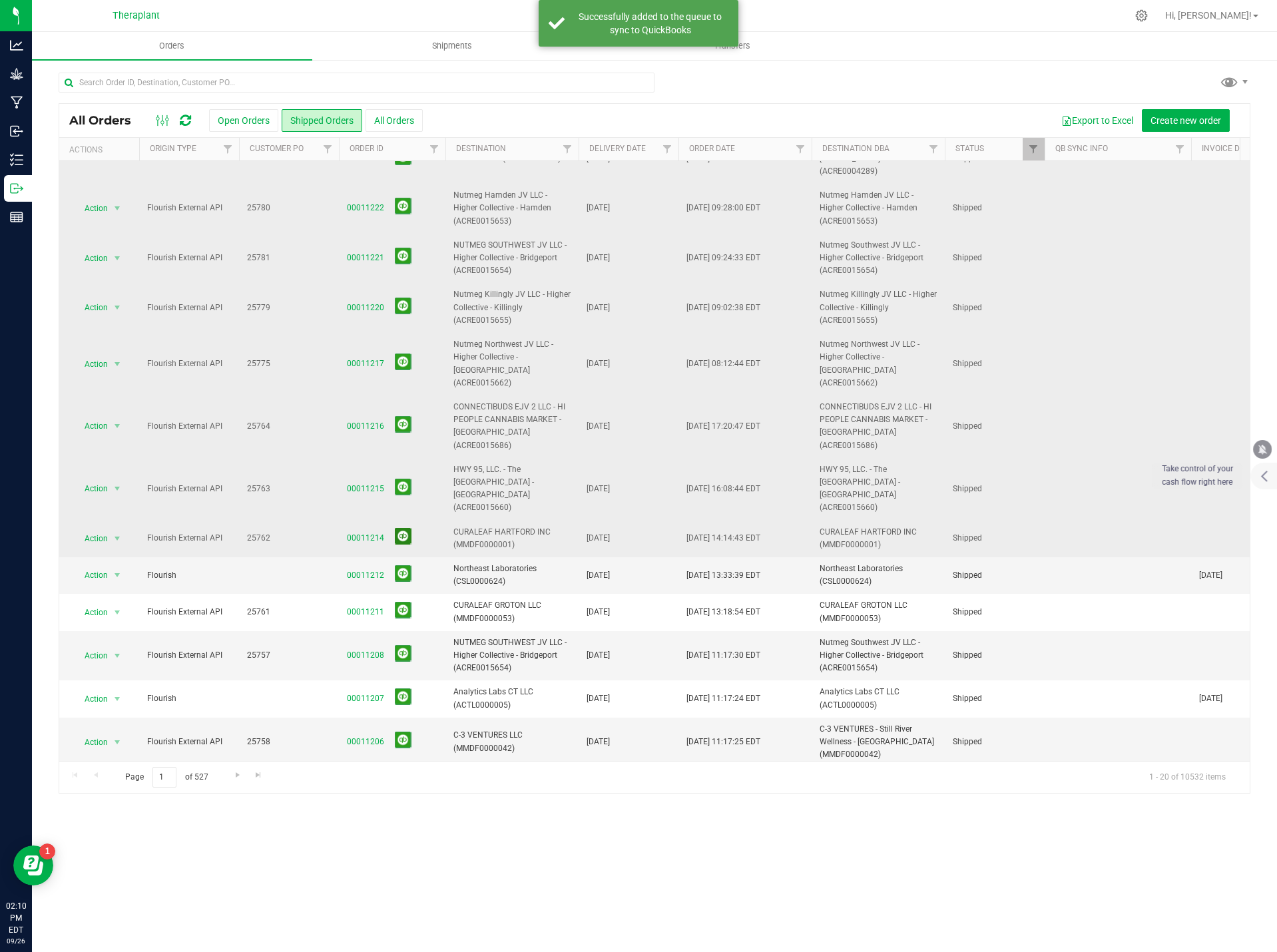
click at [400, 528] on button at bounding box center [403, 536] width 17 height 17
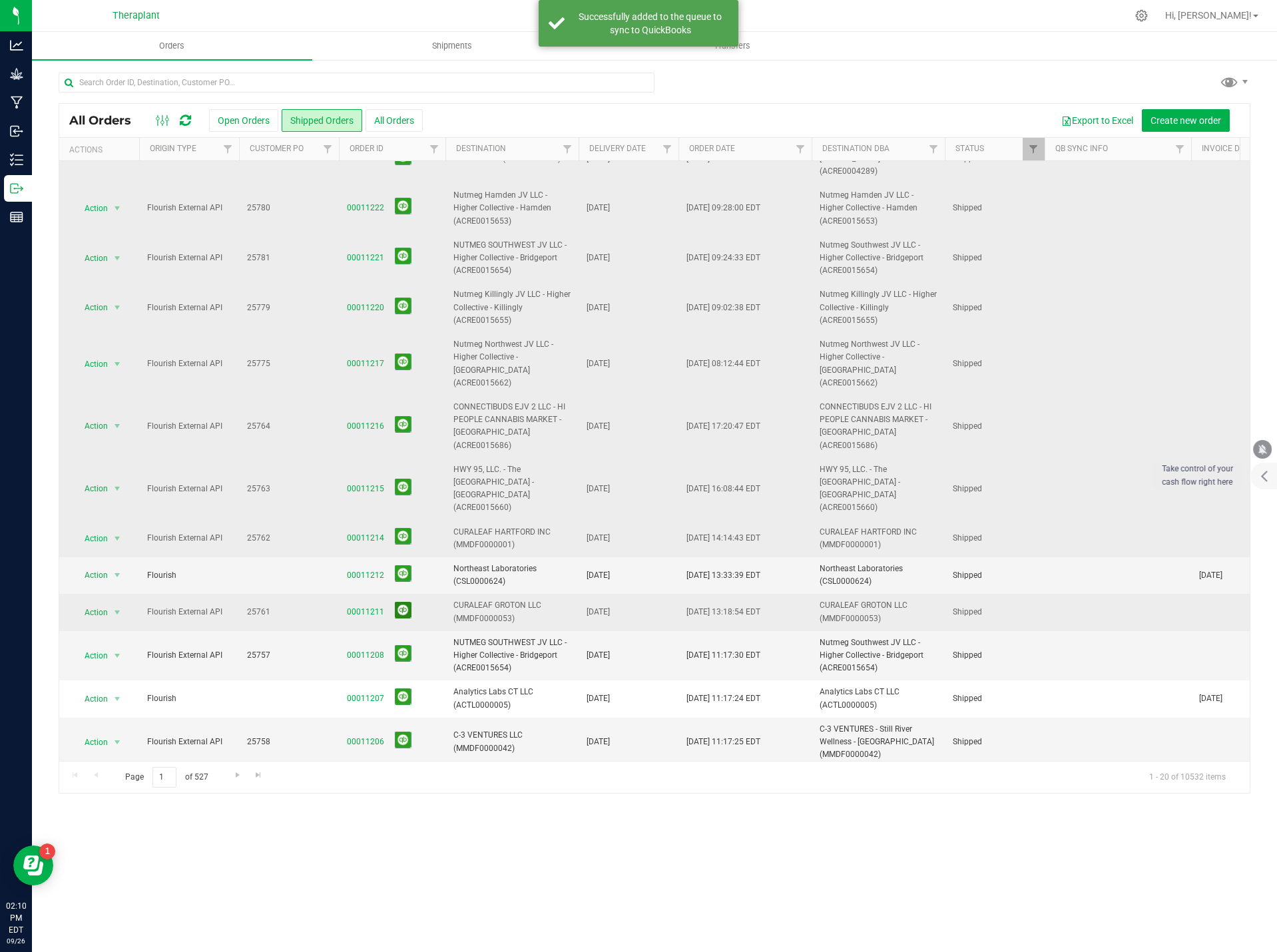
click at [398, 602] on button at bounding box center [403, 610] width 17 height 17
click at [403, 646] on button at bounding box center [403, 654] width 17 height 17
click at [406, 731] on button at bounding box center [403, 739] width 17 height 17
click at [405, 782] on button at bounding box center [403, 790] width 17 height 17
click at [399, 825] on button at bounding box center [403, 833] width 17 height 17
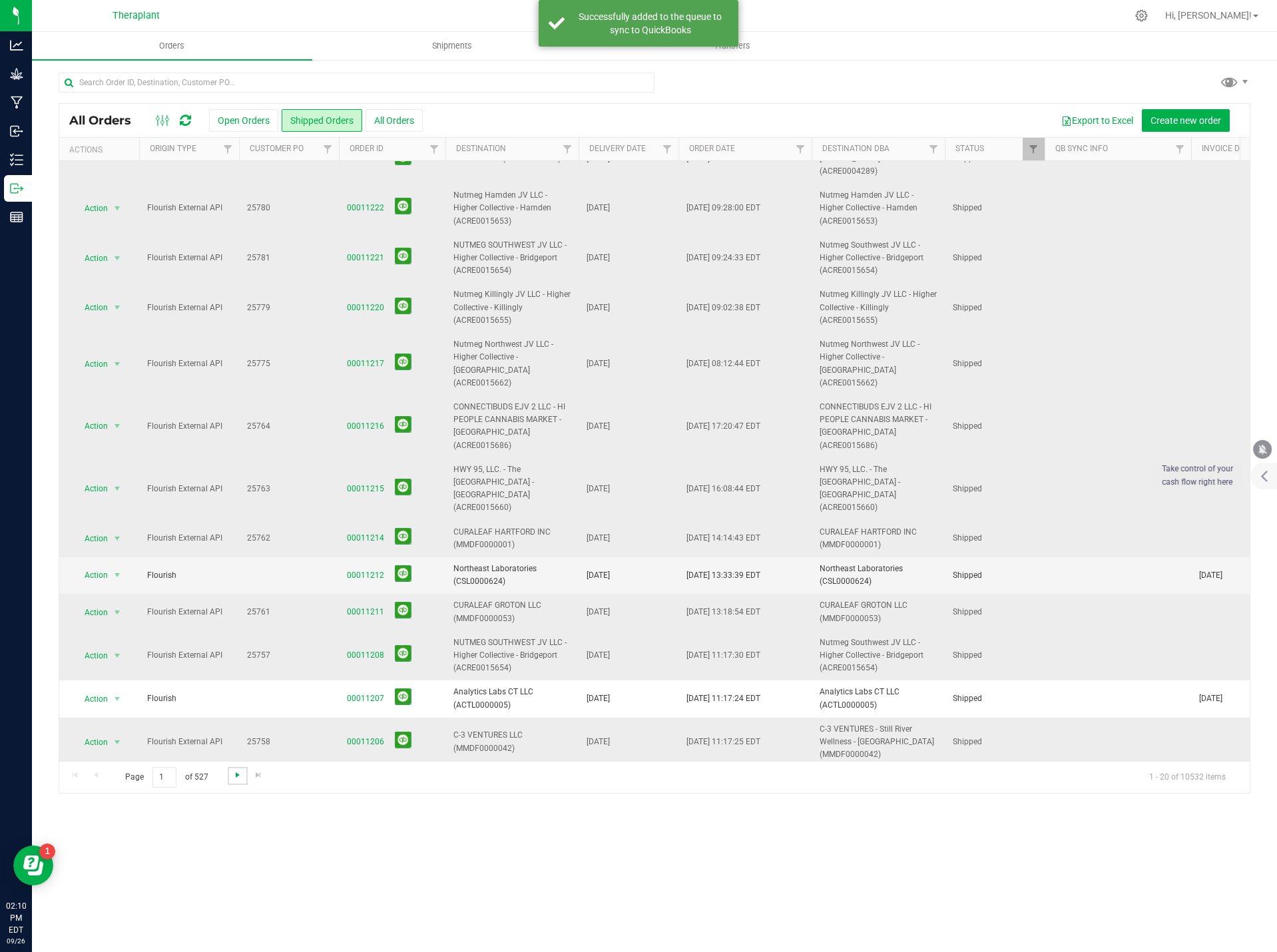
click at [233, 779] on span "Go to the next page" at bounding box center [237, 775] width 10 height 10
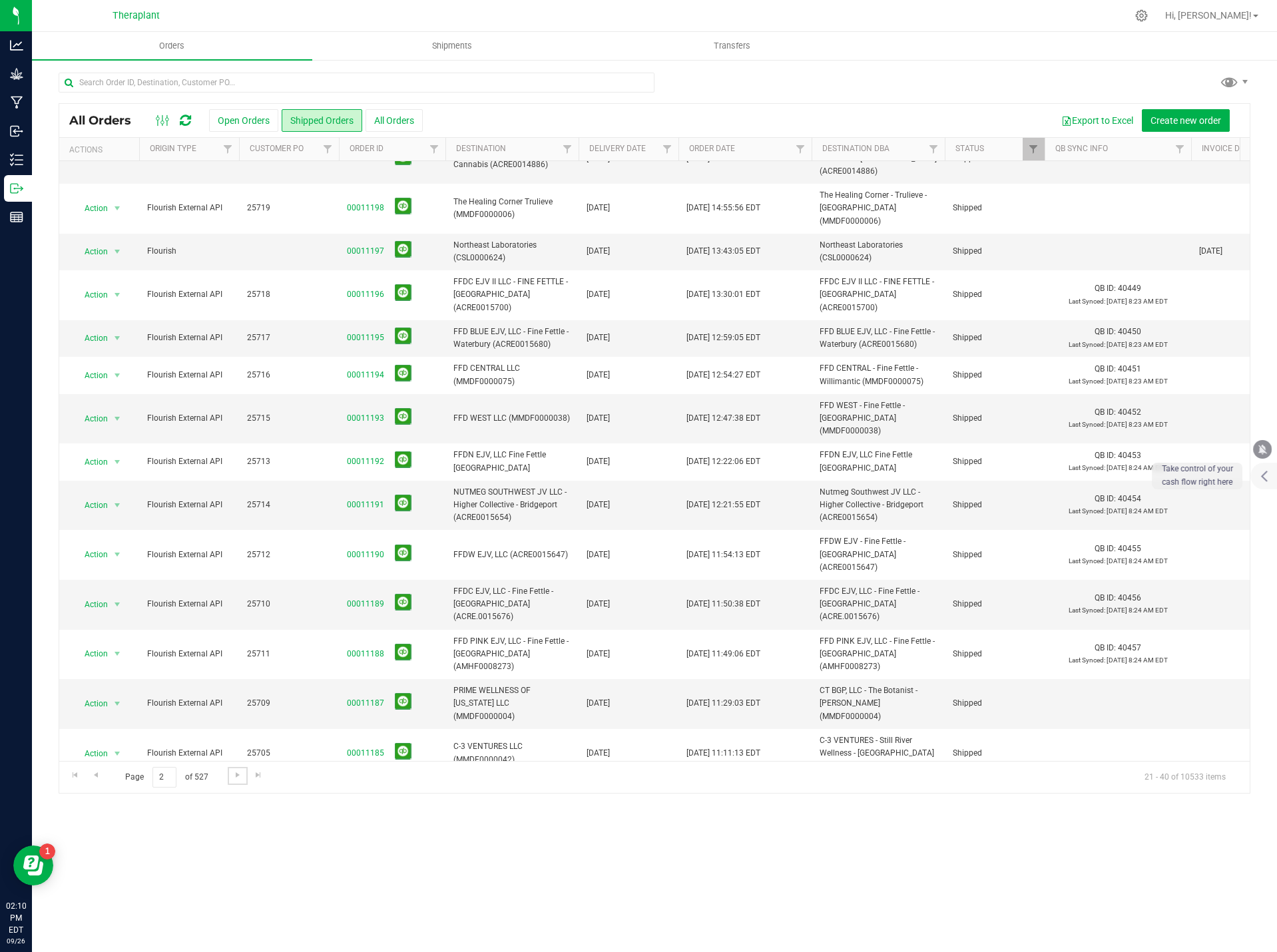
scroll to position [0, 0]
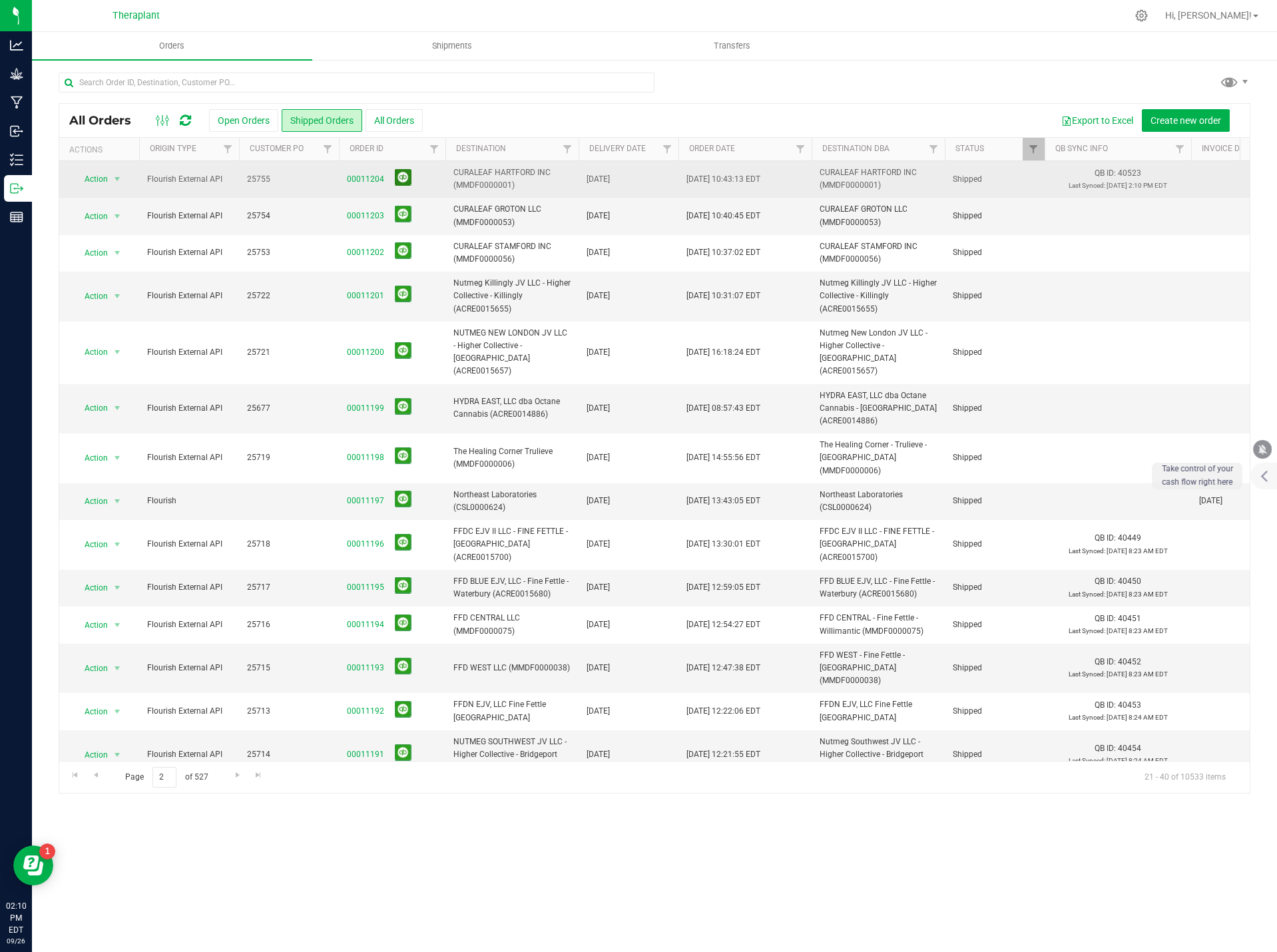
click at [395, 179] on button at bounding box center [403, 177] width 17 height 17
click at [406, 208] on button at bounding box center [403, 214] width 17 height 17
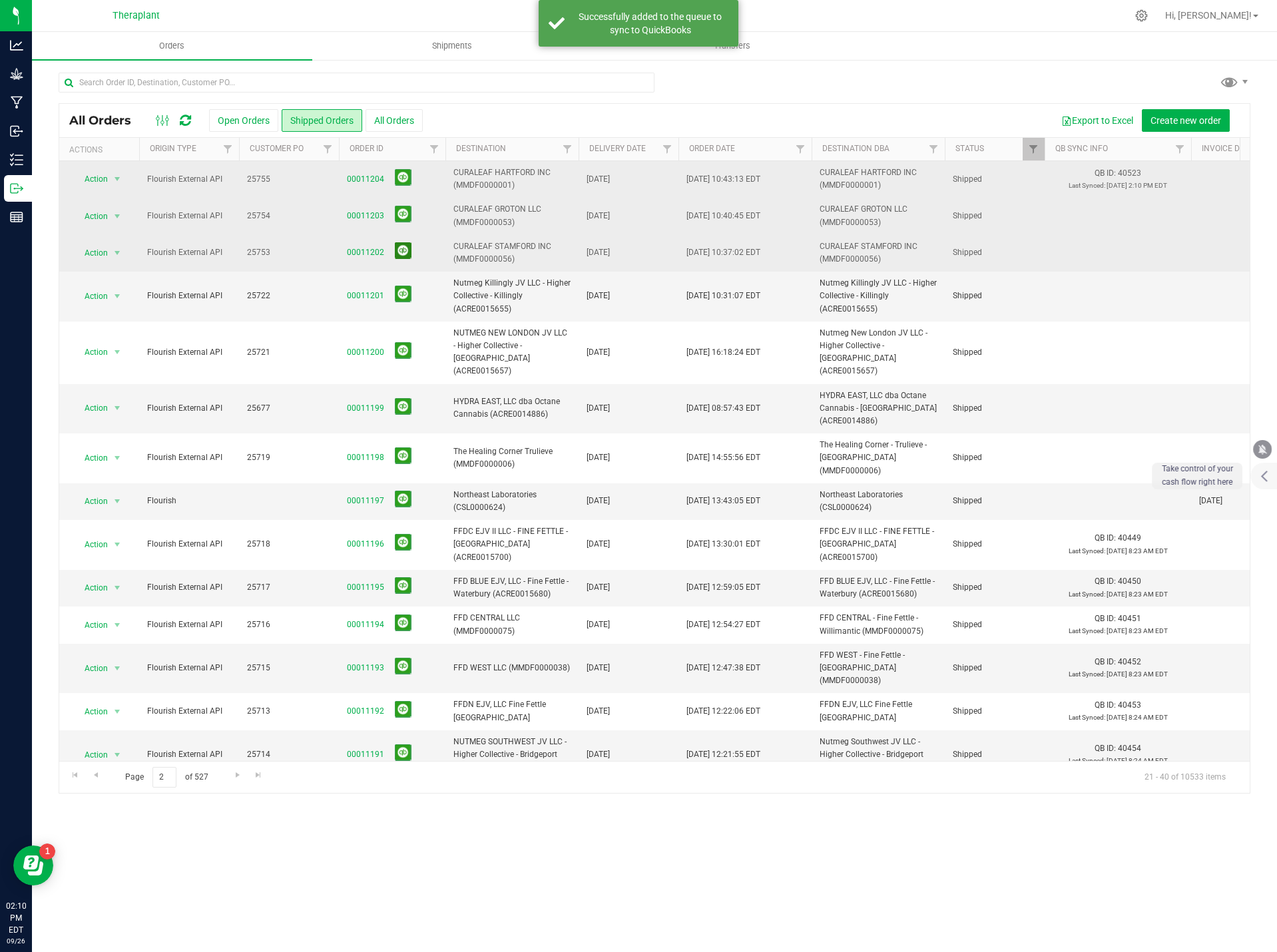
click at [403, 245] on button at bounding box center [403, 250] width 17 height 17
click at [402, 296] on button at bounding box center [403, 294] width 17 height 17
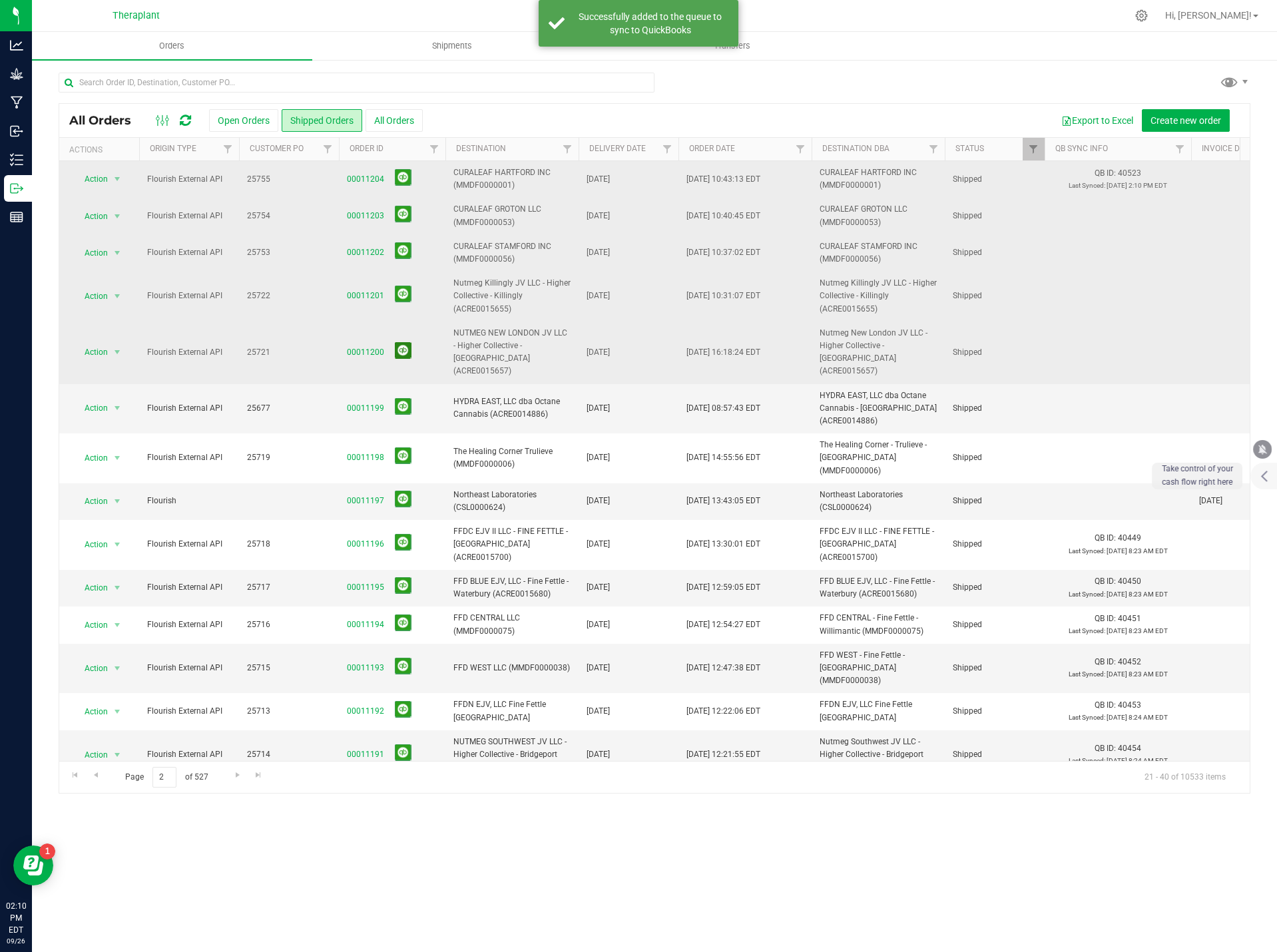
click at [401, 345] on button at bounding box center [403, 350] width 17 height 17
click at [402, 398] on button at bounding box center [403, 406] width 17 height 17
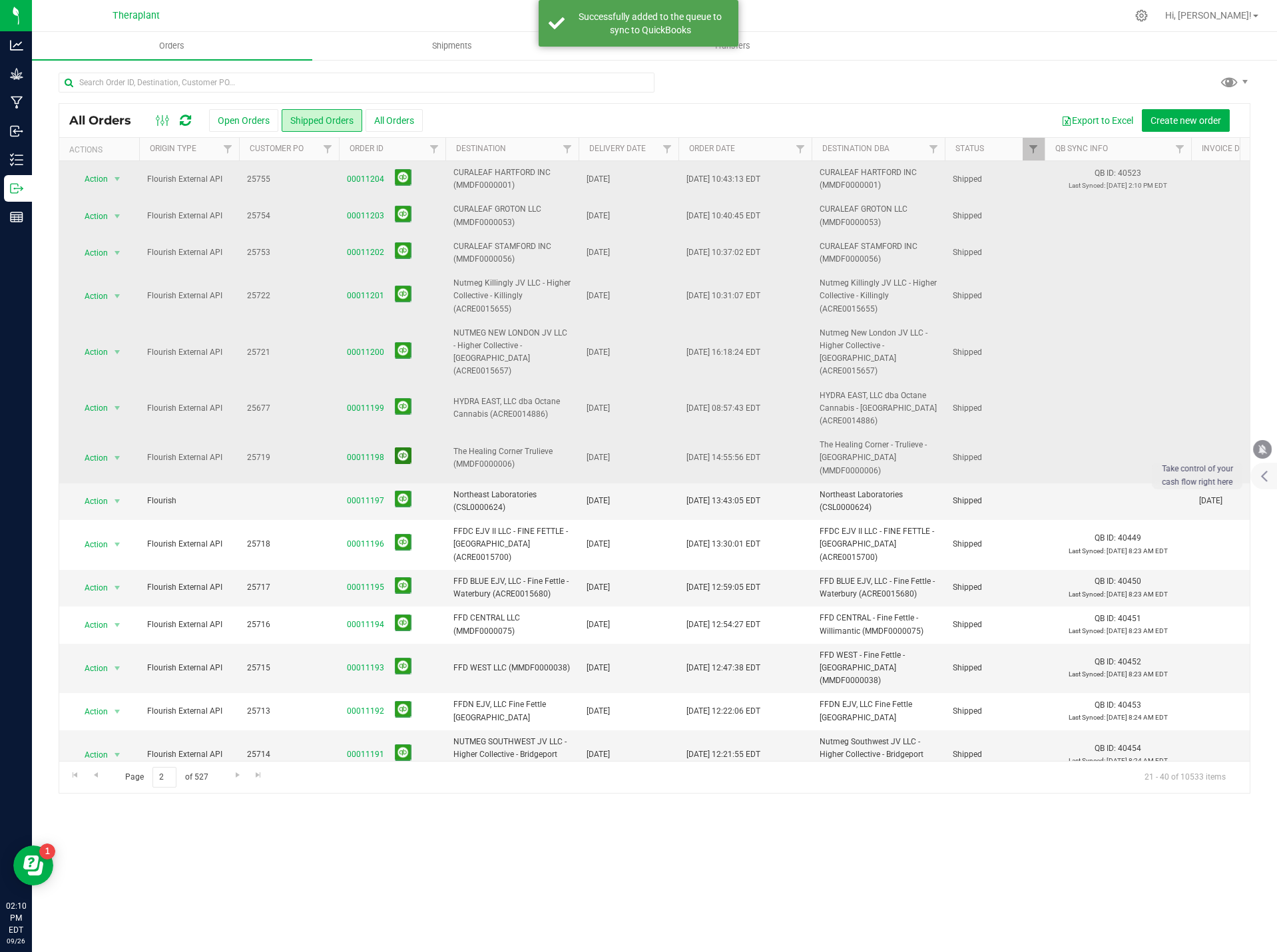
click at [402, 448] on button at bounding box center [403, 456] width 17 height 17
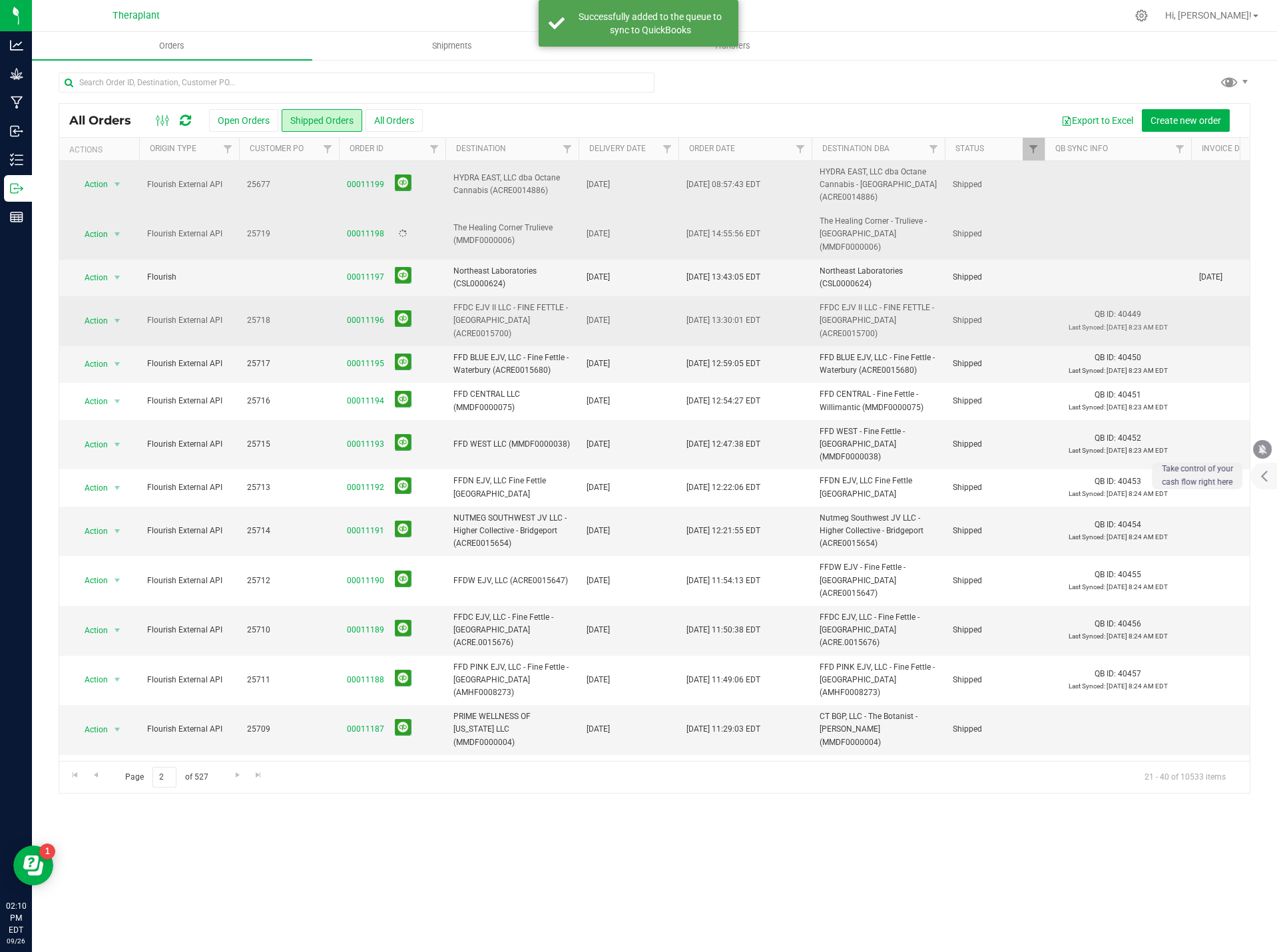
scroll to position [237, 0]
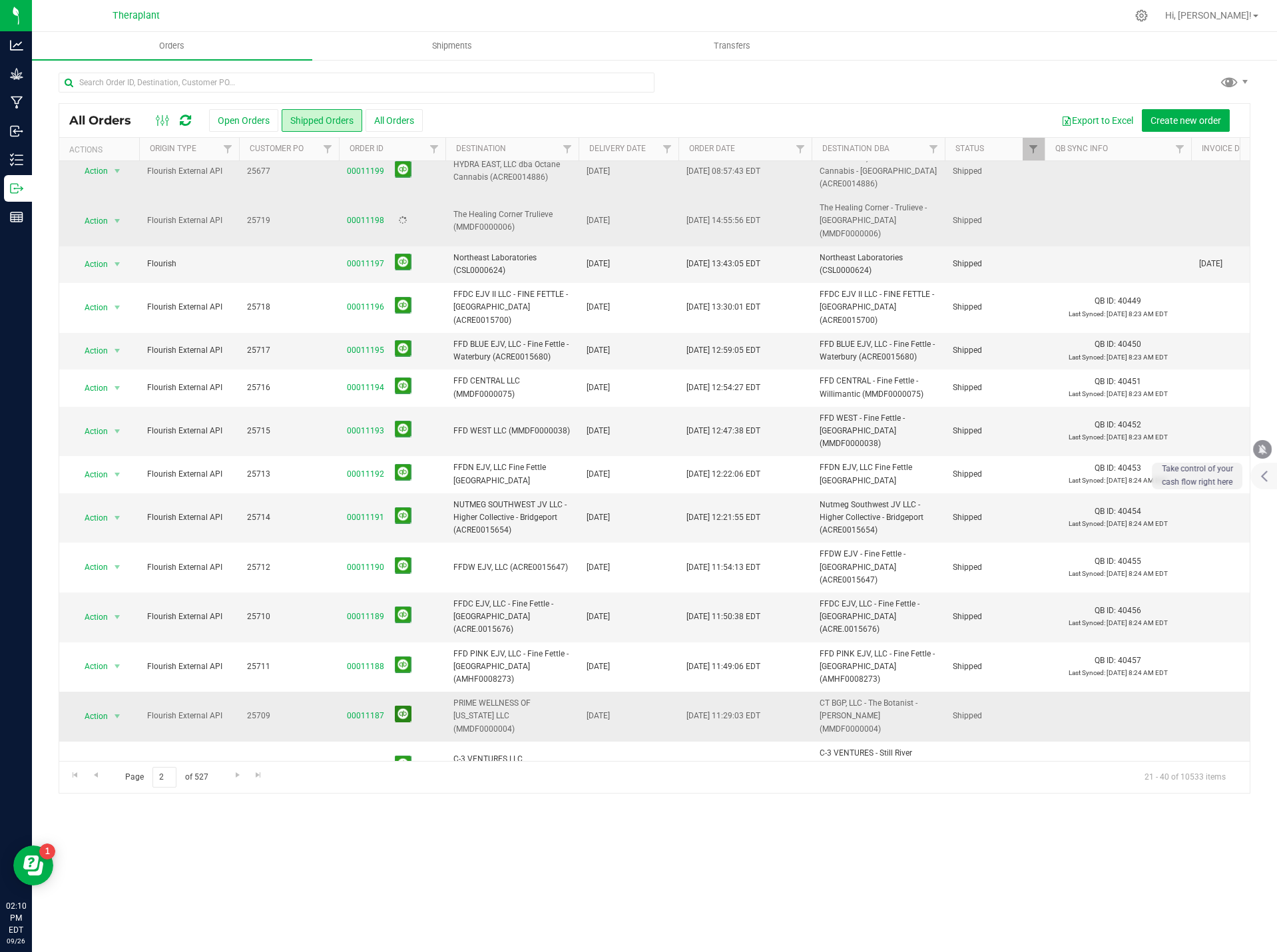
click at [406, 706] on button at bounding box center [403, 714] width 17 height 17
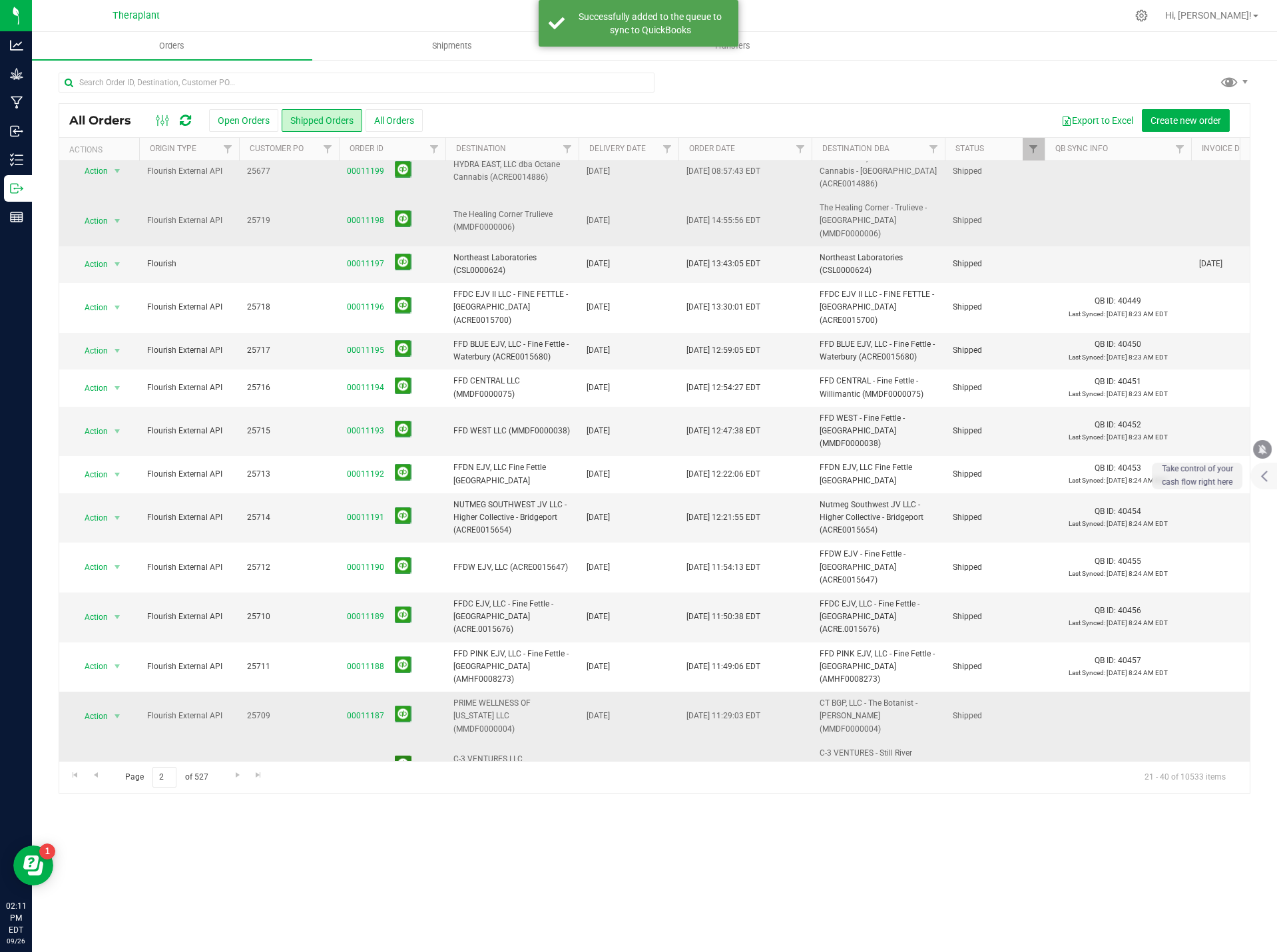
click at [402, 756] on button at bounding box center [403, 764] width 17 height 17
click at [235, 776] on span "Go to the next page" at bounding box center [237, 775] width 10 height 10
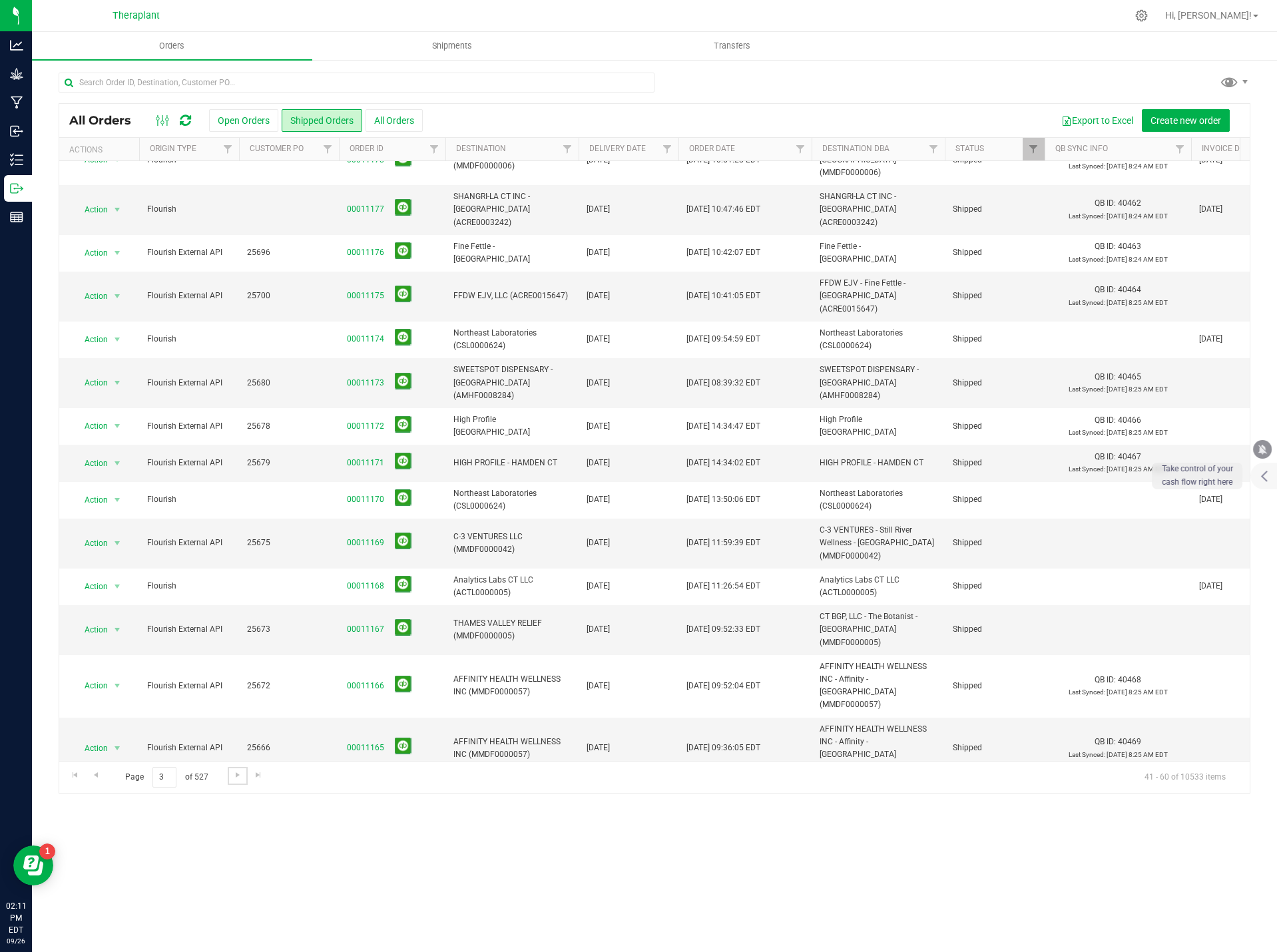
scroll to position [0, 0]
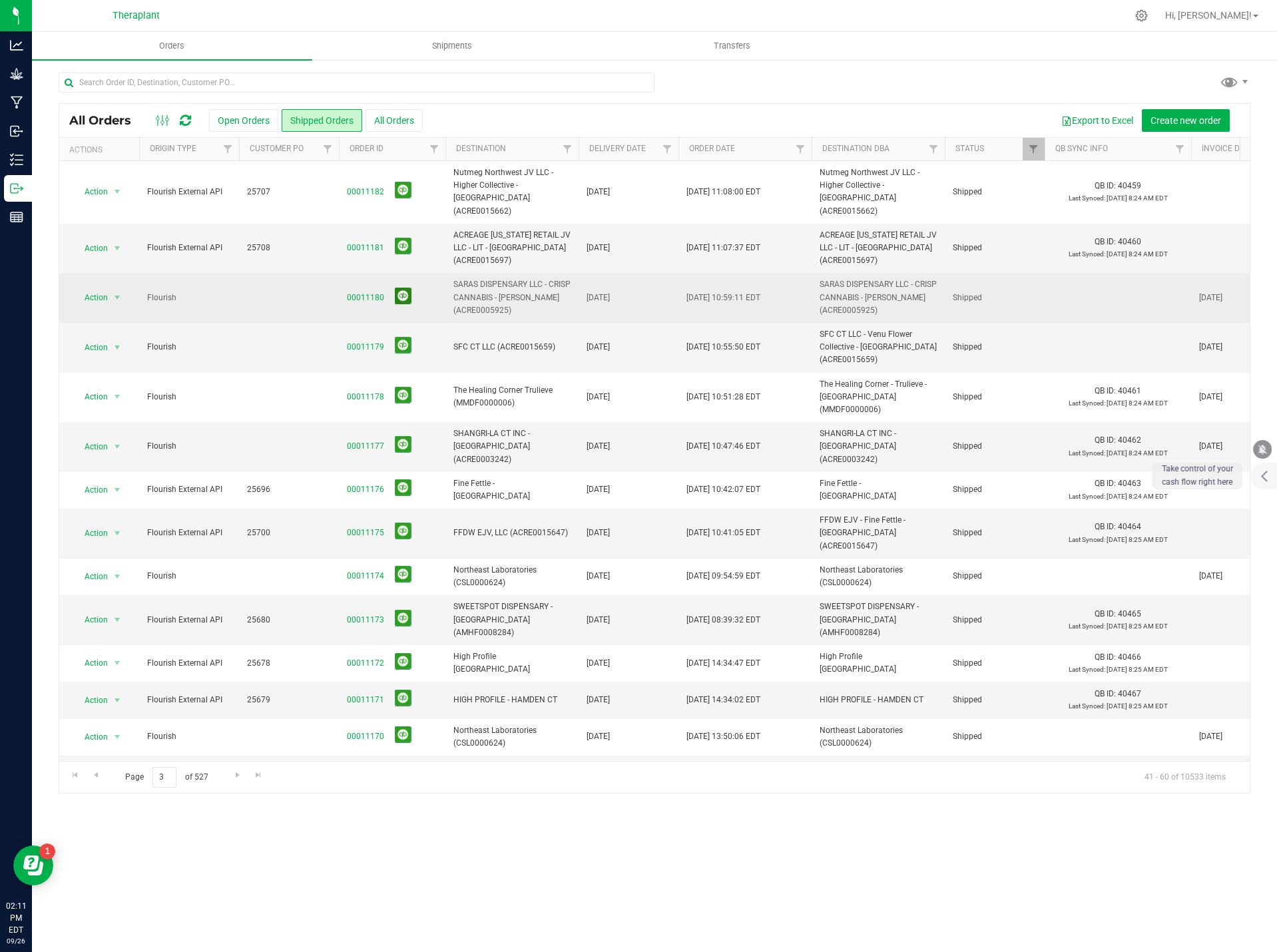
click at [410, 288] on button at bounding box center [403, 296] width 17 height 17
click at [398, 337] on button at bounding box center [403, 345] width 17 height 17
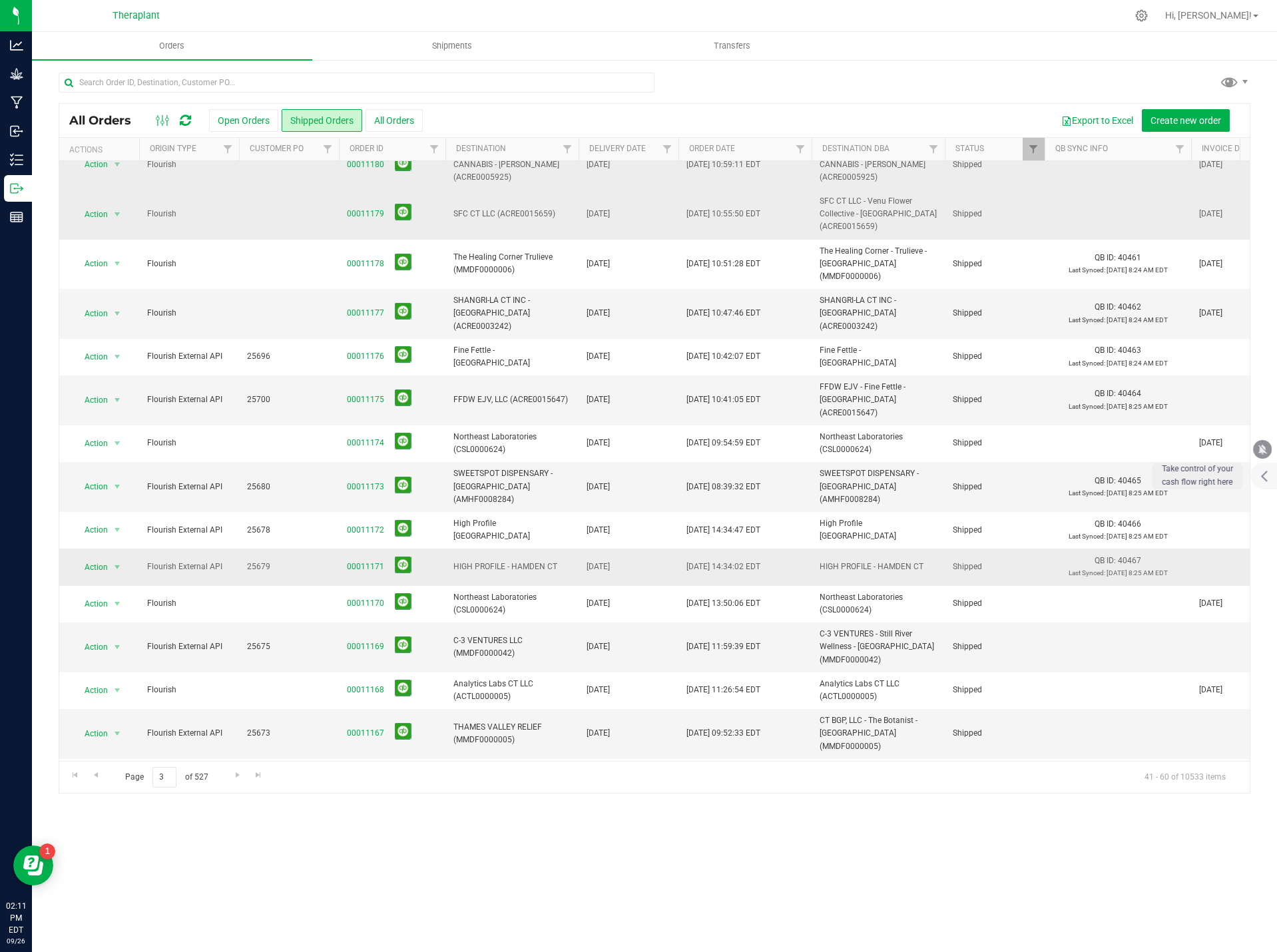
scroll to position [237, 0]
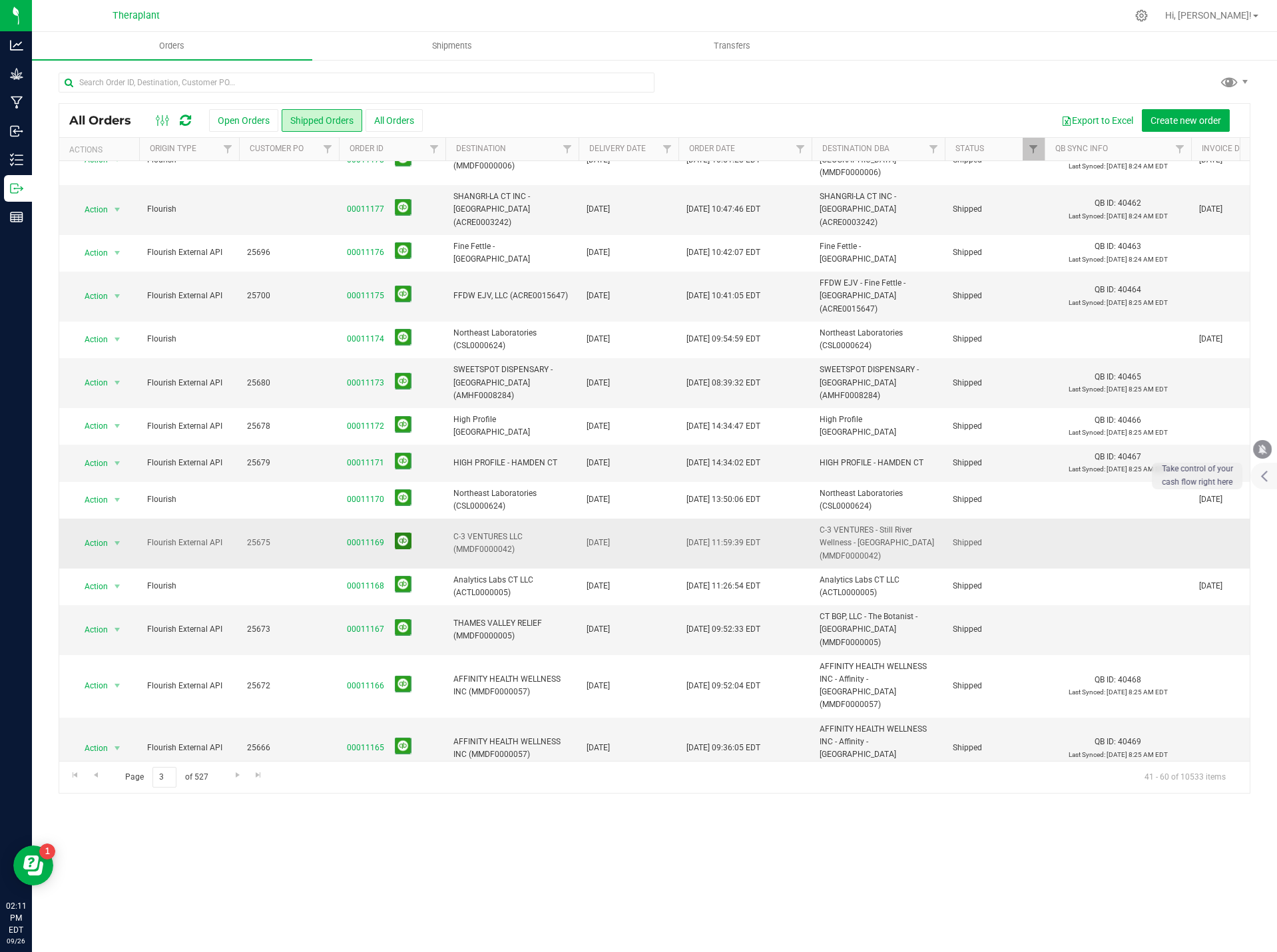
click at [403, 533] on button at bounding box center [403, 541] width 17 height 17
click at [404, 619] on button at bounding box center [403, 627] width 17 height 17
click at [233, 779] on span "Go to the next page" at bounding box center [237, 775] width 10 height 10
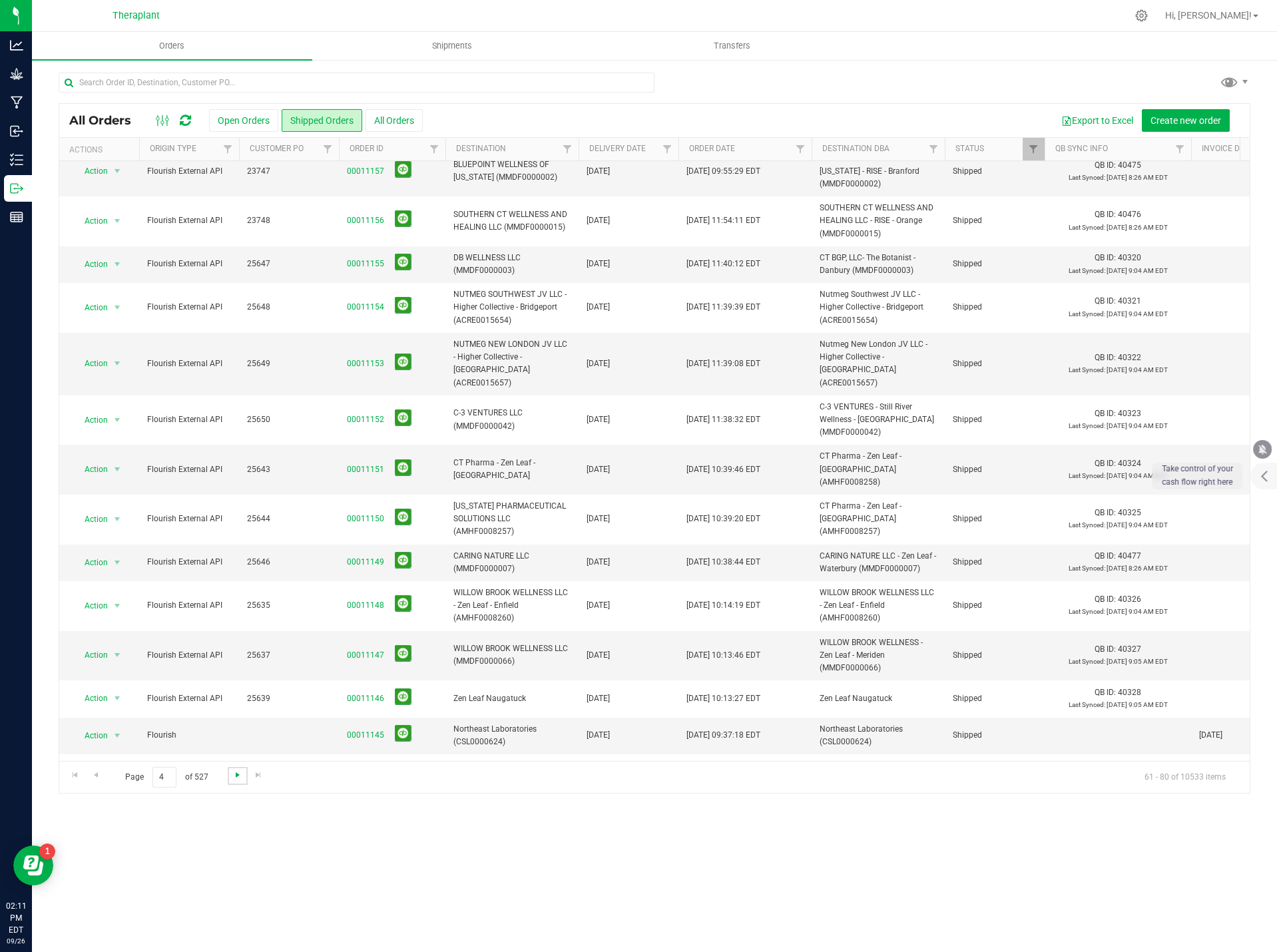
scroll to position [0, 0]
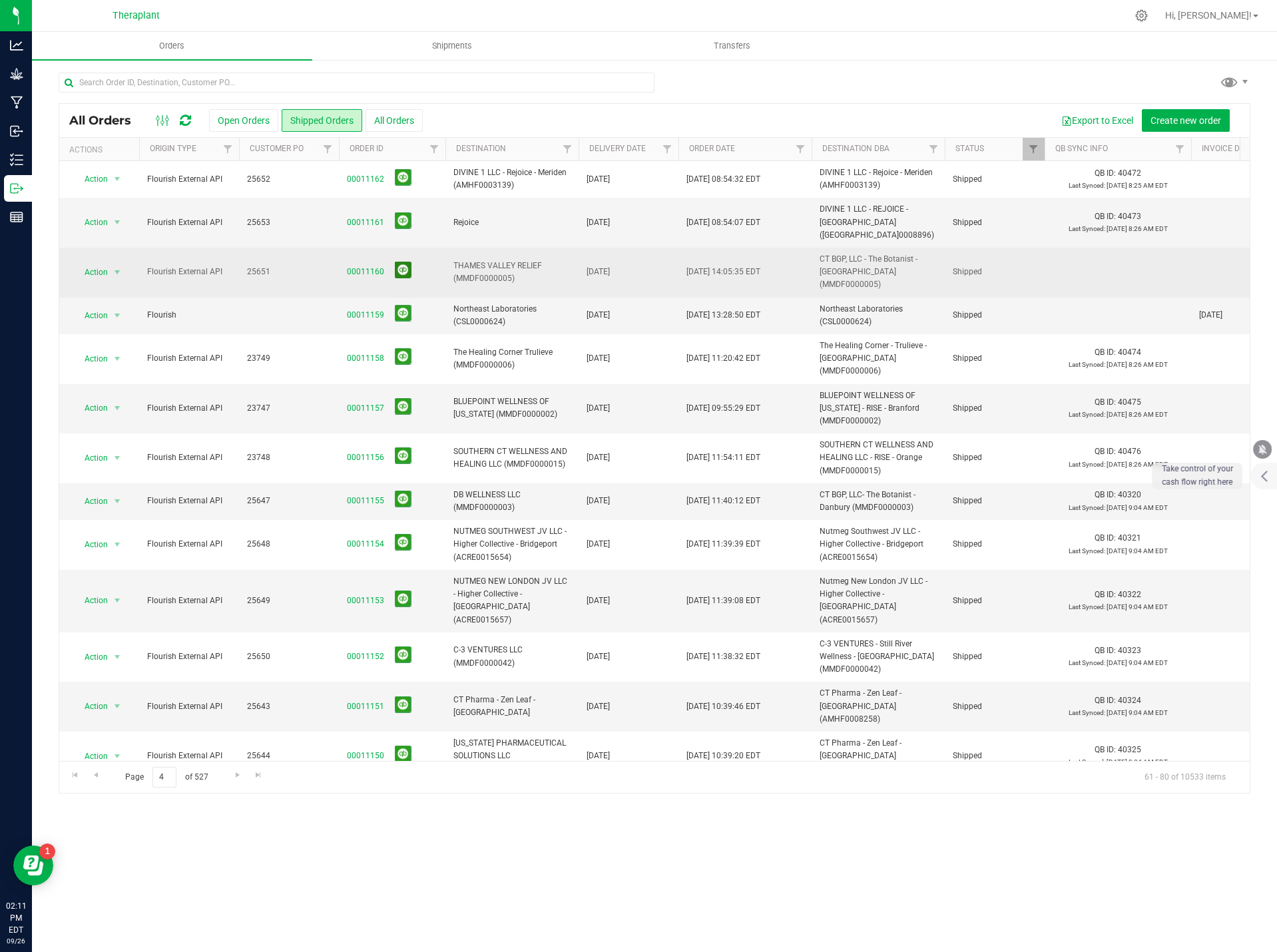
click at [399, 261] on button at bounding box center [403, 269] width 17 height 17
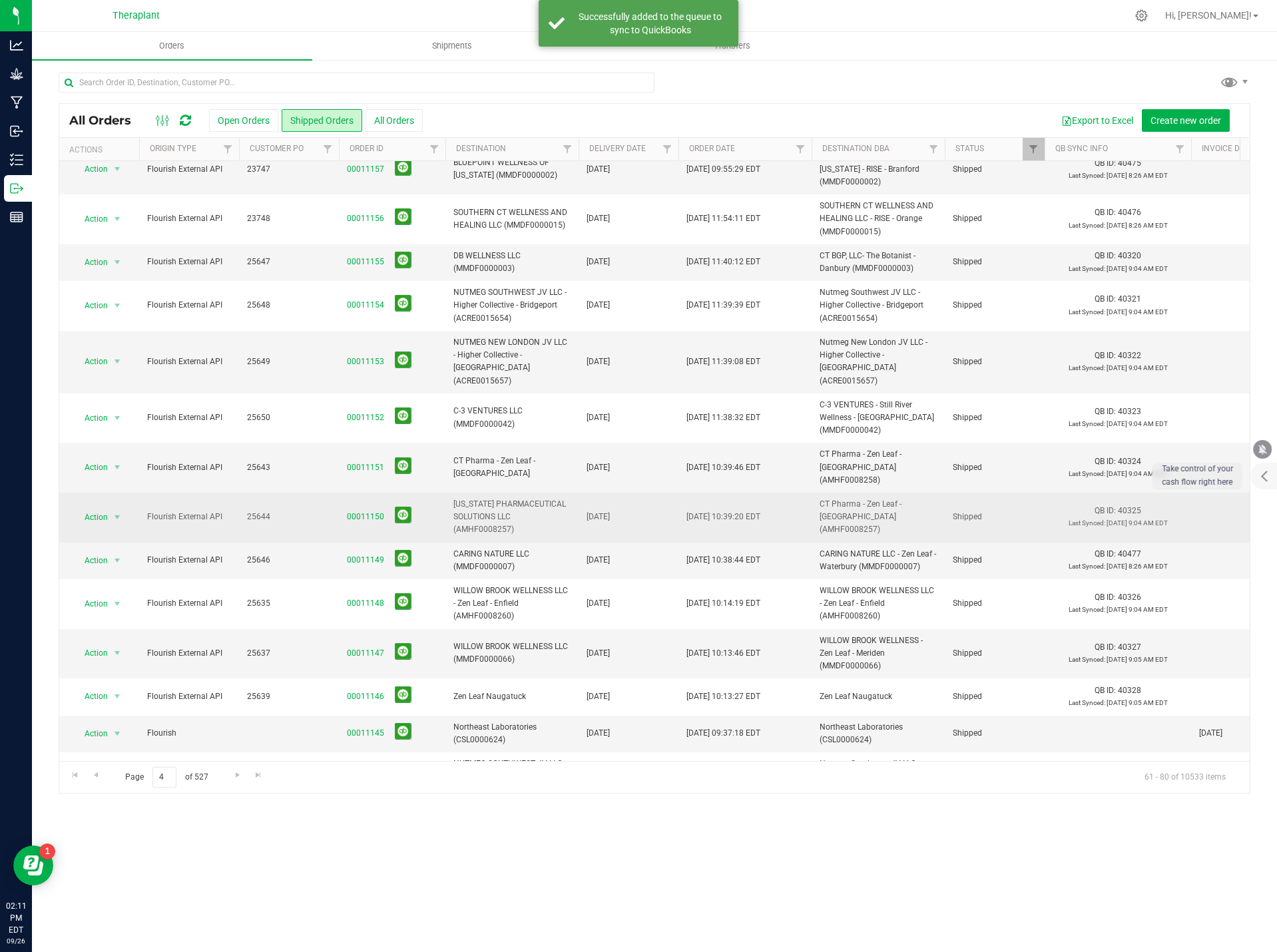
scroll to position [275, 0]
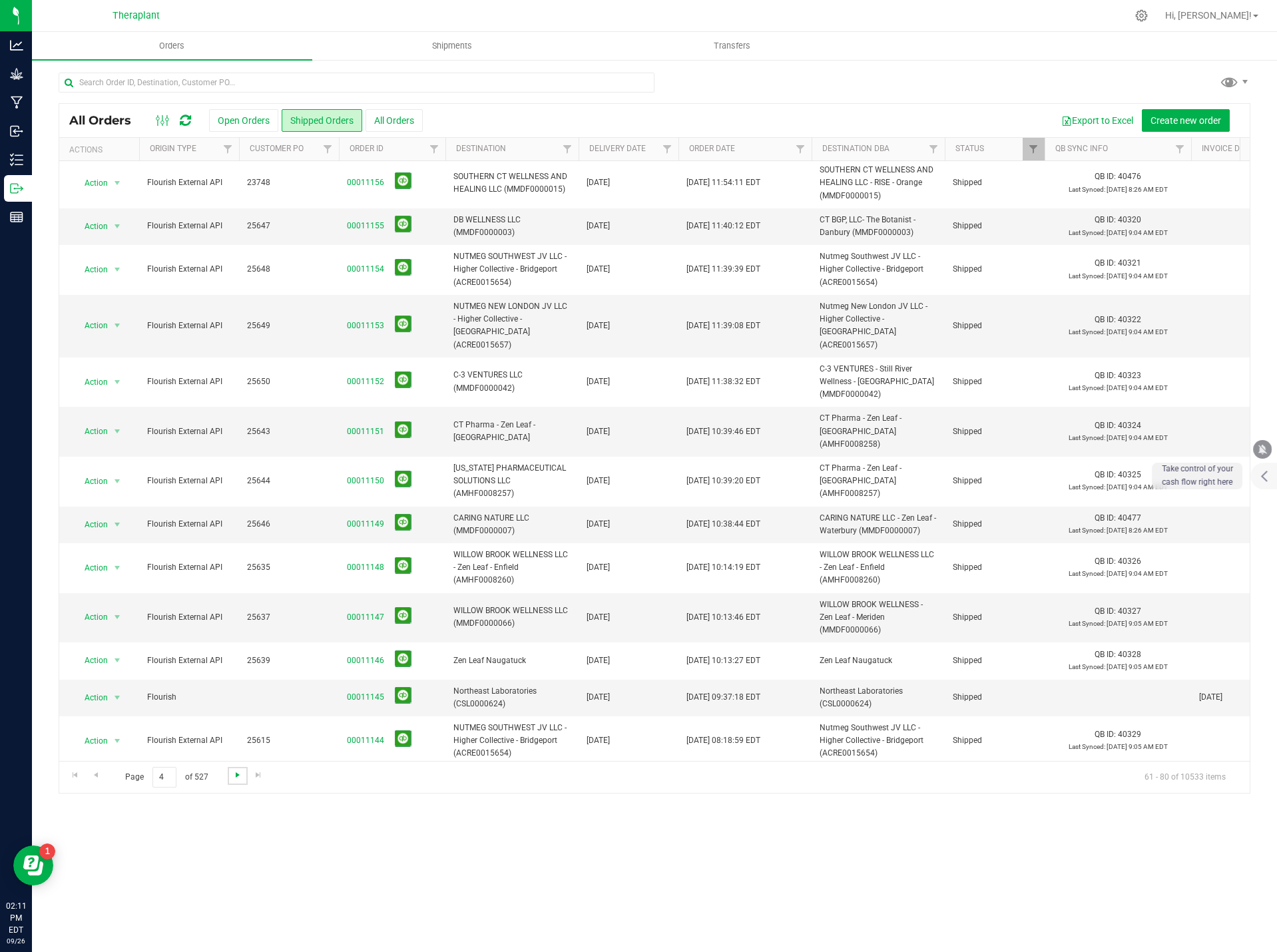
click at [237, 780] on span "Go to the next page" at bounding box center [237, 775] width 10 height 10
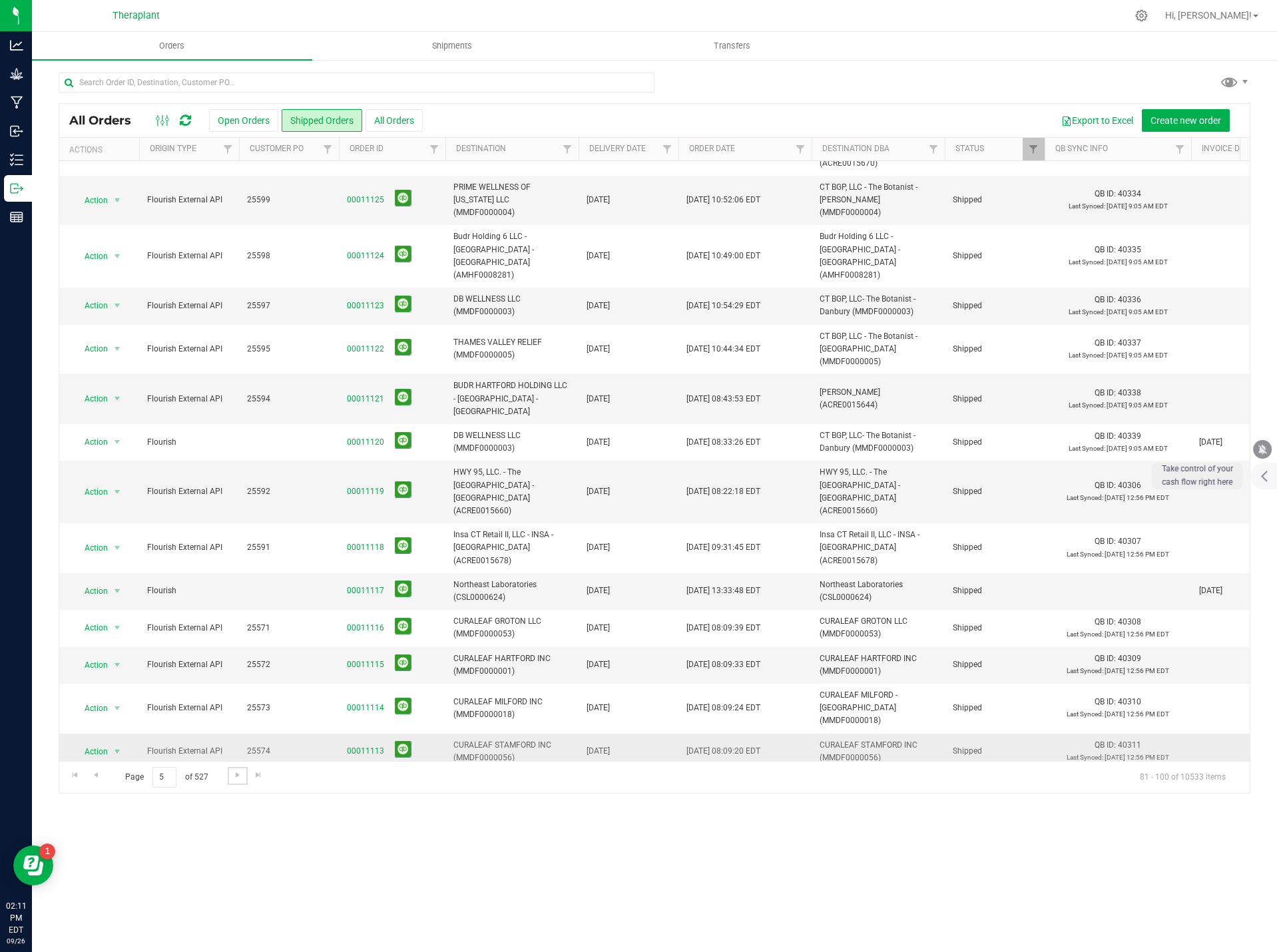
scroll to position [224, 0]
click at [235, 772] on span "Go to the next page" at bounding box center [237, 775] width 10 height 10
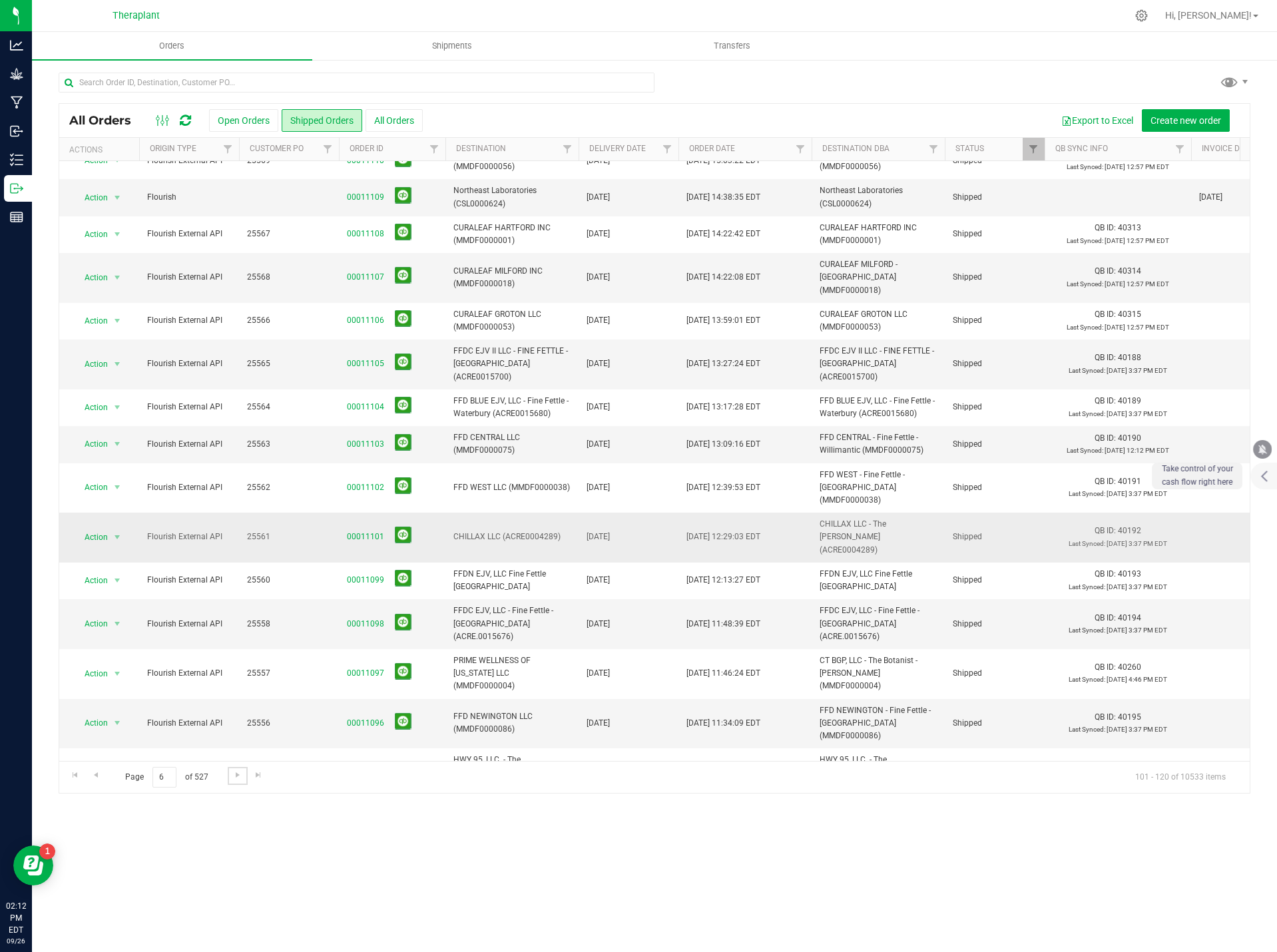
scroll to position [0, 0]
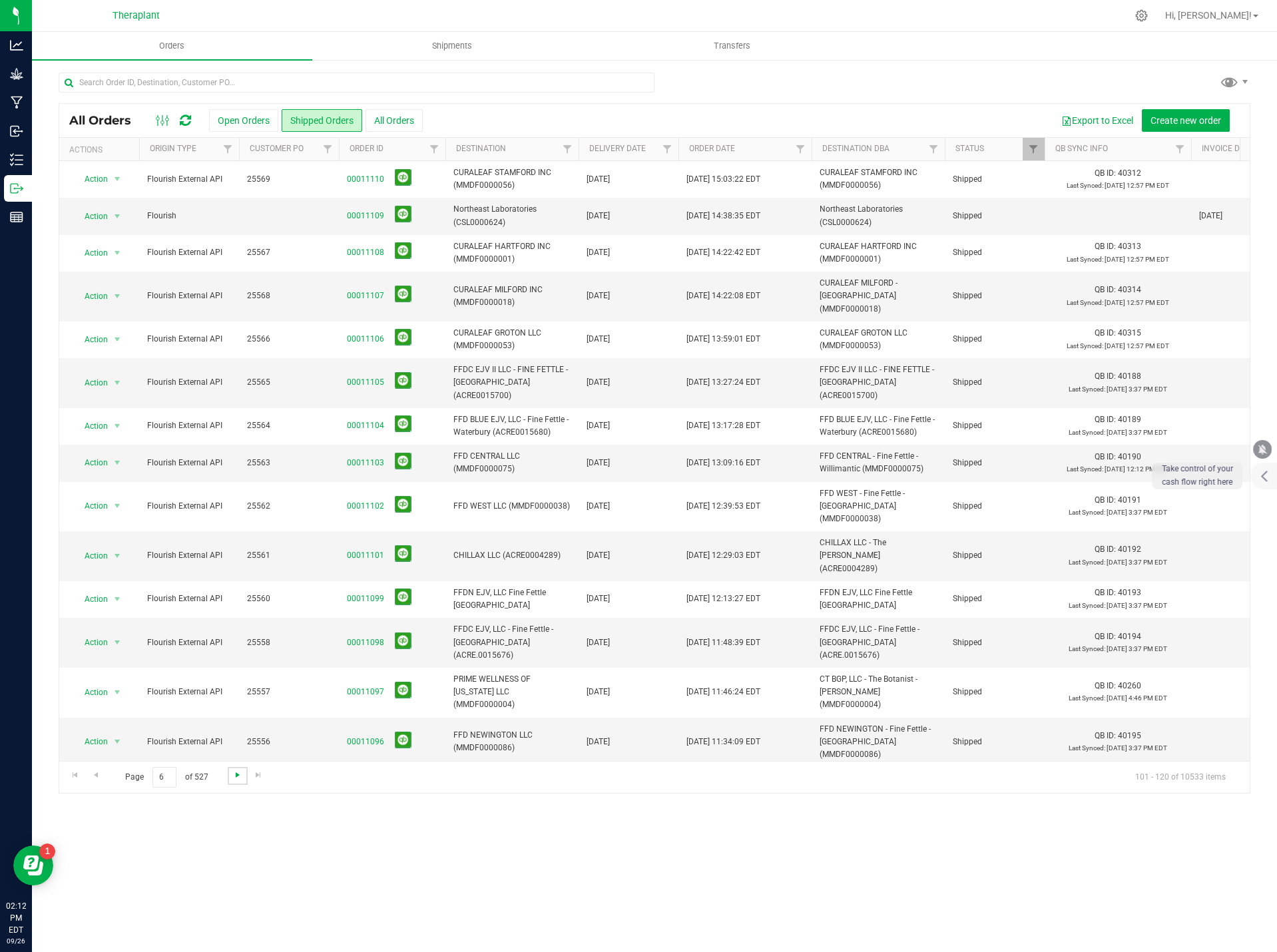
click at [238, 779] on span "Go to the next page" at bounding box center [237, 775] width 10 height 10
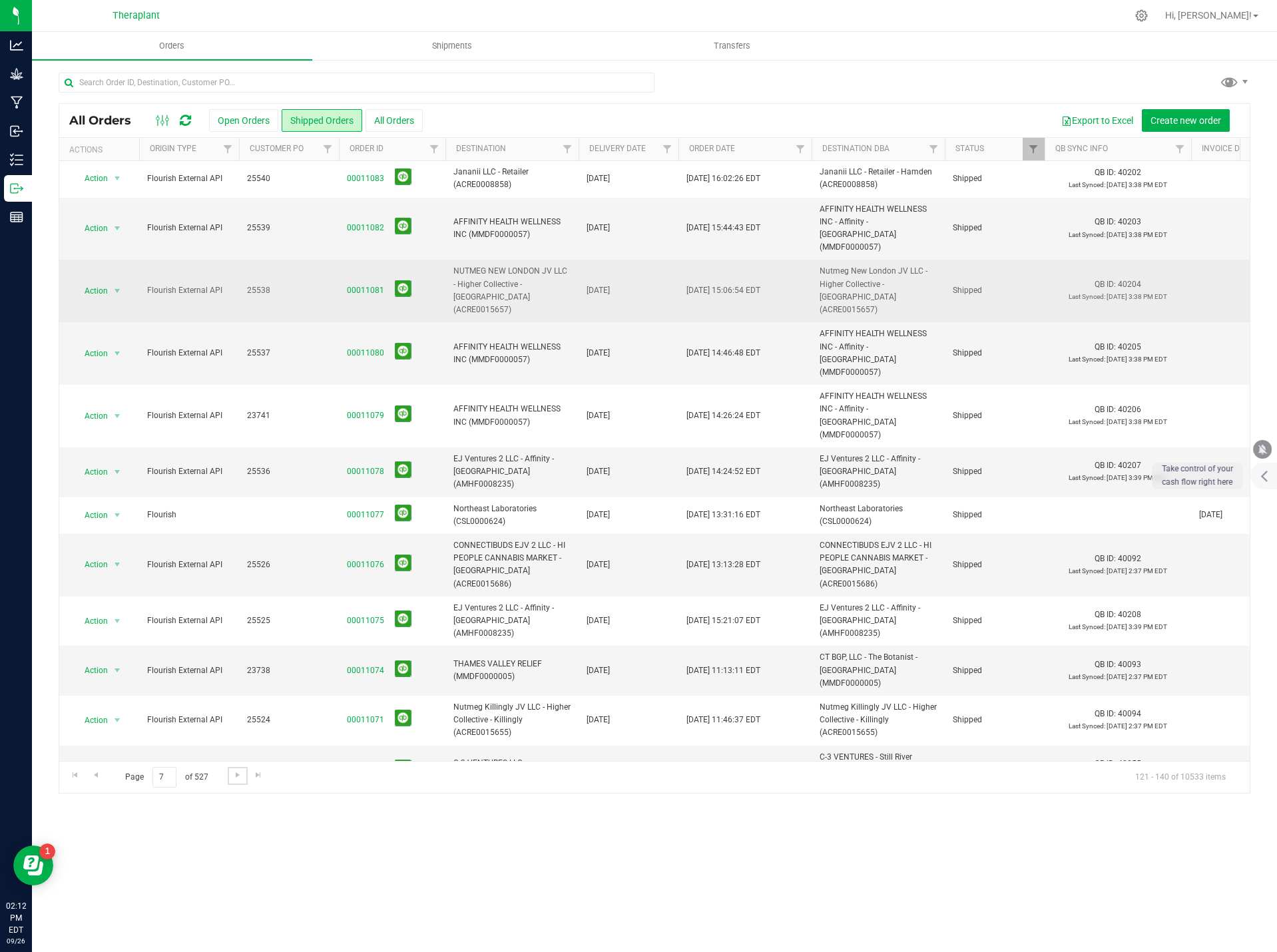
scroll to position [275, 0]
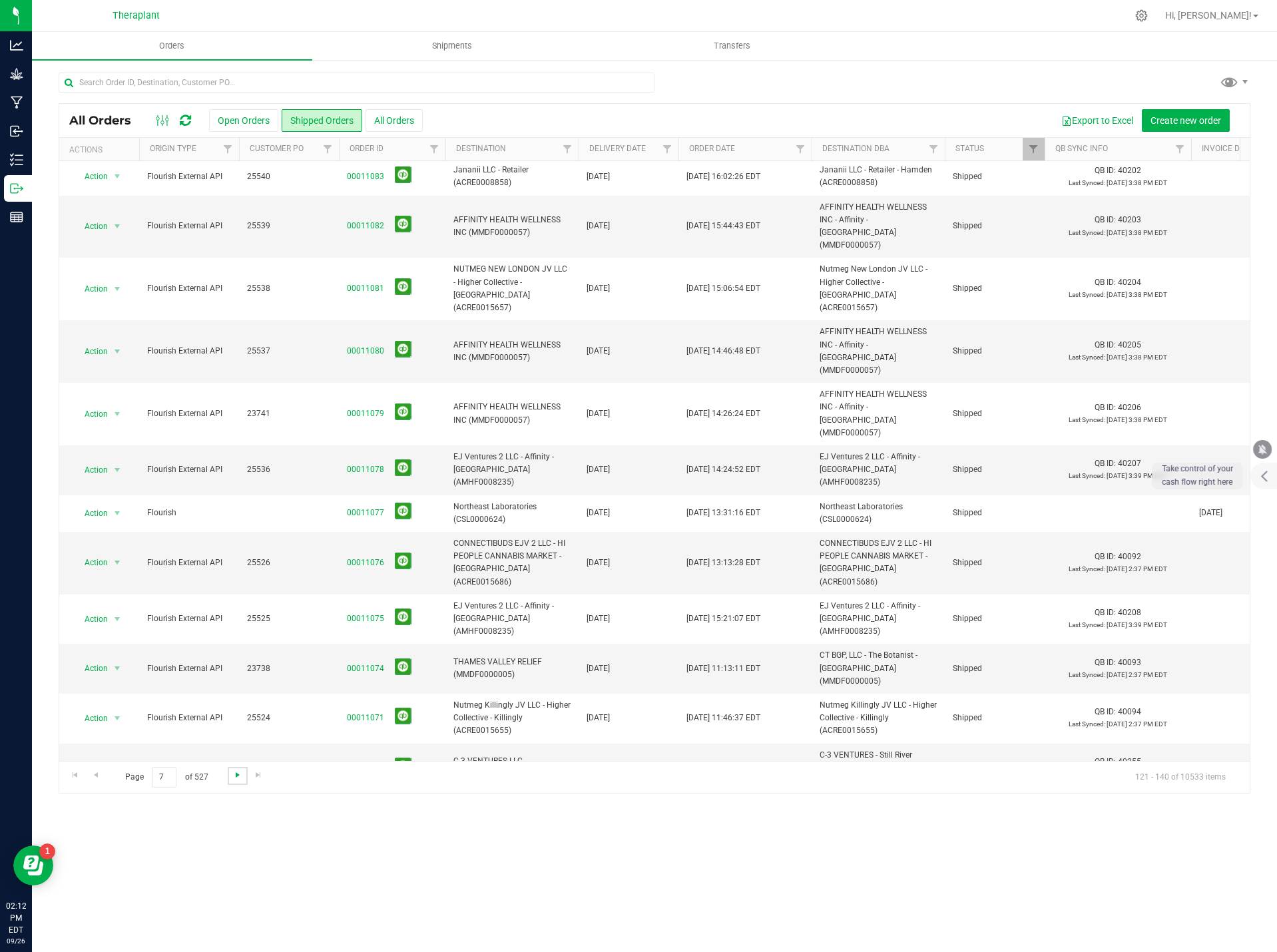
click at [236, 776] on span "Go to the next page" at bounding box center [237, 775] width 10 height 10
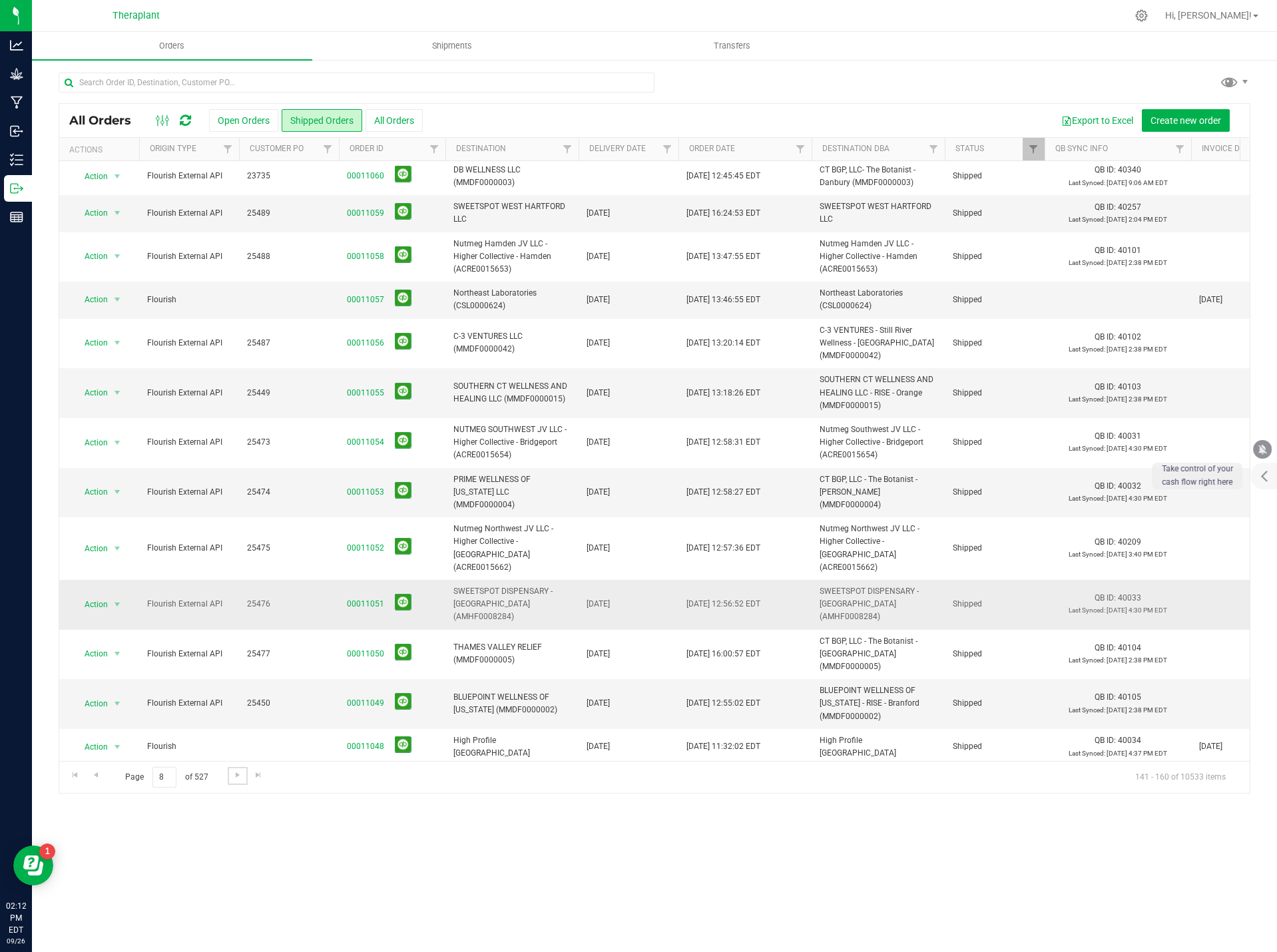
scroll to position [0, 0]
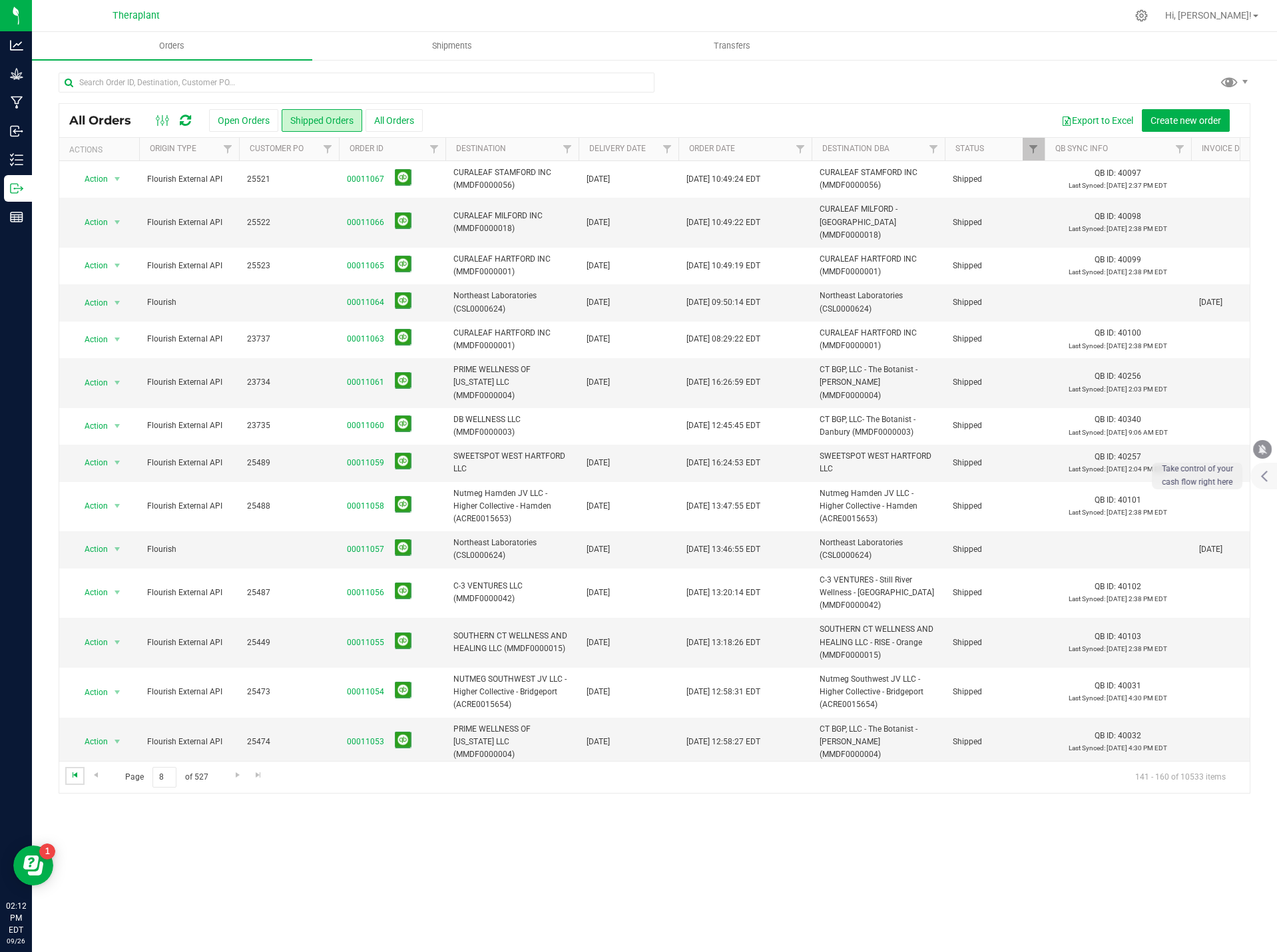
click at [72, 777] on span "Go to the first page" at bounding box center [75, 775] width 10 height 10
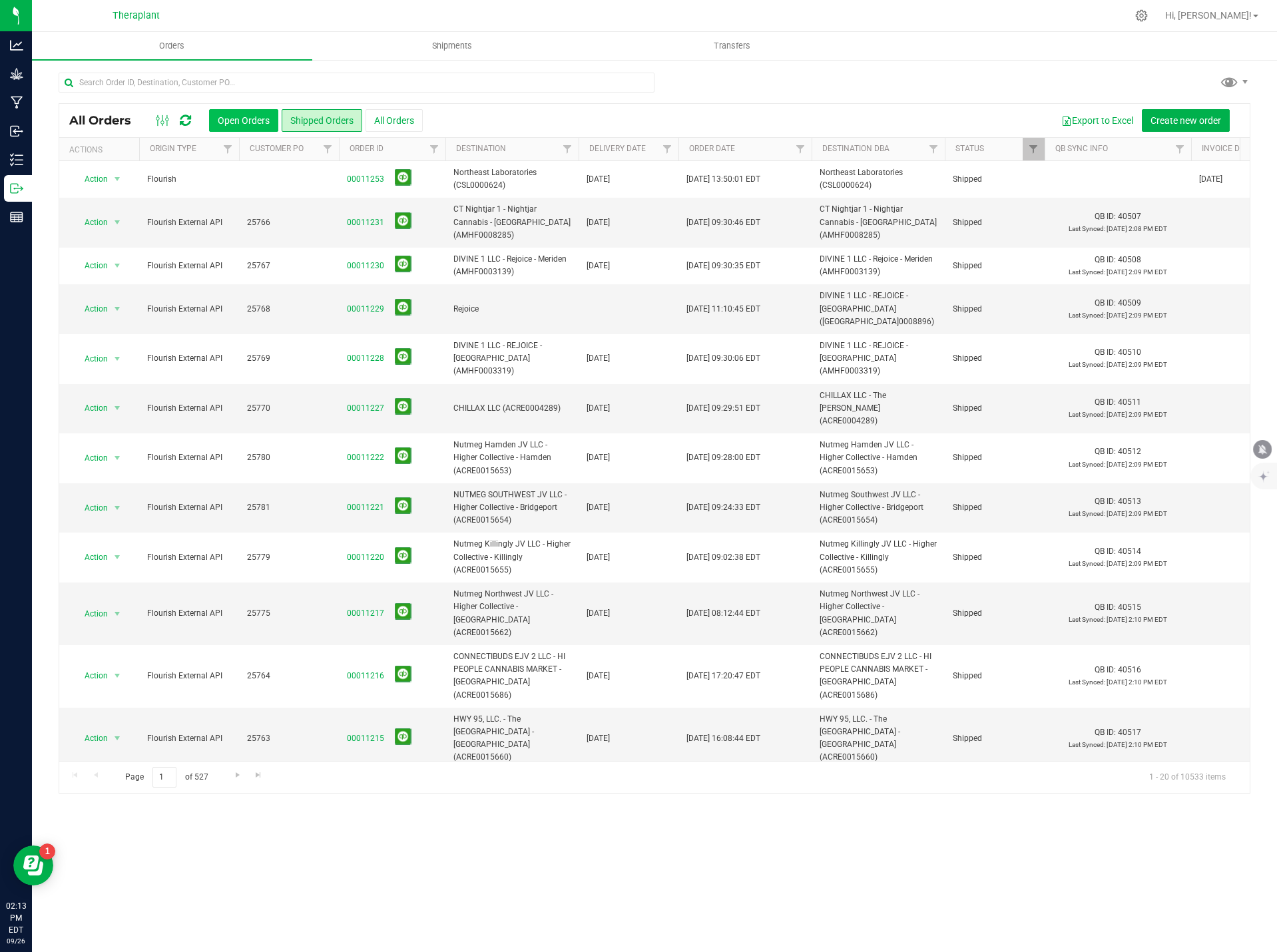
click at [225, 123] on button "Open Orders" at bounding box center [244, 120] width 69 height 22
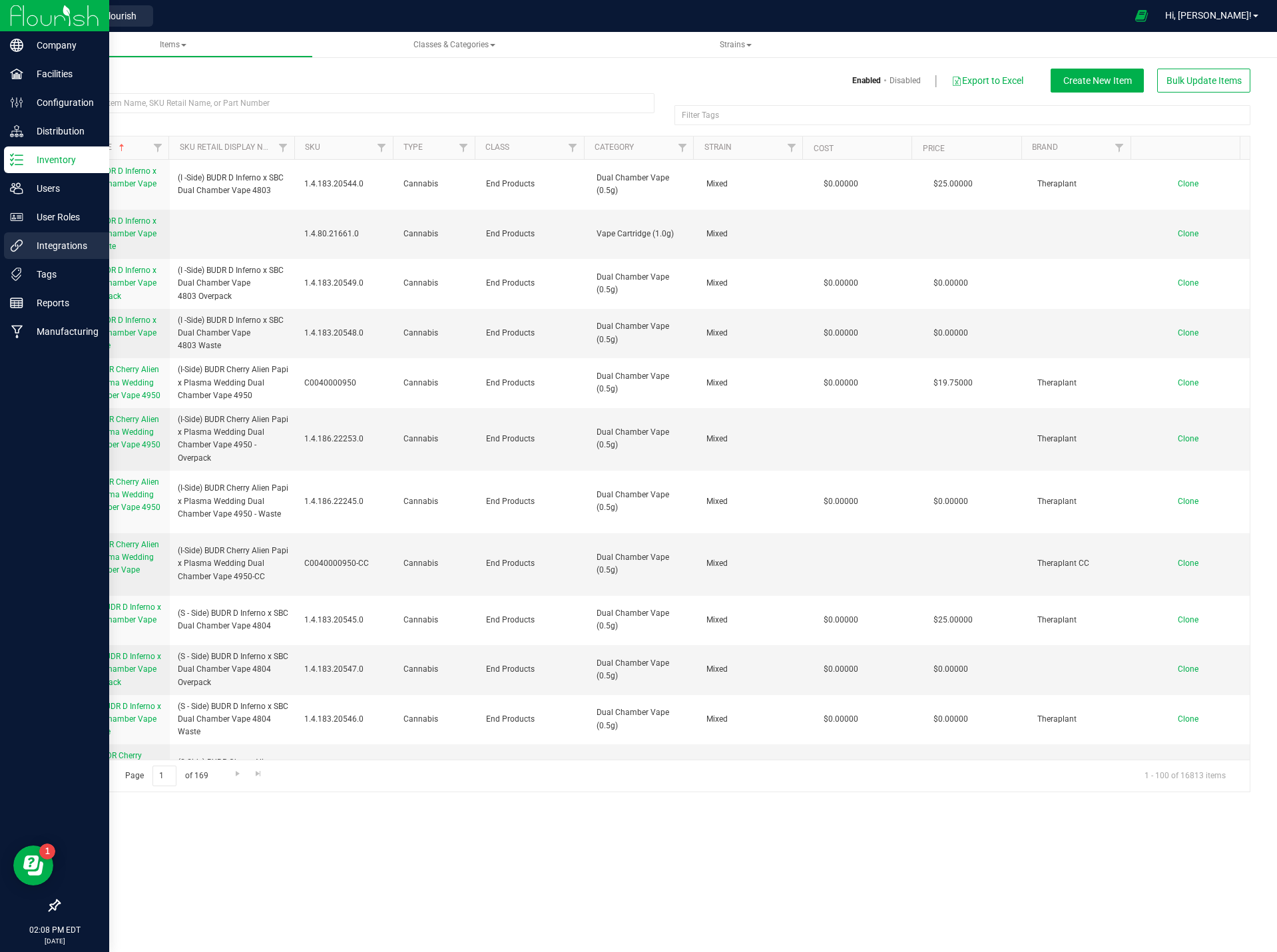
click at [38, 253] on p "Integrations" at bounding box center [63, 245] width 80 height 16
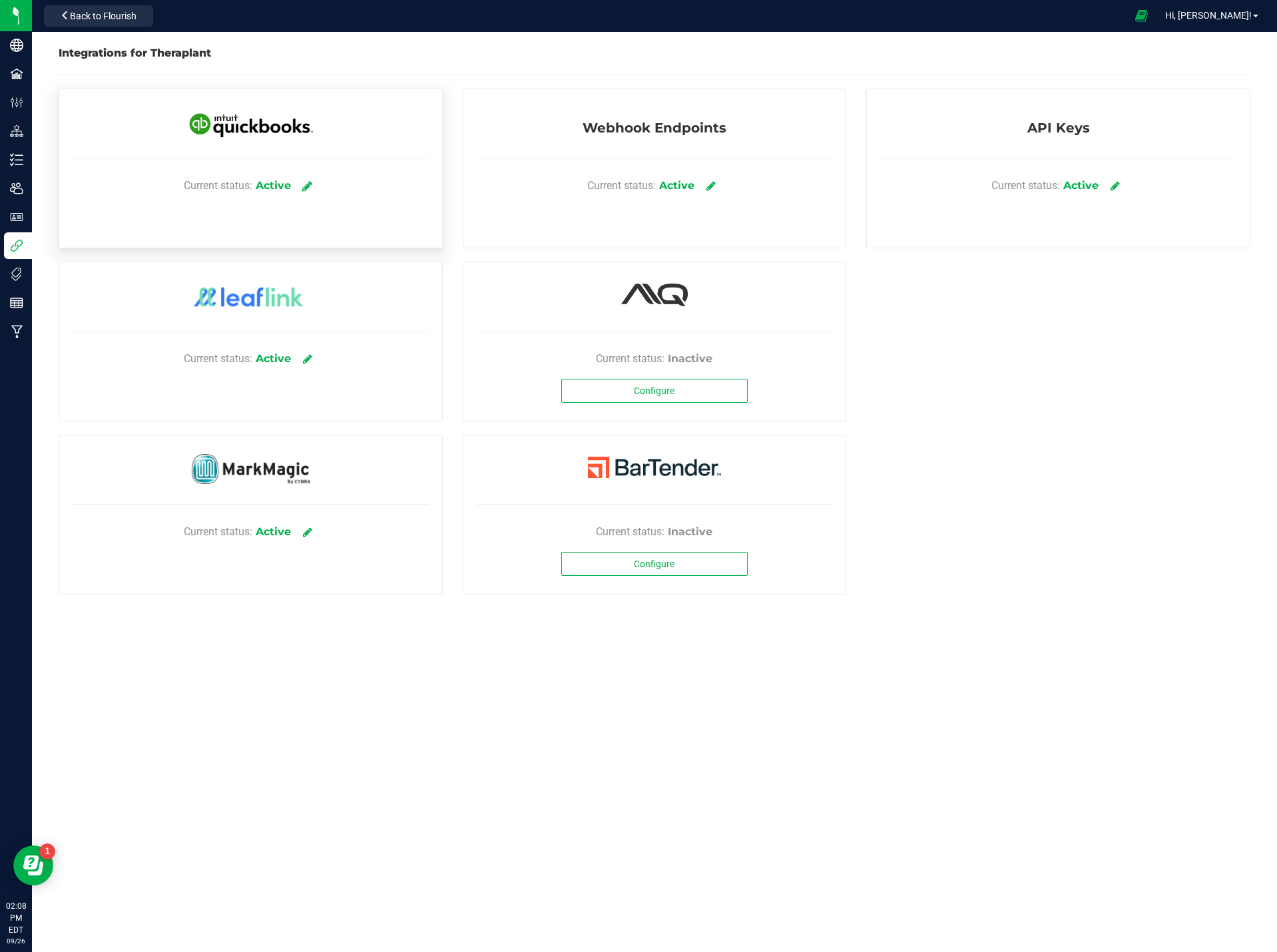
click at [309, 188] on icon at bounding box center [307, 185] width 10 height 12
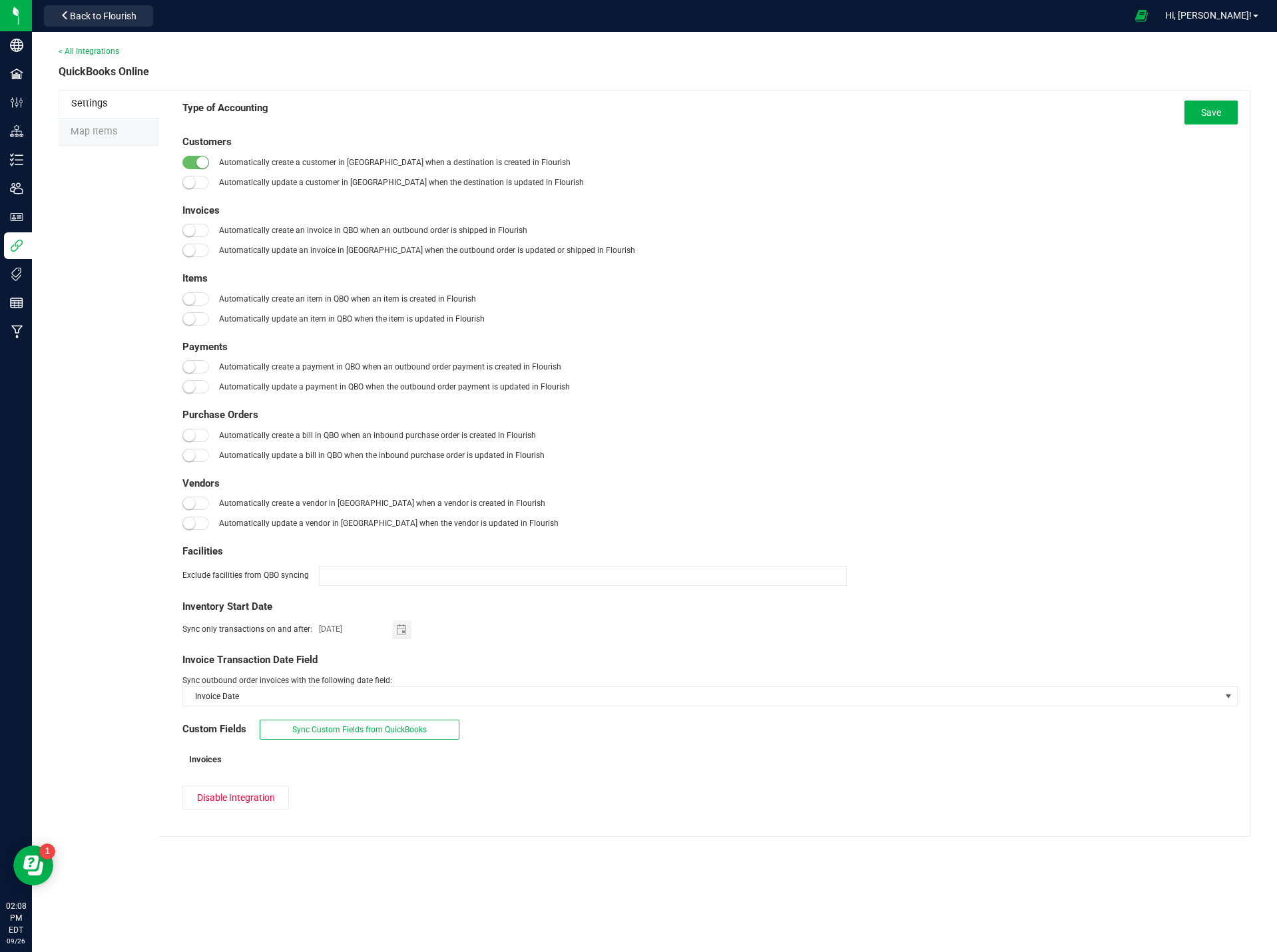
click at [113, 131] on span "Map Items" at bounding box center [94, 132] width 47 height 11
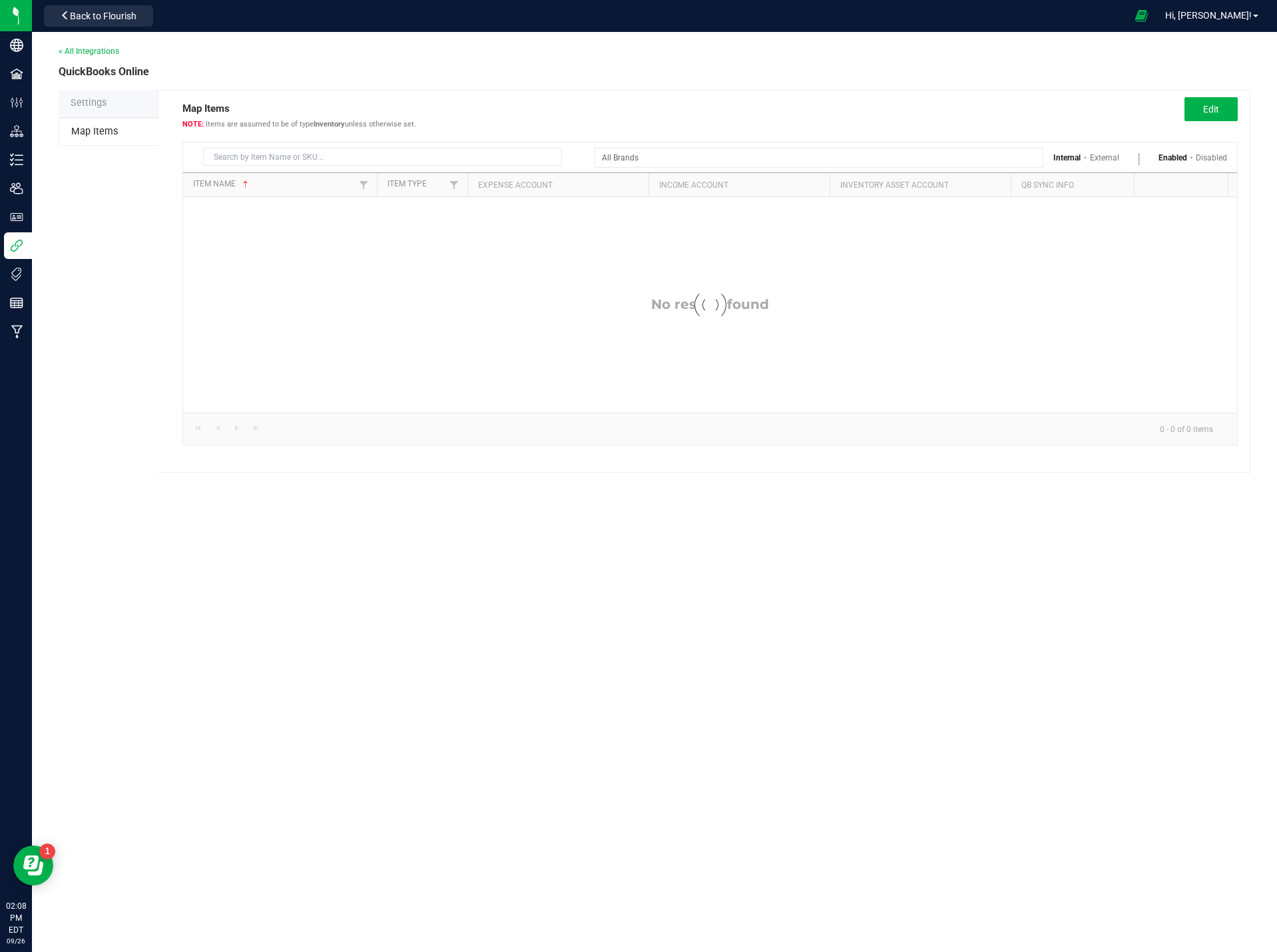
drag, startPoint x: 296, startPoint y: 139, endPoint x: 296, endPoint y: 151, distance: 12.0
click at [296, 147] on div "Internal External Enabled Disabled Item Name Item Type Expense Account Income A…" at bounding box center [710, 286] width 1056 height 317
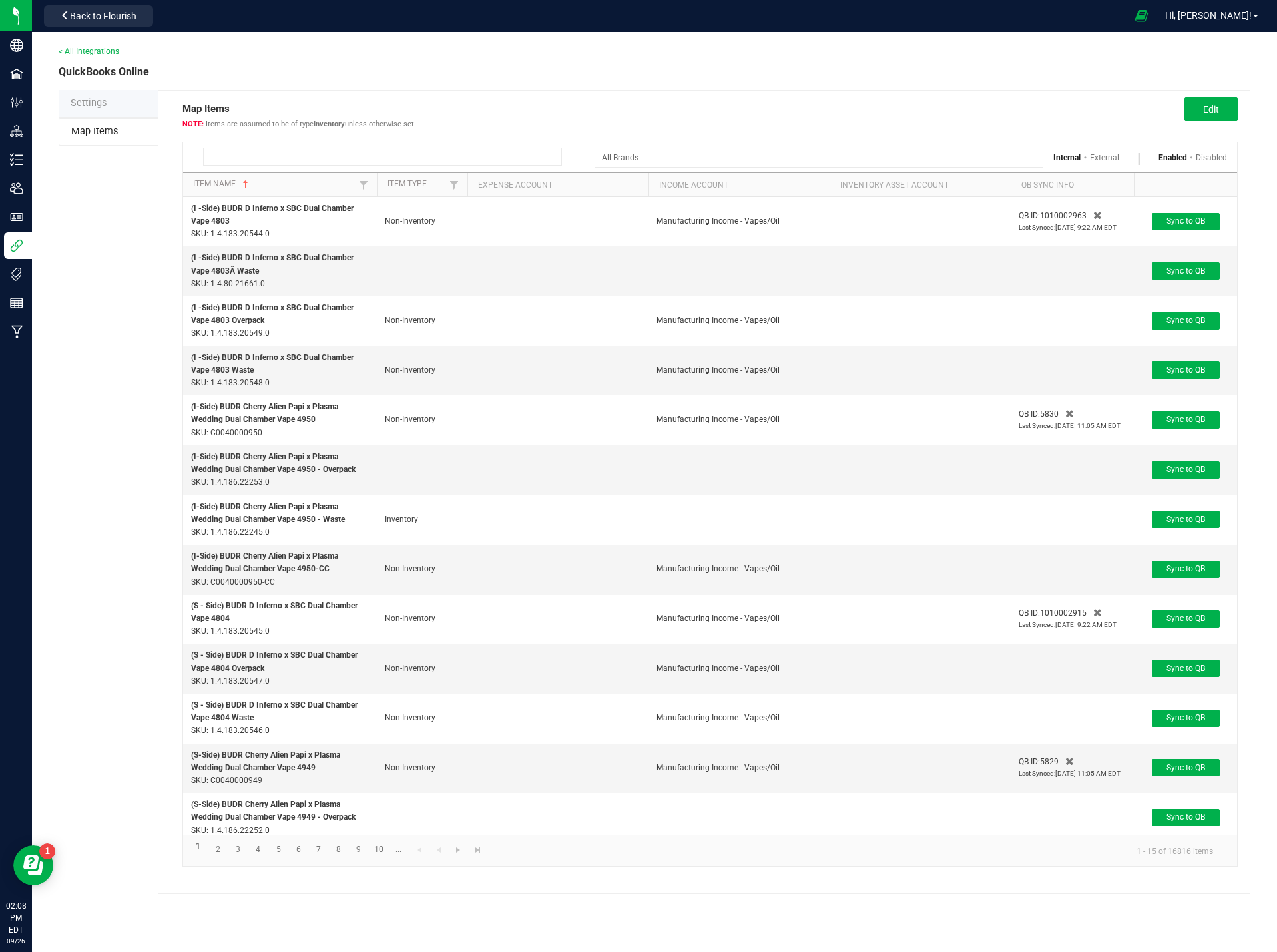
click at [292, 156] on input at bounding box center [383, 156] width 359 height 18
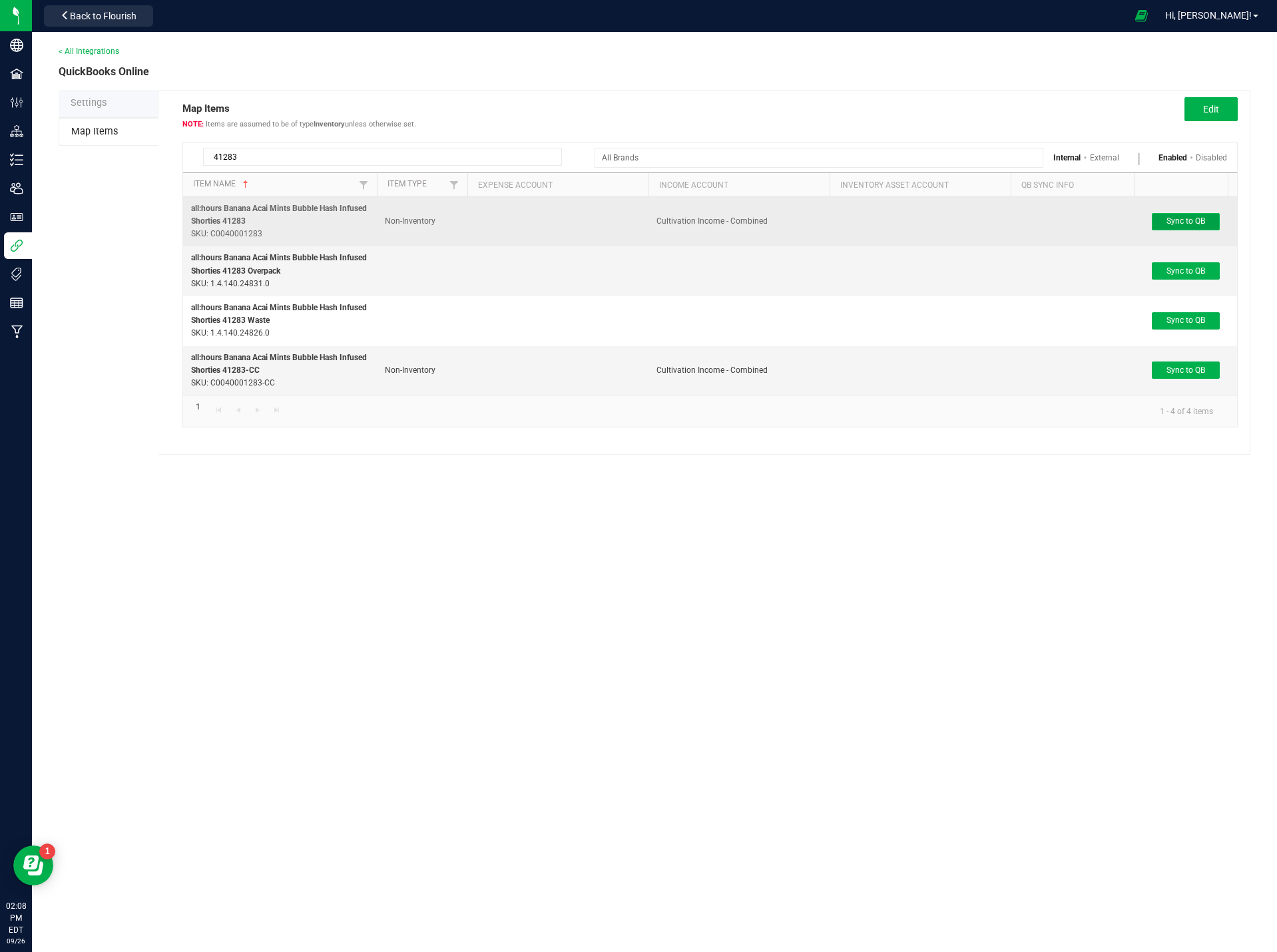
click at [1177, 223] on span "Sync to QB" at bounding box center [1186, 221] width 39 height 10
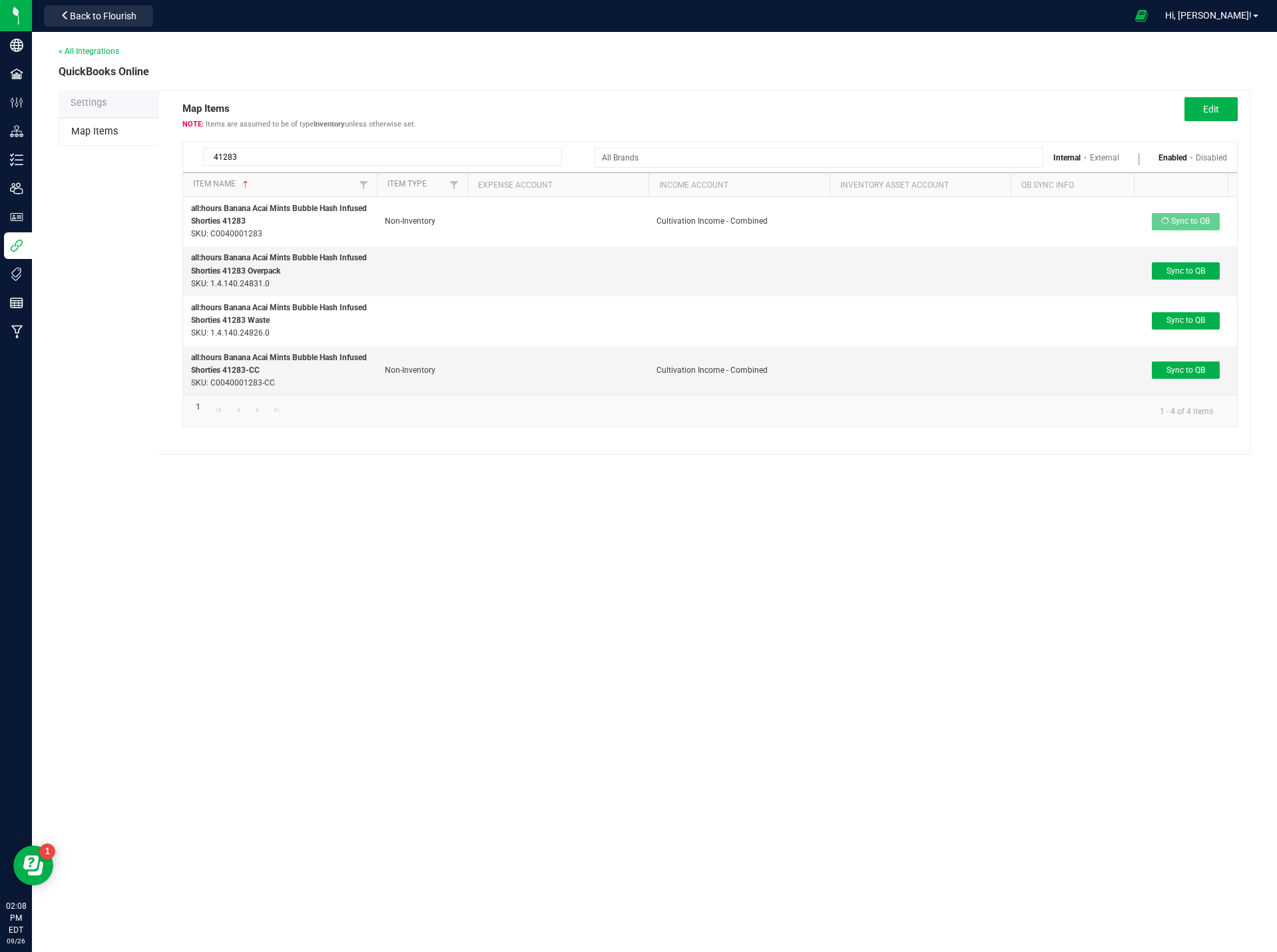
click at [298, 151] on input "41283" at bounding box center [383, 156] width 359 height 18
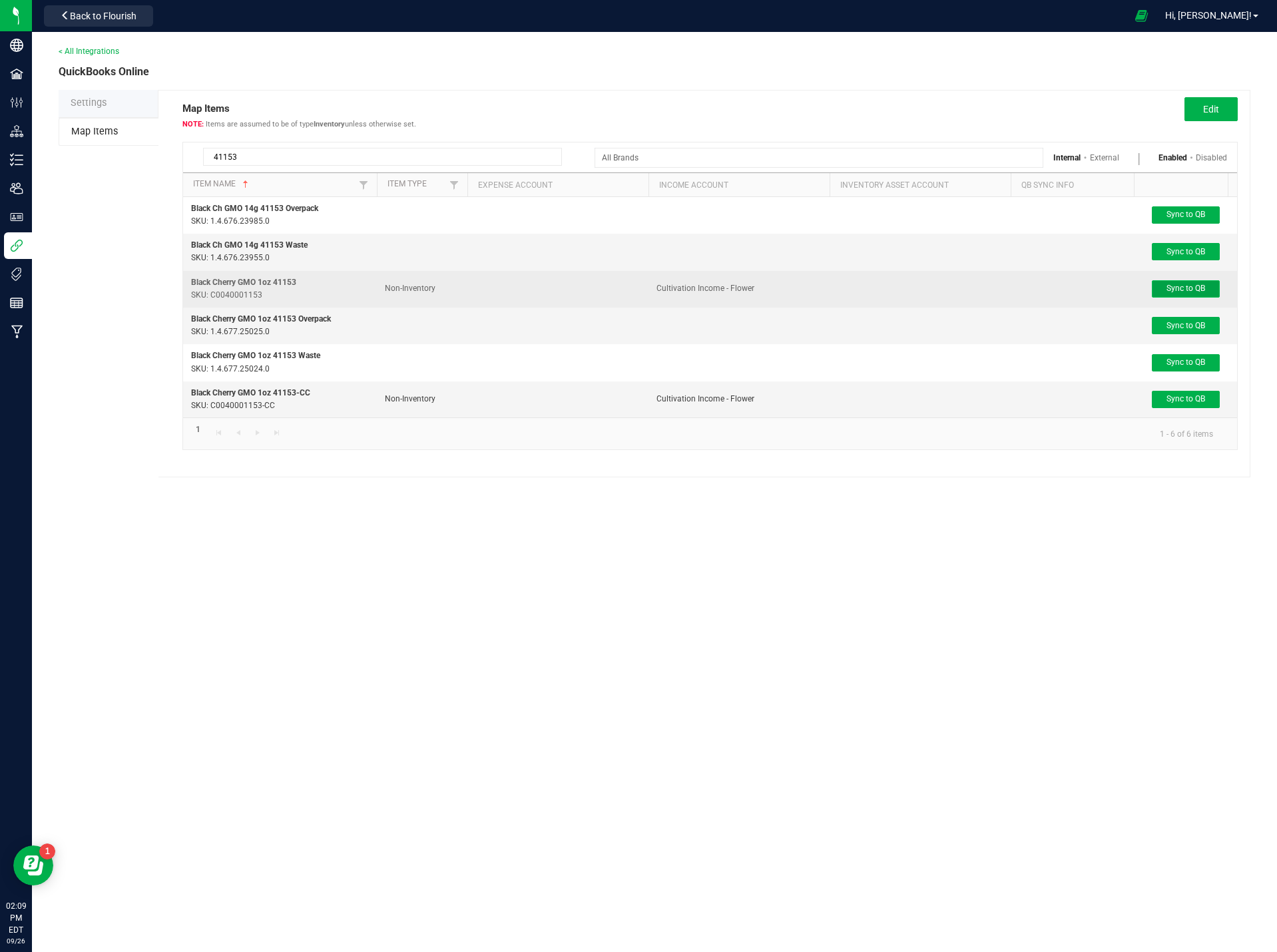
click at [1194, 291] on span "Sync to QB" at bounding box center [1186, 289] width 39 height 10
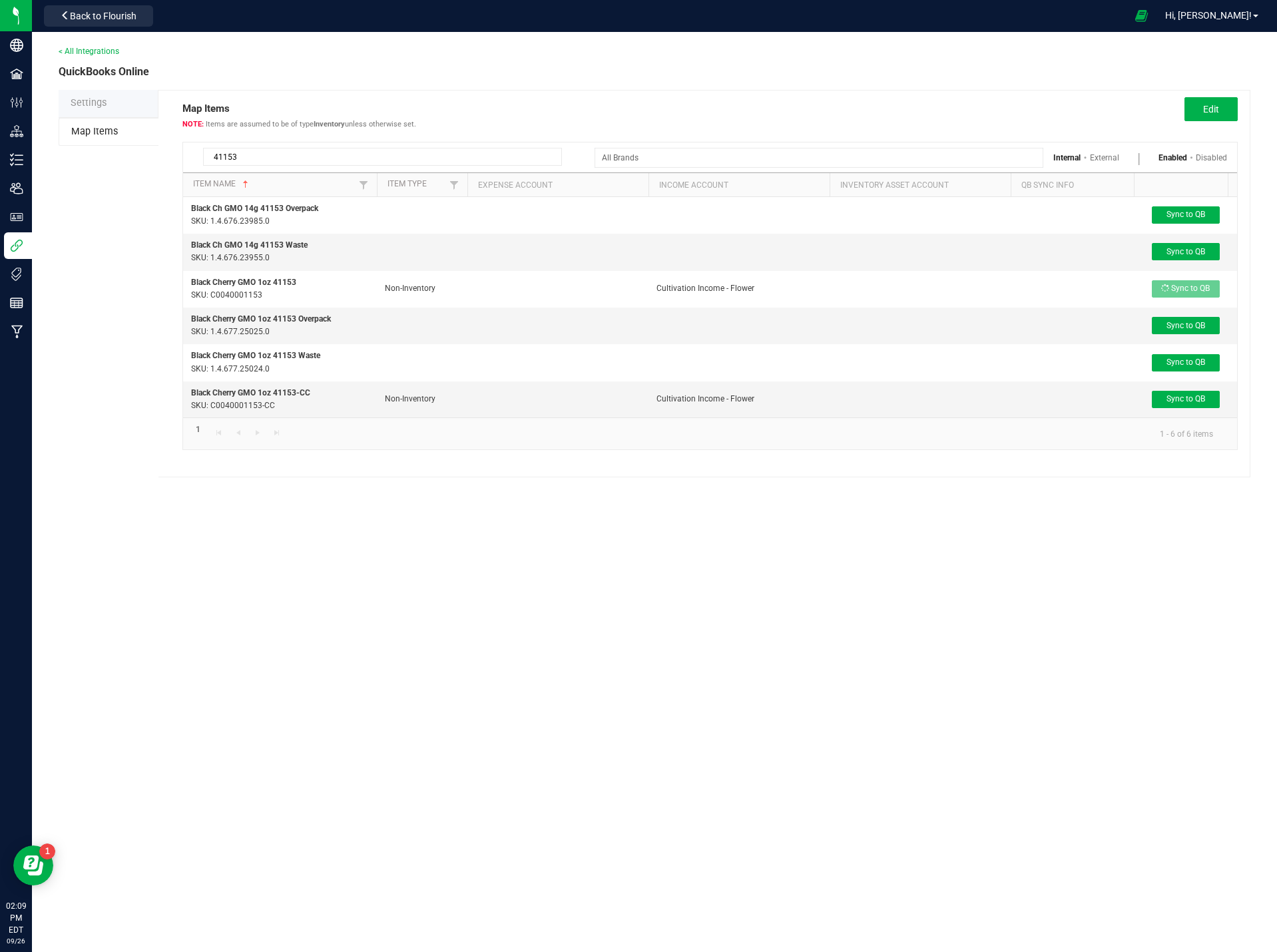
click at [306, 158] on input "41153" at bounding box center [383, 156] width 359 height 18
type input "41206"
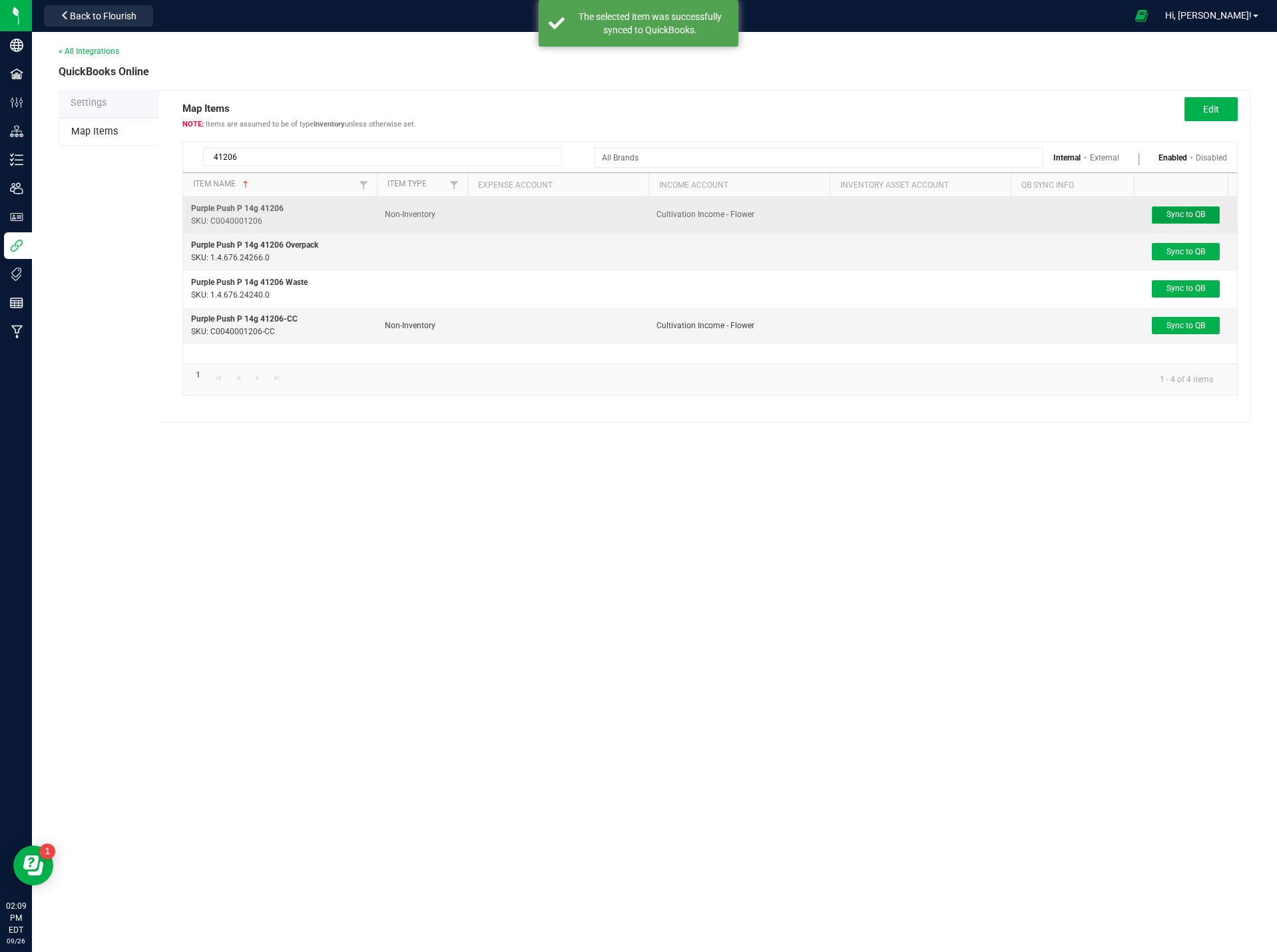
click at [1193, 213] on span "Sync to QB" at bounding box center [1186, 215] width 39 height 10
